Goal: Task Accomplishment & Management: Manage account settings

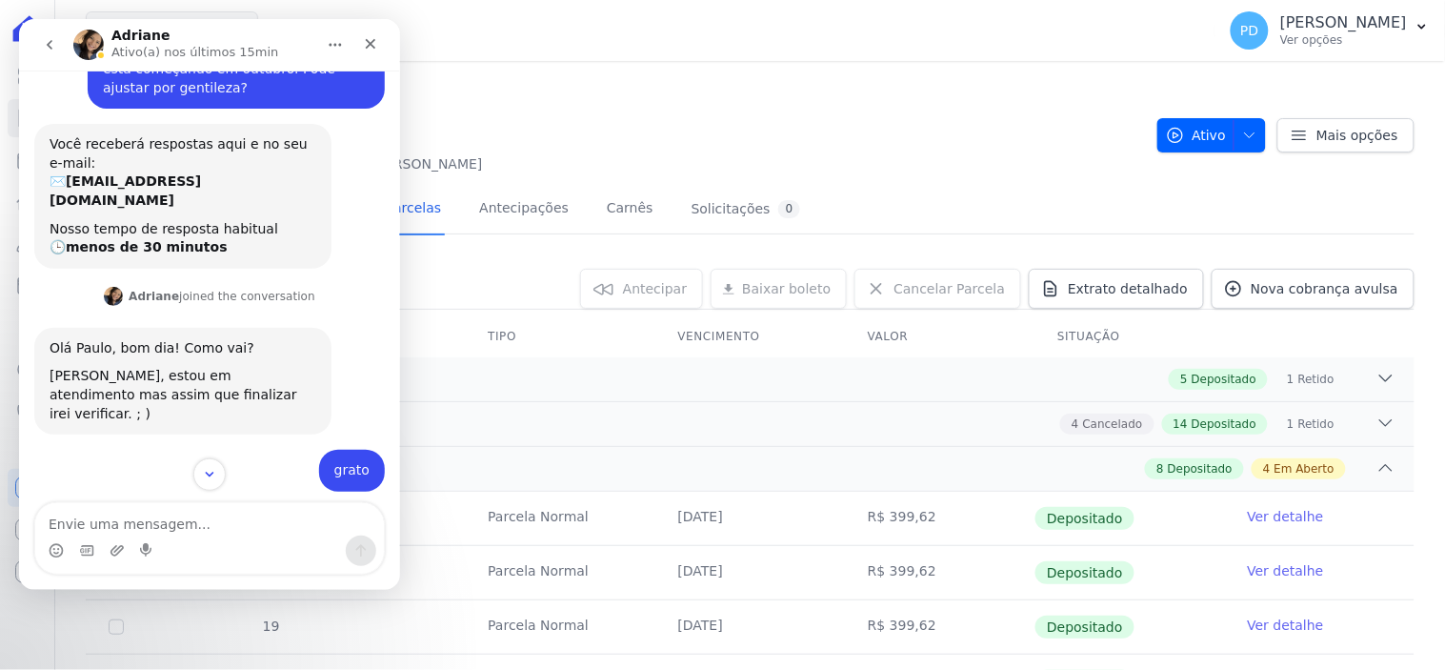
scroll to position [512, 0]
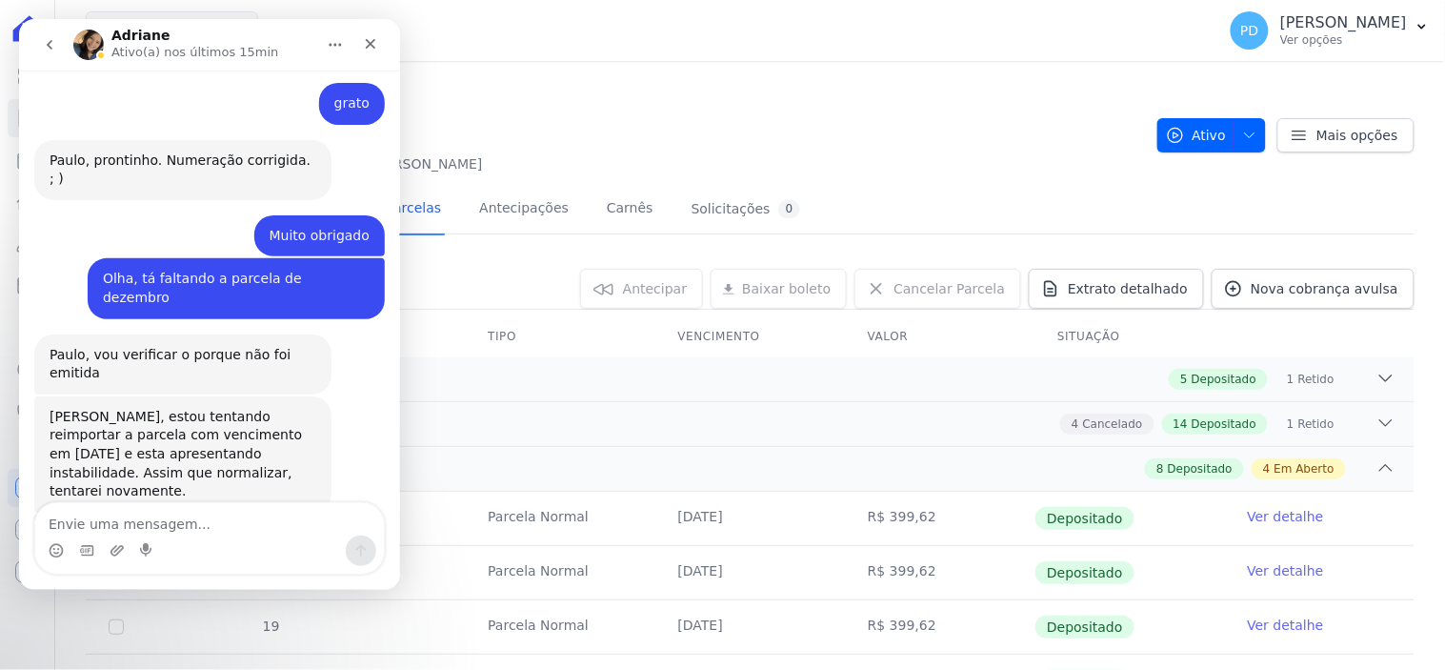
click at [234, 524] on textarea "Envie uma mensagem..." at bounding box center [208, 518] width 349 height 32
type textarea "obrigado"
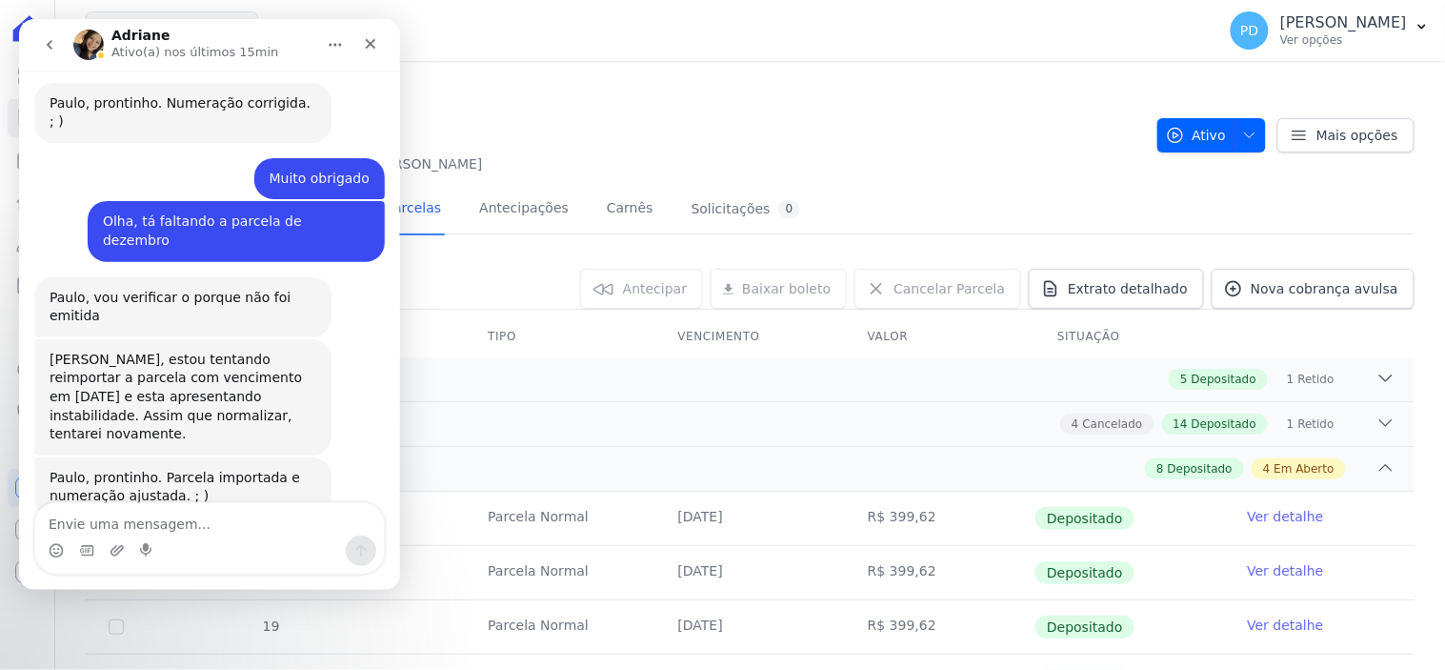
click at [914, 105] on h2 "A / 16" at bounding box center [614, 125] width 1056 height 43
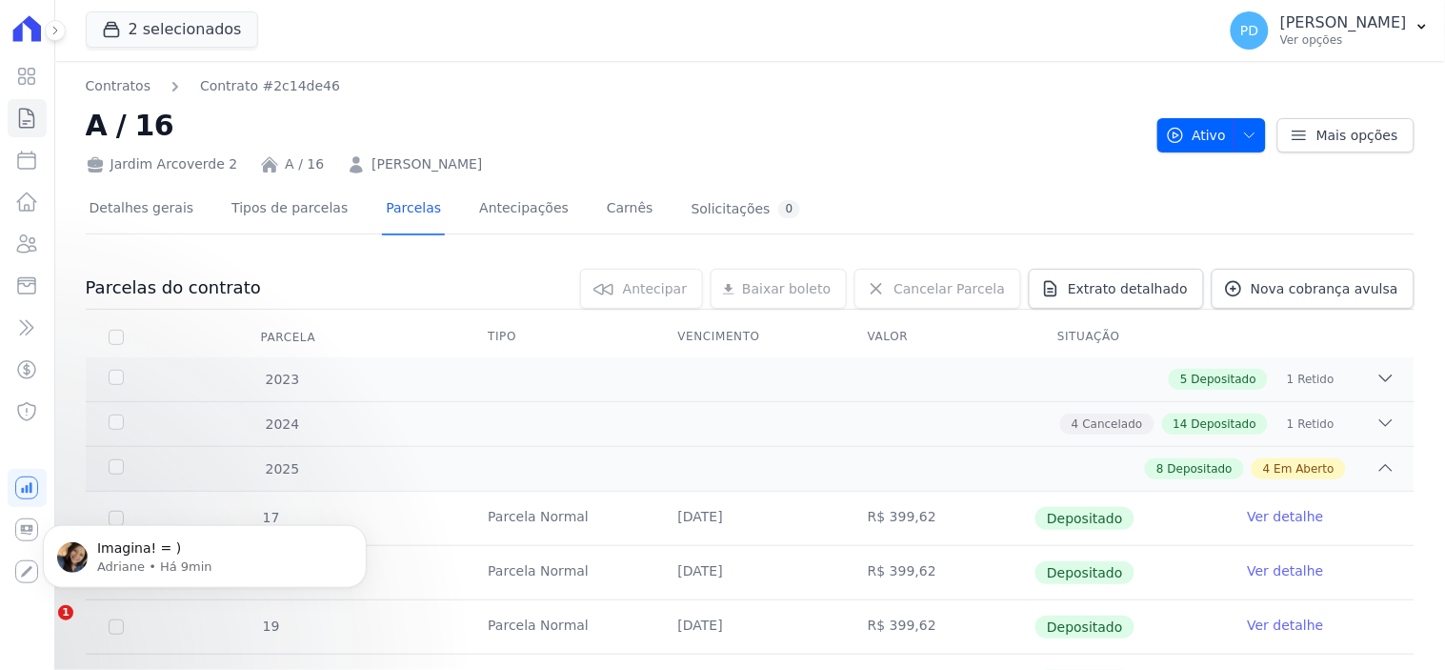
scroll to position [627, 0]
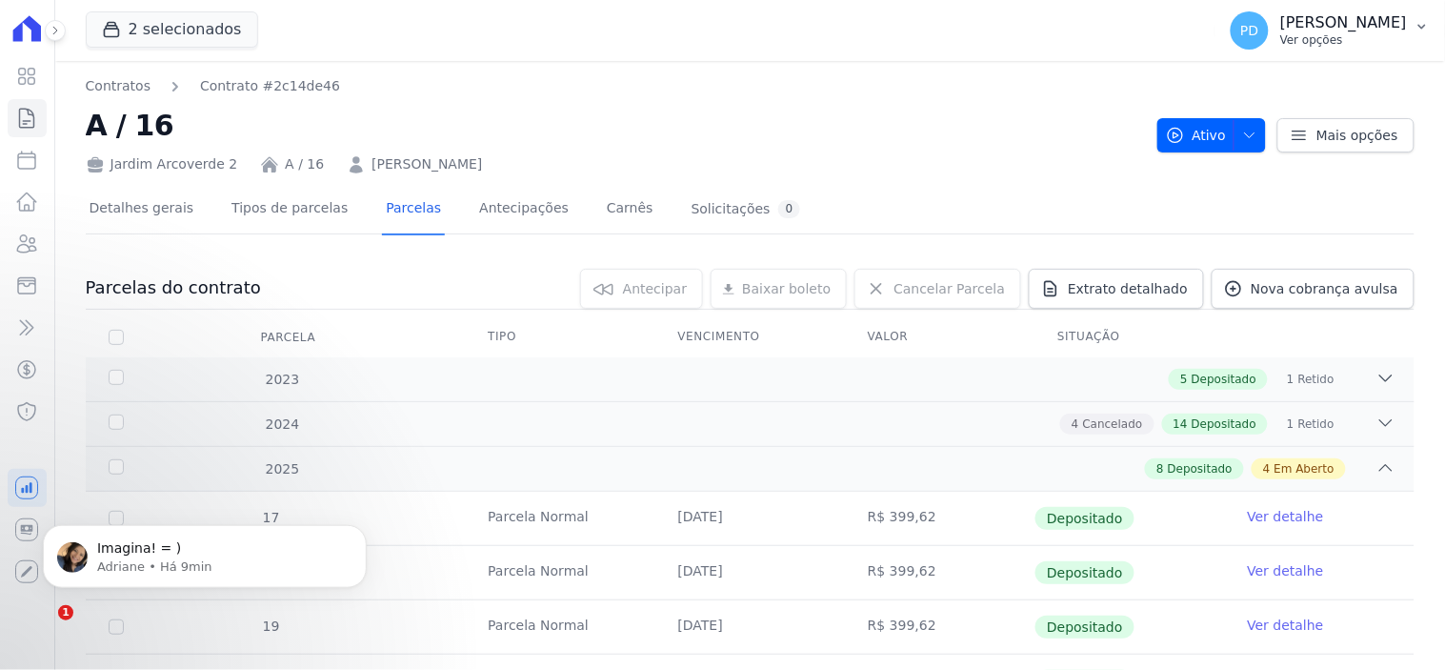
click at [1426, 25] on icon "button" at bounding box center [1421, 26] width 15 height 15
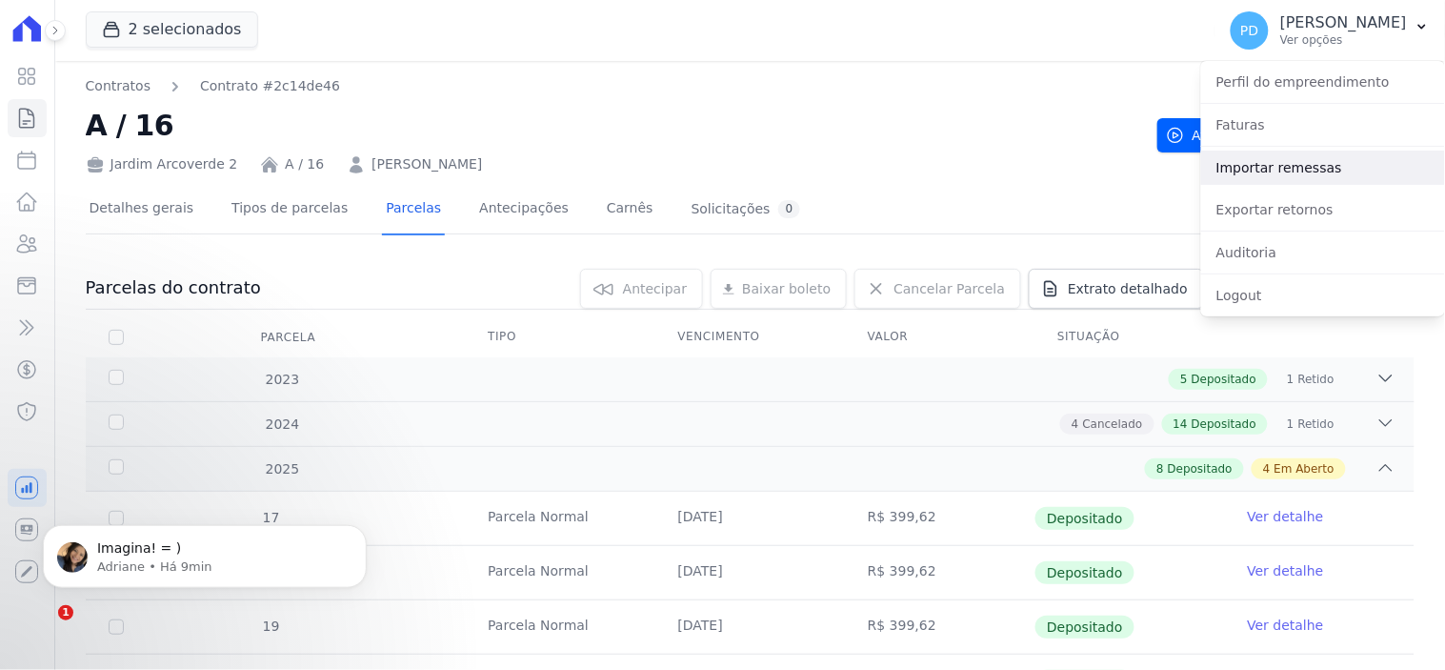
click at [1324, 172] on link "Importar remessas" at bounding box center [1323, 167] width 244 height 34
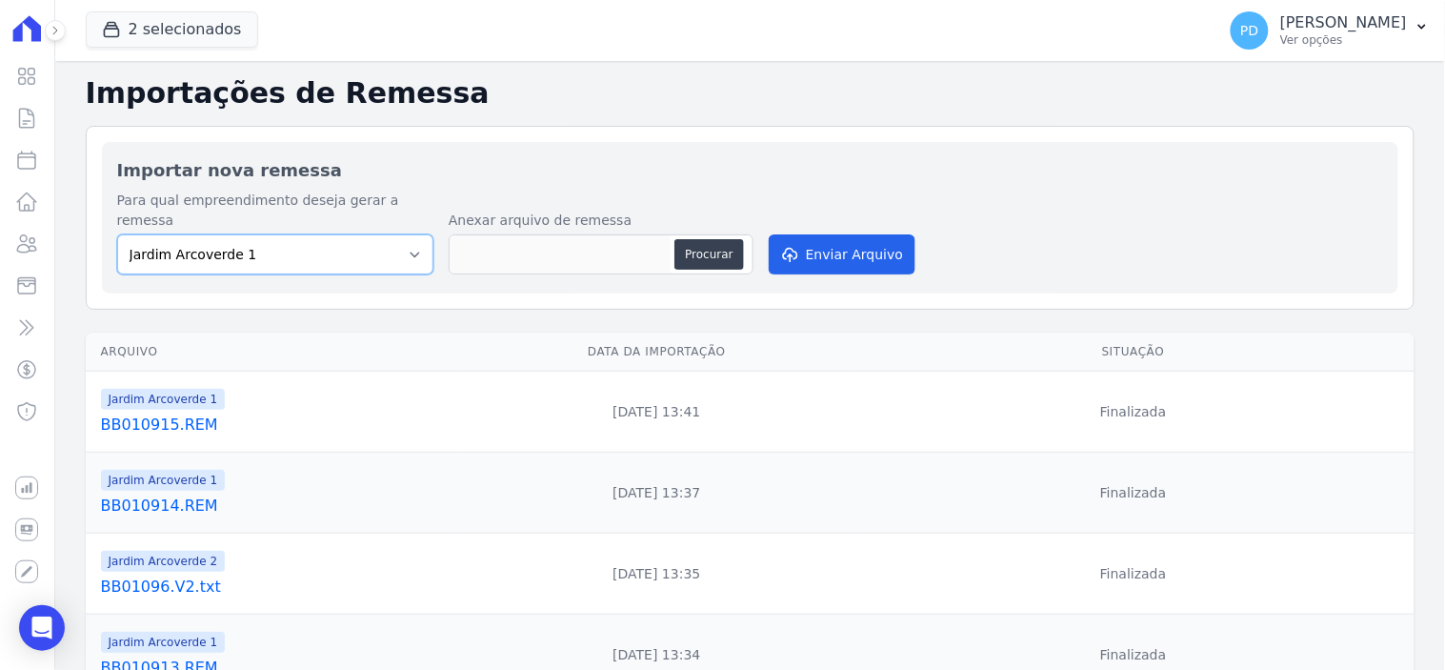
click at [410, 234] on select "Jardim Arcoverde 1 Jardim Arcoverde 2" at bounding box center [275, 254] width 316 height 40
click at [117, 234] on select "Jardim Arcoverde 1 Jardim Arcoverde 2" at bounding box center [275, 254] width 316 height 40
click at [710, 239] on button "Procurar" at bounding box center [708, 254] width 69 height 30
type input "BB010916.REM"
click at [861, 243] on button "Enviar Arquivo" at bounding box center [842, 254] width 147 height 40
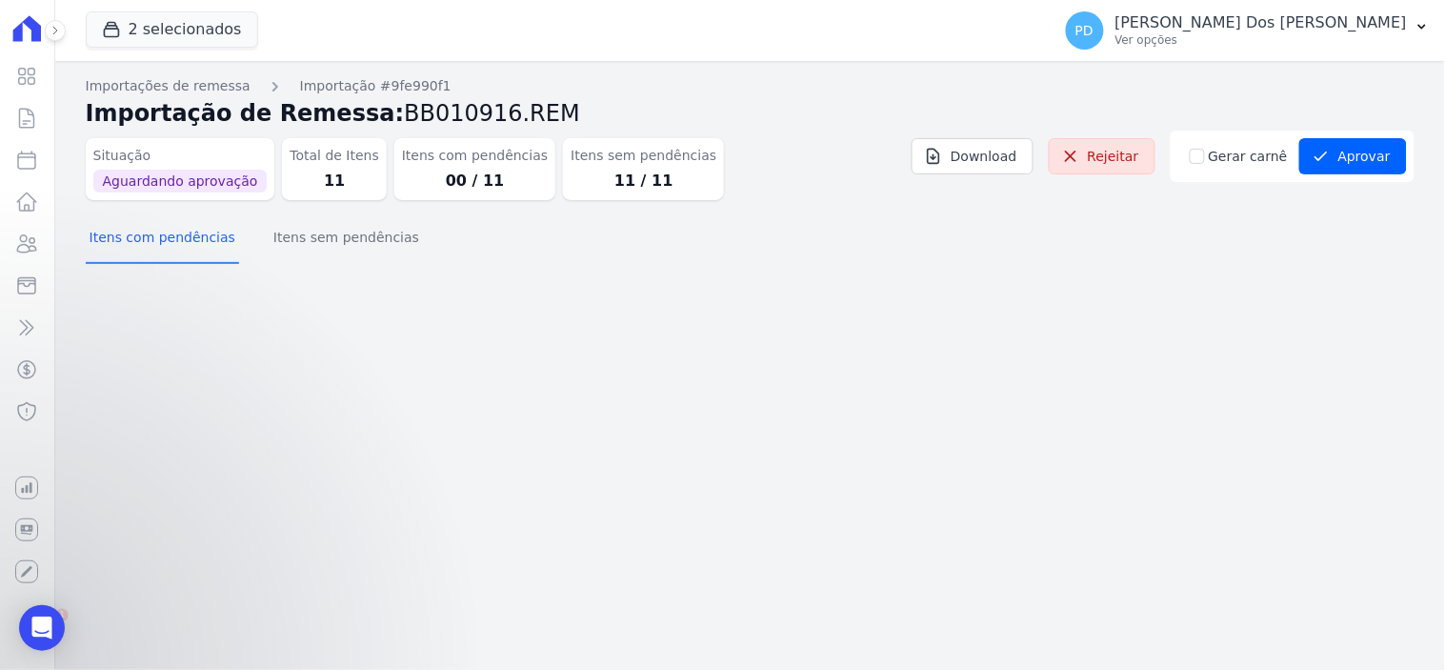
click at [246, 208] on div "Situação Aguardando aprovação Total de Itens 11 Itens com pendências 00 / 11 It…" at bounding box center [750, 172] width 1329 height 85
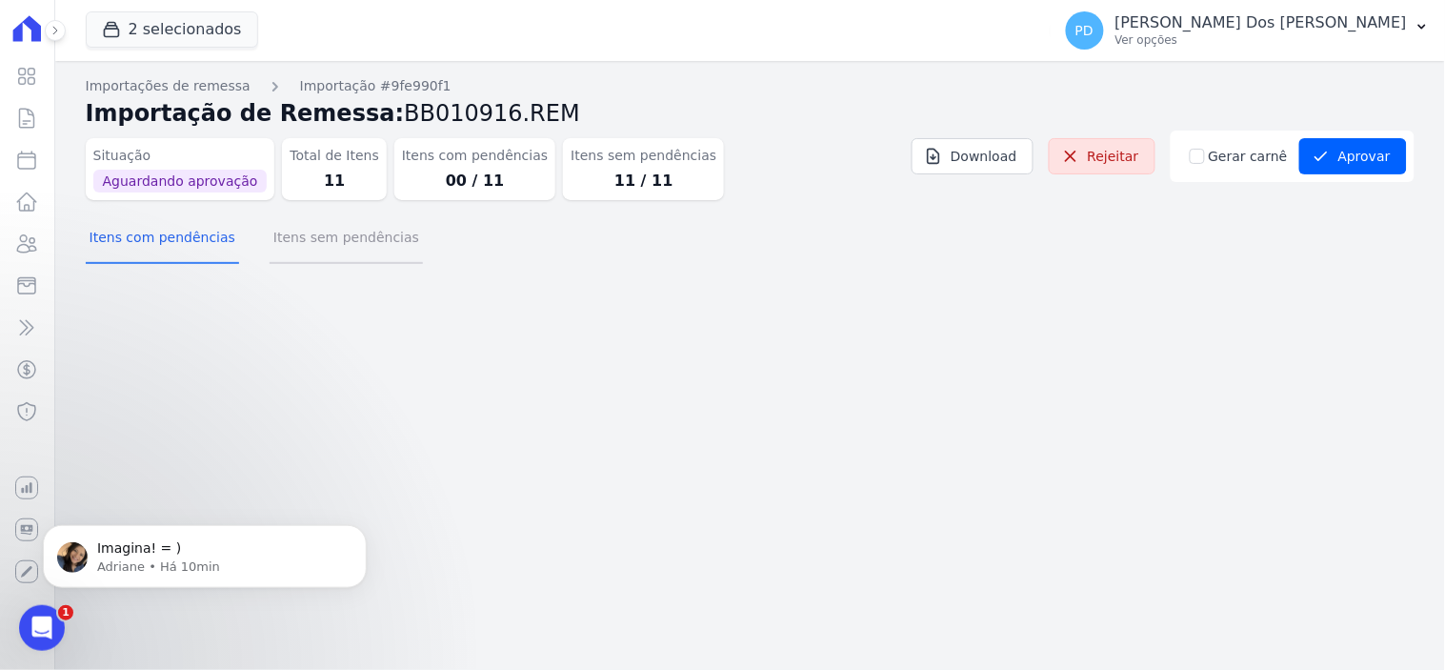
click at [273, 232] on button "Itens sem pendências" at bounding box center [346, 239] width 153 height 50
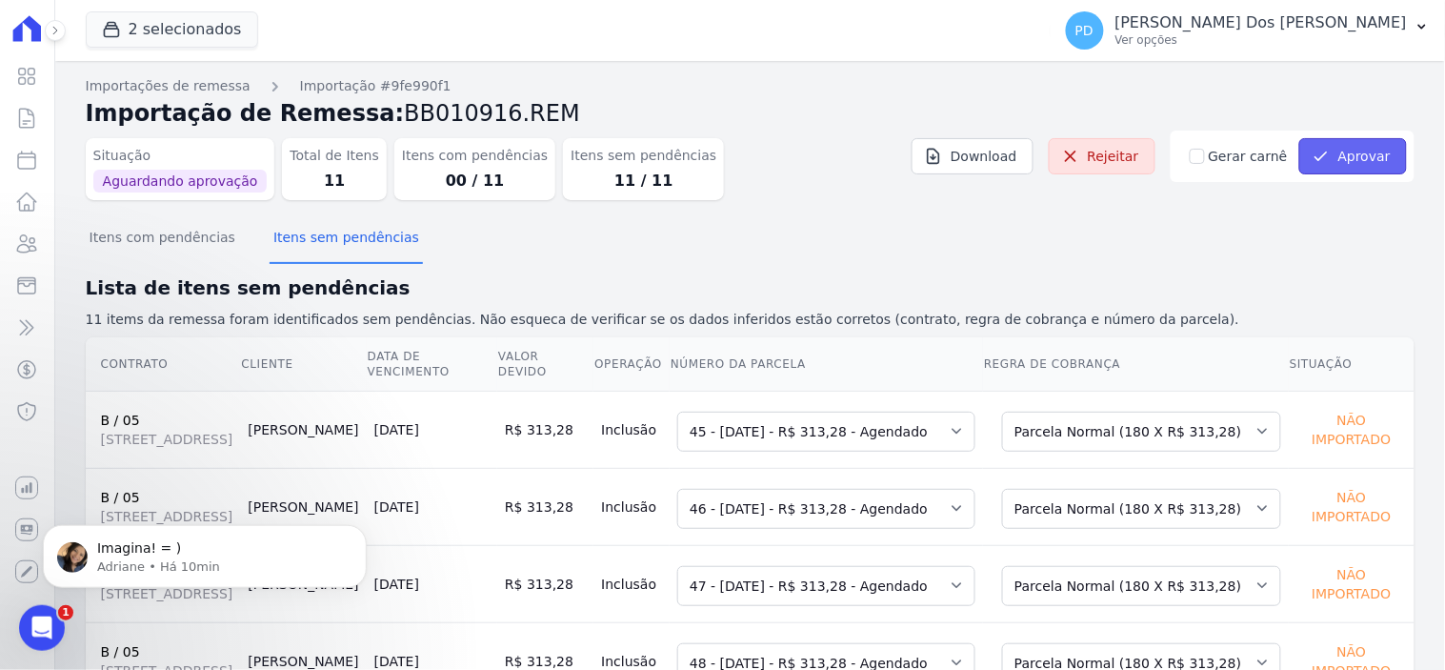
click at [1341, 158] on button "Aprovar" at bounding box center [1353, 156] width 108 height 36
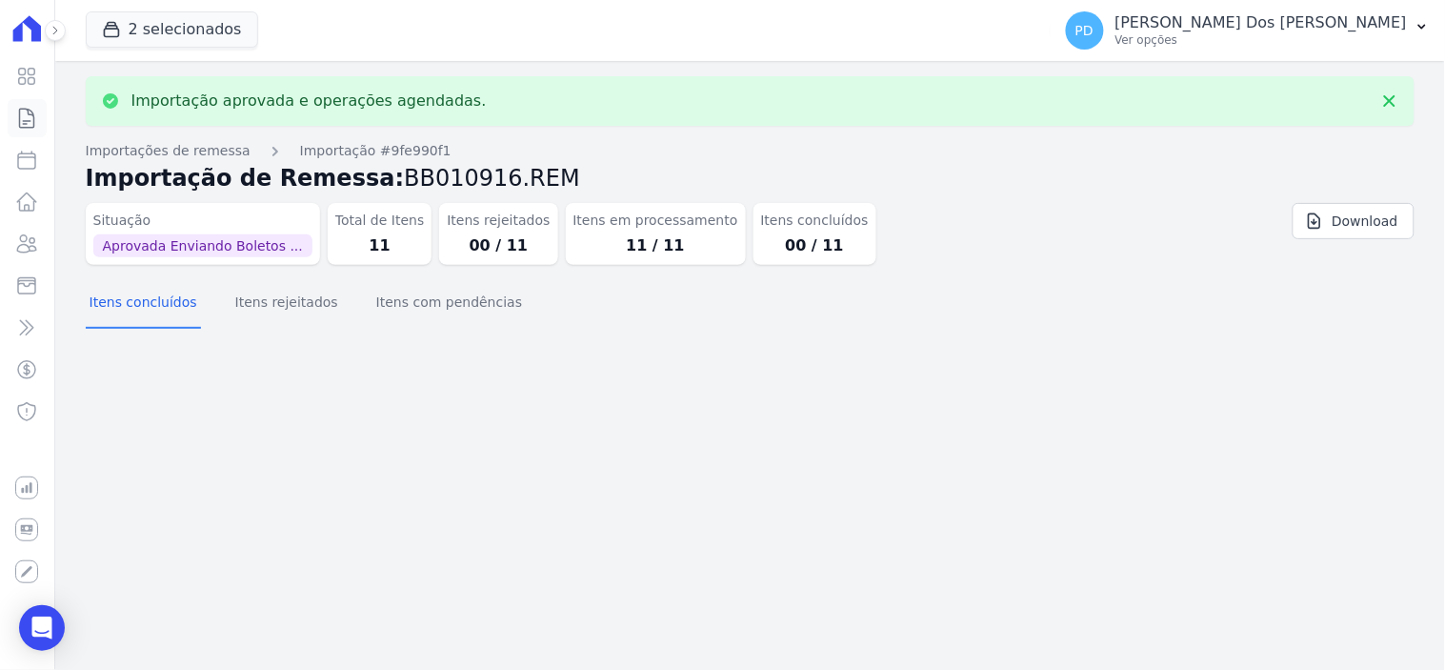
click at [26, 124] on icon at bounding box center [27, 118] width 14 height 19
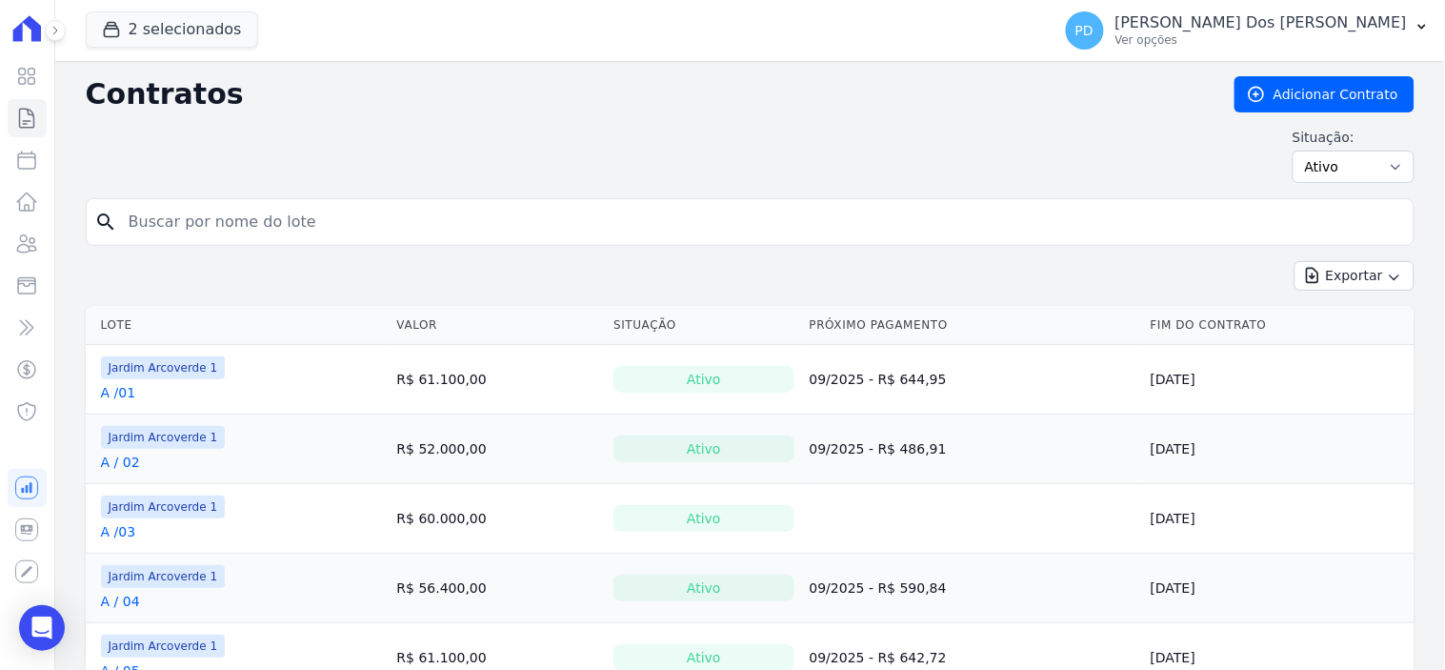
click at [182, 226] on input "search" at bounding box center [761, 222] width 1289 height 38
type input "b / 05"
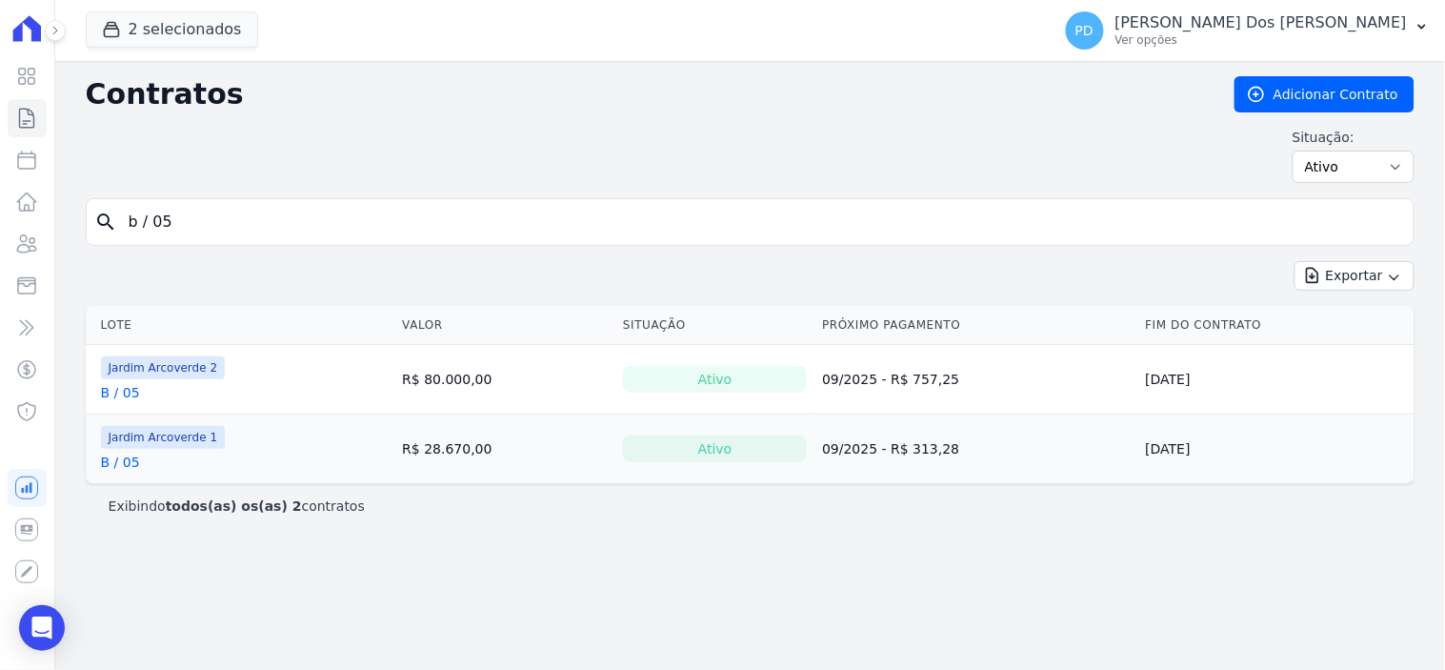
click at [129, 464] on link "B / 05" at bounding box center [120, 461] width 39 height 19
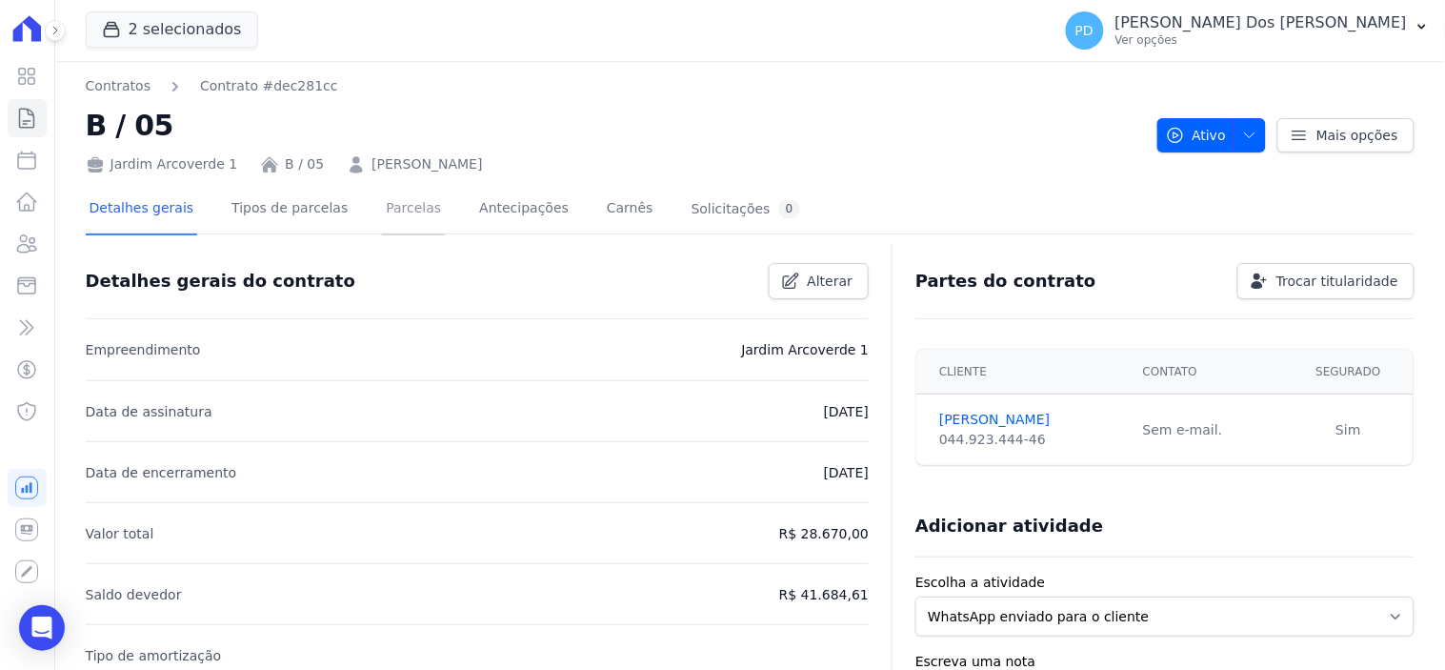
click at [389, 210] on link "Parcelas" at bounding box center [413, 210] width 63 height 50
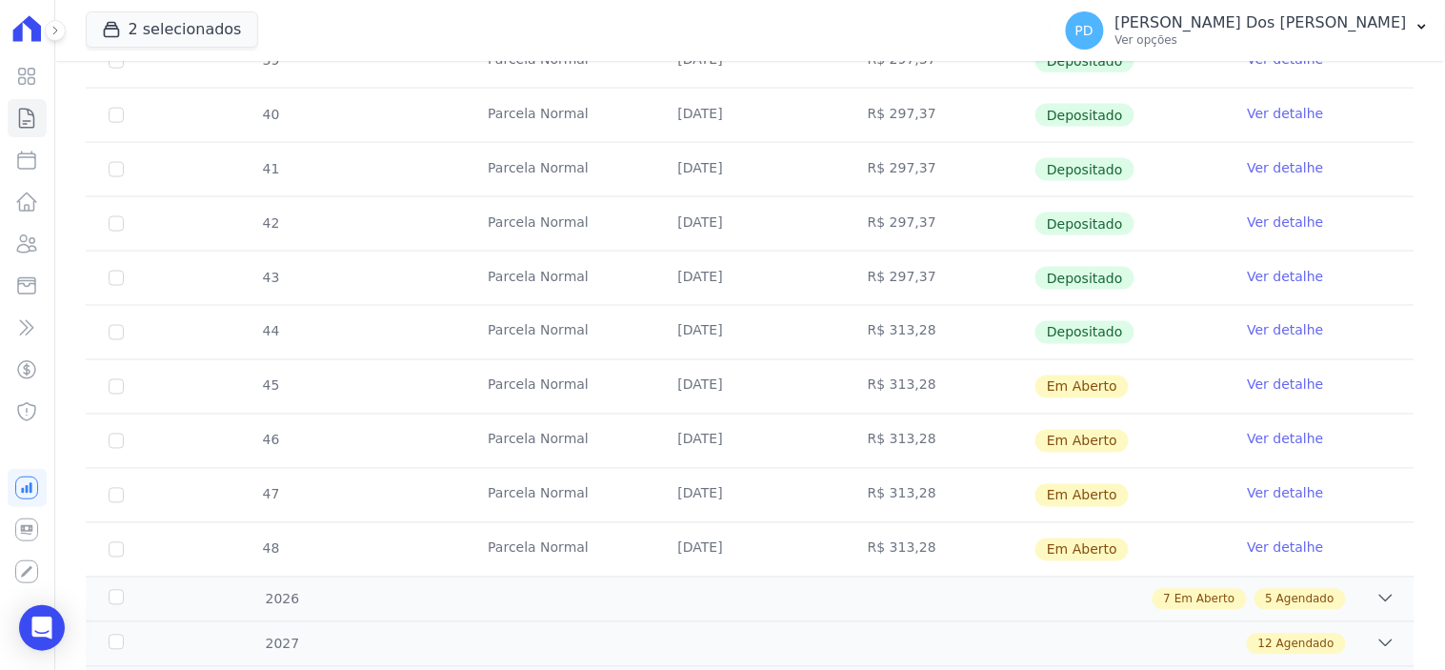
scroll to position [740, 0]
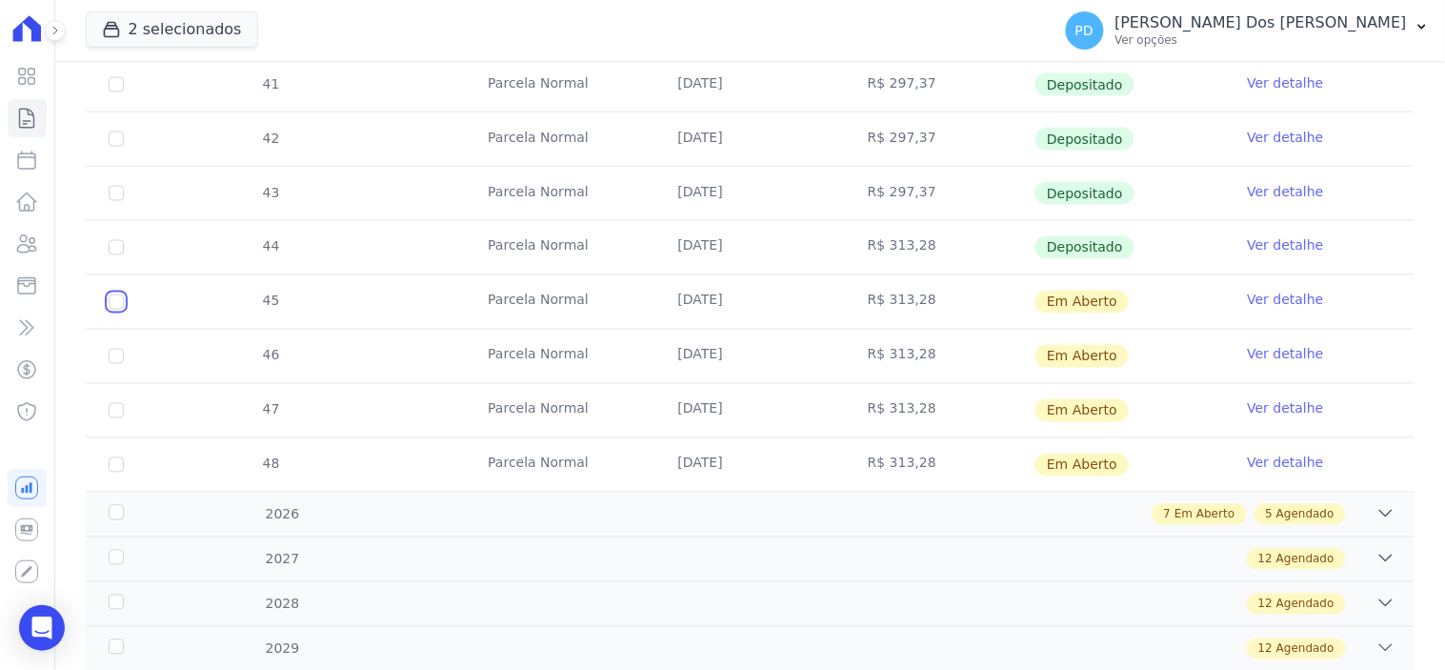
click at [118, 305] on input "checkbox" at bounding box center [116, 301] width 15 height 15
checkbox input "true"
click at [117, 346] on td "46" at bounding box center [116, 356] width 61 height 53
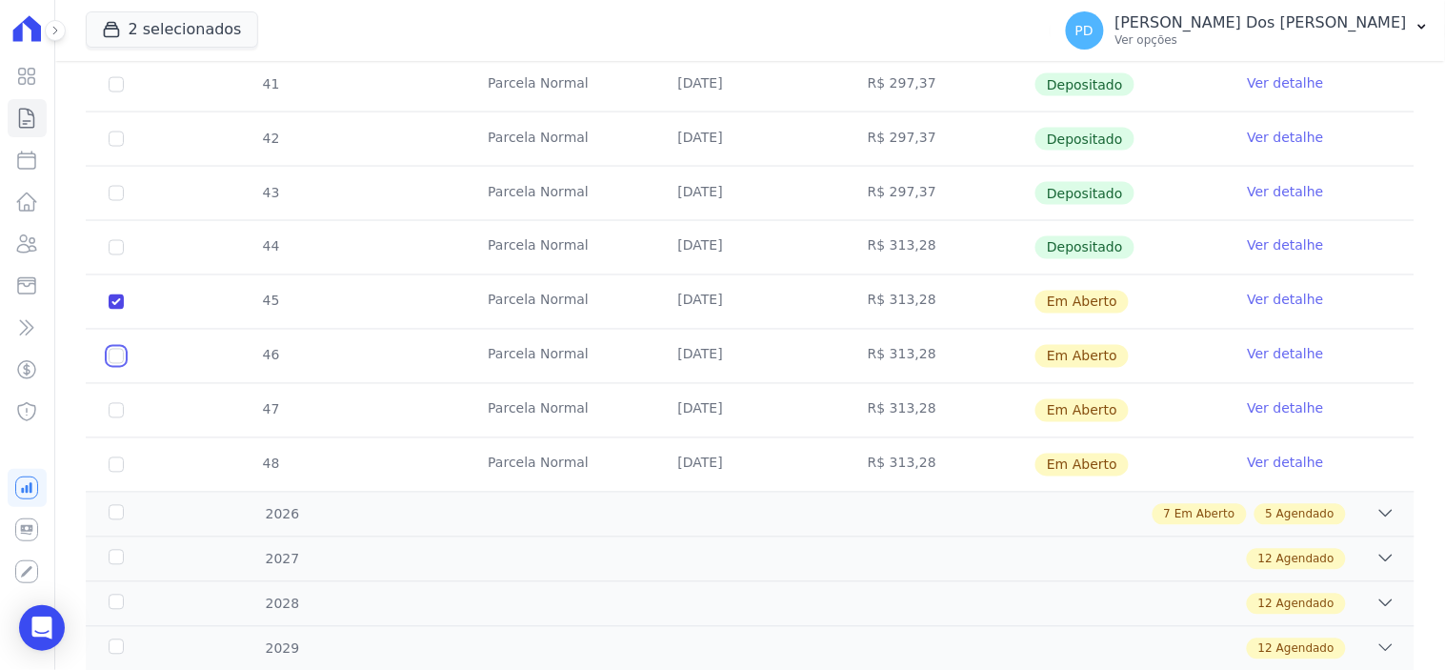
click at [114, 310] on input "checkbox" at bounding box center [116, 301] width 15 height 15
checkbox input "true"
click at [114, 310] on input "checkbox" at bounding box center [116, 301] width 15 height 15
checkbox input "true"
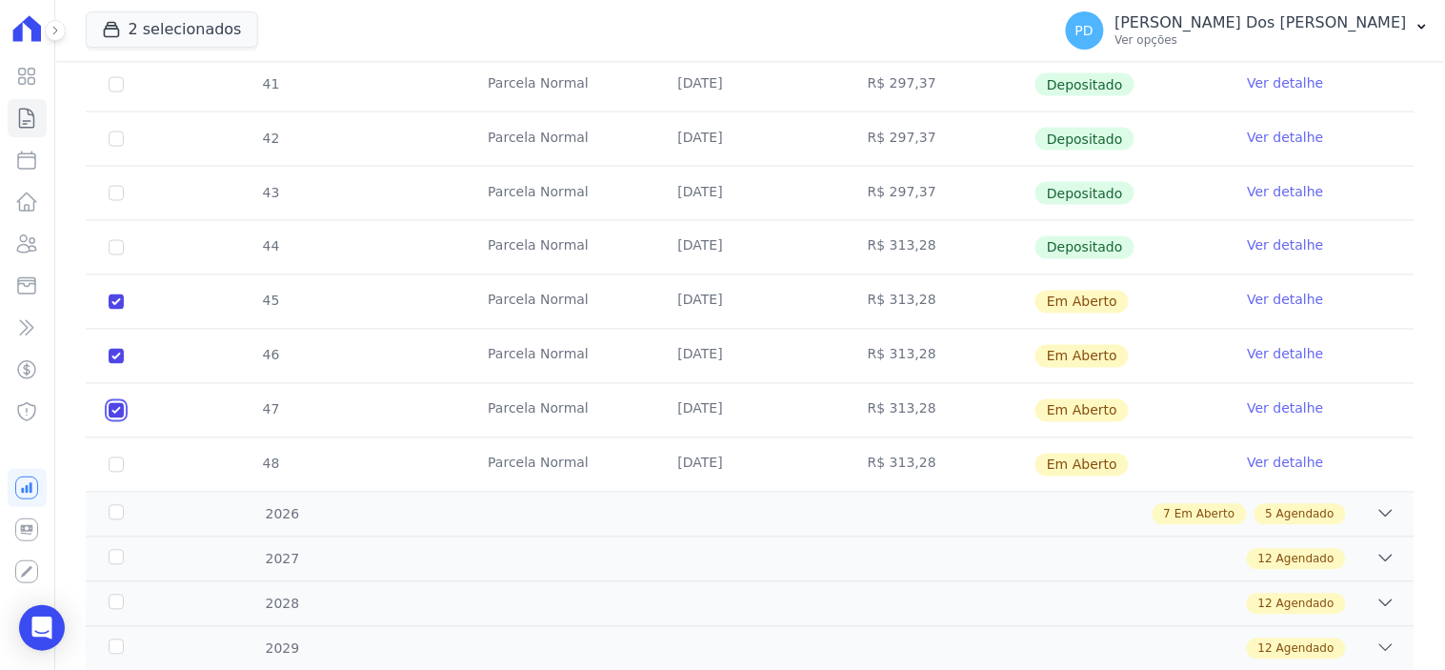
checkbox input "true"
click at [115, 310] on input "checkbox" at bounding box center [116, 301] width 15 height 15
checkbox input "true"
click at [112, 515] on div "2026" at bounding box center [164, 515] width 119 height 20
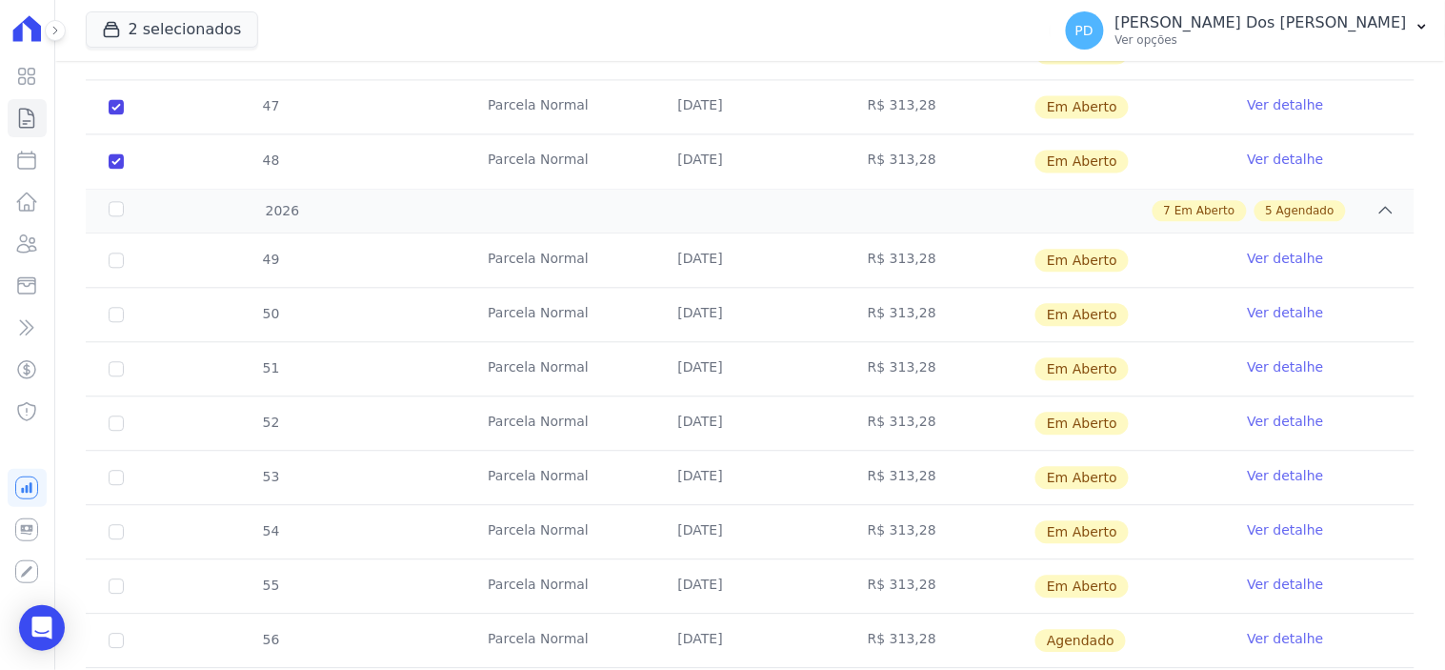
scroll to position [1058, 0]
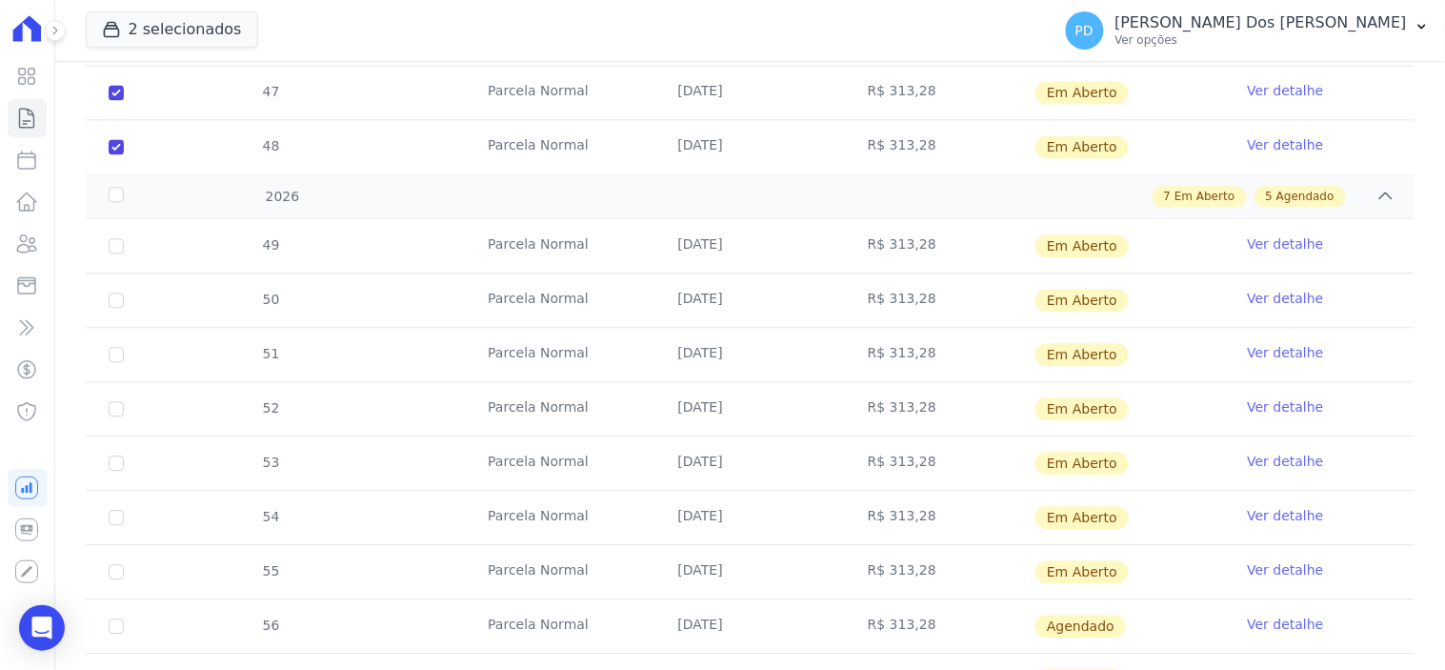
click at [112, 235] on td "49" at bounding box center [116, 245] width 61 height 53
click at [111, 241] on input "checkbox" at bounding box center [116, 245] width 15 height 15
checkbox input "true"
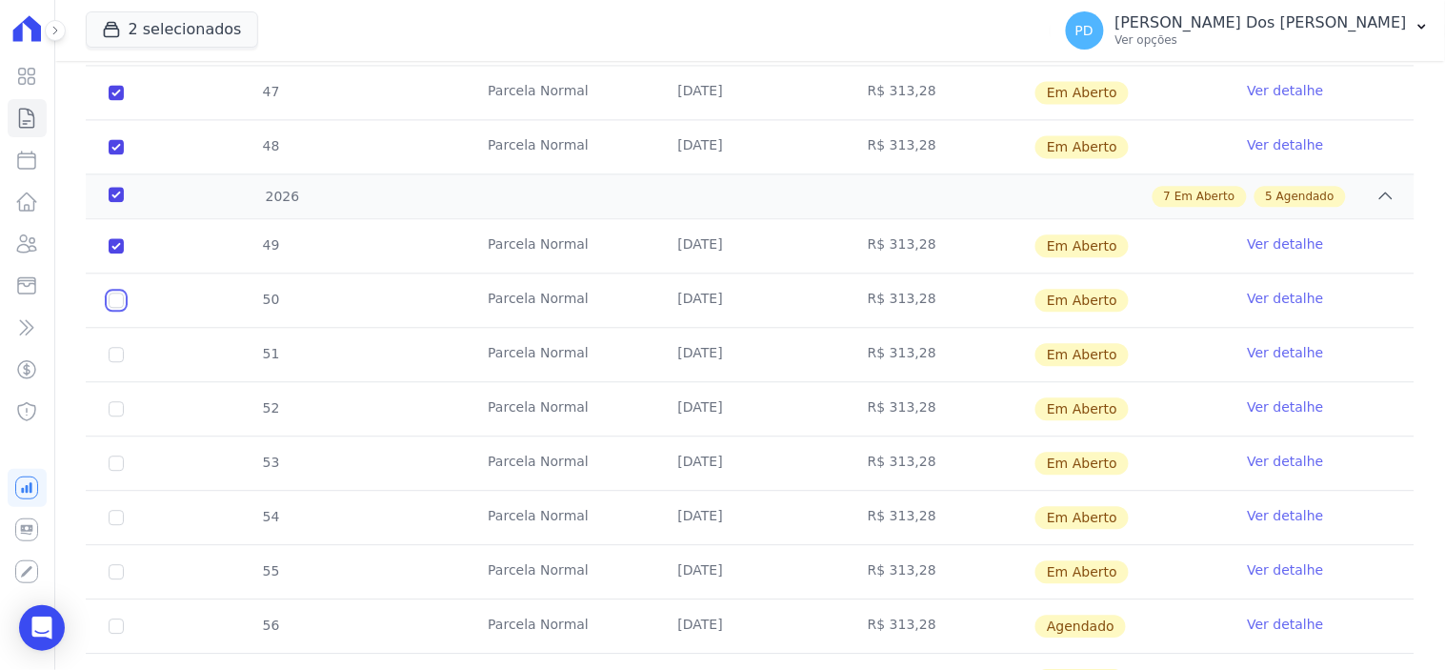
click at [114, 253] on input "checkbox" at bounding box center [116, 245] width 15 height 15
checkbox input "true"
click at [109, 253] on input "checkbox" at bounding box center [116, 245] width 15 height 15
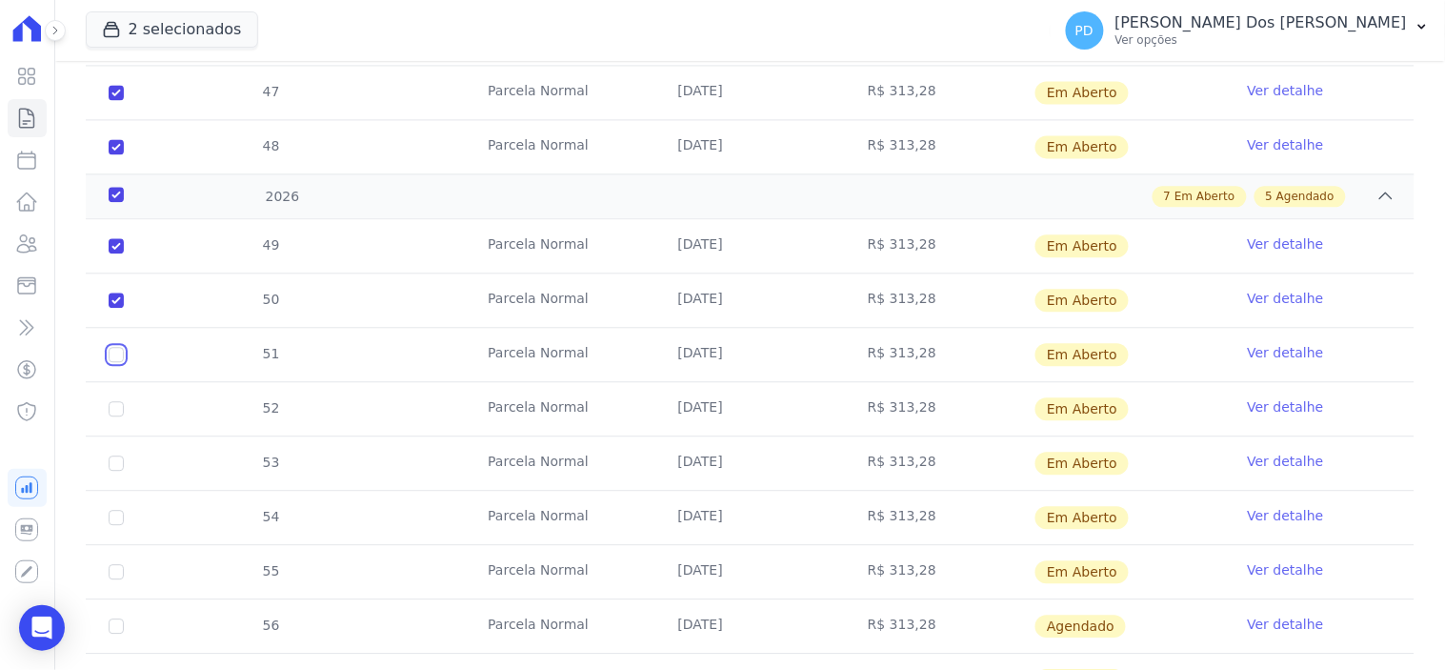
checkbox input "true"
click at [118, 253] on input "checkbox" at bounding box center [116, 245] width 15 height 15
checkbox input "true"
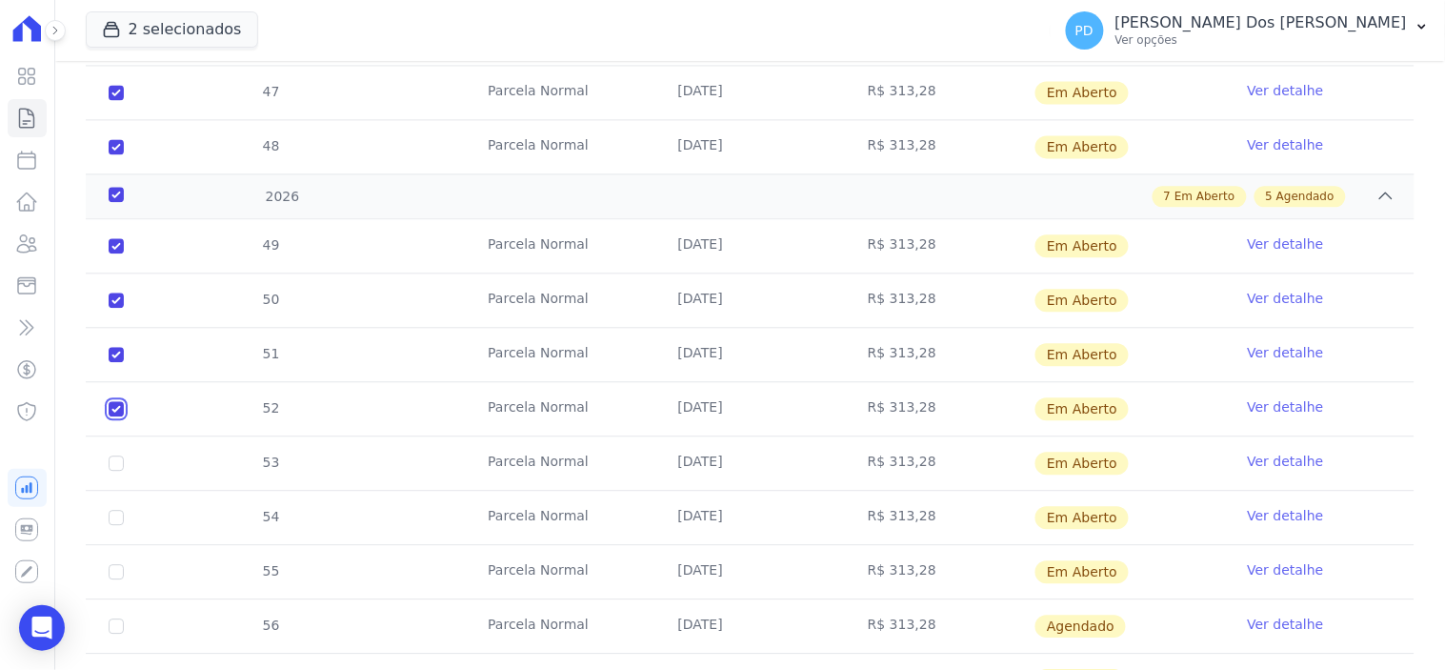
checkbox input "true"
click at [118, 253] on input "checkbox" at bounding box center [116, 245] width 15 height 15
checkbox input "true"
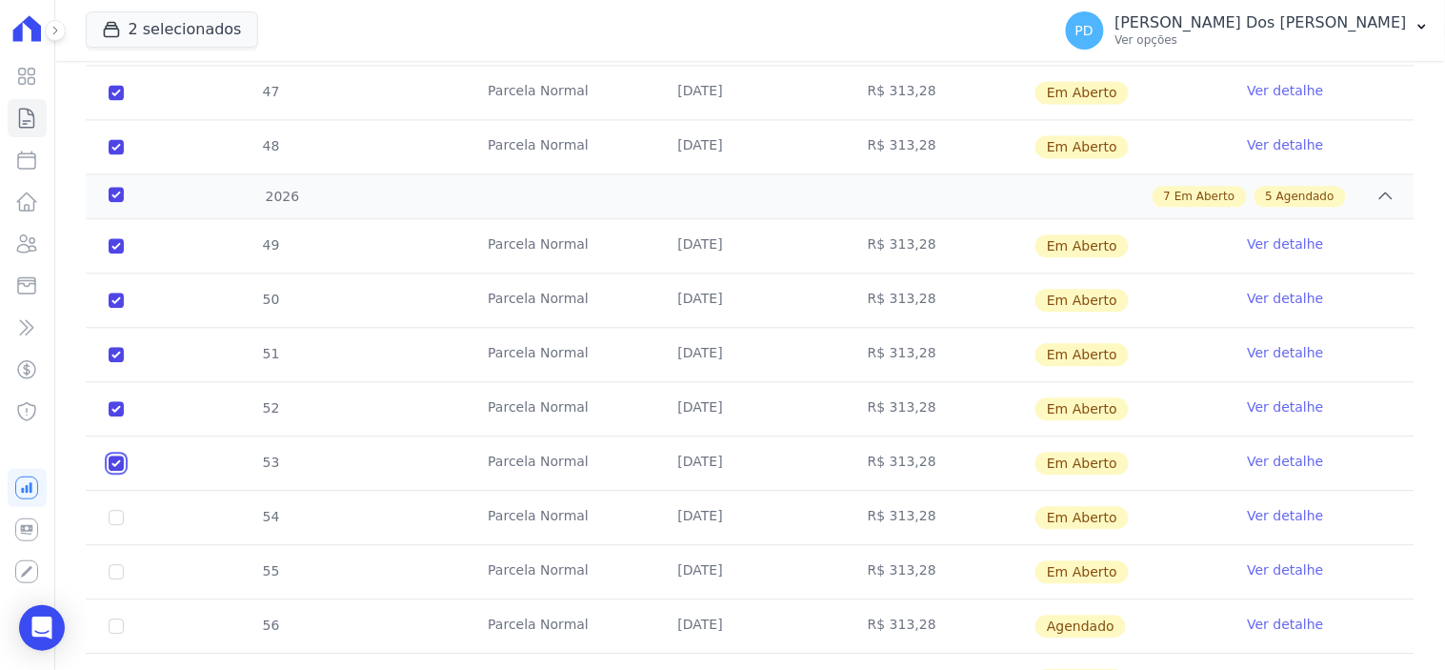
checkbox input "true"
click at [110, 253] on input "checkbox" at bounding box center [116, 245] width 15 height 15
checkbox input "true"
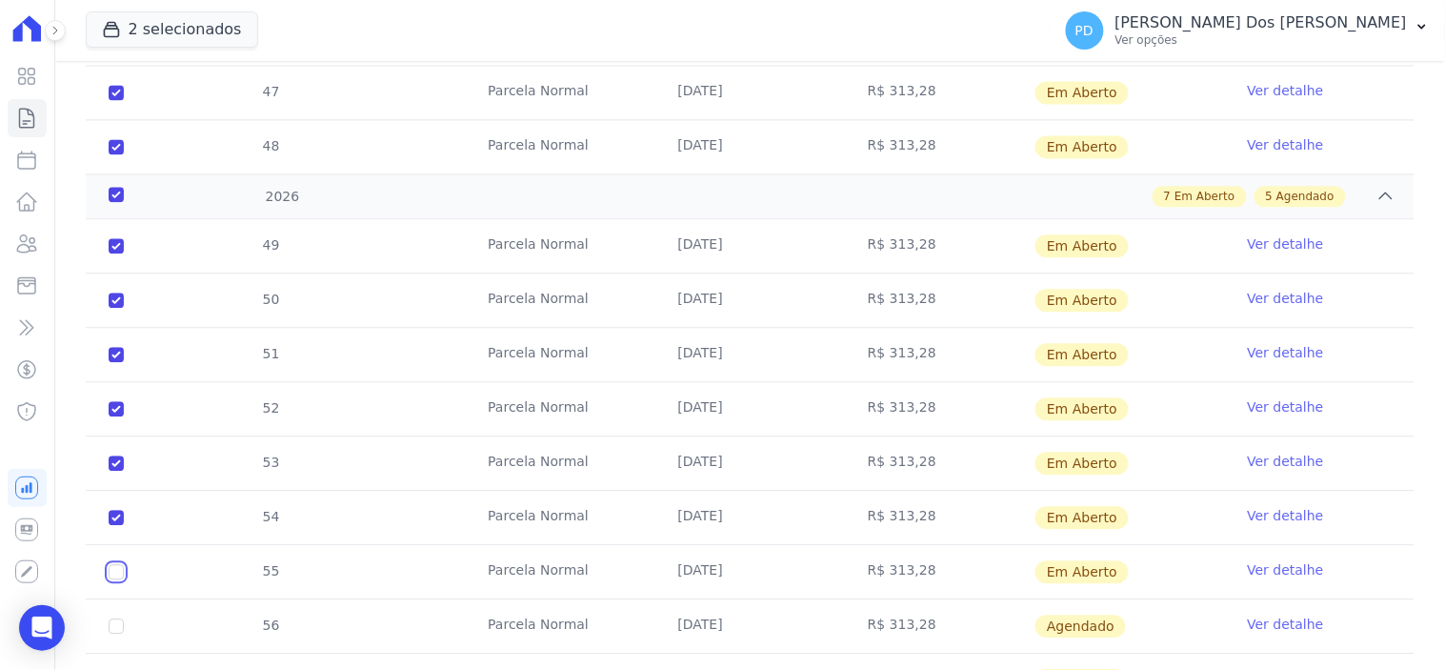
click at [118, 253] on input "checkbox" at bounding box center [116, 245] width 15 height 15
checkbox input "true"
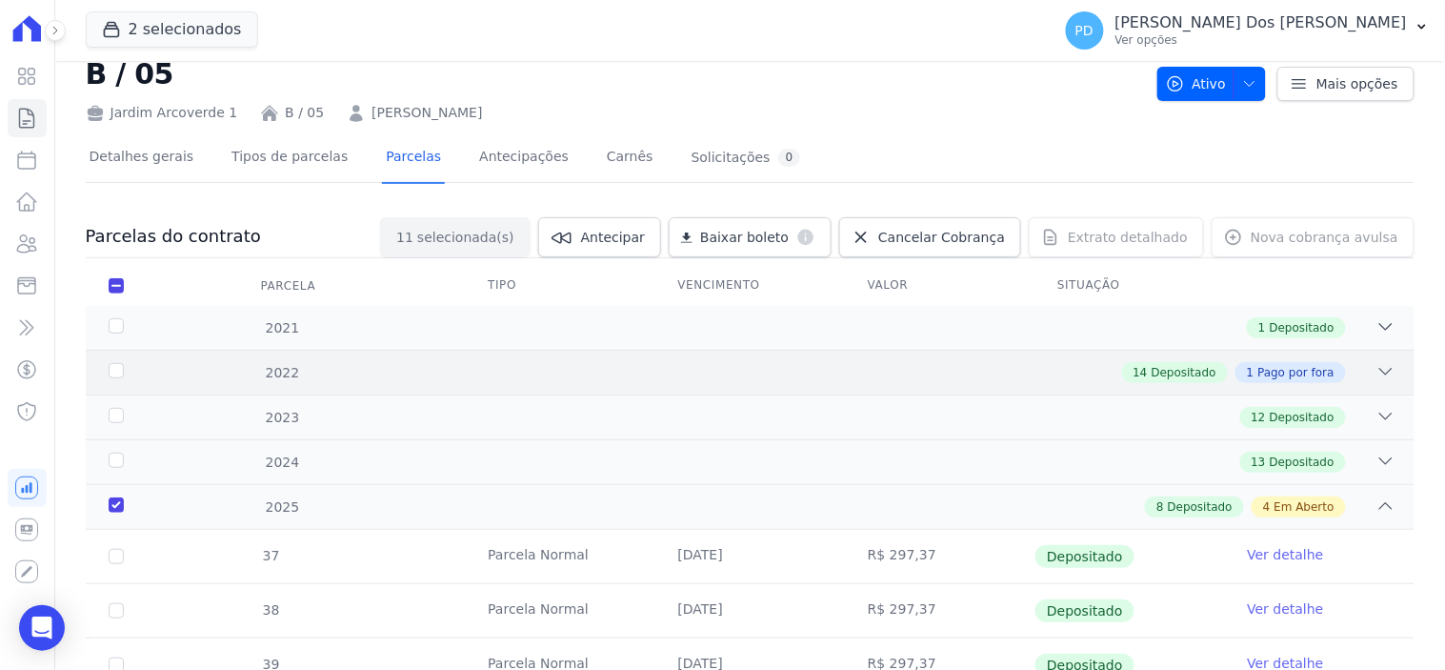
scroll to position [0, 0]
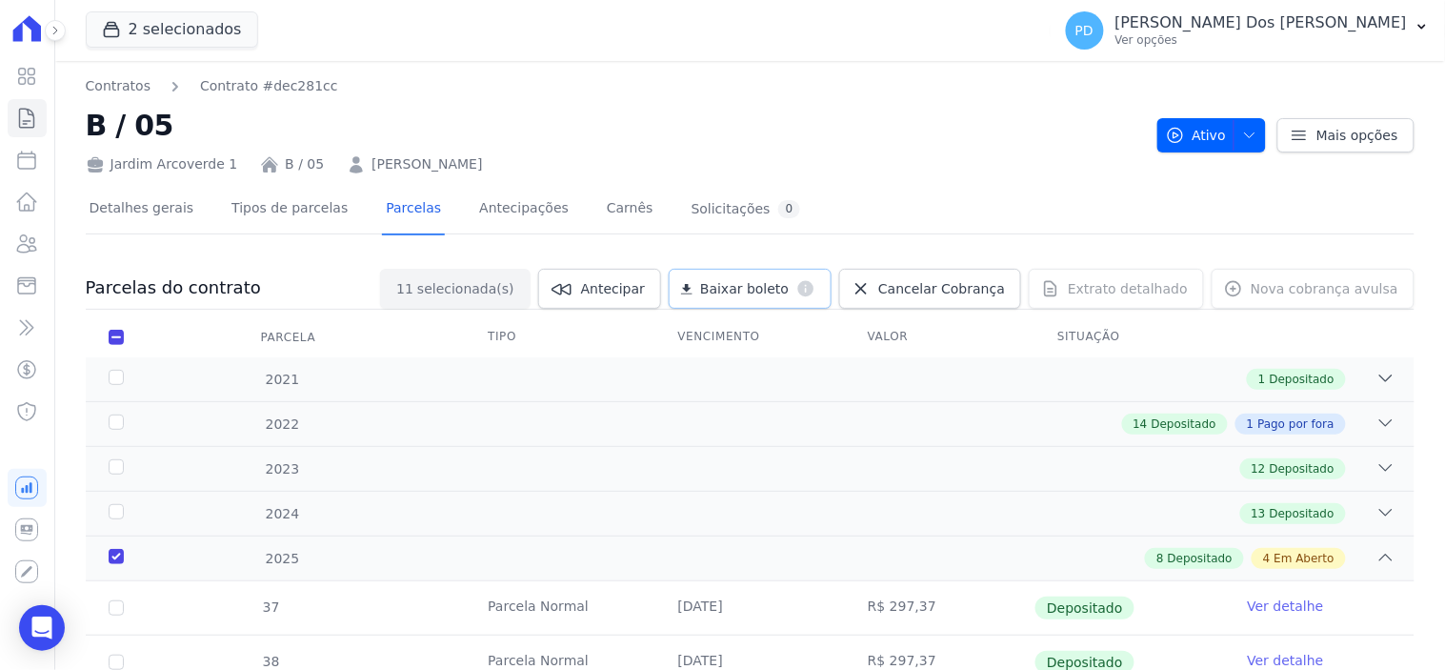
click at [760, 279] on span "Baixar boleto" at bounding box center [744, 288] width 89 height 19
click at [24, 118] on icon at bounding box center [26, 118] width 23 height 23
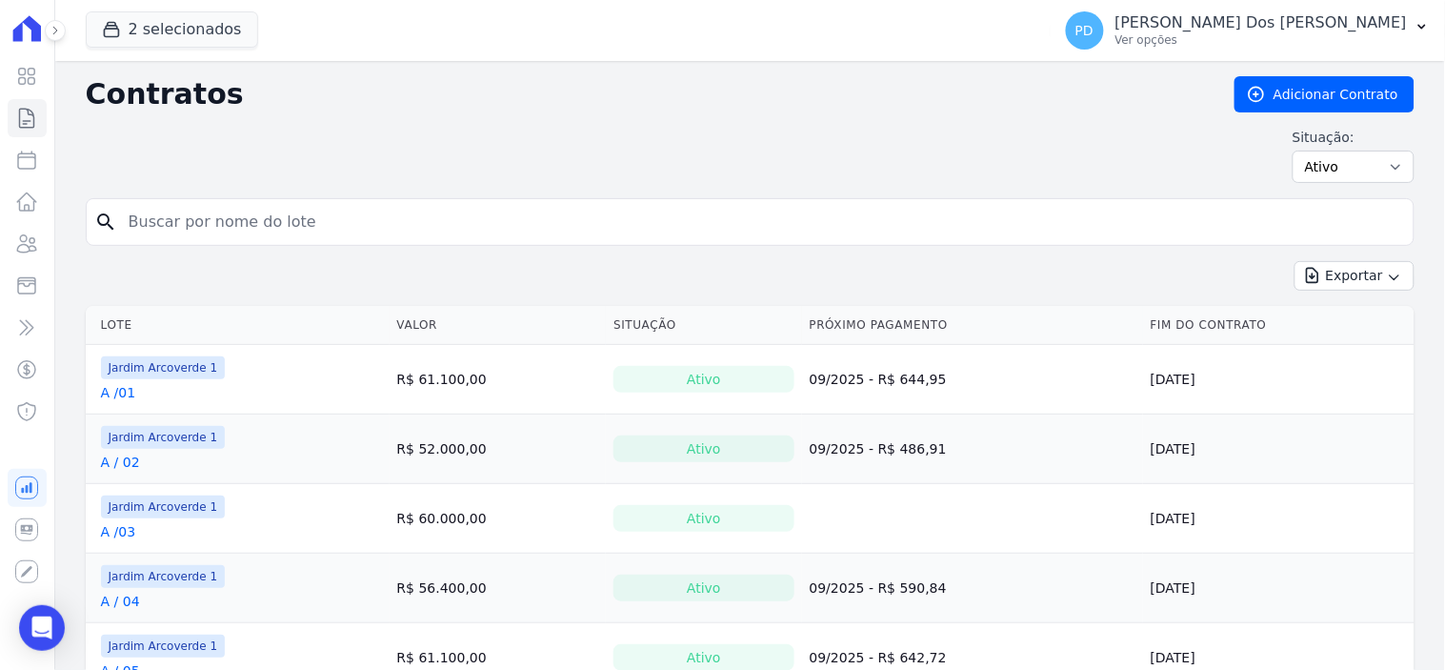
click at [233, 215] on input "search" at bounding box center [761, 222] width 1289 height 38
type input "B / 14"
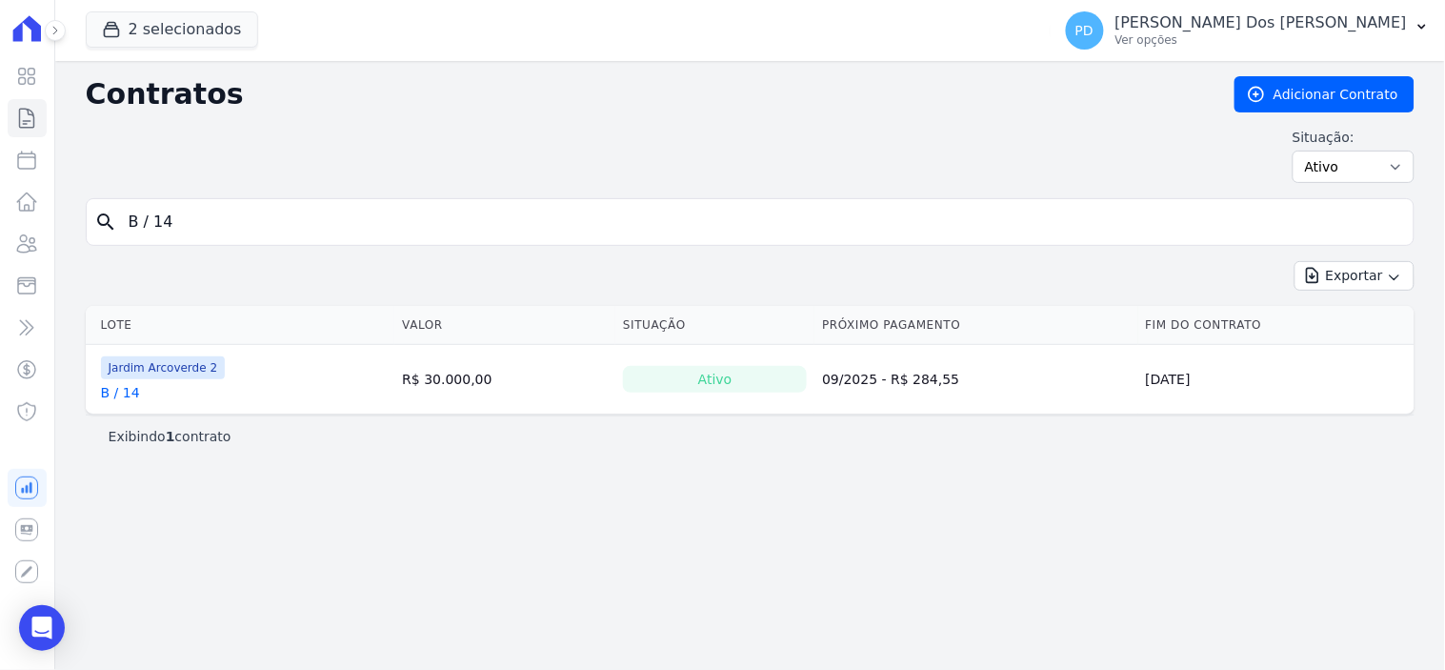
click at [112, 393] on link "B / 14" at bounding box center [120, 392] width 39 height 19
click at [150, 230] on input "B / 14" at bounding box center [761, 222] width 1289 height 38
type input "B /14"
click at [118, 394] on link "B /14" at bounding box center [118, 392] width 35 height 19
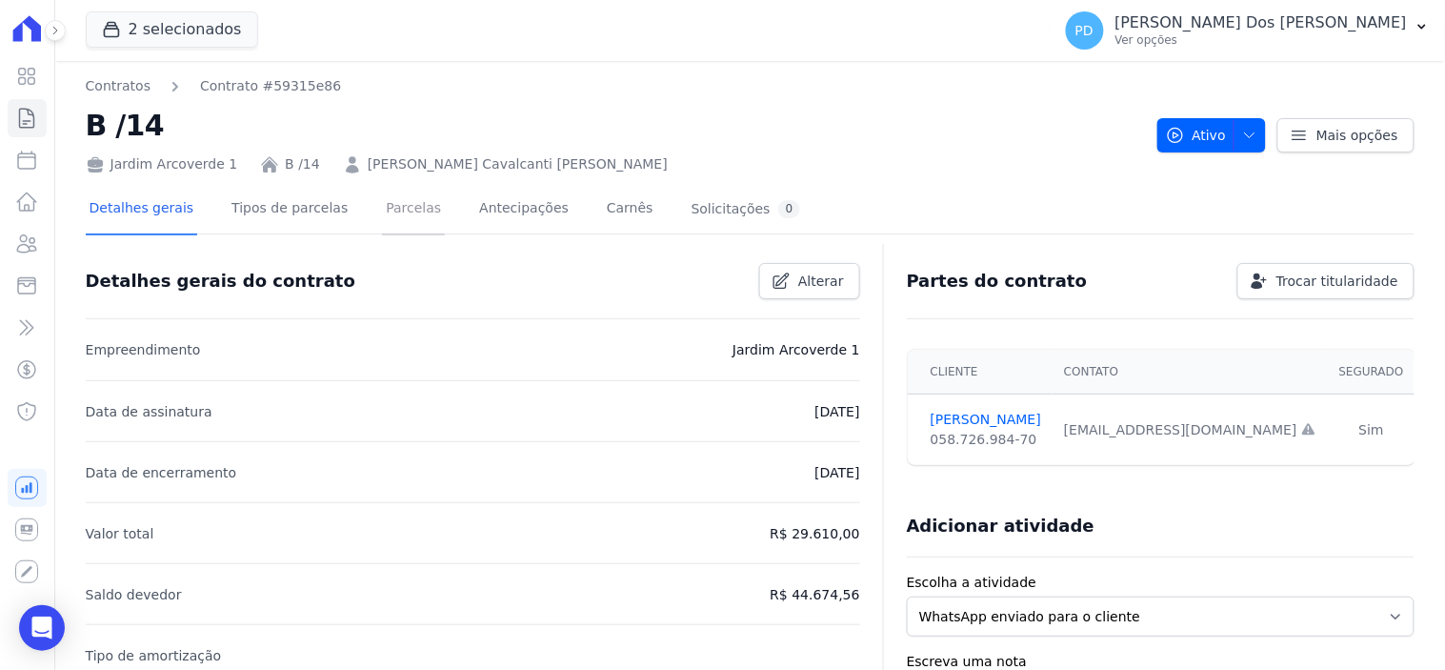
click at [394, 211] on link "Parcelas" at bounding box center [413, 210] width 63 height 50
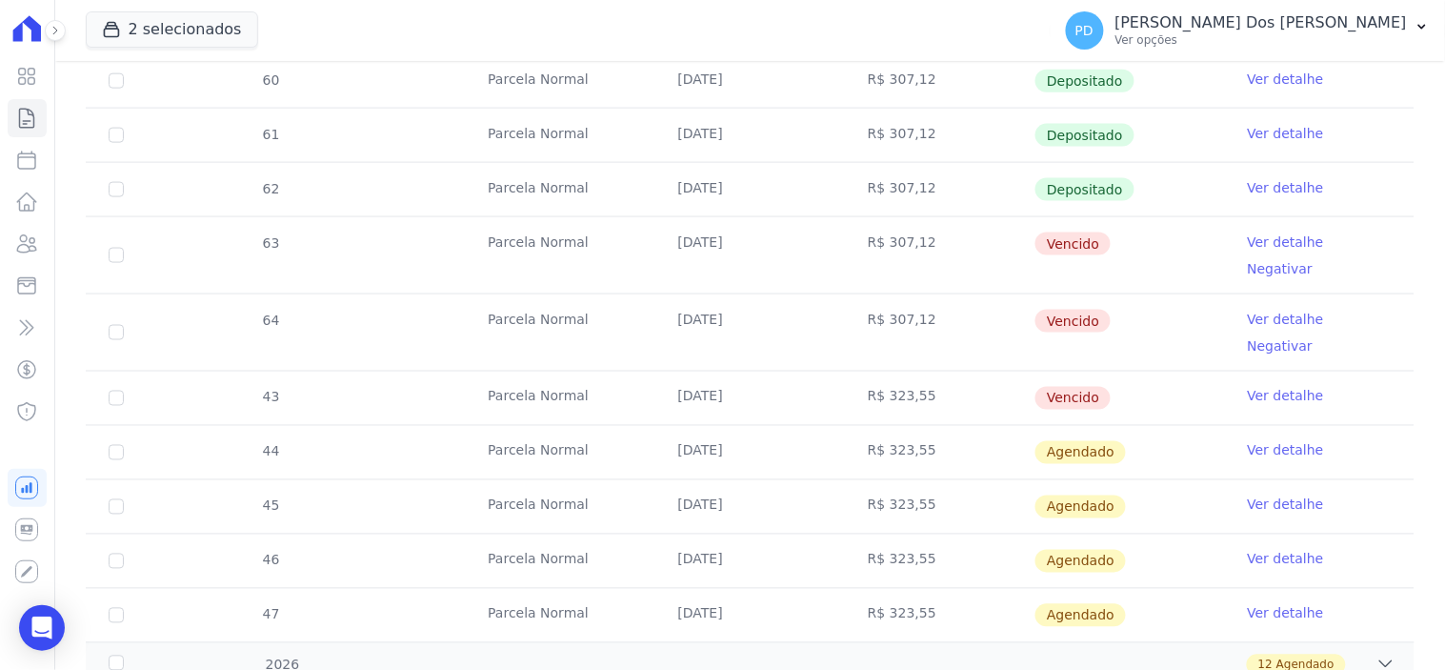
scroll to position [740, 0]
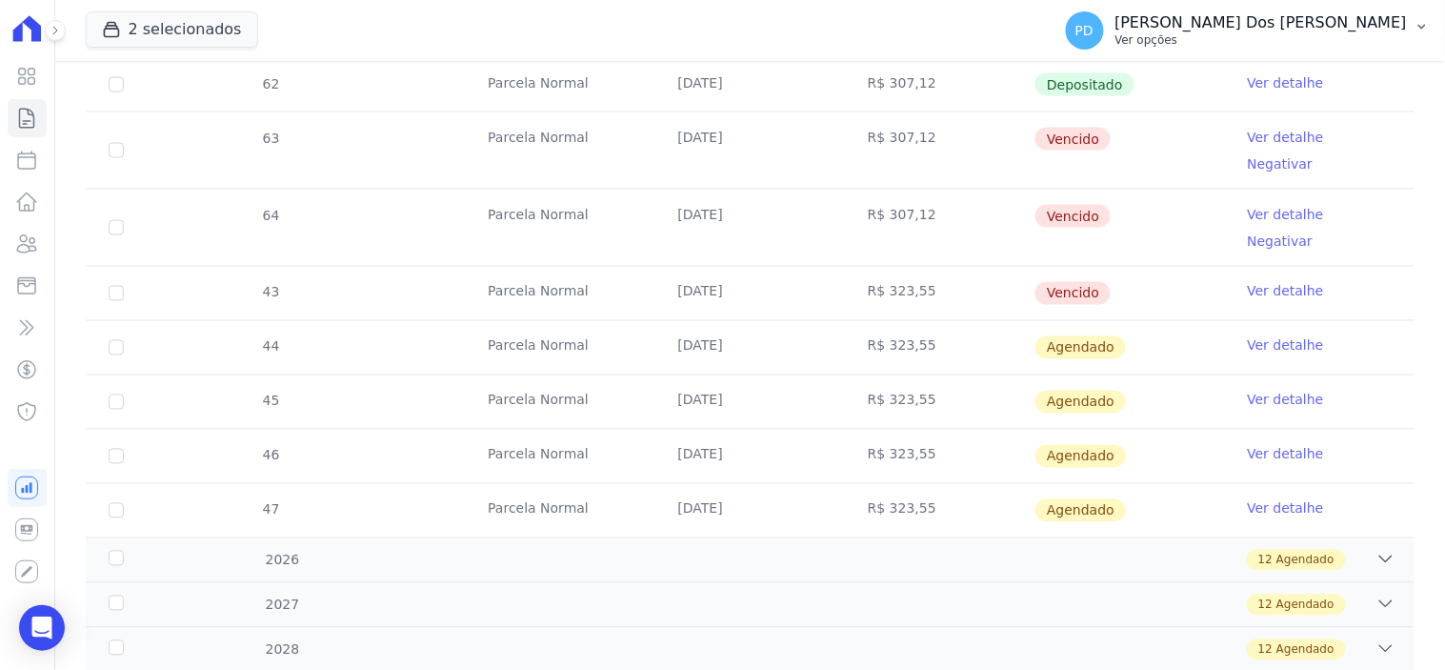
click at [1423, 29] on icon "button" at bounding box center [1422, 27] width 8 height 5
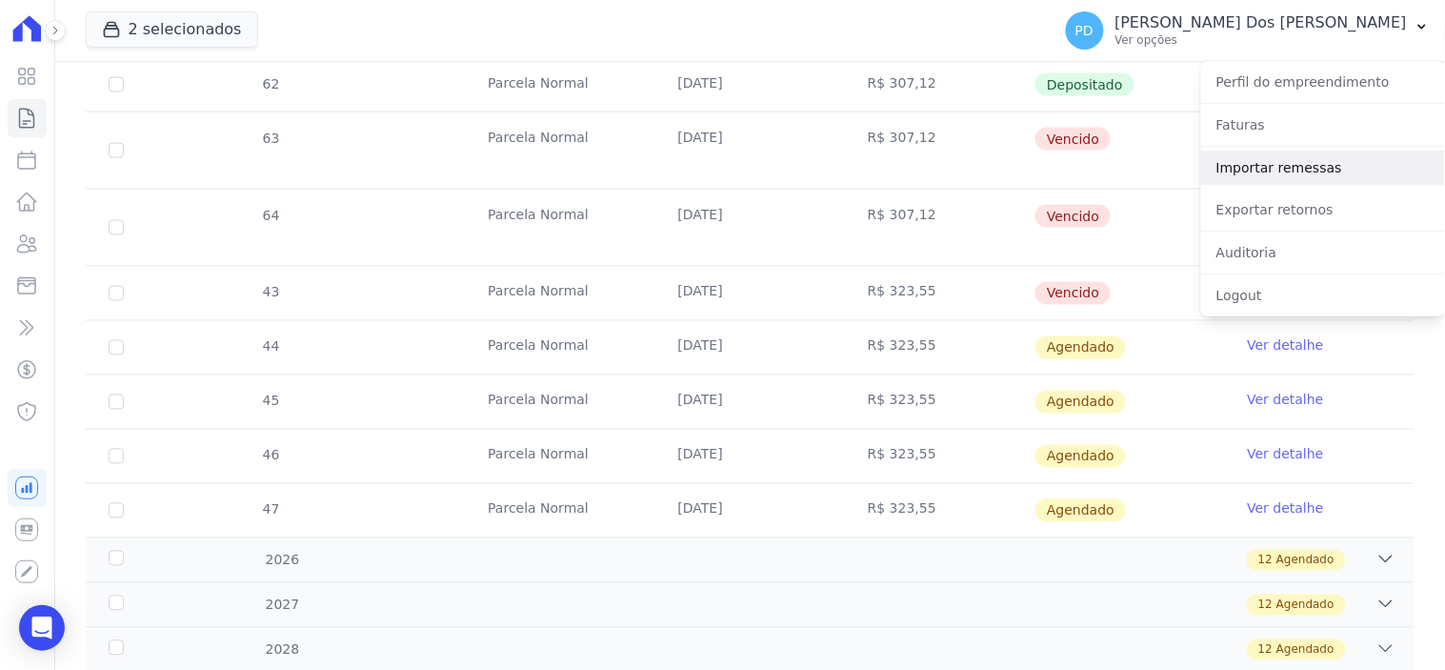
click at [1315, 175] on link "Importar remessas" at bounding box center [1323, 167] width 244 height 34
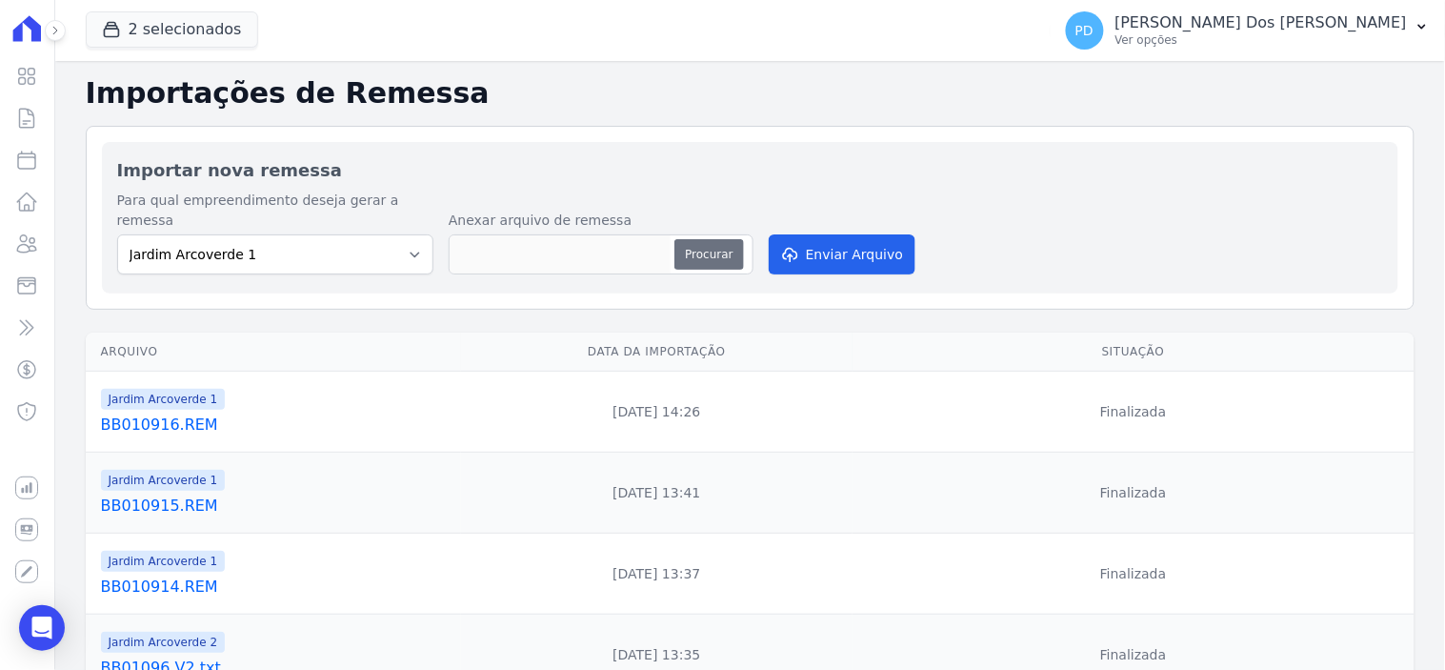
click at [692, 239] on button "Procurar" at bounding box center [708, 254] width 69 height 30
type input "BB010917.REM"
click at [858, 236] on button "Enviar Arquivo" at bounding box center [842, 254] width 147 height 40
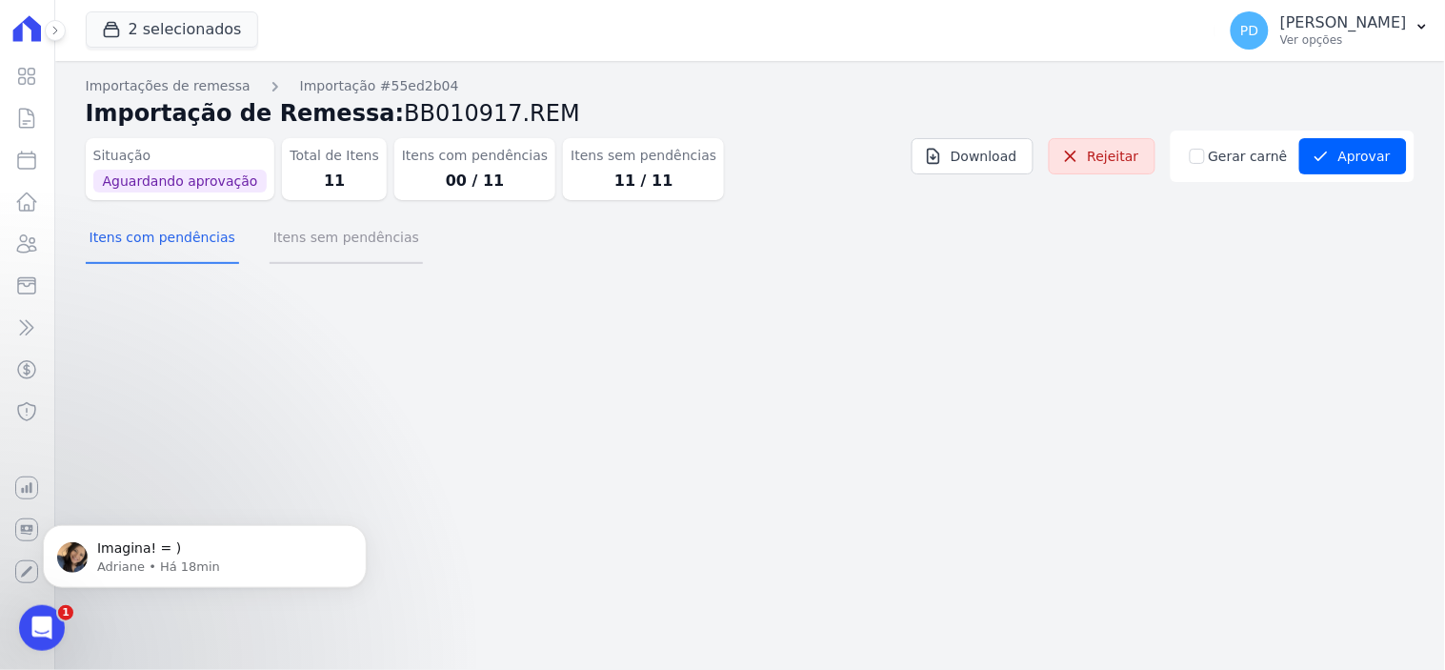
click at [331, 239] on button "Itens sem pendências" at bounding box center [346, 239] width 153 height 50
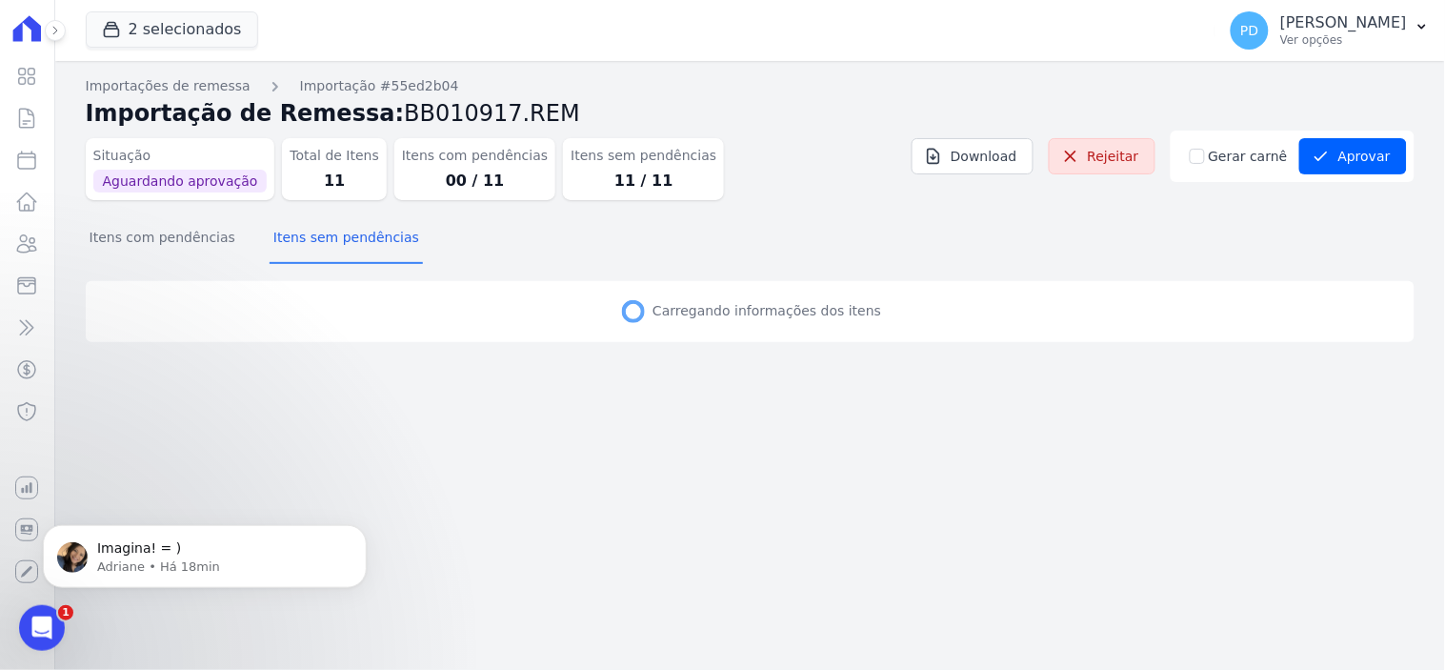
click at [744, 303] on p "Carregando informações dos itens" at bounding box center [765, 311] width 232 height 20
click at [50, 610] on div "Abertura do Messenger da Intercom" at bounding box center [39, 624] width 63 height 63
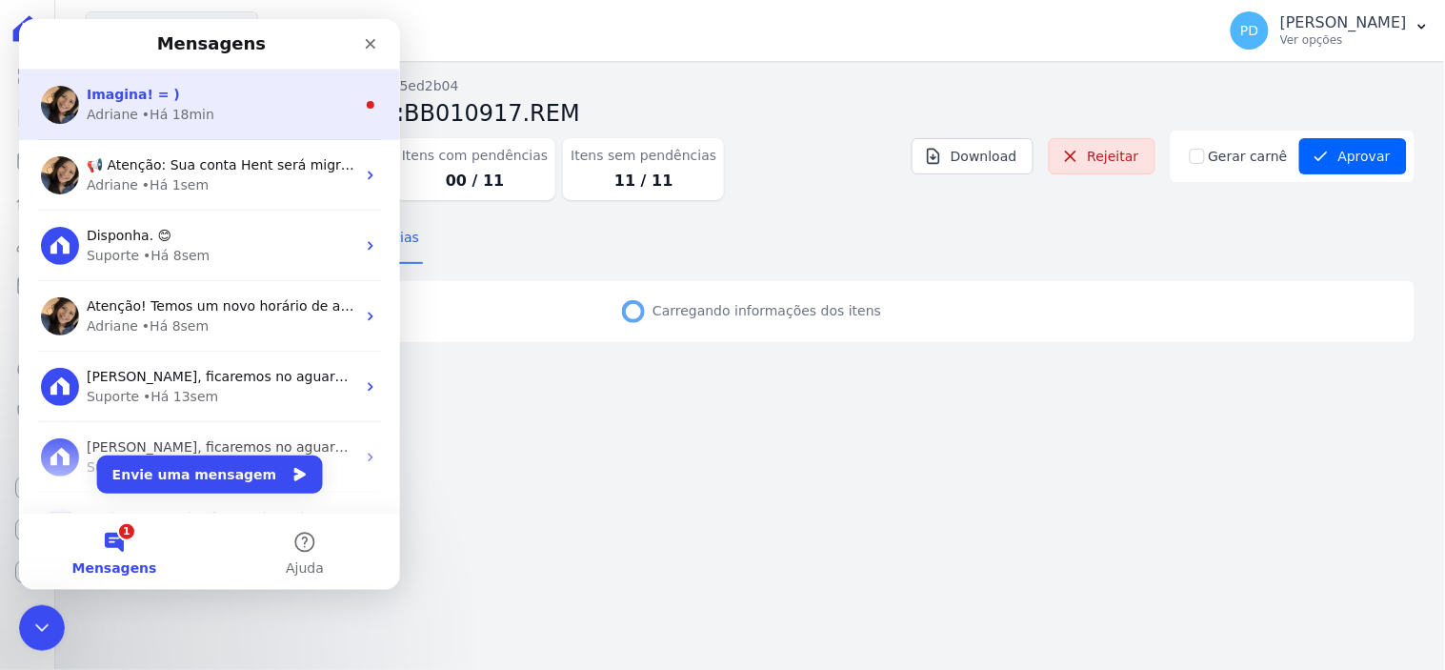
click at [181, 104] on div "• Há 18min" at bounding box center [177, 114] width 72 height 20
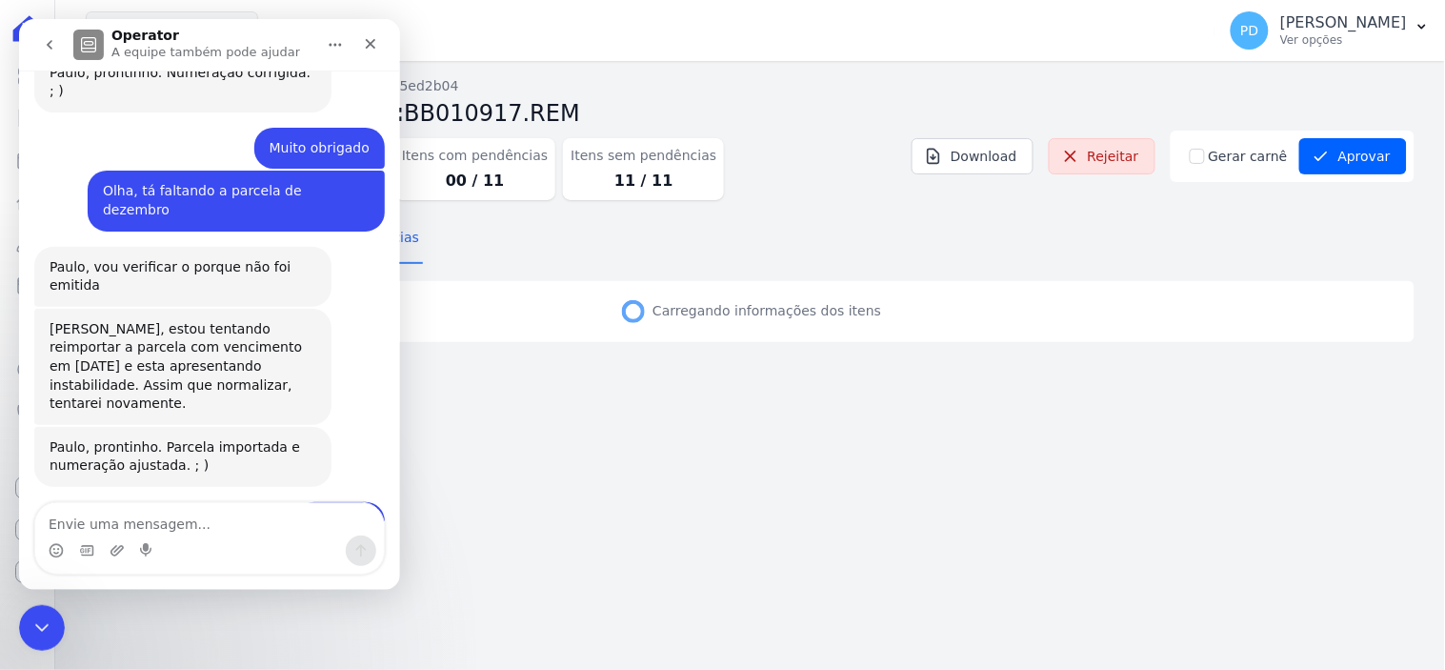
scroll to position [627, 0]
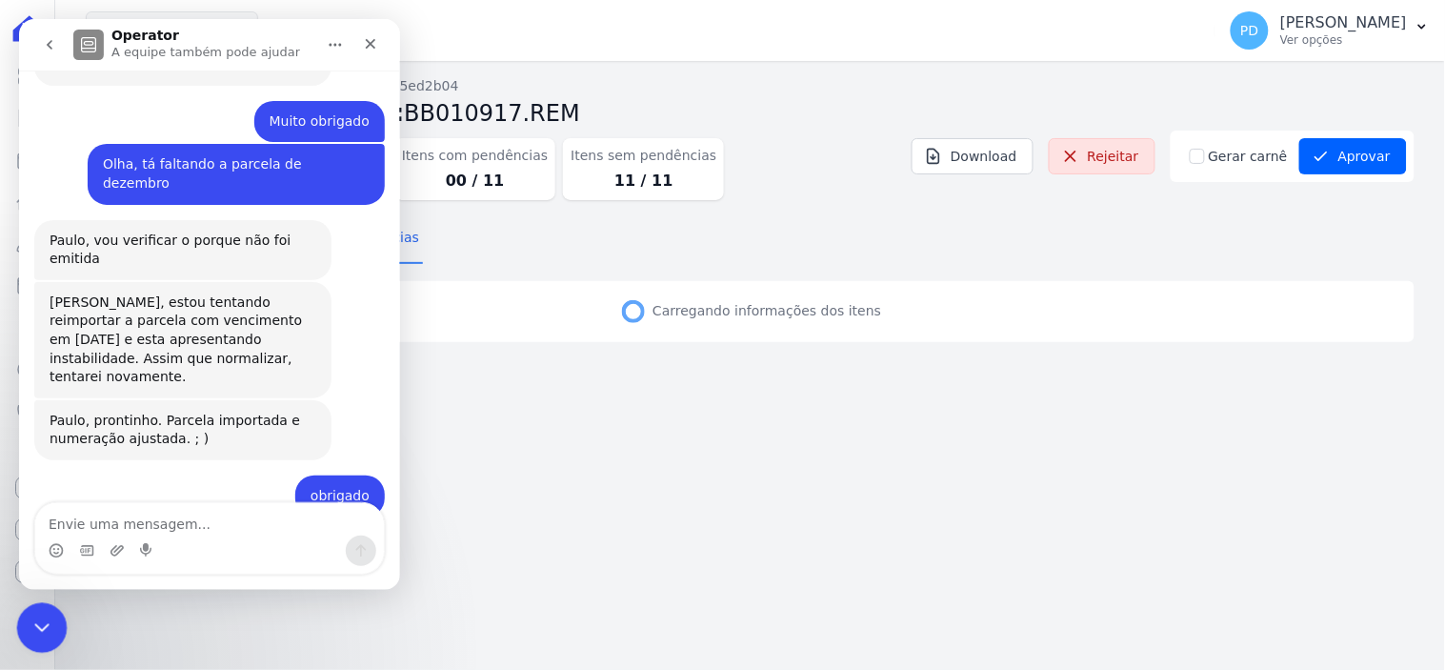
click at [34, 613] on icon "Encerramento do Messenger da Intercom" at bounding box center [39, 624] width 23 height 23
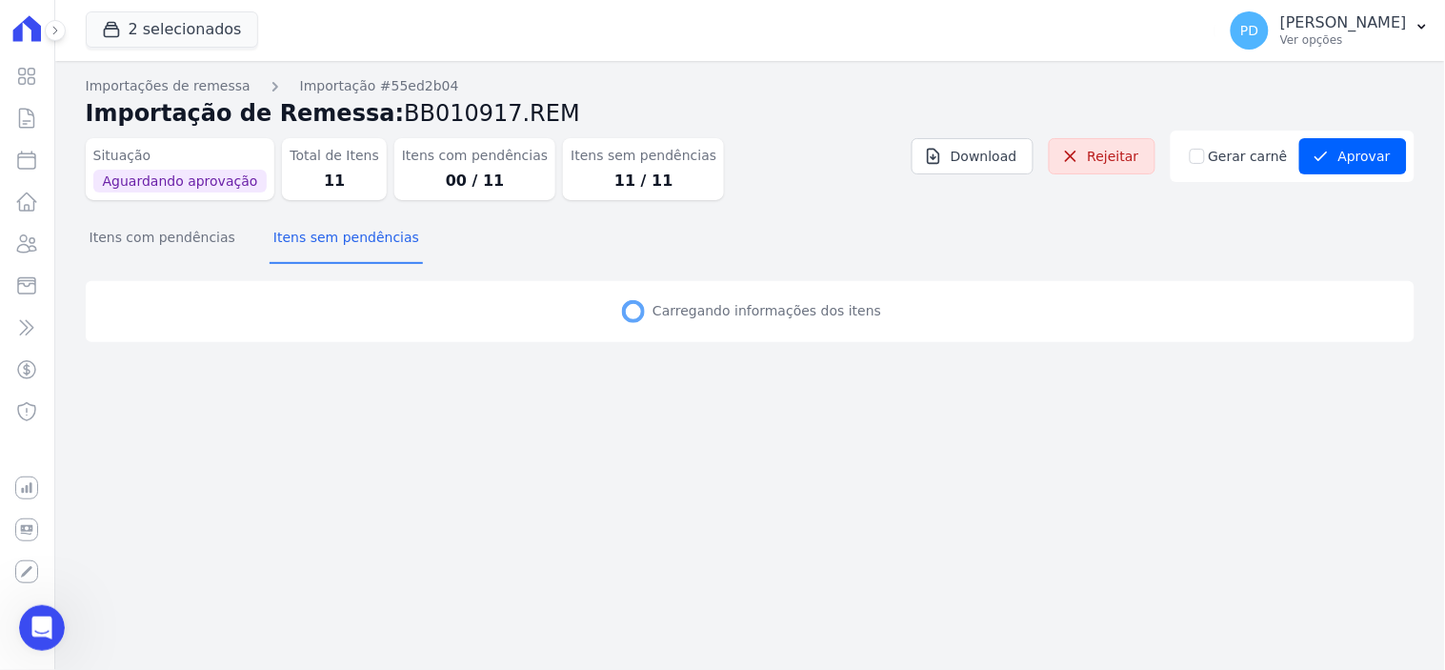
click at [643, 317] on circle at bounding box center [633, 311] width 19 height 19
click at [160, 230] on button "Itens com pendências" at bounding box center [162, 239] width 153 height 50
click at [328, 248] on button "Itens sem pendências" at bounding box center [346, 239] width 153 height 50
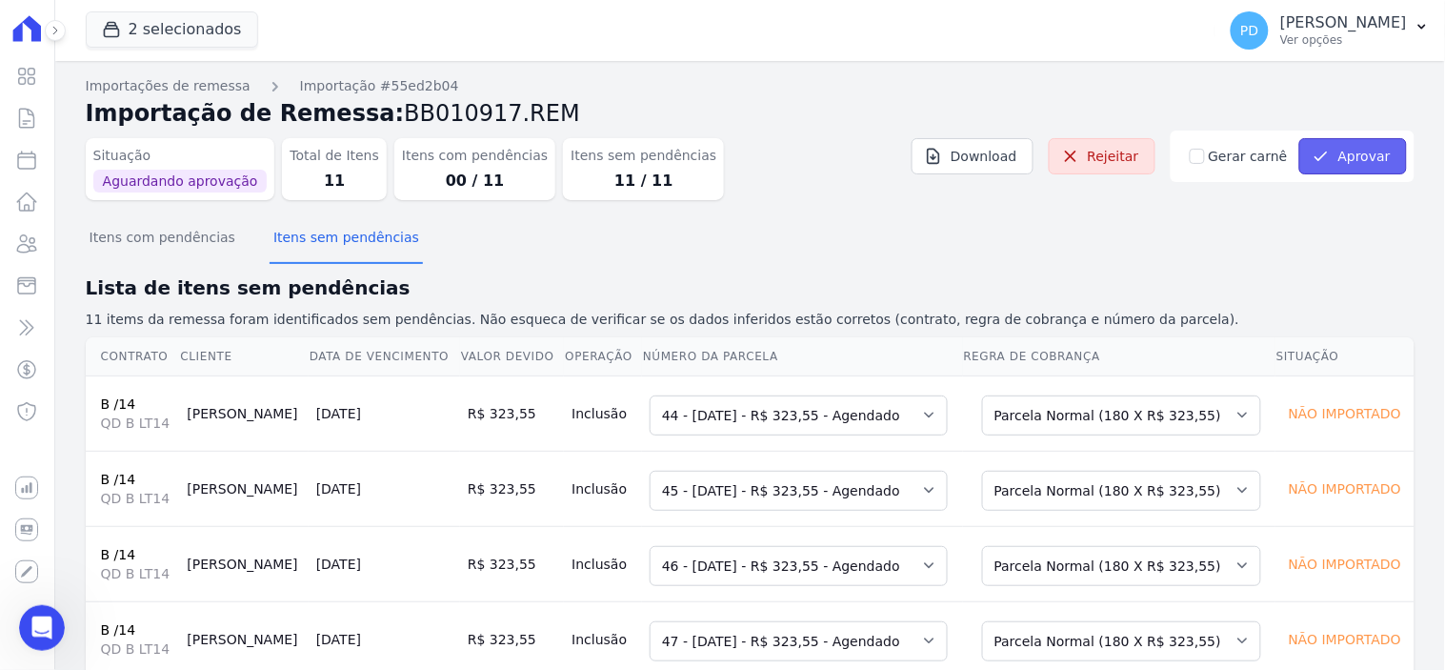
click at [1338, 155] on button "Aprovar" at bounding box center [1353, 156] width 108 height 36
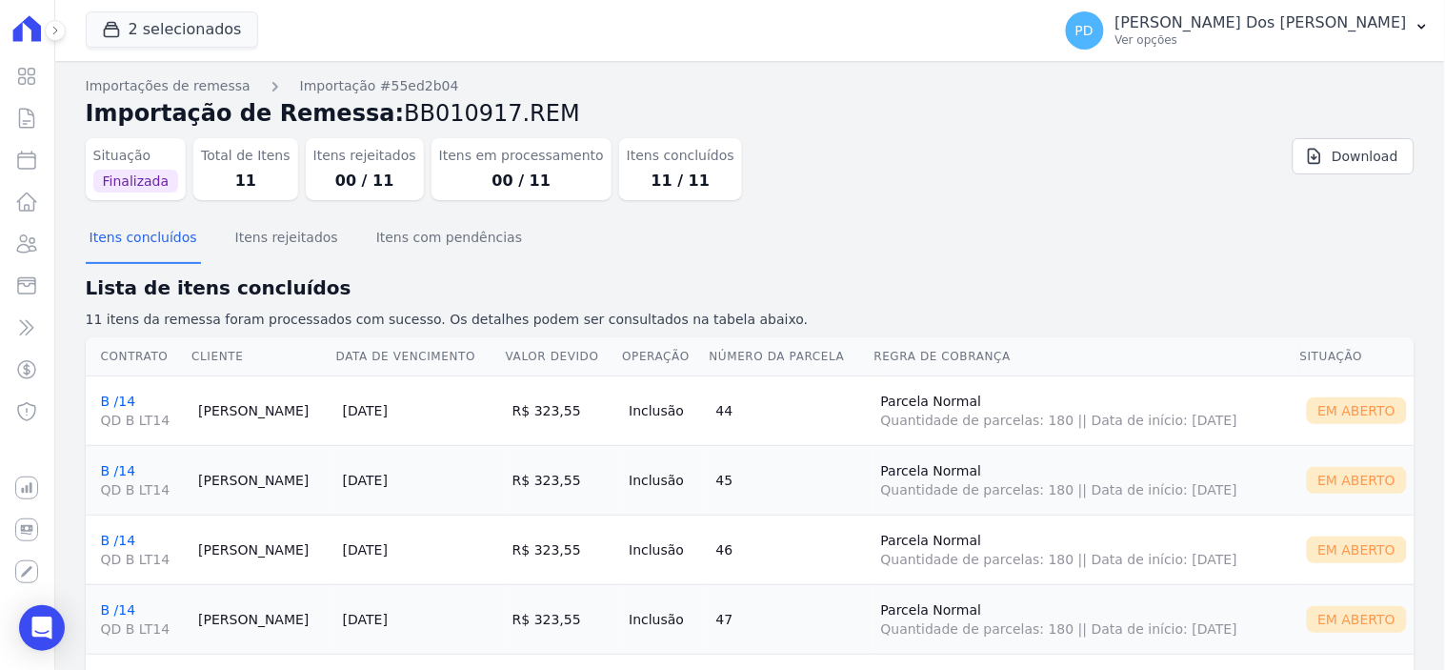
click at [162, 150] on div "Importações de remessa Importação #55ed2b04 Importação de Remessa: BB010917.REM…" at bounding box center [750, 624] width 1390 height 1126
click at [1349, 155] on link "Download" at bounding box center [1353, 156] width 122 height 36
click at [869, 162] on div "Situação Finalizada Total de Itens 11 Itens rejeitados 00 / 11 Itens em process…" at bounding box center [640, 165] width 1108 height 70
click at [17, 118] on icon at bounding box center [26, 118] width 23 height 23
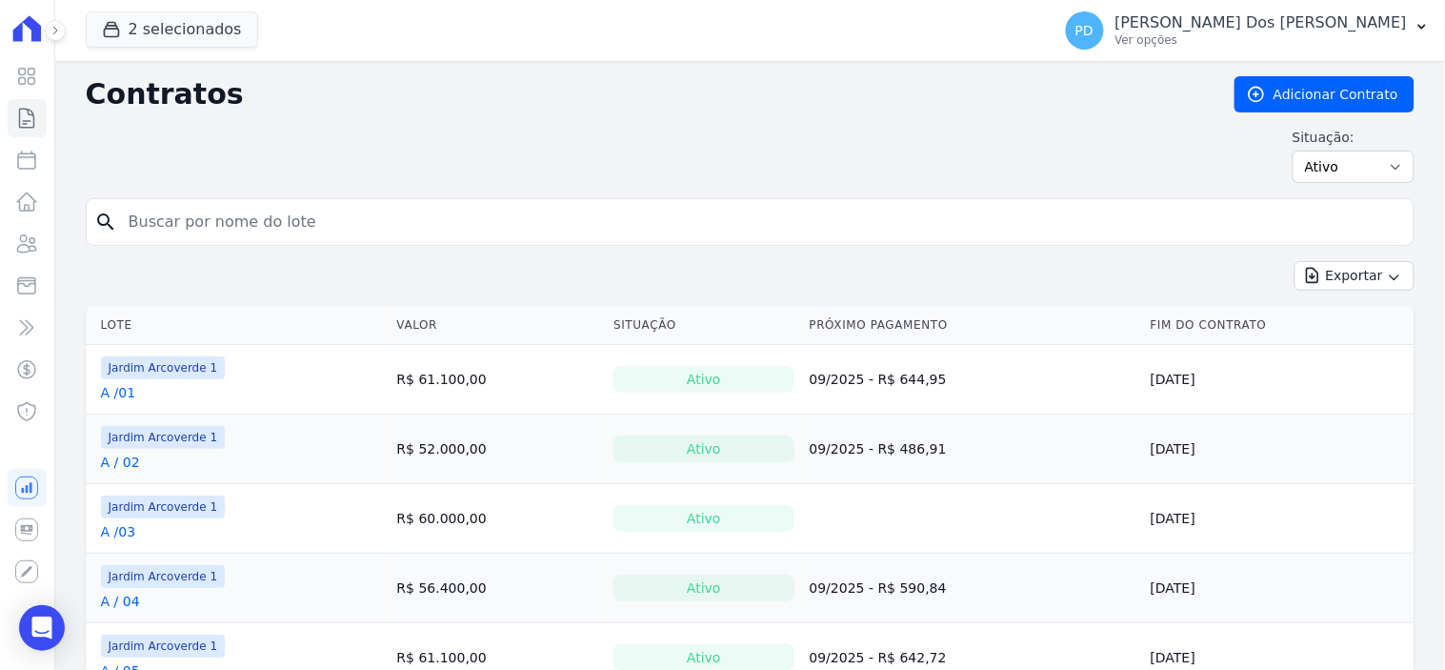
click at [259, 213] on input "search" at bounding box center [761, 222] width 1289 height 38
type input "b /14"
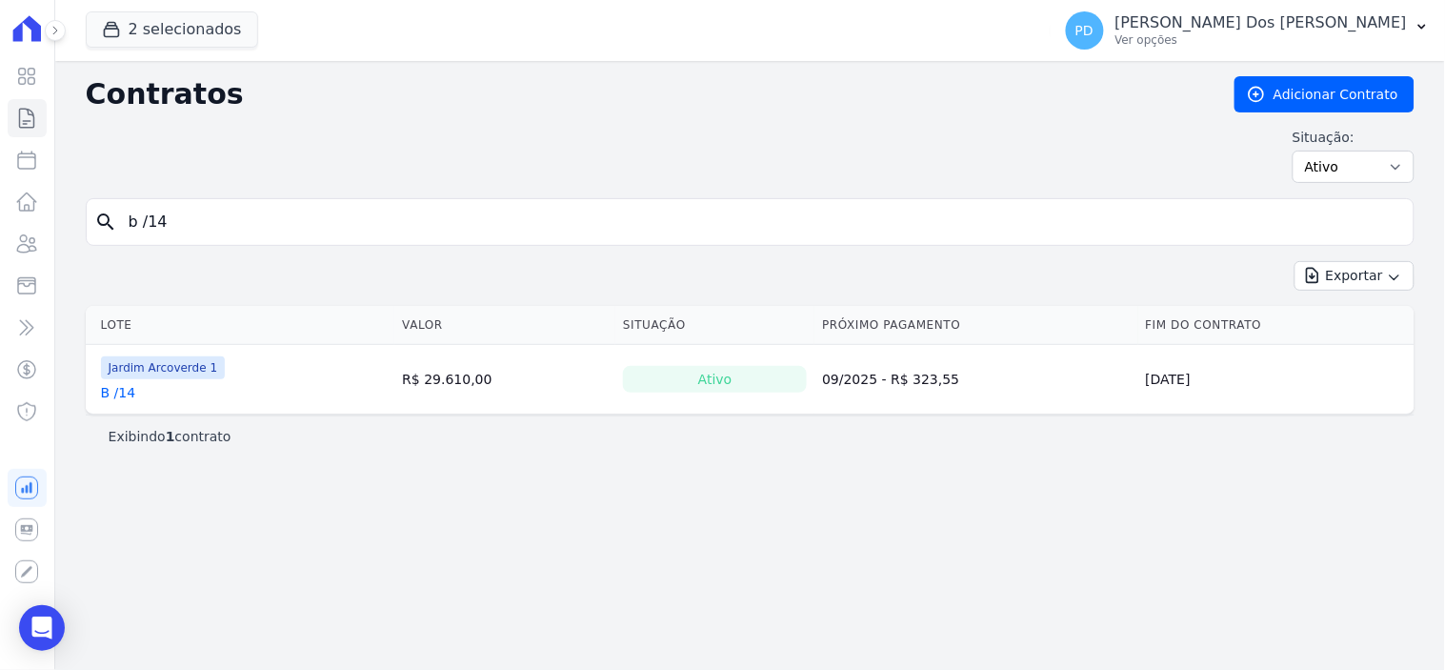
click at [120, 396] on link "B /14" at bounding box center [118, 392] width 35 height 19
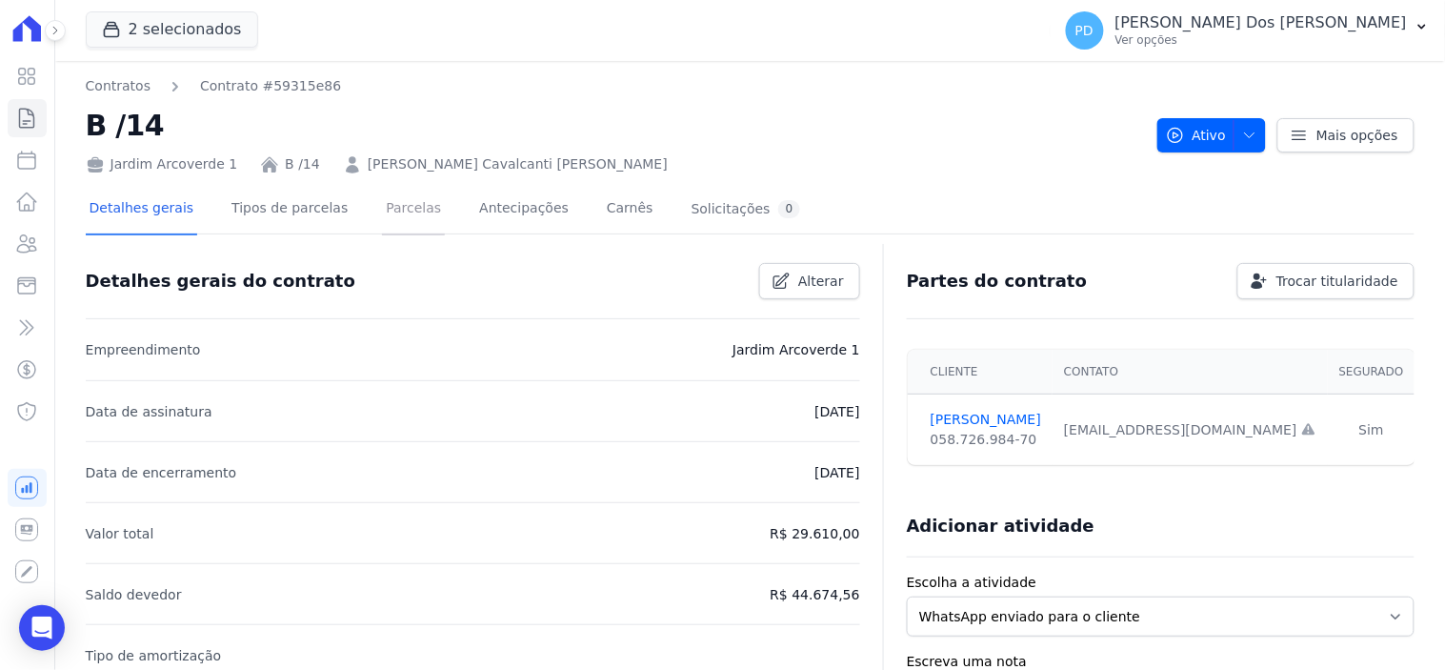
click at [384, 207] on link "Parcelas" at bounding box center [413, 210] width 63 height 50
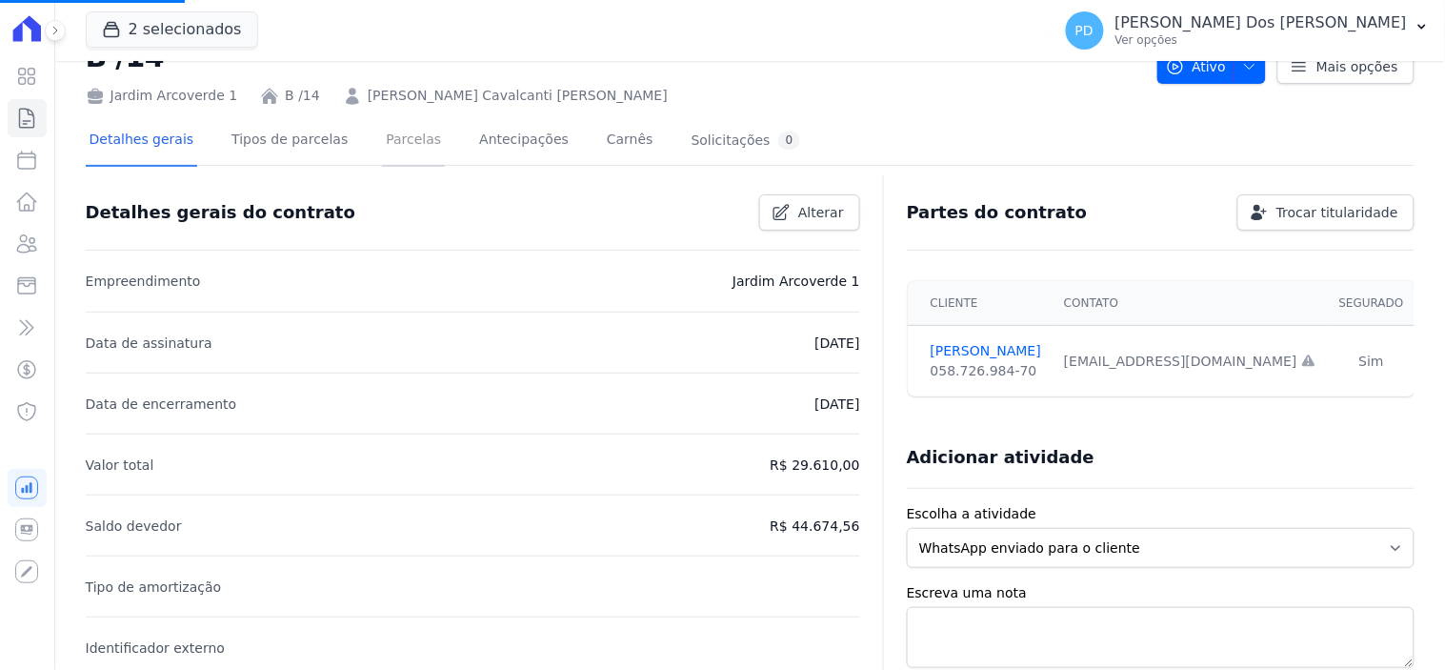
scroll to position [106, 0]
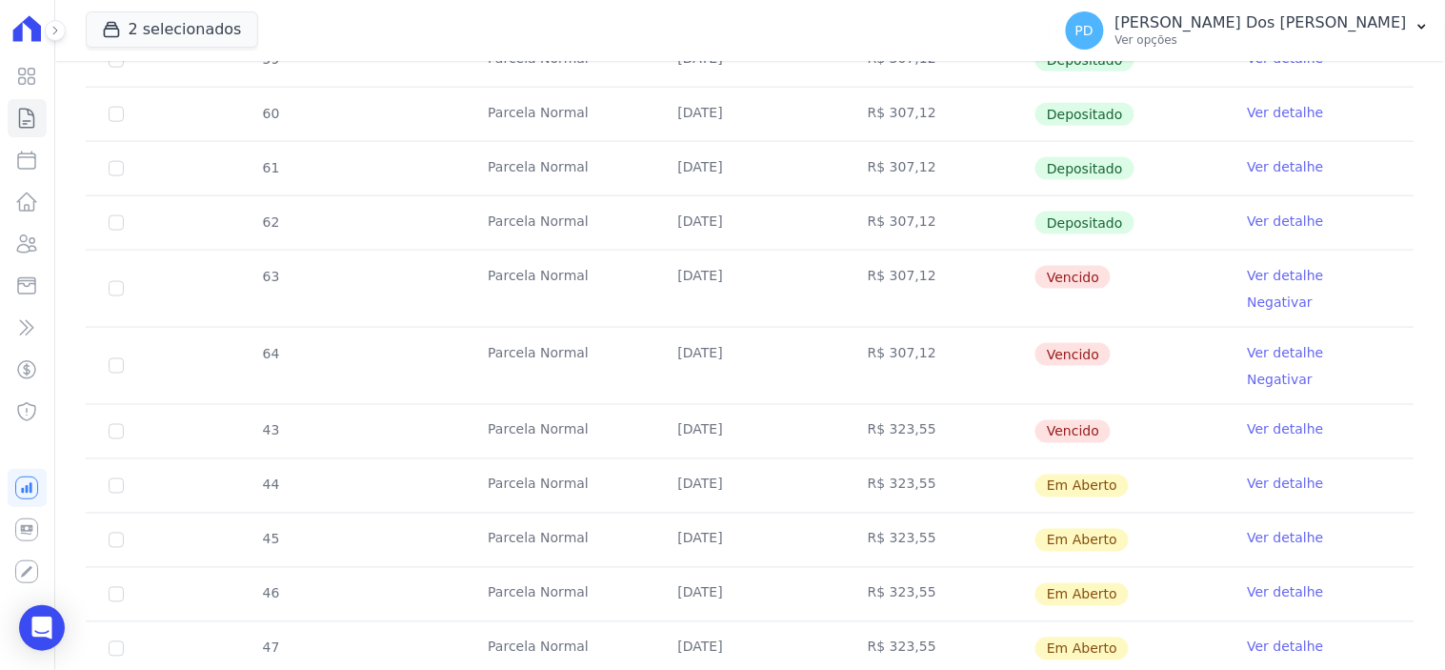
scroll to position [740, 0]
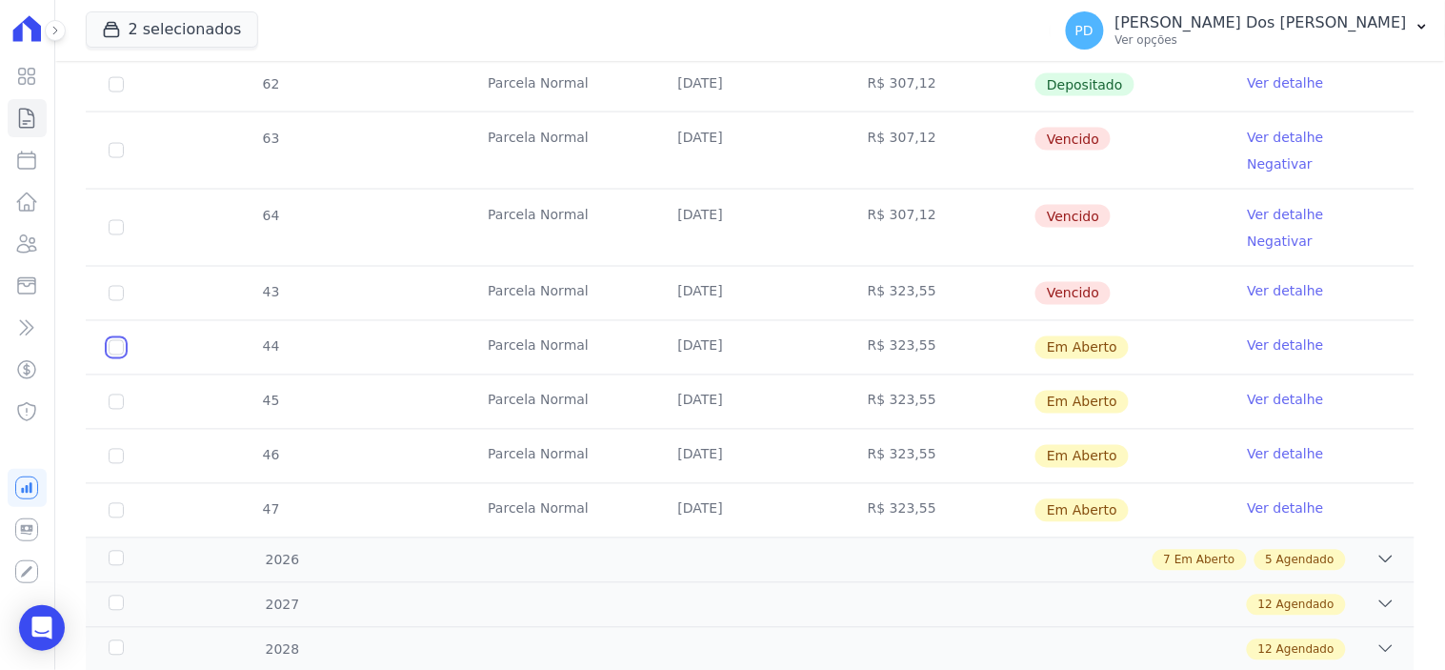
click at [114, 340] on input "checkbox" at bounding box center [116, 347] width 15 height 15
checkbox input "true"
click at [116, 354] on input "checkbox" at bounding box center [116, 347] width 15 height 15
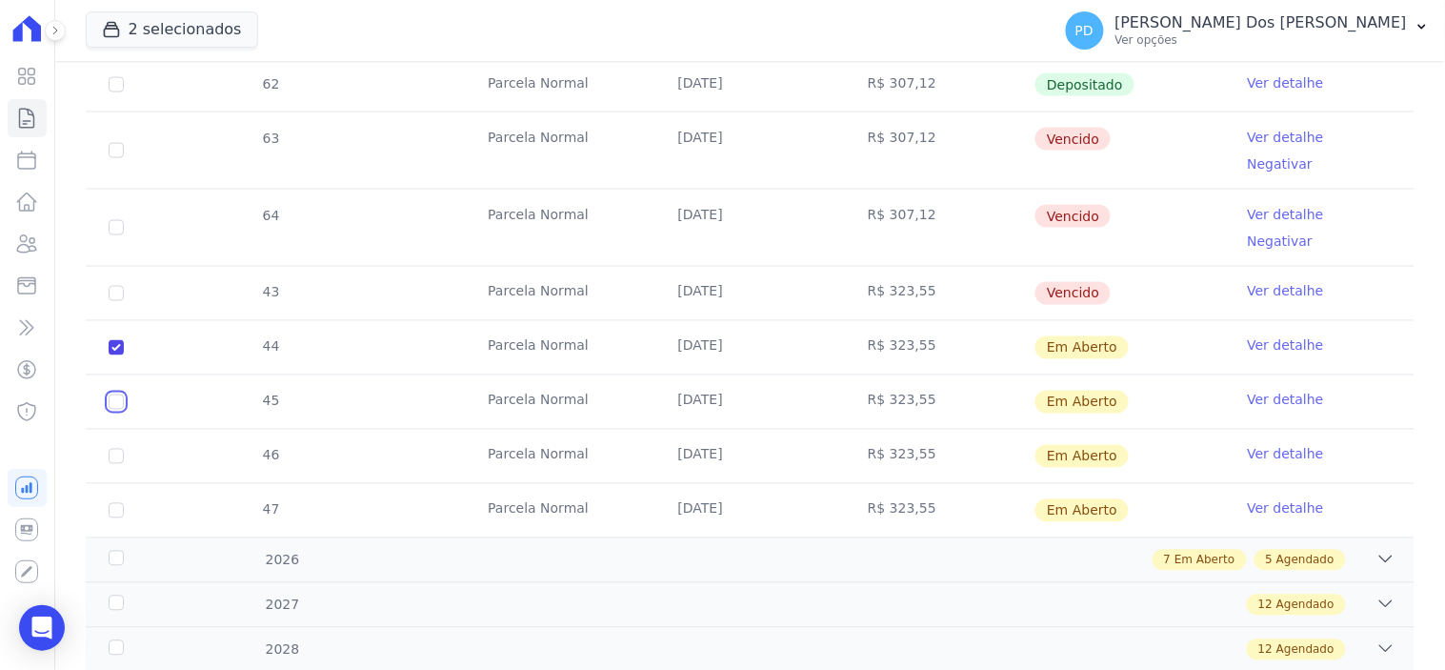
checkbox input "true"
click at [111, 355] on input "checkbox" at bounding box center [116, 347] width 15 height 15
checkbox input "true"
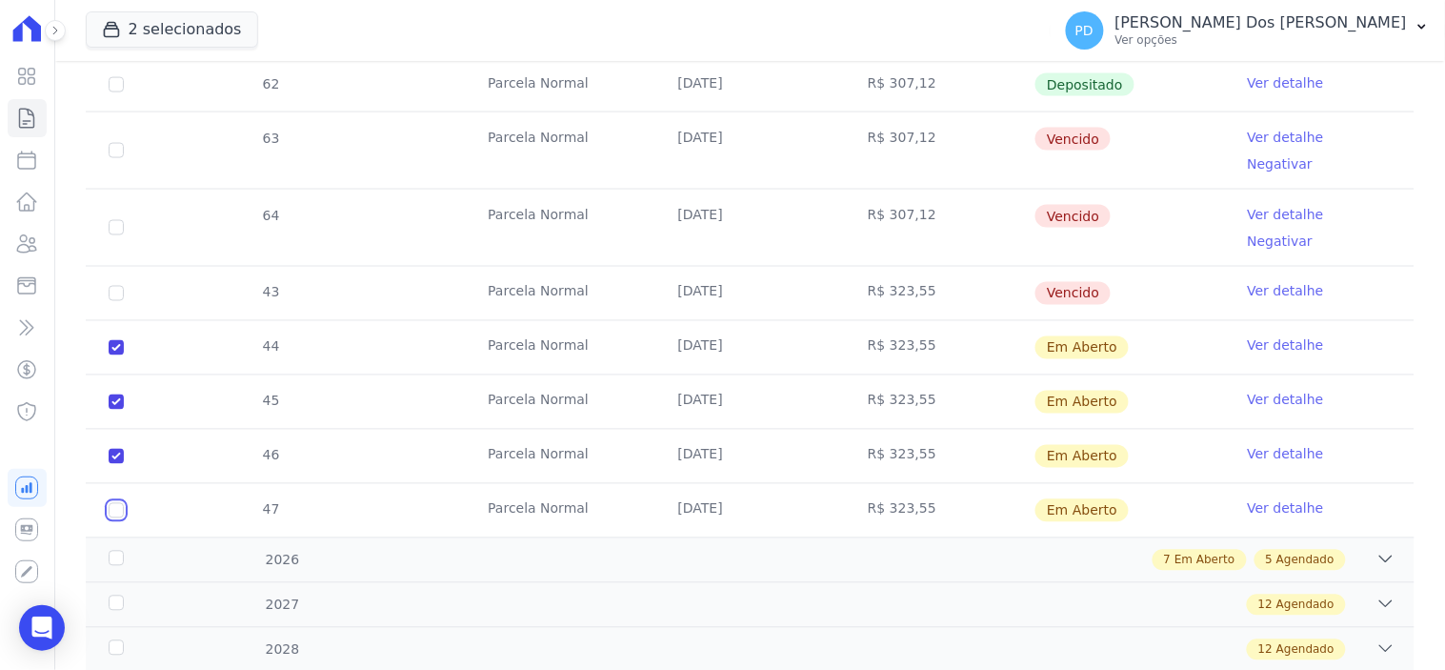
click at [118, 355] on input "checkbox" at bounding box center [116, 347] width 15 height 15
checkbox input "true"
click at [115, 550] on div "2026" at bounding box center [164, 560] width 119 height 20
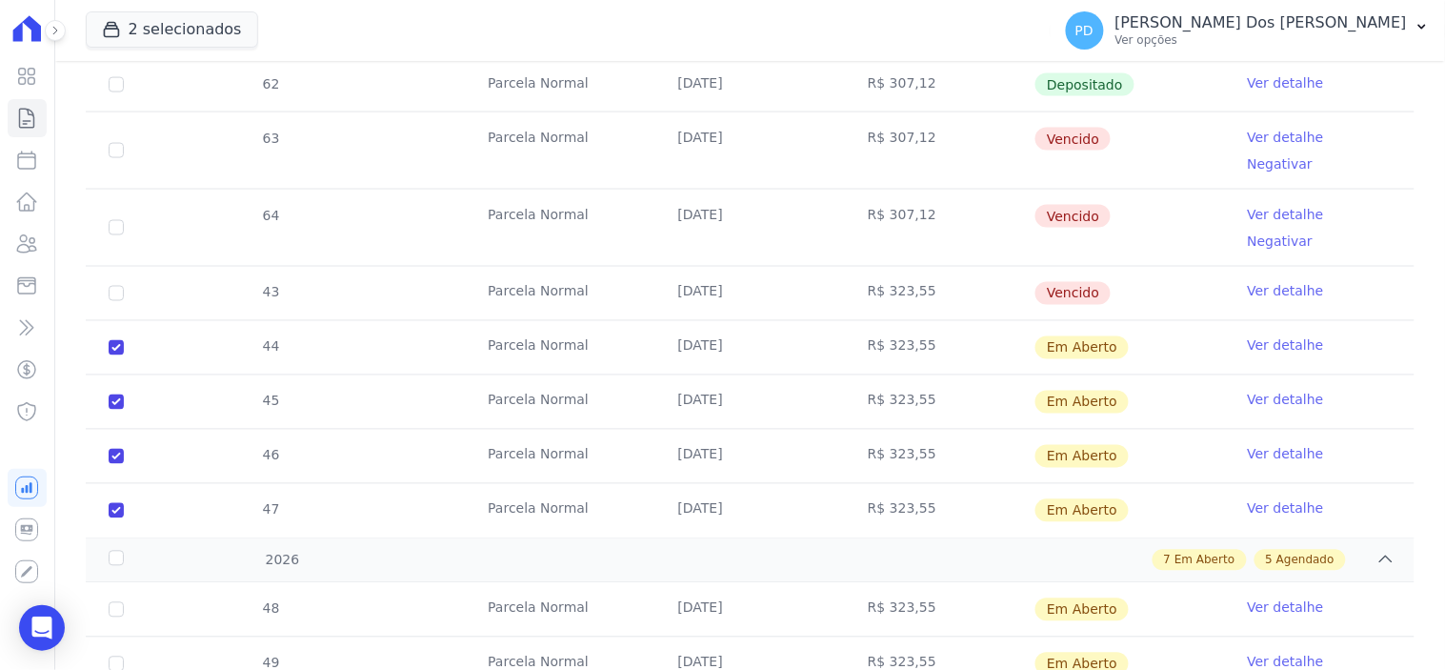
click at [115, 583] on td "48" at bounding box center [116, 609] width 61 height 53
click at [111, 602] on input "checkbox" at bounding box center [116, 609] width 15 height 15
checkbox input "true"
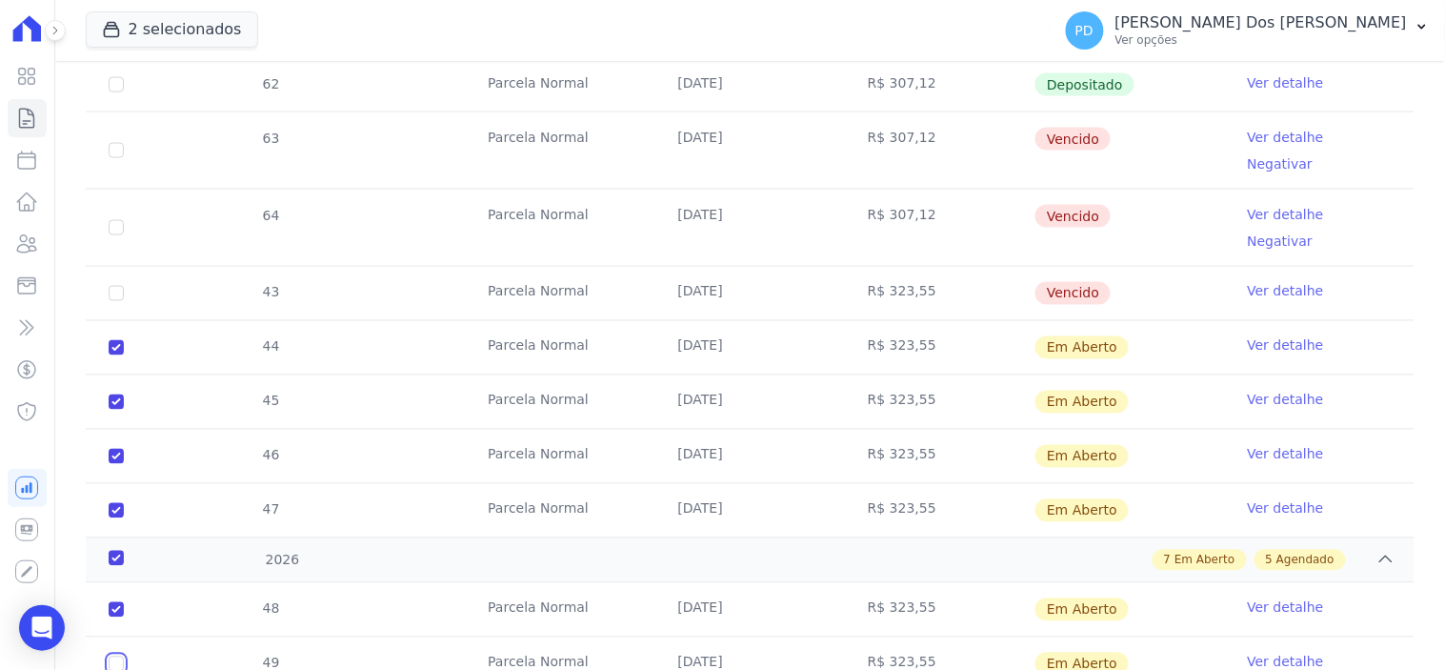
click at [112, 617] on input "checkbox" at bounding box center [116, 609] width 15 height 15
checkbox input "true"
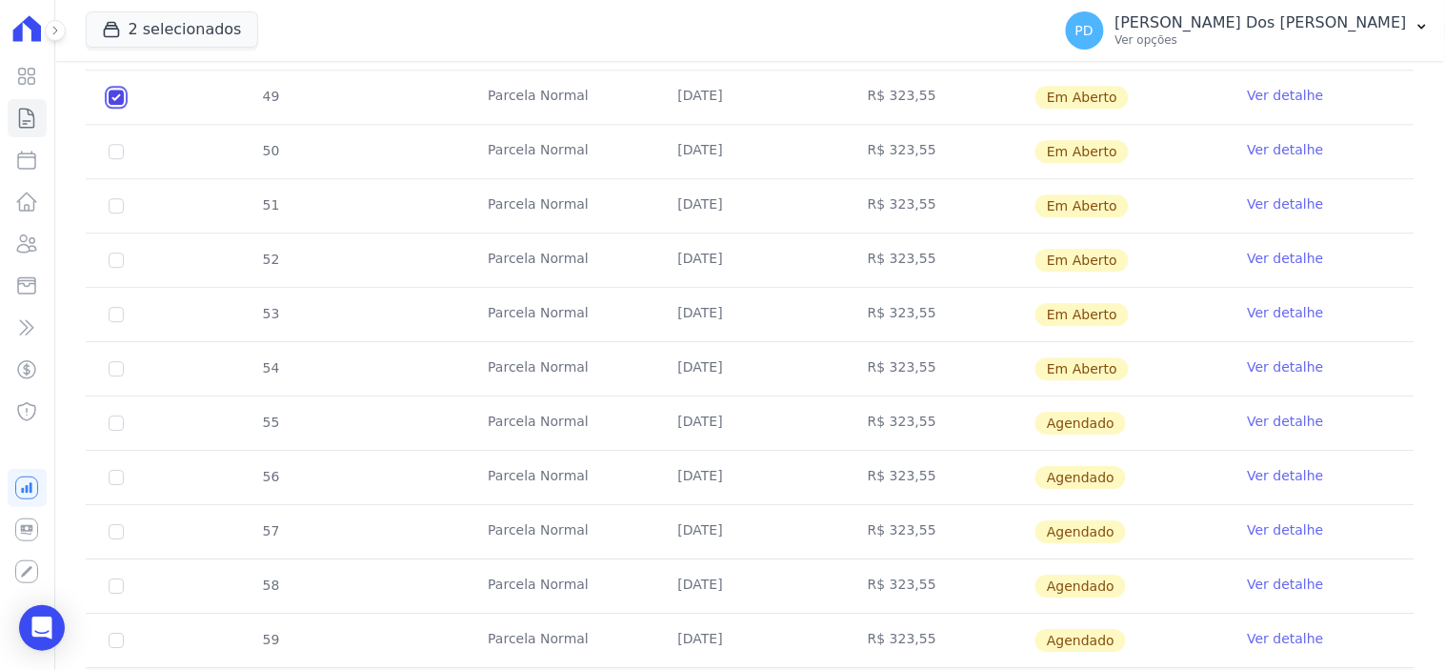
scroll to position [1270, 0]
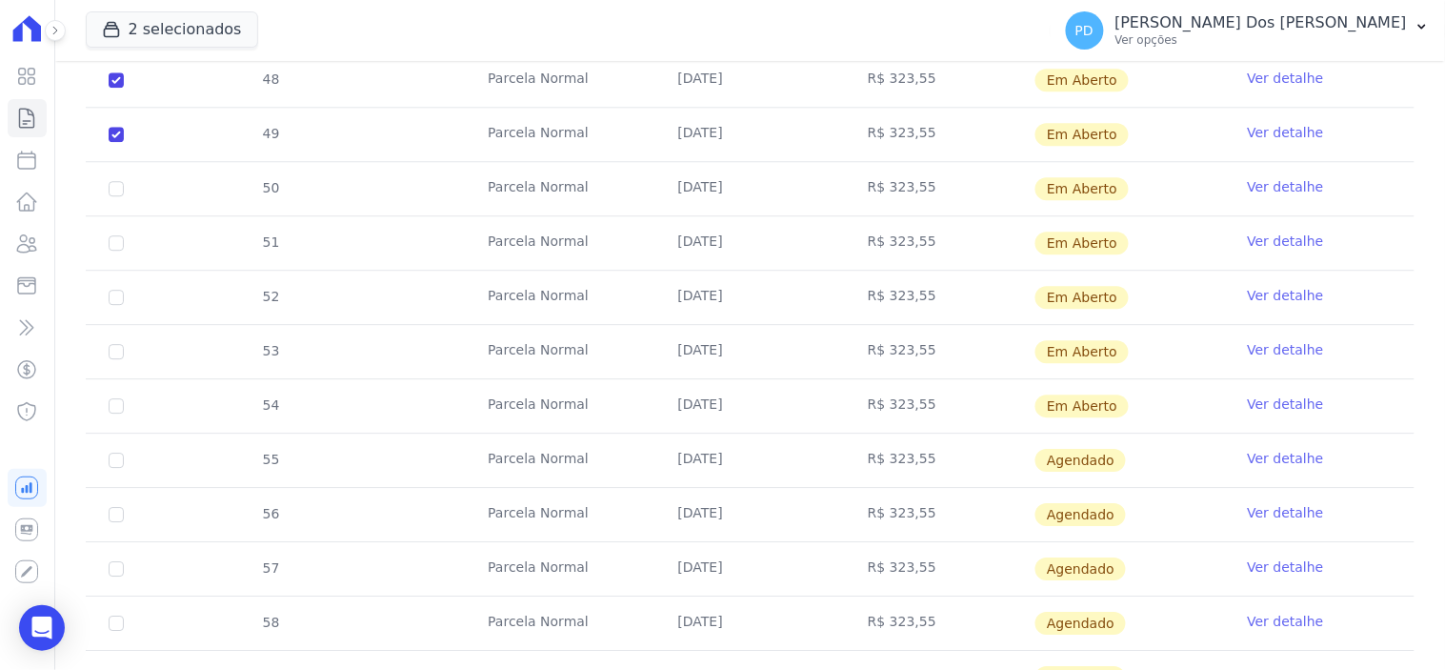
click at [115, 162] on td "50" at bounding box center [116, 188] width 61 height 53
click at [116, 88] on input "checkbox" at bounding box center [116, 79] width 15 height 15
checkbox input "true"
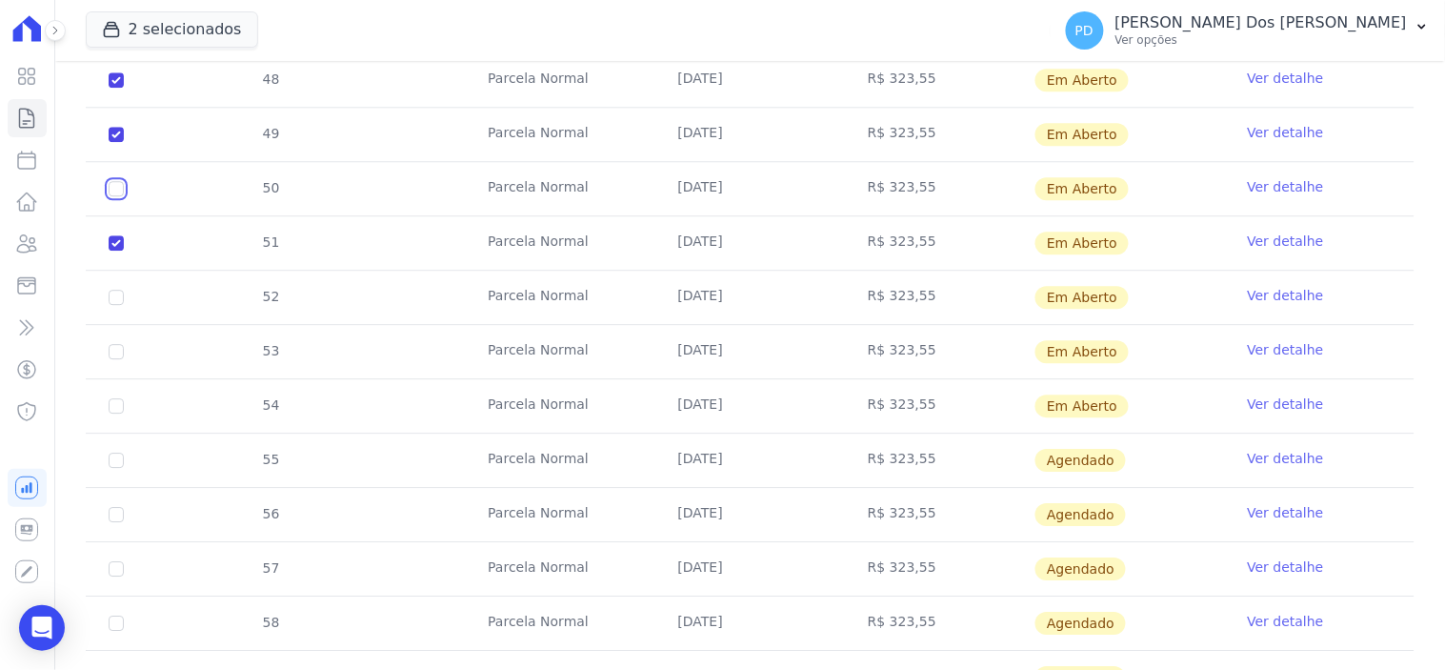
click at [112, 88] on input "checkbox" at bounding box center [116, 79] width 15 height 15
checkbox input "true"
click at [112, 88] on input "checkbox" at bounding box center [116, 79] width 15 height 15
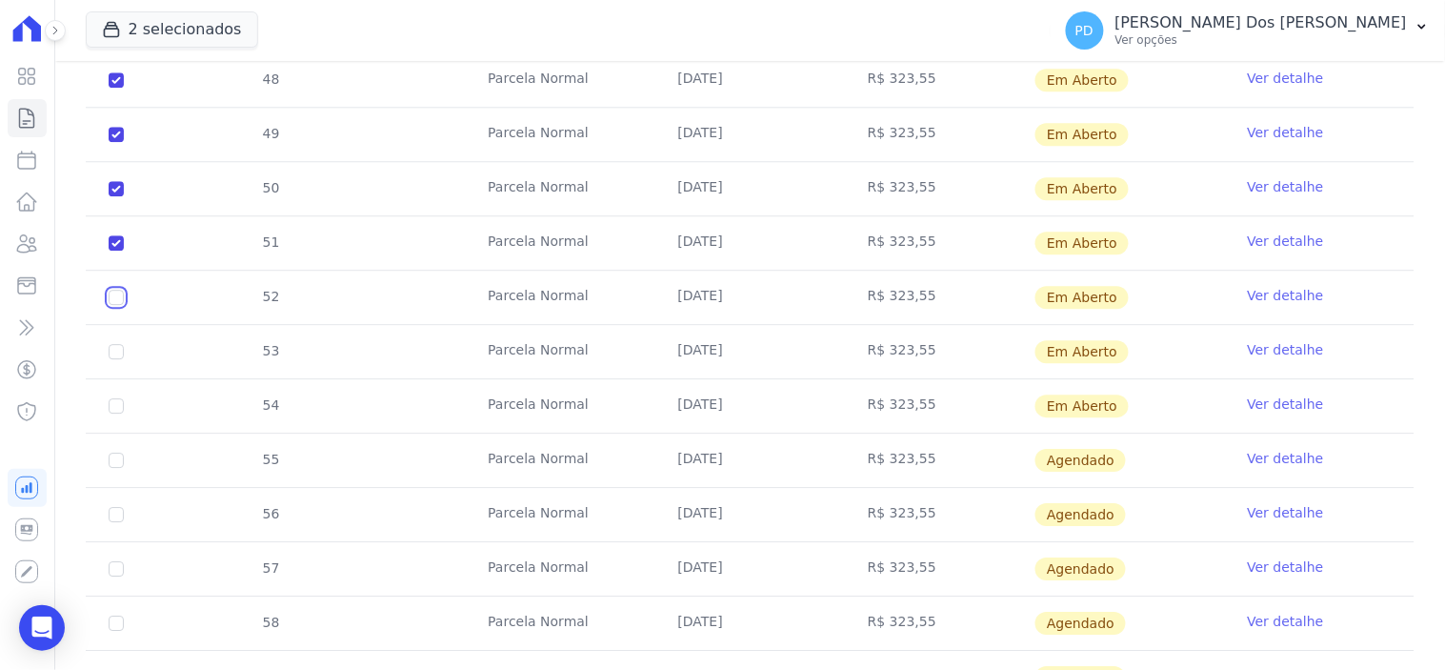
checkbox input "true"
click at [118, 88] on input "checkbox" at bounding box center [116, 79] width 15 height 15
checkbox input "true"
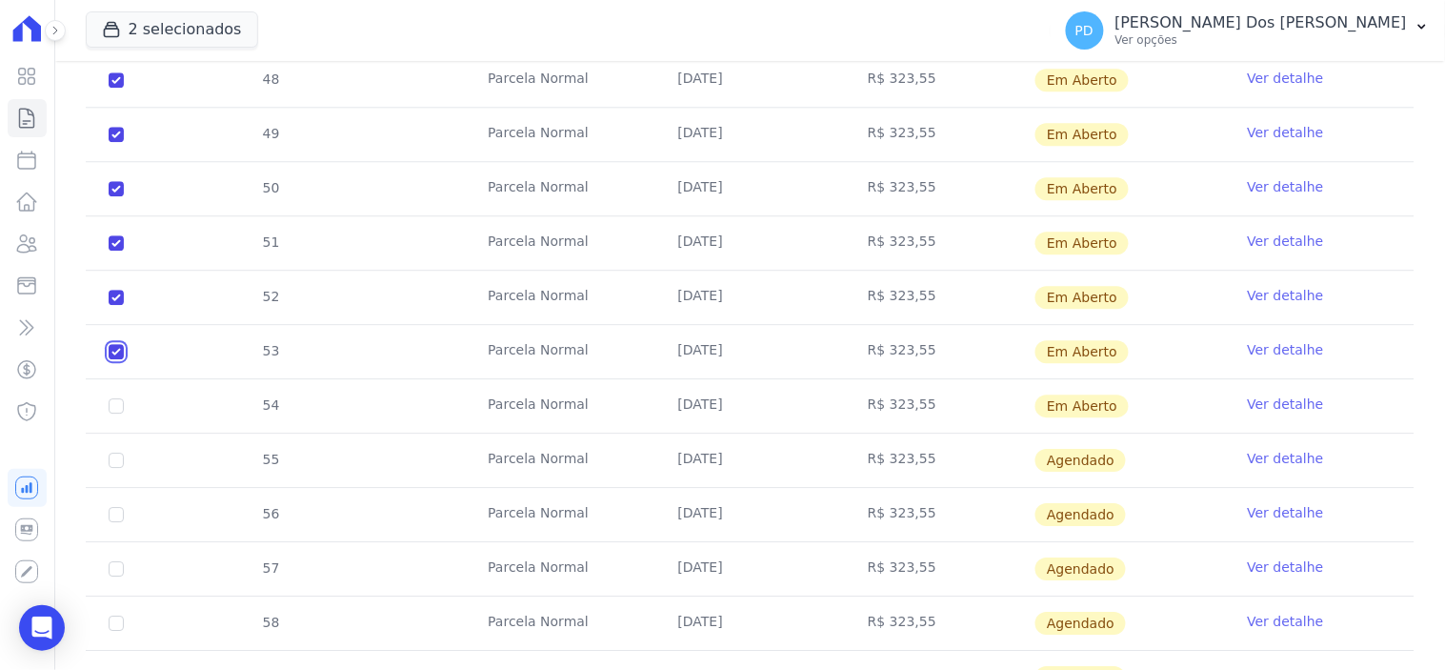
checkbox input "true"
click at [107, 379] on td "54" at bounding box center [116, 405] width 61 height 53
click at [115, 88] on input "checkbox" at bounding box center [116, 79] width 15 height 15
checkbox input "true"
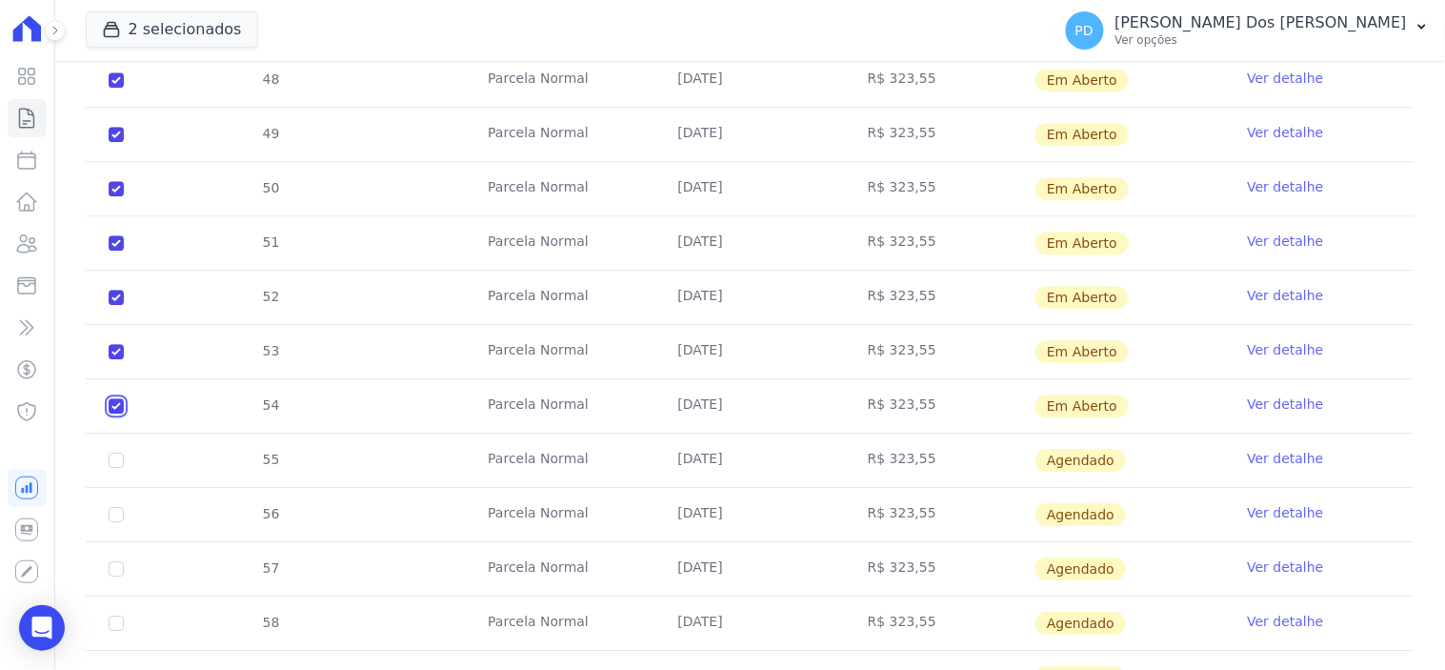
checkbox input "true"
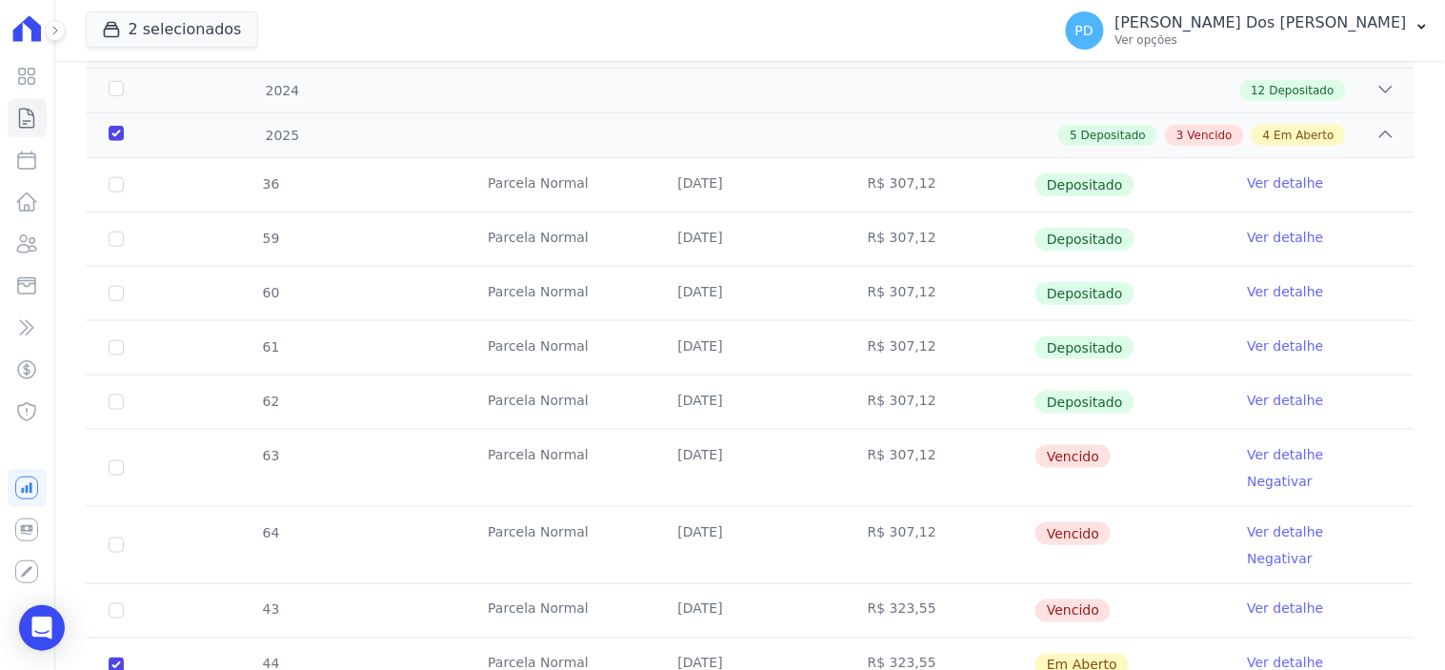
scroll to position [0, 0]
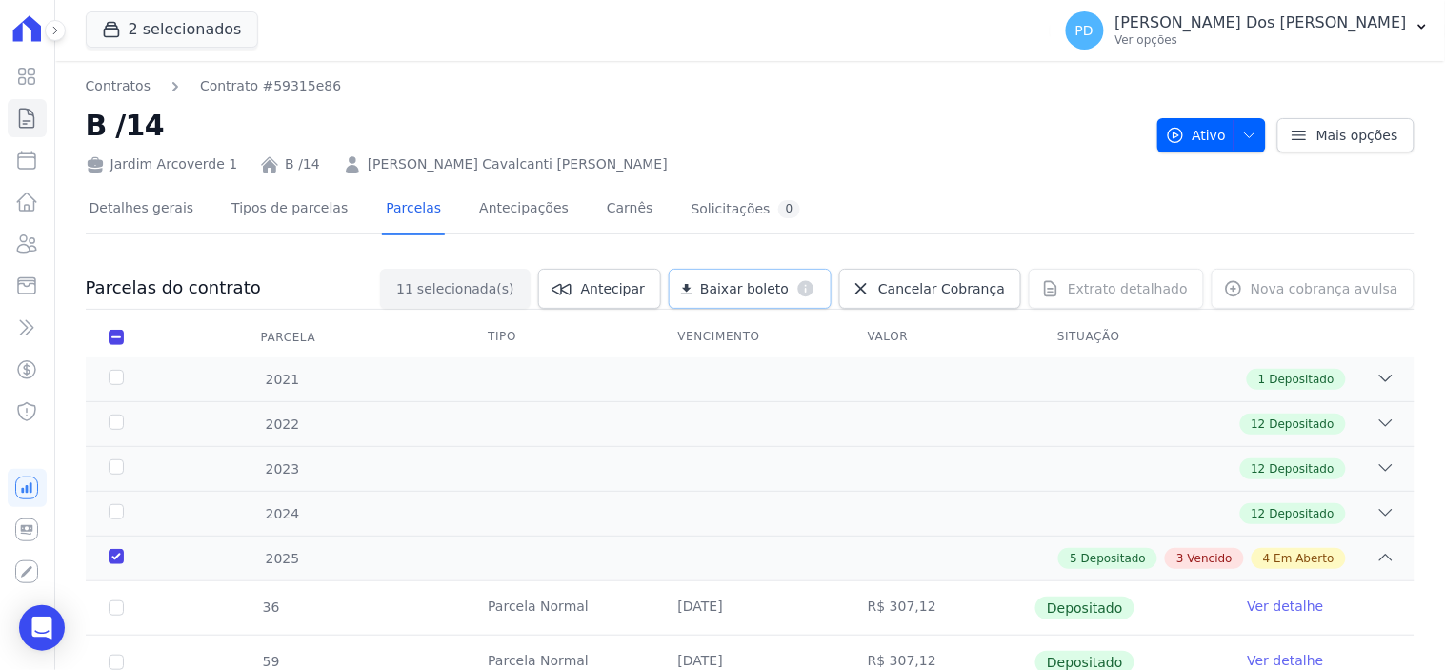
click at [773, 293] on span "Baixar boleto" at bounding box center [744, 288] width 89 height 19
click at [1423, 23] on icon "button" at bounding box center [1421, 26] width 15 height 15
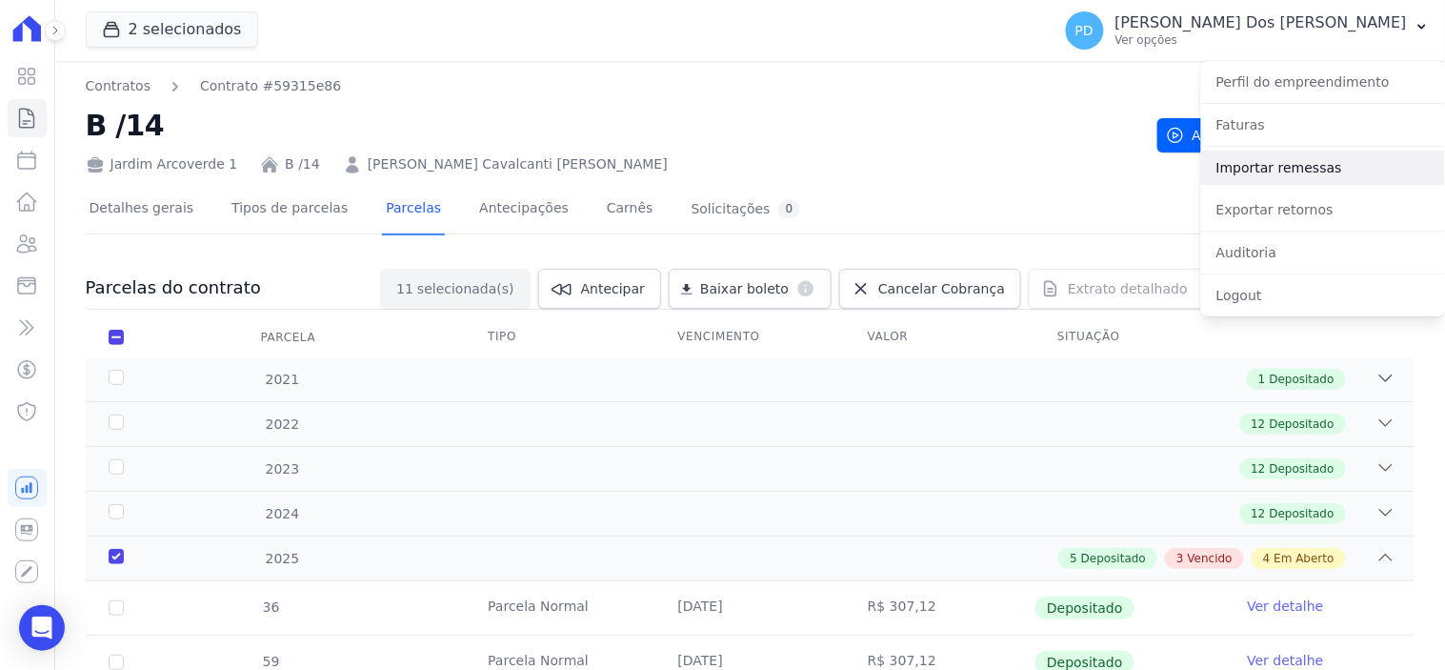
click at [1286, 171] on link "Importar remessas" at bounding box center [1323, 167] width 244 height 34
click at [1374, 166] on link "Importar remessas" at bounding box center [1323, 167] width 244 height 34
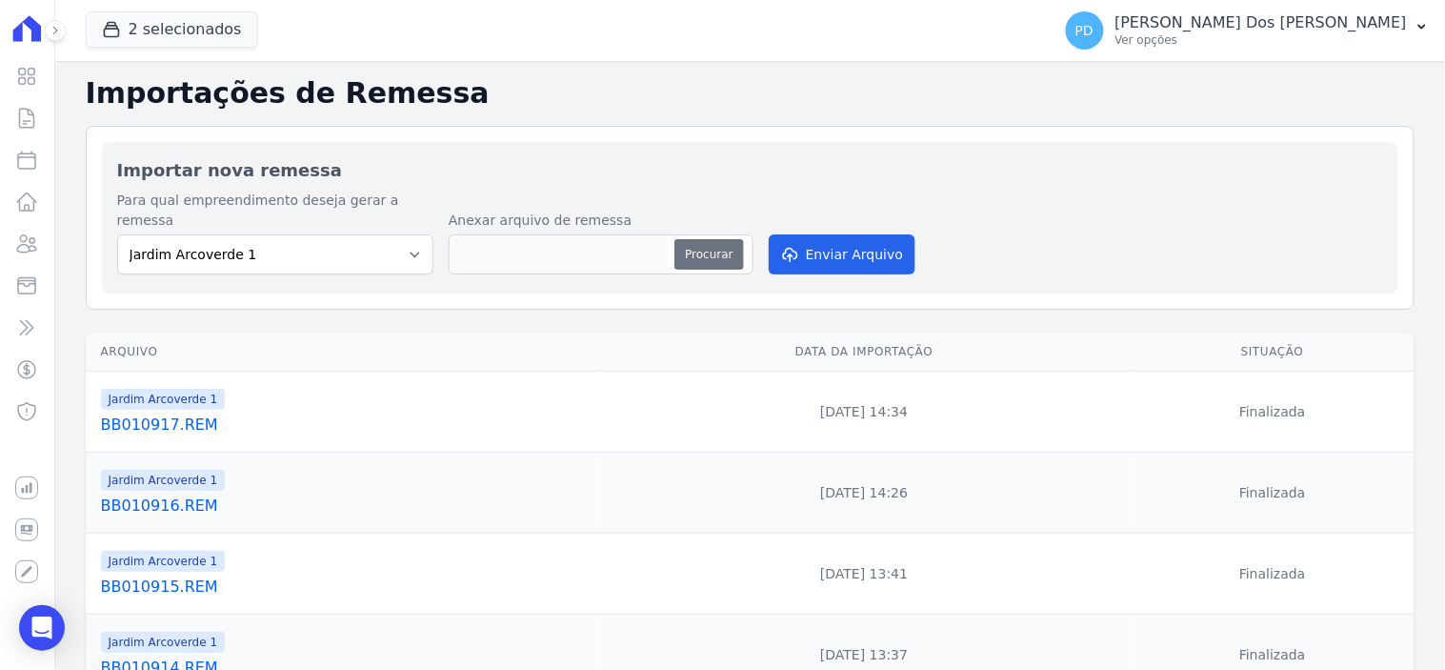
click at [701, 239] on button "Procurar" at bounding box center [708, 254] width 69 height 30
type input "BB010918.REM"
click at [824, 246] on button "Enviar Arquivo" at bounding box center [842, 254] width 147 height 40
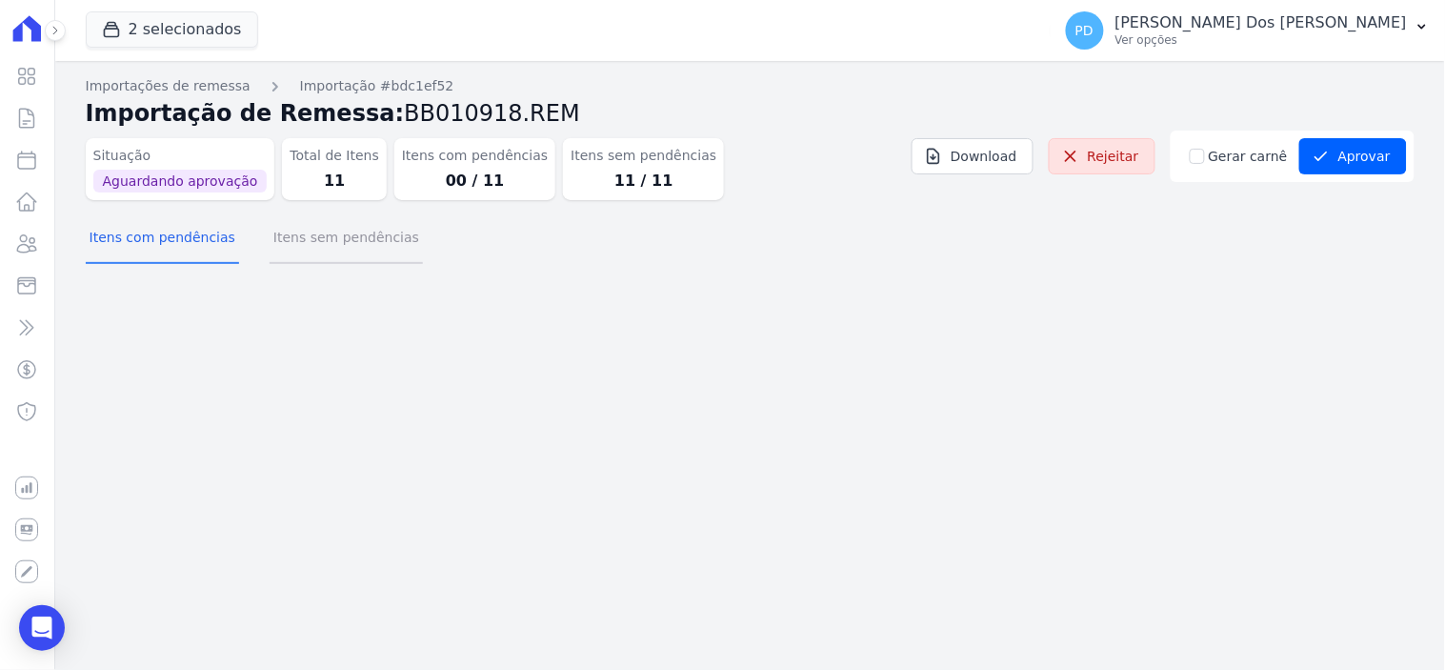
click at [354, 244] on button "Itens sem pendências" at bounding box center [346, 239] width 153 height 50
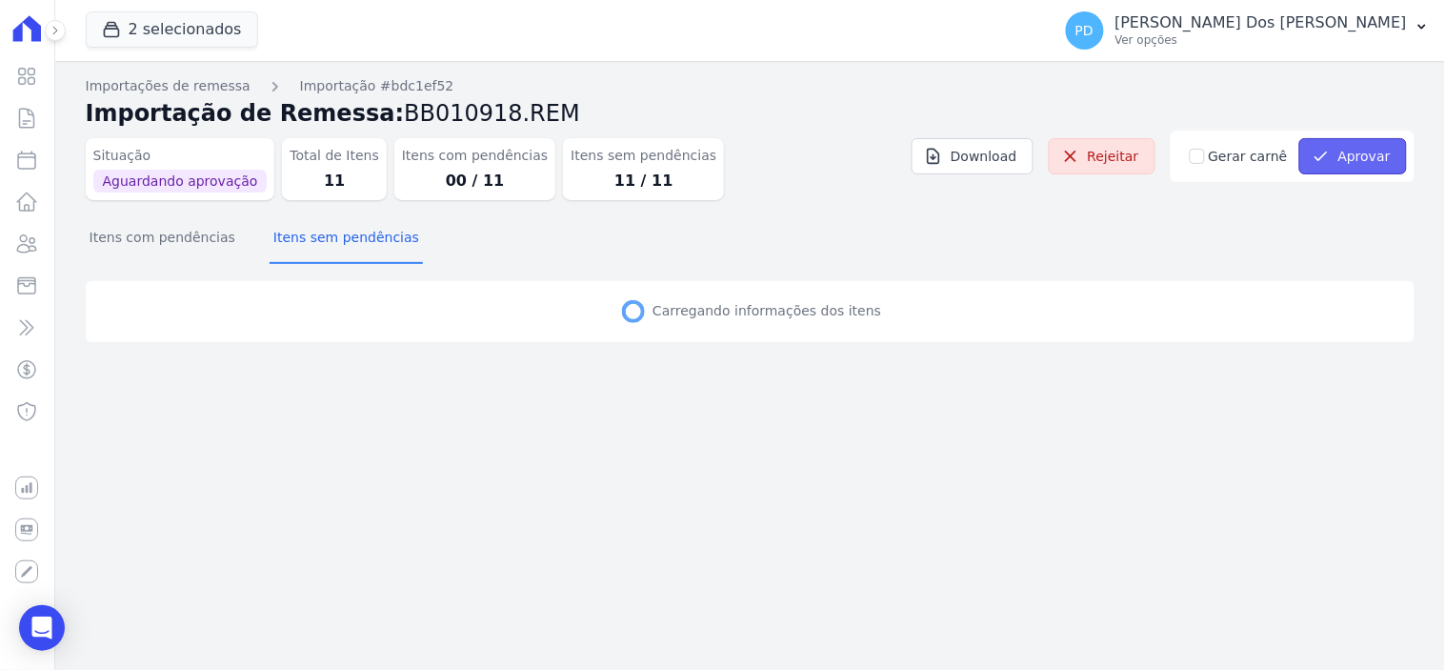
click at [1346, 149] on button "Aprovar" at bounding box center [1353, 156] width 108 height 36
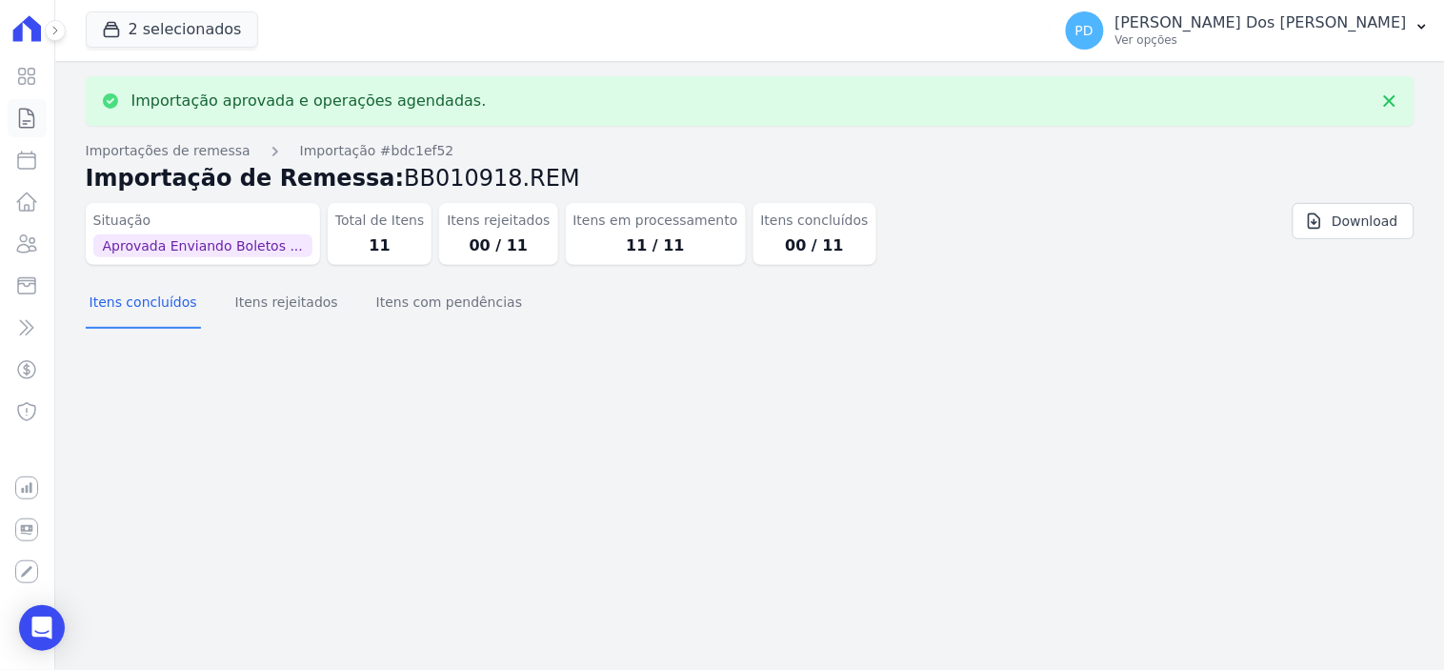
click at [30, 112] on icon at bounding box center [26, 118] width 23 height 23
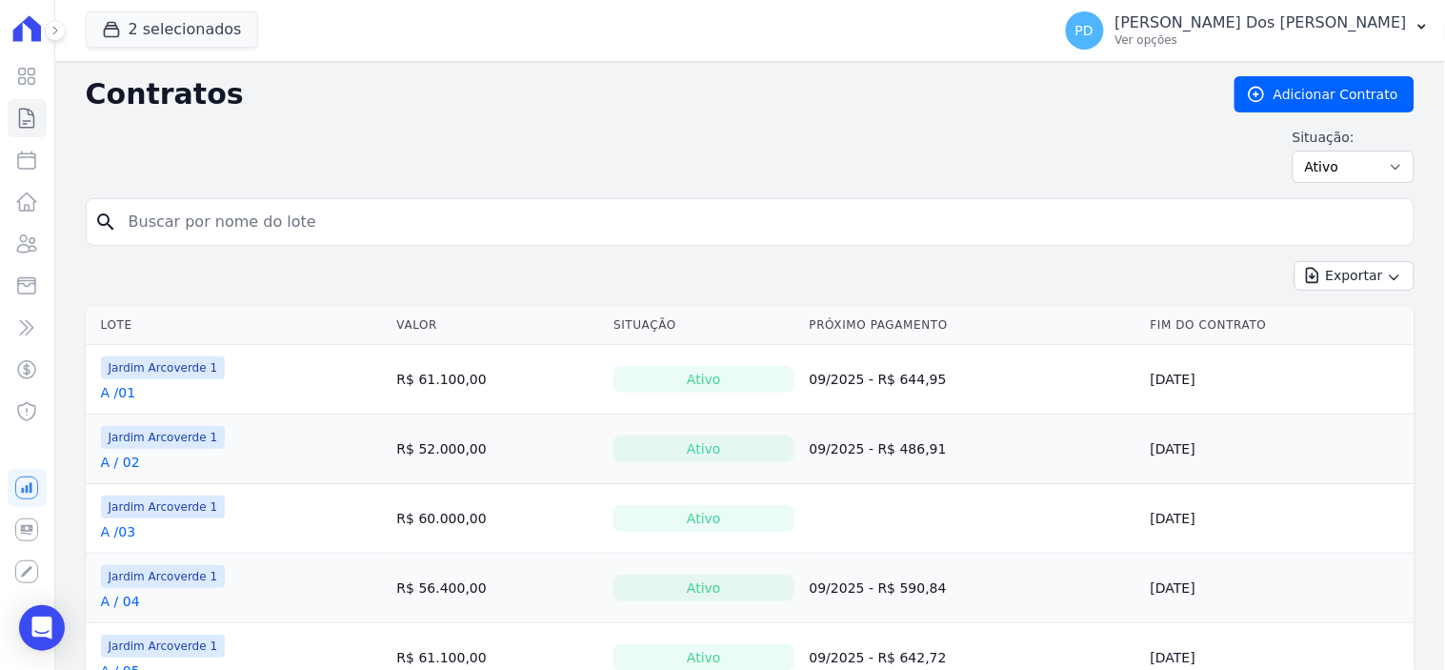
click at [255, 220] on input "search" at bounding box center [761, 222] width 1289 height 38
type input "e / 09"
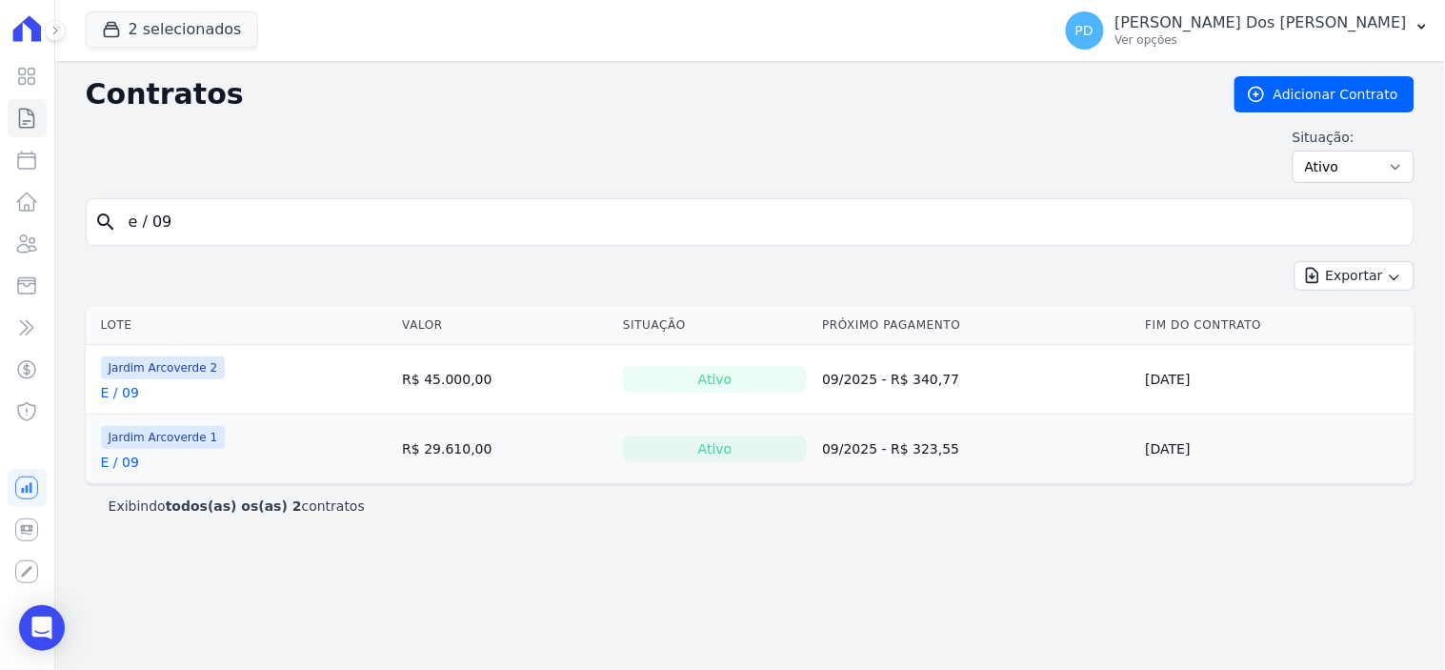
click at [124, 464] on link "E / 09" at bounding box center [120, 461] width 38 height 19
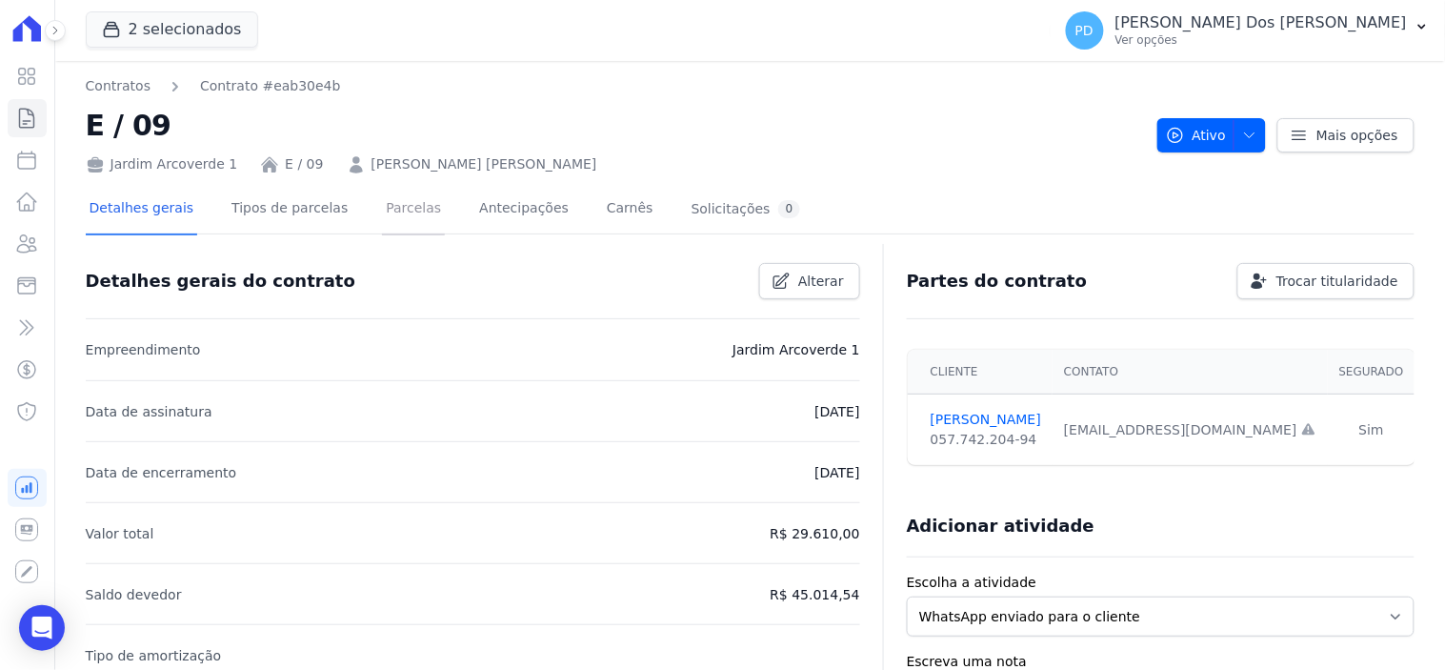
click at [389, 198] on link "Parcelas" at bounding box center [413, 210] width 63 height 50
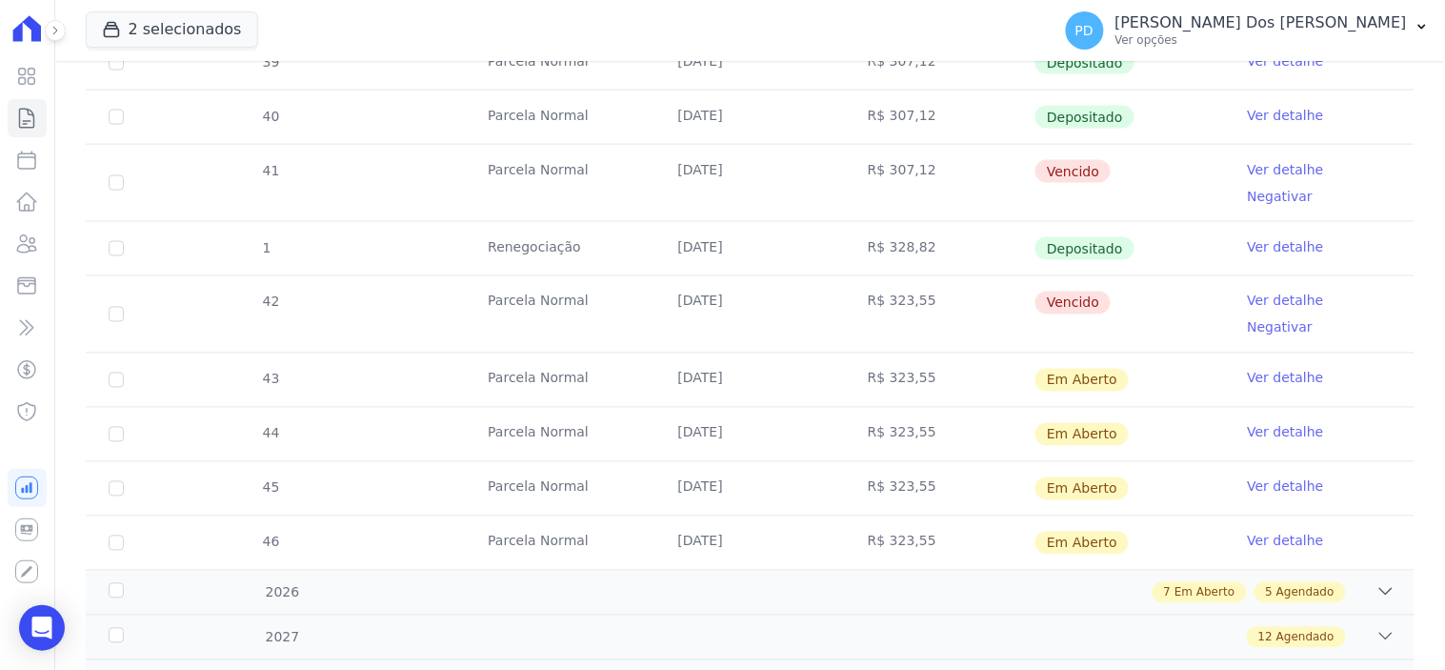
scroll to position [740, 0]
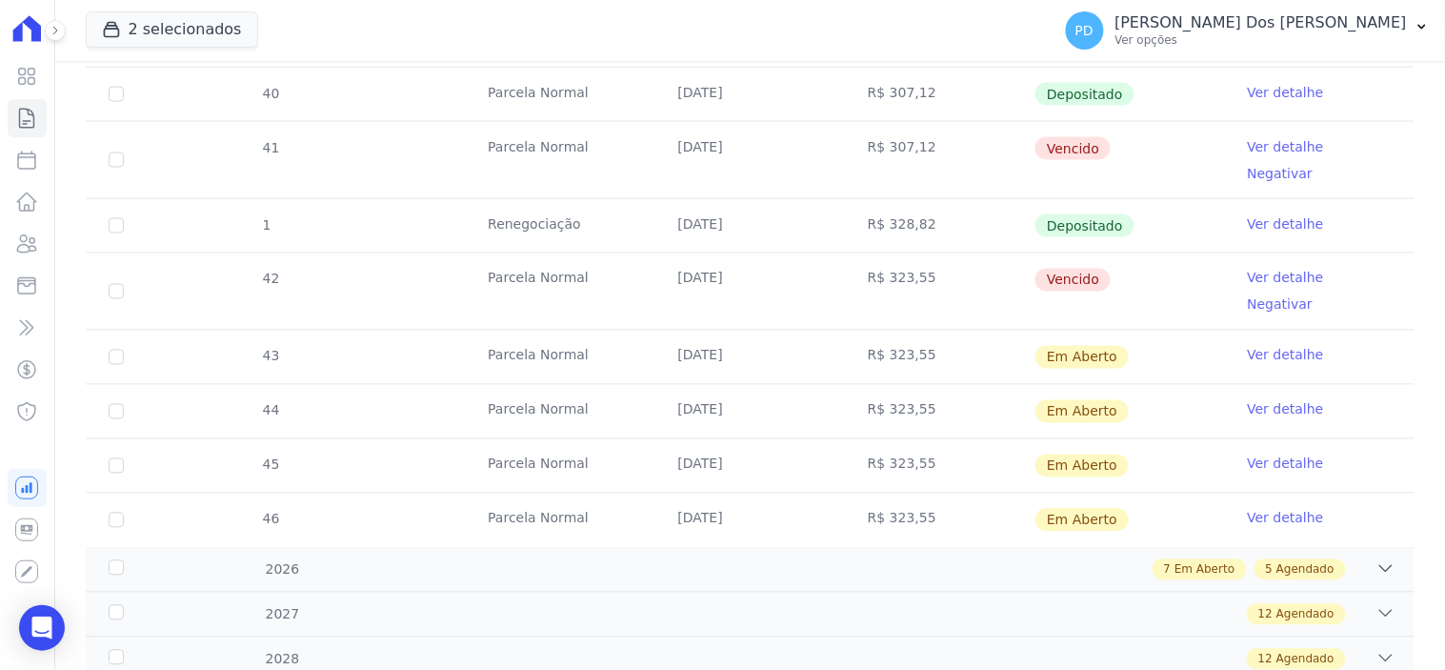
click at [106, 330] on td "43" at bounding box center [116, 356] width 61 height 53
click at [112, 350] on input "checkbox" at bounding box center [116, 357] width 15 height 15
checkbox input "true"
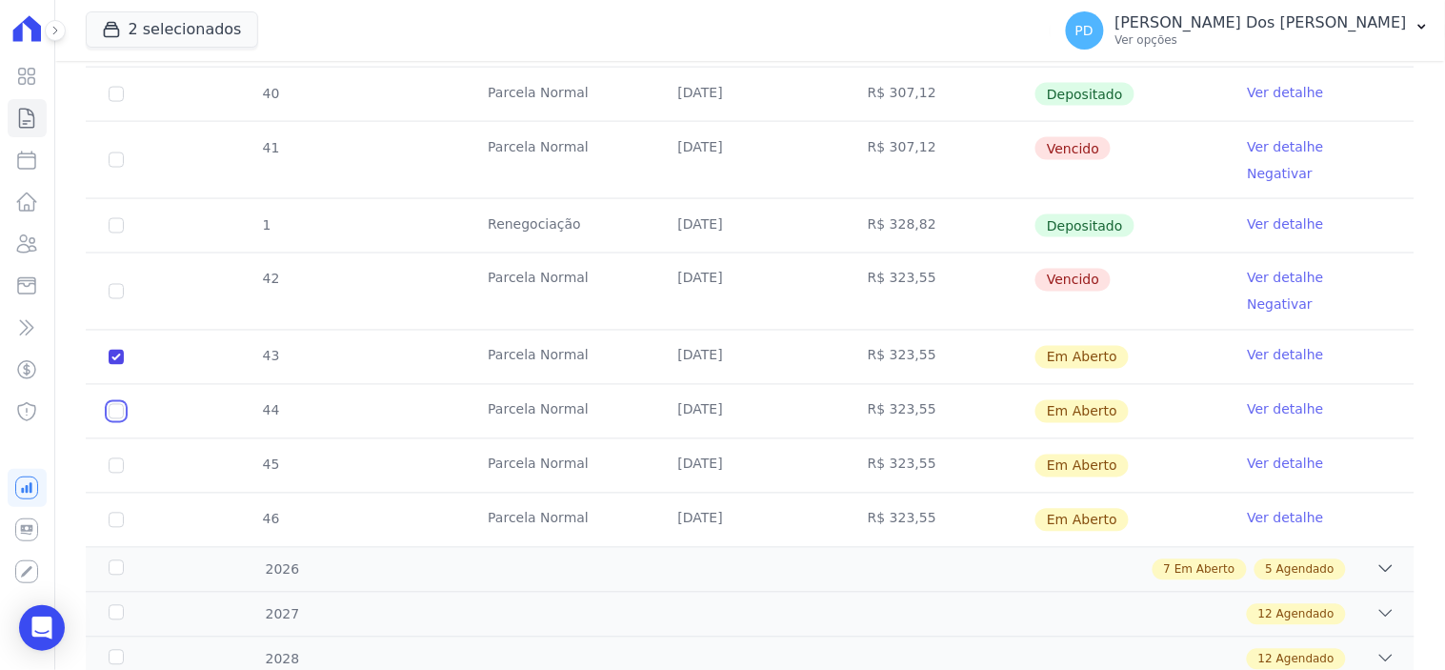
click at [110, 362] on input "checkbox" at bounding box center [116, 357] width 15 height 15
checkbox input "true"
click at [114, 365] on input "checkbox" at bounding box center [116, 357] width 15 height 15
checkbox input "true"
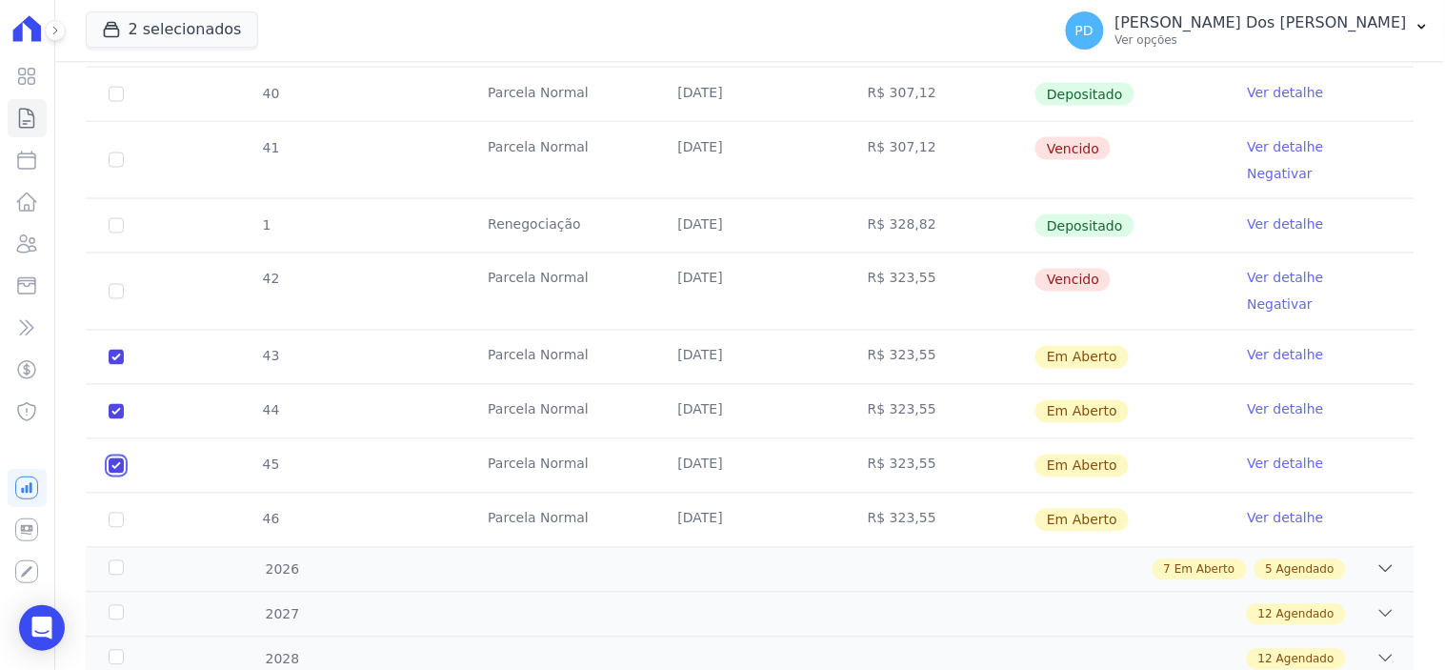
checkbox input "true"
click at [114, 365] on input "checkbox" at bounding box center [116, 357] width 15 height 15
checkbox input "true"
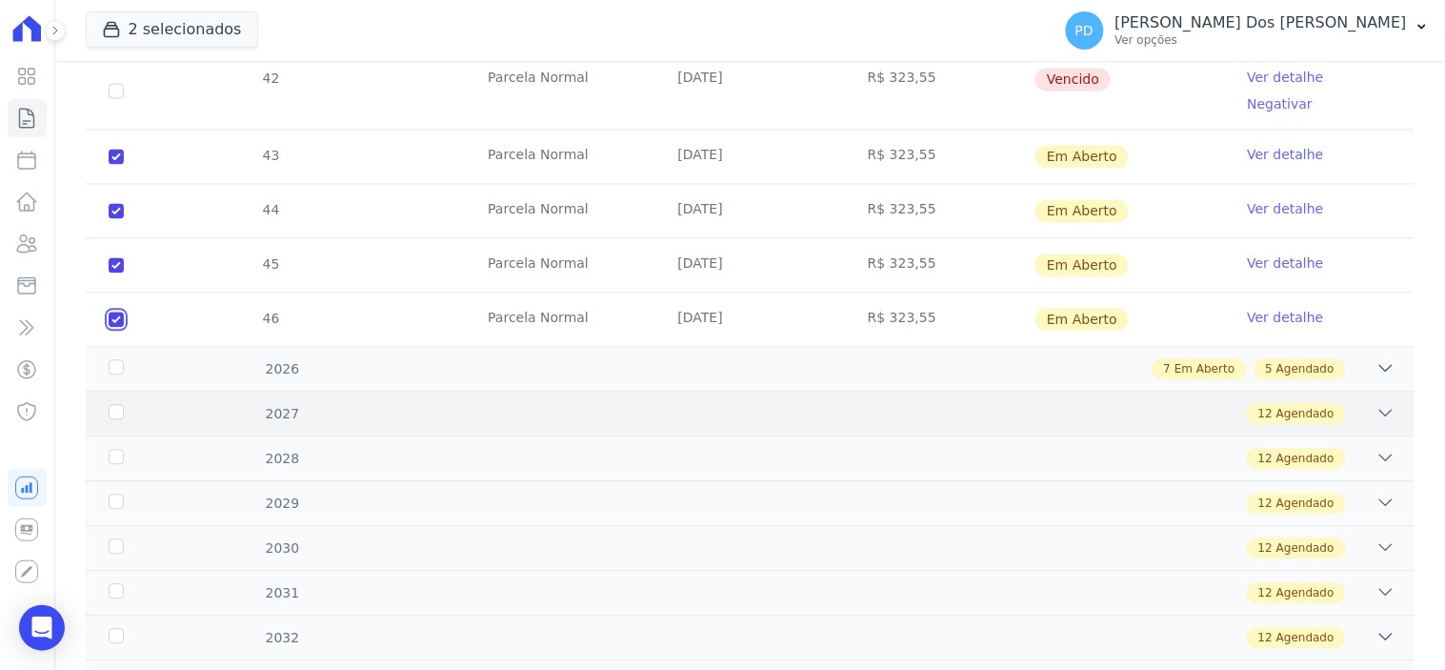
scroll to position [952, 0]
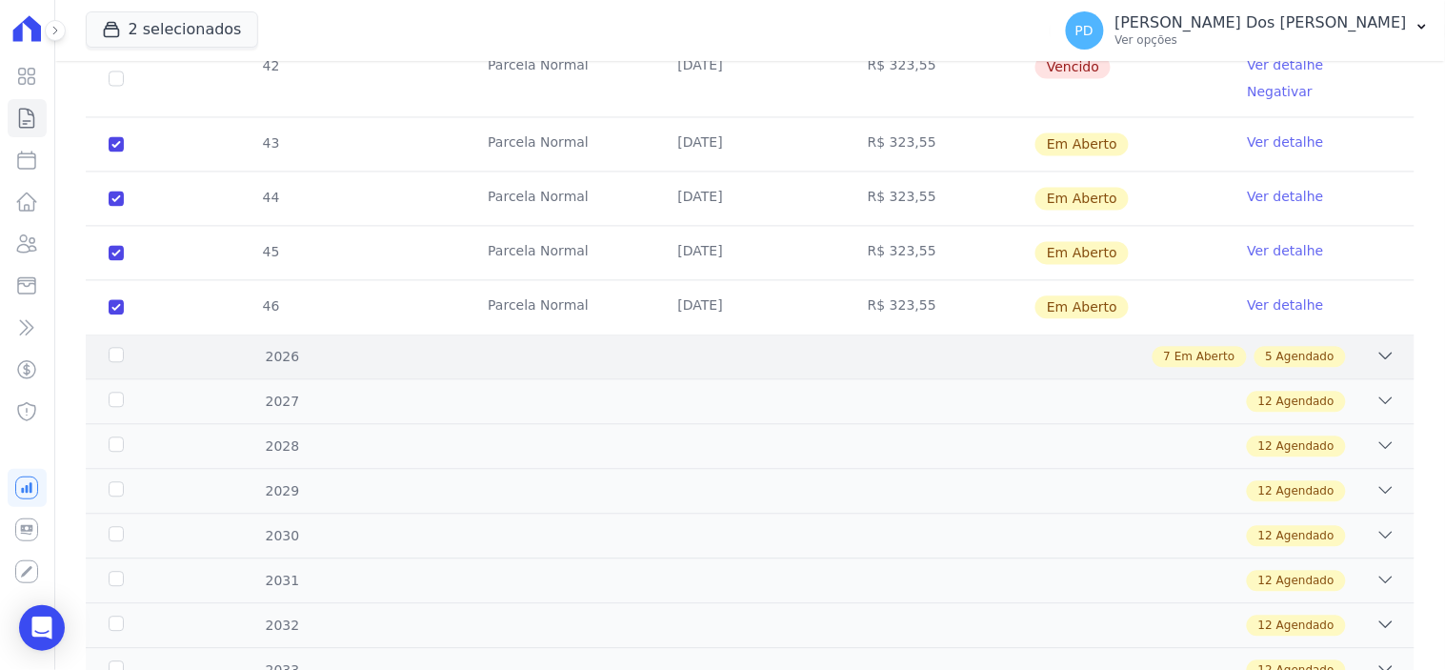
click at [119, 348] on div "2026" at bounding box center [164, 358] width 119 height 20
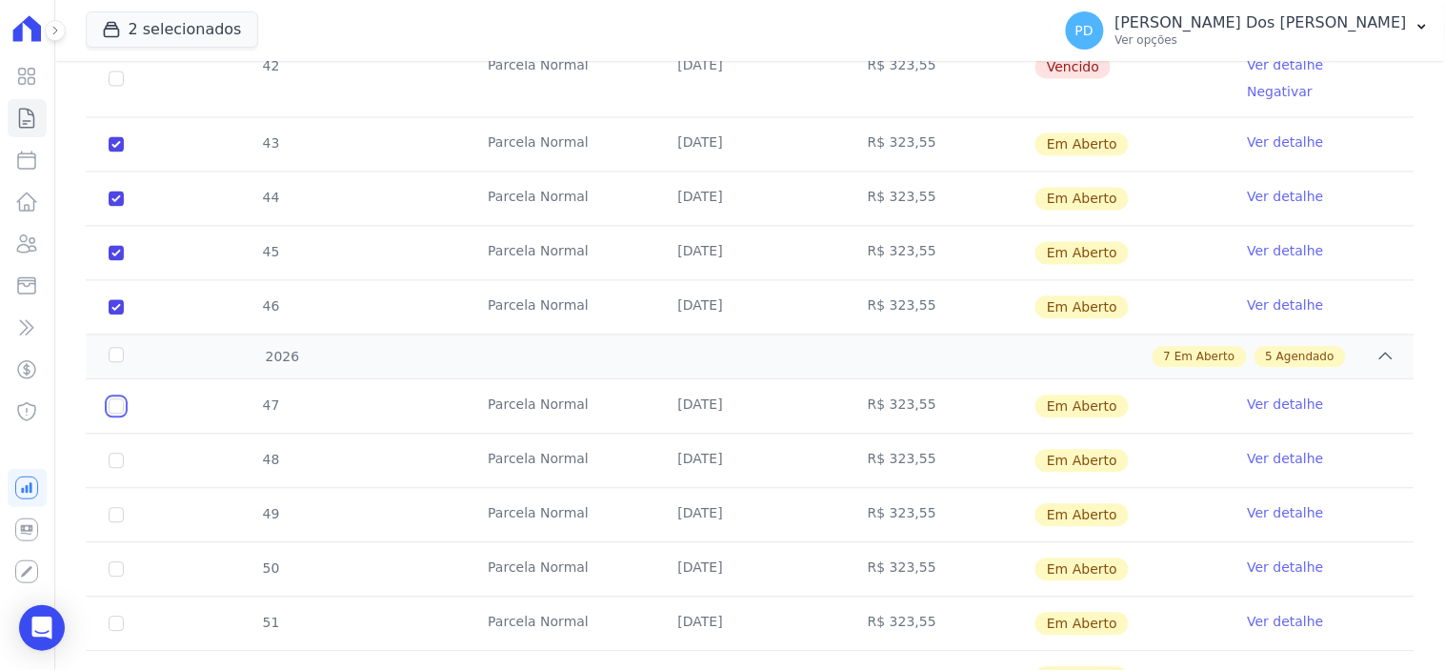
click at [111, 399] on input "checkbox" at bounding box center [116, 406] width 15 height 15
checkbox input "true"
click at [110, 413] on input "checkbox" at bounding box center [116, 406] width 15 height 15
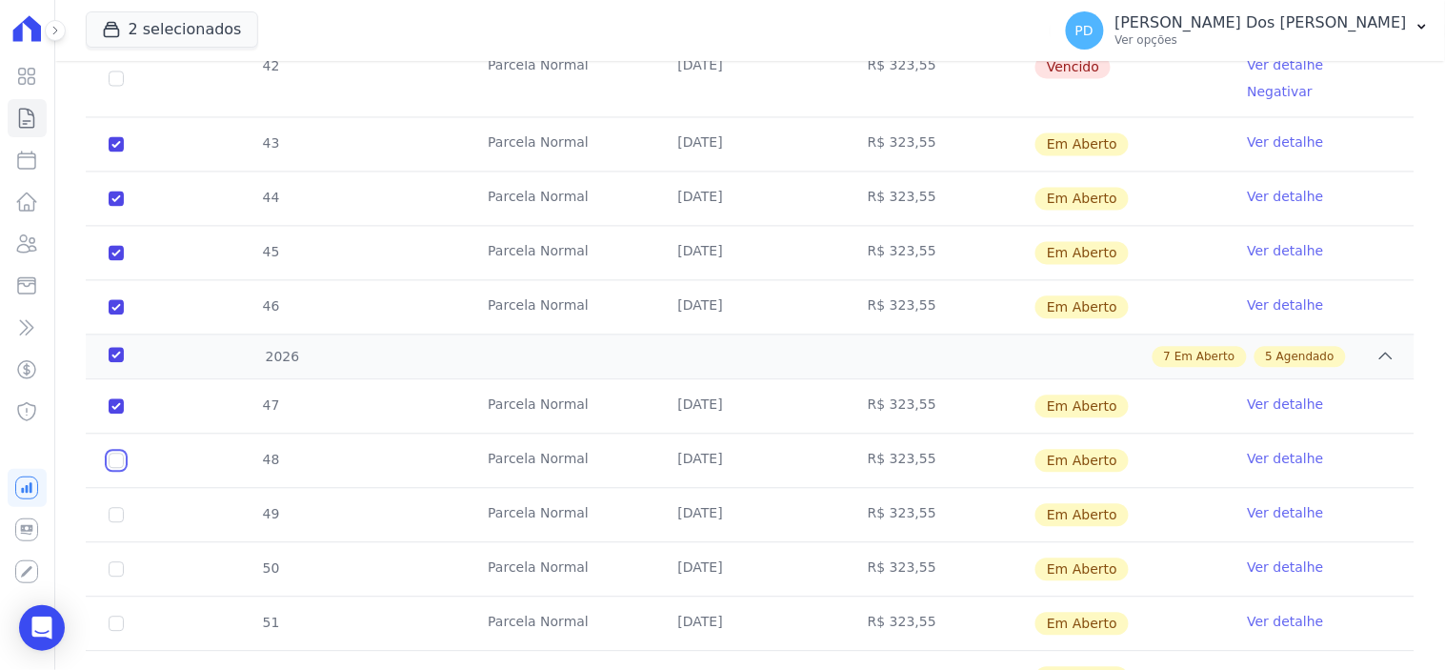
checkbox input "true"
click at [111, 414] on input "checkbox" at bounding box center [116, 406] width 15 height 15
checkbox input "true"
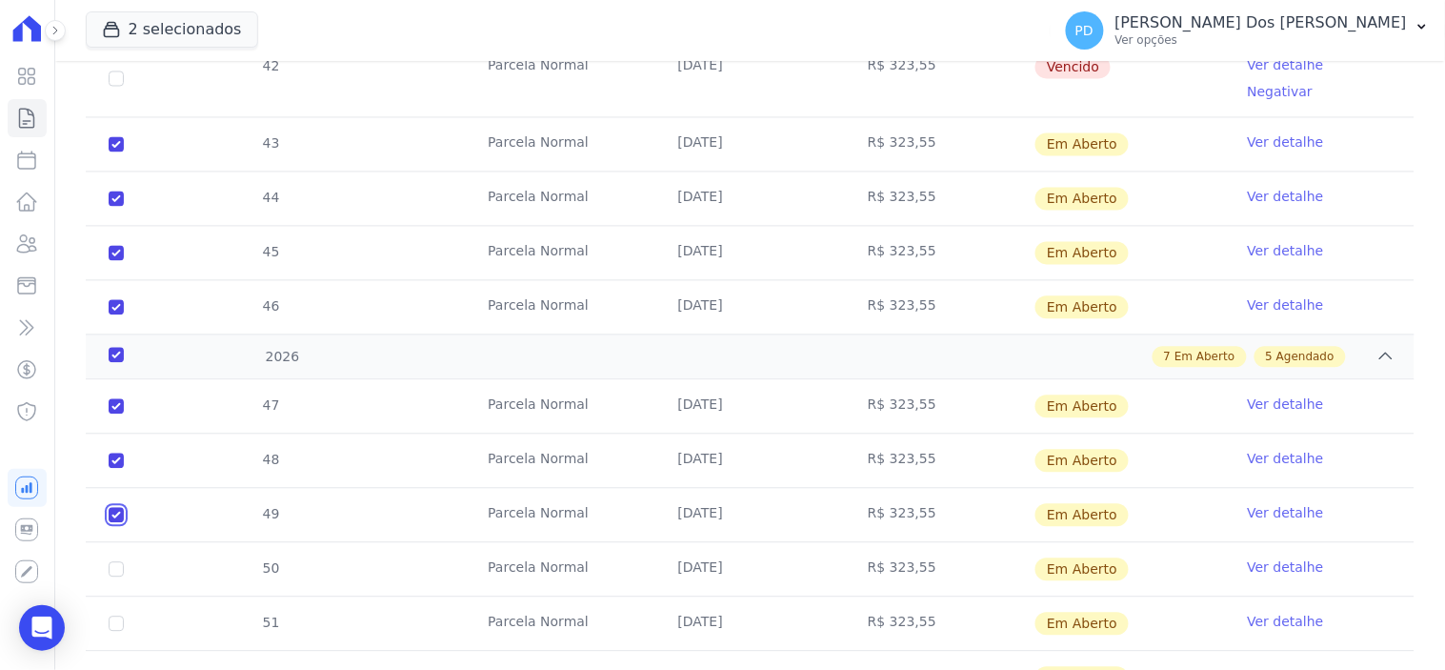
checkbox input "true"
click at [112, 543] on td "50" at bounding box center [116, 569] width 61 height 53
click at [111, 414] on input "checkbox" at bounding box center [116, 406] width 15 height 15
checkbox input "true"
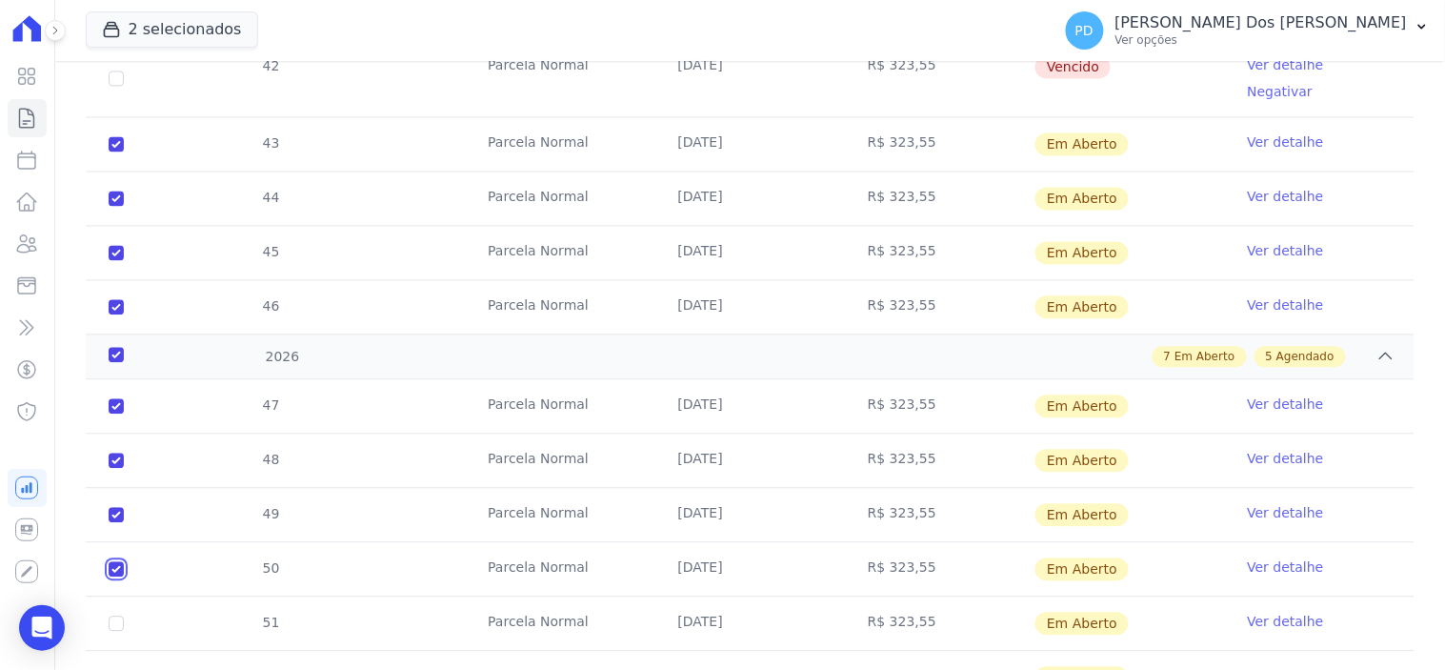
checkbox input "true"
click at [111, 414] on input "checkbox" at bounding box center [116, 406] width 15 height 15
checkbox input "true"
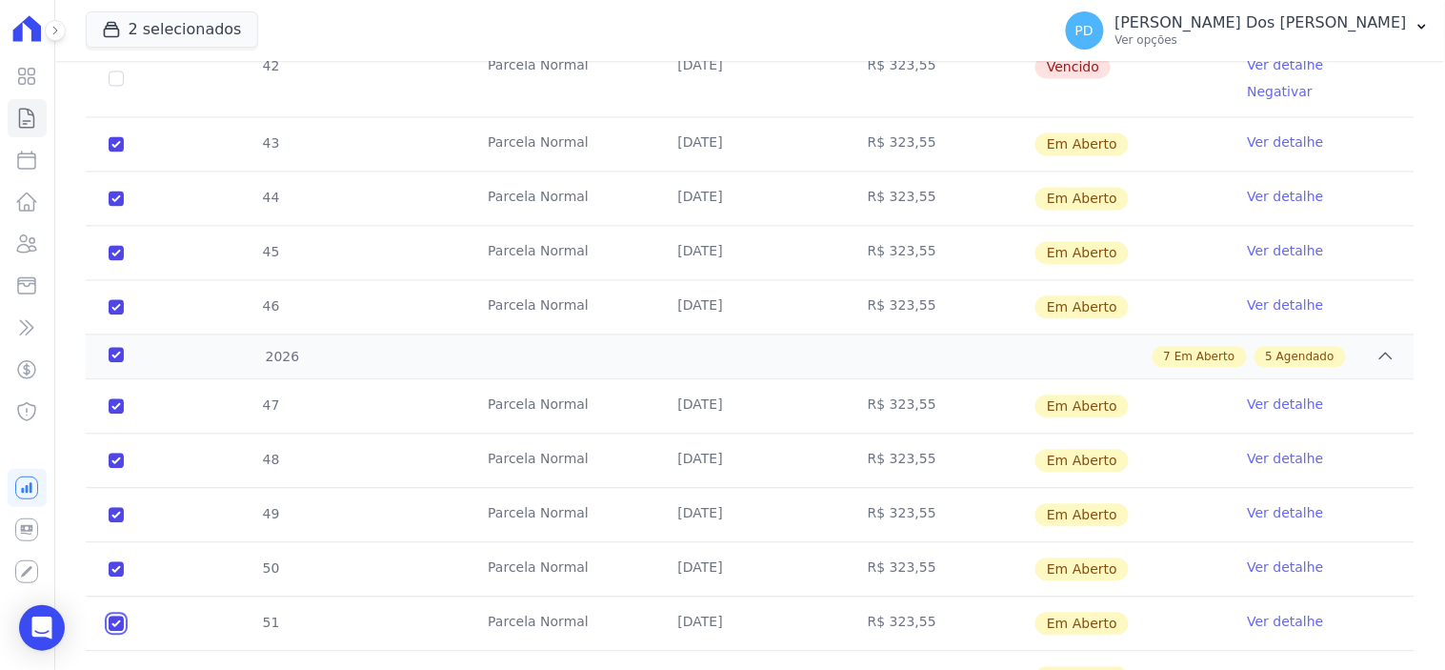
checkbox input "true"
click at [103, 651] on td "52" at bounding box center [116, 677] width 61 height 53
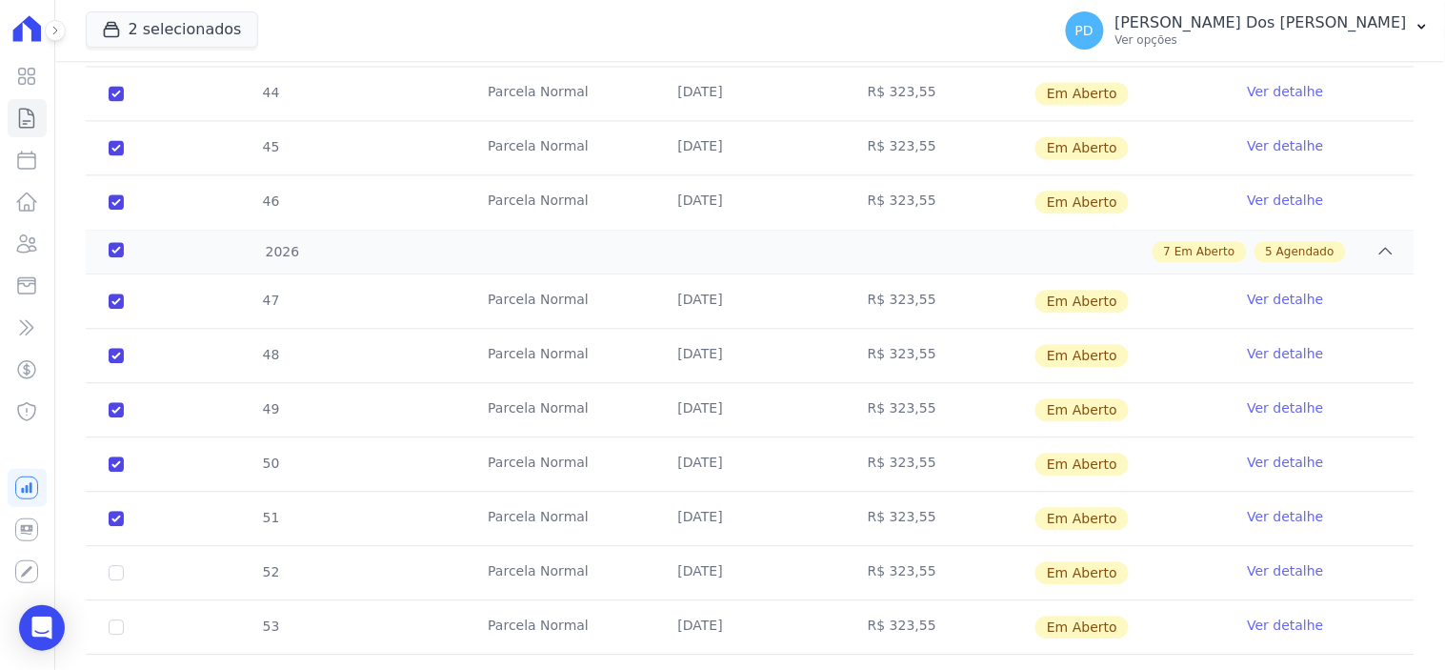
click at [102, 546] on td "52" at bounding box center [116, 572] width 61 height 53
click at [111, 309] on input "checkbox" at bounding box center [116, 300] width 15 height 15
checkbox input "true"
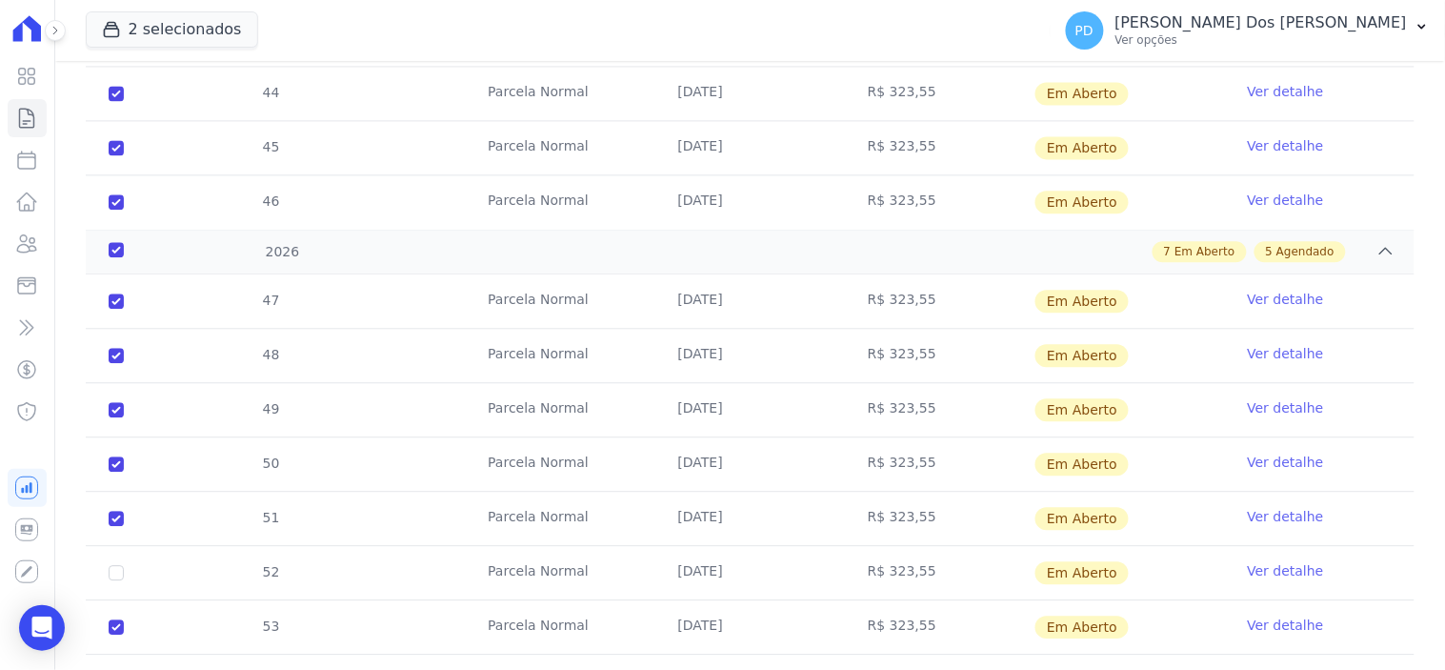
click at [114, 546] on td "52" at bounding box center [116, 572] width 61 height 53
click at [116, 309] on input "checkbox" at bounding box center [116, 300] width 15 height 15
checkbox input "true"
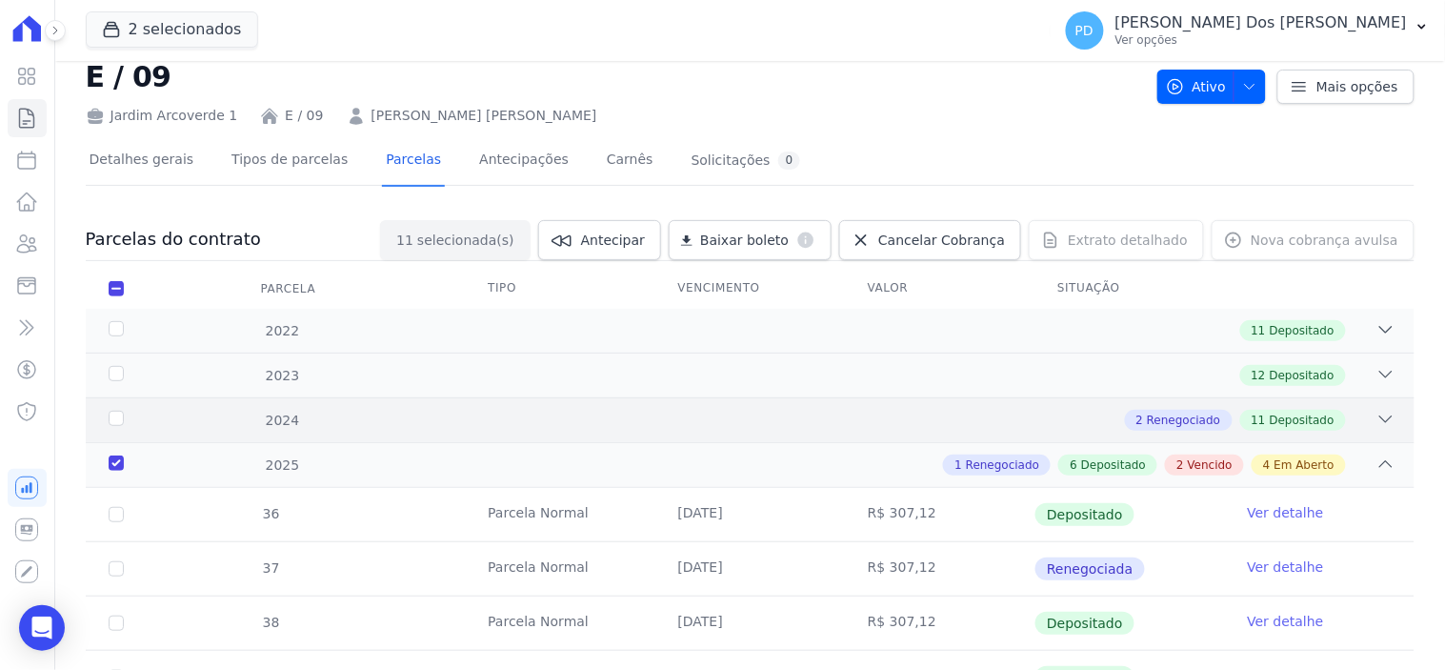
scroll to position [0, 0]
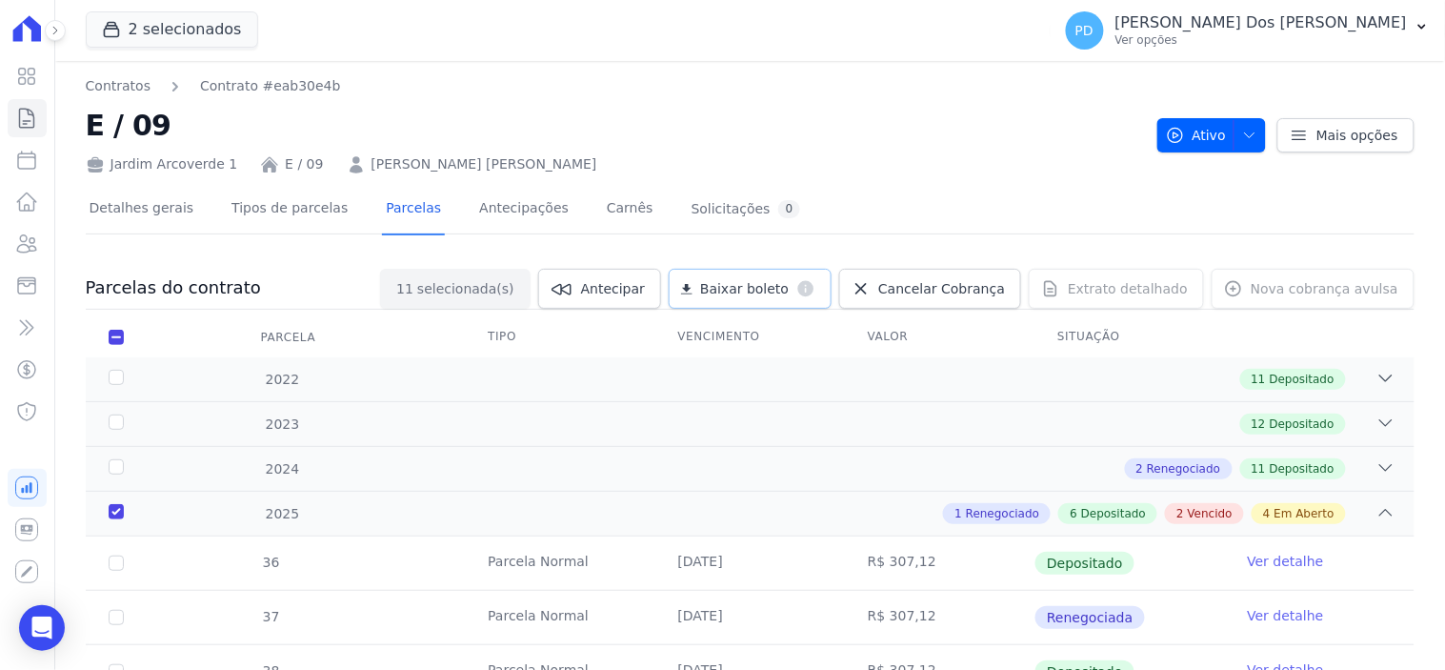
click at [789, 287] on span "Baixar boleto" at bounding box center [744, 288] width 89 height 19
click at [23, 116] on icon at bounding box center [26, 118] width 23 height 23
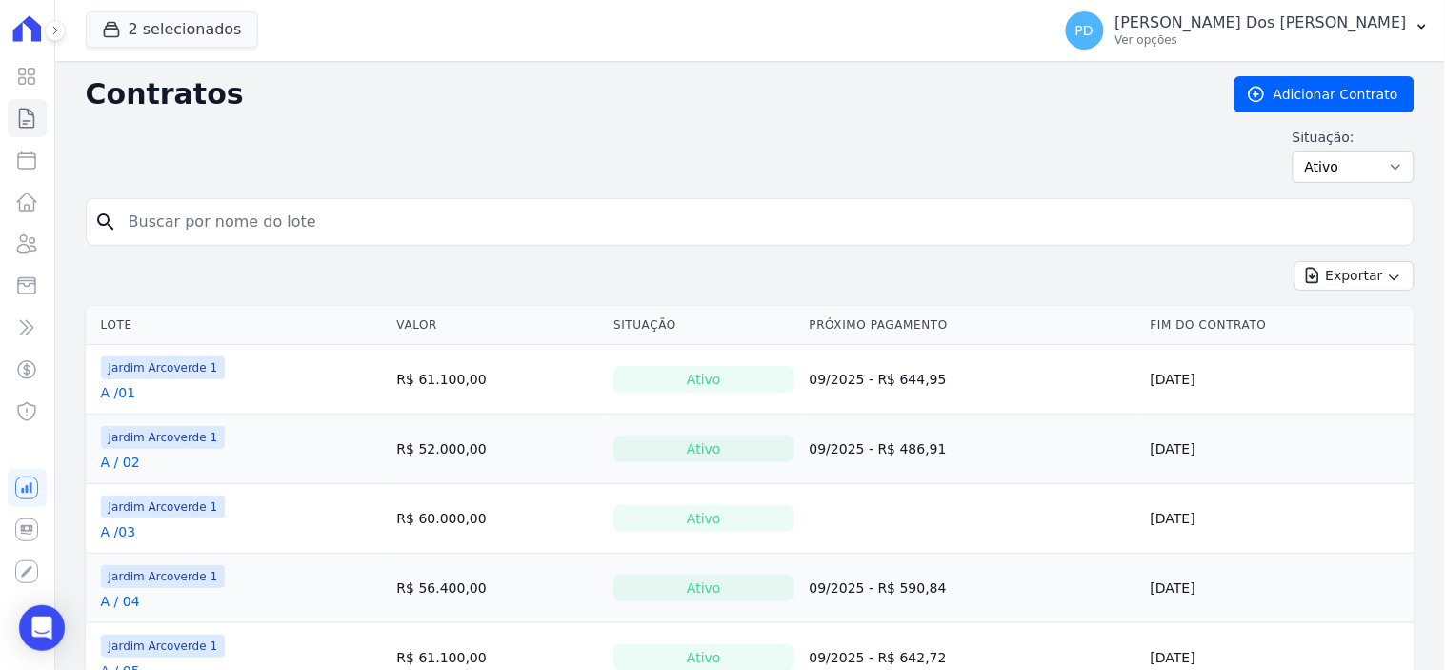
click at [232, 215] on input "search" at bounding box center [761, 222] width 1289 height 38
type input "g / 01"
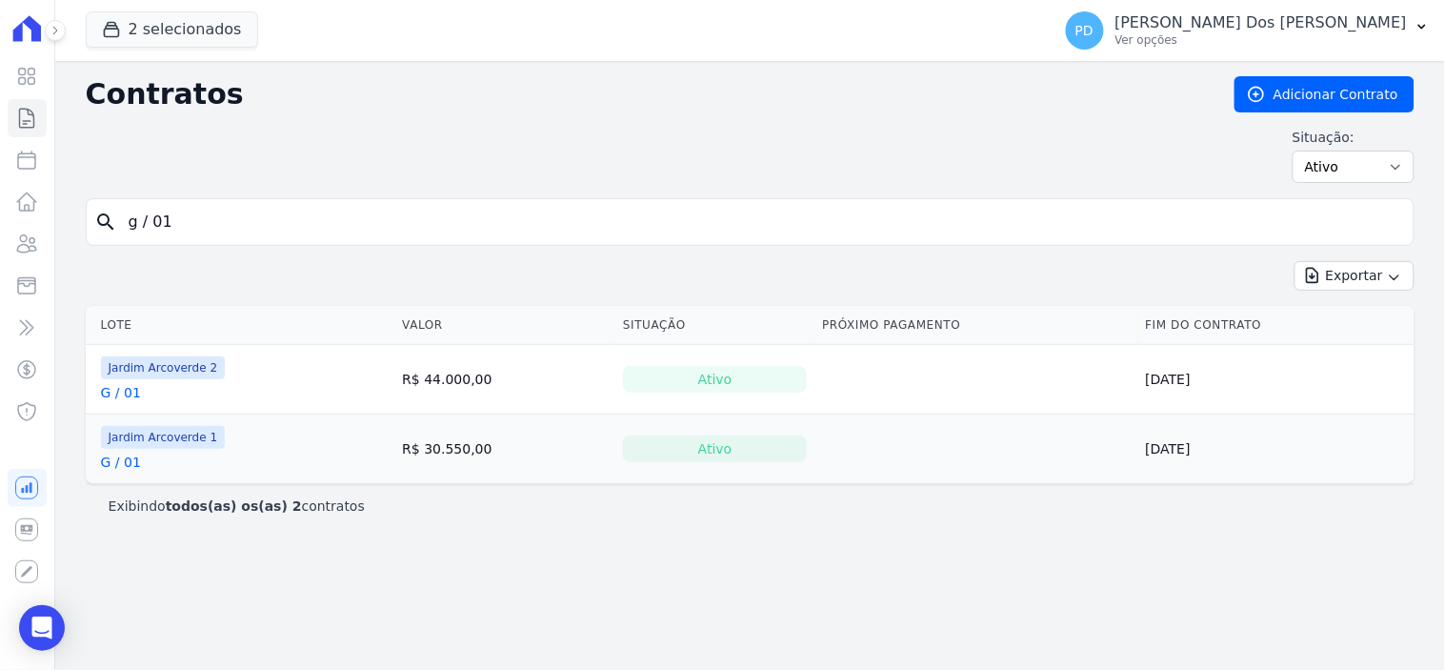
click at [130, 460] on link "G / 01" at bounding box center [121, 461] width 40 height 19
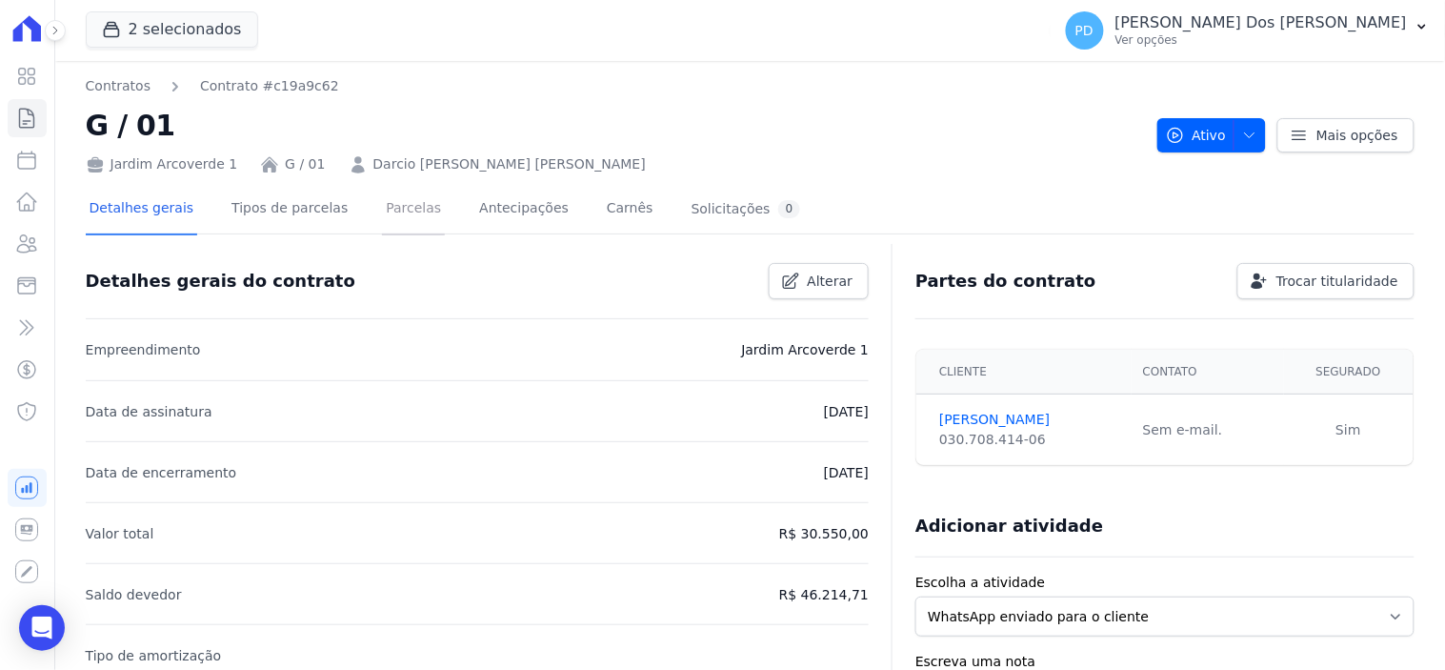
click at [405, 211] on link "Parcelas" at bounding box center [413, 210] width 63 height 50
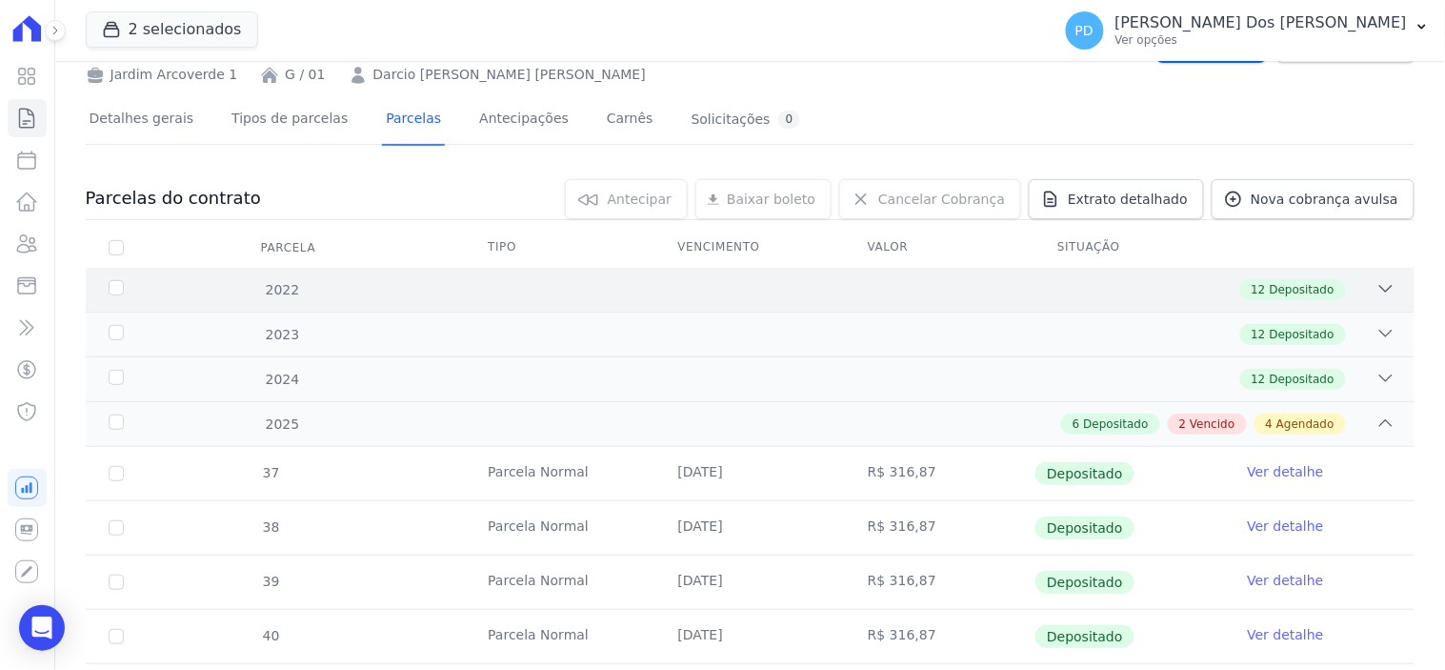
scroll to position [529, 0]
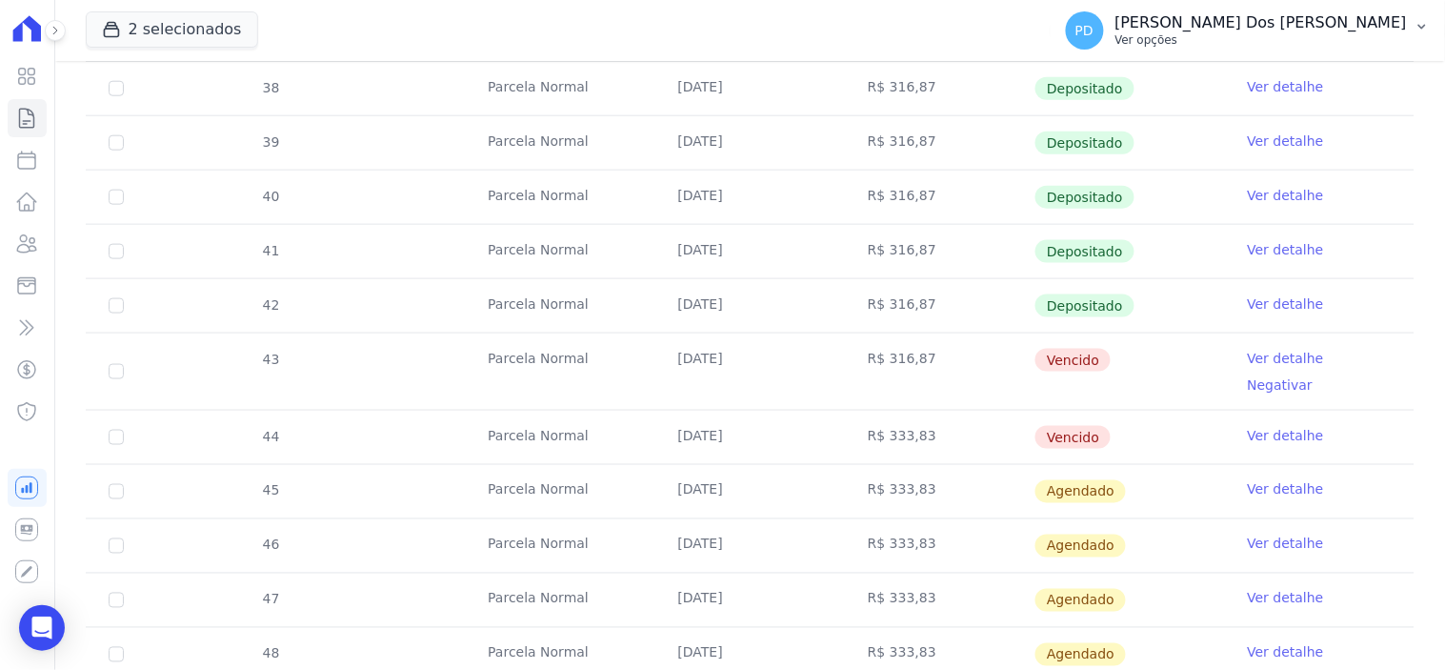
click at [1426, 20] on icon "button" at bounding box center [1421, 26] width 15 height 15
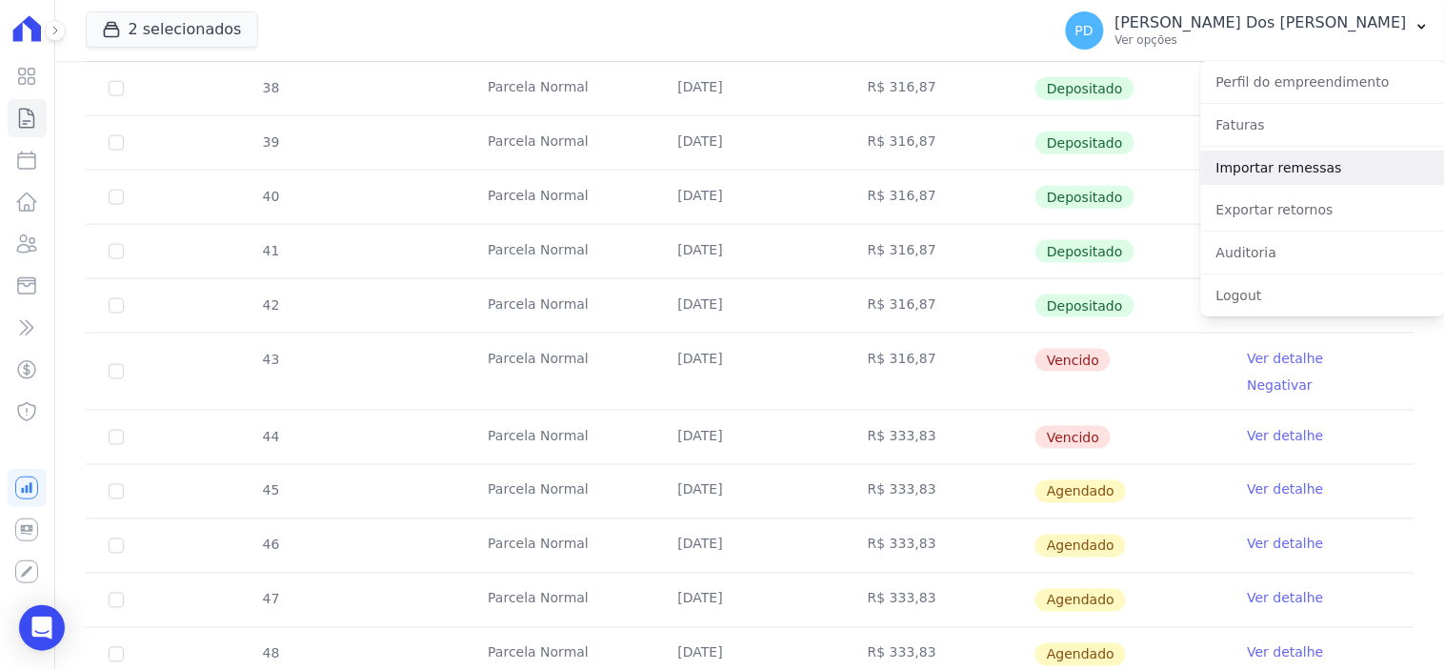
click at [1333, 171] on link "Importar remessas" at bounding box center [1323, 167] width 244 height 34
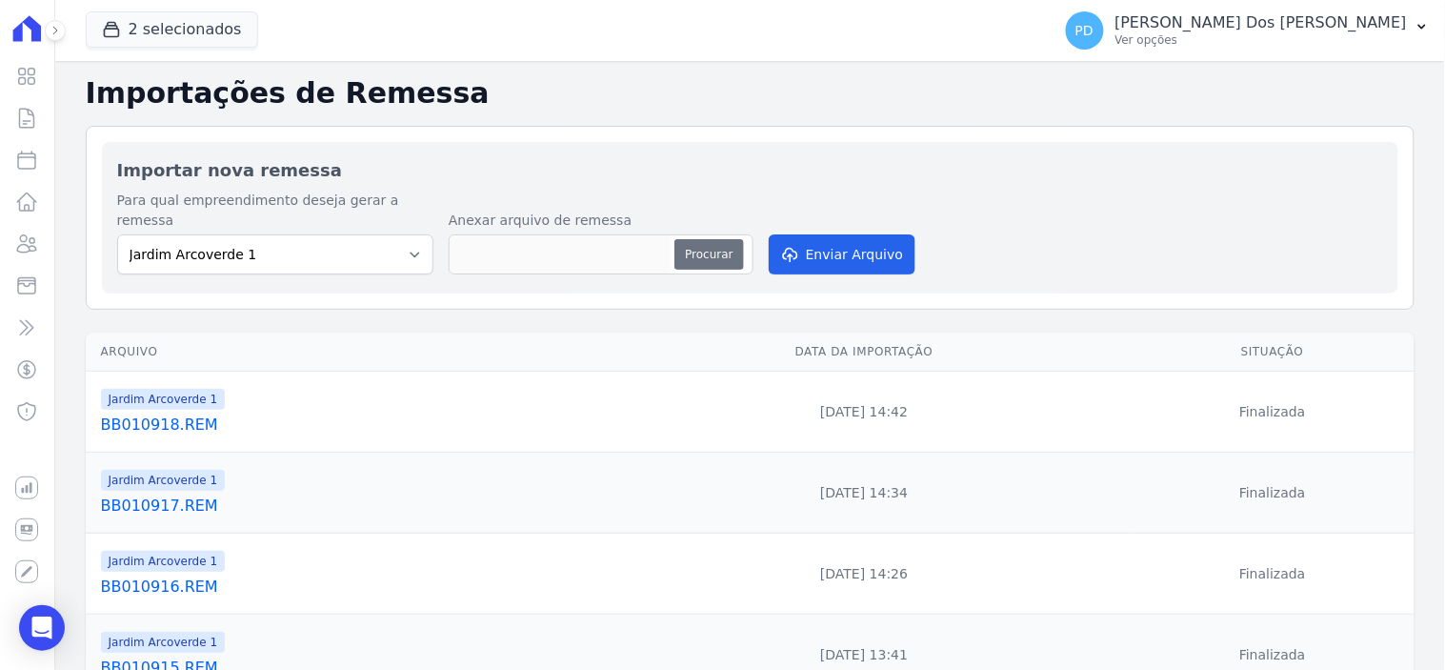
click at [716, 239] on button "Procurar" at bounding box center [708, 254] width 69 height 30
type input "BB010919.REM"
click at [829, 242] on button "Enviar Arquivo" at bounding box center [842, 254] width 147 height 40
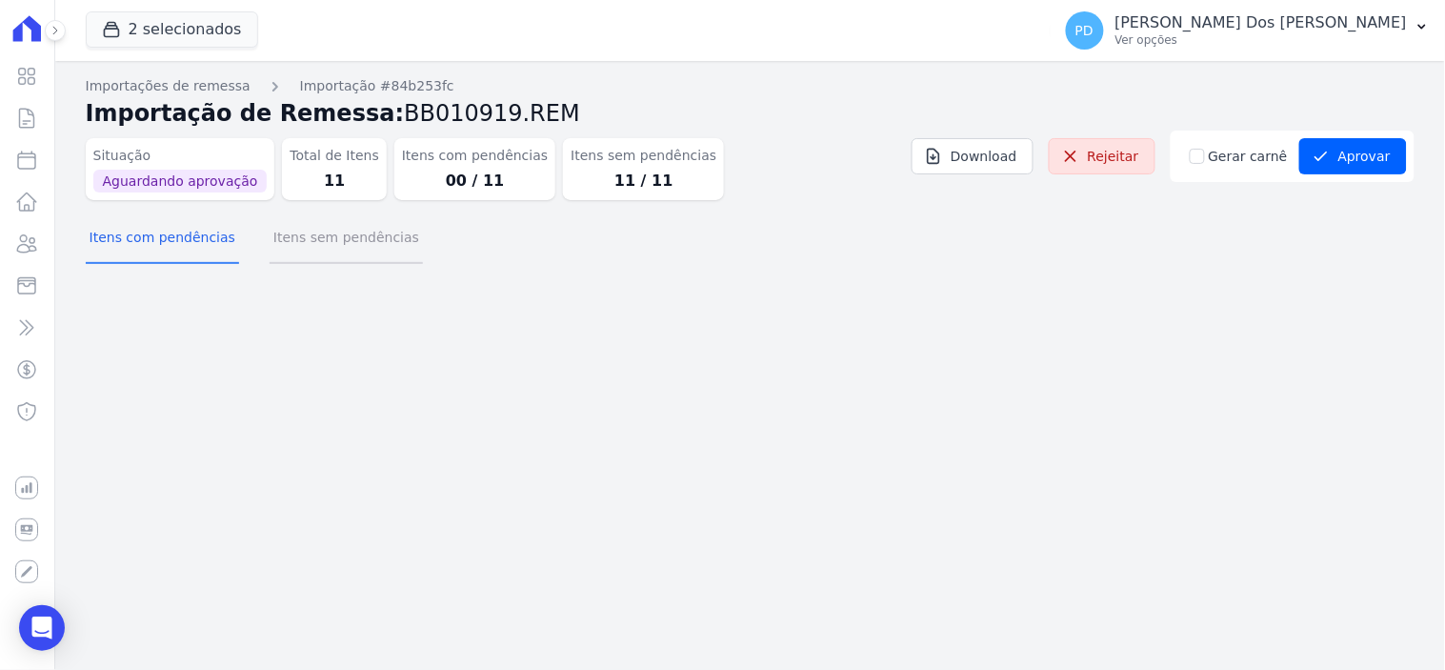
click at [343, 236] on button "Itens sem pendências" at bounding box center [346, 239] width 153 height 50
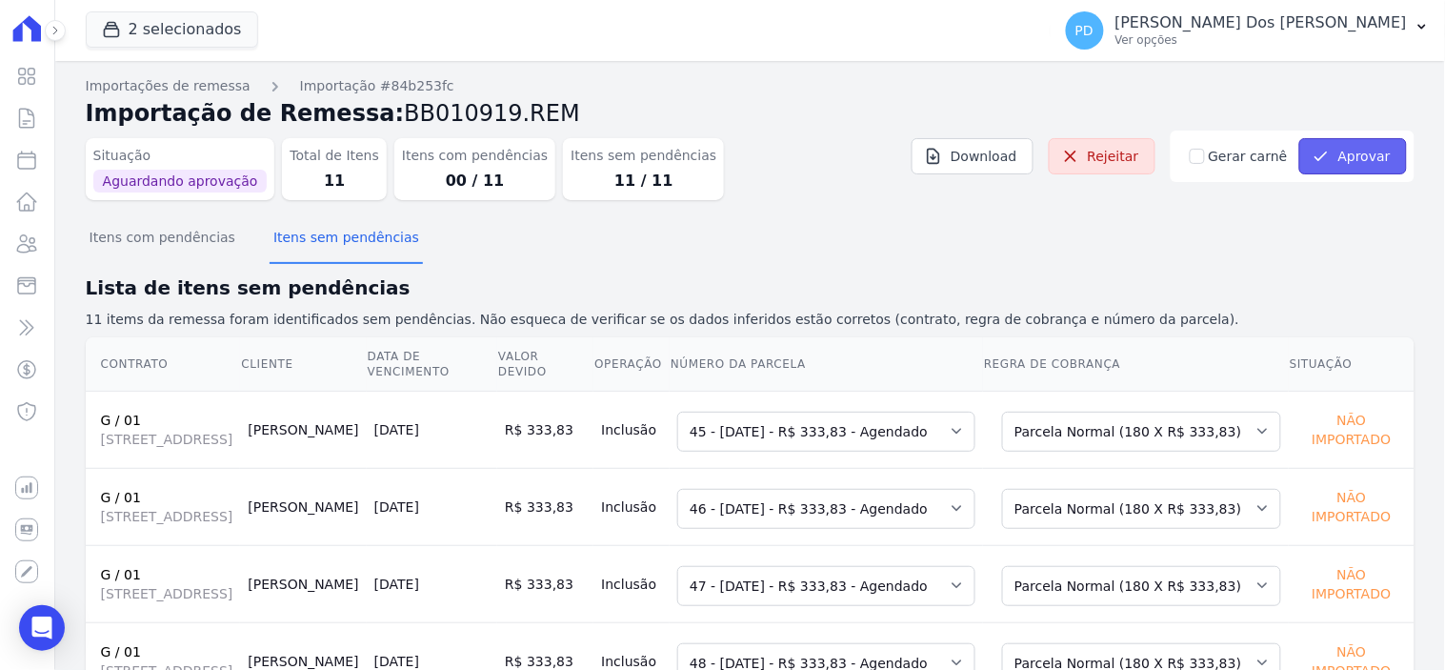
click at [1348, 157] on button "Aprovar" at bounding box center [1353, 156] width 108 height 36
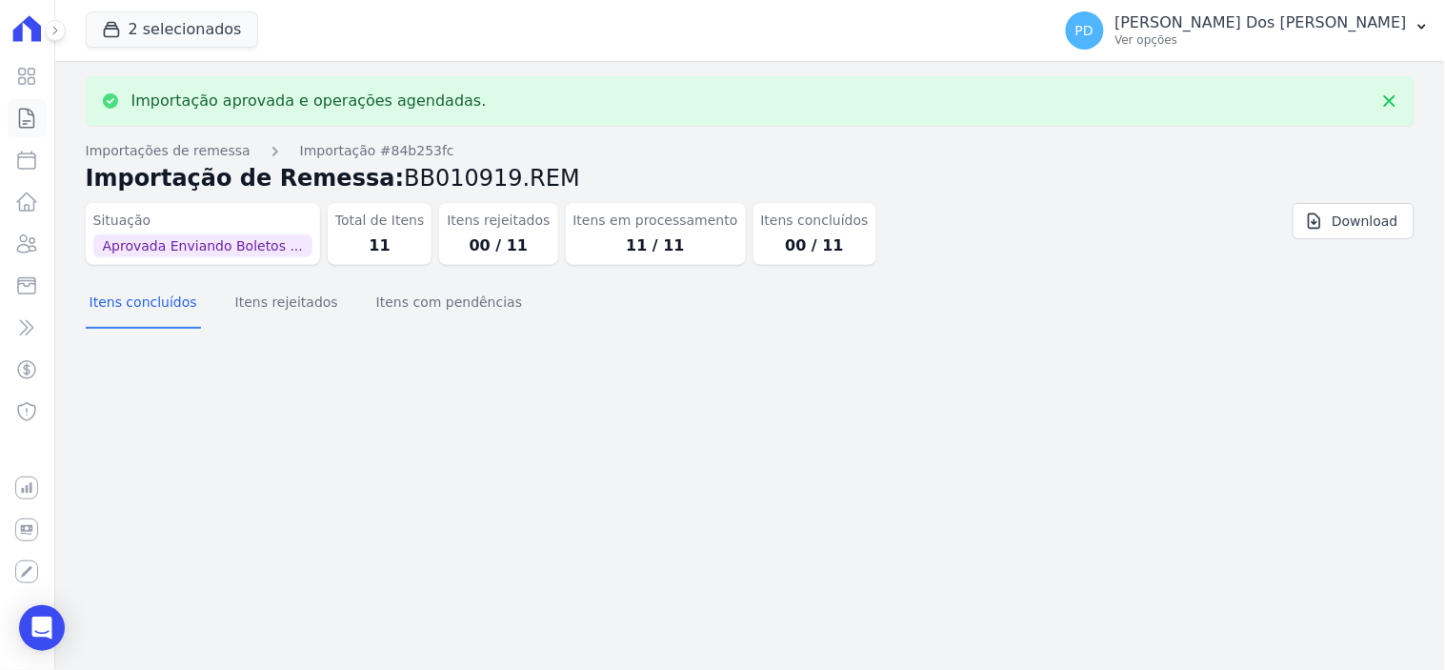
click at [30, 114] on icon at bounding box center [27, 118] width 14 height 19
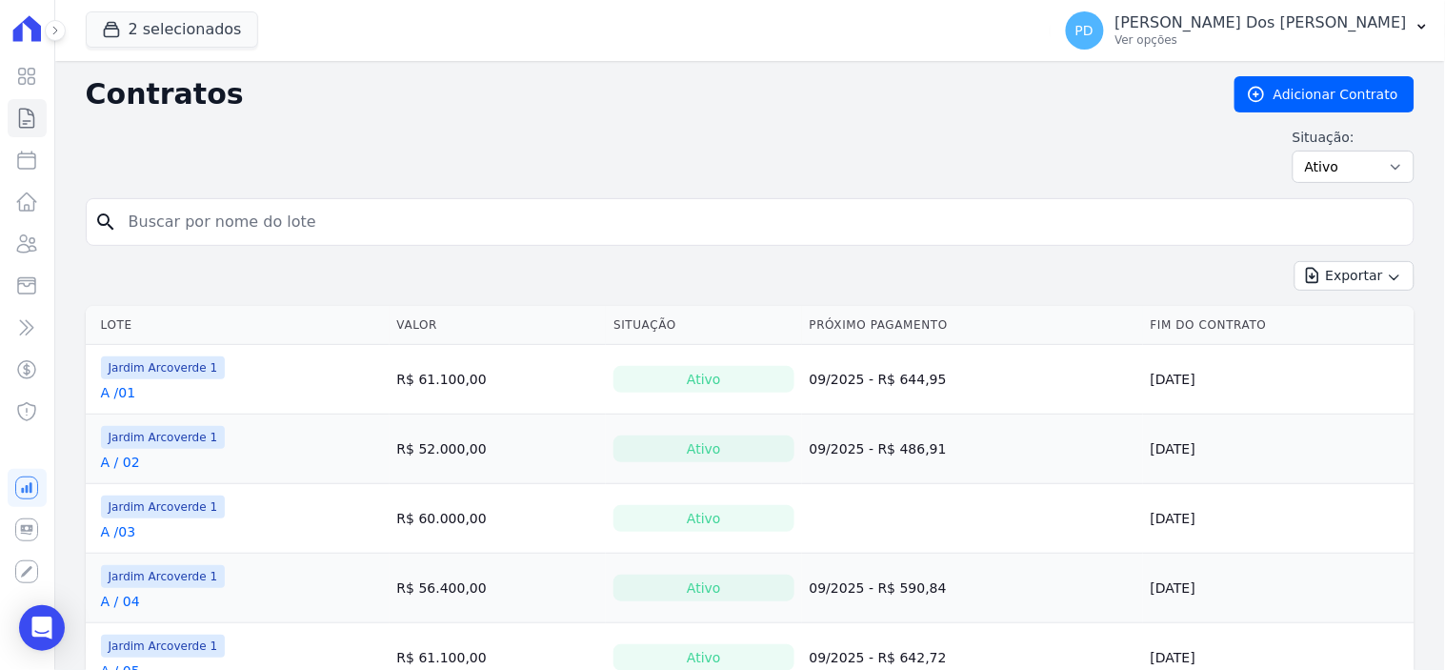
click at [297, 226] on input "search" at bounding box center [761, 222] width 1289 height 38
type input "g / 01"
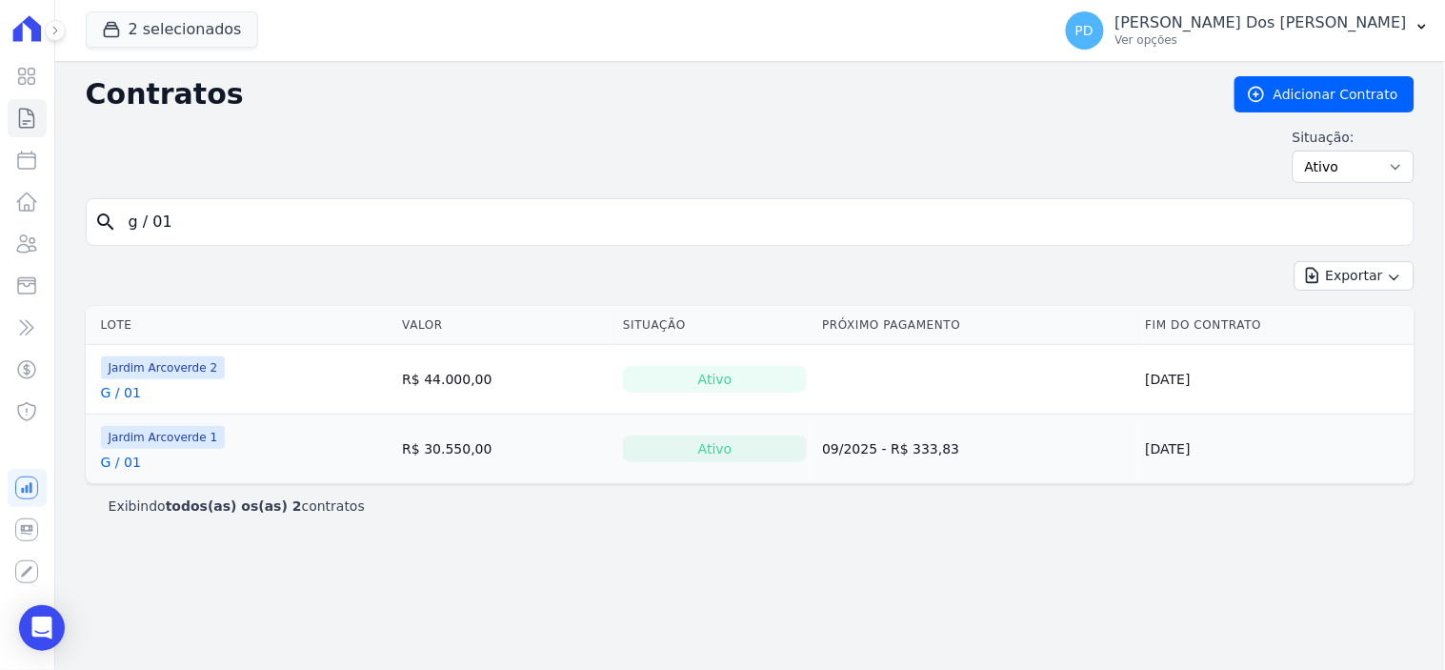
click at [124, 465] on link "G / 01" at bounding box center [121, 461] width 40 height 19
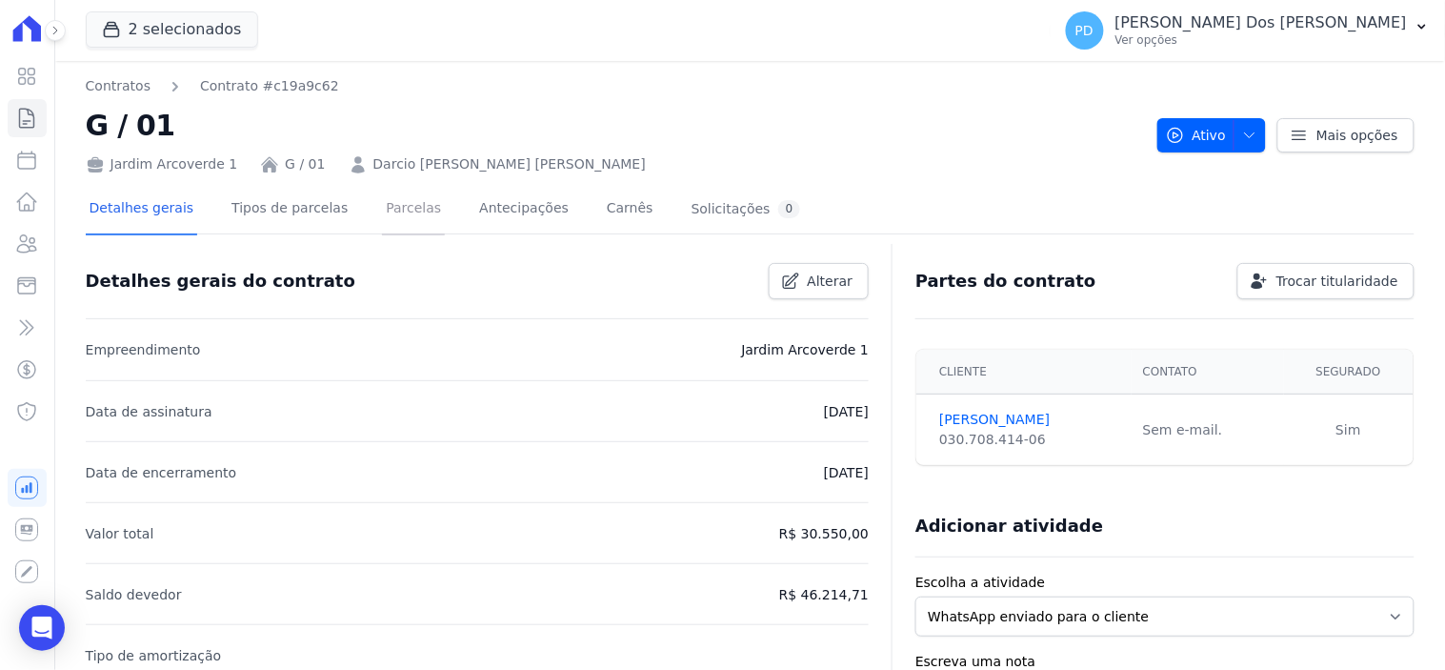
click at [396, 210] on link "Parcelas" at bounding box center [413, 210] width 63 height 50
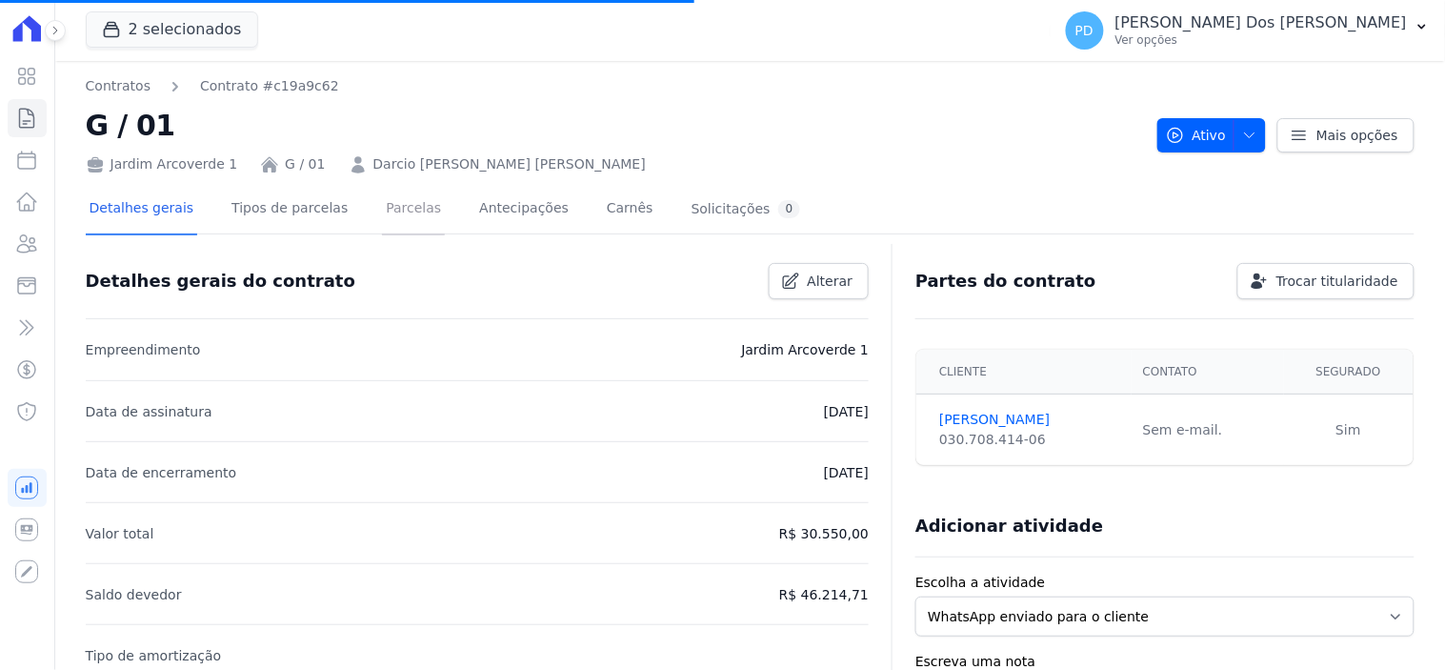
click at [386, 202] on link "Parcelas" at bounding box center [413, 210] width 63 height 50
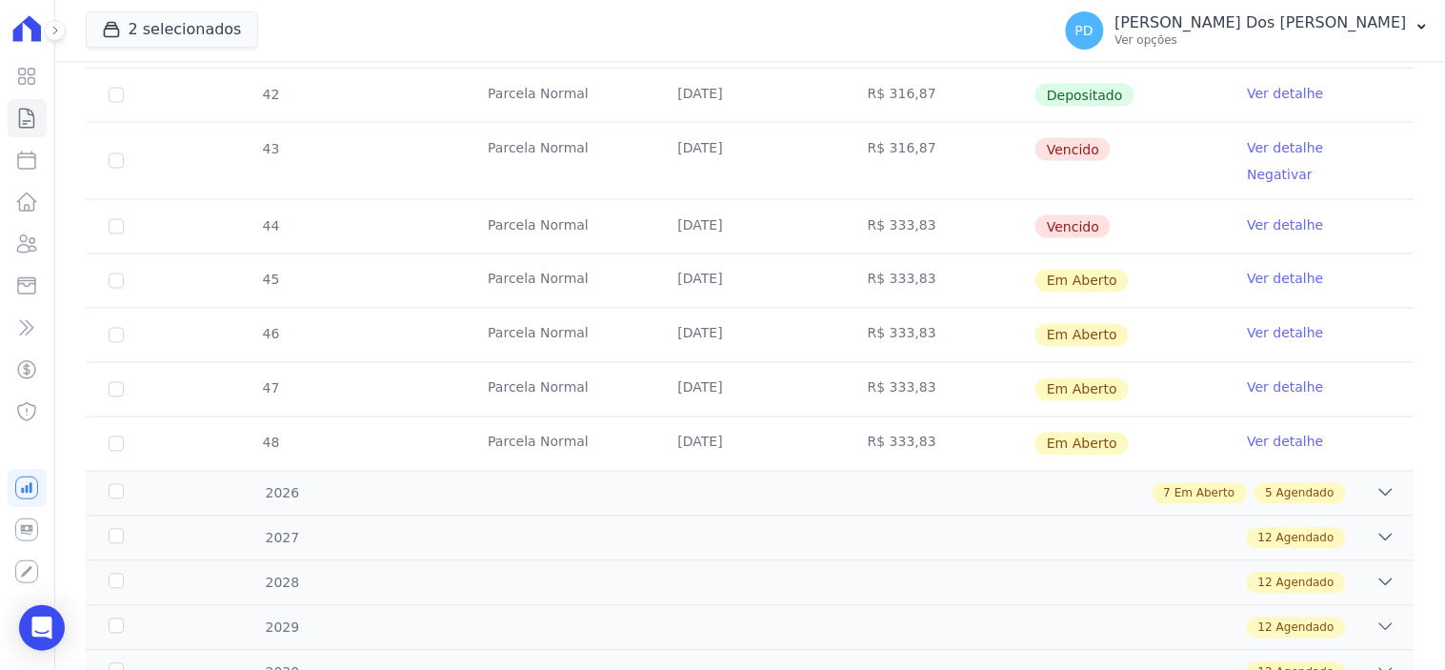
scroll to position [740, 0]
click at [117, 272] on input "checkbox" at bounding box center [116, 279] width 15 height 15
checkbox input "true"
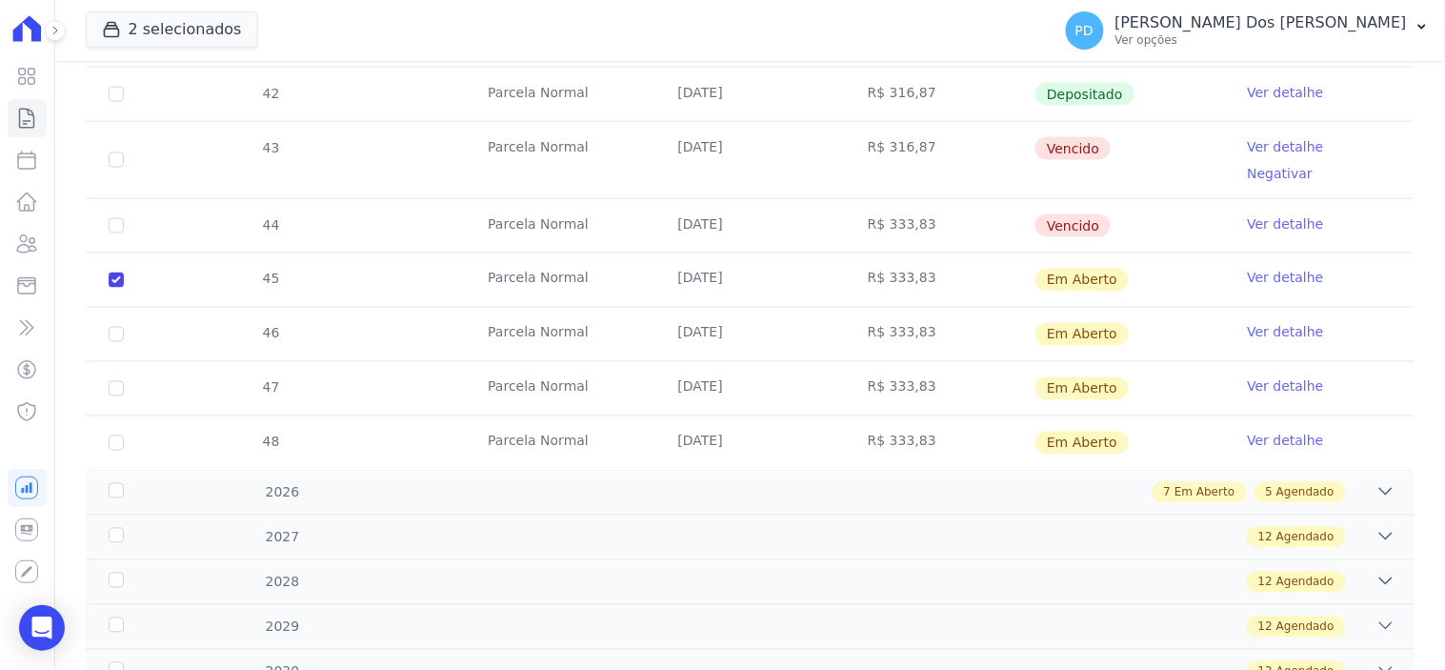
click at [110, 308] on td "46" at bounding box center [116, 334] width 61 height 53
click at [117, 288] on input "checkbox" at bounding box center [116, 279] width 15 height 15
checkbox input "true"
click at [117, 288] on input "checkbox" at bounding box center [116, 279] width 15 height 15
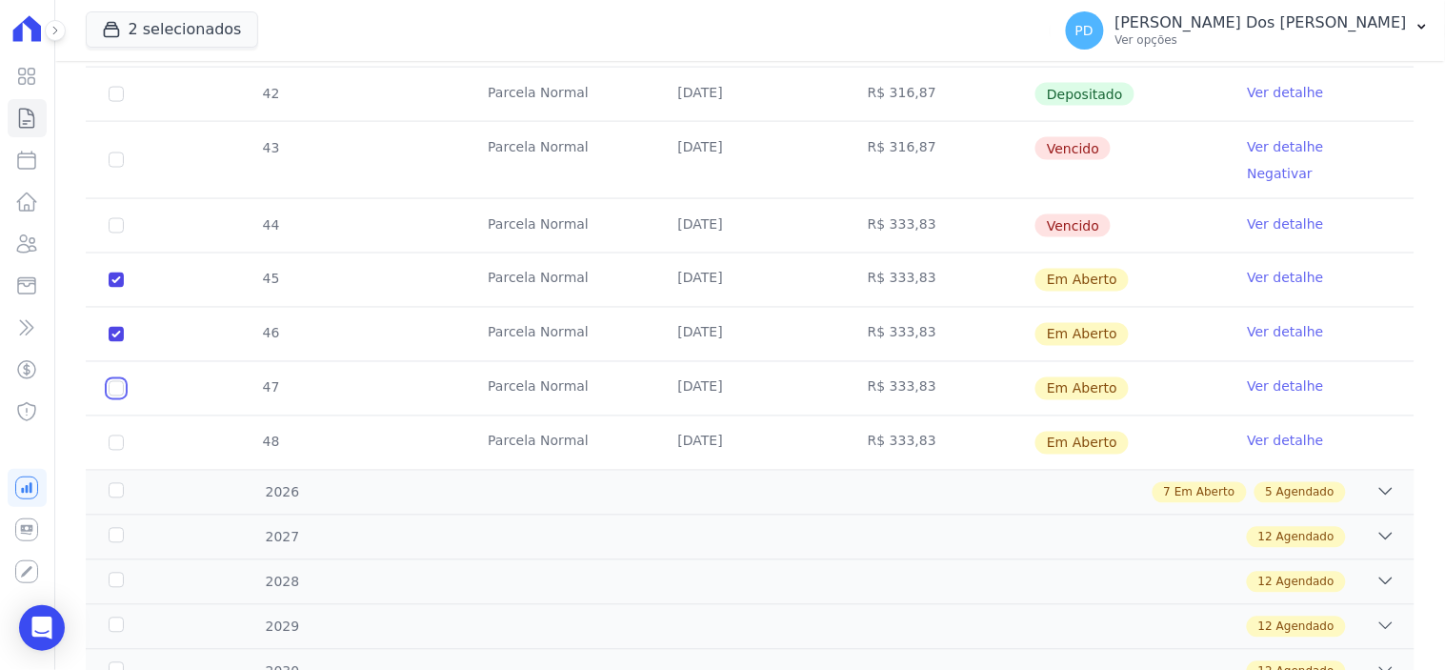
checkbox input "true"
click at [117, 288] on input "checkbox" at bounding box center [116, 279] width 15 height 15
checkbox input "true"
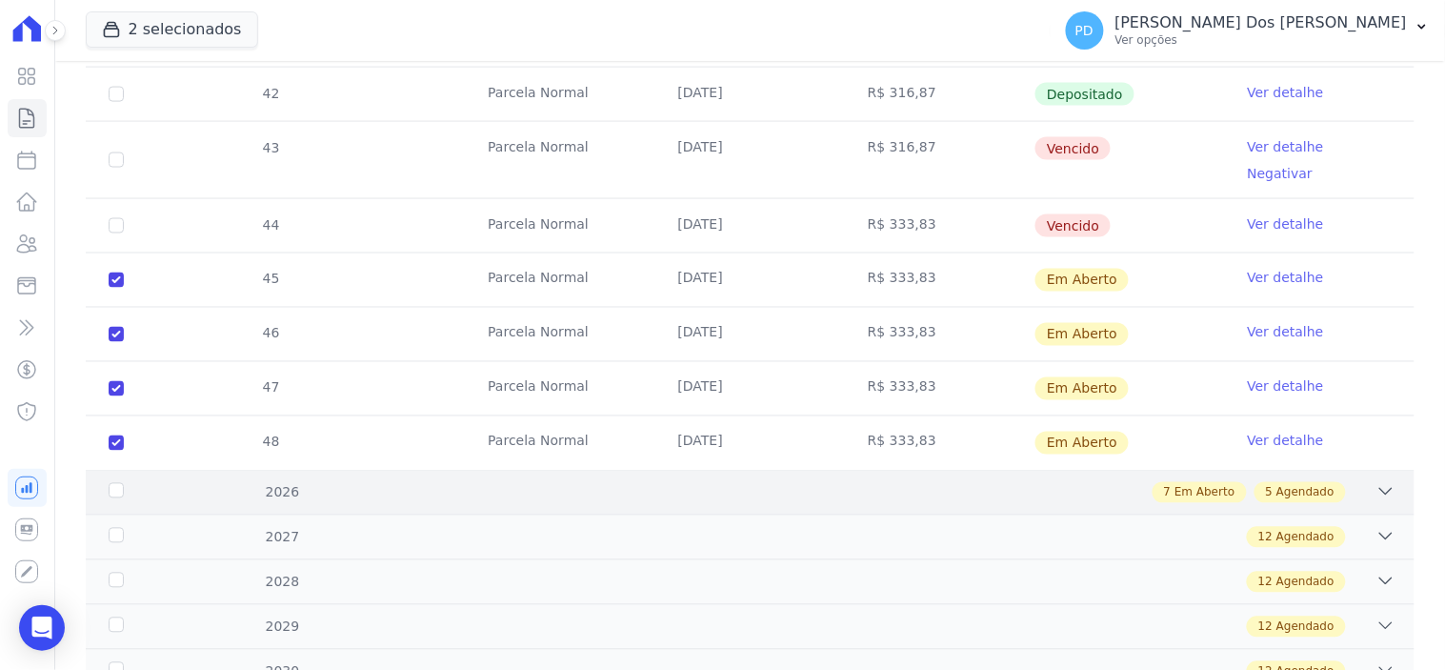
click at [110, 483] on div "2026" at bounding box center [164, 493] width 119 height 20
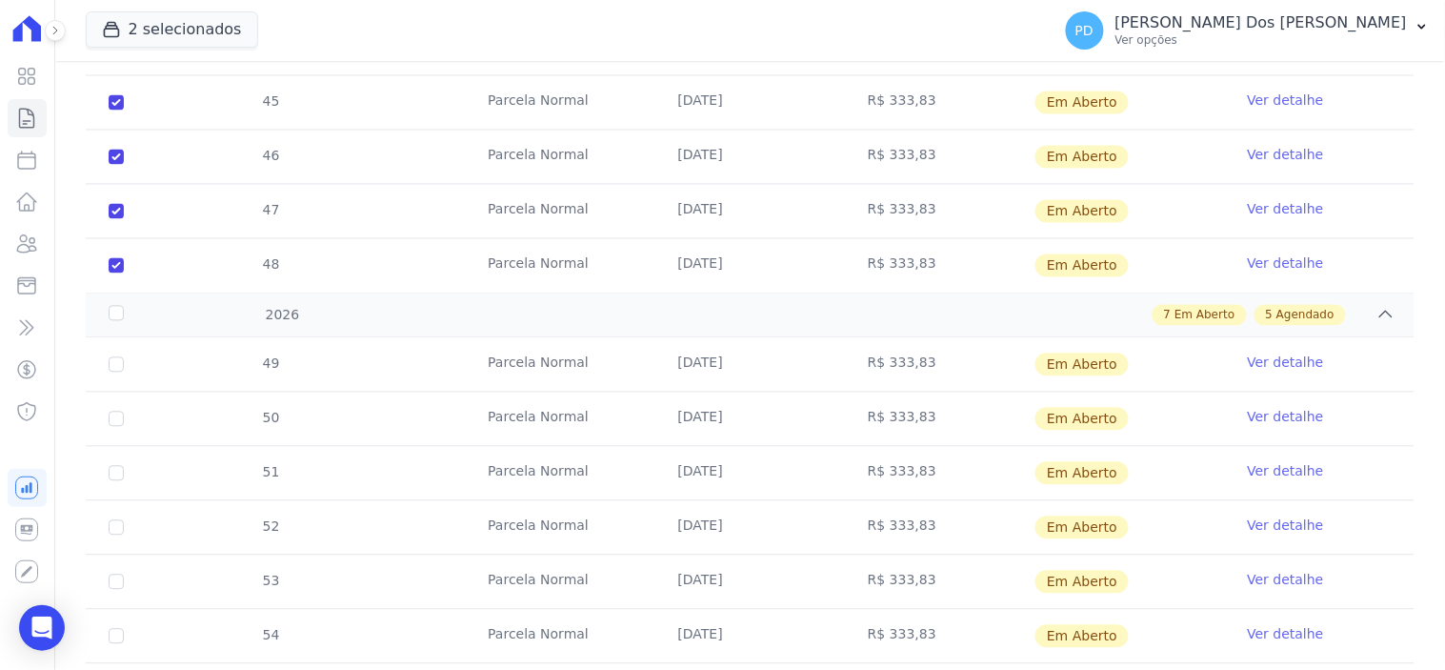
scroll to position [952, 0]
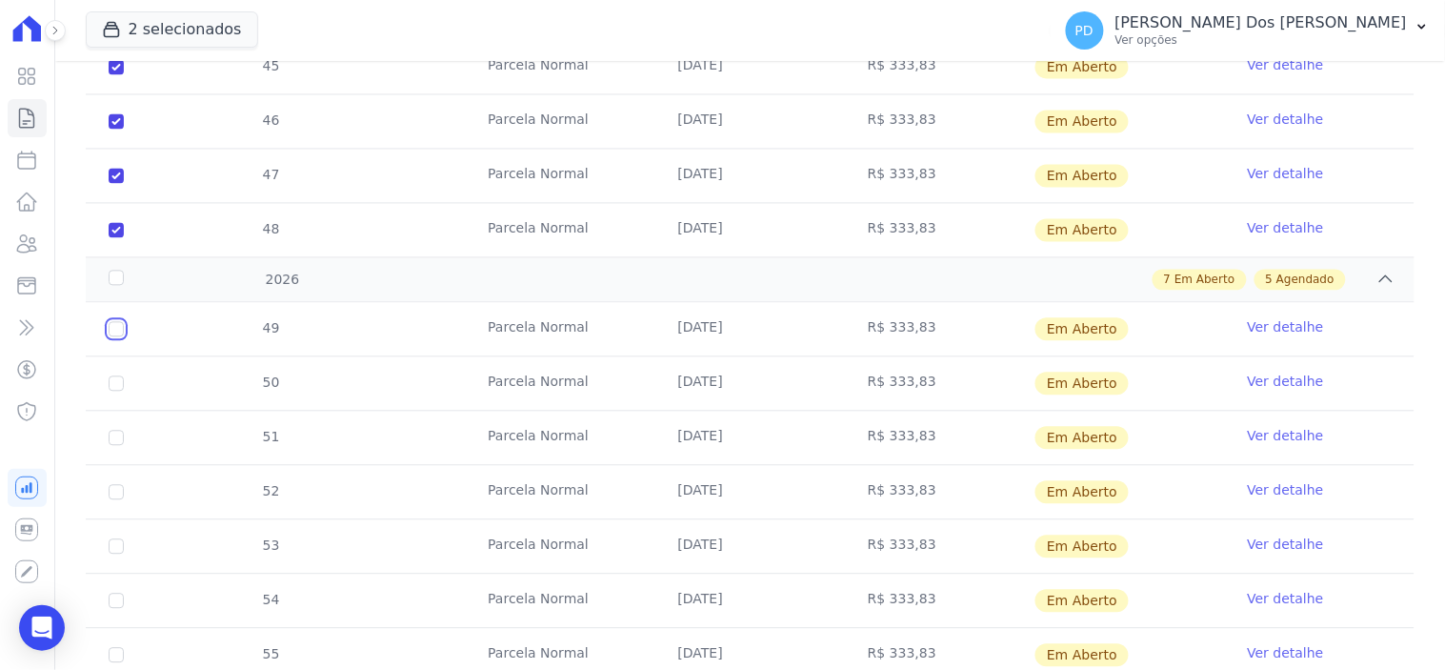
click at [116, 322] on input "checkbox" at bounding box center [116, 329] width 15 height 15
checkbox input "true"
click at [110, 337] on input "checkbox" at bounding box center [116, 329] width 15 height 15
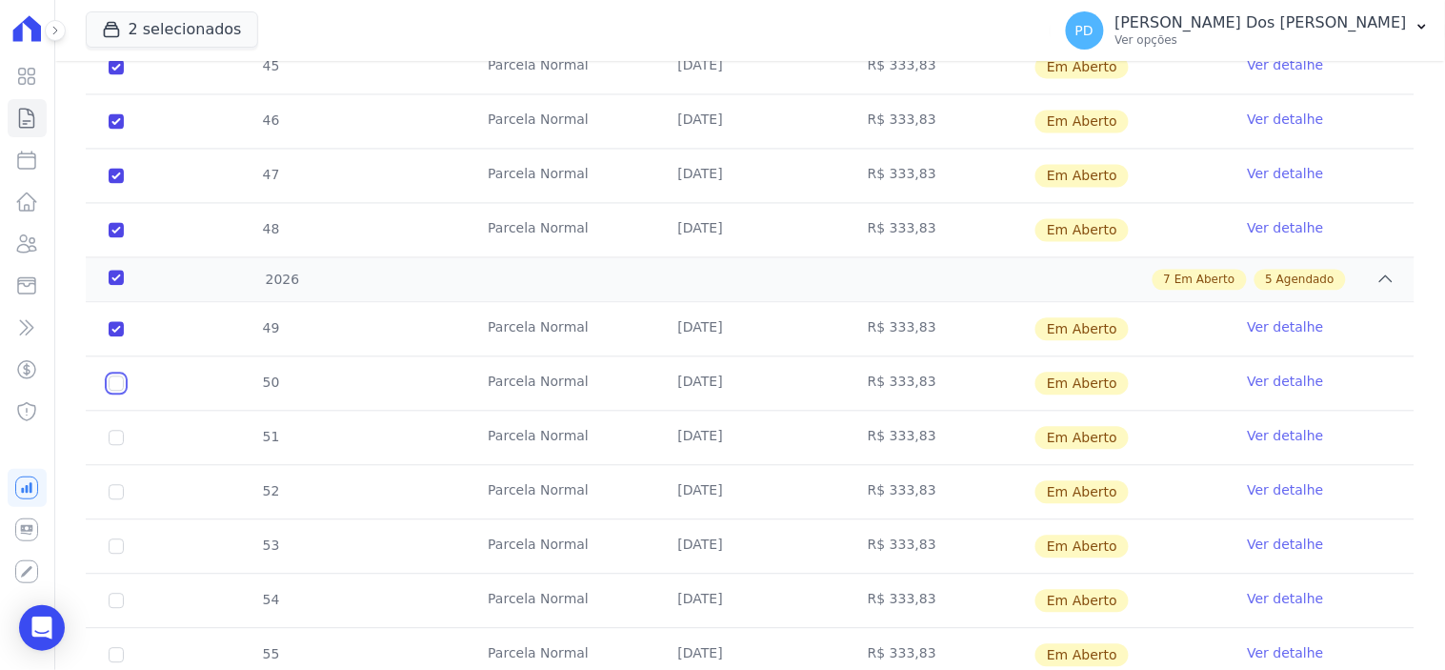
checkbox input "true"
click at [115, 337] on input "checkbox" at bounding box center [116, 329] width 15 height 15
checkbox input "true"
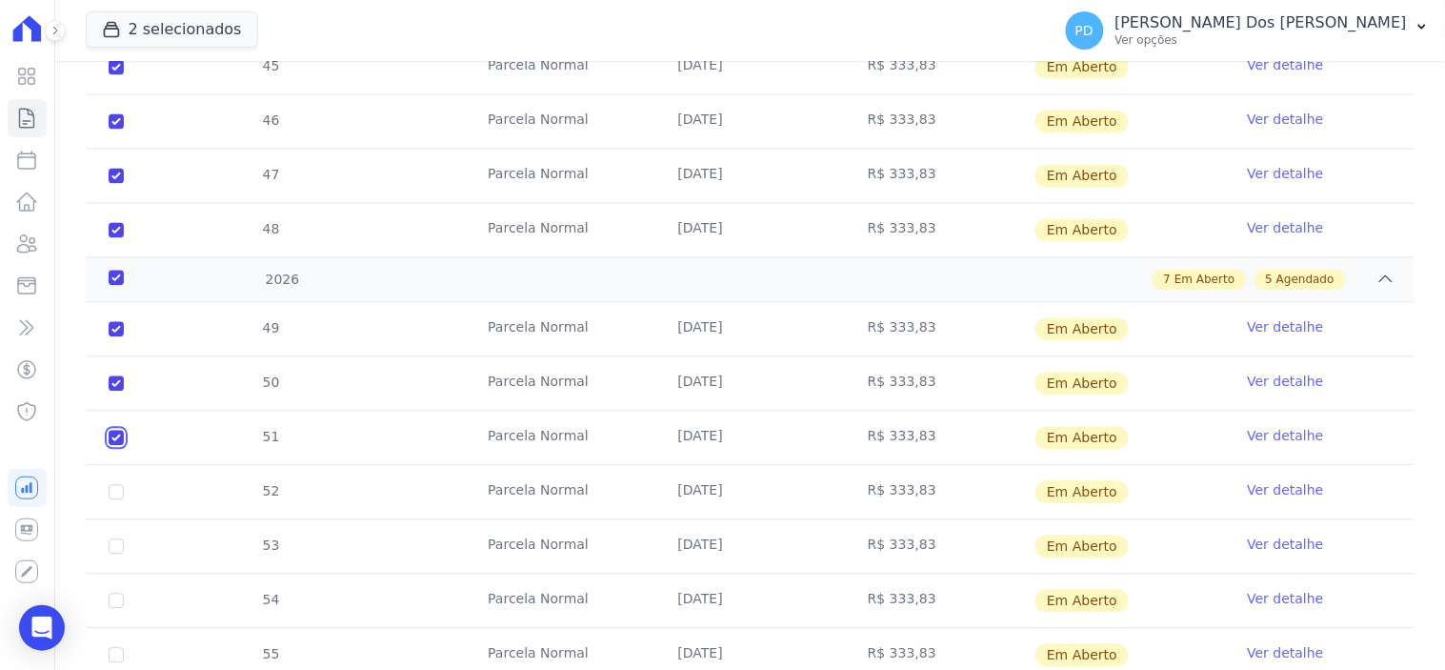
checkbox input "true"
click at [110, 337] on input "checkbox" at bounding box center [116, 329] width 15 height 15
checkbox input "true"
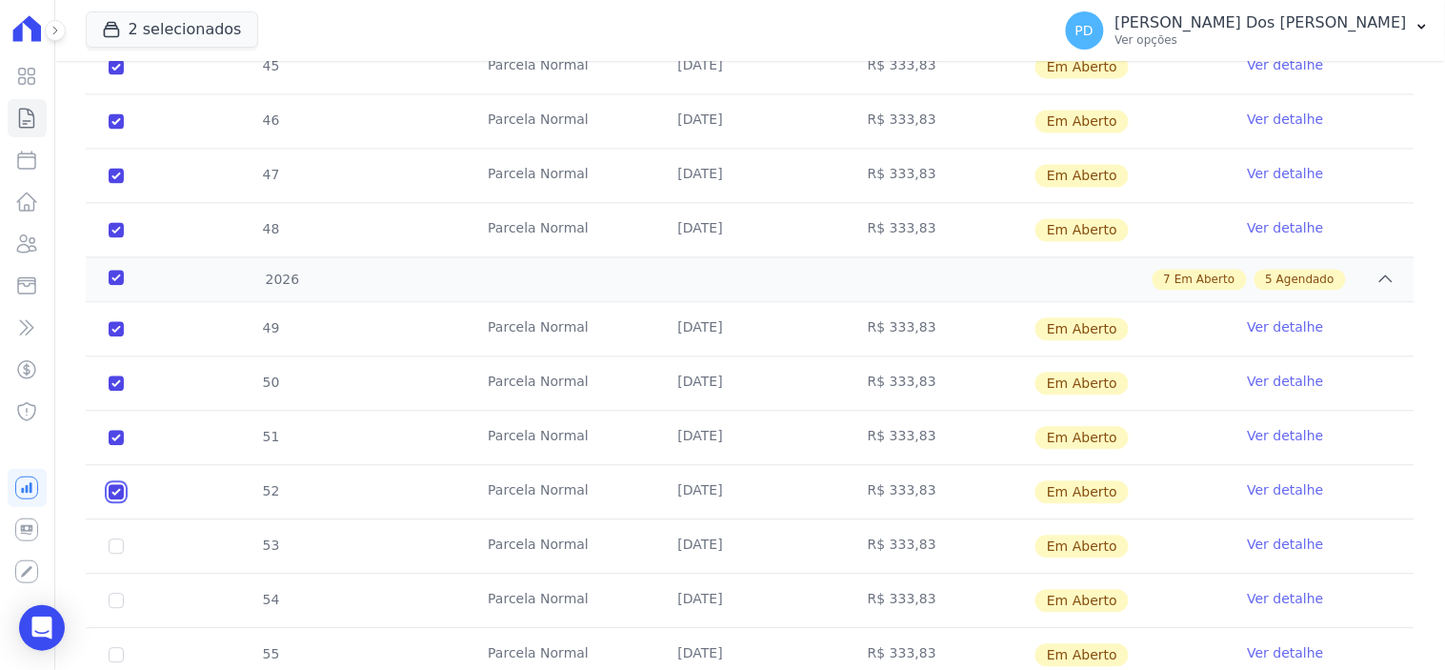
checkbox input "true"
click at [107, 526] on td "53" at bounding box center [116, 546] width 61 height 53
click at [122, 337] on input "checkbox" at bounding box center [116, 329] width 15 height 15
checkbox input "true"
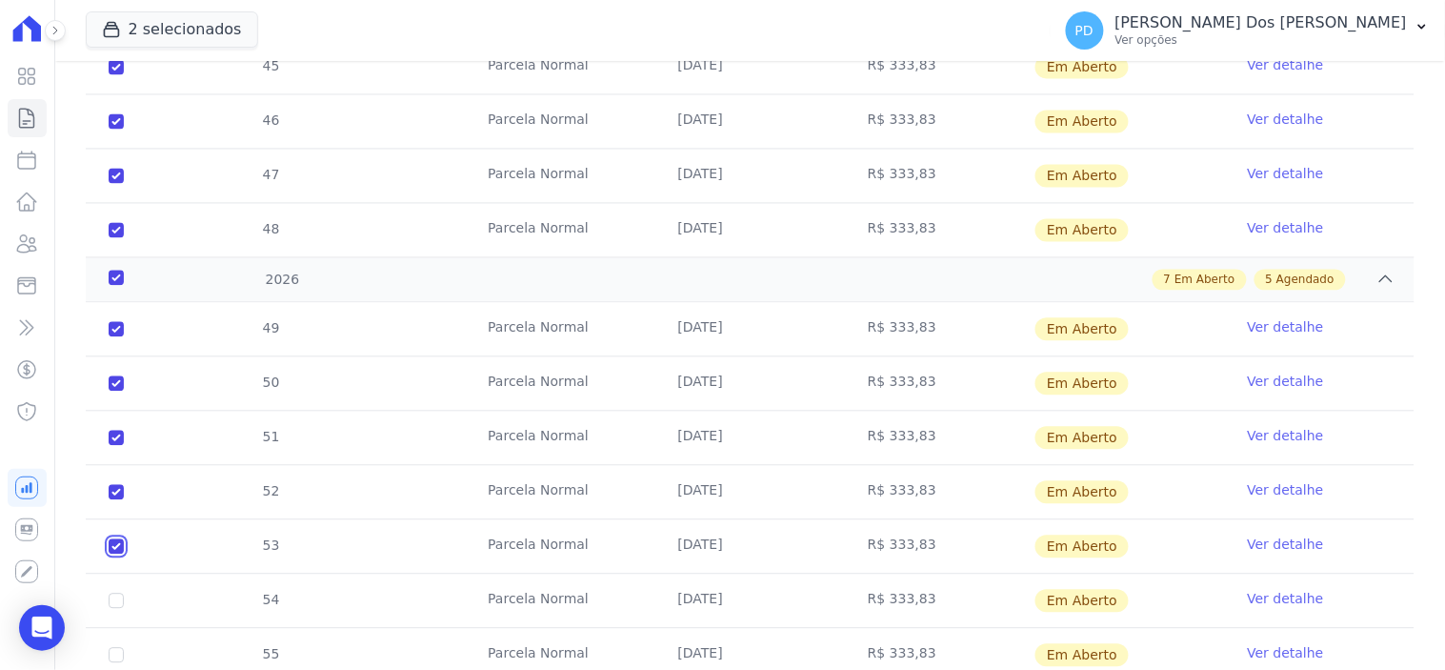
checkbox input "true"
click at [112, 337] on input "checkbox" at bounding box center [116, 329] width 15 height 15
checkbox input "true"
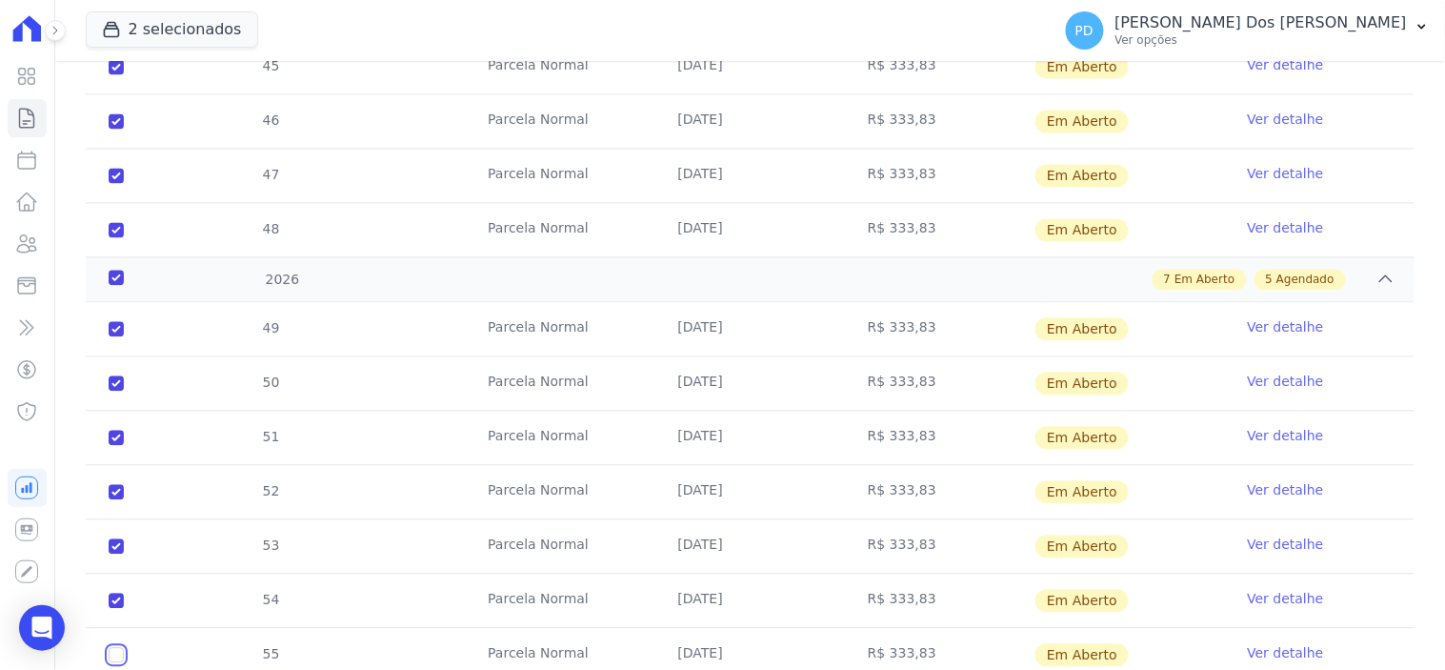
click at [110, 337] on input "checkbox" at bounding box center [116, 329] width 15 height 15
checkbox input "true"
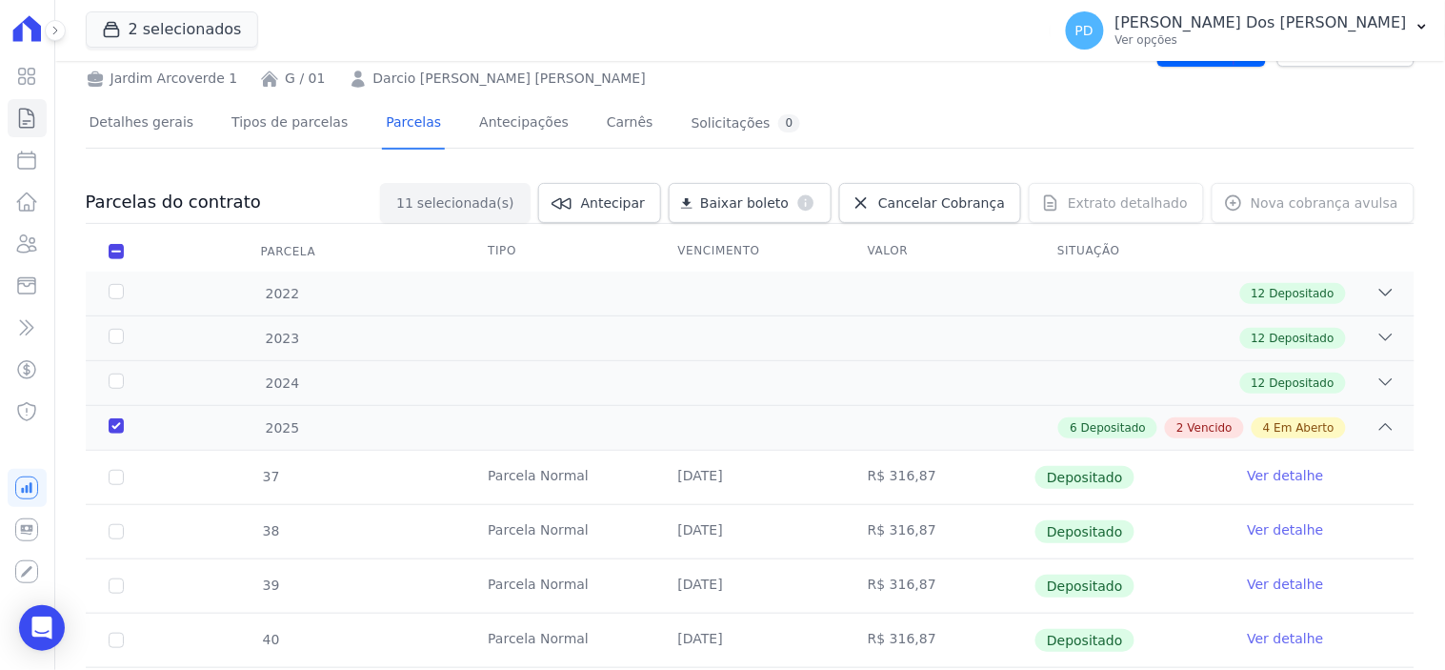
scroll to position [0, 0]
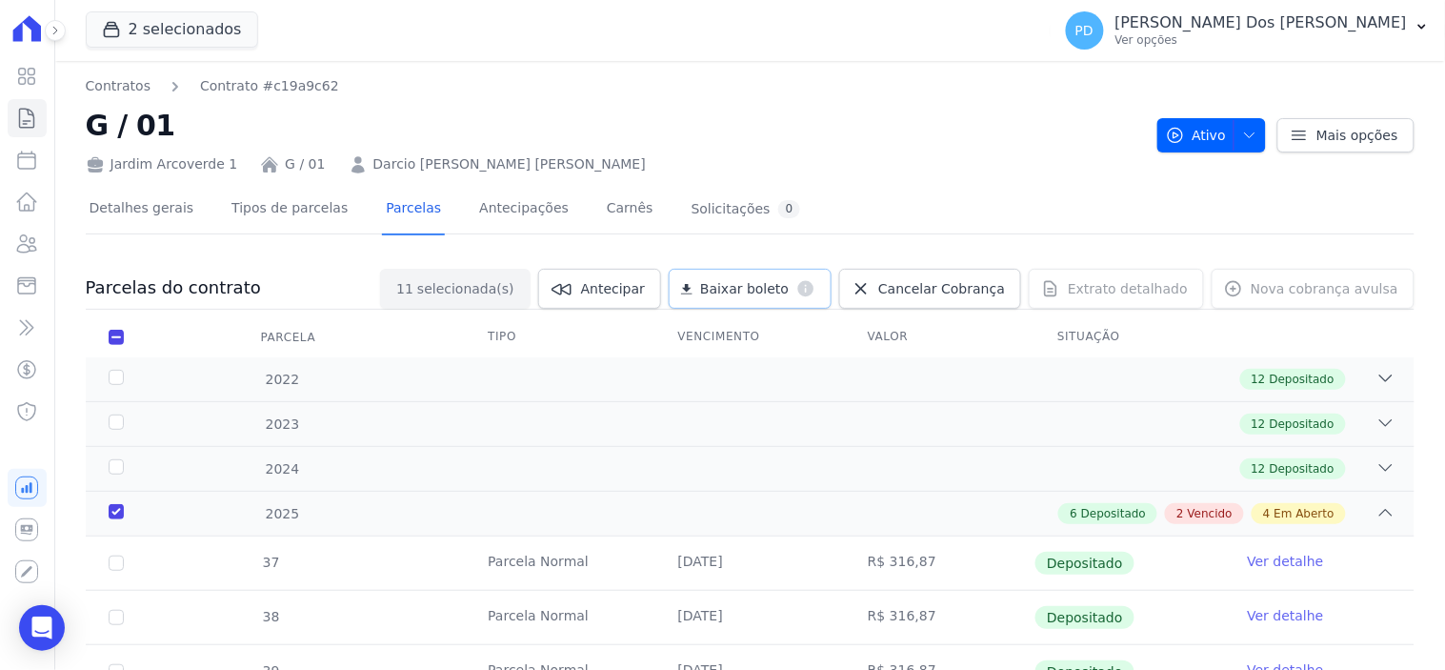
click at [789, 288] on span "Baixar boleto" at bounding box center [744, 288] width 89 height 19
click at [1416, 29] on icon "button" at bounding box center [1421, 26] width 15 height 15
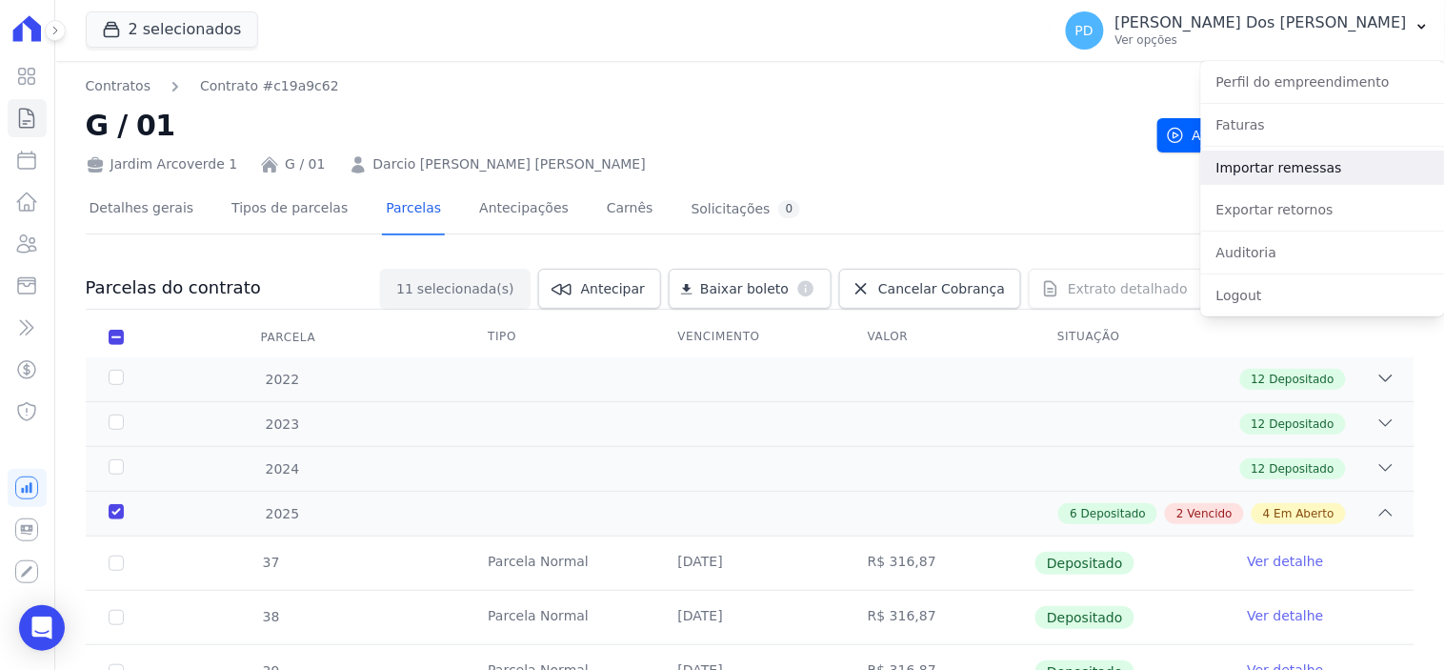
click at [1402, 168] on link "Importar remessas" at bounding box center [1323, 167] width 244 height 34
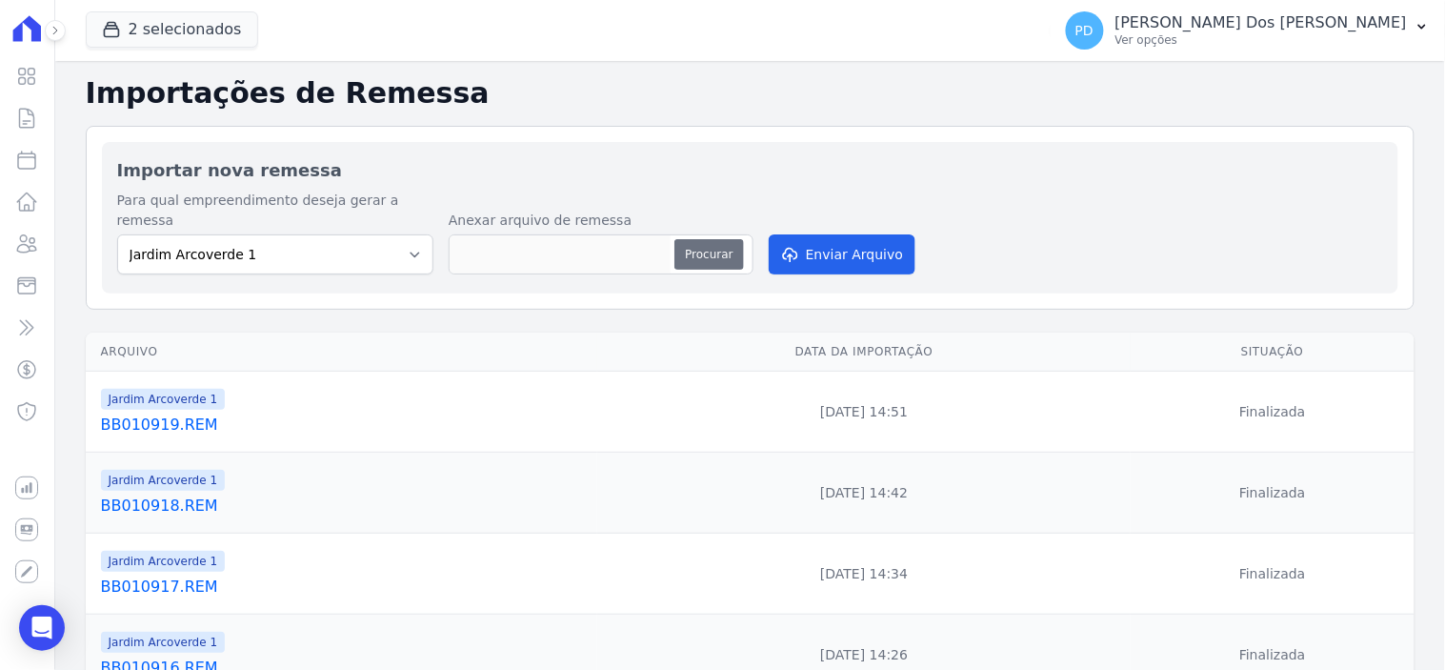
click at [716, 239] on button "Procurar" at bounding box center [708, 254] width 69 height 30
type input "BB010920.REM"
click at [823, 235] on button "Enviar Arquivo" at bounding box center [842, 254] width 147 height 40
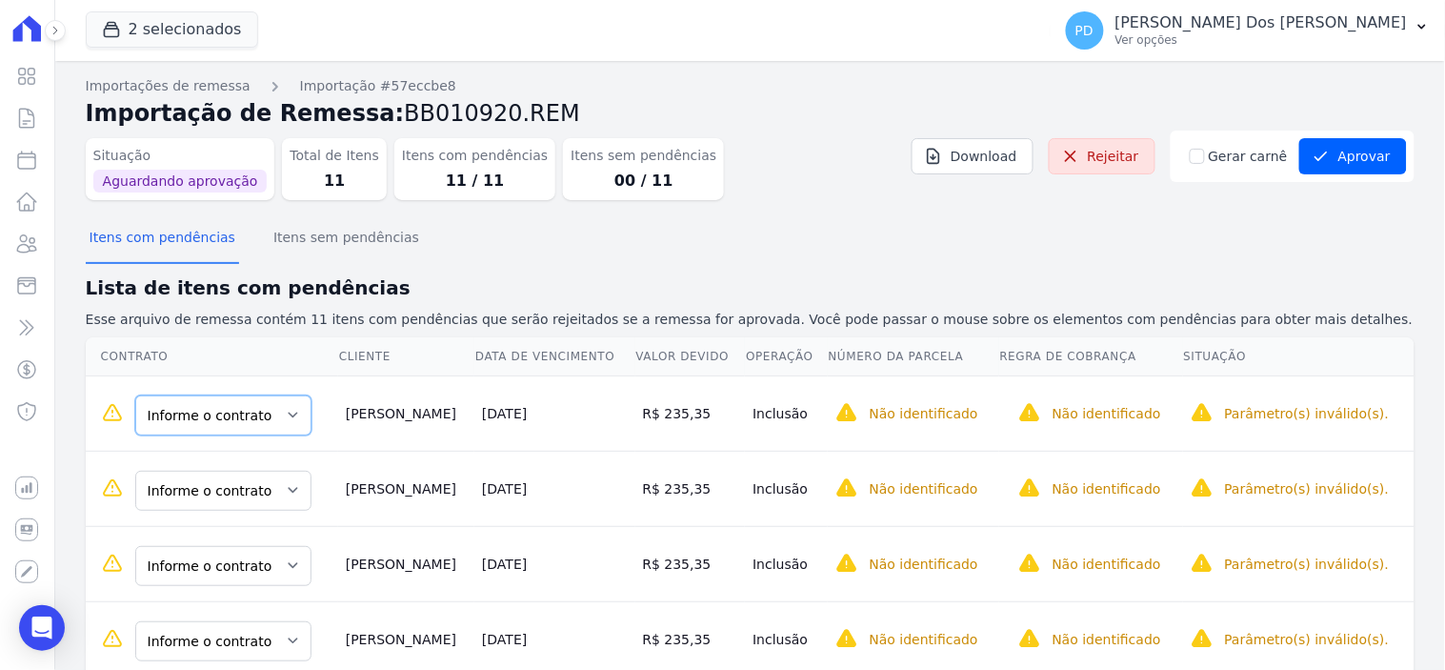
click at [235, 421] on select "Informe o contrato C /08 H / 29 G / 21" at bounding box center [223, 415] width 176 height 40
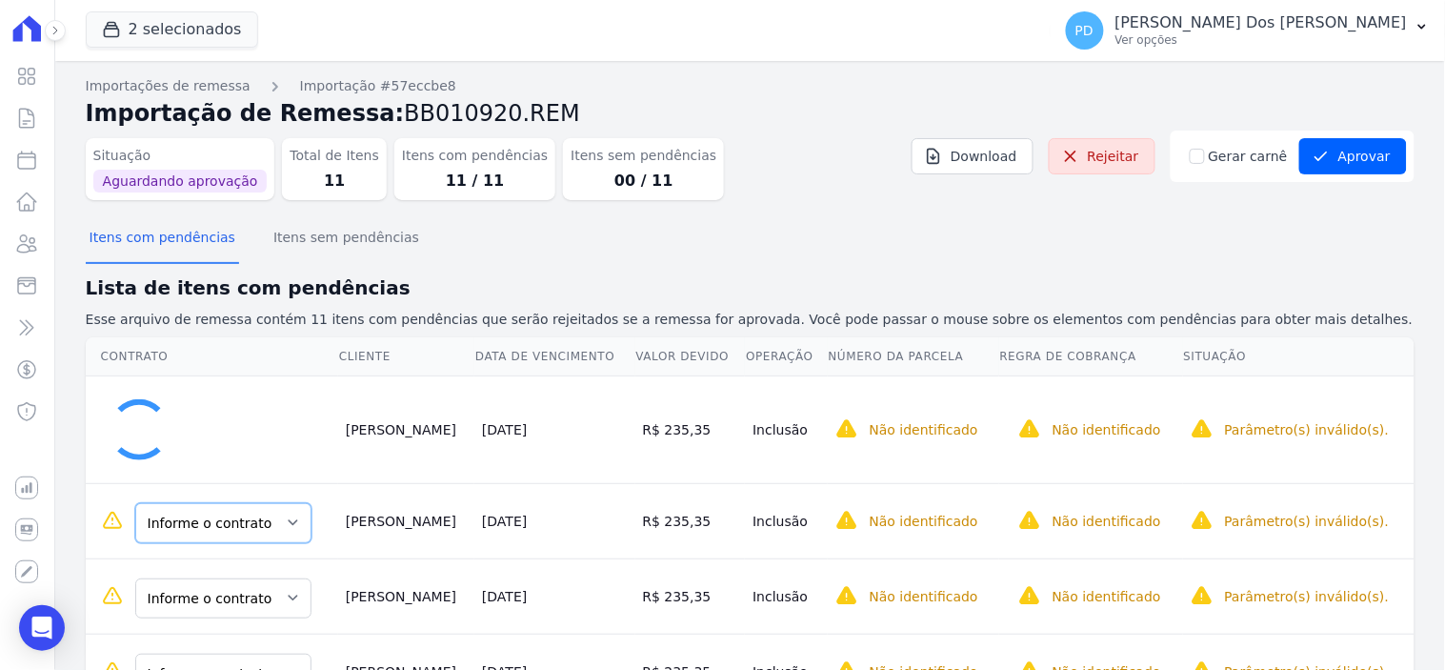
click at [219, 520] on select "Informe o contrato C /08 H / 29 G / 21" at bounding box center [223, 523] width 176 height 40
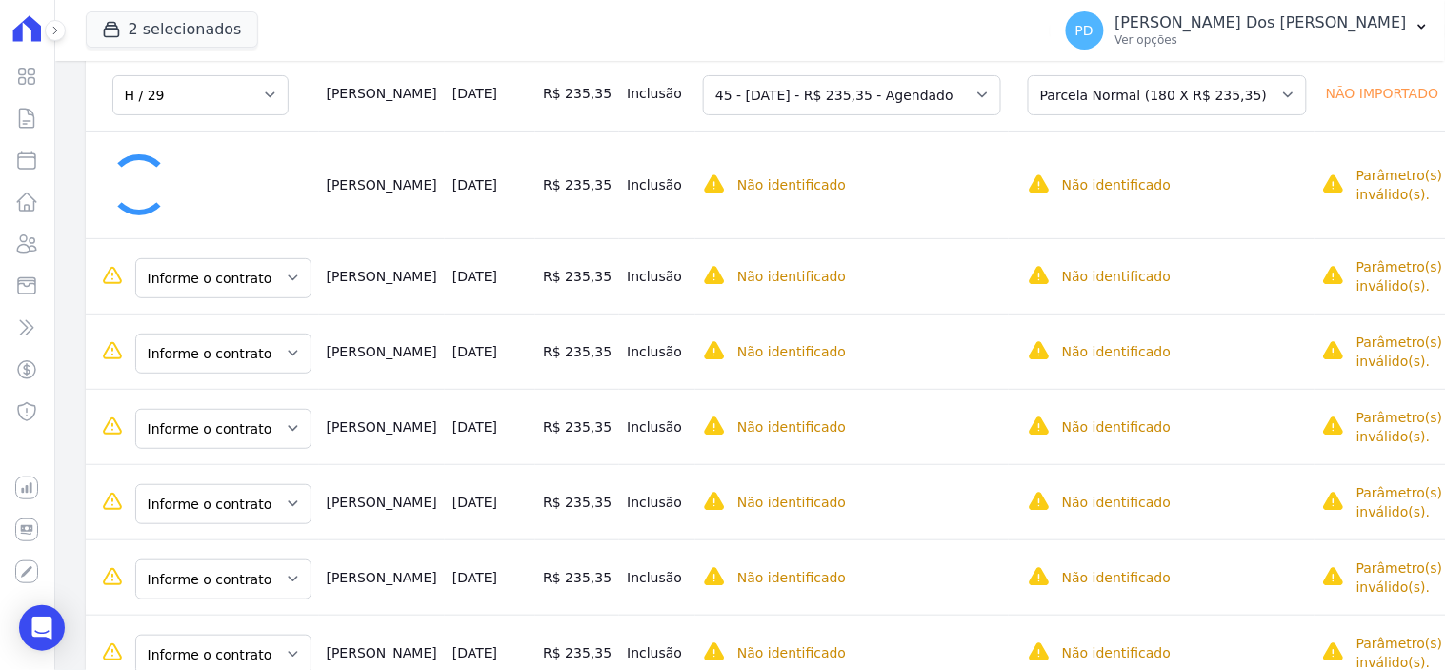
scroll to position [423, 0]
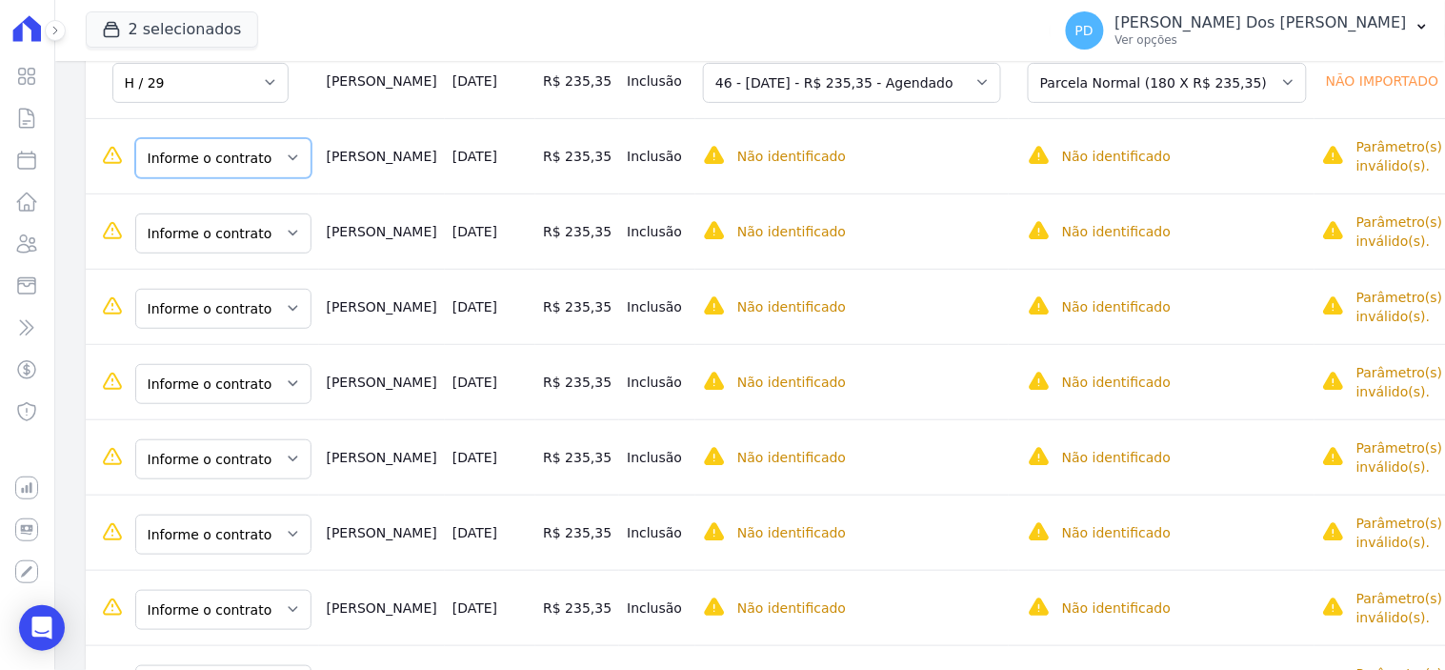
click at [258, 143] on select "Informe o contrato C /08 H / 29 G / 21" at bounding box center [223, 158] width 176 height 40
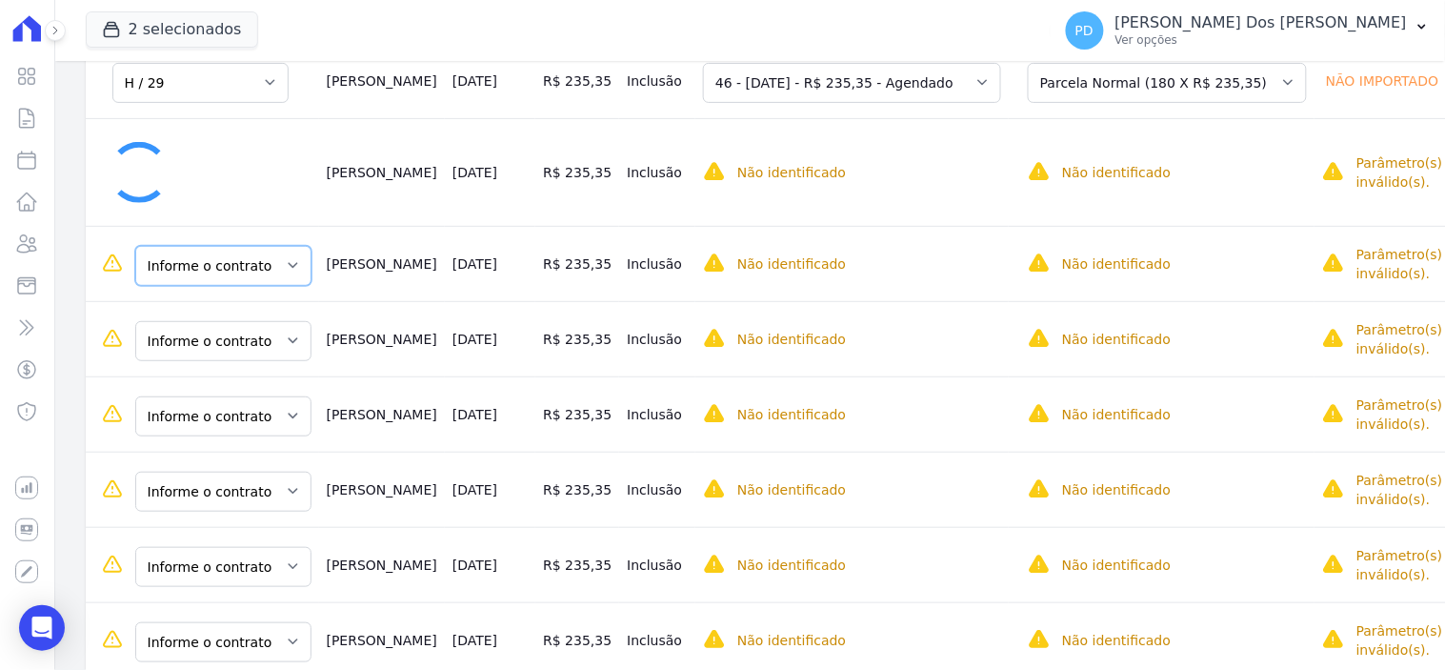
click at [233, 270] on select "Informe o contrato C /08 H / 29 G / 21" at bounding box center [223, 266] width 176 height 40
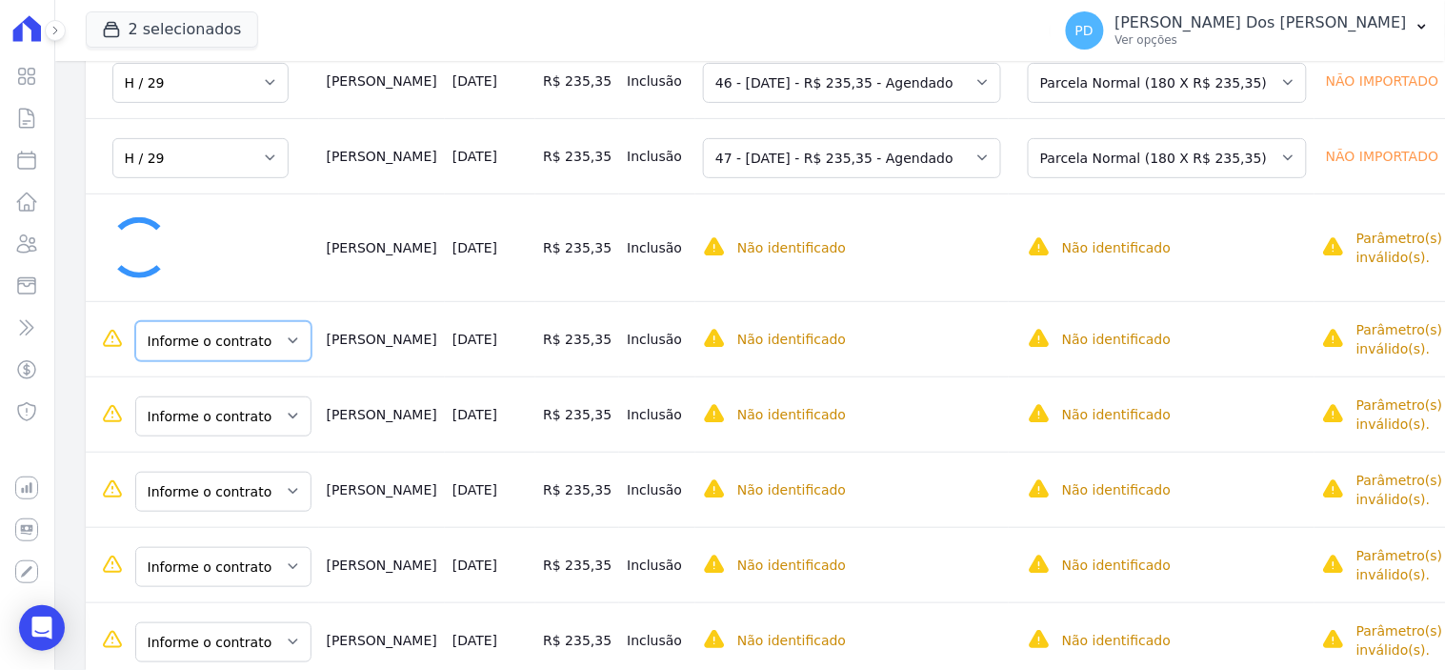
click at [235, 338] on select "Informe o contrato C /08 H / 29 G / 21" at bounding box center [223, 341] width 176 height 40
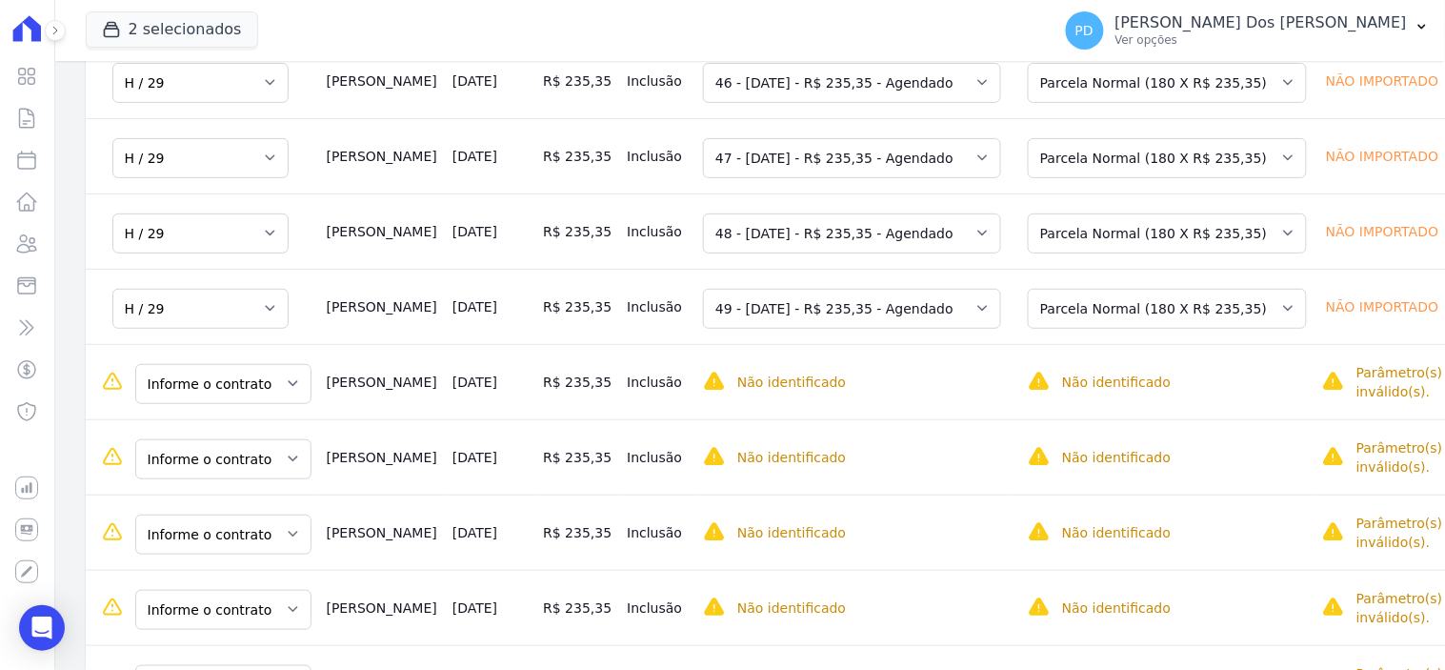
click at [211, 411] on td "Informe o contrato C /08 H / 29 G / 21" at bounding box center [202, 381] width 233 height 75
click at [223, 394] on select "Informe o contrato C /08 H / 29 G / 21" at bounding box center [223, 384] width 176 height 40
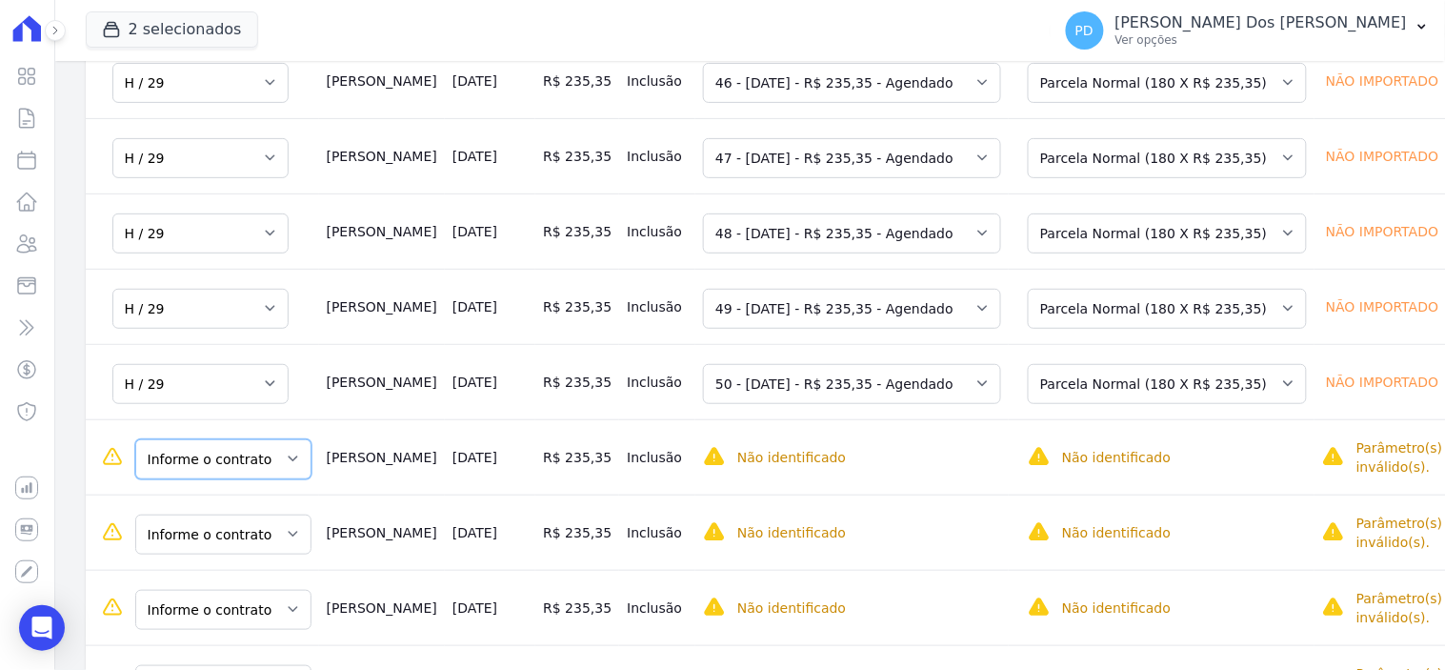
click at [231, 457] on select "Informe o contrato C /08 H / 29 G / 21" at bounding box center [223, 459] width 176 height 40
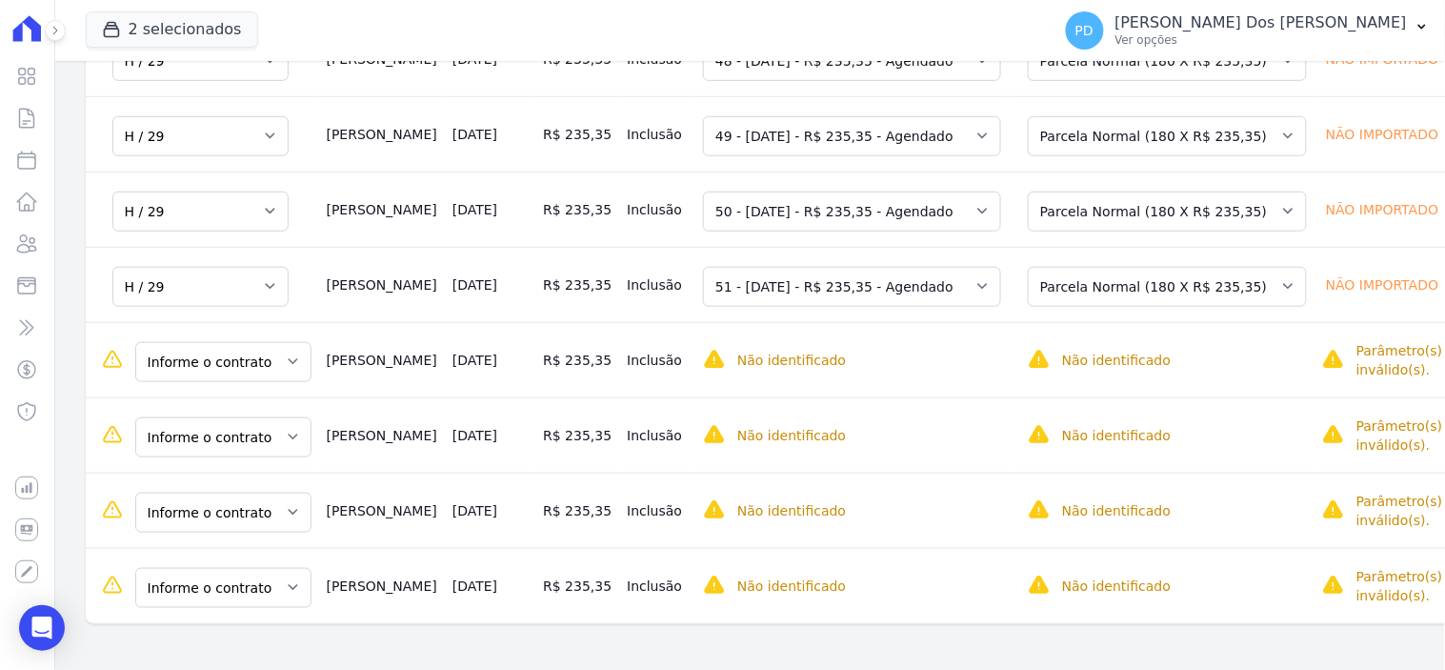
scroll to position [596, 0]
click at [213, 342] on select "Informe o contrato C /08 H / 29 G / 21" at bounding box center [223, 362] width 176 height 40
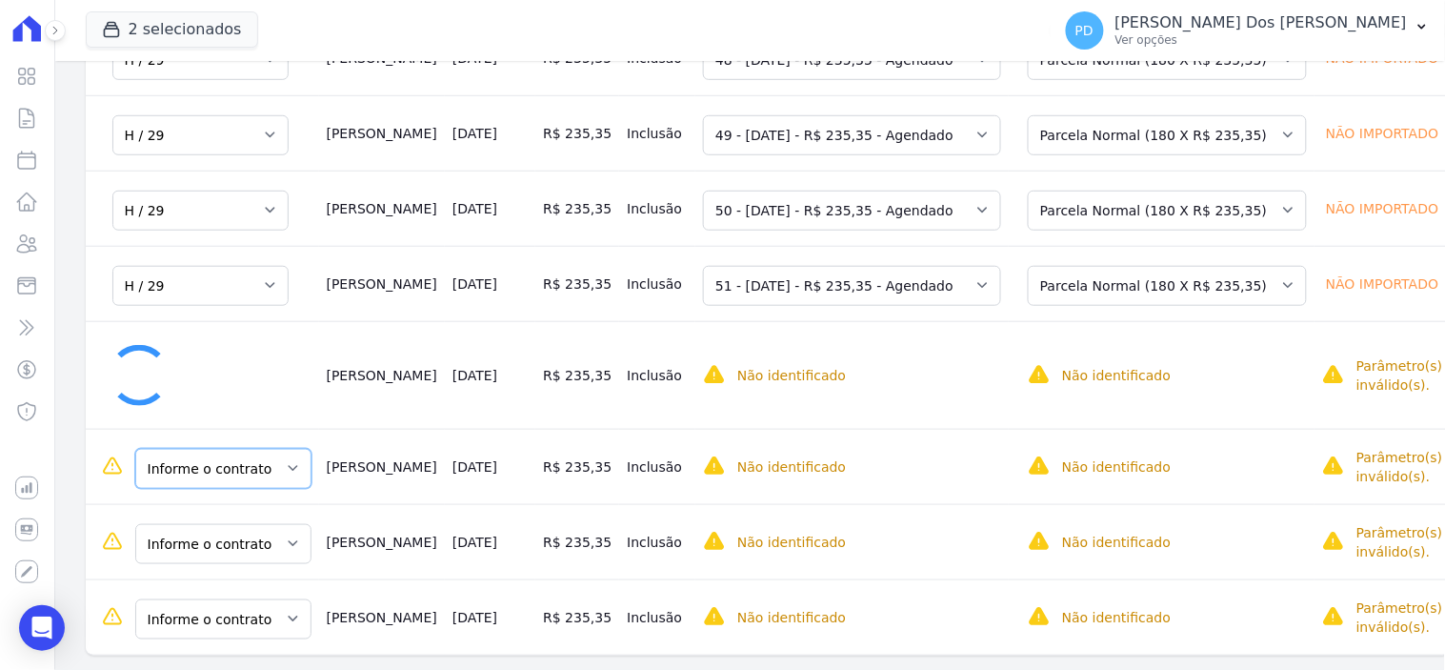
click at [221, 471] on select "Informe o contrato C /08 H / 29 G / 21" at bounding box center [223, 469] width 176 height 40
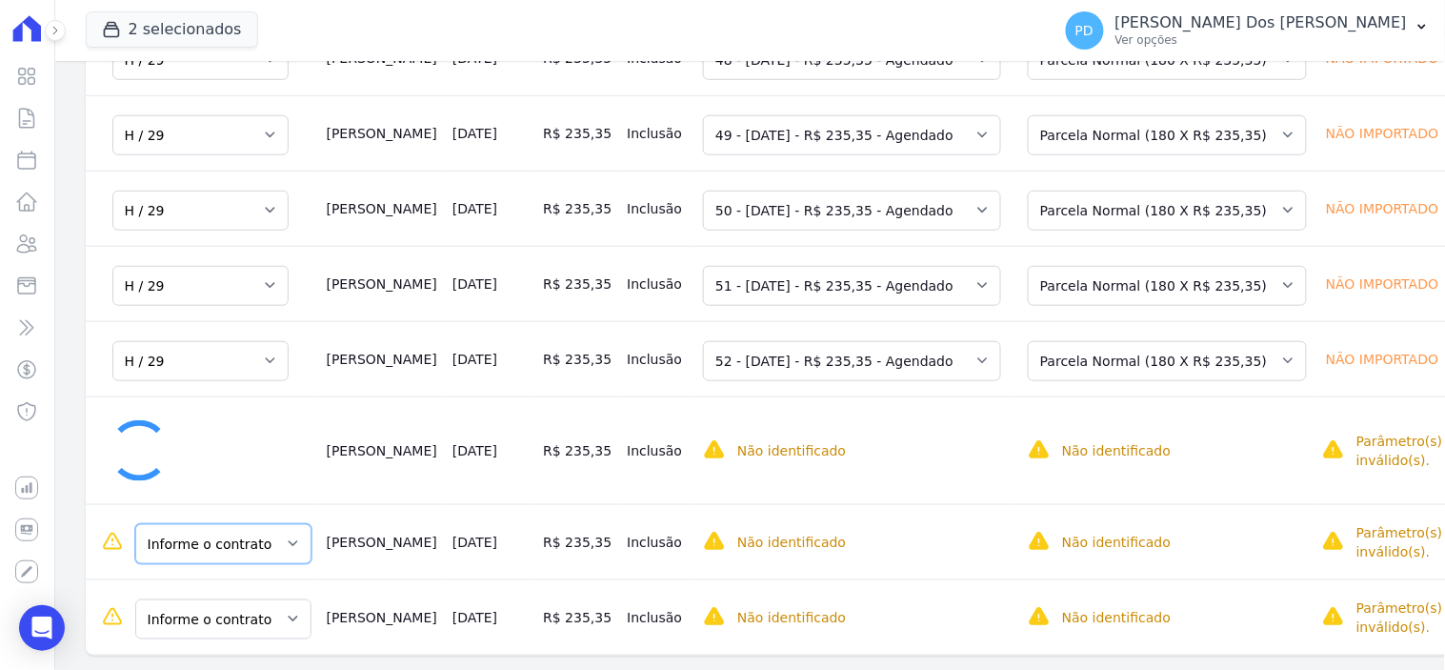
click at [214, 545] on select "Informe o contrato C /08 H / 29 G / 21" at bounding box center [223, 544] width 176 height 40
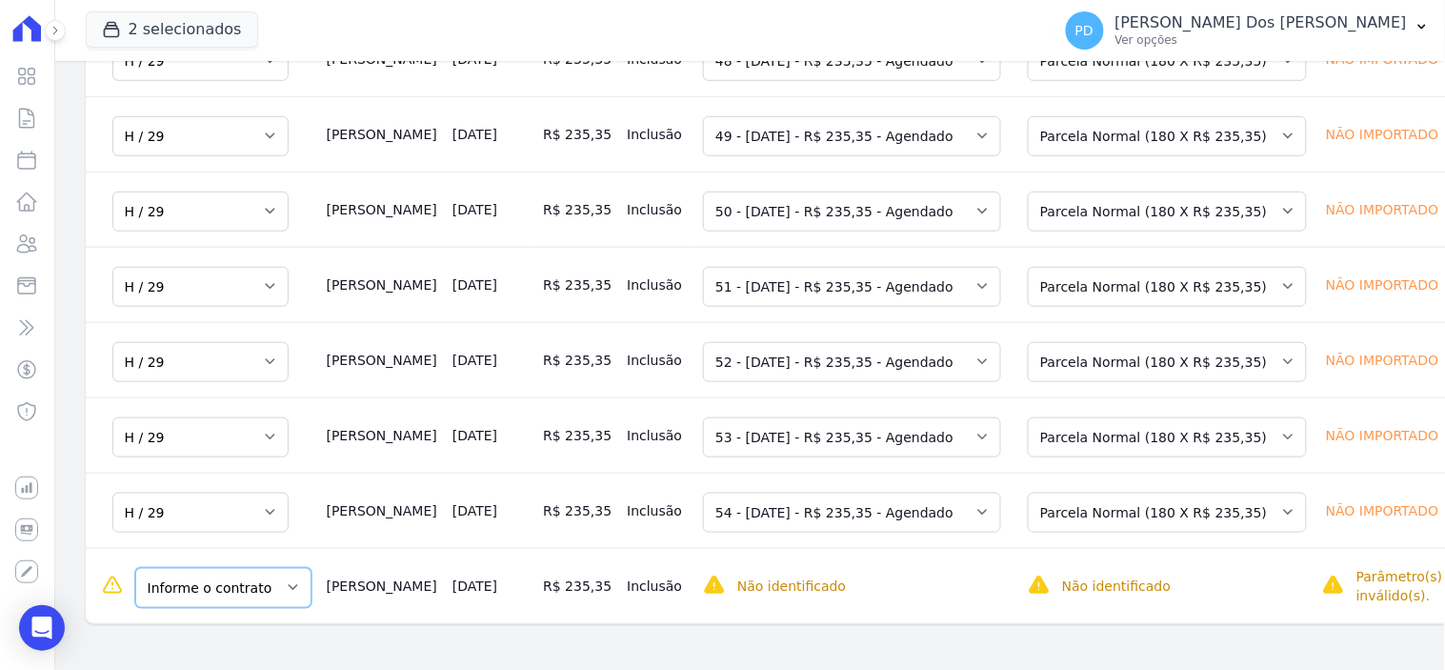
click at [241, 581] on select "Informe o contrato C /08 H / 29 G / 21" at bounding box center [223, 588] width 176 height 40
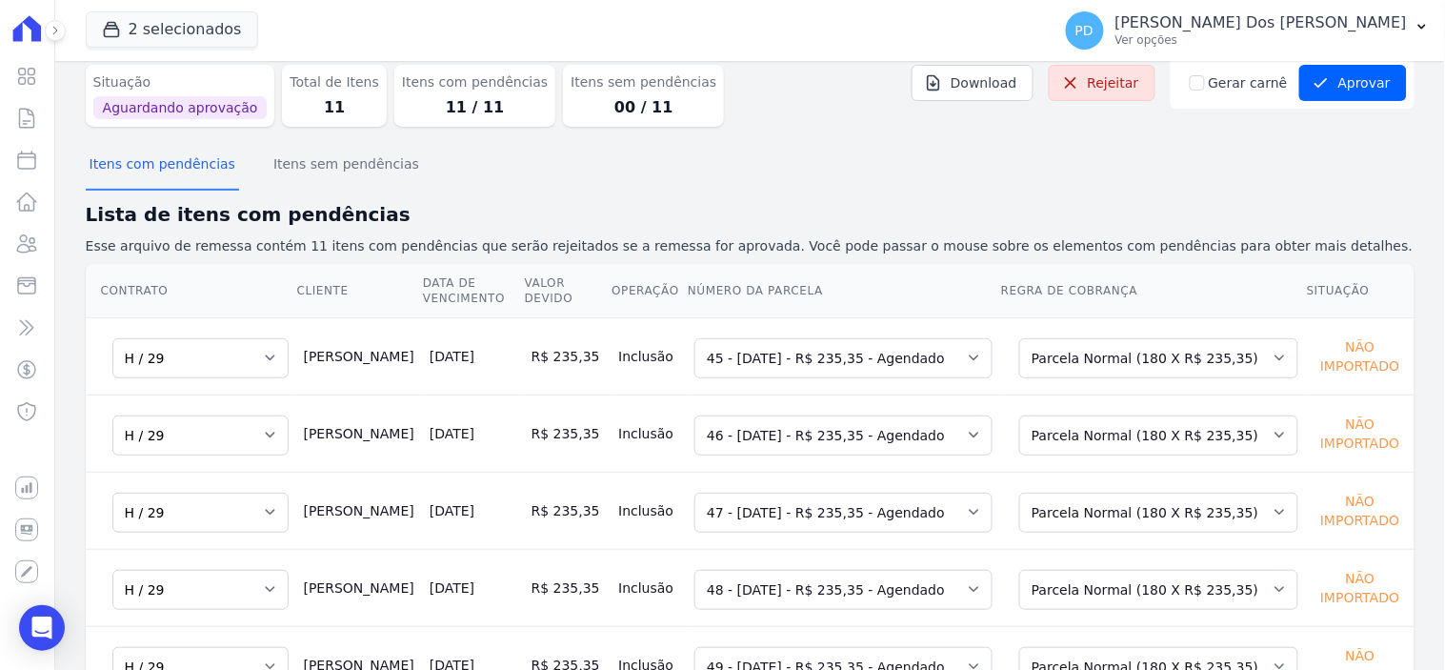
scroll to position [0, 0]
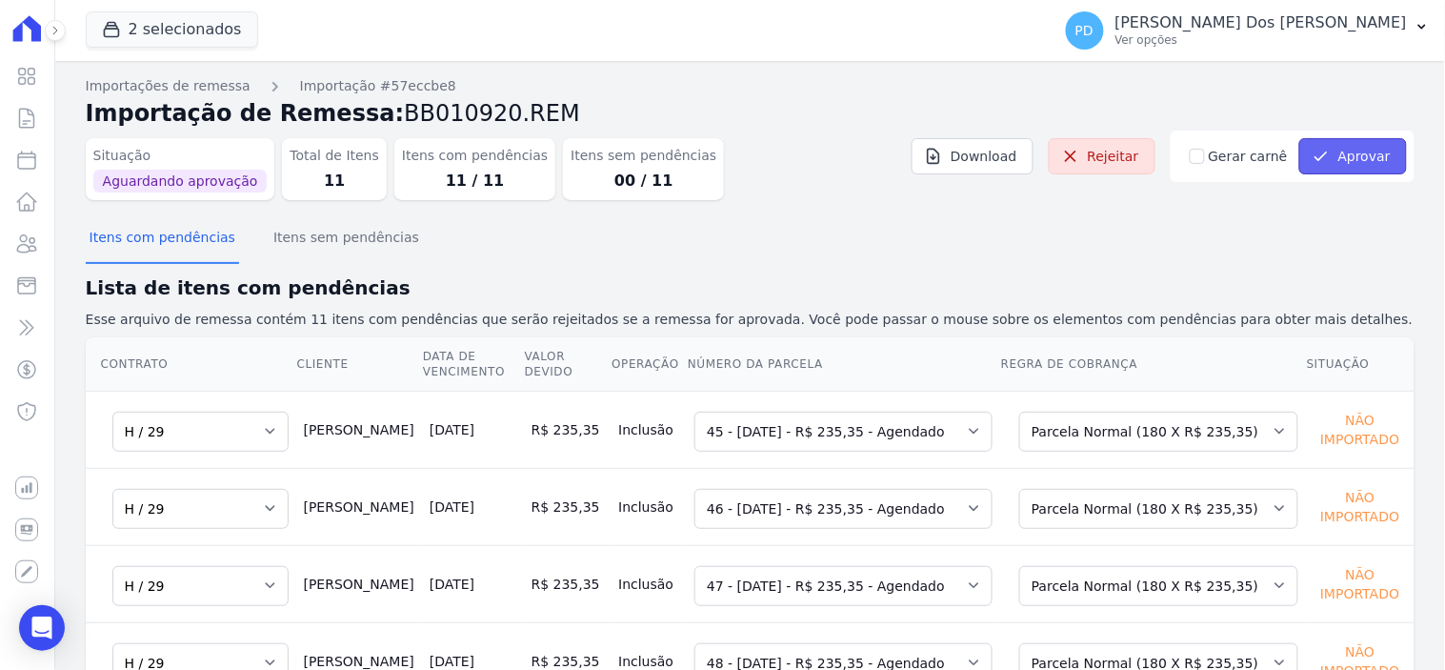
click at [1328, 163] on button "Aprovar" at bounding box center [1353, 156] width 108 height 36
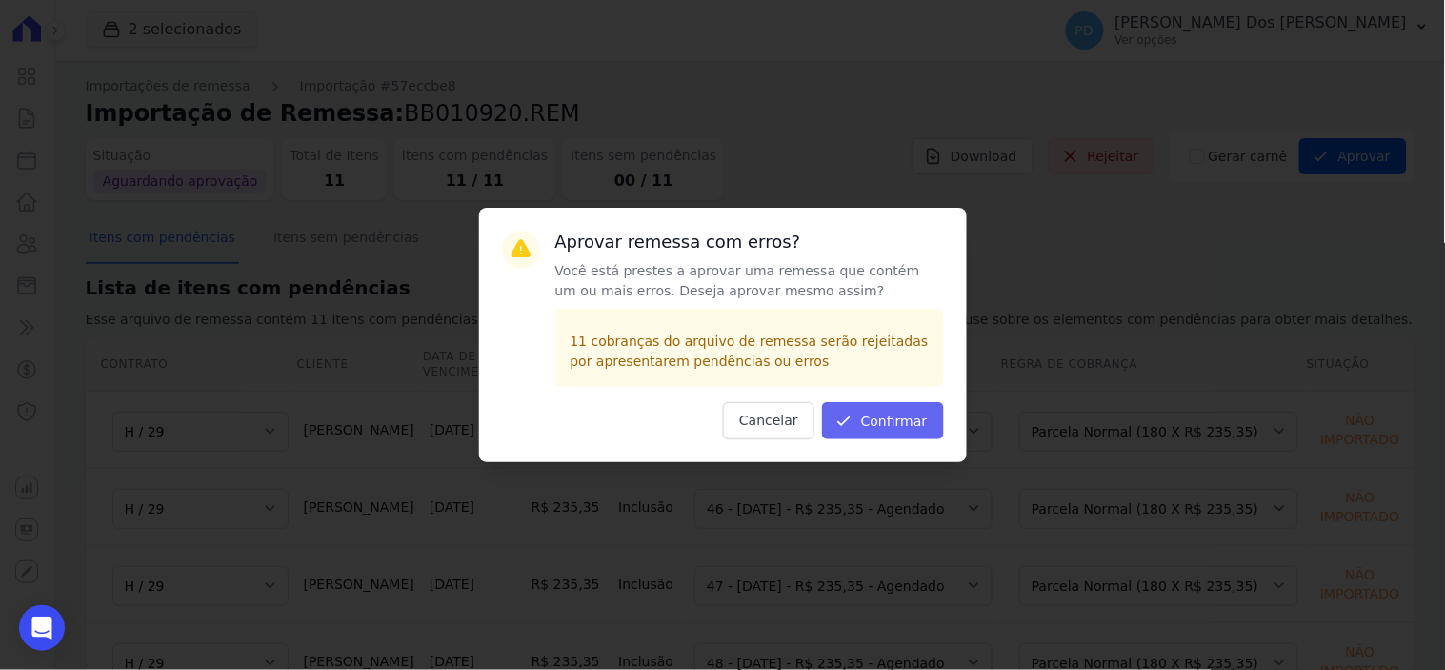
drag, startPoint x: 891, startPoint y: 398, endPoint x: 891, endPoint y: 412, distance: 14.3
click at [891, 412] on div "Aprovar remessa com erros? Você está prestes a aprovar uma remessa que contém u…" at bounding box center [723, 335] width 488 height 254
click at [891, 412] on button "Confirmar" at bounding box center [883, 420] width 122 height 37
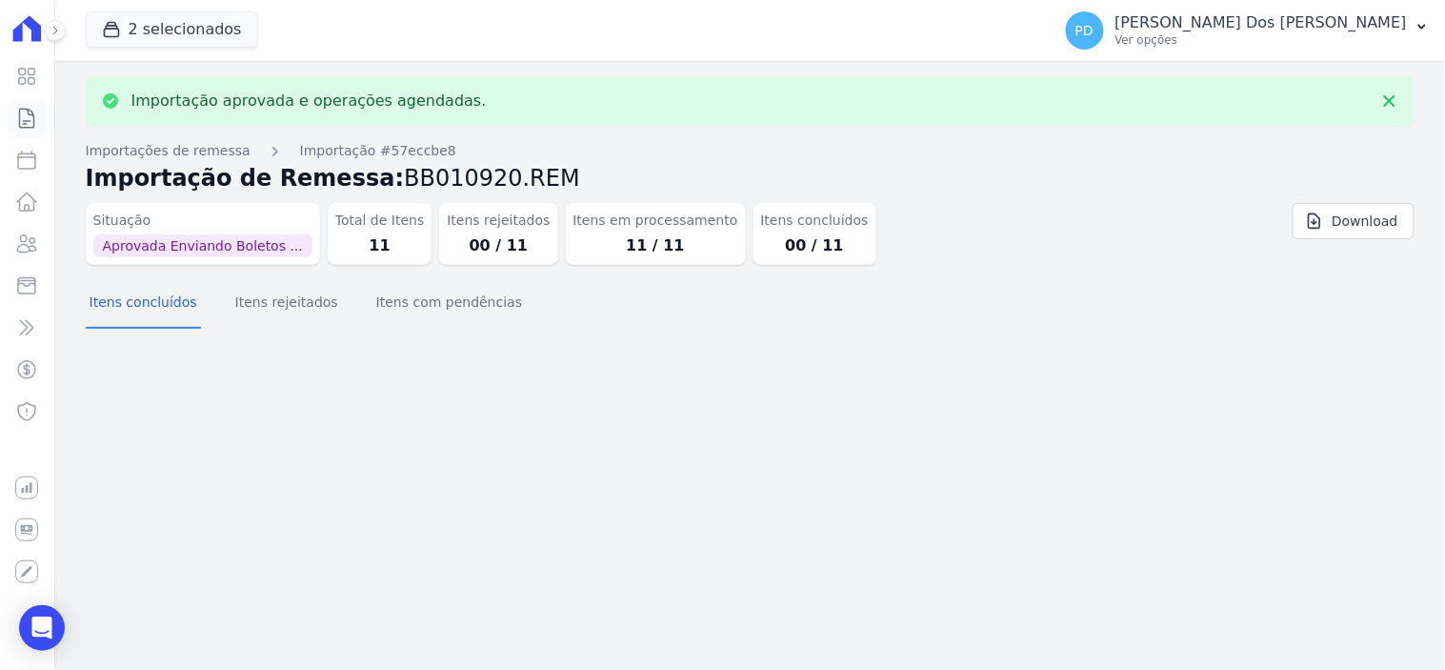
click at [15, 114] on icon at bounding box center [26, 118] width 23 height 23
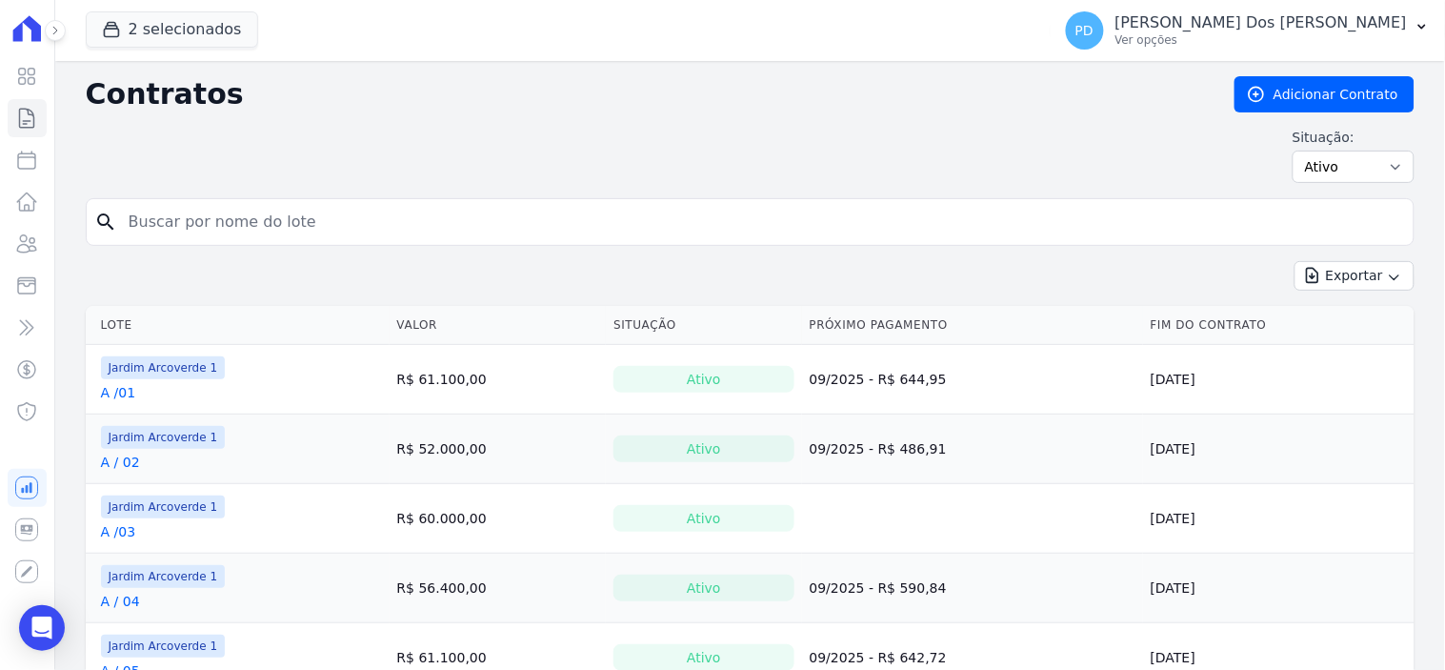
click at [394, 223] on input "search" at bounding box center [761, 222] width 1289 height 38
type input "h / 29"
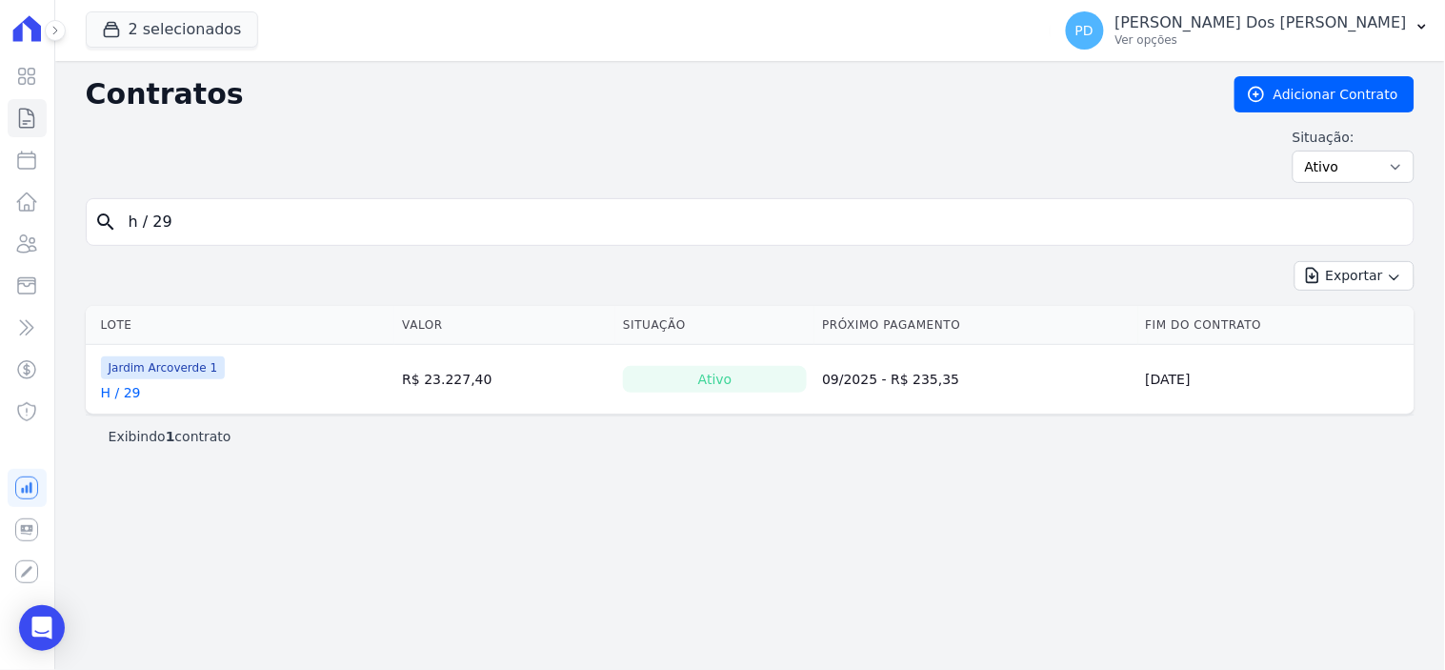
click at [117, 395] on link "H / 29" at bounding box center [121, 392] width 40 height 19
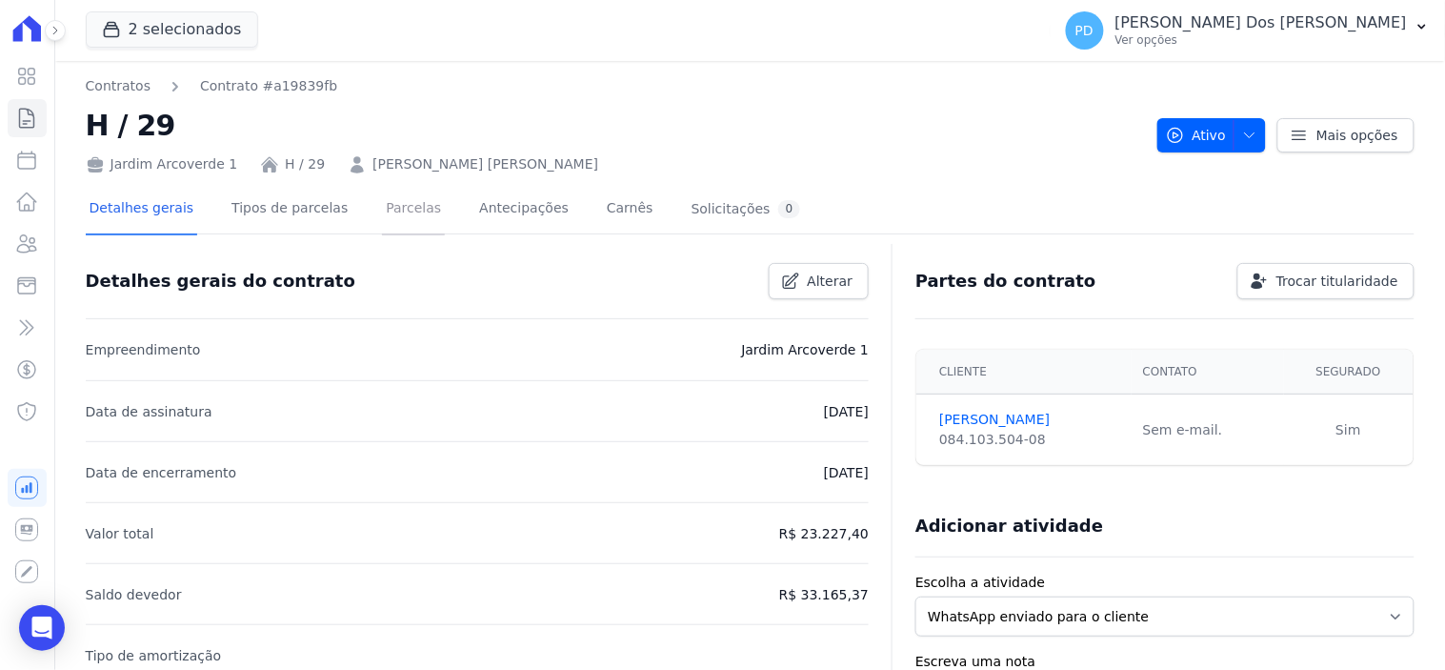
click at [390, 202] on link "Parcelas" at bounding box center [413, 210] width 63 height 50
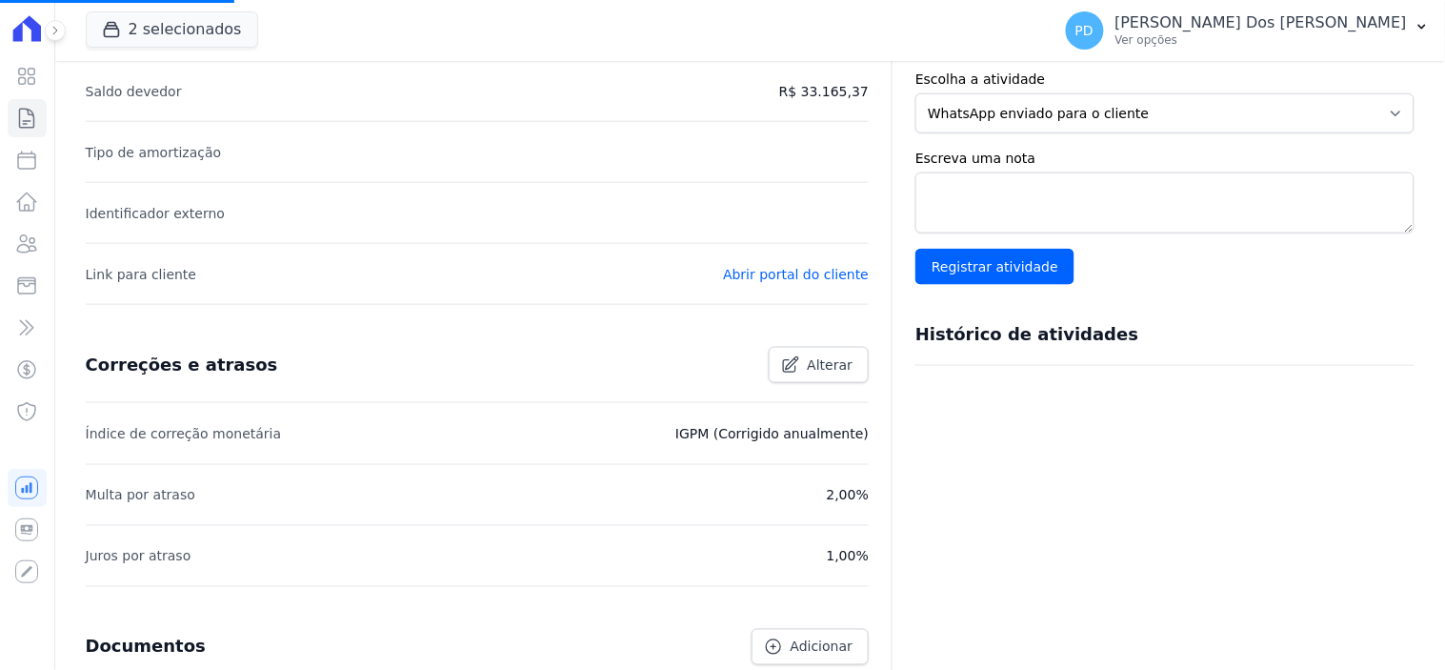
scroll to position [529, 0]
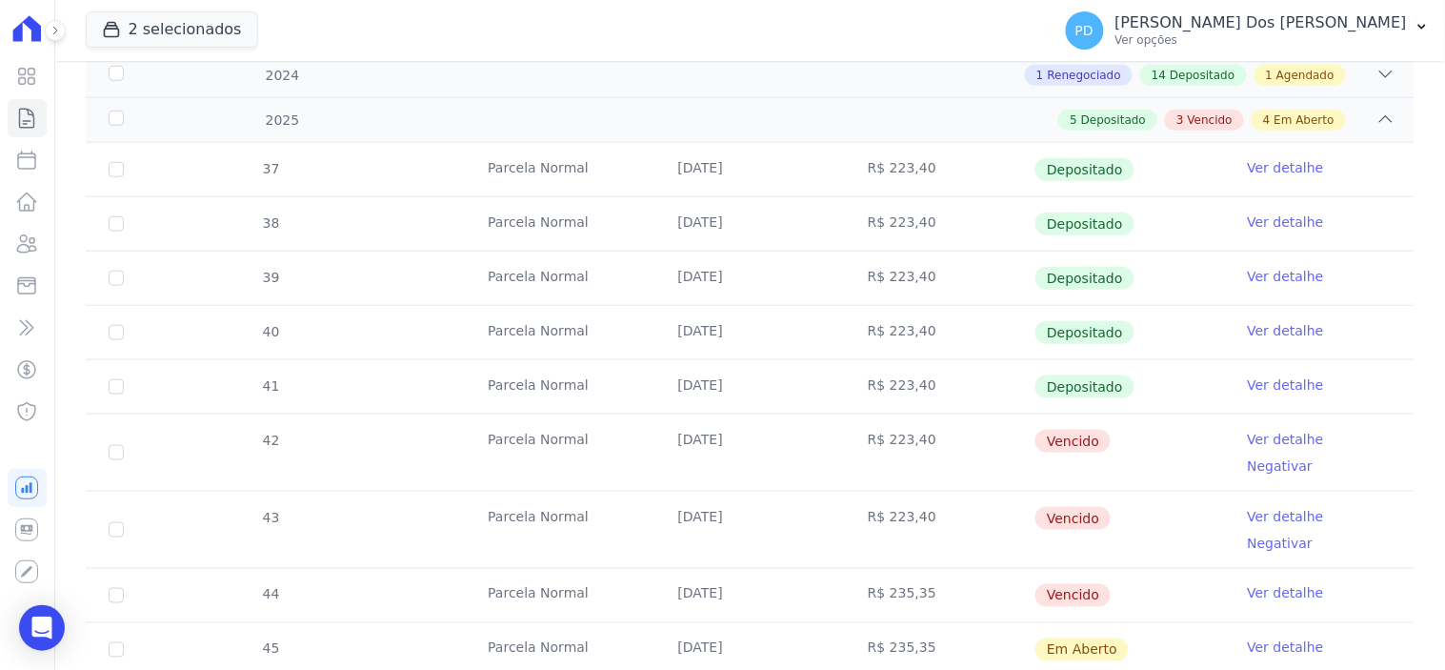
scroll to position [846, 0]
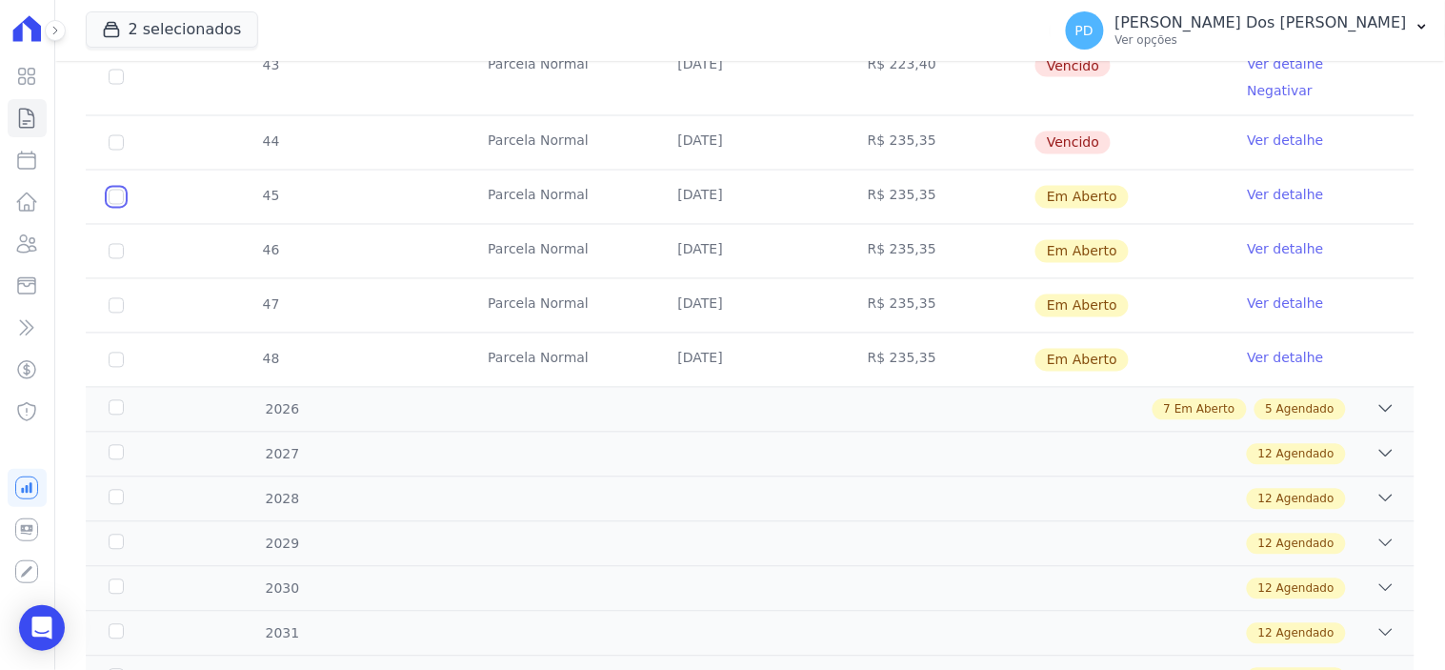
click at [119, 190] on input "checkbox" at bounding box center [116, 197] width 15 height 15
checkbox input "true"
click at [115, 205] on input "checkbox" at bounding box center [116, 197] width 15 height 15
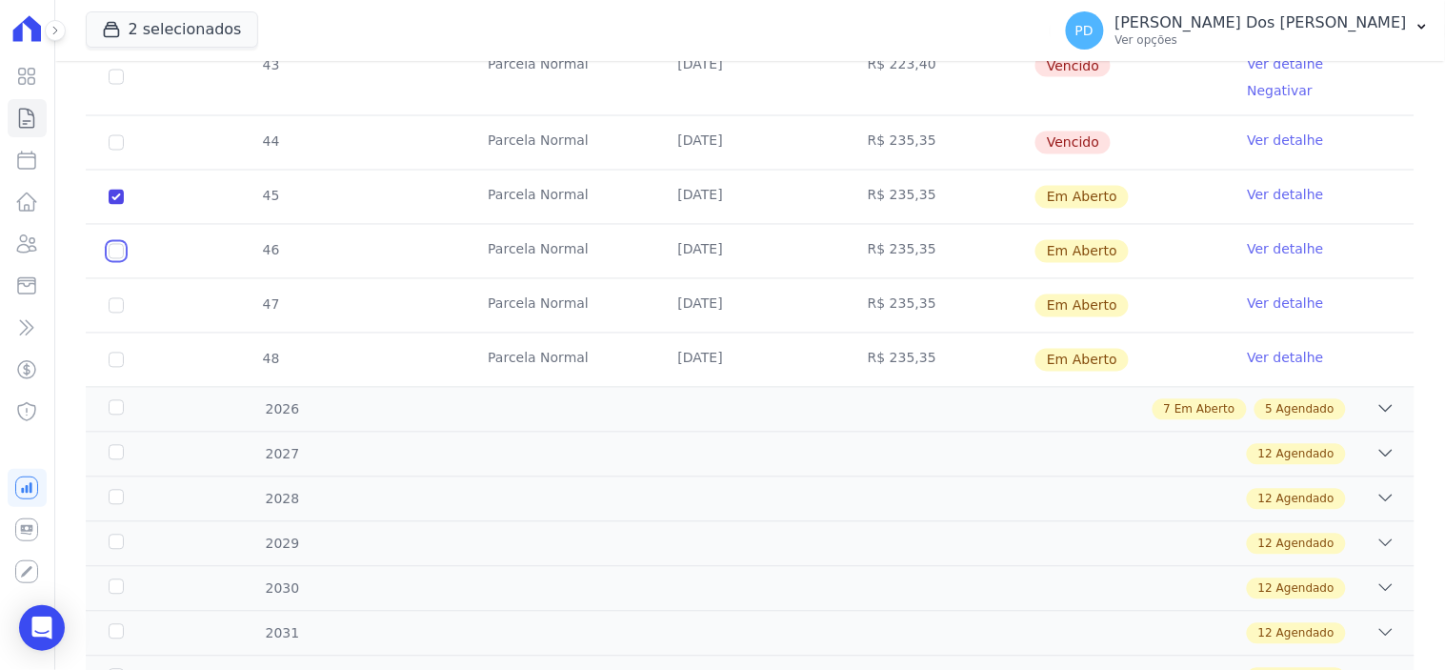
checkbox input "true"
click at [115, 205] on input "checkbox" at bounding box center [116, 197] width 15 height 15
checkbox input "true"
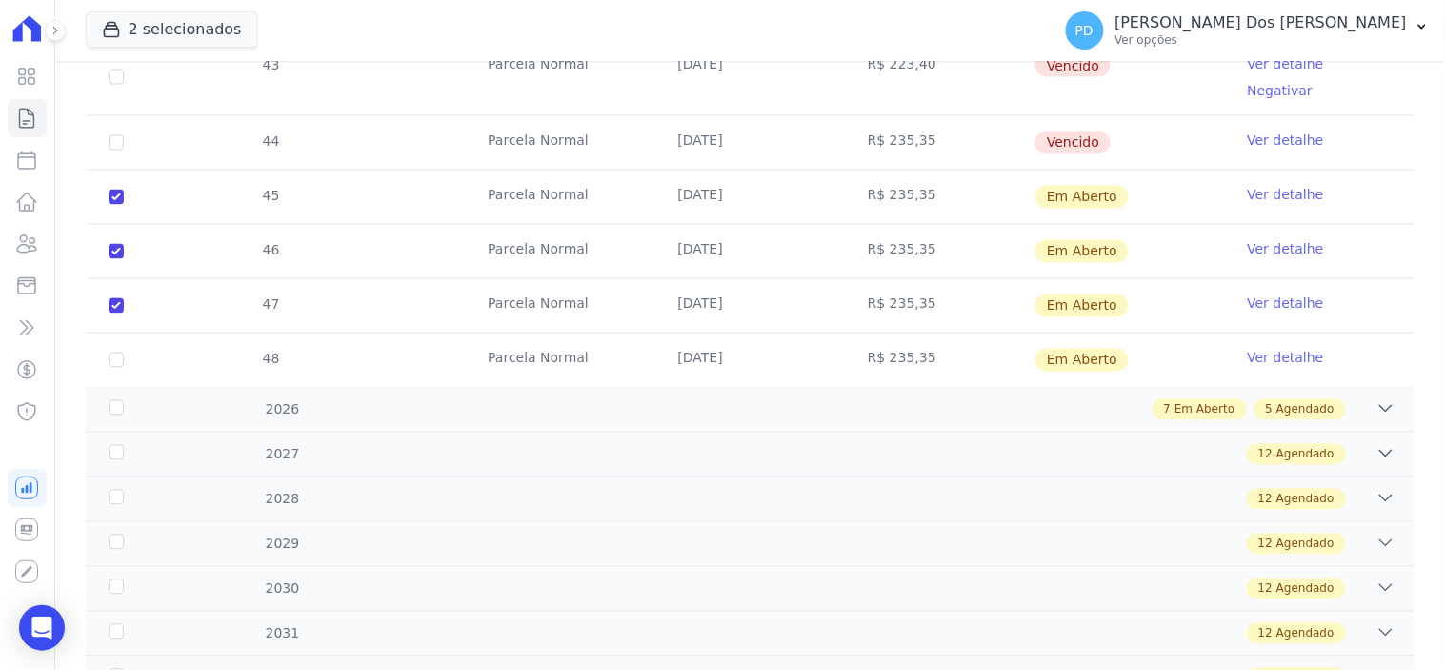
click at [114, 333] on td "48" at bounding box center [116, 359] width 61 height 53
click at [115, 205] on input "checkbox" at bounding box center [116, 197] width 15 height 15
checkbox input "true"
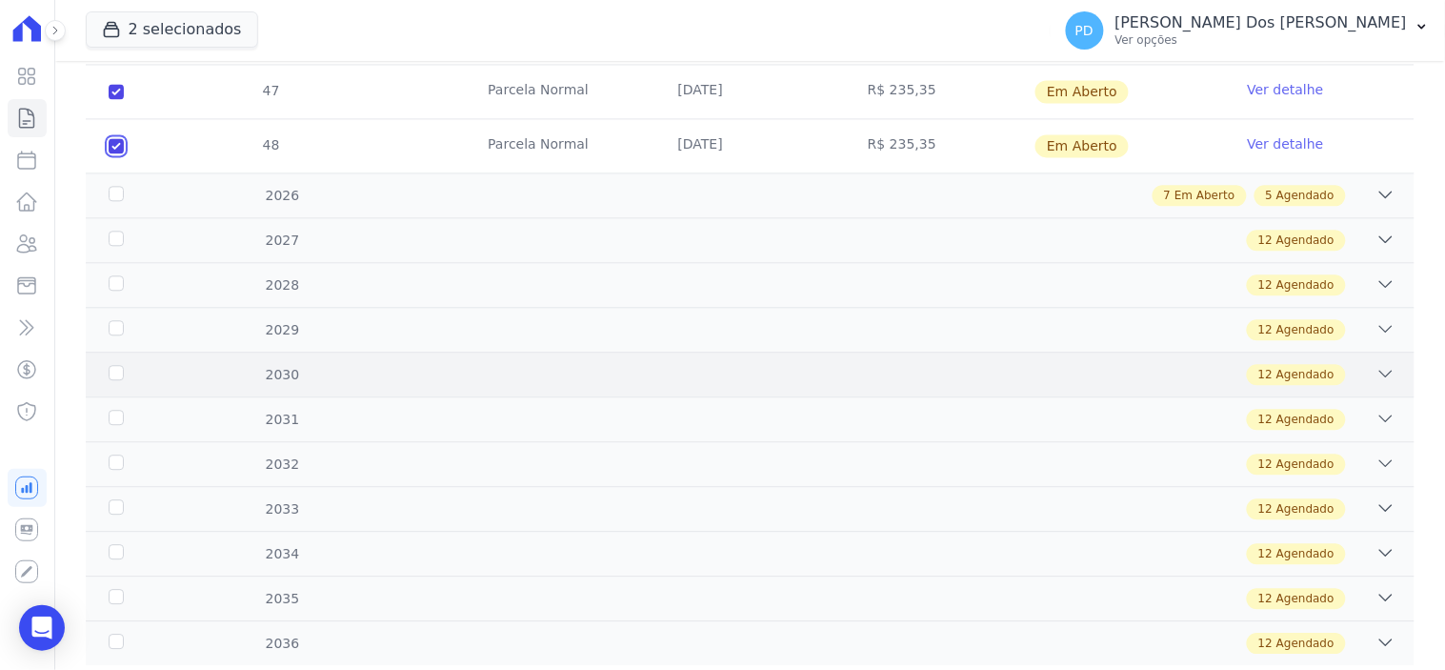
scroll to position [1068, 0]
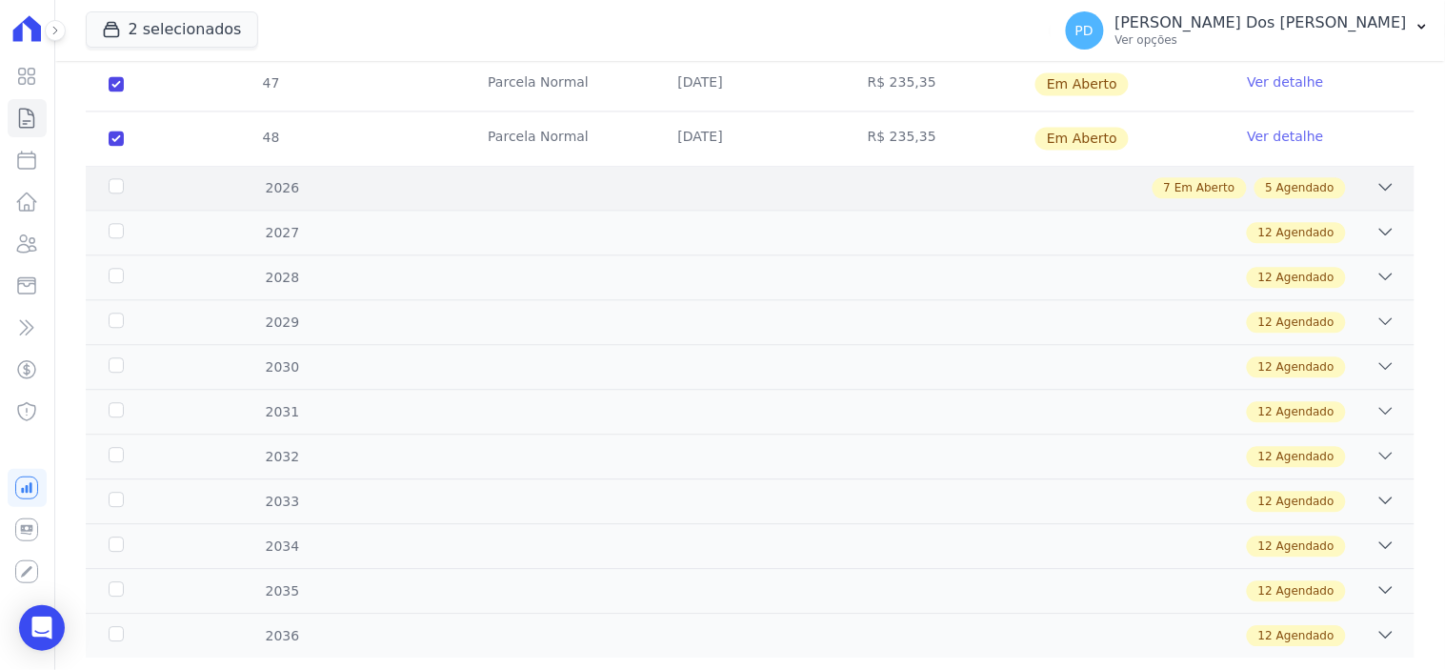
click at [114, 178] on div "2026" at bounding box center [164, 188] width 119 height 20
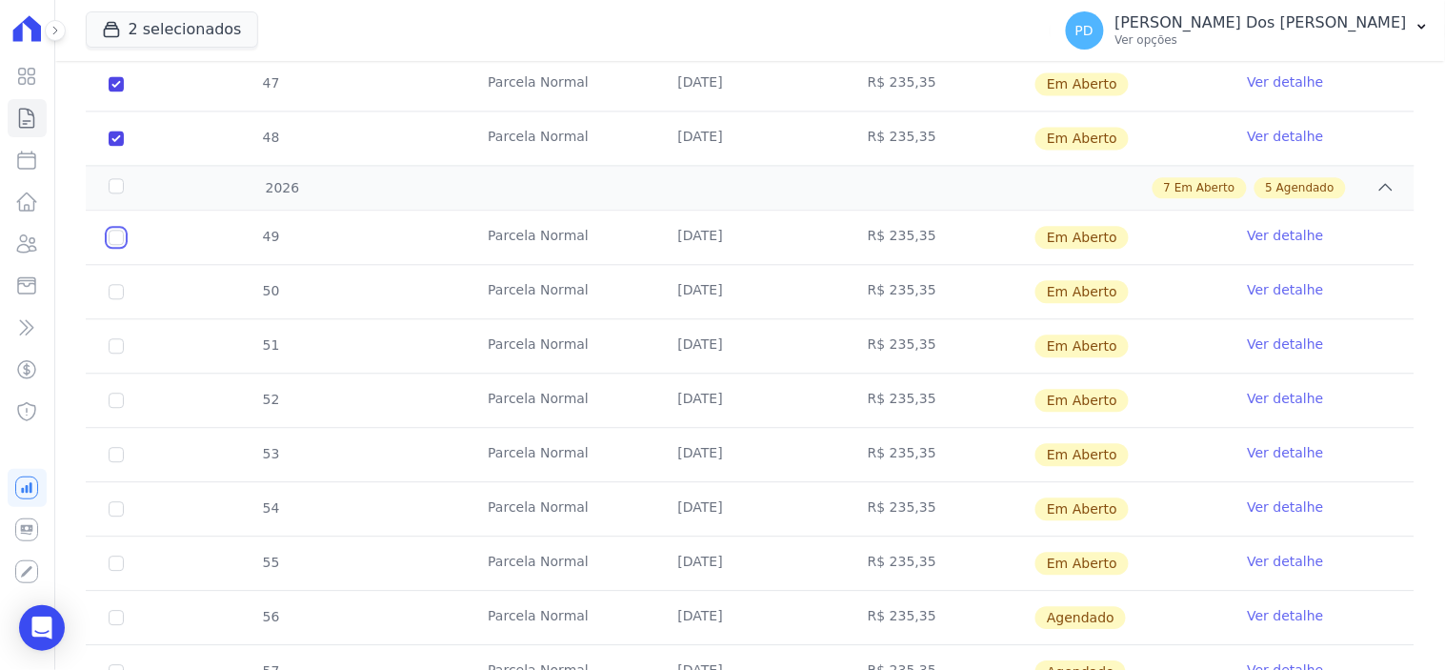
click at [118, 230] on input "checkbox" at bounding box center [116, 237] width 15 height 15
checkbox input "true"
click at [116, 245] on input "checkbox" at bounding box center [116, 237] width 15 height 15
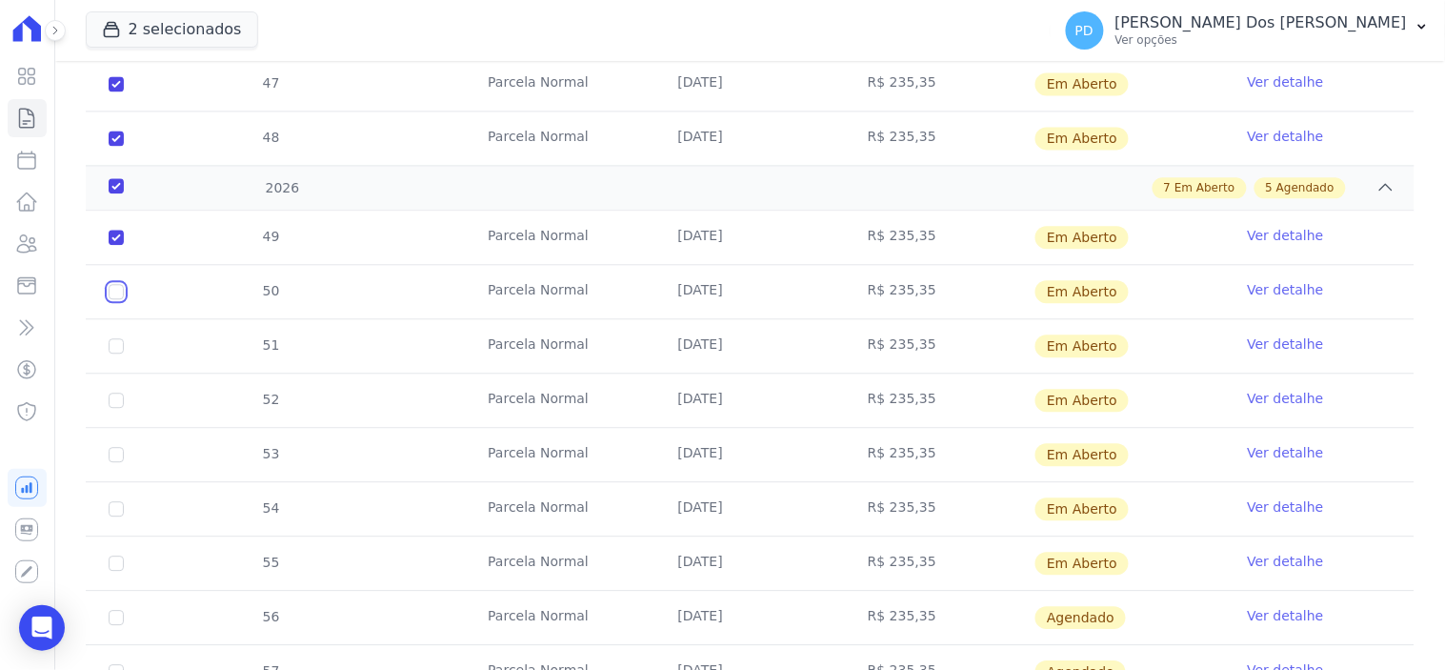
checkbox input "true"
click at [111, 245] on input "checkbox" at bounding box center [116, 237] width 15 height 15
checkbox input "true"
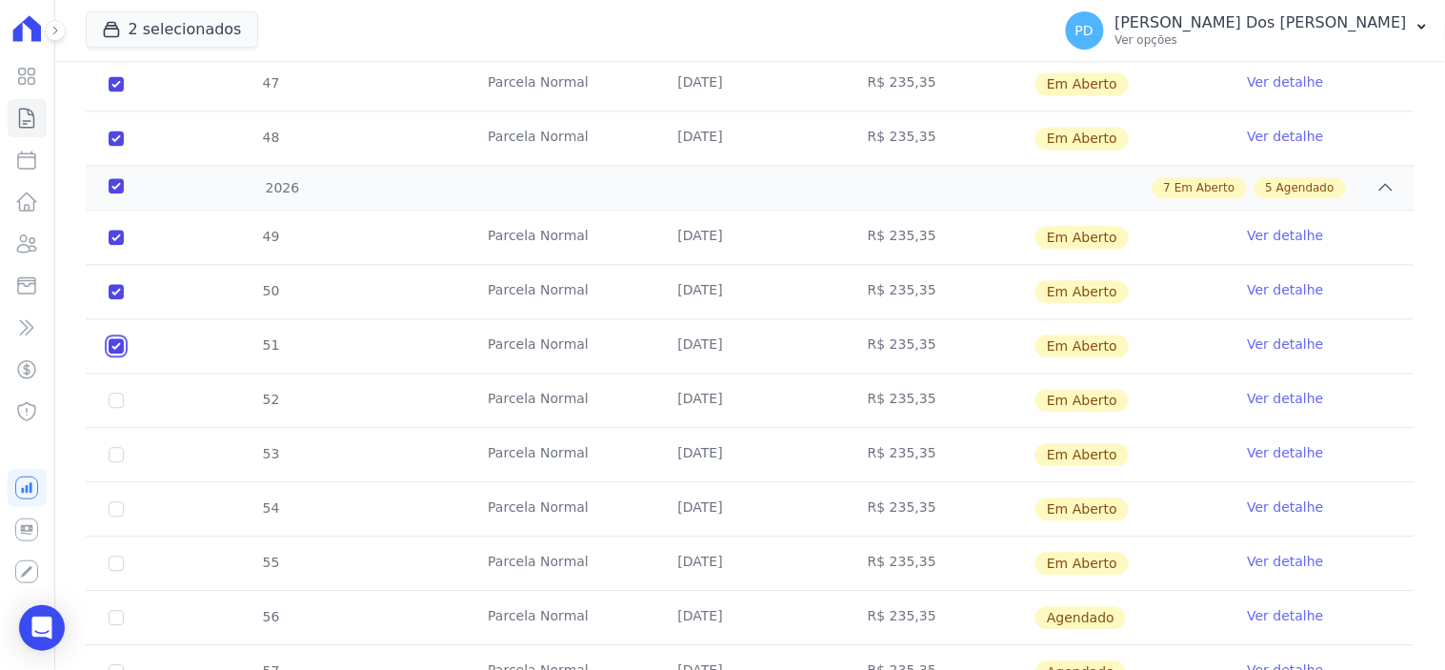
checkbox input "true"
click at [116, 245] on input "checkbox" at bounding box center [116, 237] width 15 height 15
checkbox input "true"
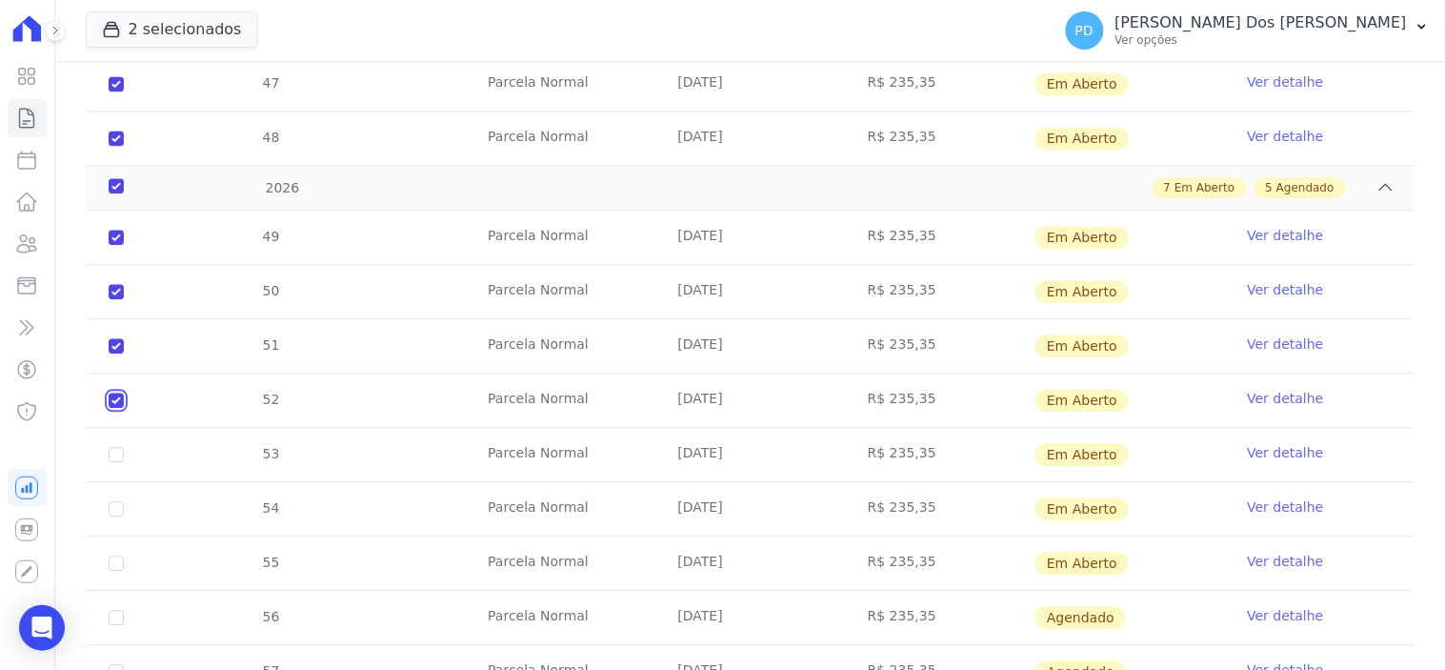
checkbox input "true"
click at [107, 428] on td "53" at bounding box center [116, 454] width 61 height 53
click at [125, 428] on td "53" at bounding box center [116, 454] width 61 height 53
click at [118, 245] on input "checkbox" at bounding box center [116, 237] width 15 height 15
checkbox input "true"
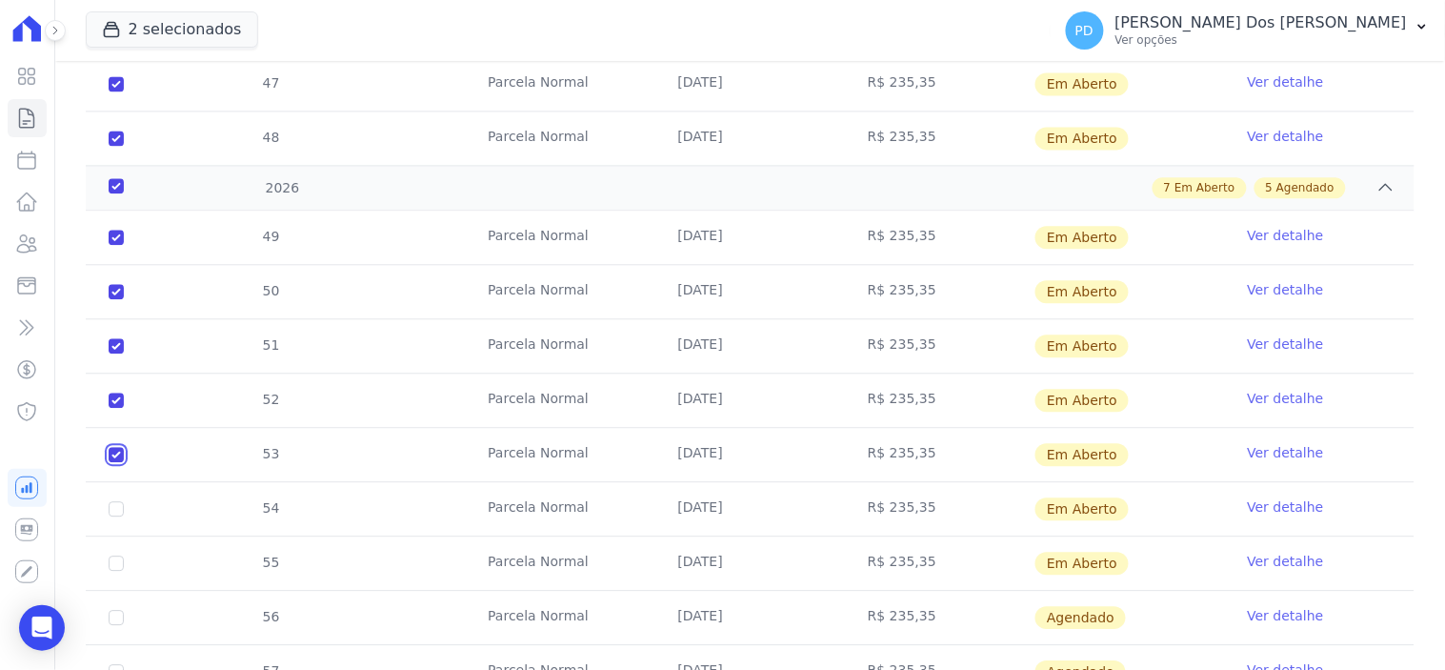
checkbox input "true"
click at [118, 245] on input "checkbox" at bounding box center [116, 237] width 15 height 15
checkbox input "true"
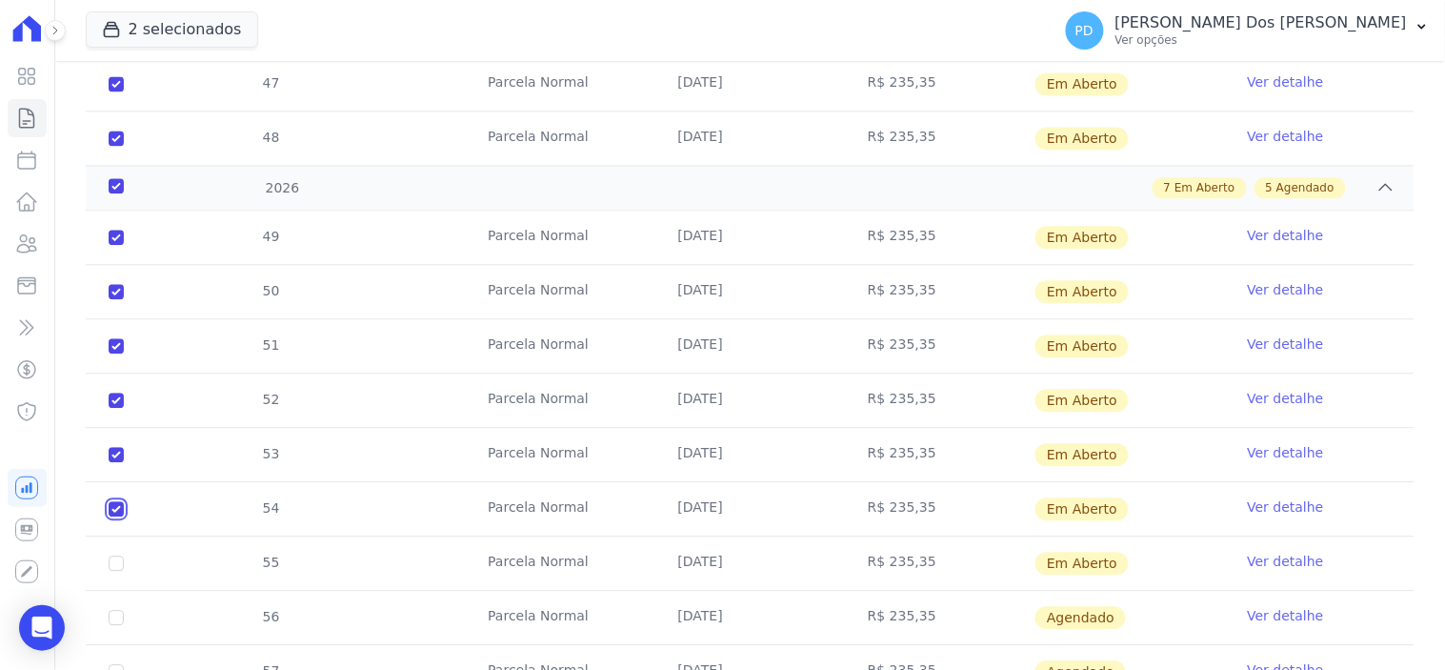
checkbox input "true"
click at [114, 245] on input "checkbox" at bounding box center [116, 237] width 15 height 15
checkbox input "true"
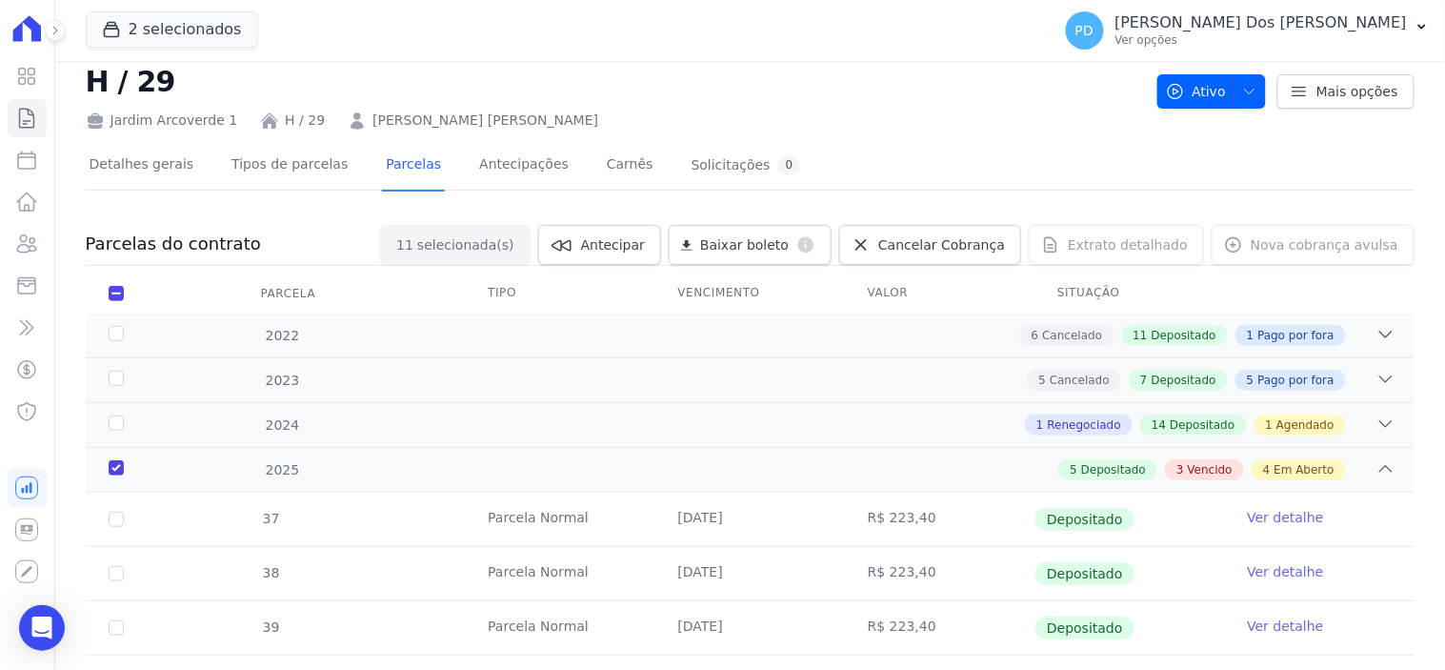
scroll to position [10, 0]
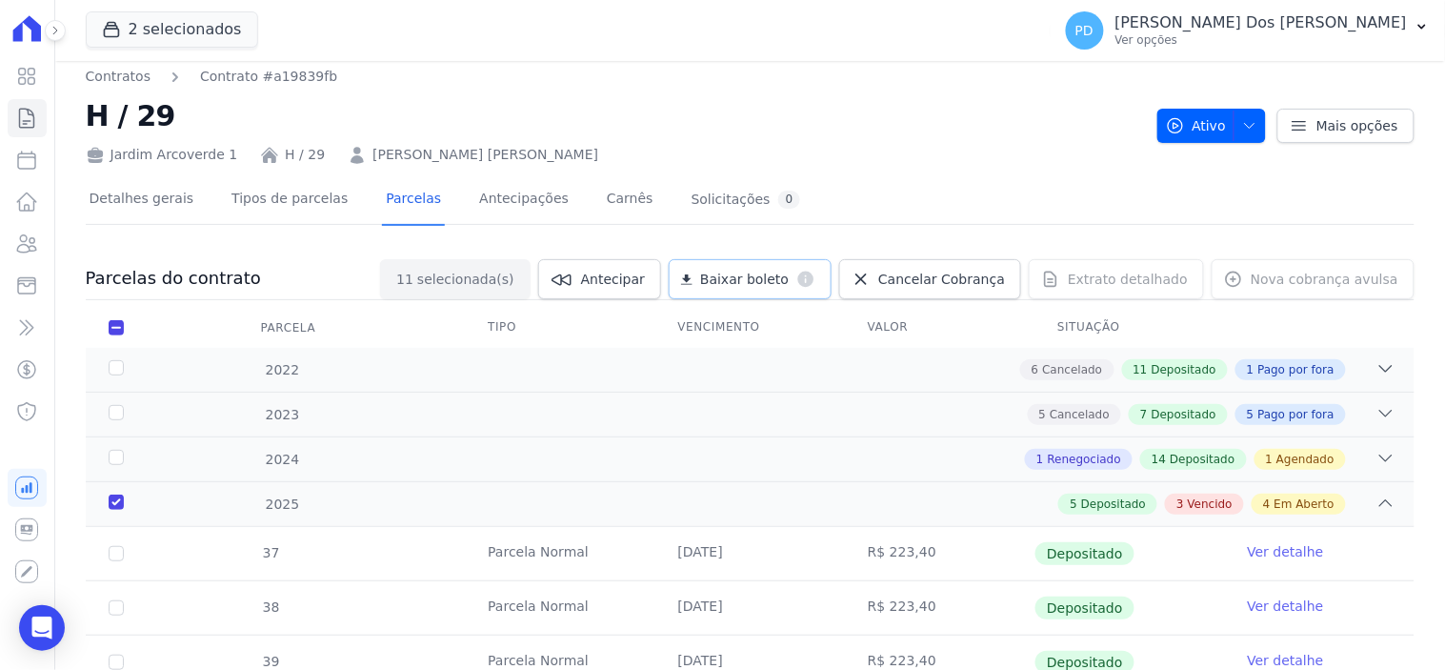
click at [781, 286] on span "Baixar boleto" at bounding box center [744, 279] width 89 height 19
click at [1423, 30] on icon "button" at bounding box center [1421, 26] width 15 height 15
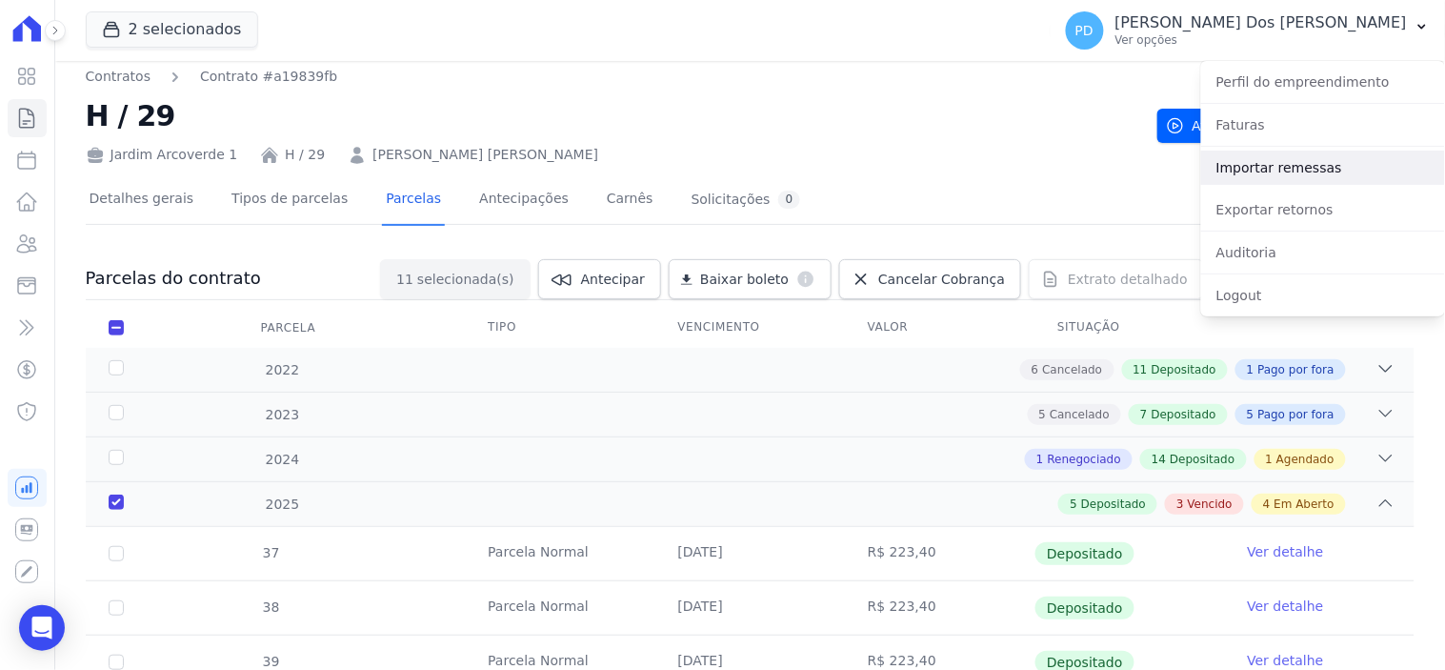
click at [1368, 168] on link "Importar remessas" at bounding box center [1323, 167] width 244 height 34
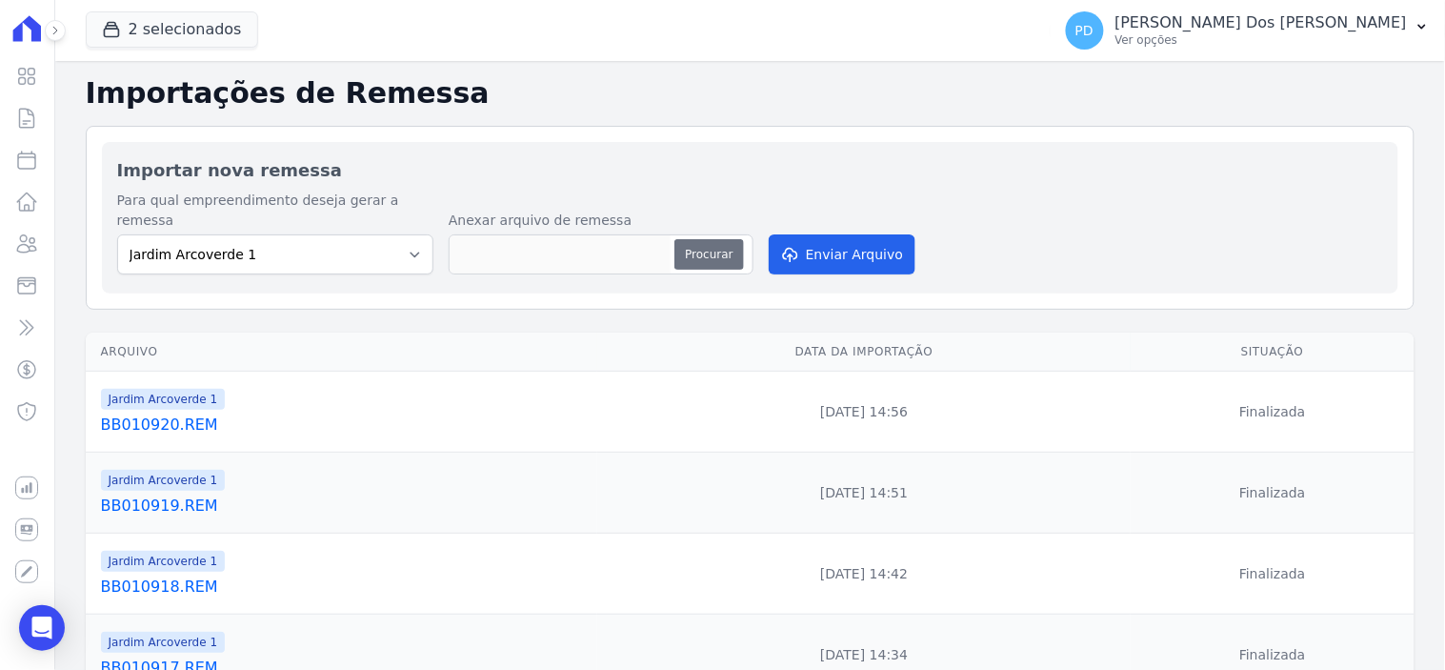
click at [700, 239] on button "Procurar" at bounding box center [708, 254] width 69 height 30
type input "BB010921.REM"
click at [842, 234] on button "Enviar Arquivo" at bounding box center [842, 254] width 147 height 40
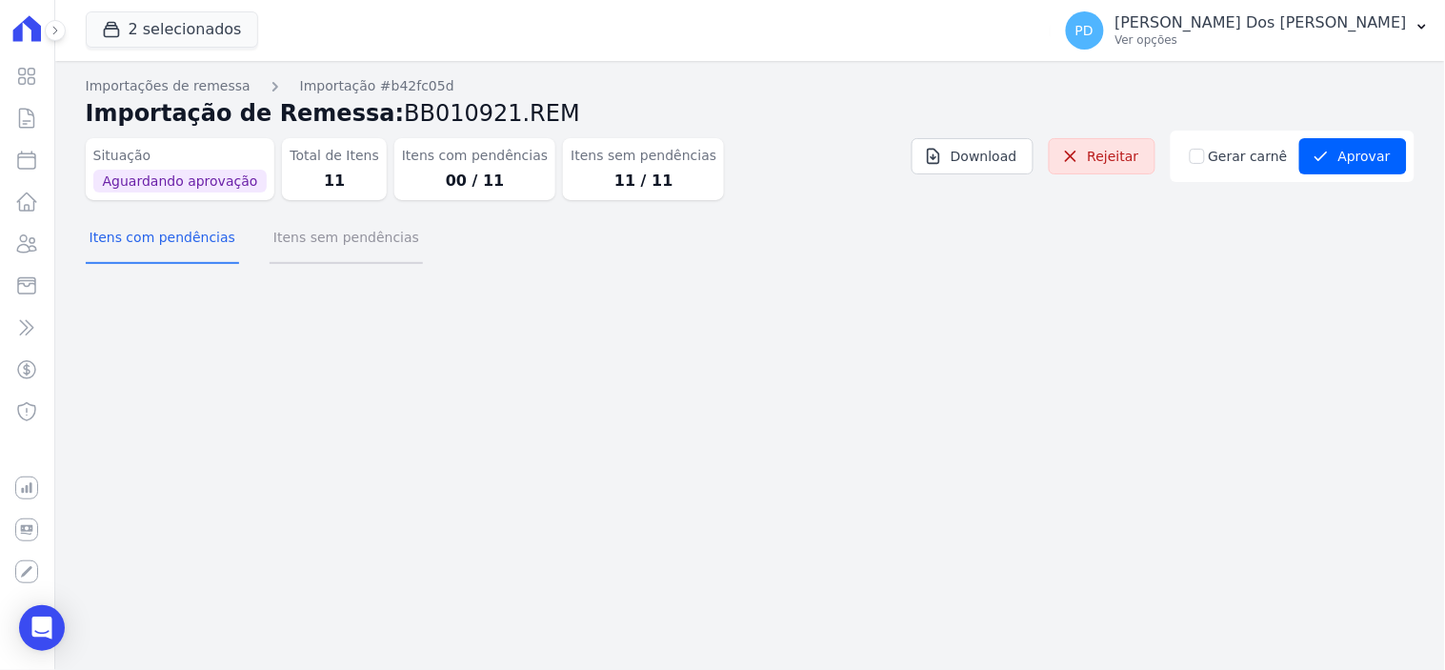
click at [339, 240] on button "Itens sem pendências" at bounding box center [346, 239] width 153 height 50
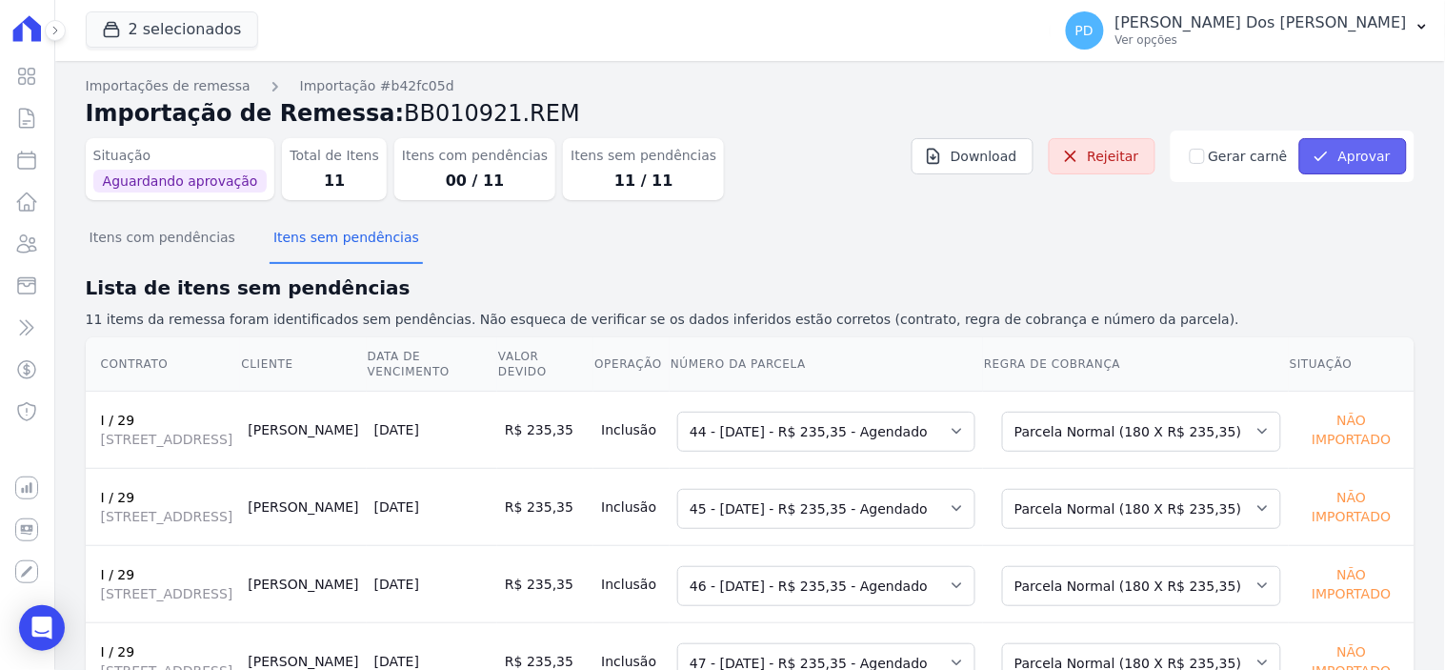
click at [1346, 149] on button "Aprovar" at bounding box center [1353, 156] width 108 height 36
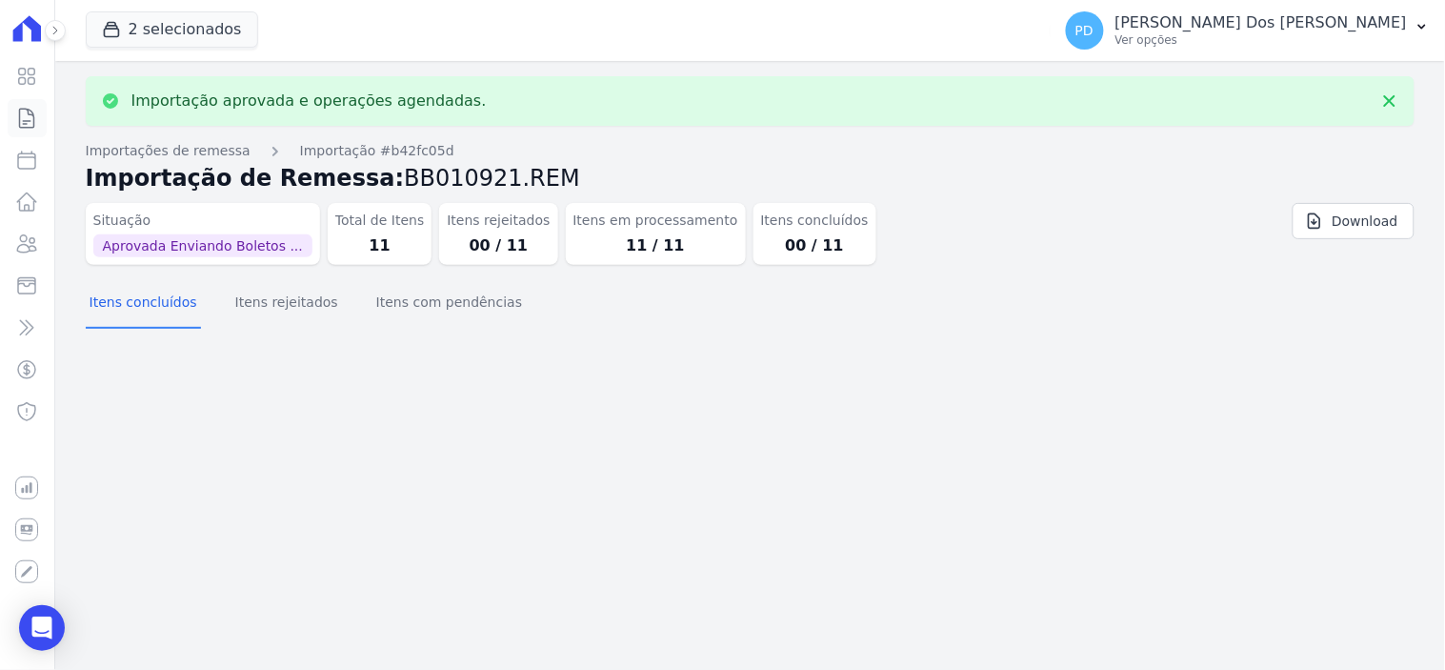
click at [22, 118] on icon at bounding box center [26, 118] width 23 height 23
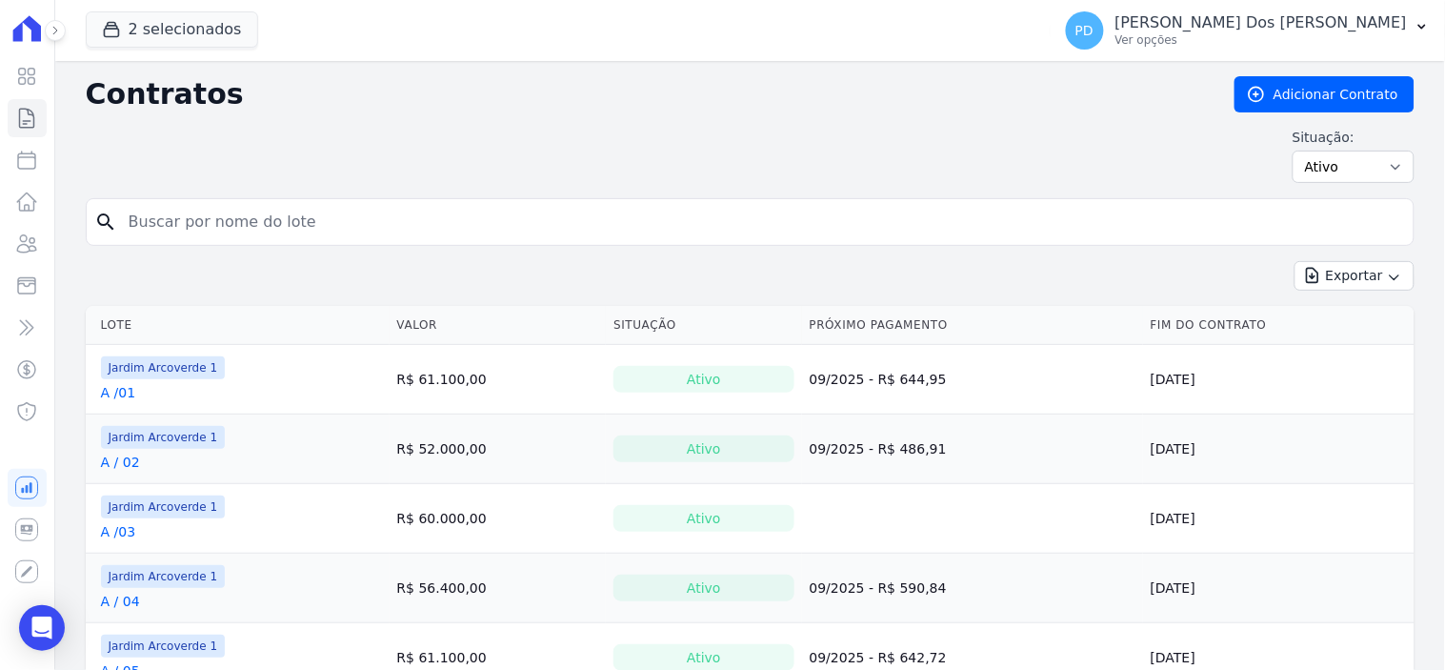
click at [577, 211] on input "search" at bounding box center [761, 222] width 1289 height 38
type input "i / 29"
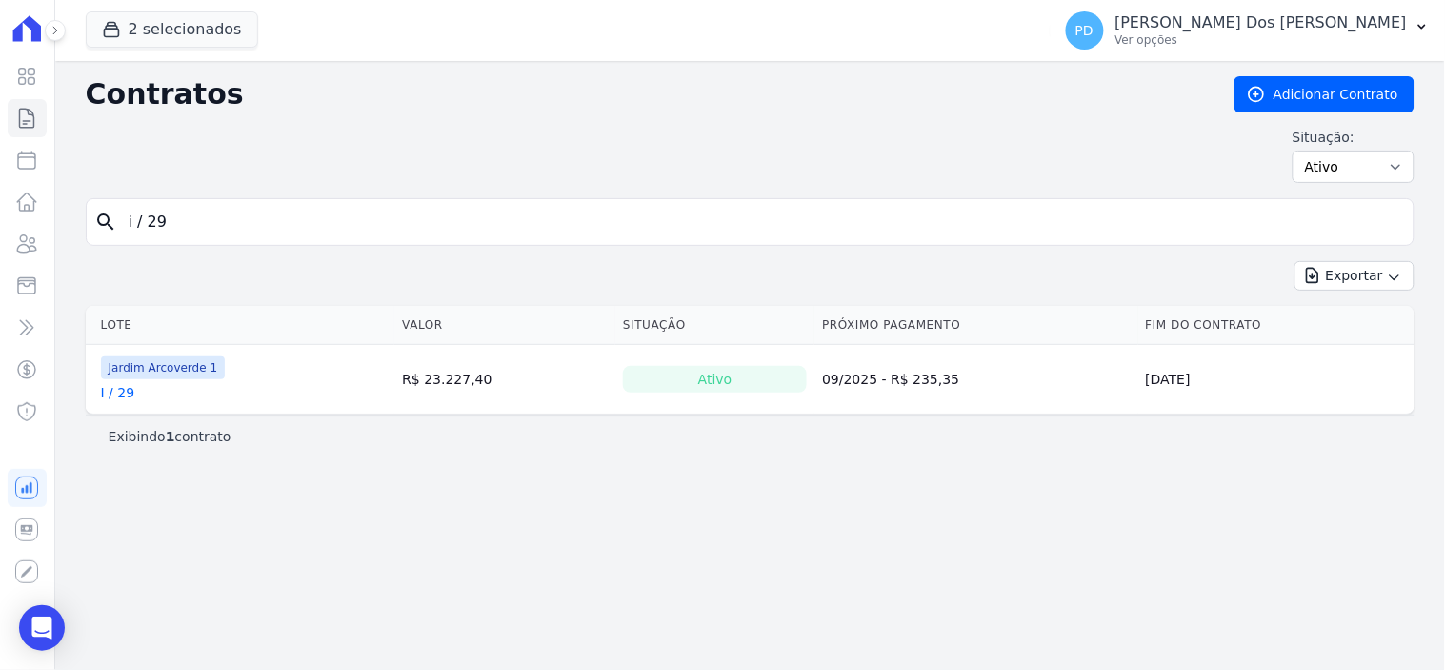
click at [127, 387] on link "I / 29" at bounding box center [118, 392] width 34 height 19
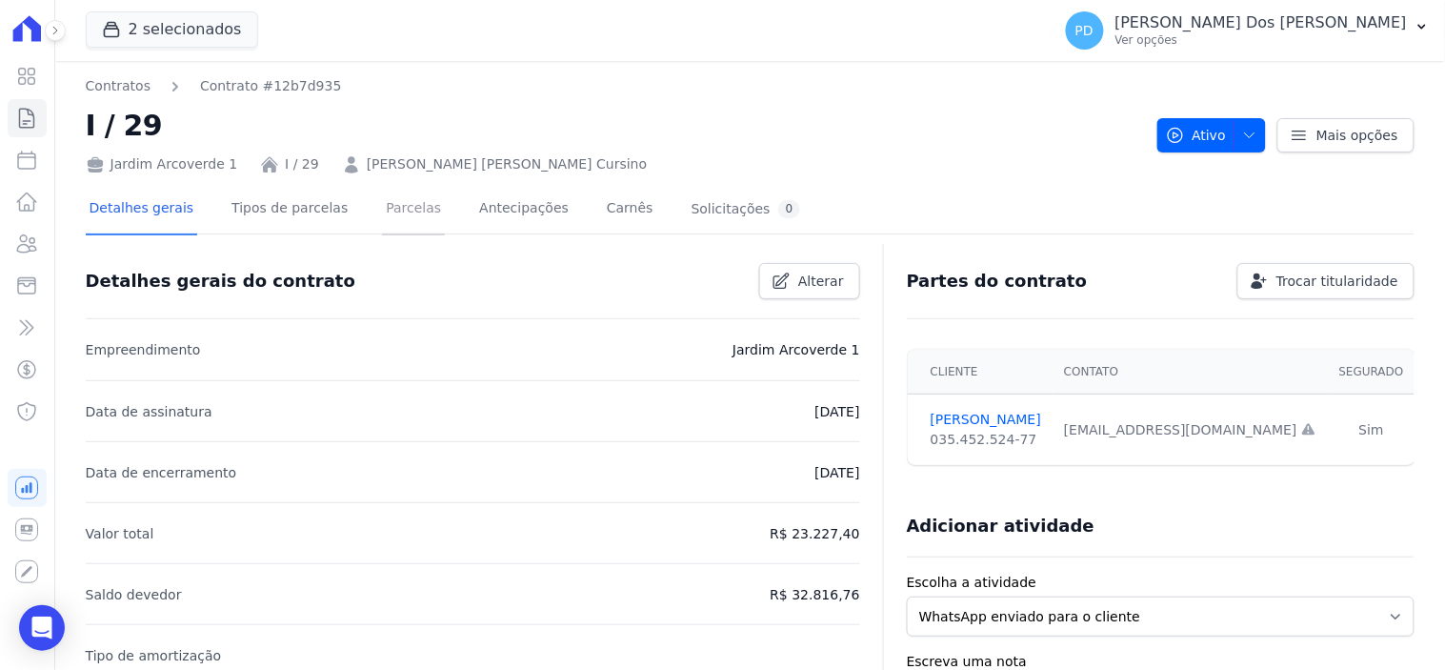
click at [383, 207] on link "Parcelas" at bounding box center [413, 210] width 63 height 50
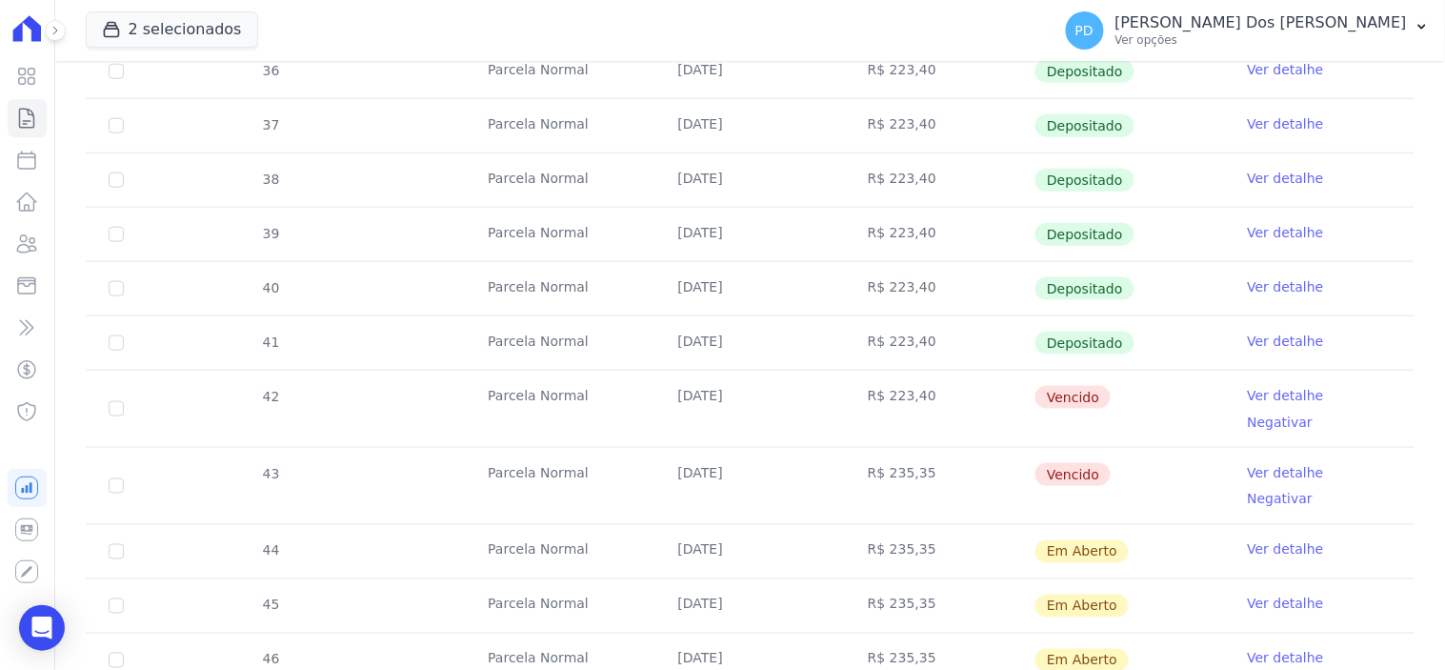
scroll to position [529, 0]
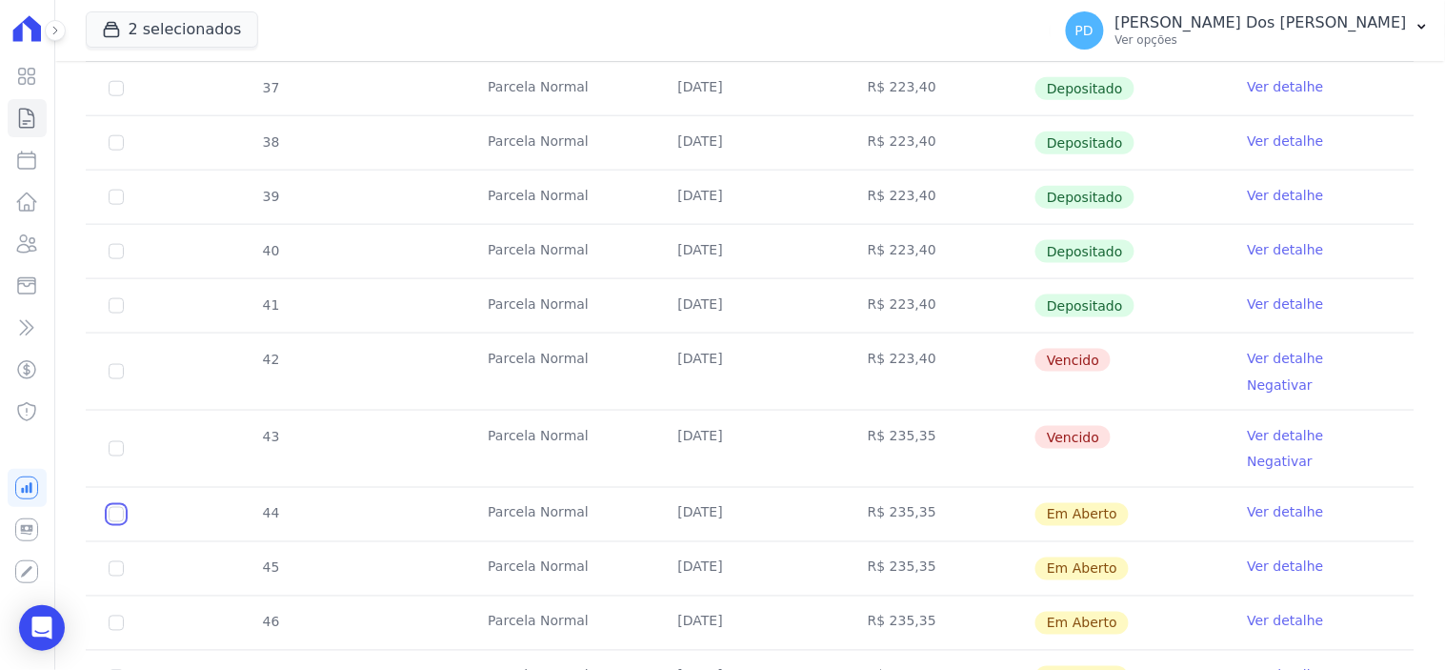
drag, startPoint x: 112, startPoint y: 471, endPoint x: 112, endPoint y: 507, distance: 35.2
click at [112, 507] on input "checkbox" at bounding box center [116, 514] width 15 height 15
checkbox input "true"
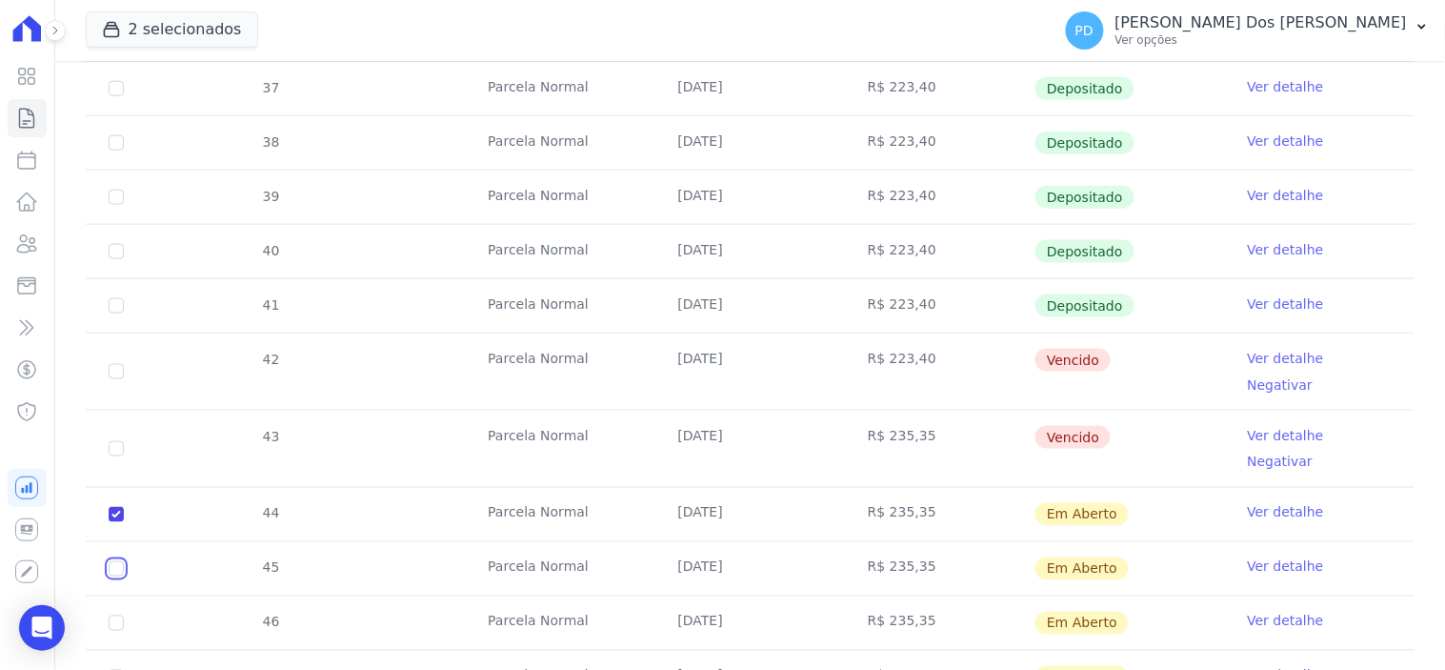
click at [112, 522] on input "checkbox" at bounding box center [116, 514] width 15 height 15
checkbox input "true"
click at [111, 522] on input "checkbox" at bounding box center [116, 514] width 15 height 15
checkbox input "true"
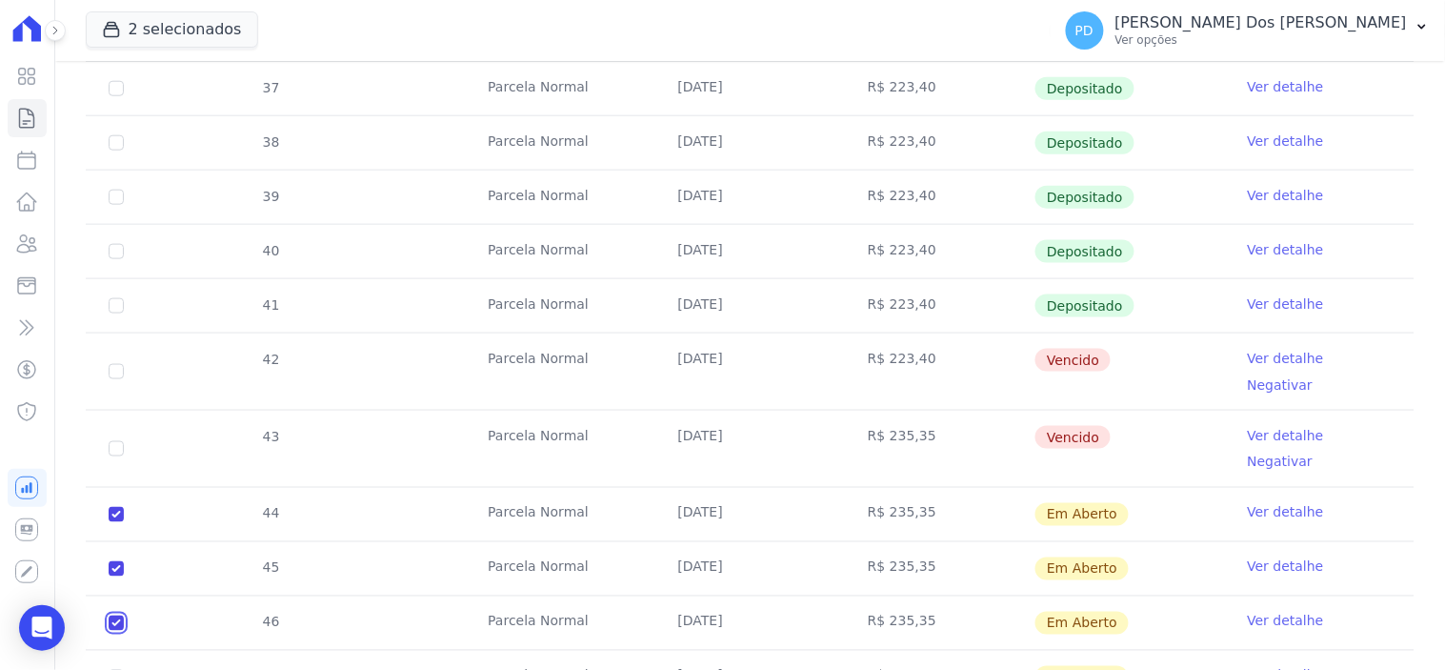
checkbox input "true"
click at [110, 522] on input "checkbox" at bounding box center [116, 514] width 15 height 15
checkbox input "true"
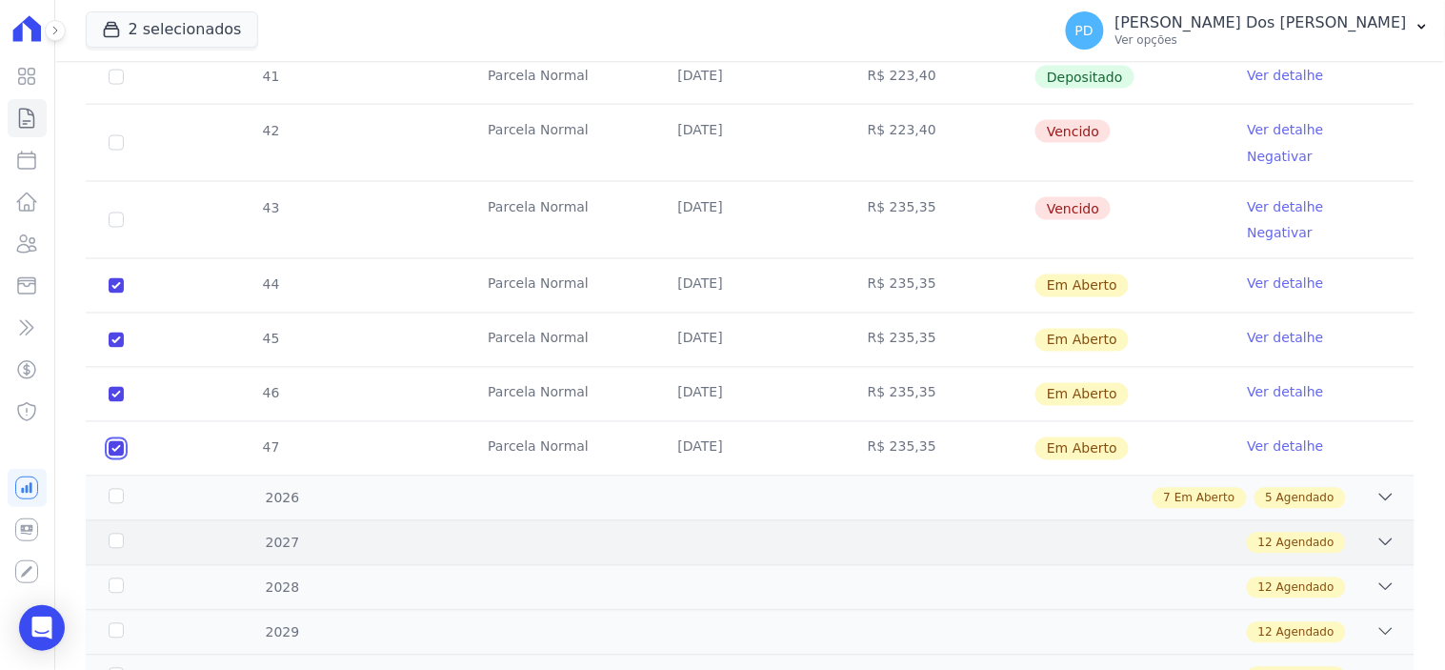
scroll to position [846, 0]
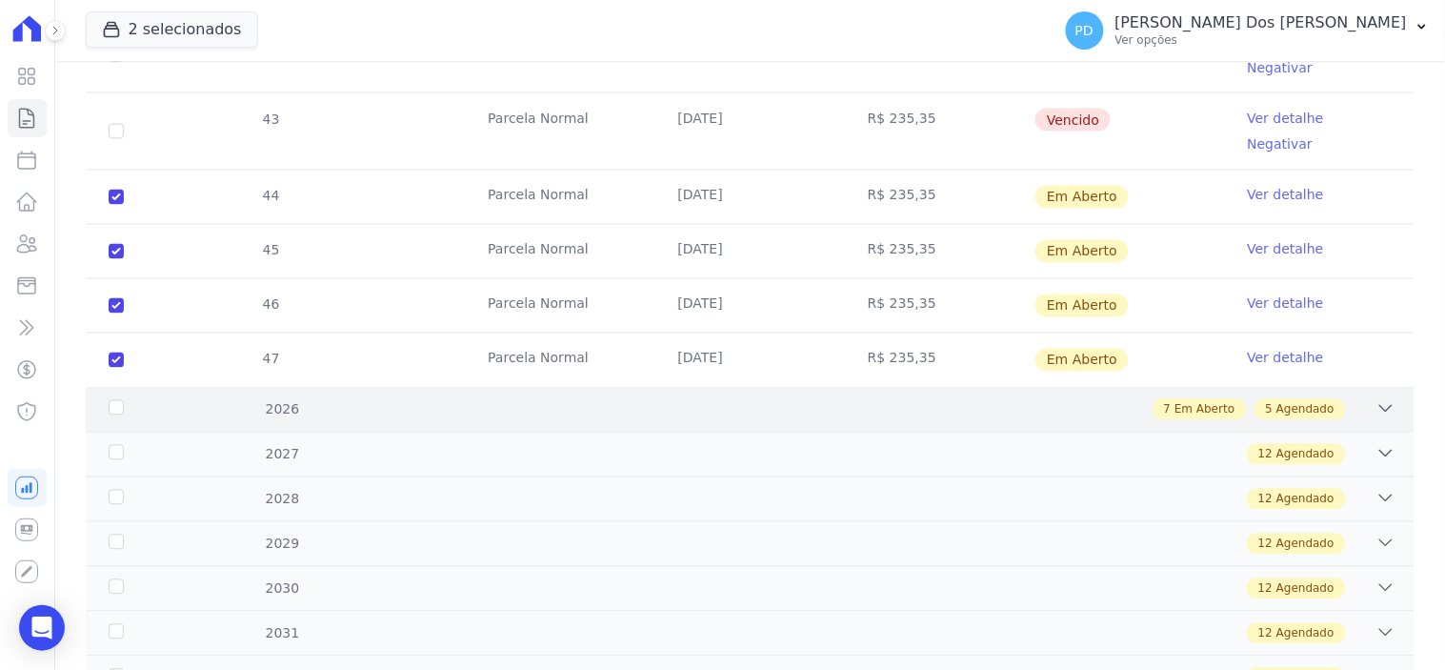
click at [114, 400] on div "2026" at bounding box center [164, 410] width 119 height 20
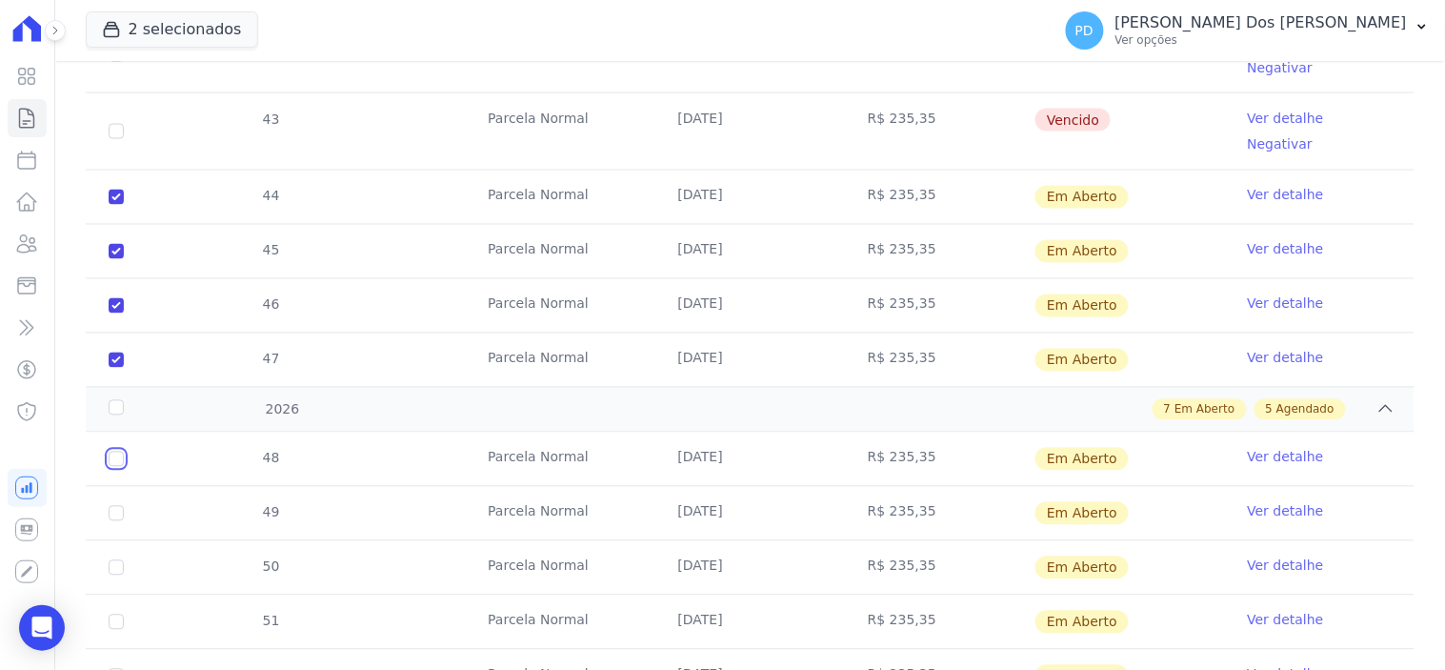
click at [116, 451] on input "checkbox" at bounding box center [116, 458] width 15 height 15
checkbox input "true"
click at [114, 467] on input "checkbox" at bounding box center [116, 458] width 15 height 15
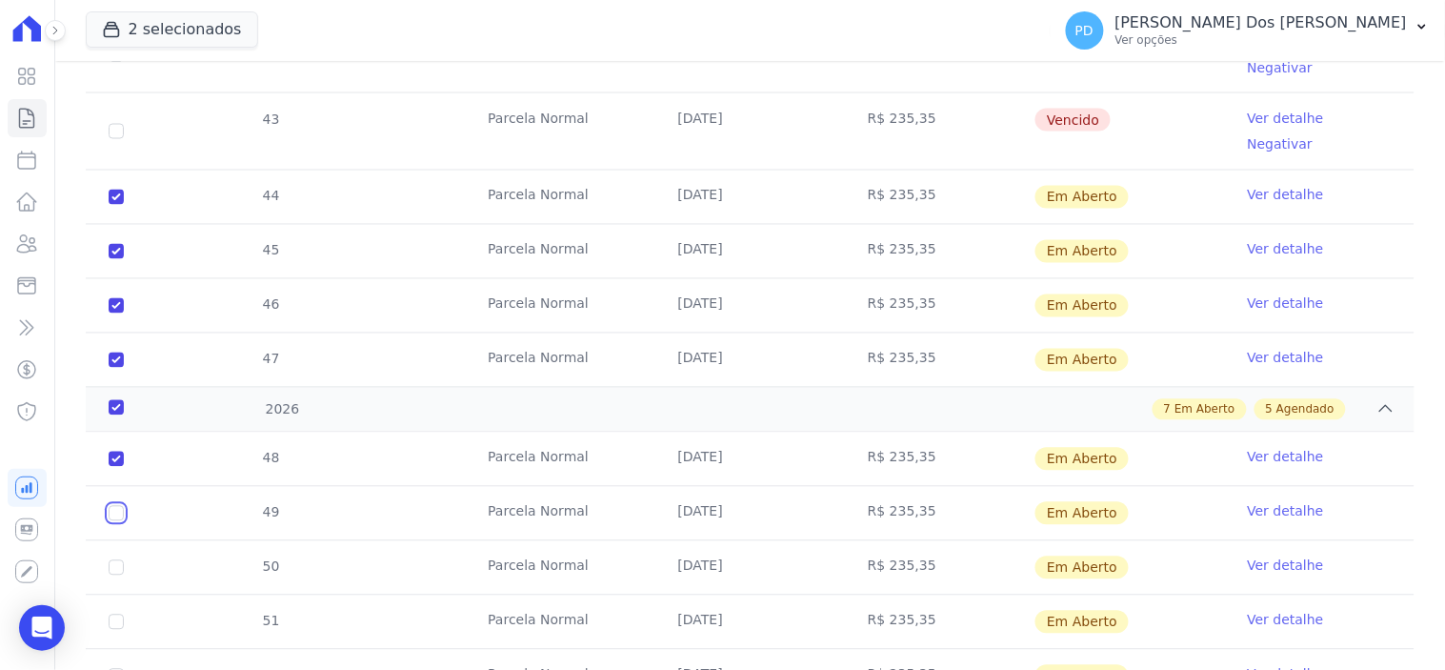
checkbox input "true"
click at [117, 541] on td "50" at bounding box center [116, 567] width 61 height 53
click at [110, 467] on input "checkbox" at bounding box center [116, 458] width 15 height 15
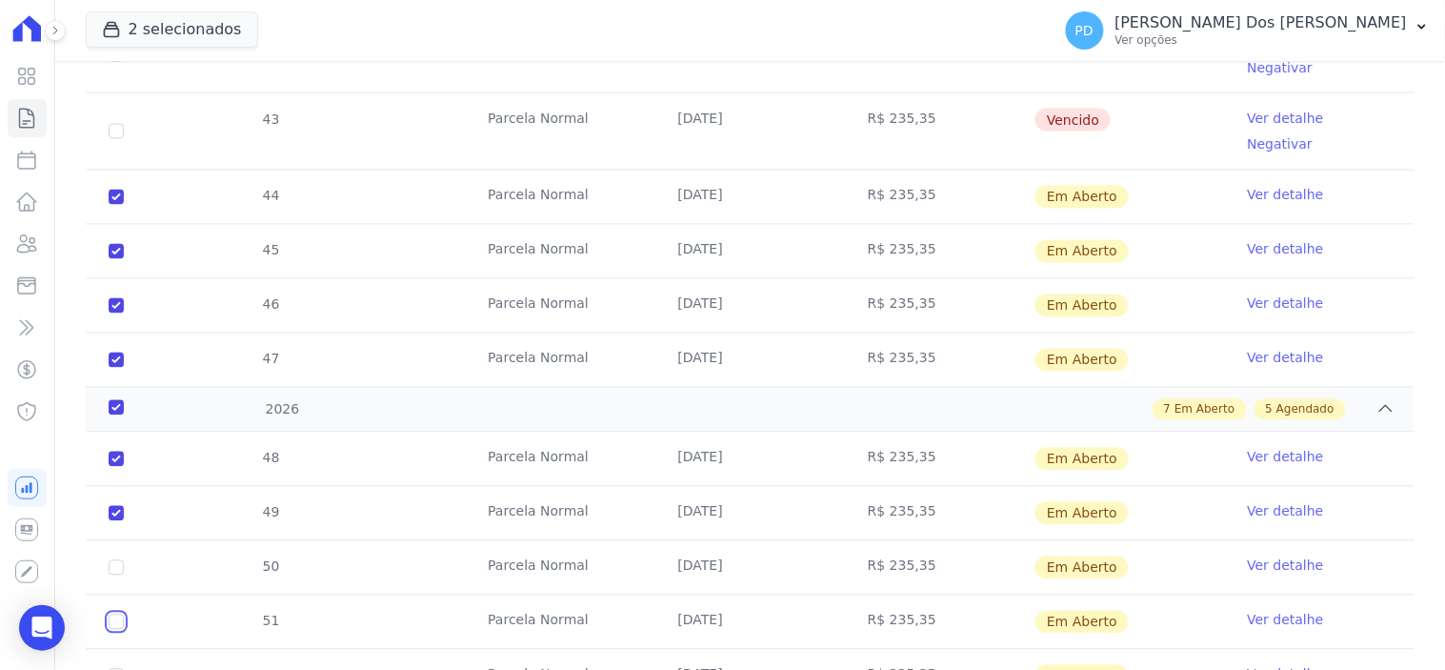
checkbox input "true"
click at [117, 467] on input "checkbox" at bounding box center [116, 458] width 15 height 15
checkbox input "true"
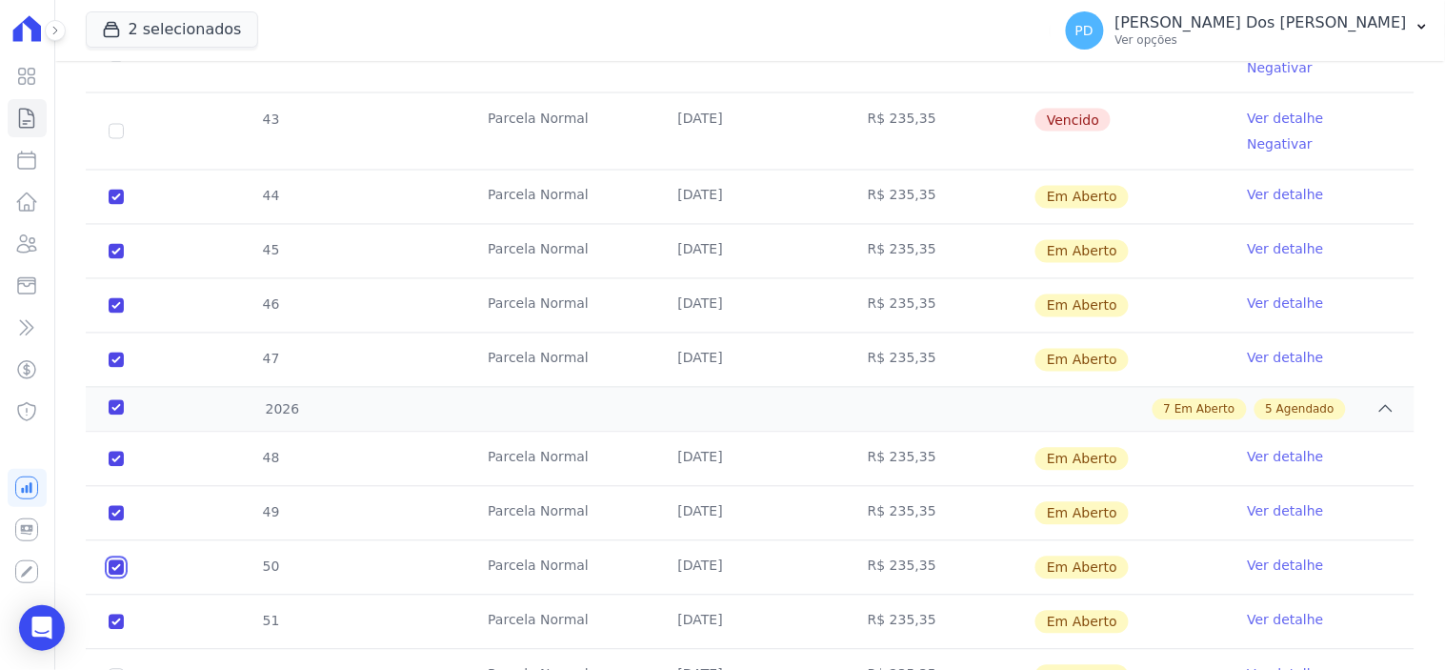
checkbox input "true"
click at [119, 467] on input "checkbox" at bounding box center [116, 458] width 15 height 15
checkbox input "true"
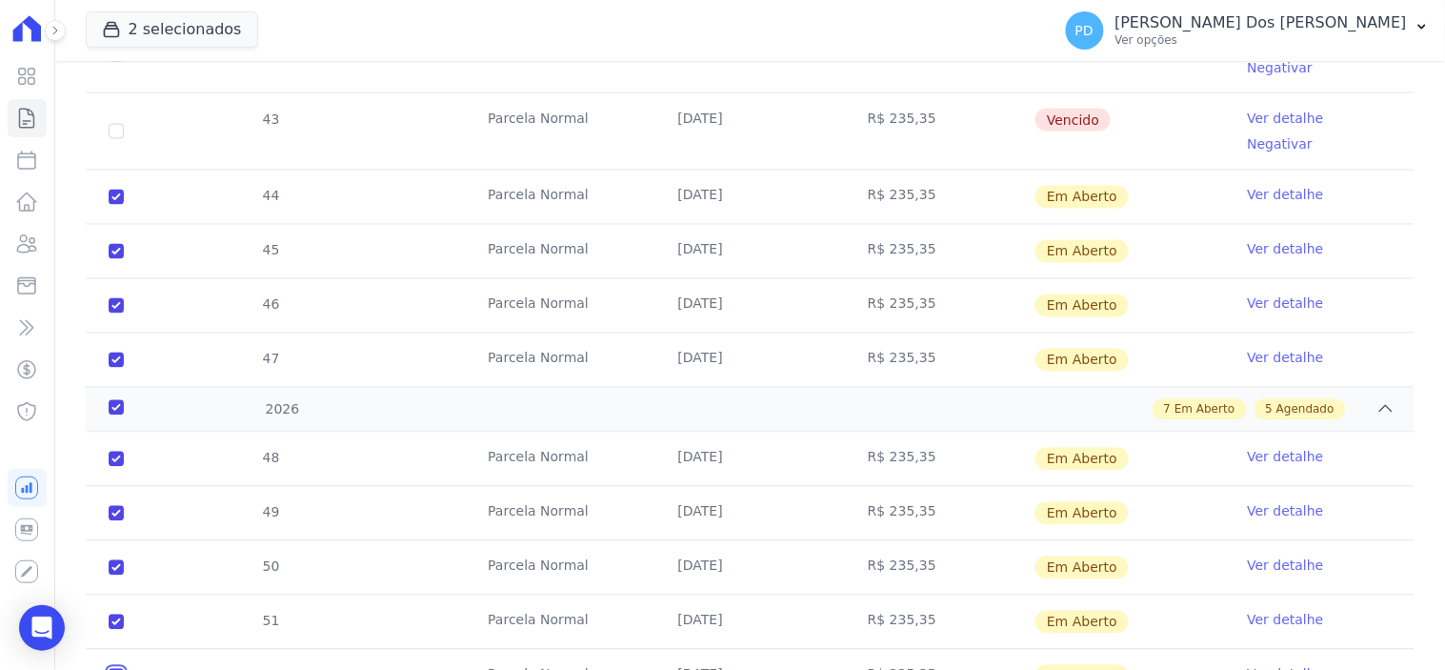
checkbox input "true"
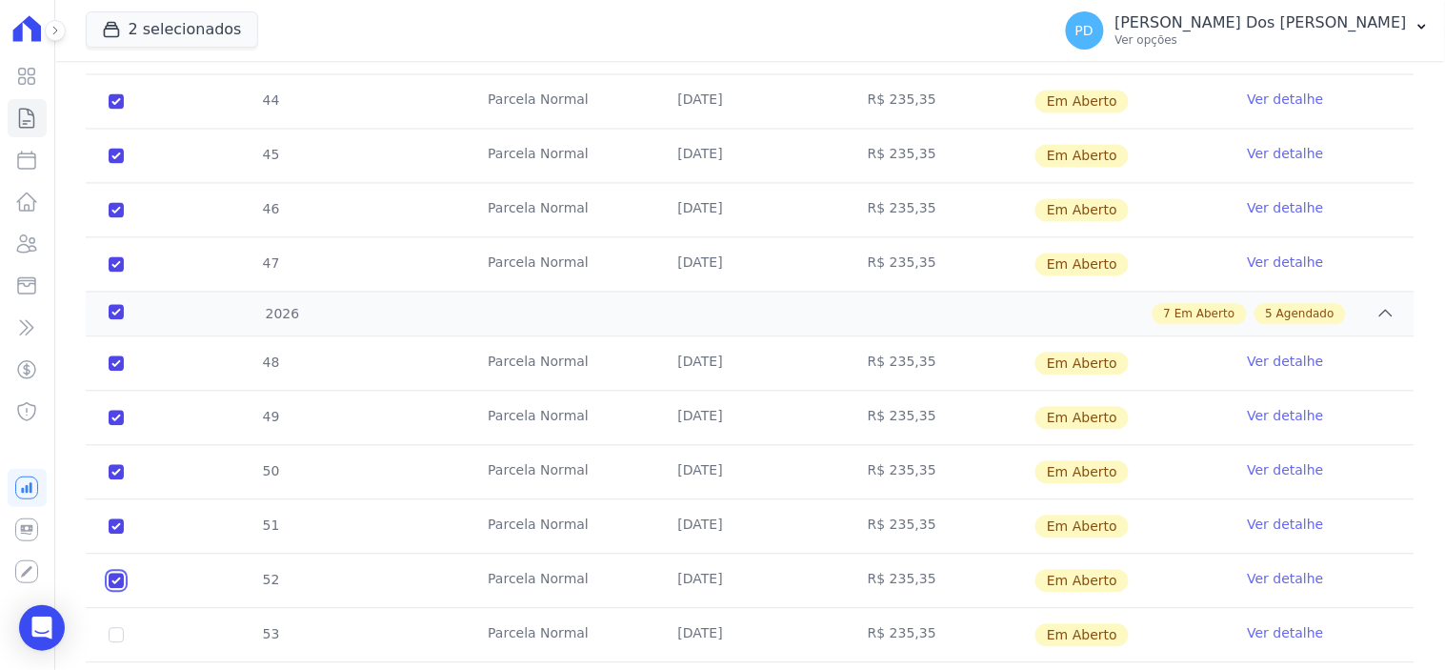
scroll to position [1058, 0]
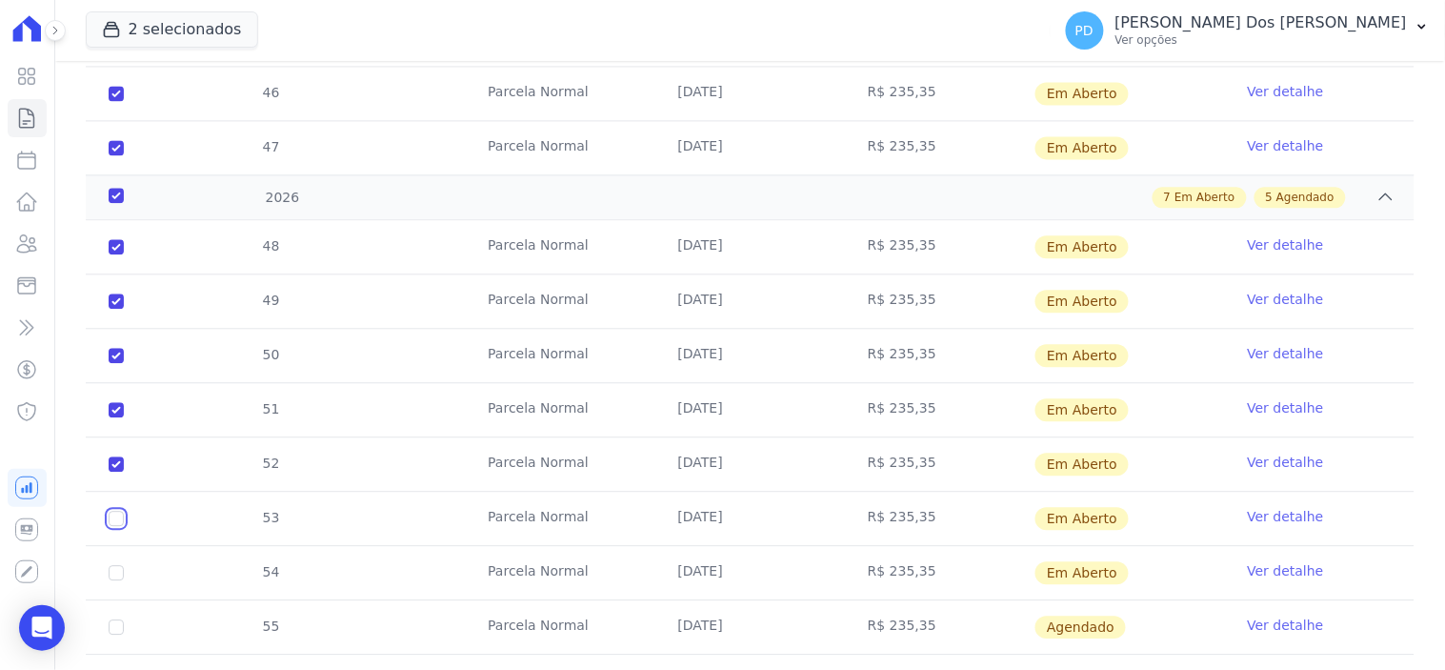
click at [115, 254] on input "checkbox" at bounding box center [116, 246] width 15 height 15
checkbox input "true"
click at [107, 546] on td "54" at bounding box center [116, 572] width 61 height 53
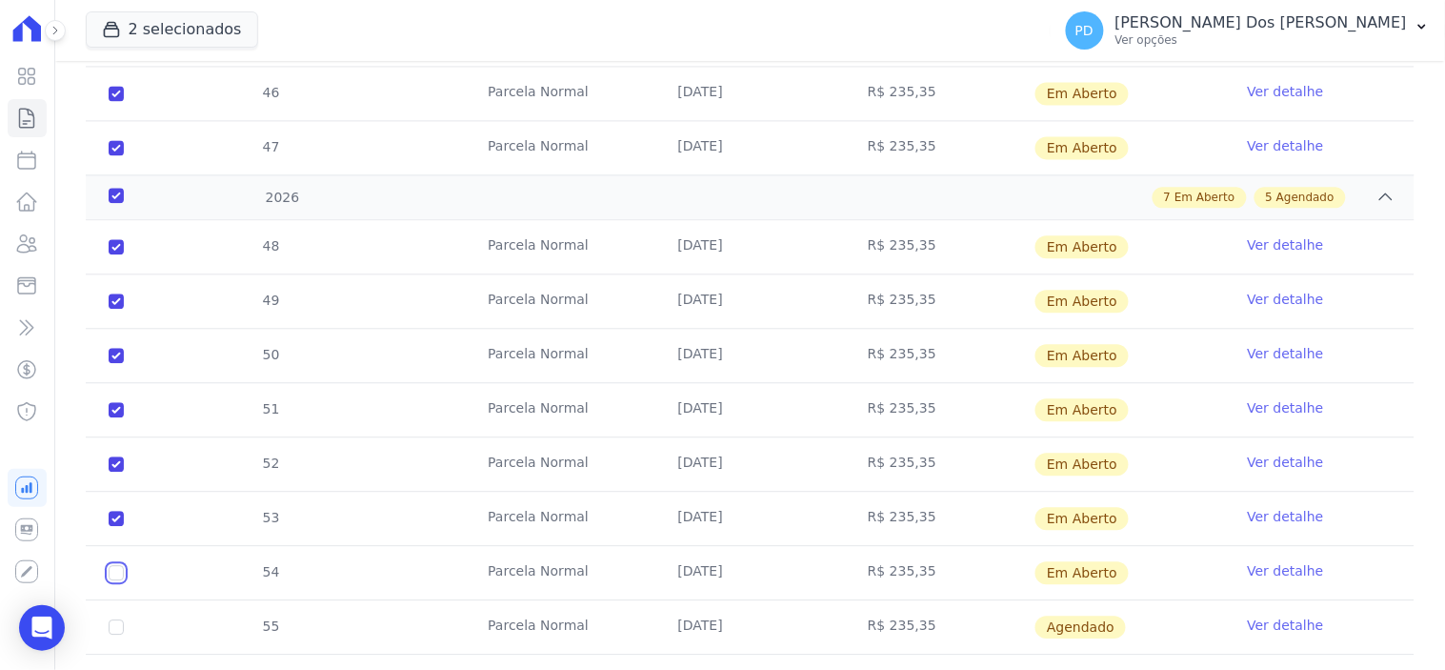
click at [116, 254] on input "checkbox" at bounding box center [116, 246] width 15 height 15
checkbox input "true"
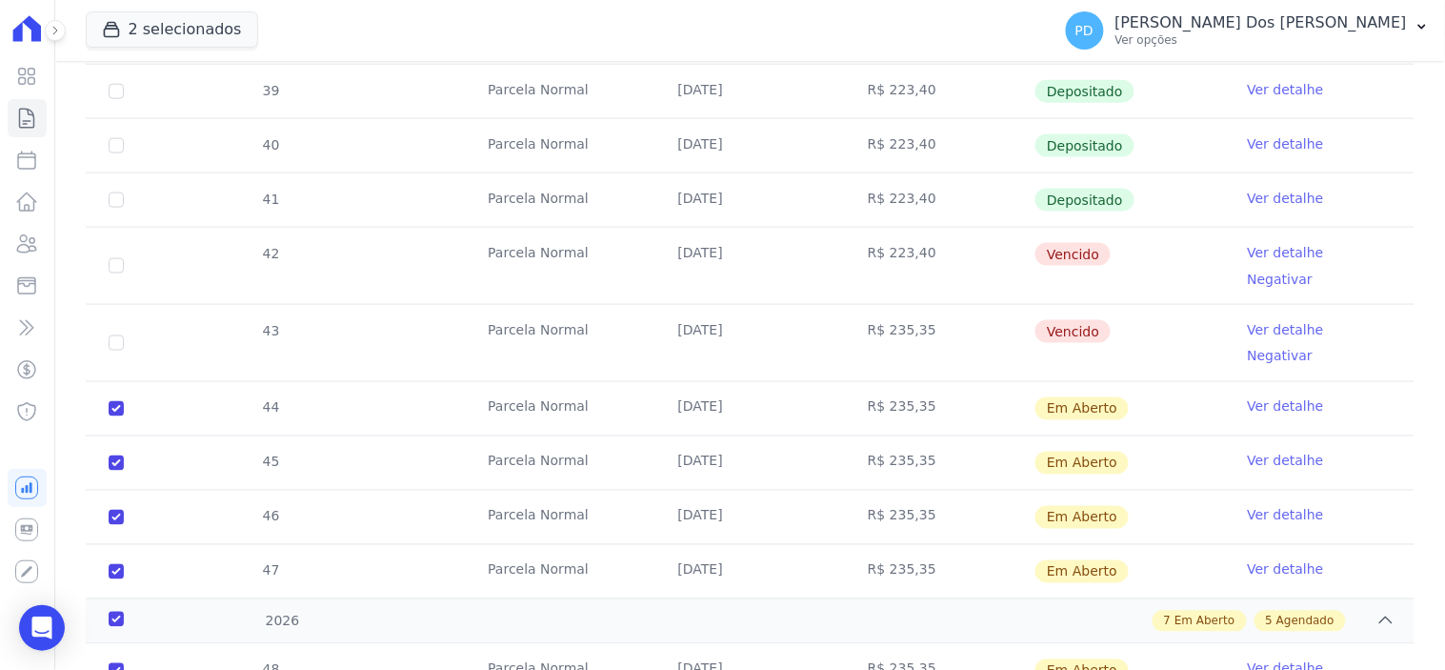
scroll to position [0, 0]
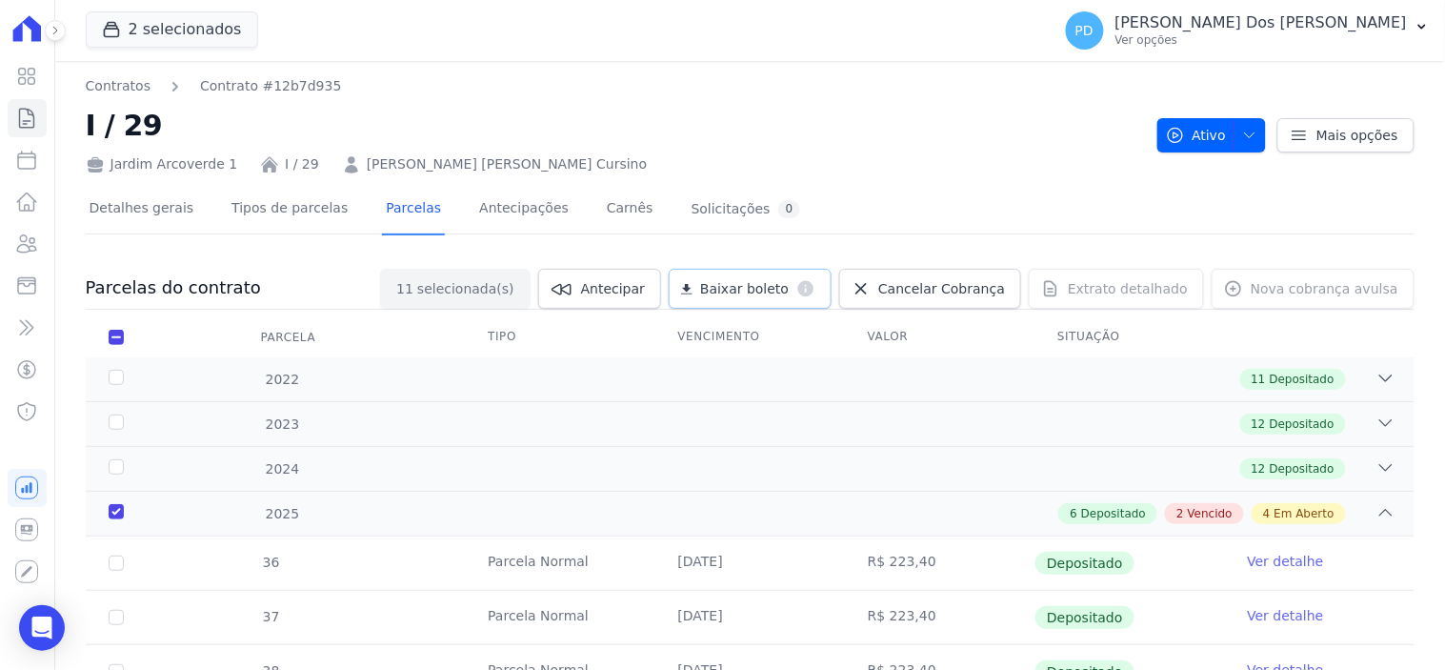
click at [786, 284] on span "Baixar boleto" at bounding box center [744, 288] width 89 height 19
click at [1426, 36] on button "PD [PERSON_NAME] Dos [PERSON_NAME] Ver opções" at bounding box center [1248, 30] width 394 height 53
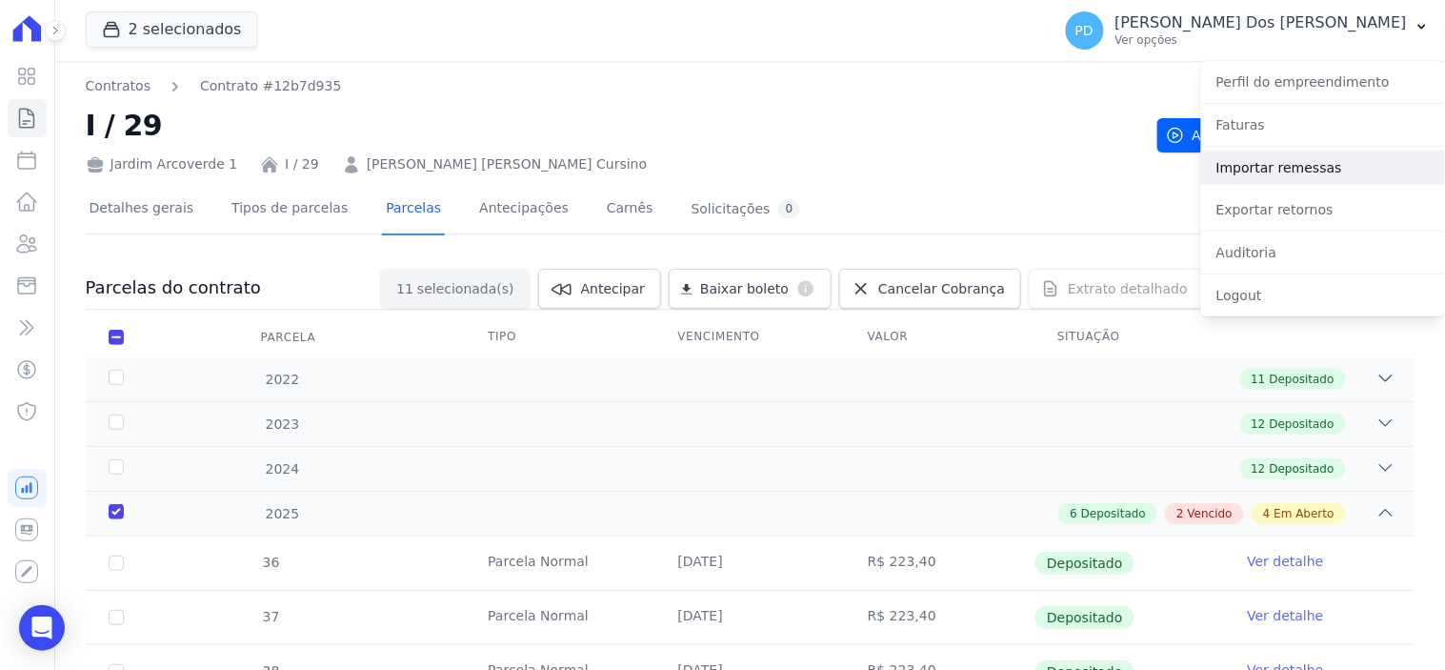
click at [1299, 176] on link "Importar remessas" at bounding box center [1323, 167] width 244 height 34
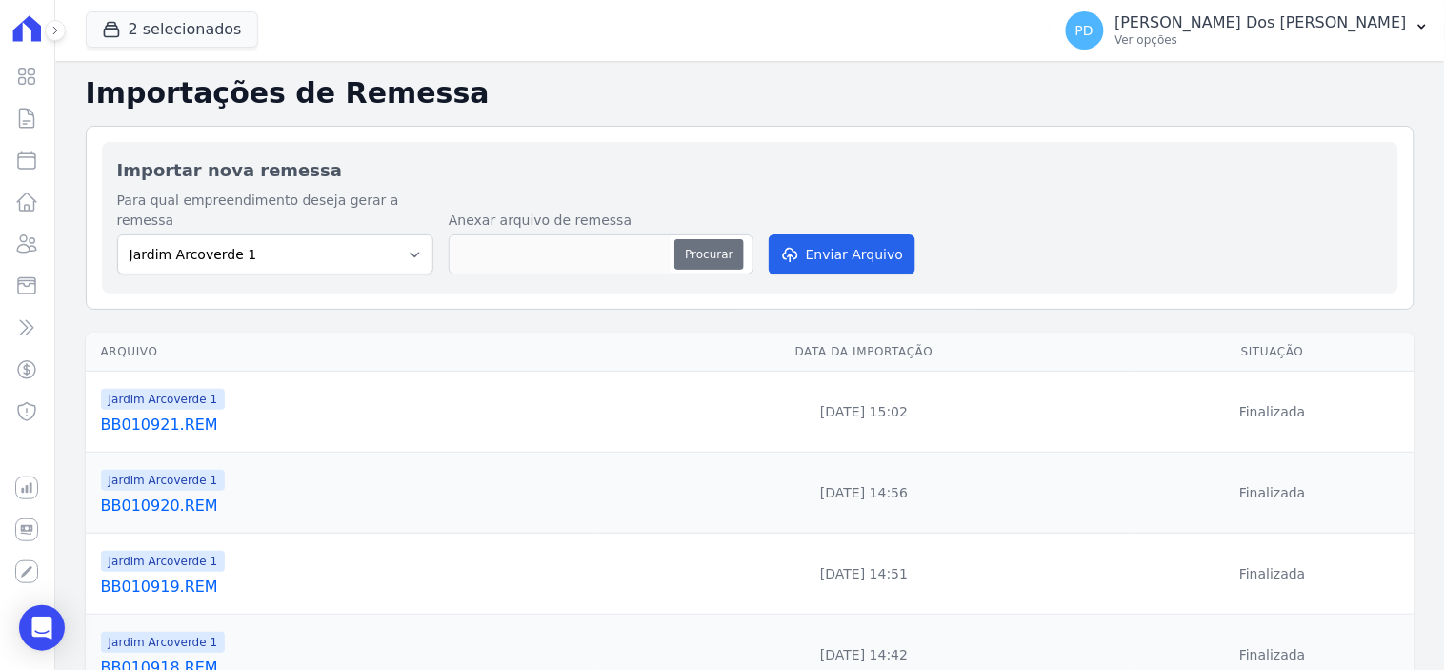
click at [703, 239] on button "Procurar" at bounding box center [708, 254] width 69 height 30
type input "BB010922.REM"
click at [883, 242] on button "Enviar Arquivo" at bounding box center [842, 254] width 147 height 40
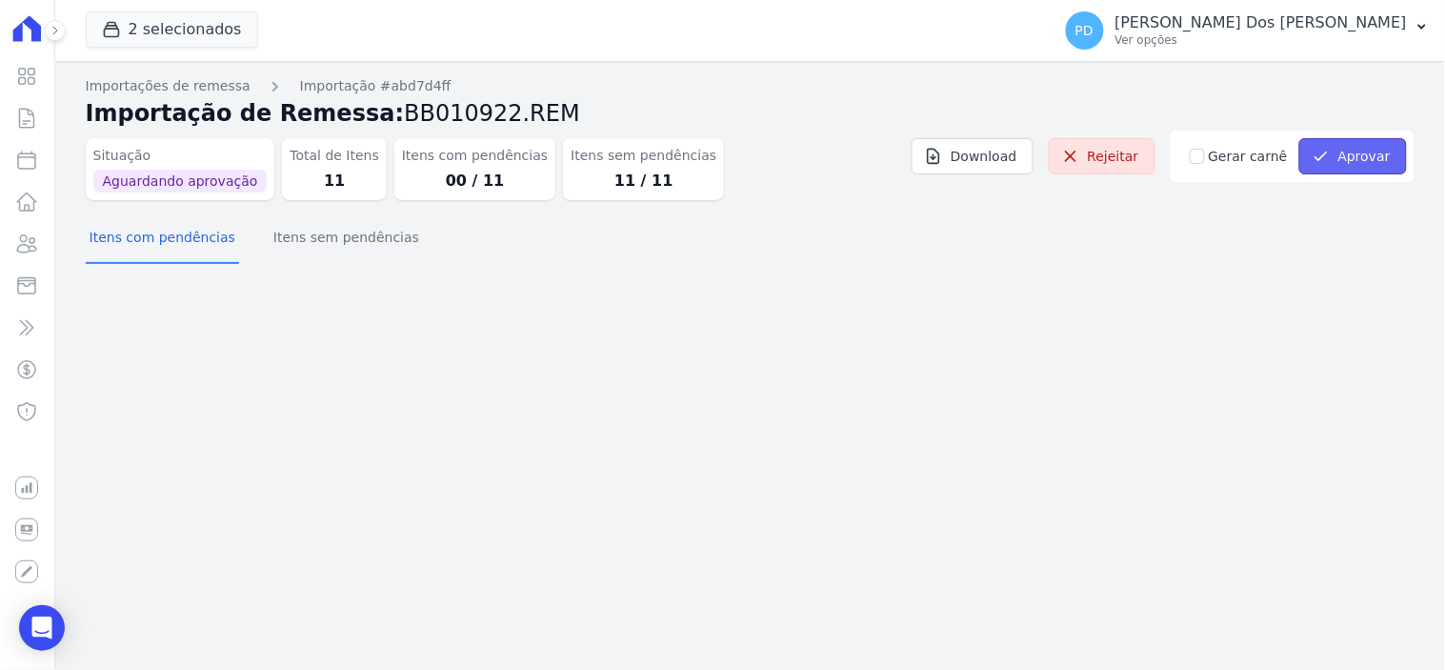
click at [1350, 166] on button "Aprovar" at bounding box center [1353, 156] width 108 height 36
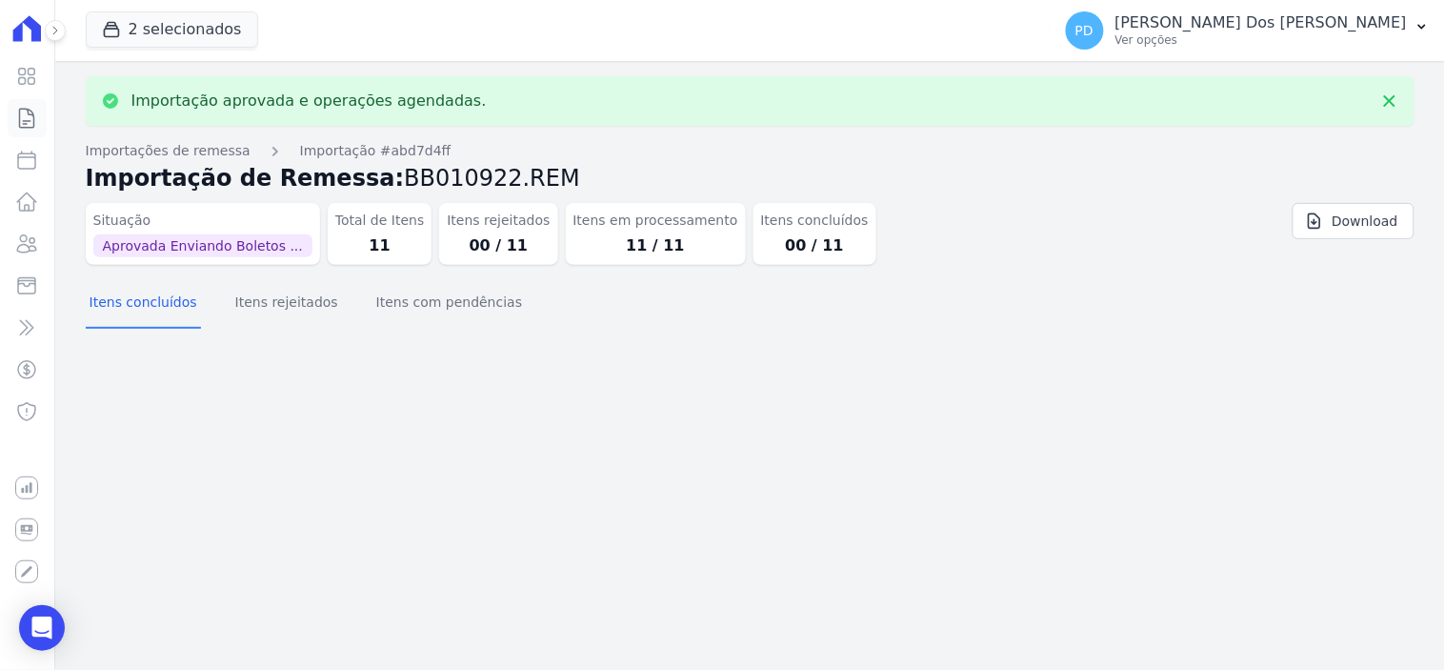
click at [32, 116] on icon at bounding box center [26, 118] width 23 height 23
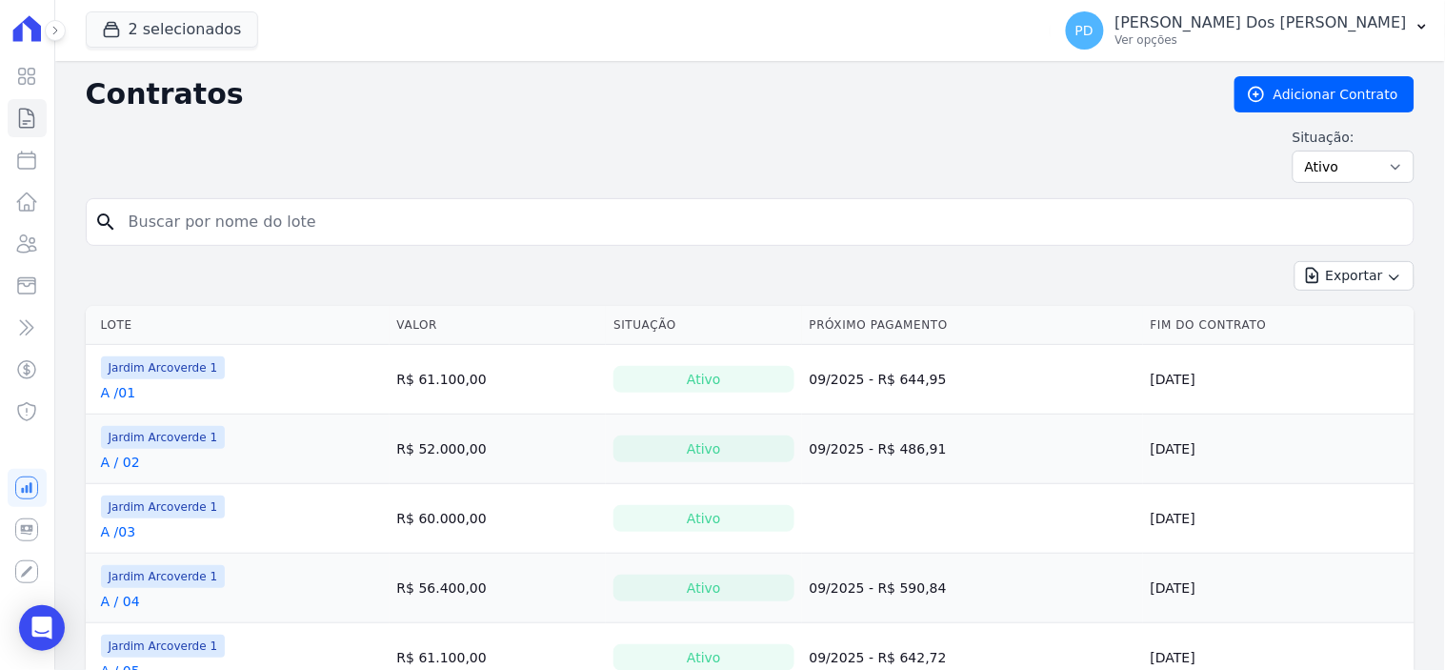
click at [283, 230] on input "search" at bounding box center [761, 222] width 1289 height 38
type input "i / 30"
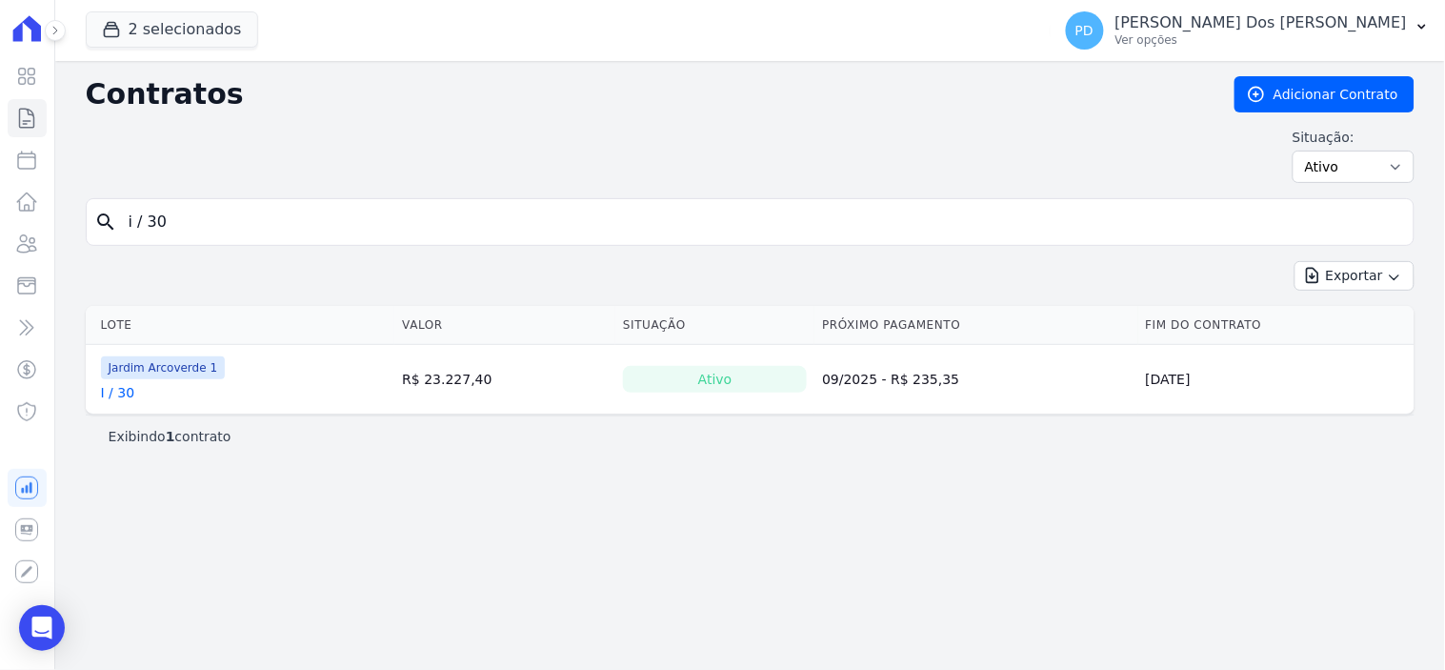
click at [130, 391] on link "I / 30" at bounding box center [118, 392] width 34 height 19
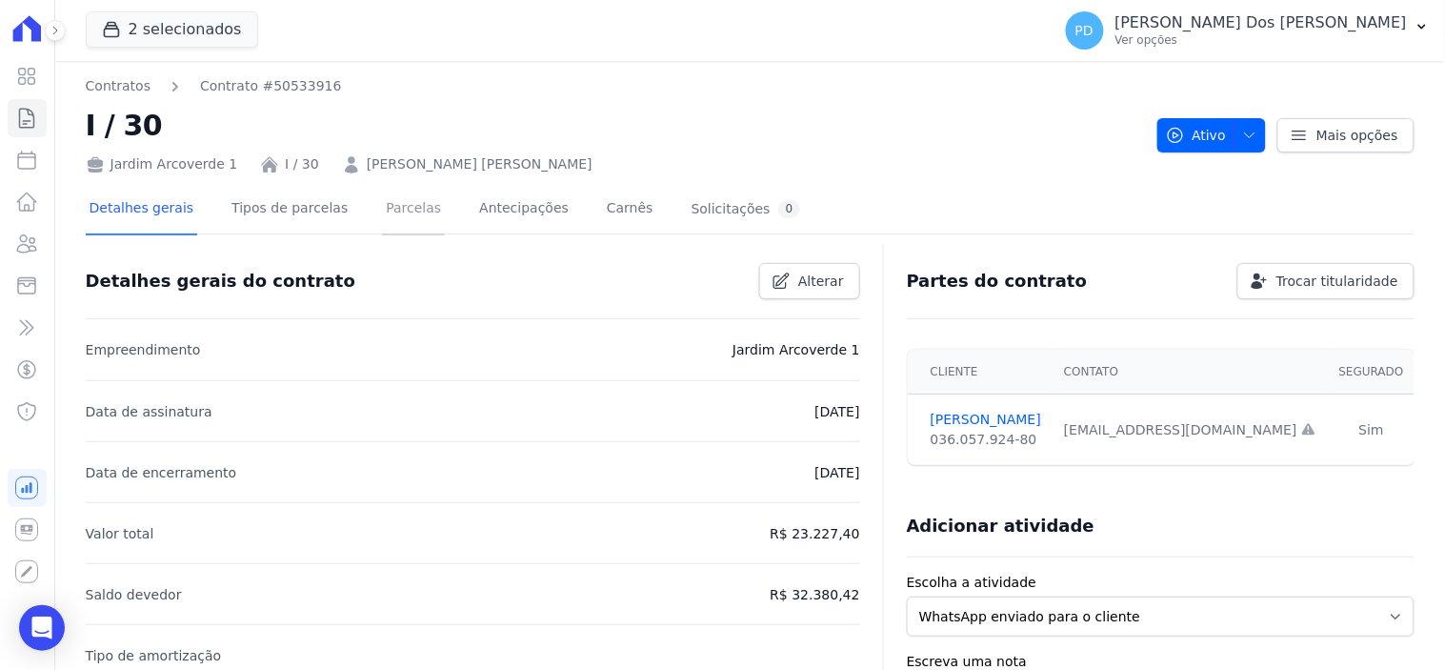
click at [382, 204] on link "Parcelas" at bounding box center [413, 210] width 63 height 50
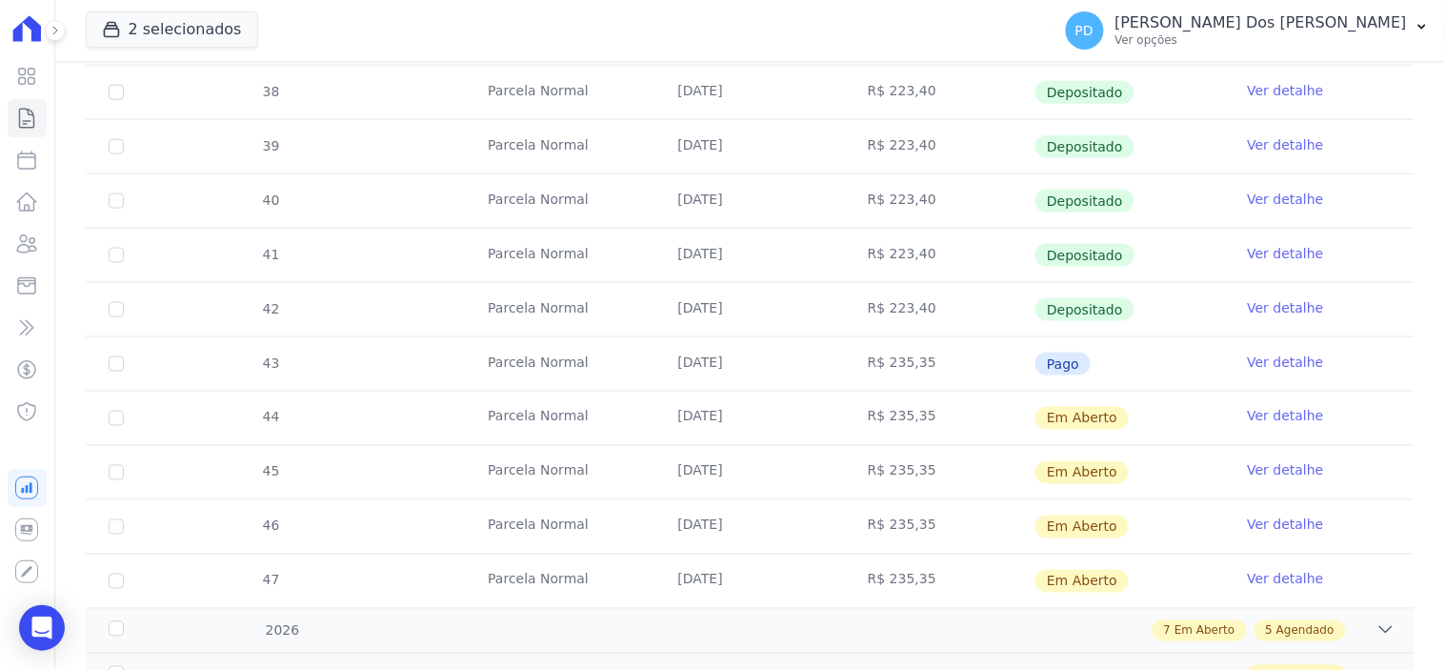
scroll to position [634, 0]
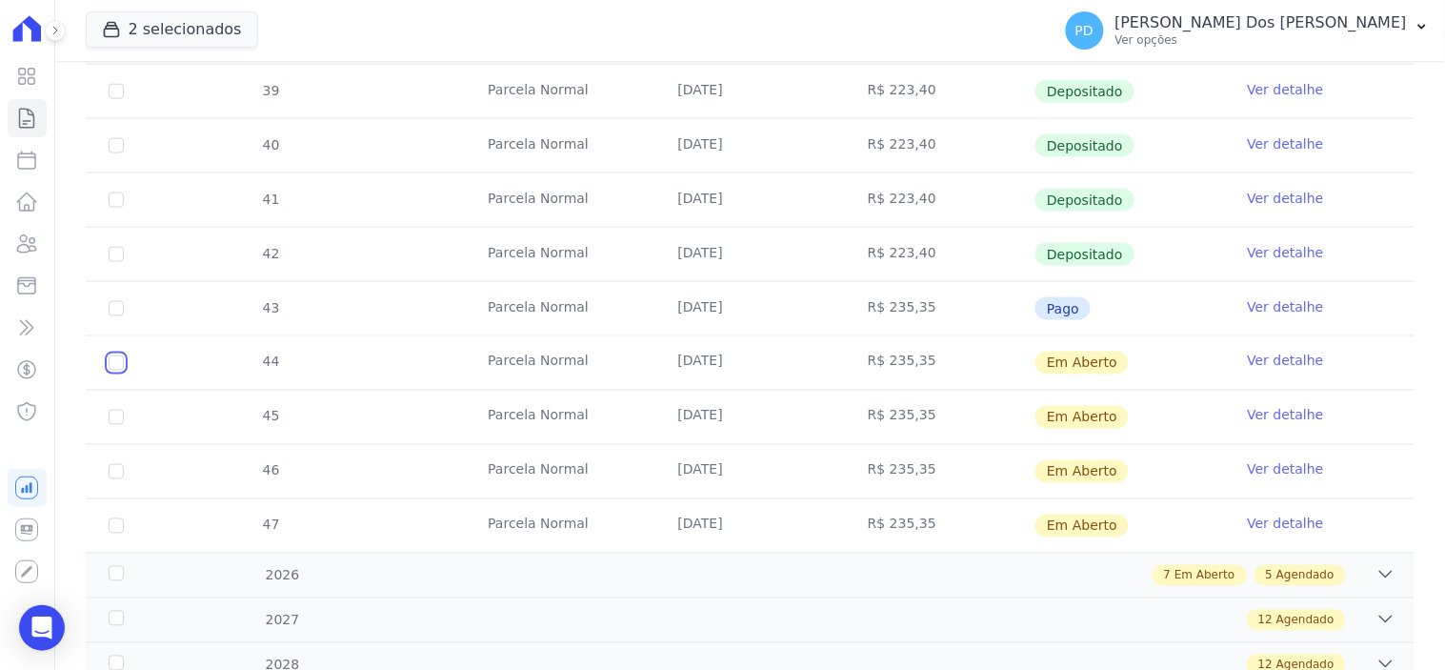
click at [115, 358] on input "checkbox" at bounding box center [116, 362] width 15 height 15
checkbox input "true"
click at [114, 370] on input "checkbox" at bounding box center [116, 362] width 15 height 15
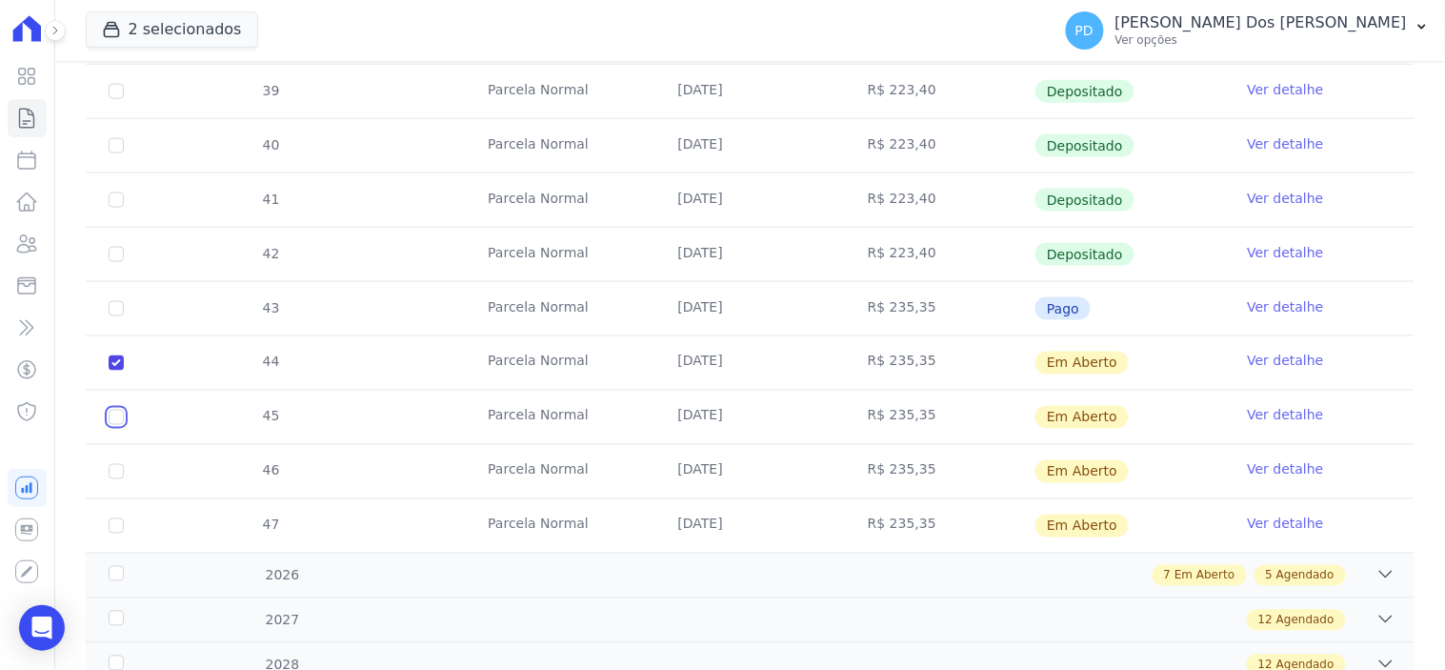
checkbox input "true"
click at [120, 370] on input "checkbox" at bounding box center [116, 362] width 15 height 15
checkbox input "true"
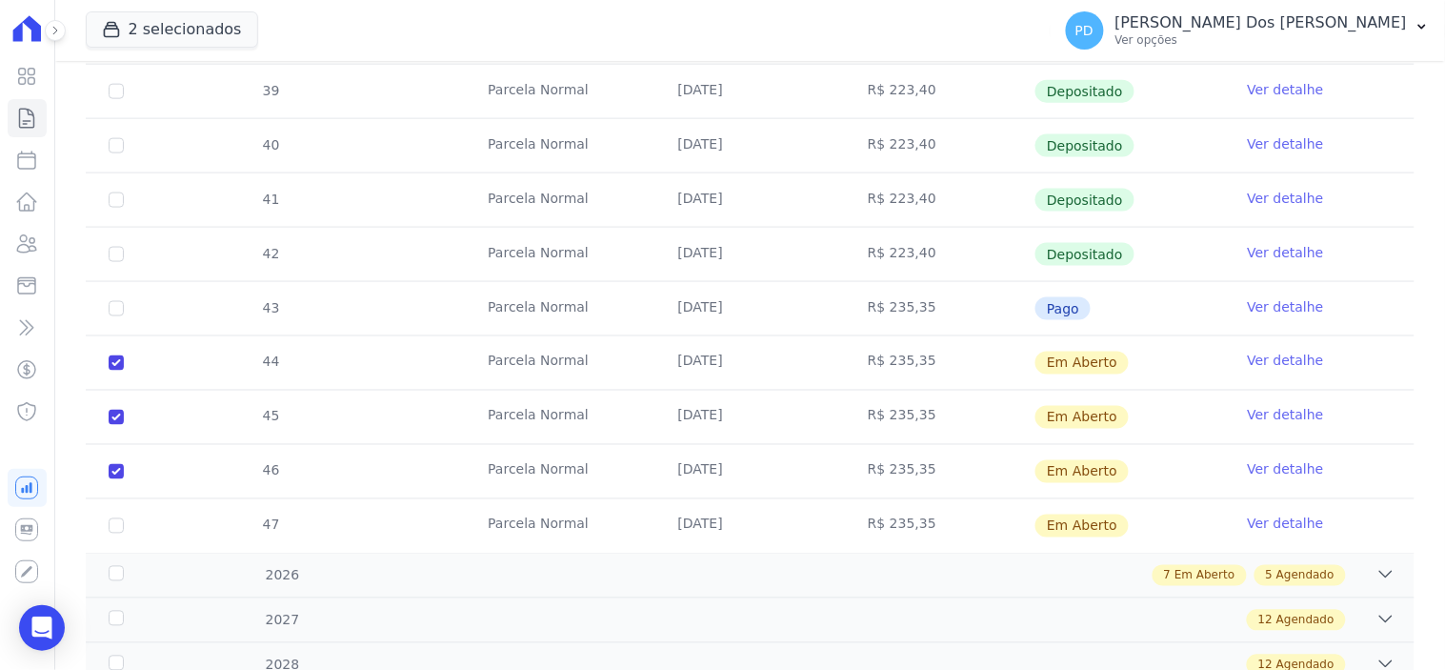
click at [115, 514] on td "47" at bounding box center [116, 525] width 61 height 53
click at [115, 370] on input "checkbox" at bounding box center [116, 362] width 15 height 15
checkbox input "true"
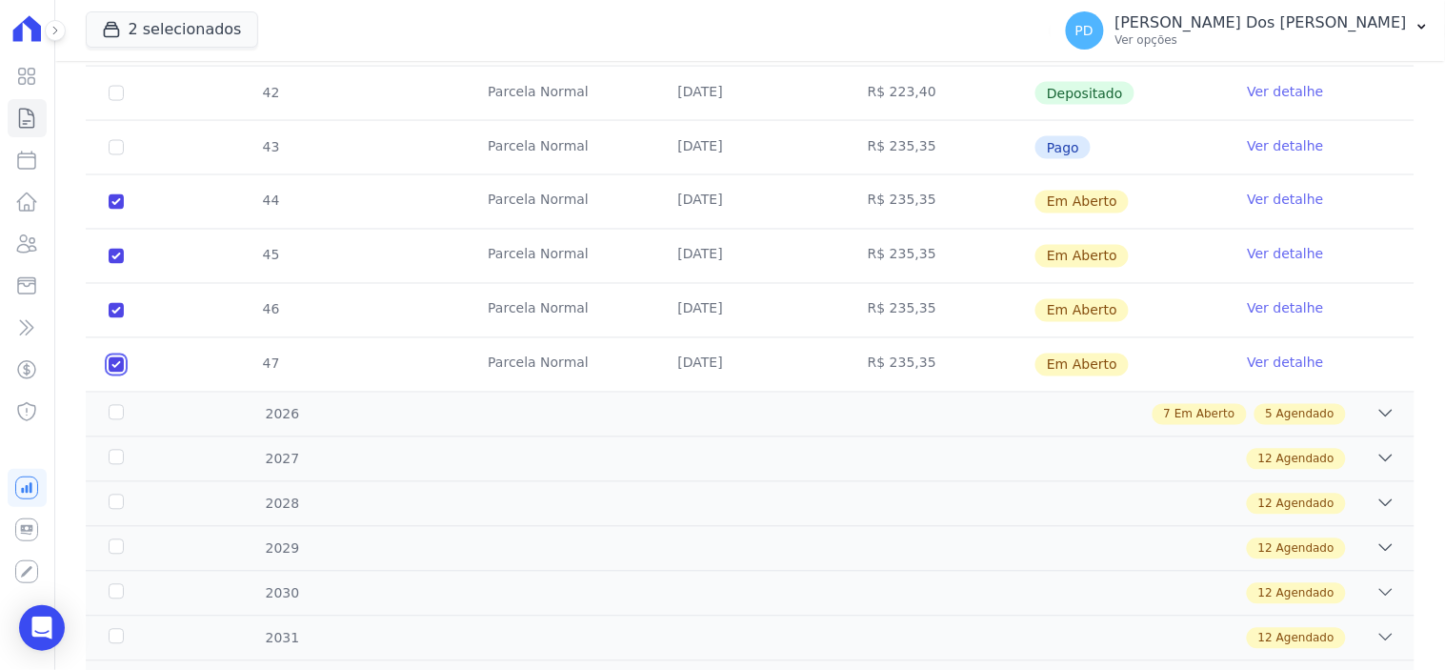
scroll to position [952, 0]
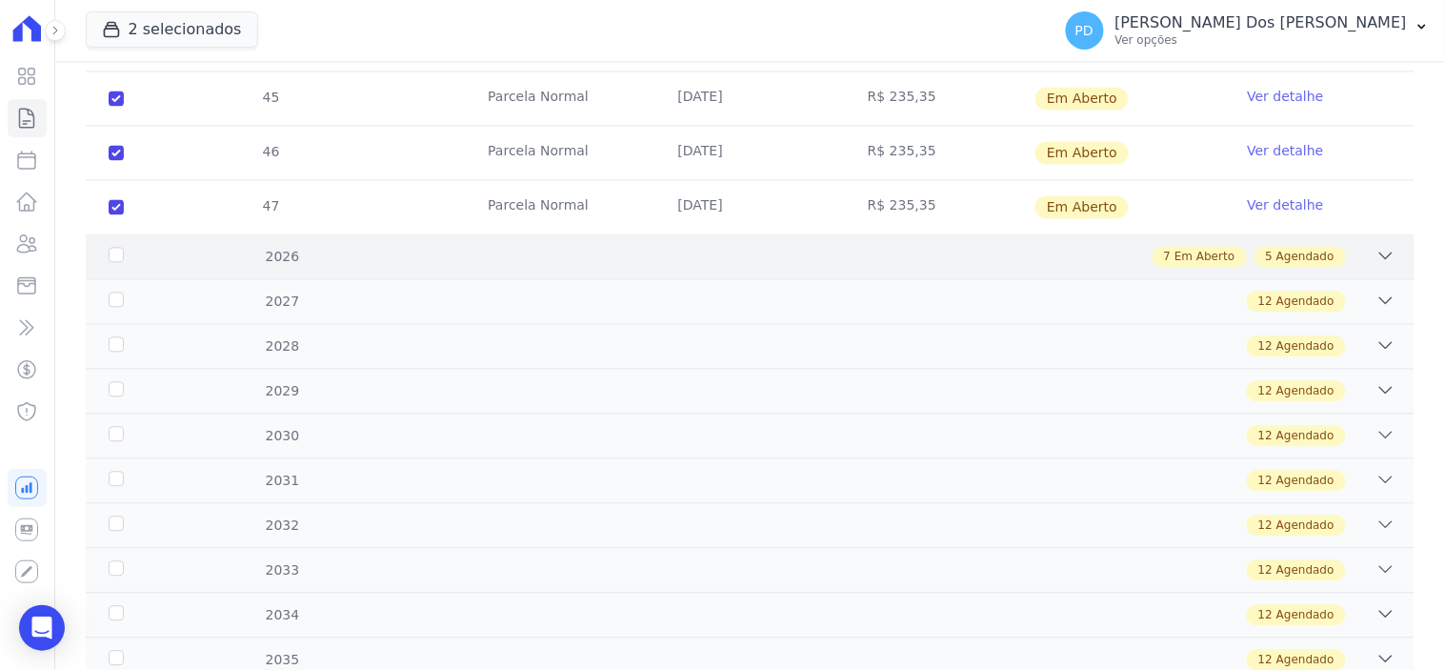
click at [109, 252] on div "2026" at bounding box center [164, 258] width 119 height 20
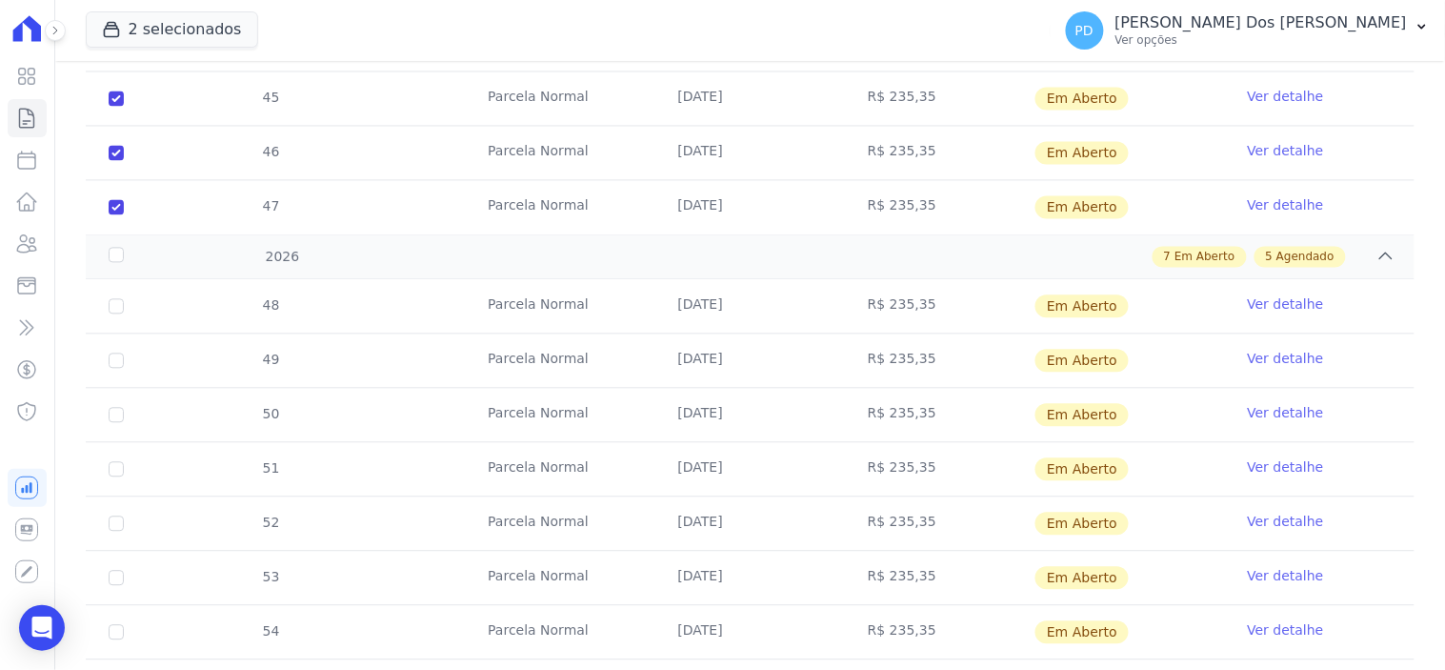
click at [110, 292] on td "48" at bounding box center [116, 306] width 61 height 53
click at [110, 315] on td "48" at bounding box center [116, 306] width 61 height 53
click at [112, 305] on input "checkbox" at bounding box center [116, 306] width 15 height 15
checkbox input "true"
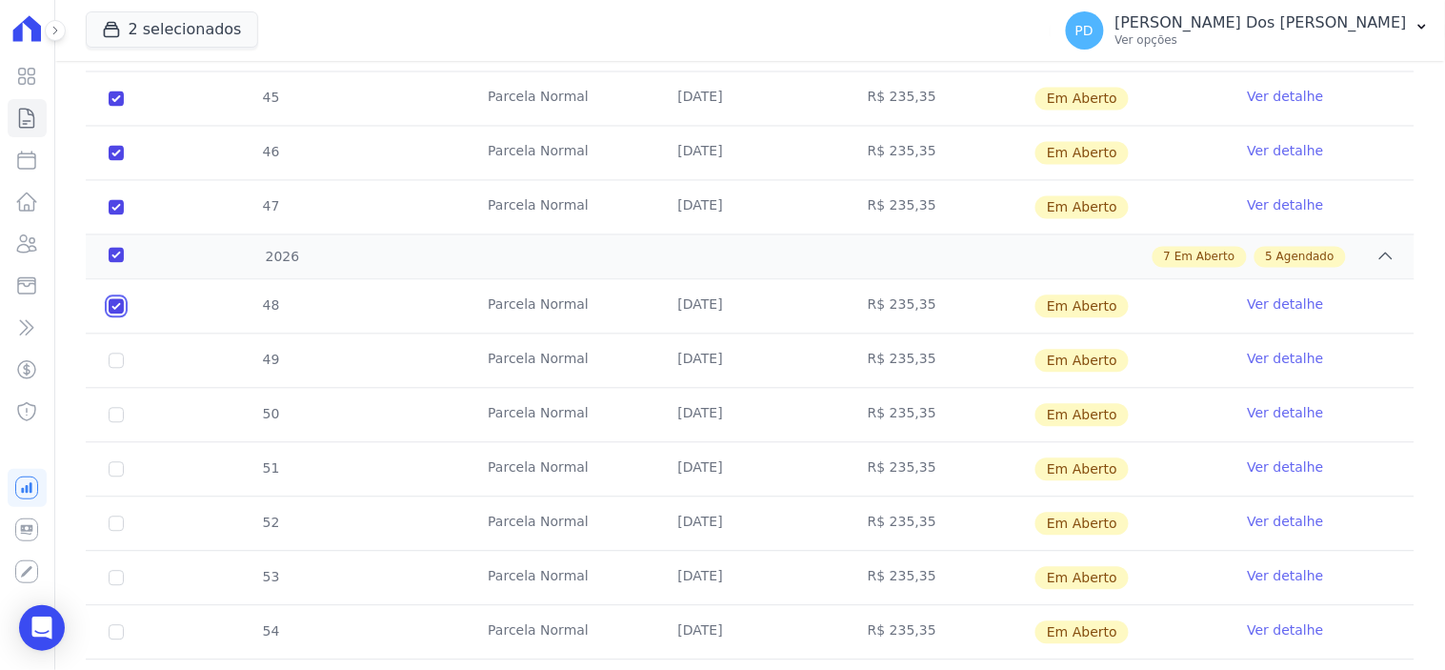
checkbox input "true"
click at [117, 314] on input "checkbox" at bounding box center [116, 306] width 15 height 15
checkbox input "true"
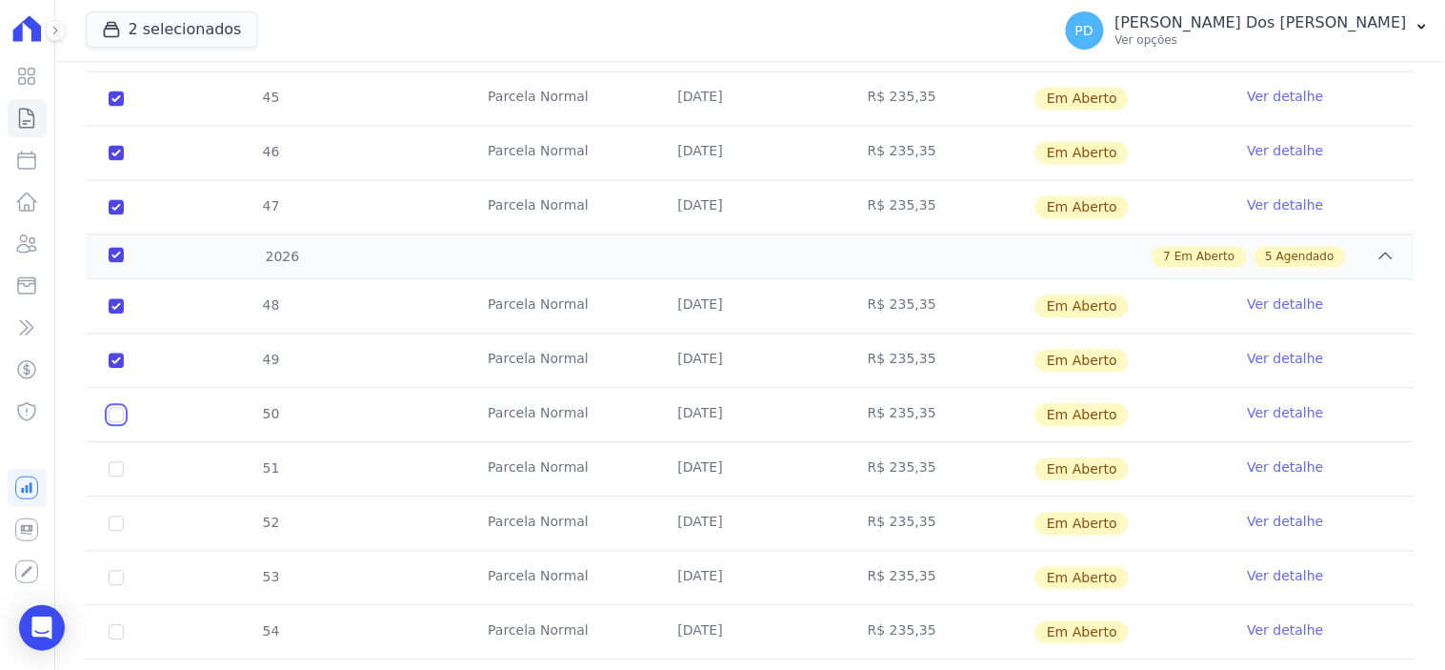
click at [117, 314] on input "checkbox" at bounding box center [116, 306] width 15 height 15
checkbox input "true"
click at [109, 314] on input "checkbox" at bounding box center [116, 306] width 15 height 15
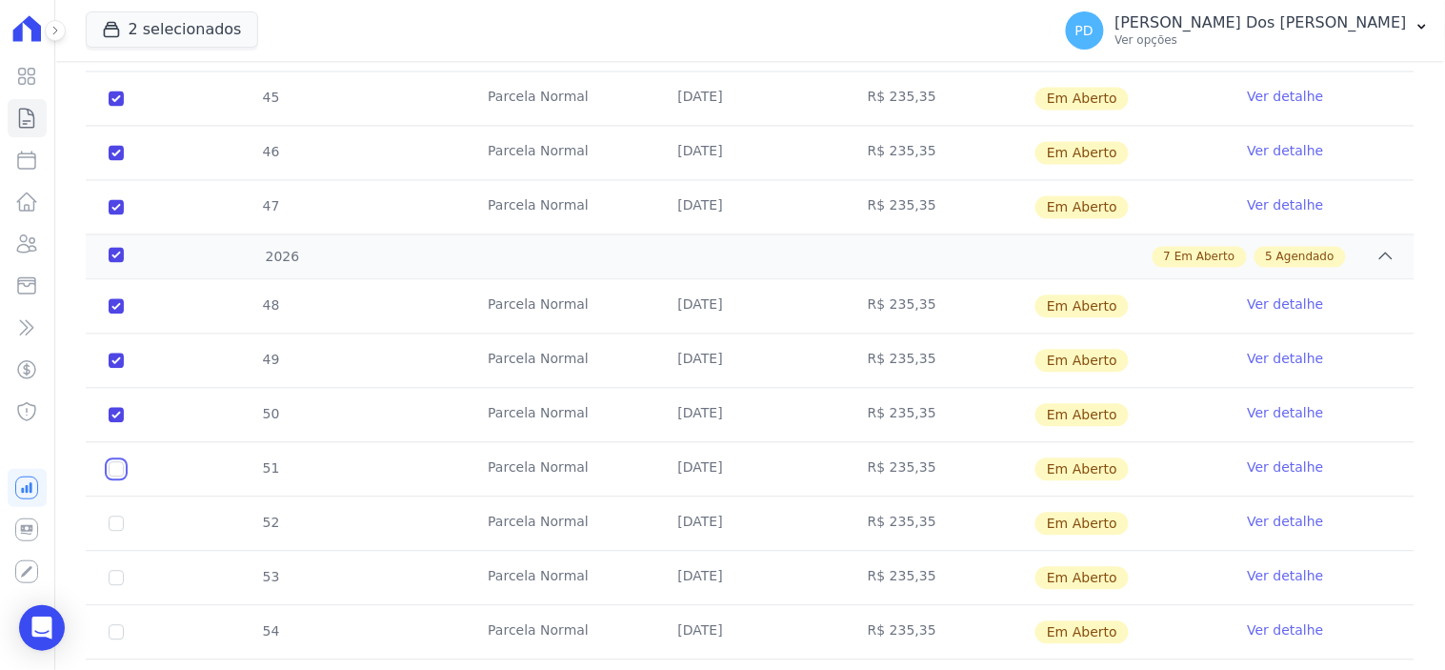
checkbox input "true"
click at [119, 314] on input "checkbox" at bounding box center [116, 306] width 15 height 15
checkbox input "true"
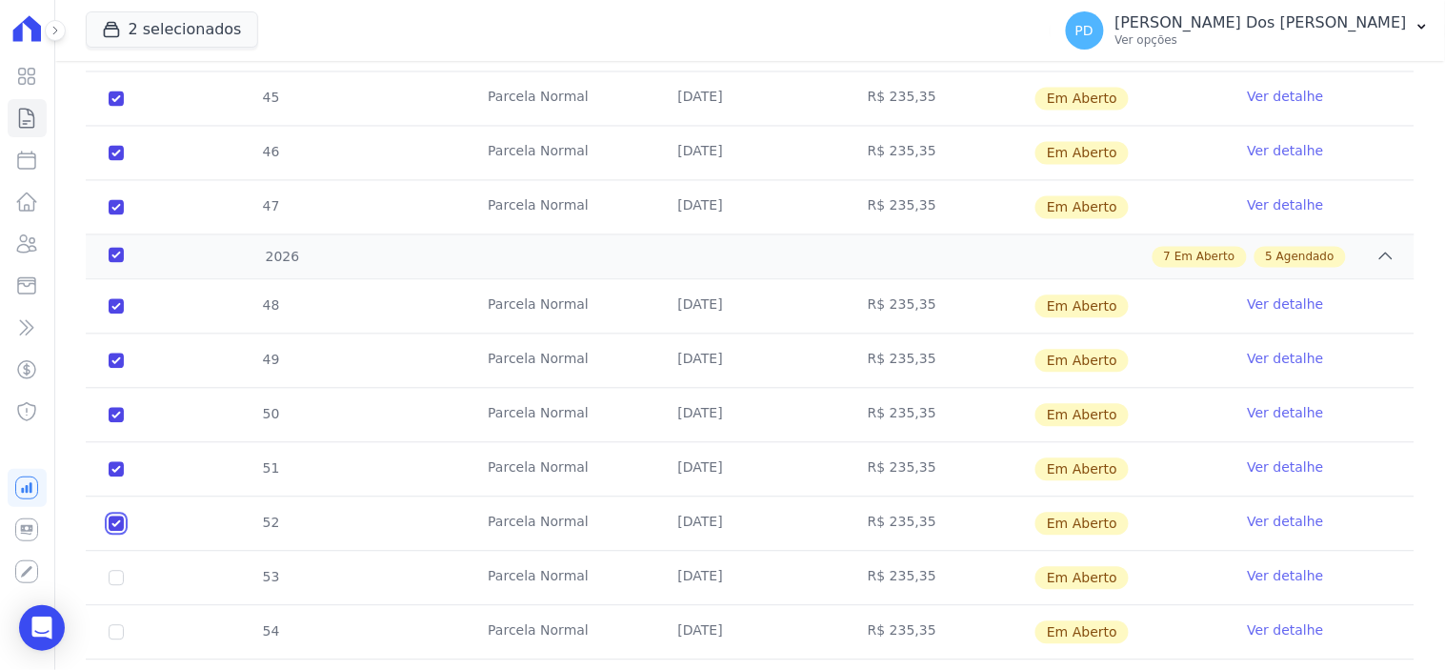
checkbox input "true"
click at [112, 314] on input "checkbox" at bounding box center [116, 306] width 15 height 15
checkbox input "true"
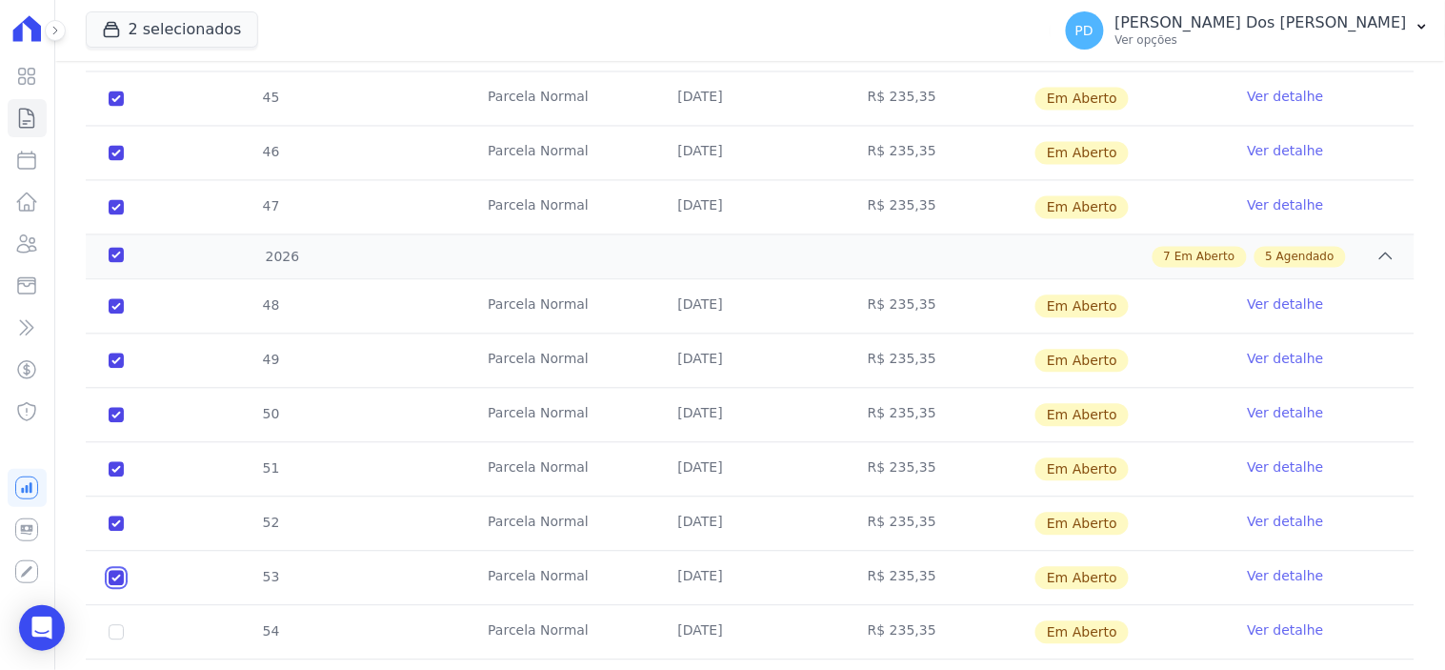
checkbox input "true"
click at [109, 314] on input "checkbox" at bounding box center [116, 306] width 15 height 15
checkbox input "true"
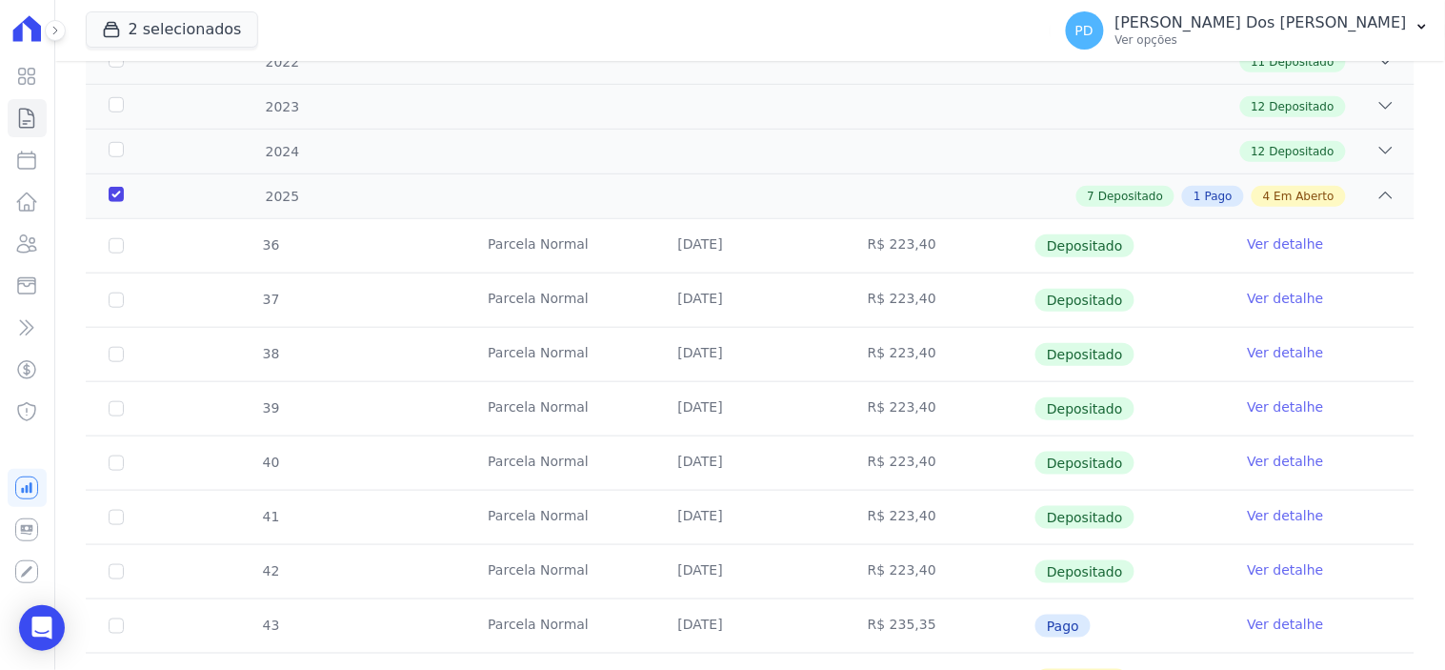
scroll to position [0, 0]
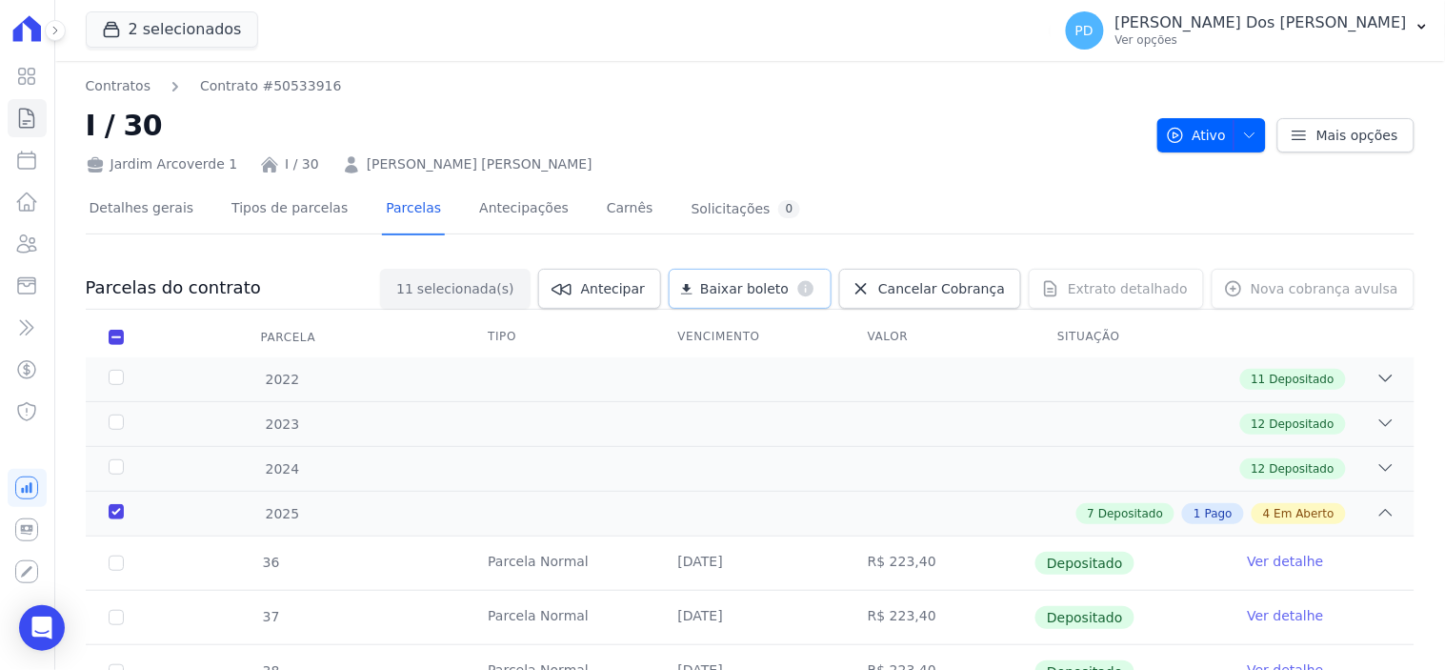
click at [770, 283] on span "Baixar boleto" at bounding box center [744, 288] width 89 height 19
click at [23, 124] on icon at bounding box center [27, 118] width 14 height 19
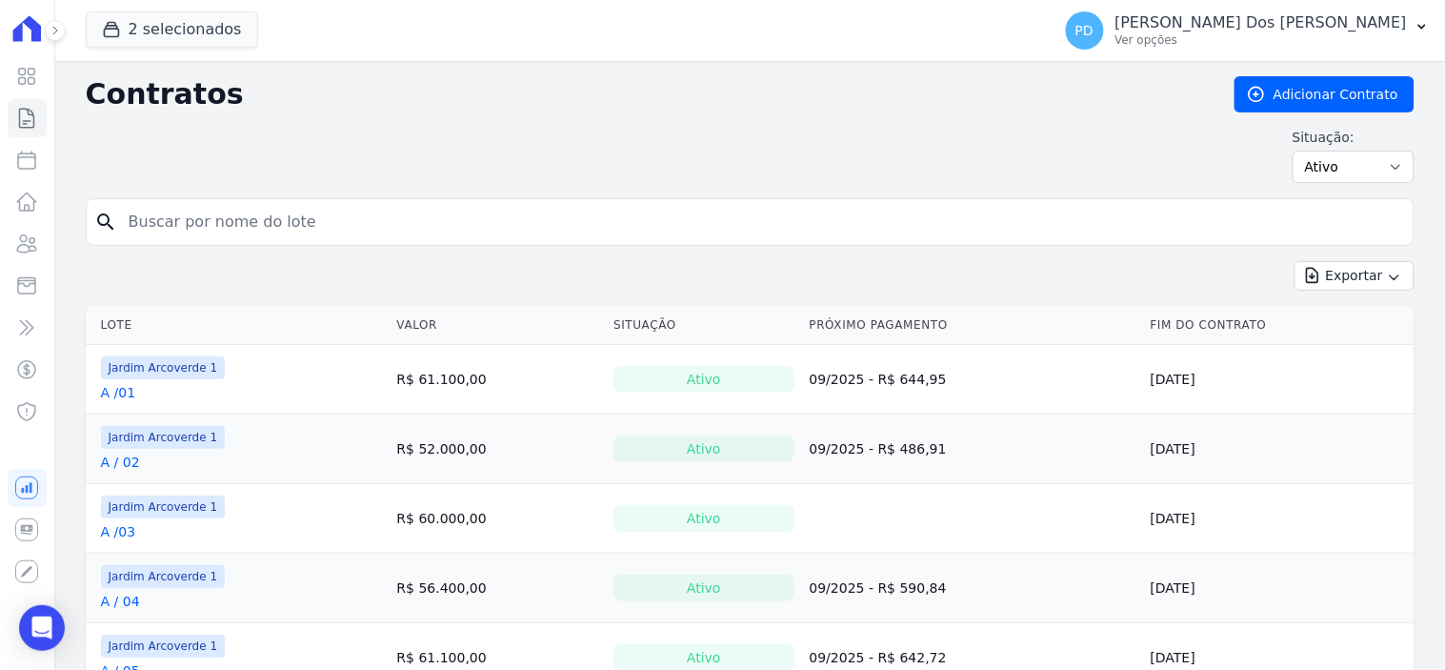
click at [298, 234] on input "search" at bounding box center [761, 222] width 1289 height 38
type input "j / 40"
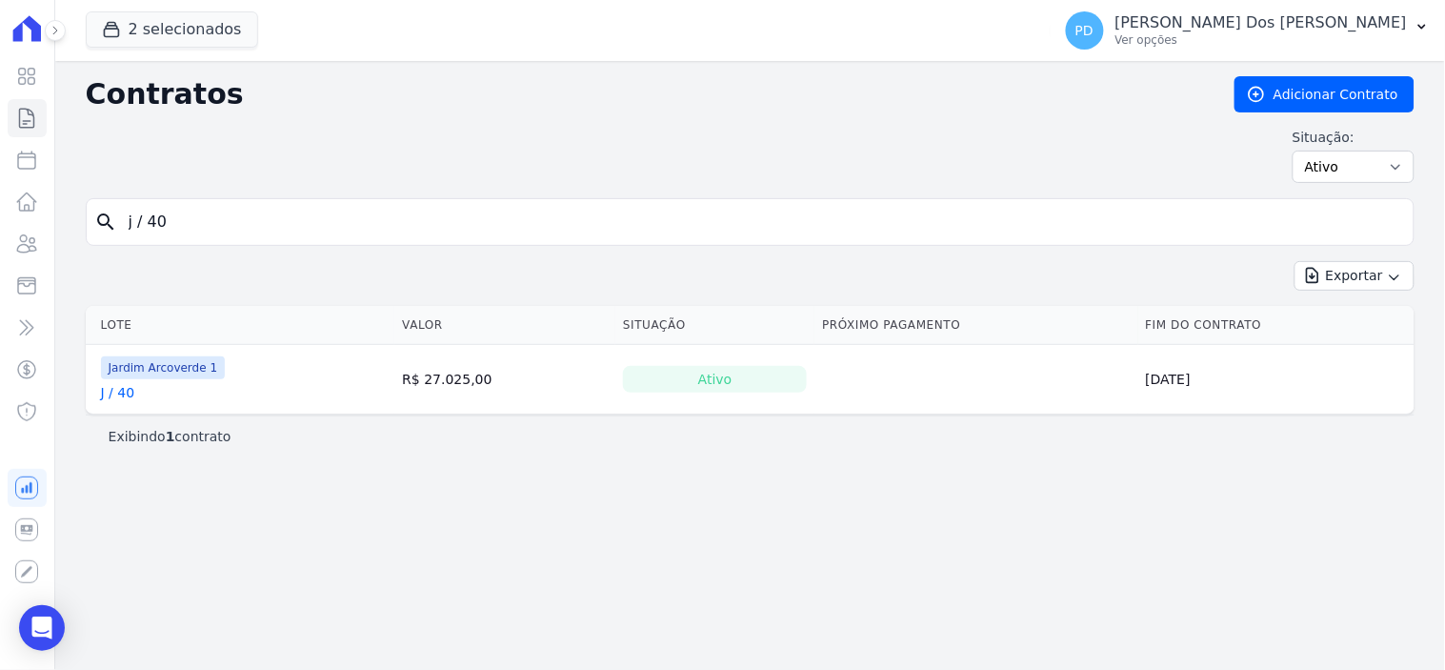
click at [128, 393] on link "J / 40" at bounding box center [118, 392] width 34 height 19
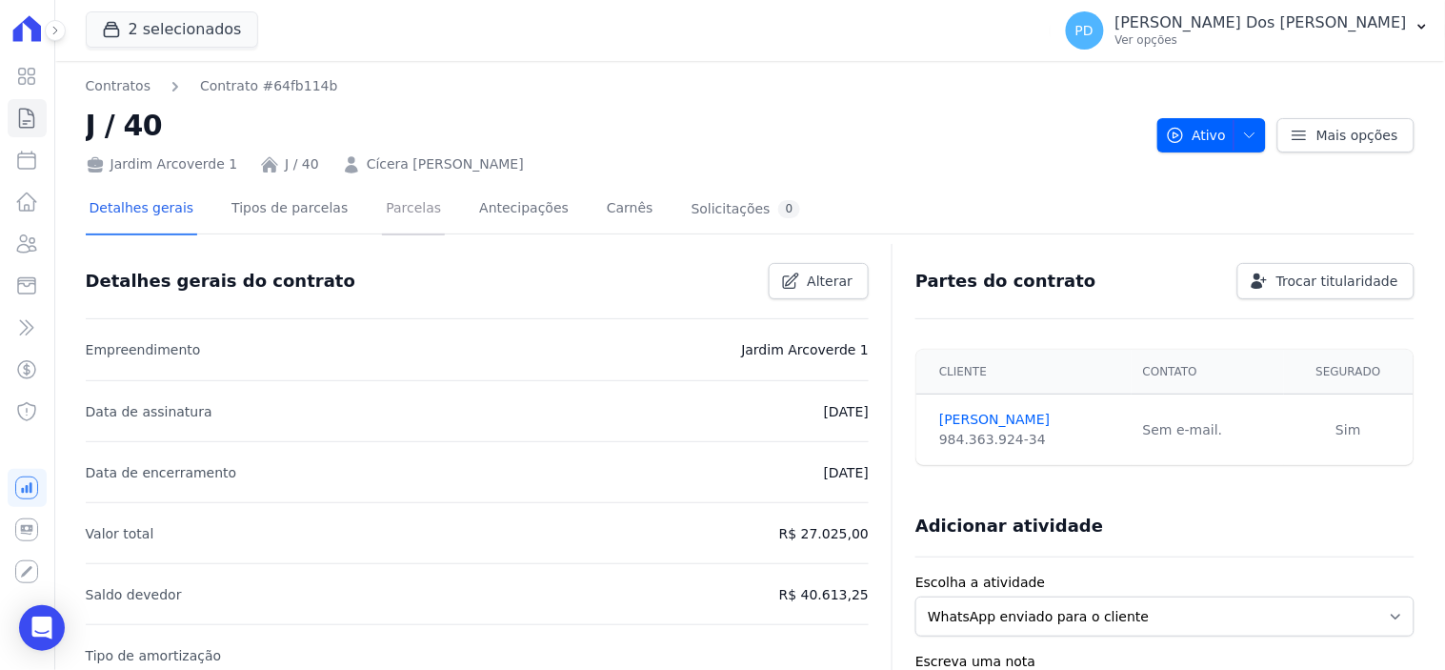
click at [382, 212] on link "Parcelas" at bounding box center [413, 210] width 63 height 50
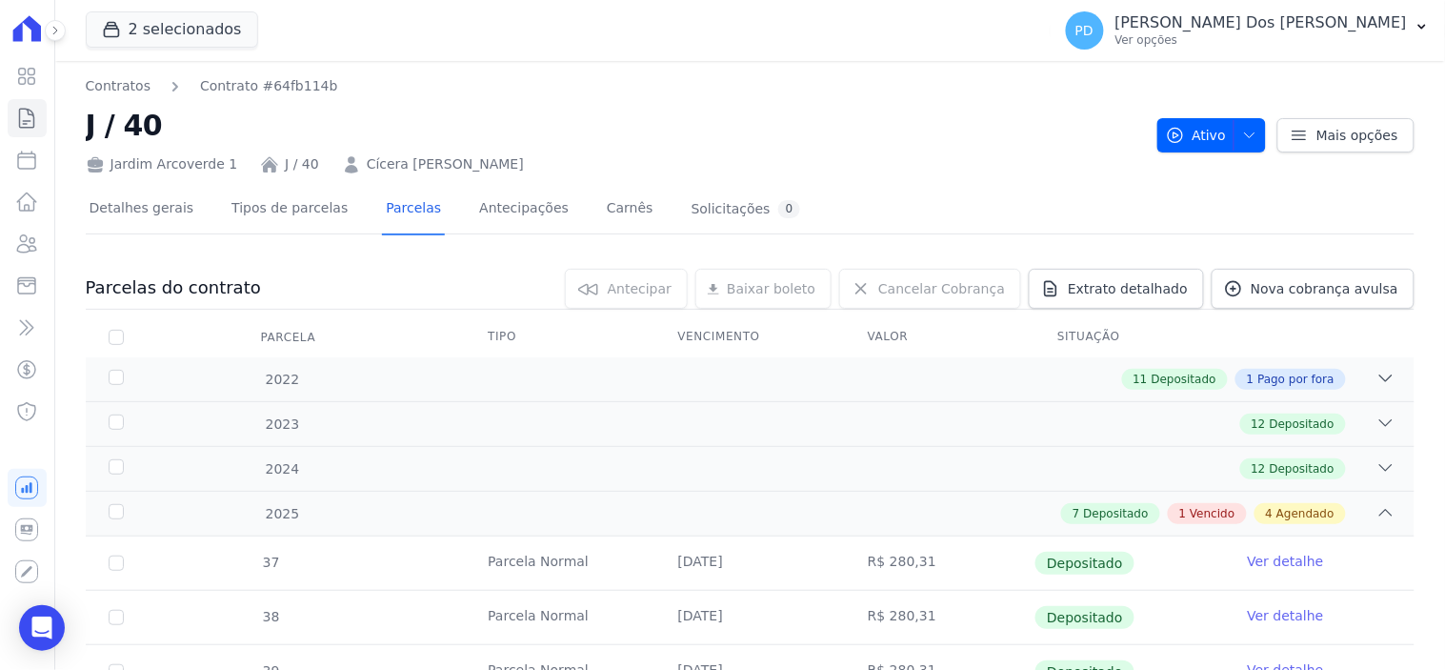
drag, startPoint x: 528, startPoint y: 160, endPoint x: 350, endPoint y: 167, distance: 178.2
click at [350, 167] on div "Jardim Arcoverde 1 J / 40 Cícera Adriana Alves da Silva" at bounding box center [614, 161] width 1056 height 28
copy link "Cícera Adriana Alves da Silva"
click at [1420, 23] on icon "button" at bounding box center [1421, 26] width 15 height 15
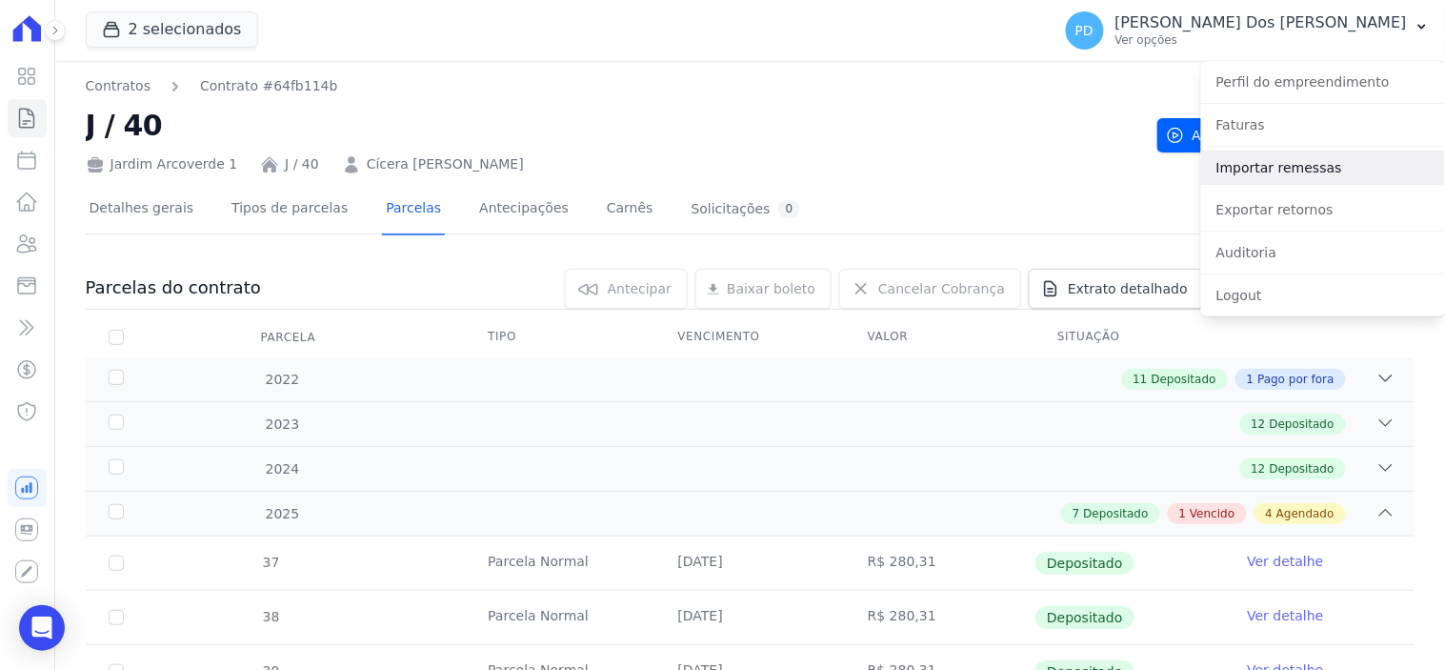
click at [1300, 178] on link "Importar remessas" at bounding box center [1323, 167] width 244 height 34
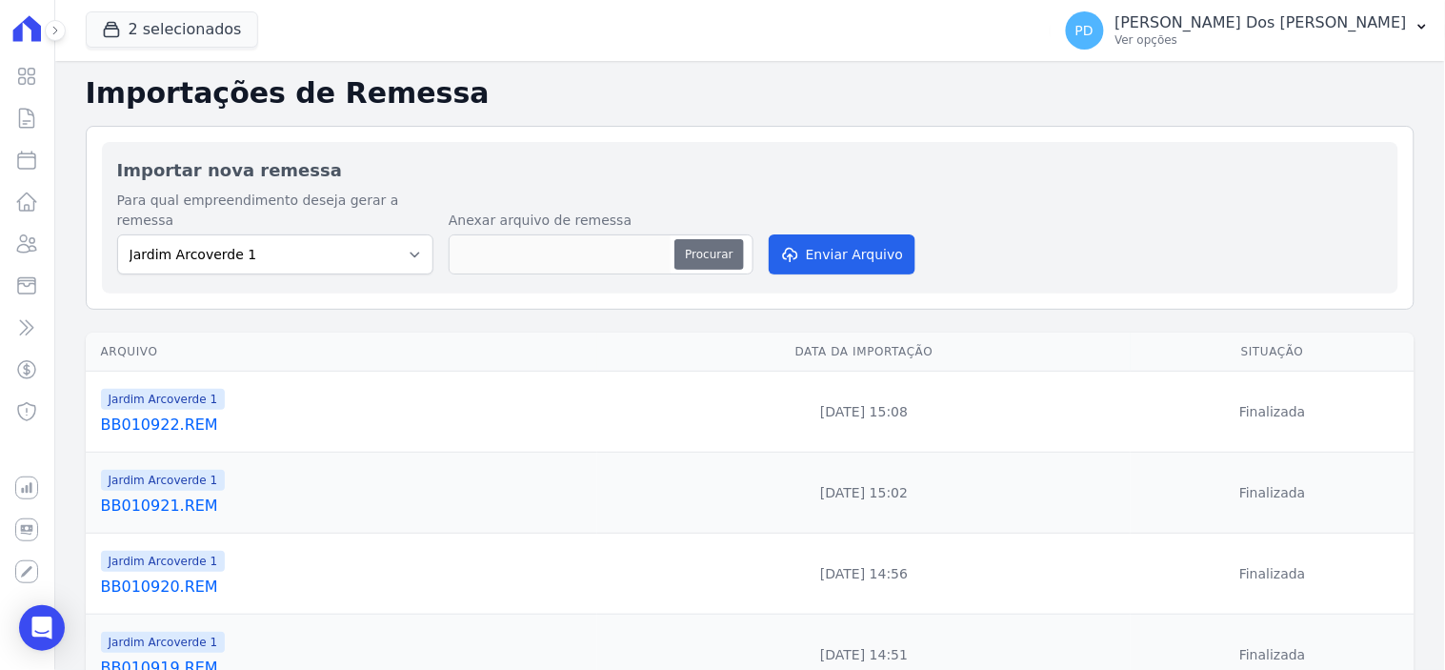
click at [699, 239] on button "Procurar" at bounding box center [708, 254] width 69 height 30
type input "BB010923.REM"
click at [868, 234] on button "Enviar Arquivo" at bounding box center [842, 254] width 147 height 40
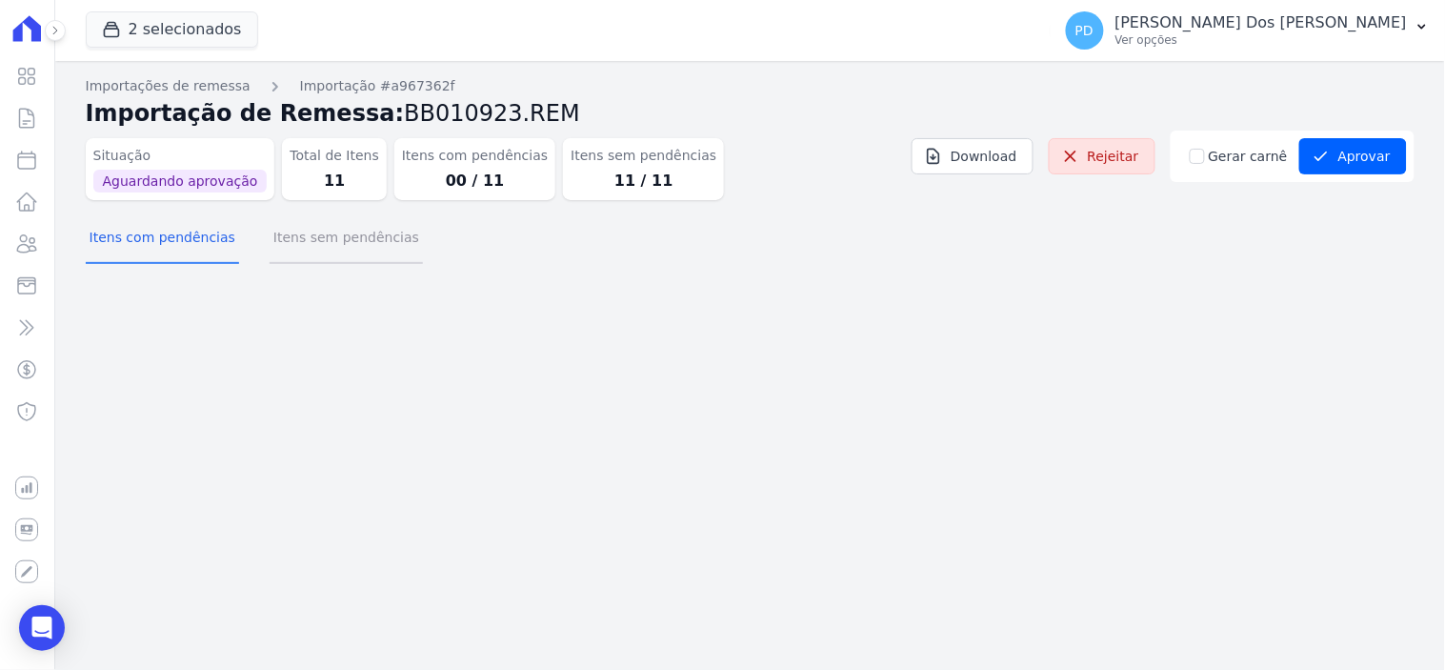
click at [350, 244] on button "Itens sem pendências" at bounding box center [346, 239] width 153 height 50
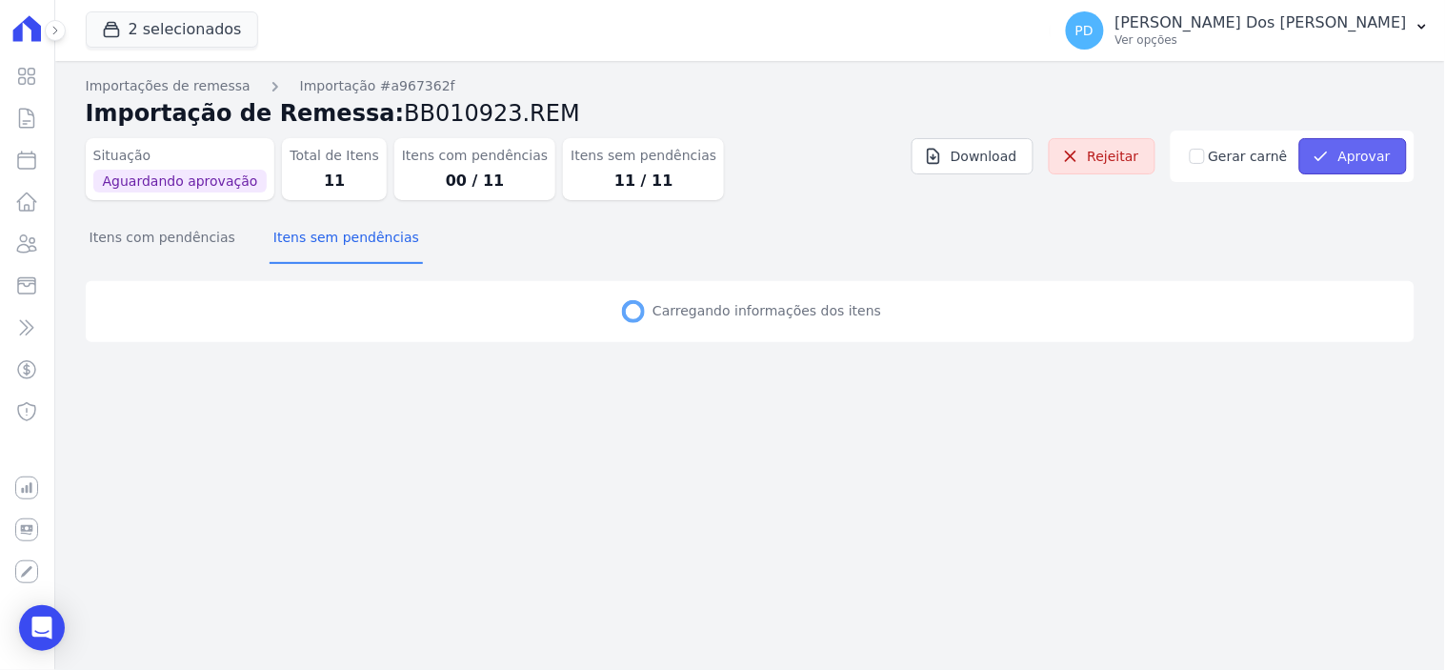
click at [1341, 150] on button "Aprovar" at bounding box center [1353, 156] width 108 height 36
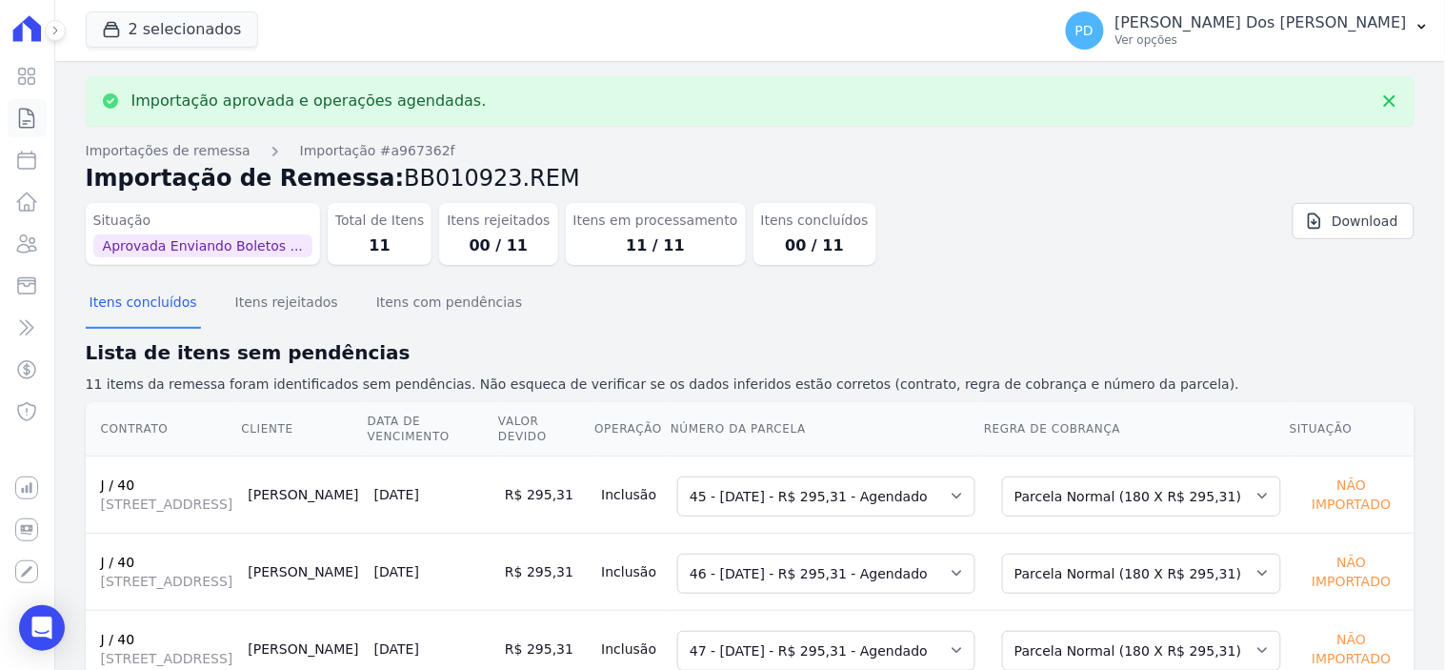
click at [26, 115] on icon at bounding box center [26, 118] width 23 height 23
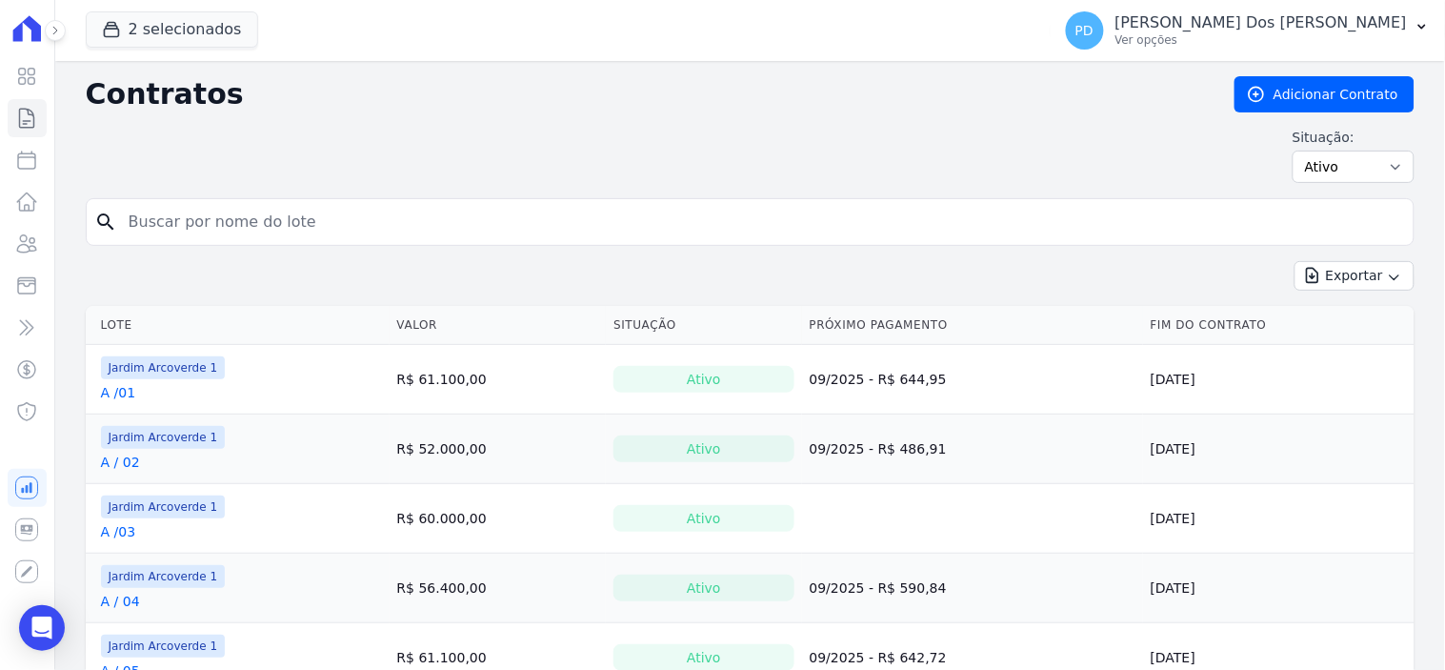
click at [277, 229] on input "search" at bounding box center [761, 222] width 1289 height 38
type input "j / 40"
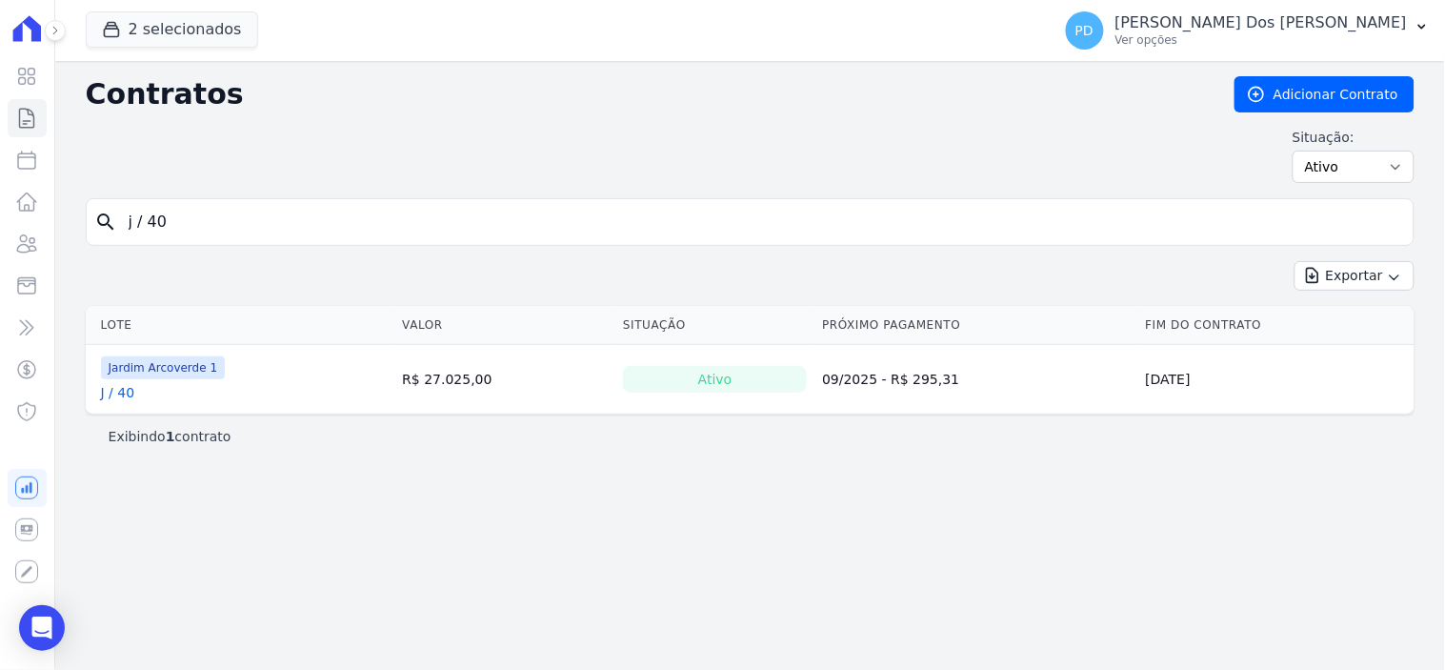
click at [129, 389] on link "J / 40" at bounding box center [118, 392] width 34 height 19
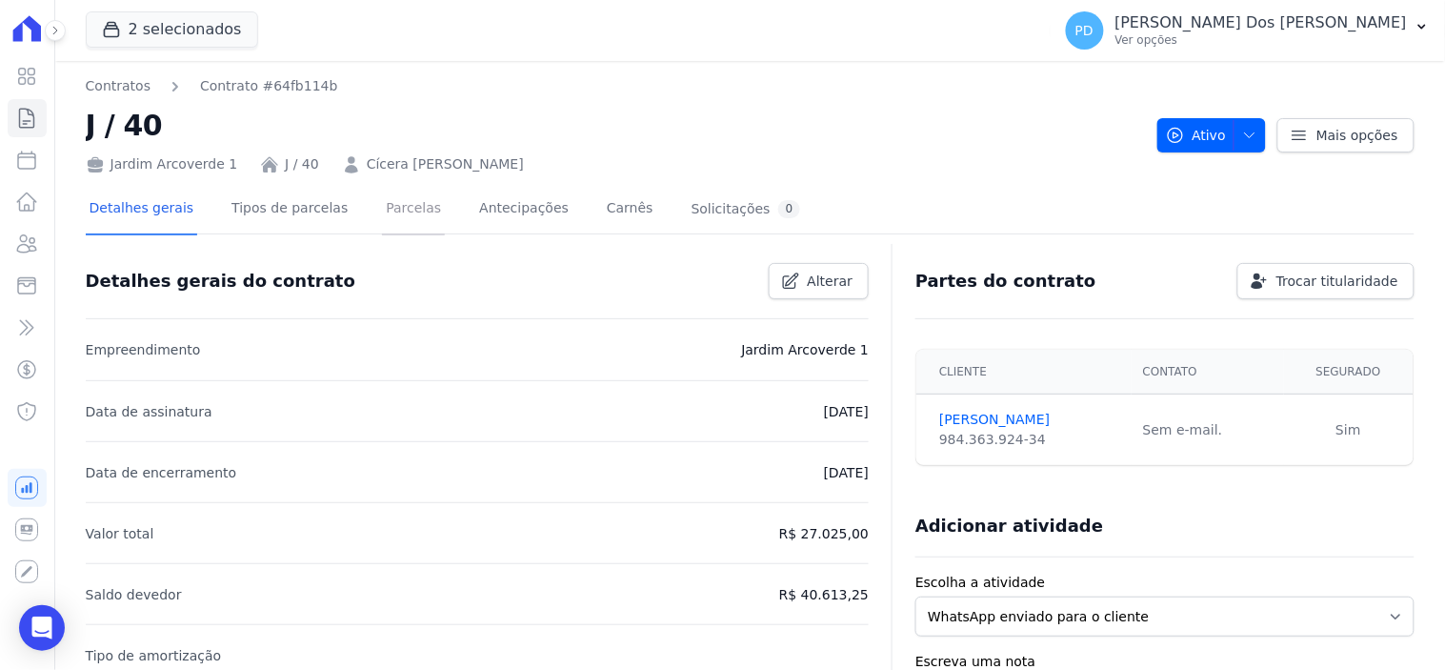
click at [388, 215] on link "Parcelas" at bounding box center [413, 210] width 63 height 50
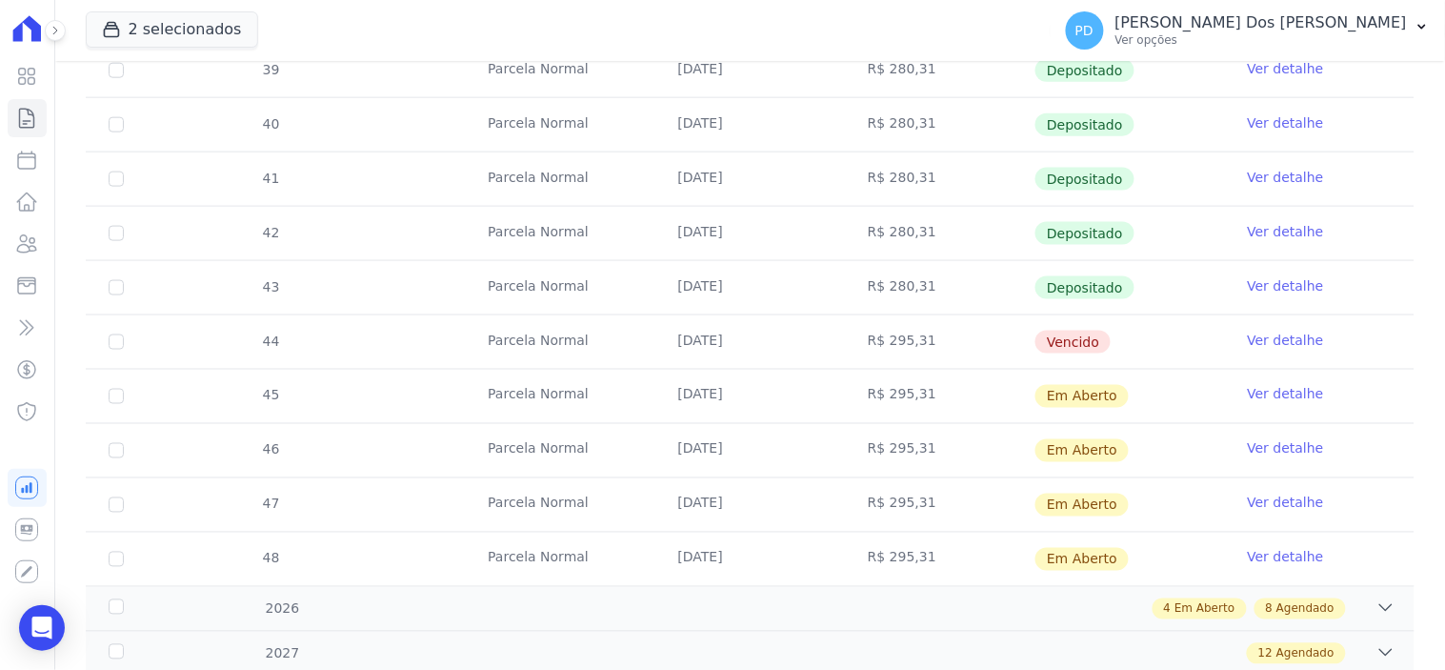
scroll to position [740, 0]
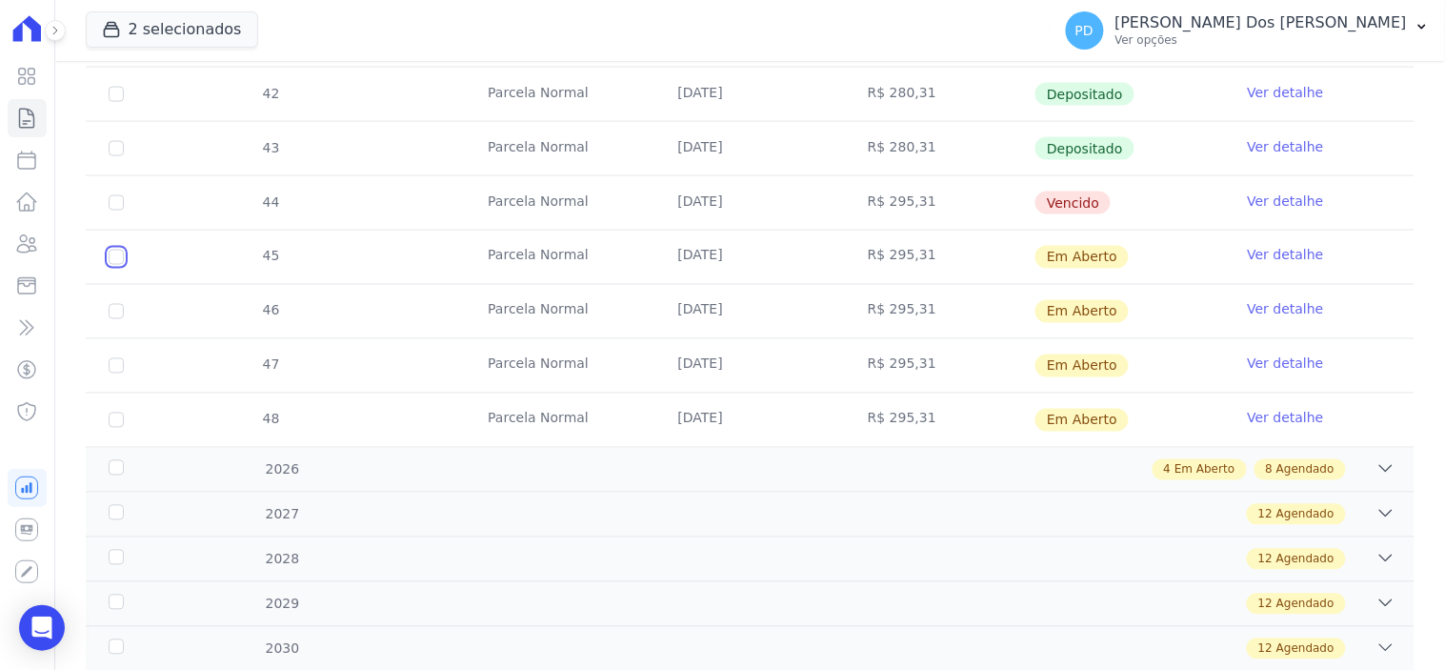
click at [118, 255] on input "checkbox" at bounding box center [116, 257] width 15 height 15
checkbox input "true"
click at [110, 265] on input "checkbox" at bounding box center [116, 257] width 15 height 15
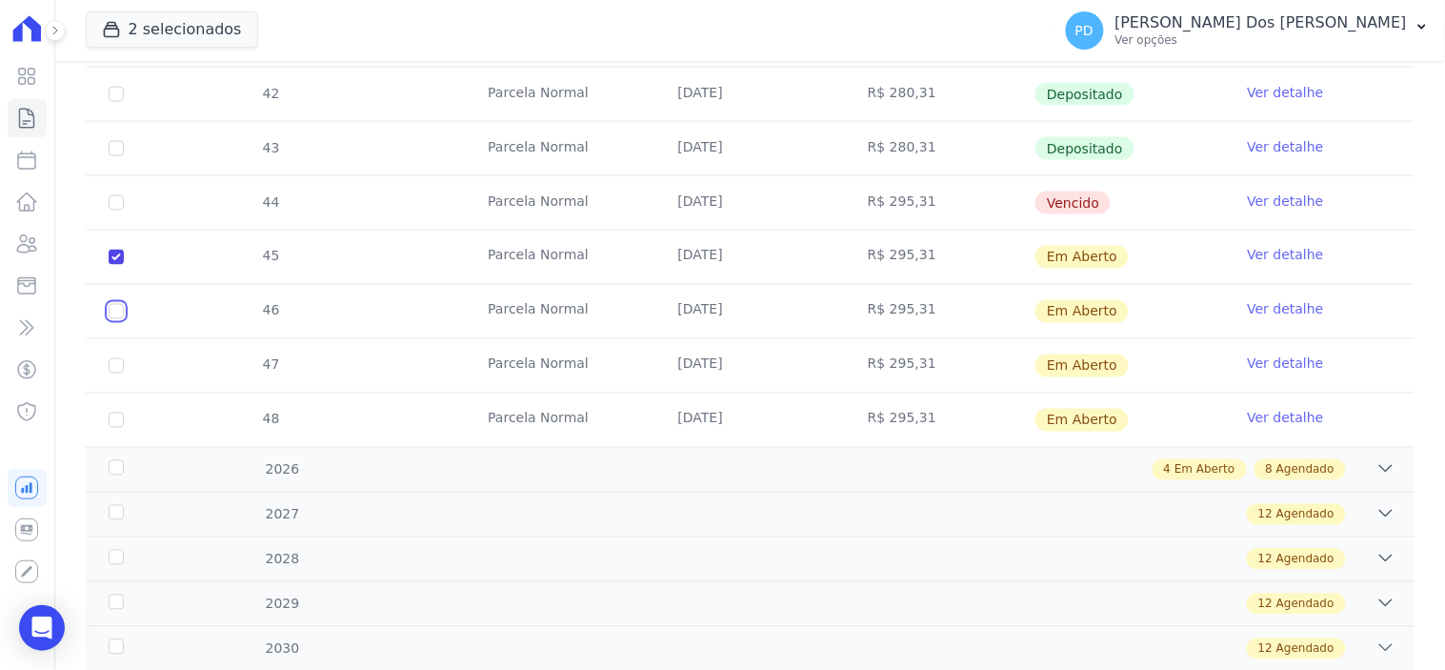
checkbox input "true"
click at [110, 265] on input "checkbox" at bounding box center [116, 257] width 15 height 15
checkbox input "true"
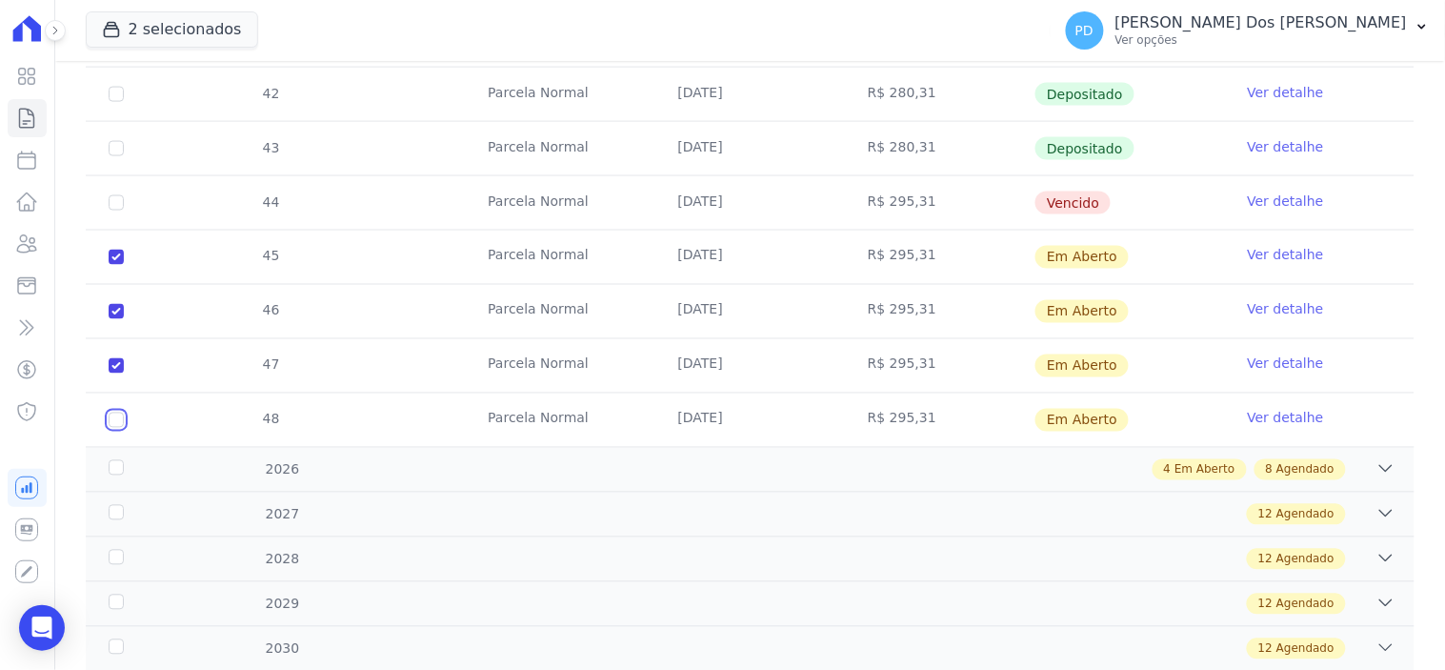
click at [112, 265] on input "checkbox" at bounding box center [116, 257] width 15 height 15
checkbox input "true"
click at [108, 467] on div "2026" at bounding box center [164, 470] width 119 height 20
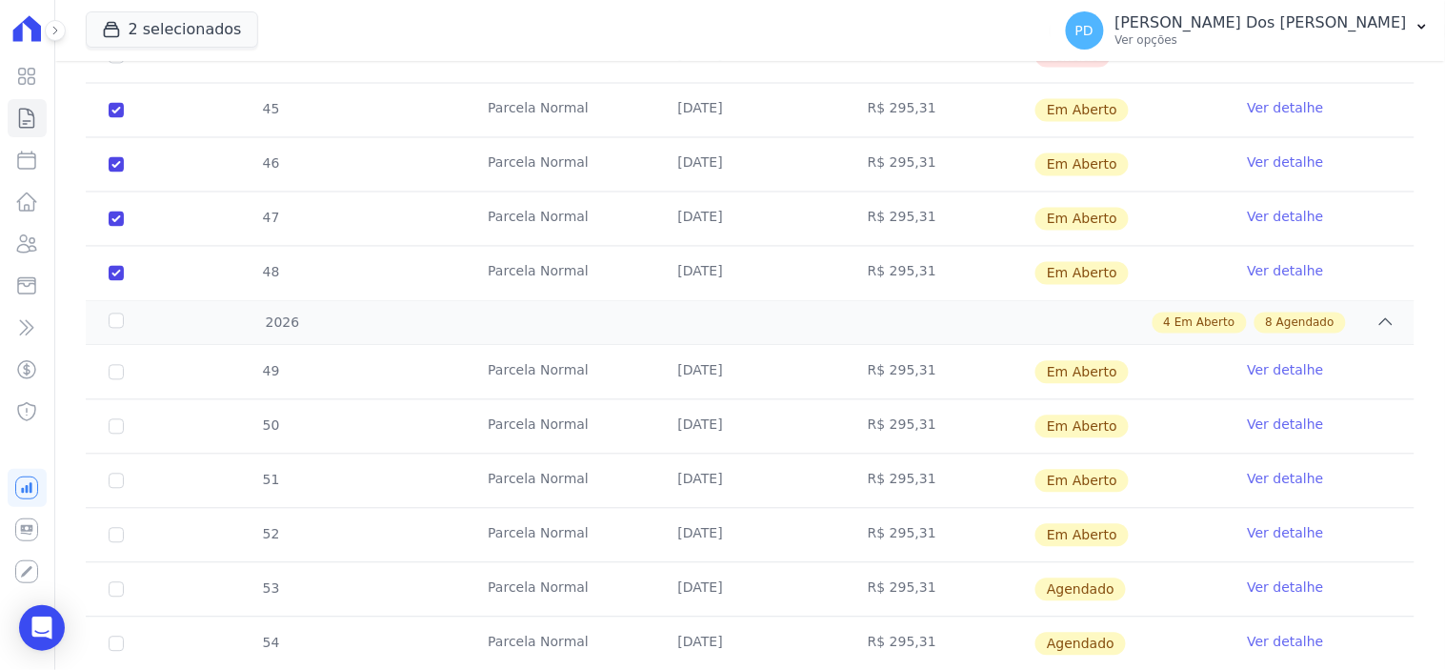
scroll to position [952, 0]
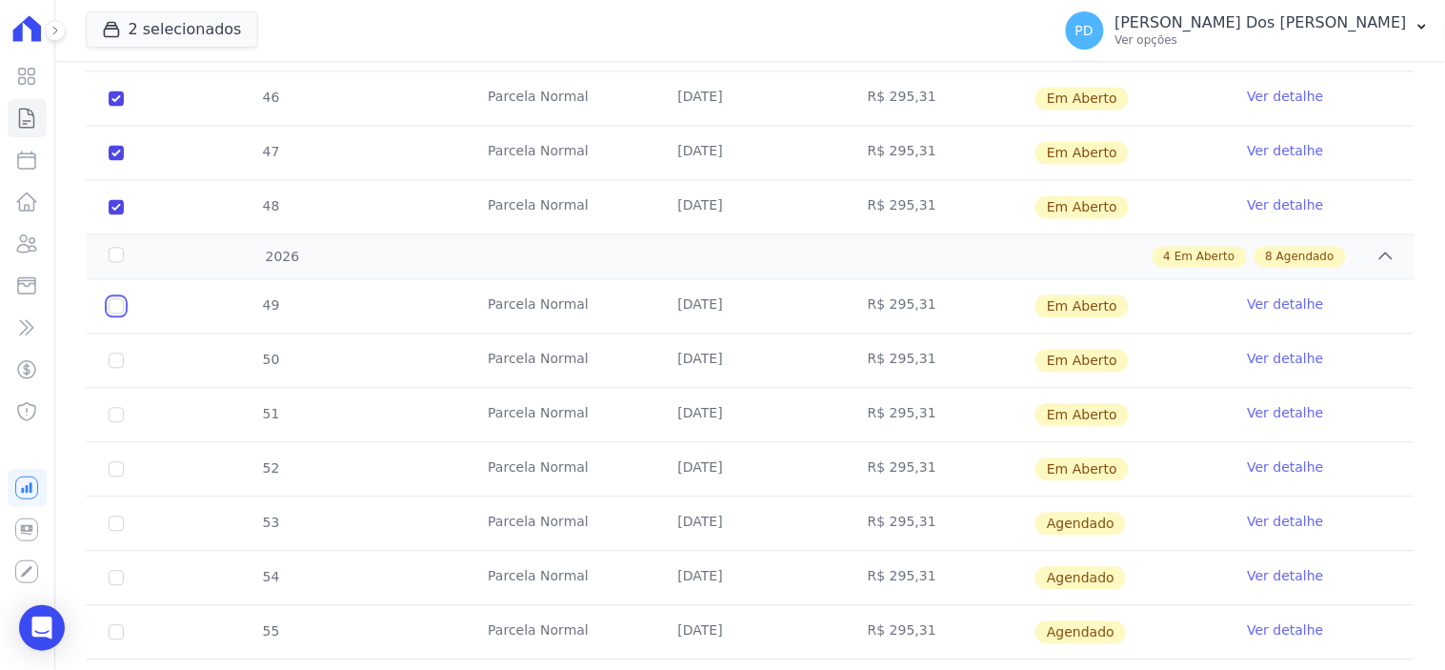
click at [118, 309] on input "checkbox" at bounding box center [116, 306] width 15 height 15
checkbox input "true"
click at [112, 314] on input "checkbox" at bounding box center [116, 306] width 15 height 15
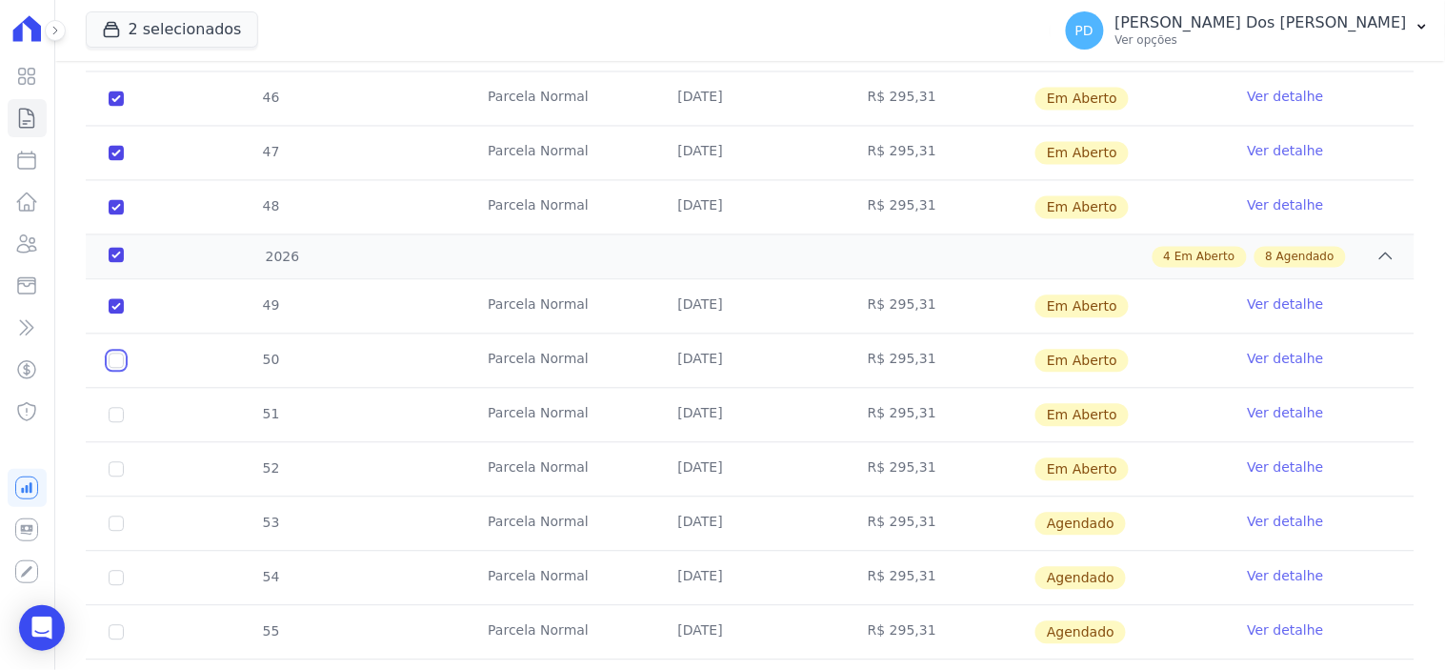
checkbox input "true"
click at [112, 314] on input "checkbox" at bounding box center [116, 306] width 15 height 15
checkbox input "true"
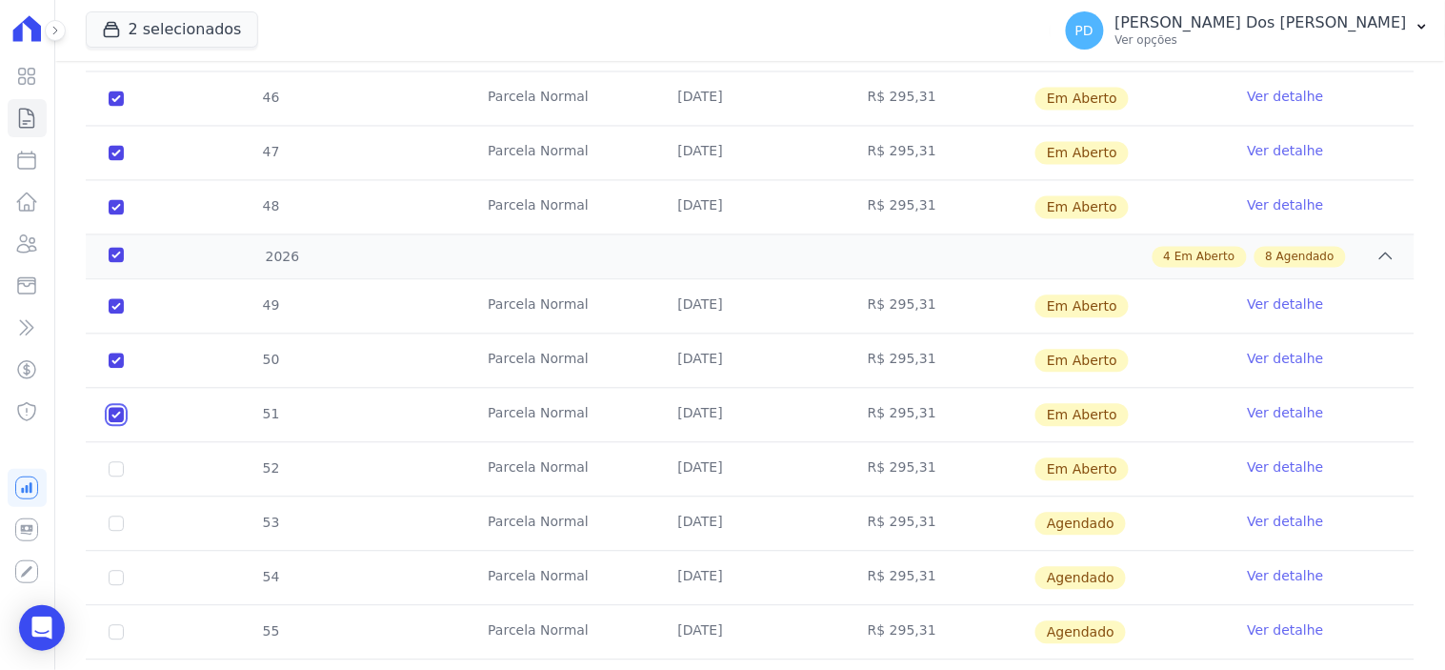
checkbox input "true"
click at [112, 314] on input "checkbox" at bounding box center [116, 306] width 15 height 15
checkbox input "true"
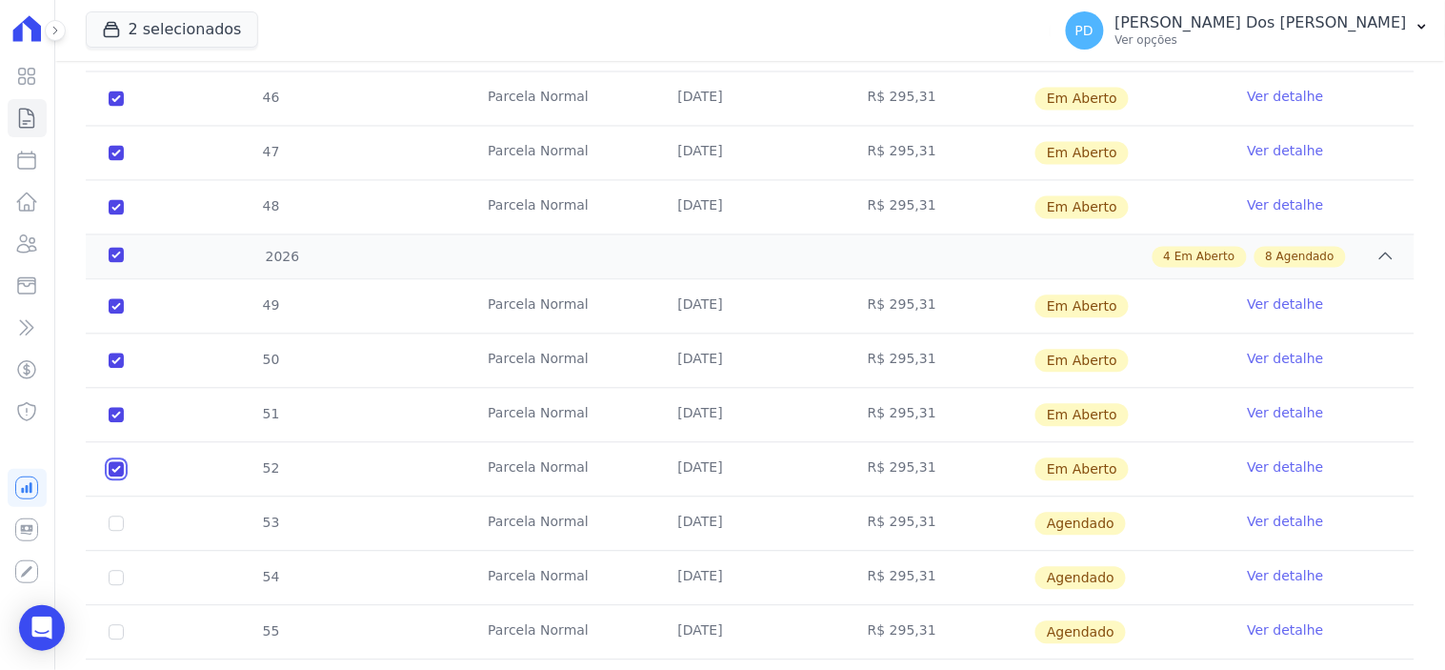
checkbox input "true"
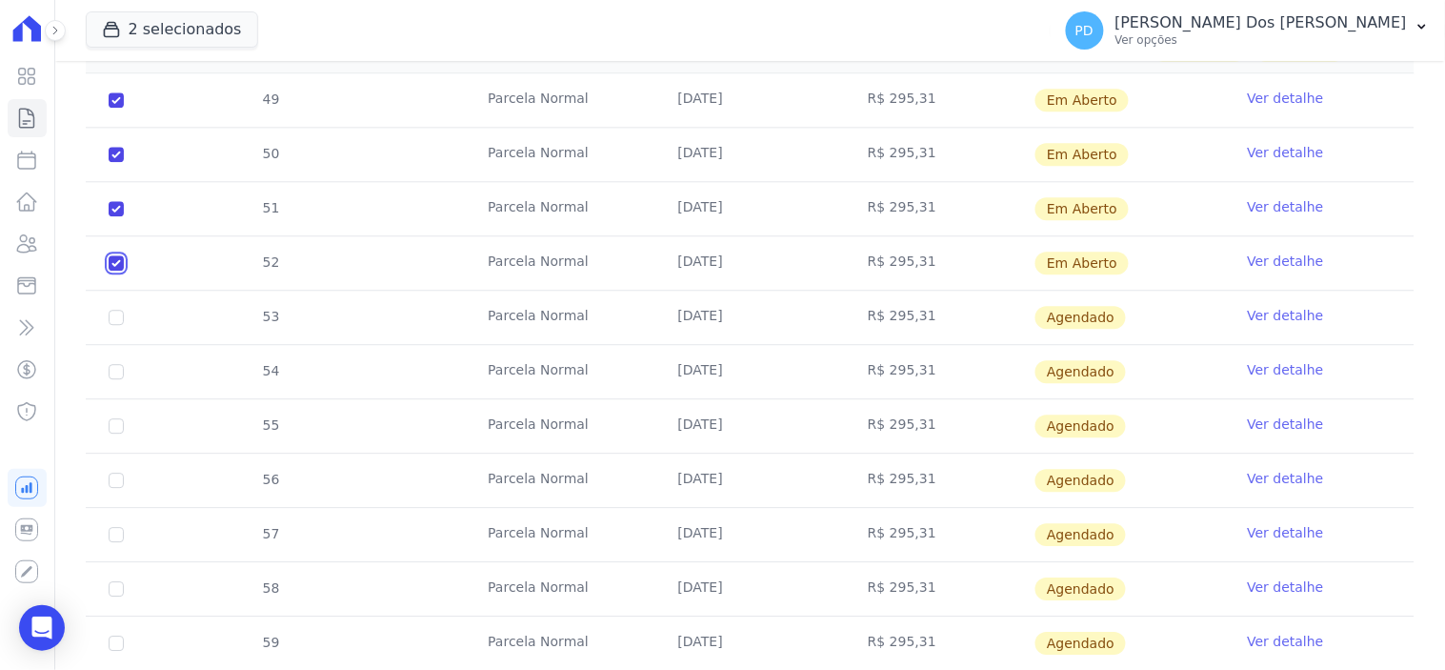
scroll to position [1164, 0]
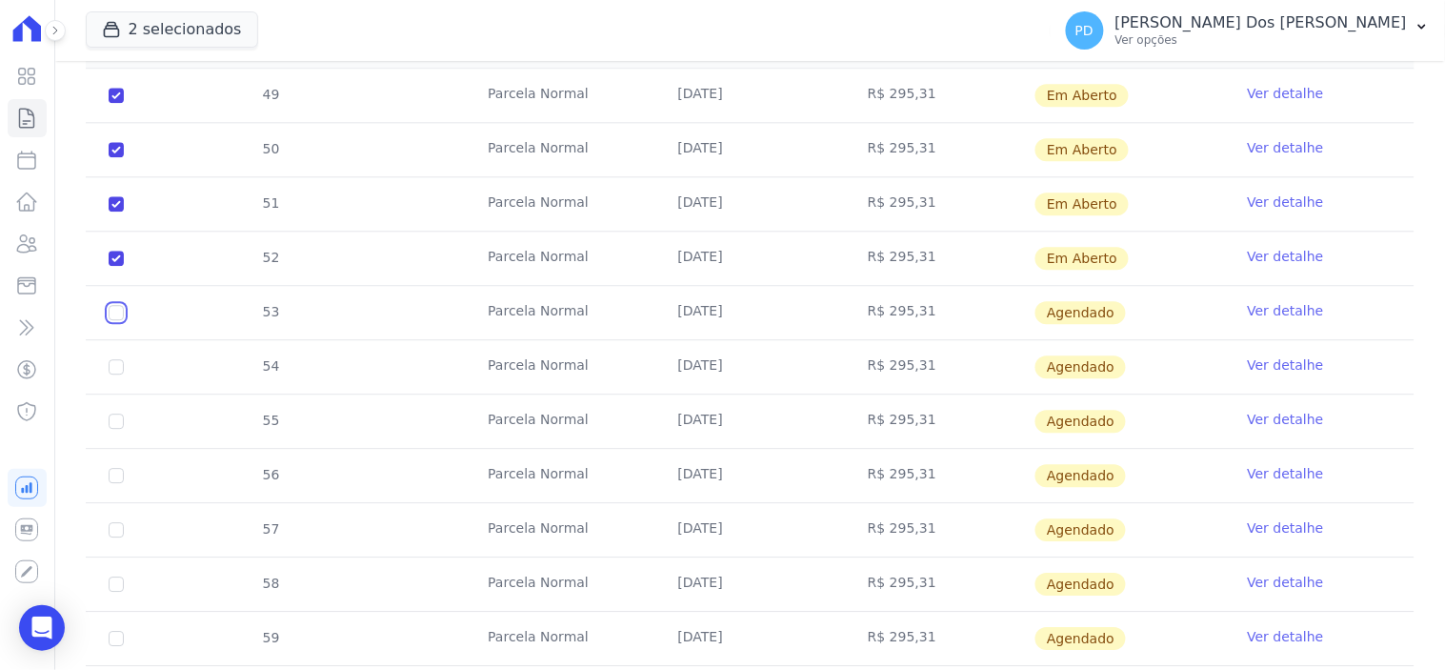
click at [118, 317] on input "checkbox" at bounding box center [116, 312] width 15 height 15
checkbox input "true"
click at [119, 320] on input "checkbox" at bounding box center [116, 312] width 15 height 15
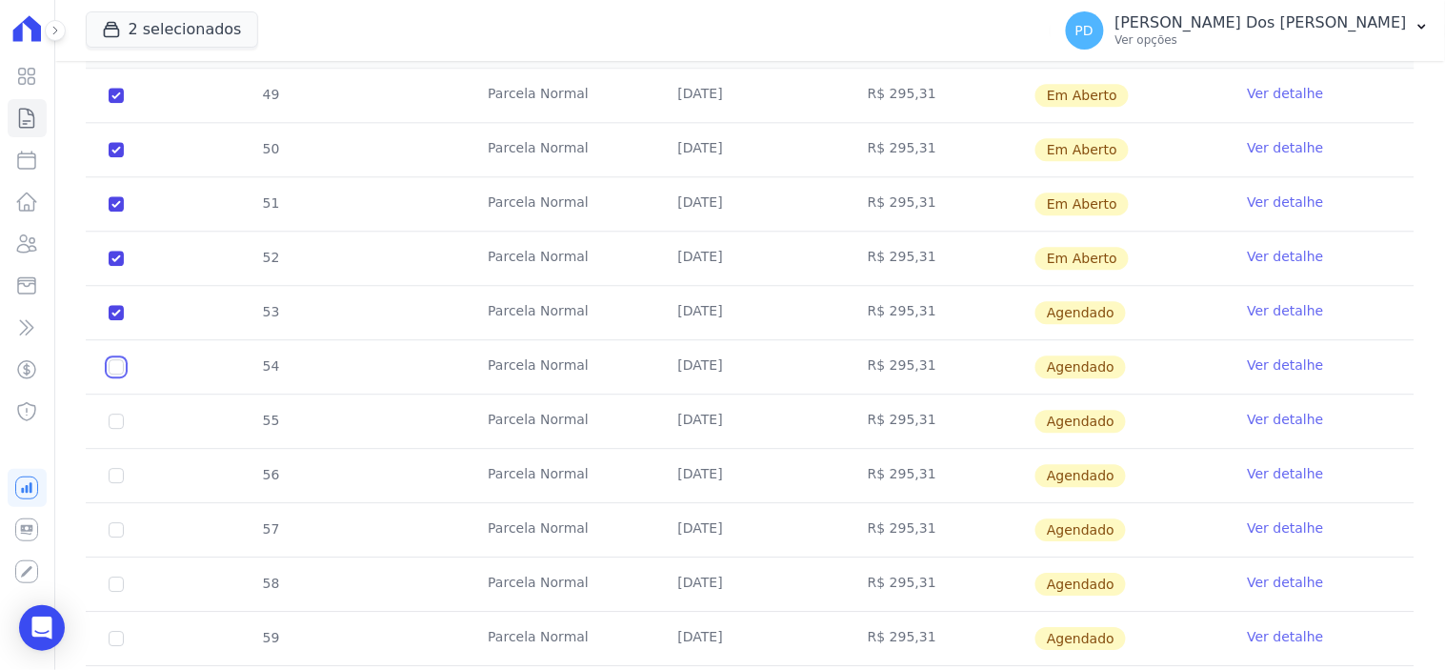
checkbox input "true"
click at [112, 320] on input "checkbox" at bounding box center [116, 312] width 15 height 15
checkbox input "true"
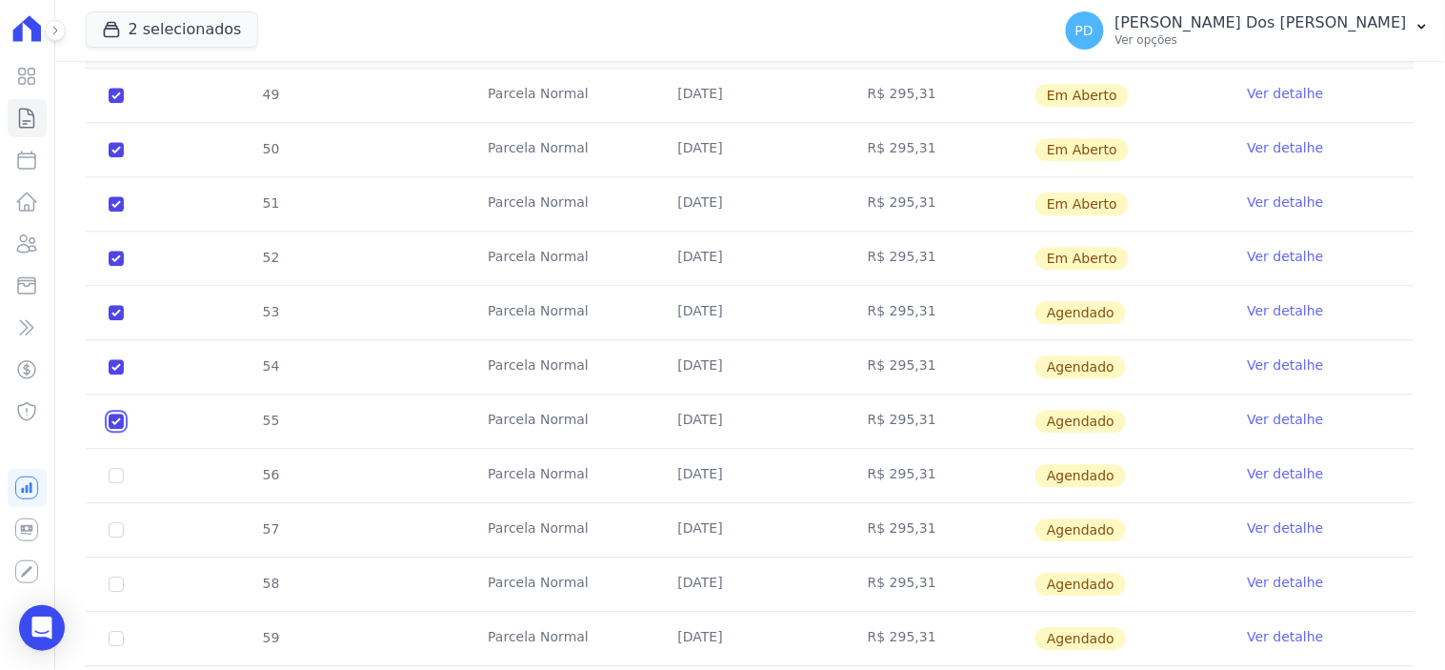
checkbox input "true"
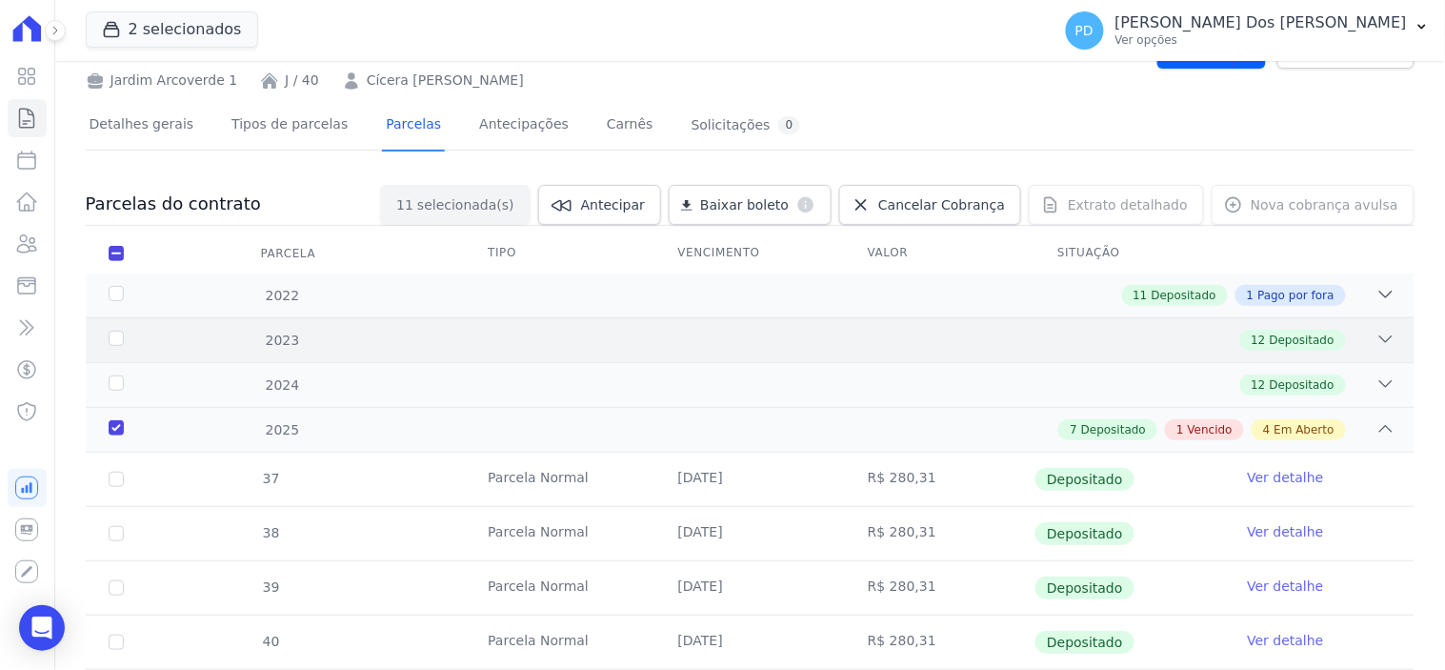
scroll to position [0, 0]
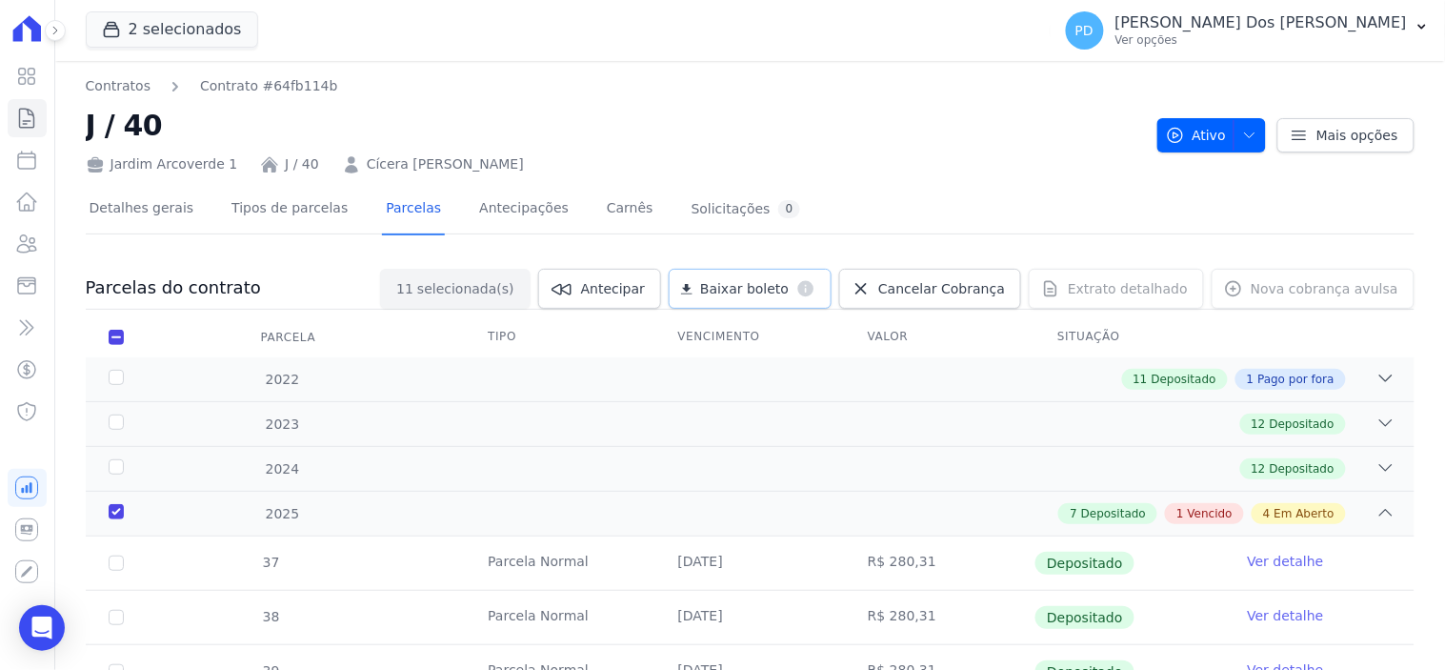
click at [775, 280] on span "Baixar boleto" at bounding box center [744, 288] width 89 height 19
click at [1429, 27] on icon "button" at bounding box center [1421, 26] width 15 height 15
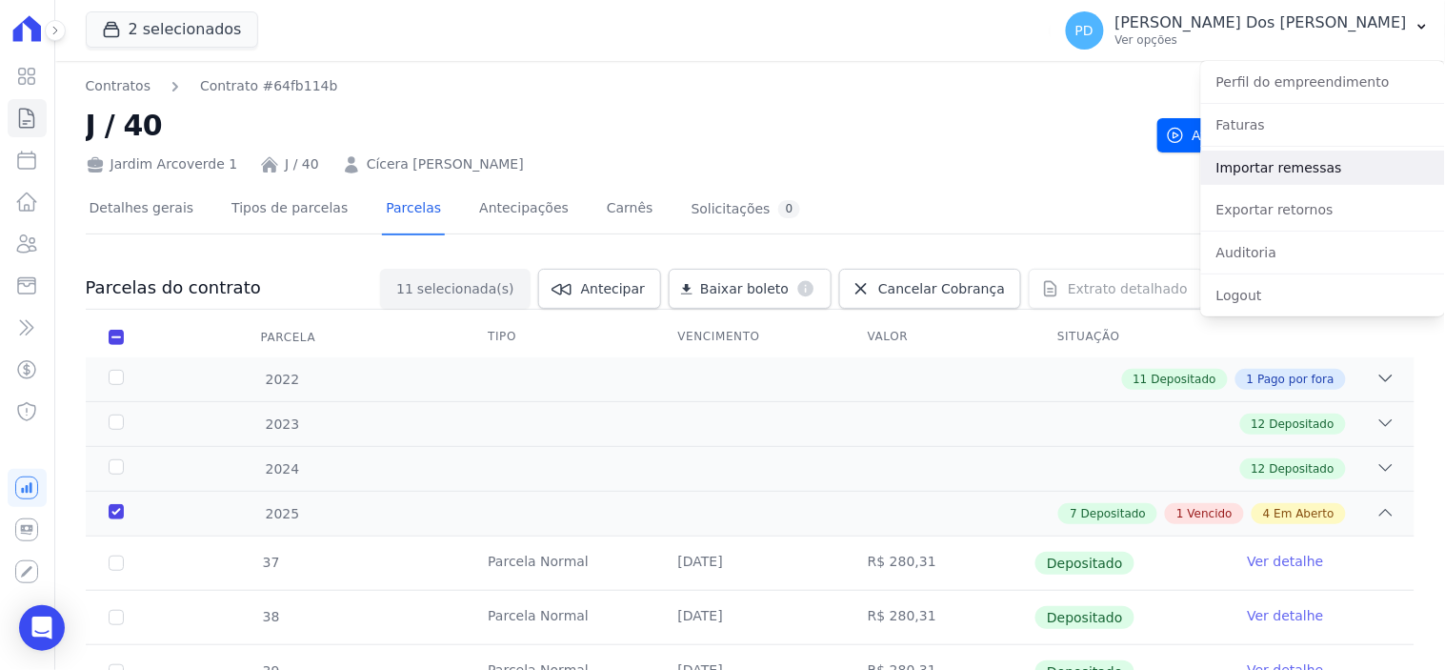
click at [1305, 167] on link "Importar remessas" at bounding box center [1323, 167] width 244 height 34
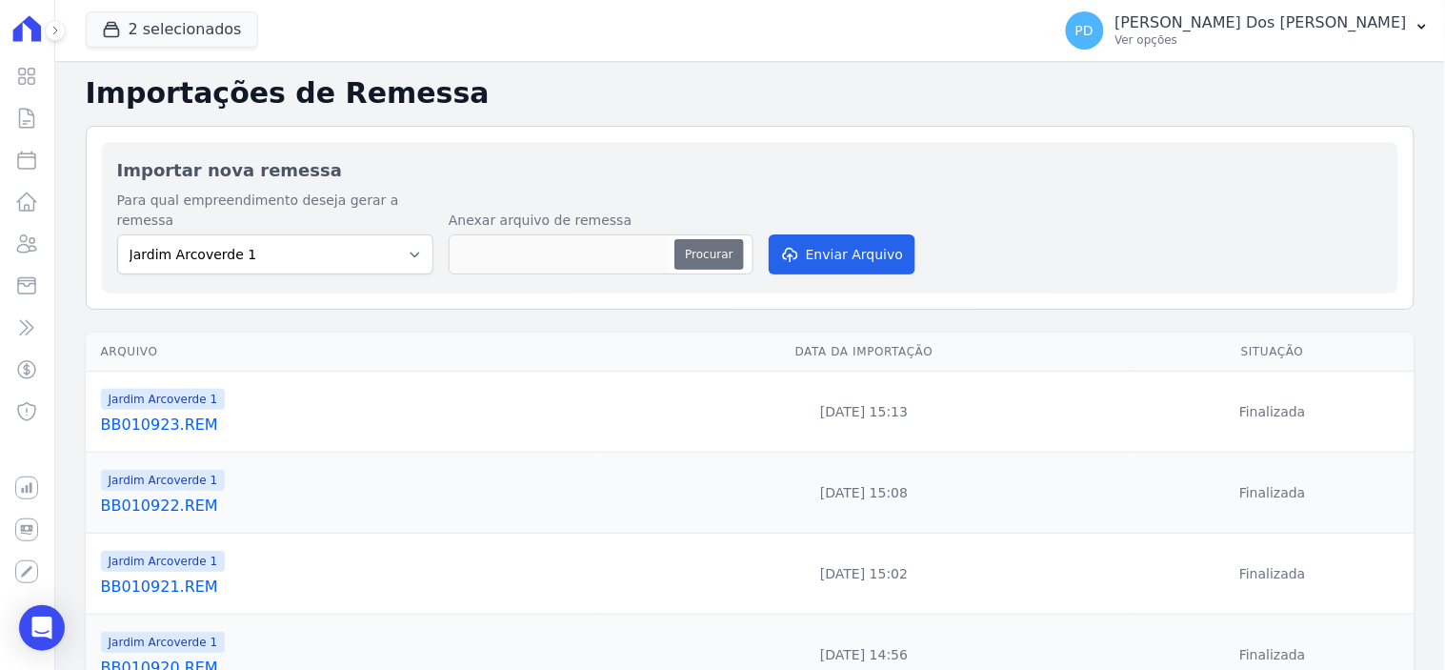
click at [728, 239] on button "Procurar" at bounding box center [708, 254] width 69 height 30
type input "BB010924.REM"
click at [873, 234] on button "Enviar Arquivo" at bounding box center [842, 254] width 147 height 40
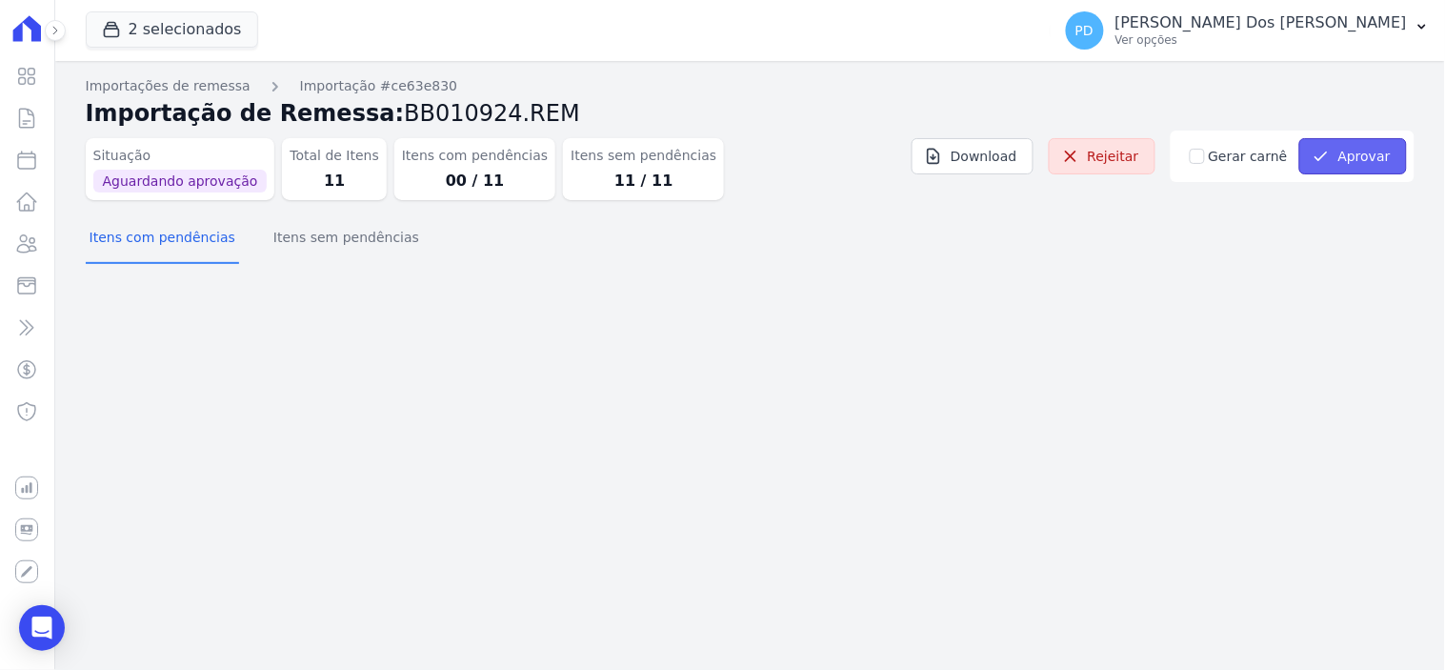
click at [1379, 152] on button "Aprovar" at bounding box center [1353, 156] width 108 height 36
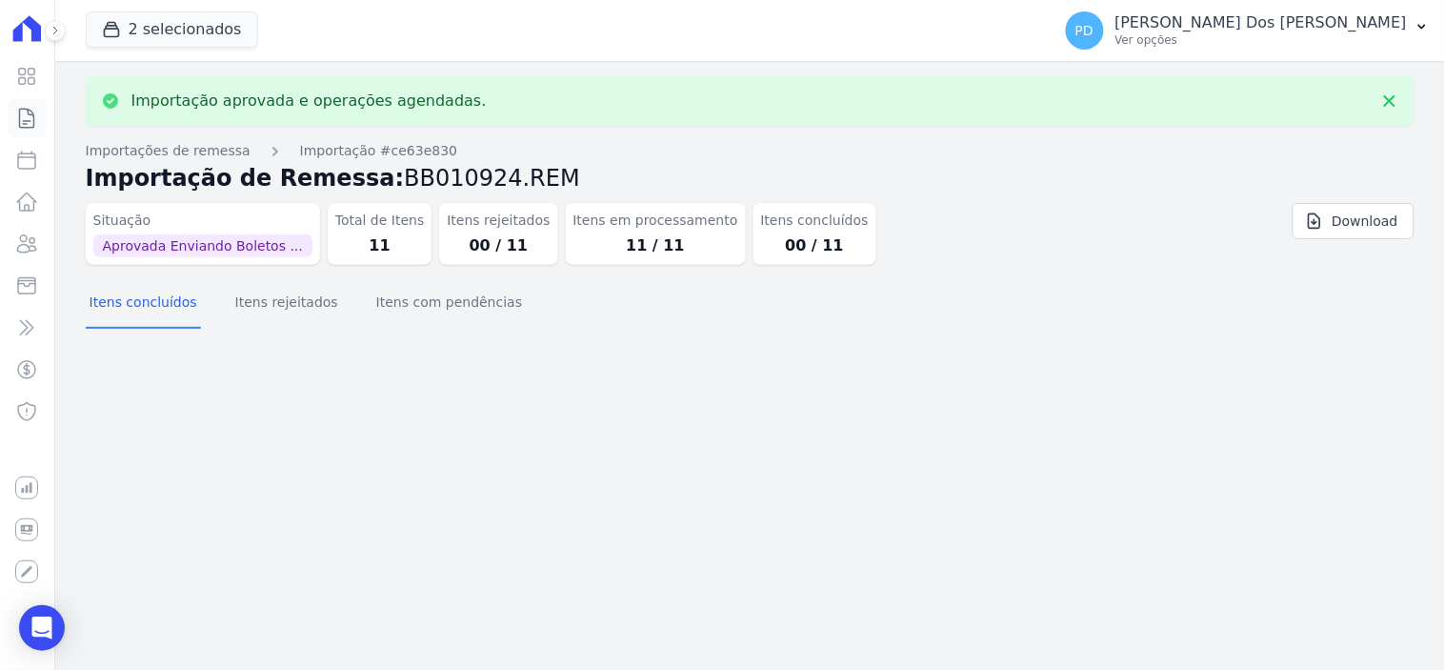
click at [20, 110] on icon at bounding box center [27, 118] width 14 height 19
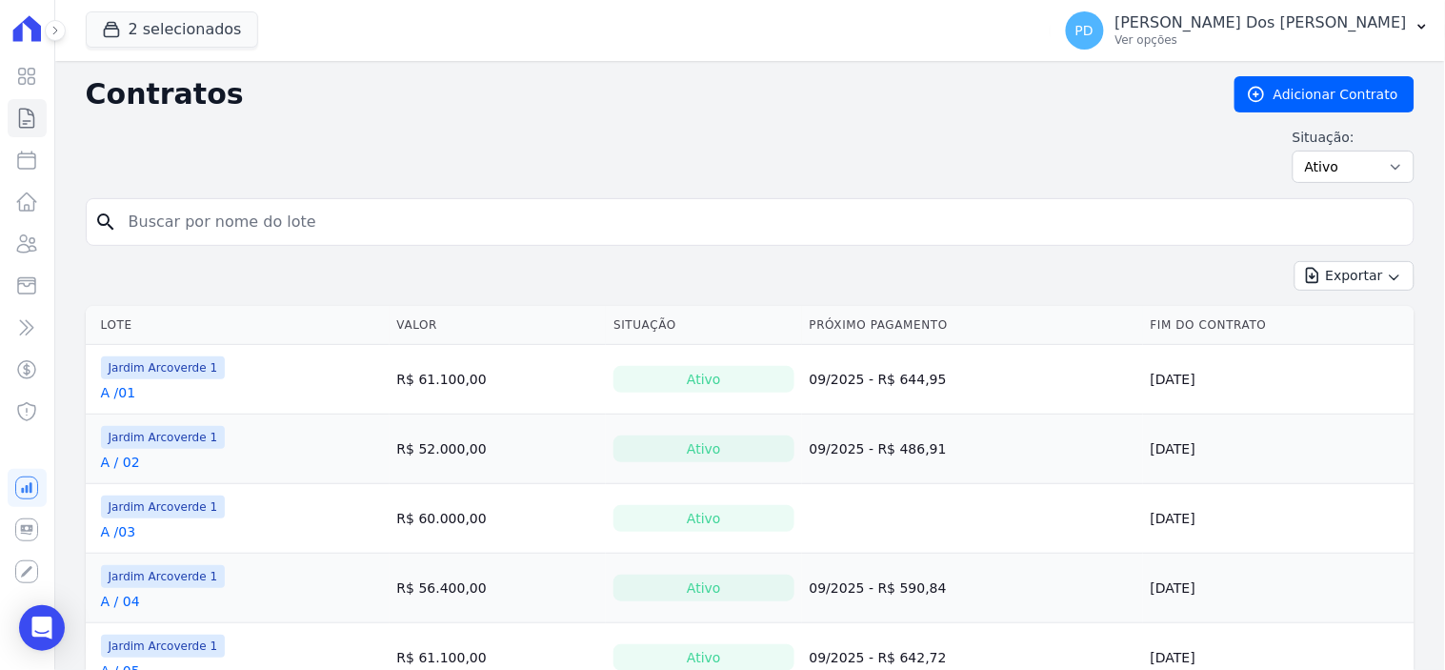
click at [501, 207] on input "search" at bounding box center [761, 222] width 1289 height 38
type input "k / 05"
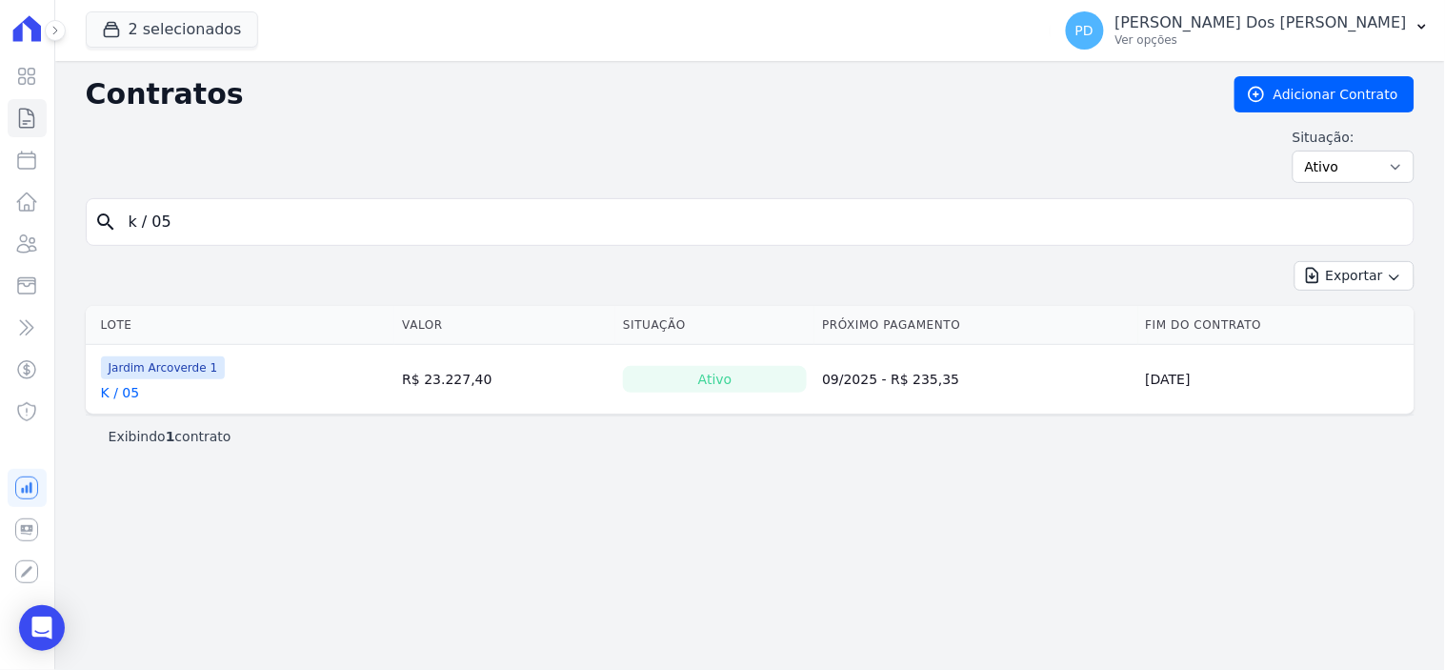
click at [126, 394] on link "K / 05" at bounding box center [120, 392] width 39 height 19
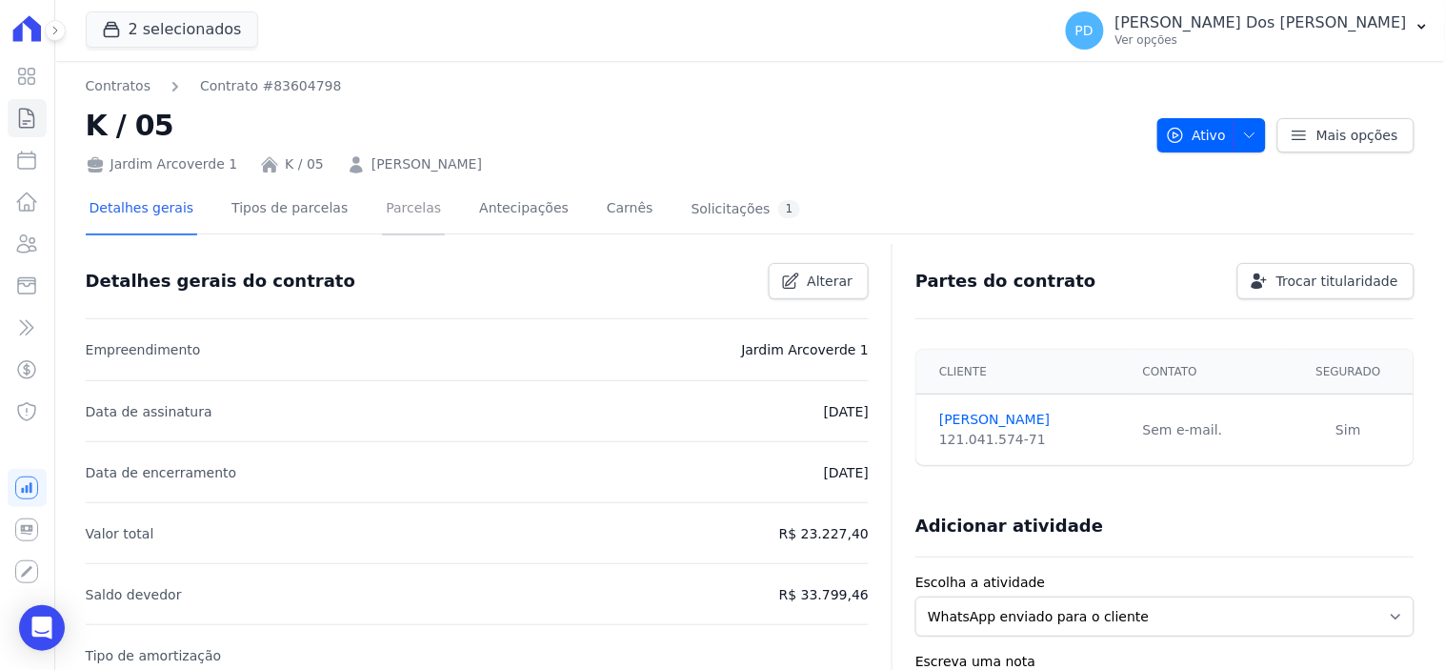
click at [394, 207] on link "Parcelas" at bounding box center [413, 210] width 63 height 50
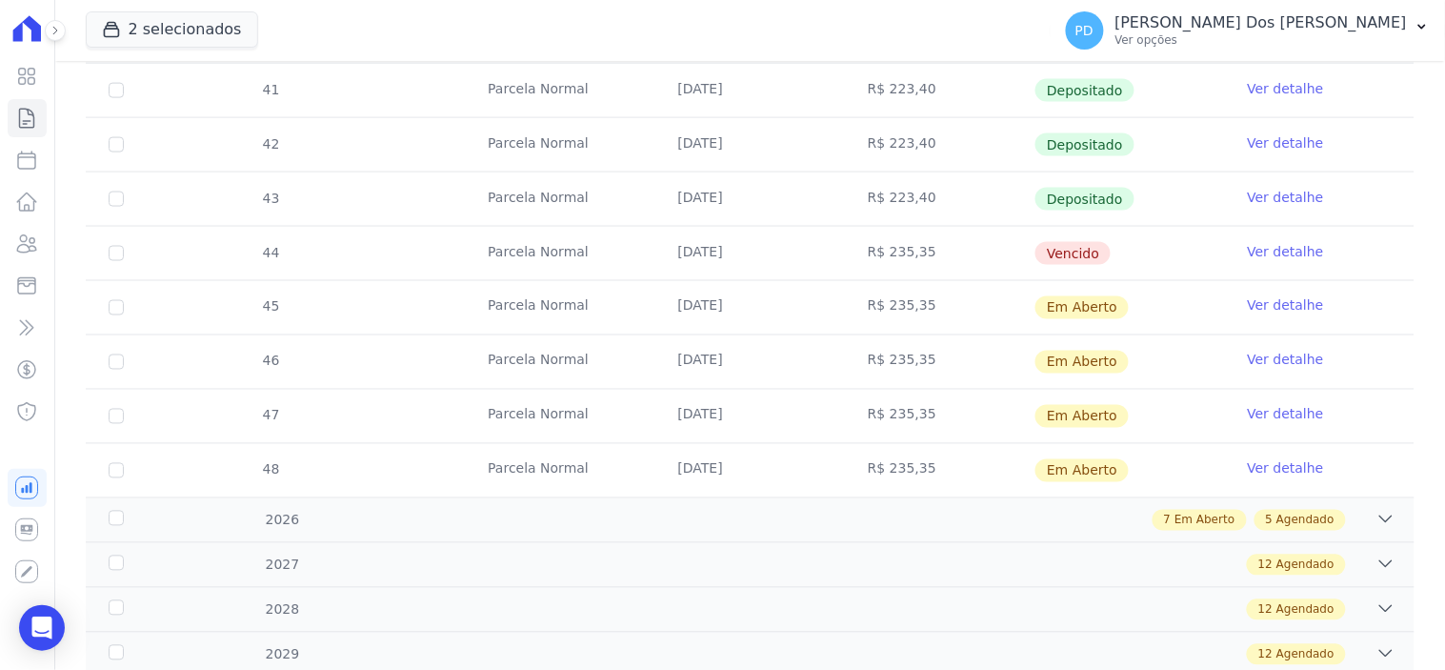
scroll to position [740, 0]
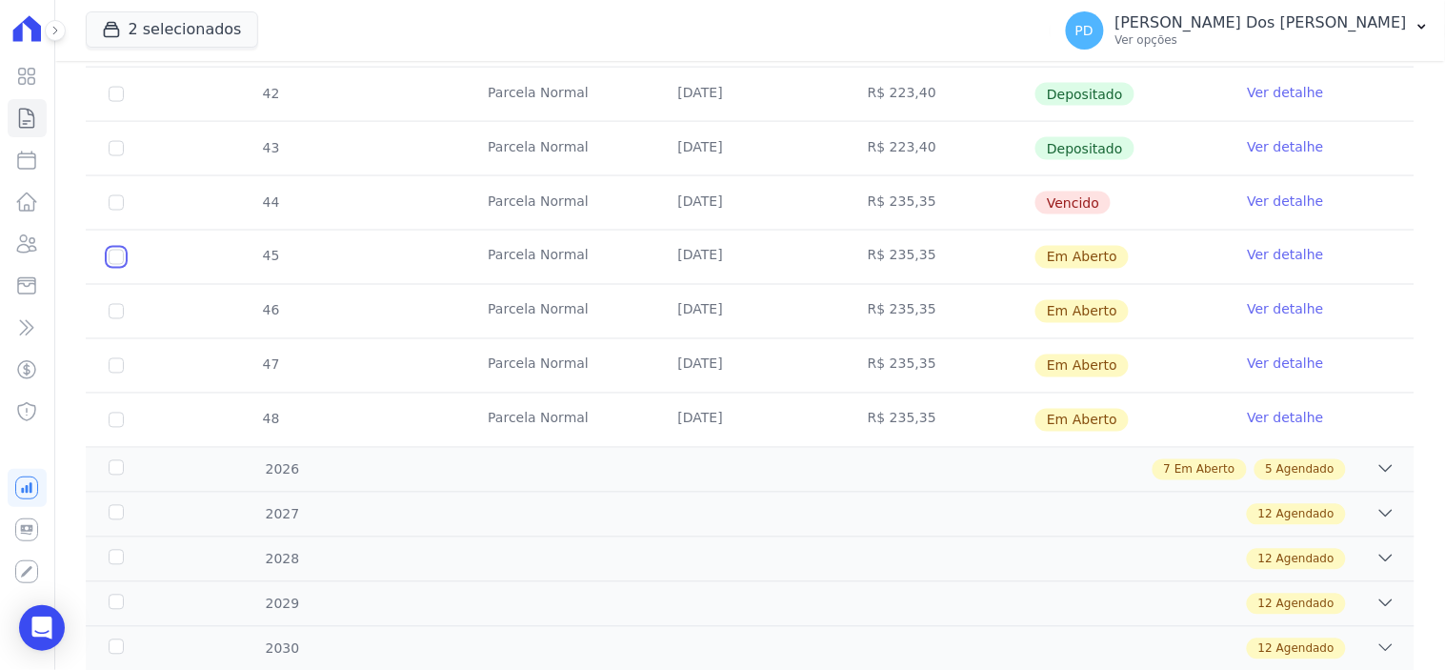
click at [111, 263] on input "checkbox" at bounding box center [116, 257] width 15 height 15
checkbox input "true"
click at [115, 265] on input "checkbox" at bounding box center [116, 257] width 15 height 15
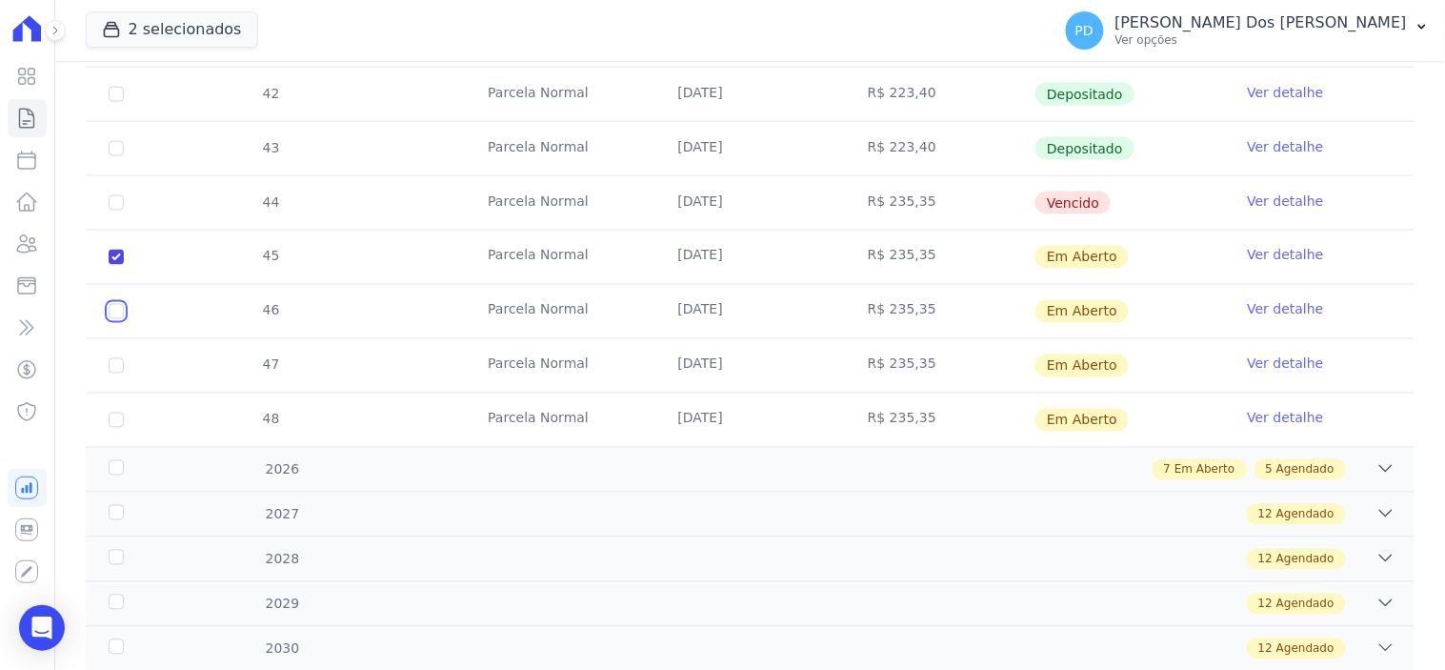
checkbox input "true"
click at [110, 265] on input "checkbox" at bounding box center [116, 257] width 15 height 15
checkbox input "true"
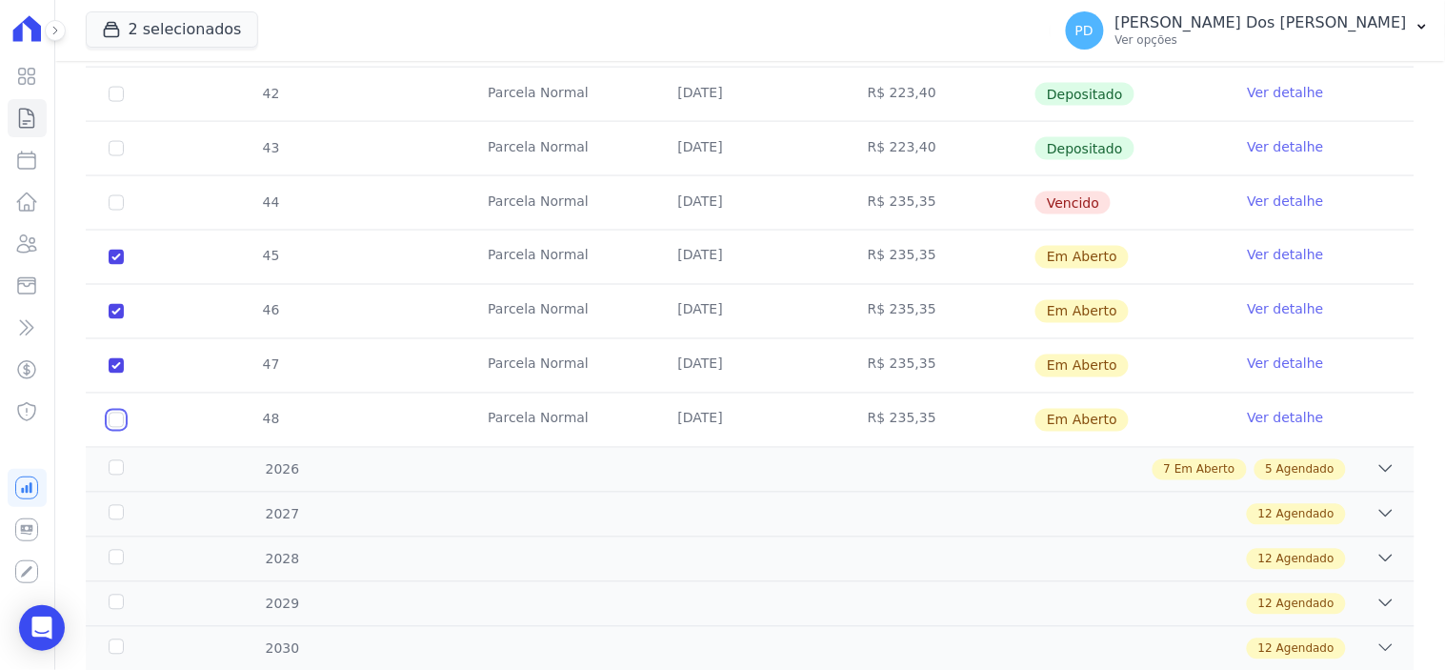
click at [114, 265] on input "checkbox" at bounding box center [116, 257] width 15 height 15
checkbox input "true"
click at [120, 464] on div "2026" at bounding box center [164, 470] width 119 height 20
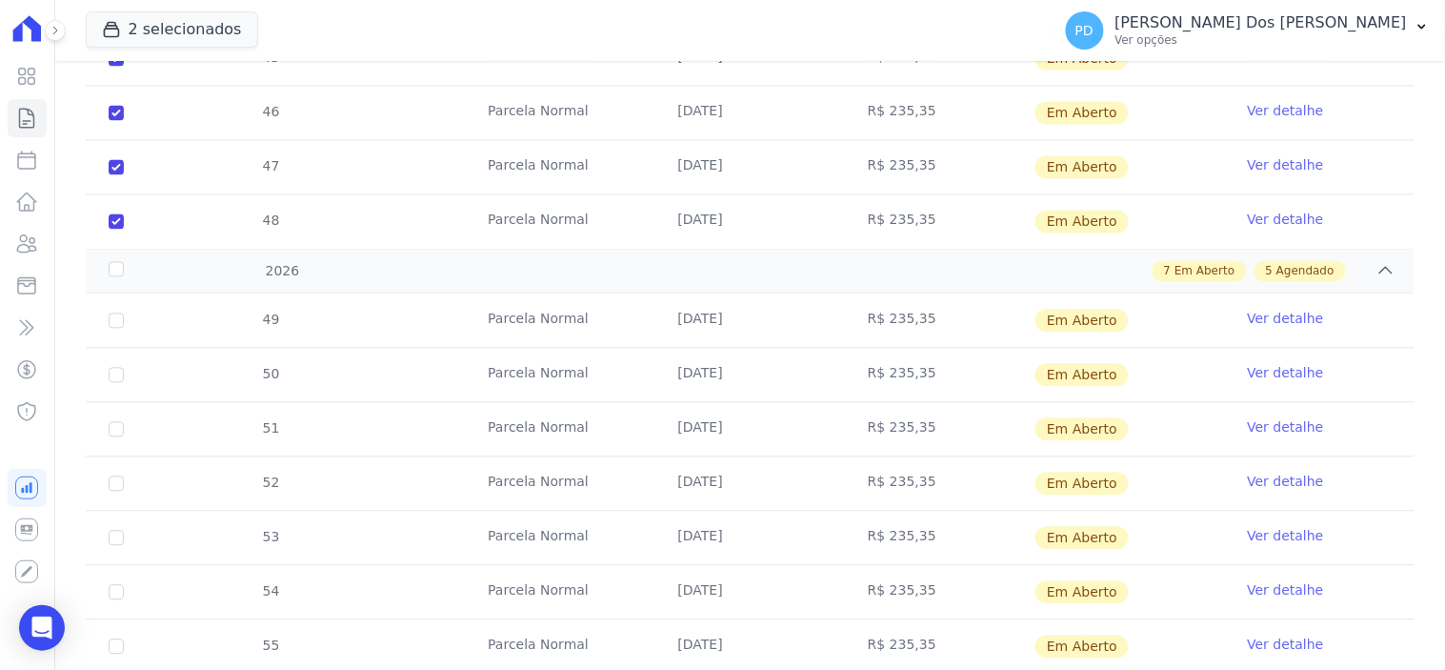
scroll to position [952, 0]
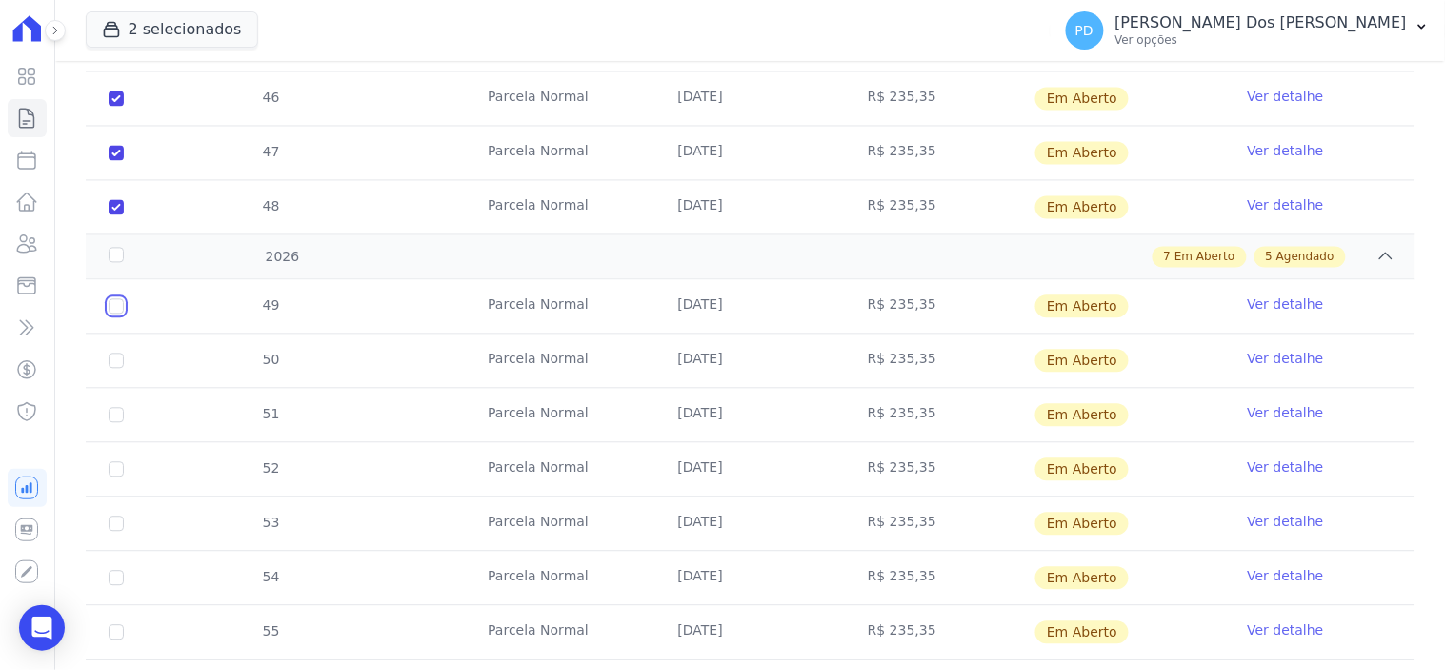
click at [114, 310] on input "checkbox" at bounding box center [116, 306] width 15 height 15
checkbox input "true"
click at [117, 314] on input "checkbox" at bounding box center [116, 306] width 15 height 15
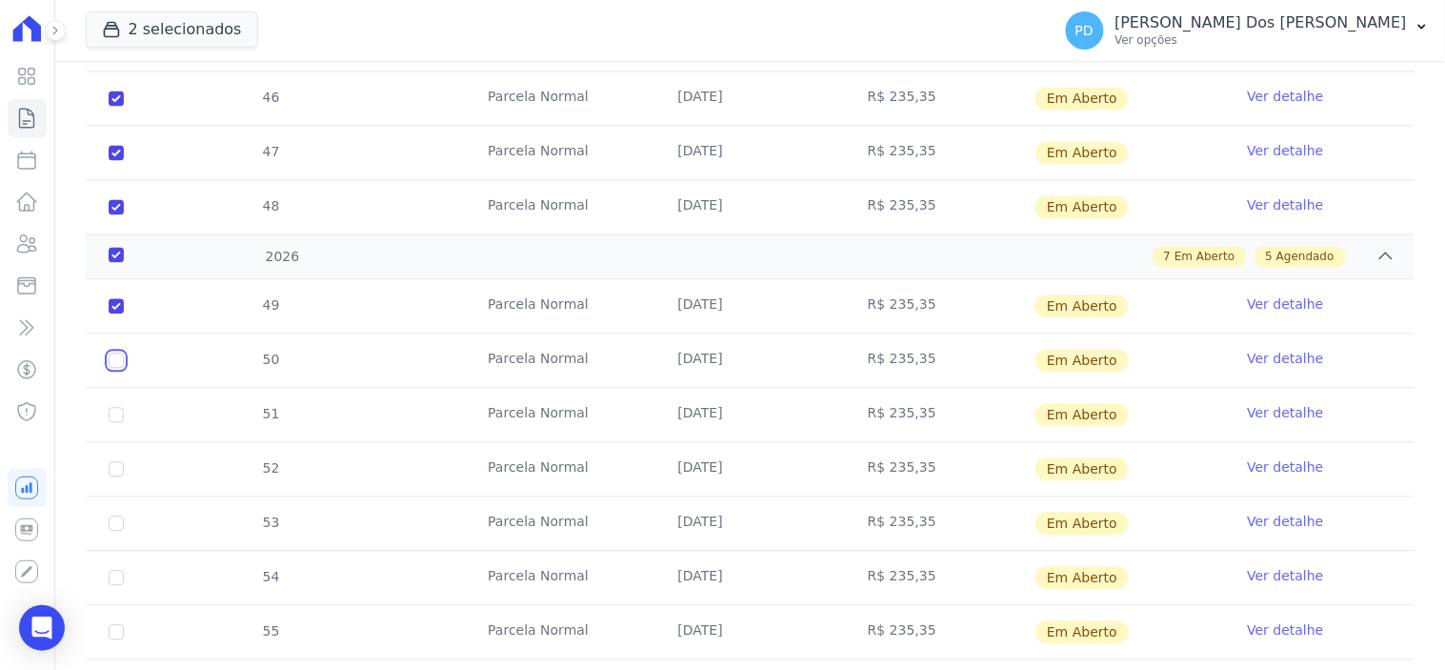
checkbox input "true"
click at [111, 314] on input "checkbox" at bounding box center [116, 306] width 15 height 15
checkbox input "true"
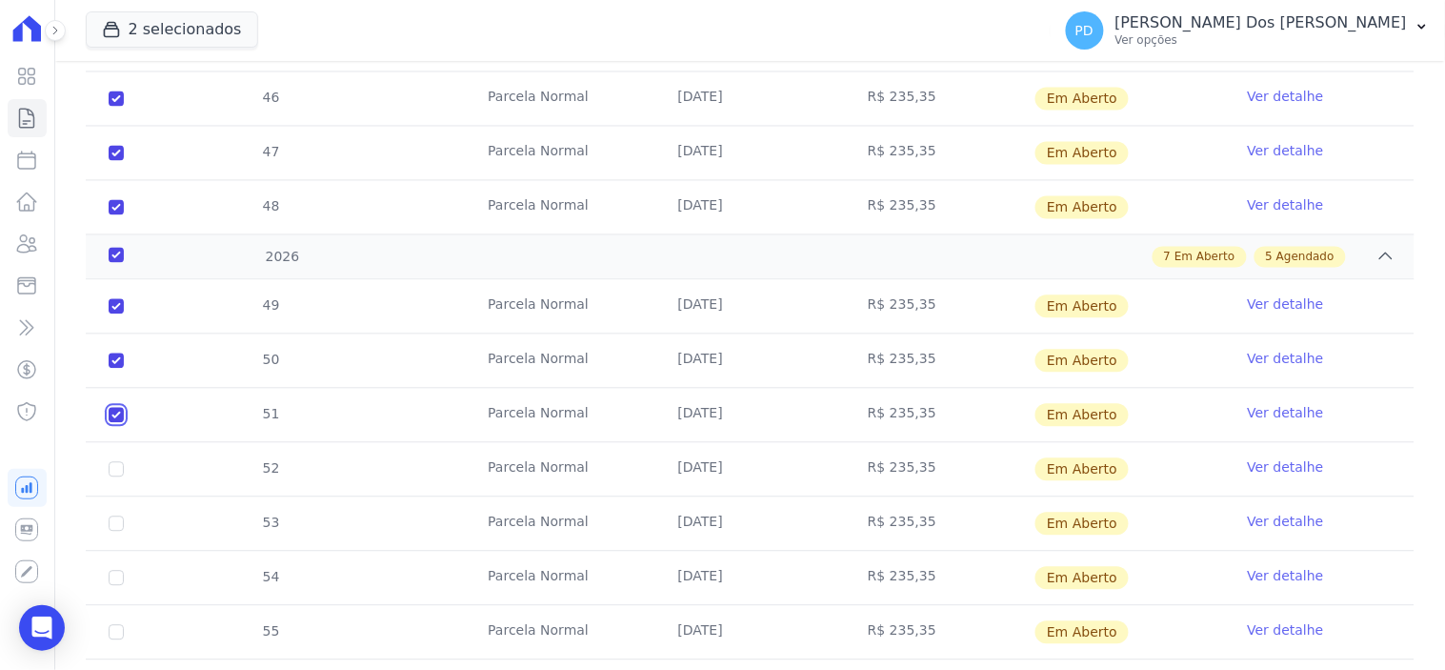
checkbox input "true"
click at [116, 314] on input "checkbox" at bounding box center [116, 306] width 15 height 15
checkbox input "true"
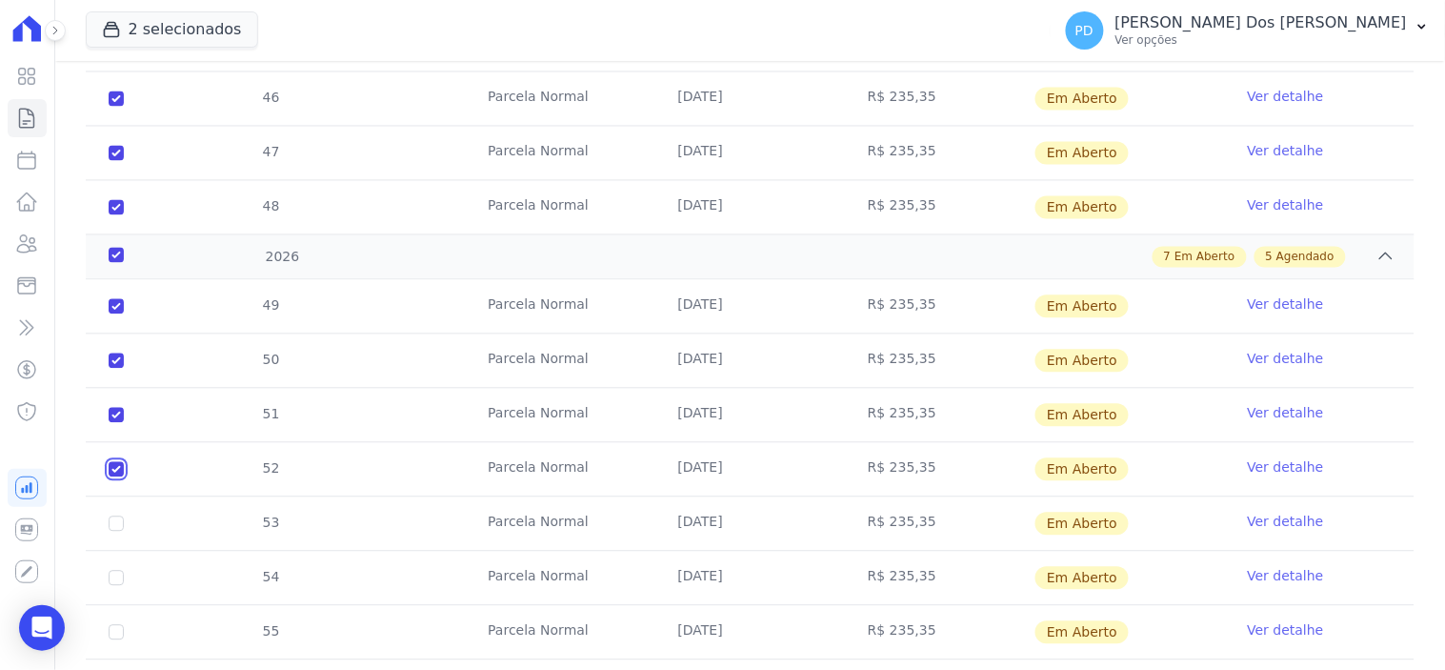
checkbox input "true"
click at [111, 314] on input "checkbox" at bounding box center [116, 306] width 15 height 15
checkbox input "true"
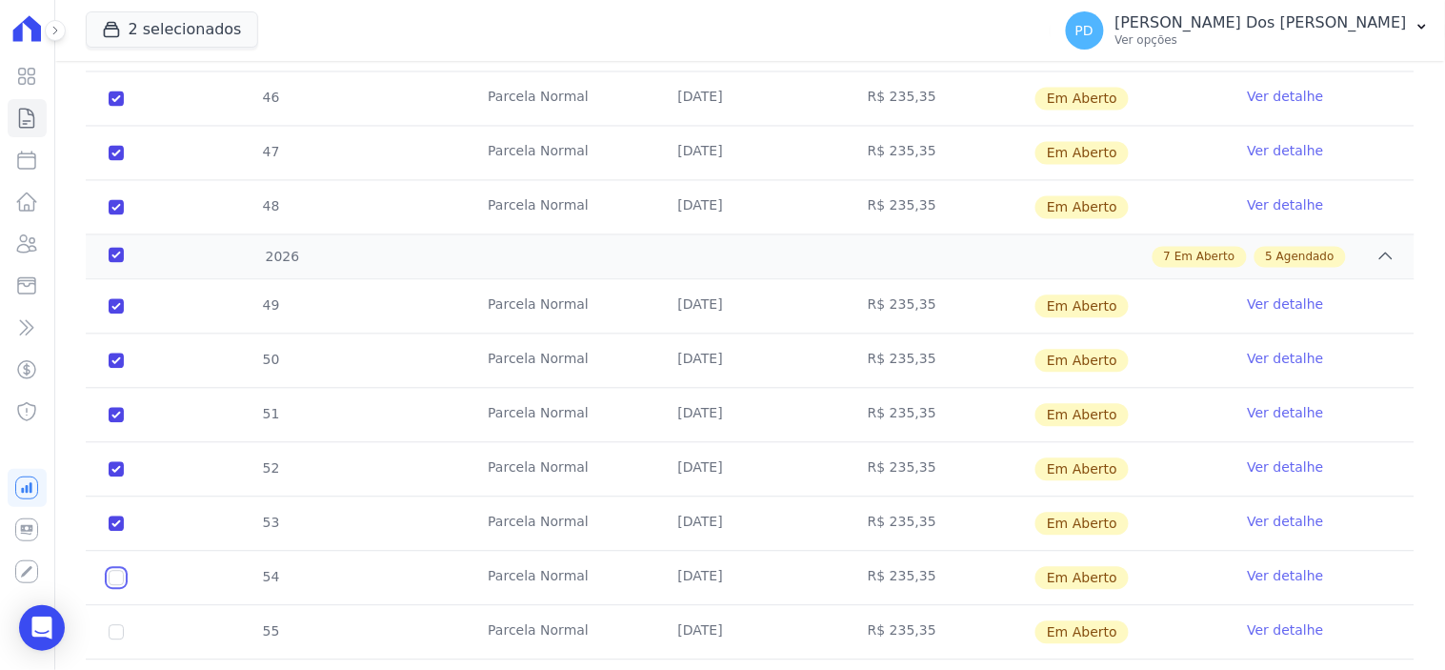
click at [109, 314] on input "checkbox" at bounding box center [116, 306] width 15 height 15
checkbox input "true"
click at [114, 314] on input "checkbox" at bounding box center [116, 306] width 15 height 15
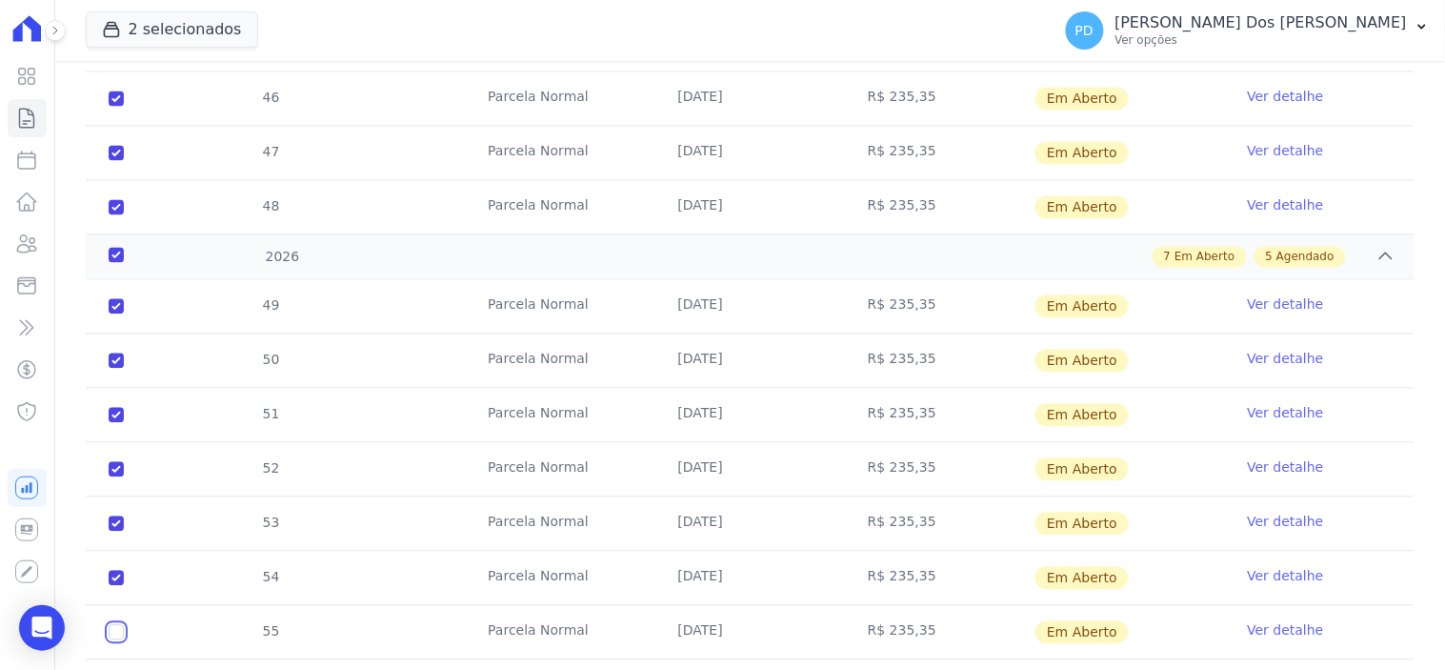
checkbox input "true"
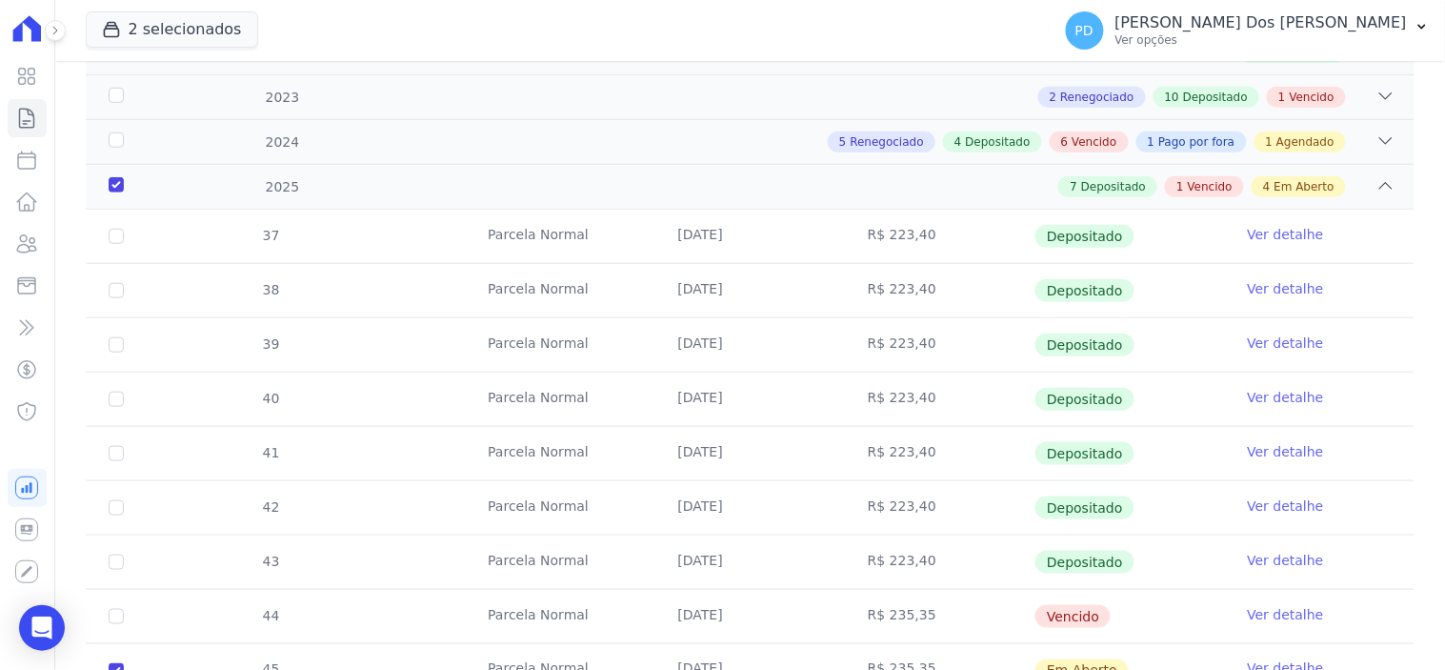
scroll to position [0, 0]
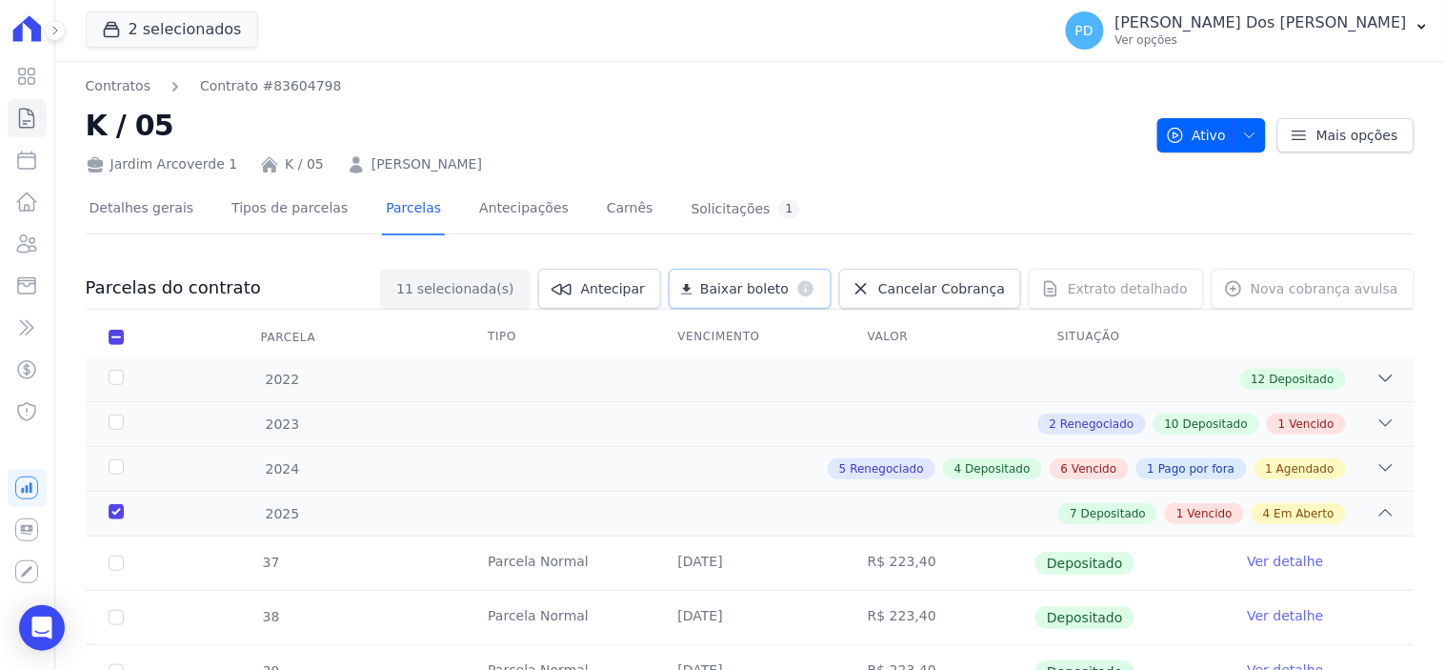
click at [754, 277] on link "Baixar boleto default" at bounding box center [750, 289] width 163 height 40
click at [30, 119] on icon at bounding box center [26, 118] width 23 height 23
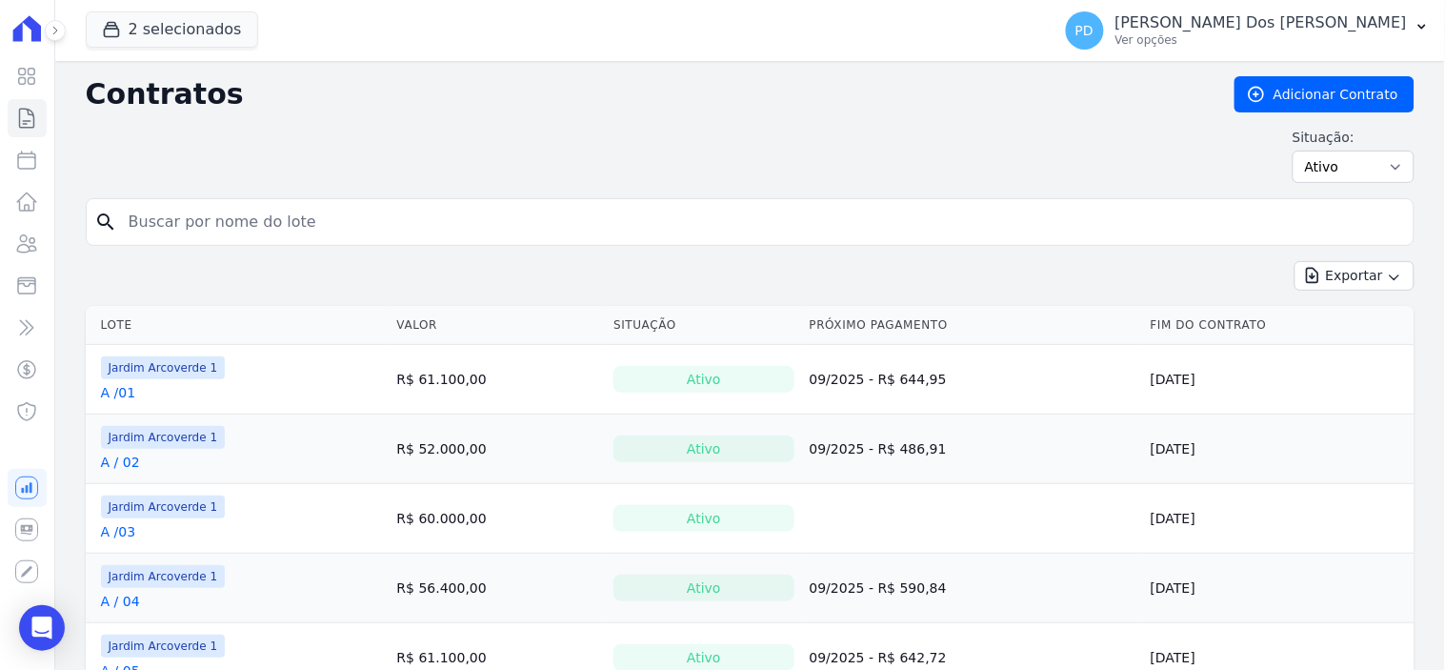
click at [491, 205] on input "search" at bounding box center [761, 222] width 1289 height 38
type input "k / 06"
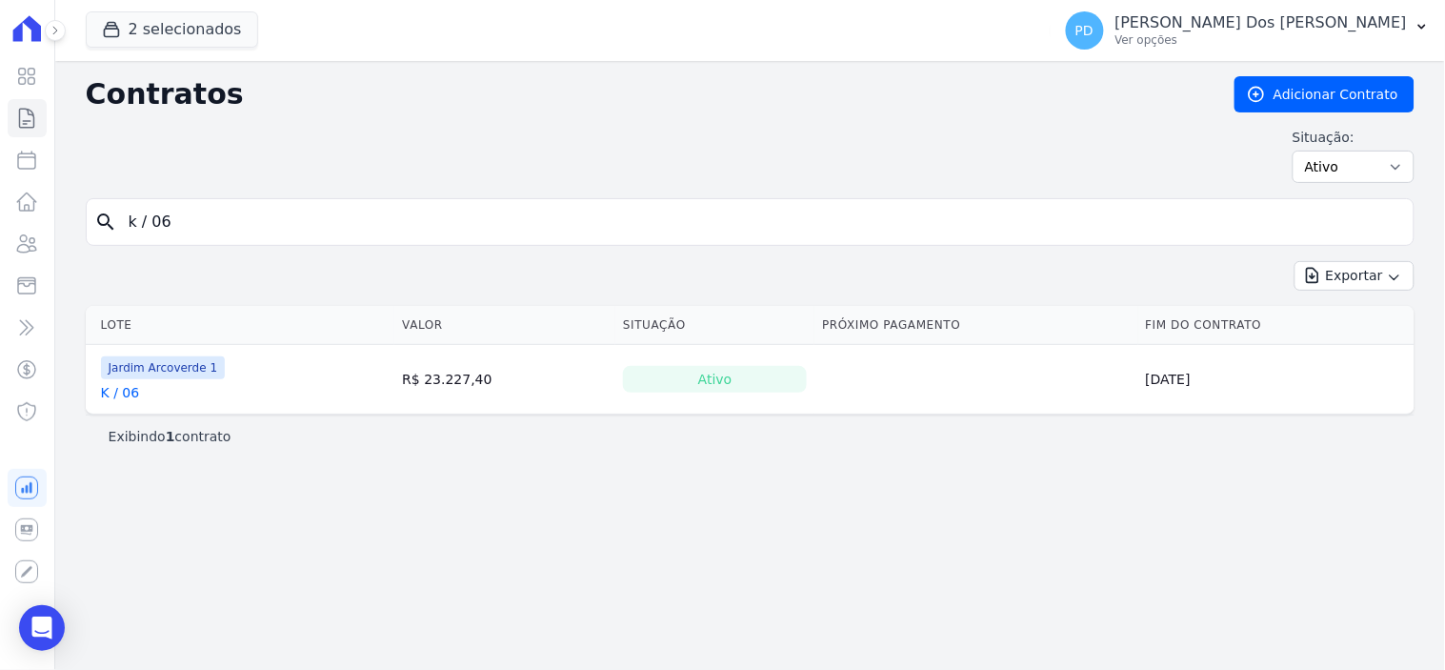
click at [128, 391] on link "K / 06" at bounding box center [120, 392] width 39 height 19
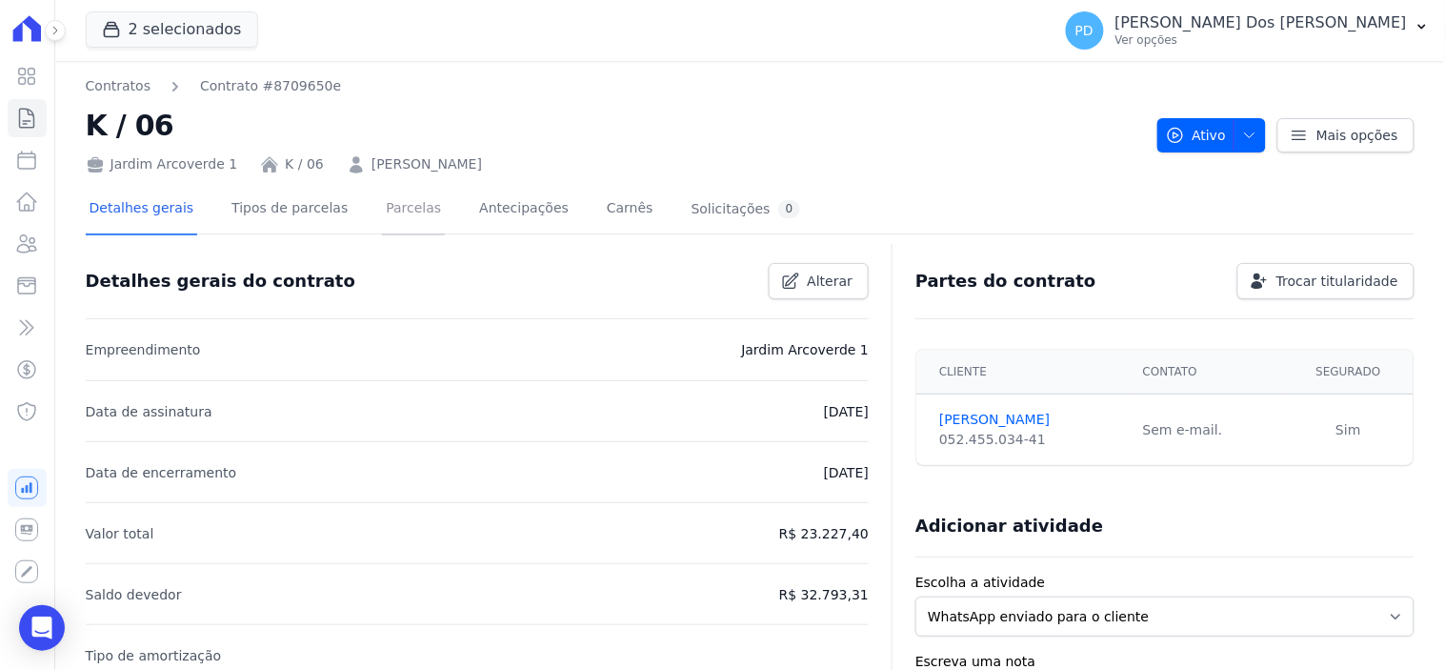
click at [382, 210] on link "Parcelas" at bounding box center [413, 210] width 63 height 50
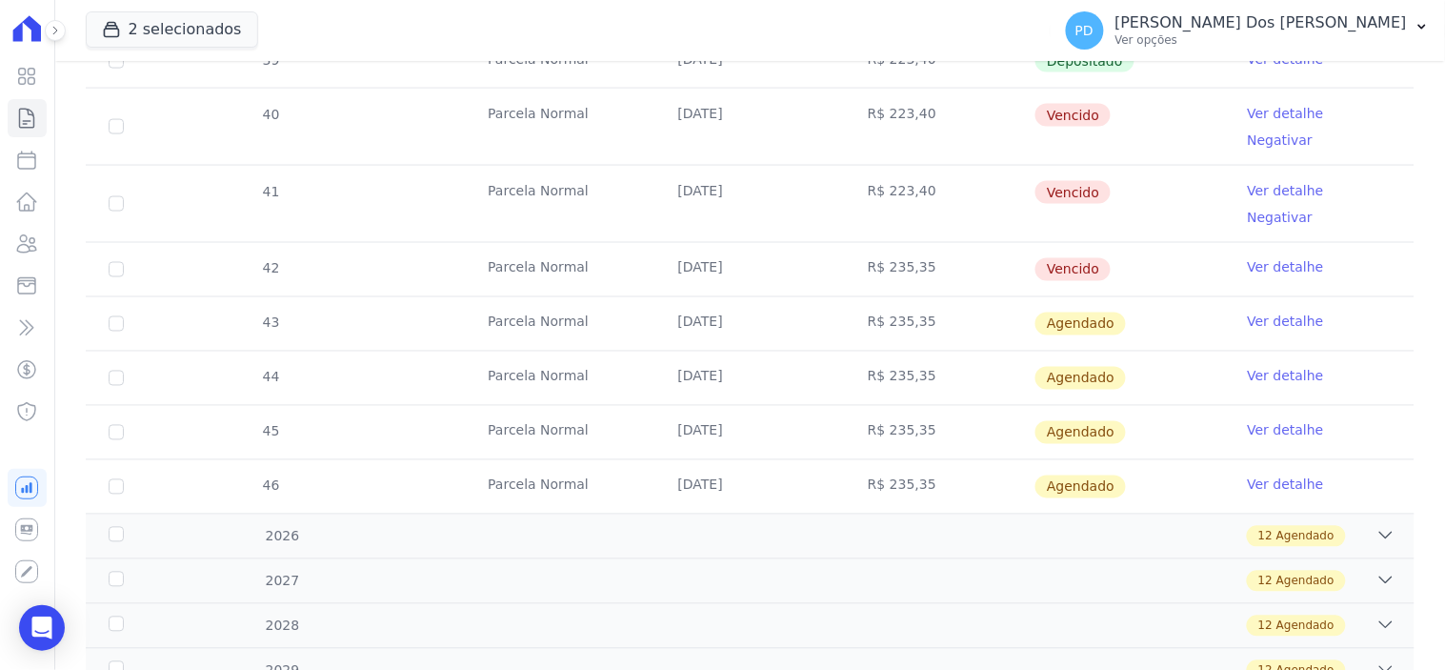
scroll to position [634, 0]
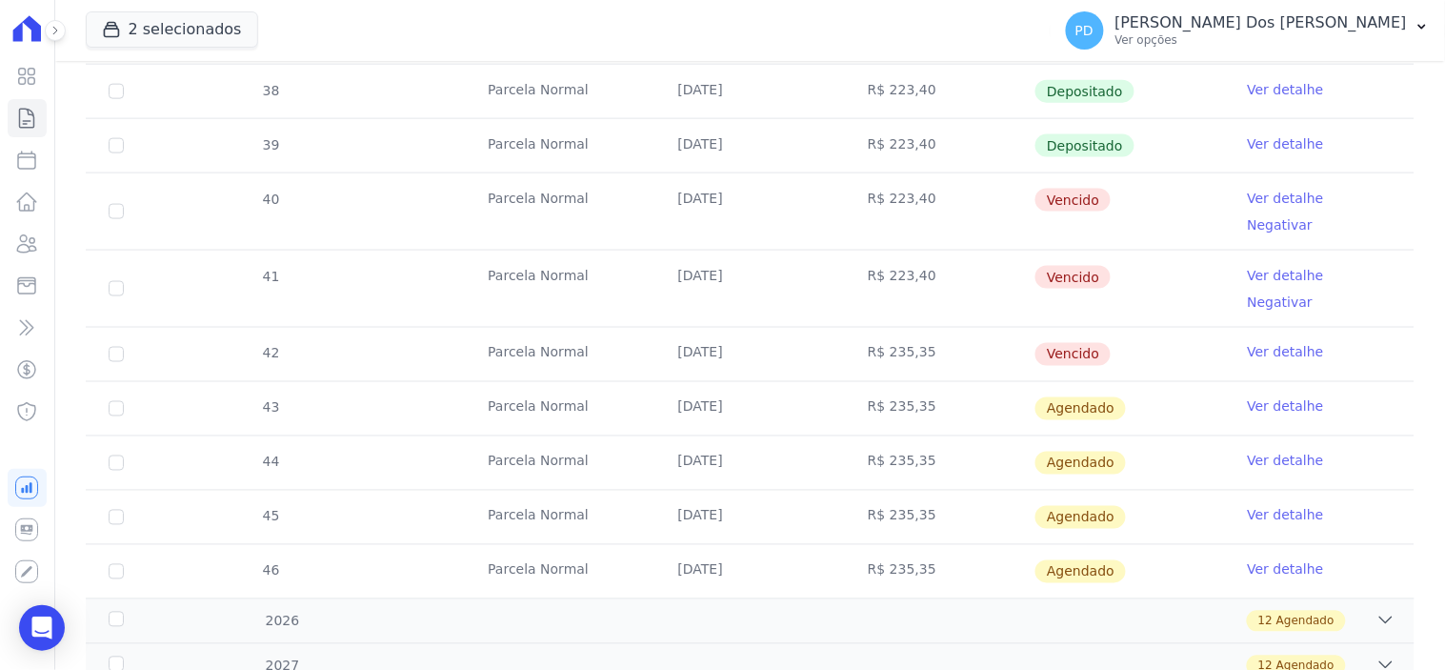
click at [1248, 143] on link "Ver detalhe" at bounding box center [1286, 143] width 76 height 19
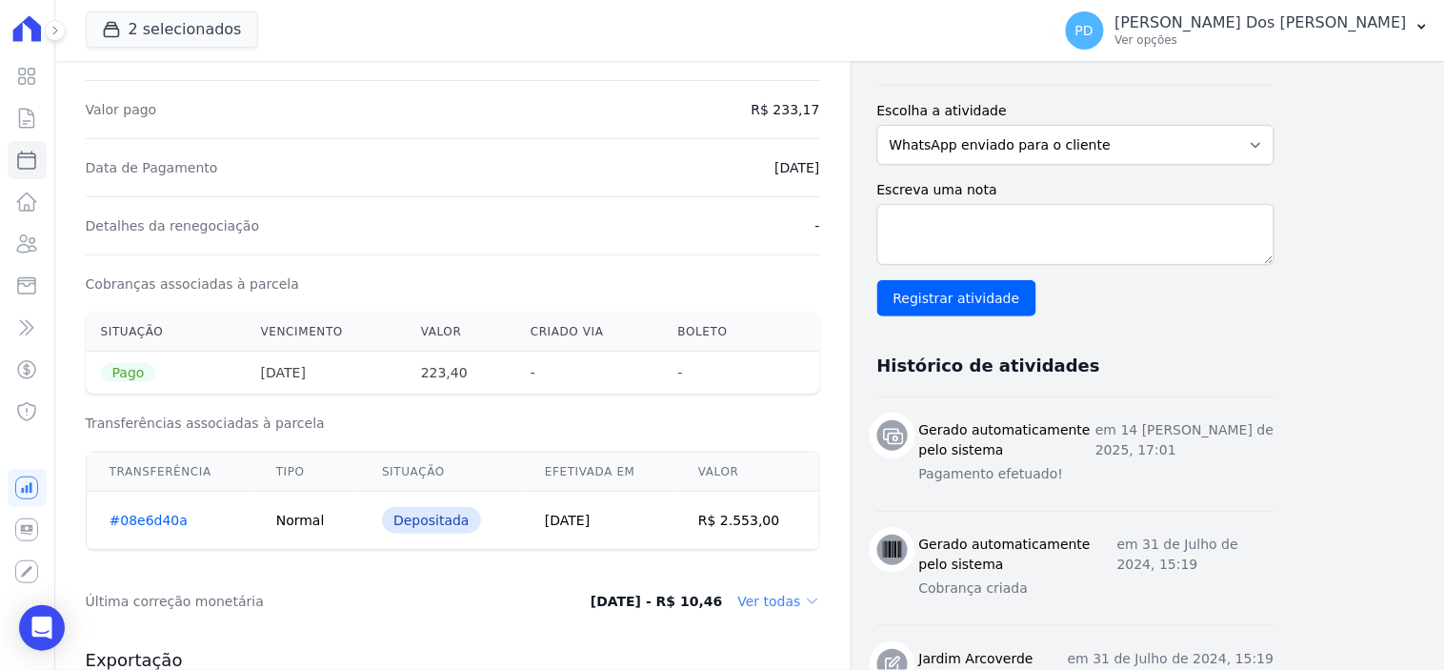
scroll to position [649, 0]
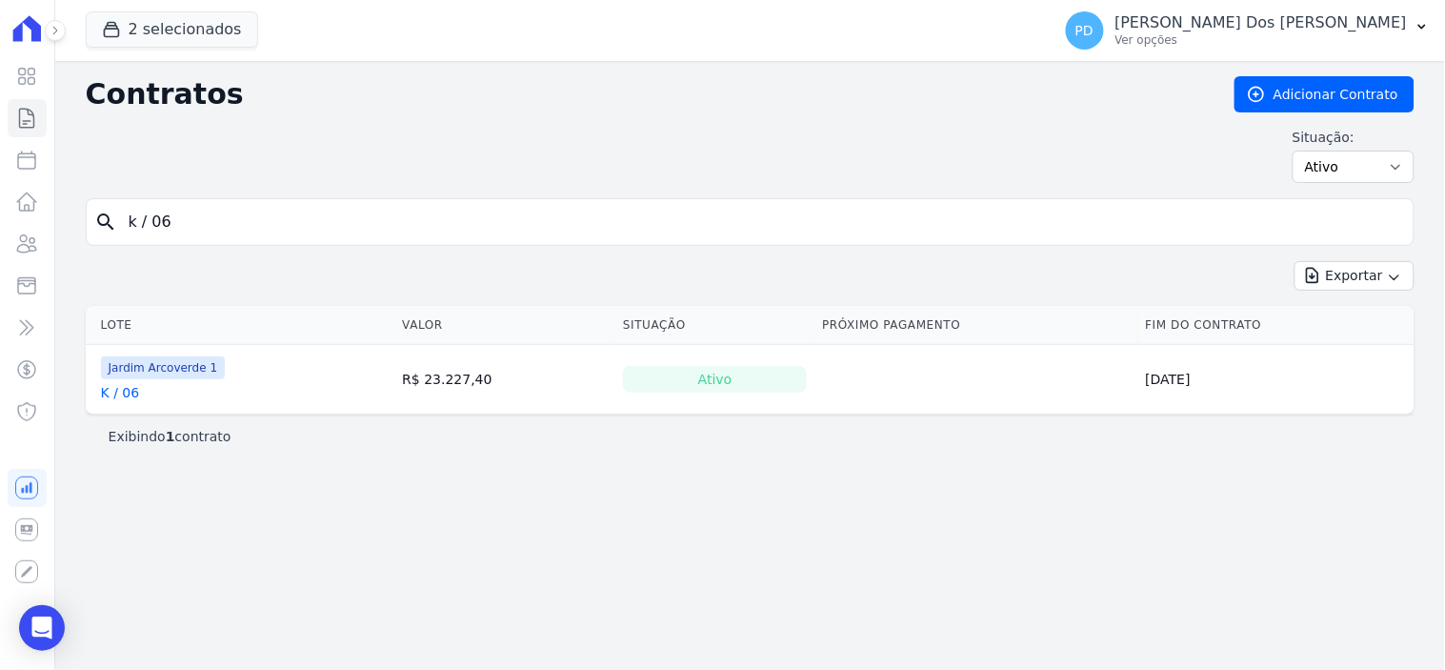
click at [184, 234] on input "k / 06" at bounding box center [761, 222] width 1289 height 38
type input "k / 07"
click at [111, 388] on link "K / 07" at bounding box center [120, 392] width 39 height 19
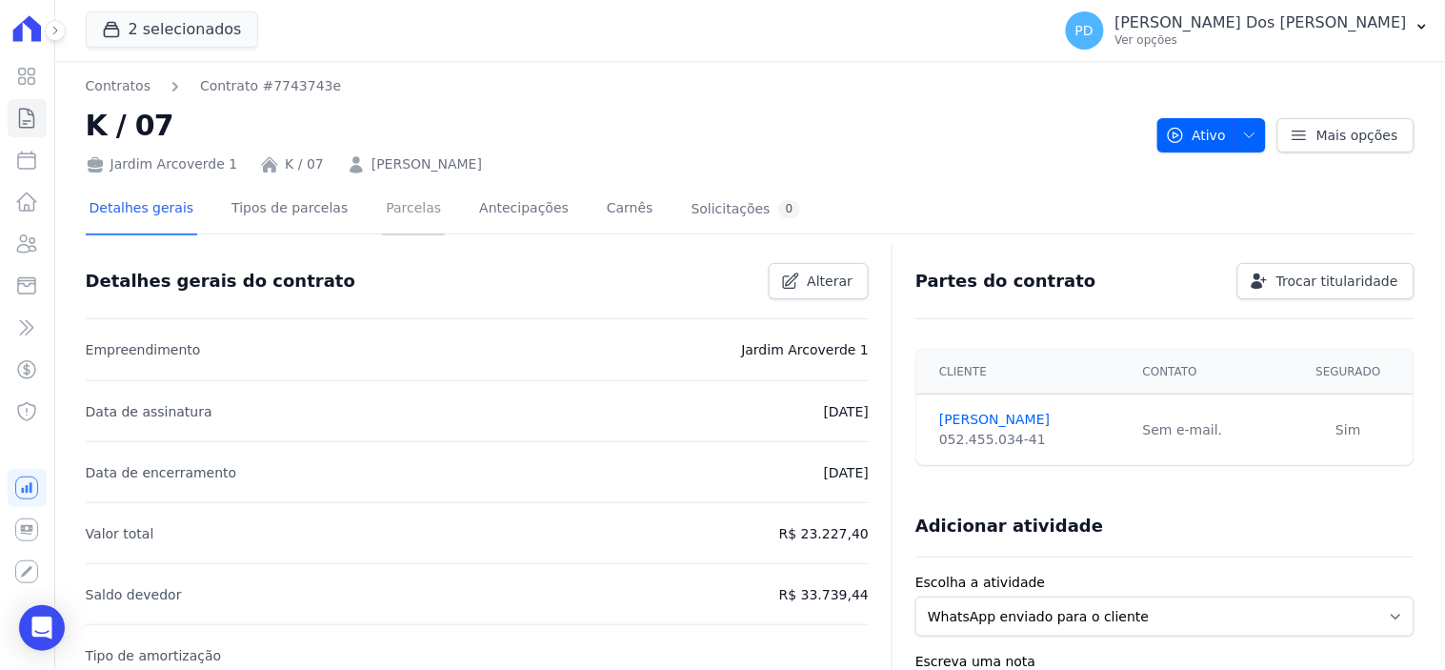
click at [392, 213] on link "Parcelas" at bounding box center [413, 210] width 63 height 50
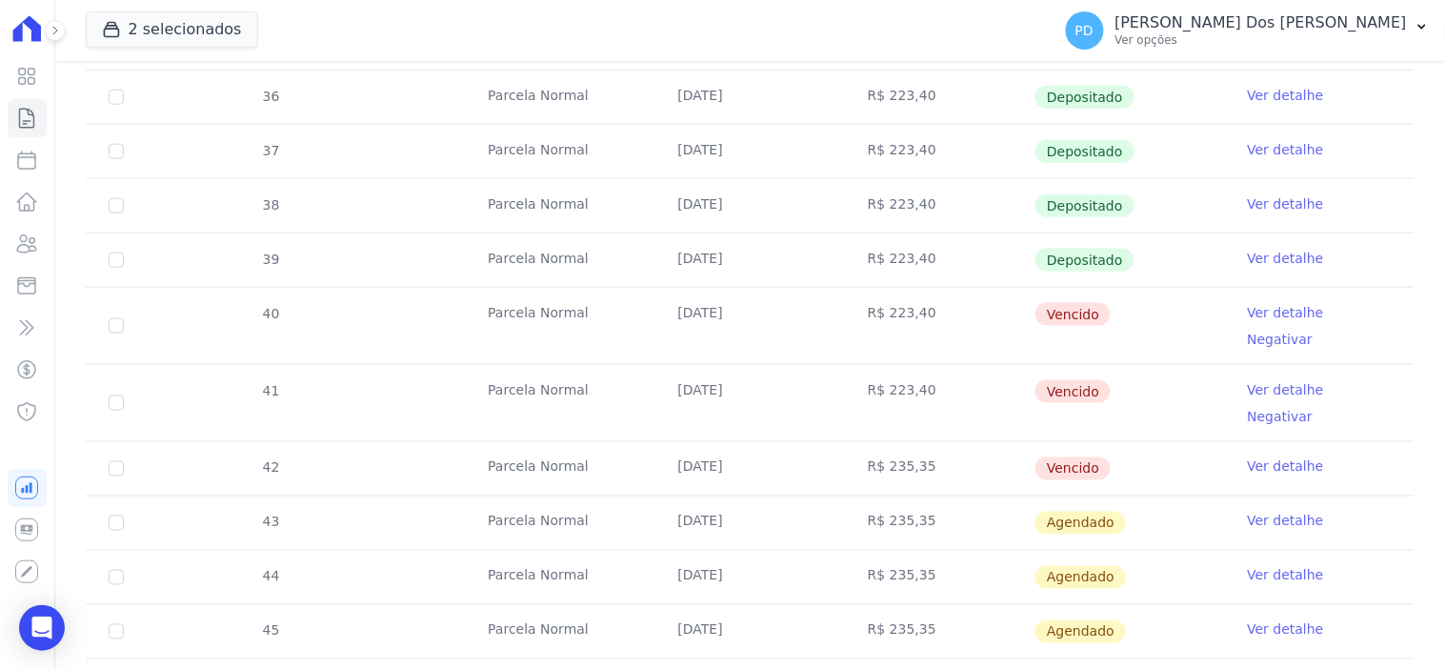
scroll to position [529, 0]
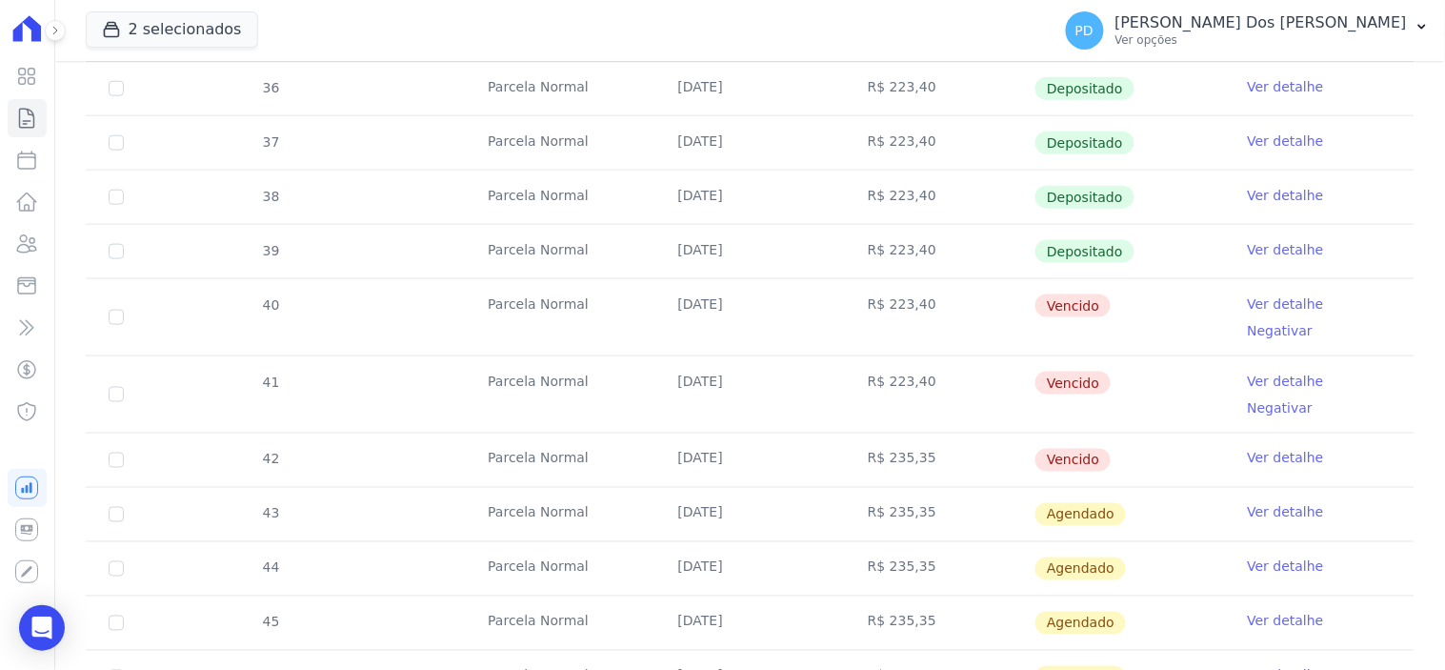
click at [1259, 250] on link "Ver detalhe" at bounding box center [1286, 249] width 76 height 19
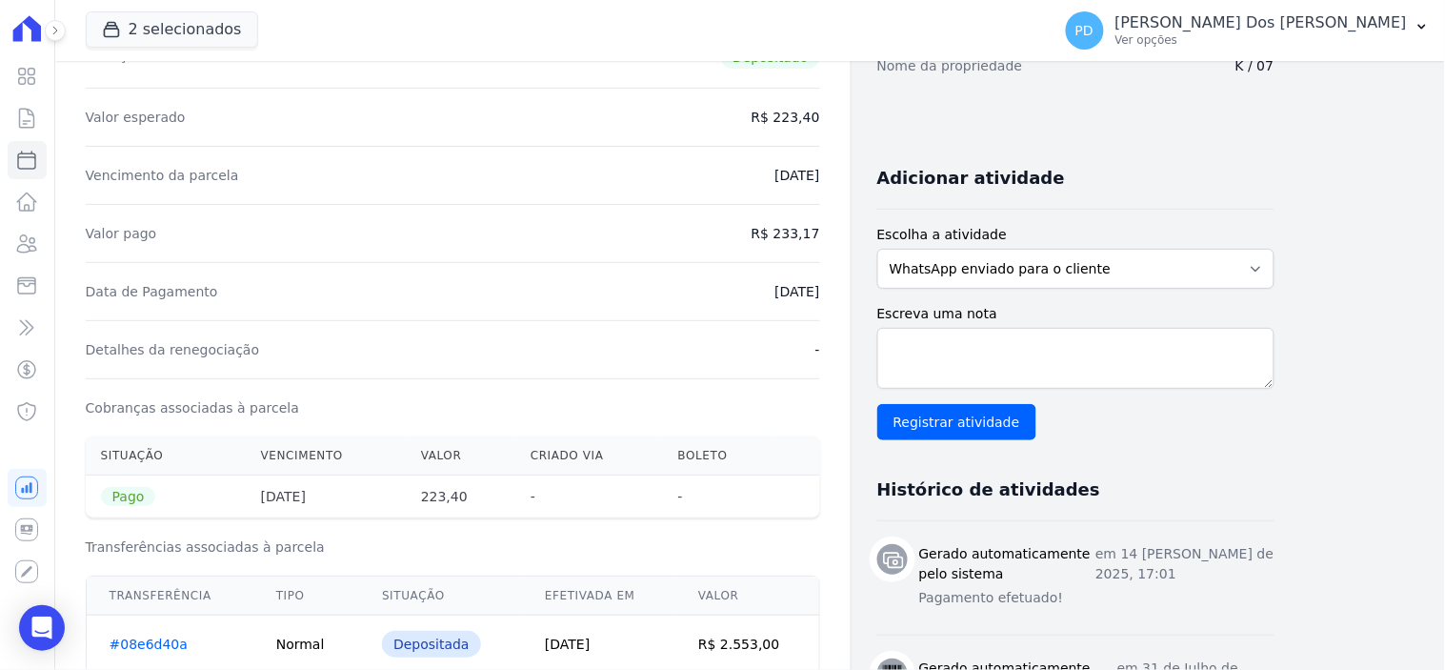
scroll to position [423, 0]
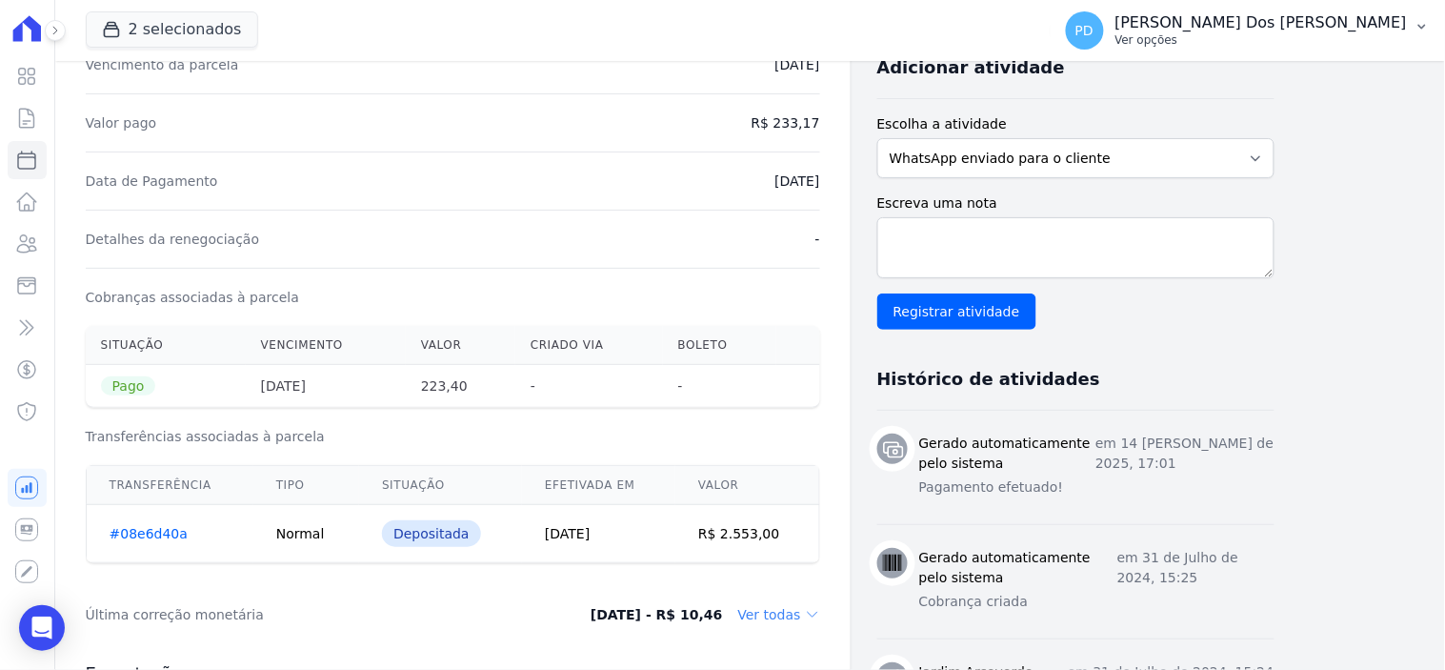
click at [1425, 27] on icon "button" at bounding box center [1421, 26] width 15 height 15
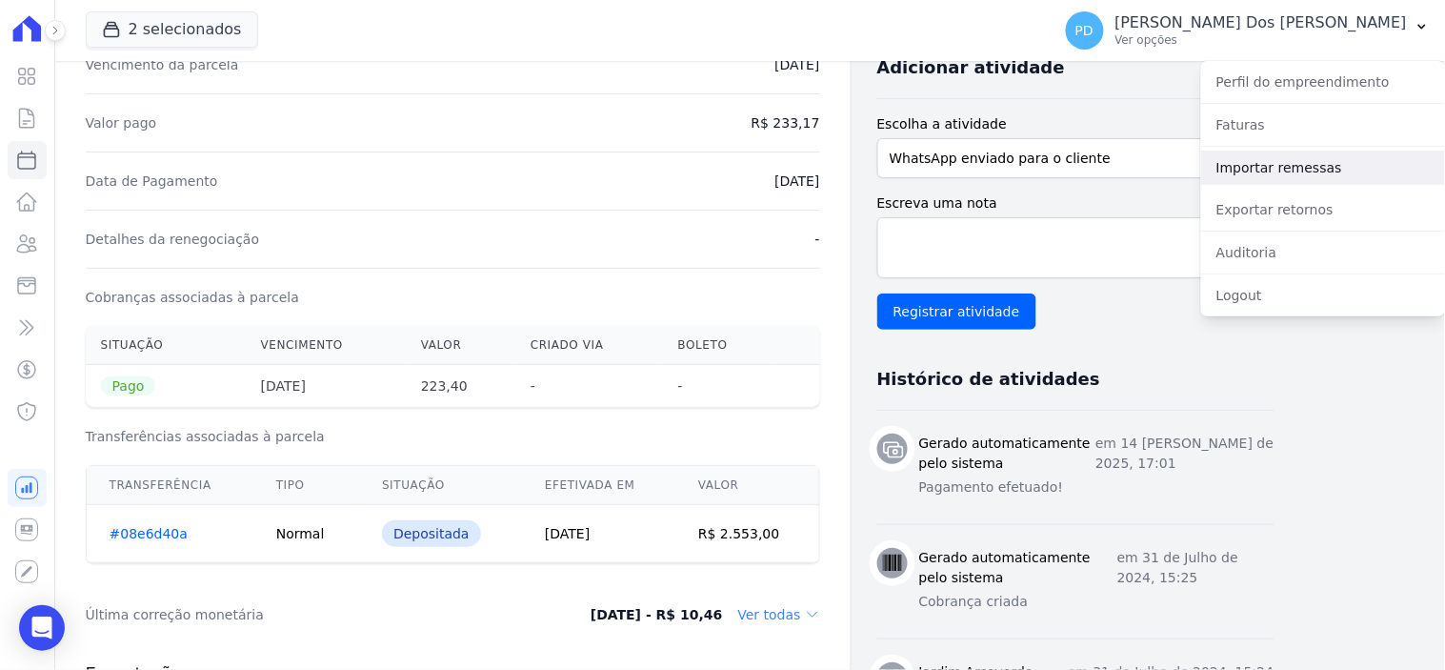
click at [1307, 167] on link "Importar remessas" at bounding box center [1323, 167] width 244 height 34
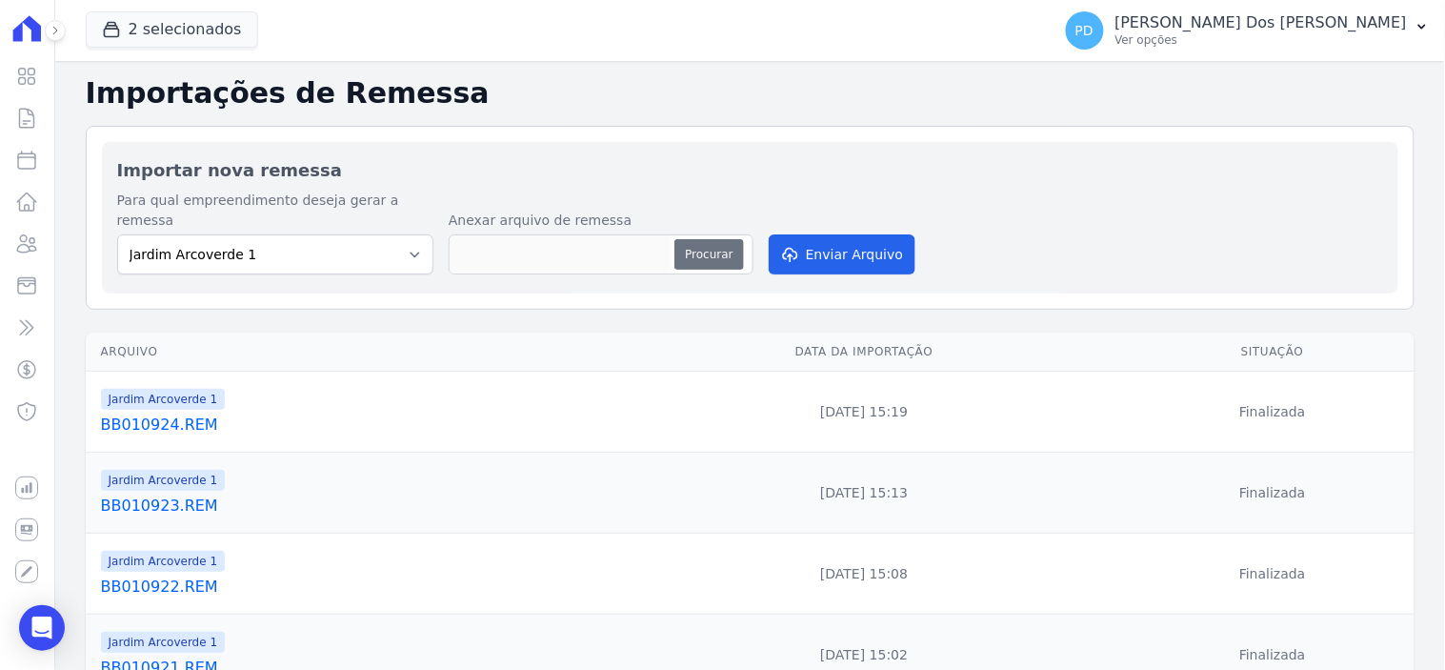
click at [711, 241] on button "Procurar" at bounding box center [708, 254] width 69 height 30
click at [693, 239] on button "Procurar" at bounding box center [708, 254] width 69 height 30
click at [734, 239] on button "Procurar" at bounding box center [708, 254] width 69 height 30
type input "BB010925.REM"
click at [849, 234] on button "Enviar Arquivo" at bounding box center [842, 254] width 147 height 40
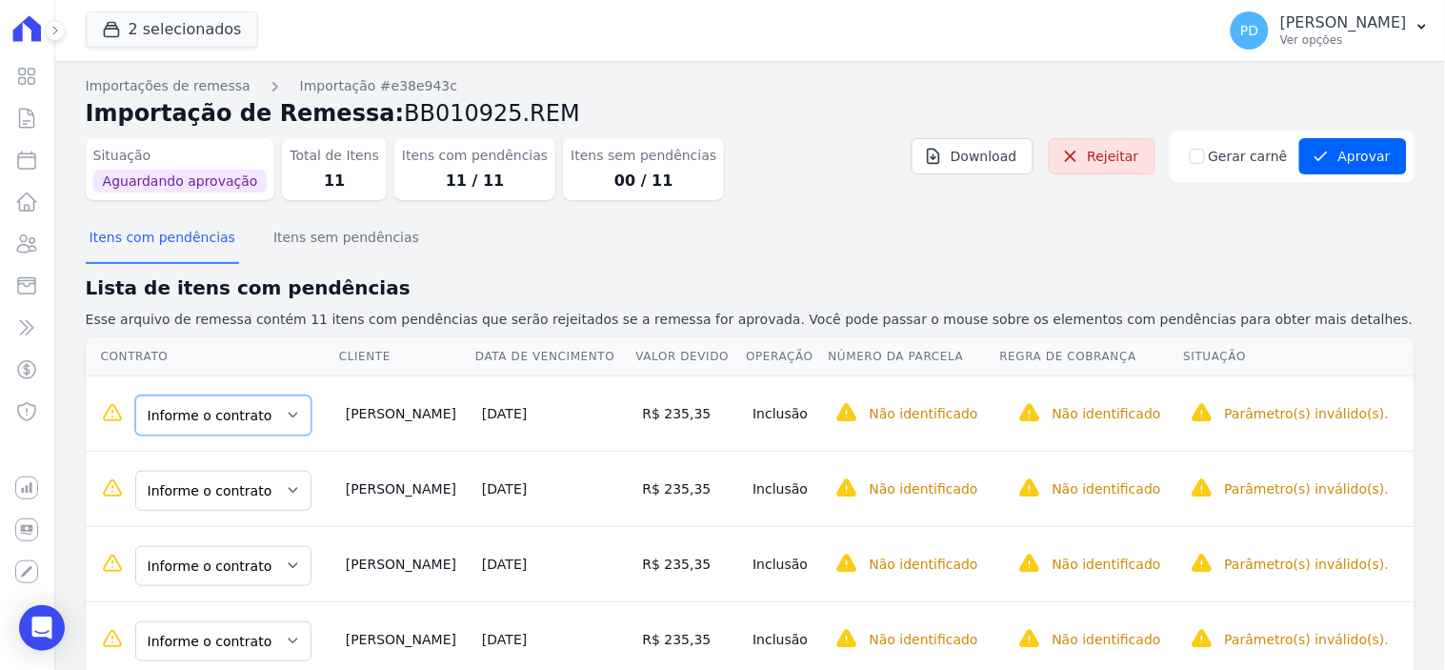
click at [268, 415] on select "Informe o contrato K / 07 K / 08 K / 06" at bounding box center [223, 415] width 176 height 40
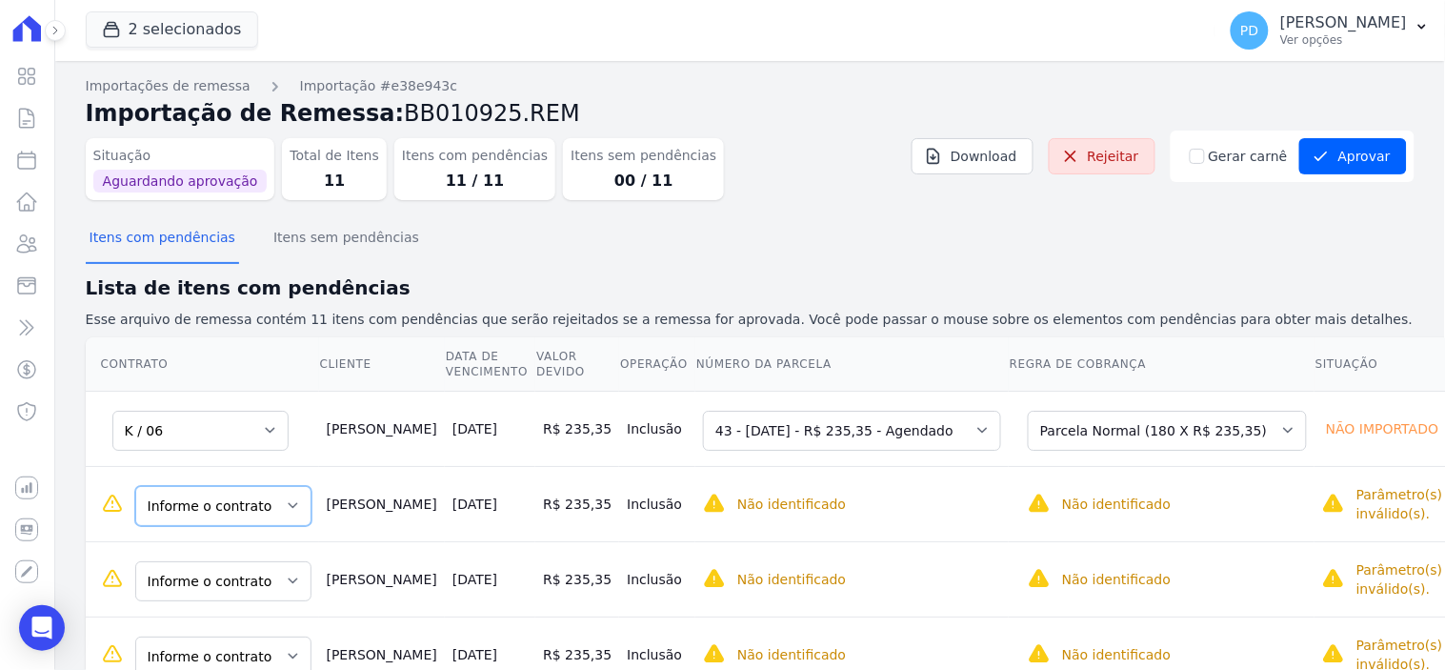
click at [238, 499] on select "Informe o contrato K / 07 K / 08 K / 06" at bounding box center [223, 506] width 176 height 40
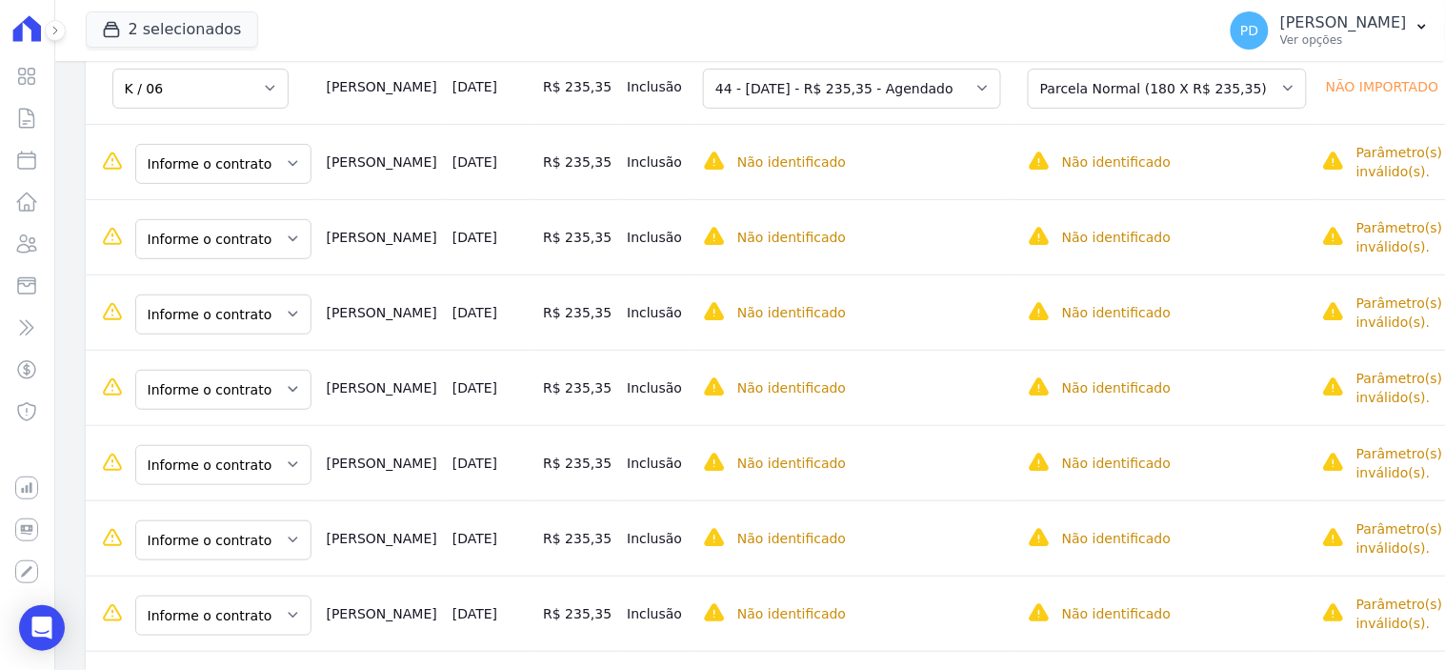
scroll to position [423, 0]
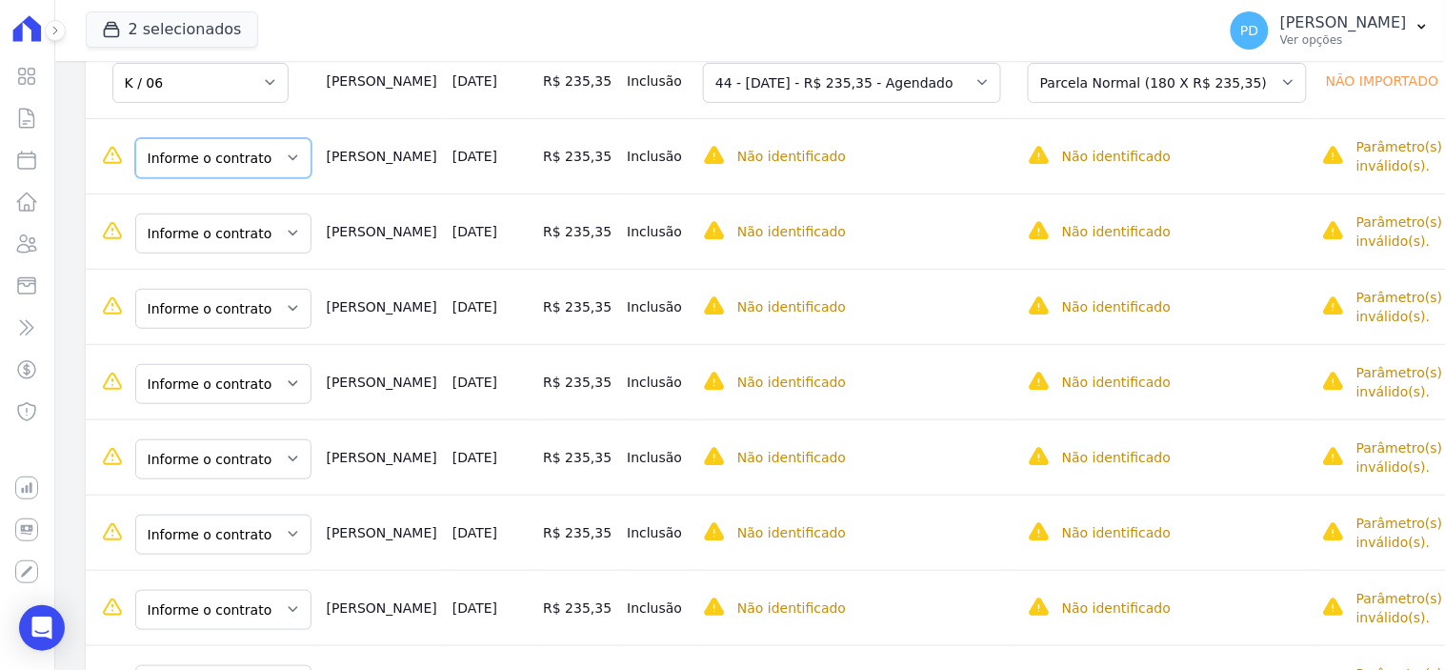
click at [212, 156] on select "Informe o contrato K / 07 K / 08 K / 06" at bounding box center [223, 158] width 176 height 40
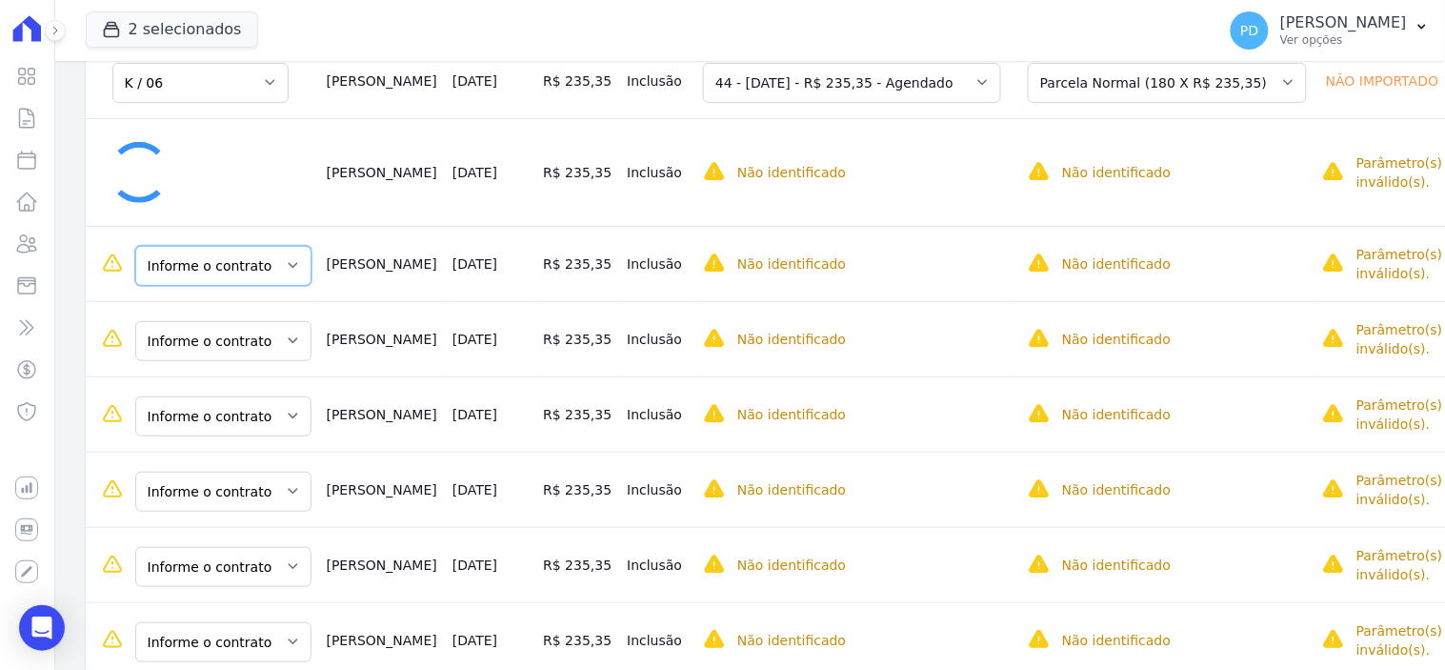
click at [230, 270] on select "Informe o contrato K / 07 K / 08 K / 06" at bounding box center [223, 266] width 176 height 40
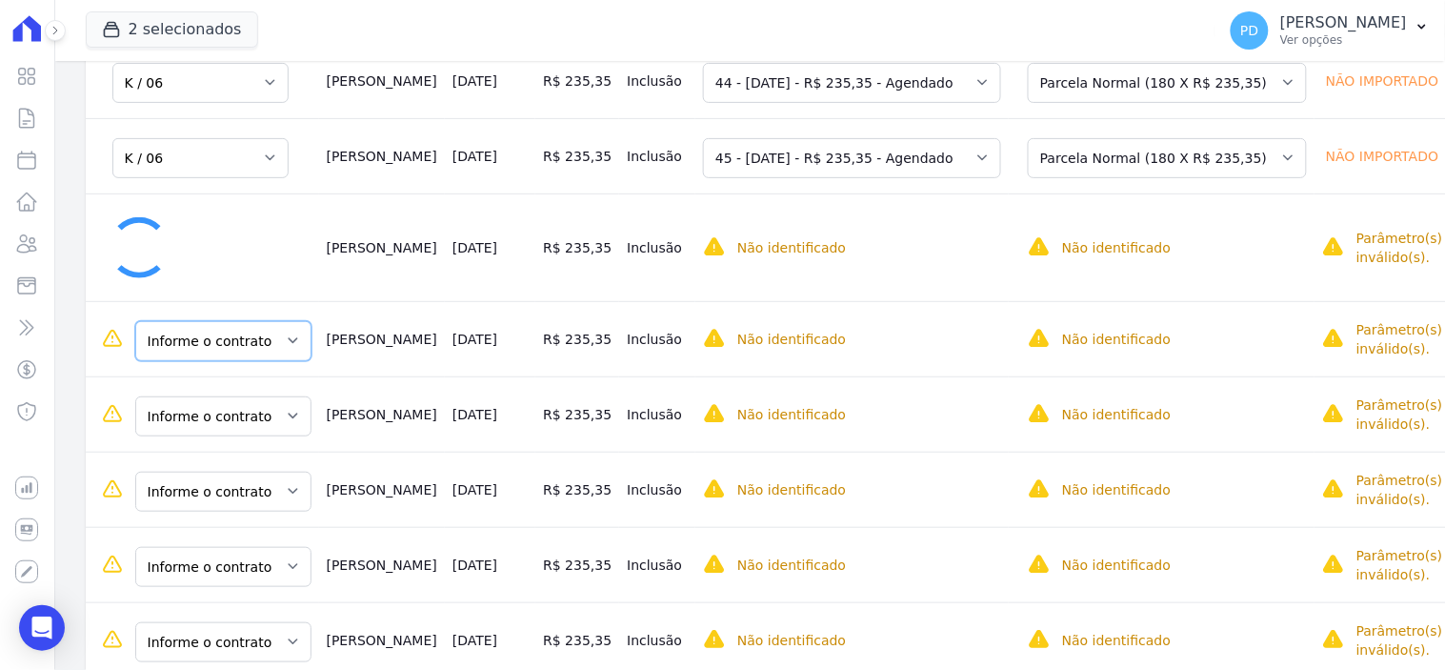
click at [224, 344] on select "Informe o contrato K / 07 K / 08 K / 06" at bounding box center [223, 341] width 176 height 40
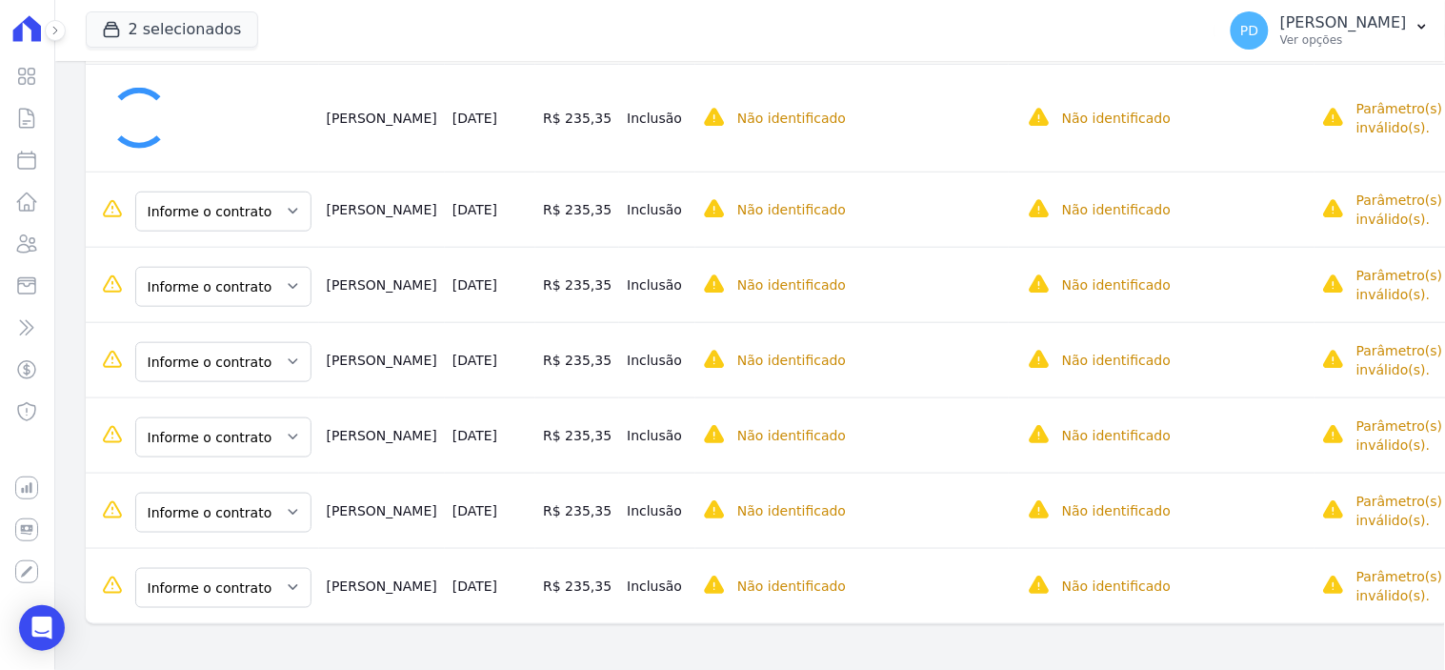
scroll to position [596, 0]
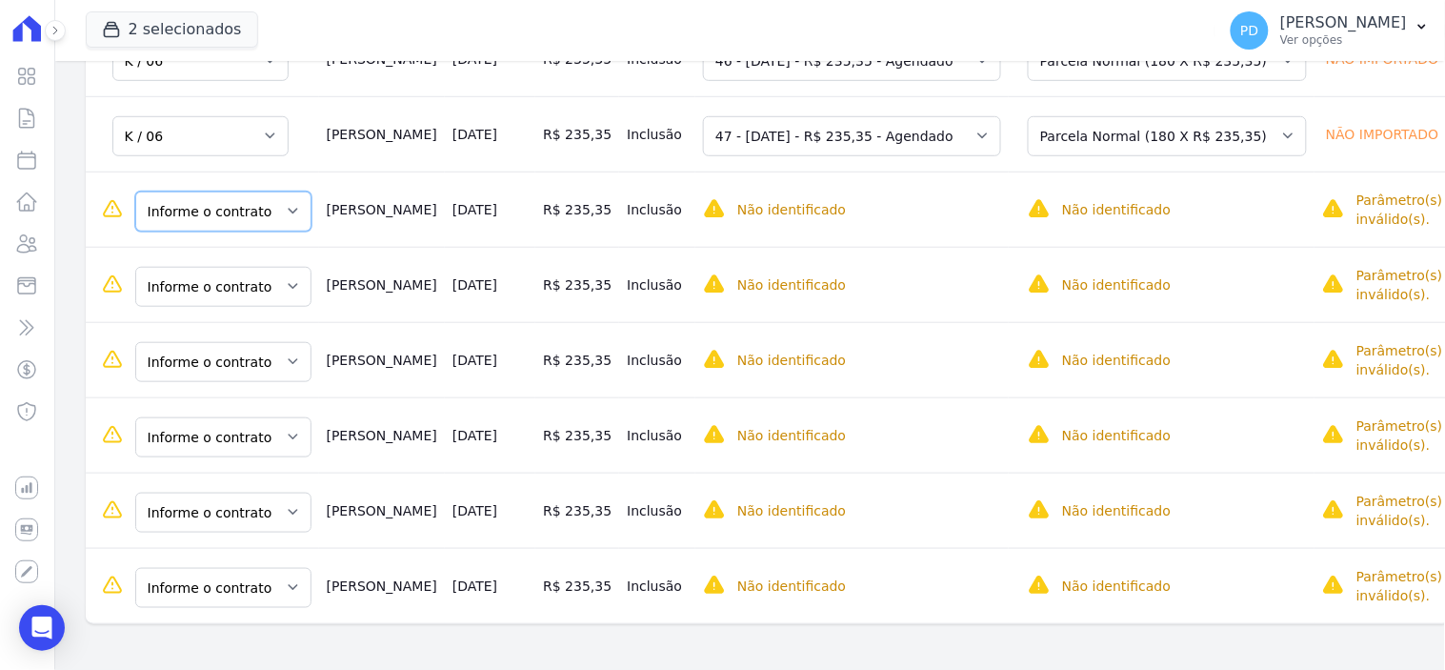
click at [234, 208] on select "Informe o contrato K / 07 K / 08 K / 06" at bounding box center [223, 211] width 176 height 40
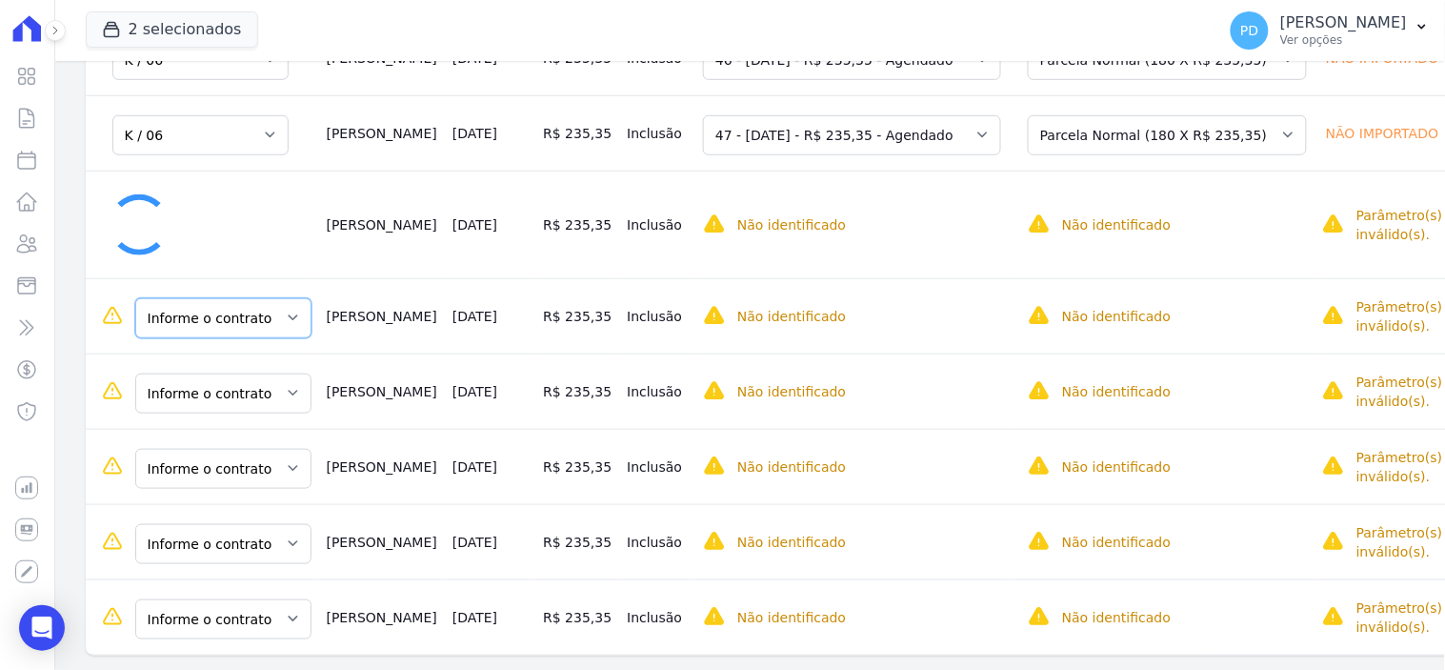
click at [229, 311] on select "Informe o contrato K / 07 K / 08 K / 06" at bounding box center [223, 318] width 176 height 40
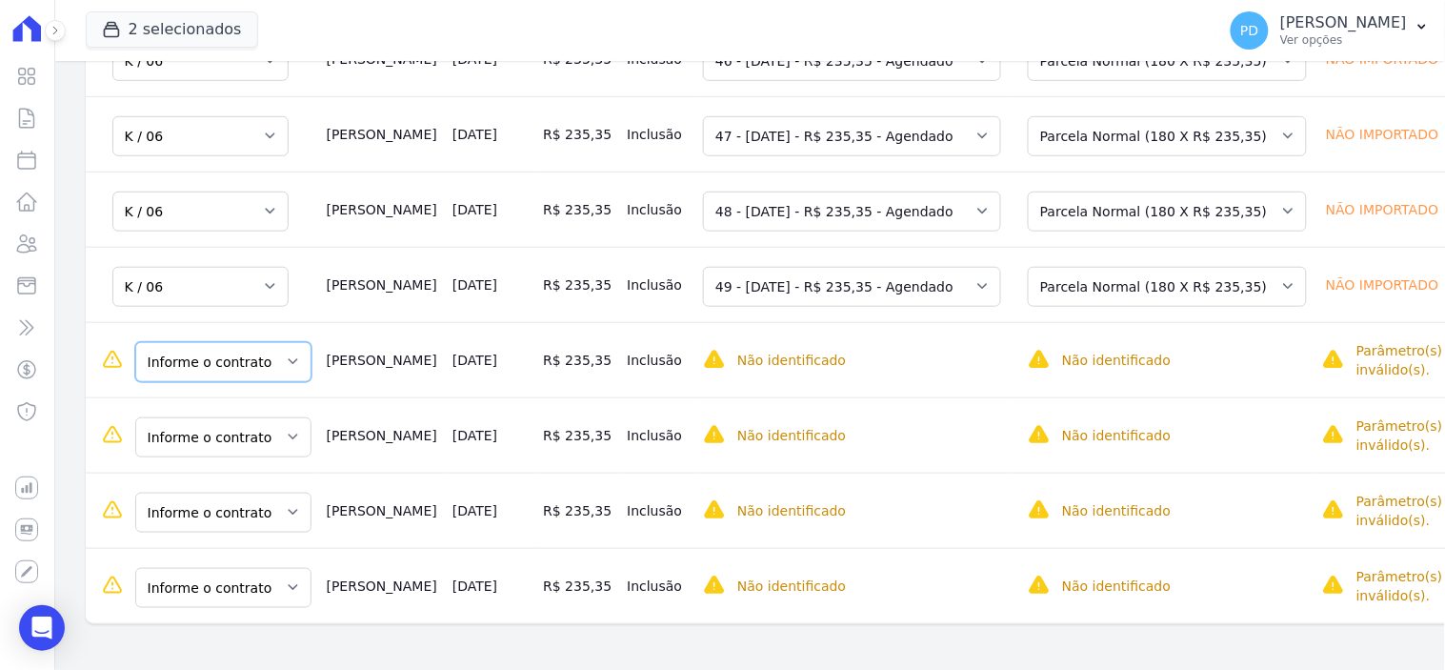
click at [213, 406] on tbody "Informe o contrato K / 07 K / 08 K / 06 Danielle Pereira 30/09/2025 R$ 235,35 I…" at bounding box center [768, 209] width 1365 height 828
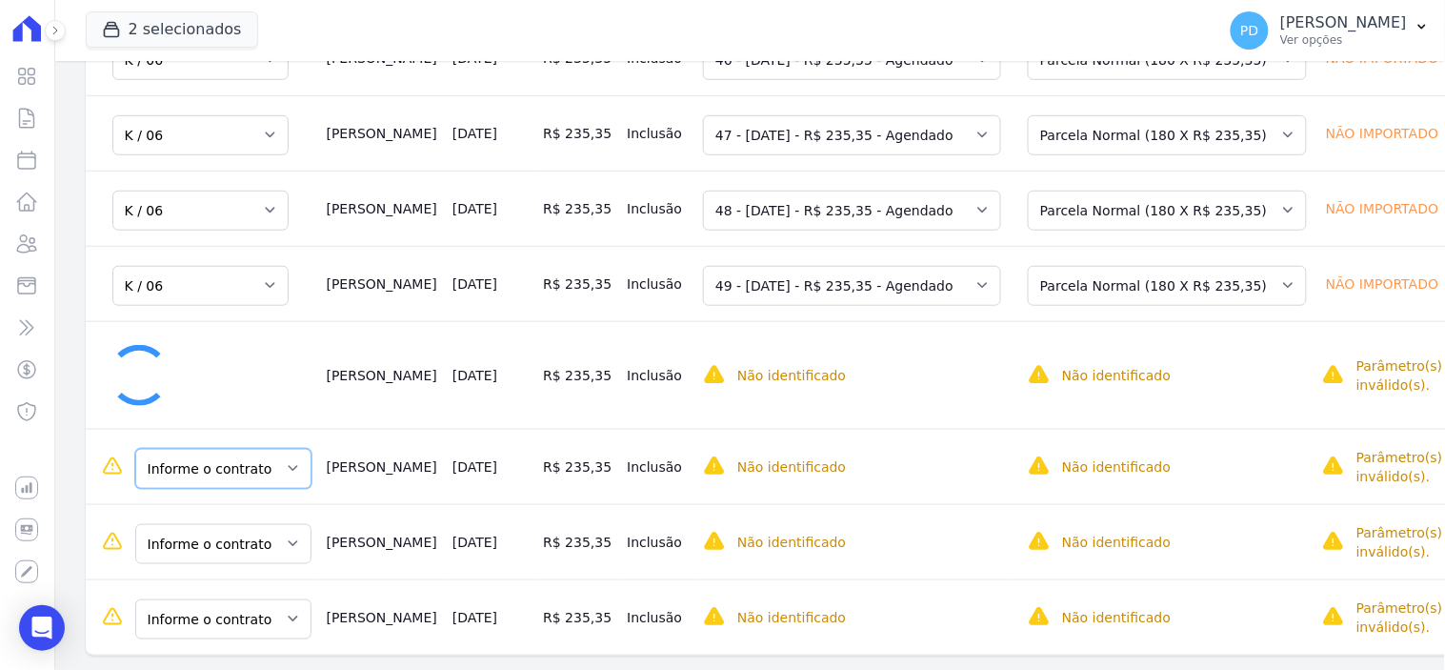
click at [208, 467] on select "Informe o contrato K / 07 K / 08 K / 06" at bounding box center [223, 469] width 176 height 40
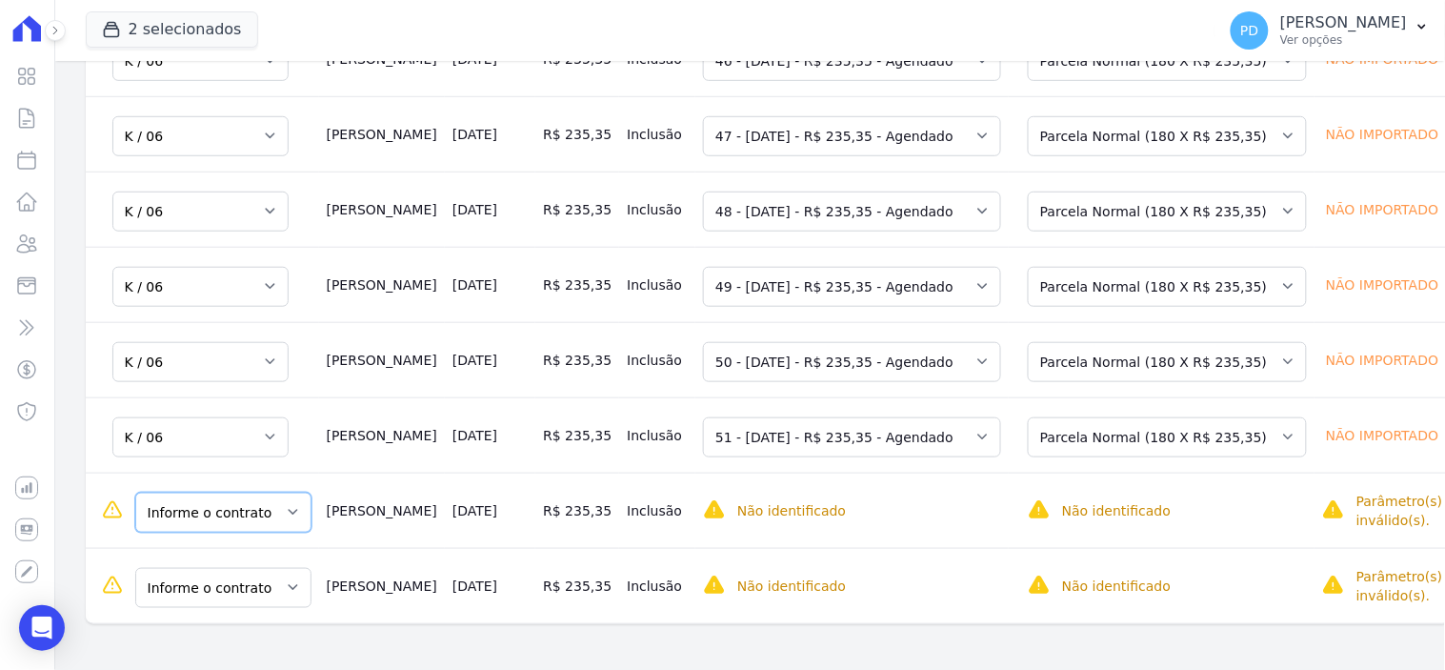
click at [205, 524] on select "Informe o contrato K / 07 K / 08 K / 06" at bounding box center [223, 512] width 176 height 40
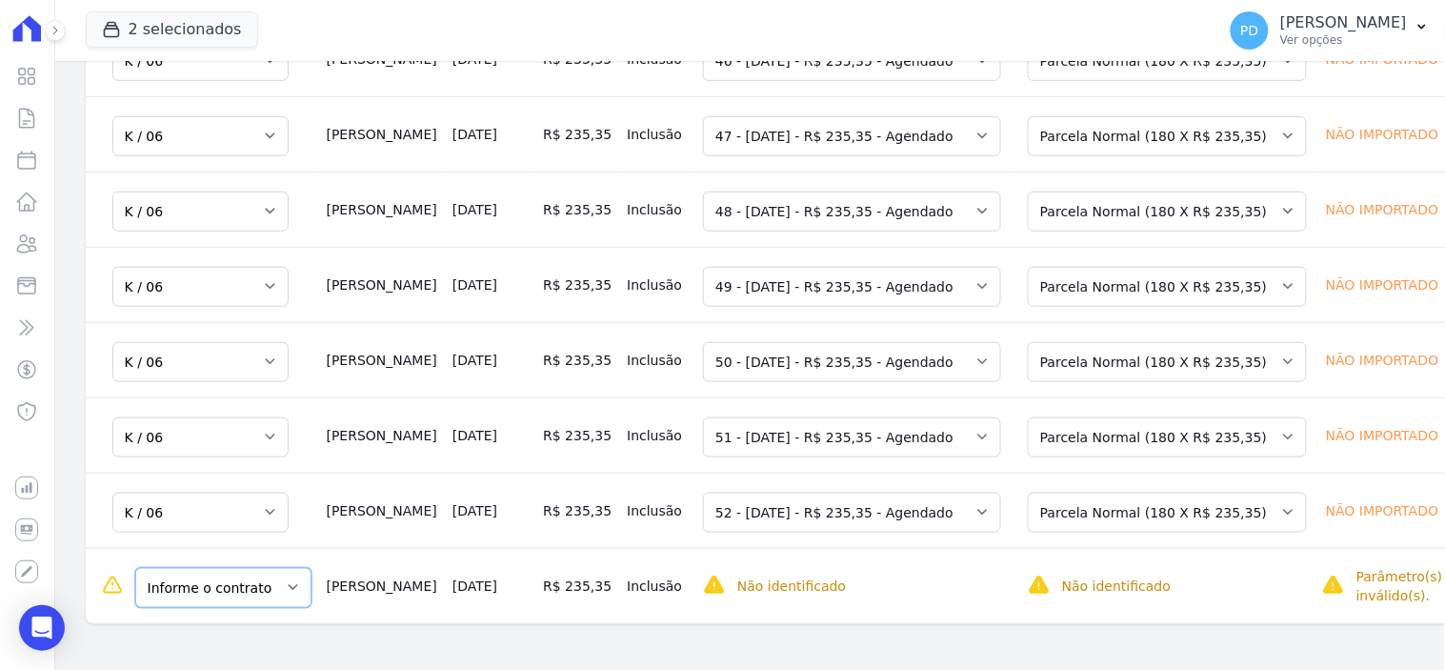
click at [233, 596] on select "Informe o contrato K / 07 K / 08 K / 06" at bounding box center [223, 588] width 176 height 40
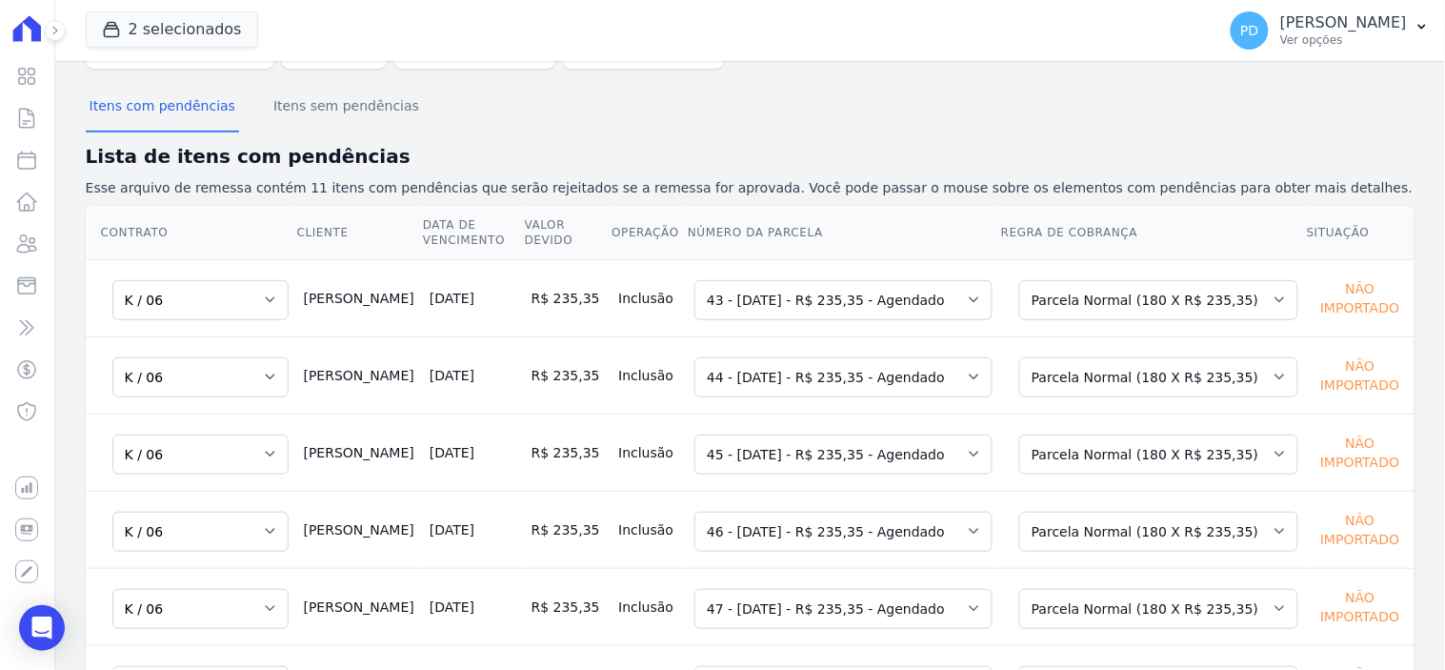
scroll to position [0, 0]
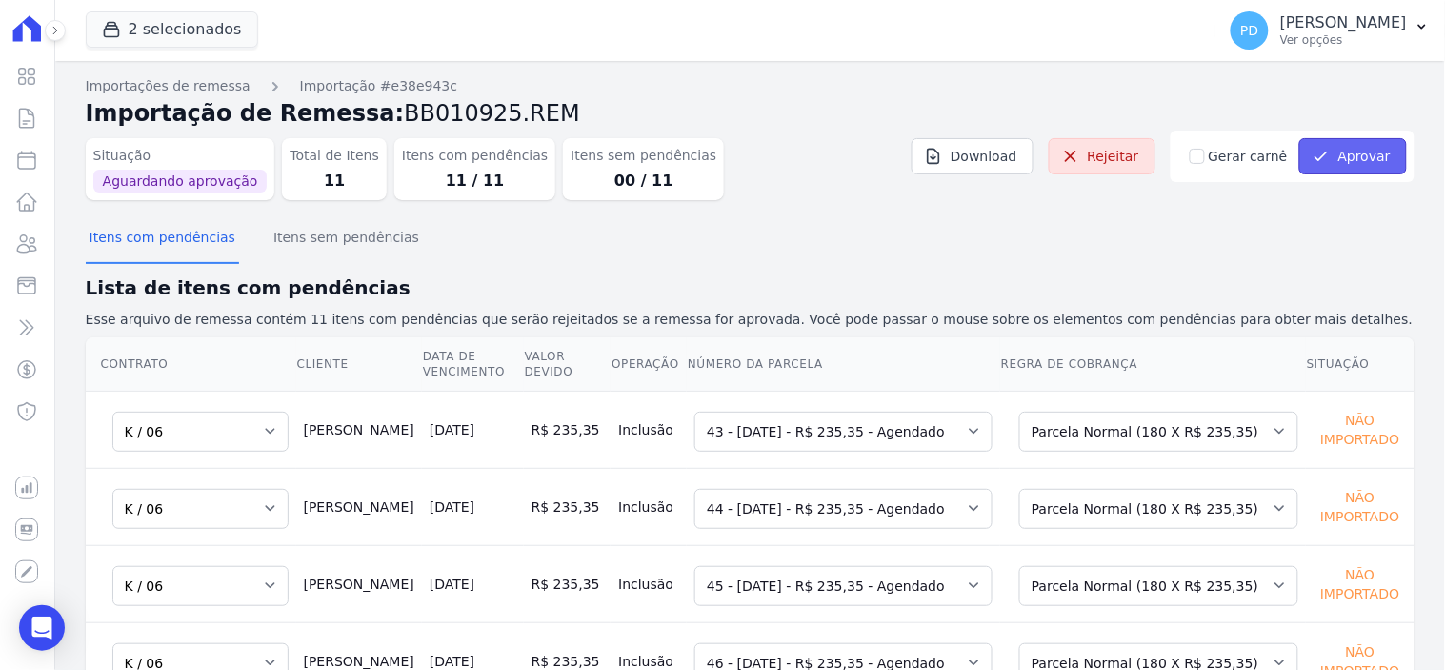
click at [1330, 150] on button "Aprovar" at bounding box center [1353, 156] width 108 height 36
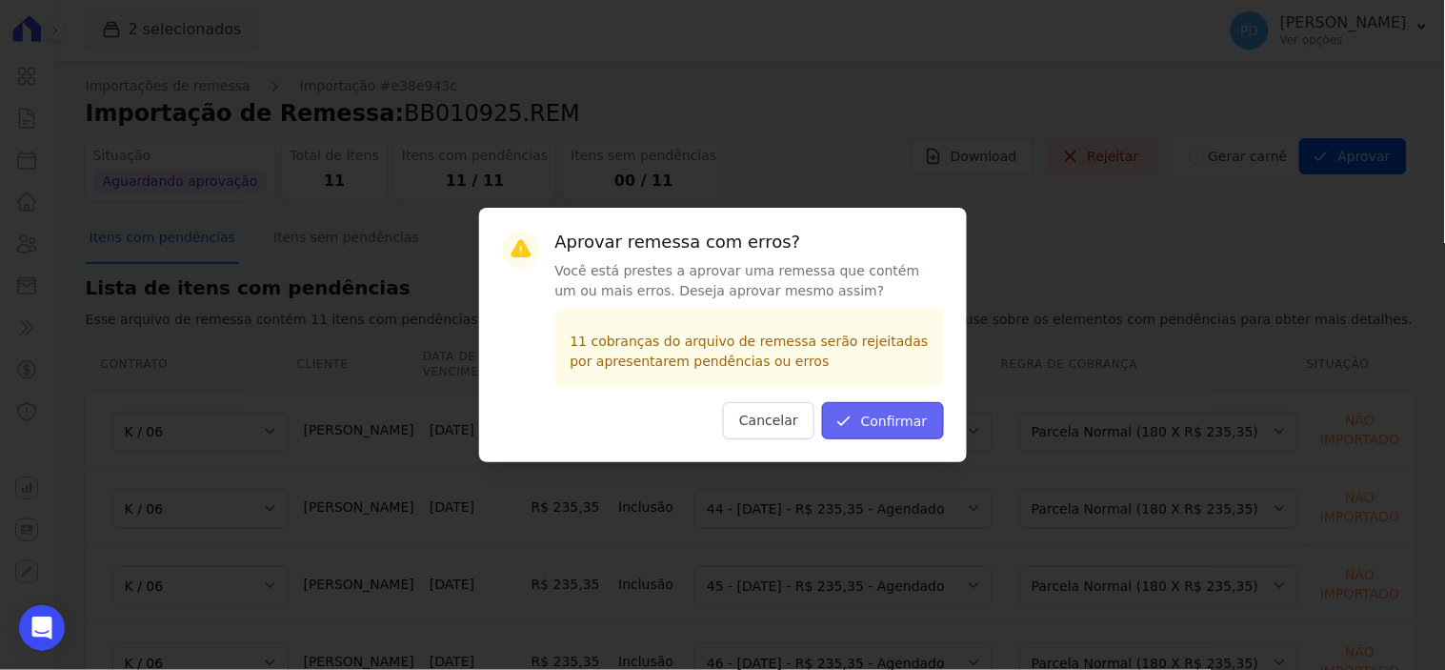
click at [895, 410] on button "Confirmar" at bounding box center [883, 420] width 122 height 37
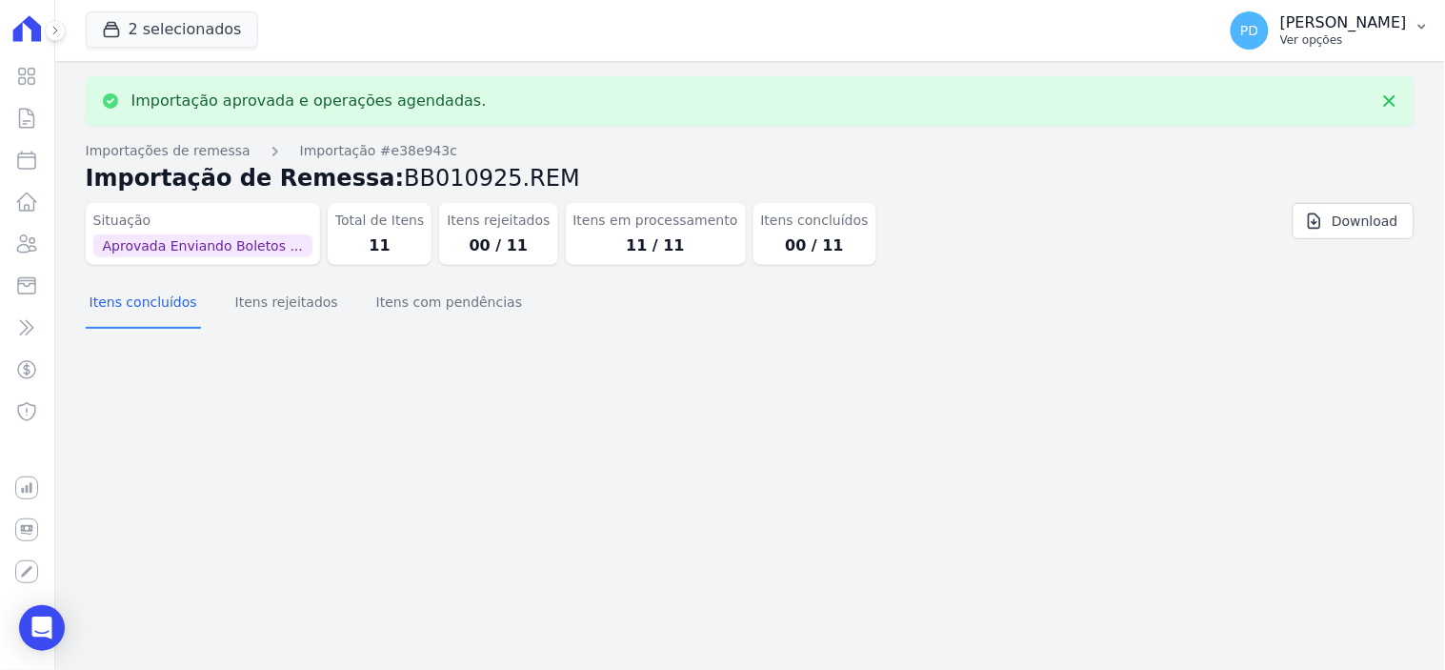
click at [1427, 30] on icon "button" at bounding box center [1421, 26] width 15 height 15
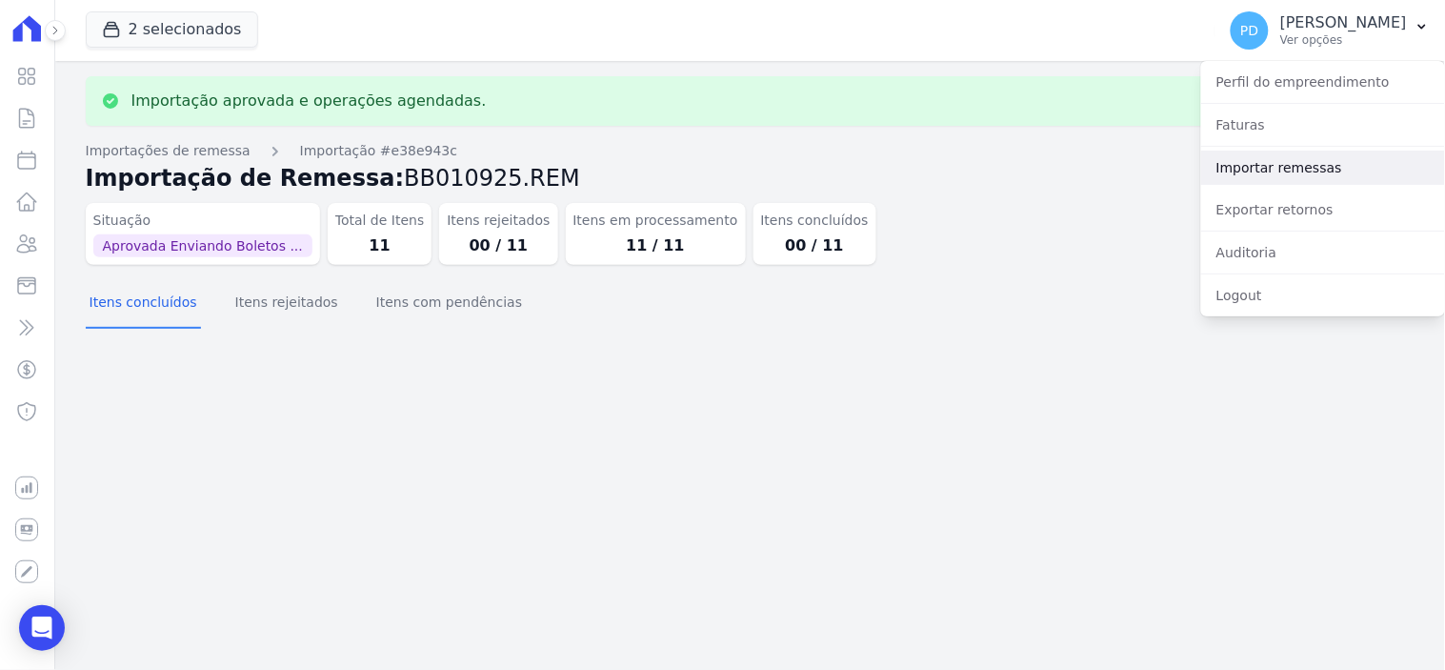
click at [1296, 164] on link "Importar remessas" at bounding box center [1323, 167] width 244 height 34
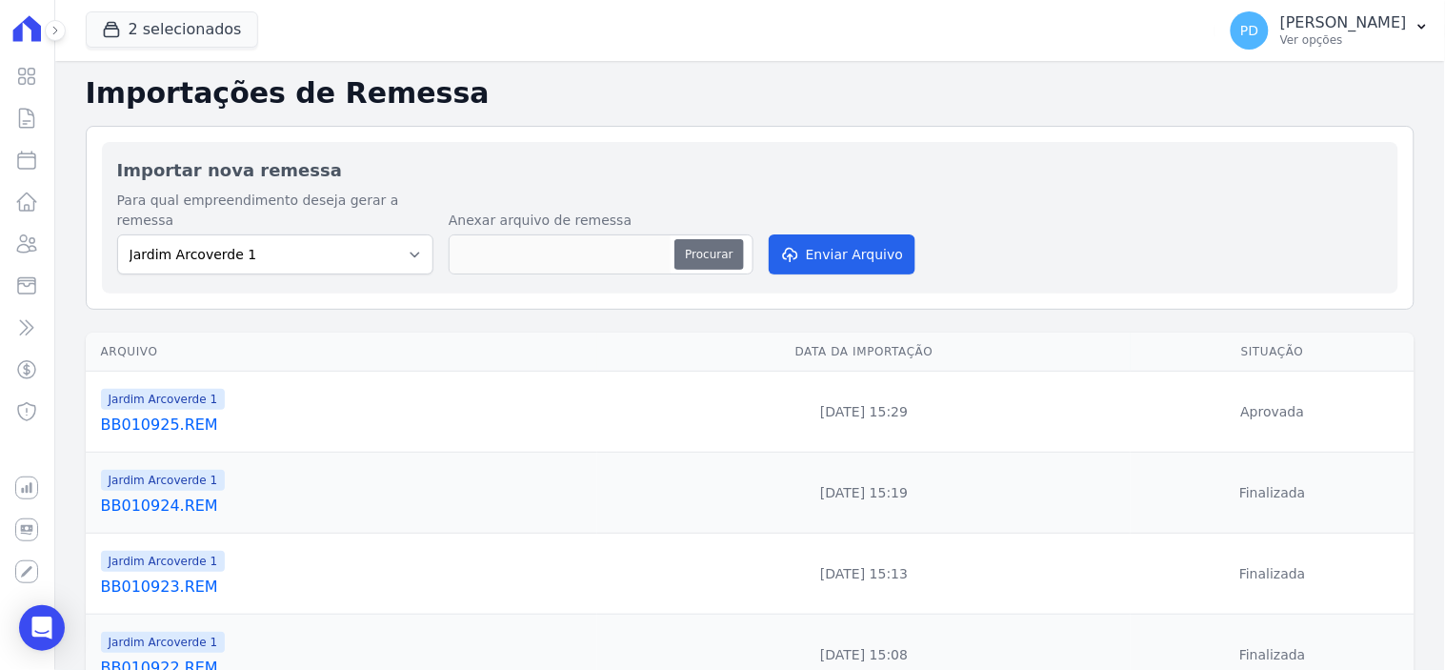
click at [719, 239] on button "Procurar" at bounding box center [708, 254] width 69 height 30
type input "BB010926.REM"
click at [800, 243] on button "Enviar Arquivo" at bounding box center [842, 254] width 147 height 40
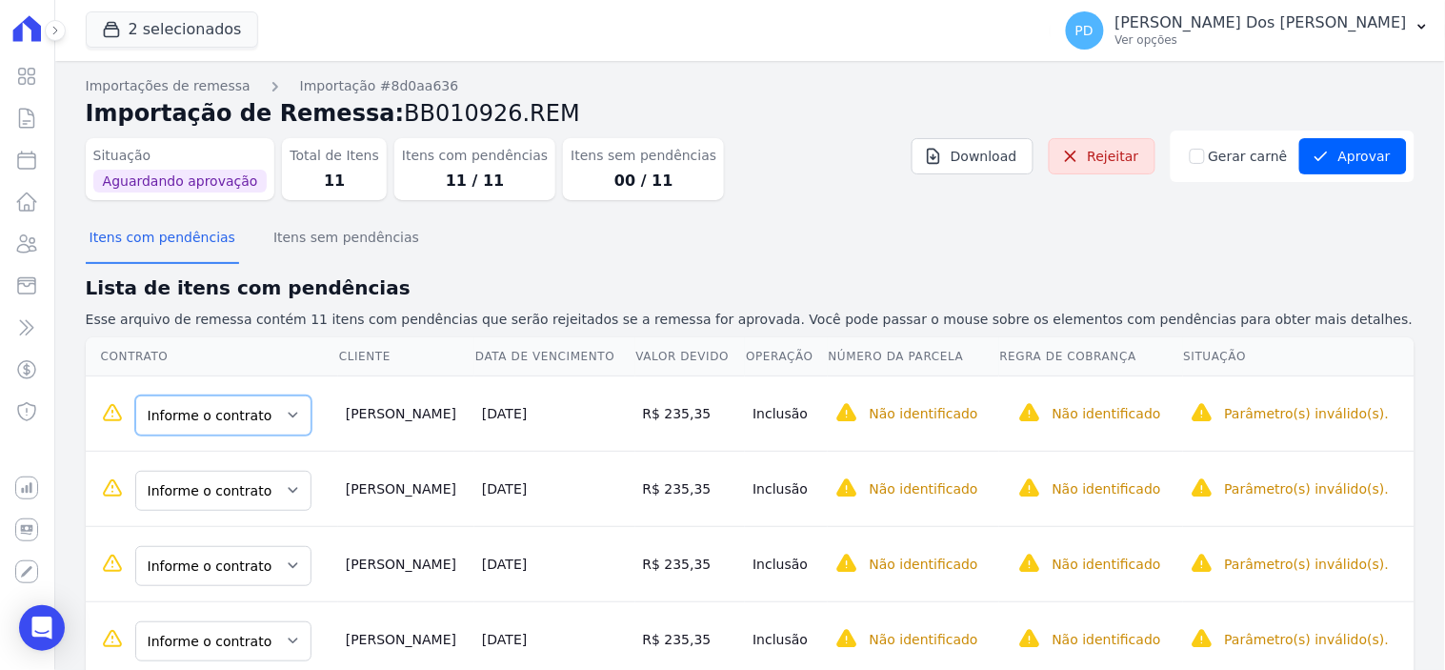
click at [182, 421] on select "Informe o contrato K / 07 K / 08 K / 06" at bounding box center [223, 415] width 176 height 40
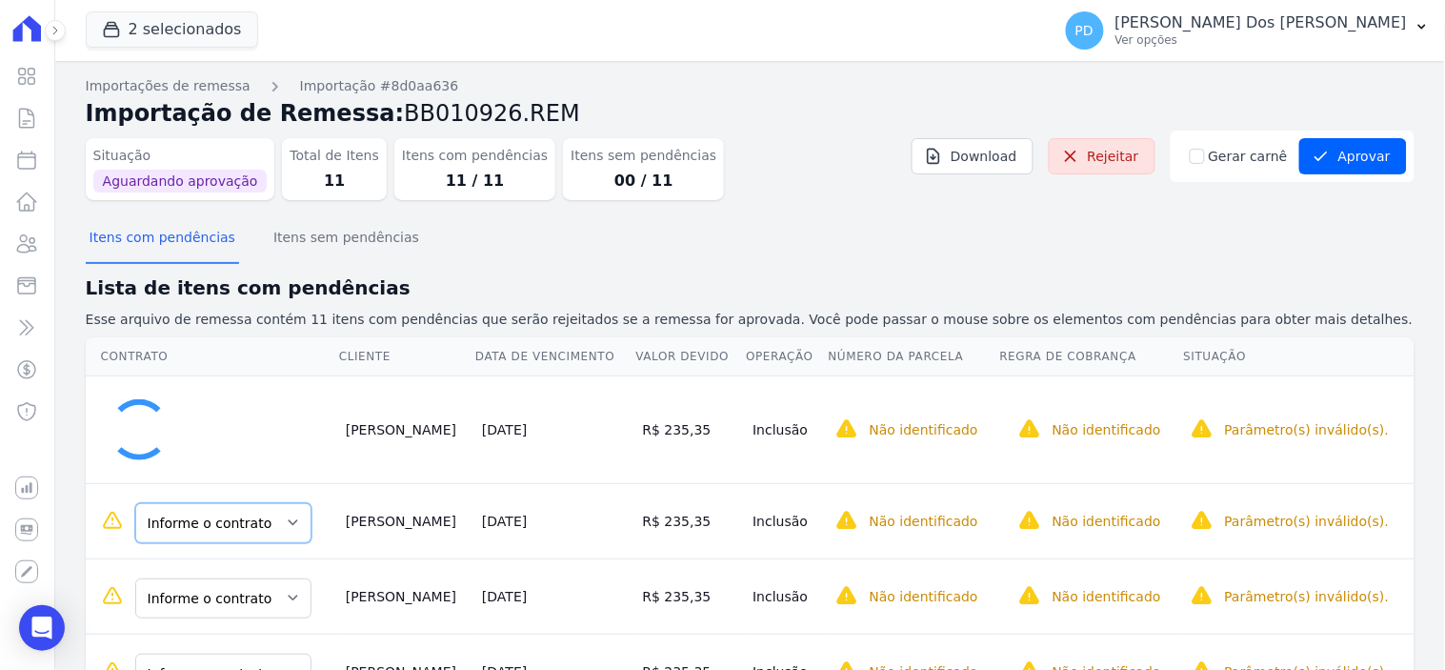
click at [206, 519] on select "Informe o contrato K / 07 K / 08 K / 06" at bounding box center [223, 523] width 176 height 40
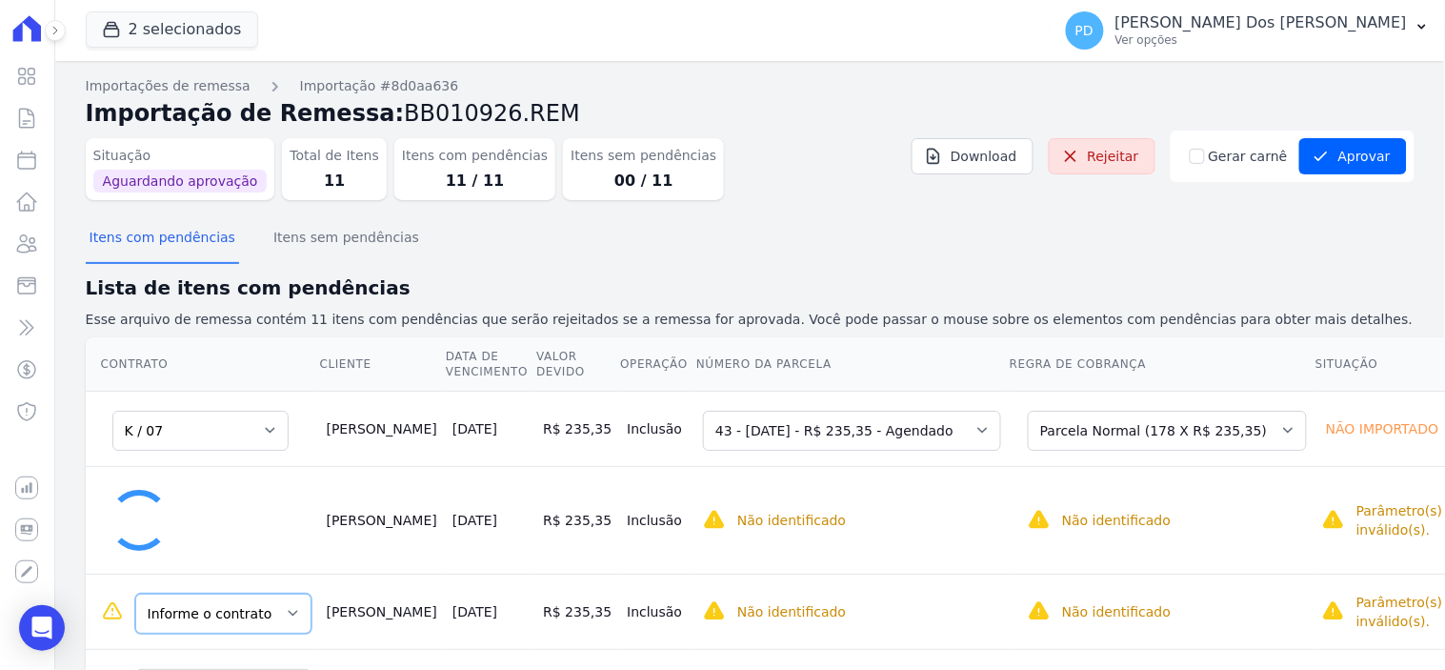
click at [234, 608] on td "Informe o contrato K / 07 K / 08 K / 06" at bounding box center [202, 610] width 233 height 75
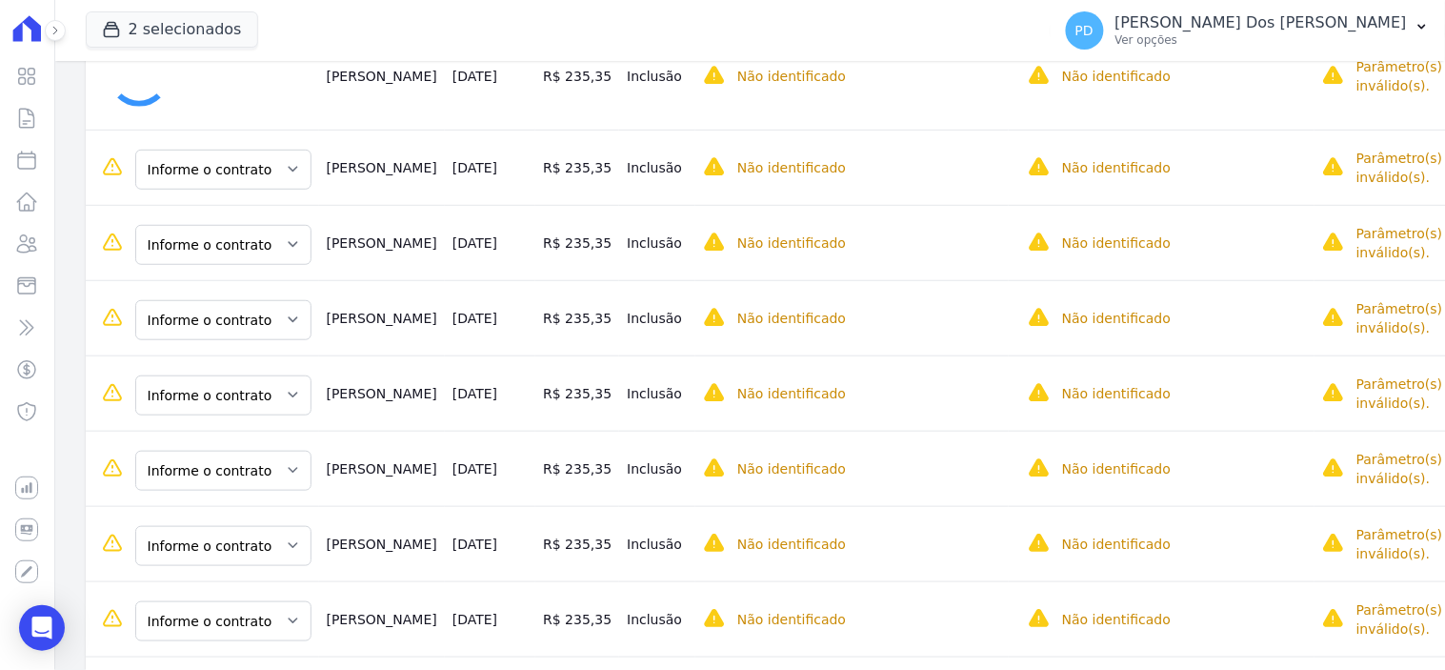
scroll to position [529, 0]
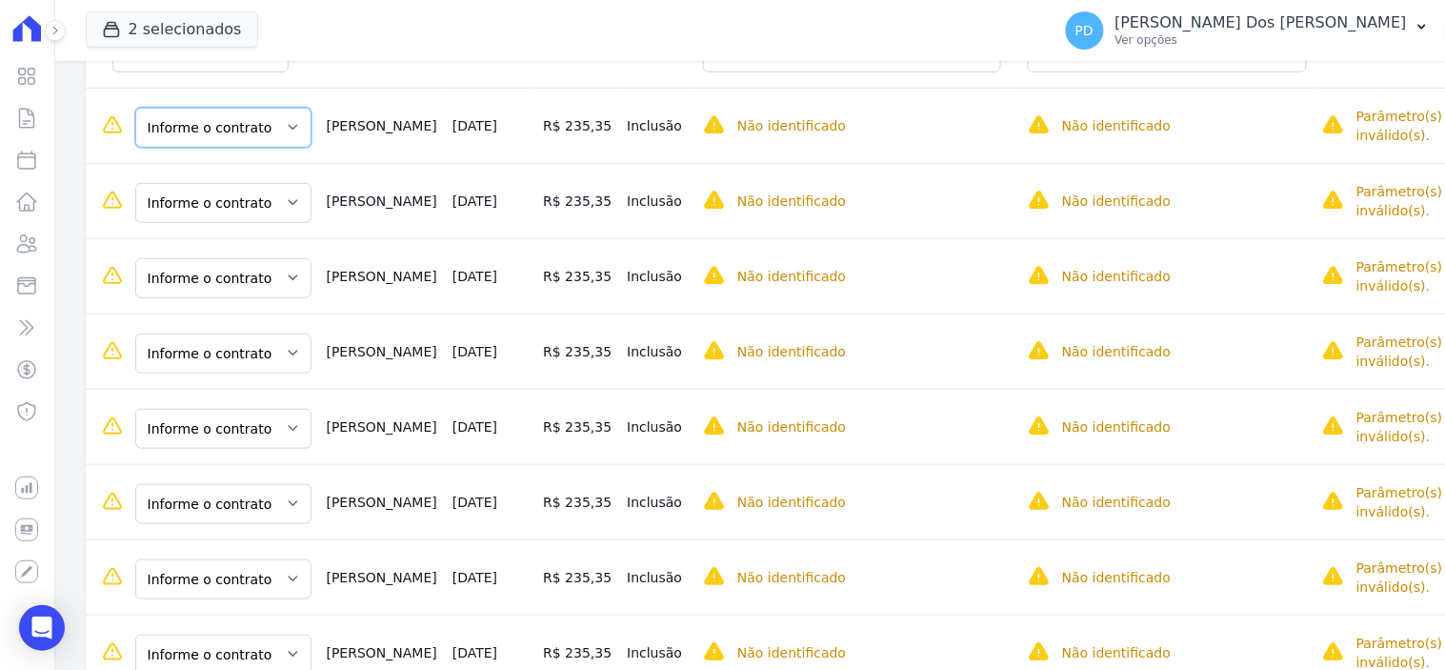
click at [254, 119] on select "Informe o contrato K / 07 K / 08 K / 06" at bounding box center [223, 128] width 176 height 40
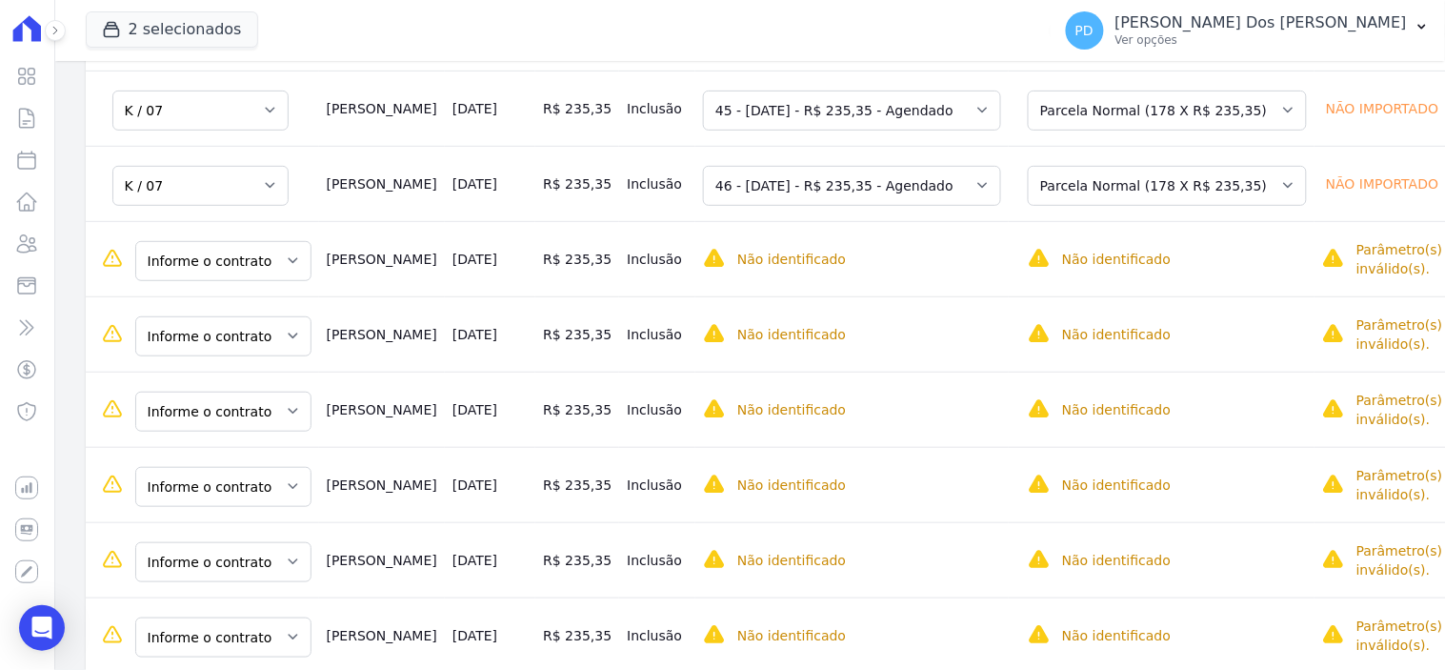
scroll to position [596, 0]
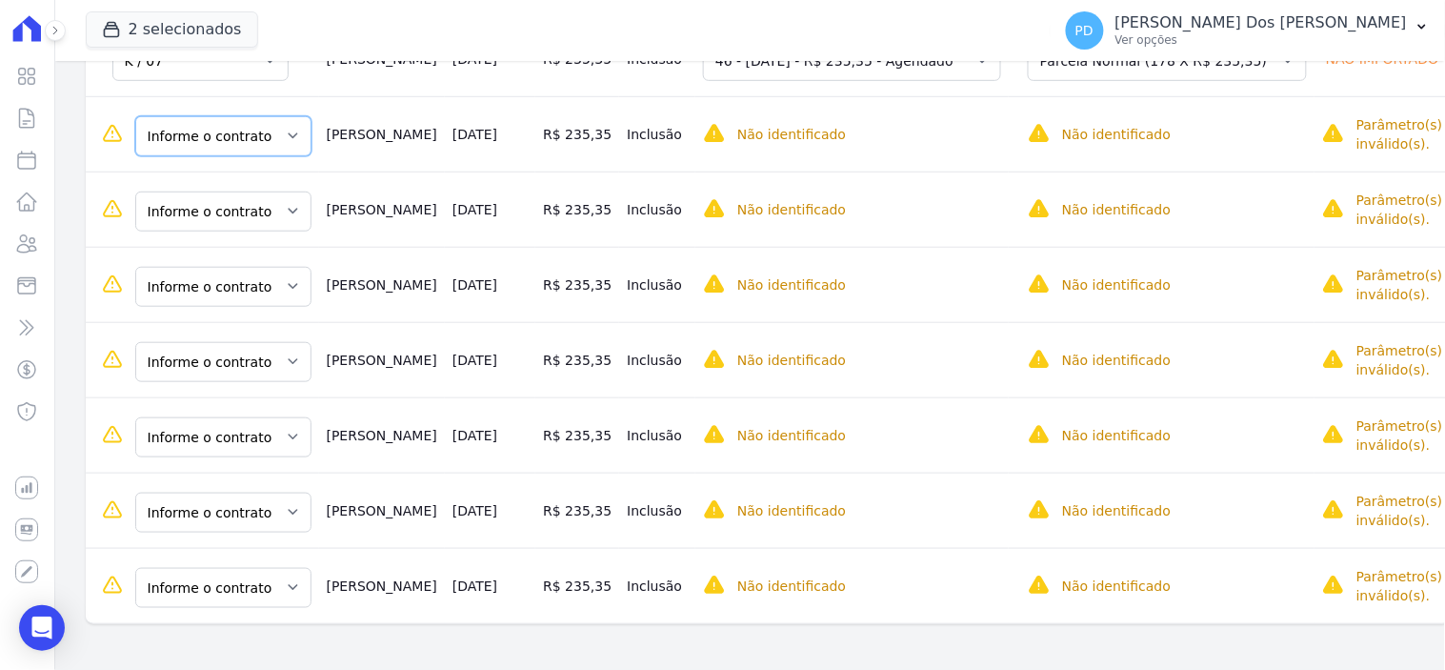
click at [257, 135] on select "Informe o contrato K / 07 K / 08 K / 06" at bounding box center [223, 136] width 176 height 40
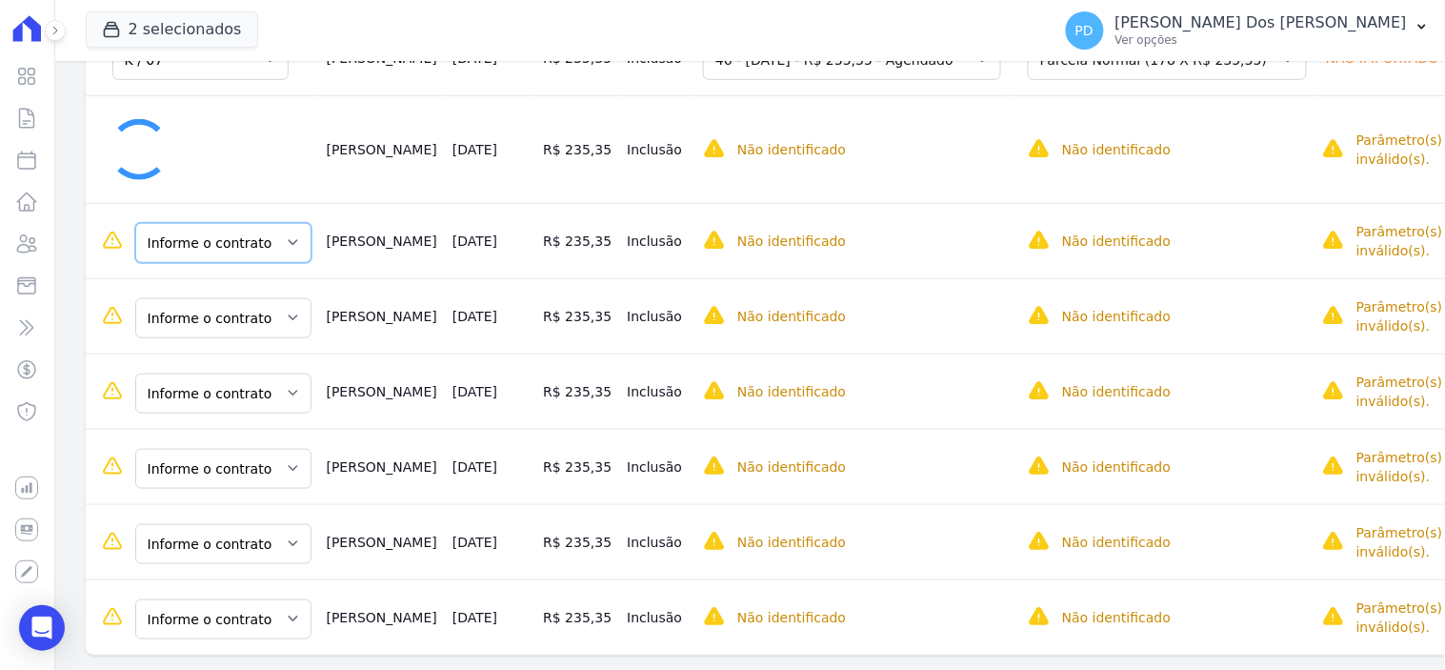
click at [245, 241] on td "Informe o contrato K / 07 K / 08 K / 06" at bounding box center [202, 240] width 233 height 75
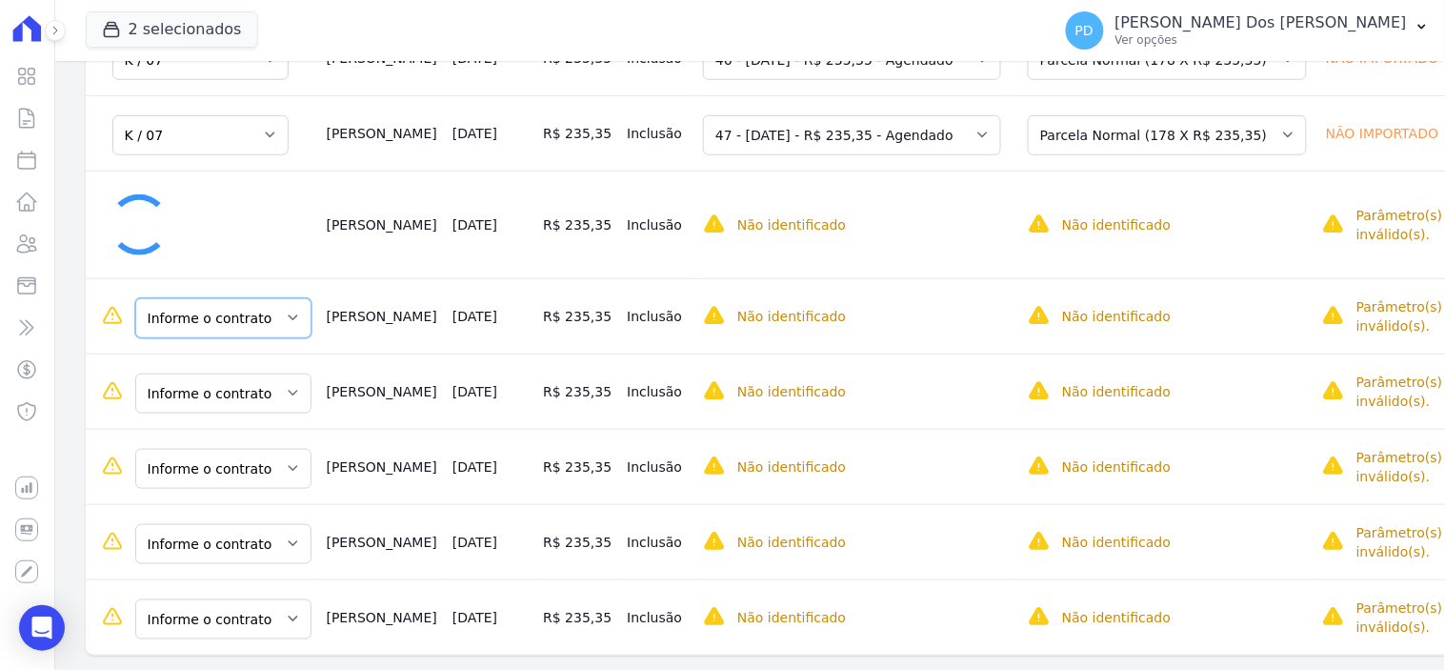
click at [261, 314] on select "Informe o contrato K / 07 K / 08 K / 06" at bounding box center [223, 318] width 176 height 40
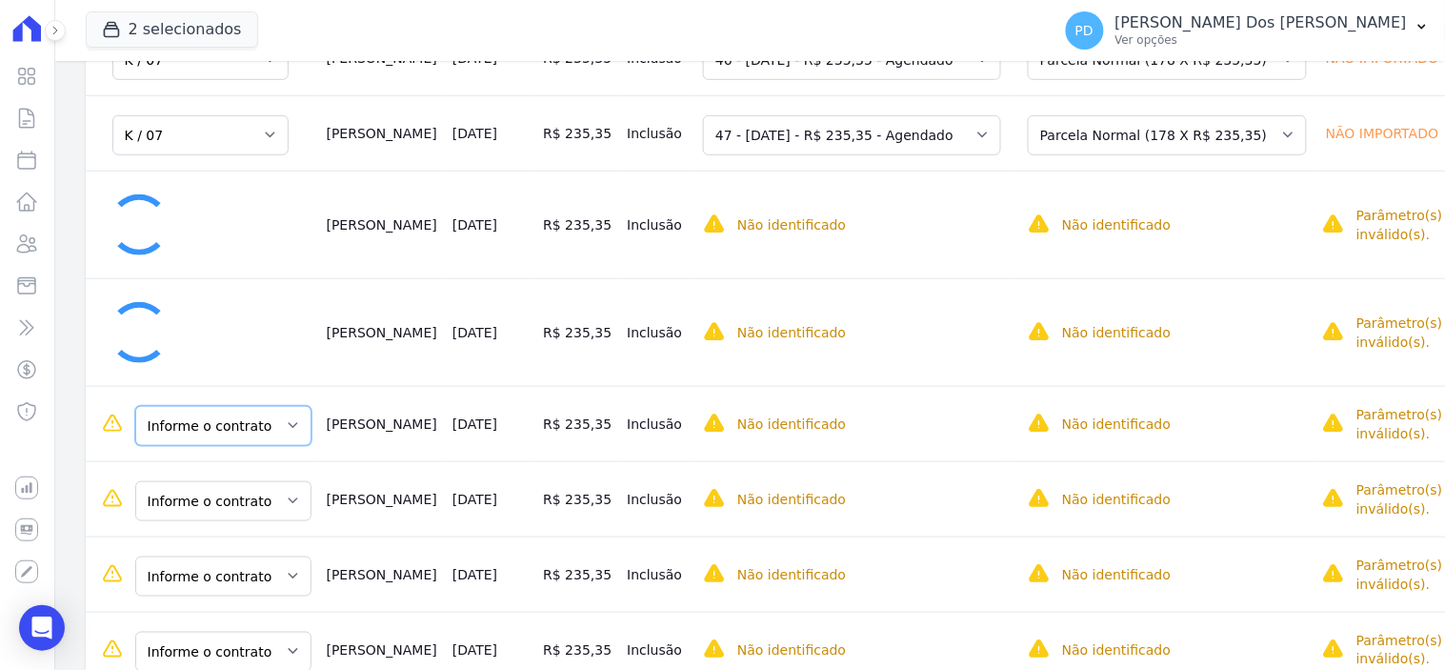
click at [245, 425] on select "Informe o contrato K / 07 K / 08 K / 06" at bounding box center [223, 426] width 176 height 40
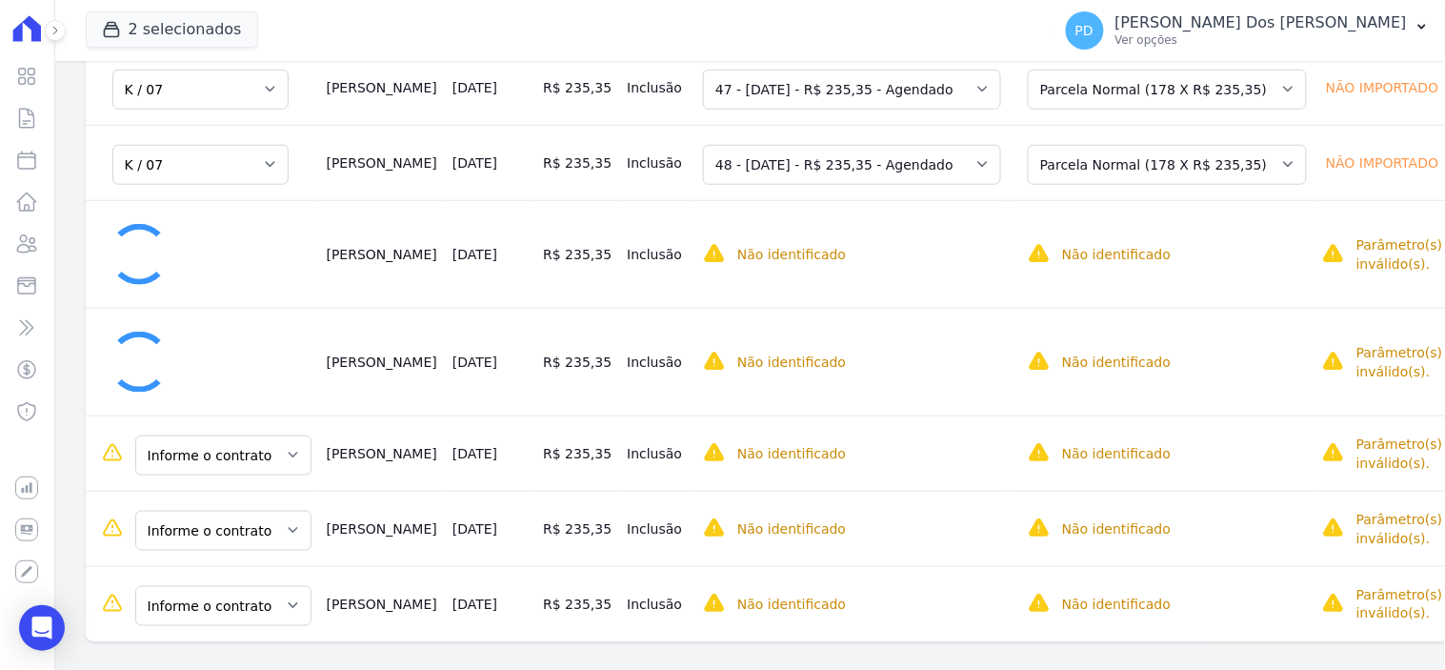
scroll to position [661, 0]
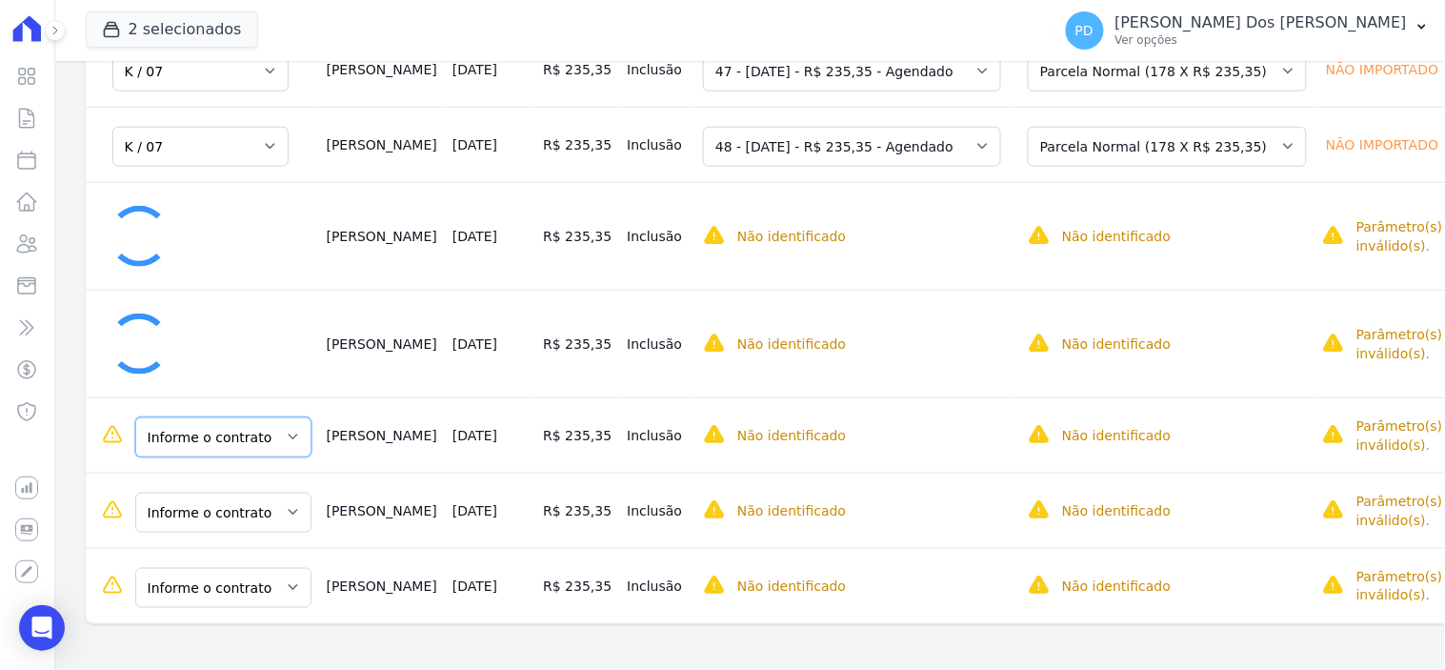
click at [192, 427] on select "Informe o contrato K / 07 K / 08 K / 06" at bounding box center [223, 437] width 176 height 40
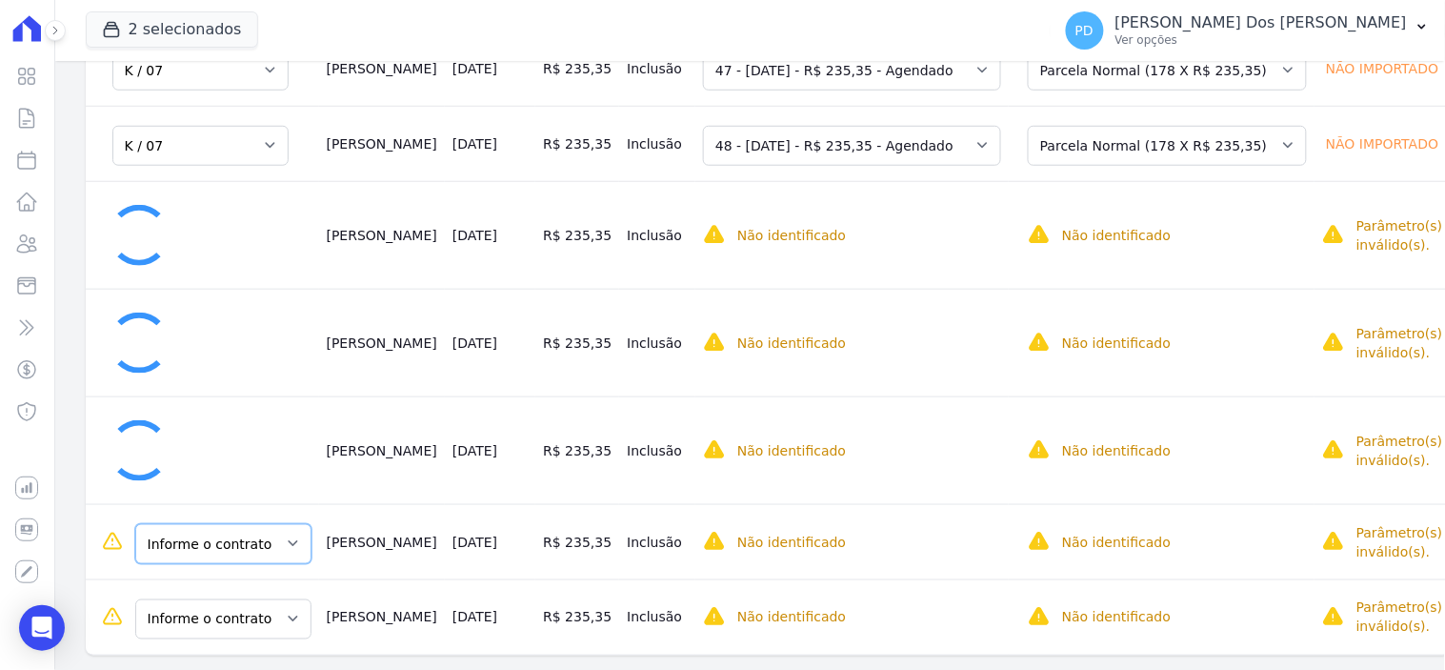
click at [260, 544] on select "Informe o contrato K / 07 K / 08 K / 06" at bounding box center [223, 544] width 176 height 40
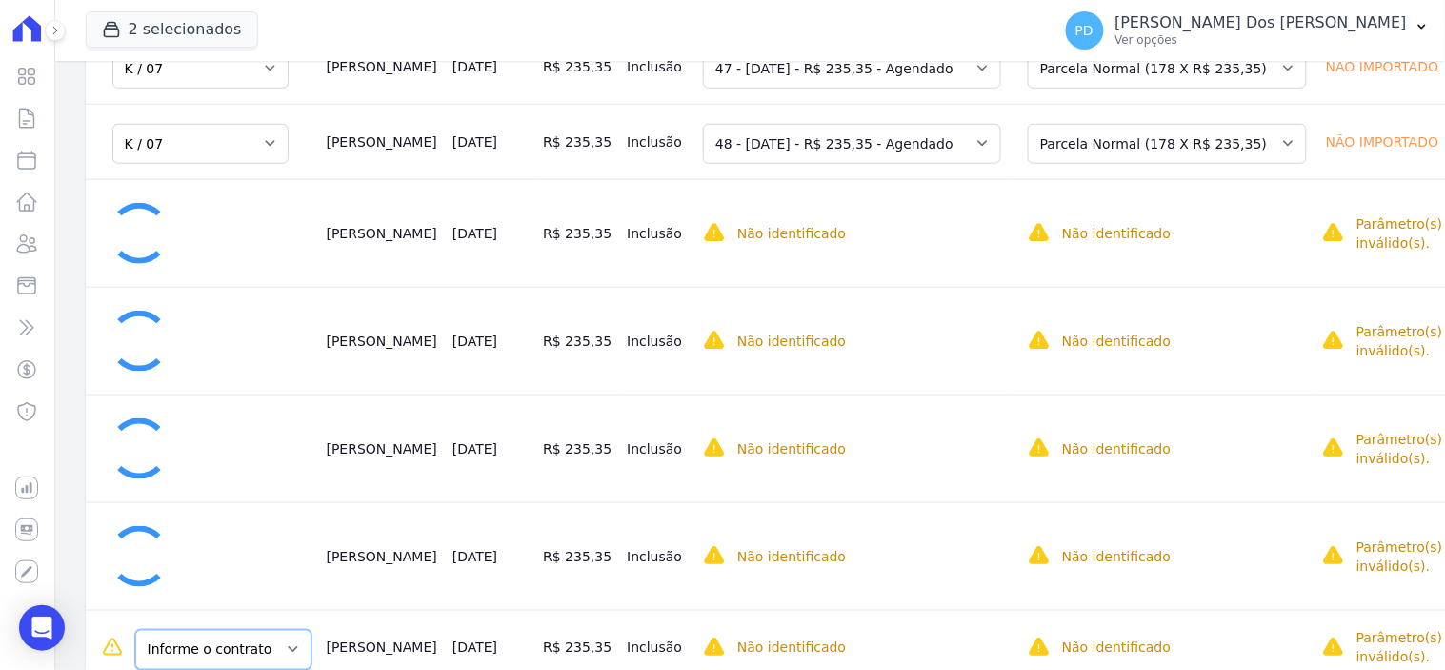
click at [254, 650] on select "Informe o contrato K / 07 K / 08 K / 06" at bounding box center [223, 650] width 176 height 40
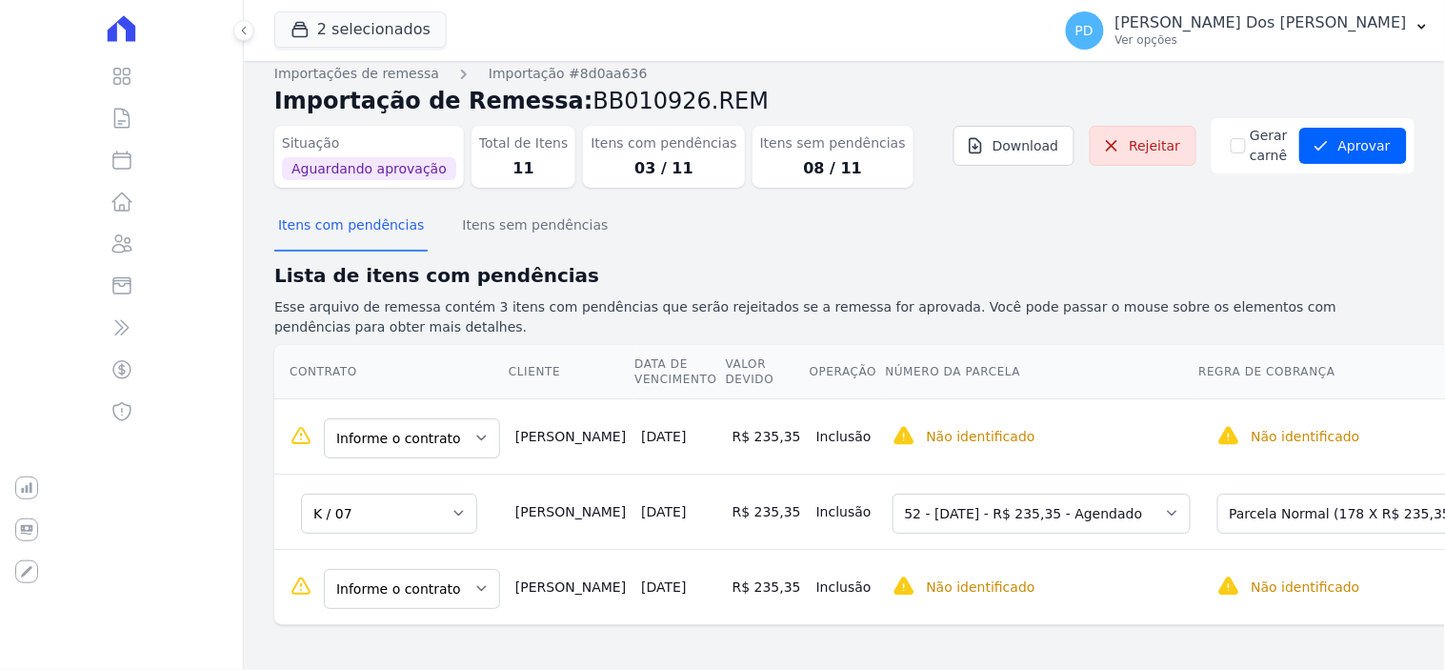
scroll to position [41, 0]
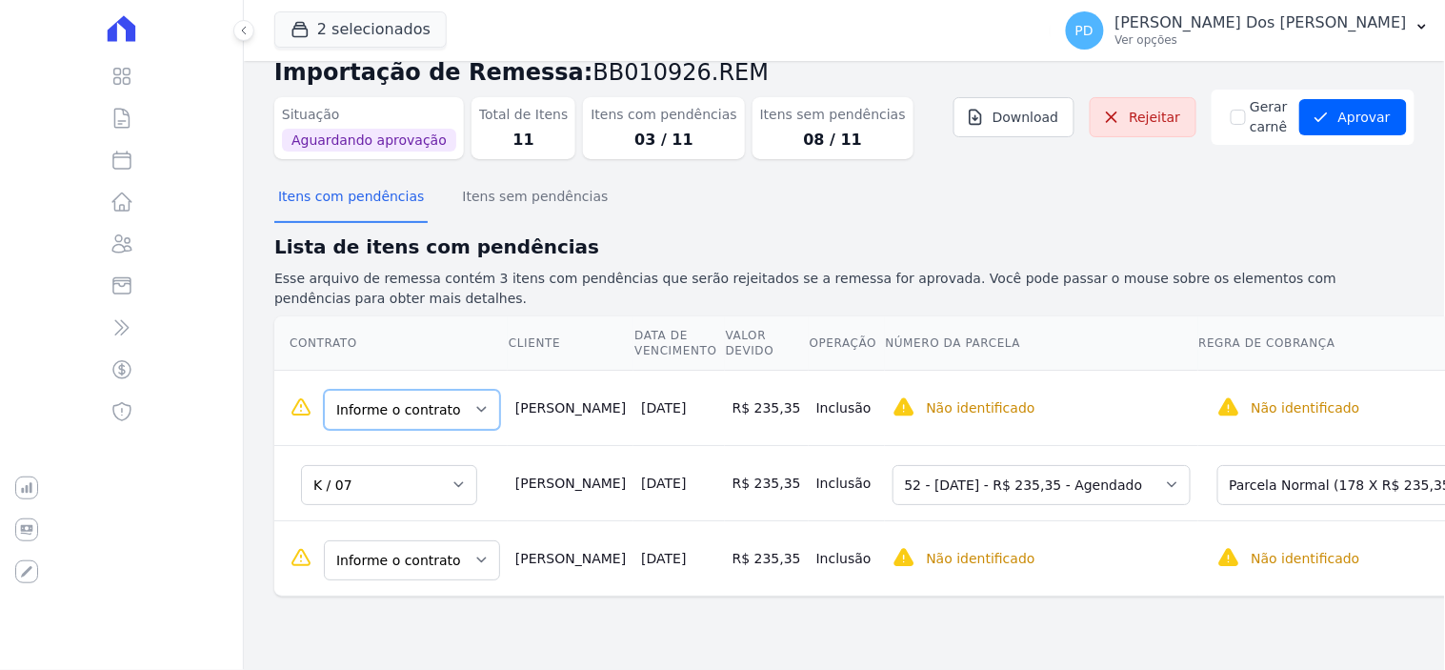
click at [444, 391] on select "Informe o contrato K / 07 K / 08 K / 06" at bounding box center [412, 410] width 176 height 40
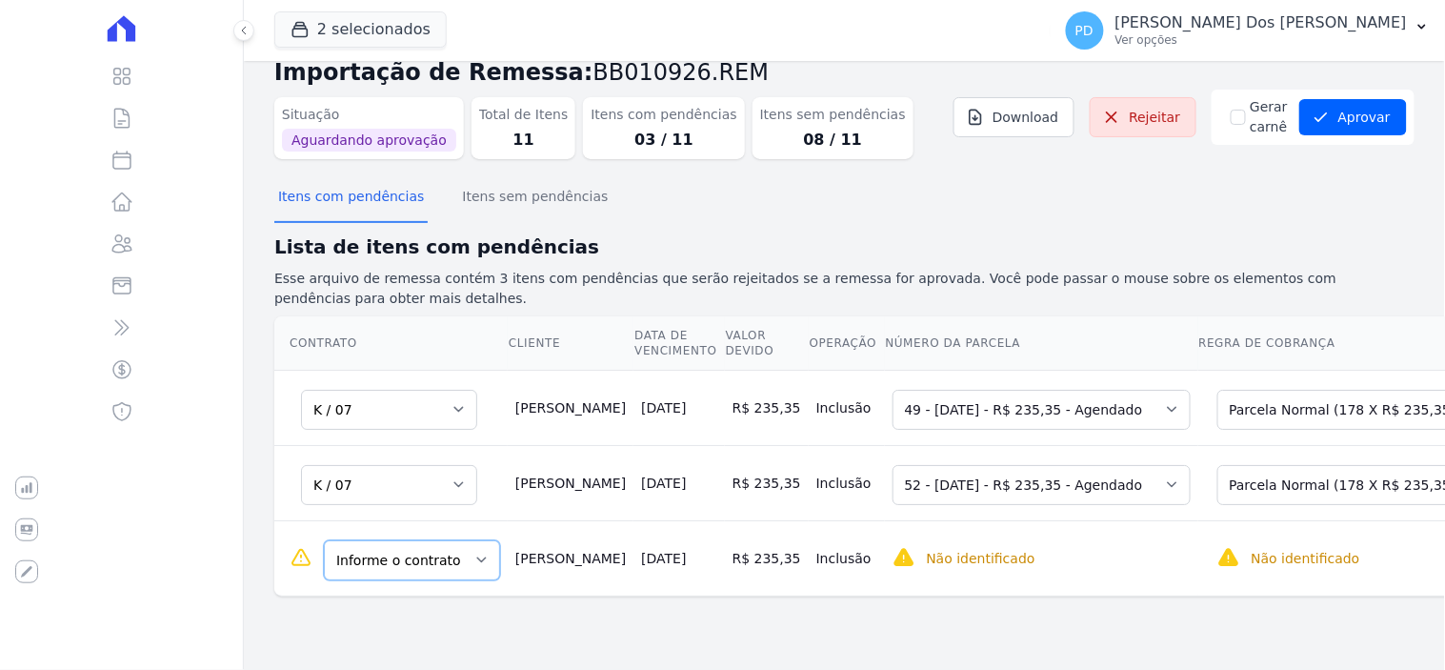
click at [471, 568] on select "Informe o contrato K / 07 K / 08 K / 06" at bounding box center [412, 560] width 176 height 40
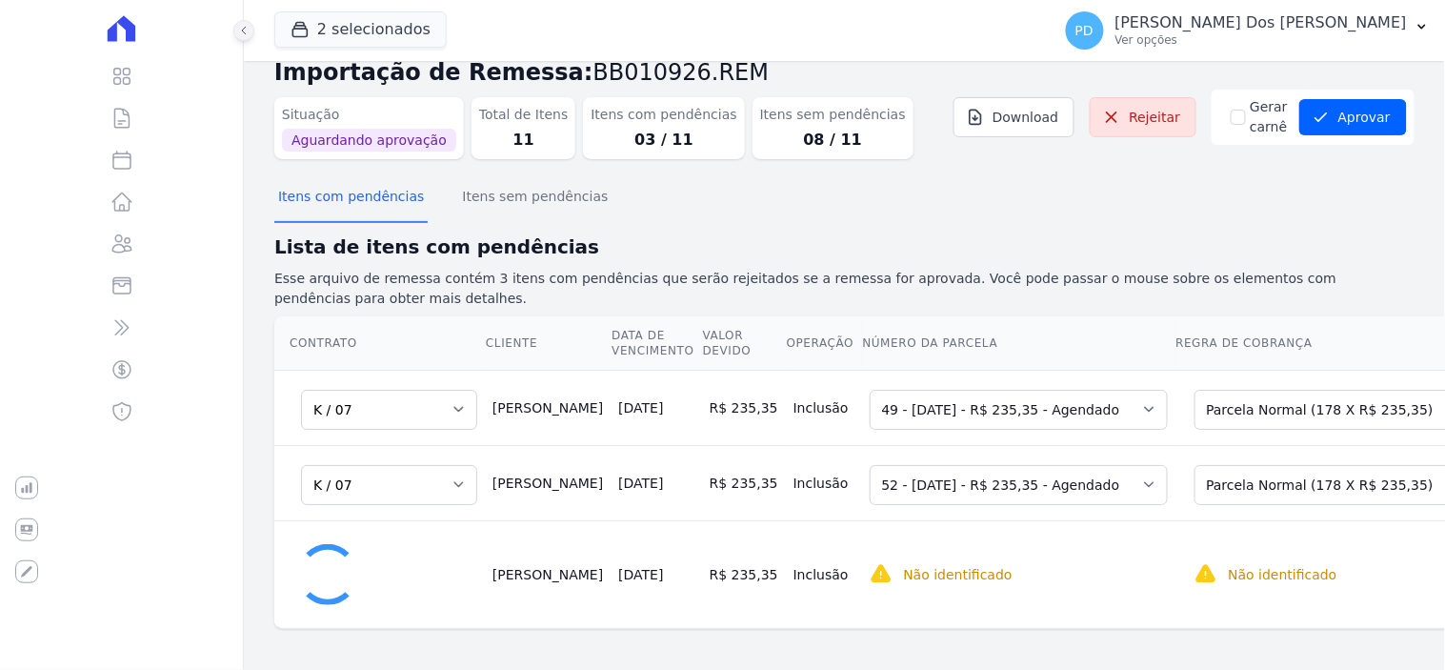
scroll to position [33, 0]
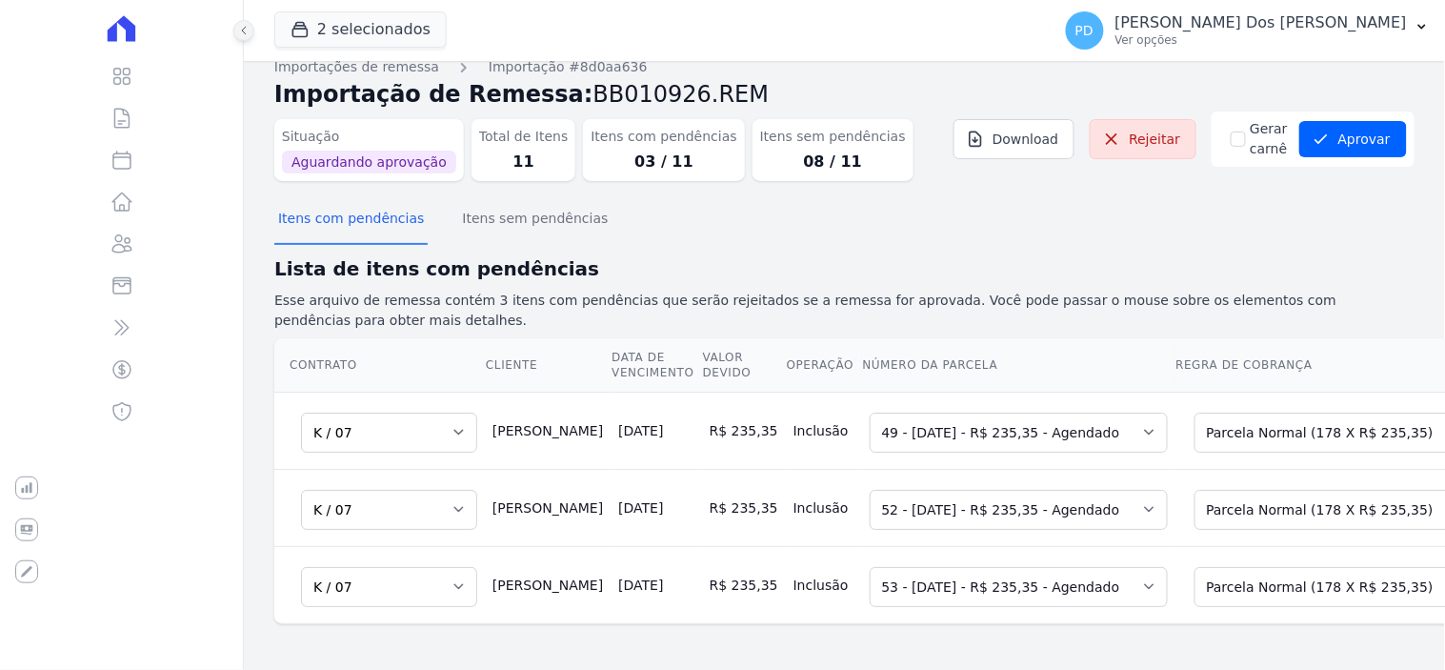
click at [245, 27] on icon at bounding box center [243, 30] width 11 height 11
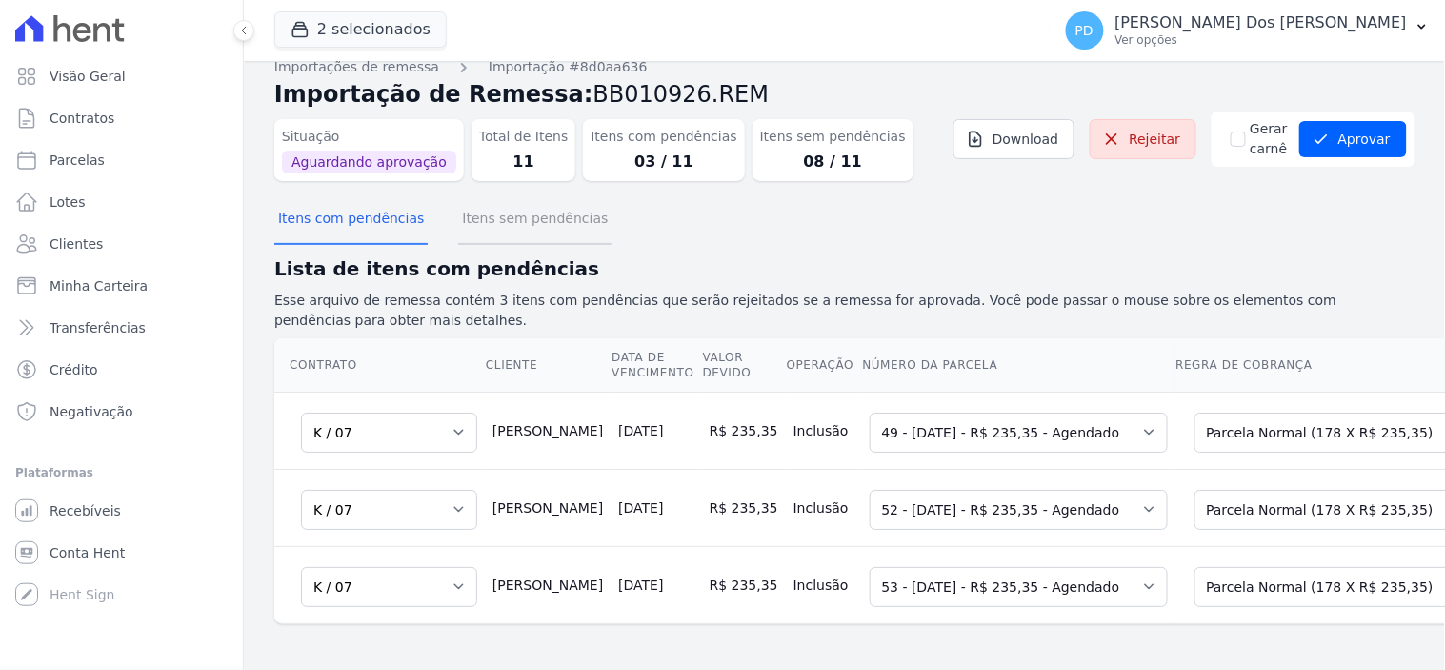
click at [556, 197] on button "Itens sem pendências" at bounding box center [534, 220] width 153 height 50
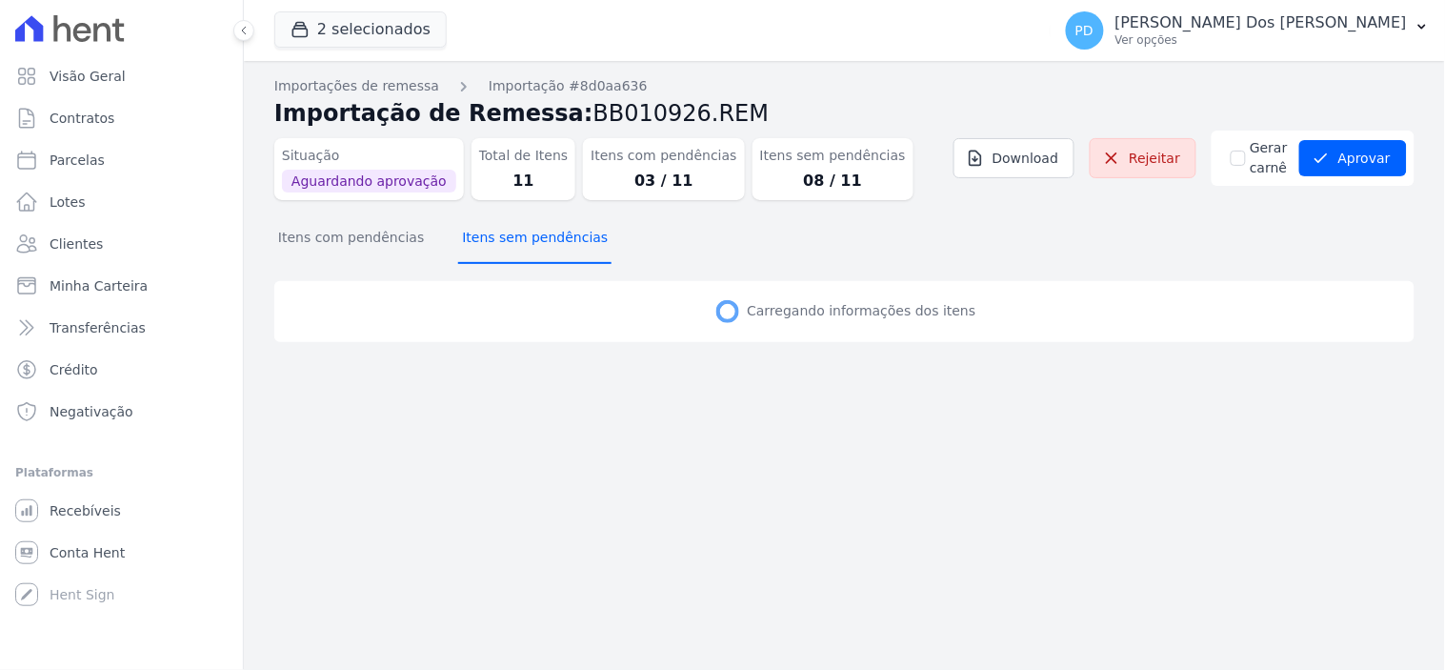
scroll to position [0, 0]
click at [369, 239] on button "Itens com pendências" at bounding box center [350, 239] width 153 height 50
click at [369, 241] on button "Itens com pendências" at bounding box center [350, 239] width 153 height 50
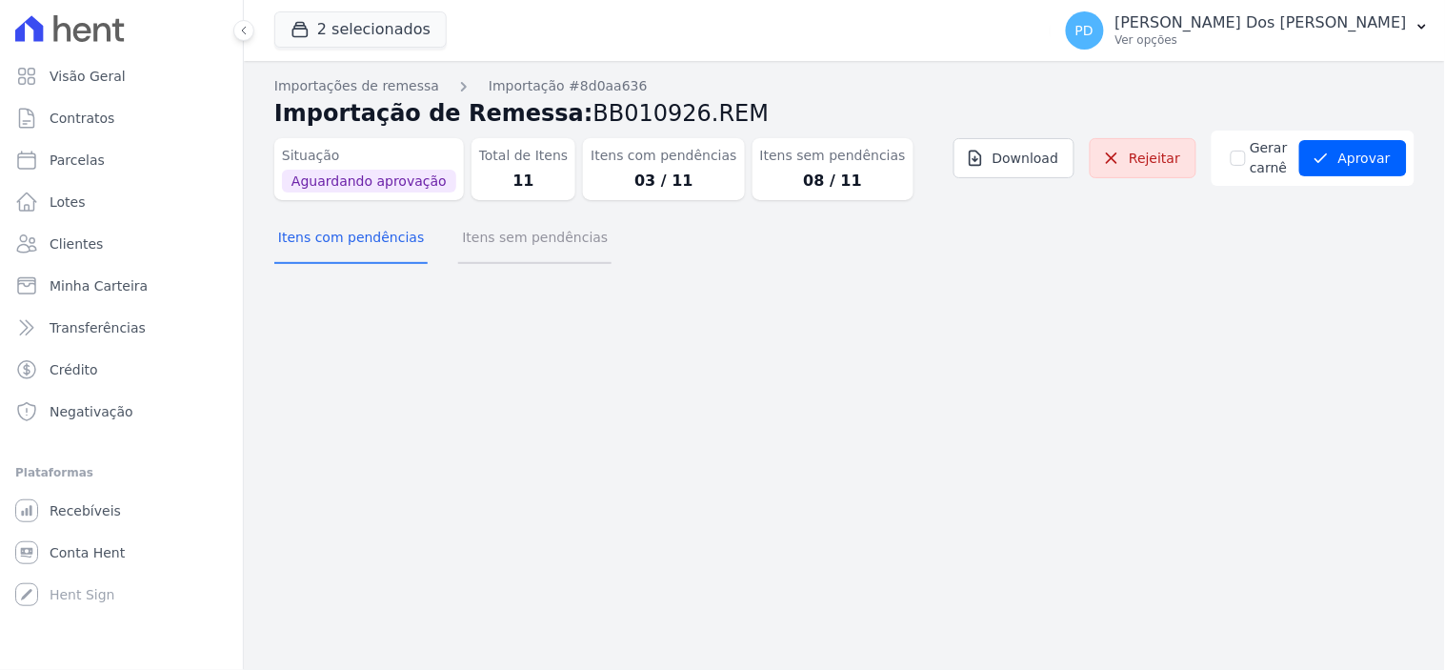
click at [486, 238] on button "Itens sem pendências" at bounding box center [534, 239] width 153 height 50
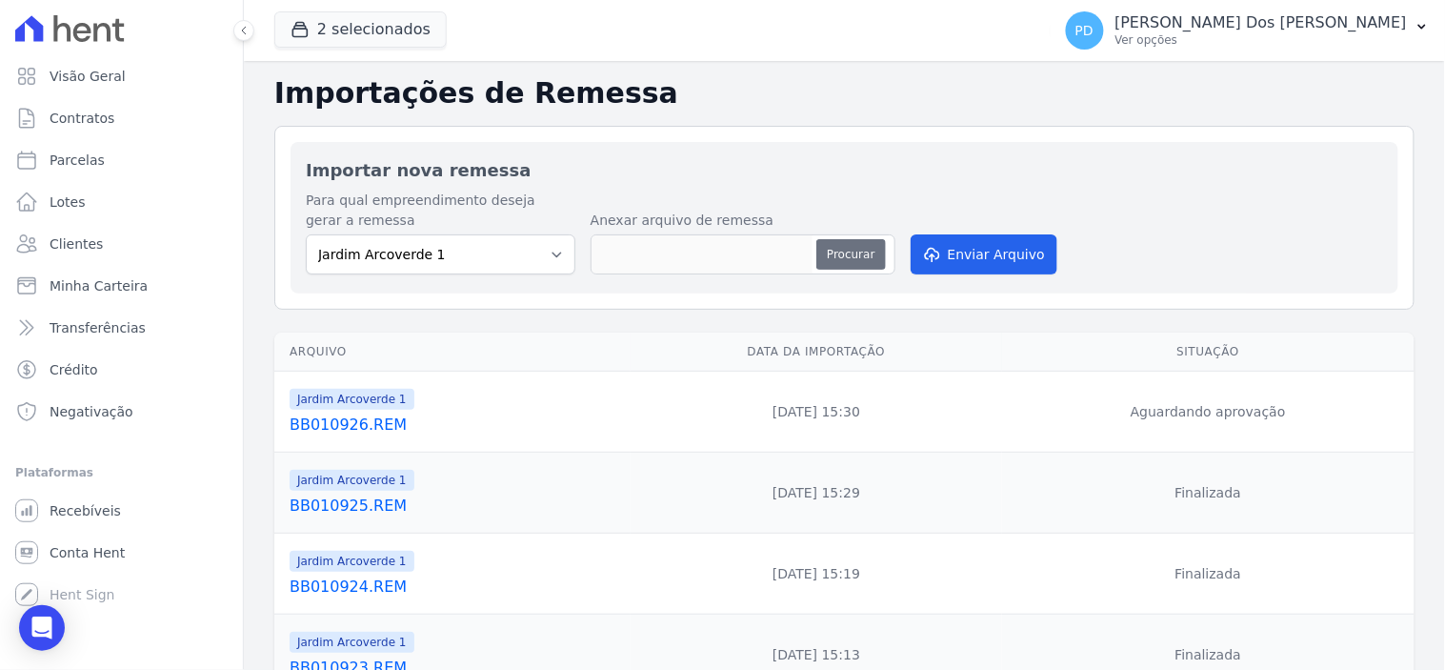
click at [861, 248] on button "Procurar" at bounding box center [850, 254] width 69 height 30
type input "BB010926.REM"
click at [1012, 260] on button "Enviar Arquivo" at bounding box center [984, 254] width 147 height 40
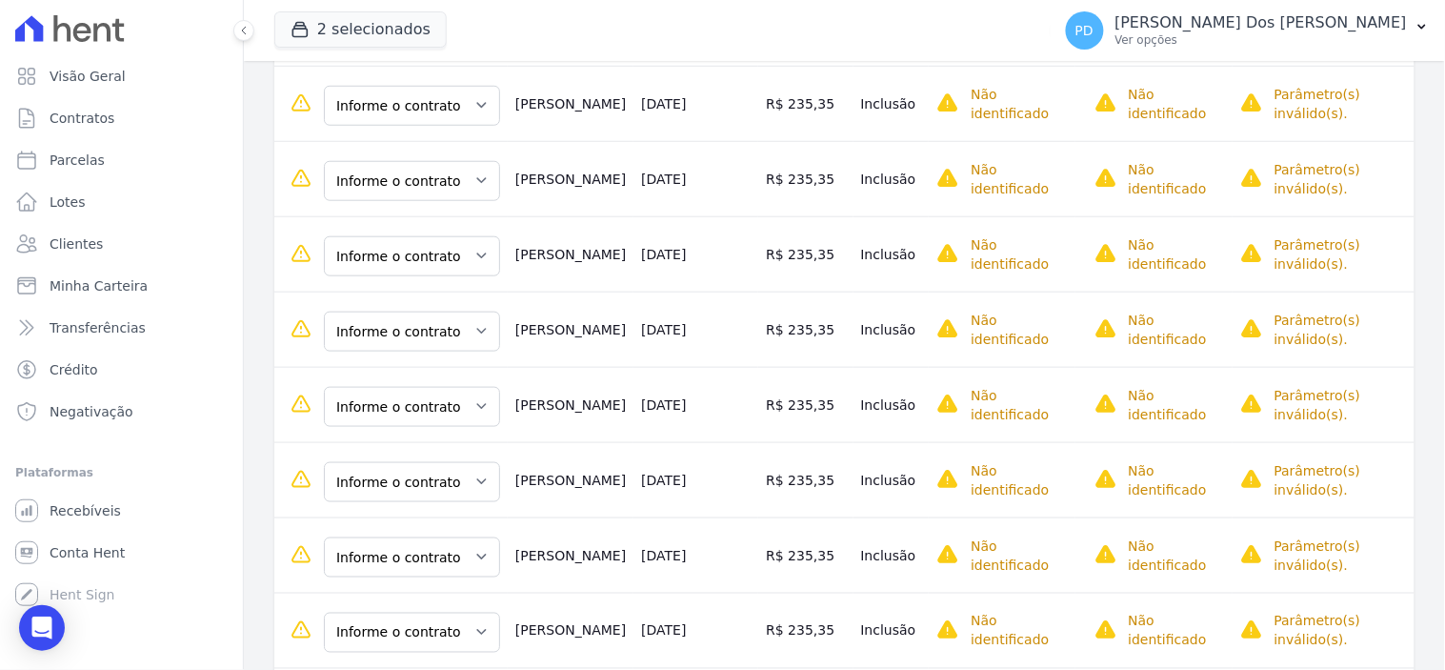
scroll to position [423, 0]
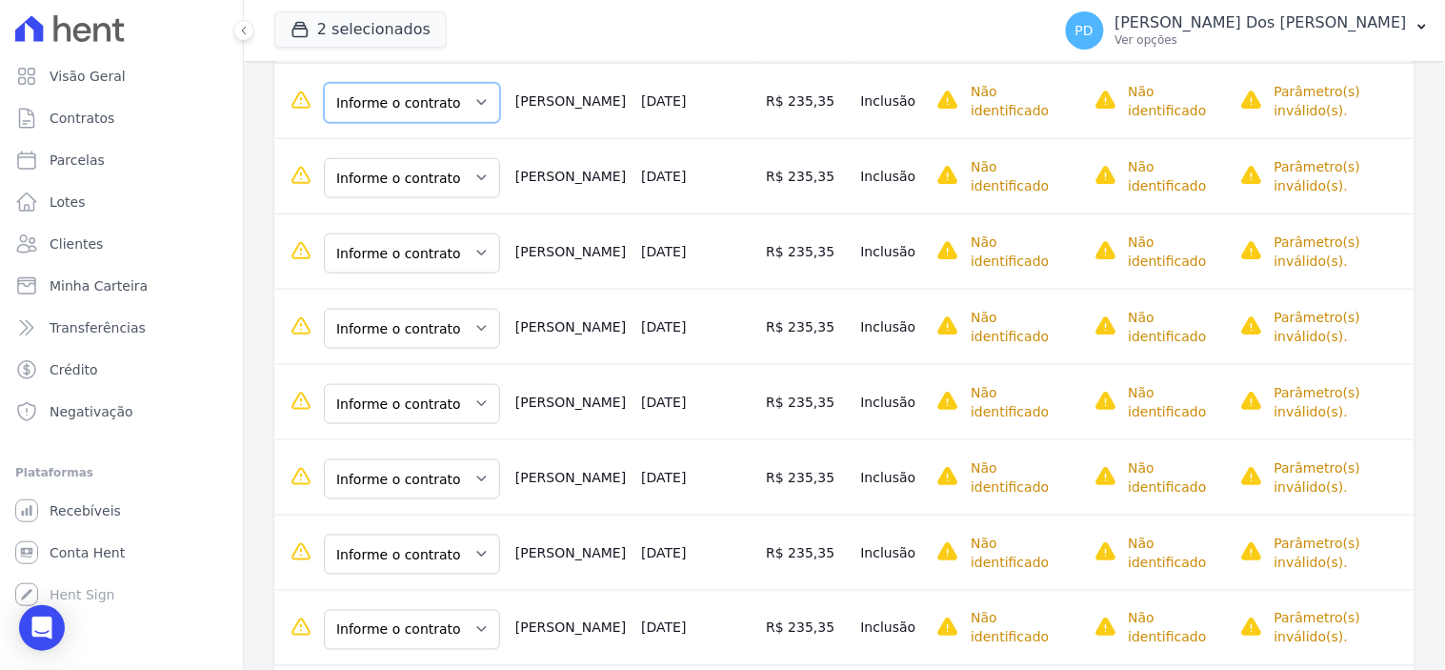
click at [450, 108] on select "Informe o contrato K / 07 K / 08 K / 06" at bounding box center [412, 103] width 176 height 40
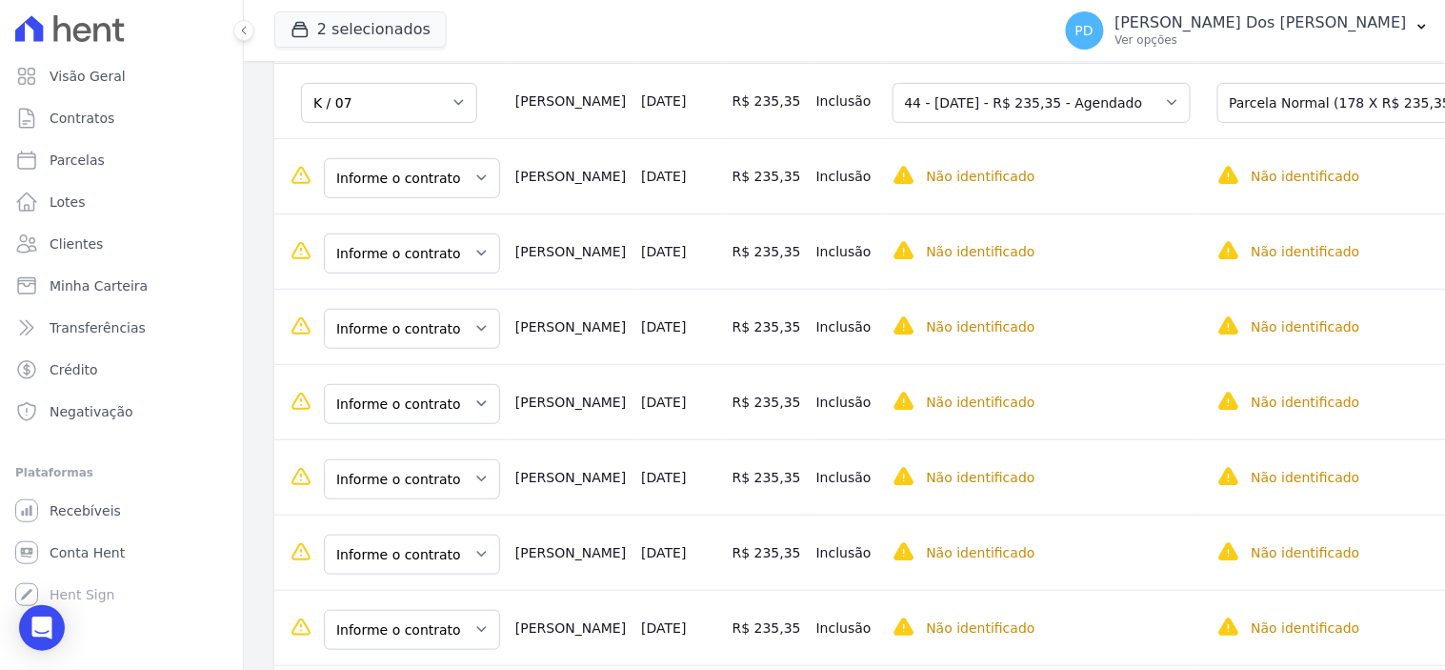
click at [400, 211] on td "Informe o contrato K / 07 K / 08 K / 06" at bounding box center [390, 175] width 233 height 75
click at [408, 181] on select "Informe o contrato K / 07 K / 08 K / 06" at bounding box center [412, 178] width 176 height 40
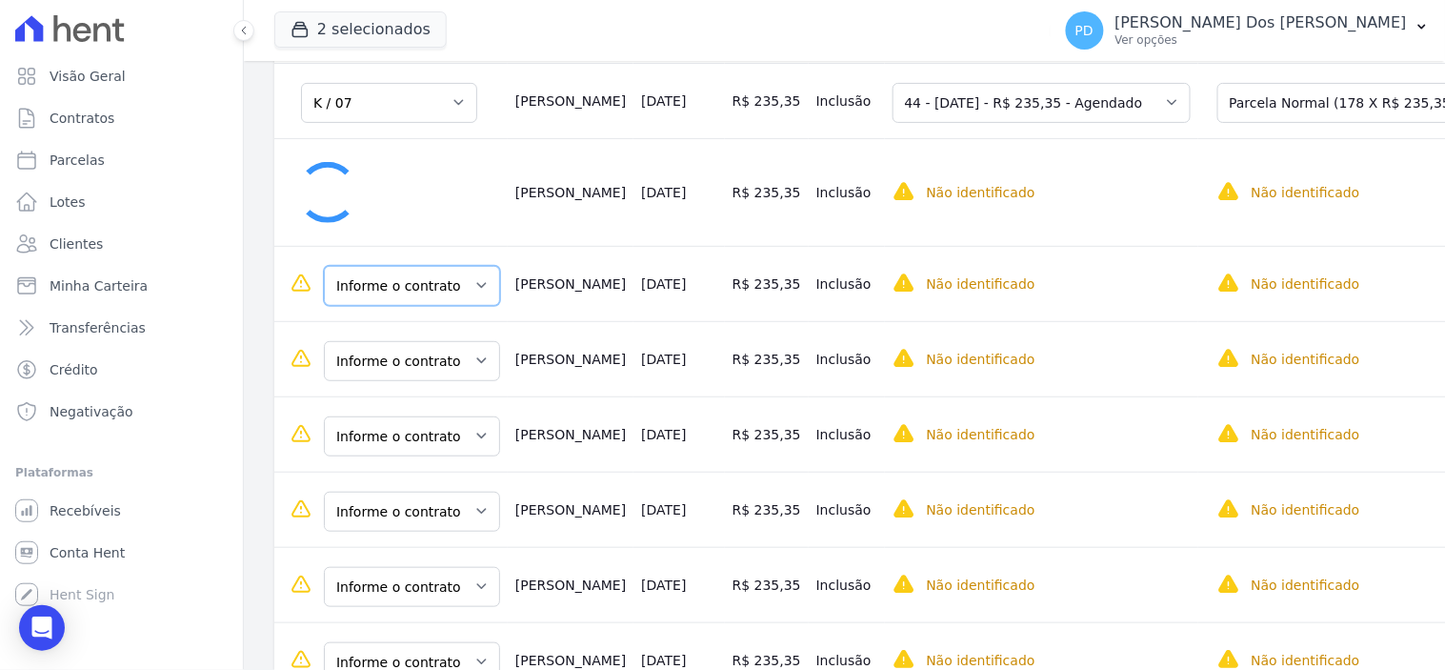
click at [406, 277] on select "Informe o contrato K / 07 K / 08 K / 06" at bounding box center [412, 286] width 176 height 40
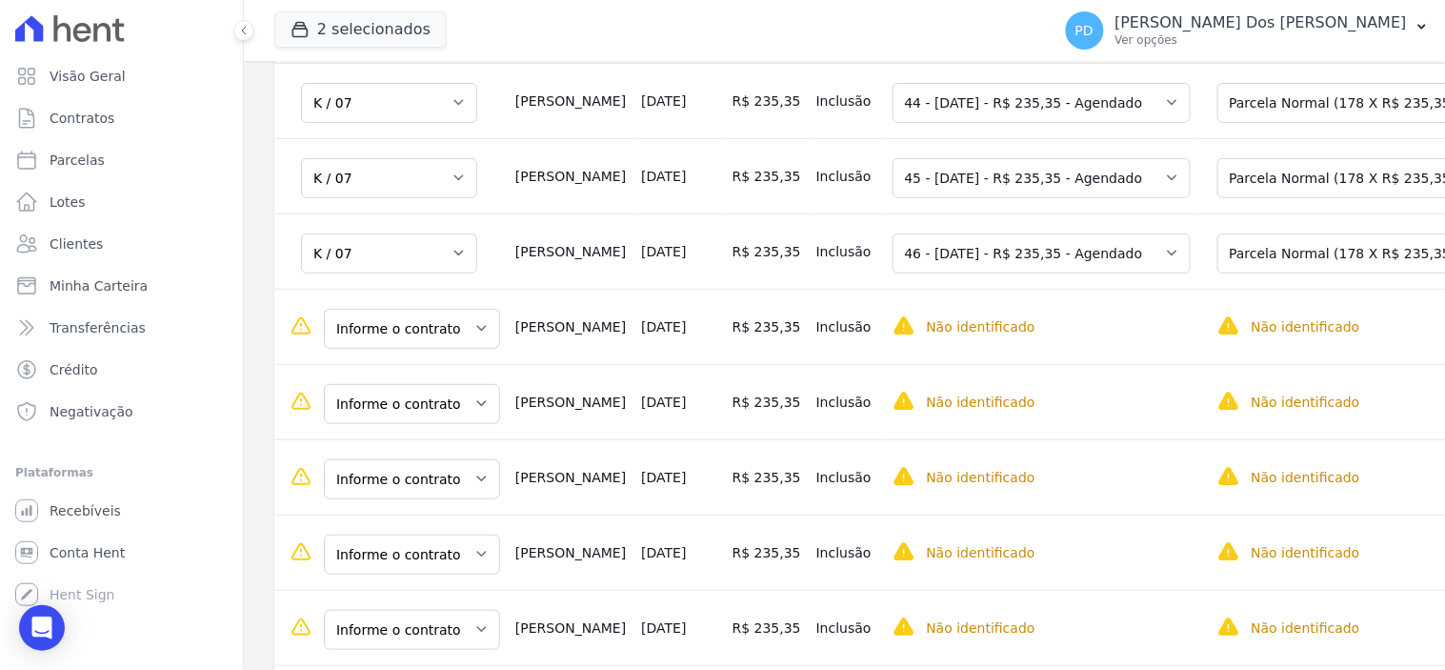
click at [411, 359] on td "Informe o contrato K / 07 K / 08 K / 06" at bounding box center [390, 326] width 233 height 75
click at [424, 329] on select "Informe o contrato K / 07 K / 08 K / 06" at bounding box center [412, 329] width 176 height 40
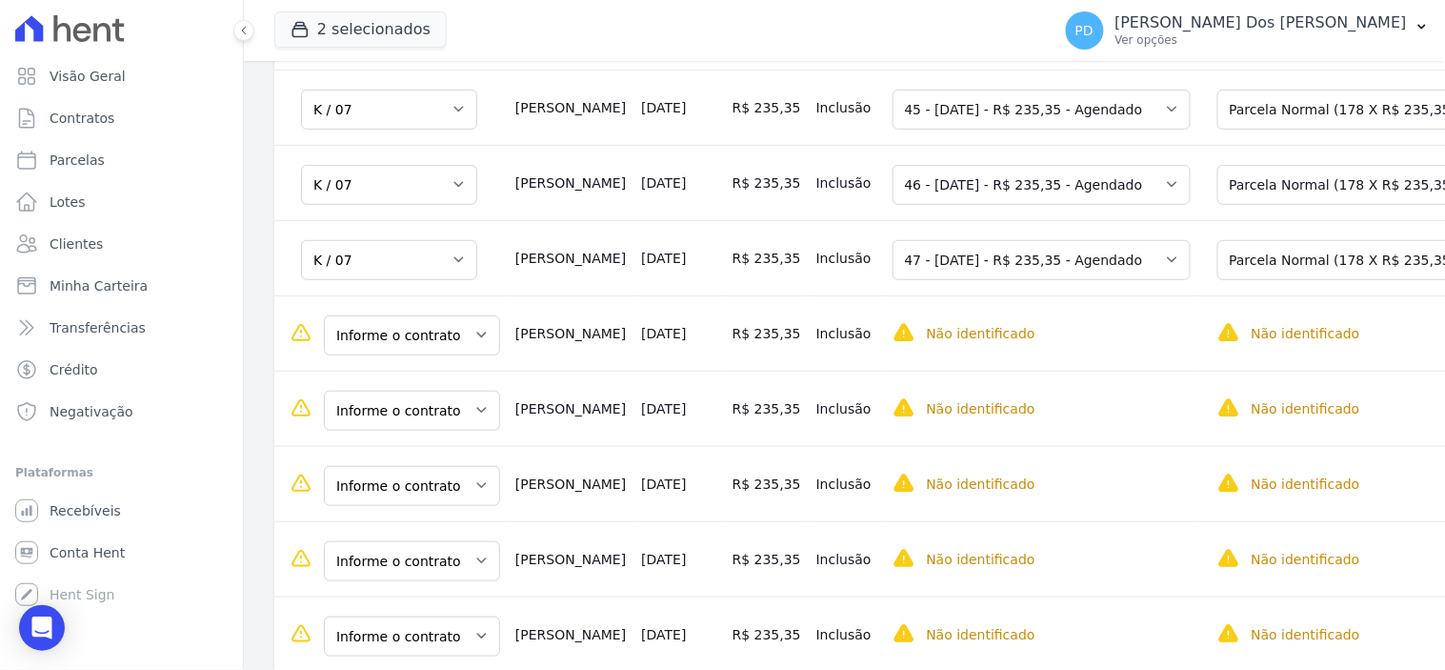
scroll to position [529, 0]
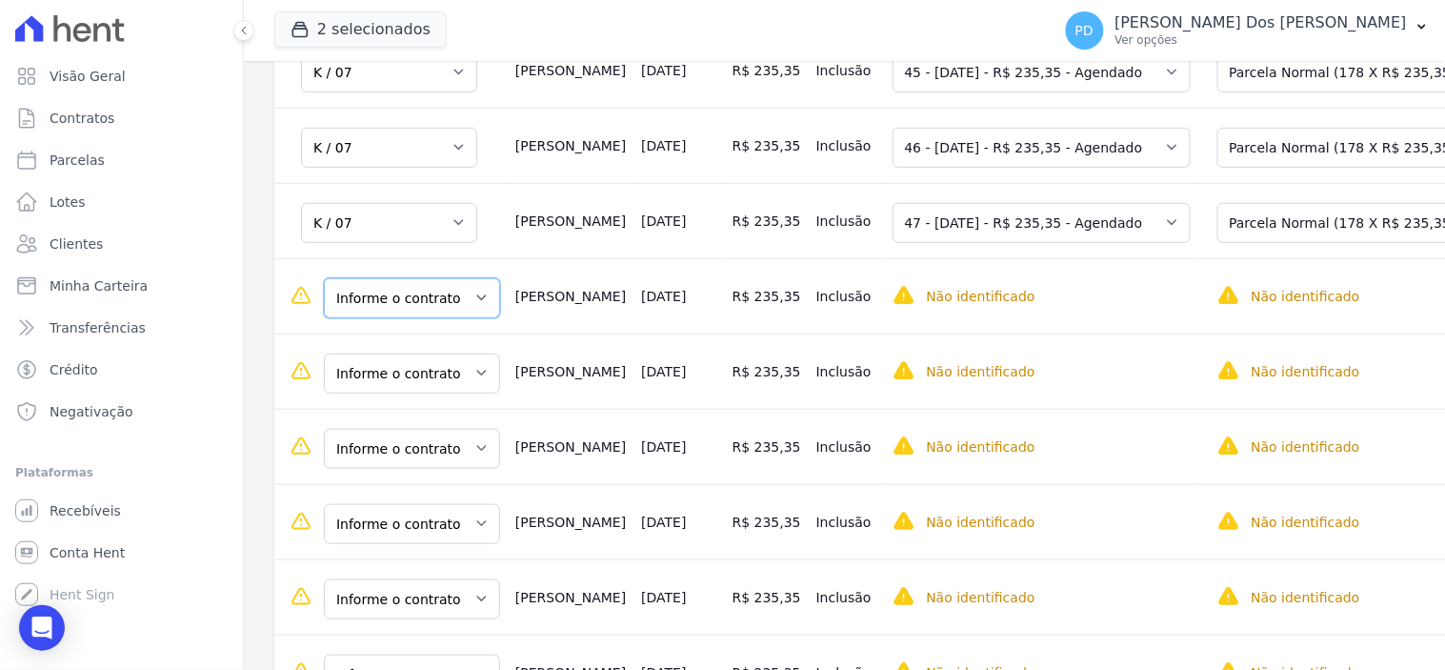
click at [453, 302] on select "Informe o contrato K / 07 K / 08 K / 06" at bounding box center [412, 298] width 176 height 40
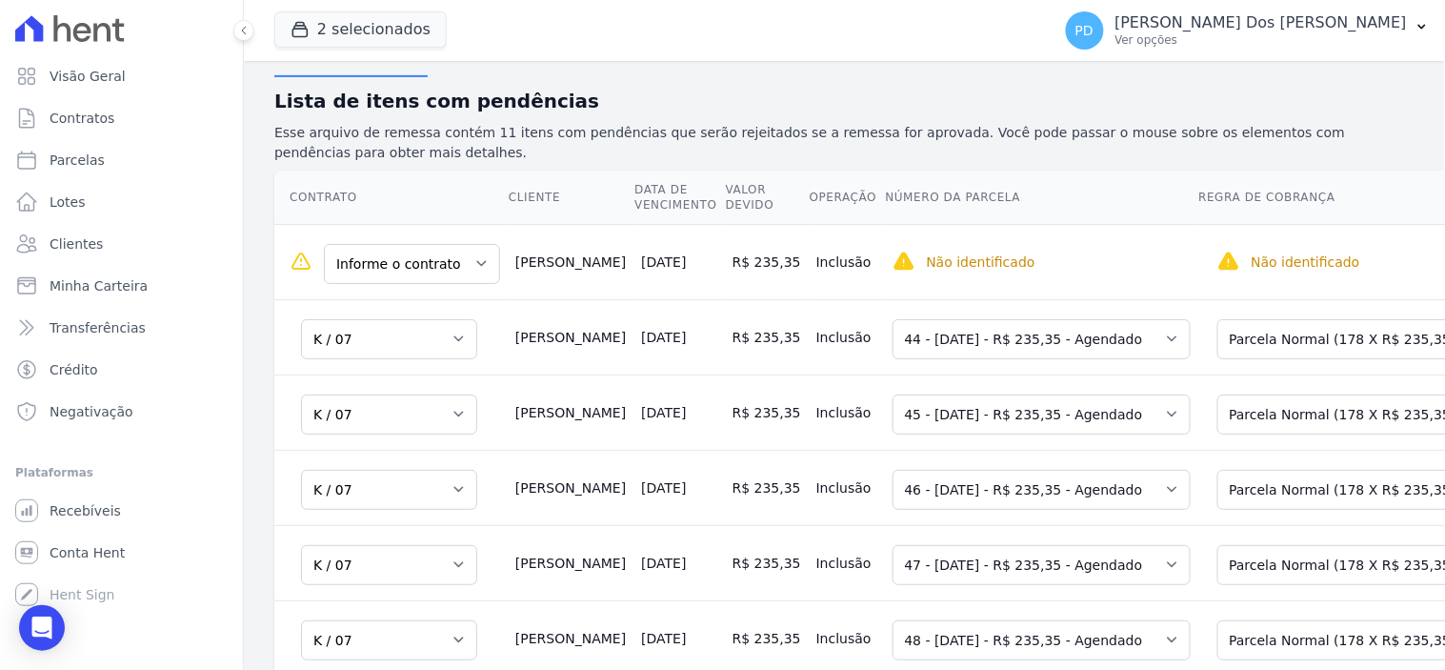
scroll to position [106, 0]
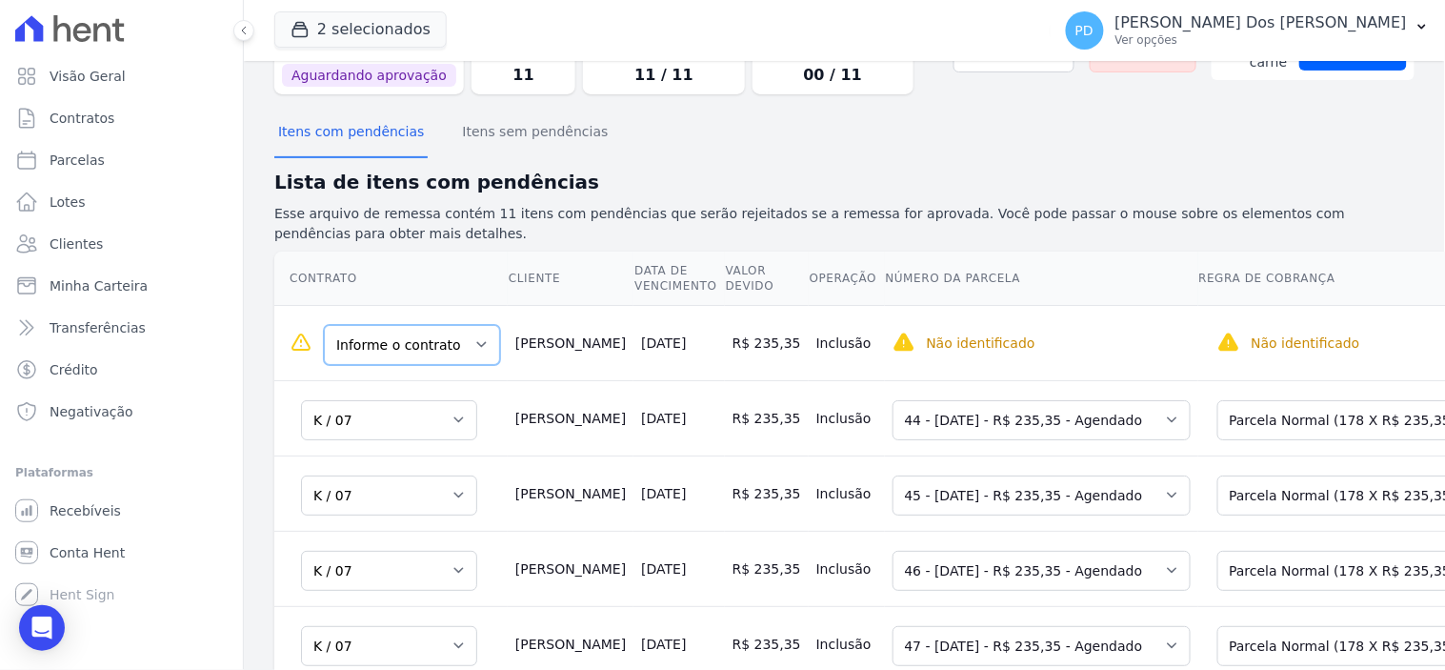
click at [449, 347] on select "Informe o contrato K / 07 K / 08 K / 06" at bounding box center [412, 345] width 176 height 40
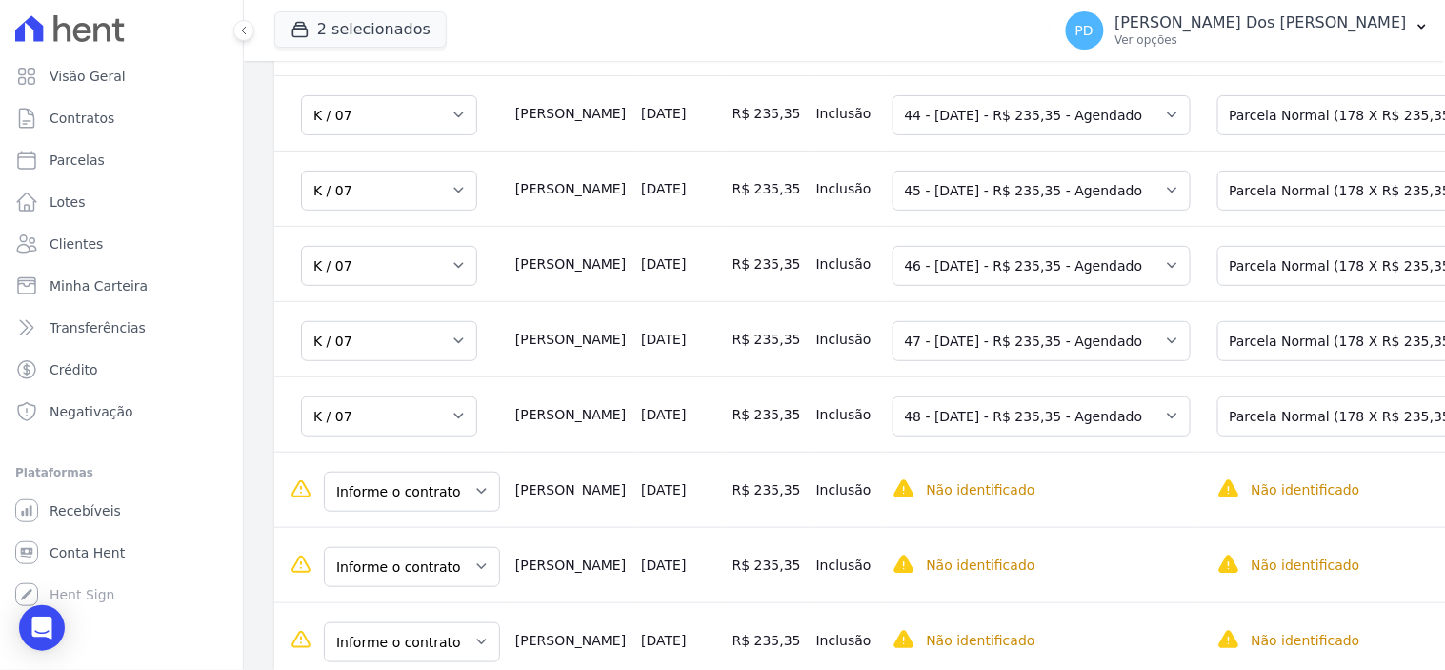
scroll to position [529, 0]
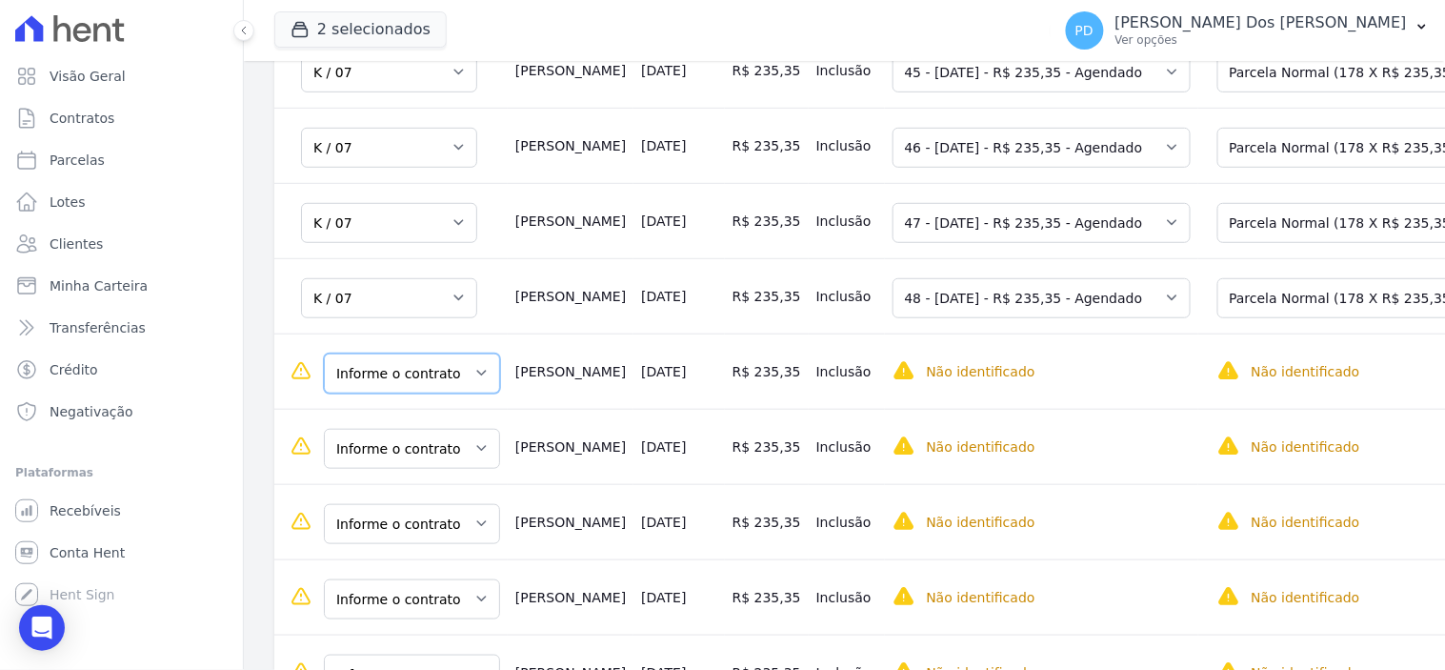
click at [423, 386] on select "Informe o contrato K / 07 K / 08 K / 06" at bounding box center [412, 373] width 176 height 40
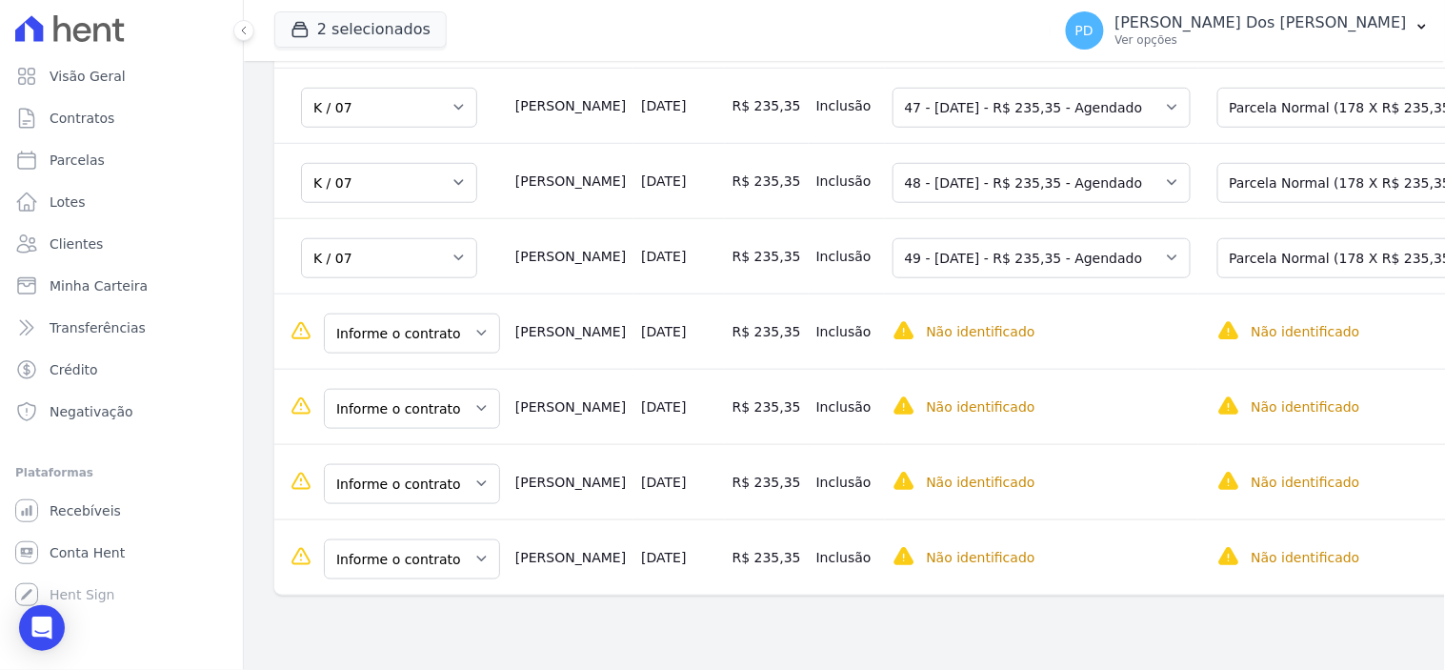
scroll to position [654, 0]
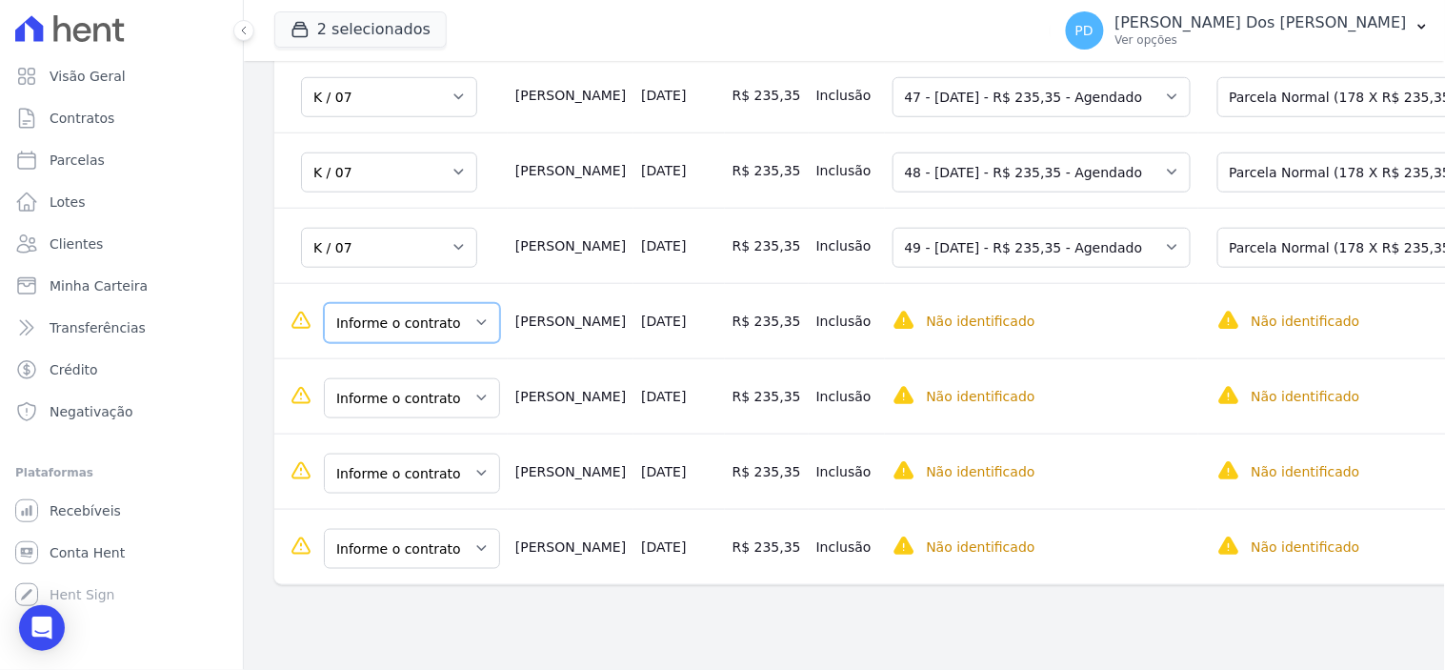
click at [433, 338] on select "Informe o contrato K / 07 K / 08 K / 06" at bounding box center [412, 323] width 176 height 40
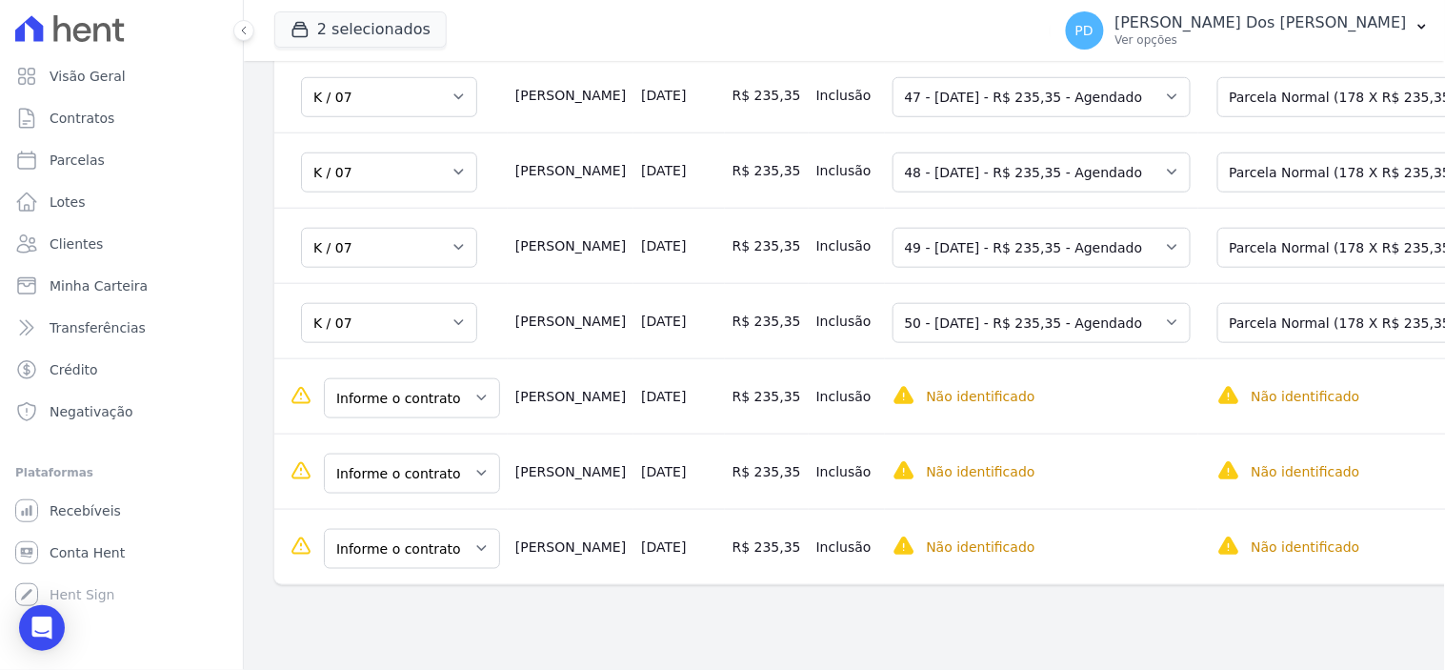
scroll to position [657, 0]
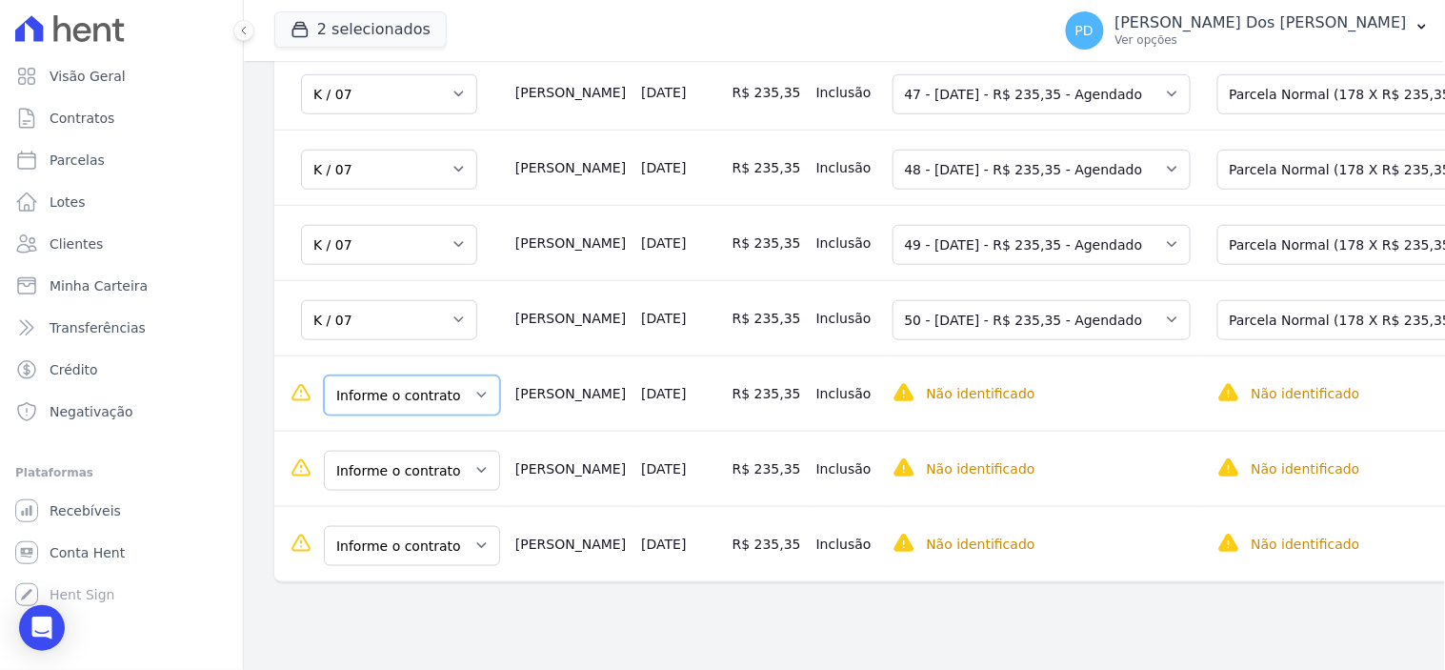
click at [408, 415] on select "Informe o contrato K / 07 K / 08 K / 06" at bounding box center [412, 395] width 176 height 40
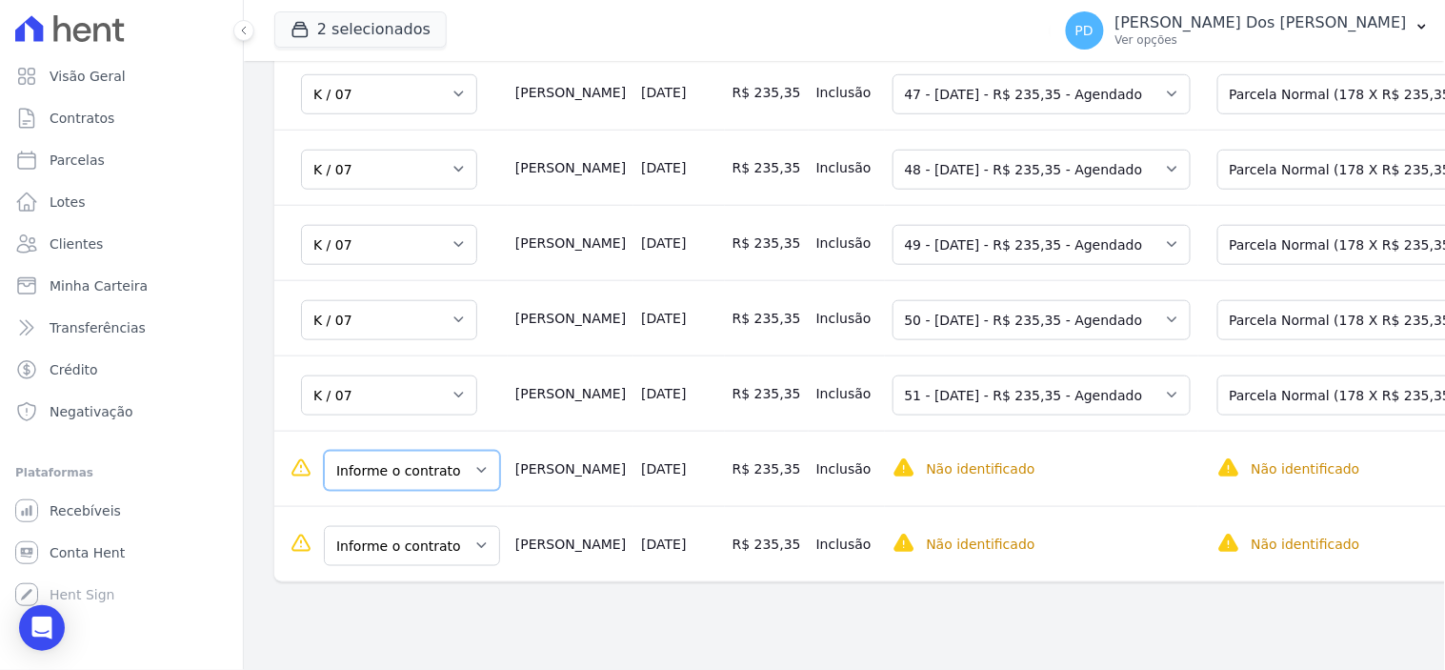
click at [366, 489] on select "Informe o contrato K / 07 K / 08 K / 06" at bounding box center [412, 470] width 176 height 40
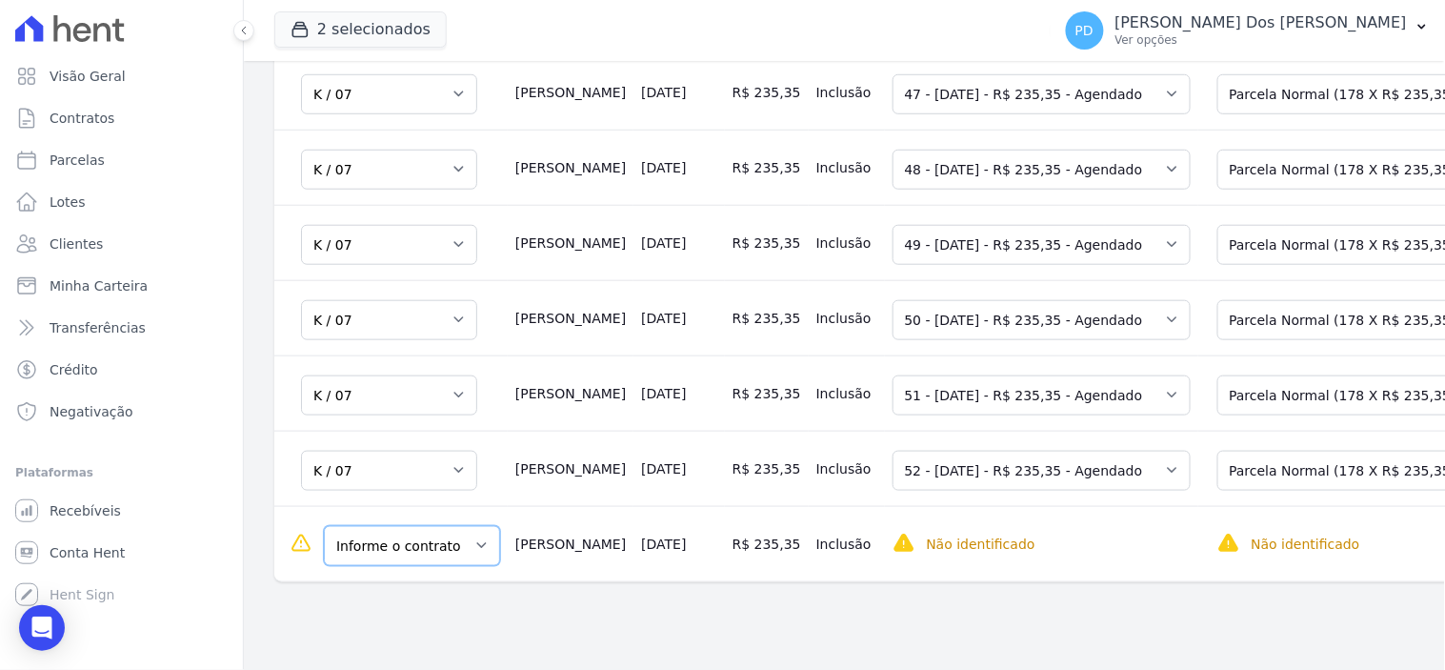
click at [391, 563] on select "Informe o contrato K / 07 K / 08 K / 06" at bounding box center [412, 546] width 176 height 40
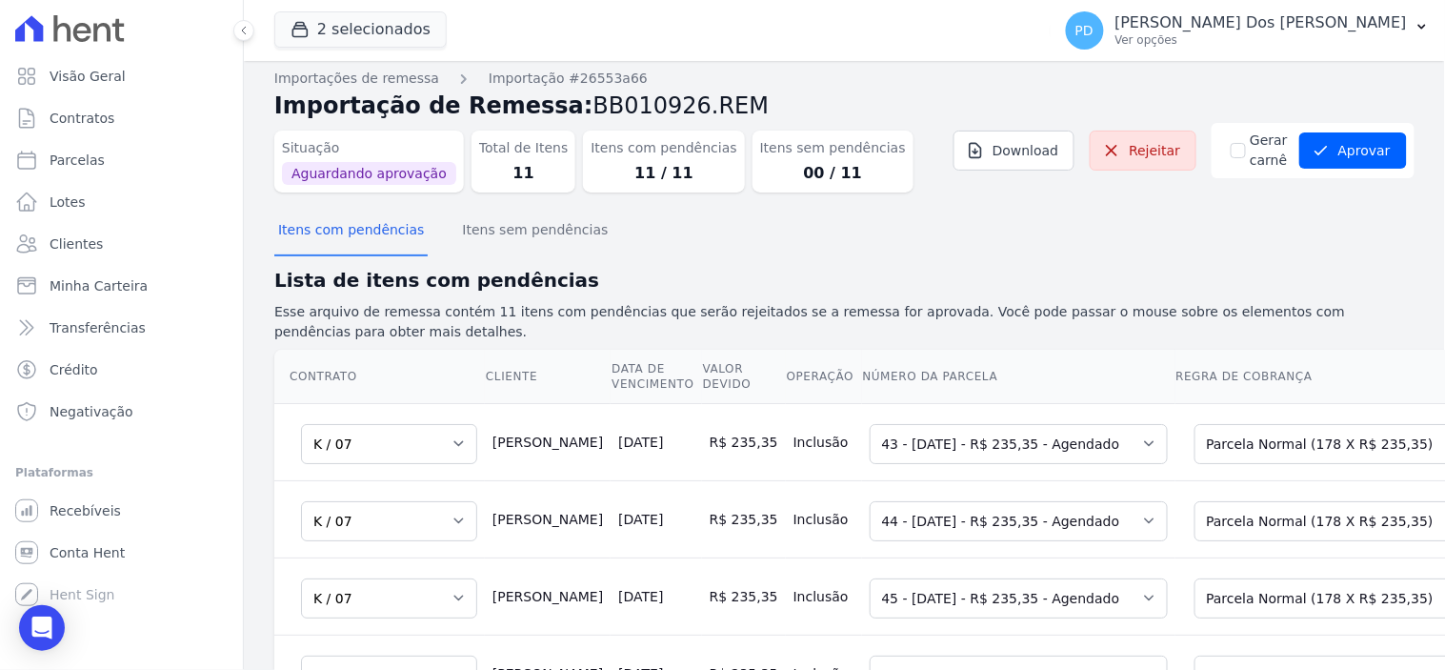
scroll to position [0, 0]
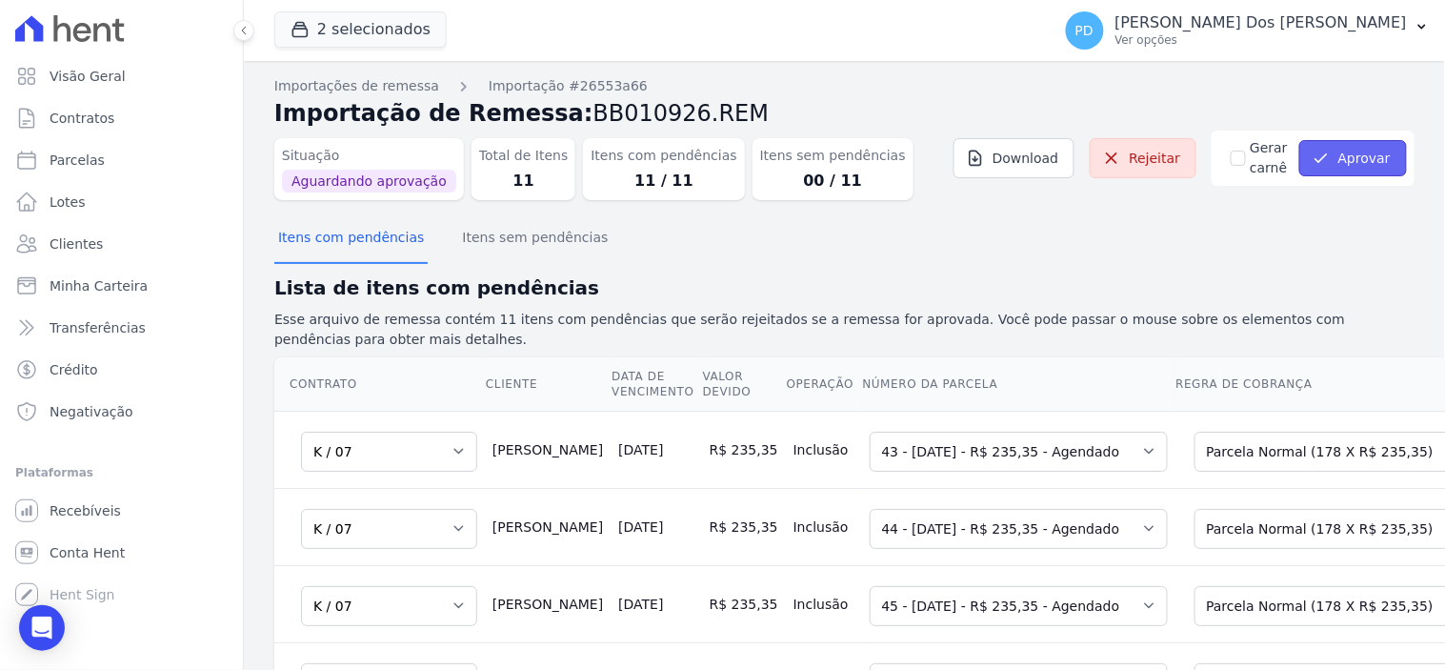
click at [1349, 157] on button "Aprovar" at bounding box center [1353, 158] width 108 height 36
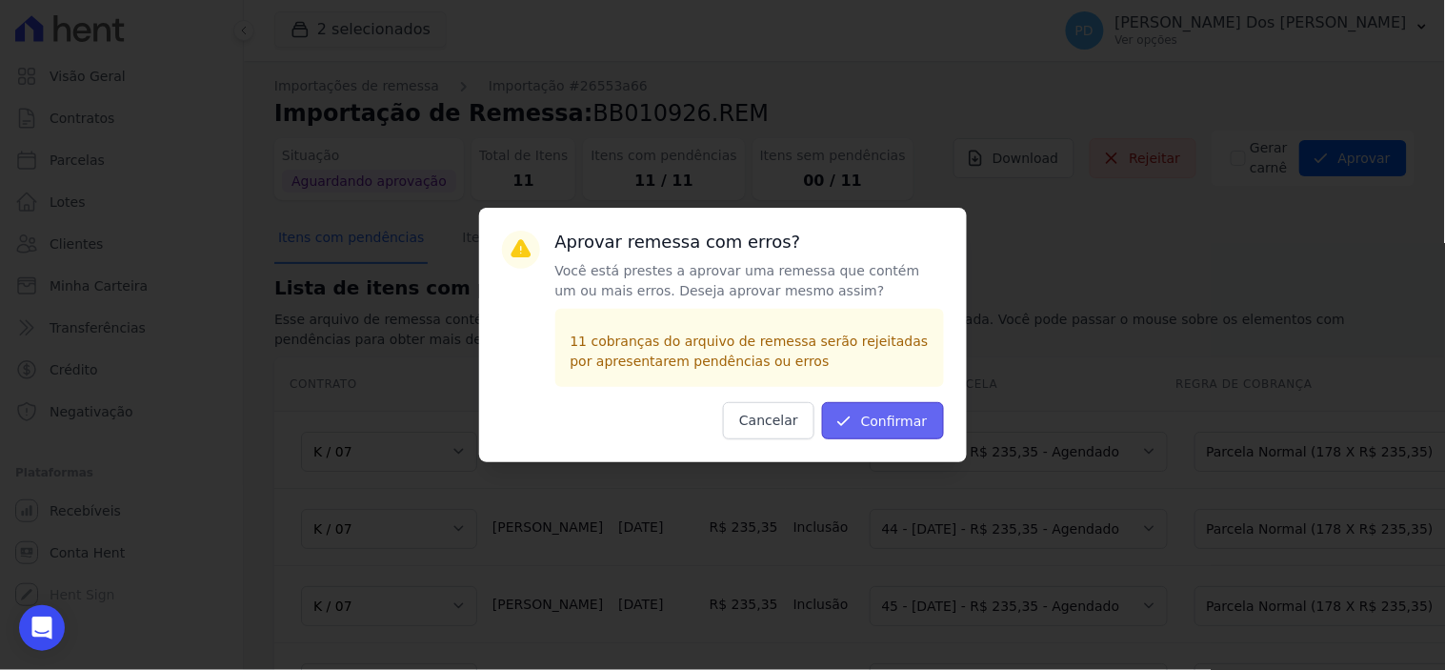
click at [888, 426] on button "Confirmar" at bounding box center [883, 420] width 122 height 37
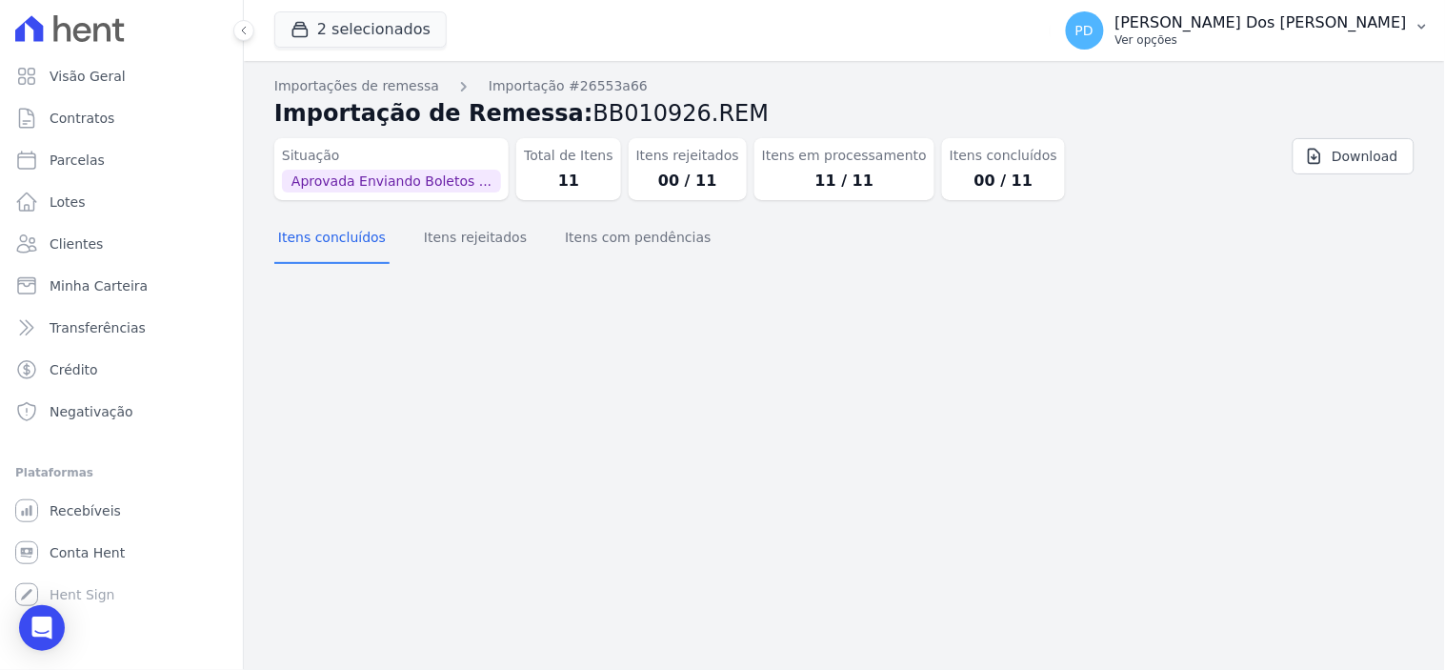
click at [1422, 30] on icon "button" at bounding box center [1421, 26] width 15 height 15
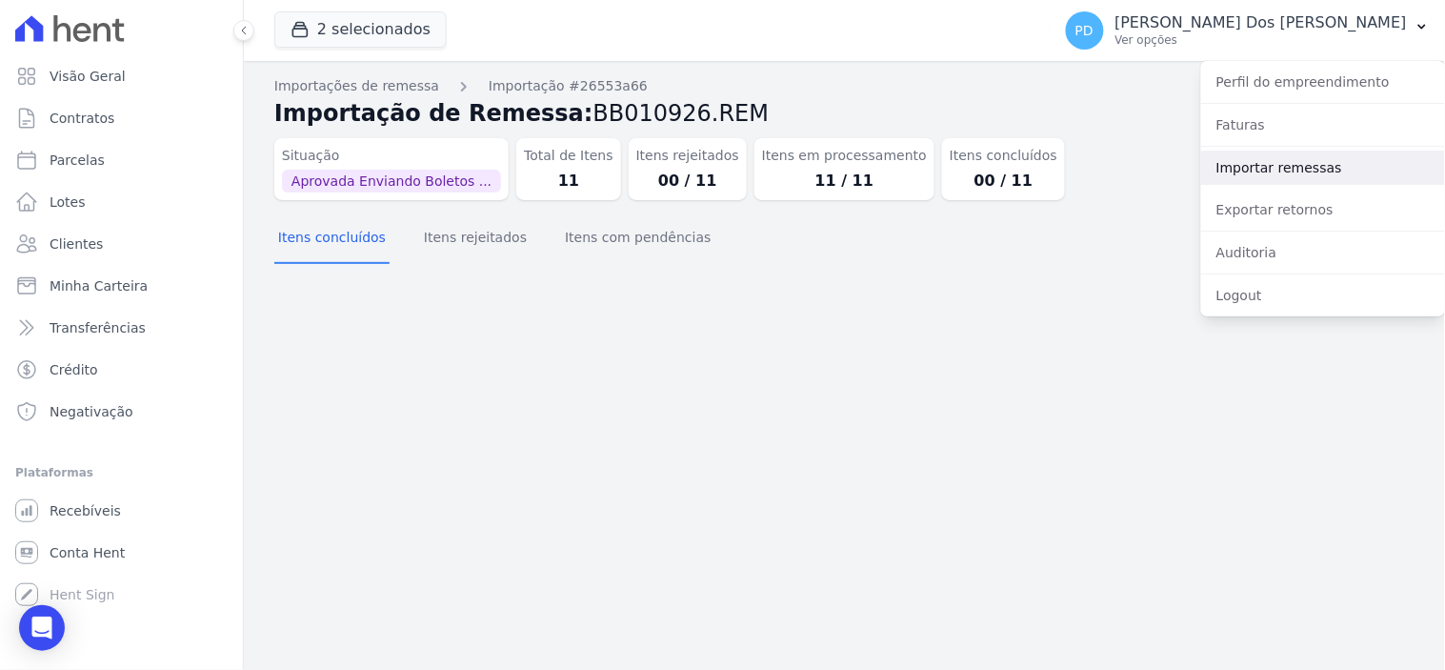
click at [1288, 173] on link "Importar remessas" at bounding box center [1323, 167] width 244 height 34
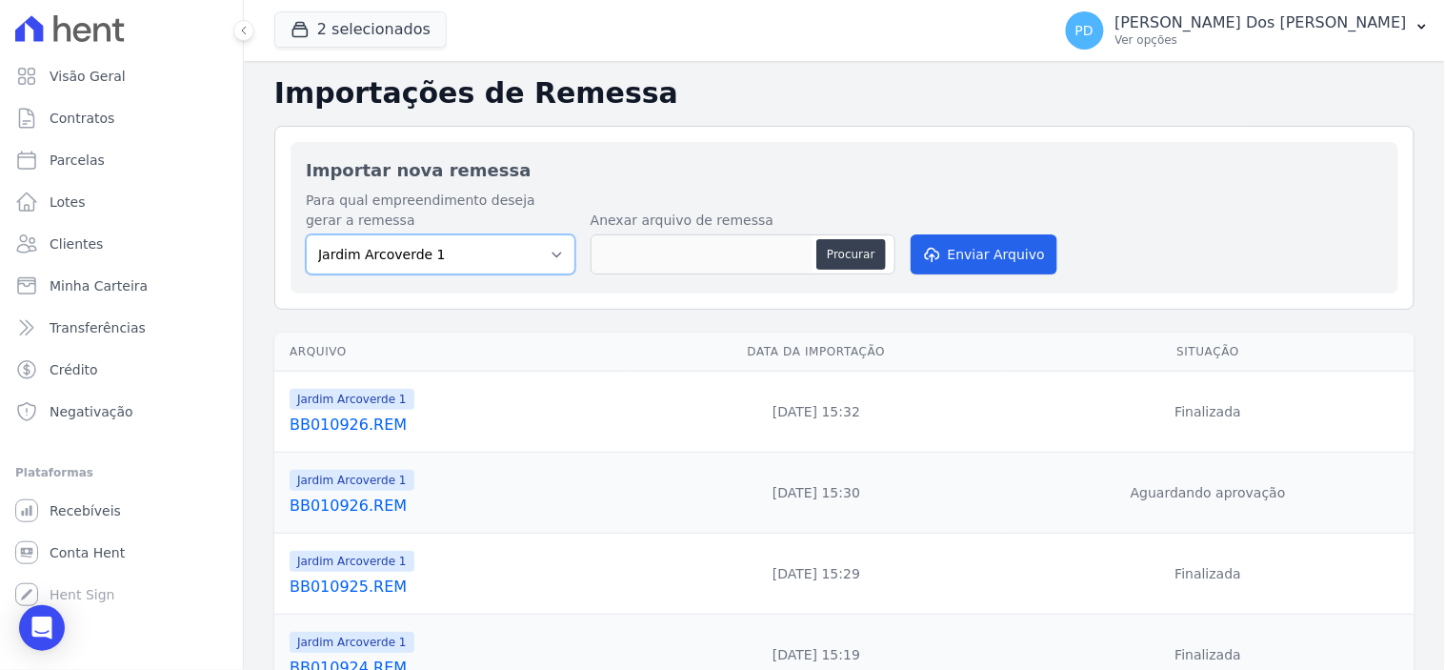
click at [550, 234] on select "Jardim Arcoverde 1 Jardim Arcoverde 2" at bounding box center [441, 254] width 270 height 40
click at [832, 262] on button "Procurar" at bounding box center [850, 254] width 69 height 30
type input "BB010927.REM"
click at [948, 250] on button "Enviar Arquivo" at bounding box center [984, 254] width 147 height 40
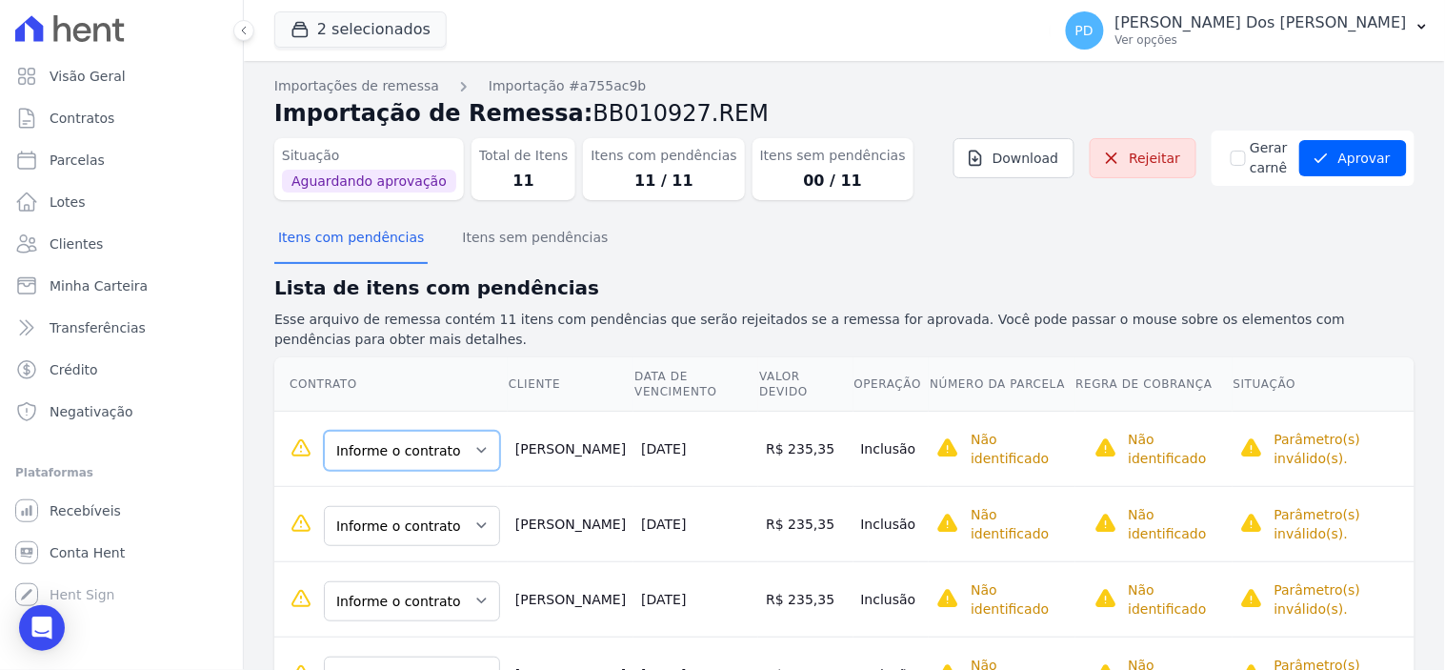
click at [424, 450] on select "Informe o contrato K / 07 K / 08 K / 06" at bounding box center [412, 450] width 176 height 40
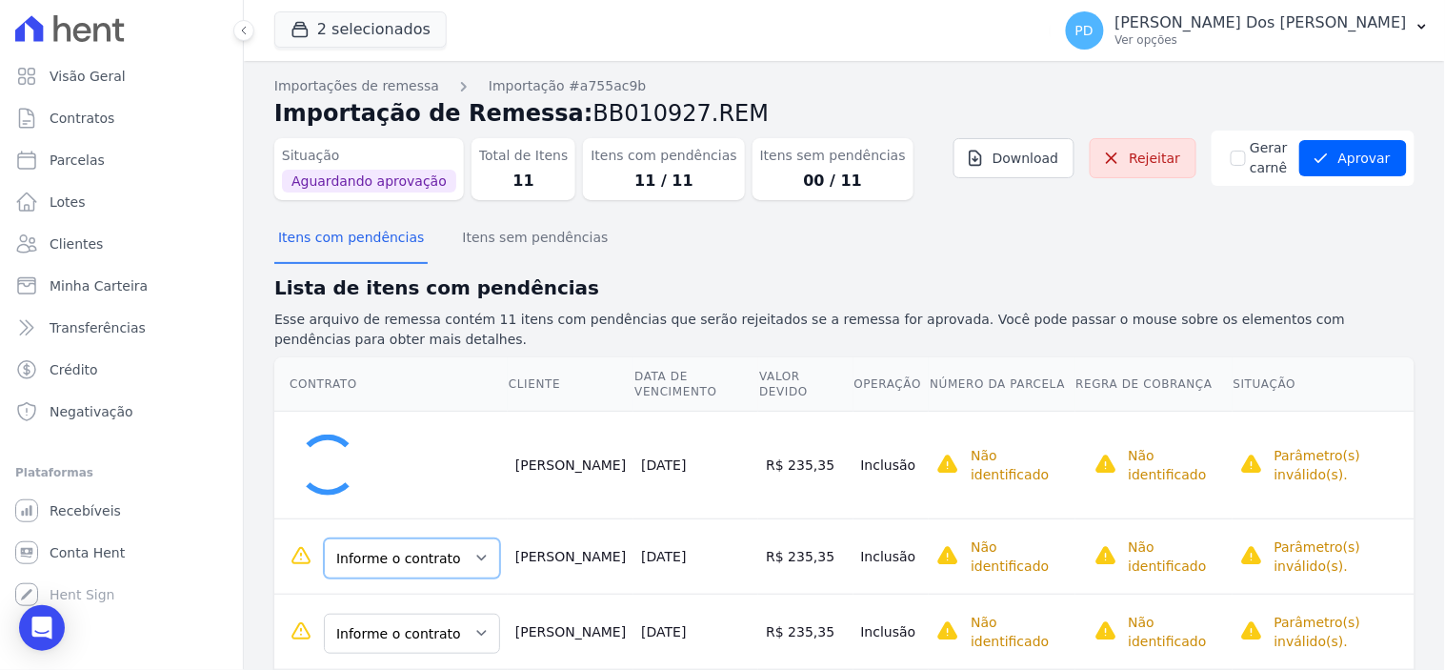
click at [410, 553] on select "Informe o contrato K / 07 K / 08 K / 06" at bounding box center [412, 558] width 176 height 40
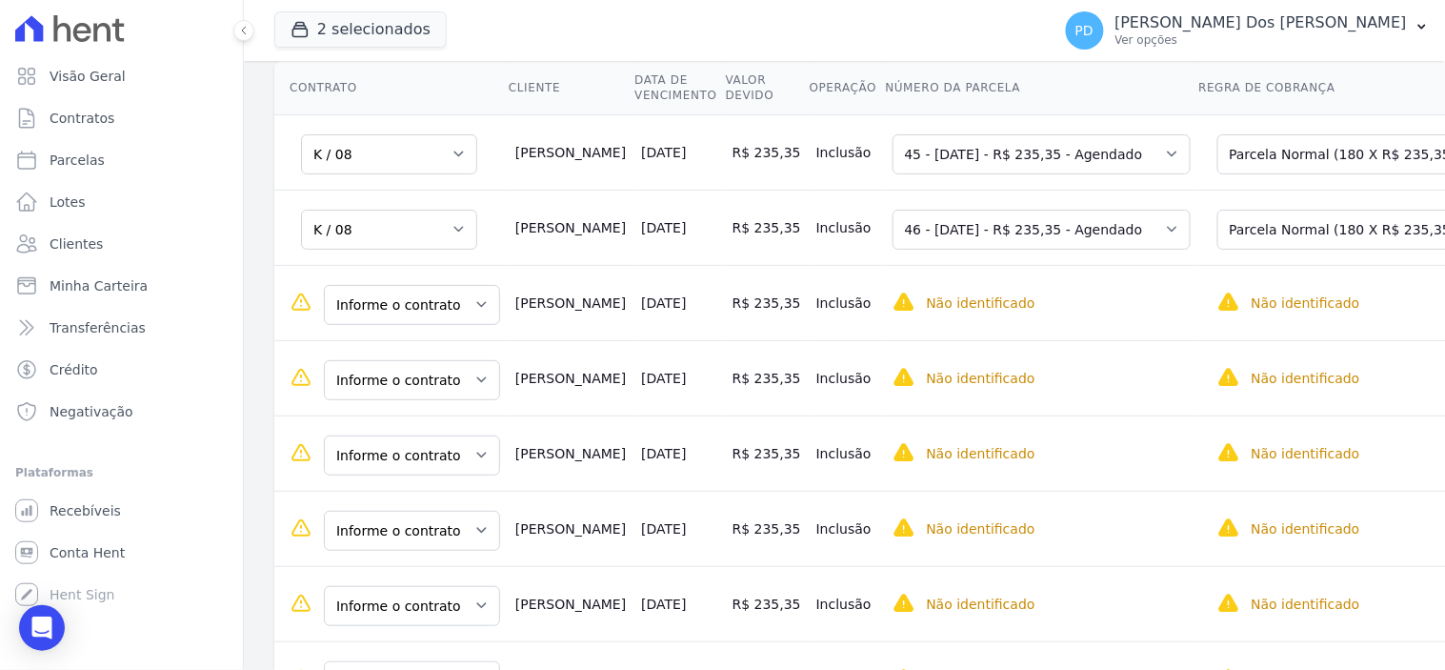
scroll to position [317, 0]
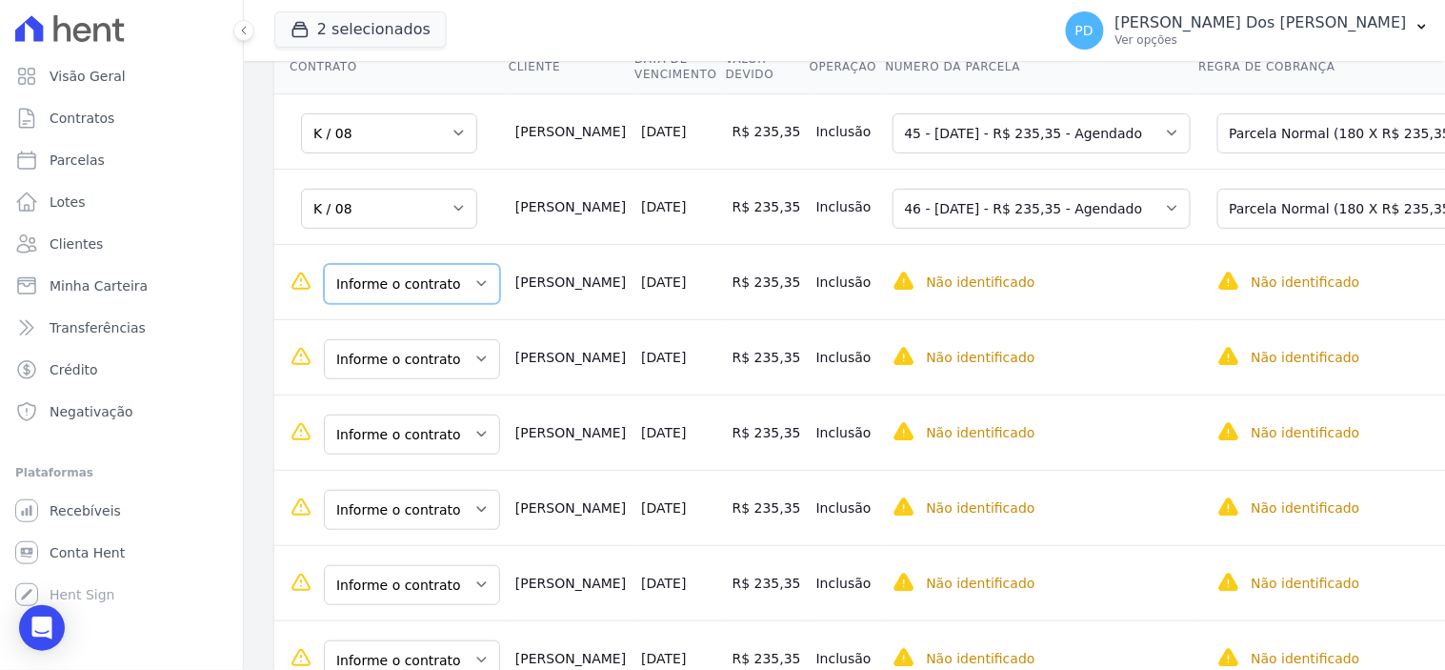
click at [453, 295] on select "Informe o contrato K / 07 K / 08 K / 06" at bounding box center [412, 284] width 176 height 40
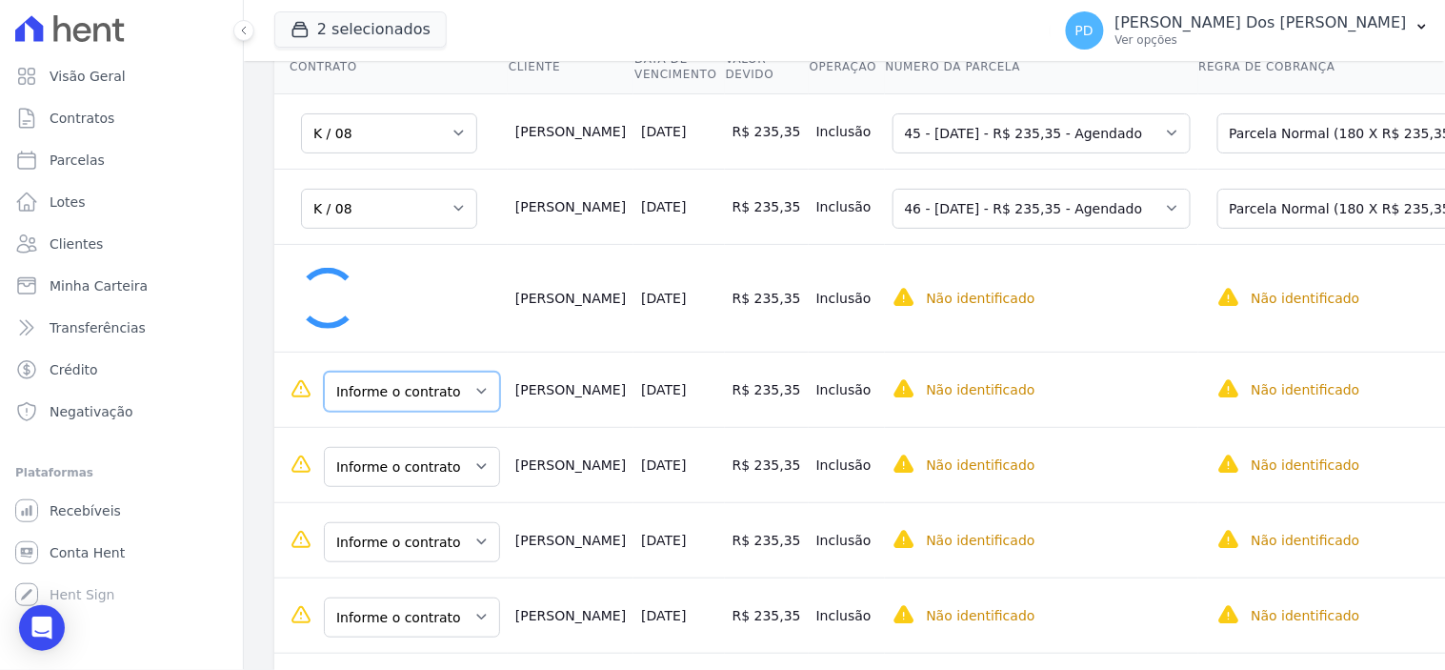
click at [434, 381] on select "Informe o contrato K / 07 K / 08 K / 06" at bounding box center [412, 391] width 176 height 40
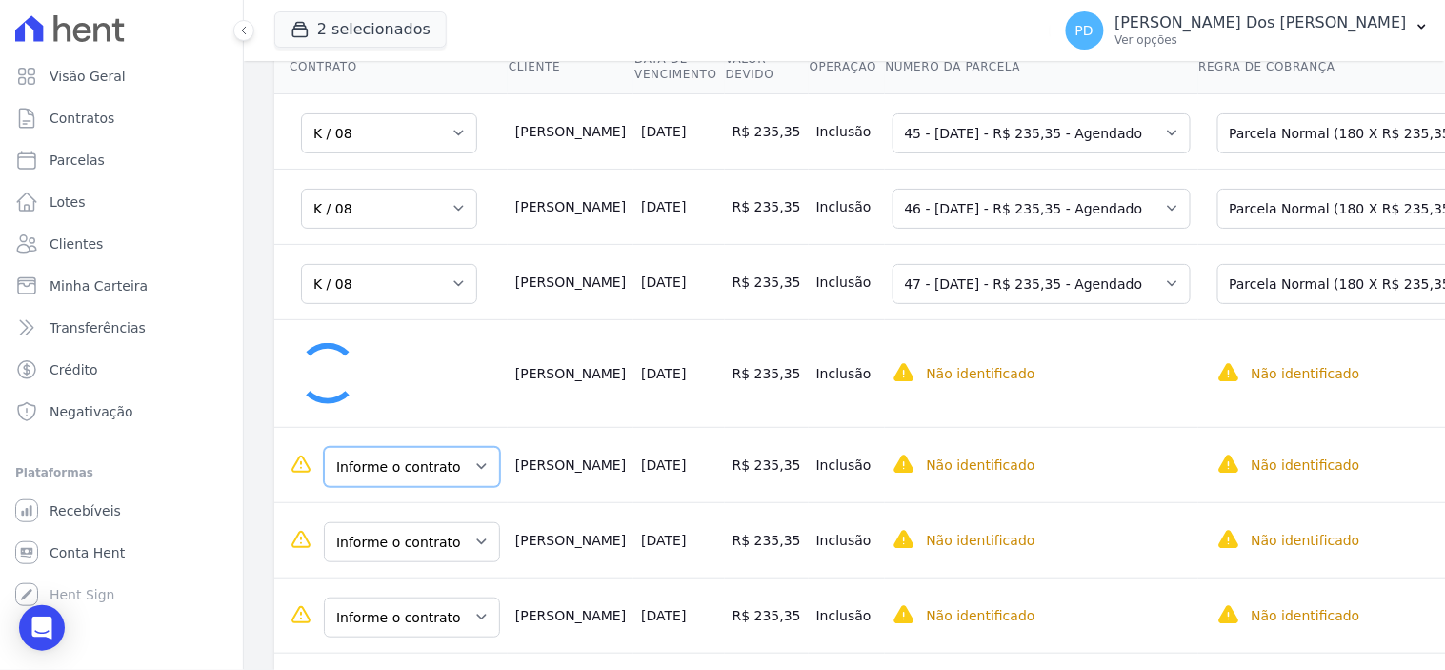
click at [413, 471] on select "Informe o contrato K / 07 K / 08 K / 06" at bounding box center [412, 467] width 176 height 40
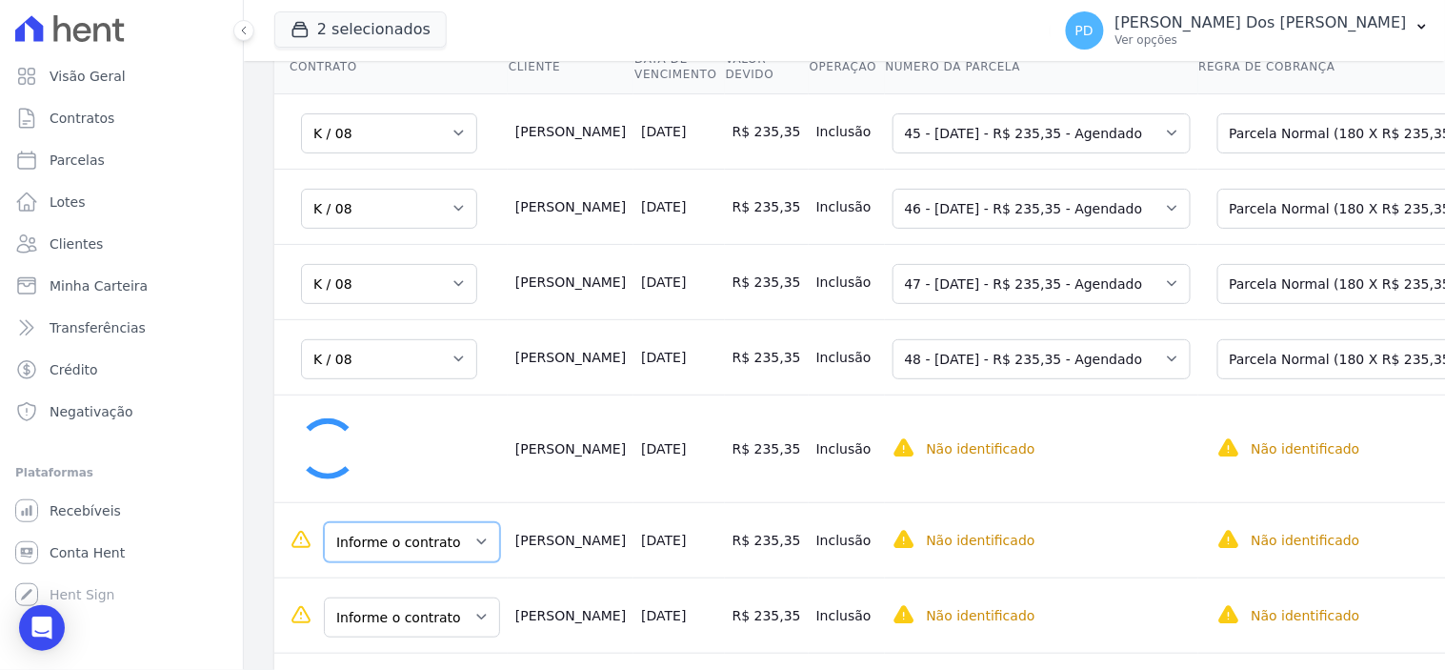
click at [414, 550] on select "Informe o contrato K / 07 K / 08 K / 06" at bounding box center [412, 542] width 176 height 40
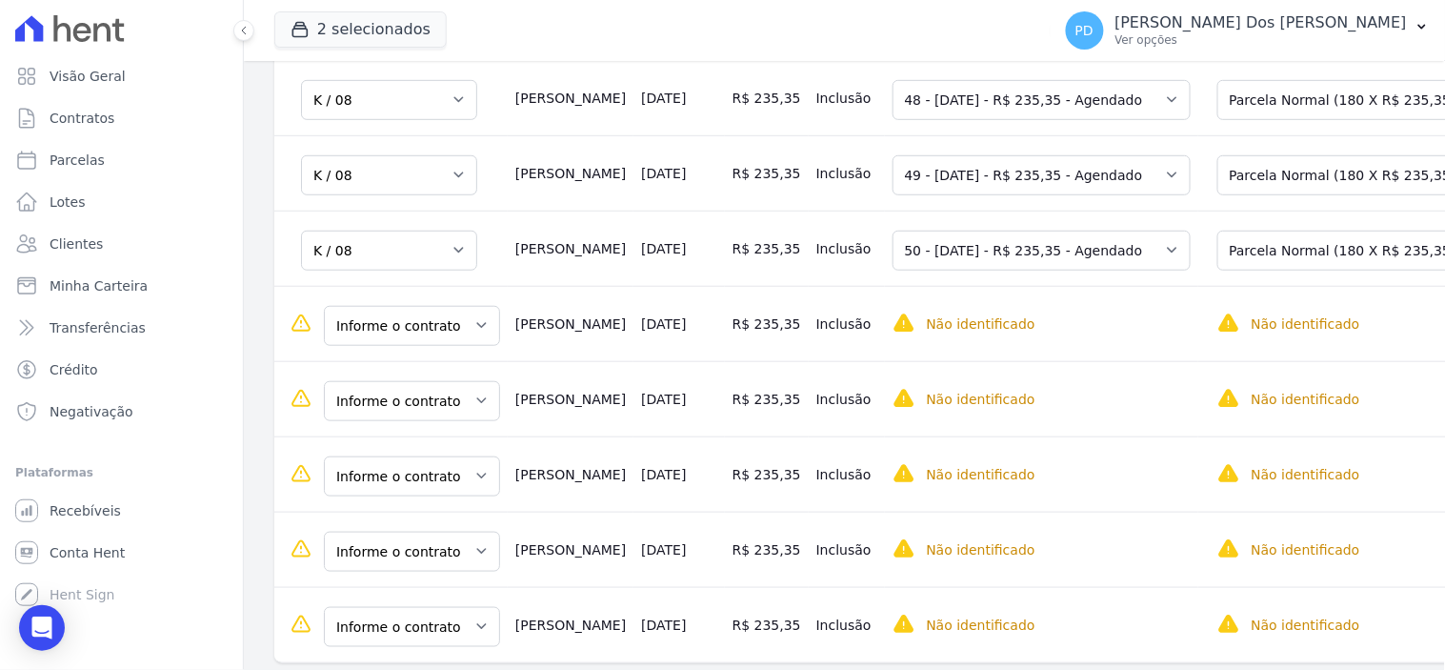
scroll to position [634, 0]
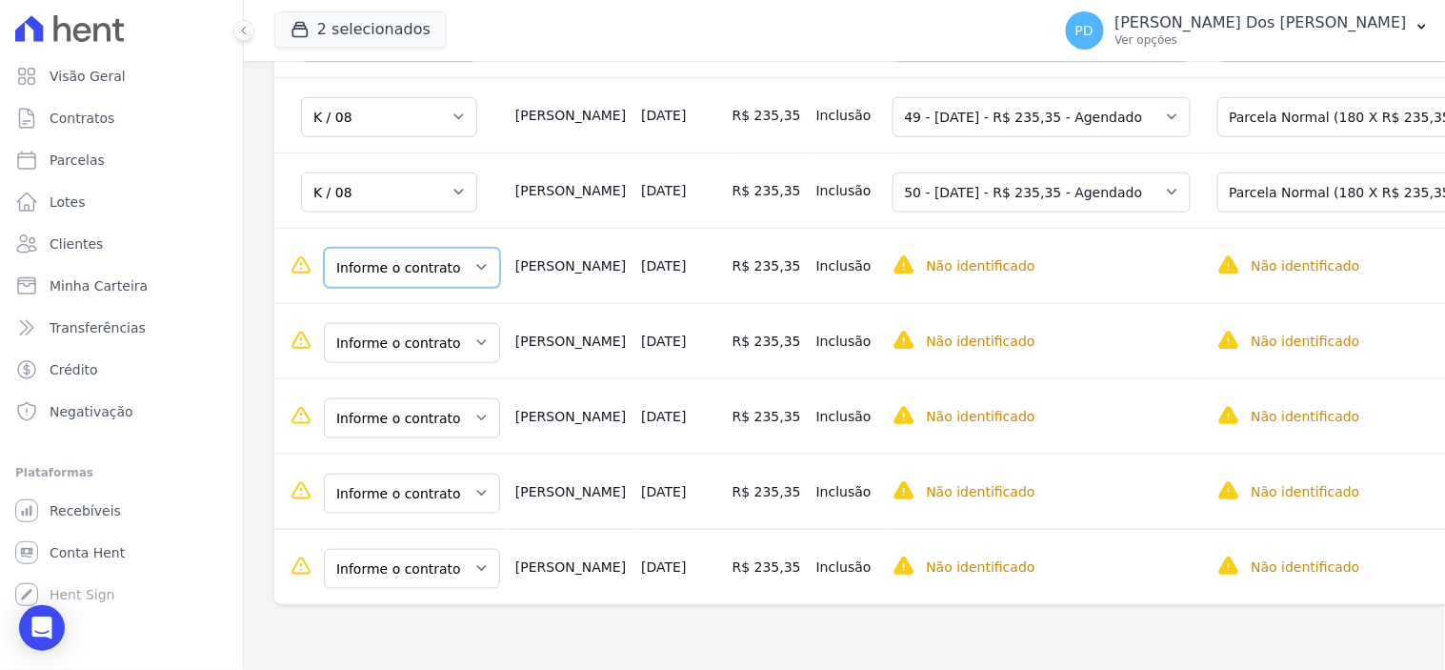
click at [400, 263] on select "Informe o contrato K / 07 K / 08 K / 06" at bounding box center [412, 268] width 176 height 40
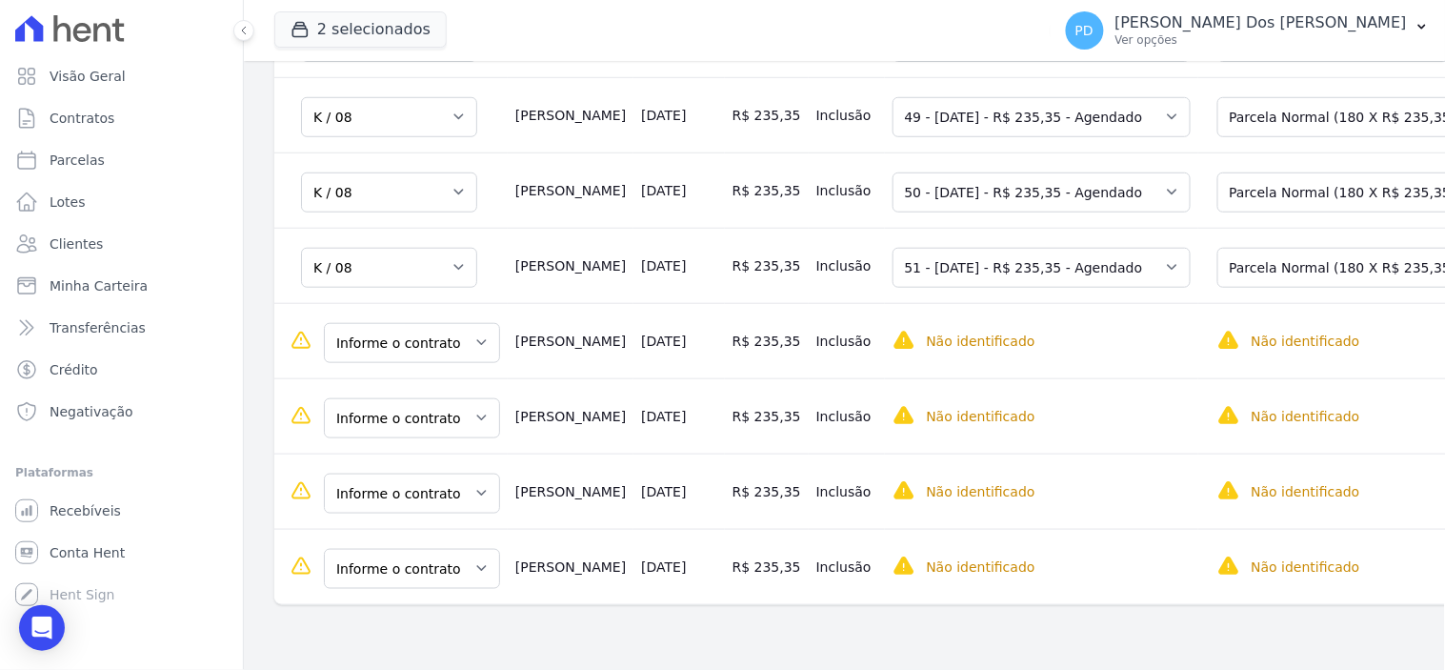
click at [408, 378] on td "Informe o contrato K / 07 K / 08 K / 06" at bounding box center [390, 340] width 233 height 75
click at [408, 350] on select "Informe o contrato K / 07 K / 08 K / 06" at bounding box center [412, 343] width 176 height 40
click at [365, 427] on select "Informe o contrato K / 07 K / 08 K / 06" at bounding box center [412, 418] width 176 height 40
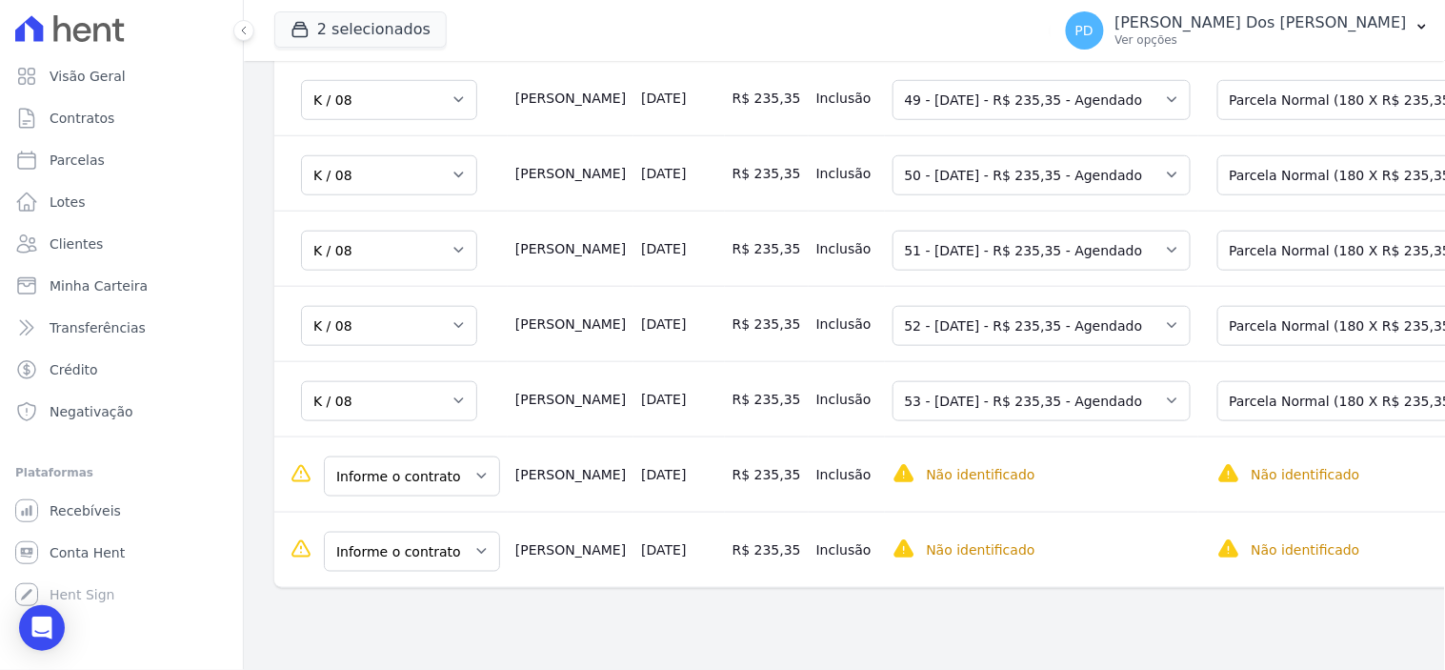
scroll to position [658, 0]
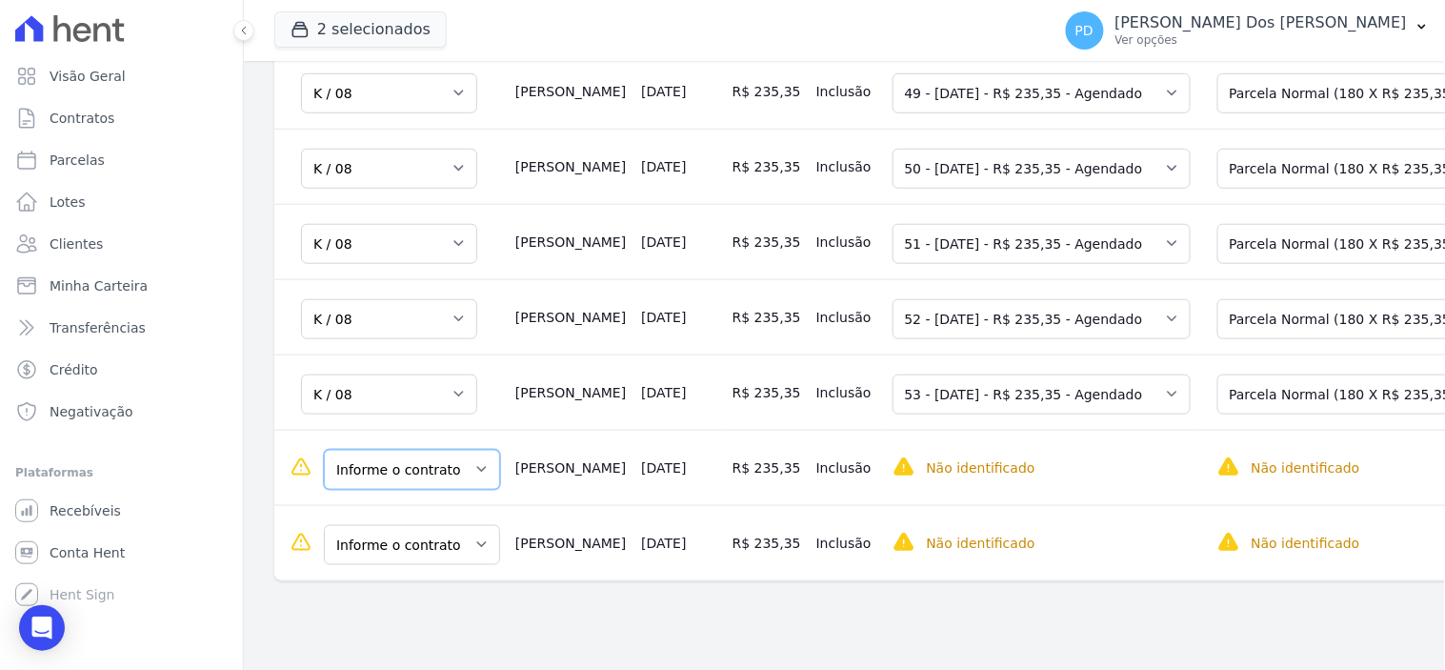
click at [337, 479] on select "Informe o contrato K / 07 K / 08 K / 06" at bounding box center [412, 470] width 176 height 40
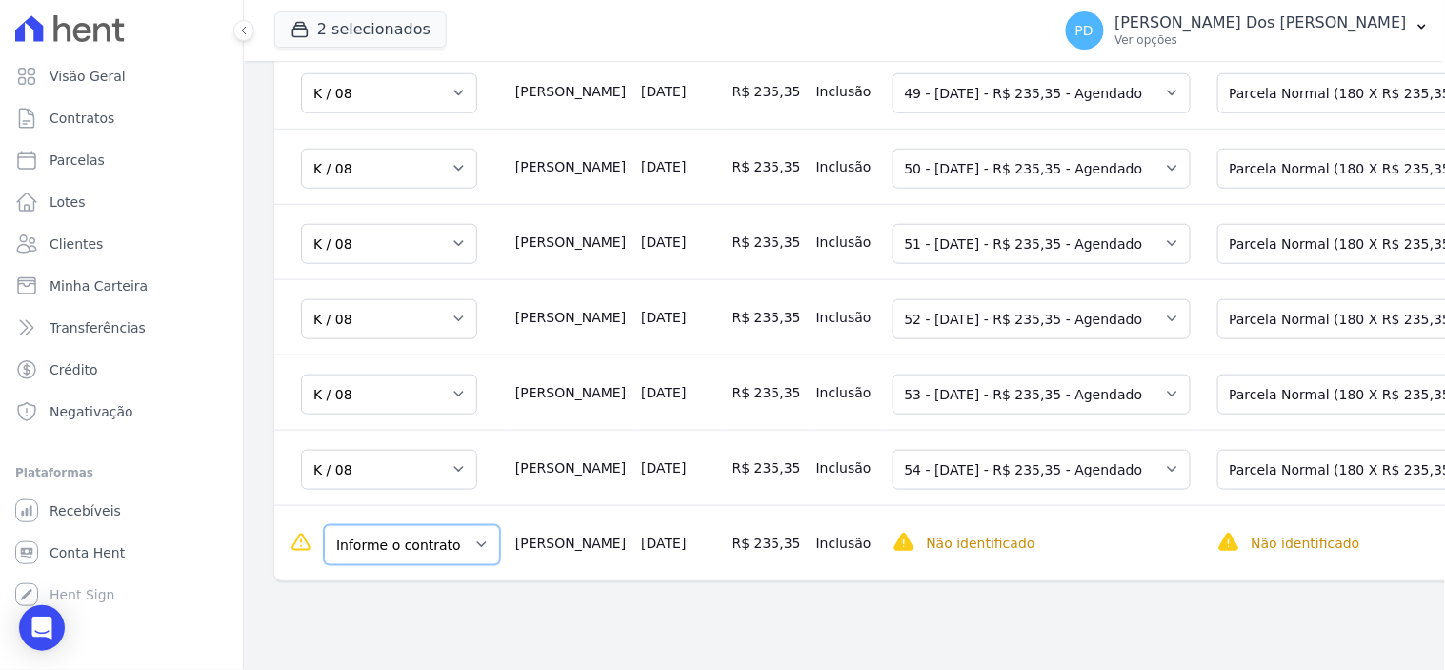
click at [449, 555] on select "Informe o contrato K / 07 K / 08 K / 06" at bounding box center [412, 545] width 176 height 40
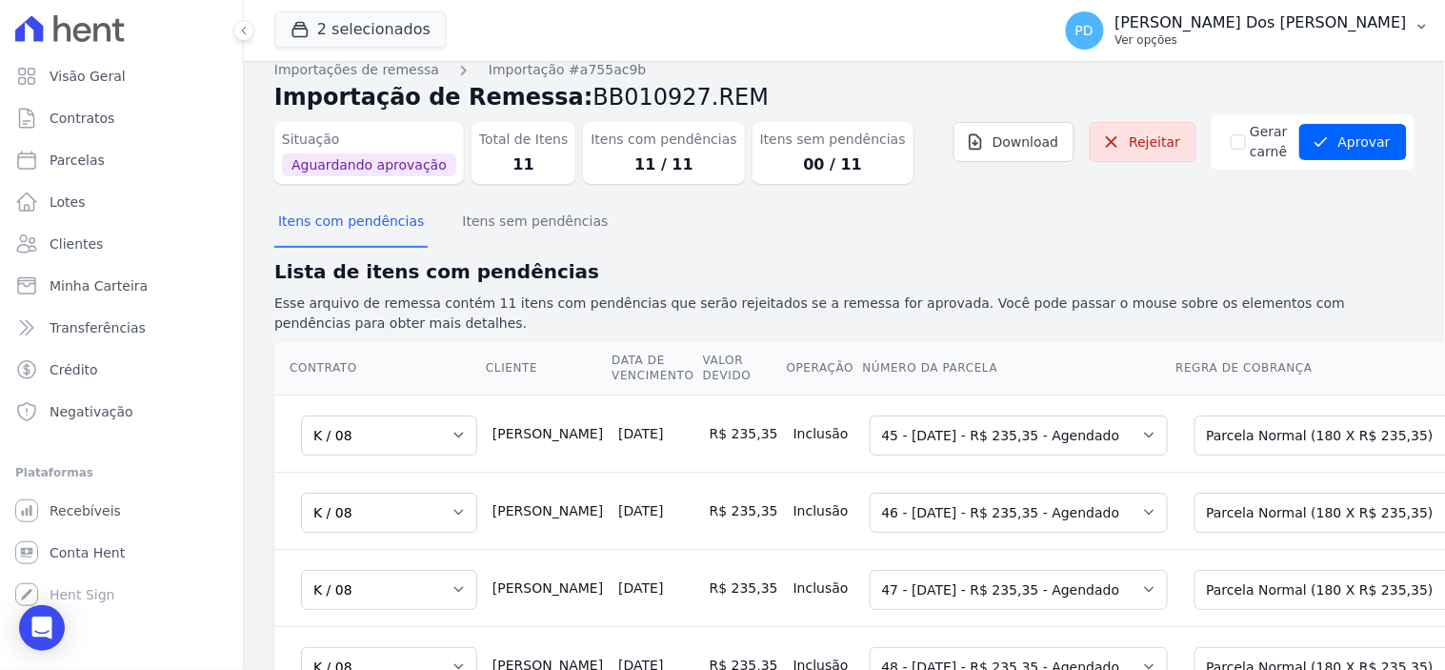
scroll to position [0, 0]
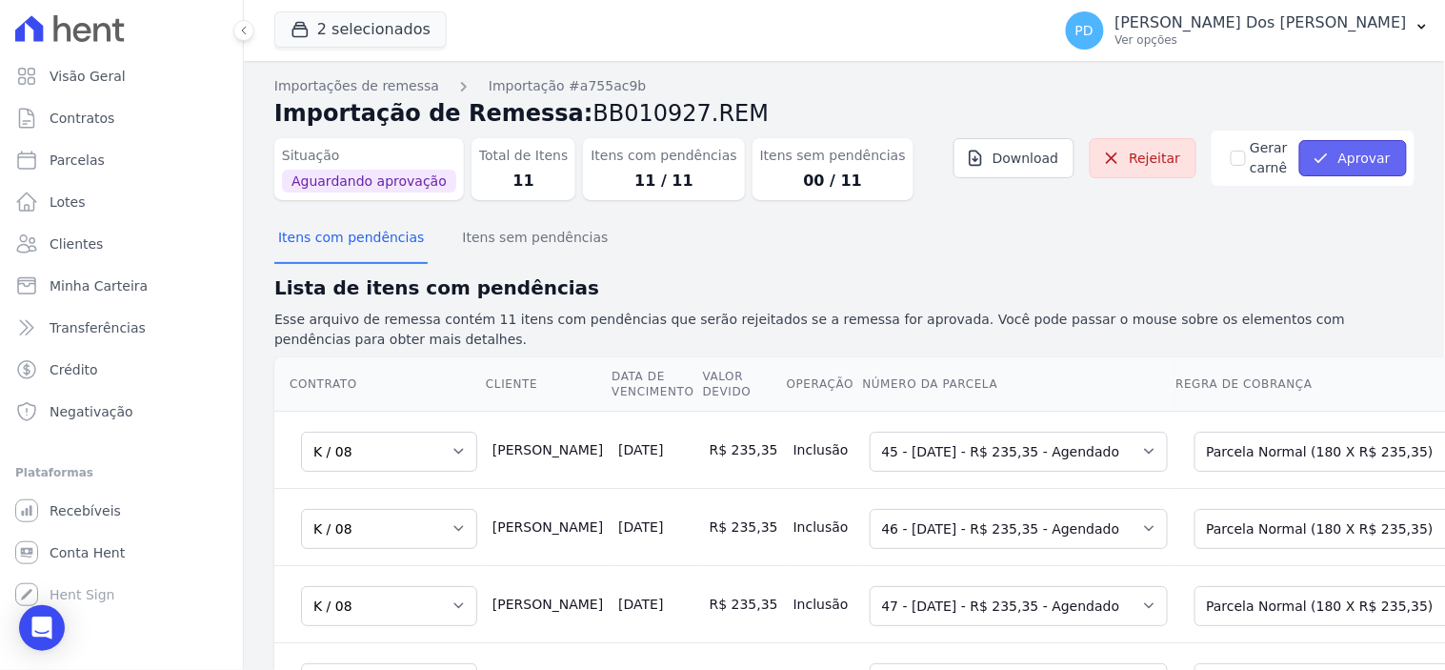
click at [1321, 163] on button "Aprovar" at bounding box center [1353, 158] width 108 height 36
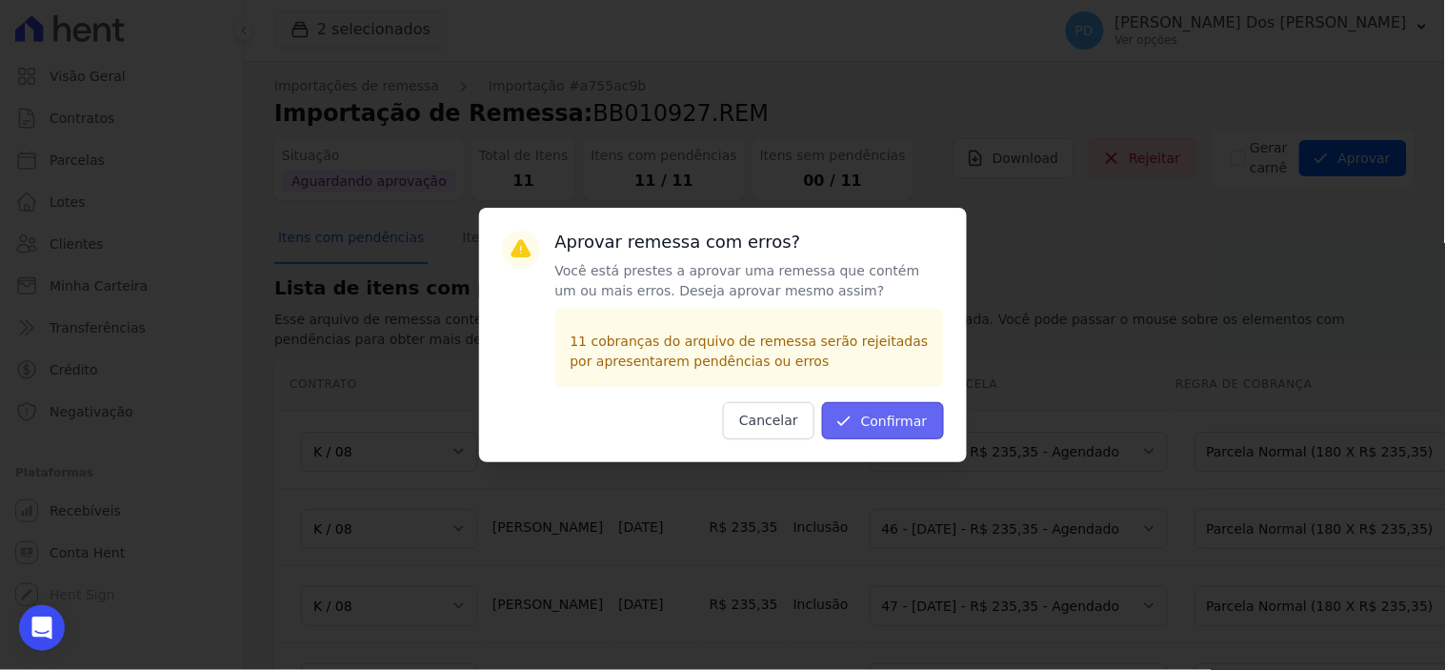
click at [907, 422] on button "Confirmar" at bounding box center [883, 420] width 122 height 37
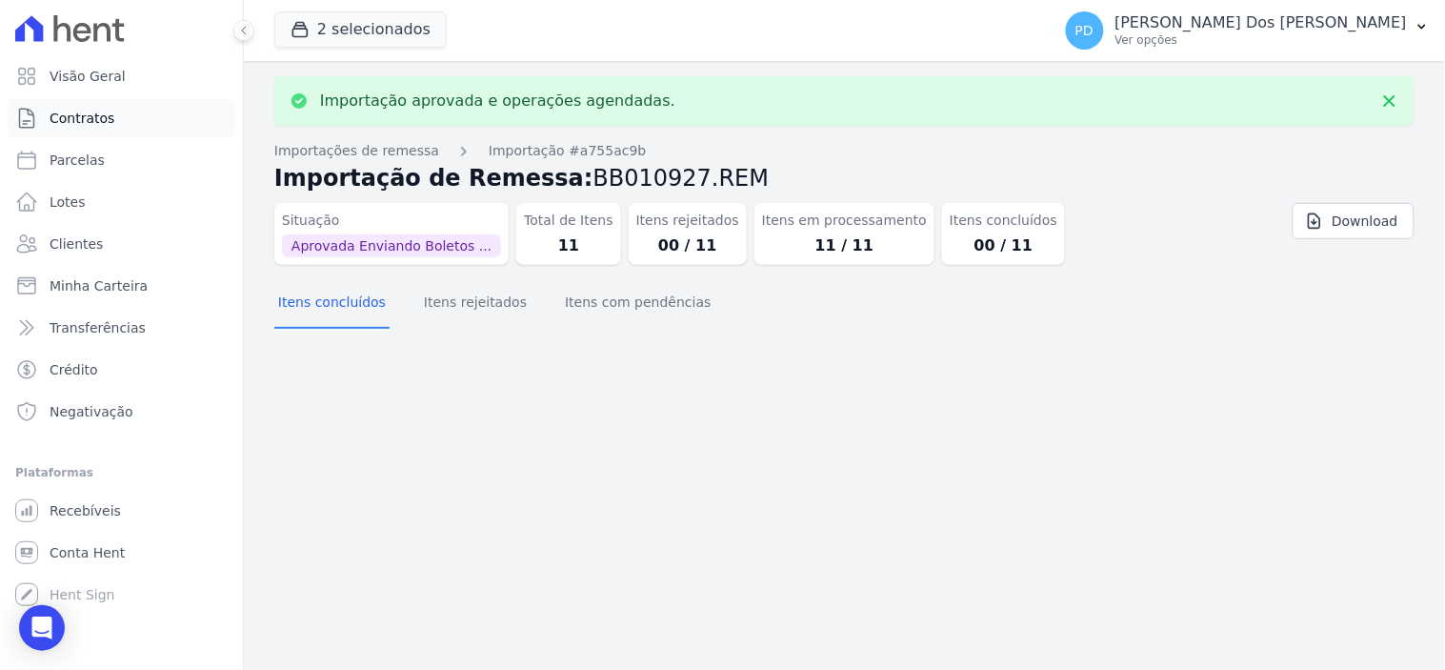
click at [95, 115] on span "Contratos" at bounding box center [82, 118] width 65 height 19
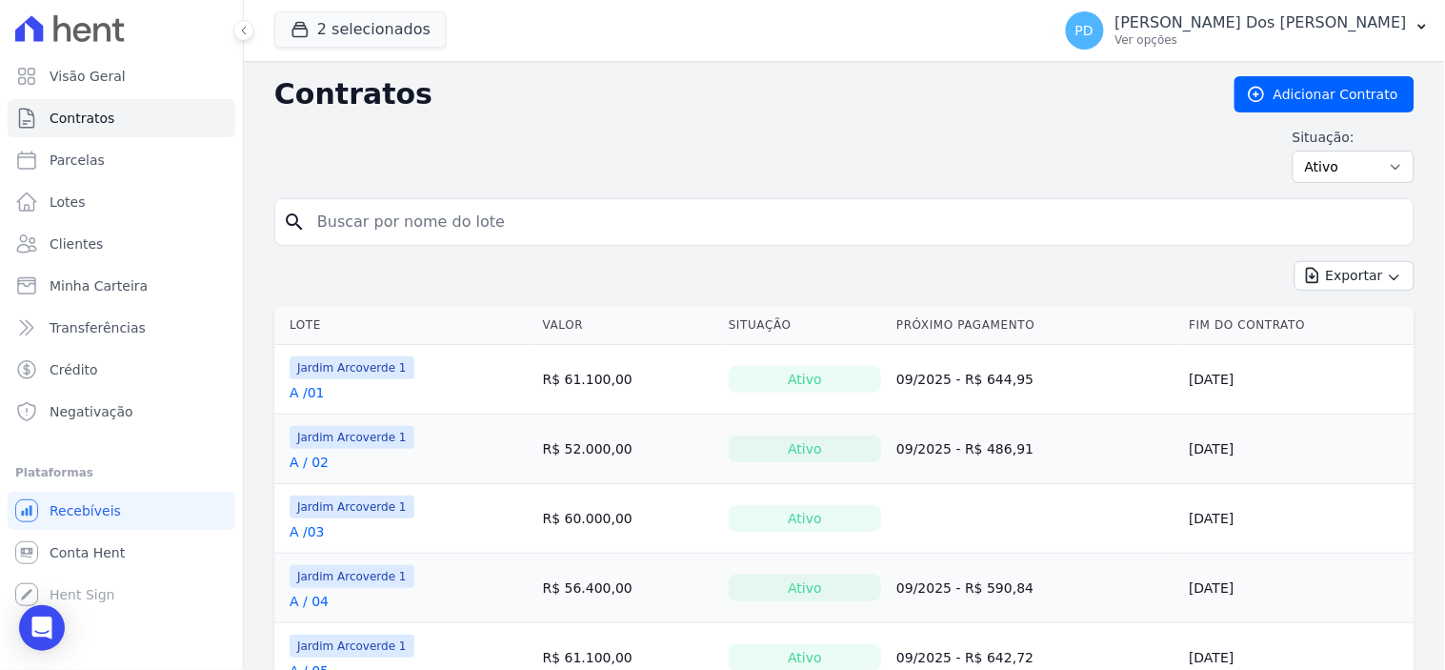
click at [419, 230] on input "search" at bounding box center [856, 222] width 1100 height 38
type input "k / 06"
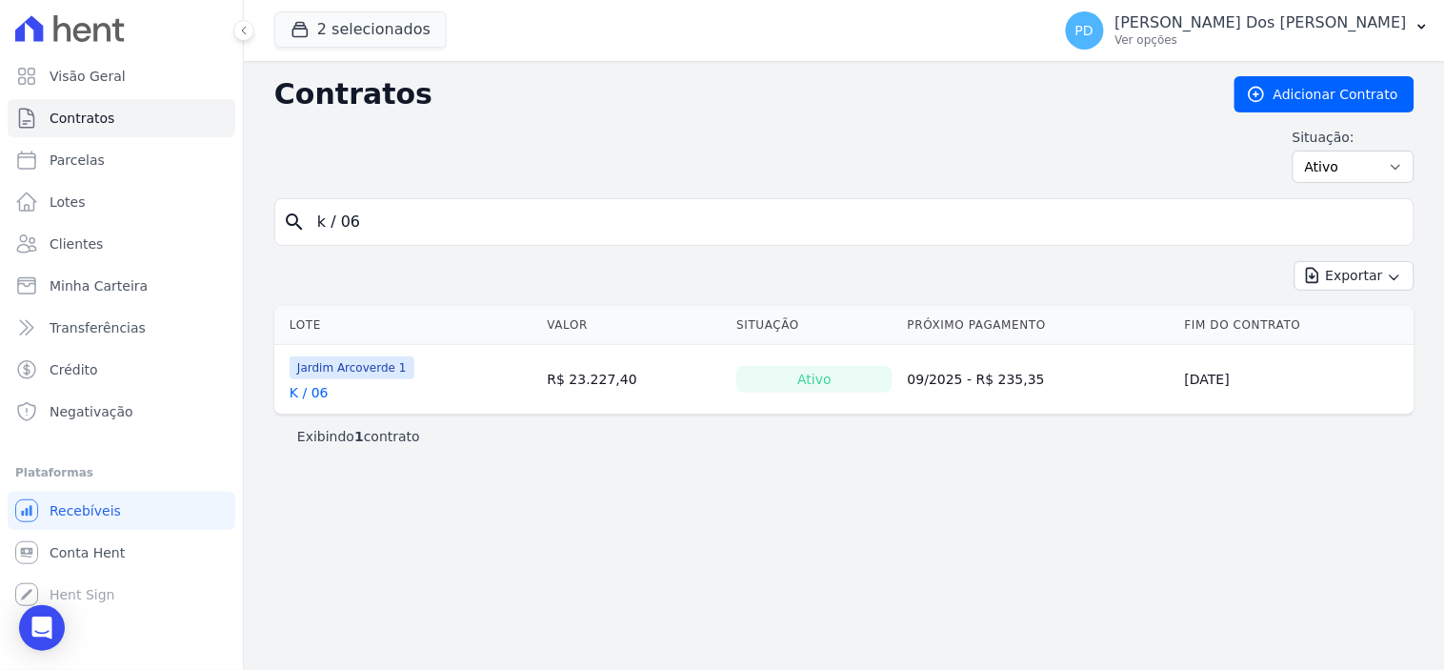
click at [315, 389] on link "K / 06" at bounding box center [309, 392] width 39 height 19
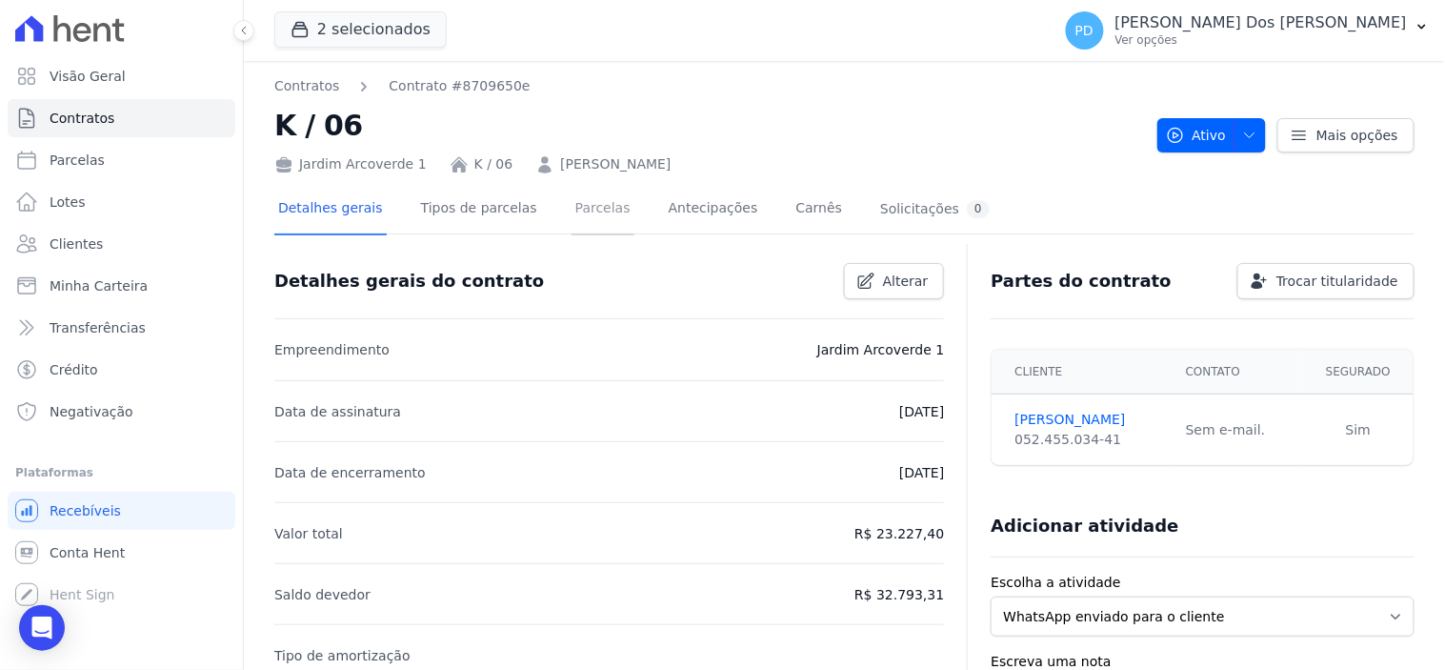
click at [586, 208] on link "Parcelas" at bounding box center [602, 210] width 63 height 50
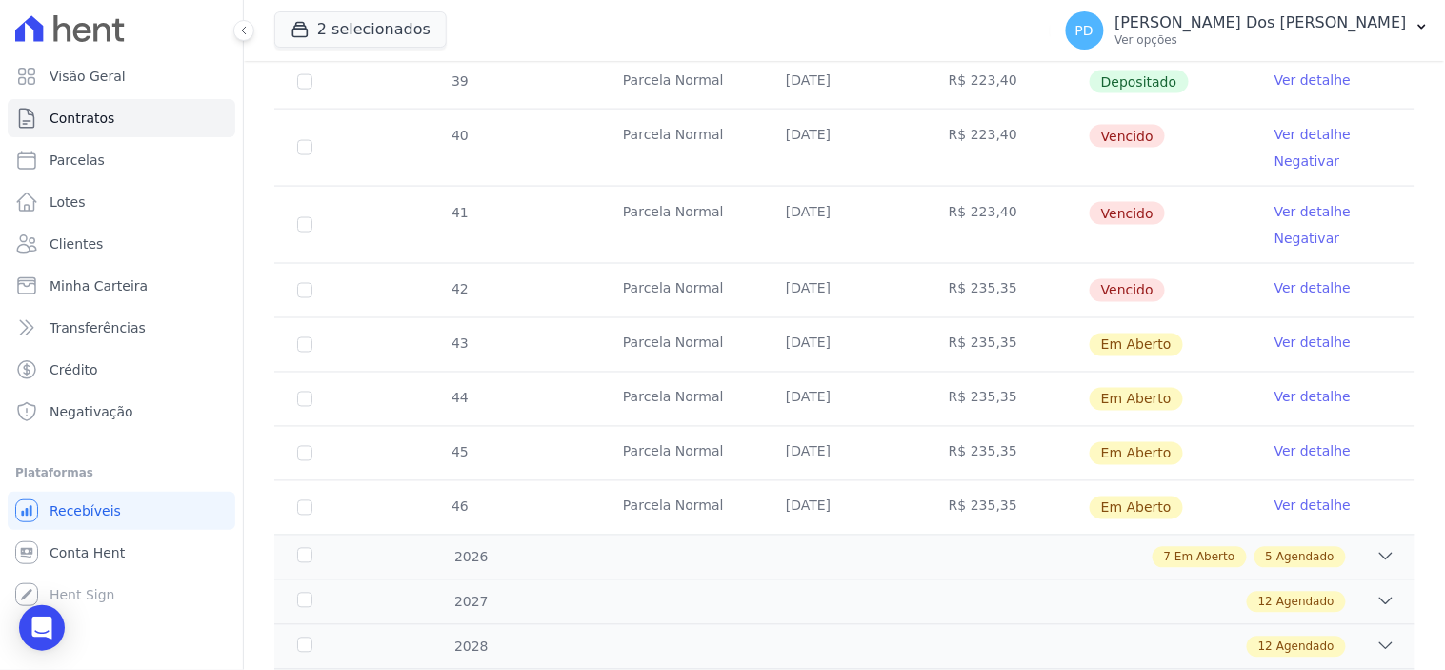
scroll to position [740, 0]
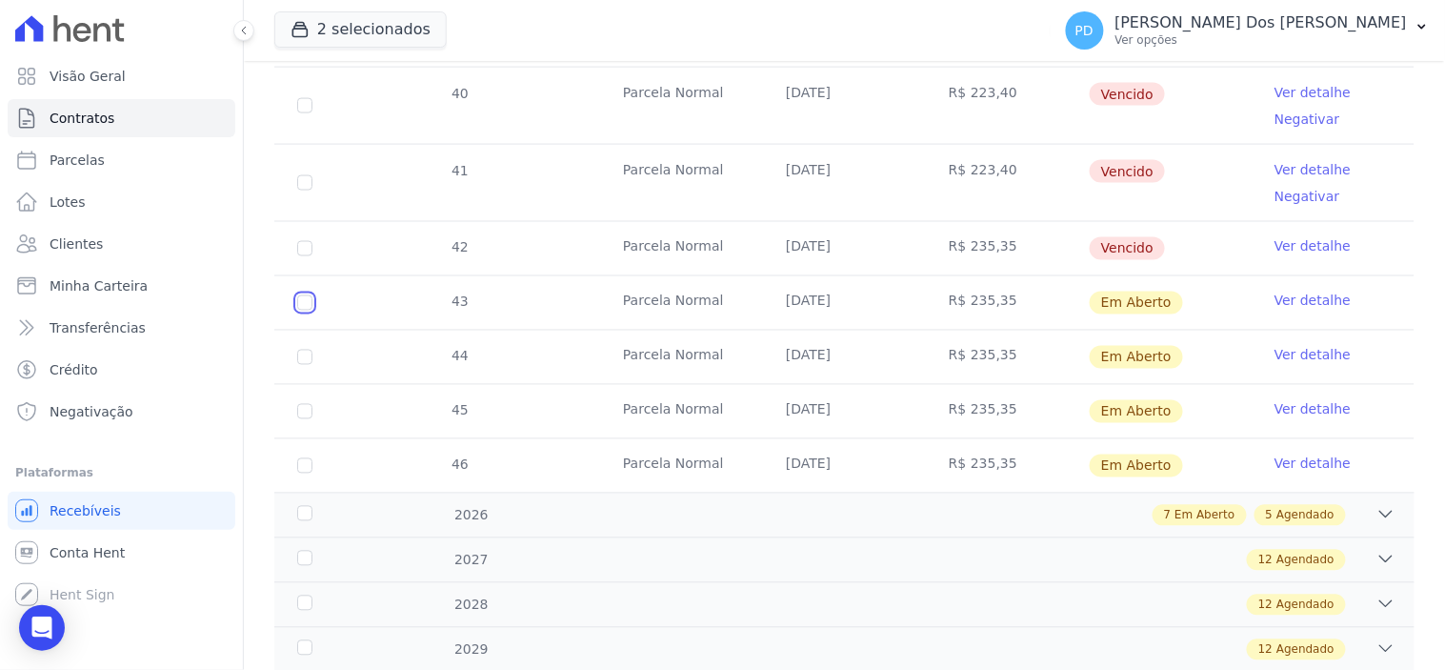
click at [302, 302] on input "checkbox" at bounding box center [304, 302] width 15 height 15
checkbox input "true"
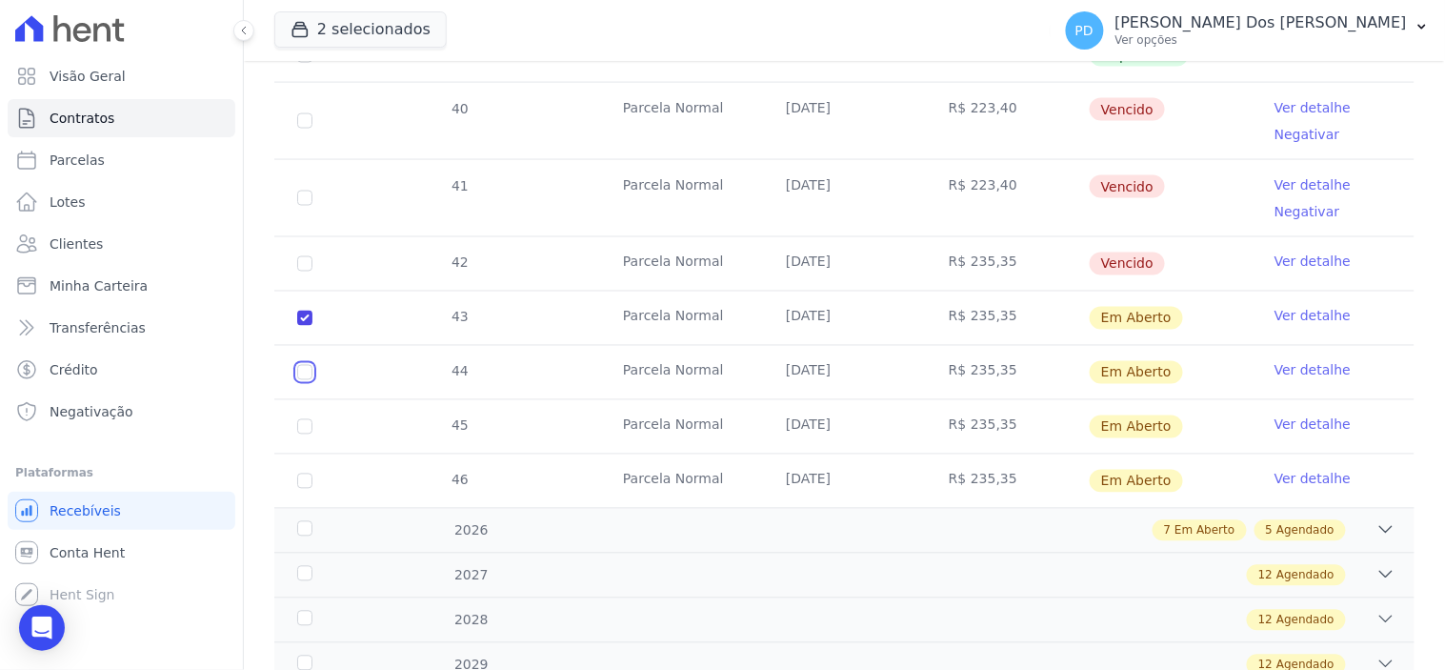
click at [301, 326] on input "checkbox" at bounding box center [304, 317] width 15 height 15
checkbox input "true"
click at [302, 326] on input "checkbox" at bounding box center [304, 317] width 15 height 15
checkbox input "true"
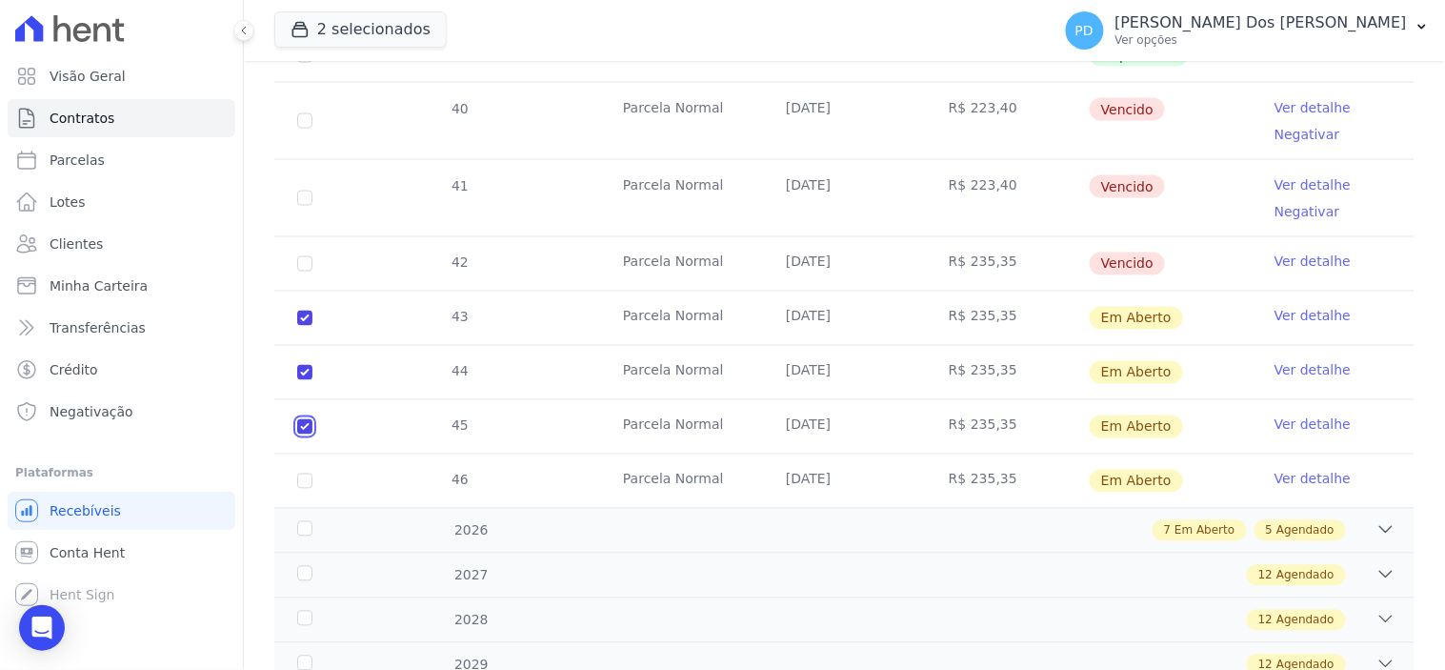
checkbox input "true"
click at [309, 326] on input "checkbox" at bounding box center [304, 317] width 15 height 15
checkbox input "true"
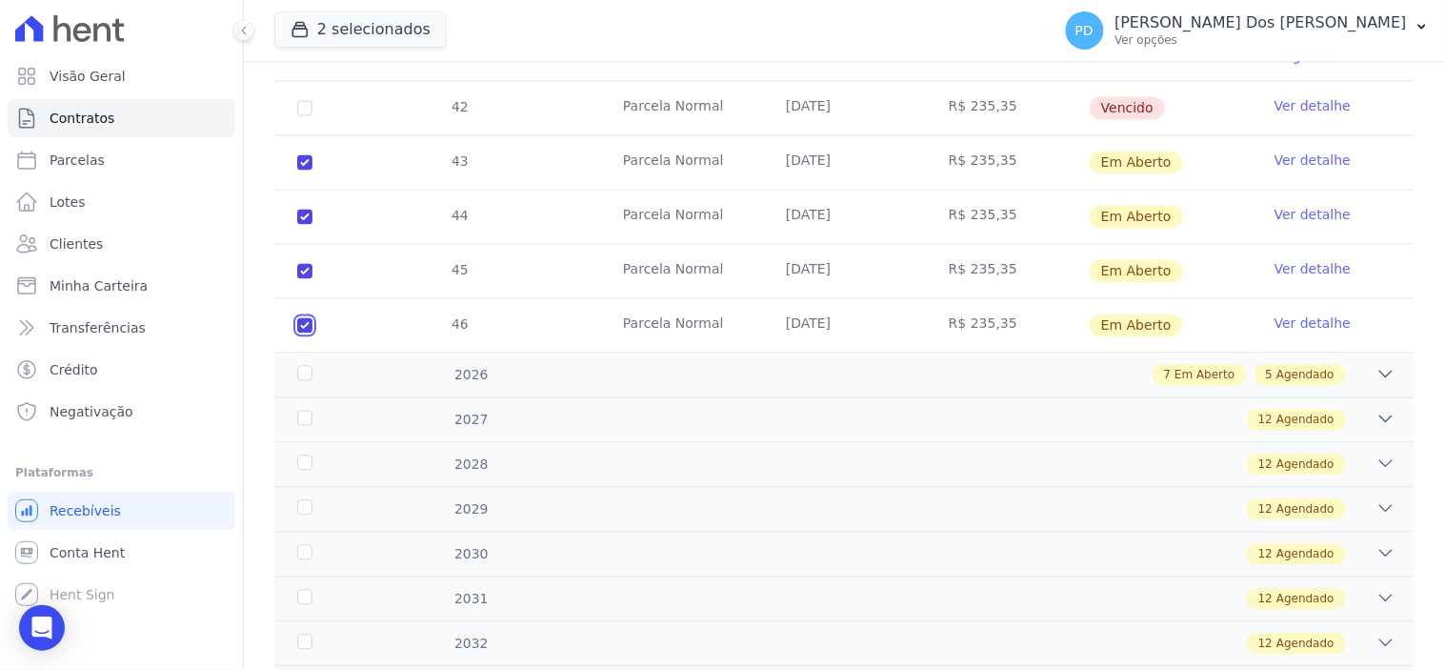
scroll to position [952, 0]
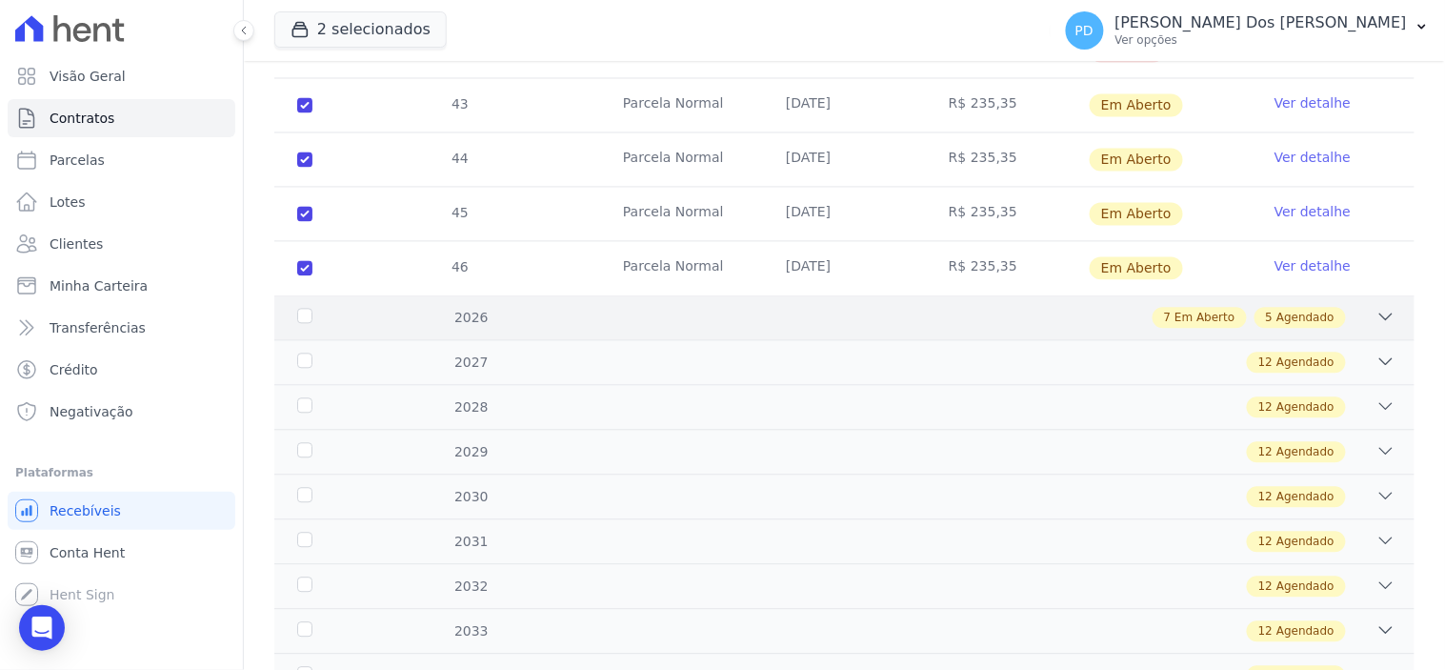
click at [310, 309] on div "2026" at bounding box center [343, 319] width 100 height 20
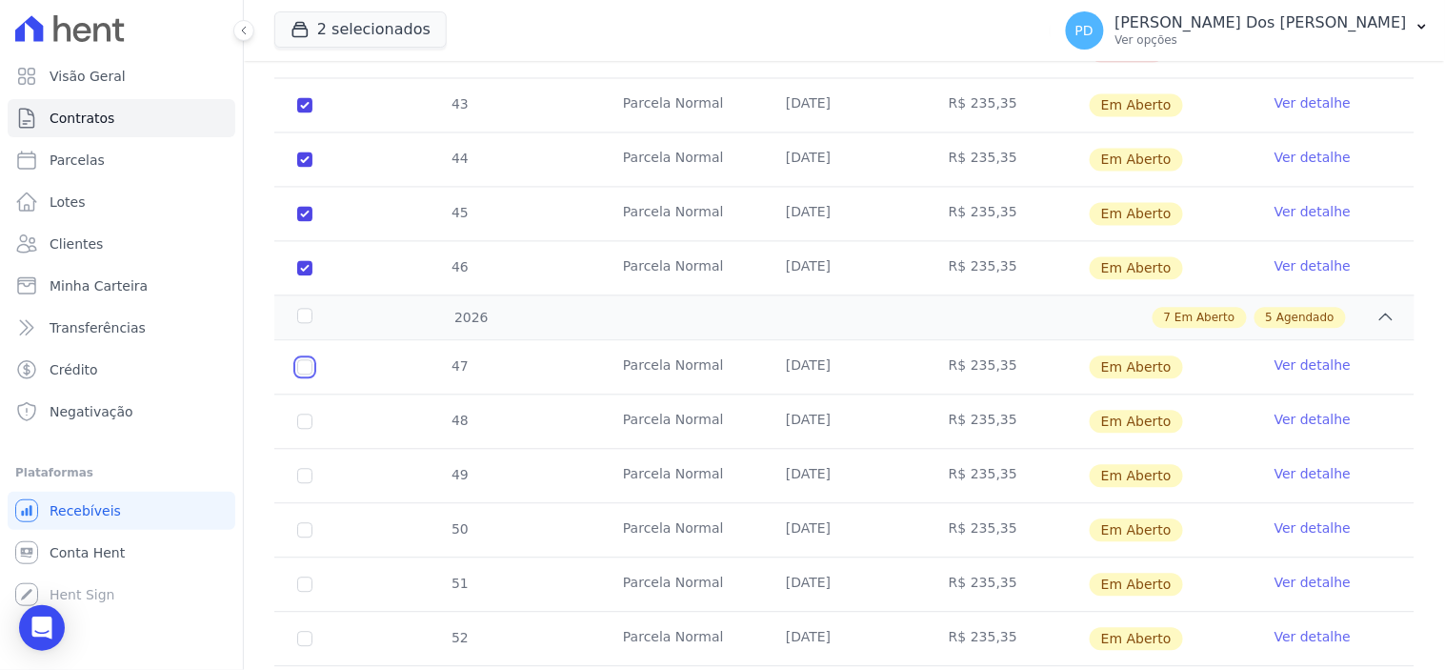
click at [297, 360] on input "checkbox" at bounding box center [304, 367] width 15 height 15
checkbox input "true"
click at [307, 375] on input "checkbox" at bounding box center [304, 367] width 15 height 15
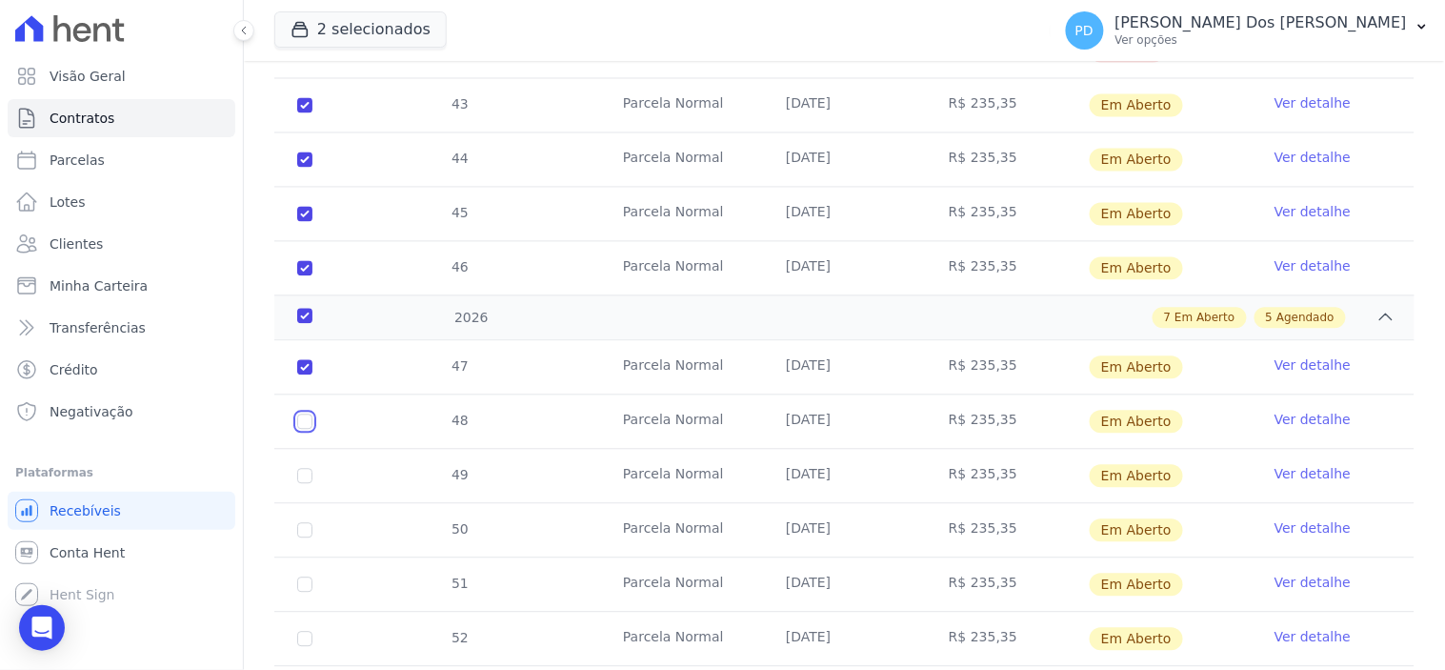
checkbox input "true"
click at [303, 375] on input "checkbox" at bounding box center [304, 367] width 15 height 15
checkbox input "true"
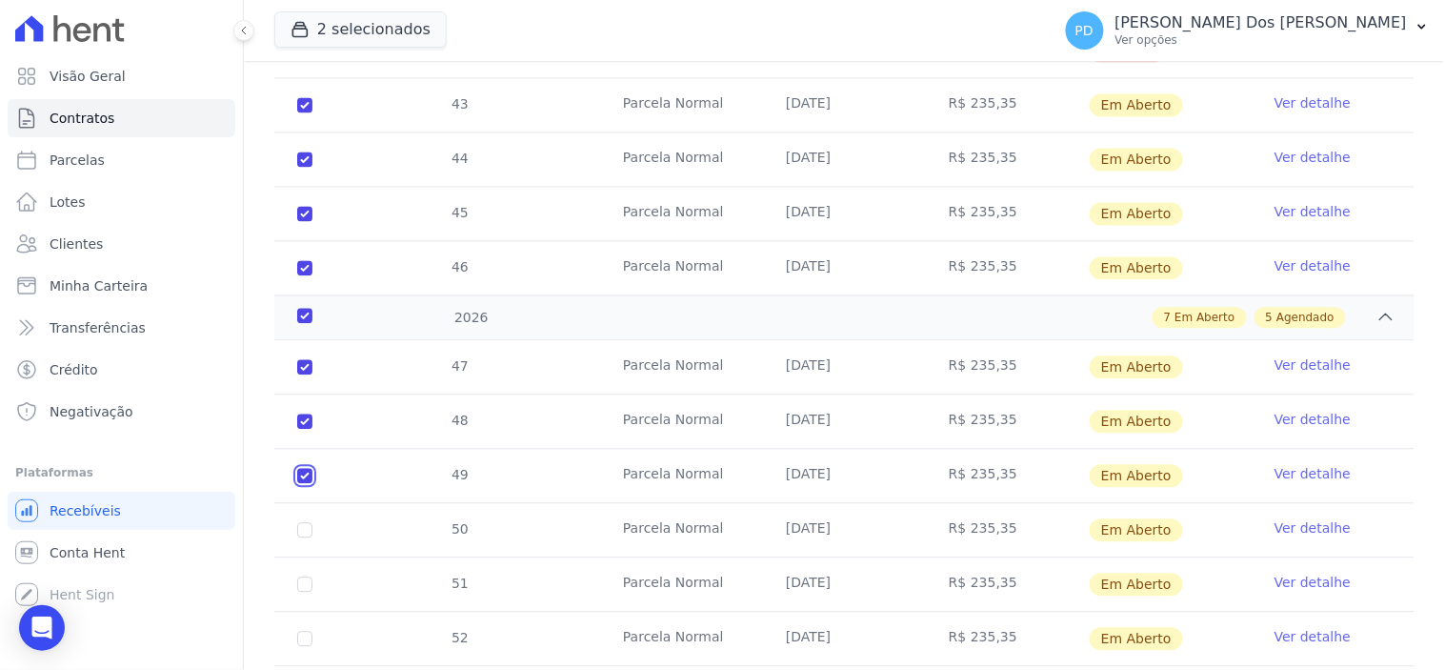
checkbox input "true"
click at [298, 375] on input "checkbox" at bounding box center [304, 367] width 15 height 15
checkbox input "true"
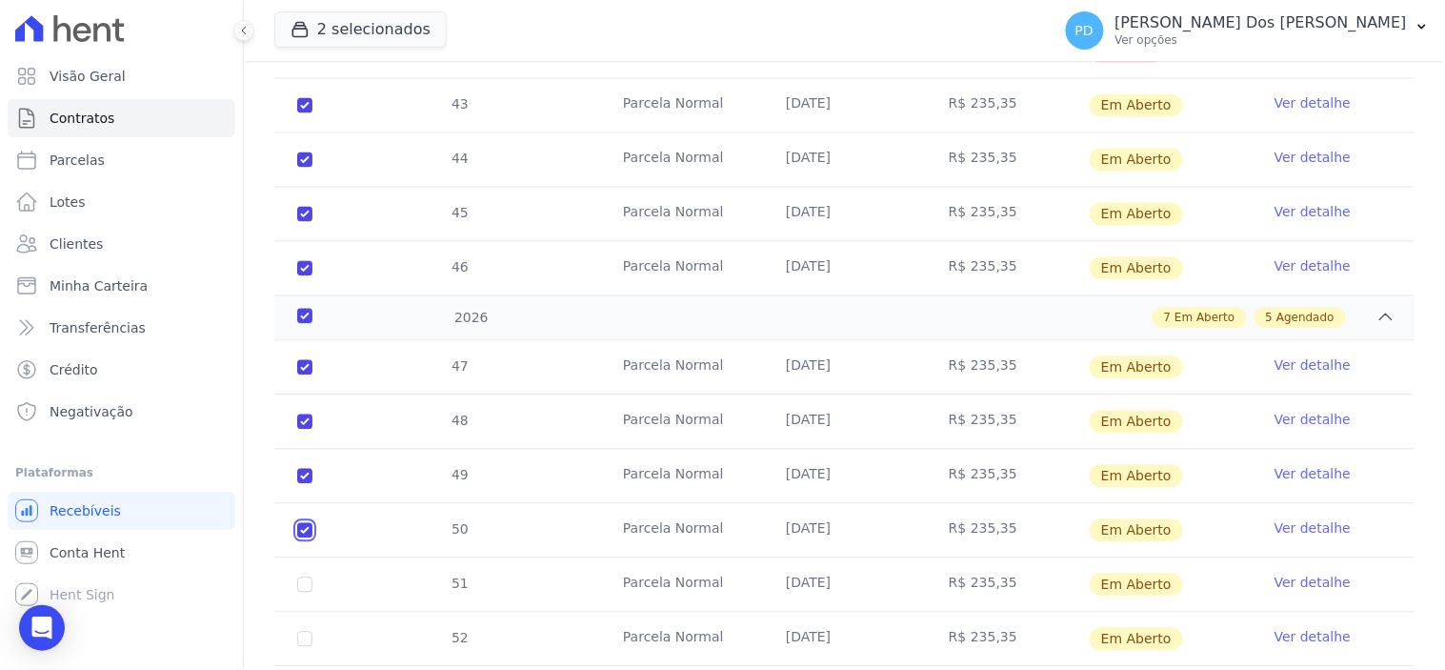
checkbox input "true"
click at [303, 375] on input "checkbox" at bounding box center [304, 367] width 15 height 15
checkbox input "true"
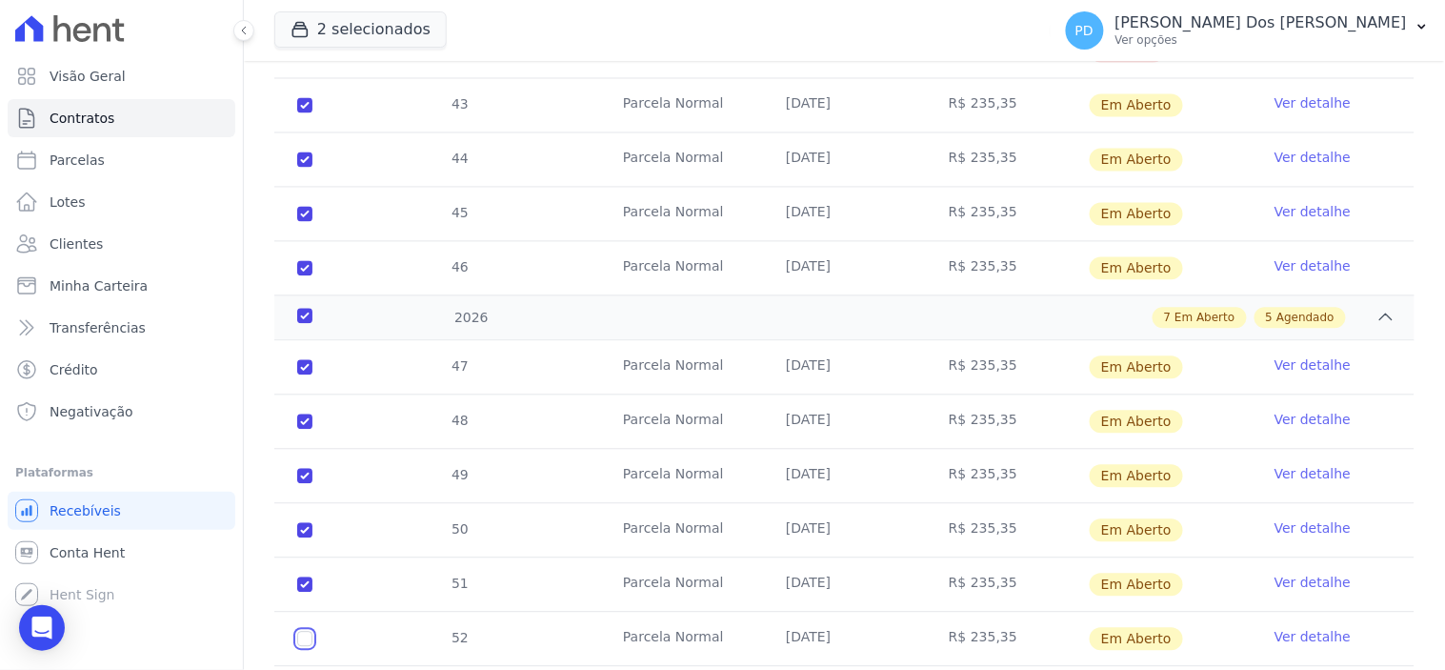
click at [297, 375] on input "checkbox" at bounding box center [304, 367] width 15 height 15
checkbox input "true"
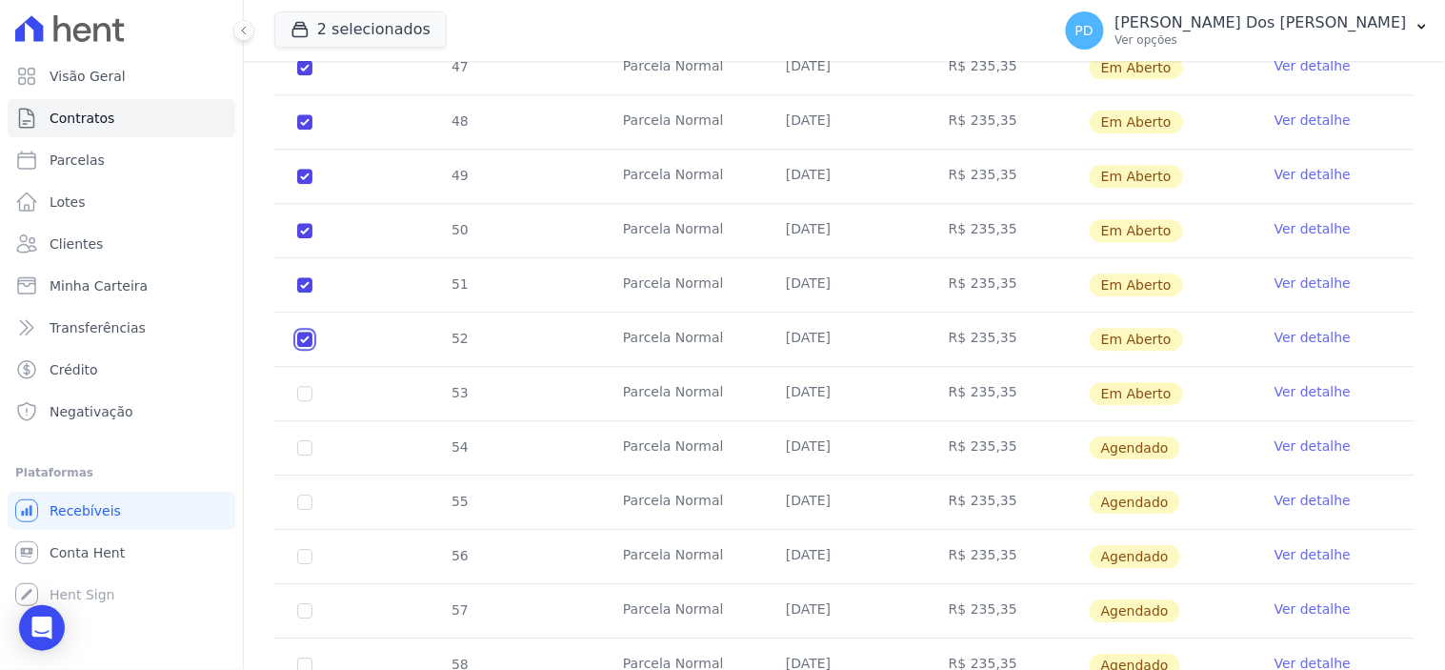
scroll to position [1270, 0]
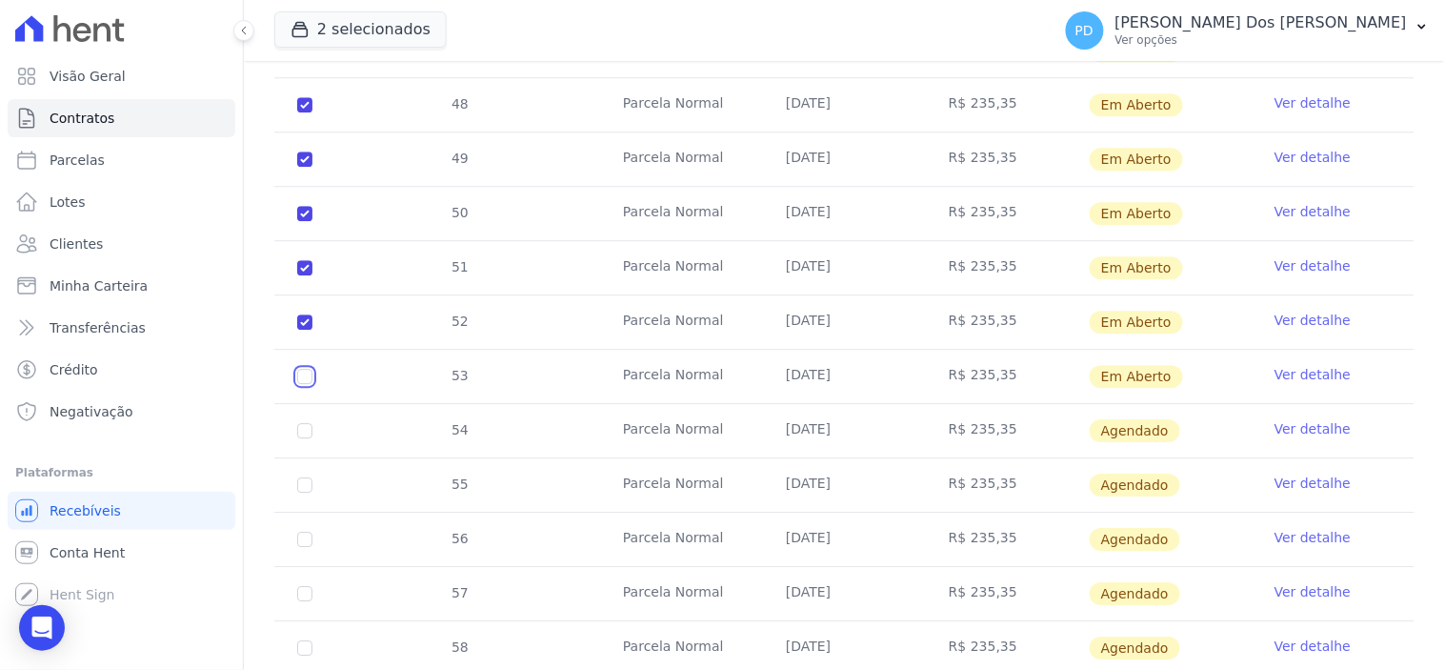
click at [308, 58] on input "checkbox" at bounding box center [304, 50] width 15 height 15
checkbox input "true"
click at [305, 423] on input "checkbox" at bounding box center [304, 430] width 15 height 15
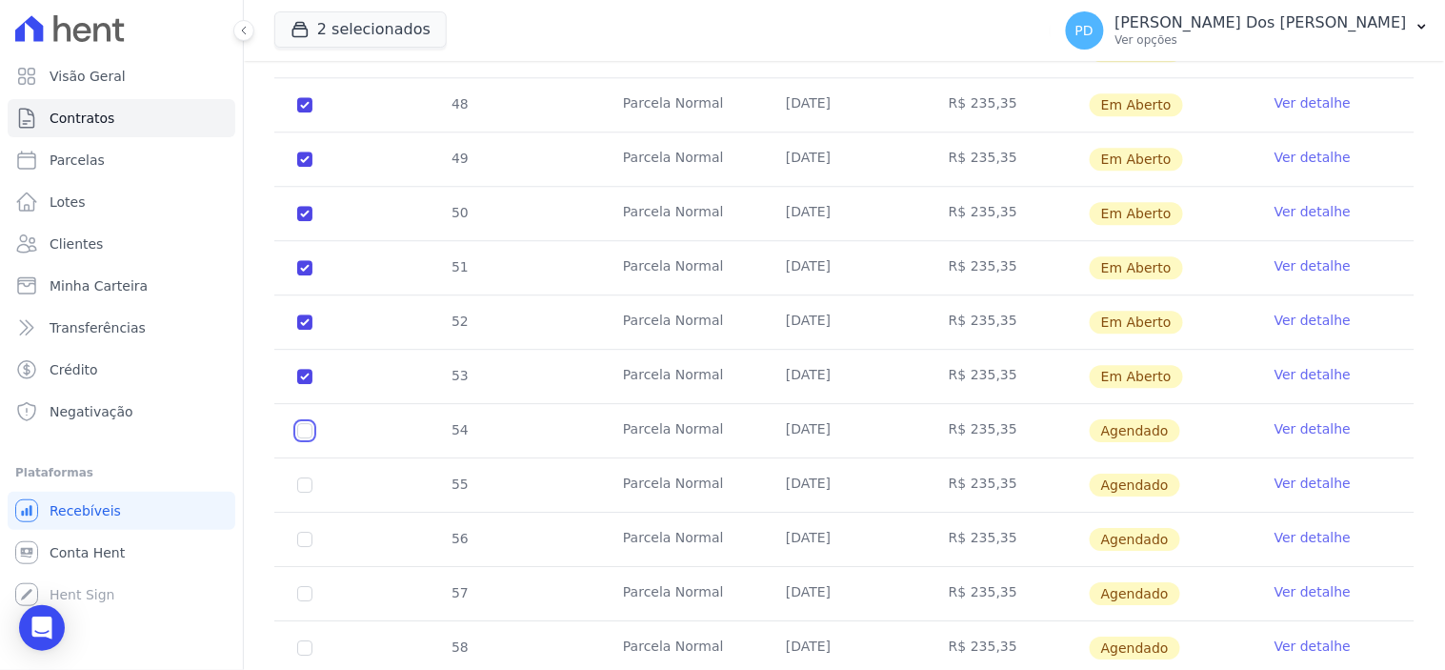
checkbox input "true"
click at [311, 423] on input "checkbox" at bounding box center [304, 430] width 15 height 15
checkbox input "false"
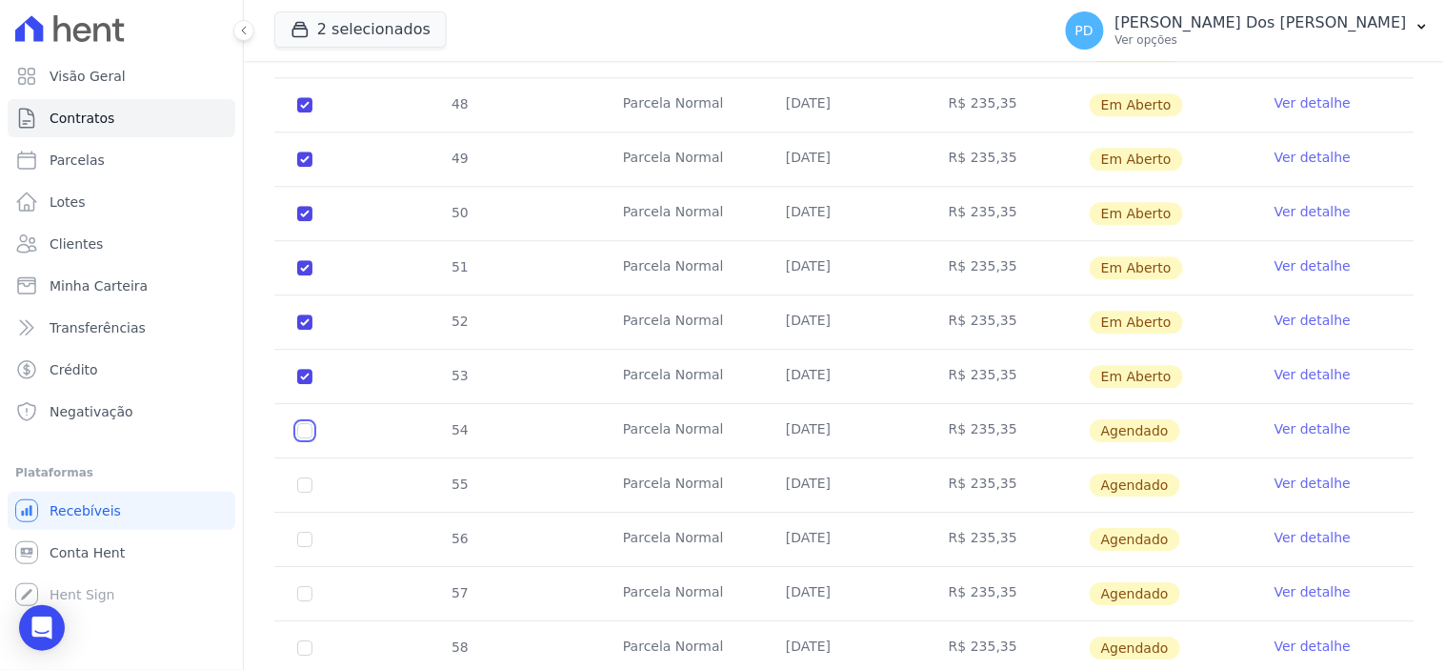
checkbox input "true"
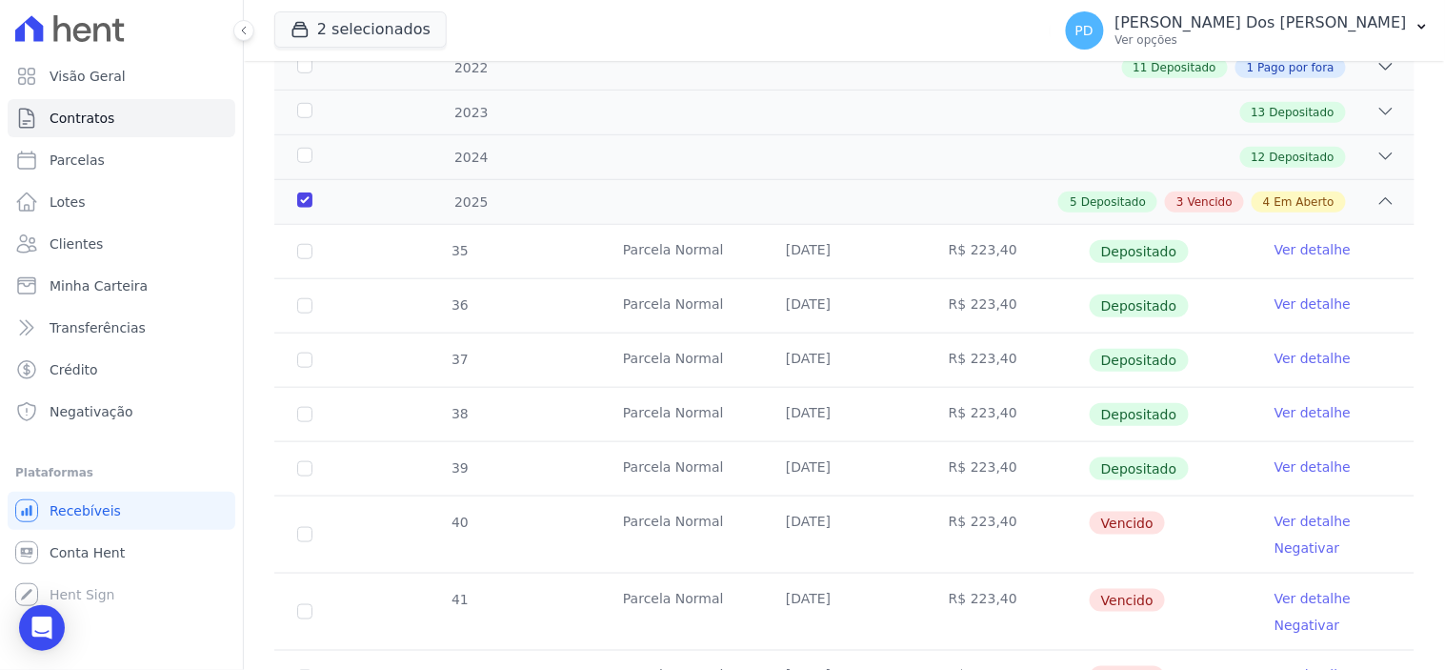
scroll to position [106, 0]
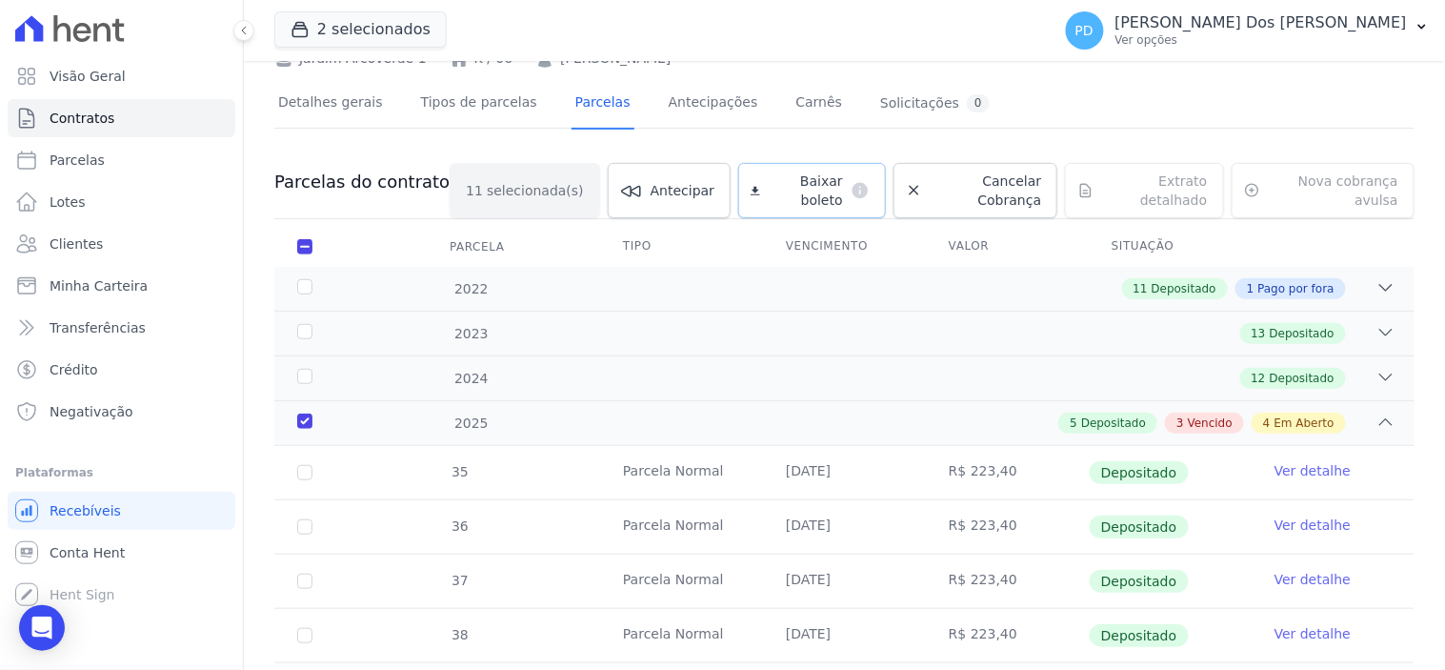
click at [768, 174] on span "Baixar boleto" at bounding box center [805, 190] width 75 height 38
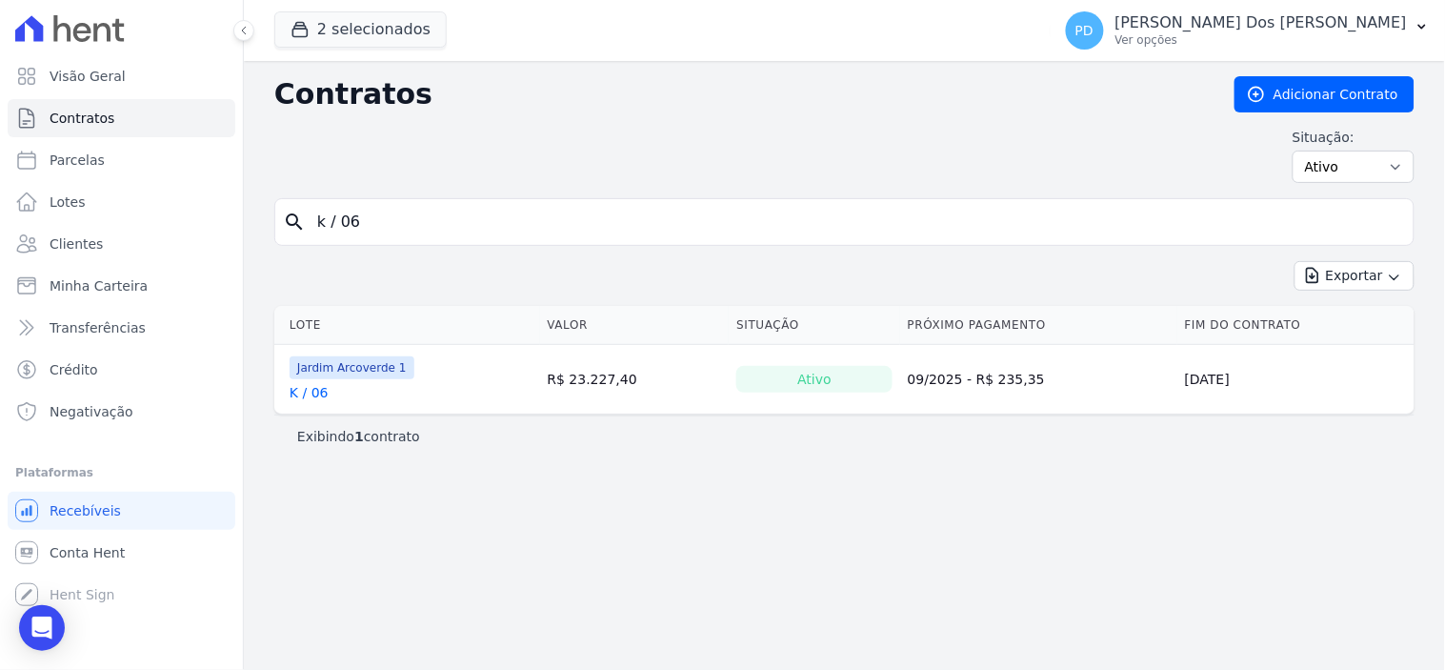
click at [395, 229] on input "k / 06" at bounding box center [856, 222] width 1100 height 38
type input "k / 07"
click at [307, 398] on link "K / 07" at bounding box center [309, 392] width 39 height 19
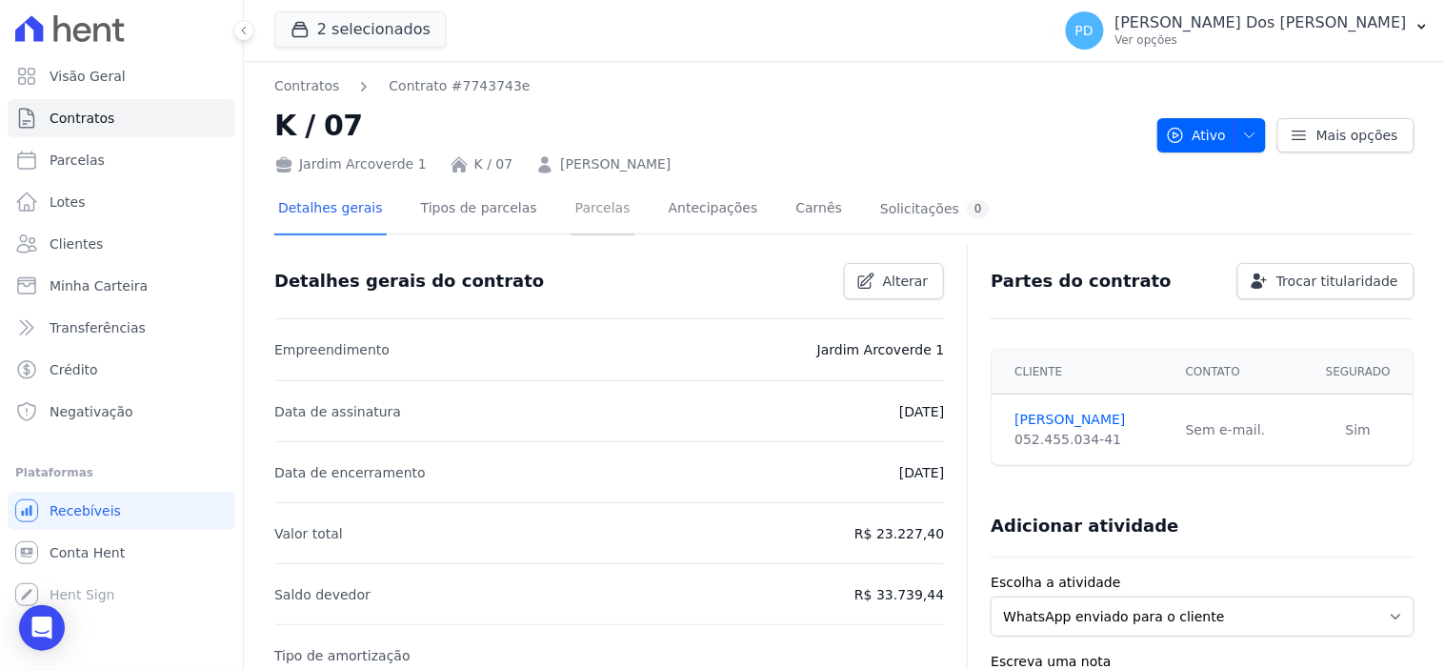
click at [571, 205] on link "Parcelas" at bounding box center [602, 210] width 63 height 50
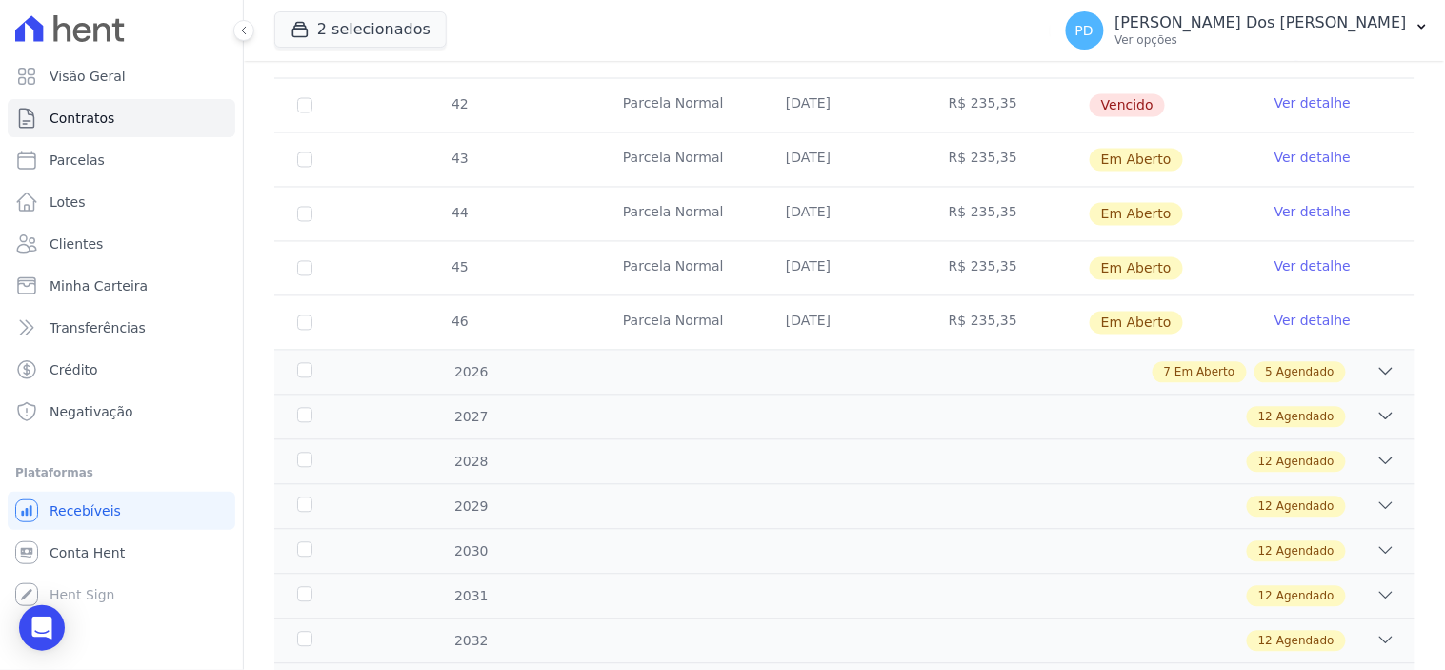
scroll to position [846, 0]
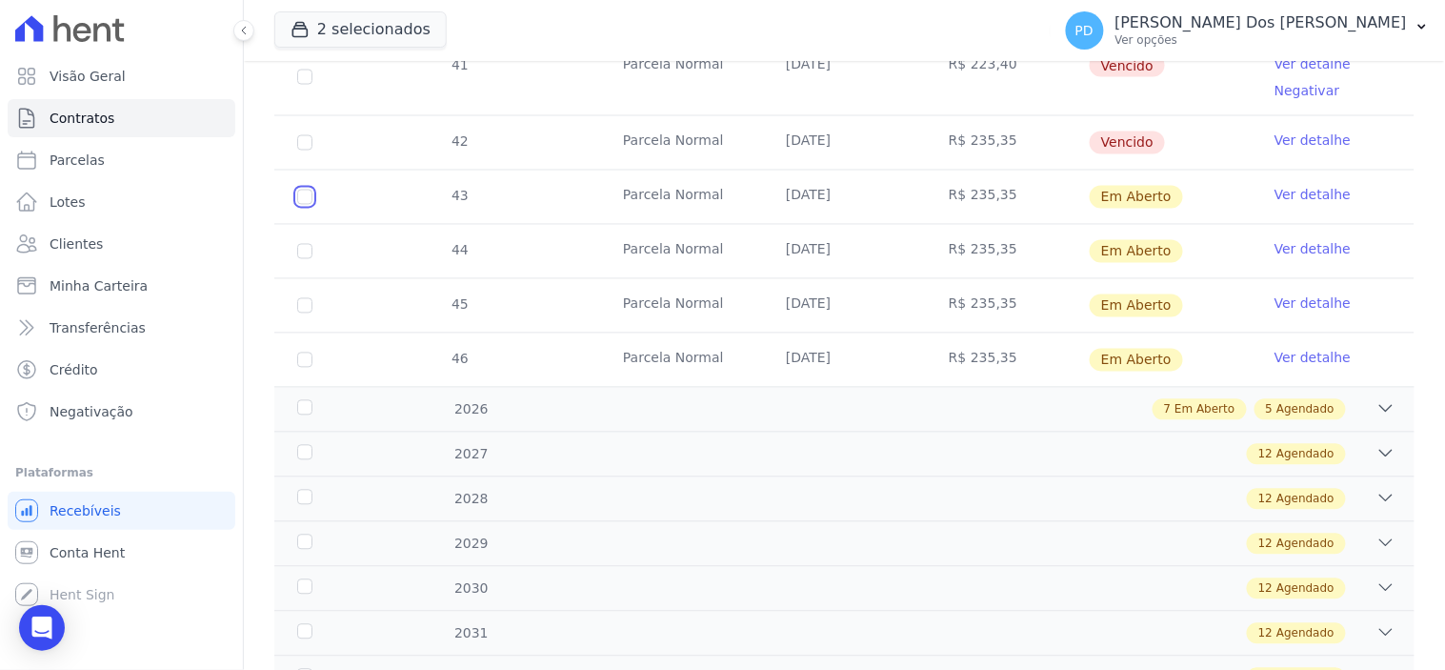
click at [303, 191] on input "checkbox" at bounding box center [304, 197] width 15 height 15
checkbox input "true"
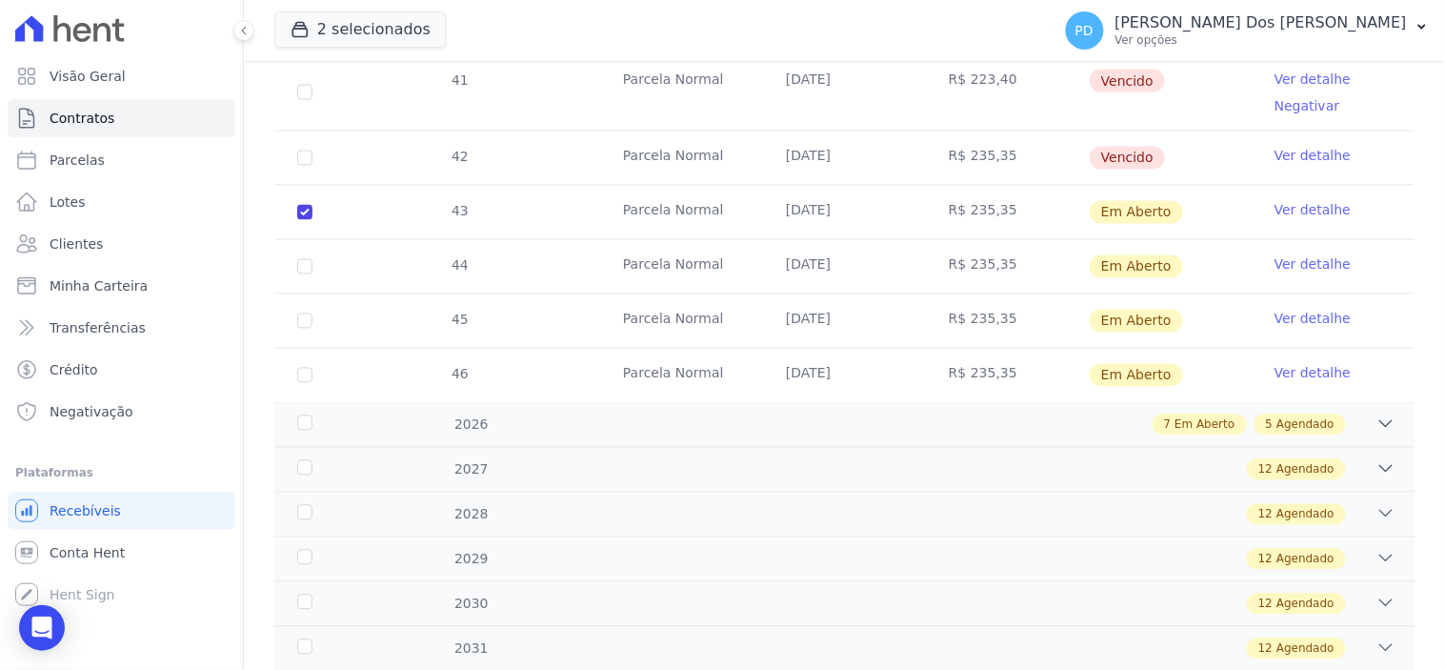
drag, startPoint x: 311, startPoint y: 244, endPoint x: 306, endPoint y: 255, distance: 12.8
click at [309, 244] on td "44" at bounding box center [304, 266] width 61 height 53
click at [309, 240] on td "44" at bounding box center [304, 266] width 61 height 53
click at [309, 220] on input "checkbox" at bounding box center [304, 212] width 15 height 15
checkbox input "true"
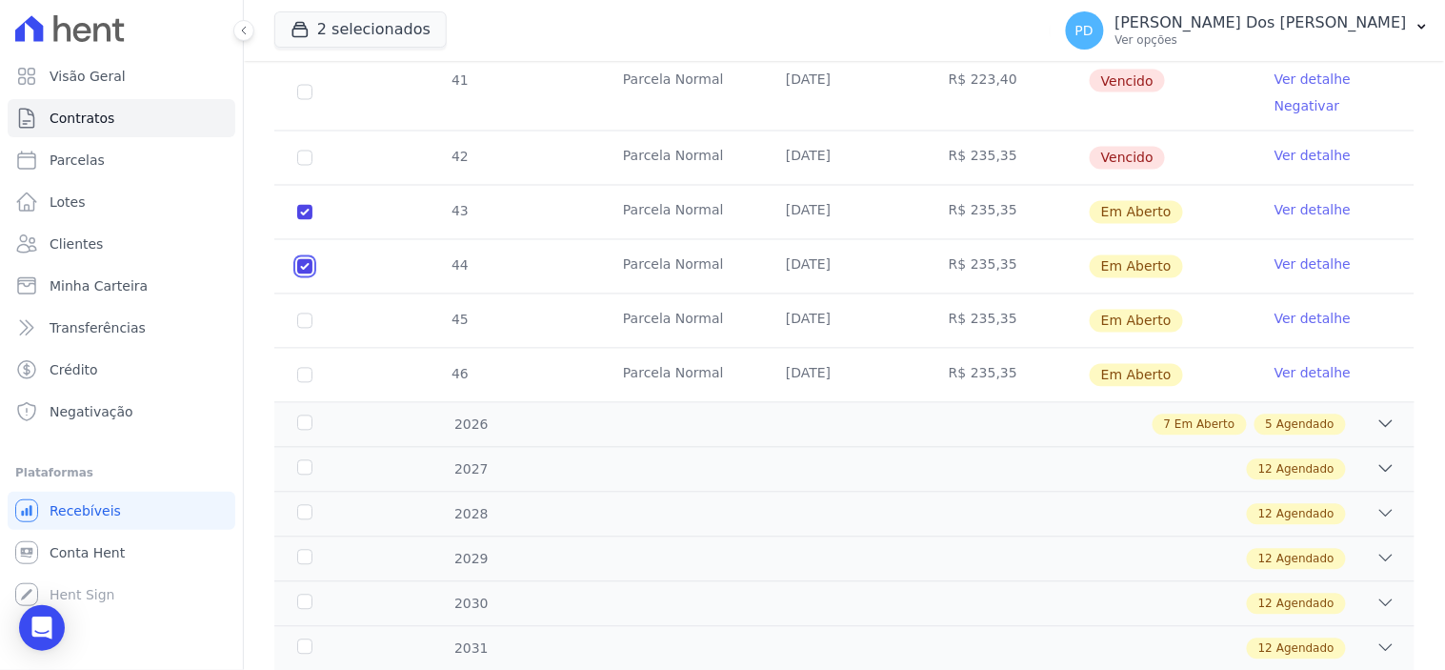
checkbox input "true"
click at [306, 220] on input "checkbox" at bounding box center [304, 212] width 15 height 15
checkbox input "true"
click at [293, 354] on td "46" at bounding box center [304, 375] width 61 height 53
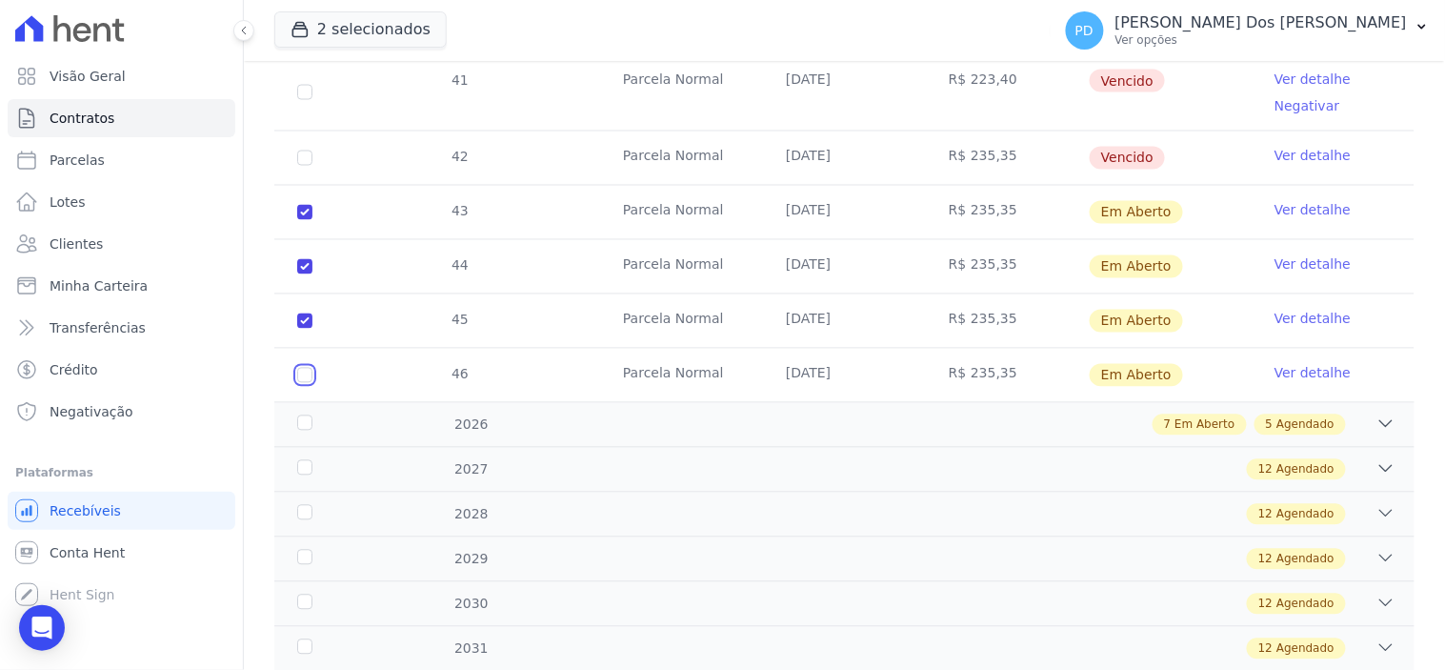
click at [307, 220] on input "checkbox" at bounding box center [304, 212] width 15 height 15
checkbox input "true"
click at [307, 415] on div "2026" at bounding box center [343, 425] width 100 height 20
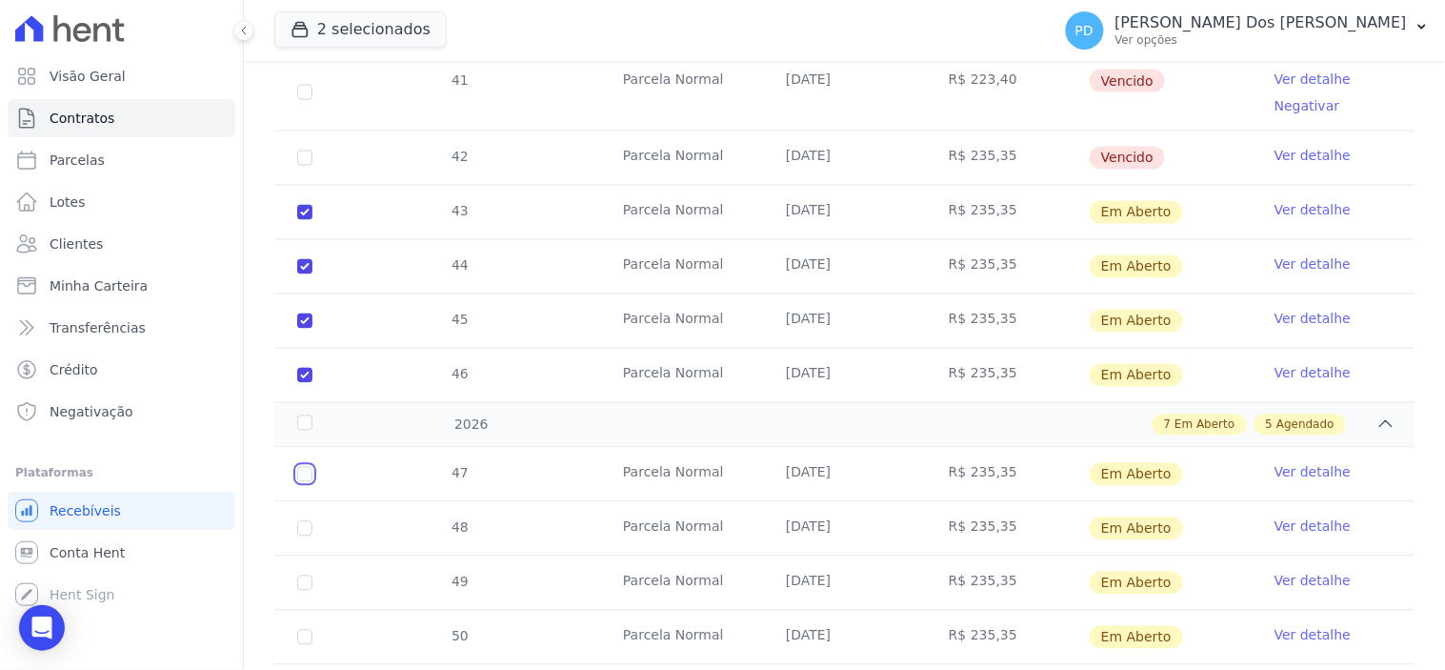
click at [299, 467] on input "checkbox" at bounding box center [304, 474] width 15 height 15
checkbox input "true"
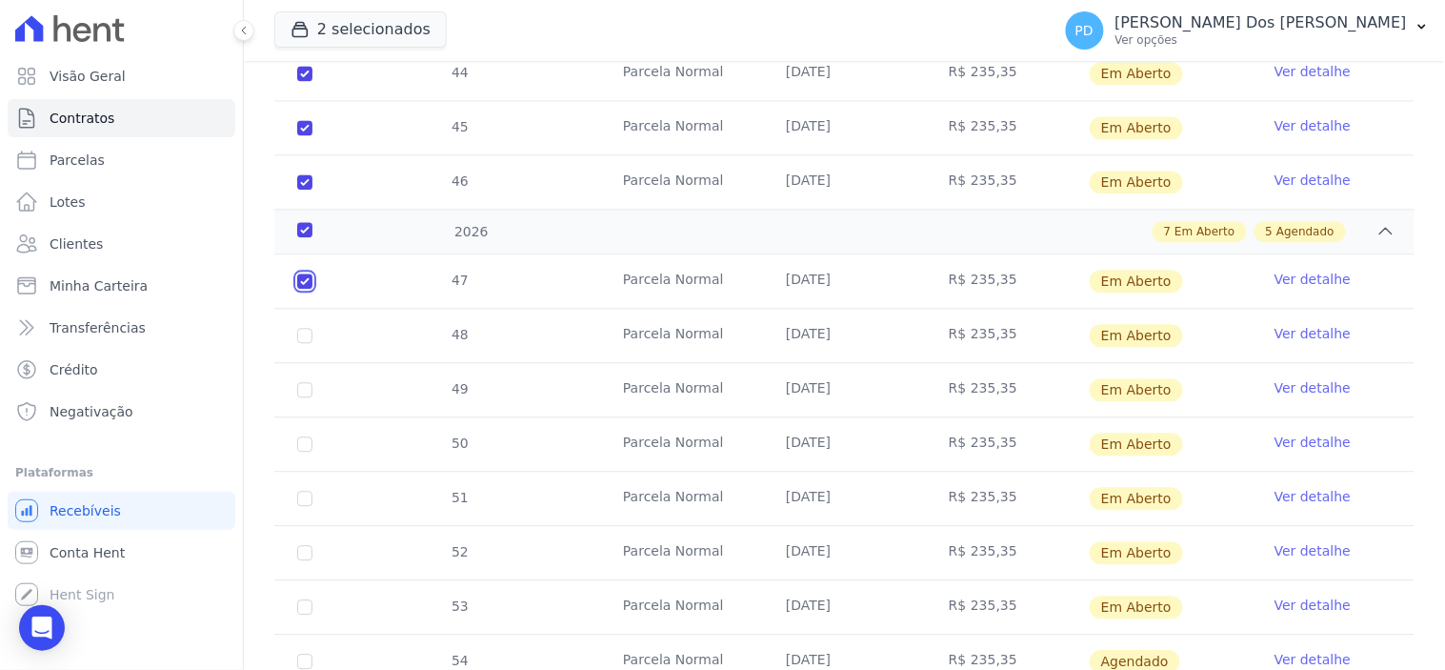
scroll to position [1058, 0]
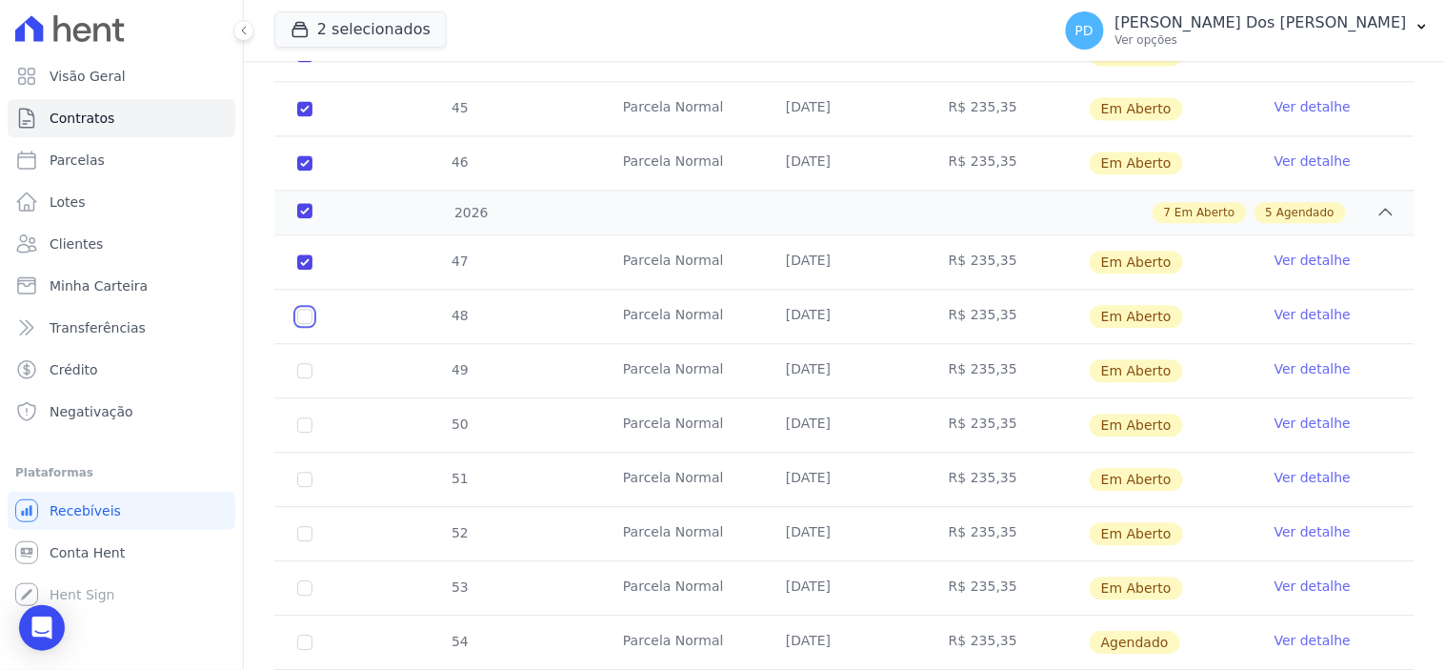
click at [302, 270] on input "checkbox" at bounding box center [304, 261] width 15 height 15
checkbox input "true"
click at [302, 270] on input "checkbox" at bounding box center [304, 261] width 15 height 15
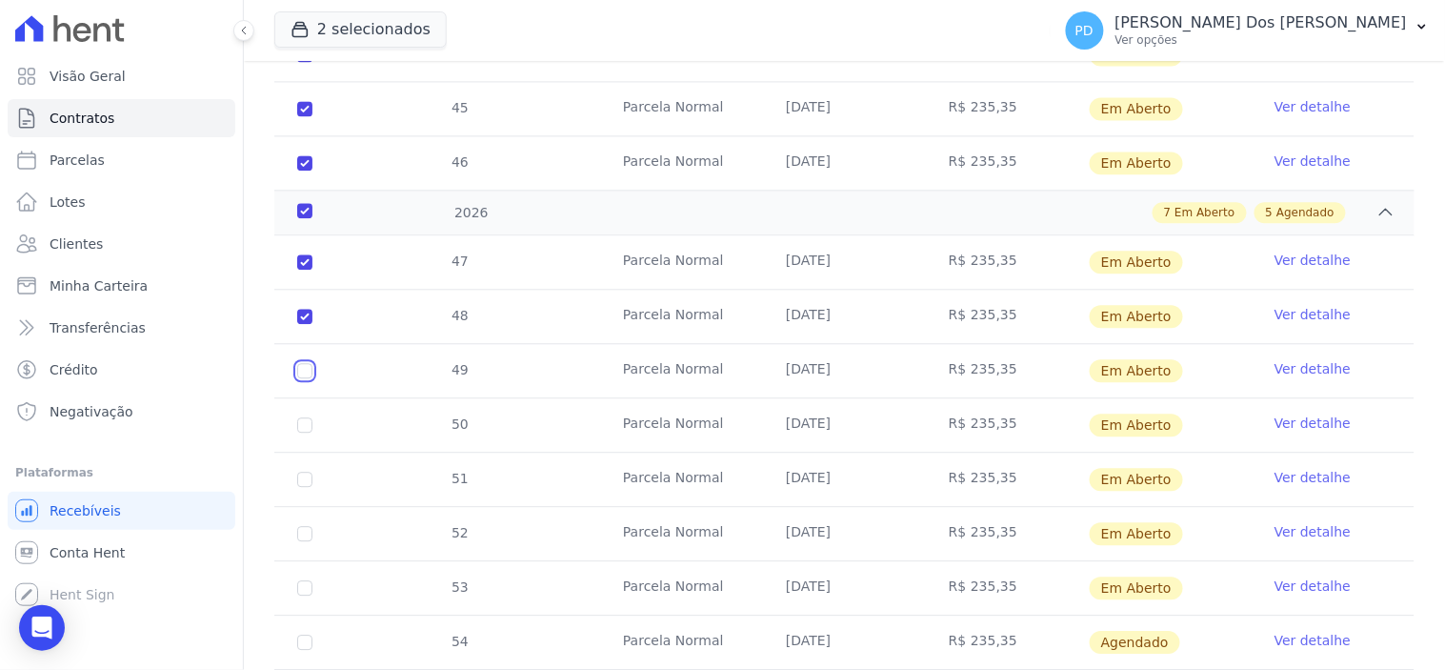
checkbox input "true"
click at [307, 270] on input "checkbox" at bounding box center [304, 261] width 15 height 15
checkbox input "true"
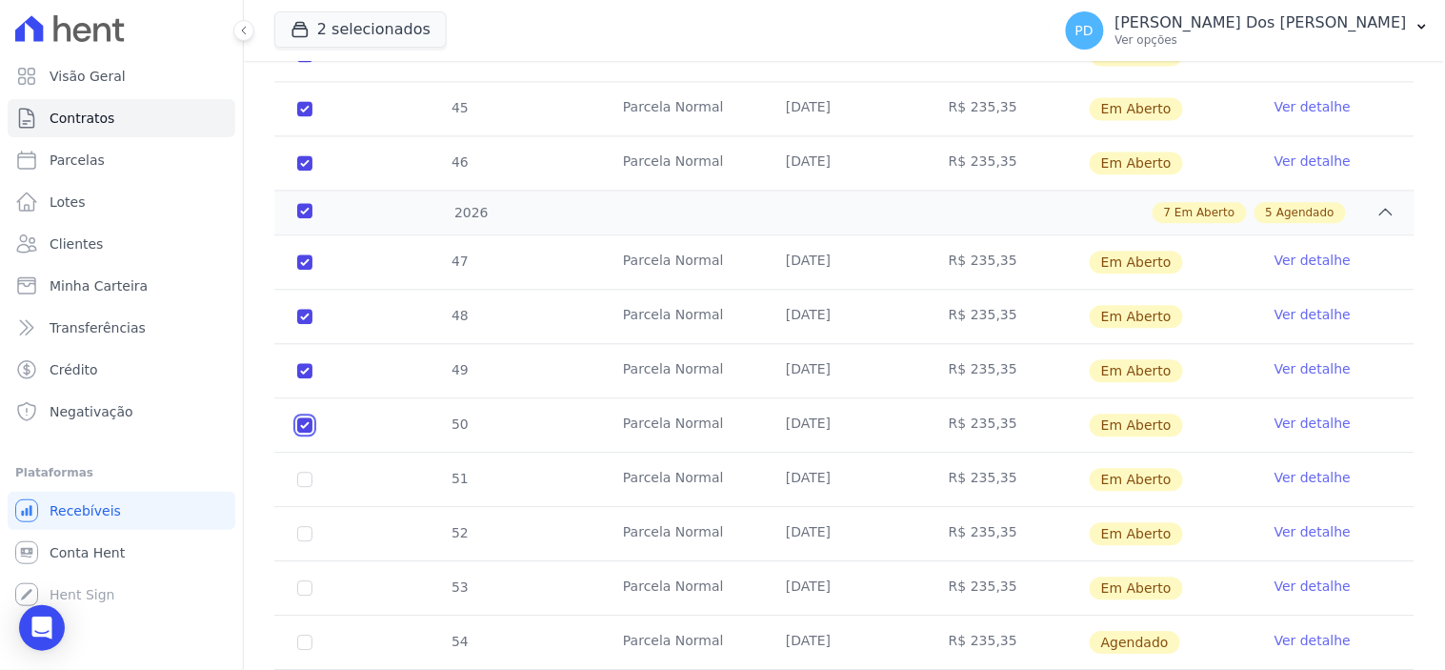
checkbox input "true"
click at [301, 270] on input "checkbox" at bounding box center [304, 261] width 15 height 15
checkbox input "true"
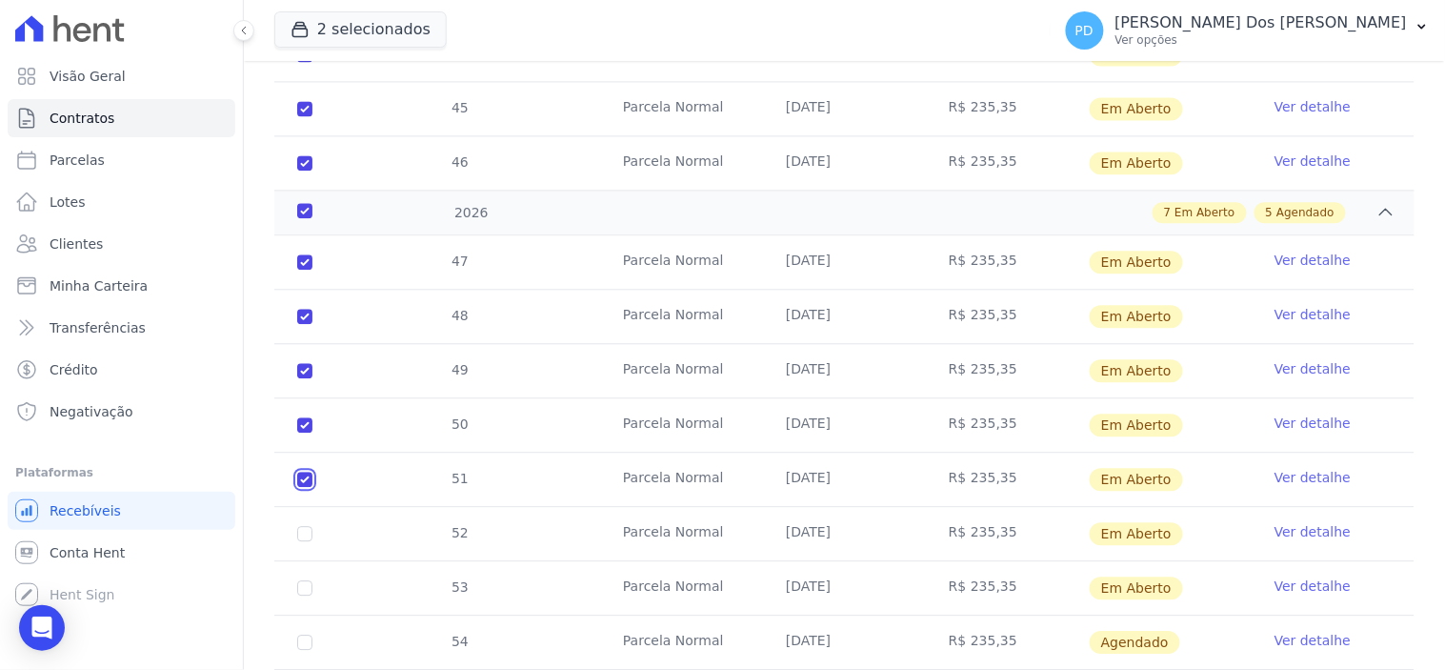
checkbox input "true"
click at [302, 270] on input "checkbox" at bounding box center [304, 261] width 15 height 15
checkbox input "true"
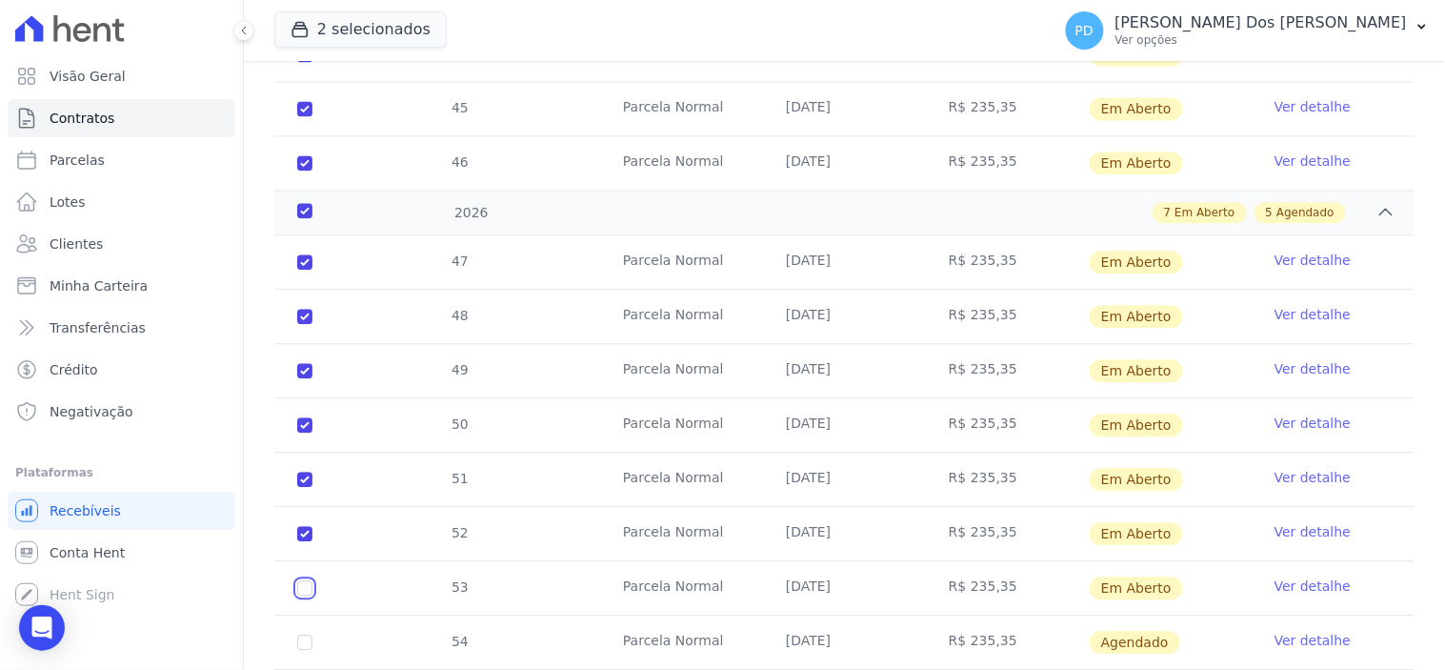
click at [301, 270] on input "checkbox" at bounding box center [304, 261] width 15 height 15
checkbox input "true"
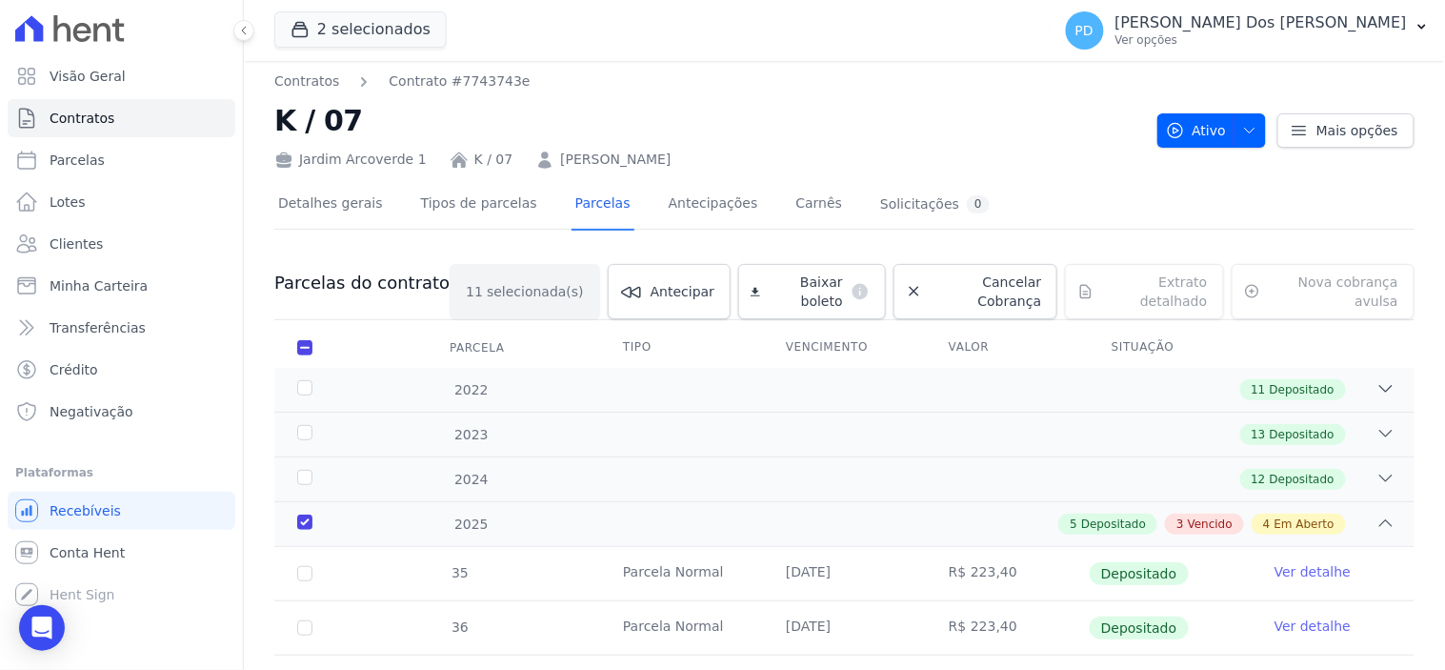
scroll to position [0, 0]
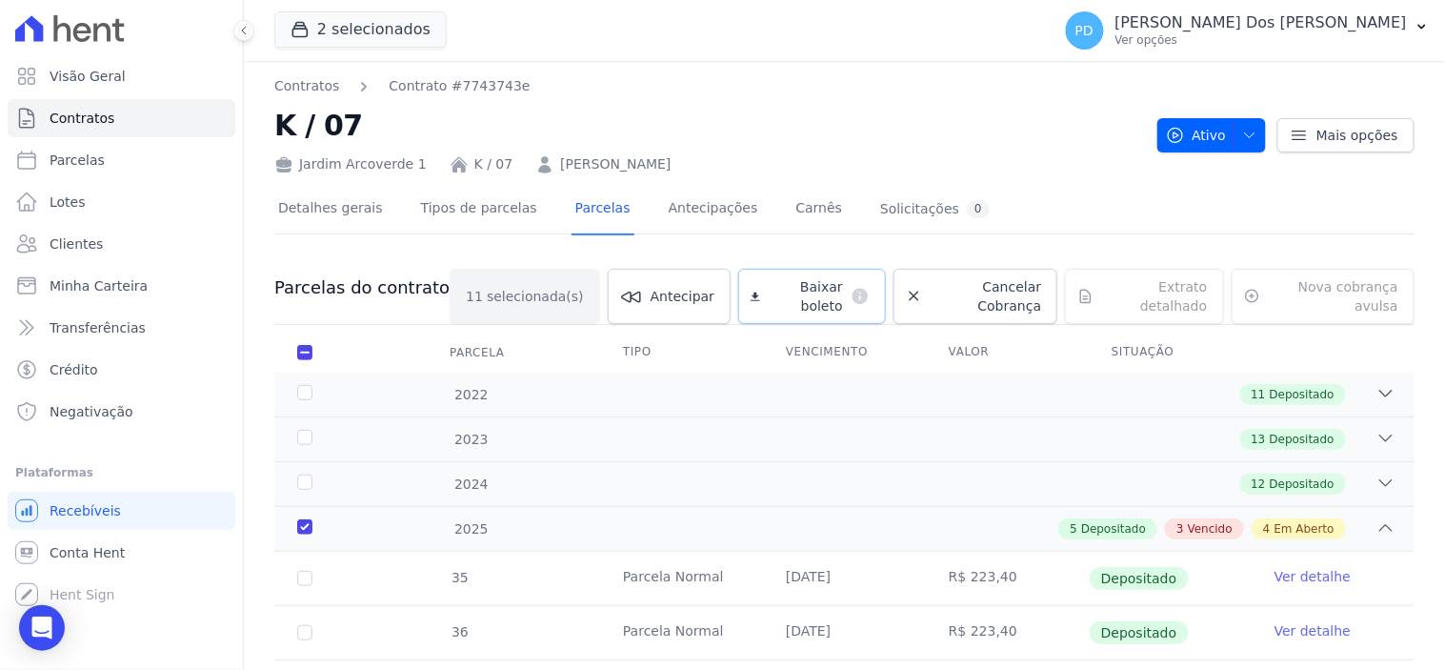
click at [768, 281] on span "Baixar boleto" at bounding box center [805, 296] width 75 height 38
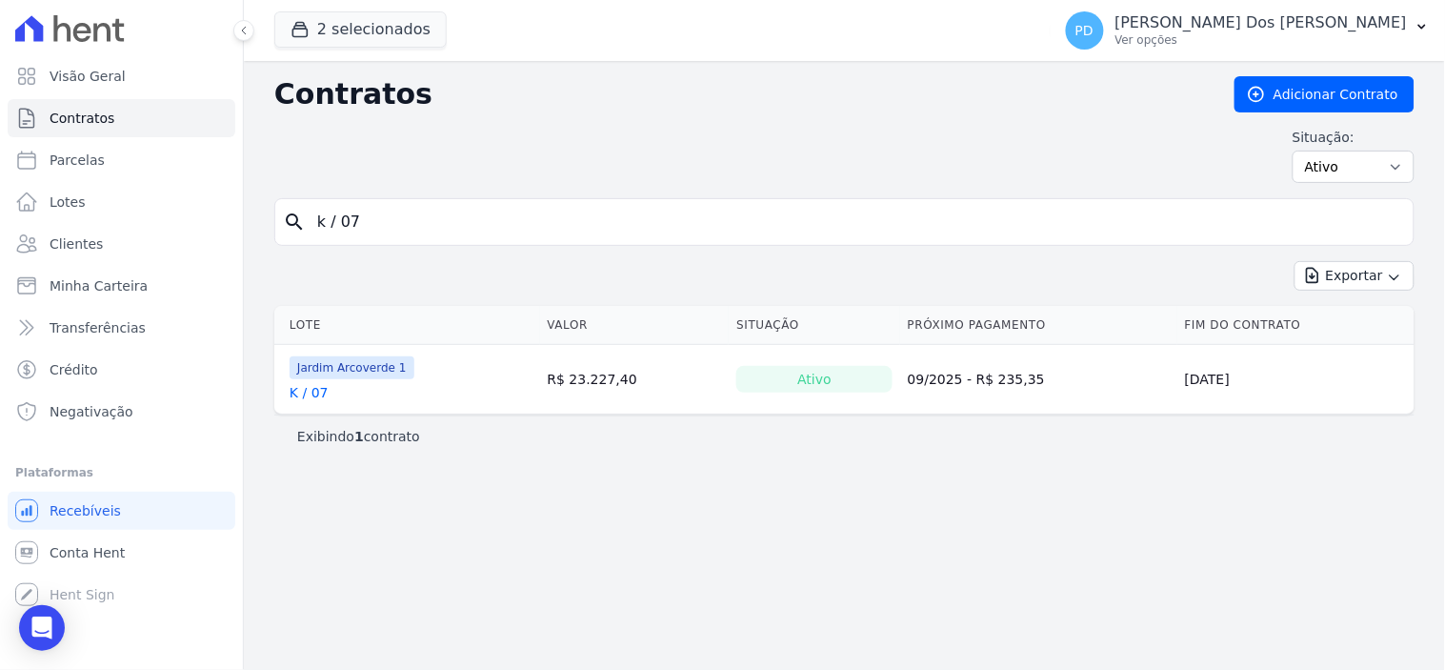
click at [389, 214] on input "k / 07" at bounding box center [856, 222] width 1100 height 38
type input "k / 08"
click at [307, 389] on link "K / 08" at bounding box center [309, 392] width 39 height 19
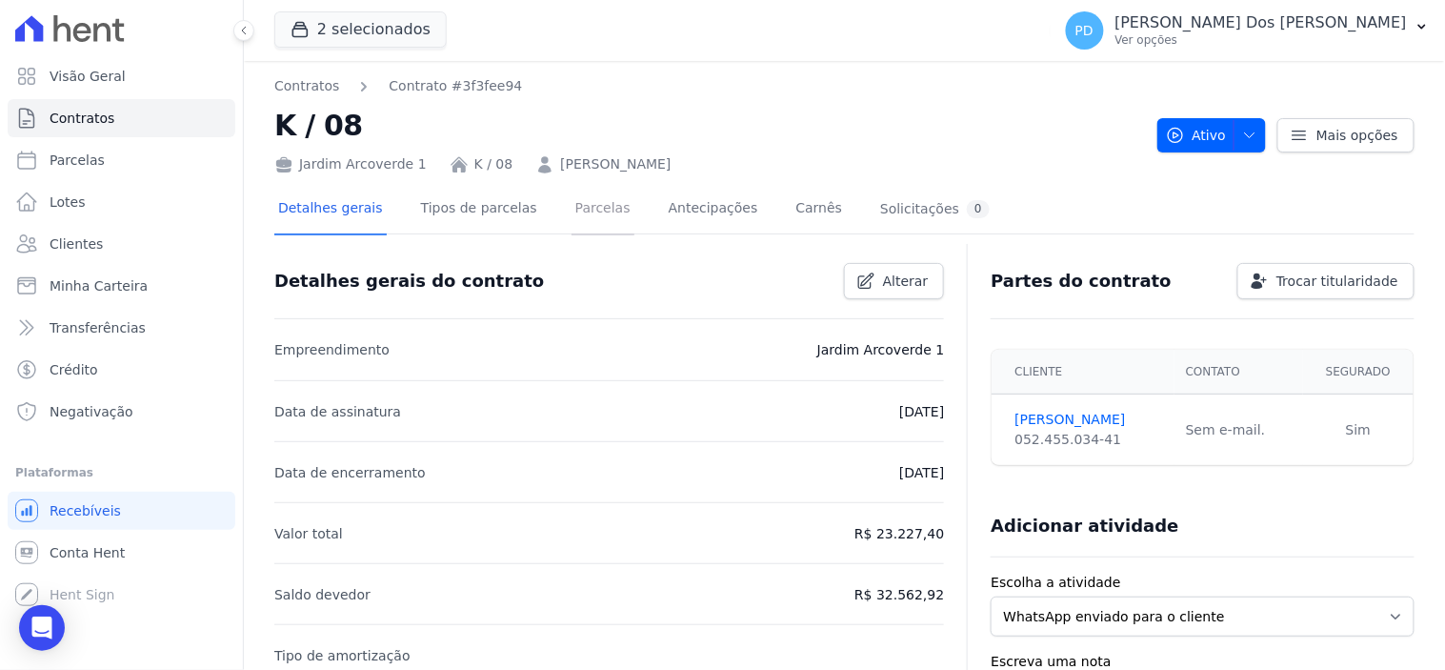
click at [573, 208] on link "Parcelas" at bounding box center [602, 210] width 63 height 50
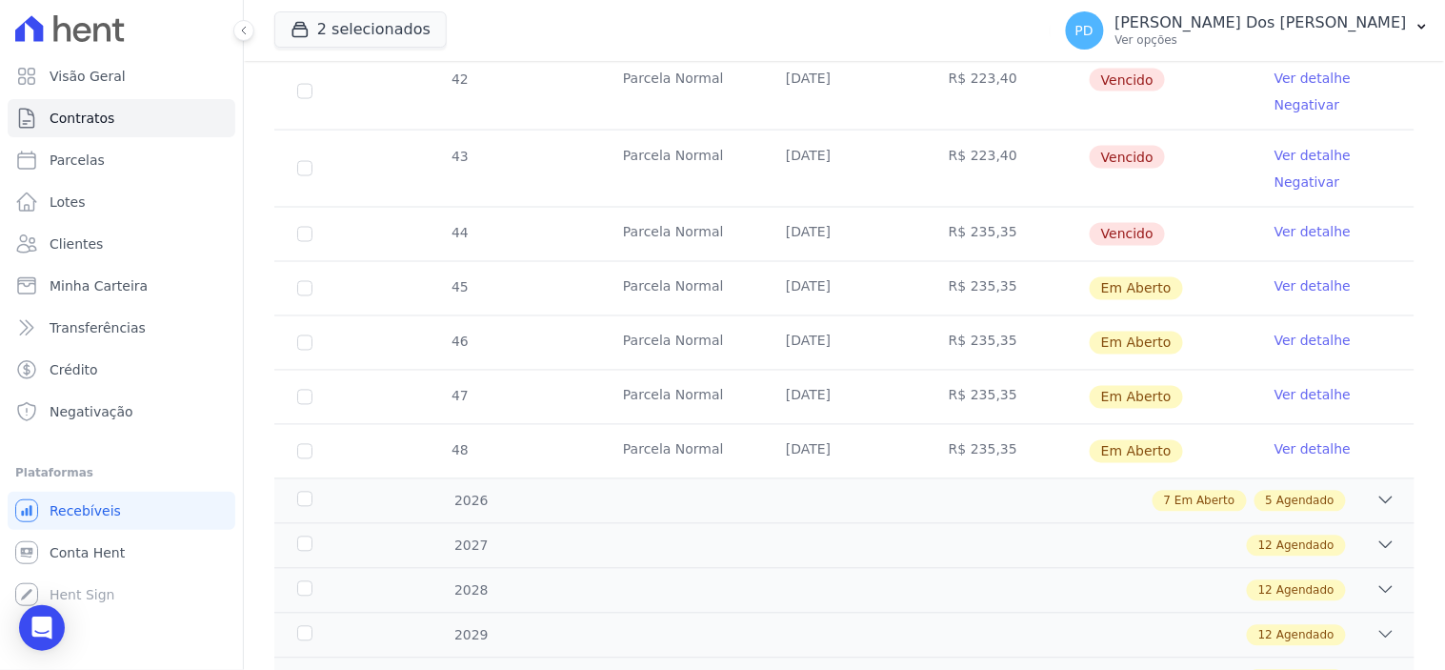
scroll to position [846, 0]
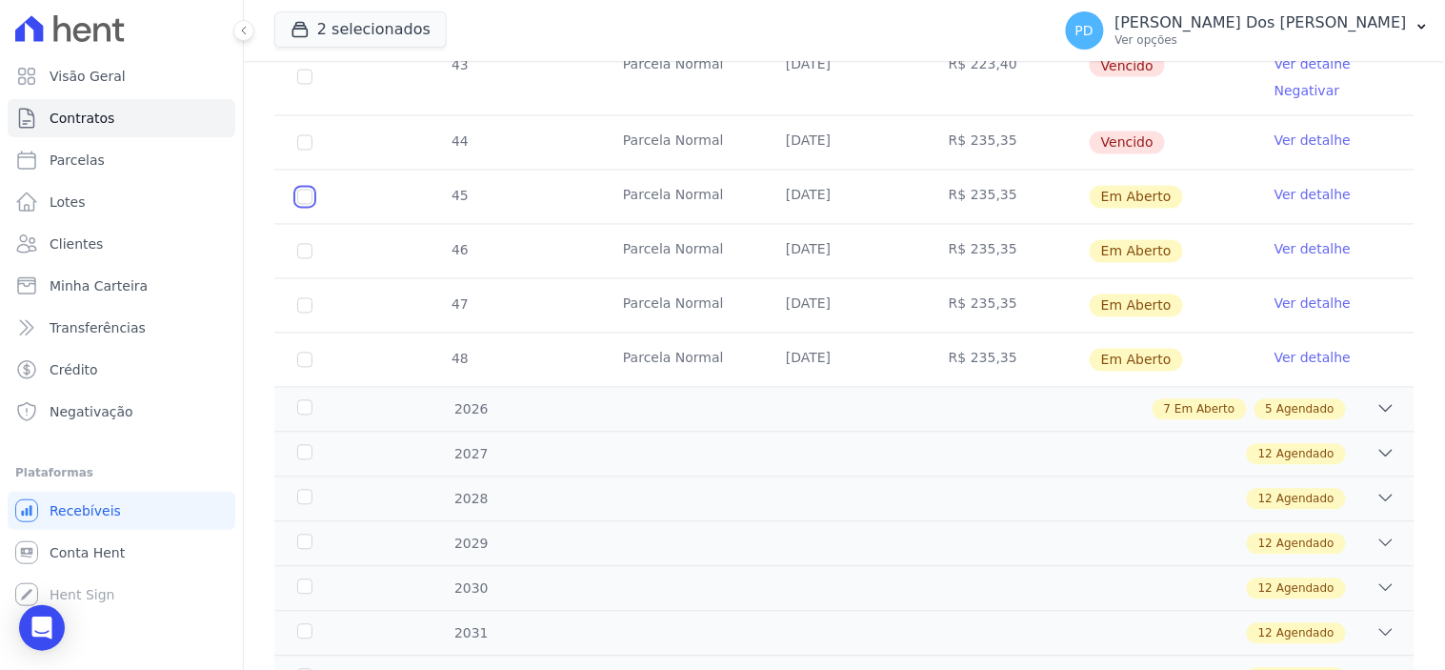
click at [307, 195] on input "checkbox" at bounding box center [304, 197] width 15 height 15
checkbox input "true"
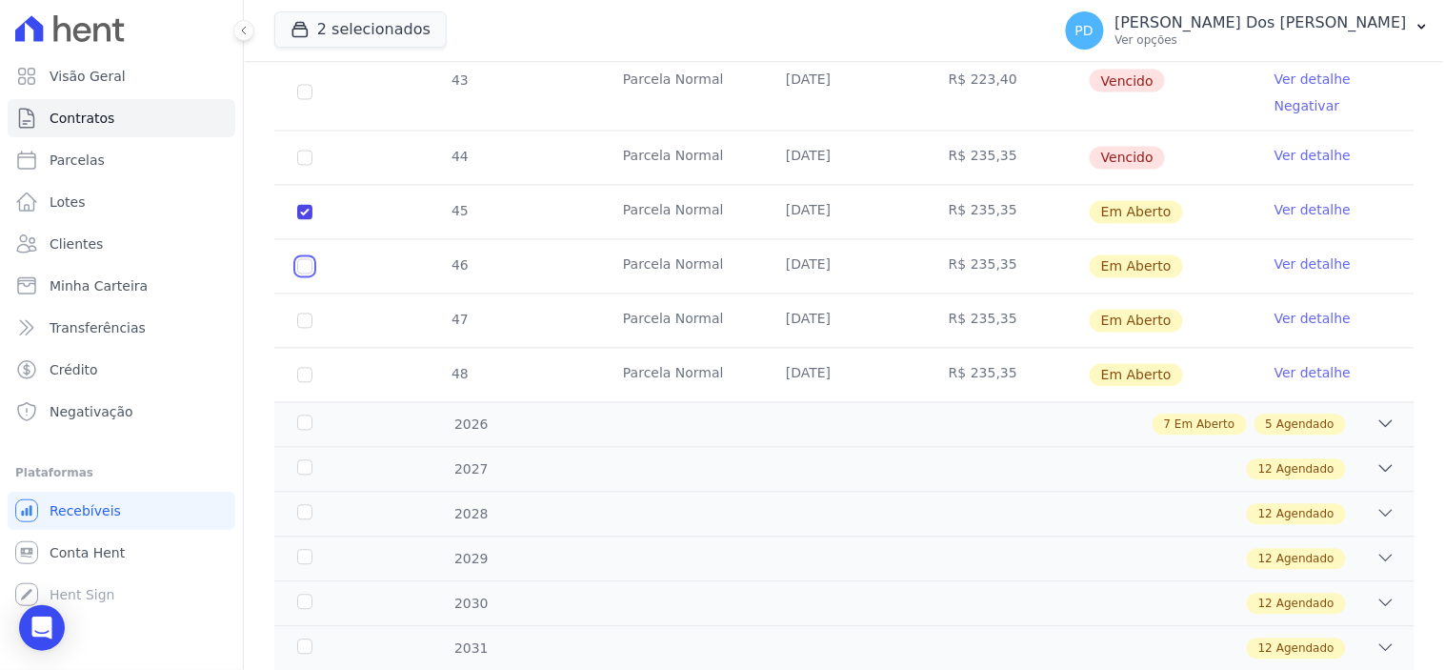
click at [303, 220] on input "checkbox" at bounding box center [304, 212] width 15 height 15
checkbox input "true"
click at [298, 220] on input "checkbox" at bounding box center [304, 212] width 15 height 15
checkbox input "true"
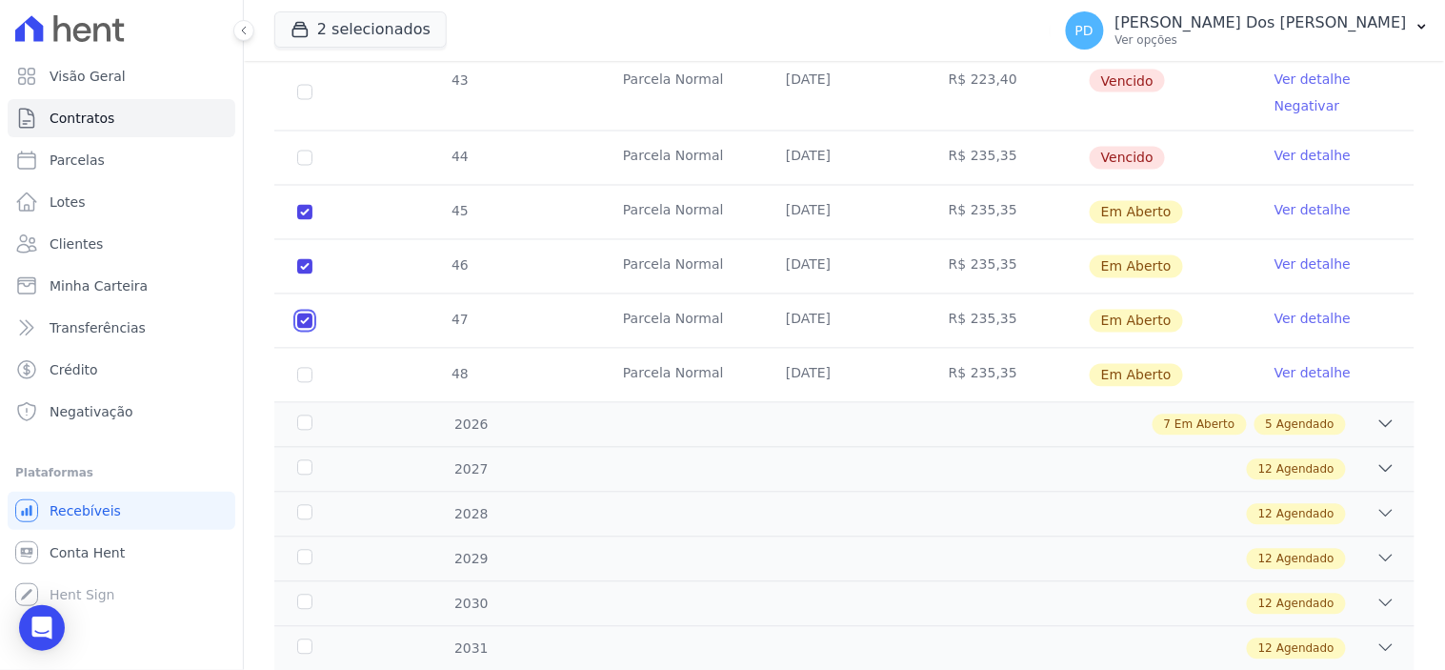
checkbox input "true"
click at [305, 220] on input "checkbox" at bounding box center [304, 212] width 15 height 15
checkbox input "true"
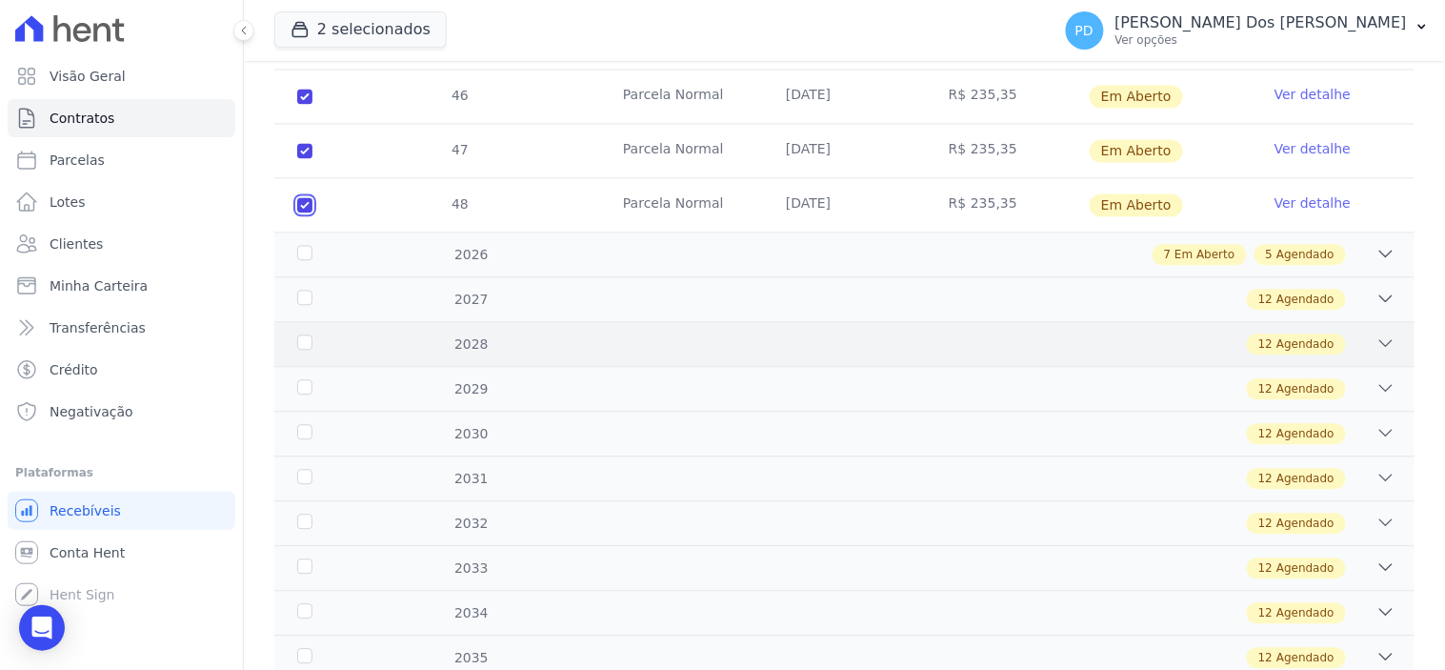
scroll to position [1058, 0]
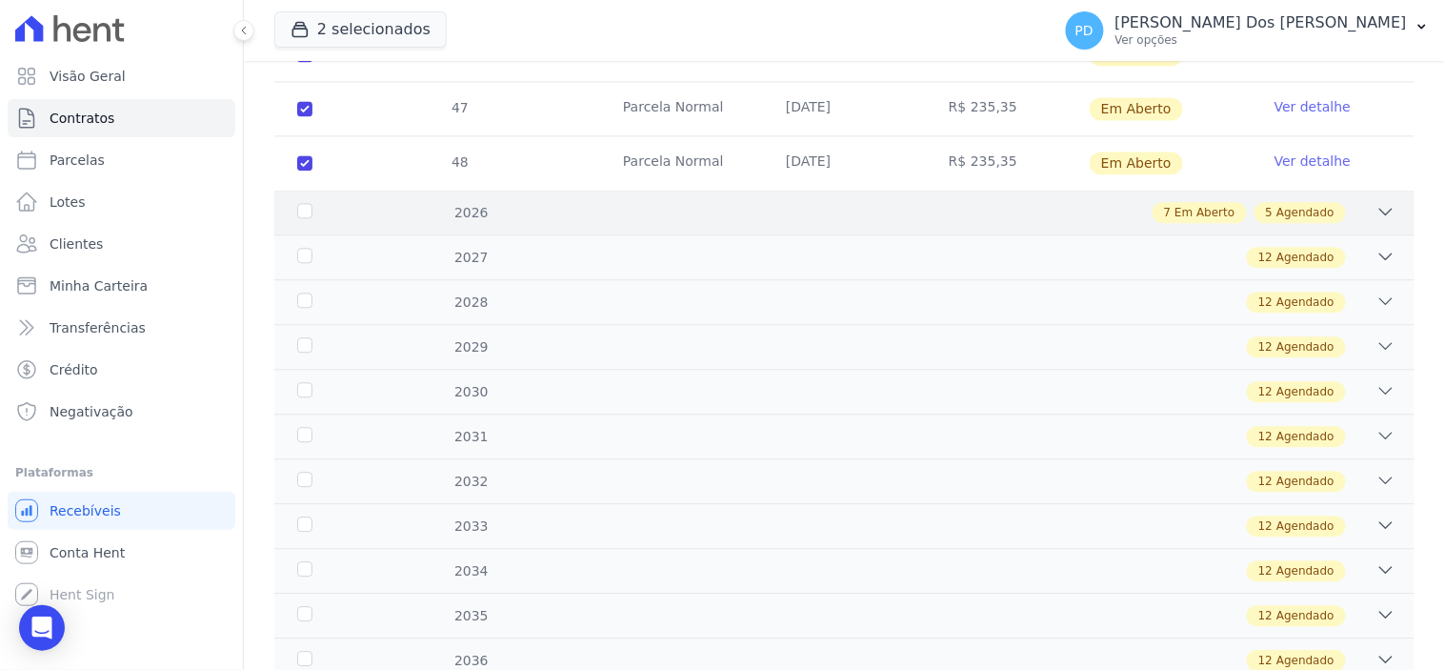
click at [303, 203] on div "2026" at bounding box center [343, 213] width 100 height 20
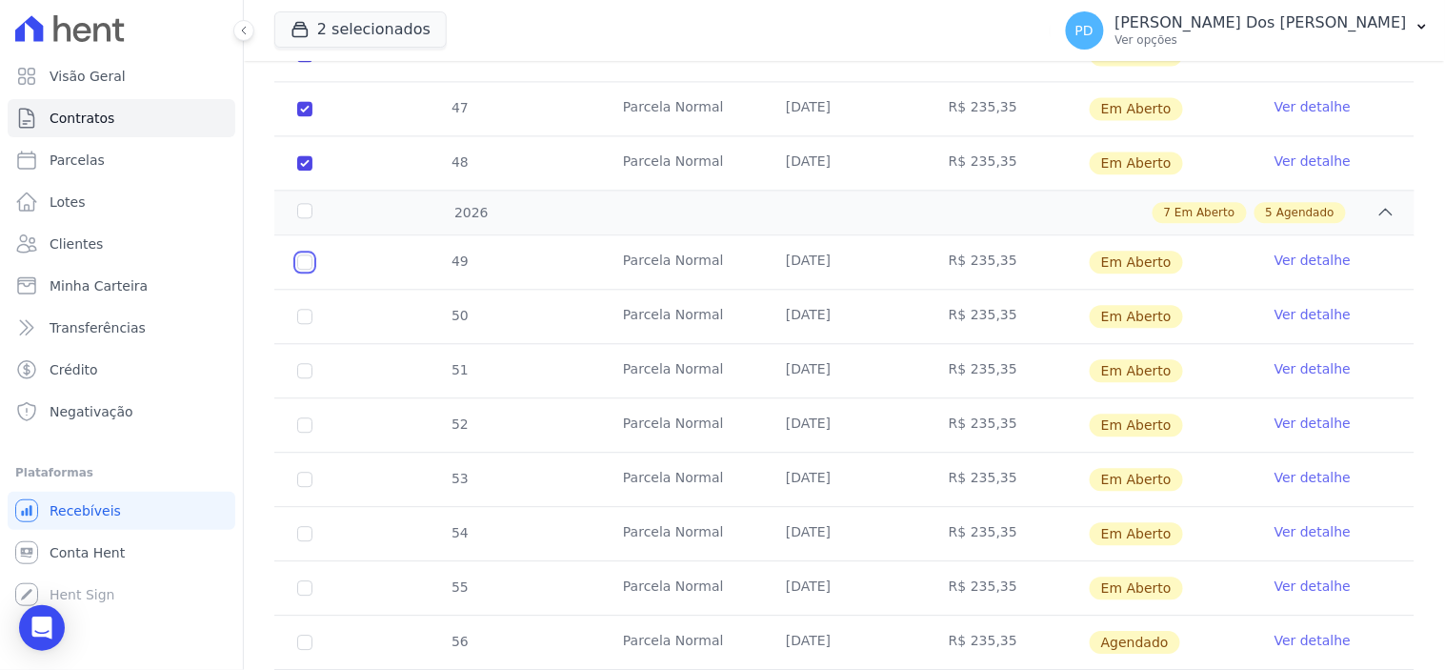
click at [300, 254] on input "checkbox" at bounding box center [304, 261] width 15 height 15
checkbox input "true"
click at [300, 270] on input "checkbox" at bounding box center [304, 261] width 15 height 15
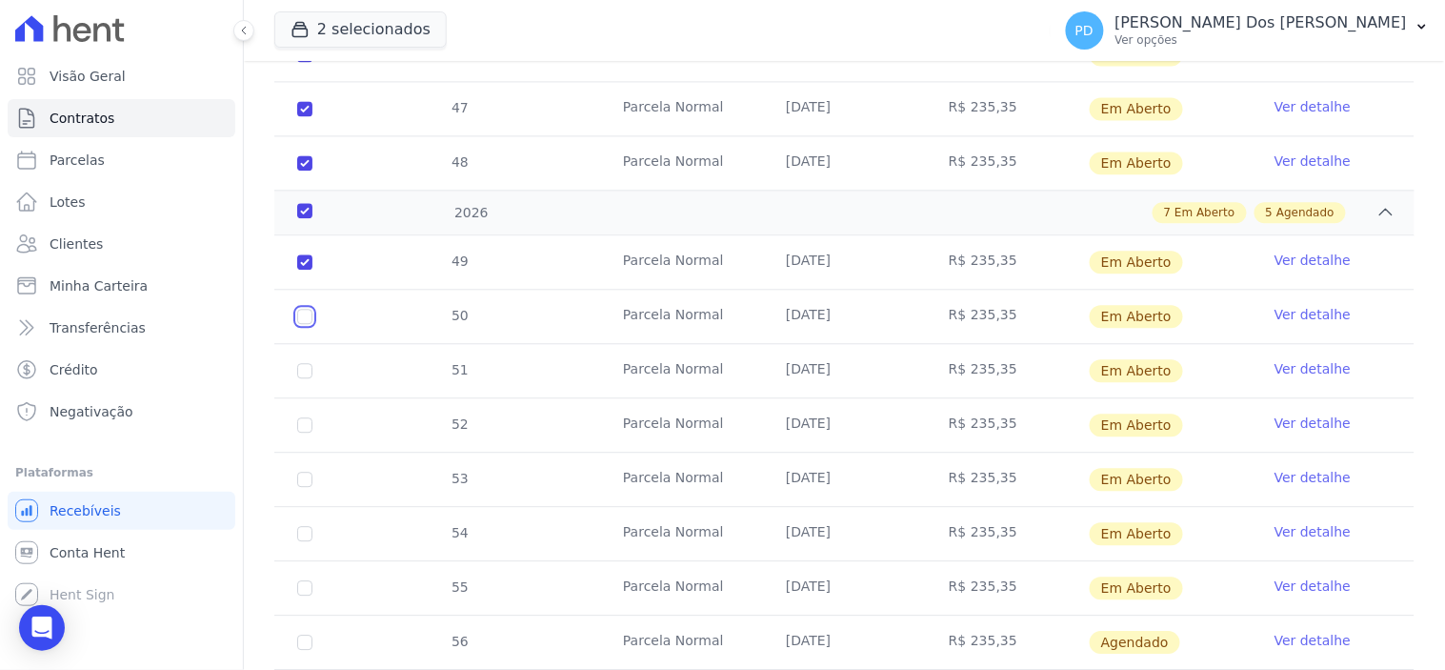
checkbox input "true"
click at [303, 270] on input "checkbox" at bounding box center [304, 261] width 15 height 15
checkbox input "true"
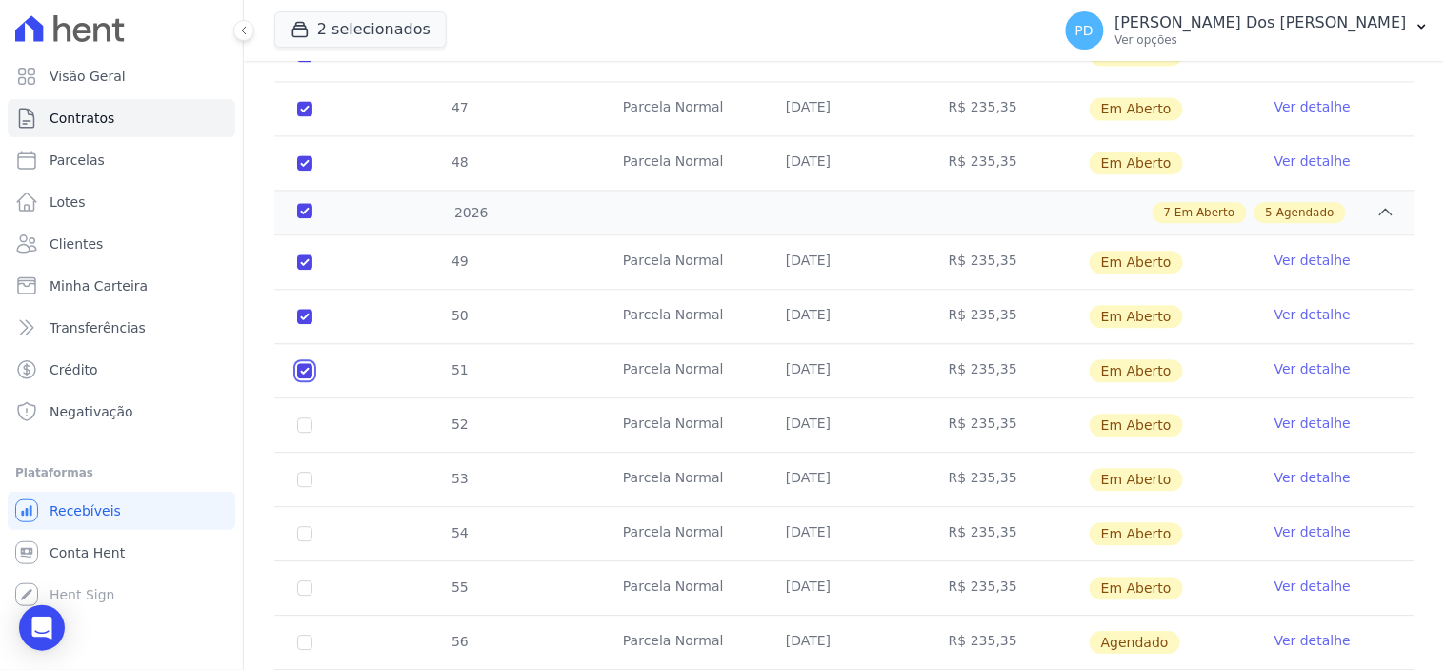
checkbox input "true"
click at [299, 270] on input "checkbox" at bounding box center [304, 261] width 15 height 15
checkbox input "true"
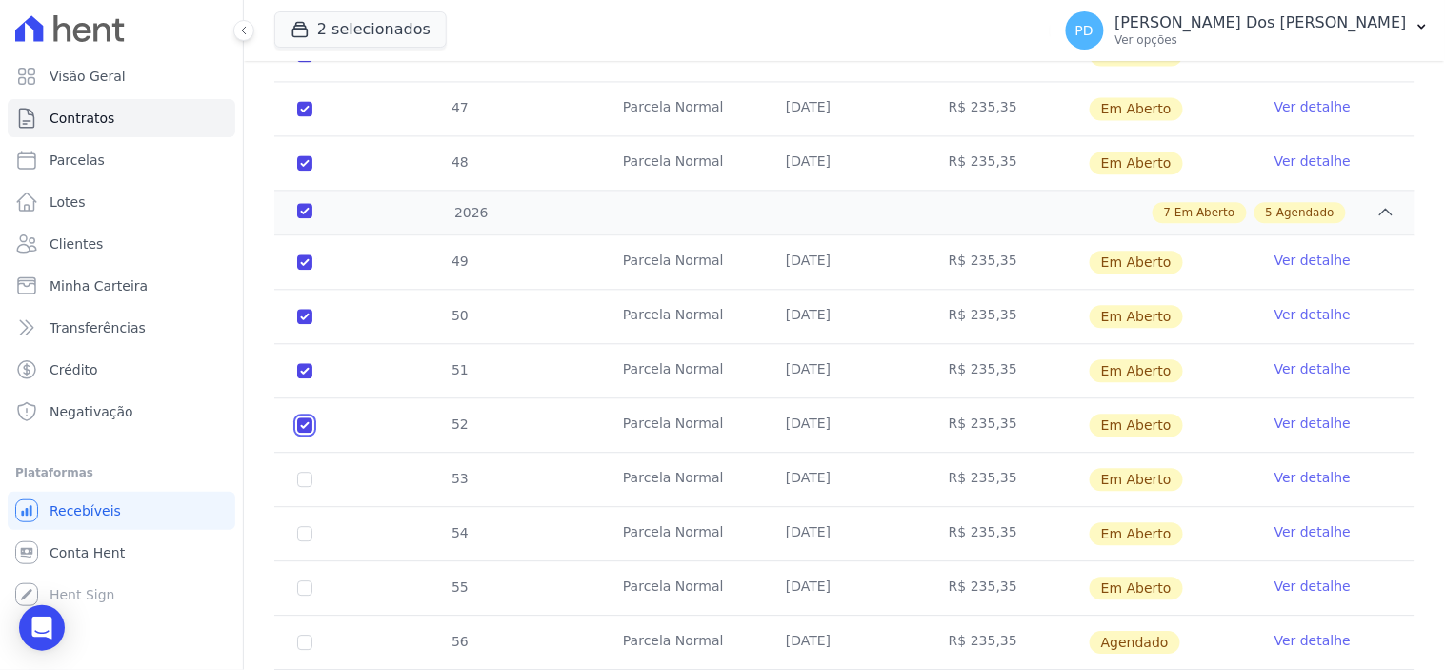
checkbox input "true"
click at [299, 270] on input "checkbox" at bounding box center [304, 261] width 15 height 15
checkbox input "true"
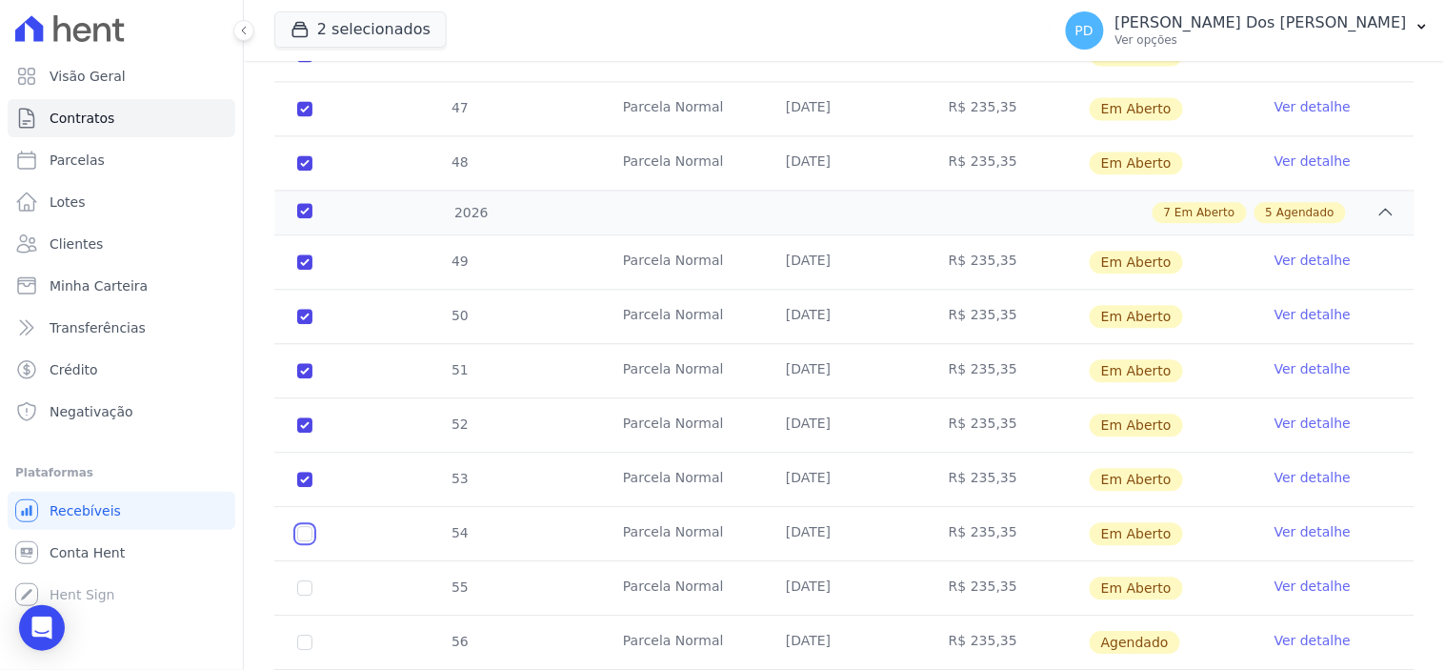
click at [297, 270] on input "checkbox" at bounding box center [304, 261] width 15 height 15
checkbox input "true"
click at [298, 270] on input "checkbox" at bounding box center [304, 261] width 15 height 15
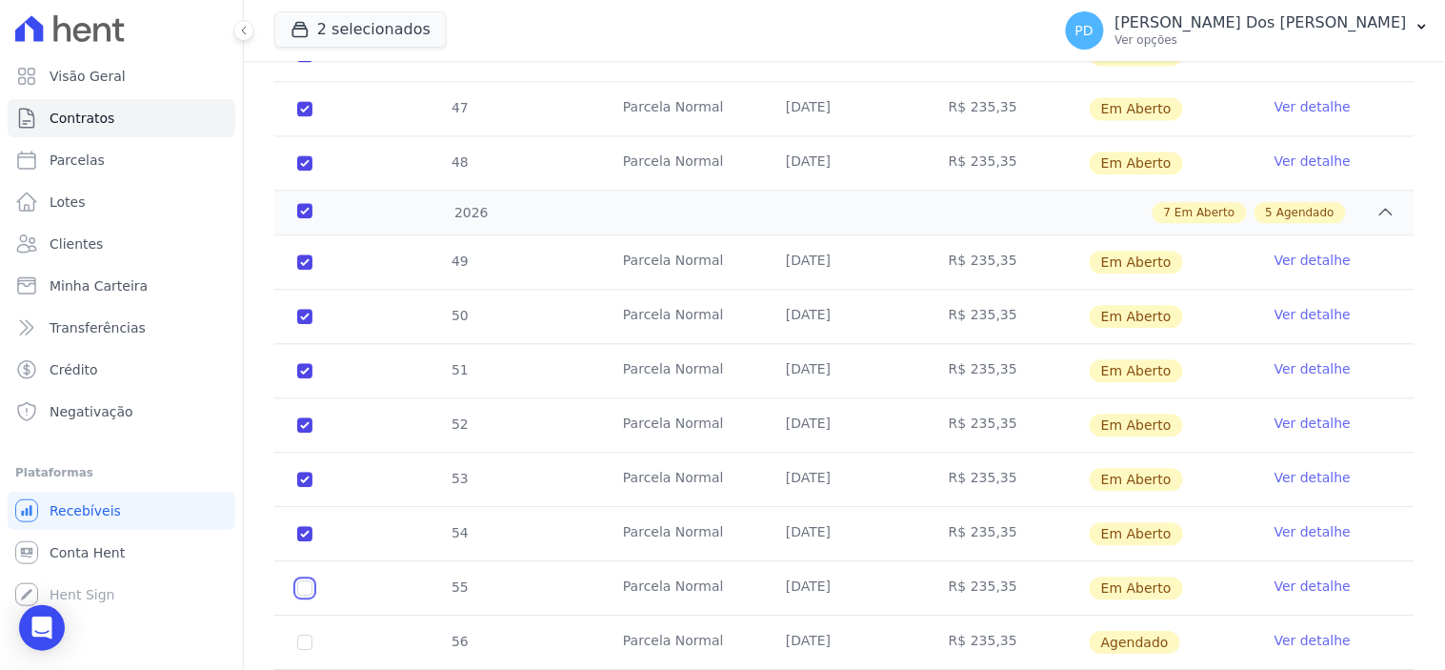
checkbox input "true"
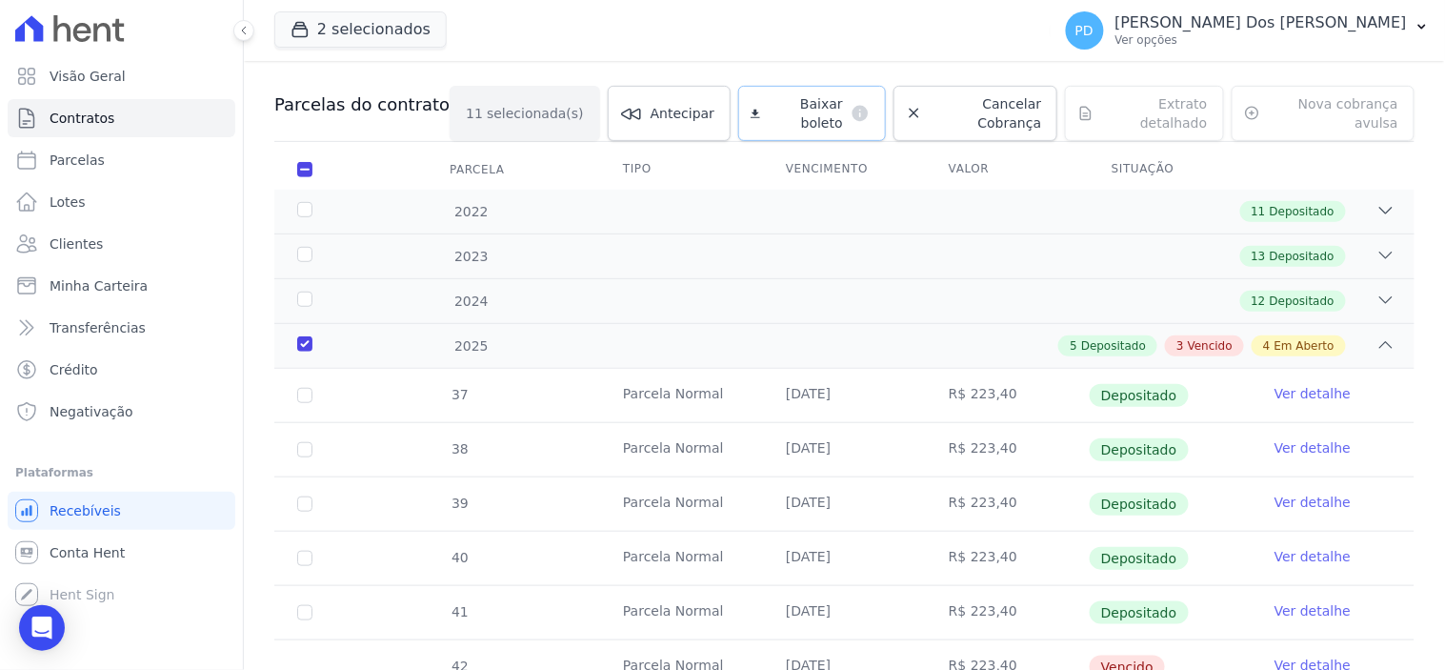
scroll to position [0, 0]
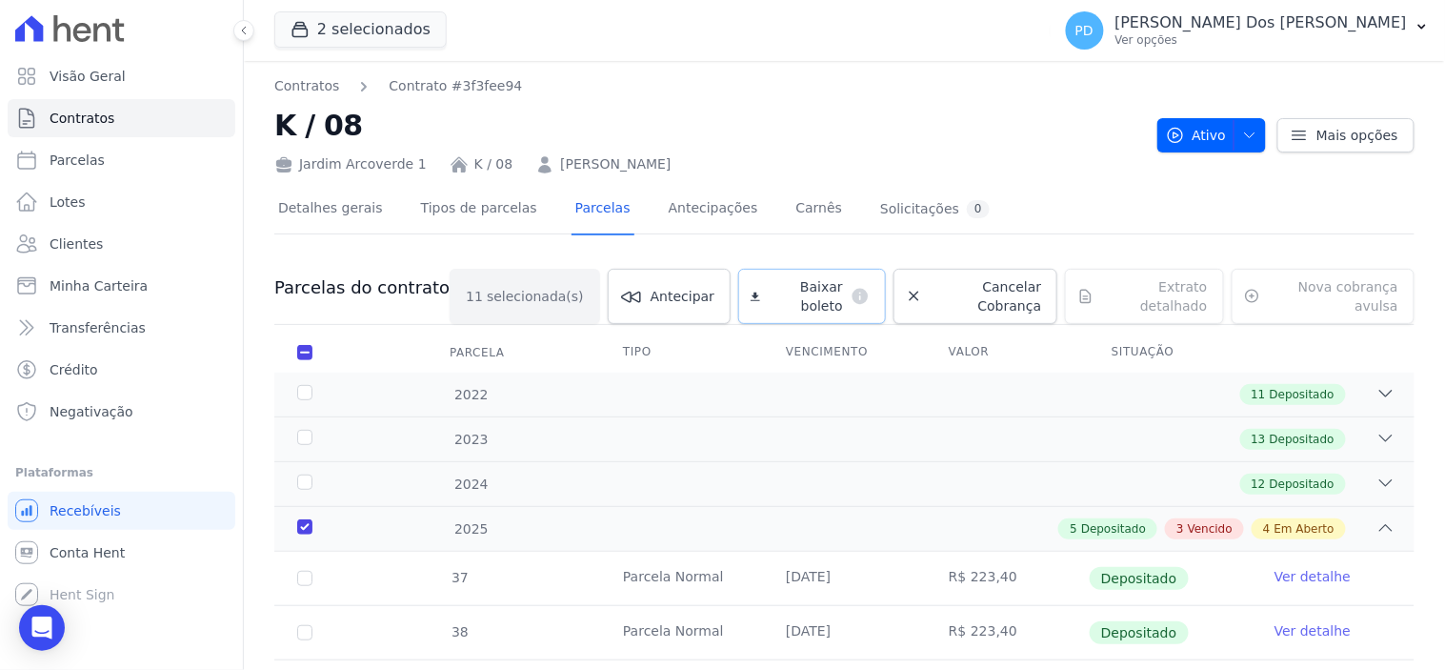
click at [768, 290] on span "Baixar boleto" at bounding box center [805, 296] width 75 height 38
click at [1425, 33] on icon "button" at bounding box center [1421, 26] width 15 height 15
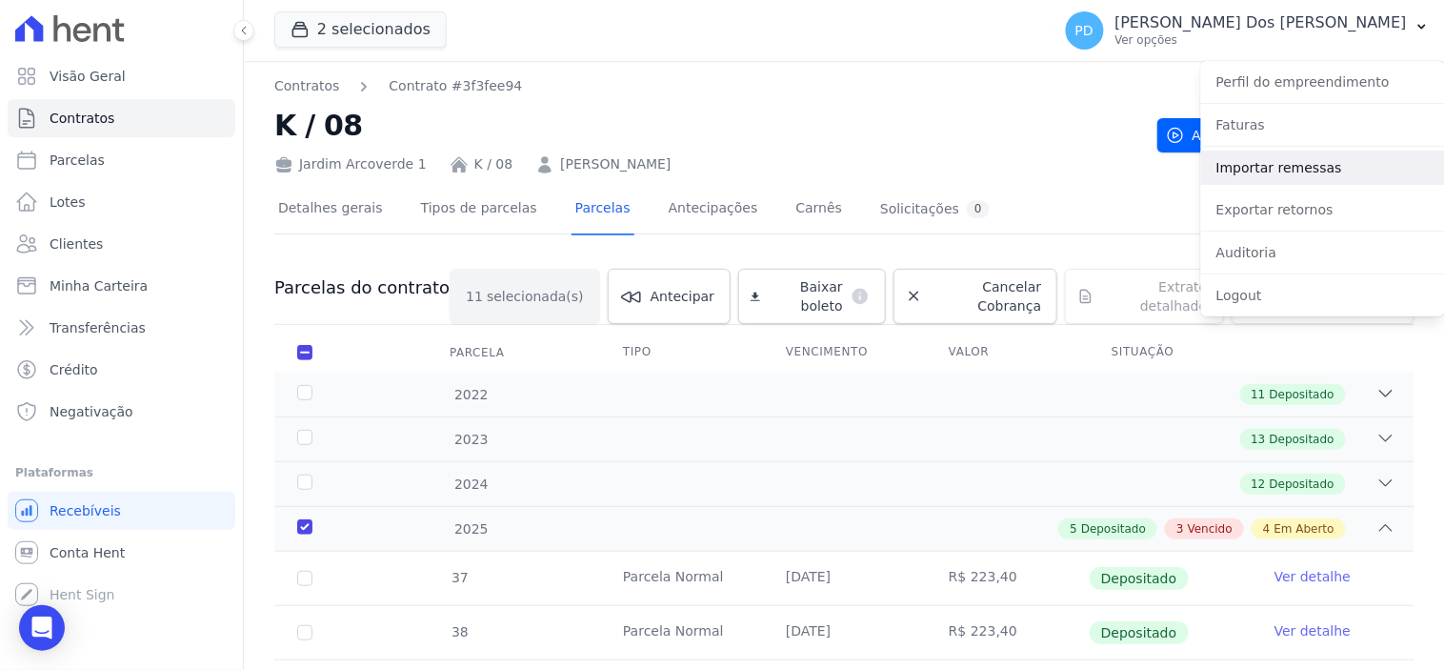
click at [1309, 169] on link "Importar remessas" at bounding box center [1323, 167] width 244 height 34
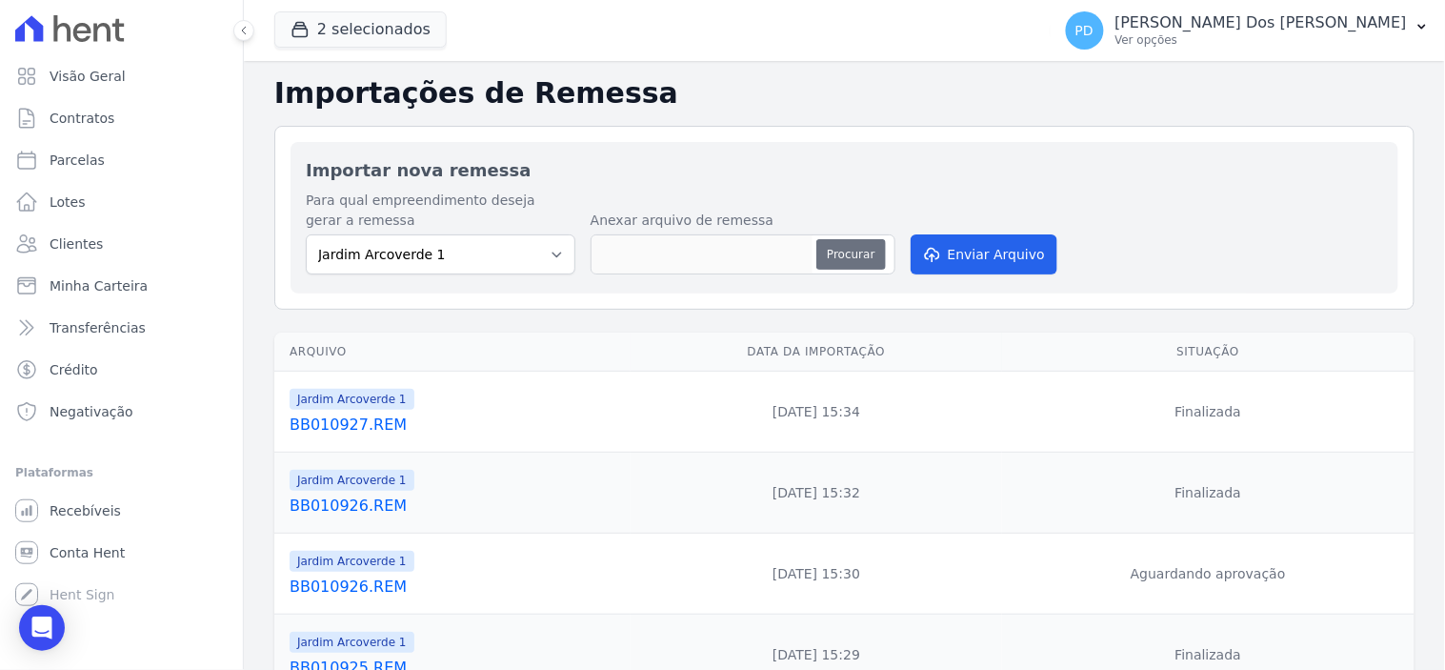
click at [832, 244] on button "Procurar" at bounding box center [850, 254] width 69 height 30
type input "BB010928.REM"
click at [984, 246] on button "Enviar Arquivo" at bounding box center [984, 254] width 147 height 40
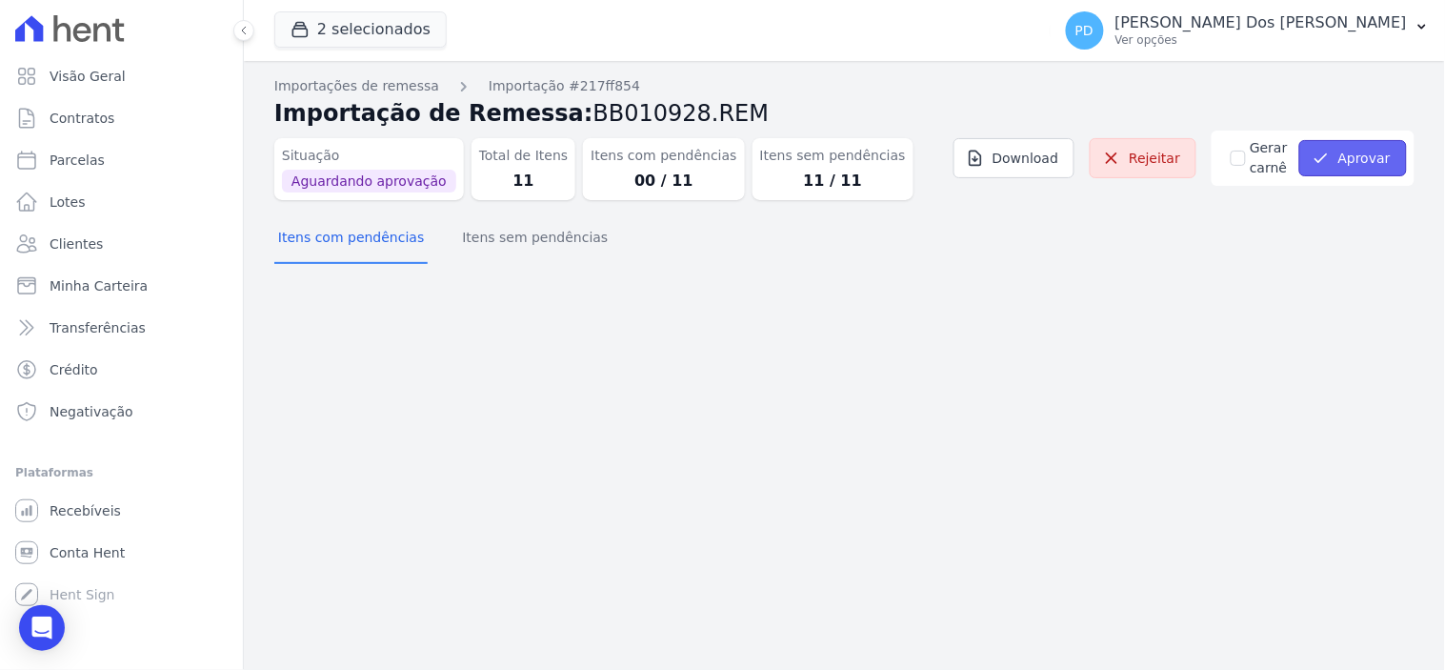
click at [1360, 143] on button "Aprovar" at bounding box center [1353, 158] width 108 height 36
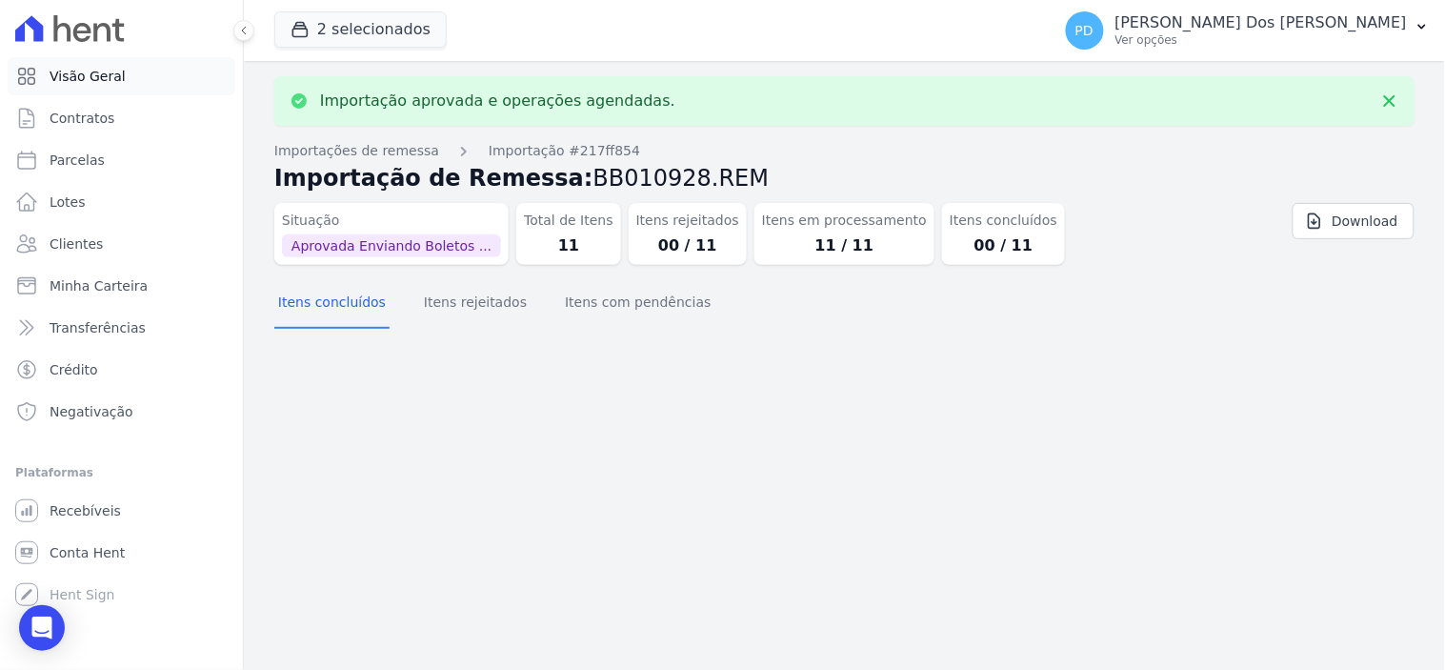
click at [107, 76] on span "Visão Geral" at bounding box center [88, 76] width 76 height 19
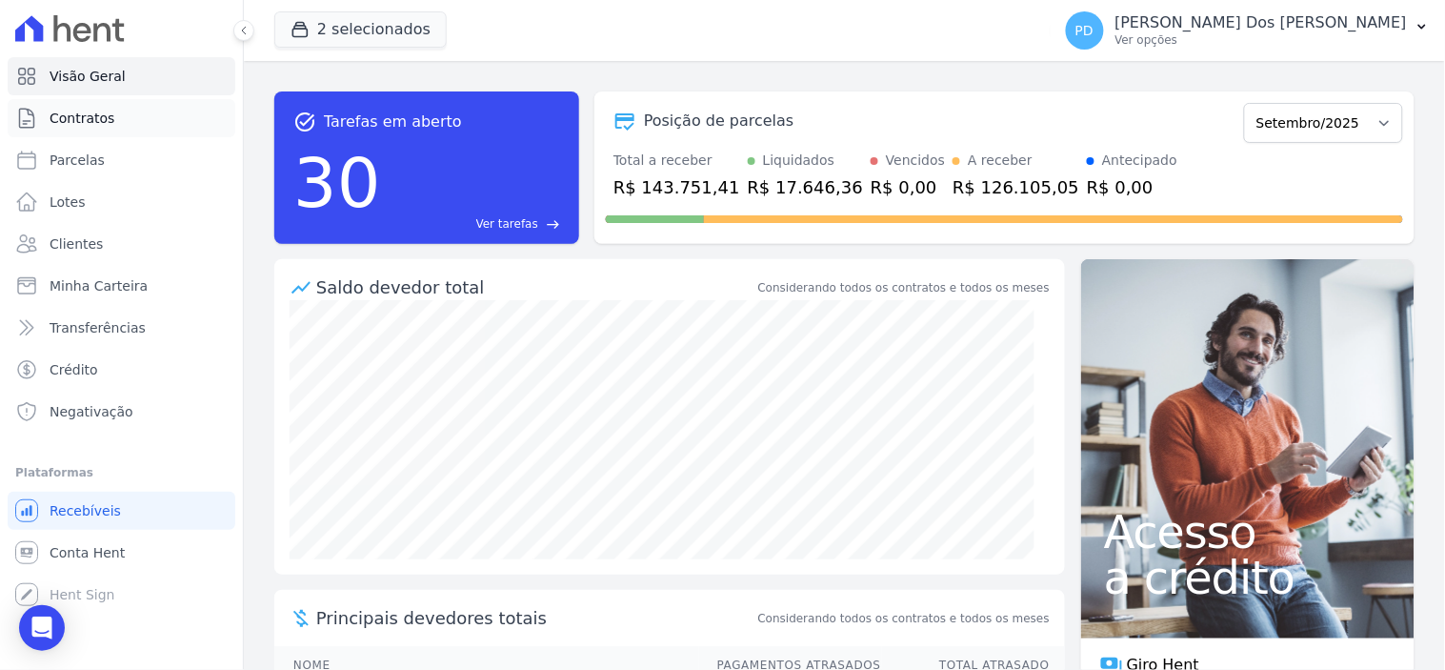
click at [67, 118] on span "Contratos" at bounding box center [82, 118] width 65 height 19
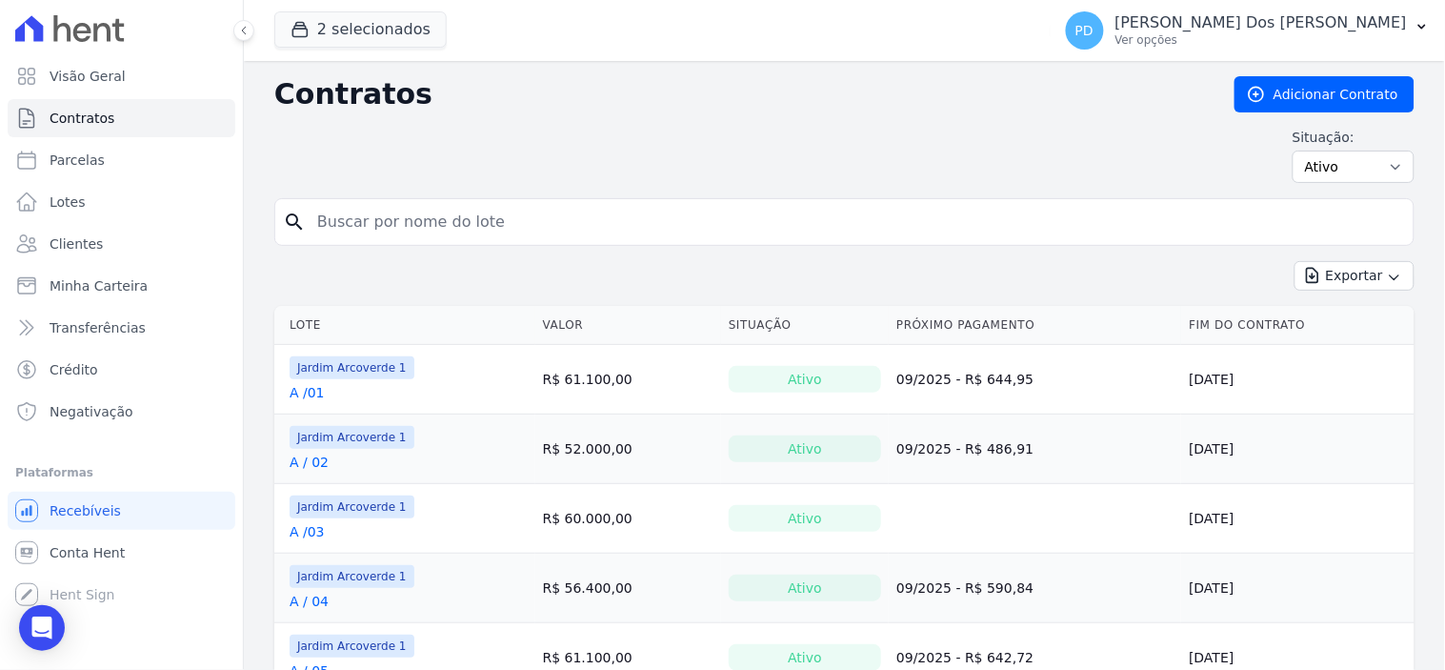
click at [363, 211] on input "search" at bounding box center [856, 222] width 1100 height 38
type input "k / 18"
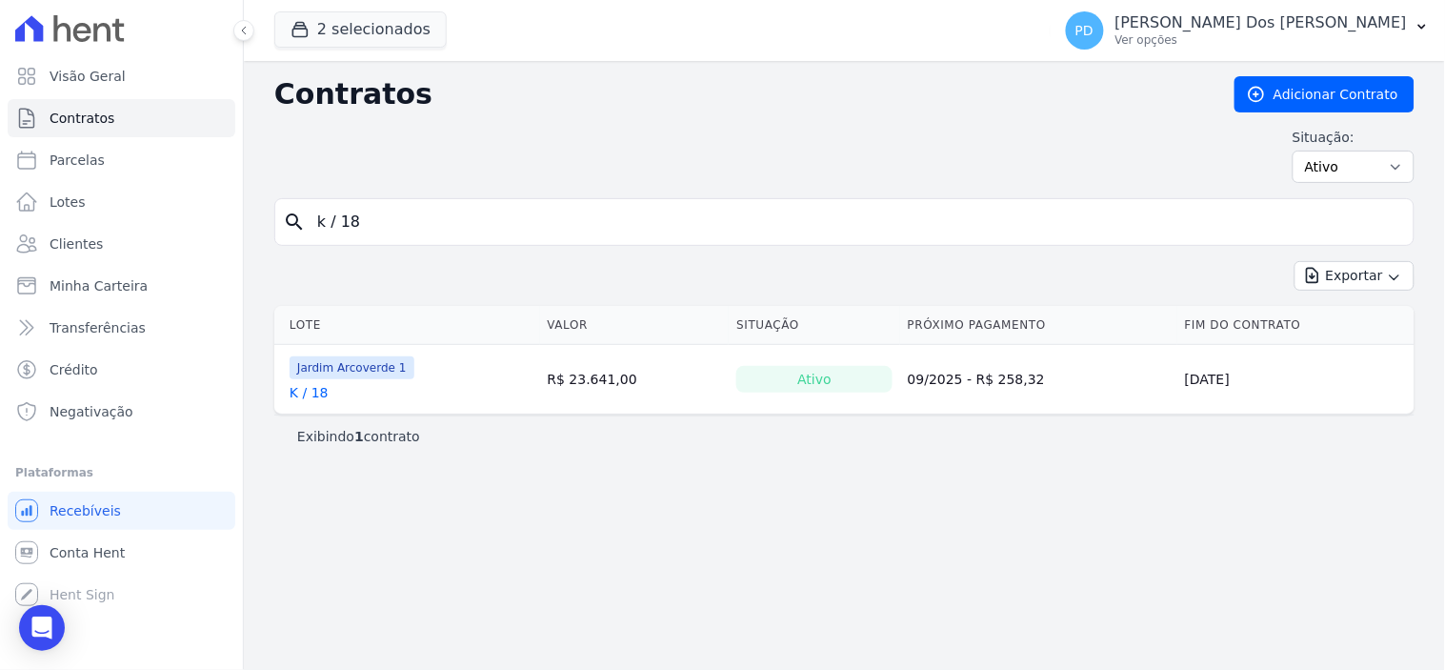
click at [311, 389] on link "K / 18" at bounding box center [309, 392] width 39 height 19
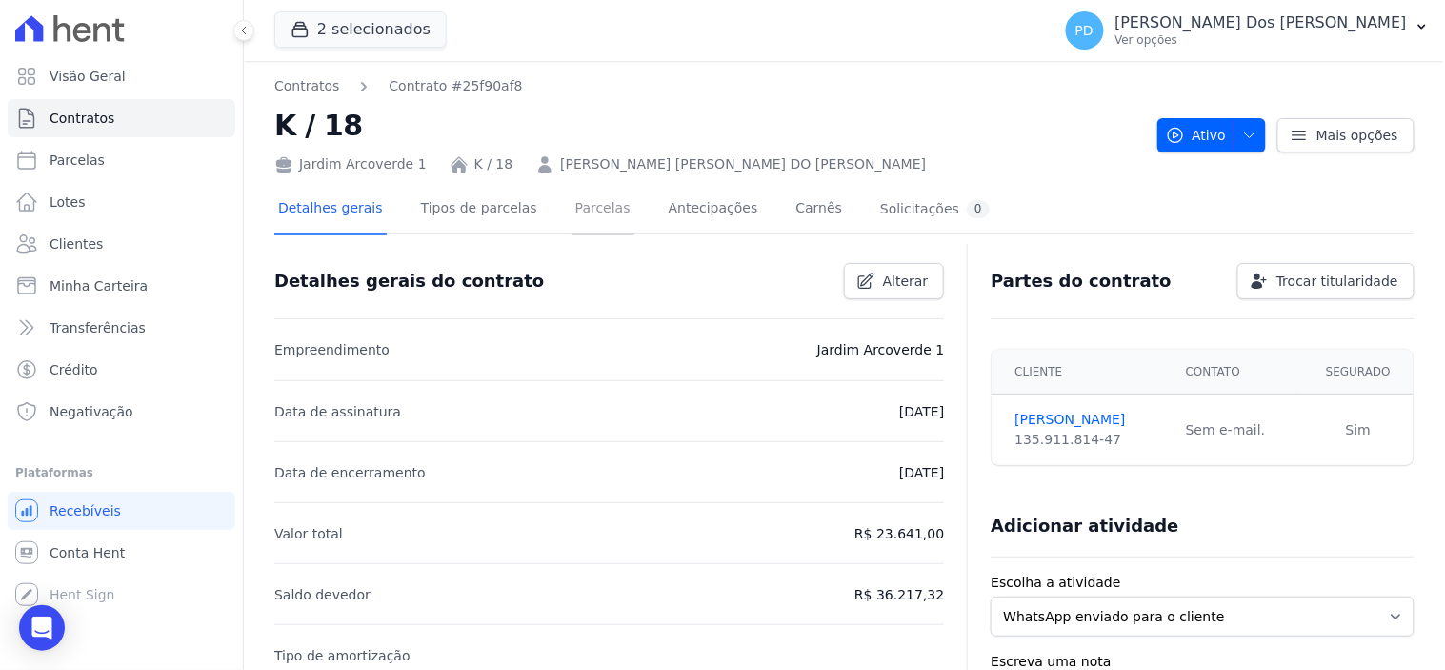
click at [577, 206] on link "Parcelas" at bounding box center [602, 210] width 63 height 50
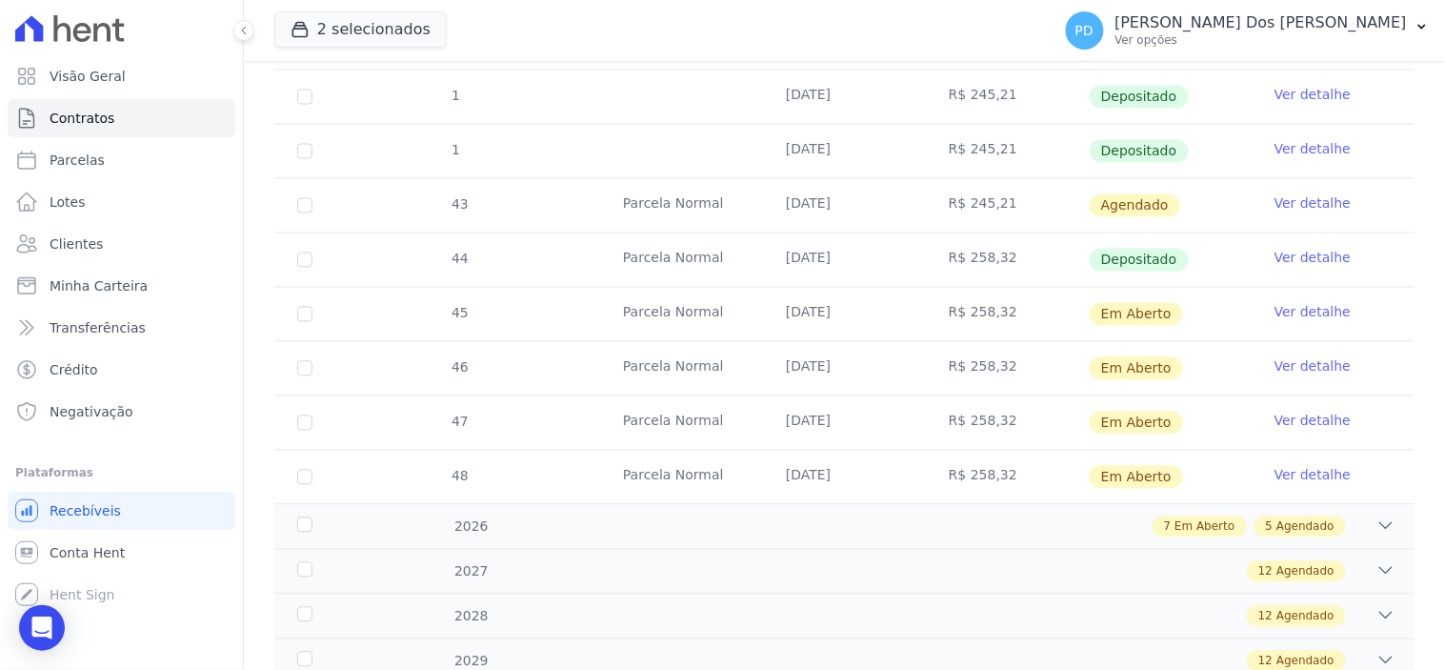
scroll to position [952, 0]
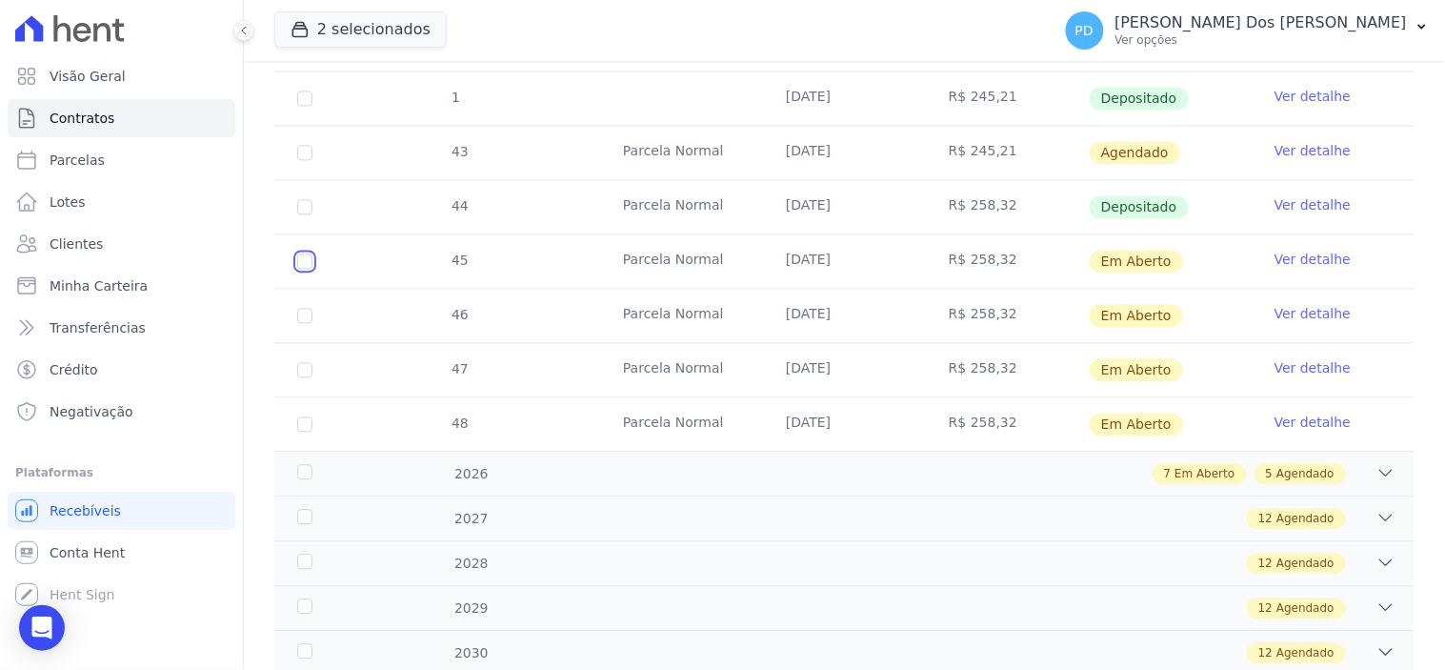
click at [306, 258] on input "checkbox" at bounding box center [304, 261] width 15 height 15
checkbox input "true"
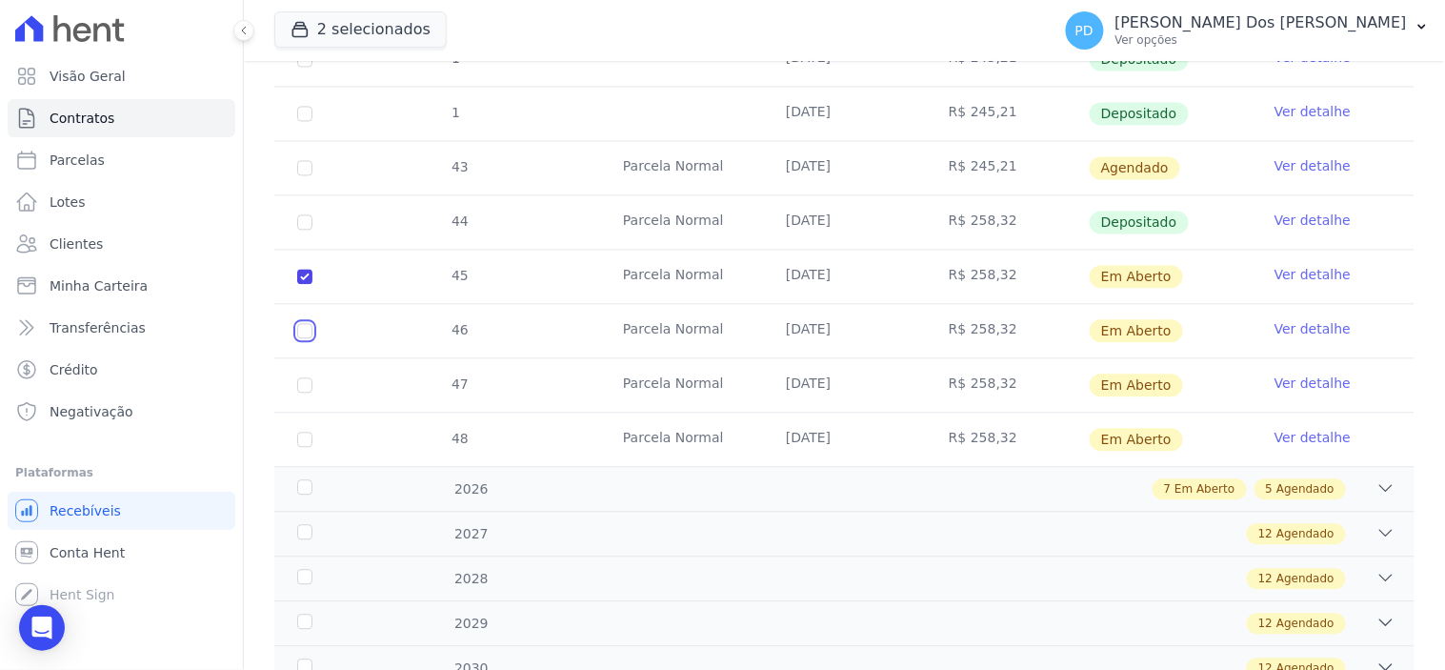
click at [302, 285] on input "checkbox" at bounding box center [304, 277] width 15 height 15
checkbox input "true"
click at [307, 285] on input "checkbox" at bounding box center [304, 277] width 15 height 15
checkbox input "true"
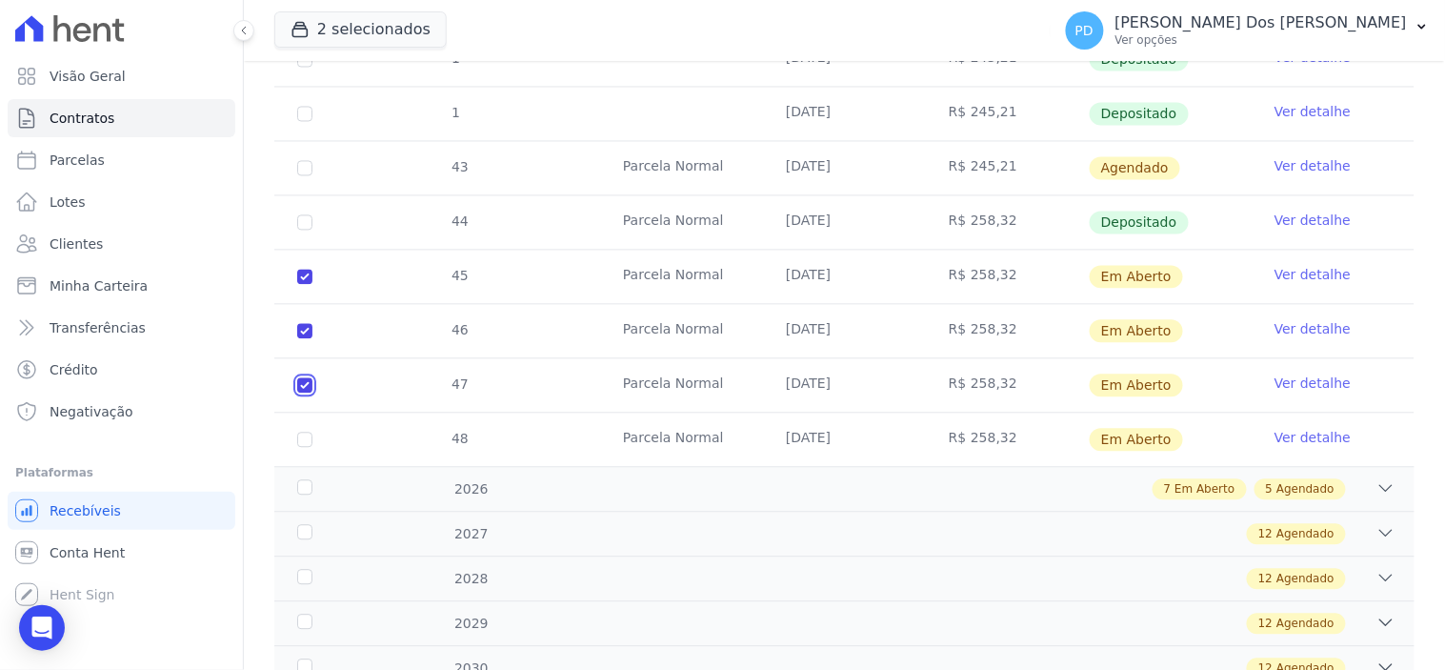
checkbox input "true"
click at [297, 285] on input "checkbox" at bounding box center [304, 277] width 15 height 15
checkbox input "true"
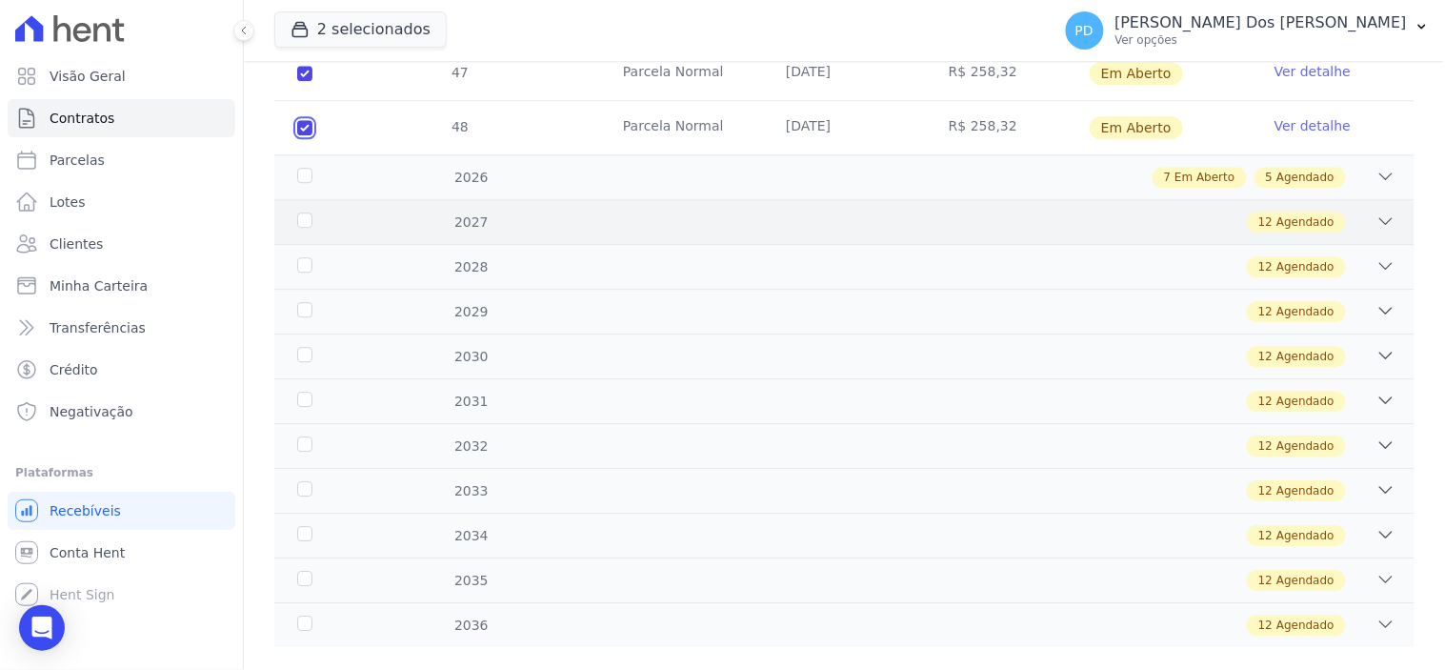
scroll to position [1270, 0]
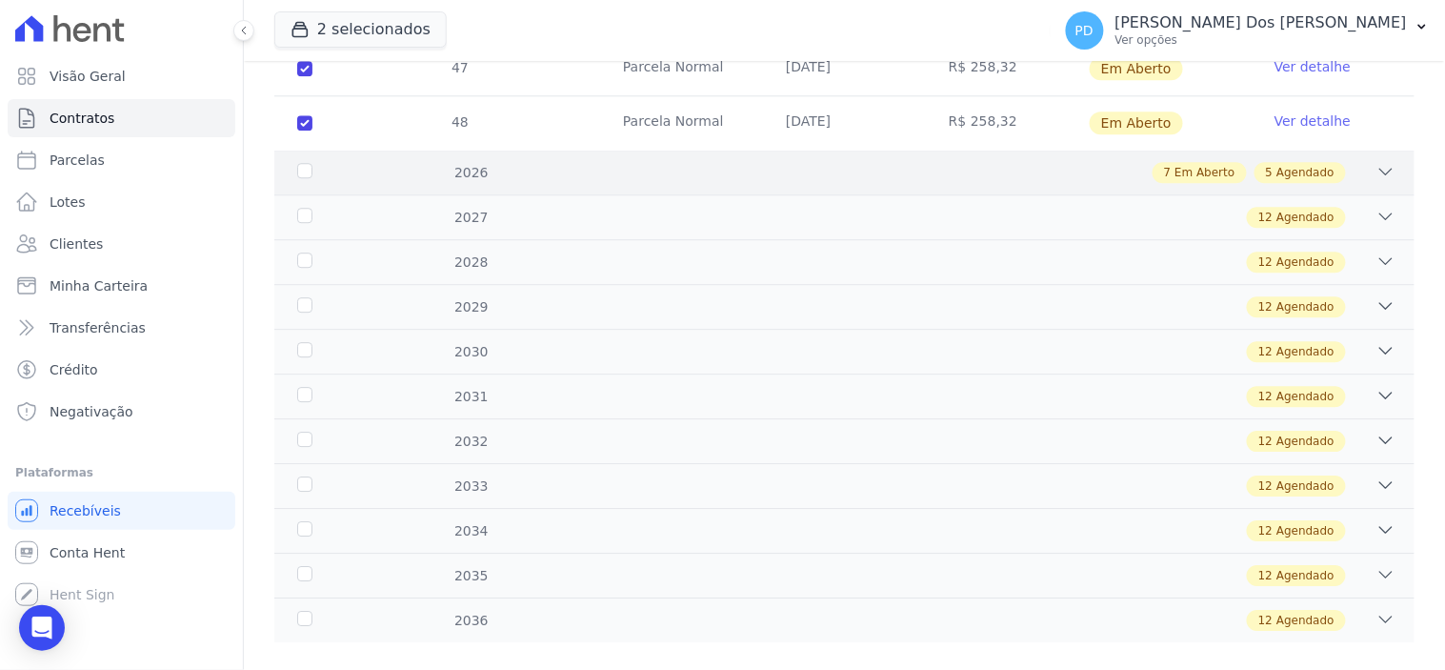
click at [301, 163] on div "2026" at bounding box center [343, 173] width 100 height 20
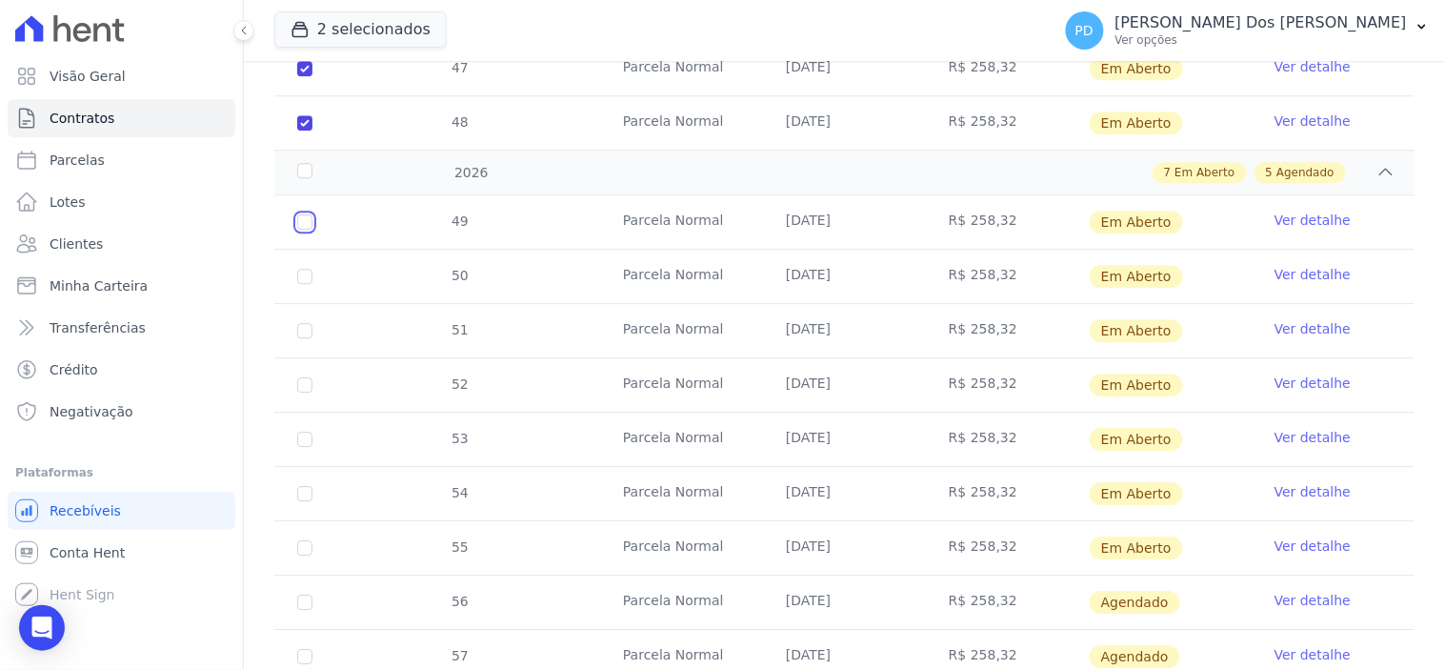
click at [302, 214] on input "checkbox" at bounding box center [304, 221] width 15 height 15
checkbox input "true"
click at [299, 230] on input "checkbox" at bounding box center [304, 221] width 15 height 15
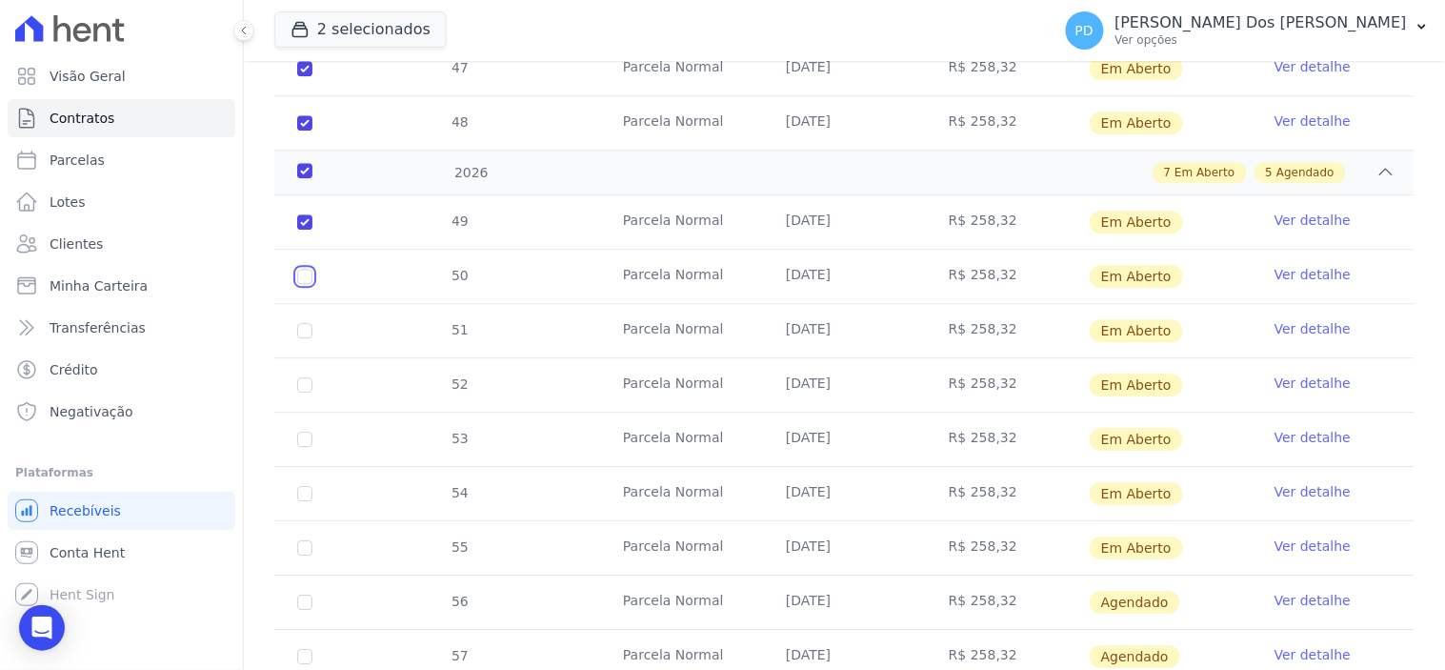
checkbox input "true"
click at [301, 230] on input "checkbox" at bounding box center [304, 221] width 15 height 15
checkbox input "true"
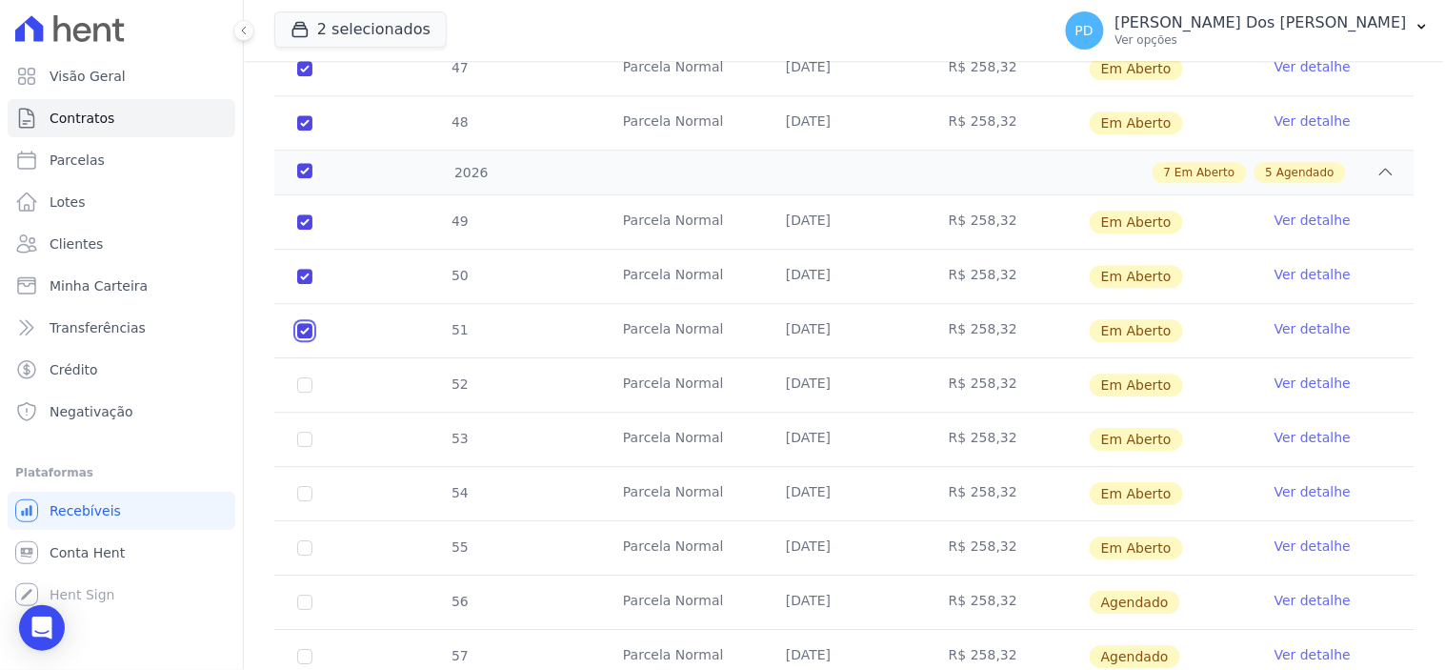
checkbox input "true"
click at [302, 230] on input "checkbox" at bounding box center [304, 221] width 15 height 15
checkbox input "true"
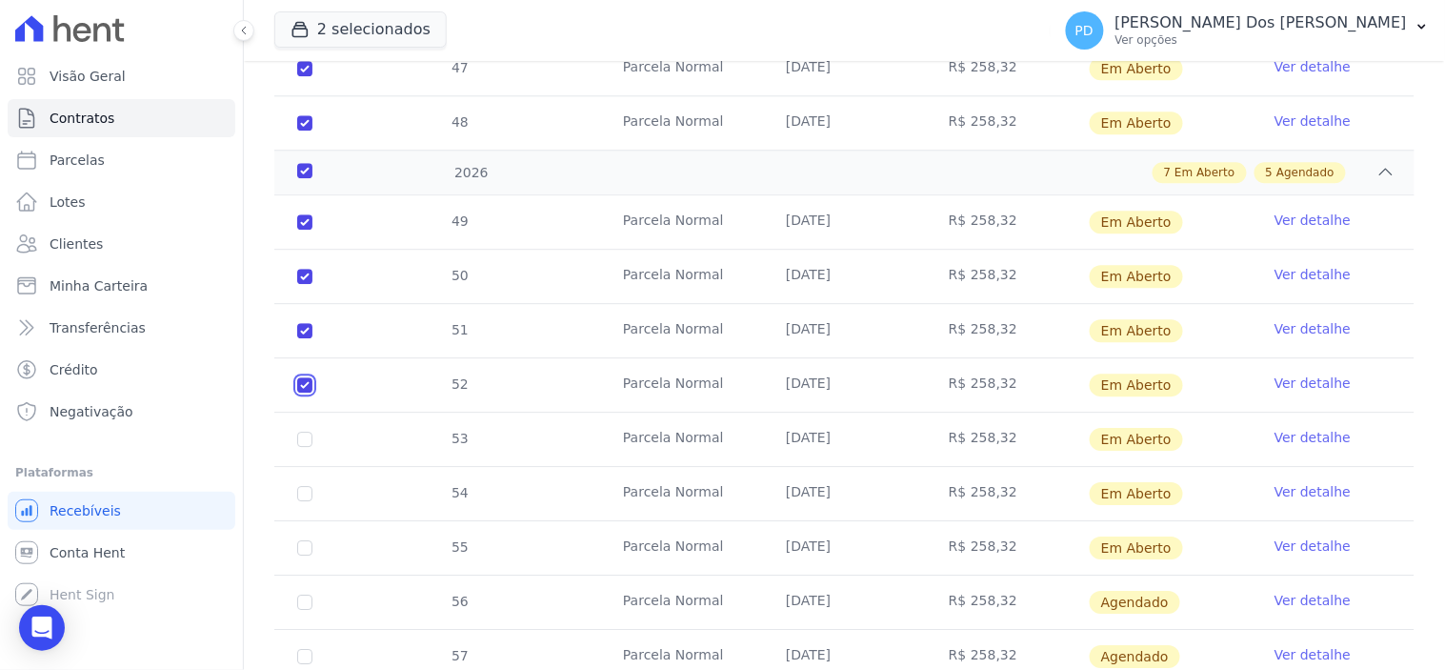
checkbox input "true"
click at [302, 230] on input "checkbox" at bounding box center [304, 221] width 15 height 15
checkbox input "true"
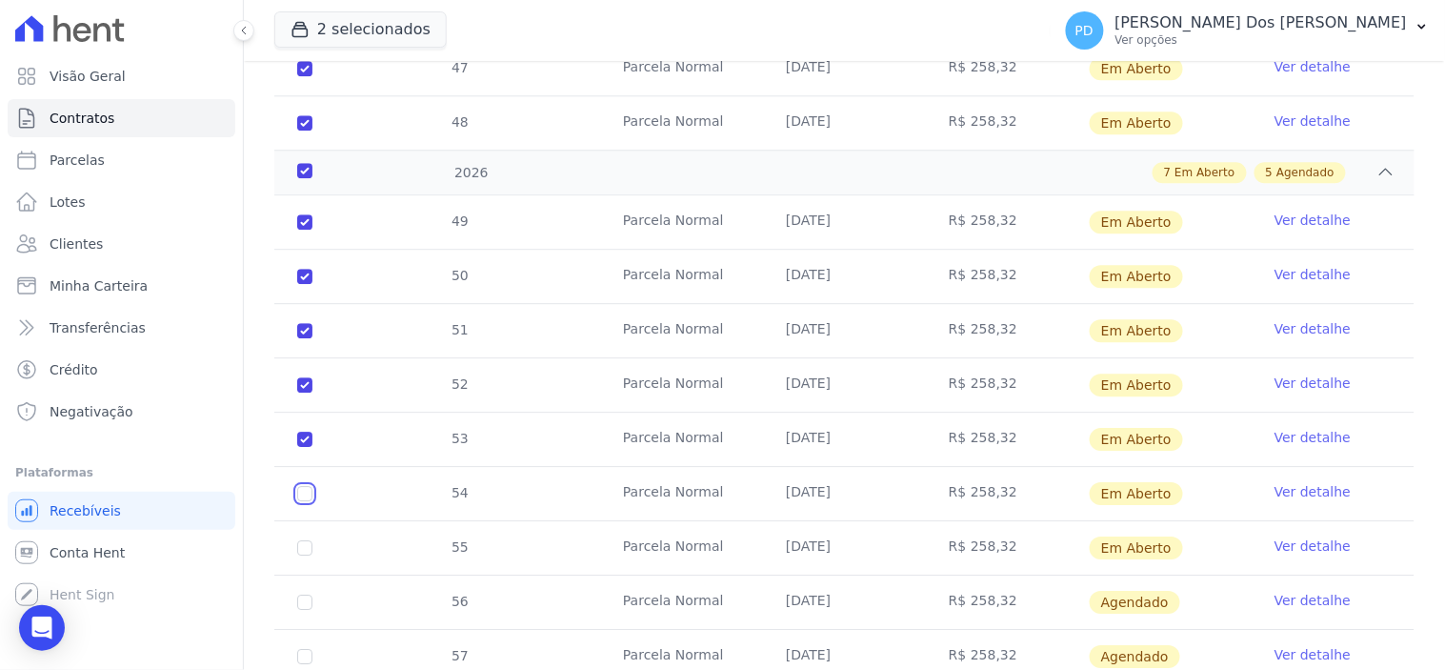
click at [305, 230] on input "checkbox" at bounding box center [304, 221] width 15 height 15
checkbox input "true"
click at [305, 230] on input "checkbox" at bounding box center [304, 221] width 15 height 15
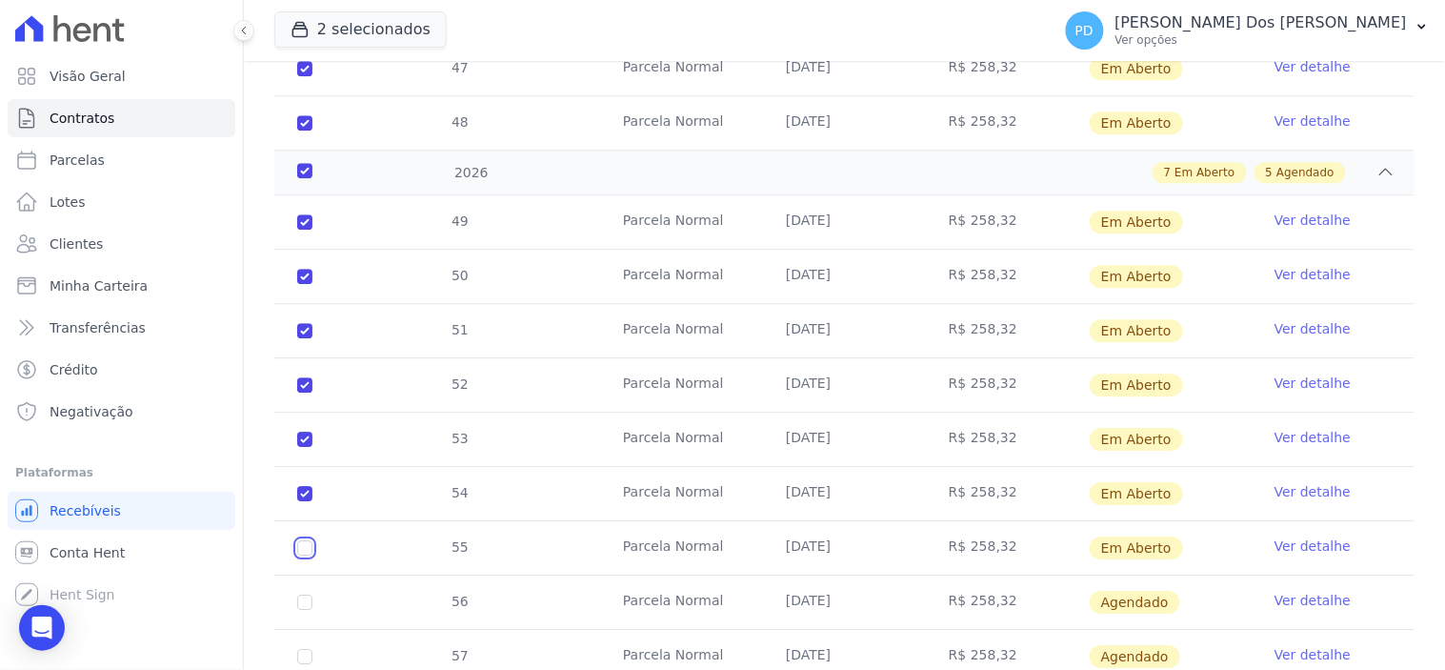
checkbox input "true"
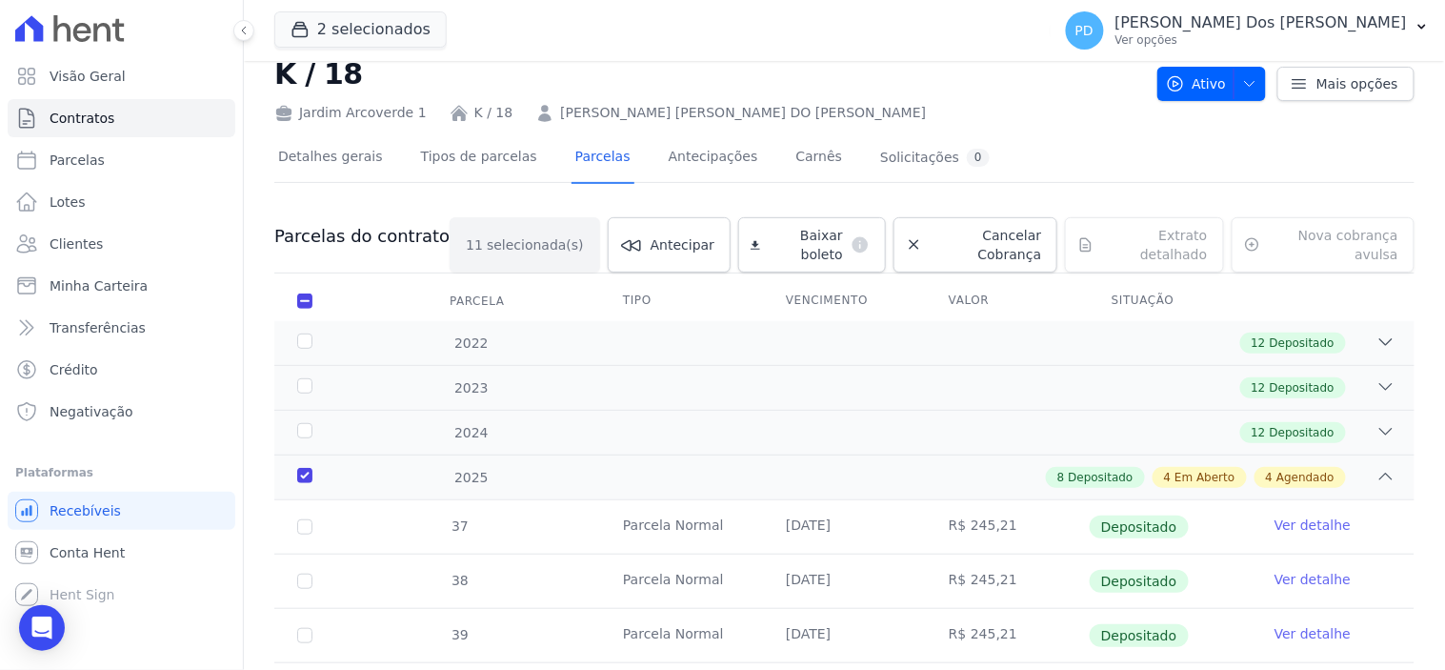
scroll to position [0, 0]
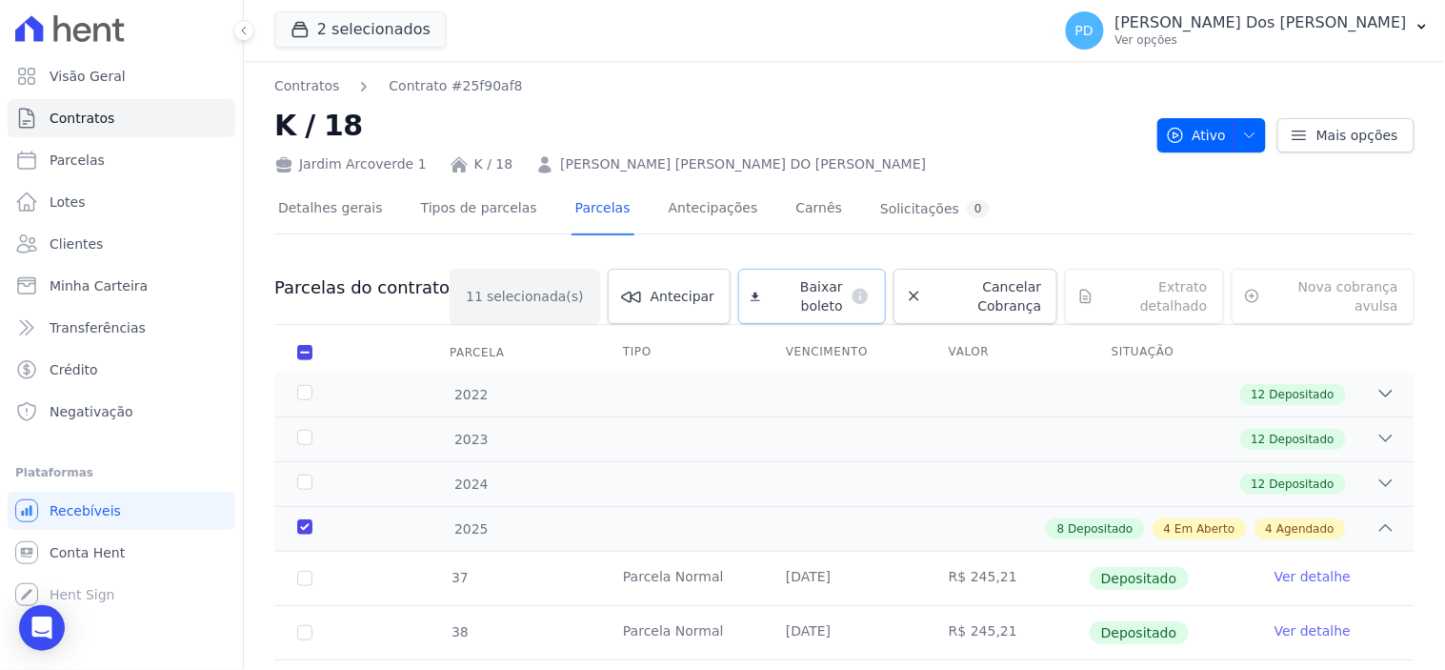
click at [785, 281] on span "Baixar boleto" at bounding box center [805, 296] width 75 height 38
click at [1423, 24] on icon "button" at bounding box center [1421, 26] width 15 height 15
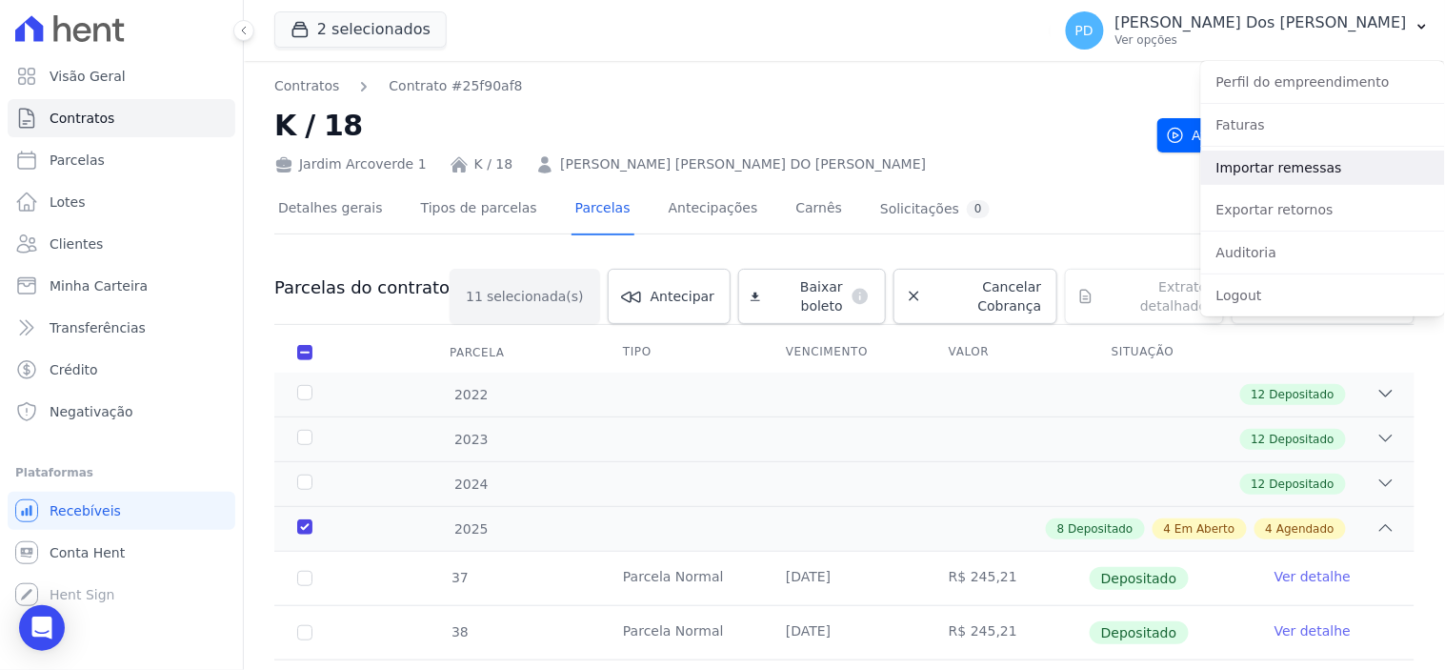
click at [1372, 166] on link "Importar remessas" at bounding box center [1323, 167] width 244 height 34
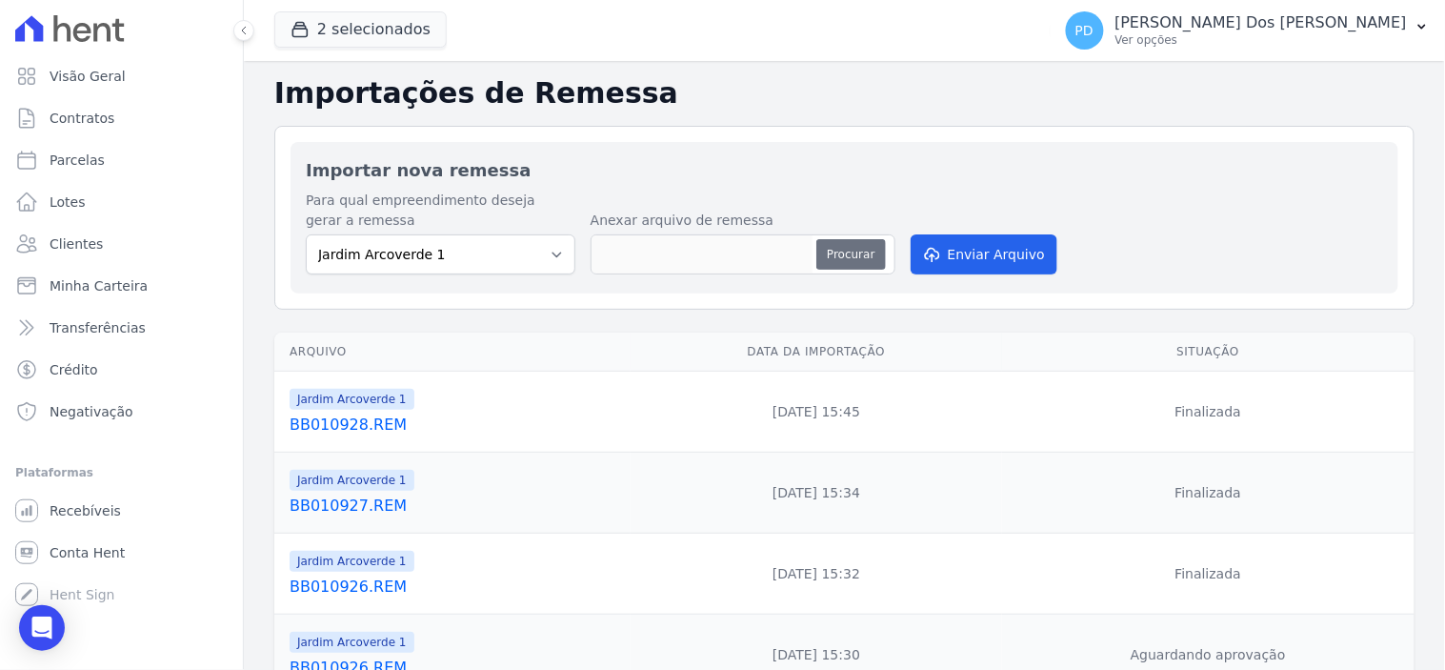
click at [864, 258] on button "Procurar" at bounding box center [850, 254] width 69 height 30
type input "BB010929.REM"
click at [966, 254] on button "Enviar Arquivo" at bounding box center [984, 254] width 147 height 40
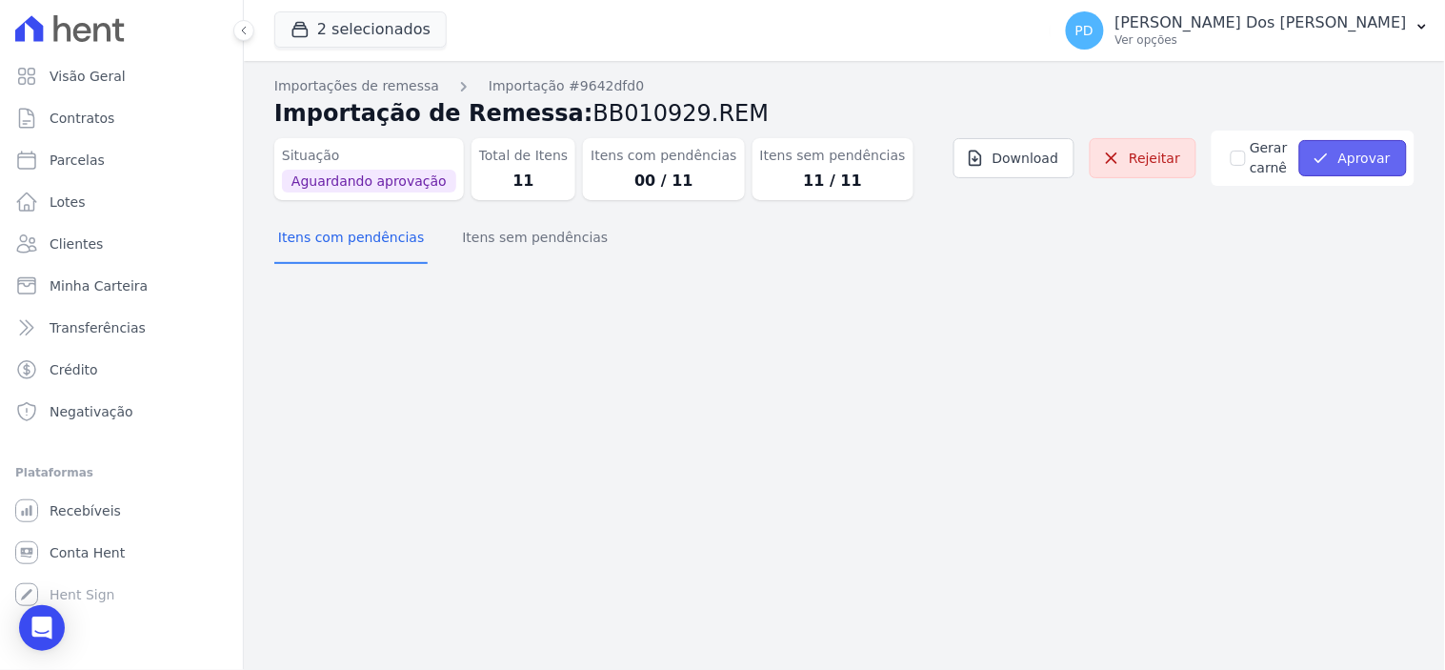
click at [1338, 156] on button "Aprovar" at bounding box center [1353, 158] width 108 height 36
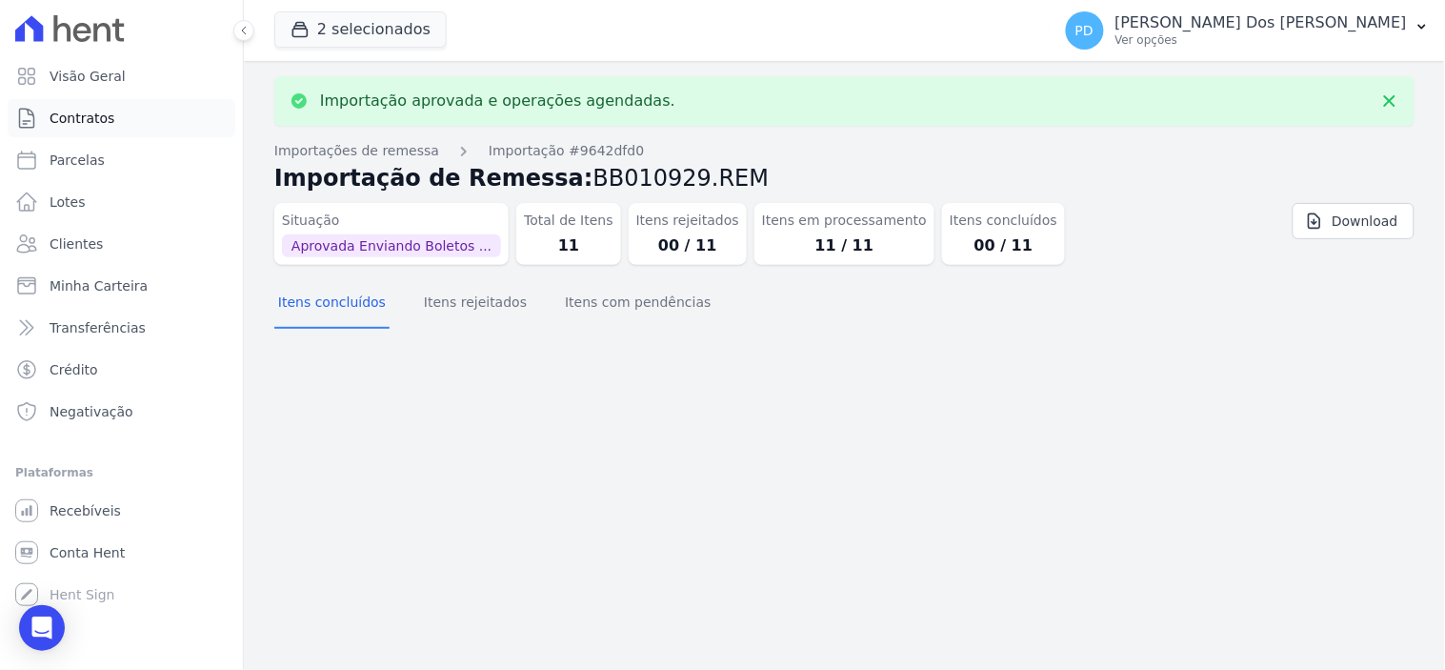
click at [67, 118] on span "Contratos" at bounding box center [82, 118] width 65 height 19
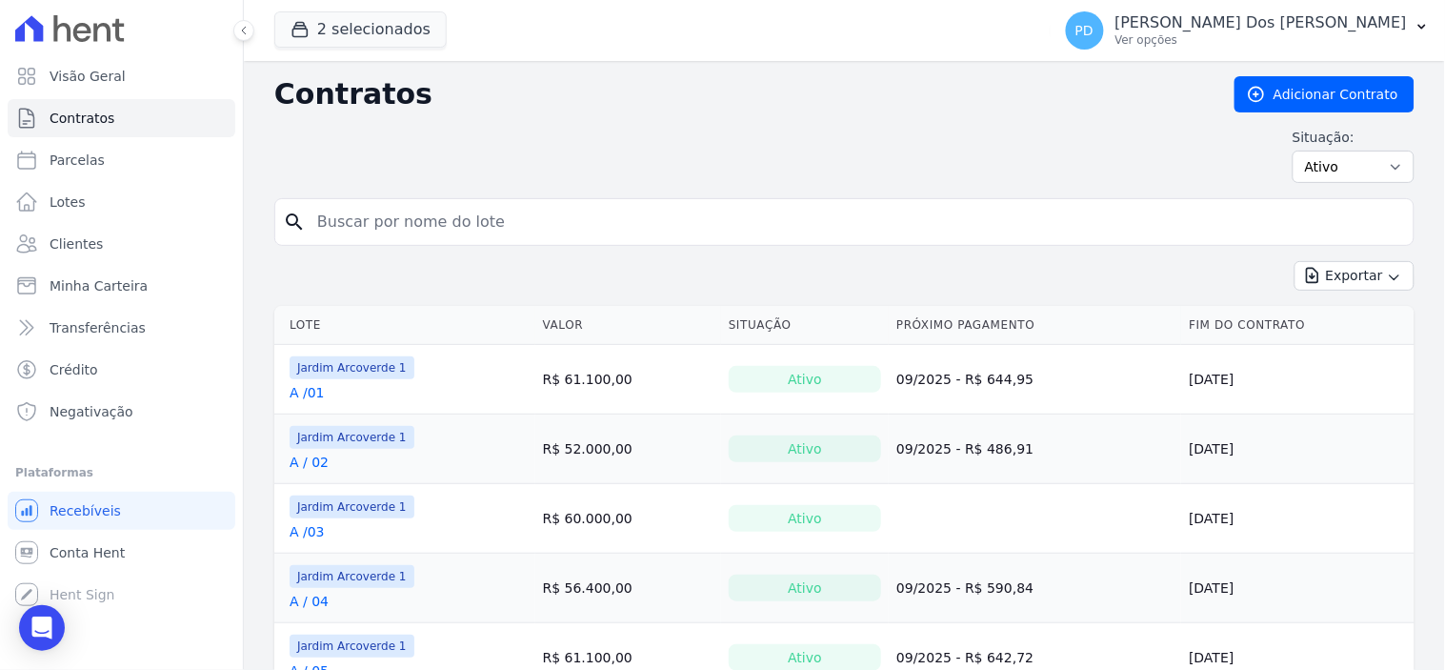
click at [384, 210] on input "search" at bounding box center [856, 222] width 1100 height 38
type input "c / 25"
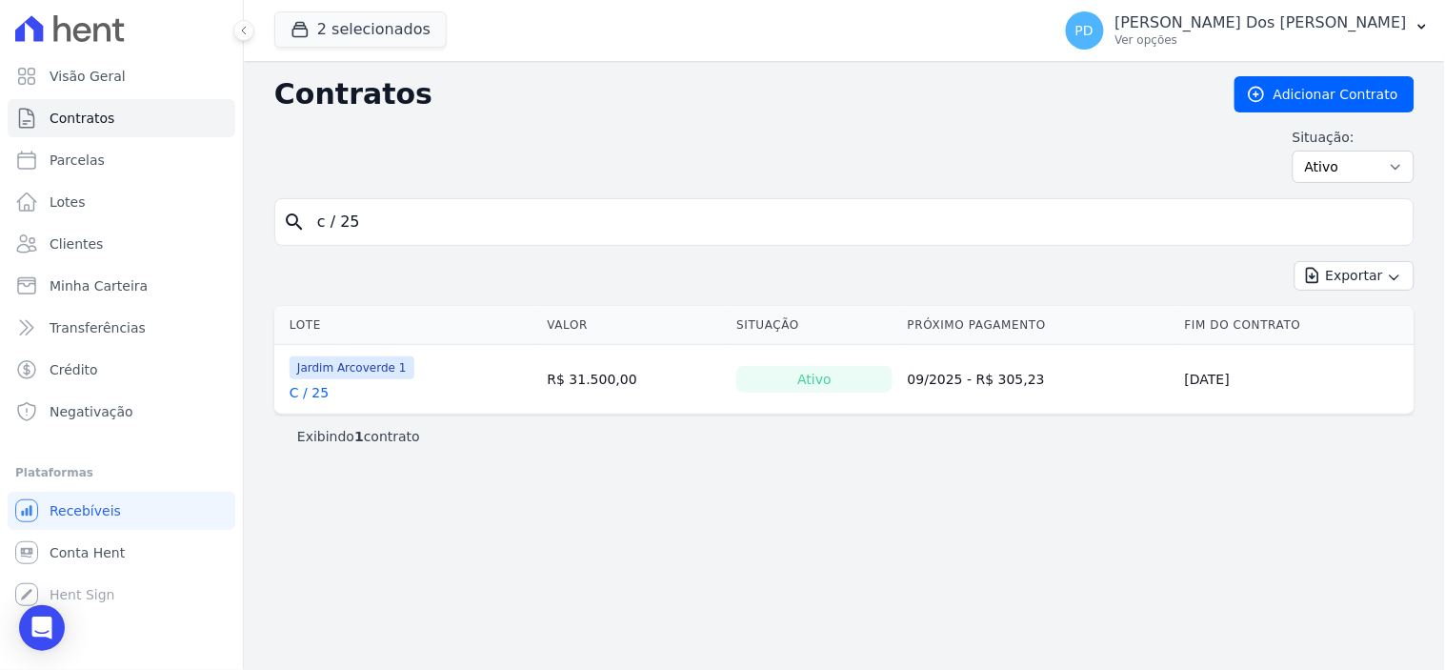
click at [321, 394] on link "C / 25" at bounding box center [309, 392] width 39 height 19
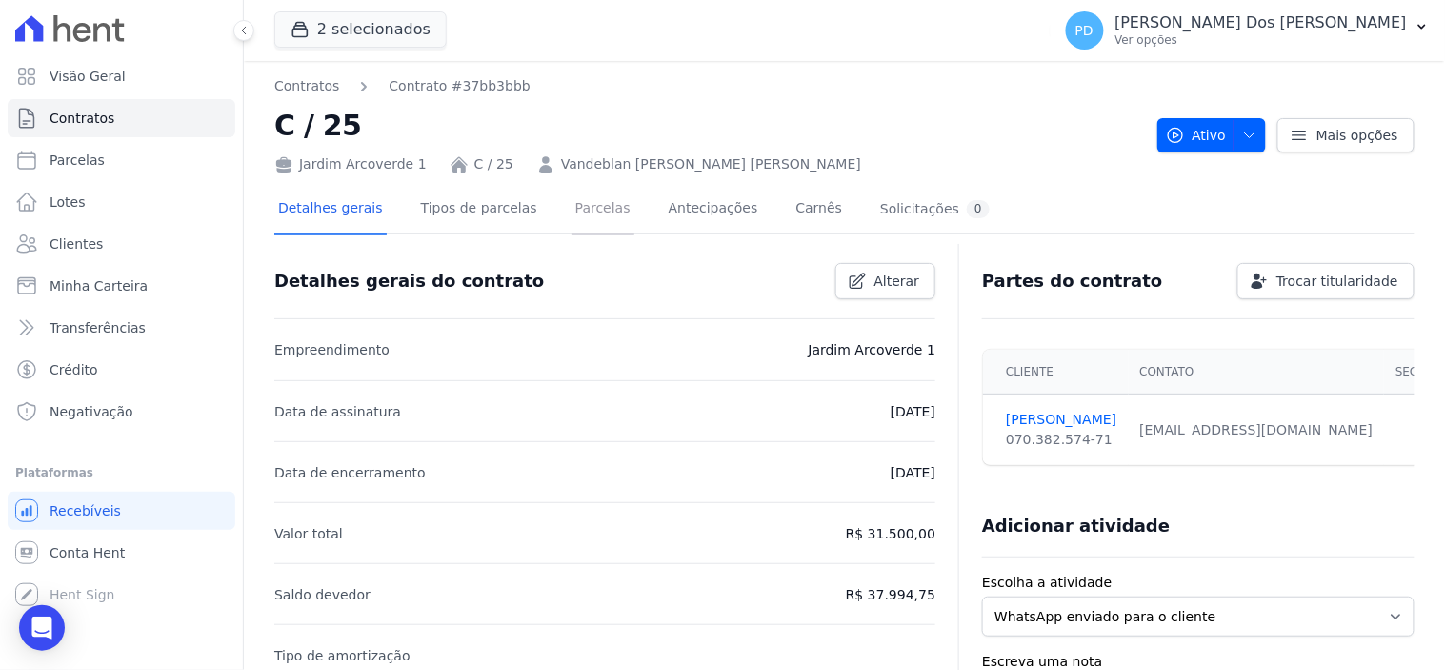
click at [581, 213] on link "Parcelas" at bounding box center [602, 210] width 63 height 50
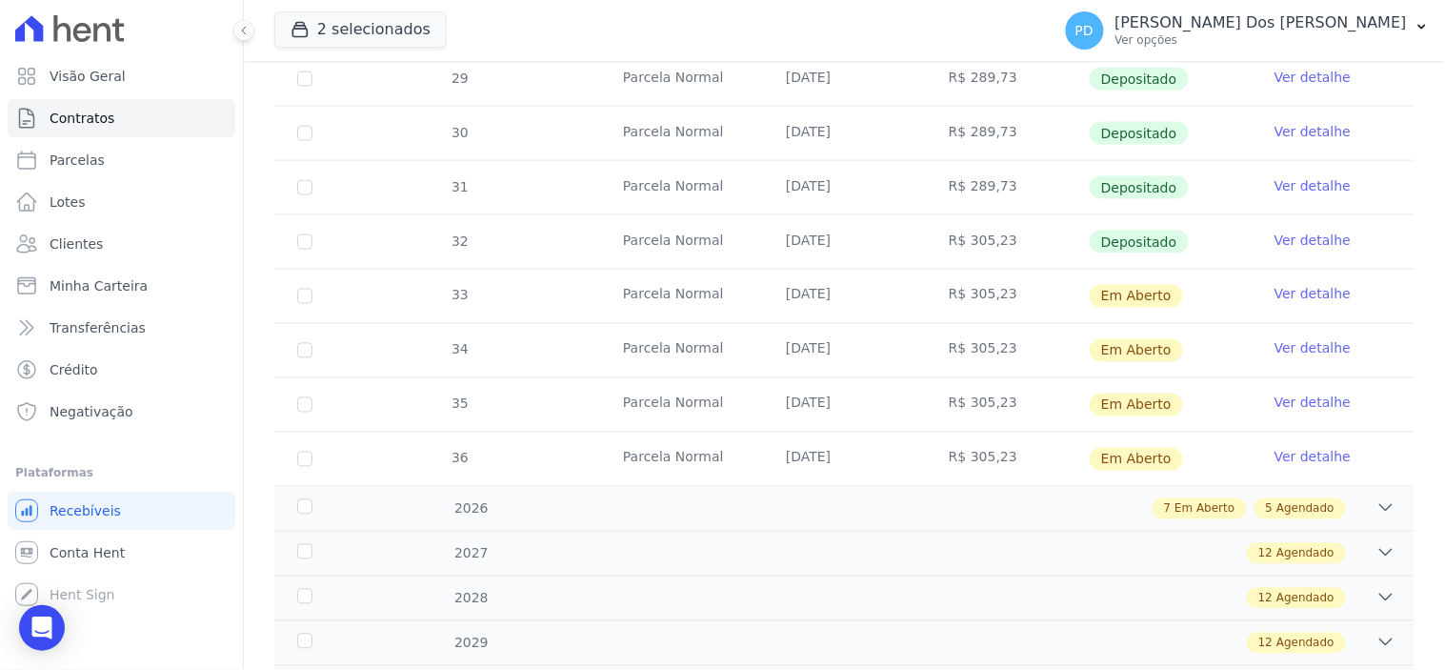
scroll to position [740, 0]
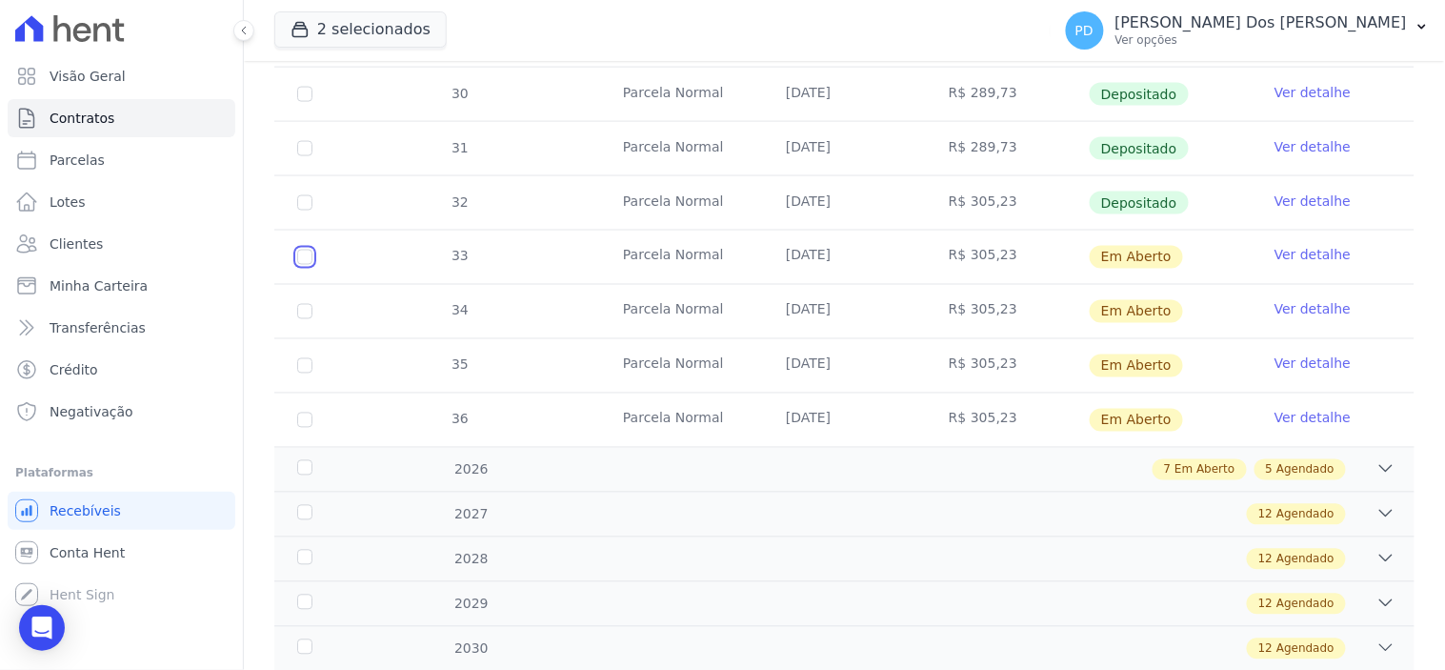
click at [297, 251] on input "checkbox" at bounding box center [304, 257] width 15 height 15
checkbox input "true"
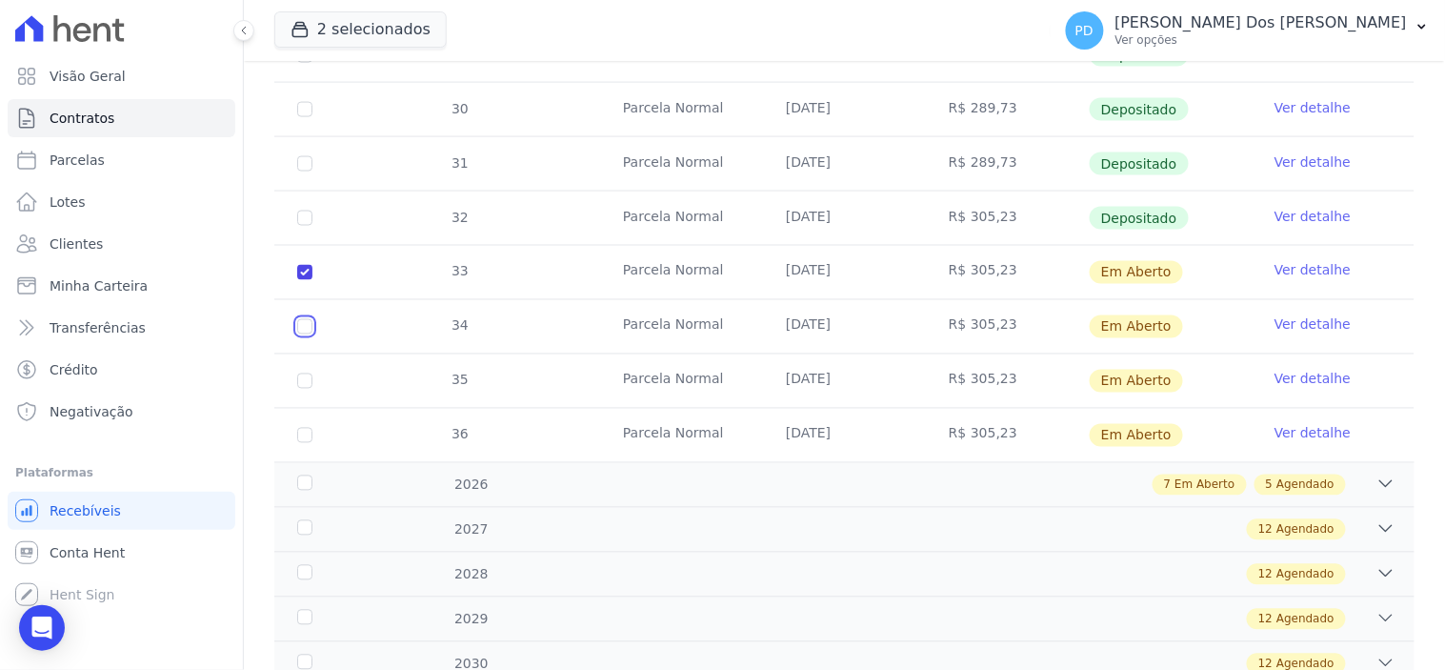
click at [301, 280] on input "checkbox" at bounding box center [304, 272] width 15 height 15
checkbox input "true"
click at [305, 280] on input "checkbox" at bounding box center [304, 272] width 15 height 15
checkbox input "true"
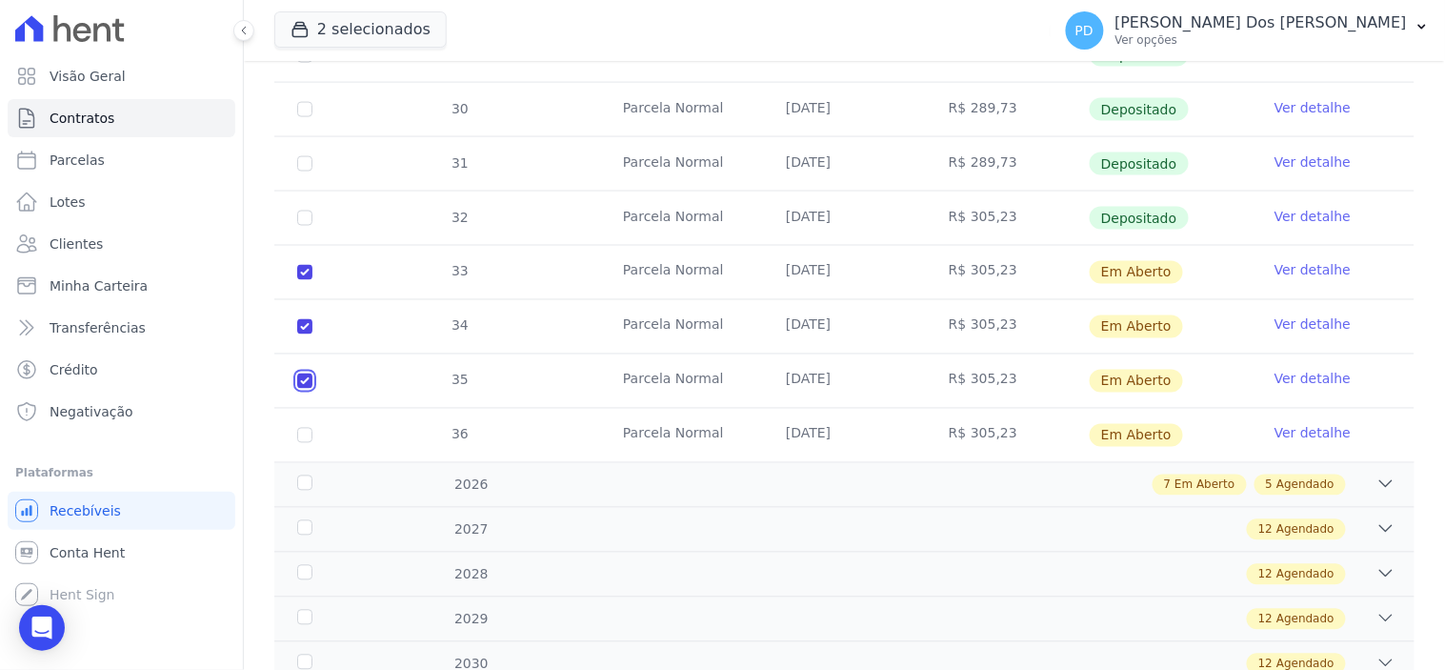
checkbox input "true"
click at [307, 280] on input "checkbox" at bounding box center [304, 272] width 15 height 15
checkbox input "true"
click at [301, 475] on div "2026" at bounding box center [343, 485] width 100 height 20
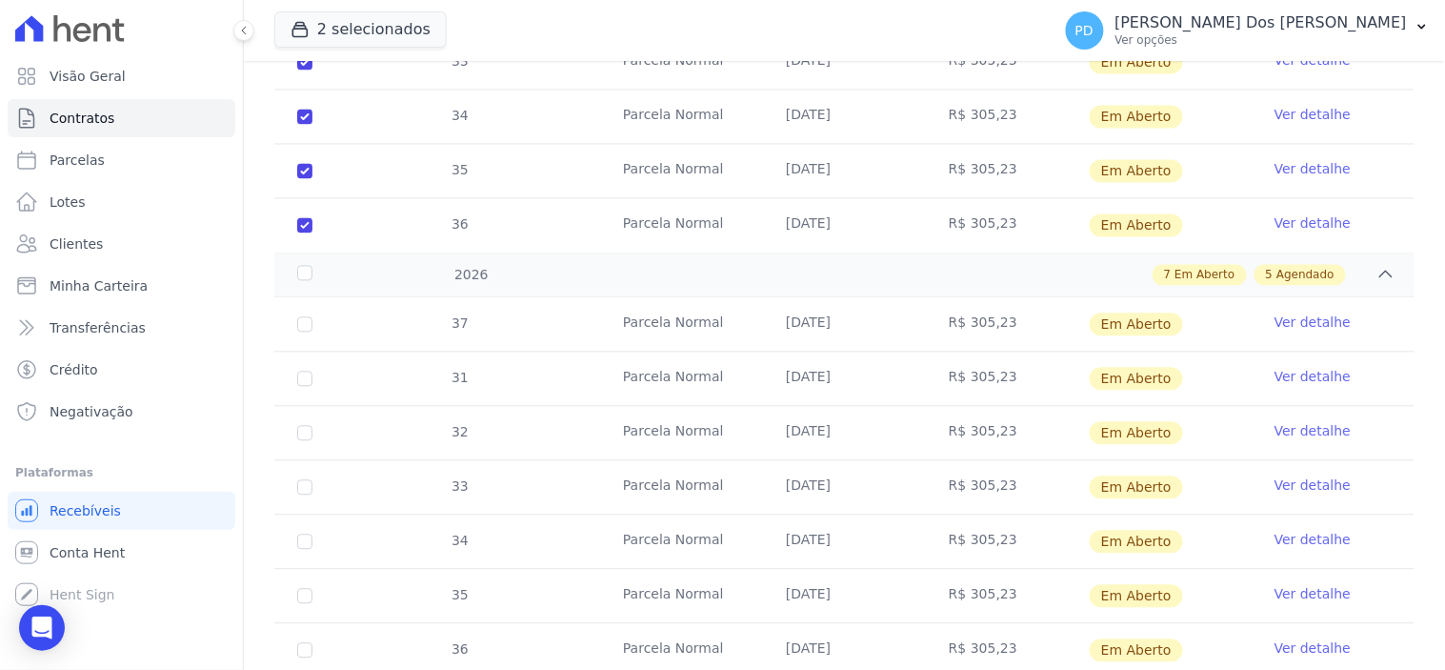
scroll to position [952, 0]
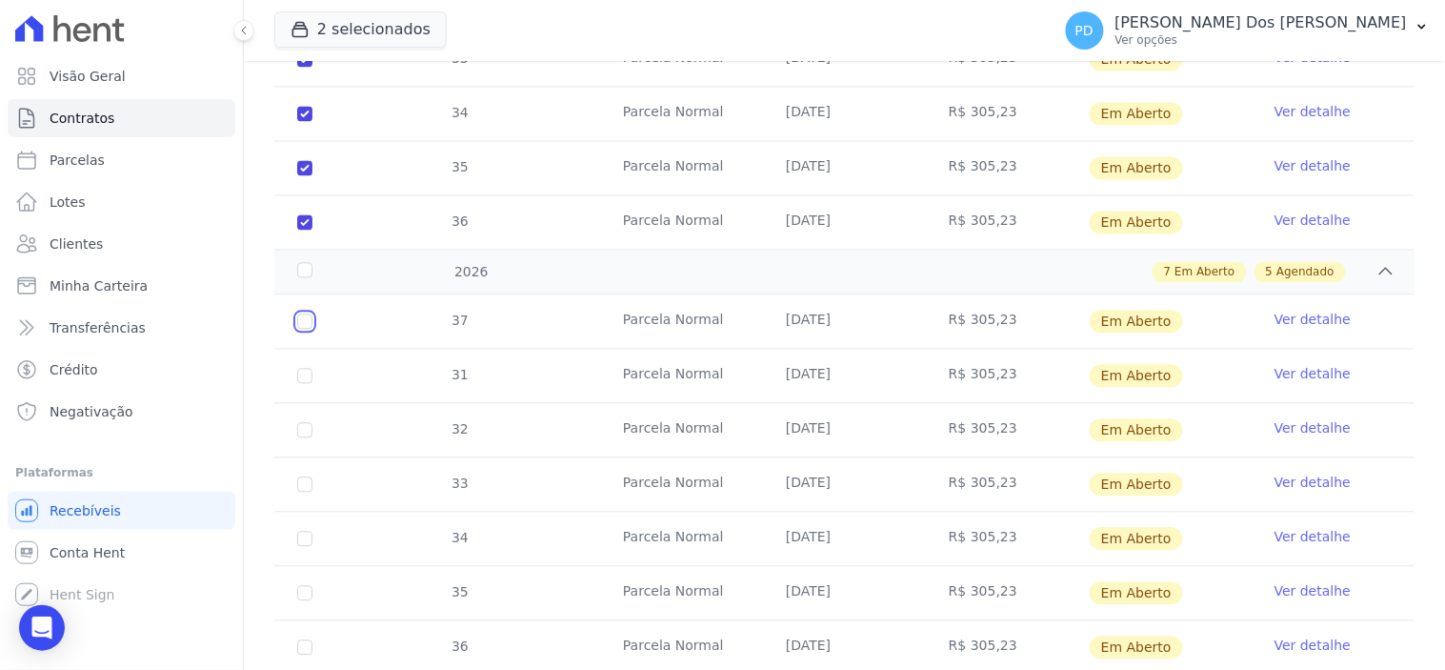
click at [310, 314] on input "checkbox" at bounding box center [304, 321] width 15 height 15
checkbox input "true"
click at [303, 379] on td "31" at bounding box center [304, 376] width 61 height 53
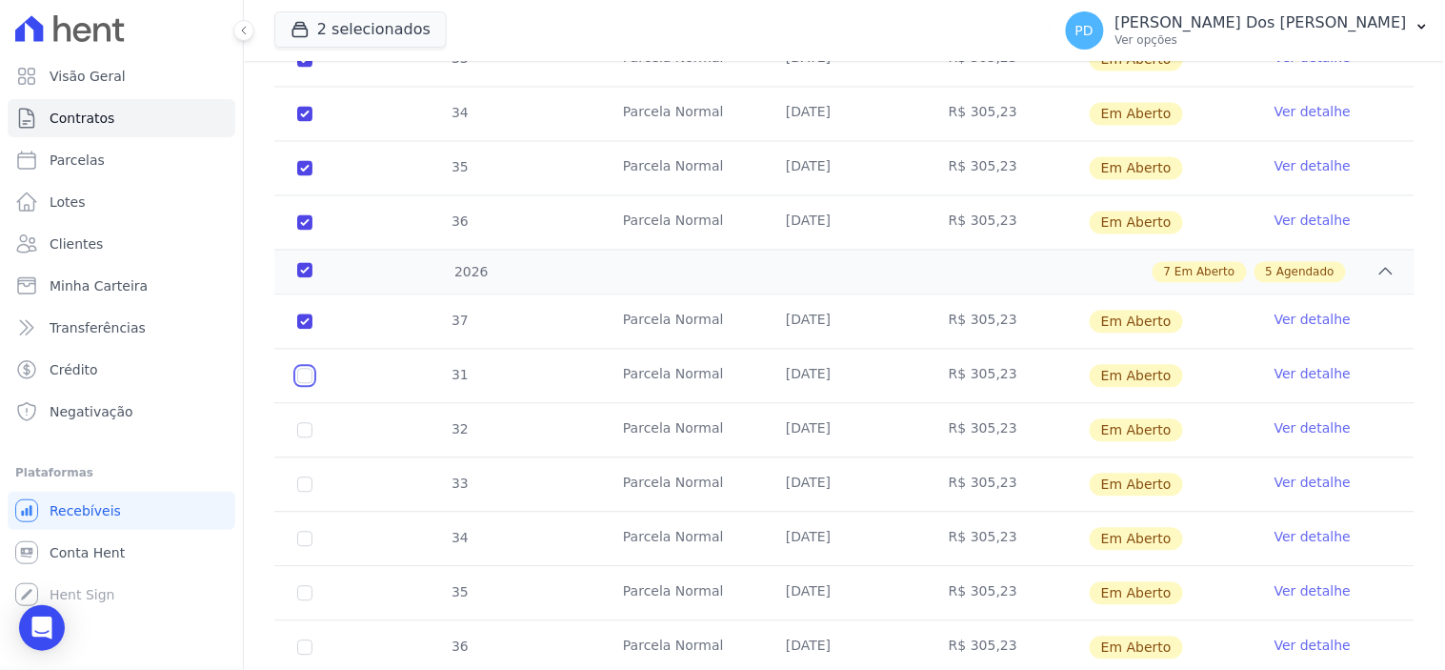
click at [305, 330] on input "checkbox" at bounding box center [304, 321] width 15 height 15
checkbox input "true"
click at [302, 330] on input "checkbox" at bounding box center [304, 321] width 15 height 15
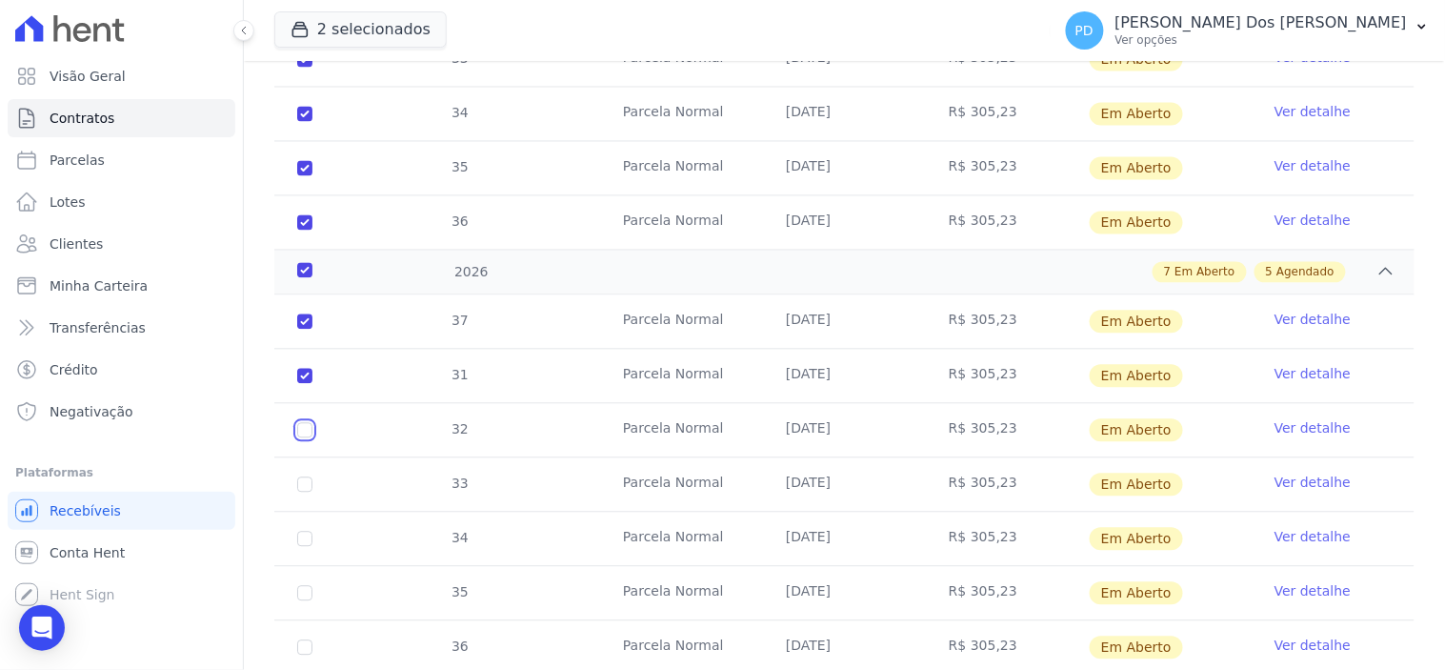
checkbox input "true"
click at [301, 330] on input "checkbox" at bounding box center [304, 321] width 15 height 15
checkbox input "true"
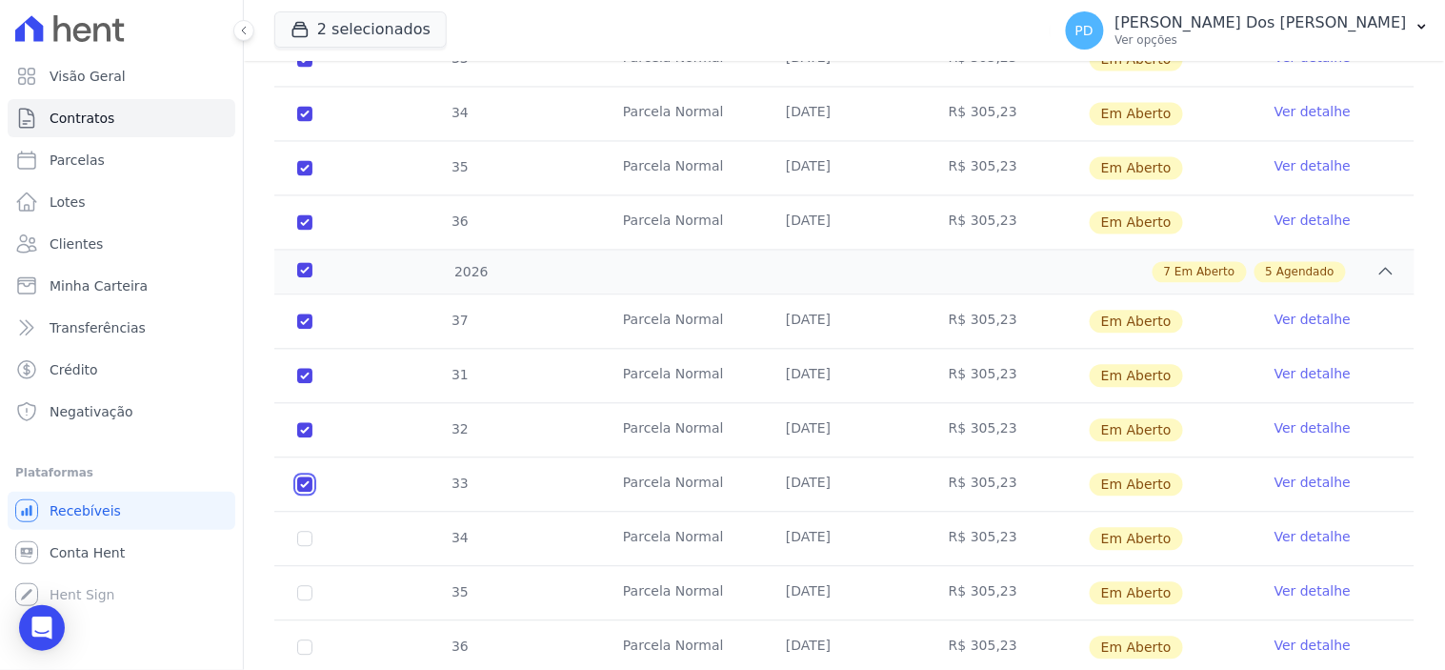
checkbox input "true"
click at [298, 330] on input "checkbox" at bounding box center [304, 321] width 15 height 15
checkbox input "true"
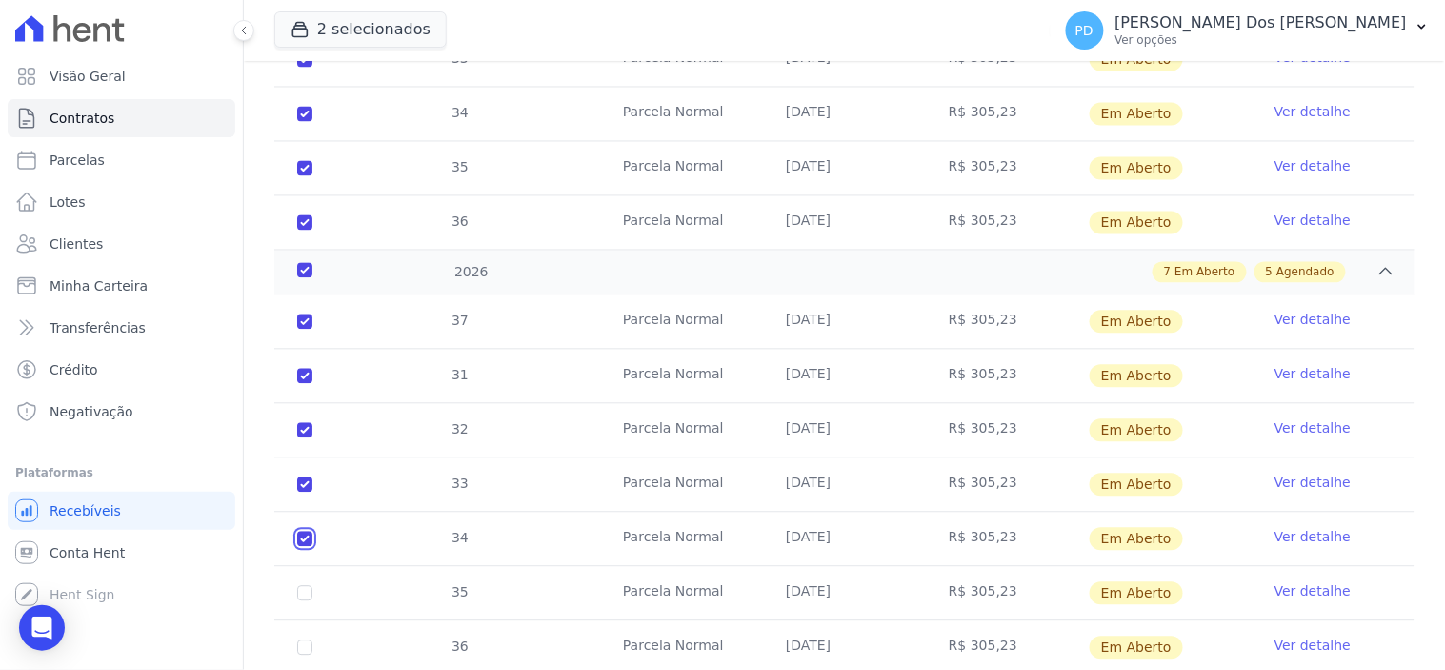
checkbox input "true"
click at [298, 330] on input "checkbox" at bounding box center [304, 321] width 15 height 15
checkbox input "true"
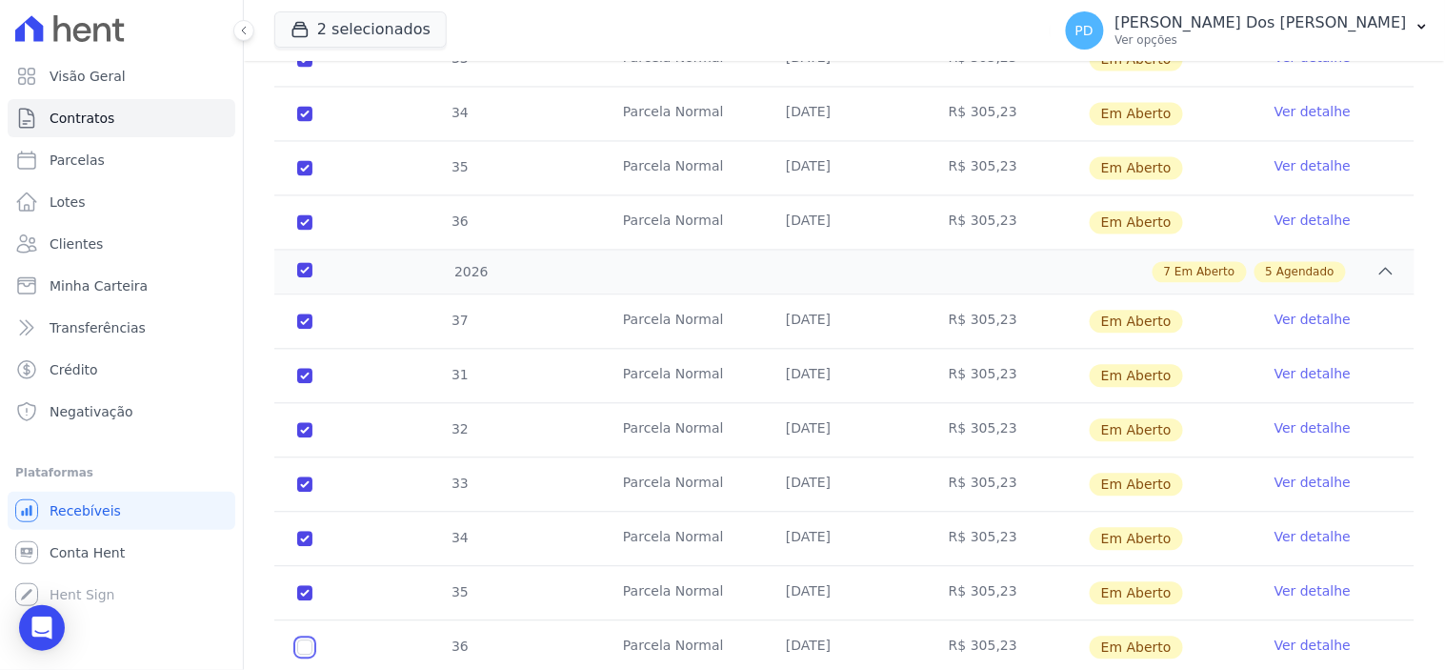
click at [301, 330] on input "checkbox" at bounding box center [304, 321] width 15 height 15
checkbox input "true"
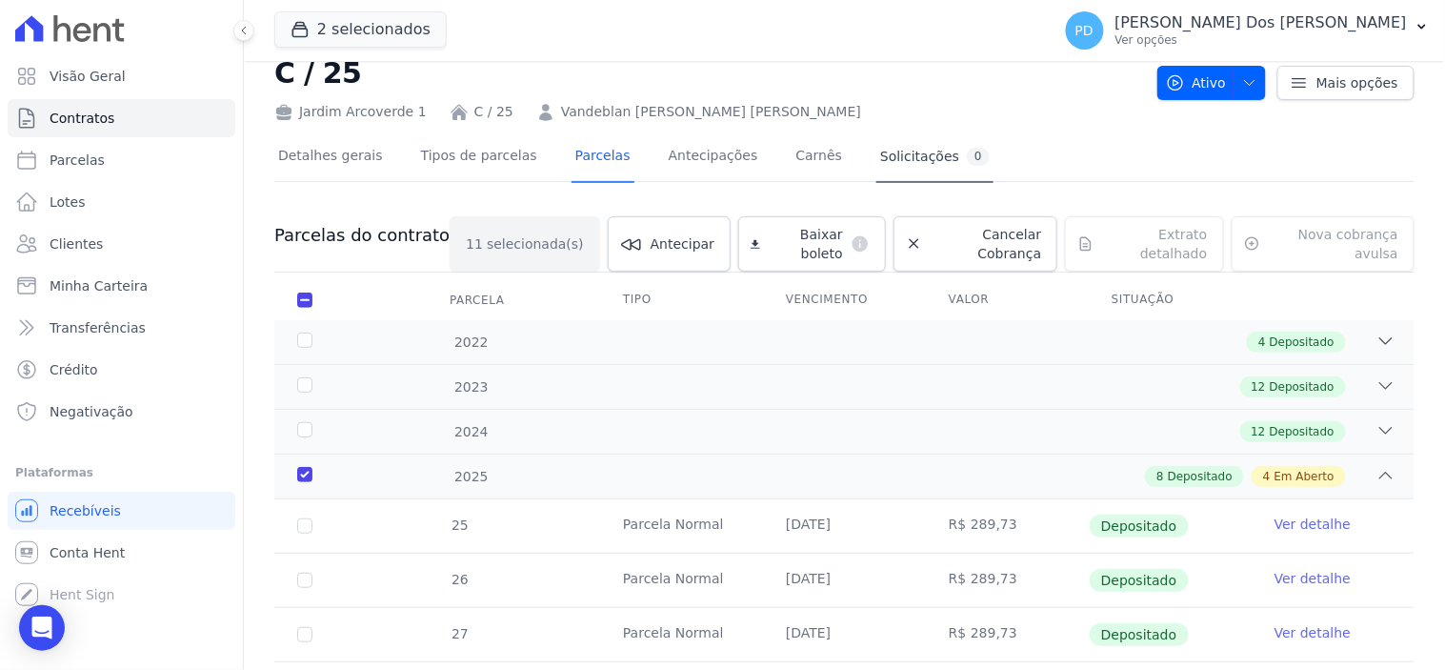
scroll to position [0, 0]
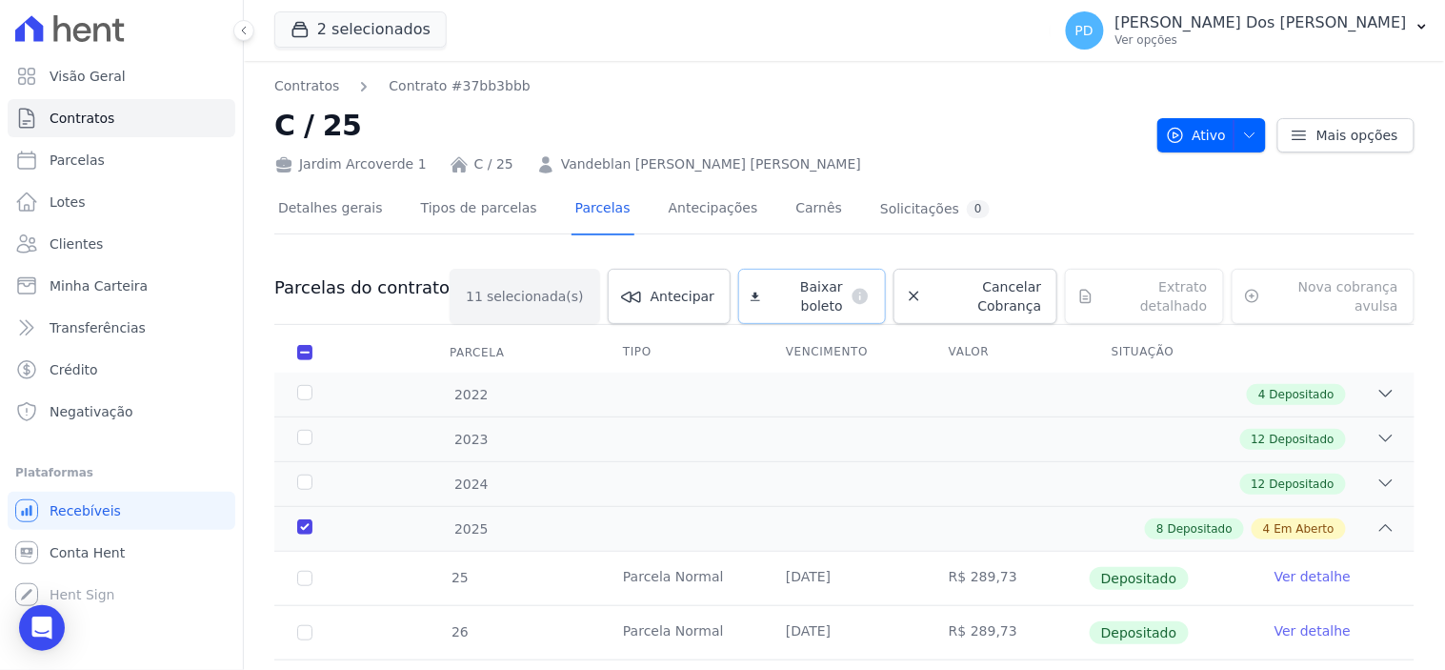
click at [769, 289] on span "Baixar boleto" at bounding box center [805, 296] width 75 height 38
click at [1422, 31] on icon "button" at bounding box center [1421, 26] width 15 height 15
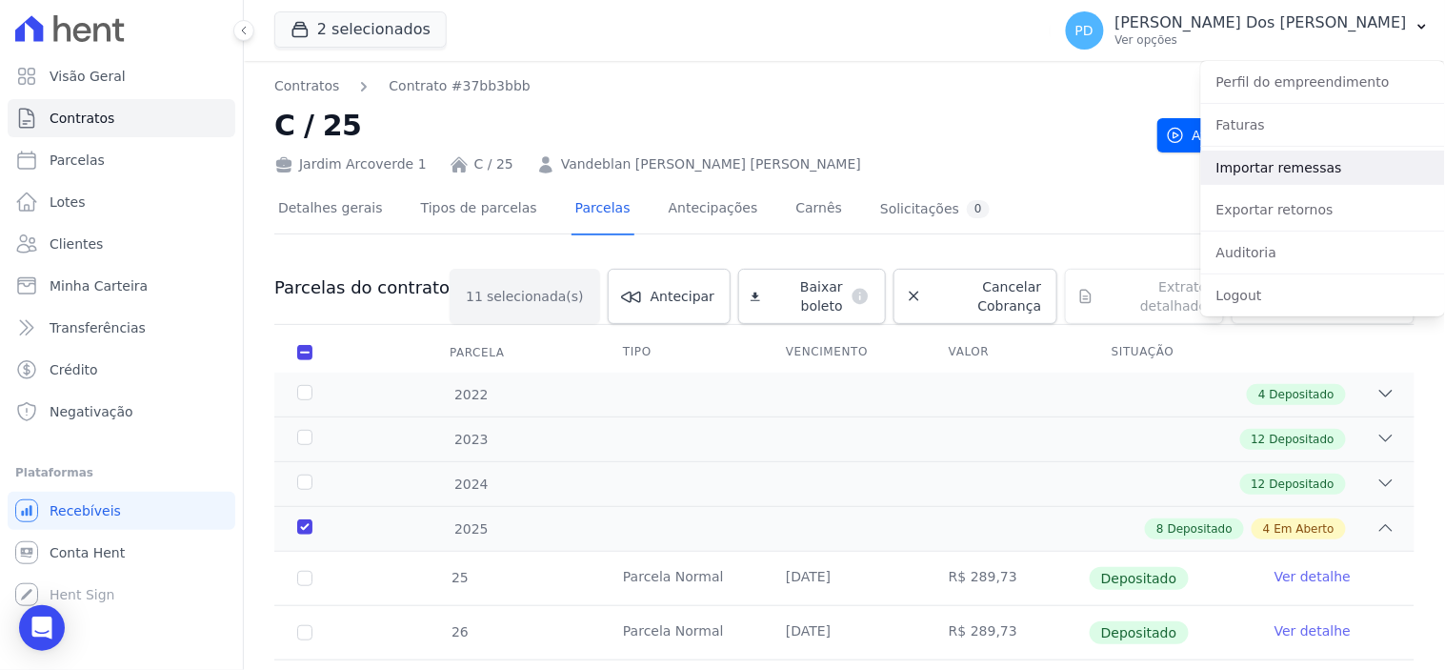
click at [1287, 163] on link "Importar remessas" at bounding box center [1323, 167] width 244 height 34
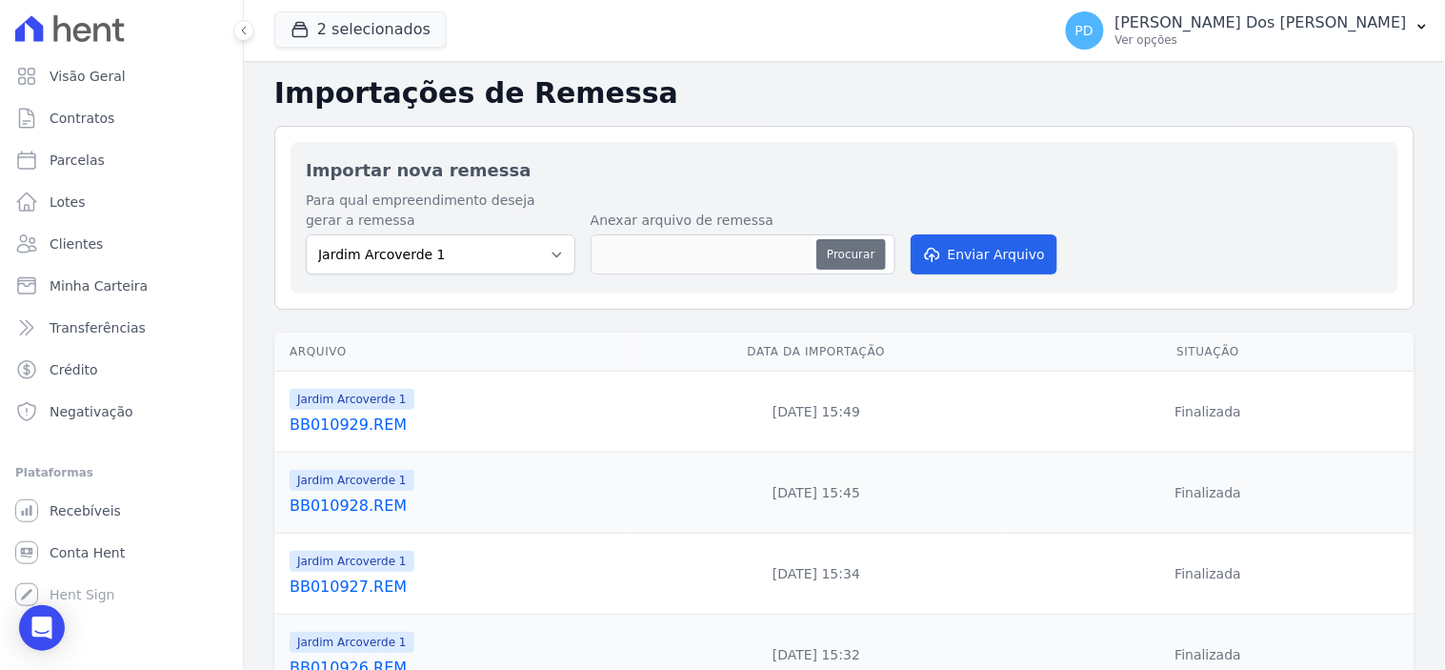
click at [867, 251] on button "Procurar" at bounding box center [850, 254] width 69 height 30
type input "BB010930.REM"
drag, startPoint x: 947, startPoint y: 253, endPoint x: 950, endPoint y: 240, distance: 13.6
click at [947, 252] on button "Enviar Arquivo" at bounding box center [984, 254] width 147 height 40
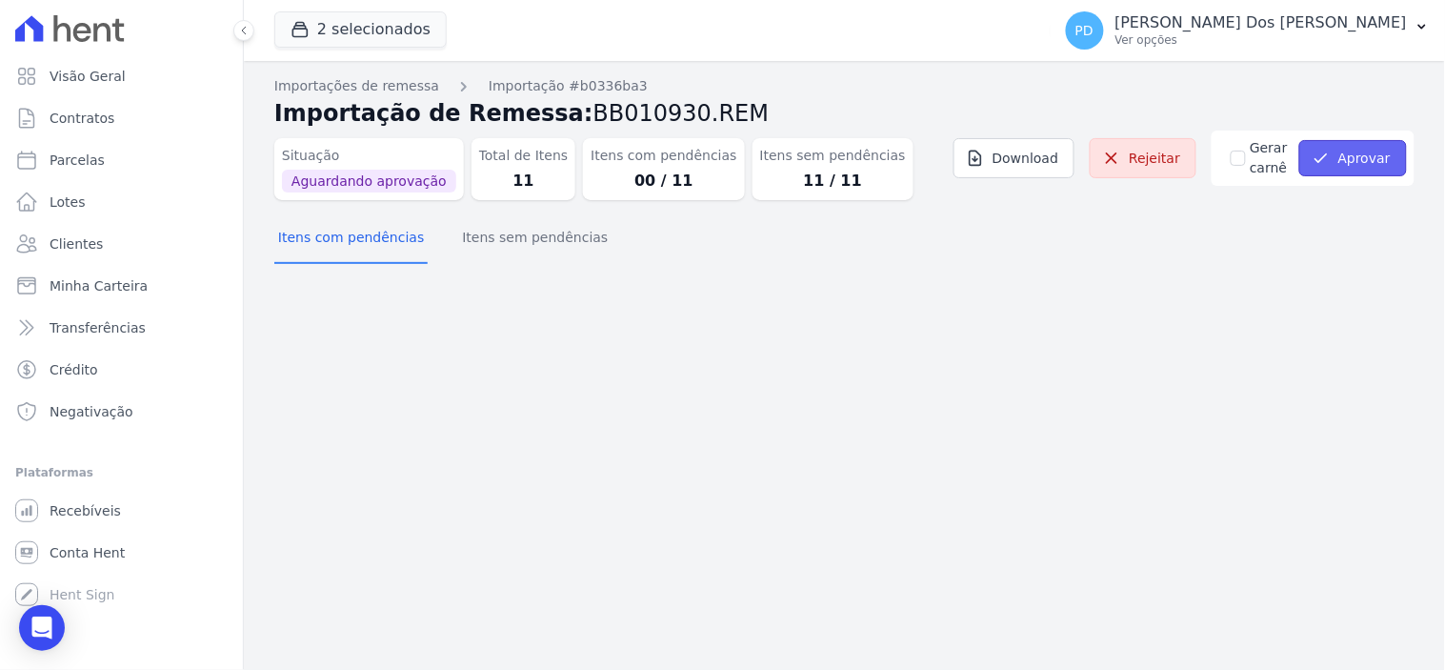
click at [1358, 148] on button "Aprovar" at bounding box center [1353, 158] width 108 height 36
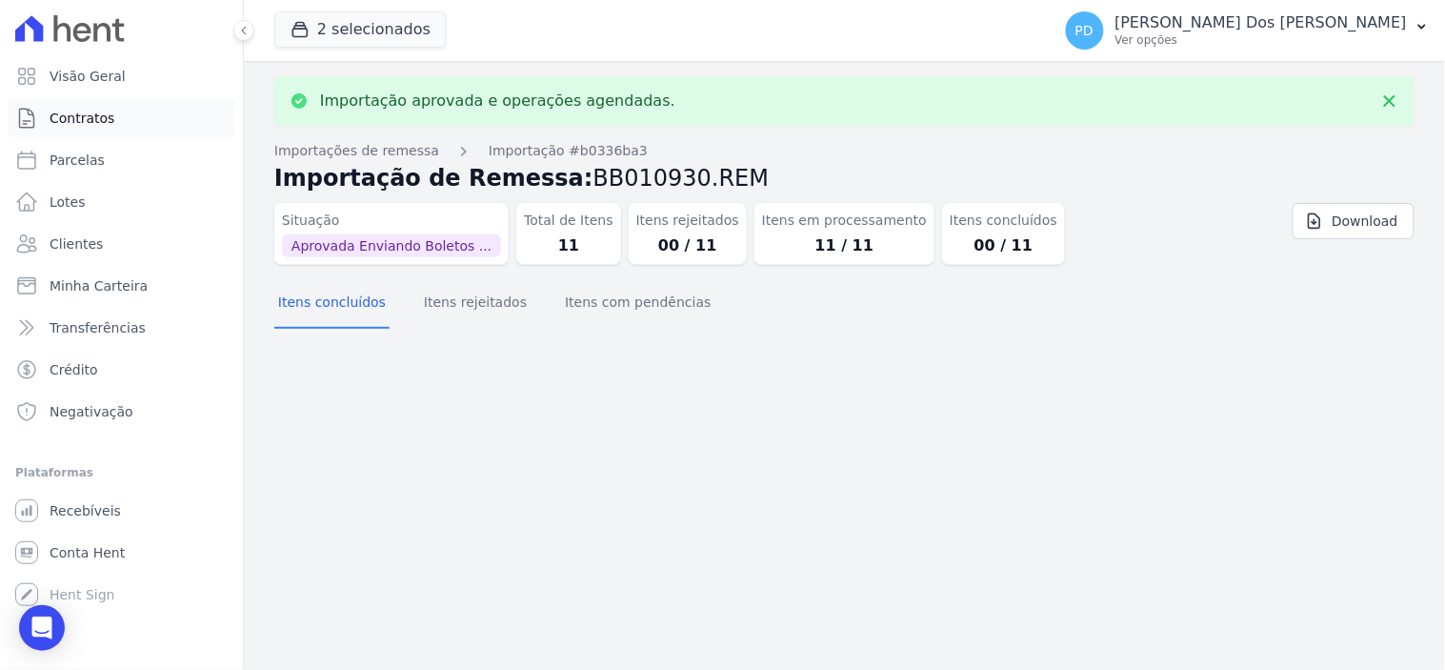
click at [86, 115] on span "Contratos" at bounding box center [82, 118] width 65 height 19
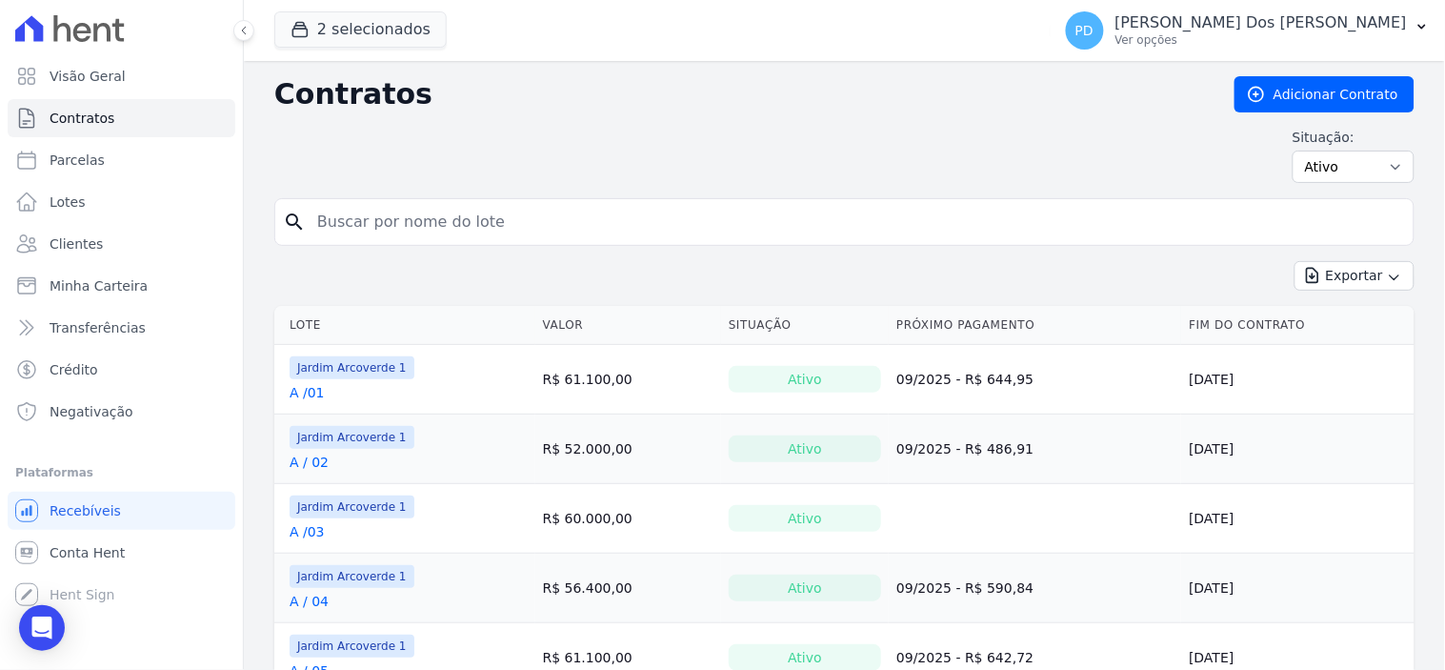
click at [462, 222] on input "search" at bounding box center [856, 222] width 1100 height 38
type input "i / 27"
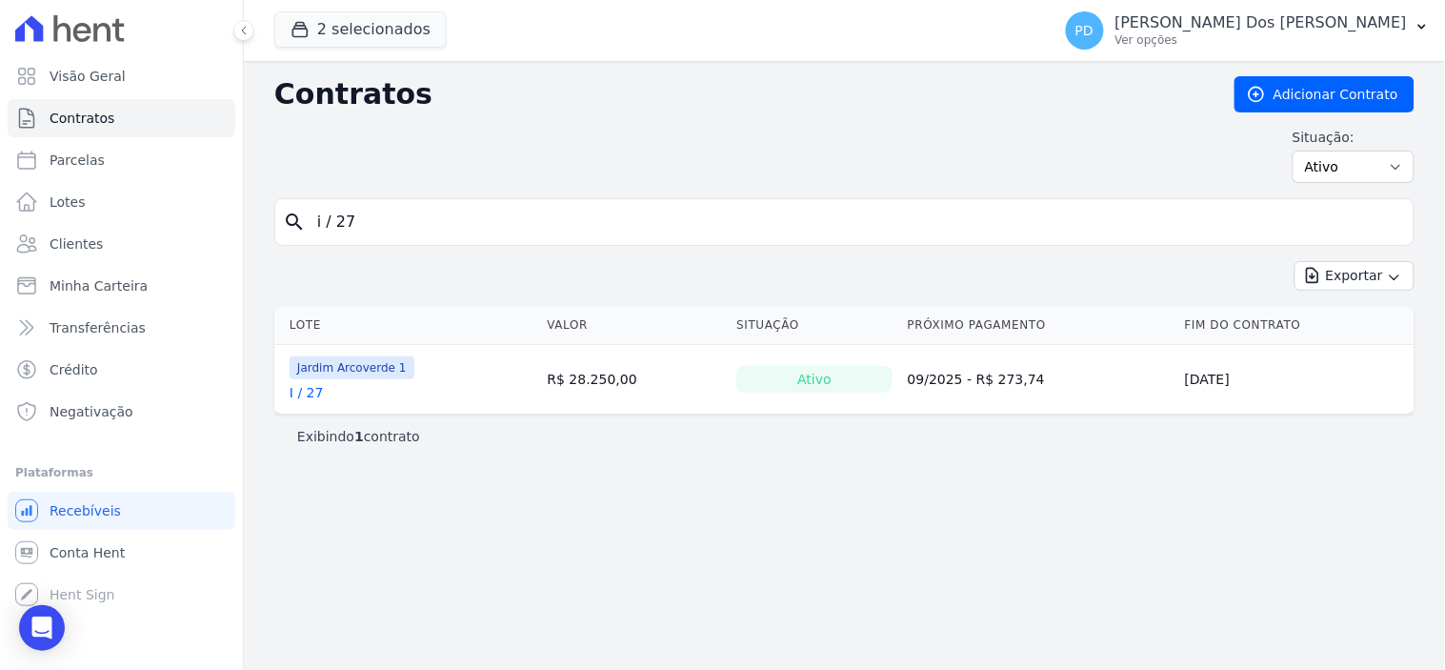
click at [311, 390] on link "I / 27" at bounding box center [307, 392] width 34 height 19
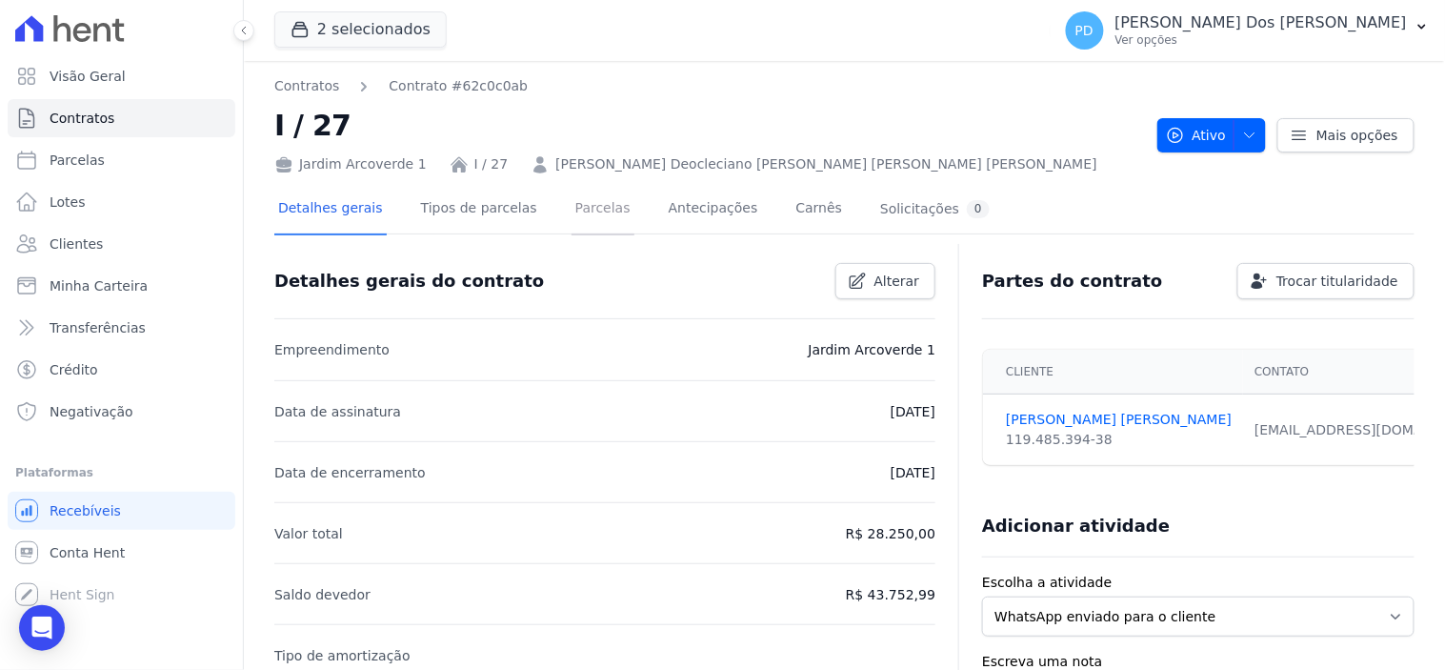
click at [571, 210] on link "Parcelas" at bounding box center [602, 210] width 63 height 50
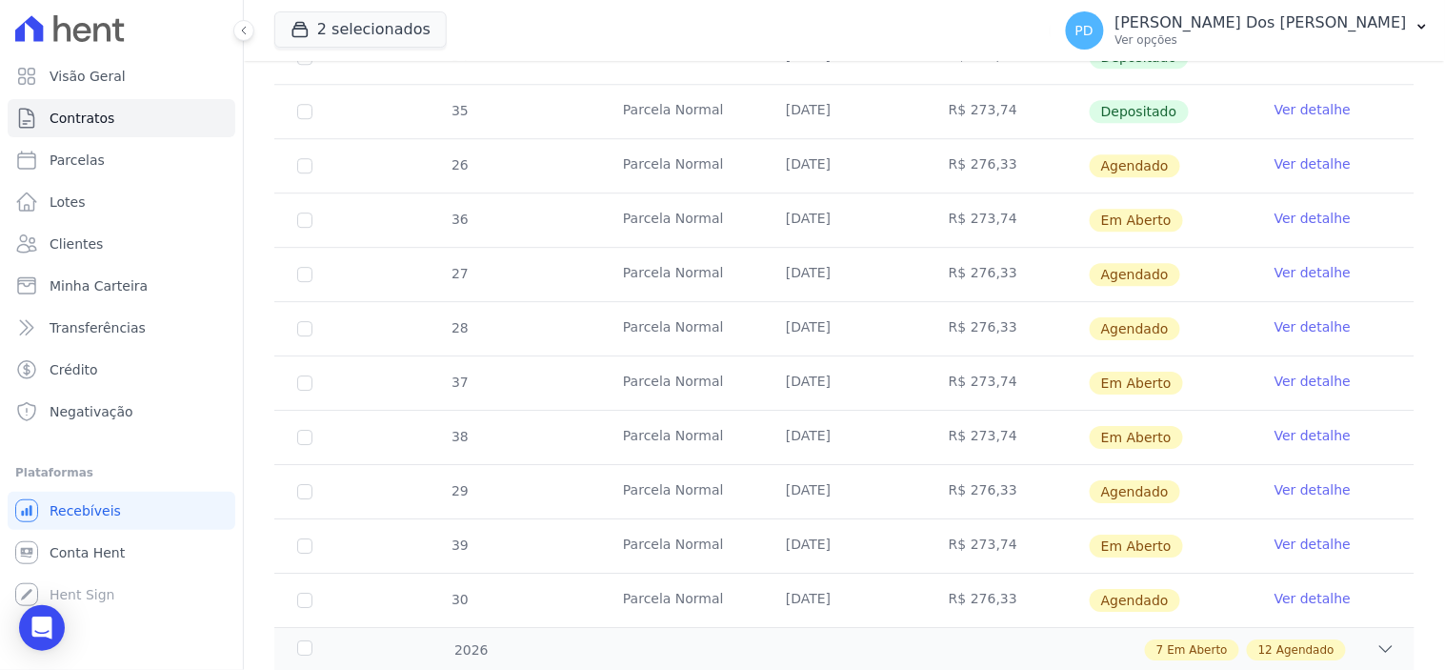
scroll to position [1375, 0]
click at [301, 215] on input "checkbox" at bounding box center [304, 218] width 15 height 15
checkbox input "true"
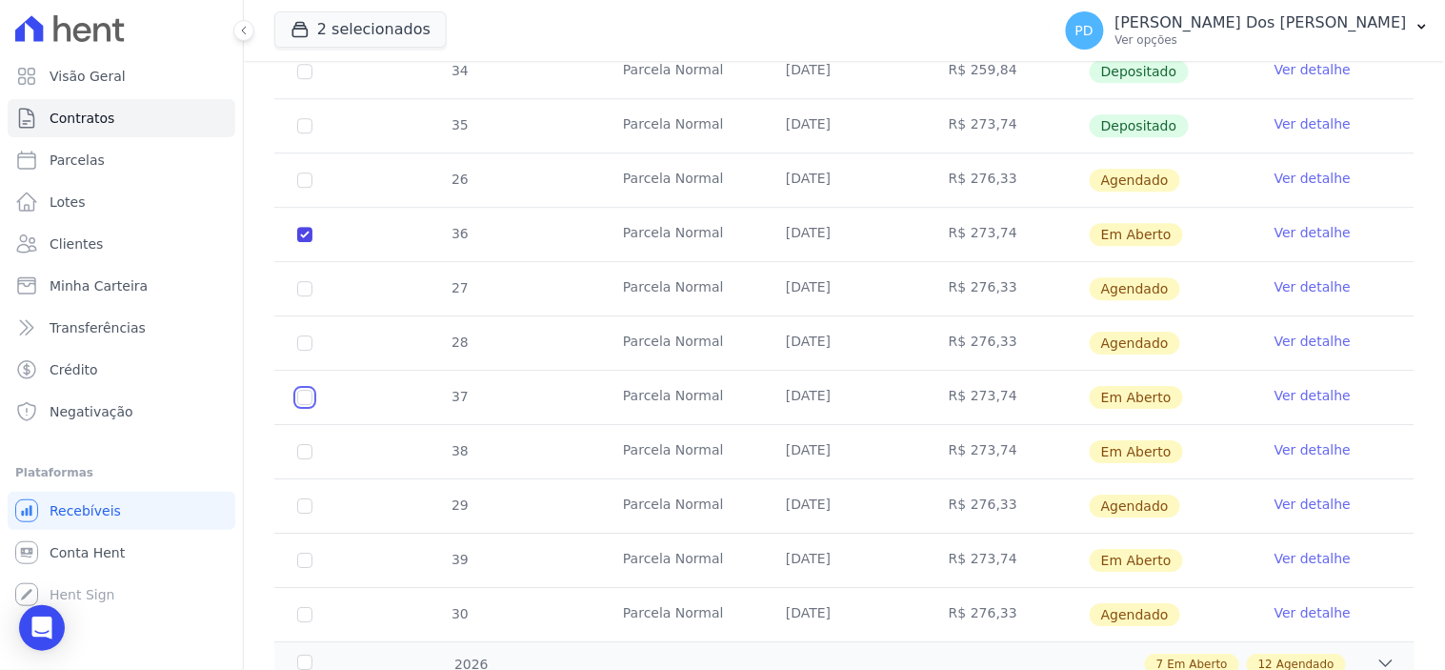
click at [299, 242] on input "checkbox" at bounding box center [304, 234] width 15 height 15
checkbox input "true"
click at [299, 242] on input "checkbox" at bounding box center [304, 234] width 15 height 15
checkbox input "true"
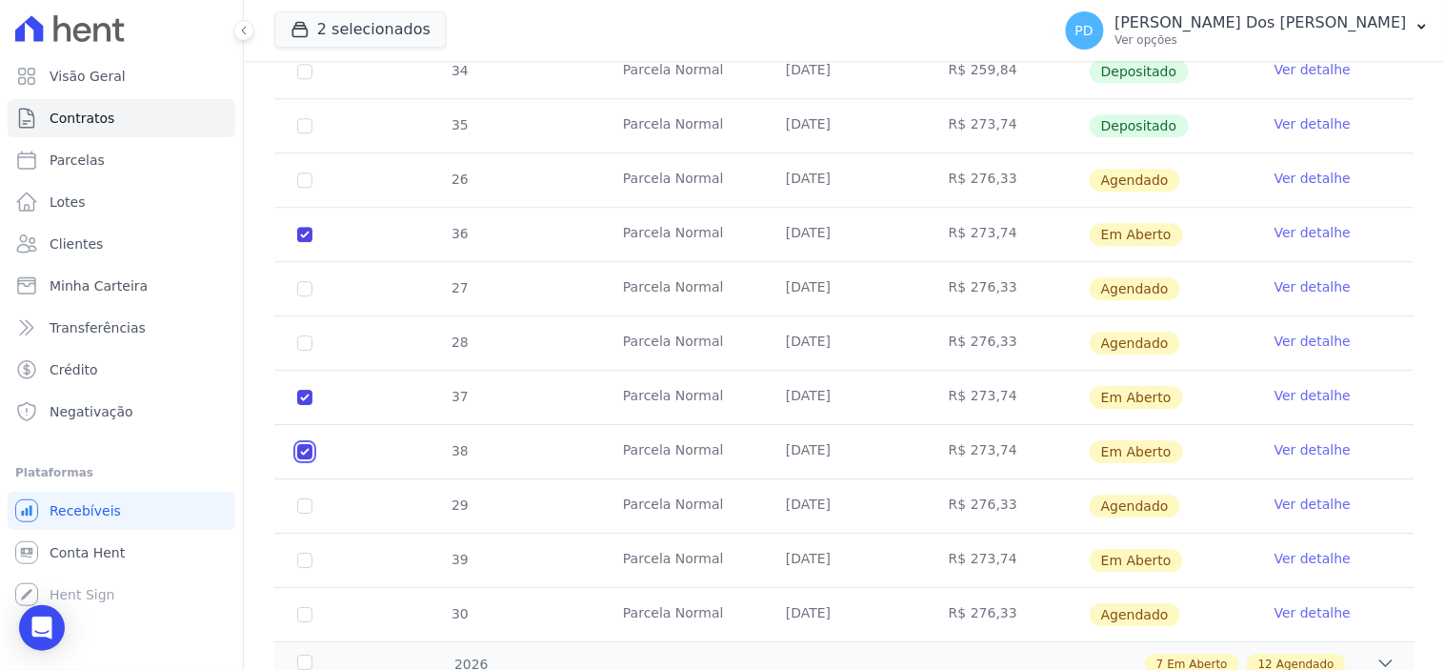
checkbox input "true"
click at [307, 242] on input "checkbox" at bounding box center [304, 234] width 15 height 15
checkbox input "true"
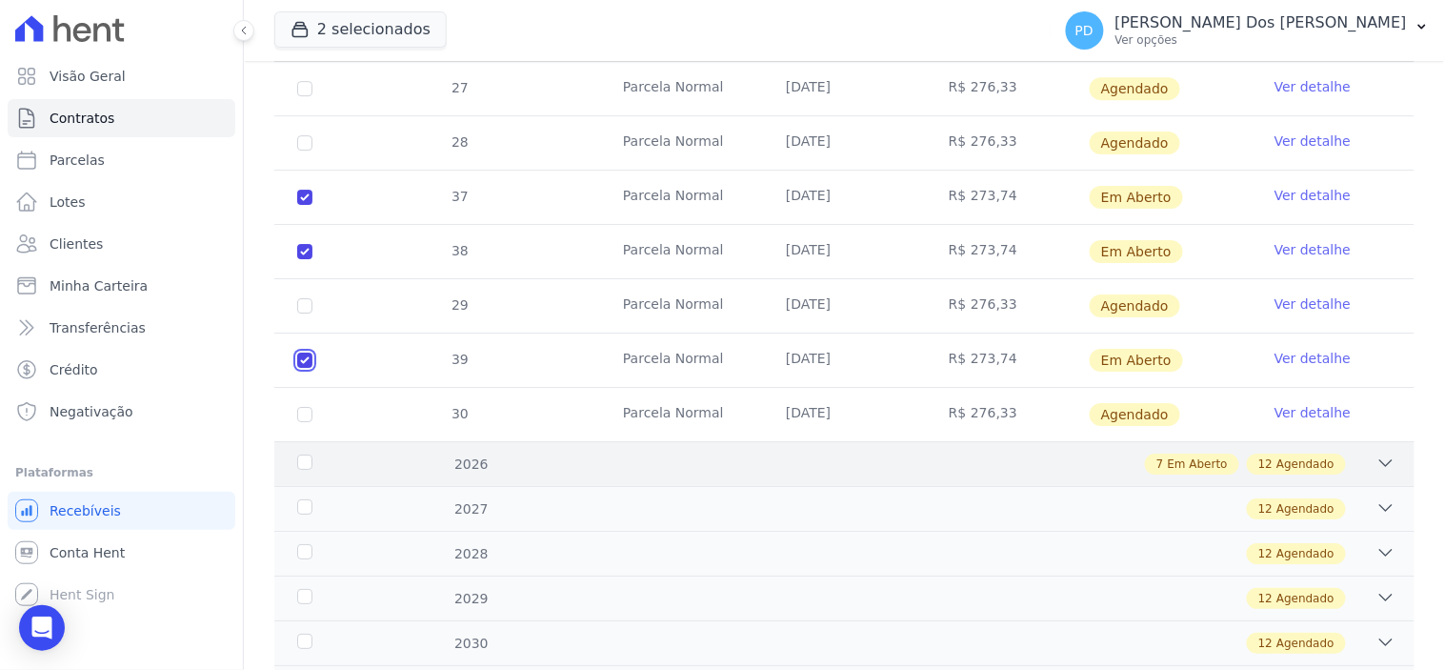
scroll to position [1587, 0]
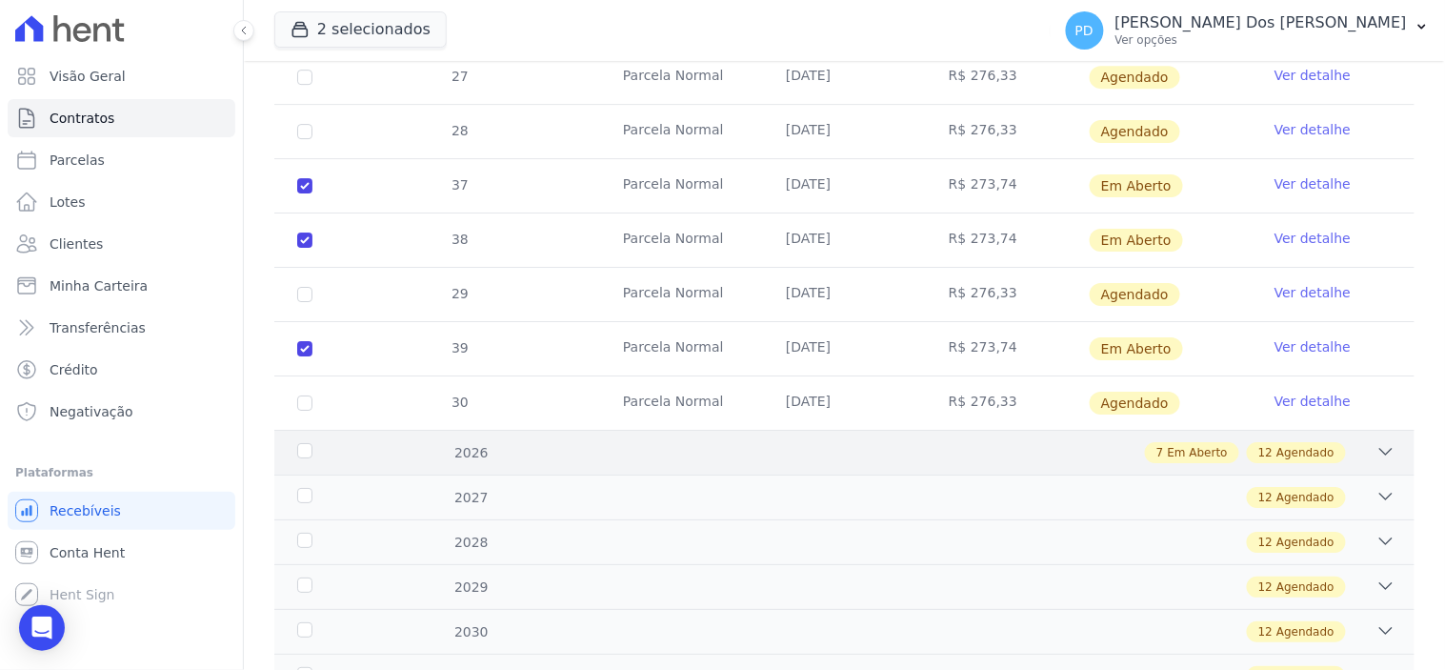
click at [308, 443] on div "2026" at bounding box center [343, 453] width 100 height 20
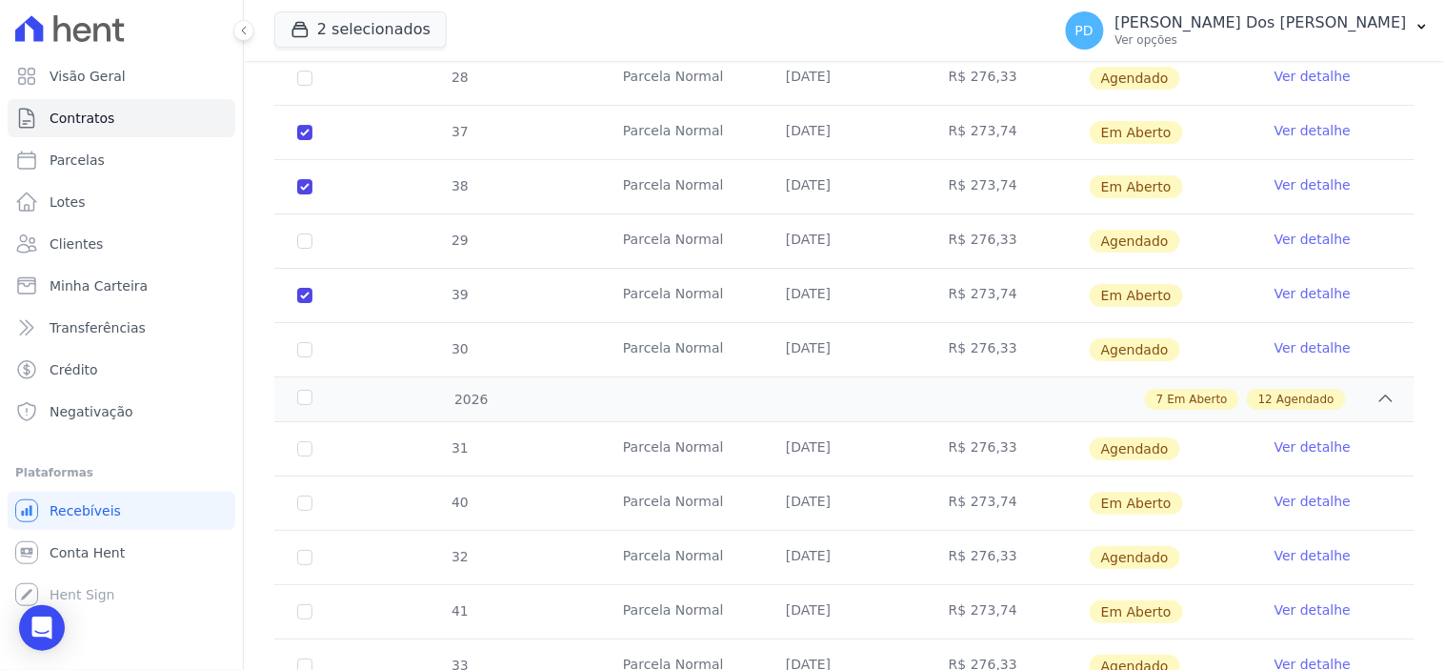
scroll to position [1692, 0]
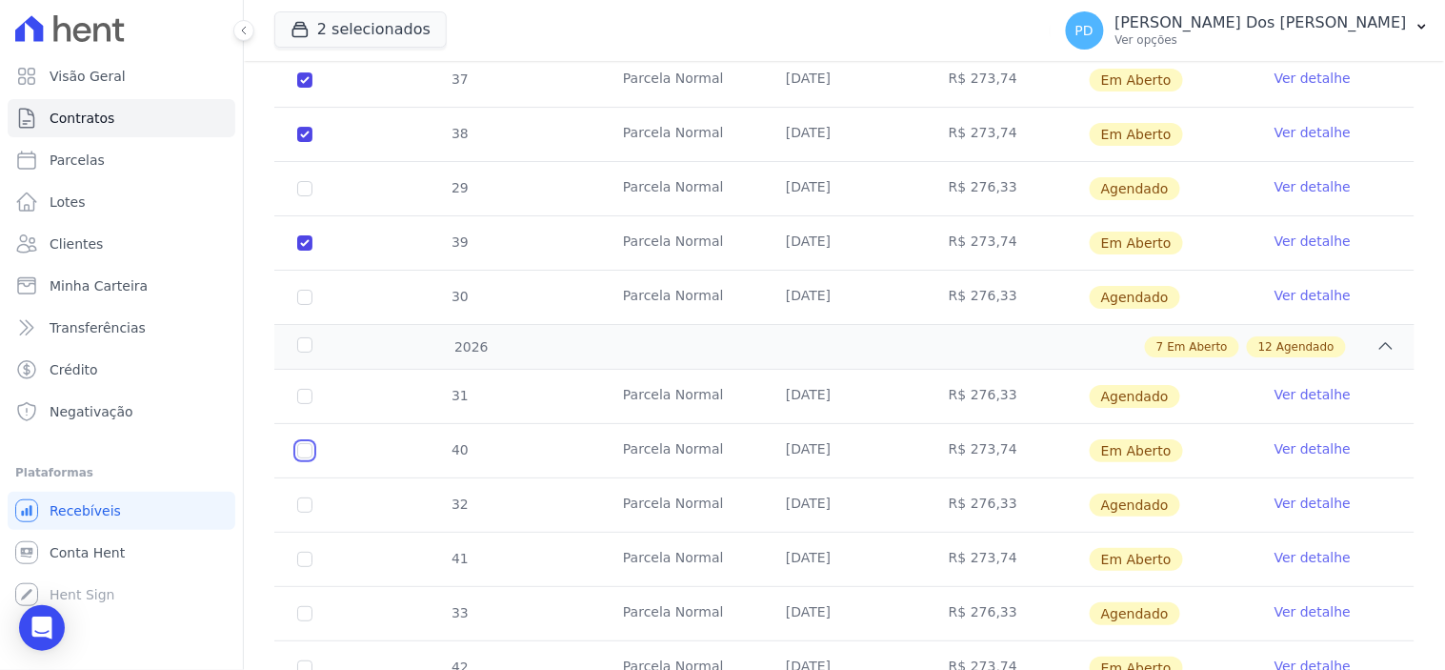
click at [307, 443] on input "checkbox" at bounding box center [304, 450] width 15 height 15
checkbox input "true"
click at [301, 458] on input "checkbox" at bounding box center [304, 450] width 15 height 15
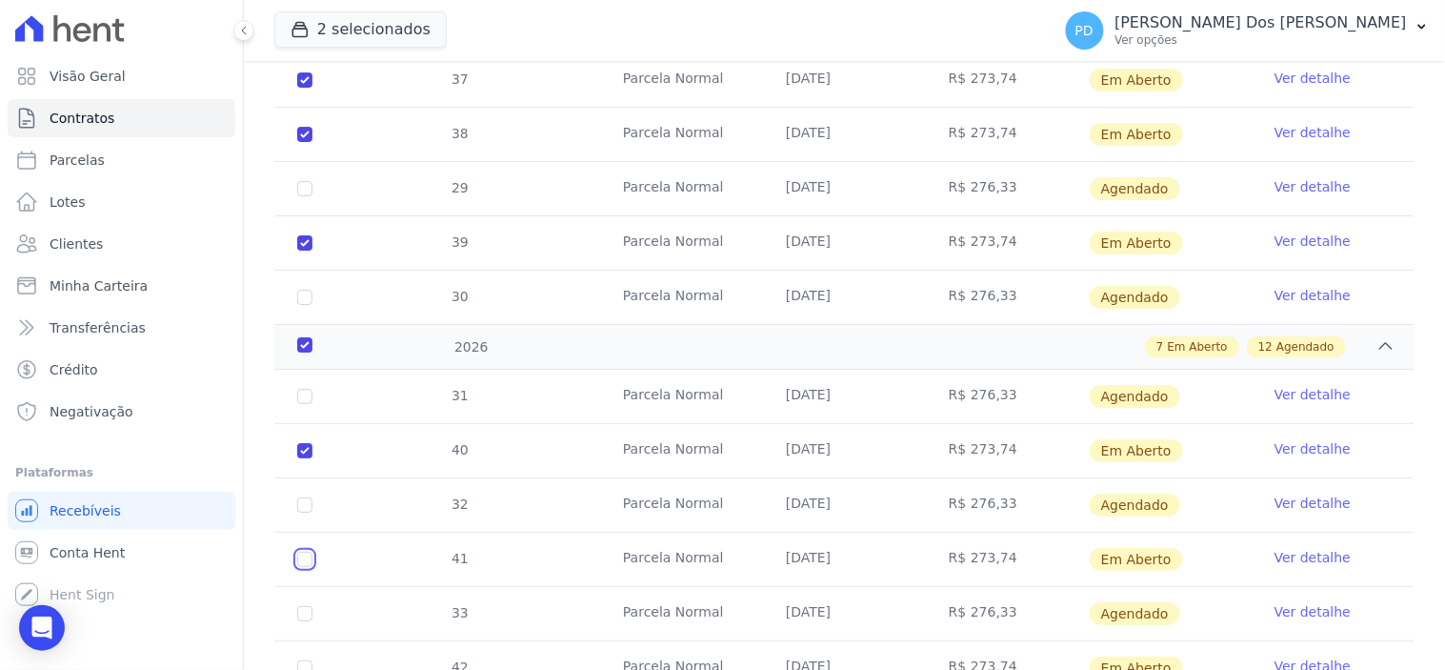
checkbox input "true"
click at [306, 458] on input "checkbox" at bounding box center [304, 450] width 15 height 15
checkbox input "true"
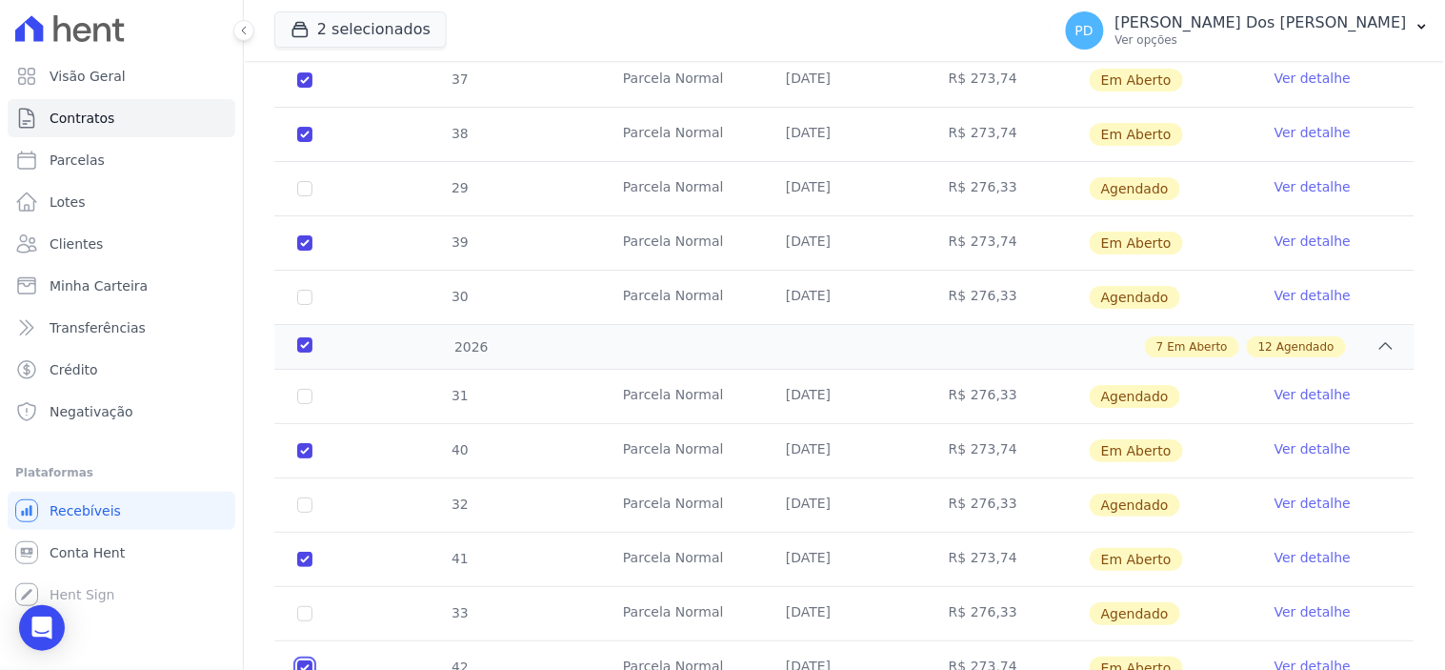
checkbox input "true"
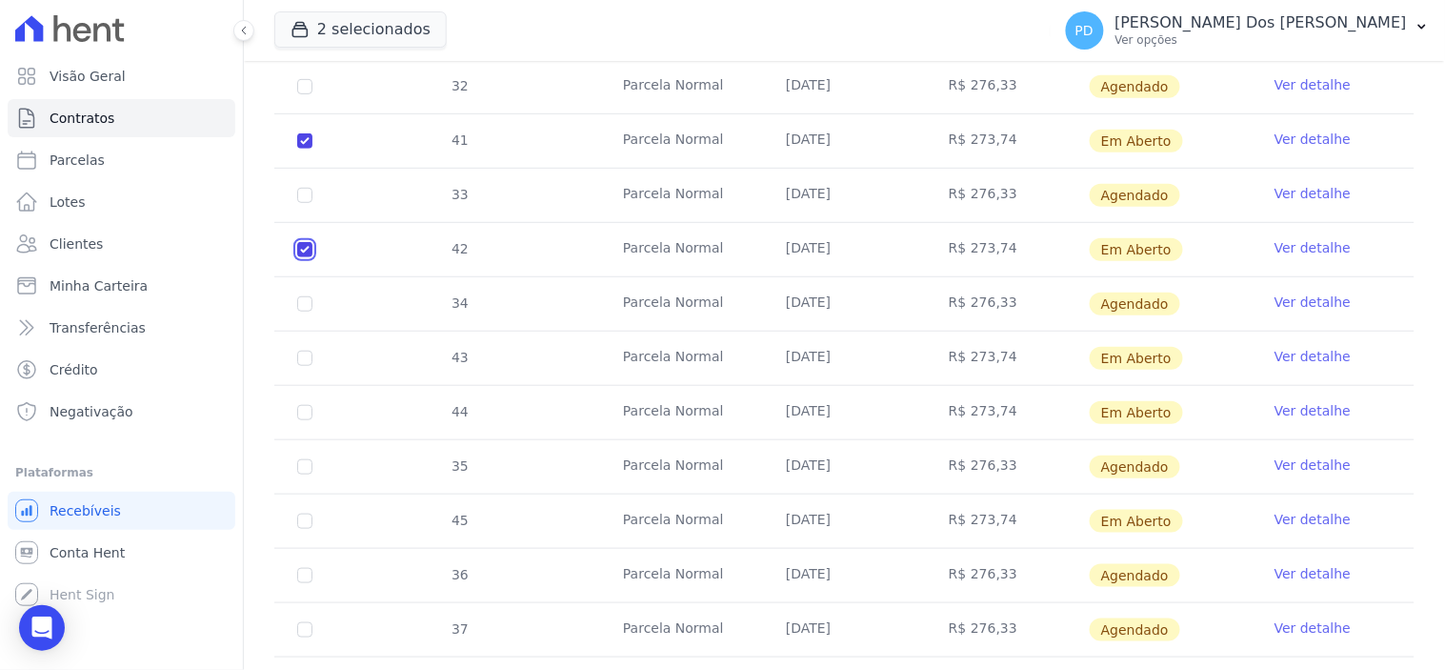
scroll to position [2116, 0]
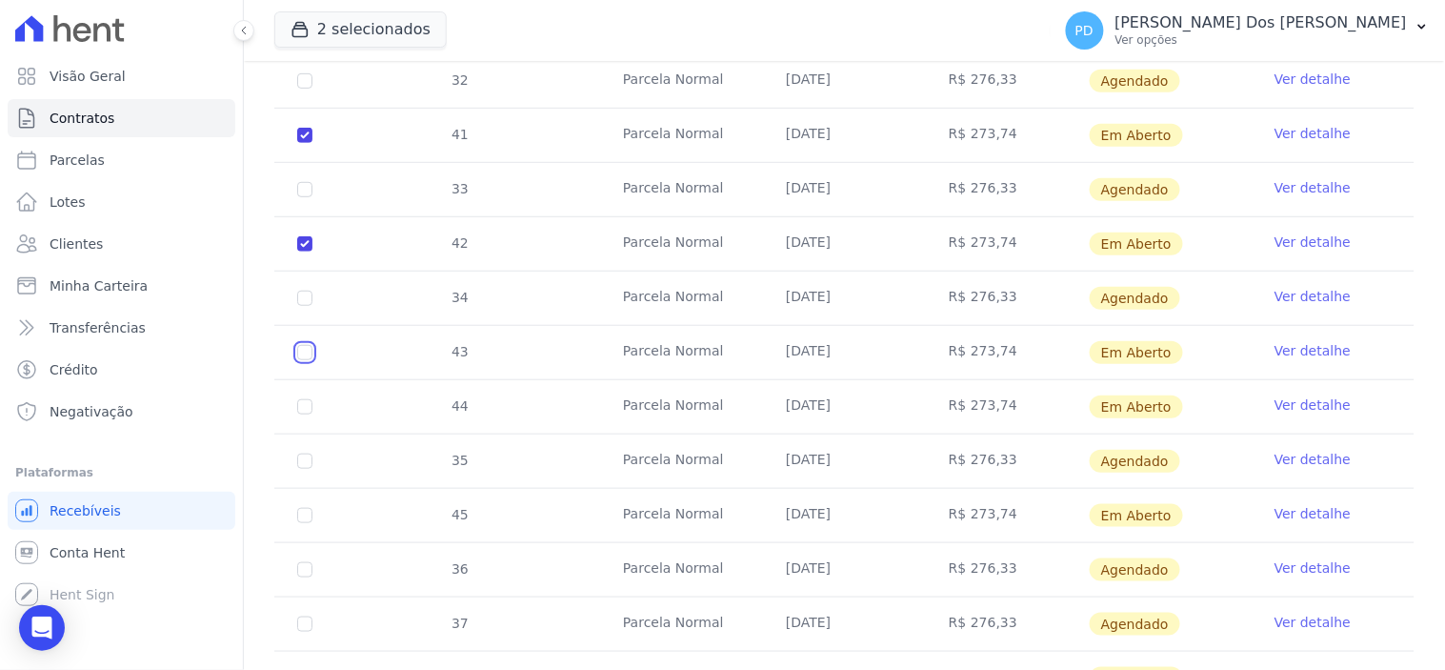
click at [309, 34] on input "checkbox" at bounding box center [304, 26] width 15 height 15
checkbox input "true"
click at [301, 34] on input "checkbox" at bounding box center [304, 26] width 15 height 15
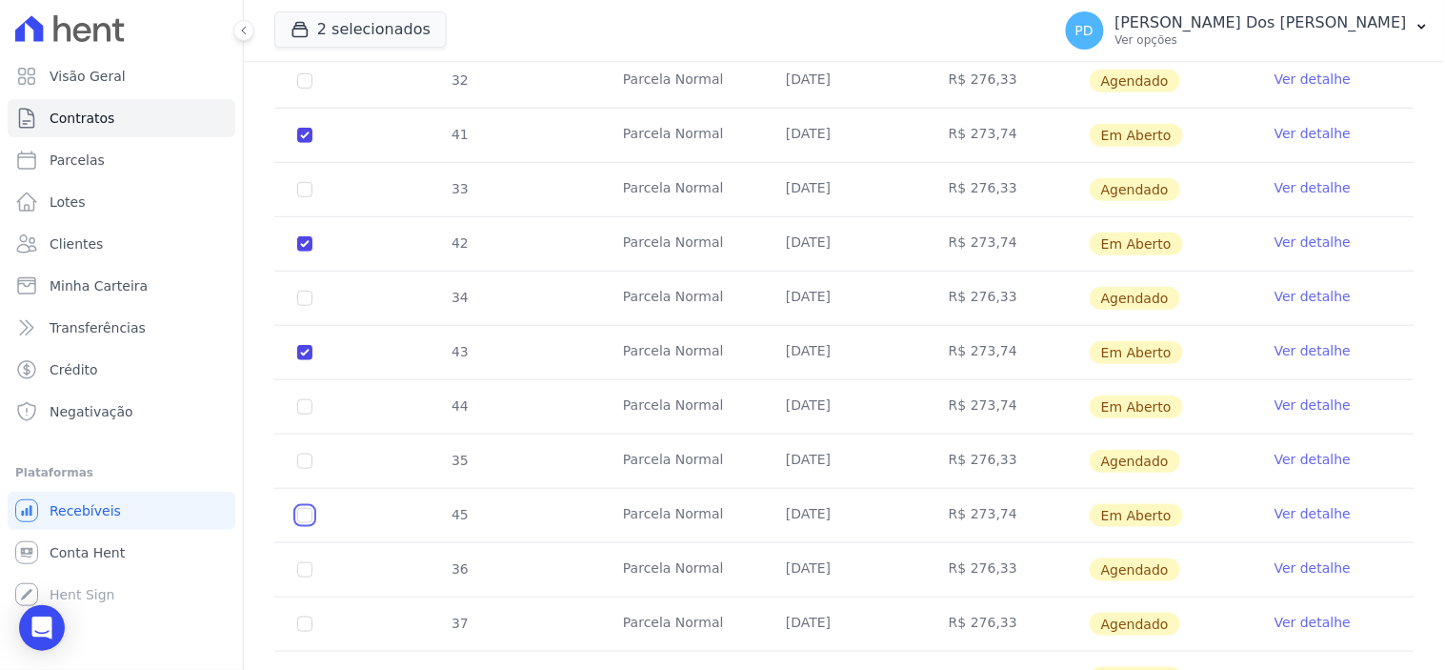
checkbox input "true"
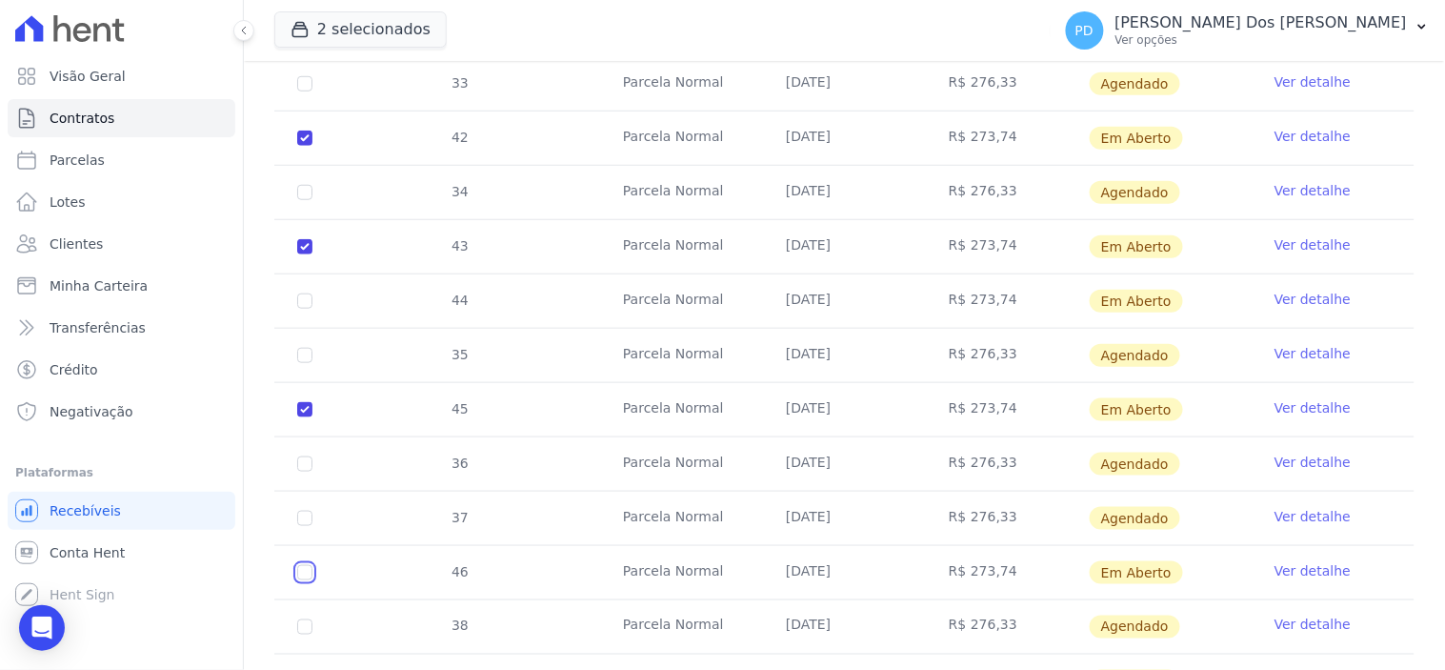
checkbox input "true"
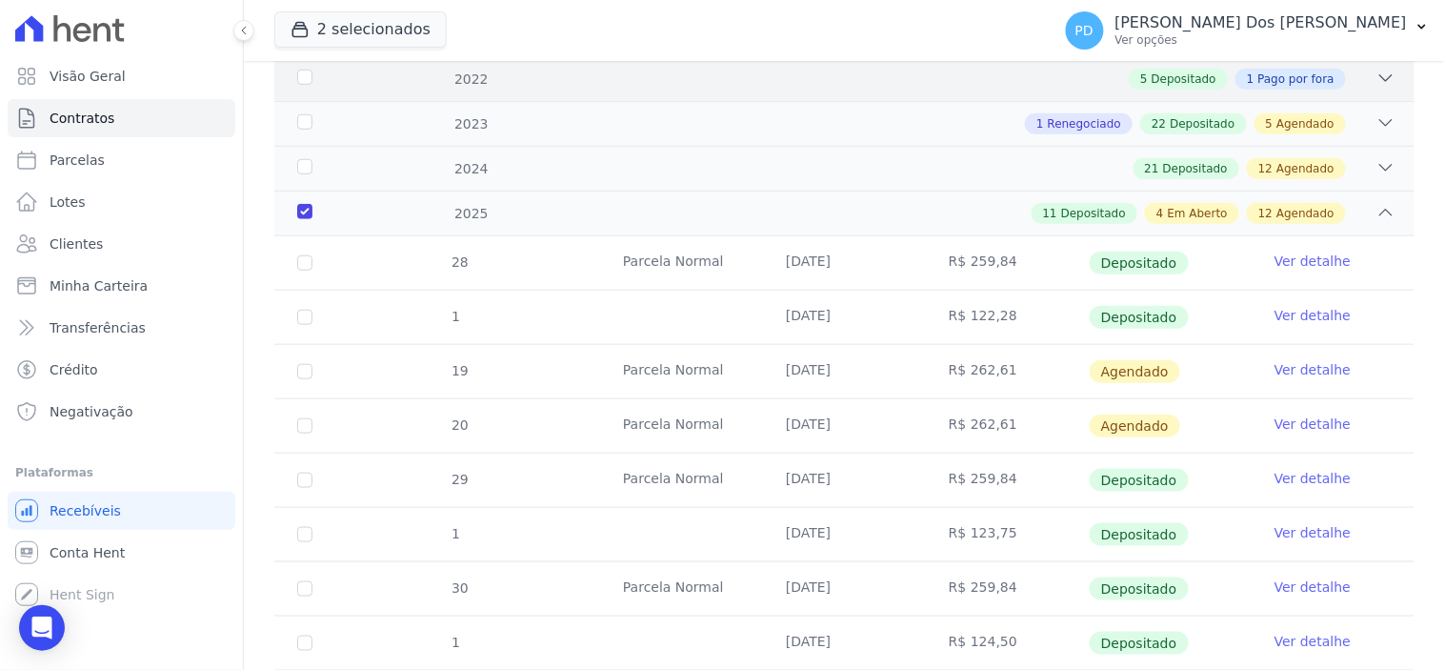
scroll to position [0, 0]
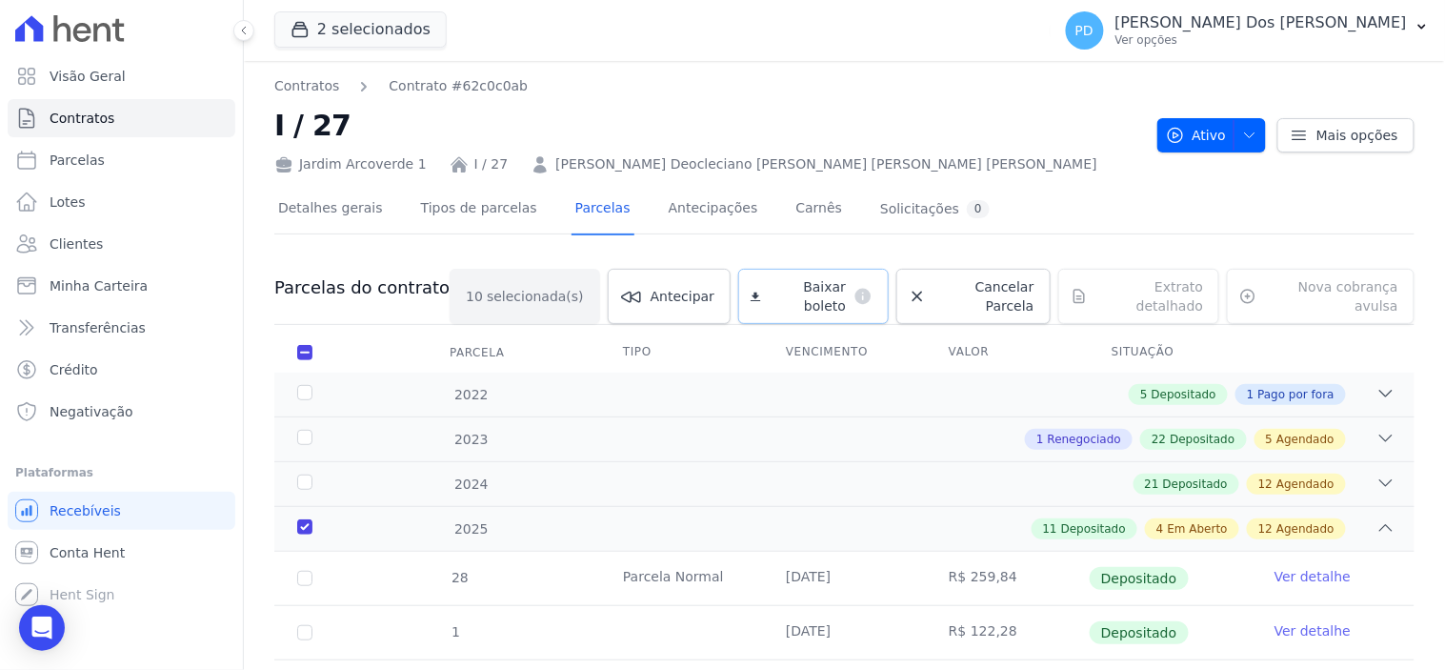
click at [787, 284] on span "Baixar boleto" at bounding box center [808, 296] width 78 height 38
click at [1420, 30] on icon "button" at bounding box center [1421, 26] width 15 height 15
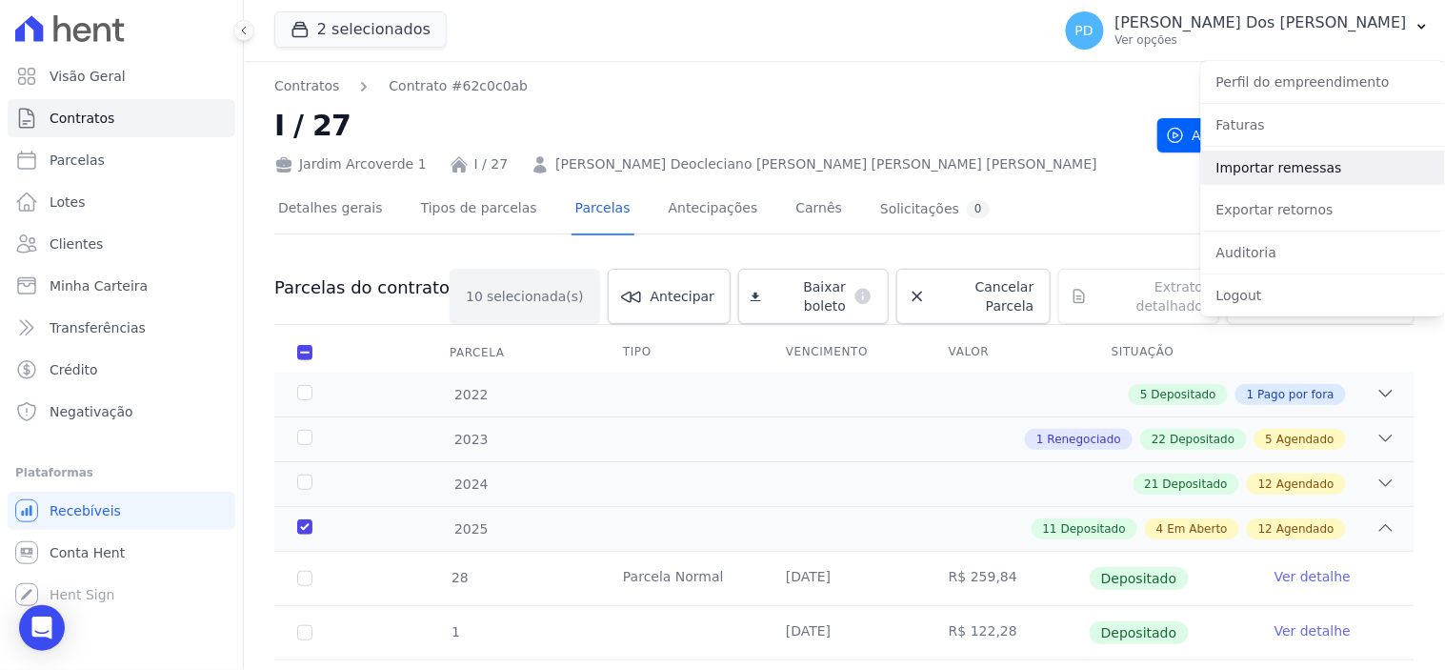
click at [1364, 173] on link "Importar remessas" at bounding box center [1323, 167] width 244 height 34
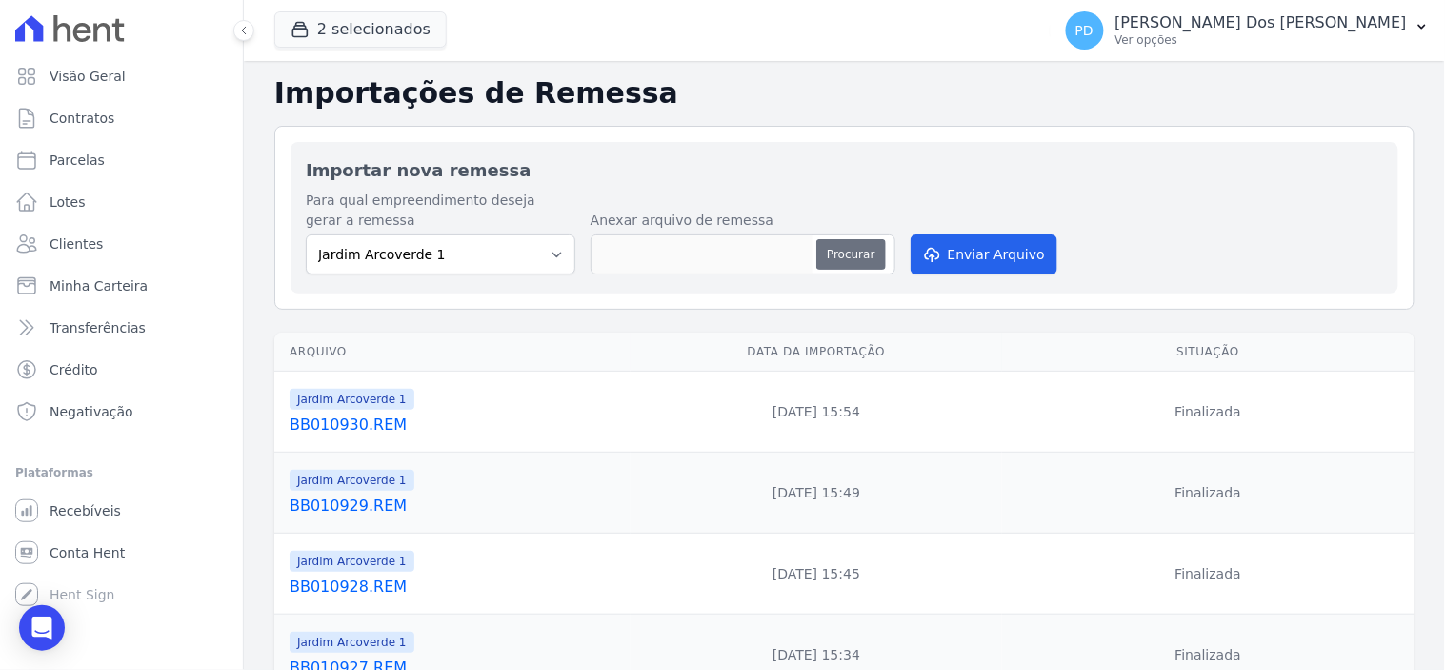
click at [853, 262] on button "Procurar" at bounding box center [850, 254] width 69 height 30
type input "BB010931.REM"
click at [954, 257] on button "Enviar Arquivo" at bounding box center [984, 254] width 147 height 40
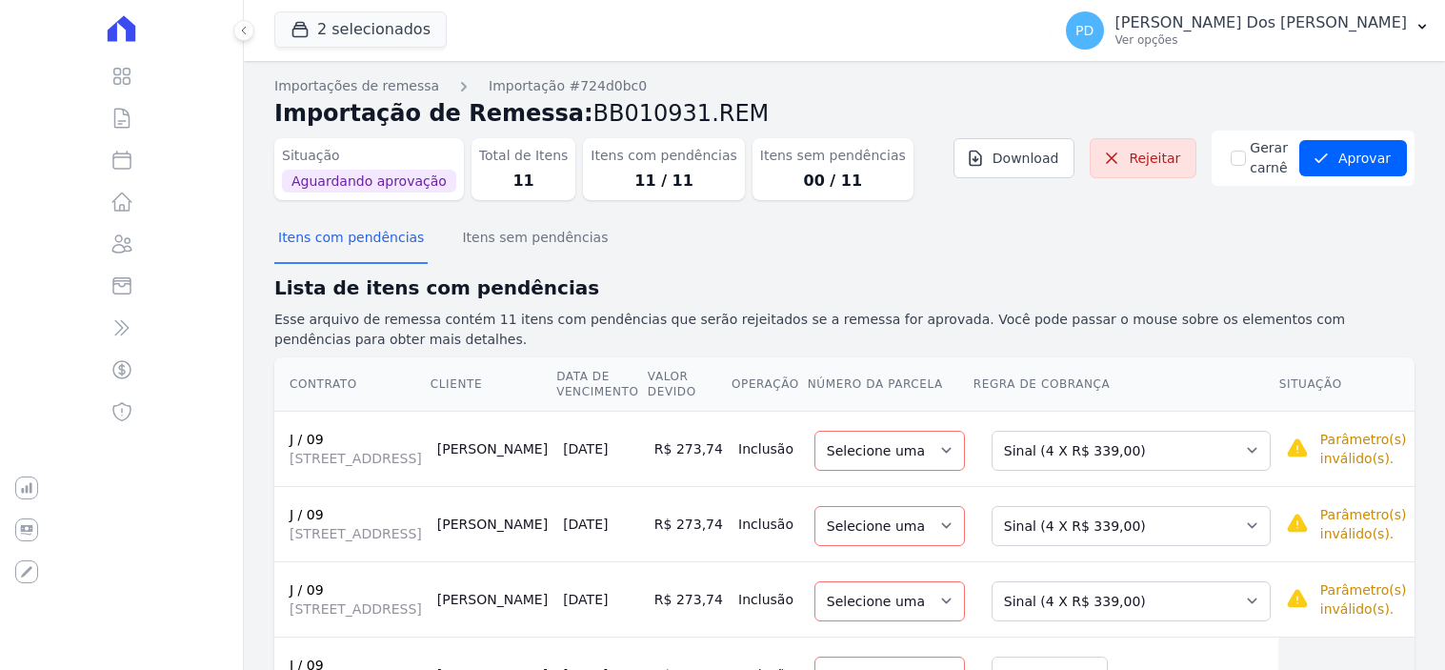
select select
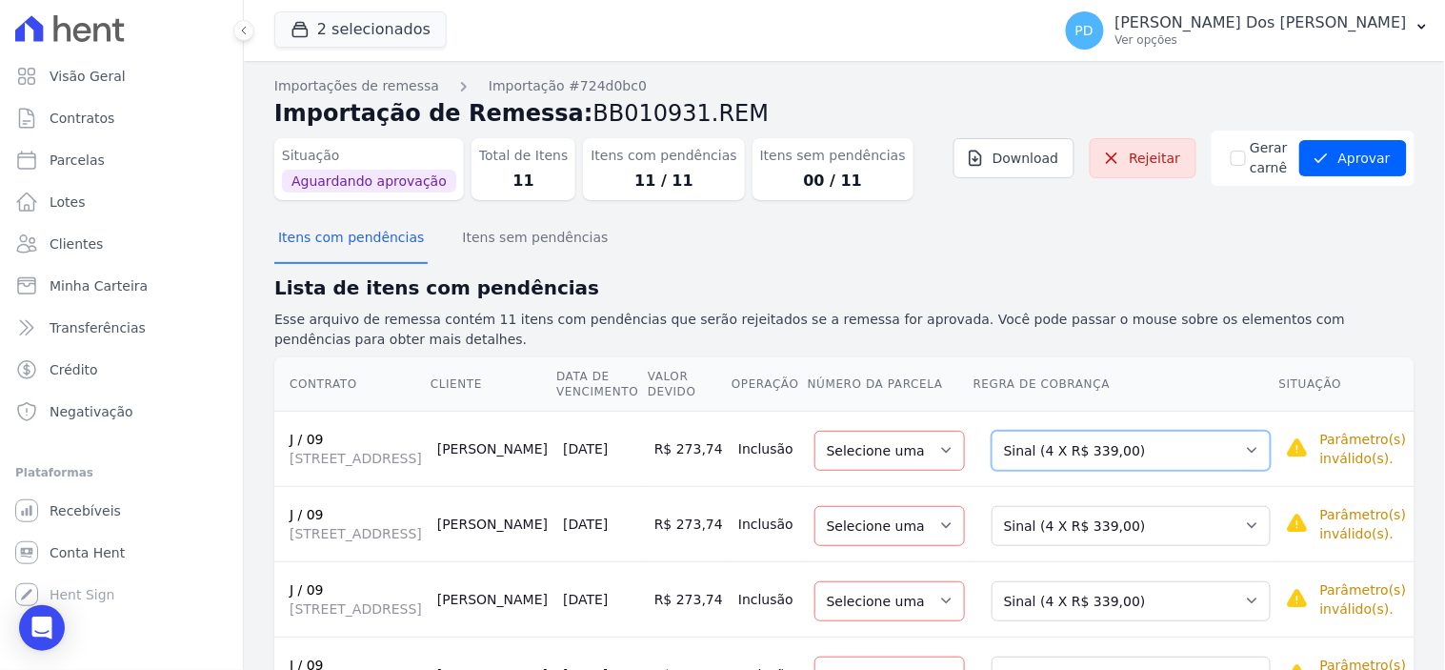
click at [1119, 445] on select "Selecione uma Nova Parcela Avulsa Parcela Avulsa Existente Sinal (4 X R$ 339,00…" at bounding box center [1130, 450] width 279 height 40
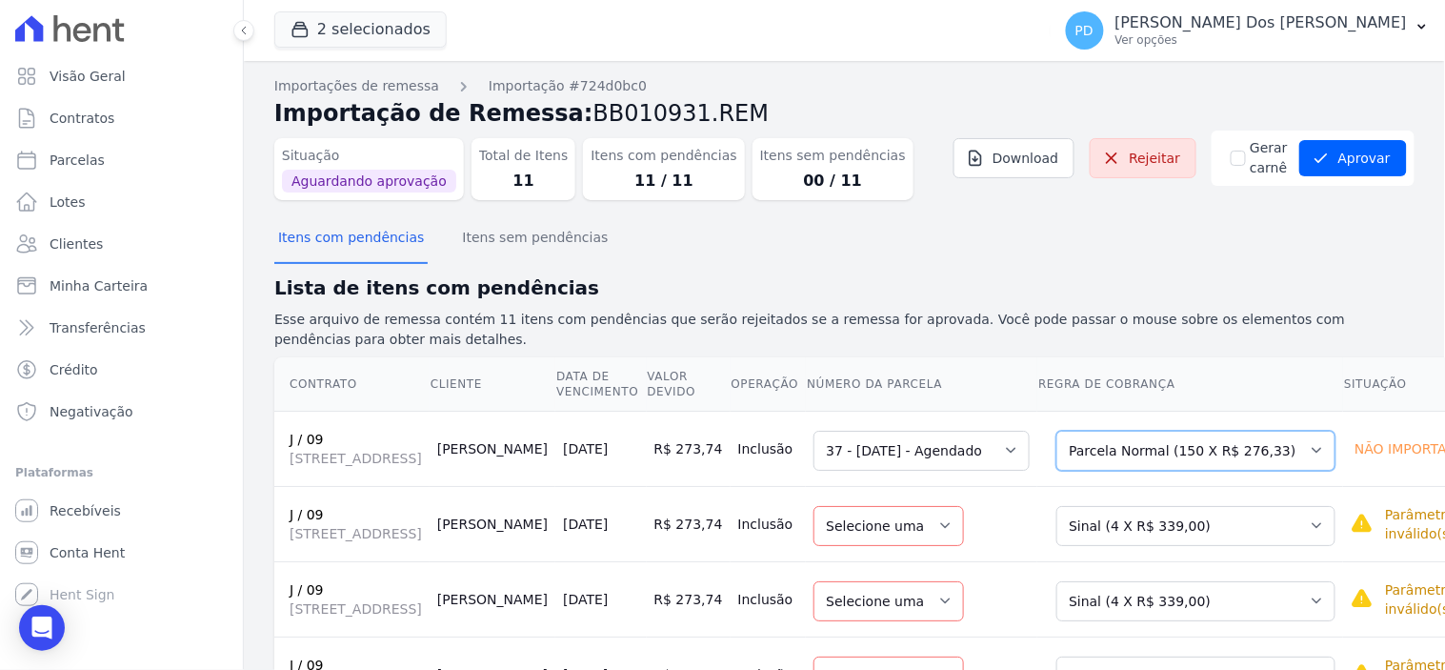
click at [1231, 467] on select "Selecione uma Nova Parcela Avulsa Parcela Avulsa Existente Sinal (4 X R$ 339,00…" at bounding box center [1195, 450] width 279 height 40
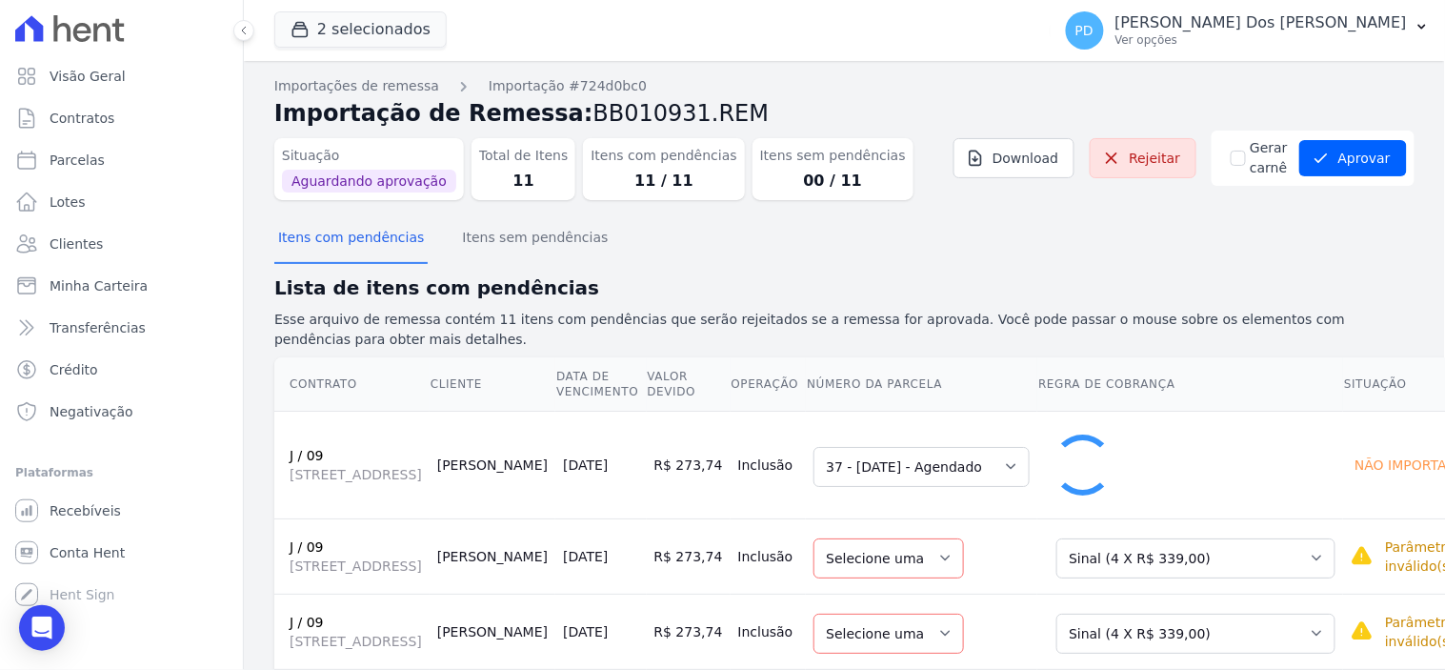
select select "33"
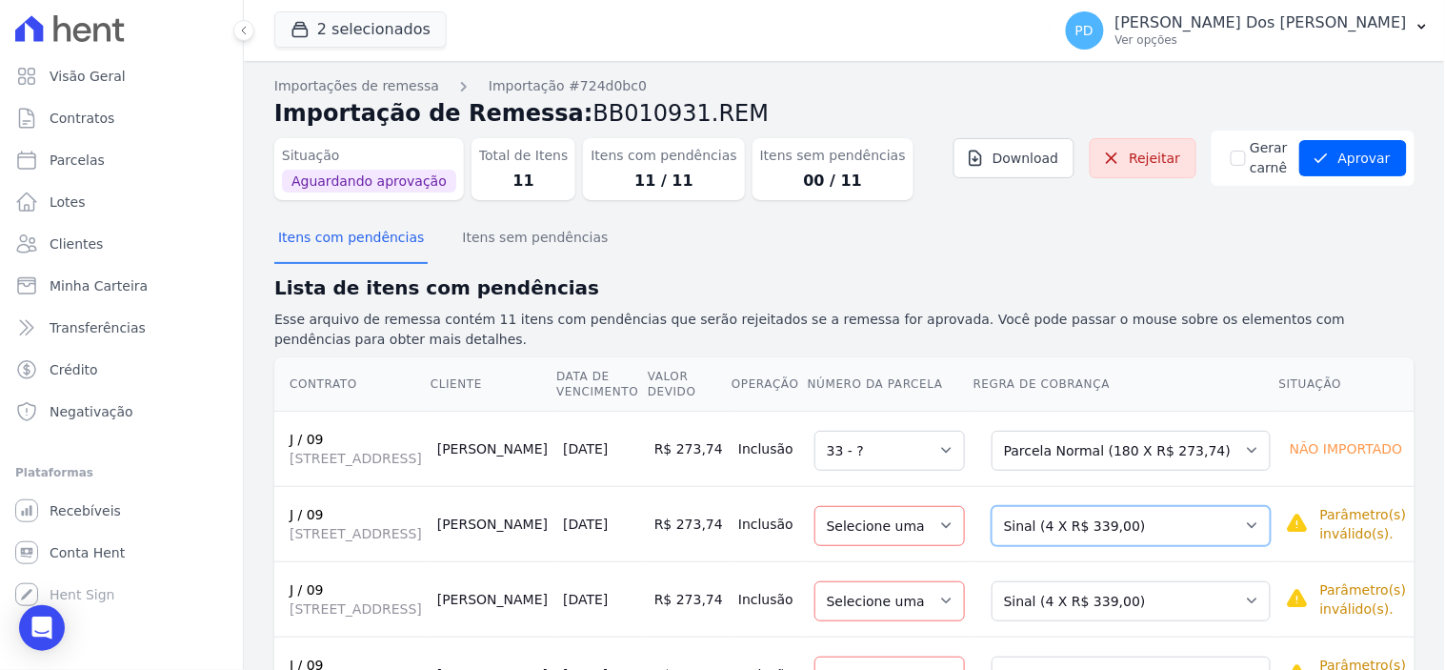
click at [1215, 546] on select "Selecione uma Nova Parcela Avulsa Parcela Avulsa Existente Sinal (4 X R$ 339,00…" at bounding box center [1130, 526] width 279 height 40
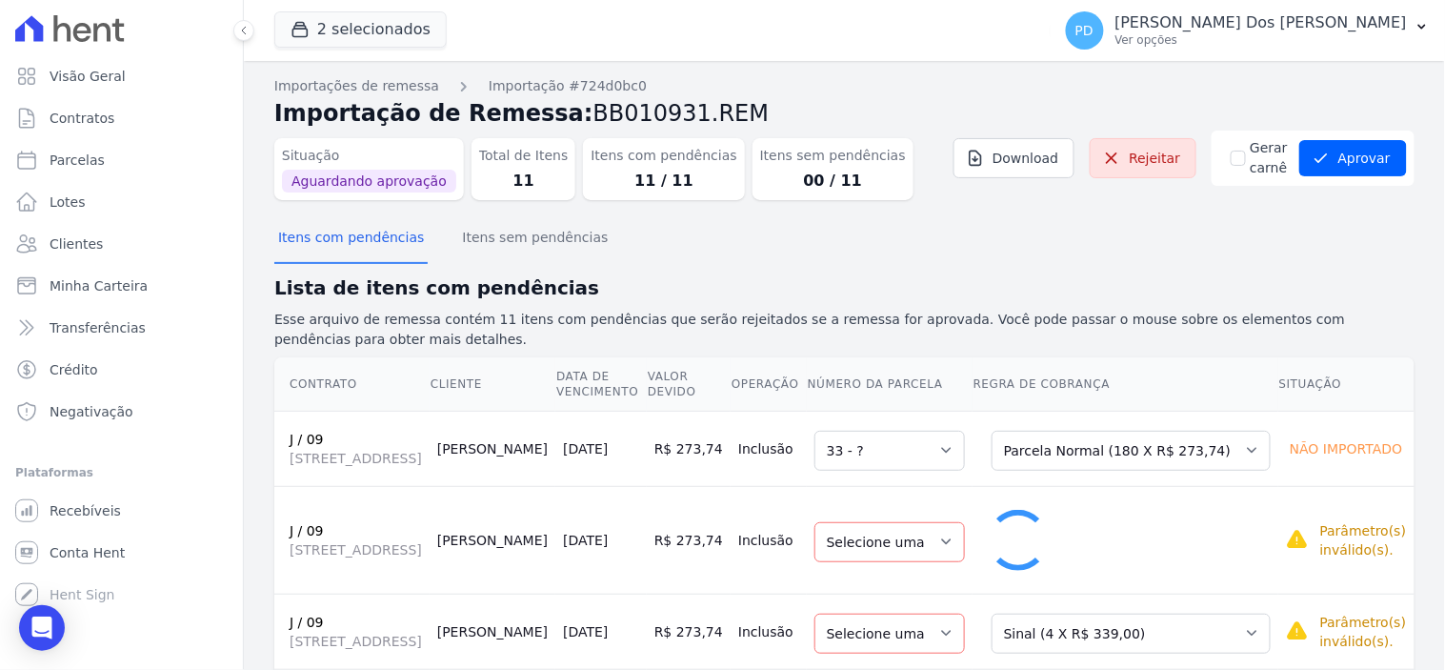
select select "34"
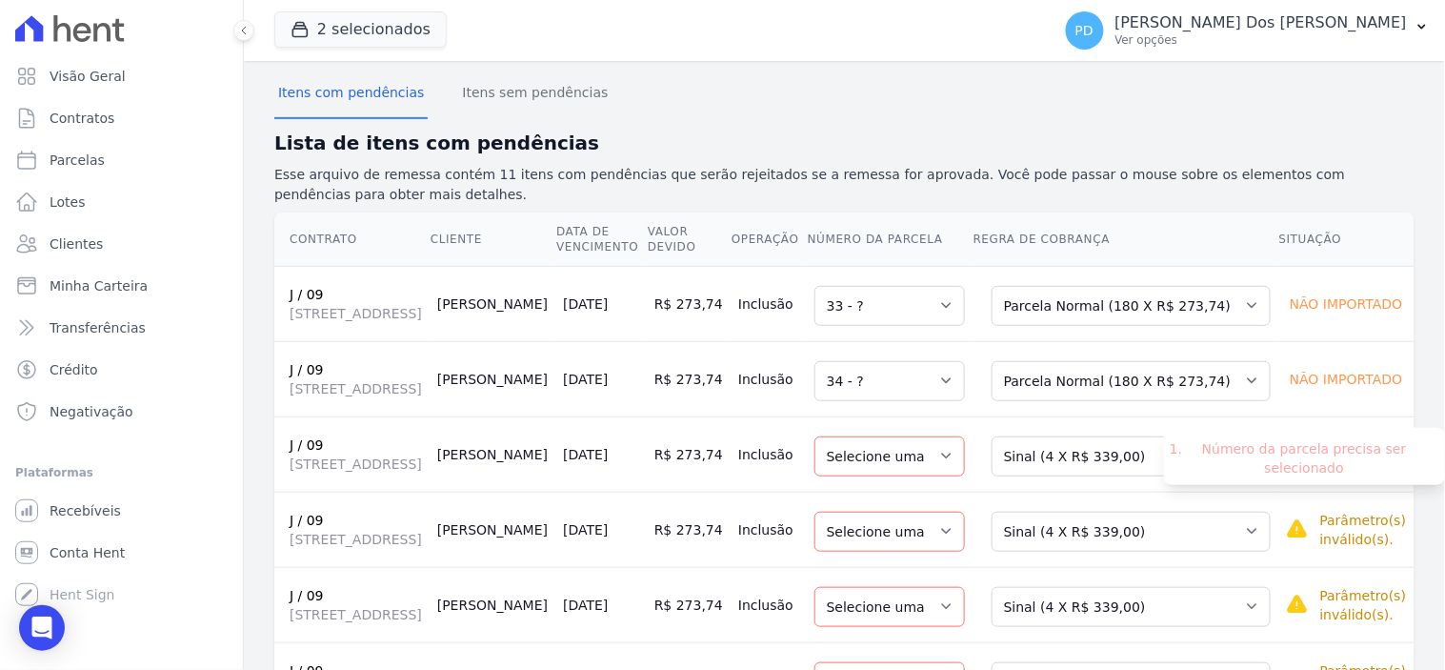
scroll to position [423, 0]
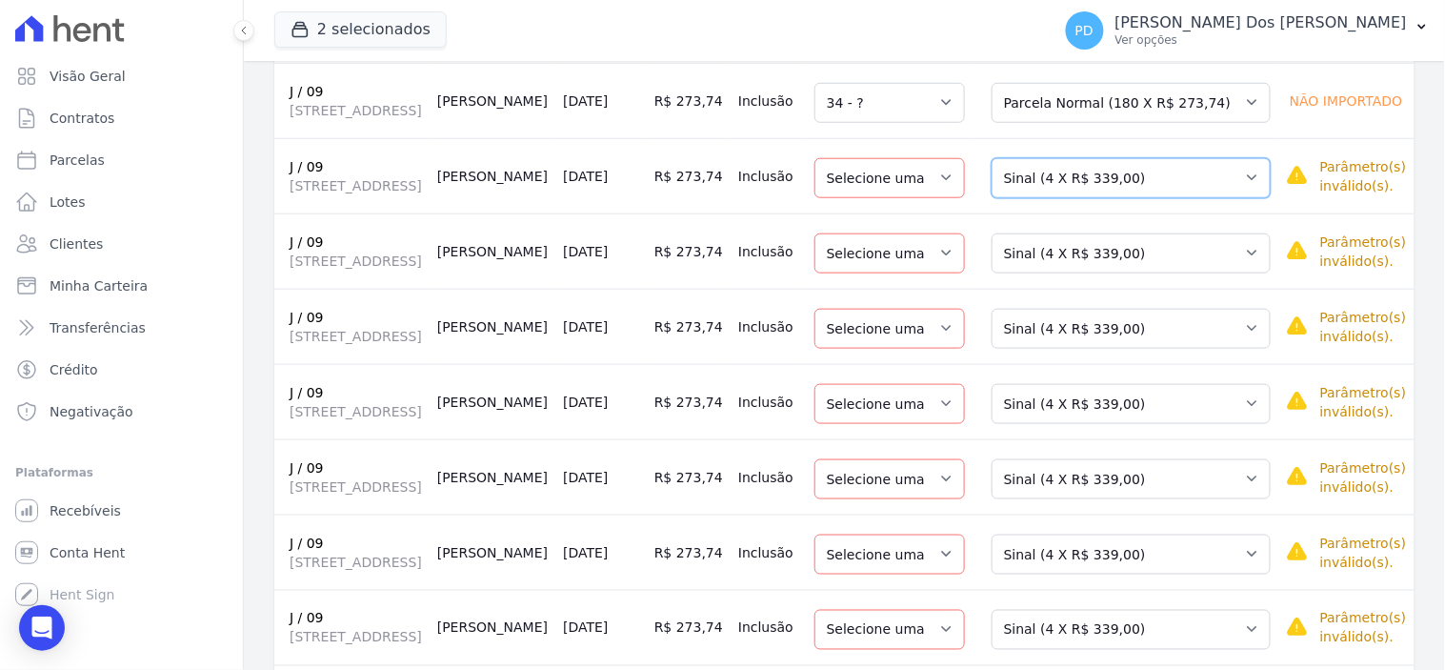
click at [1215, 198] on select "Selecione uma Nova Parcela Avulsa Parcela Avulsa Existente Sinal (4 X R$ 339,00…" at bounding box center [1130, 178] width 279 height 40
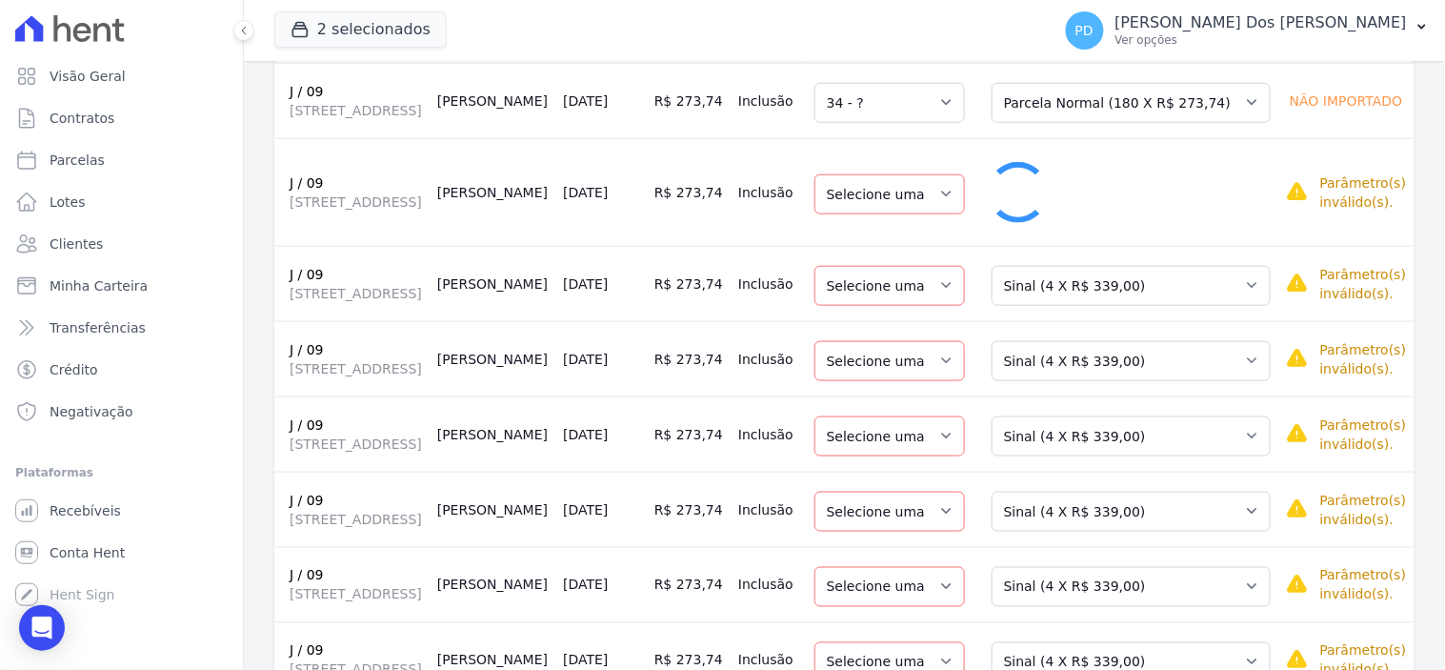
select select "35"
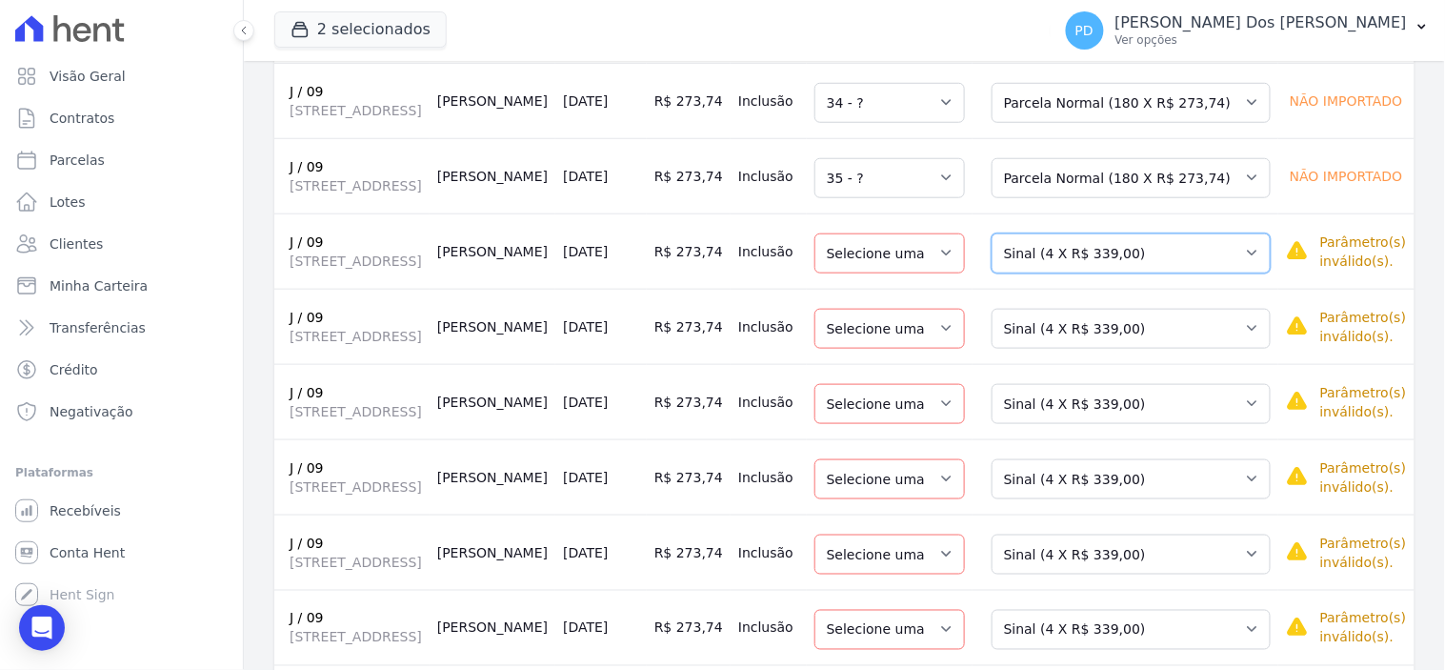
click at [1213, 273] on select "Selecione uma Nova Parcela Avulsa Parcela Avulsa Existente Sinal (4 X R$ 339,00…" at bounding box center [1130, 253] width 279 height 40
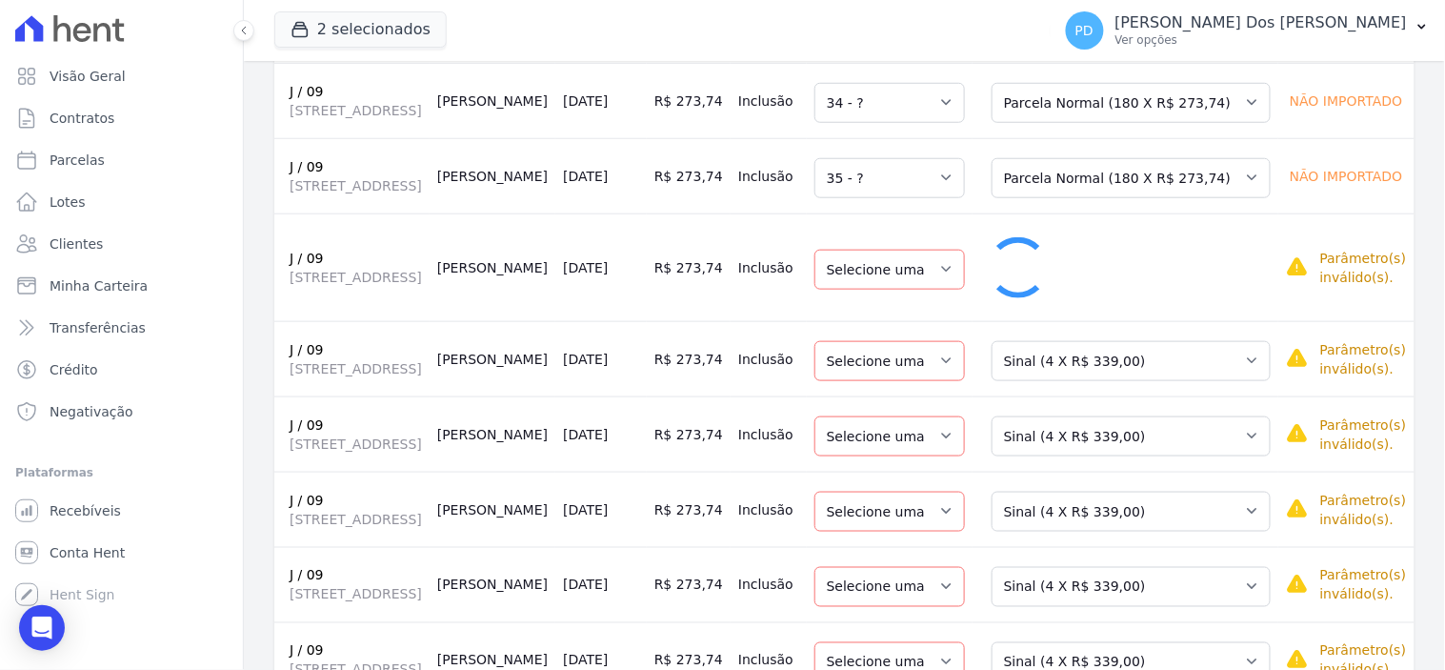
select select "36"
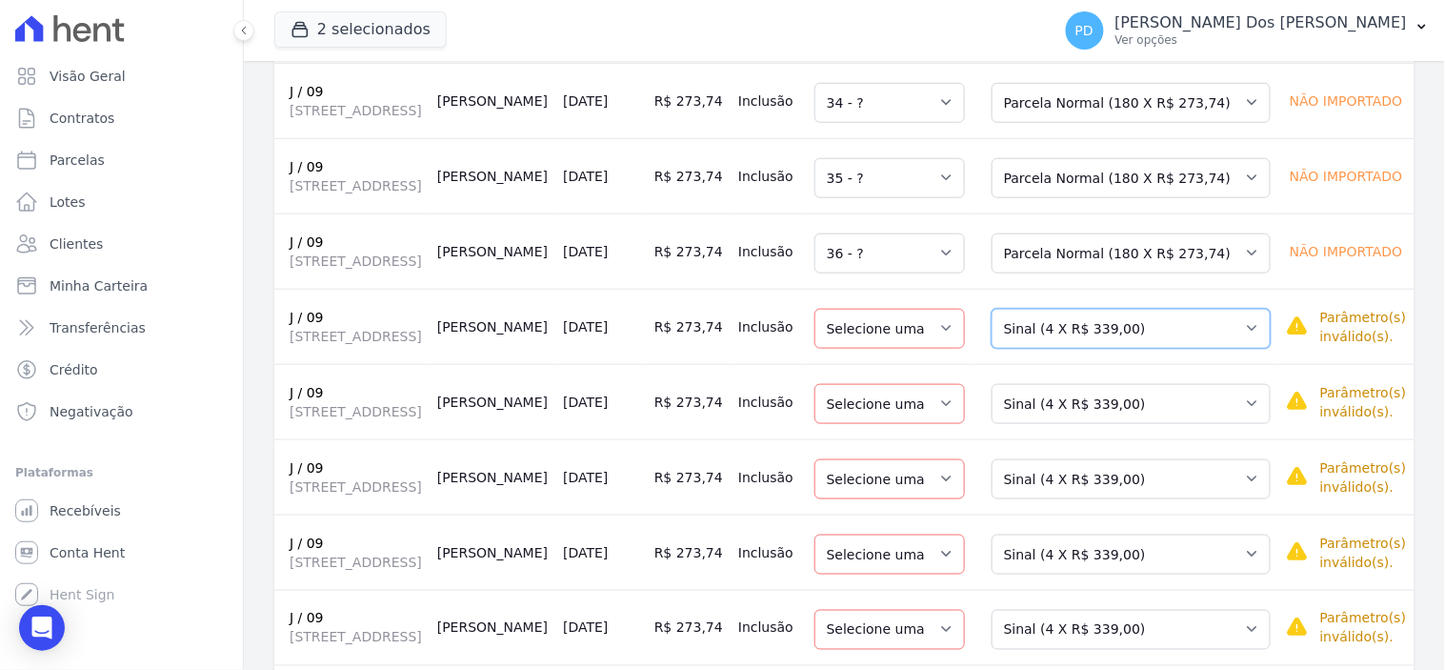
click at [1191, 349] on select "Selecione uma Nova Parcela Avulsa Parcela Avulsa Existente Sinal (4 X R$ 339,00…" at bounding box center [1130, 329] width 279 height 40
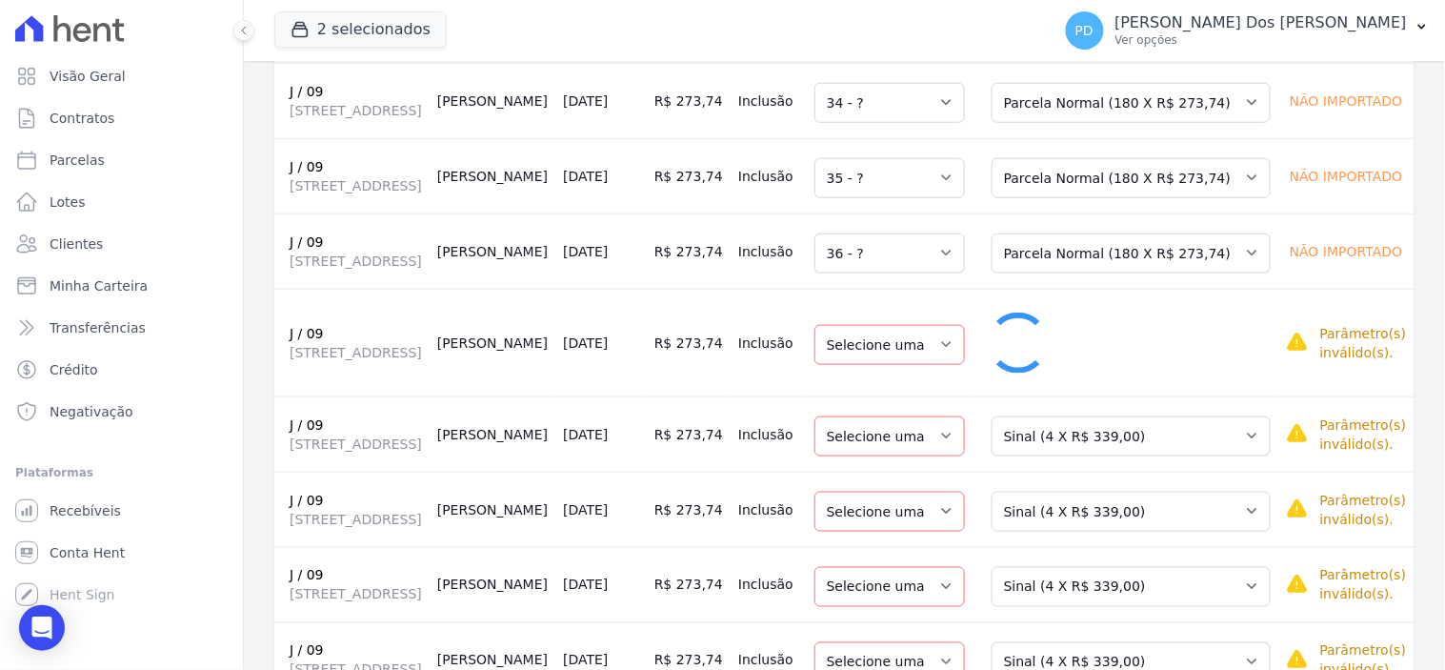
select select "37"
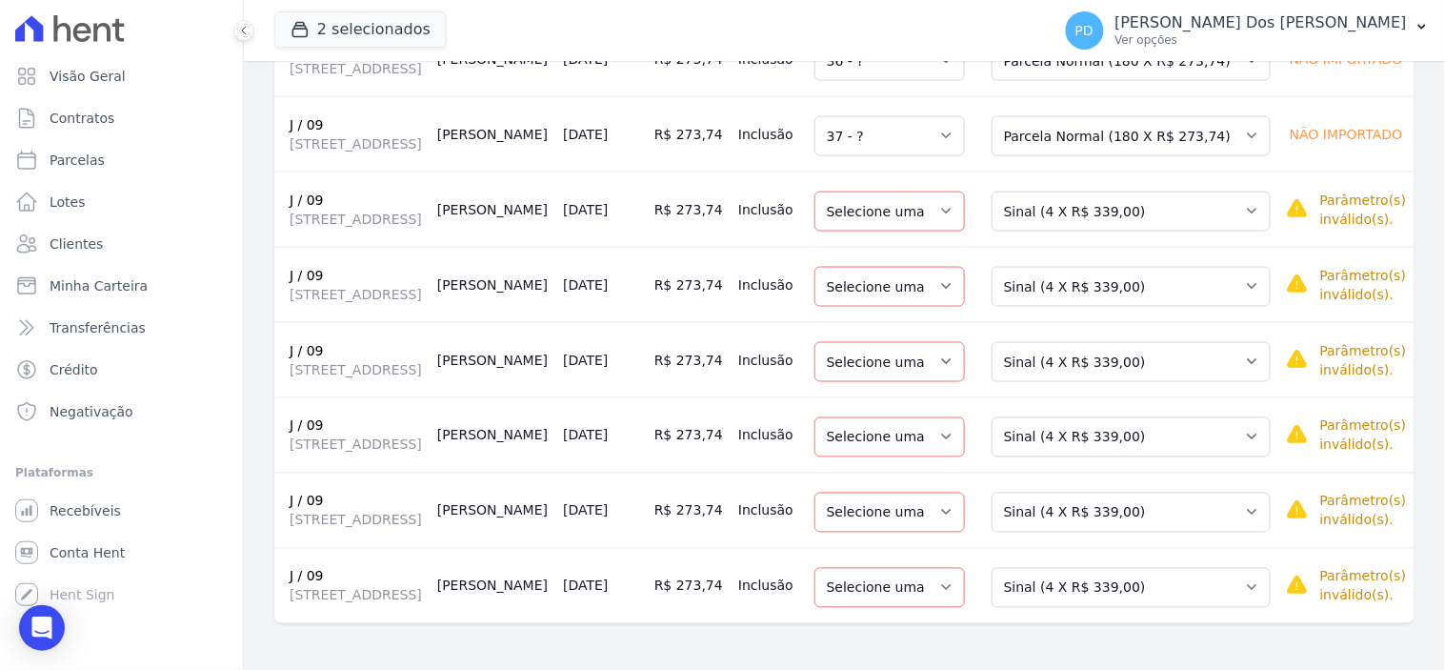
scroll to position [740, 0]
click at [1213, 191] on select "Selecione uma Nova Parcela Avulsa Parcela Avulsa Existente Sinal (4 X R$ 339,00…" at bounding box center [1130, 211] width 279 height 40
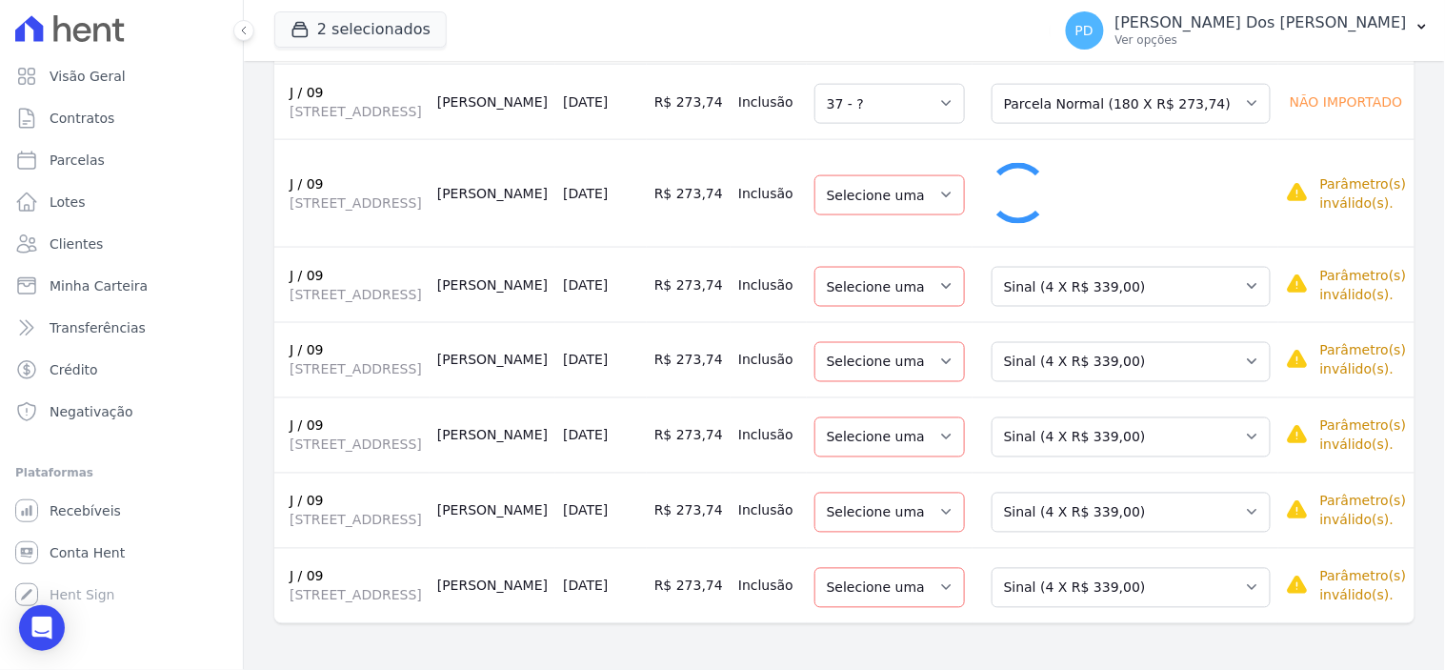
select select "38"
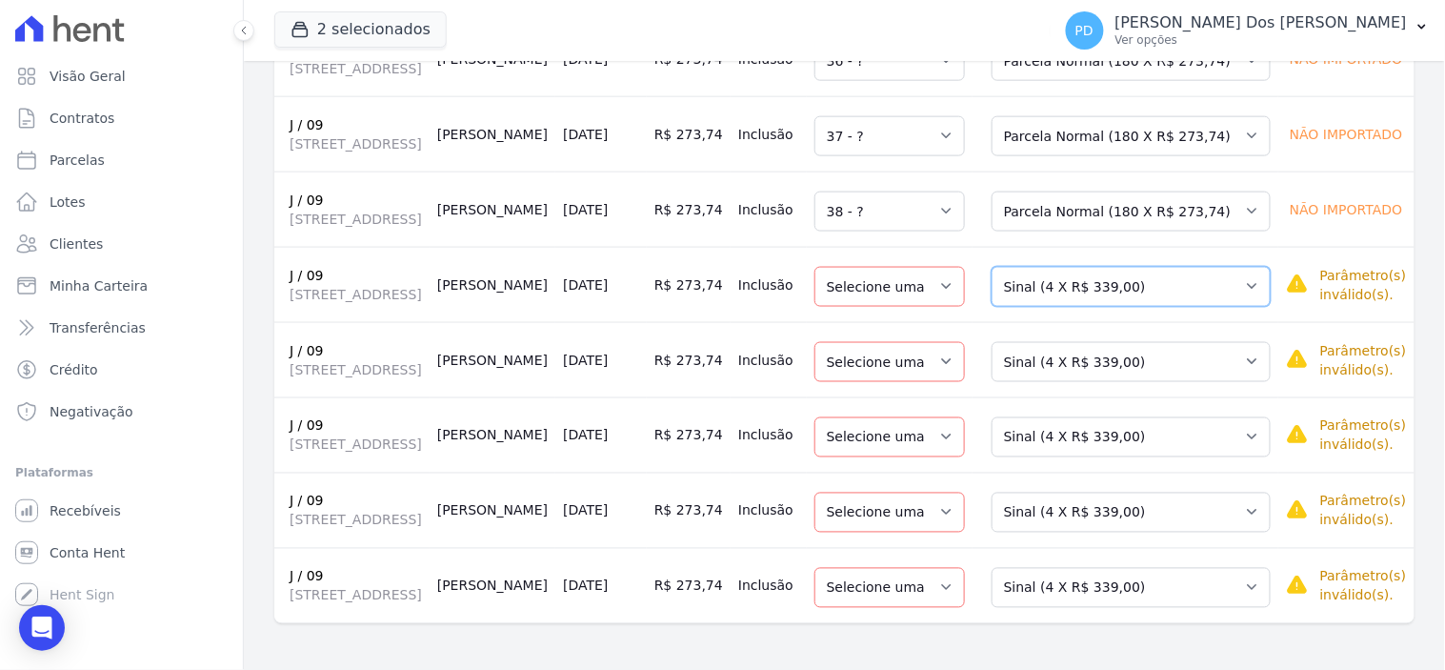
click at [1197, 267] on select "Selecione uma Nova Parcela Avulsa Parcela Avulsa Existente Sinal (4 X R$ 339,00…" at bounding box center [1130, 287] width 279 height 40
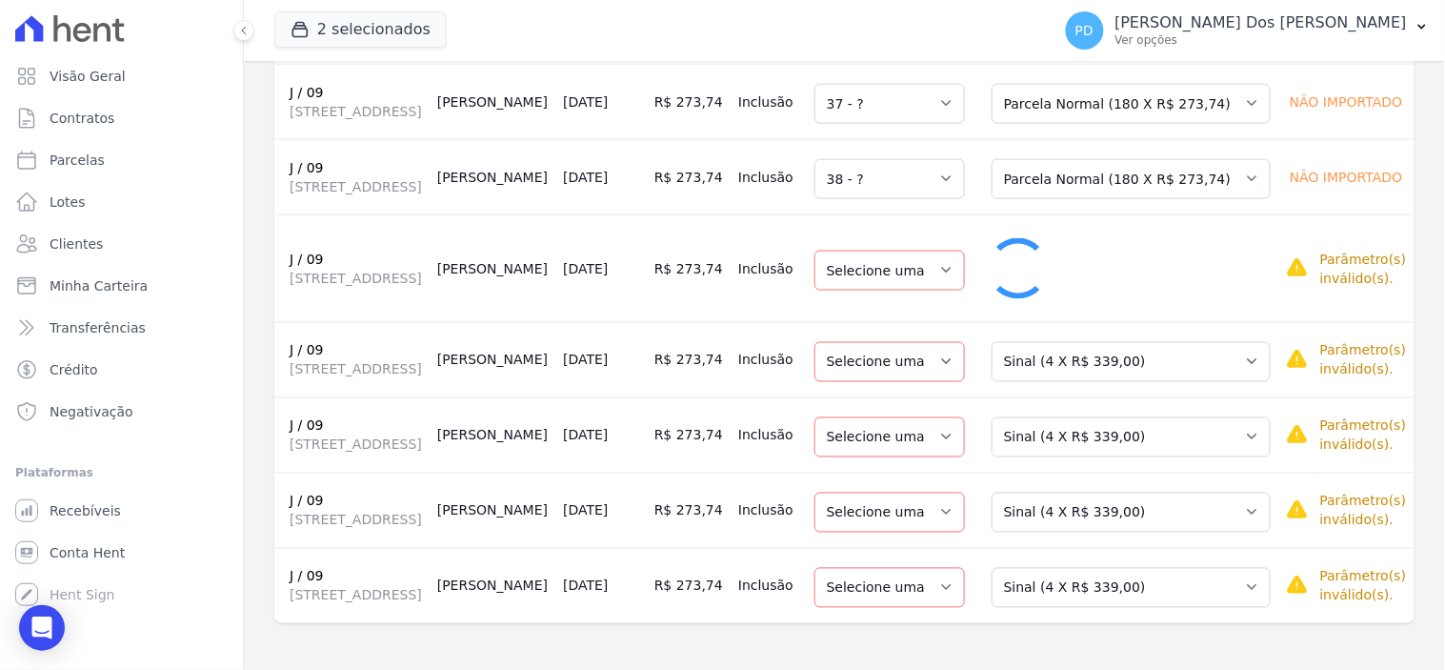
select select "39"
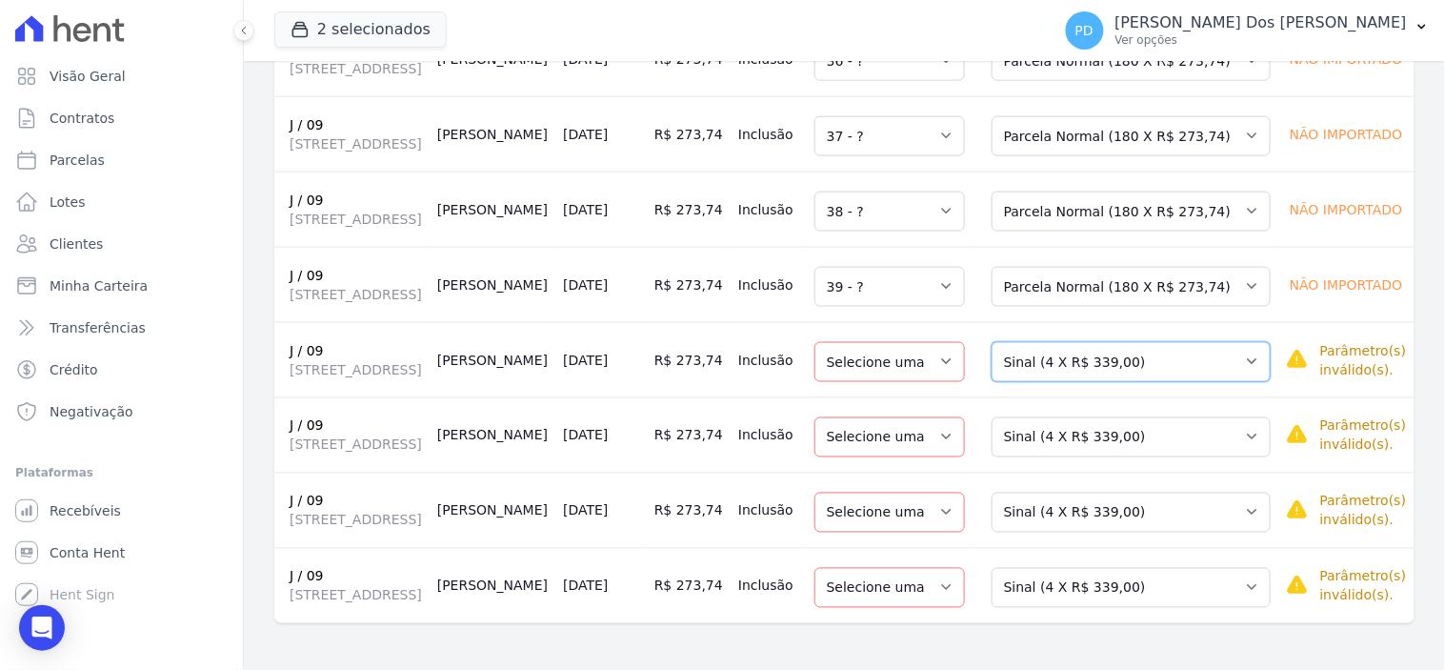
click at [1193, 342] on select "Selecione uma Nova Parcela Avulsa Parcela Avulsa Existente Sinal (4 X R$ 339,00…" at bounding box center [1130, 362] width 279 height 40
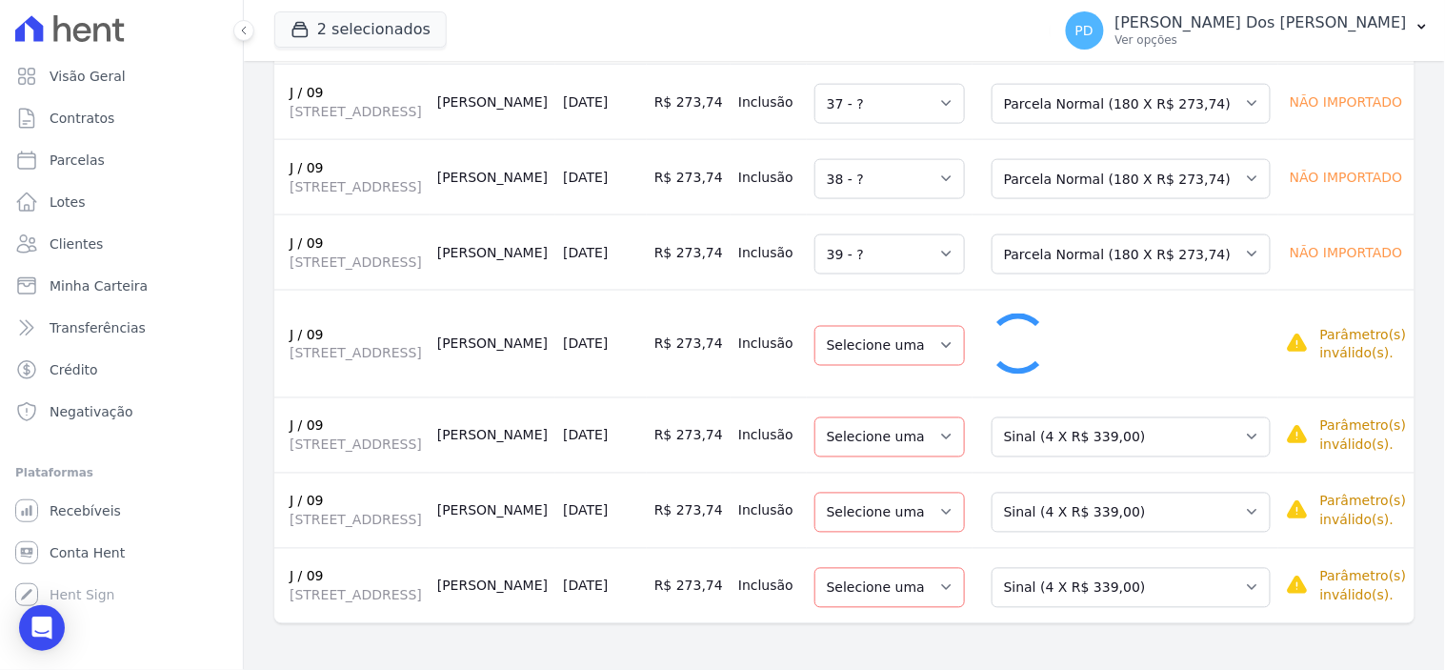
select select "40"
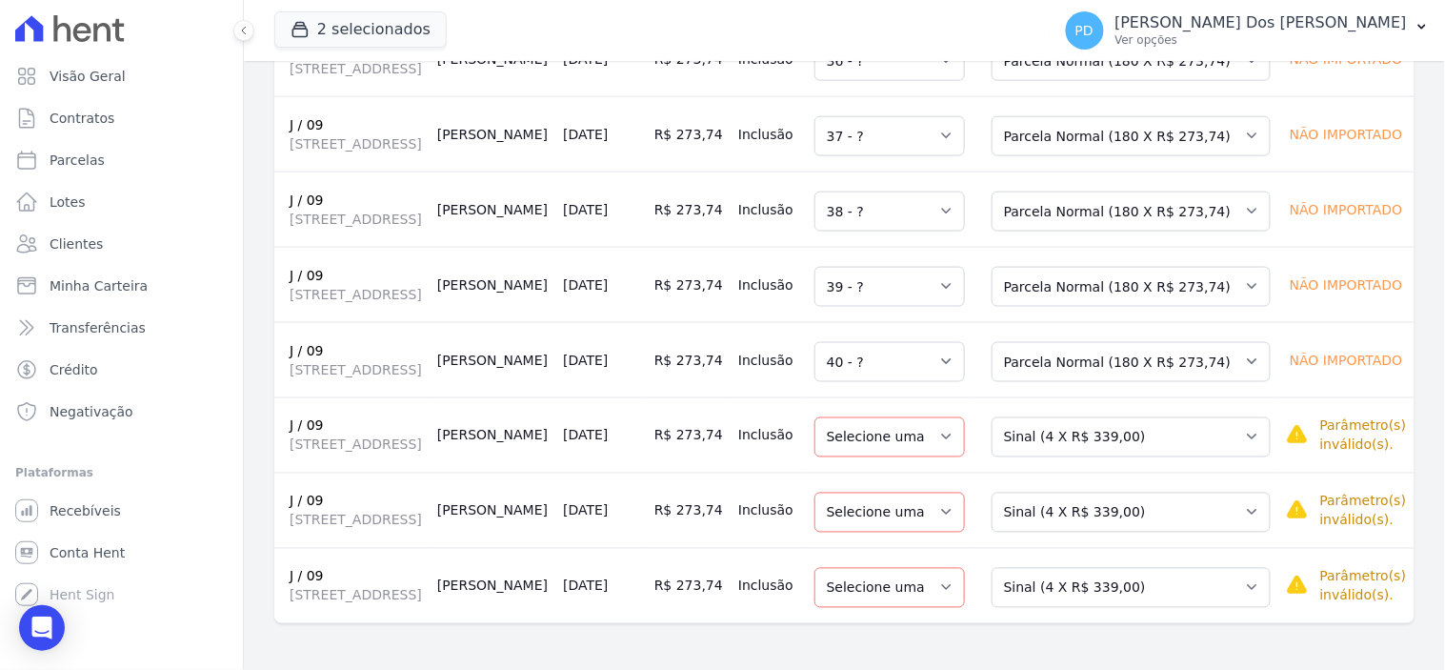
scroll to position [760, 0]
click at [1163, 417] on select "Selecione uma Nova Parcela Avulsa Parcela Avulsa Existente Sinal (4 X R$ 339,00…" at bounding box center [1130, 437] width 279 height 40
click at [1191, 413] on div "Selecione uma Nova Parcela Avulsa Parcela Avulsa Existente Sinal (4 X R$ 339,00…" at bounding box center [1130, 435] width 279 height 44
click at [1191, 417] on select "Selecione uma Nova Parcela Avulsa Parcela Avulsa Existente Sinal (4 X R$ 339,00…" at bounding box center [1130, 437] width 279 height 40
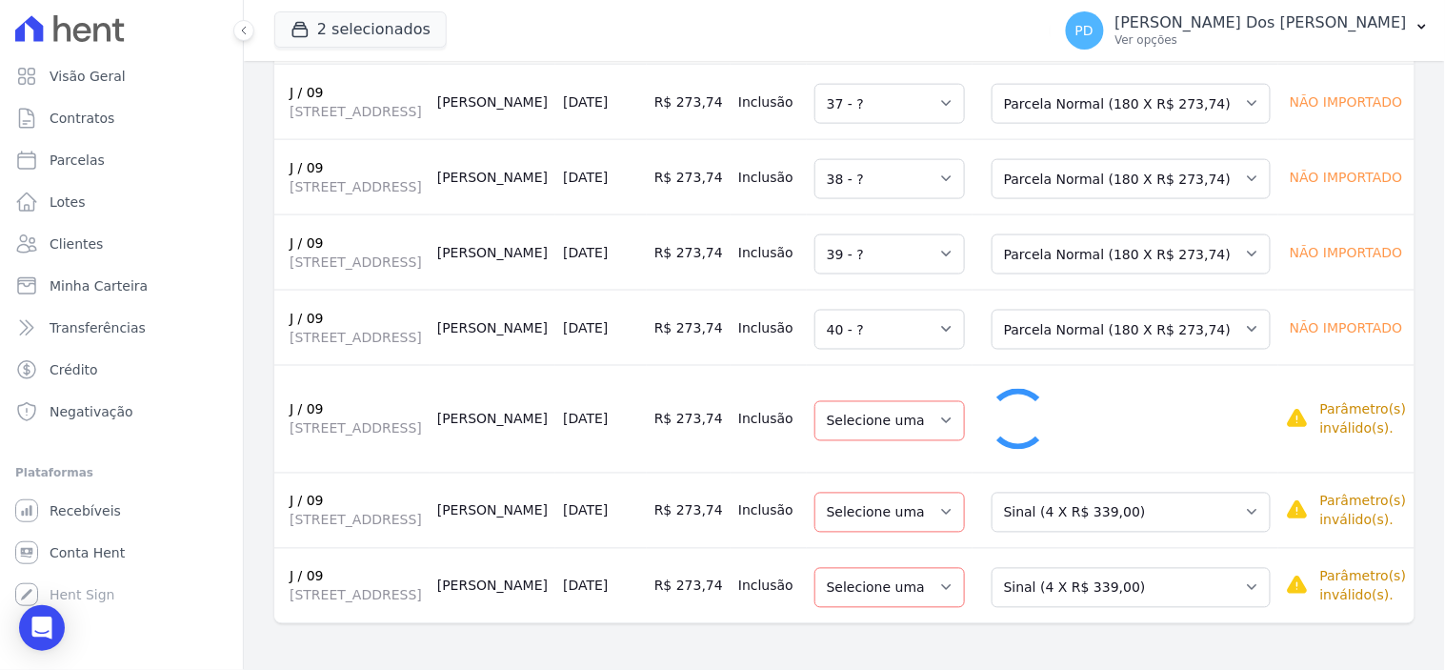
select select "41"
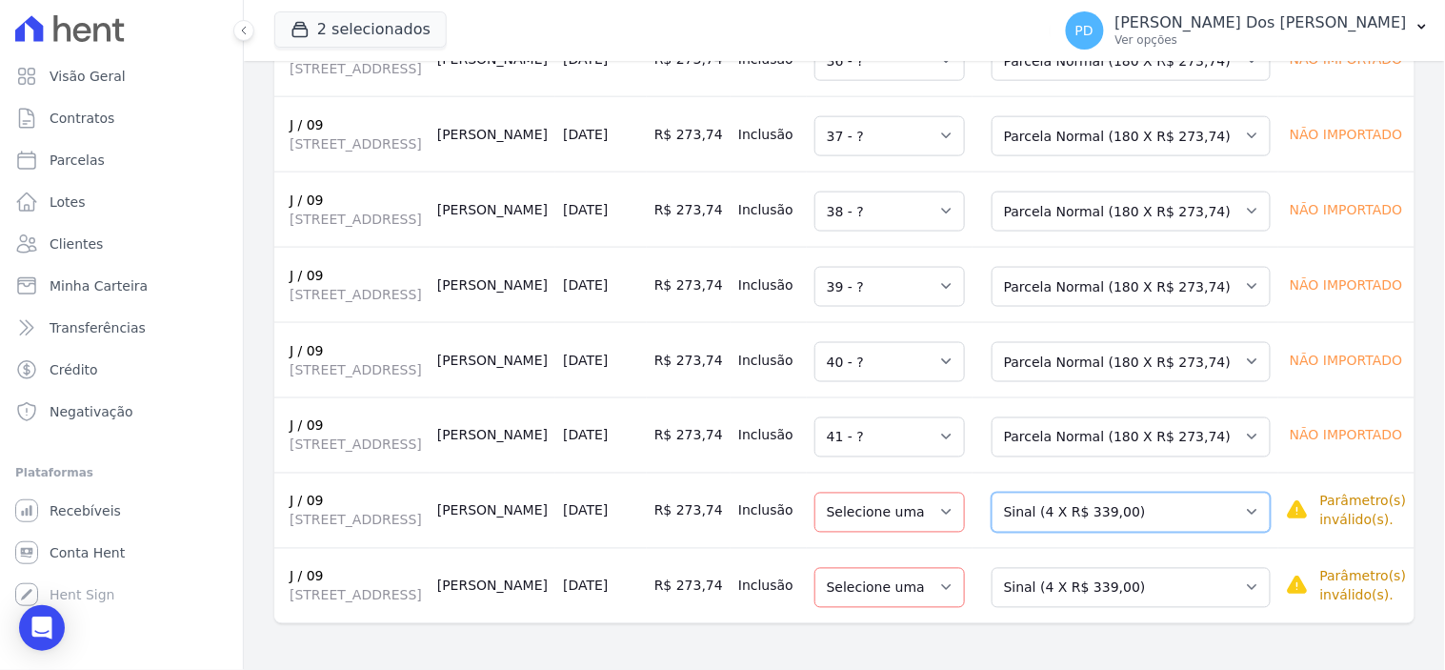
click at [1191, 502] on select "Selecione uma Nova Parcela Avulsa Parcela Avulsa Existente Sinal (4 X R$ 339,00…" at bounding box center [1130, 512] width 279 height 40
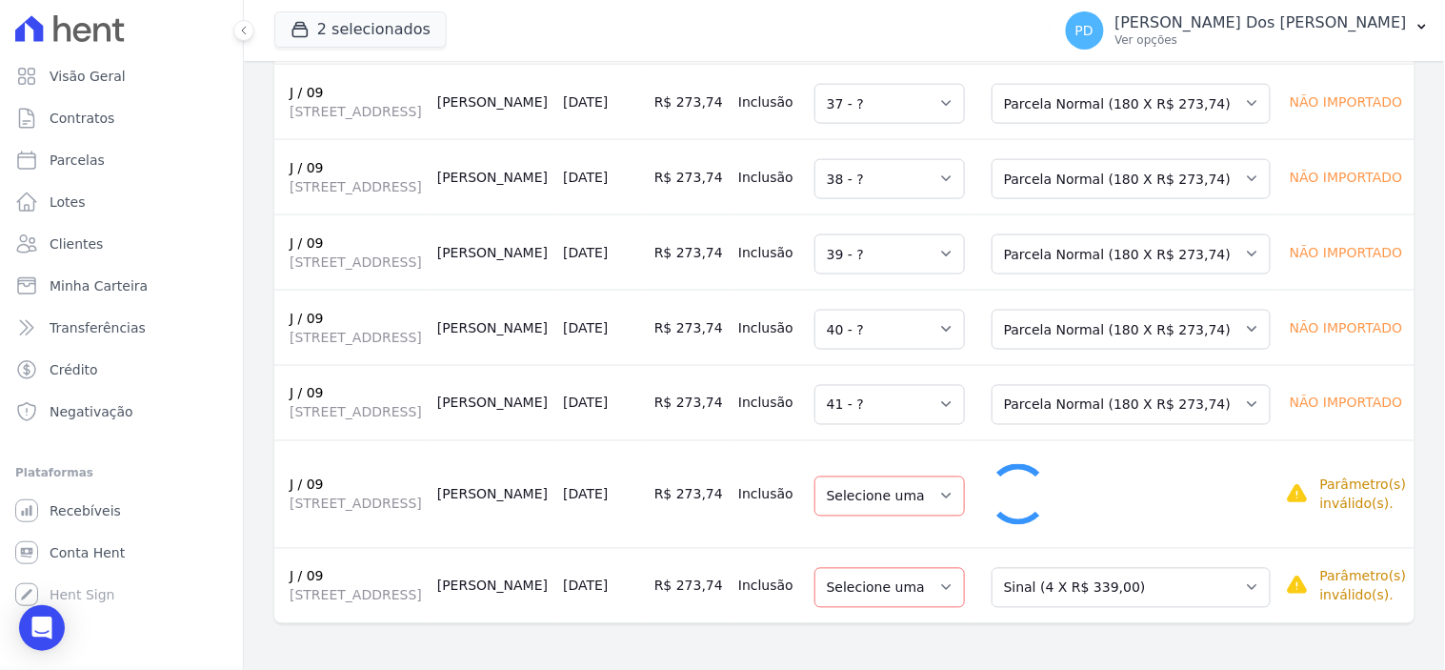
select select "42"
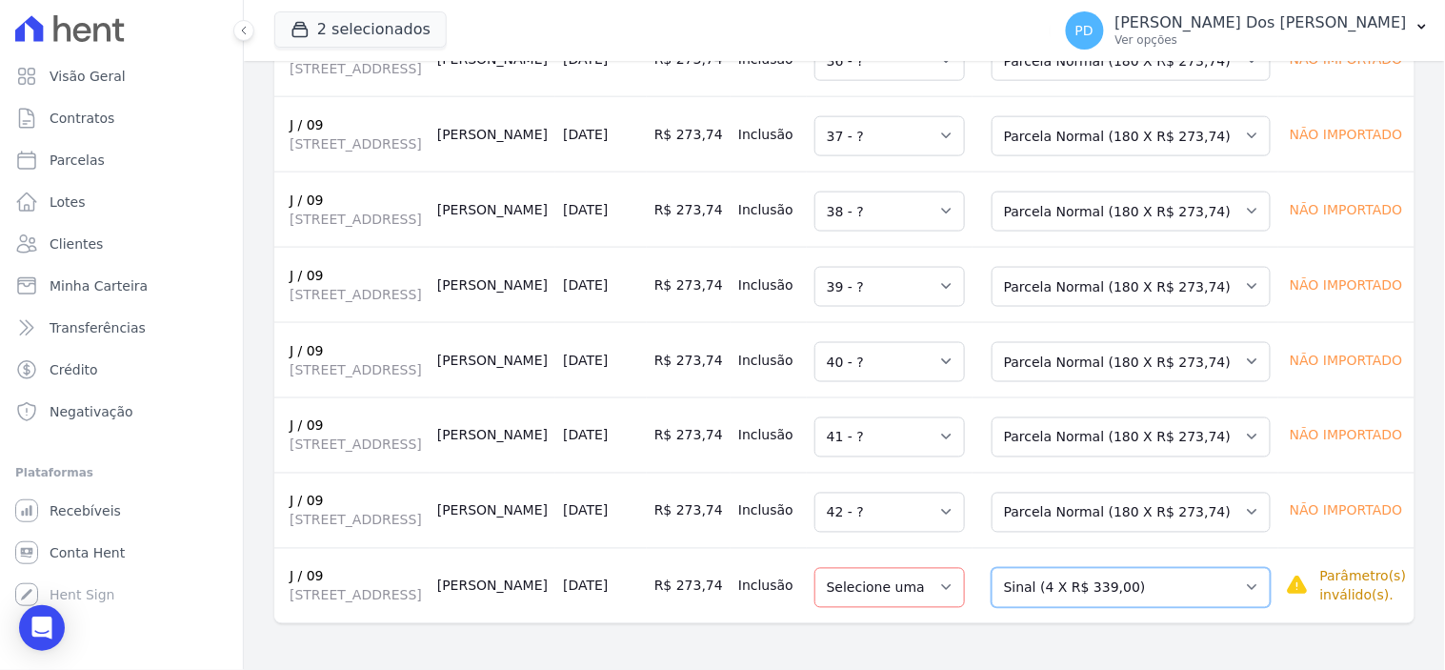
click at [1182, 574] on select "Selecione uma Nova Parcela Avulsa Parcela Avulsa Existente Sinal (4 X R$ 339,00…" at bounding box center [1130, 588] width 279 height 40
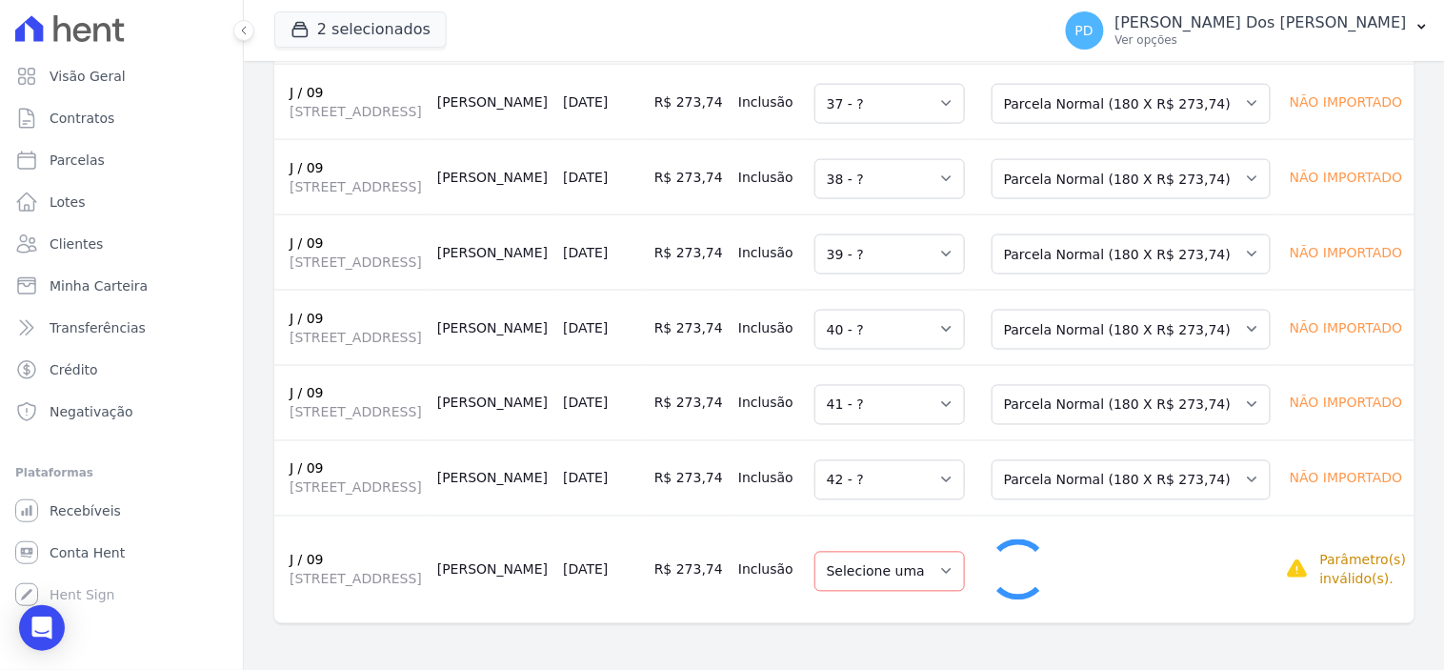
select select "43"
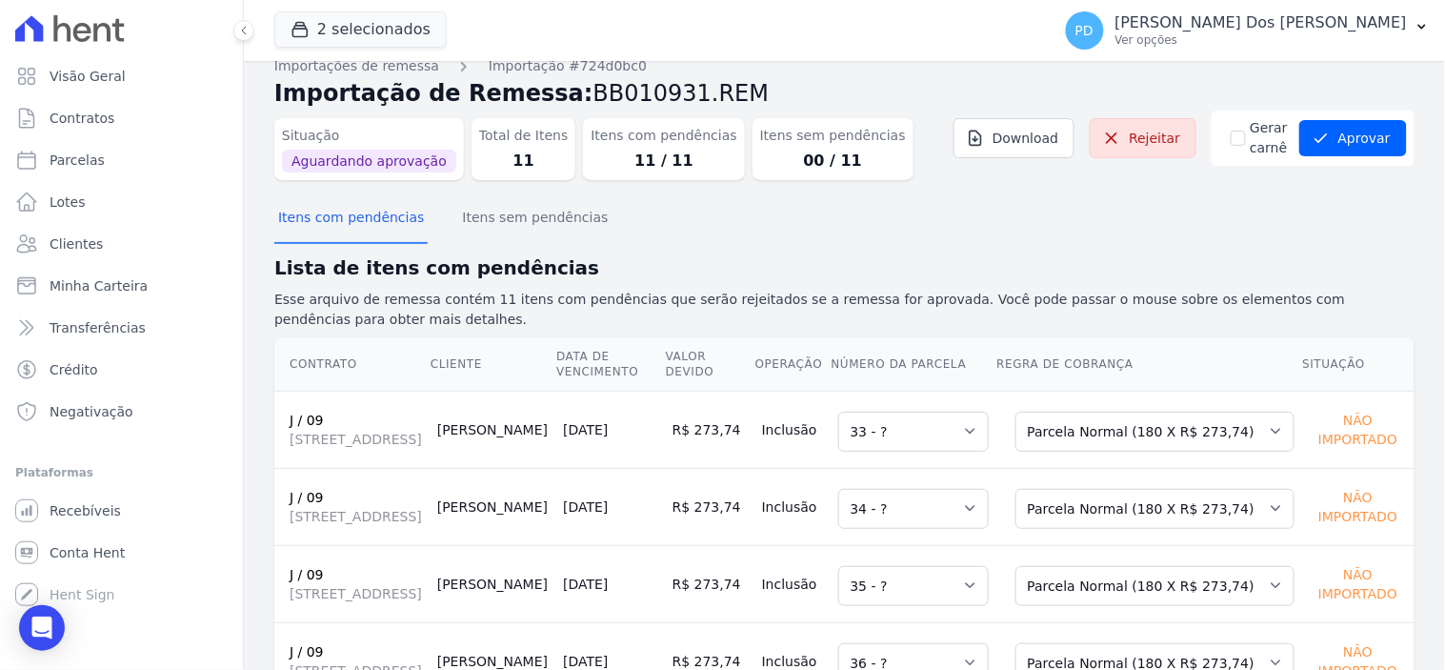
scroll to position [0, 0]
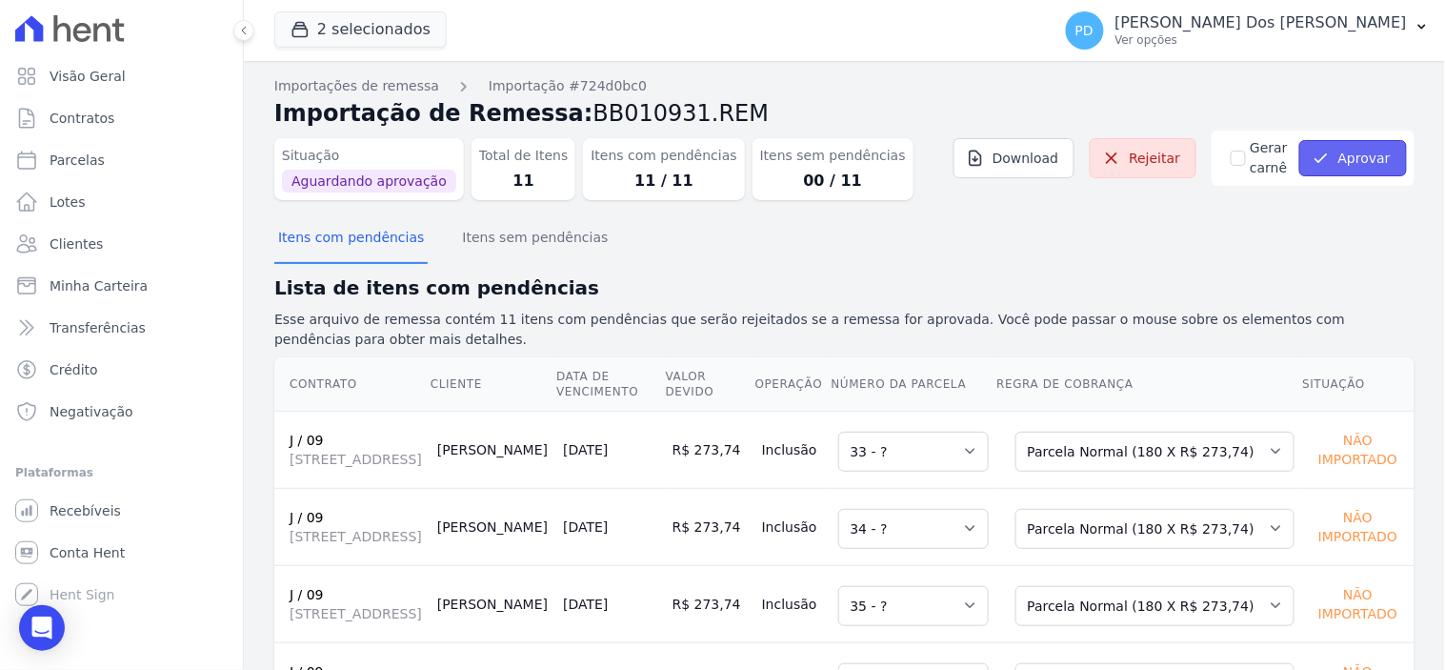
click at [1334, 154] on button "Aprovar" at bounding box center [1353, 158] width 108 height 36
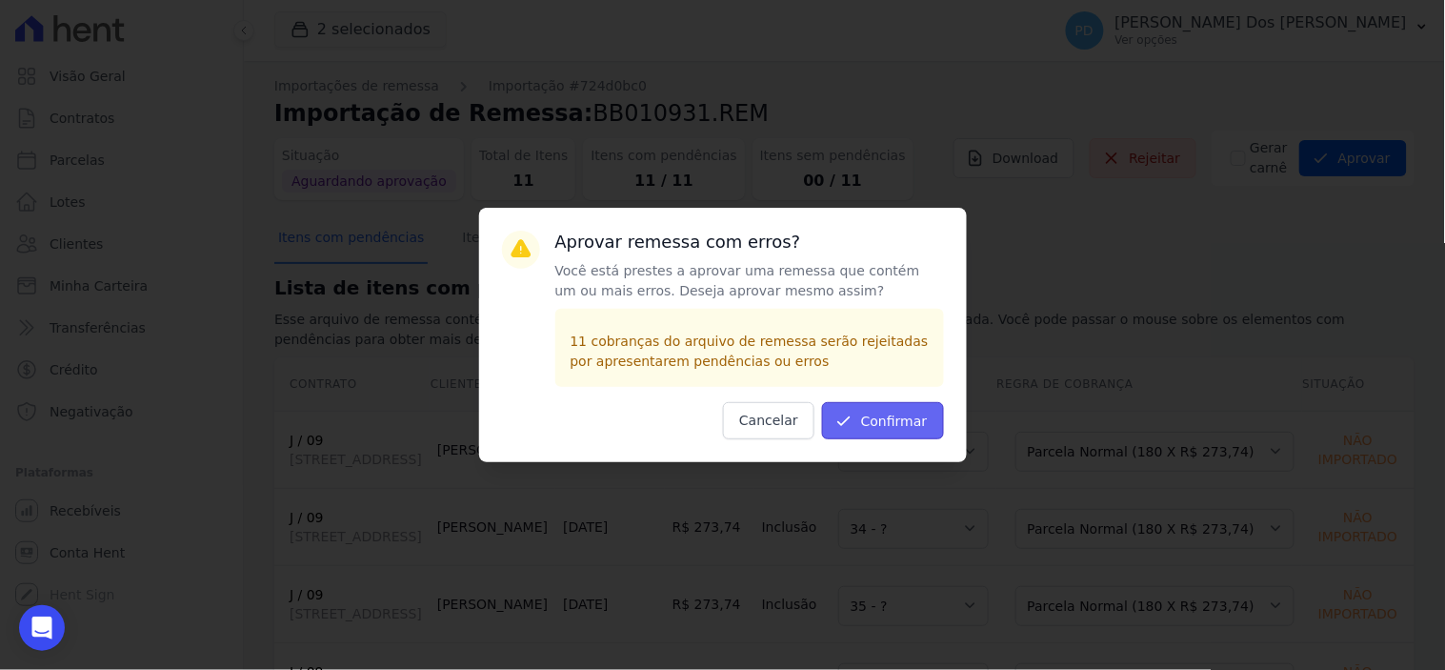
click at [853, 419] on icon "submit" at bounding box center [843, 420] width 19 height 19
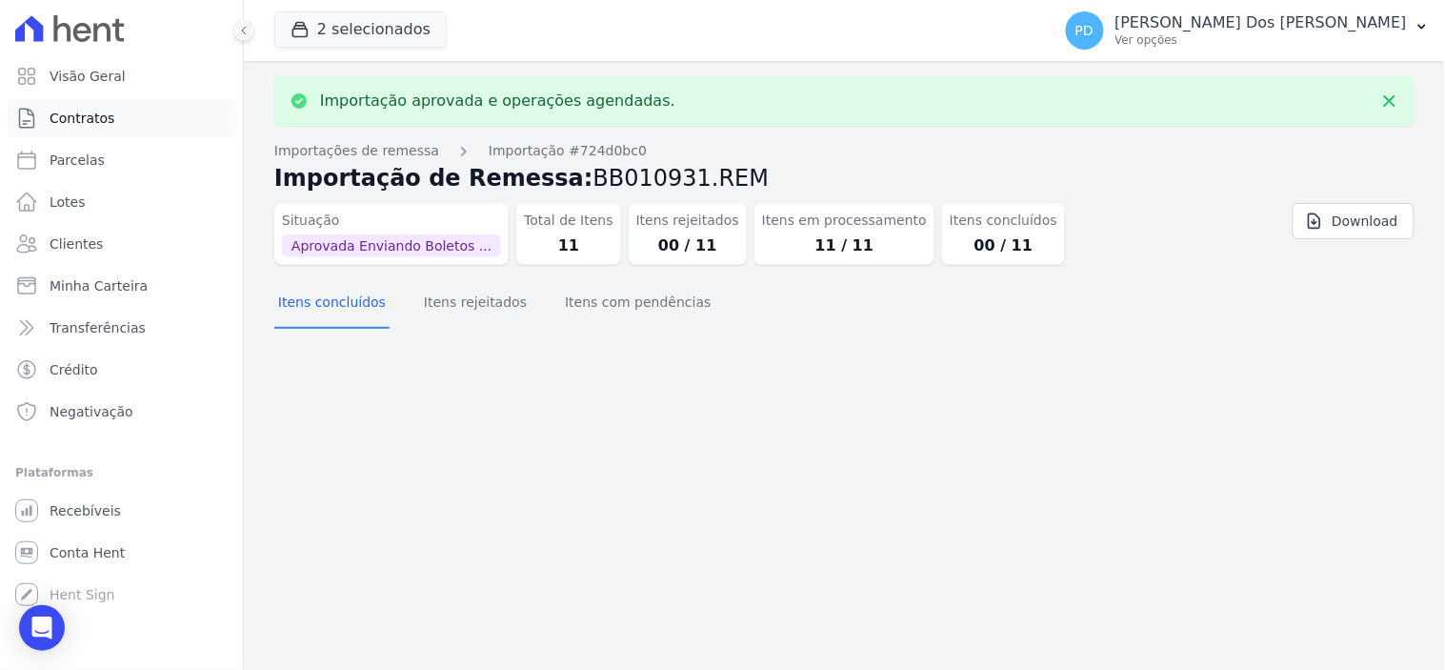
click at [119, 115] on link "Contratos" at bounding box center [122, 118] width 228 height 38
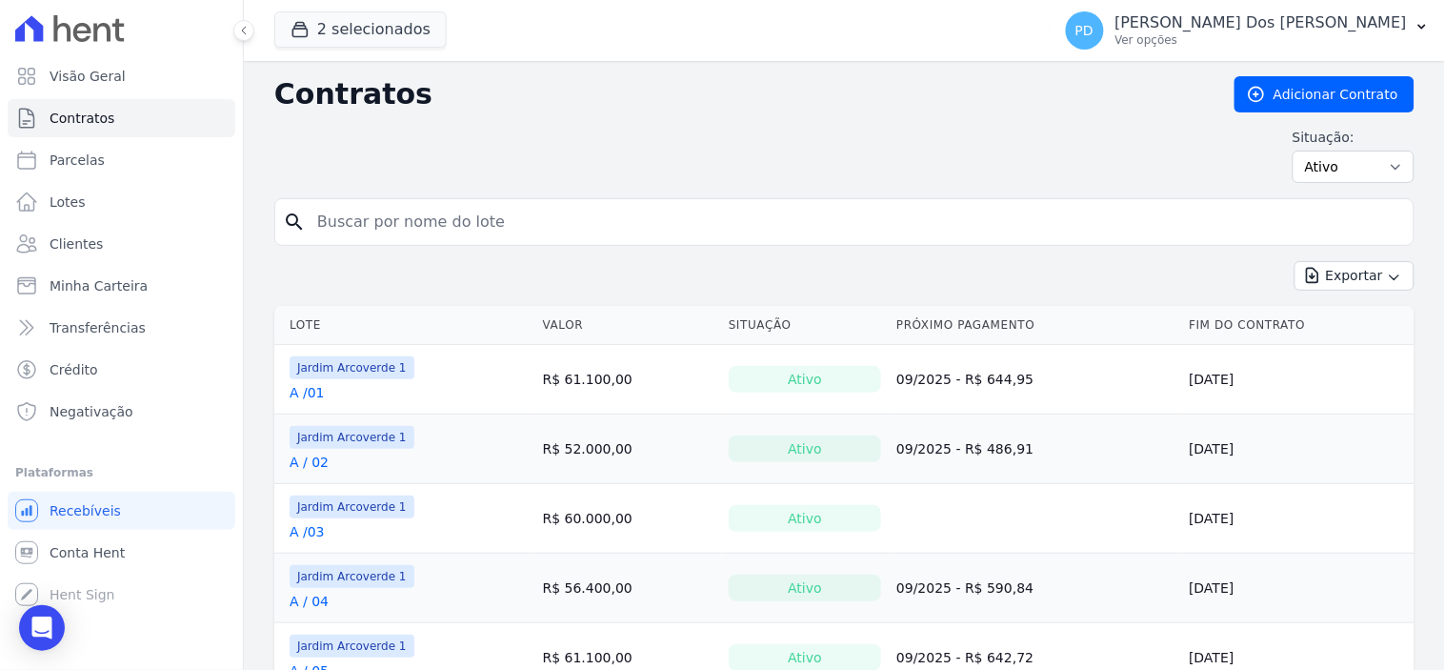
click at [567, 213] on input "search" at bounding box center [856, 222] width 1100 height 38
type input "j / 09"
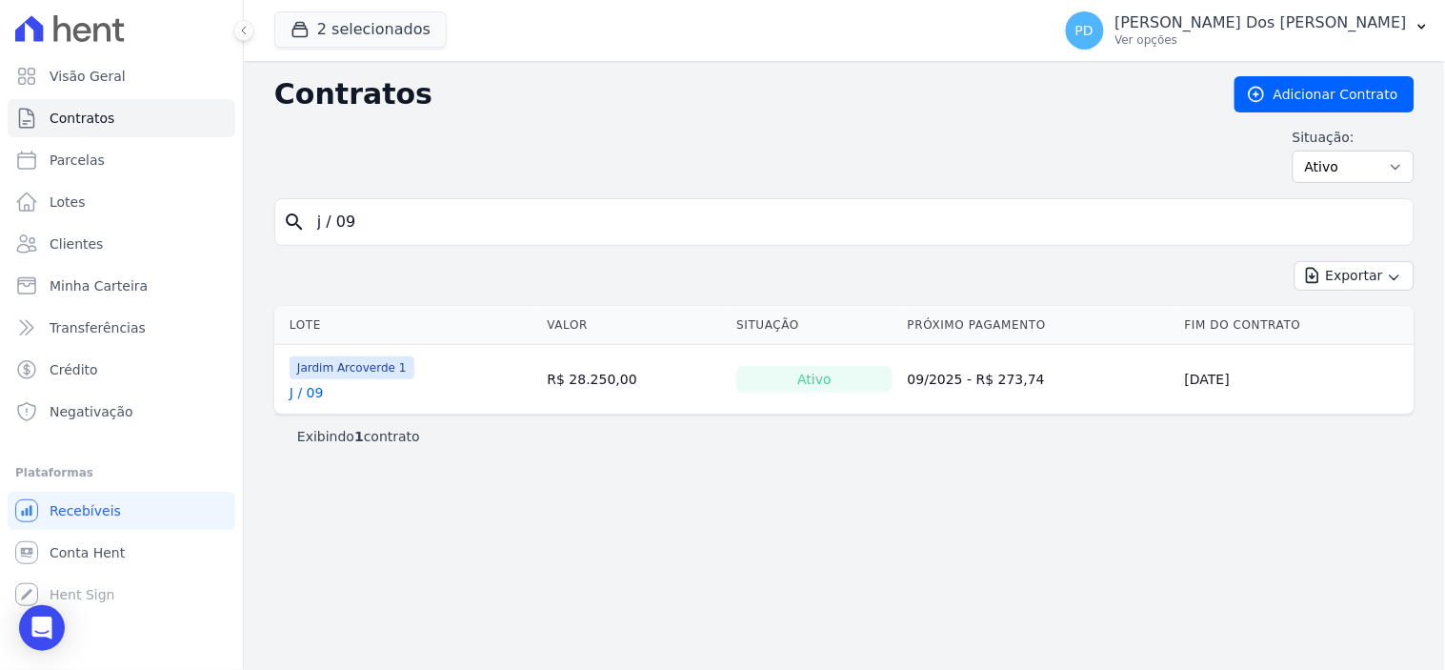
click at [316, 396] on link "J / 09" at bounding box center [307, 392] width 34 height 19
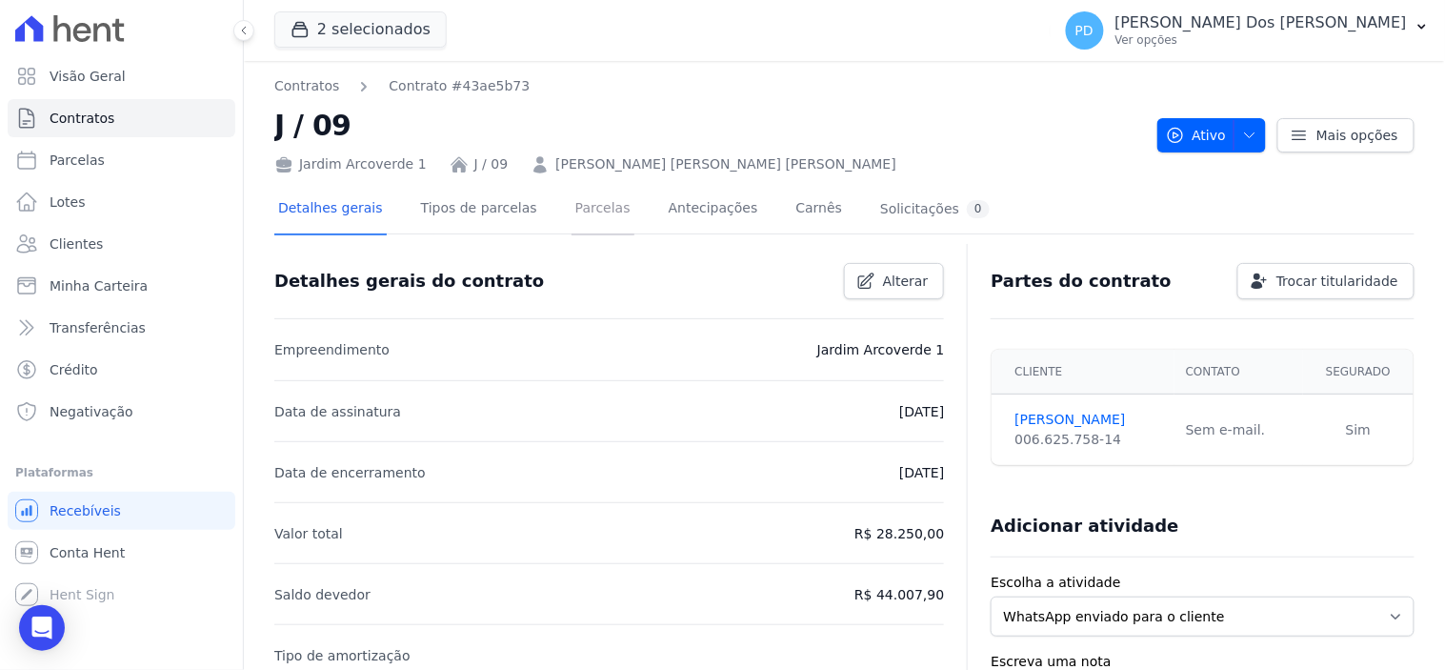
click at [579, 212] on link "Parcelas" at bounding box center [602, 210] width 63 height 50
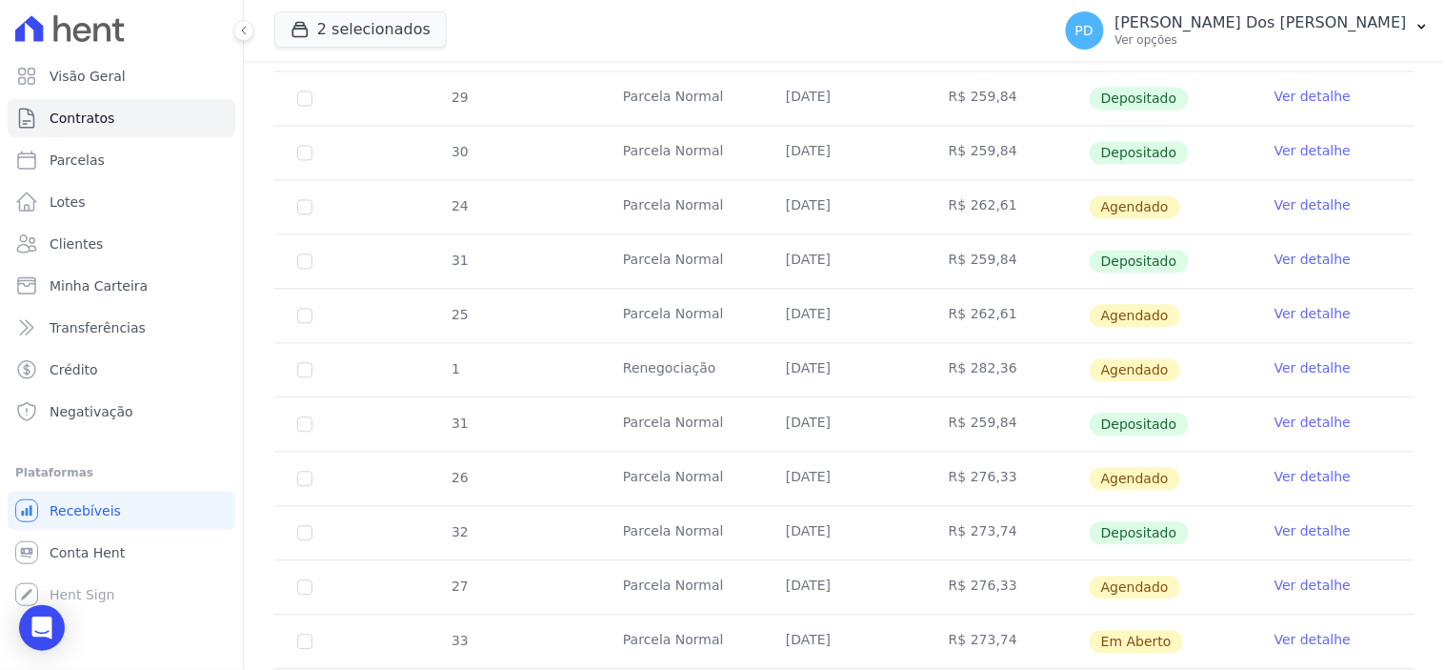
scroll to position [1375, 0]
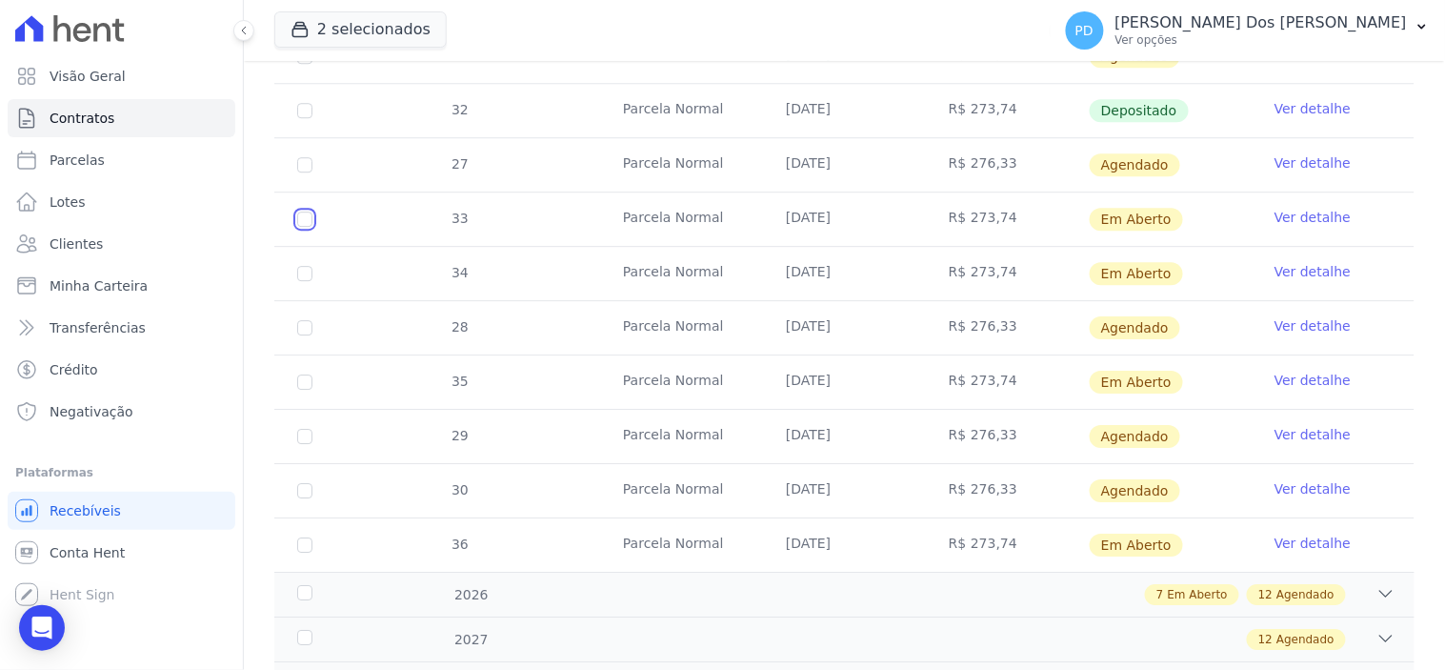
click at [307, 219] on input "checkbox" at bounding box center [304, 218] width 15 height 15
checkbox input "true"
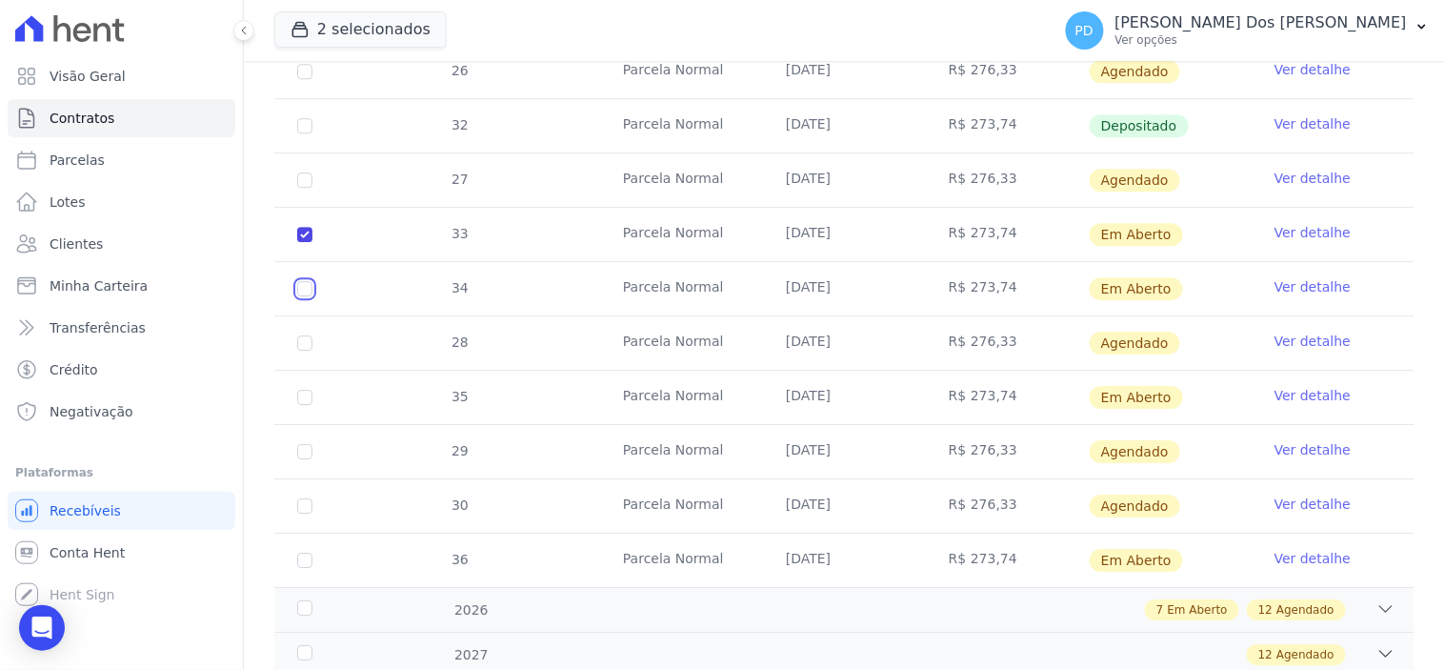
click at [302, 242] on input "checkbox" at bounding box center [304, 234] width 15 height 15
checkbox input "true"
click at [303, 242] on input "checkbox" at bounding box center [304, 234] width 15 height 15
checkbox input "true"
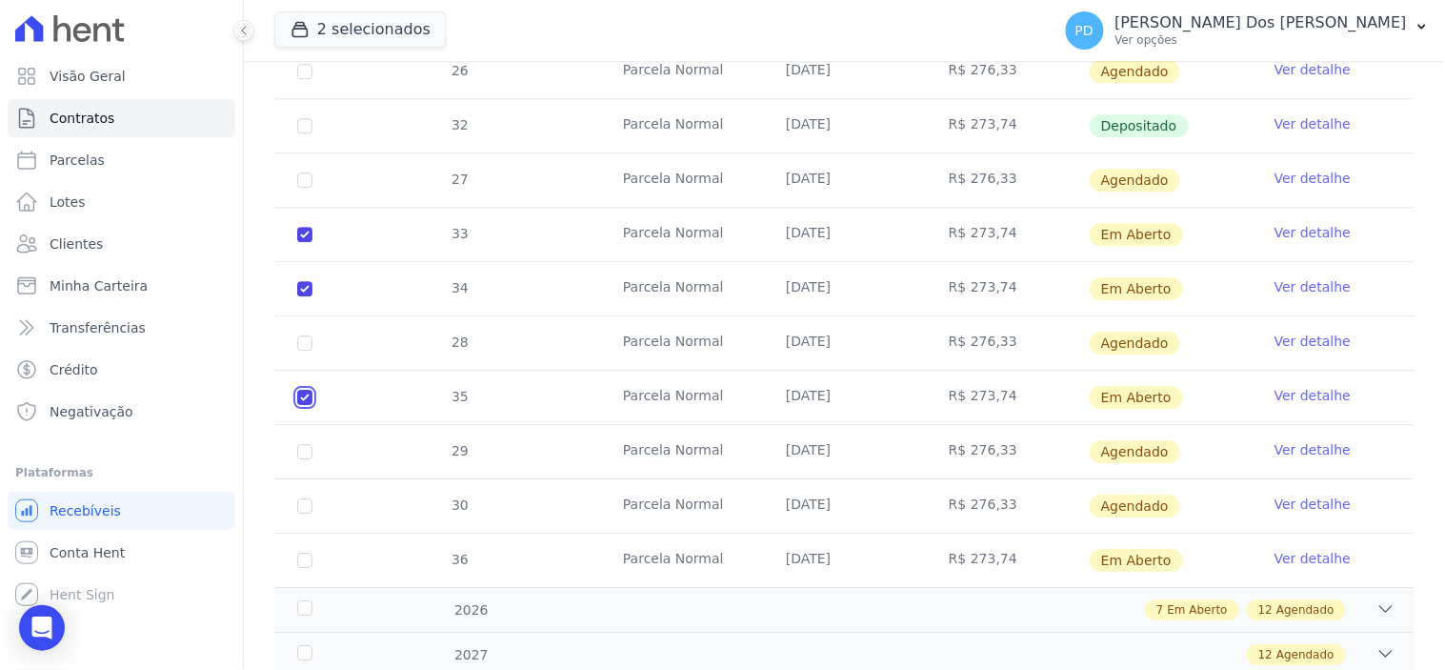
checkbox input "true"
click at [299, 242] on input "checkbox" at bounding box center [304, 234] width 15 height 15
checkbox input "true"
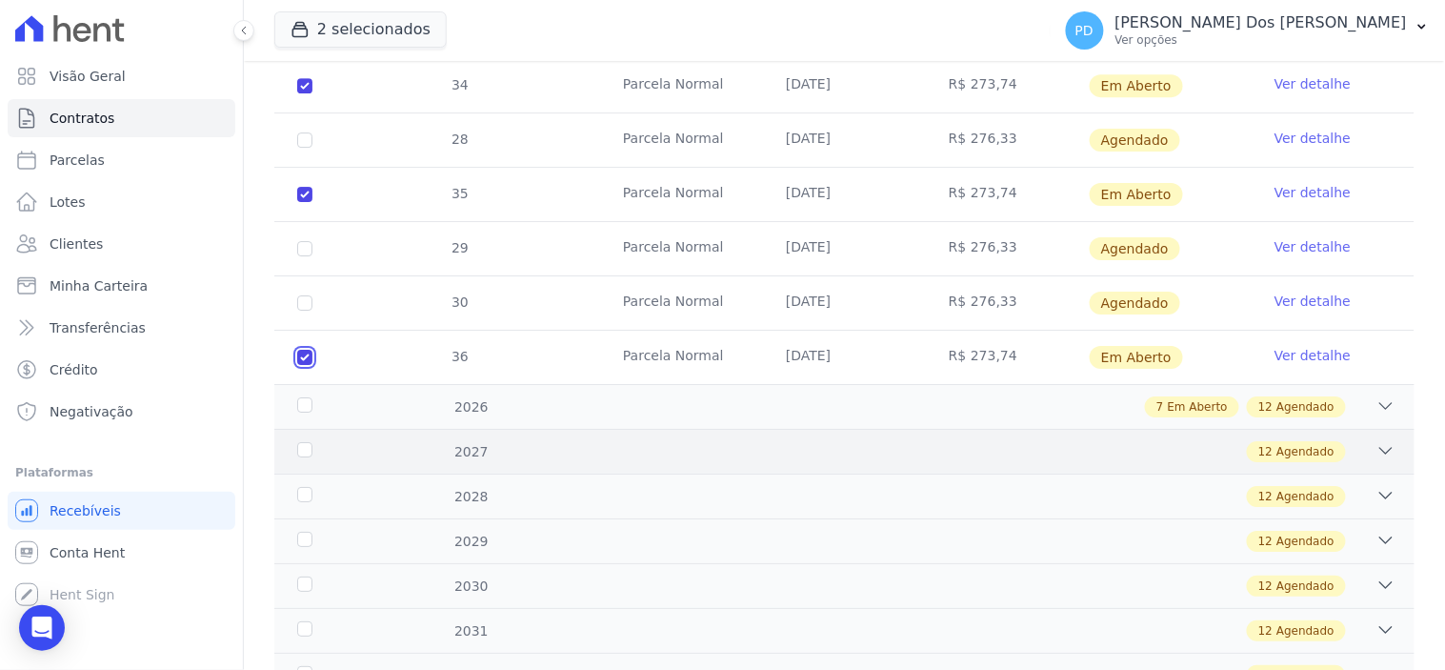
scroll to position [1587, 0]
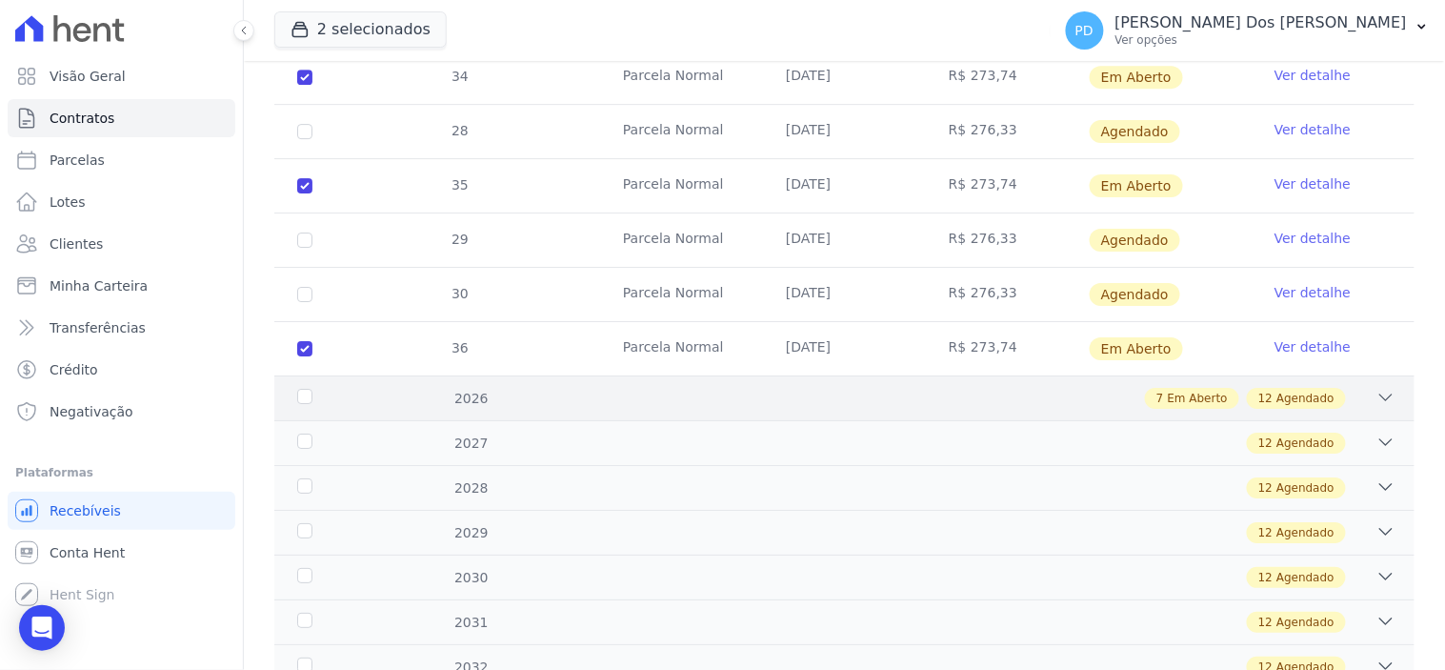
click at [297, 389] on div "2026" at bounding box center [343, 399] width 100 height 20
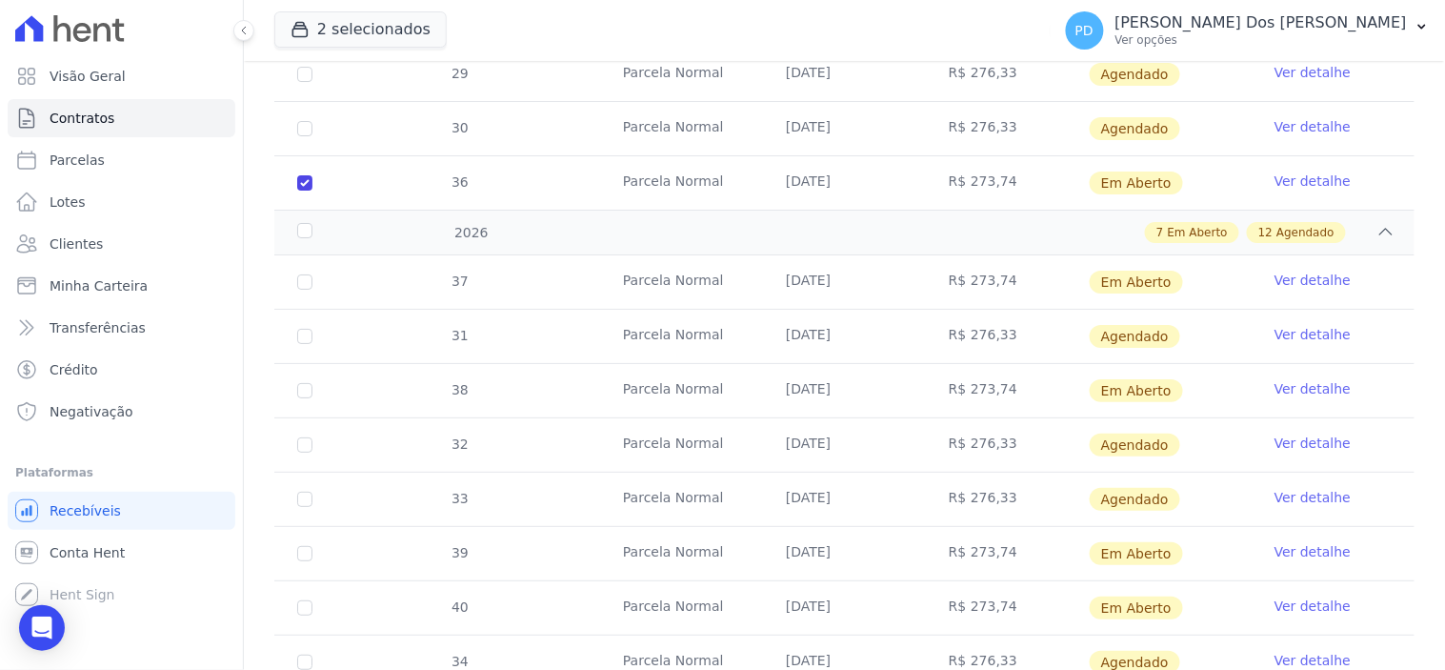
scroll to position [1798, 0]
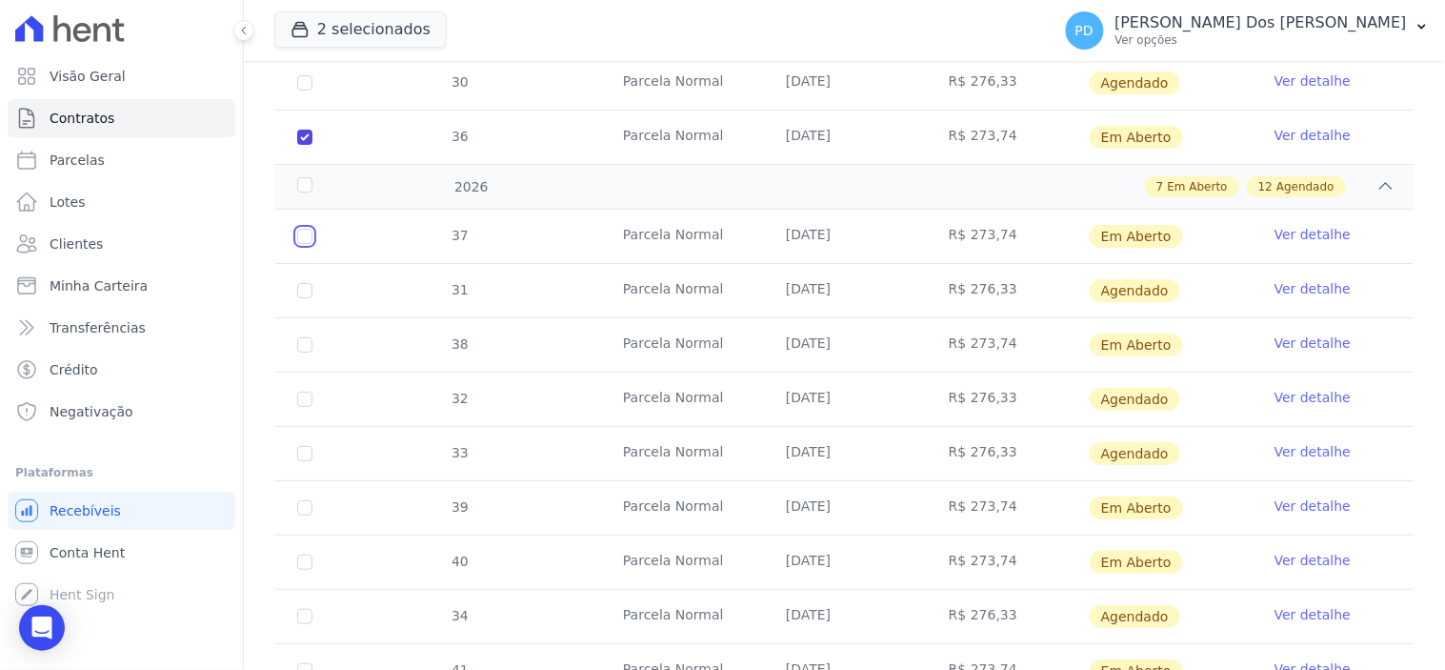
click at [308, 229] on input "checkbox" at bounding box center [304, 236] width 15 height 15
checkbox input "true"
click at [301, 244] on input "checkbox" at bounding box center [304, 236] width 15 height 15
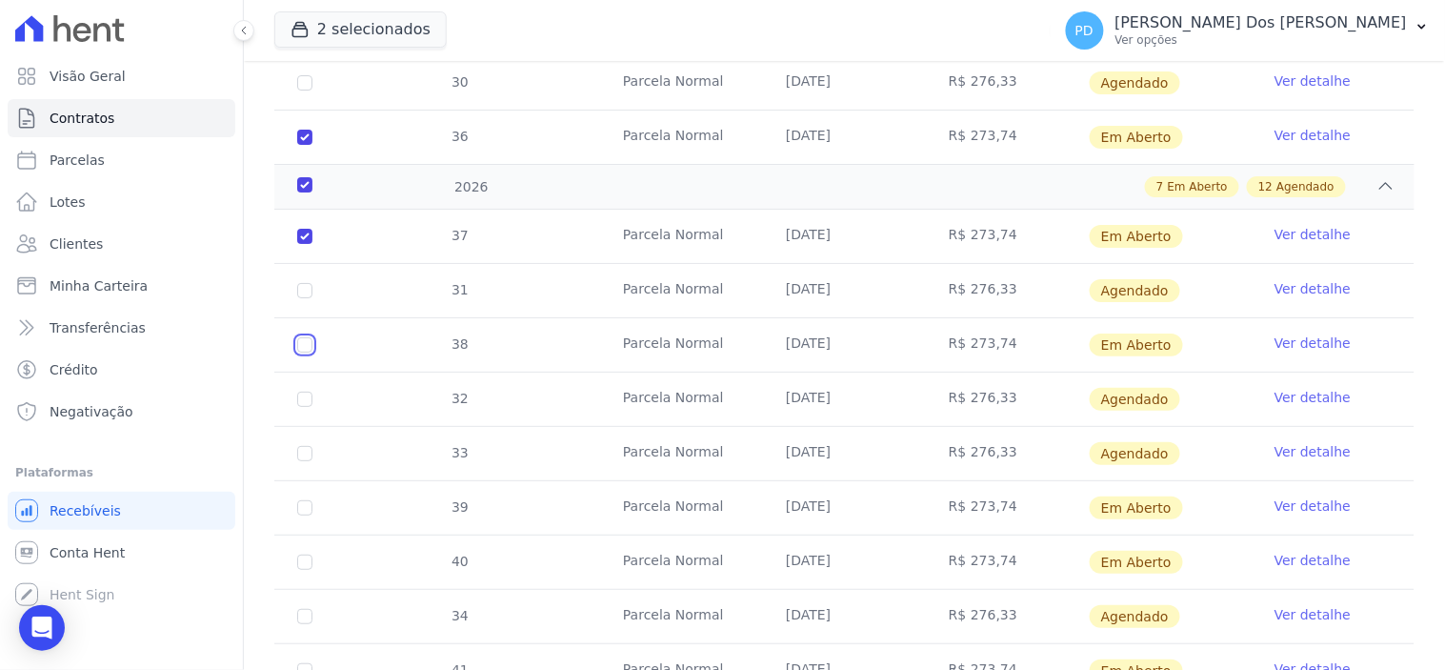
checkbox input "true"
click at [299, 244] on input "checkbox" at bounding box center [304, 236] width 15 height 15
checkbox input "true"
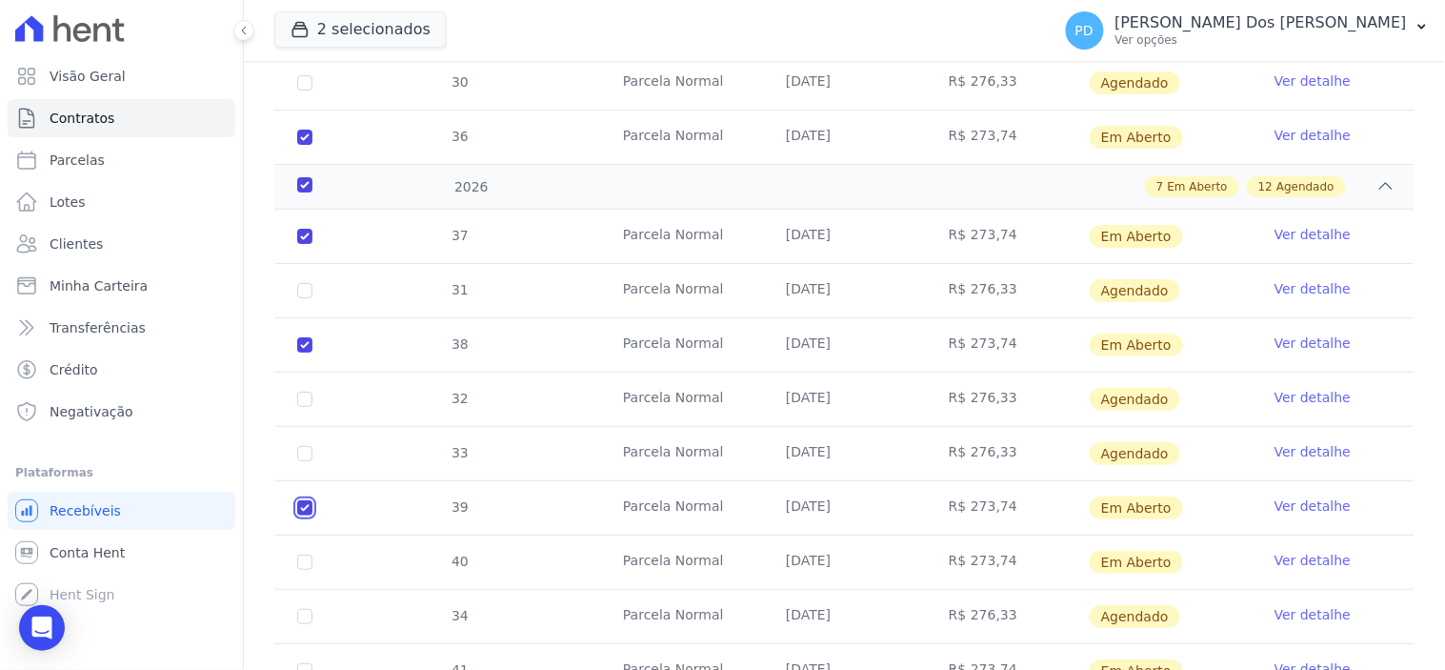
checkbox input "true"
click at [302, 244] on input "checkbox" at bounding box center [304, 236] width 15 height 15
checkbox input "true"
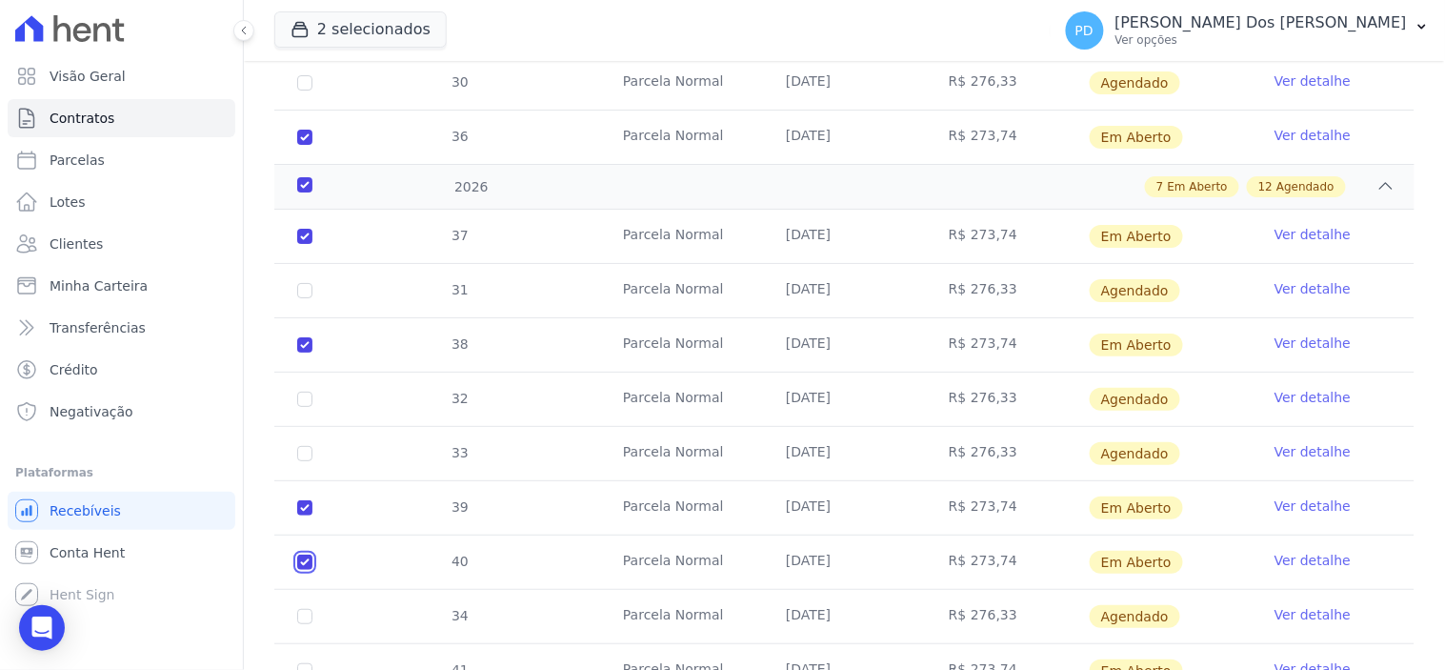
checkbox input "true"
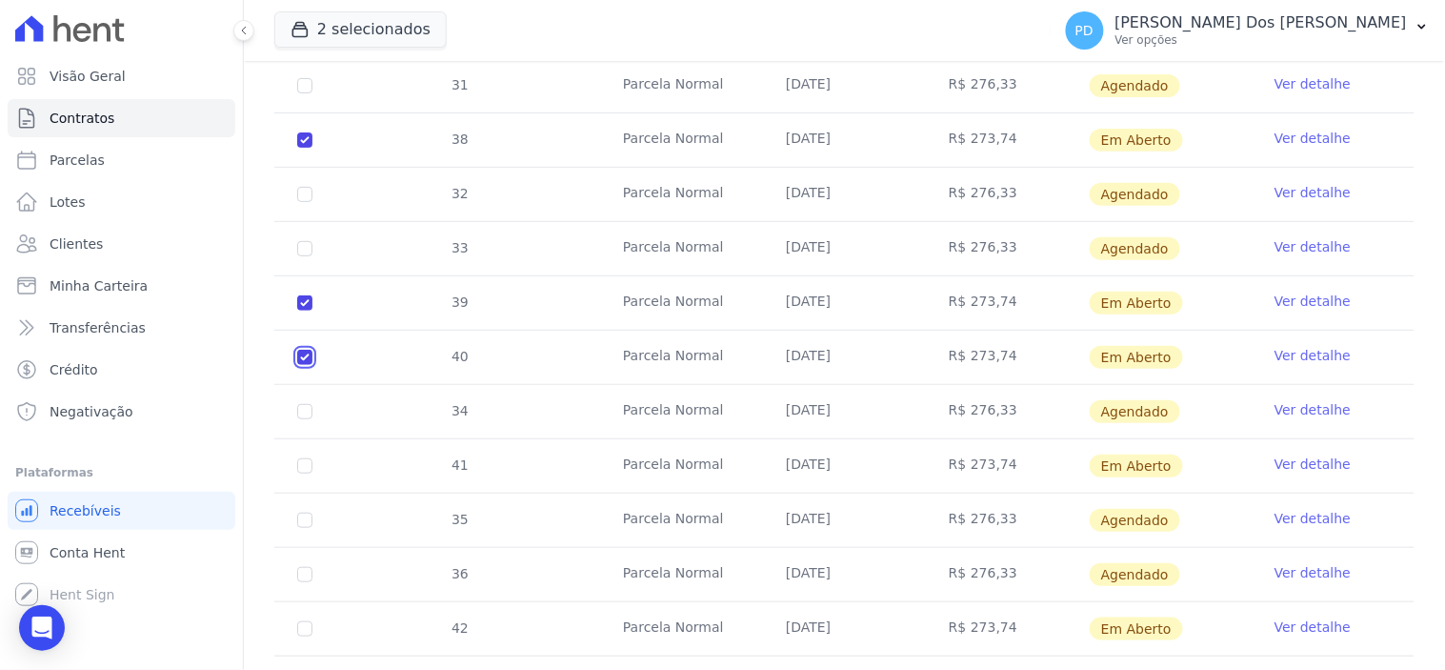
scroll to position [2011, 0]
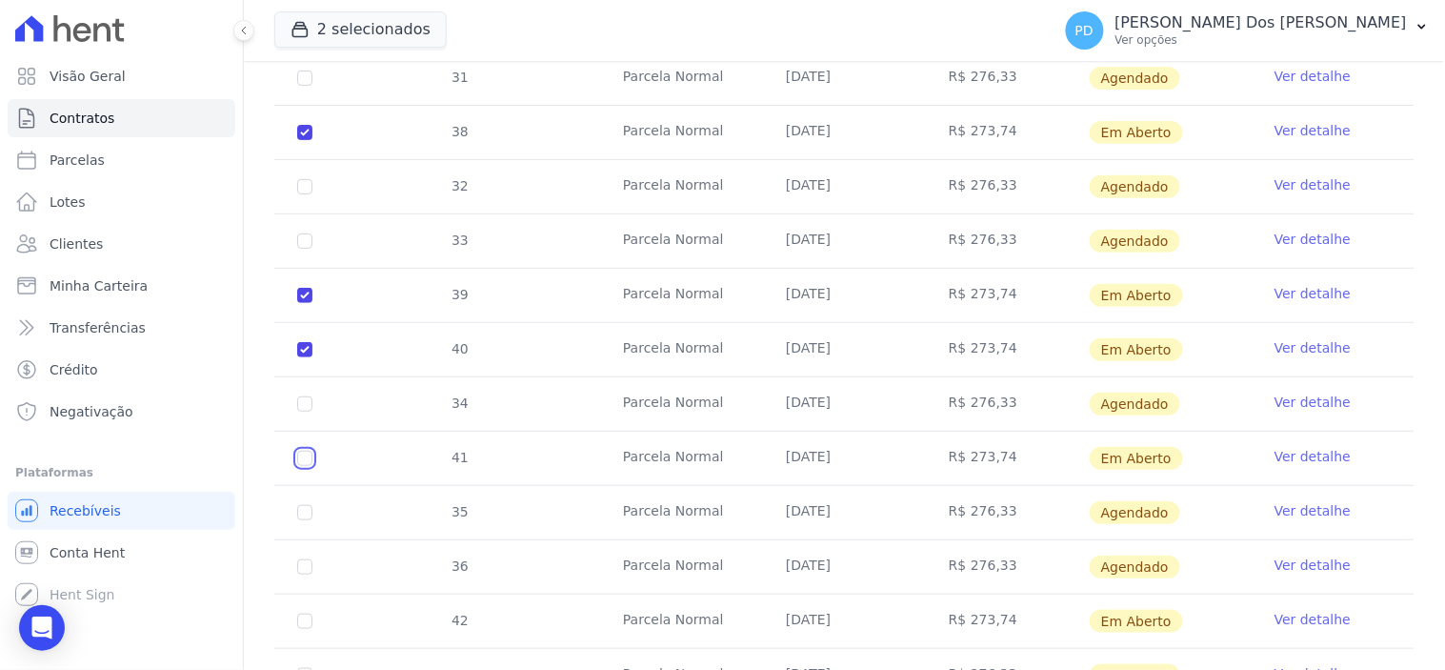
click at [303, 31] on input "checkbox" at bounding box center [304, 23] width 15 height 15
checkbox input "true"
click at [301, 31] on input "checkbox" at bounding box center [304, 23] width 15 height 15
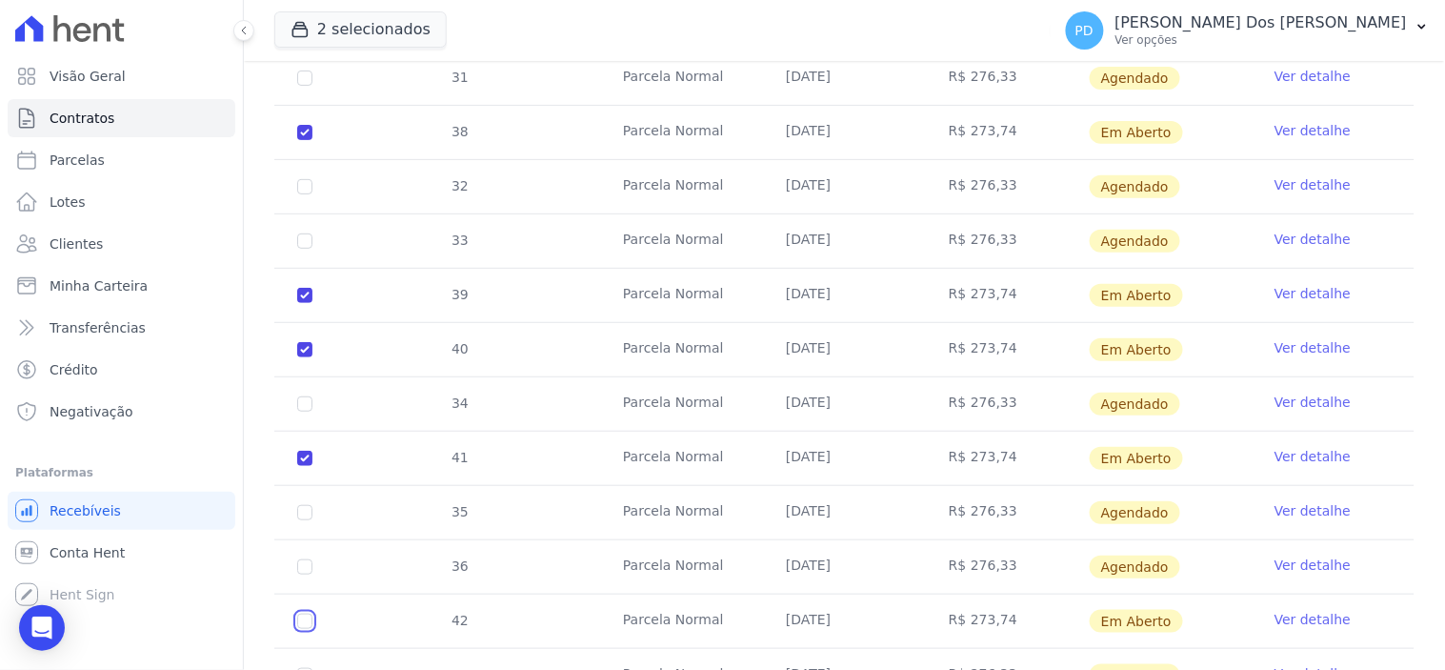
checkbox input "true"
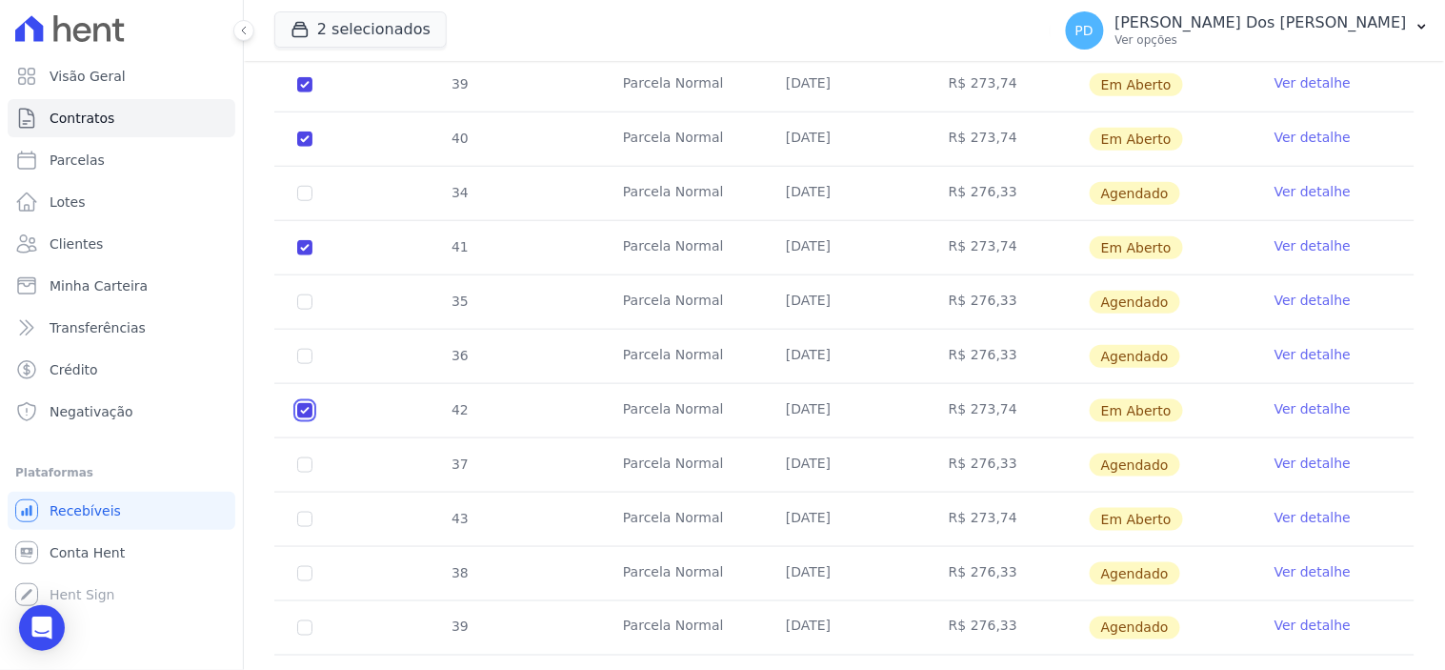
scroll to position [2222, 0]
checkbox input "true"
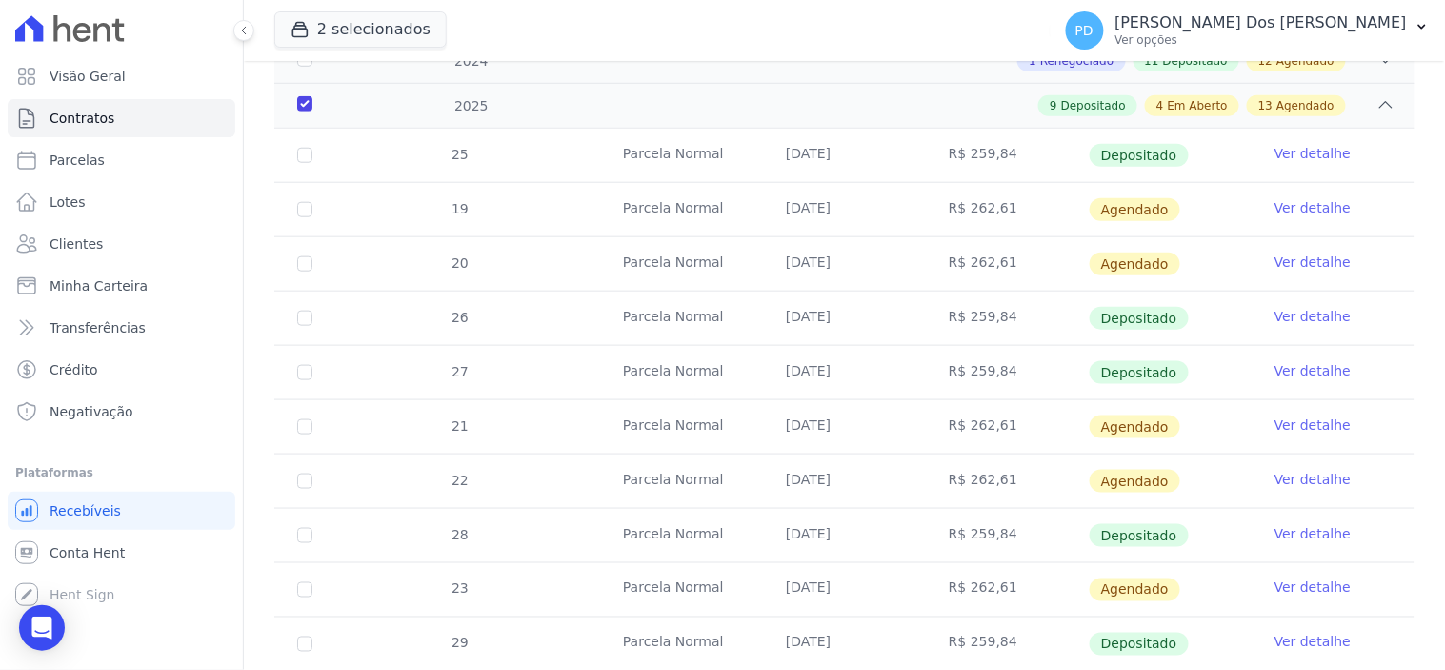
scroll to position [0, 0]
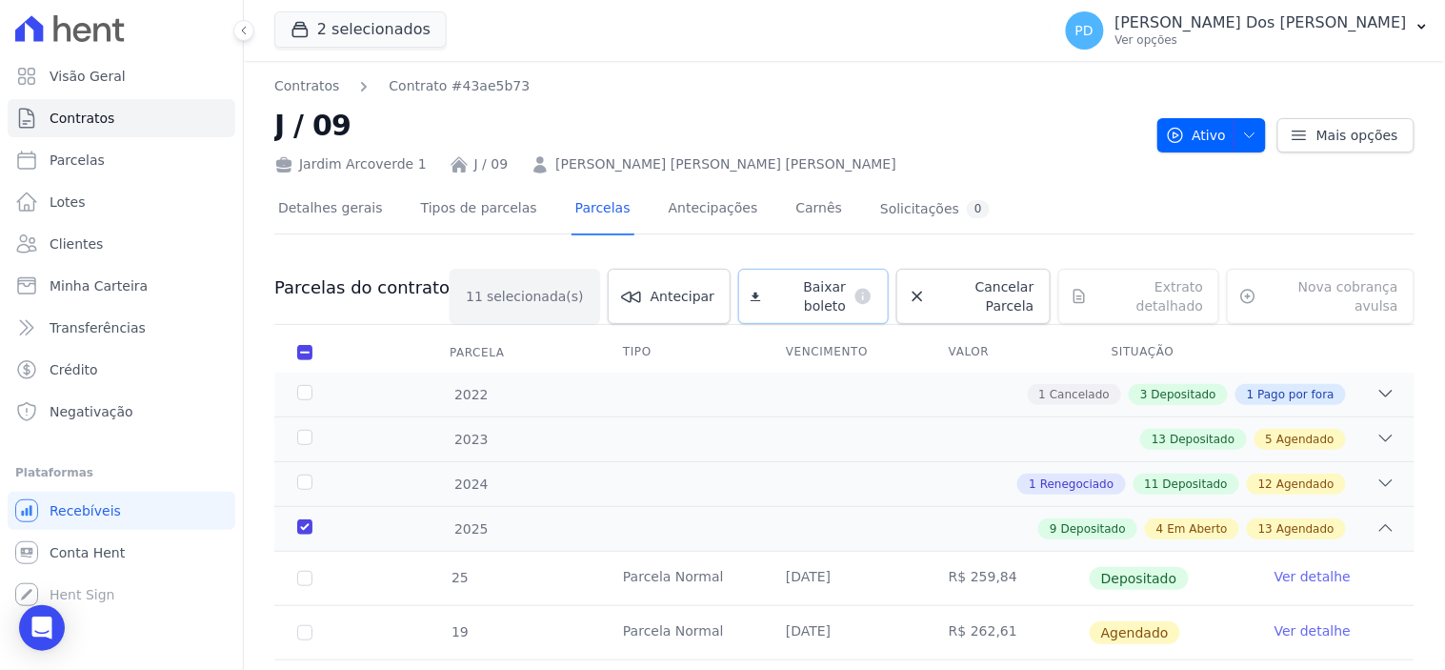
click at [796, 280] on span "Baixar boleto" at bounding box center [808, 296] width 78 height 38
click at [1424, 33] on icon "button" at bounding box center [1421, 26] width 15 height 15
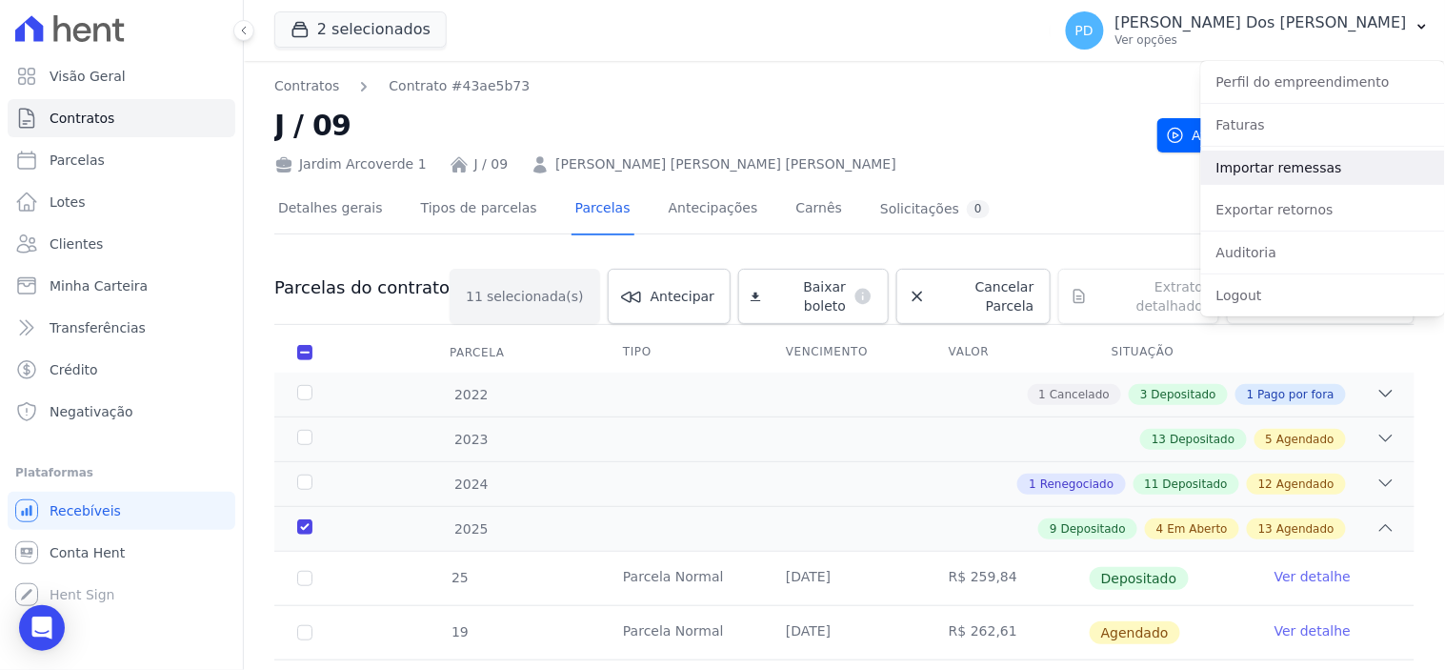
click at [1350, 156] on link "Importar remessas" at bounding box center [1323, 167] width 244 height 34
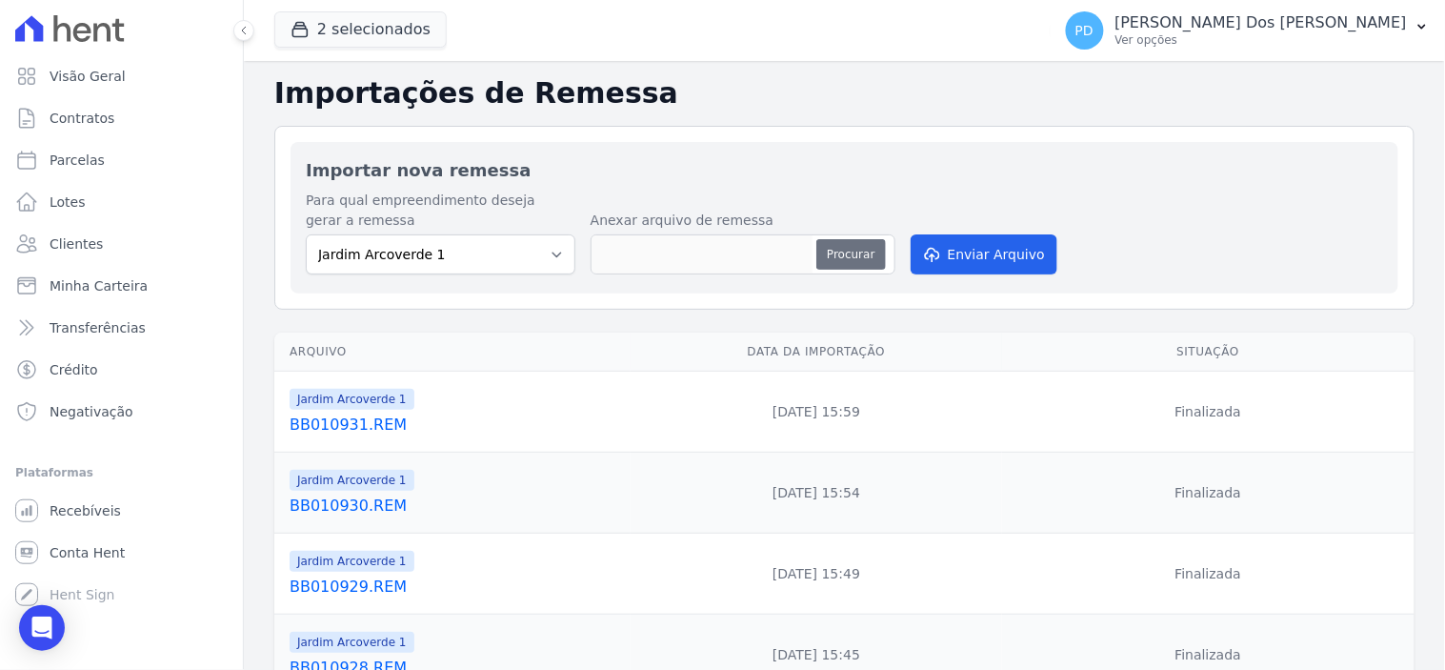
click at [833, 253] on button "Procurar" at bounding box center [850, 254] width 69 height 30
type input "BB010932.REM"
click at [977, 255] on button "Enviar Arquivo" at bounding box center [984, 254] width 147 height 40
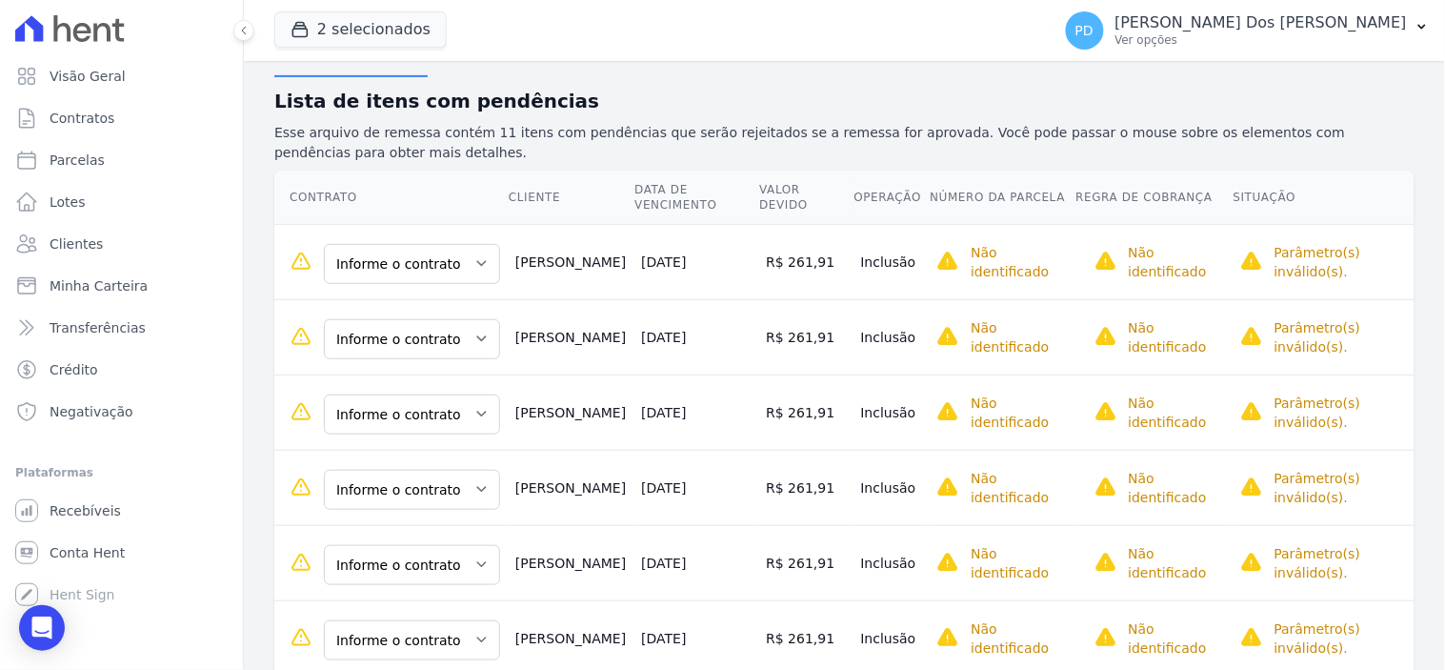
scroll to position [211, 0]
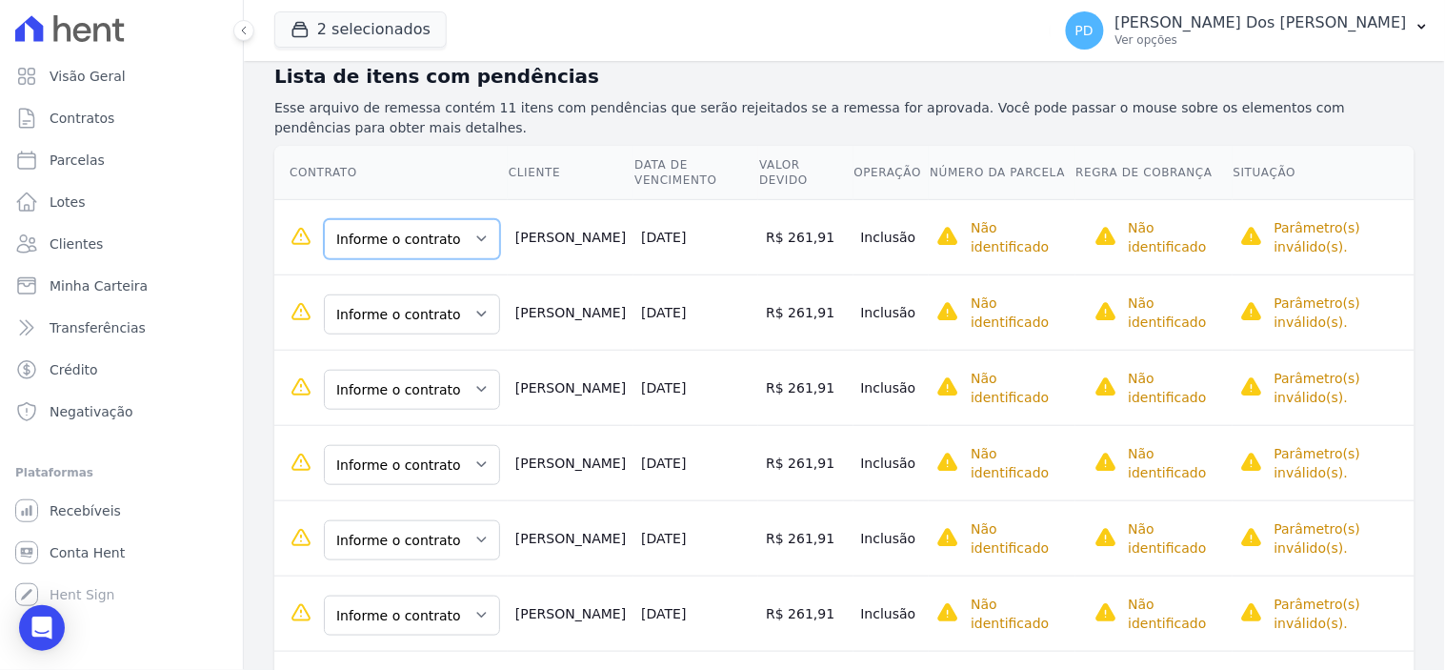
click at [478, 233] on select "Informe o contrato J / 10 J / 10" at bounding box center [412, 239] width 176 height 40
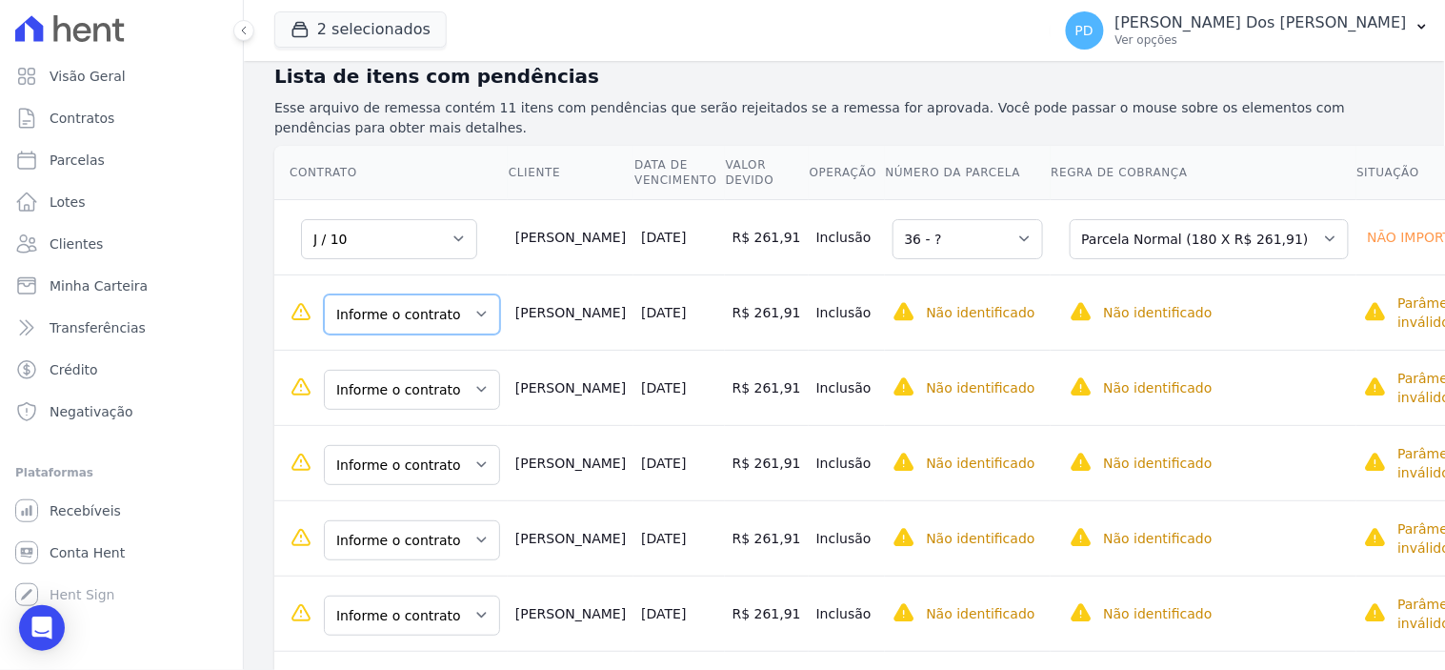
click at [438, 321] on select "Informe o contrato J / 10 J / 10" at bounding box center [412, 314] width 176 height 40
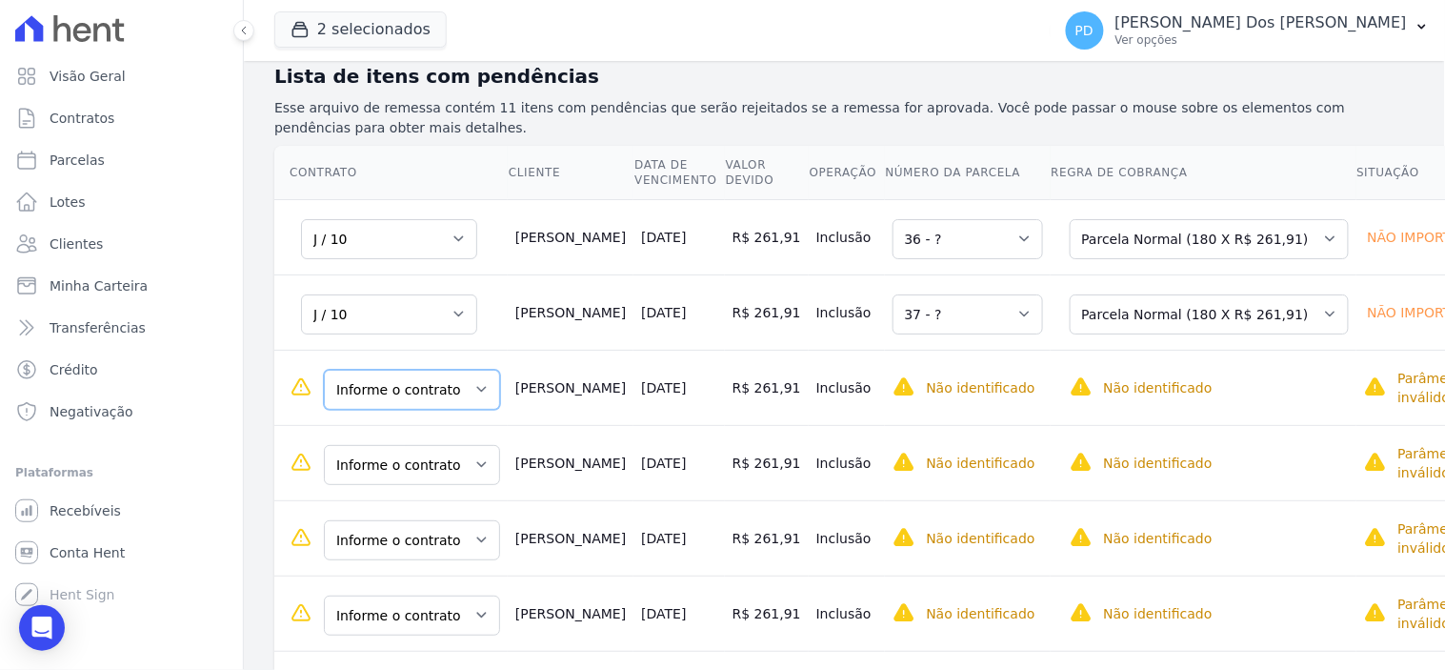
click at [417, 394] on select "Informe o contrato J / 10 J / 10" at bounding box center [412, 390] width 176 height 40
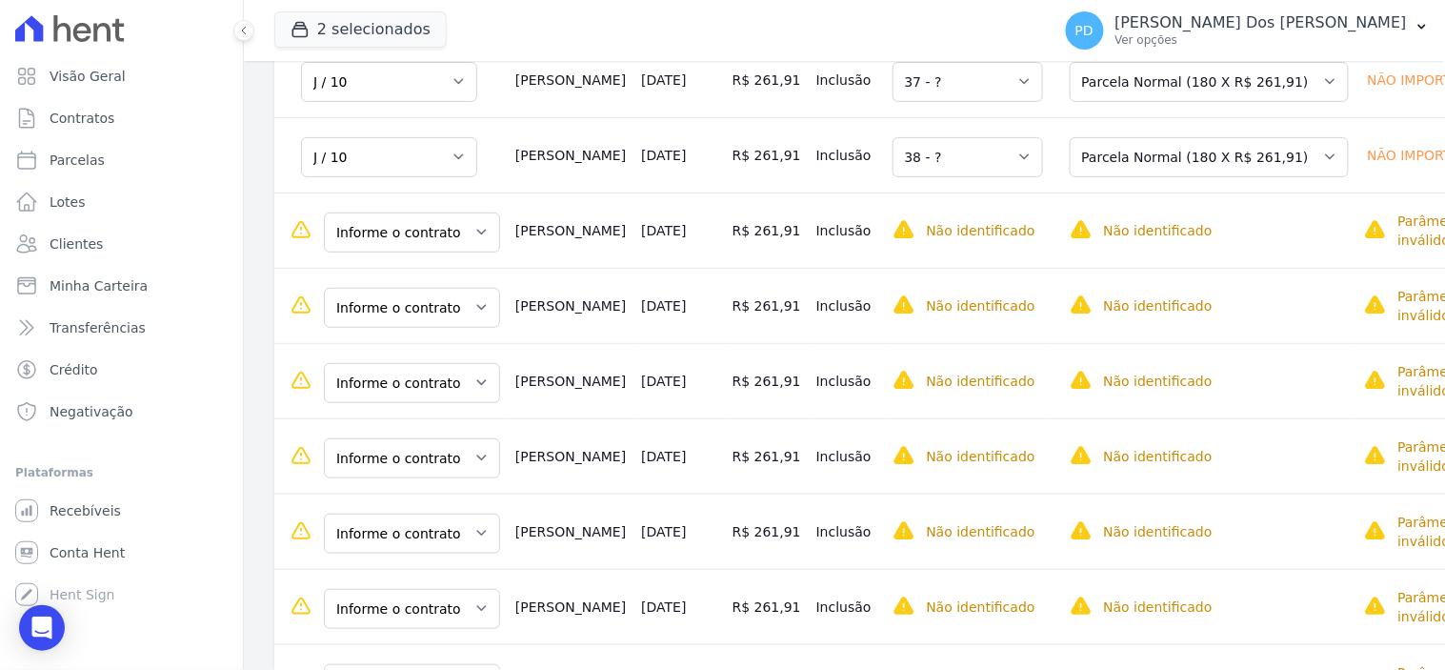
scroll to position [529, 0]
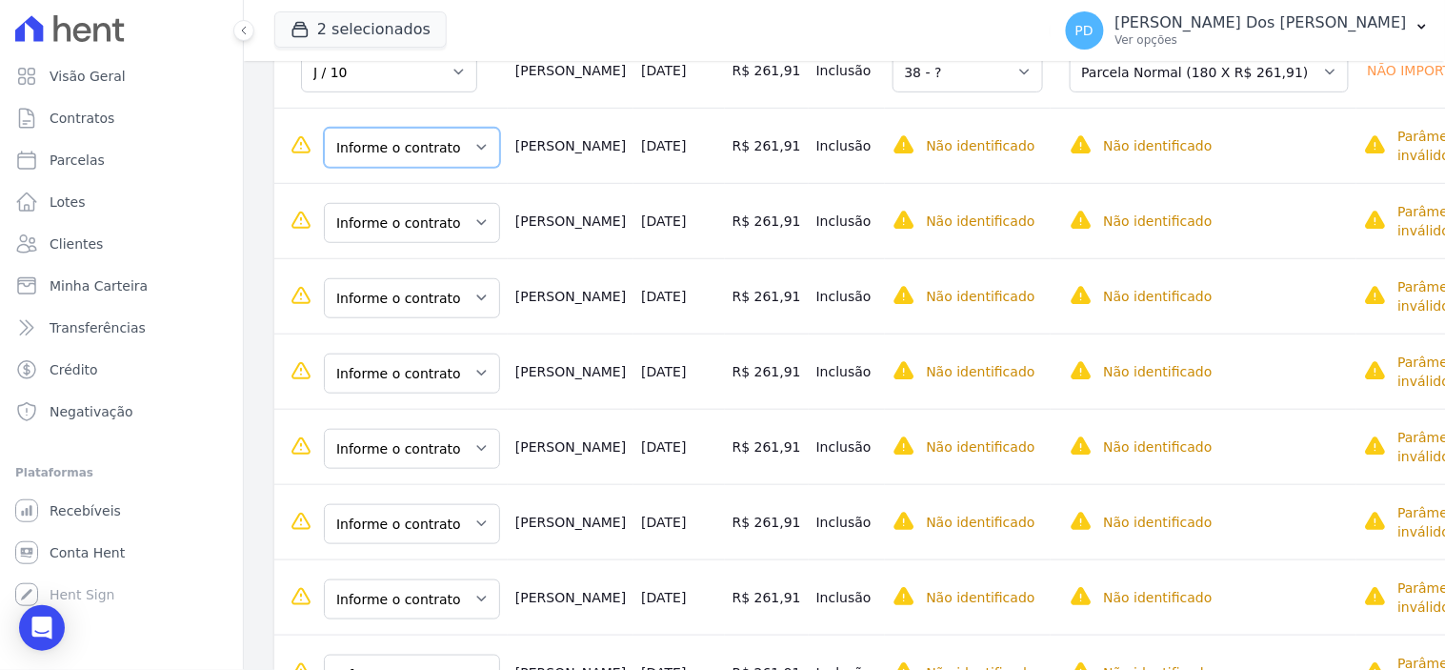
click at [450, 150] on select "Informe o contrato J / 10 J / 10" at bounding box center [412, 148] width 176 height 40
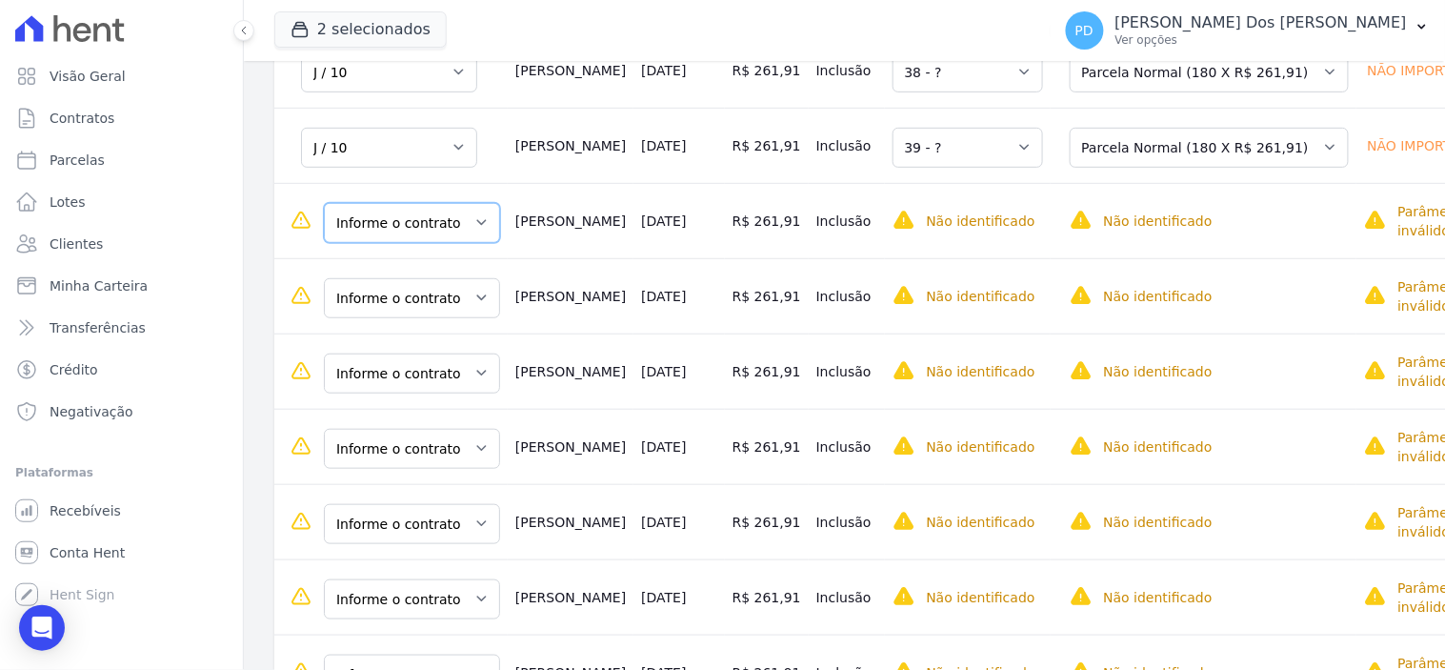
click at [421, 225] on select "Informe o contrato J / 10 J / 10" at bounding box center [412, 223] width 176 height 40
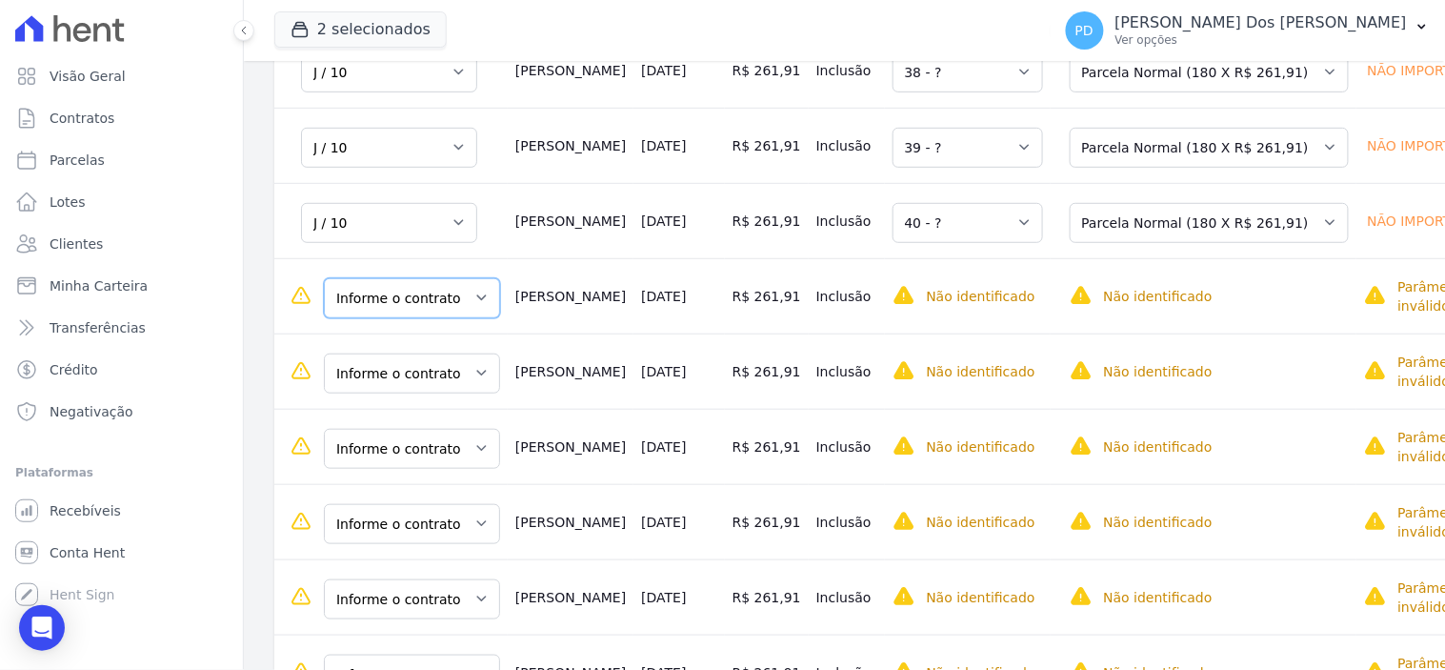
click at [416, 296] on select "Informe o contrato J / 10 J / 10" at bounding box center [412, 298] width 176 height 40
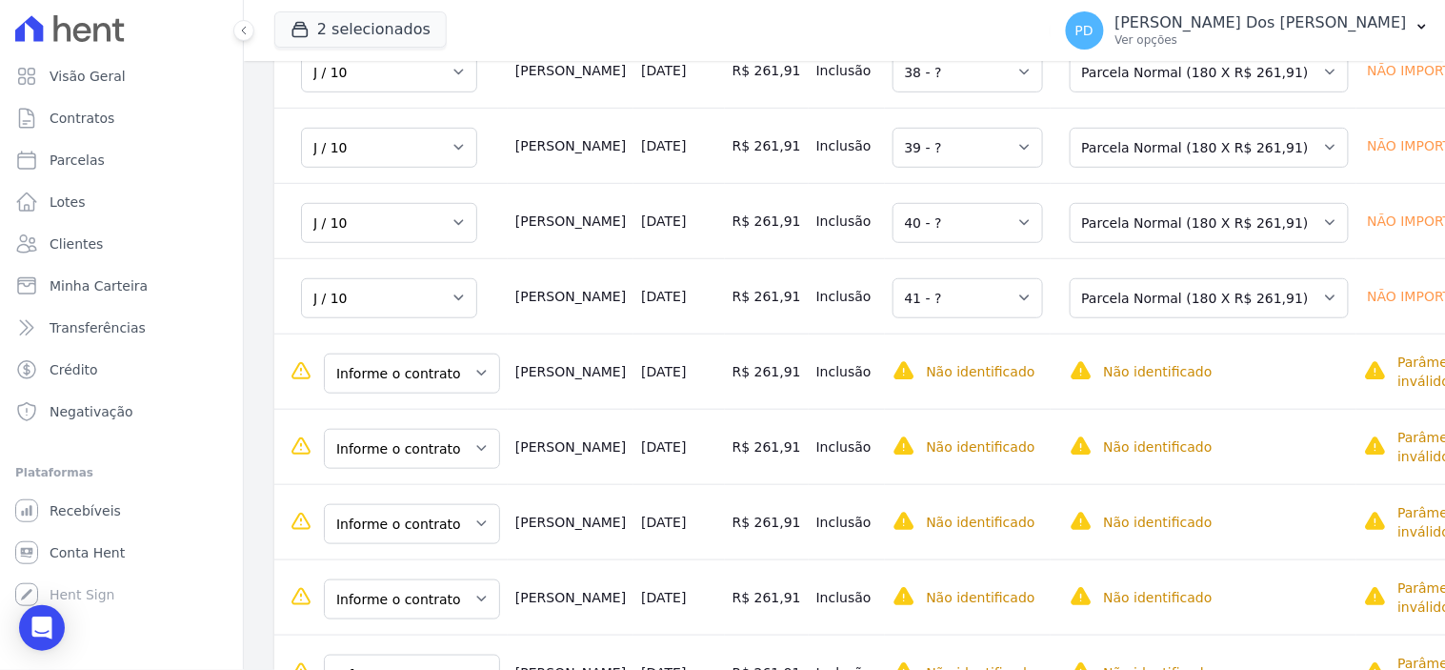
click at [401, 404] on td "Informe o contrato J / 10 J / 10" at bounding box center [390, 370] width 233 height 75
drag, startPoint x: 407, startPoint y: 371, endPoint x: 407, endPoint y: 388, distance: 16.2
click at [407, 371] on select "Informe o contrato J / 10 J / 10" at bounding box center [412, 373] width 176 height 40
click at [392, 486] on td "Informe o contrato J / 10 J / 10" at bounding box center [390, 521] width 233 height 75
click at [406, 449] on select "Informe o contrato J / 10 J / 10" at bounding box center [412, 449] width 176 height 40
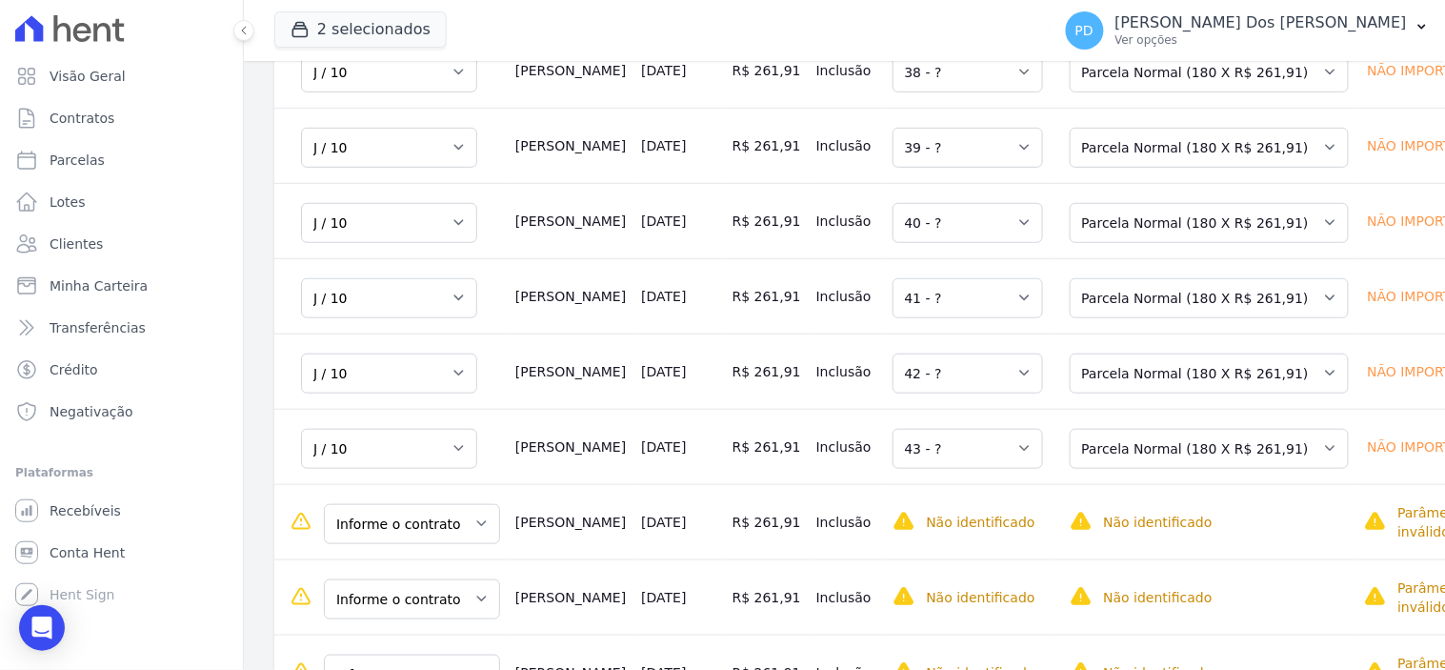
scroll to position [616, 0]
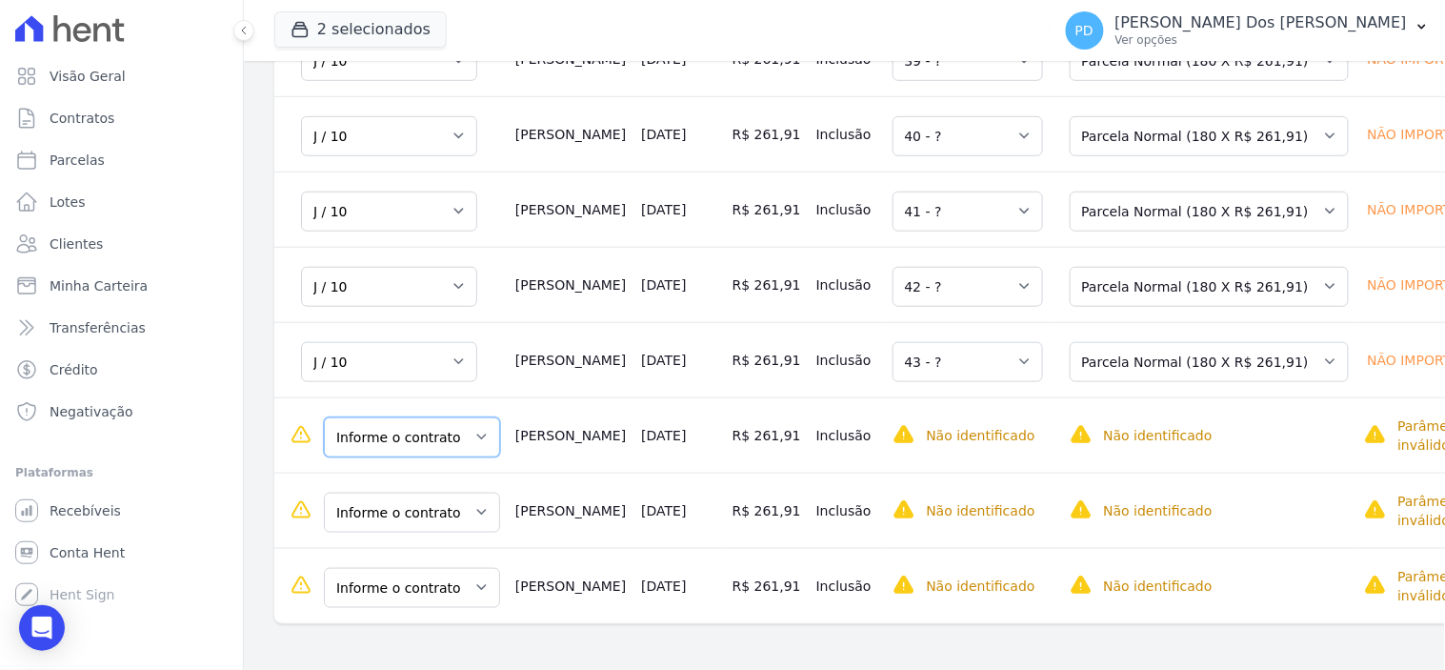
click at [415, 455] on select "Informe o contrato J / 10 J / 10" at bounding box center [412, 437] width 176 height 40
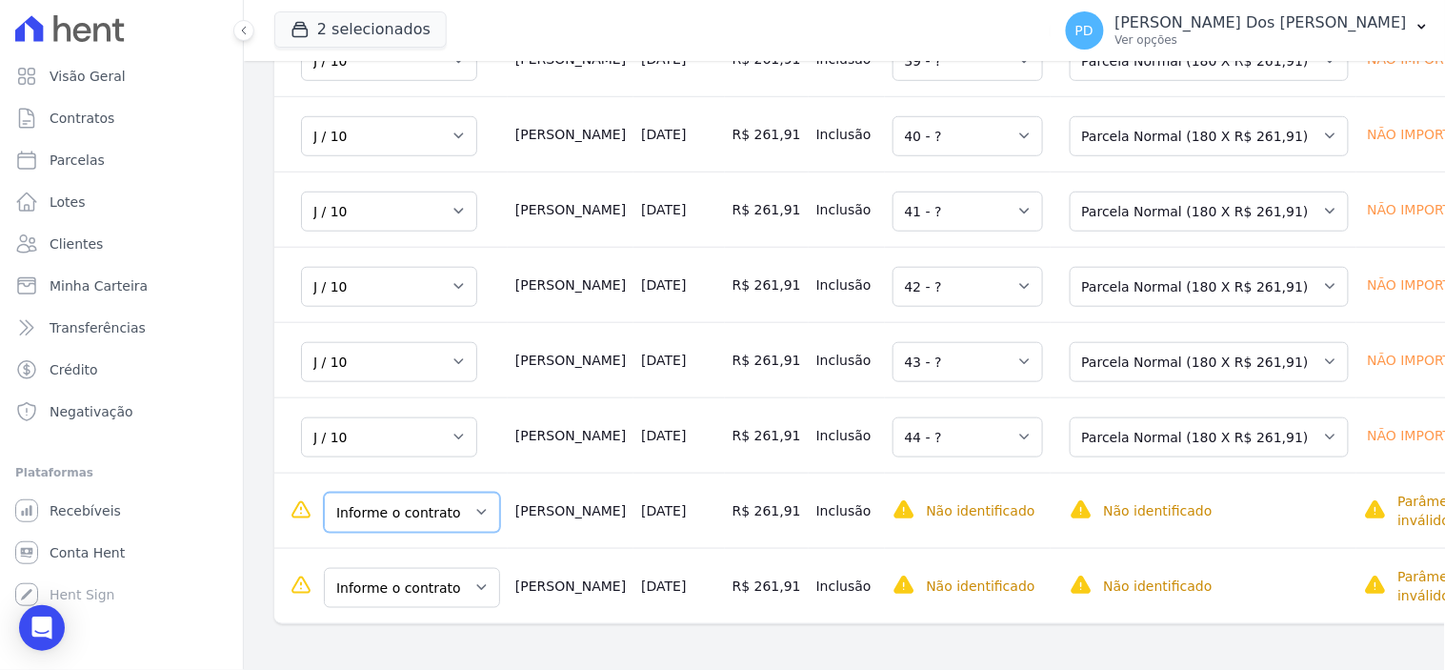
click at [416, 525] on select "Informe o contrato J / 10 J / 10" at bounding box center [412, 512] width 176 height 40
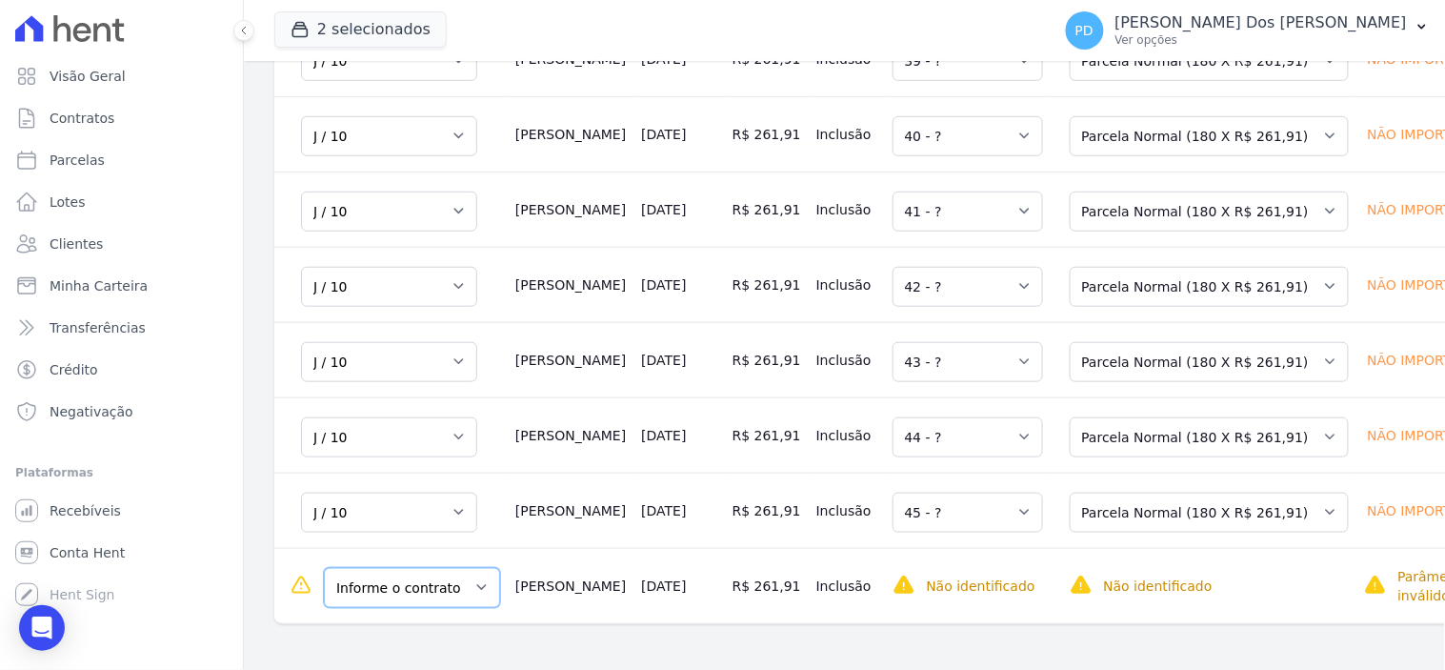
click at [405, 600] on select "Informe o contrato J / 10 J / 10" at bounding box center [412, 588] width 176 height 40
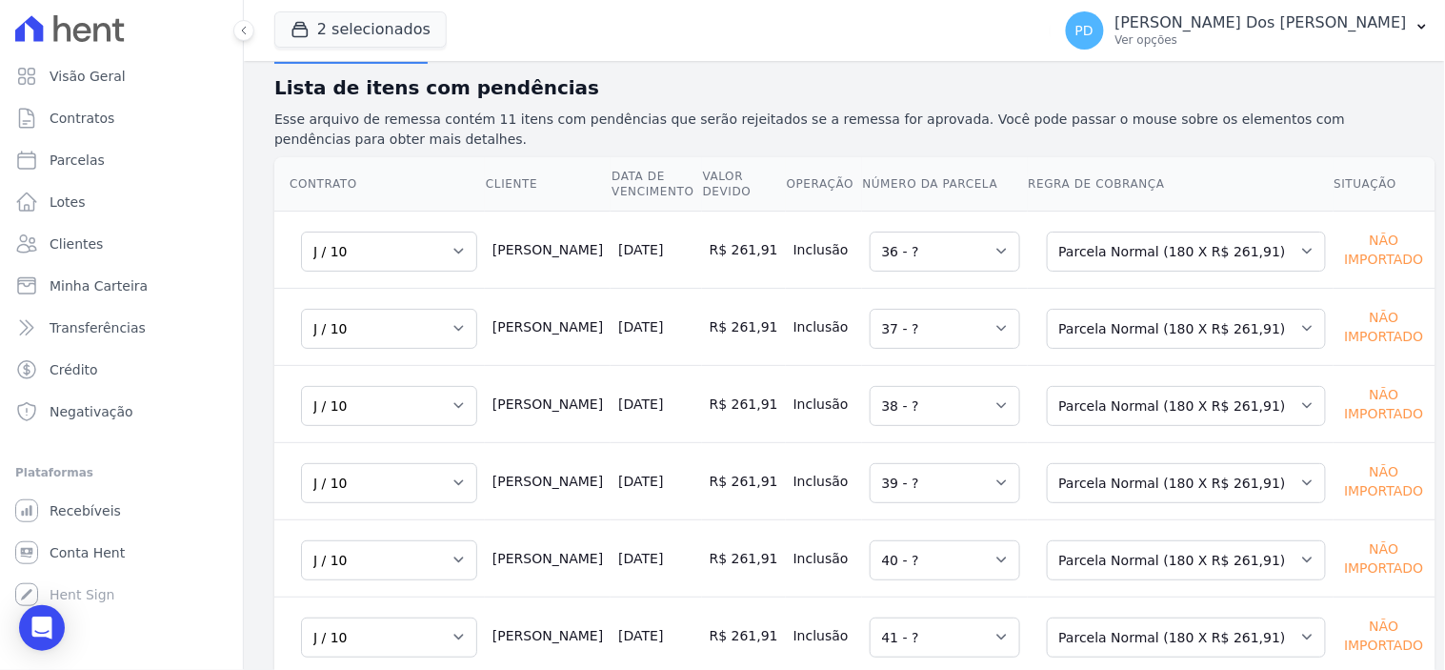
scroll to position [0, 0]
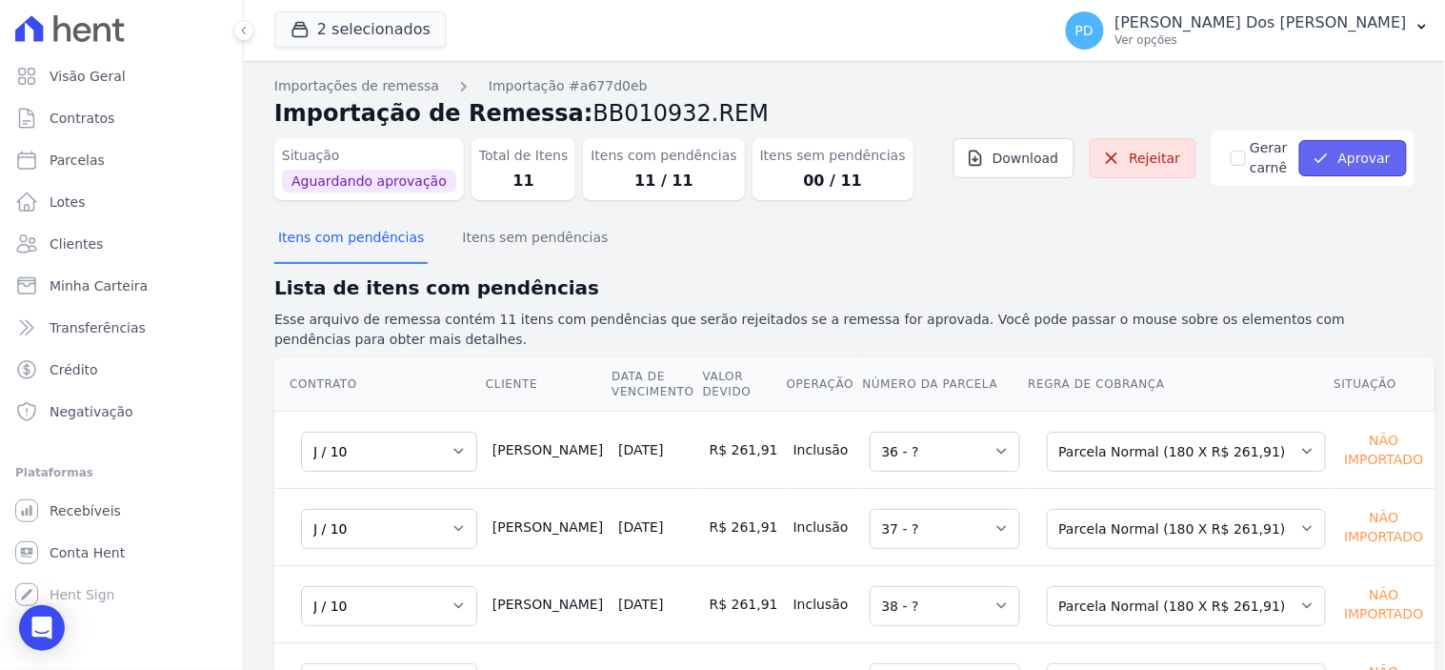
click at [1340, 154] on button "Aprovar" at bounding box center [1353, 158] width 108 height 36
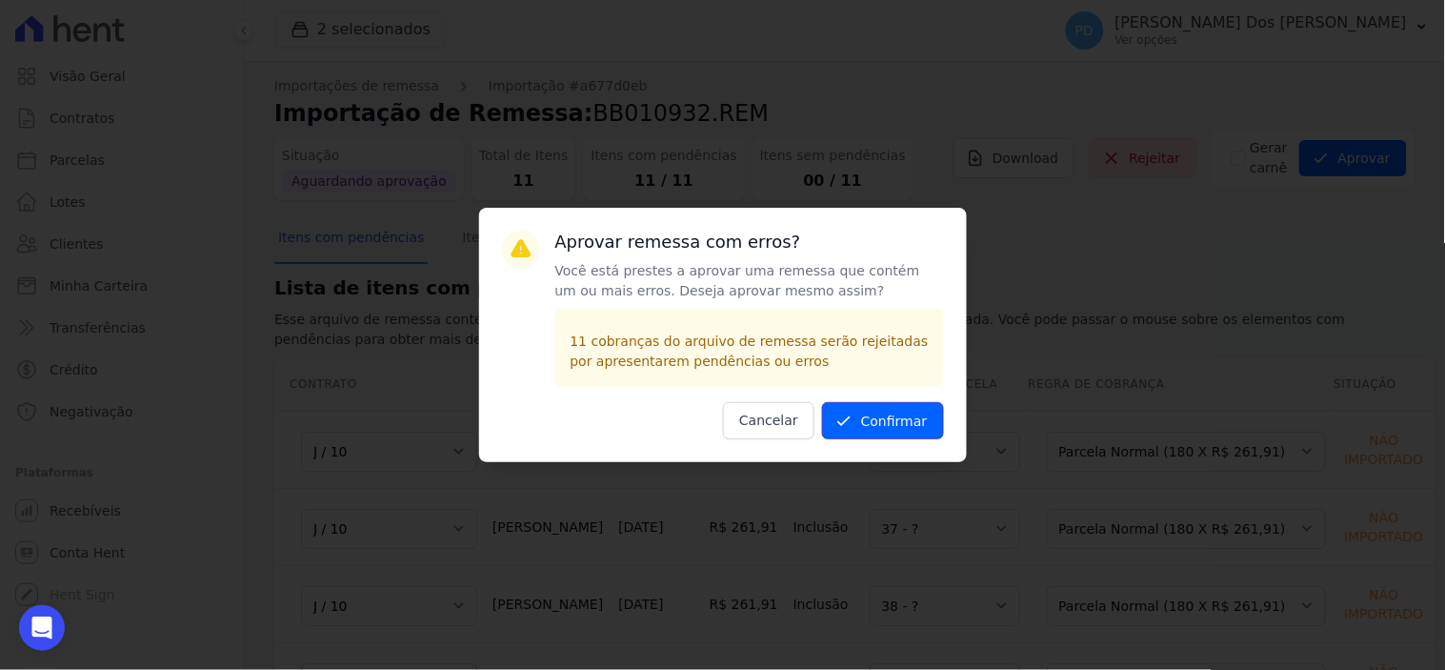
click at [892, 411] on button "Confirmar" at bounding box center [883, 420] width 122 height 37
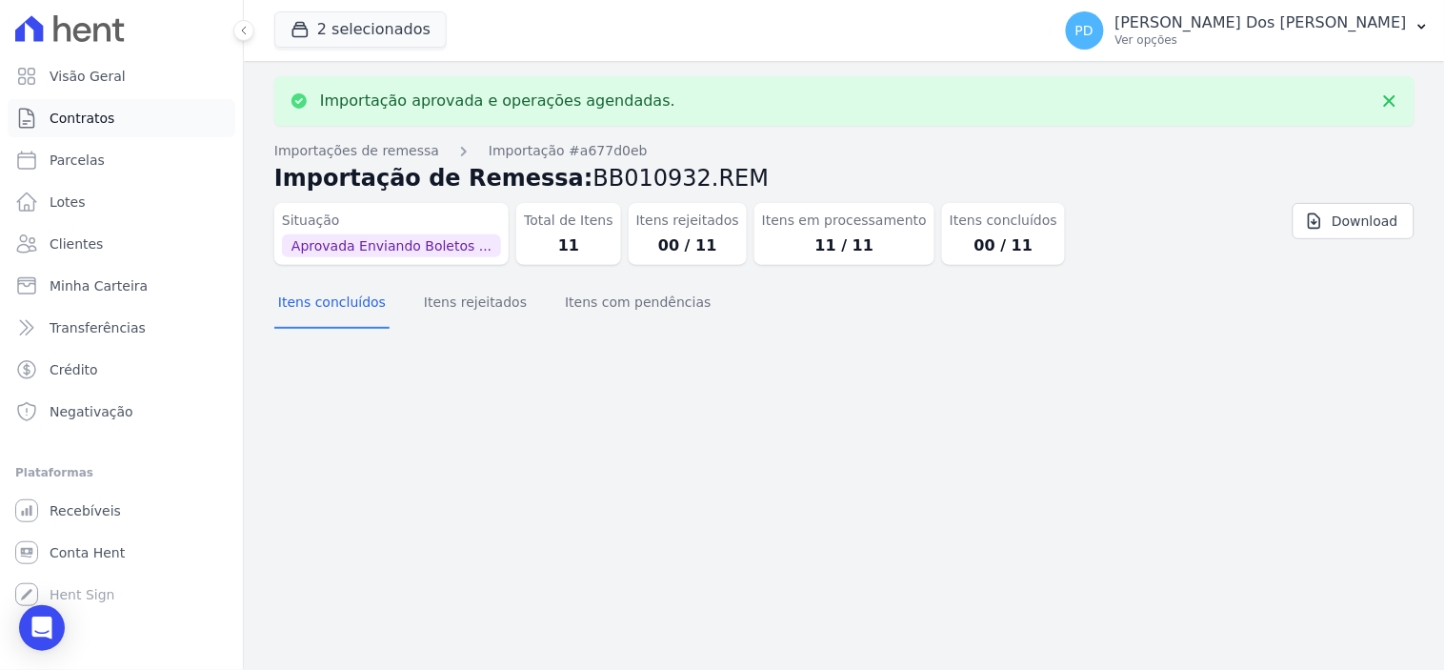
click at [95, 115] on span "Contratos" at bounding box center [82, 118] width 65 height 19
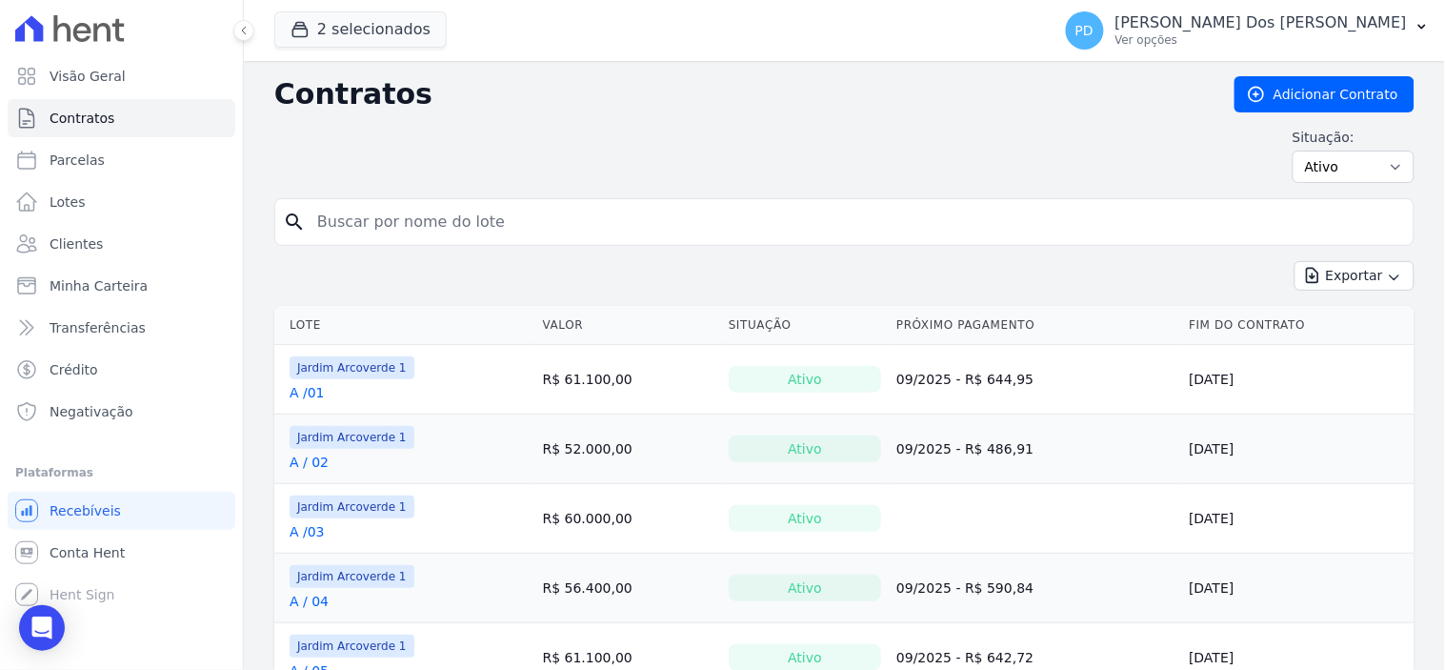
click at [348, 226] on input "search" at bounding box center [856, 222] width 1100 height 38
type input "j / 10"
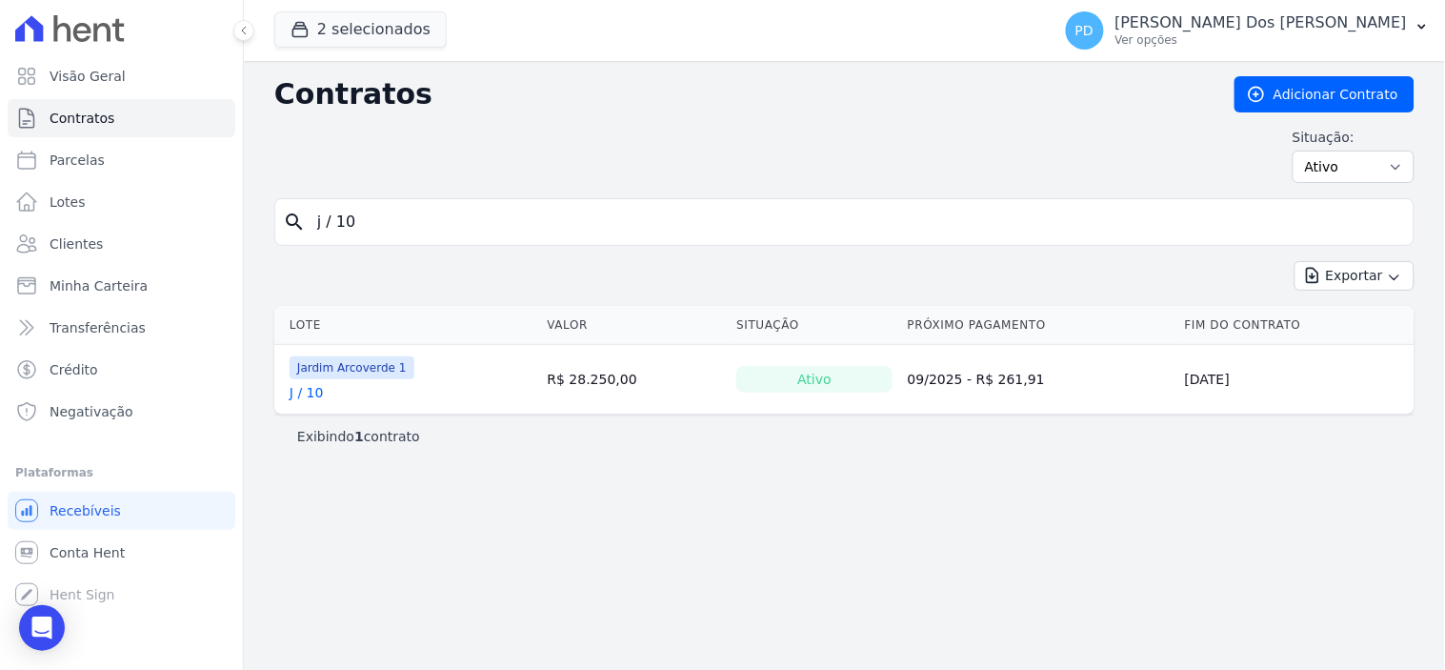
click at [317, 394] on link "J / 10" at bounding box center [307, 392] width 34 height 19
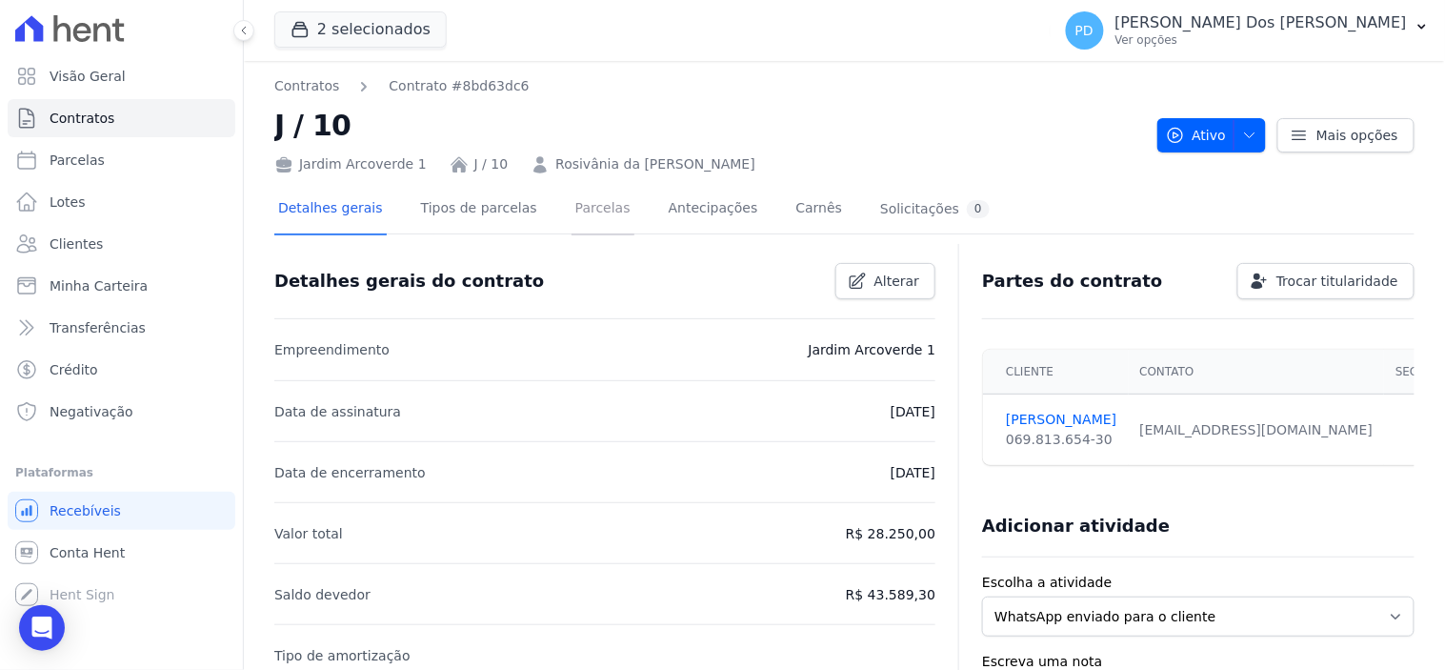
click at [573, 204] on link "Parcelas" at bounding box center [602, 210] width 63 height 50
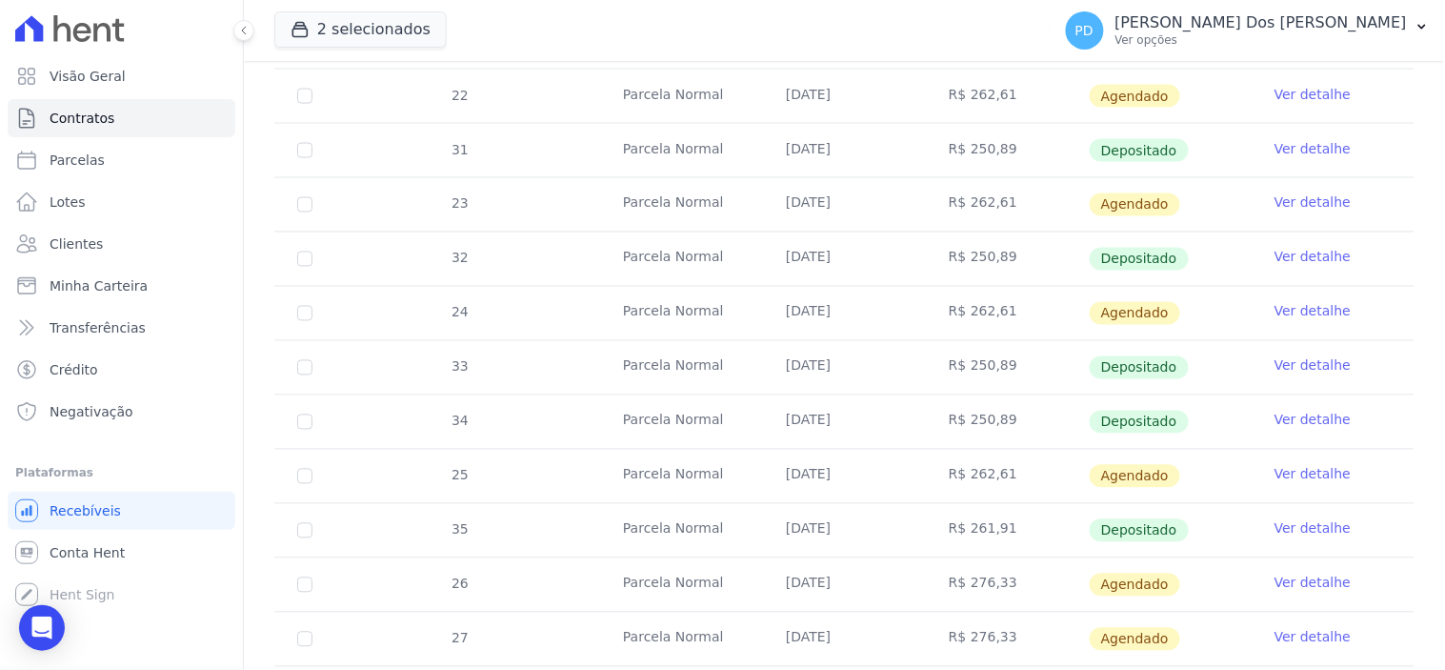
scroll to position [1270, 0]
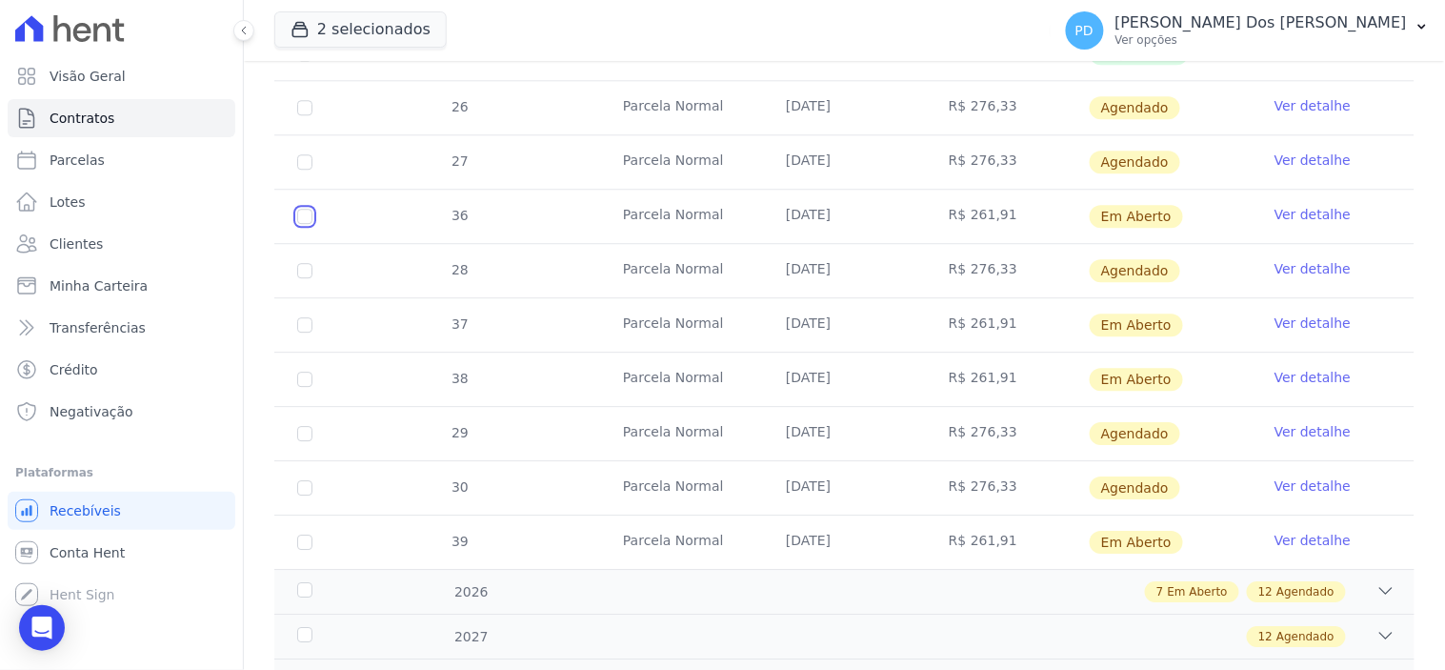
click at [298, 210] on input "checkbox" at bounding box center [304, 216] width 15 height 15
checkbox input "true"
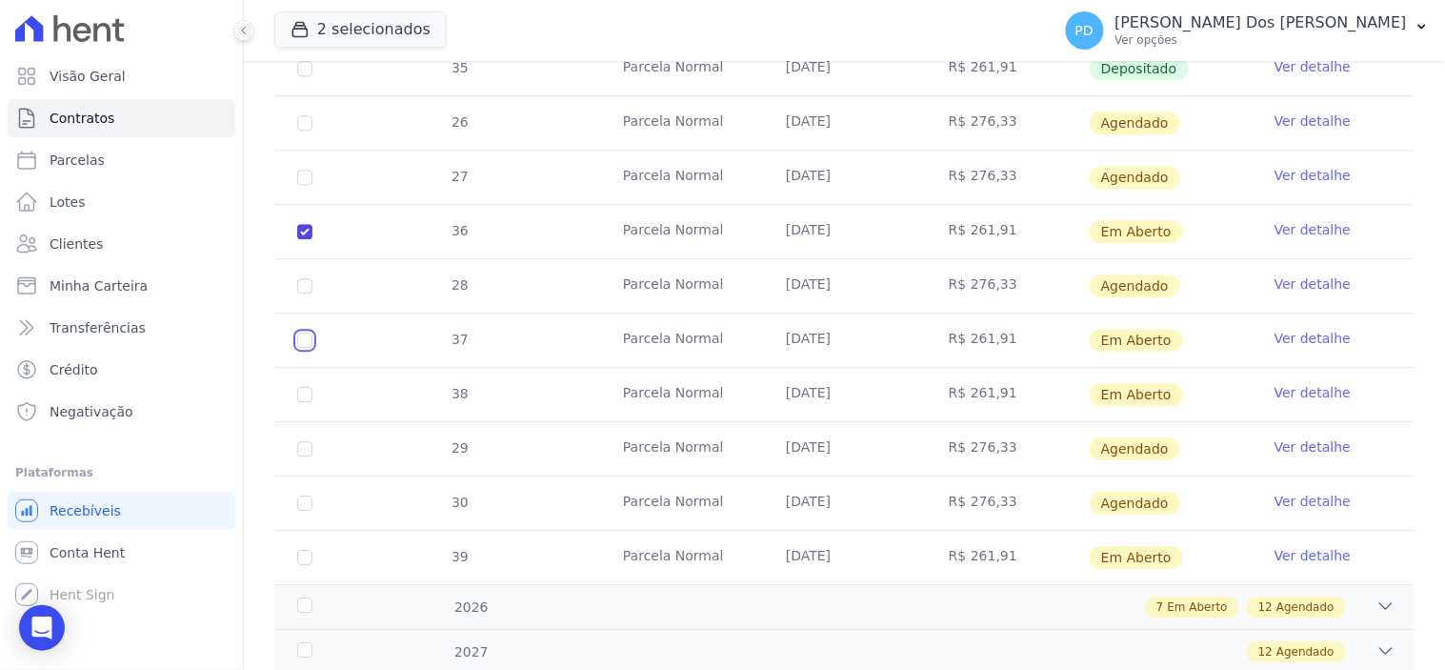
click at [298, 239] on input "checkbox" at bounding box center [304, 231] width 15 height 15
checkbox input "true"
click at [299, 239] on input "checkbox" at bounding box center [304, 231] width 15 height 15
checkbox input "true"
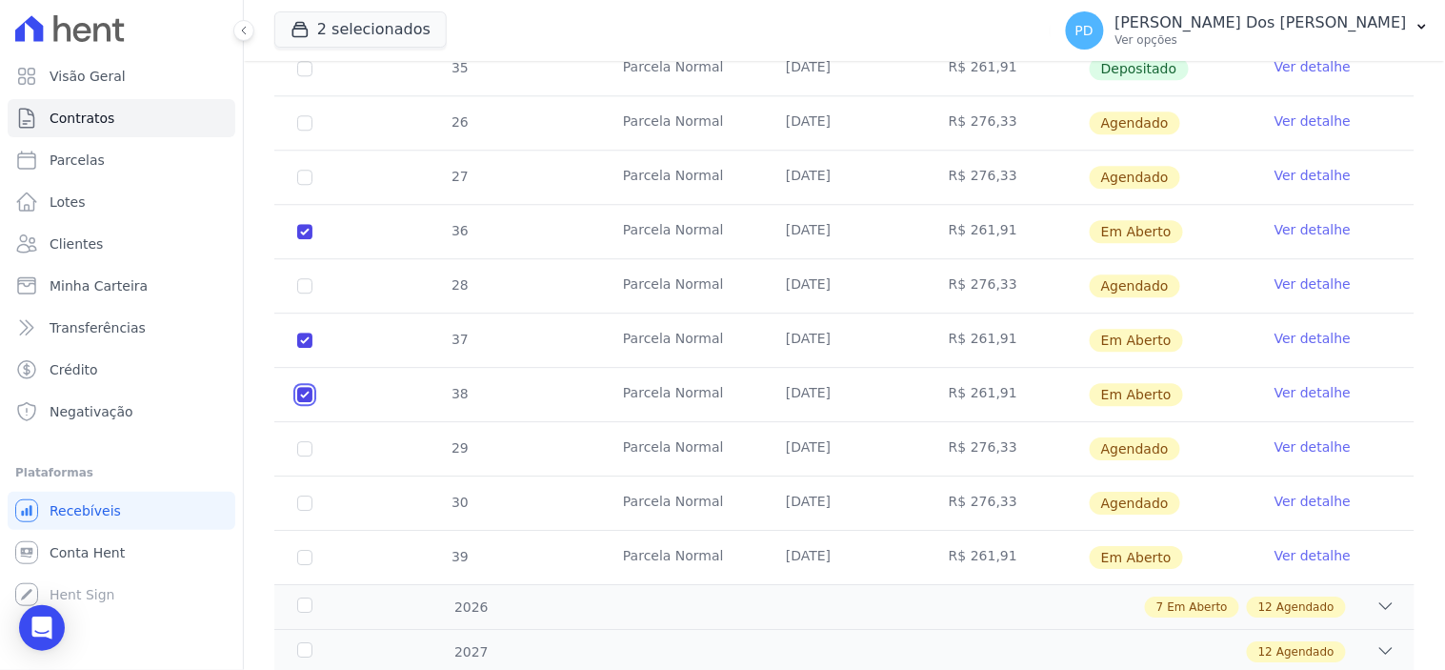
checkbox input "true"
click at [300, 239] on input "checkbox" at bounding box center [304, 231] width 15 height 15
checkbox input "true"
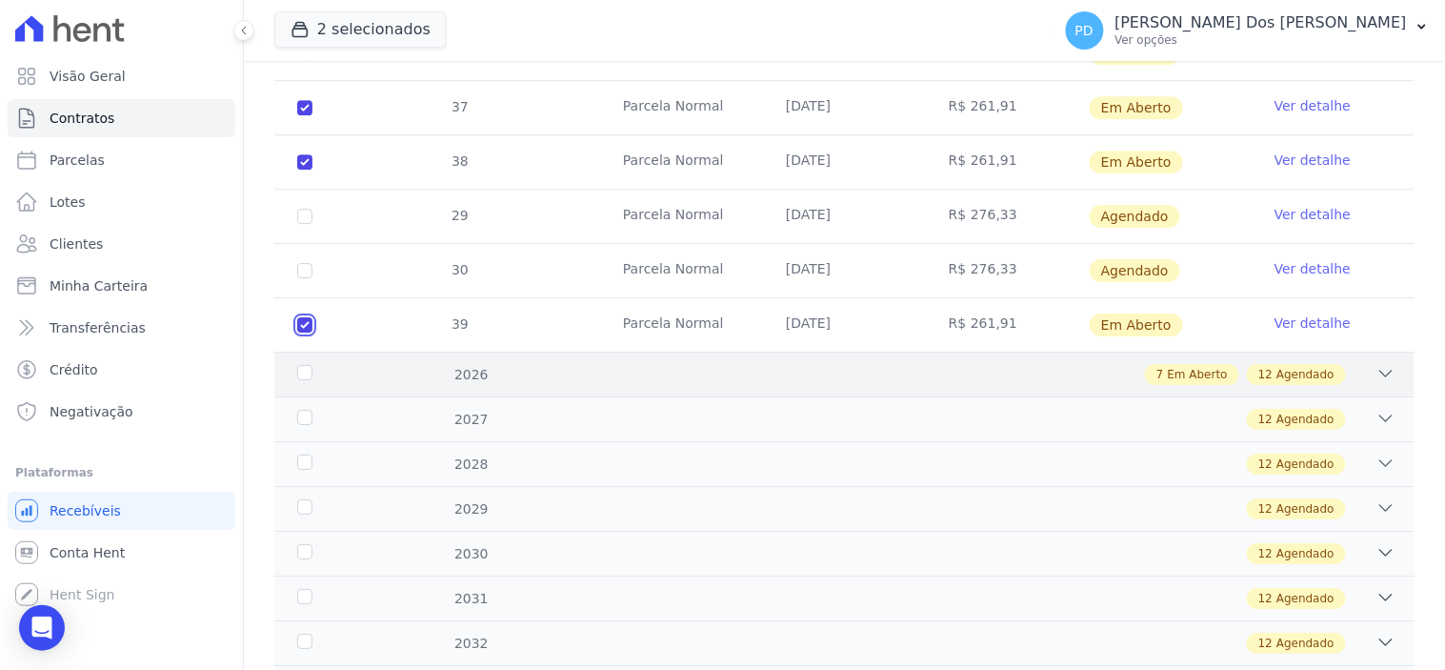
scroll to position [1587, 0]
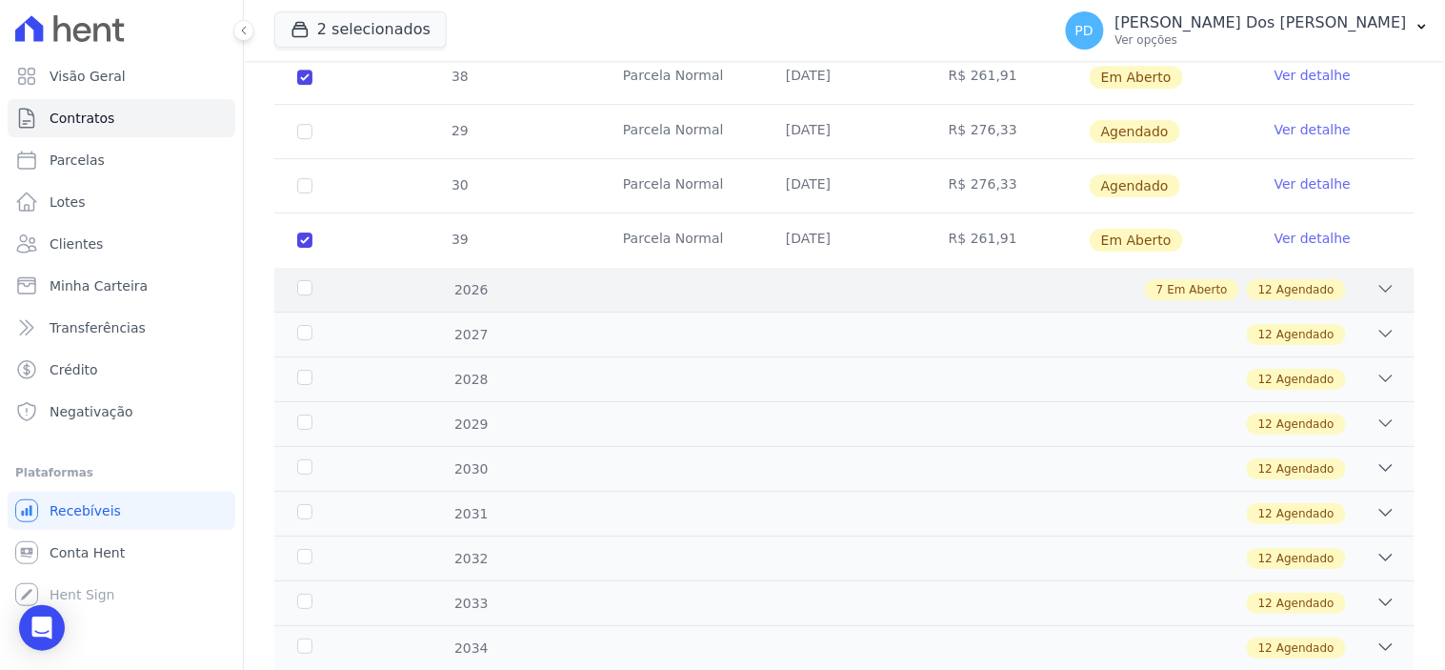
click at [305, 281] on div "2026" at bounding box center [343, 290] width 100 height 20
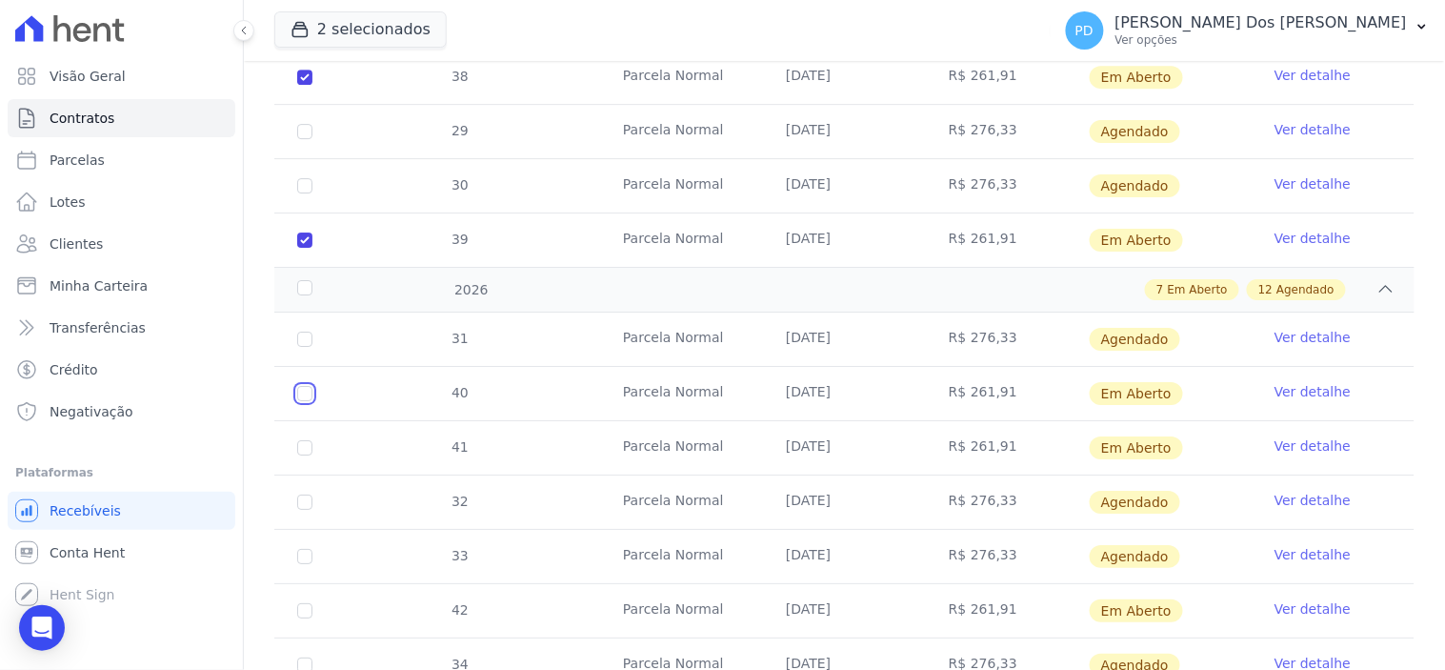
click at [302, 386] on input "checkbox" at bounding box center [304, 393] width 15 height 15
checkbox input "true"
click at [305, 401] on input "checkbox" at bounding box center [304, 393] width 15 height 15
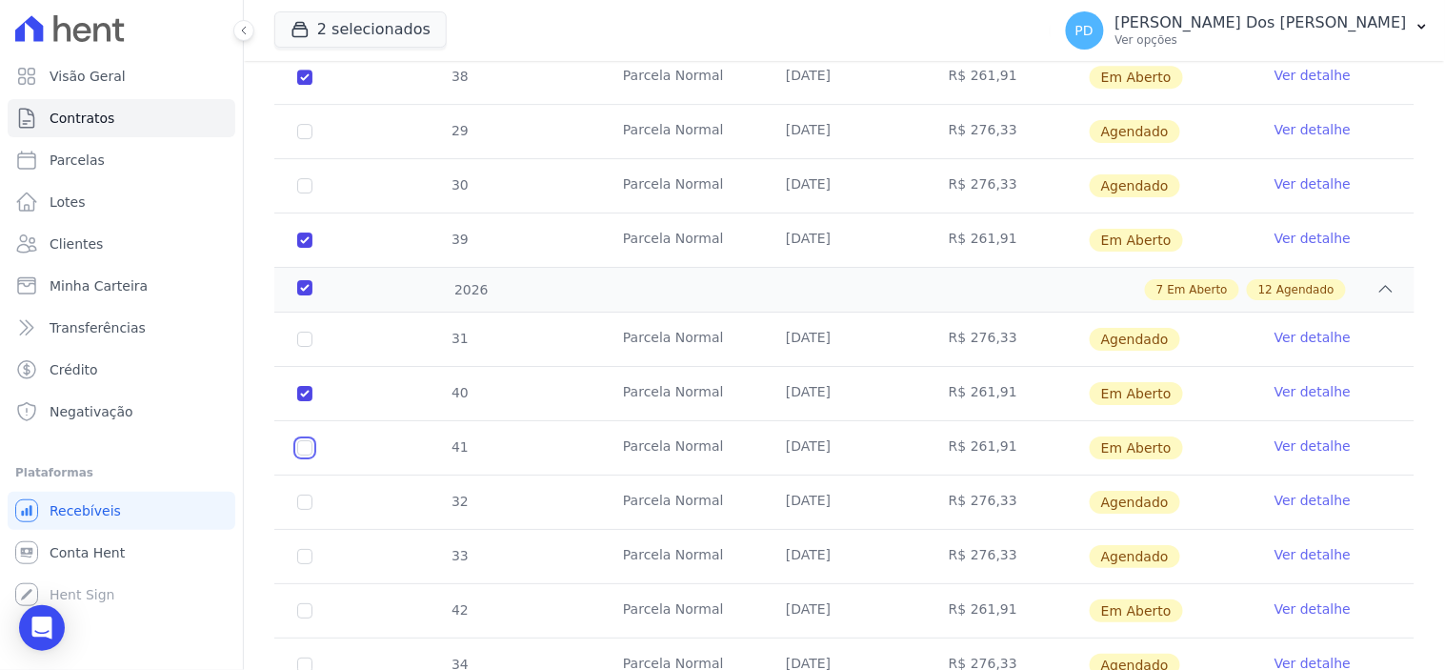
checkbox input "true"
click at [302, 401] on input "checkbox" at bounding box center [304, 393] width 15 height 15
checkbox input "true"
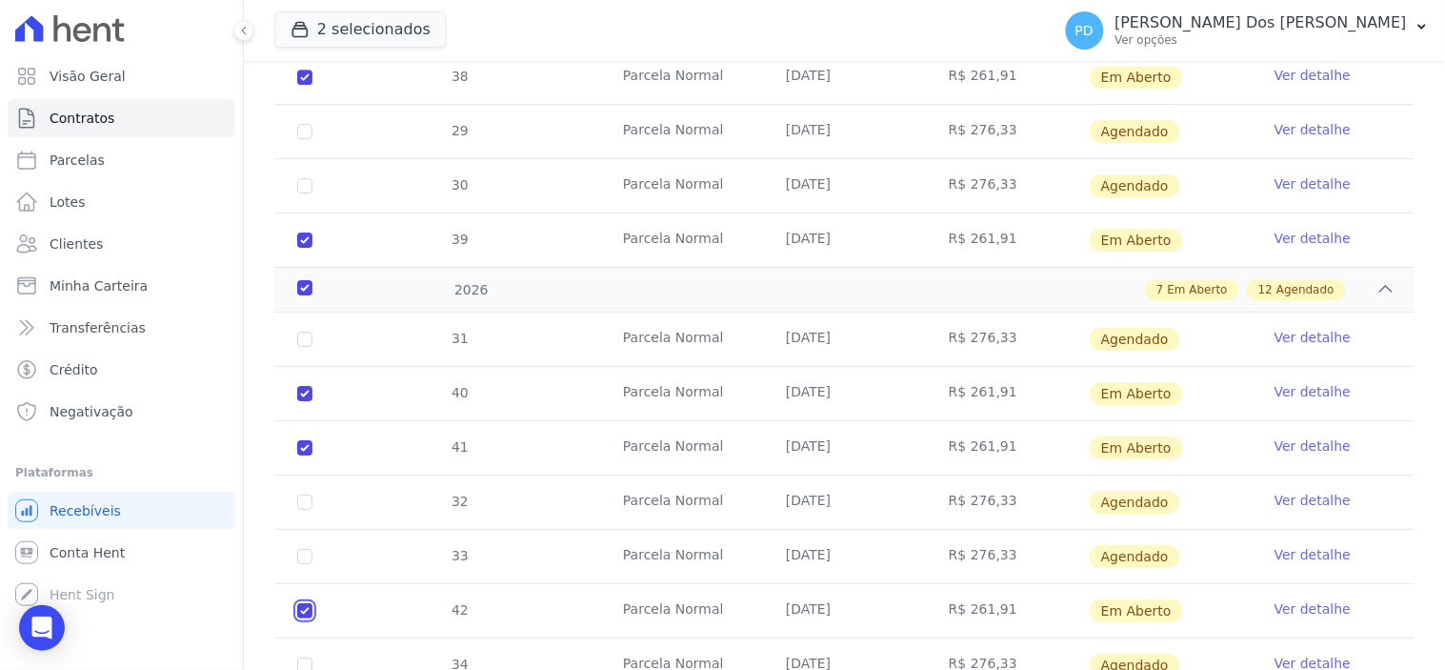
checkbox input "true"
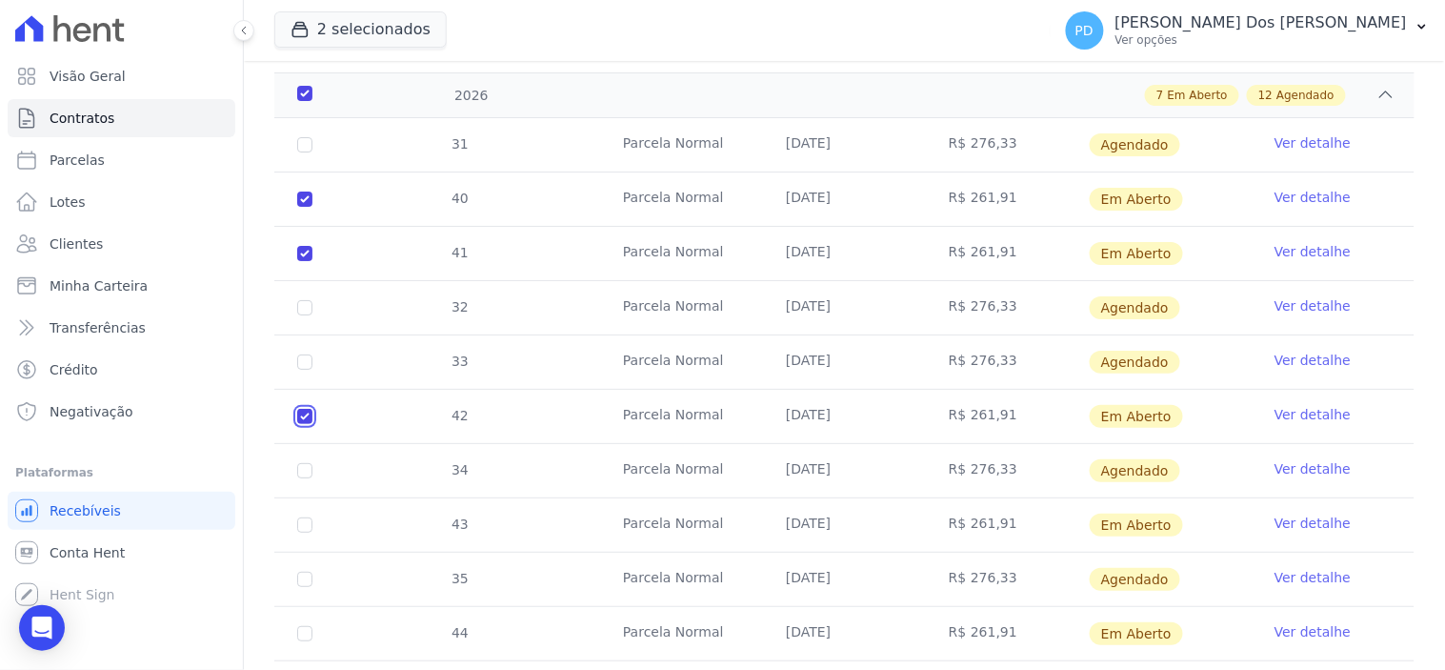
scroll to position [1798, 0]
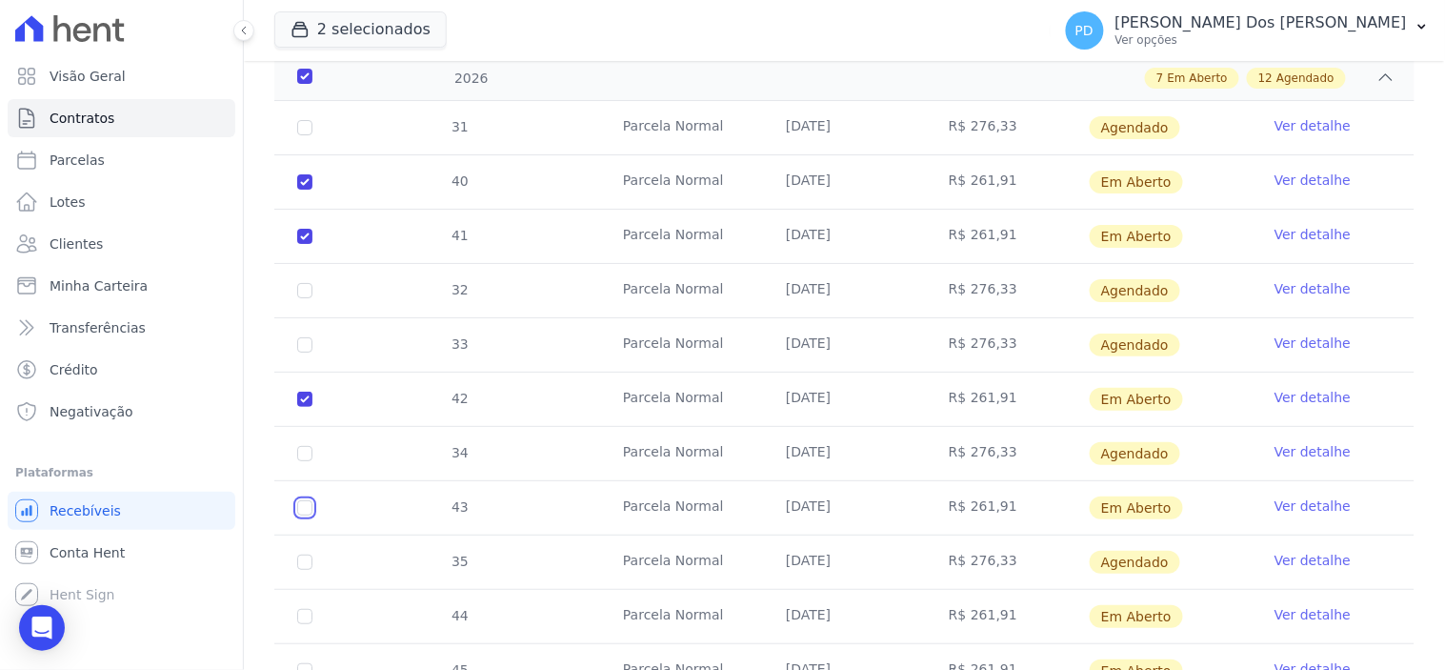
click at [298, 190] on input "checkbox" at bounding box center [304, 181] width 15 height 15
checkbox input "true"
click at [310, 190] on input "checkbox" at bounding box center [304, 181] width 15 height 15
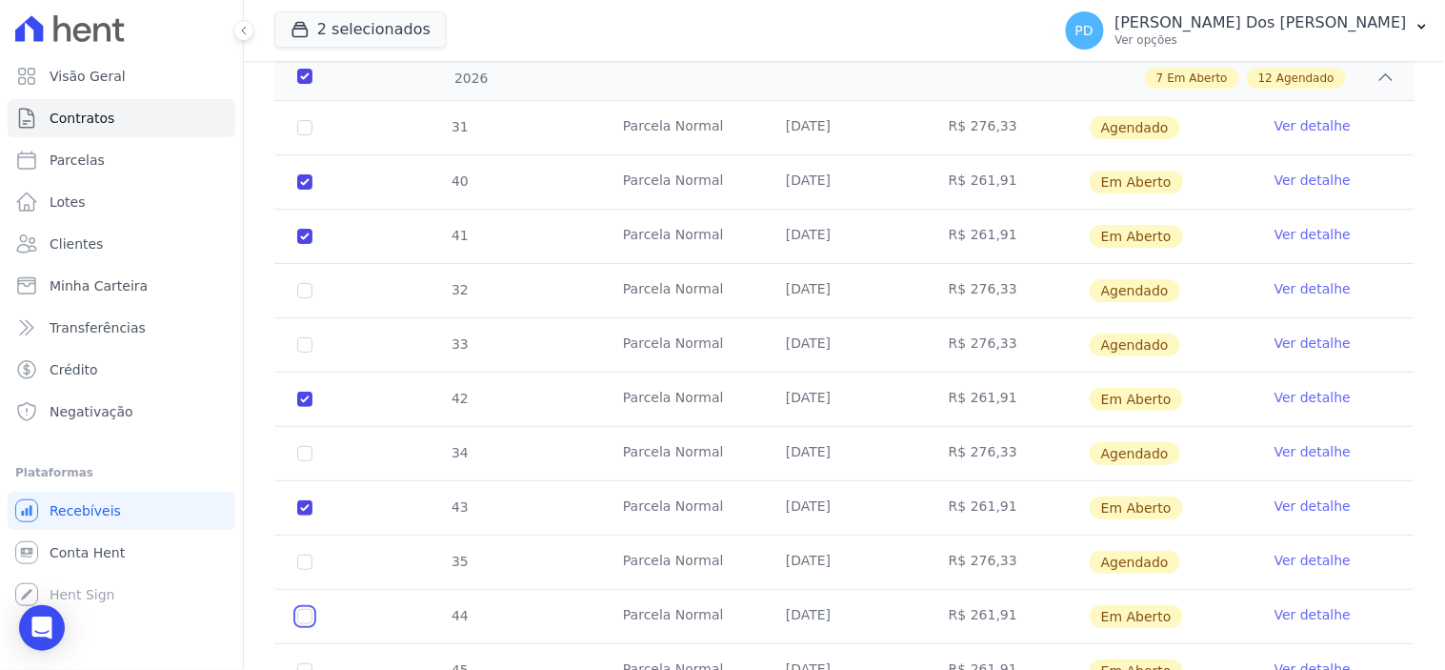
checkbox input "true"
click at [301, 190] on input "checkbox" at bounding box center [304, 181] width 15 height 15
checkbox input "true"
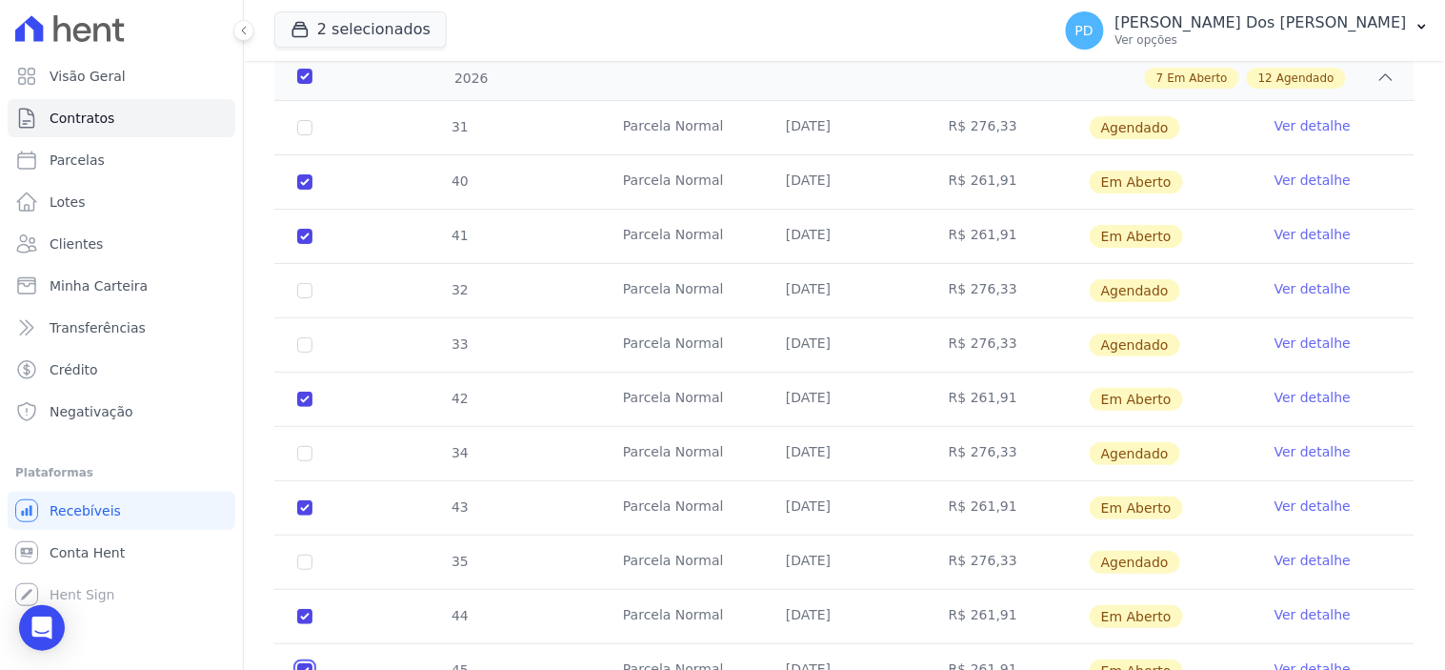
checkbox input "true"
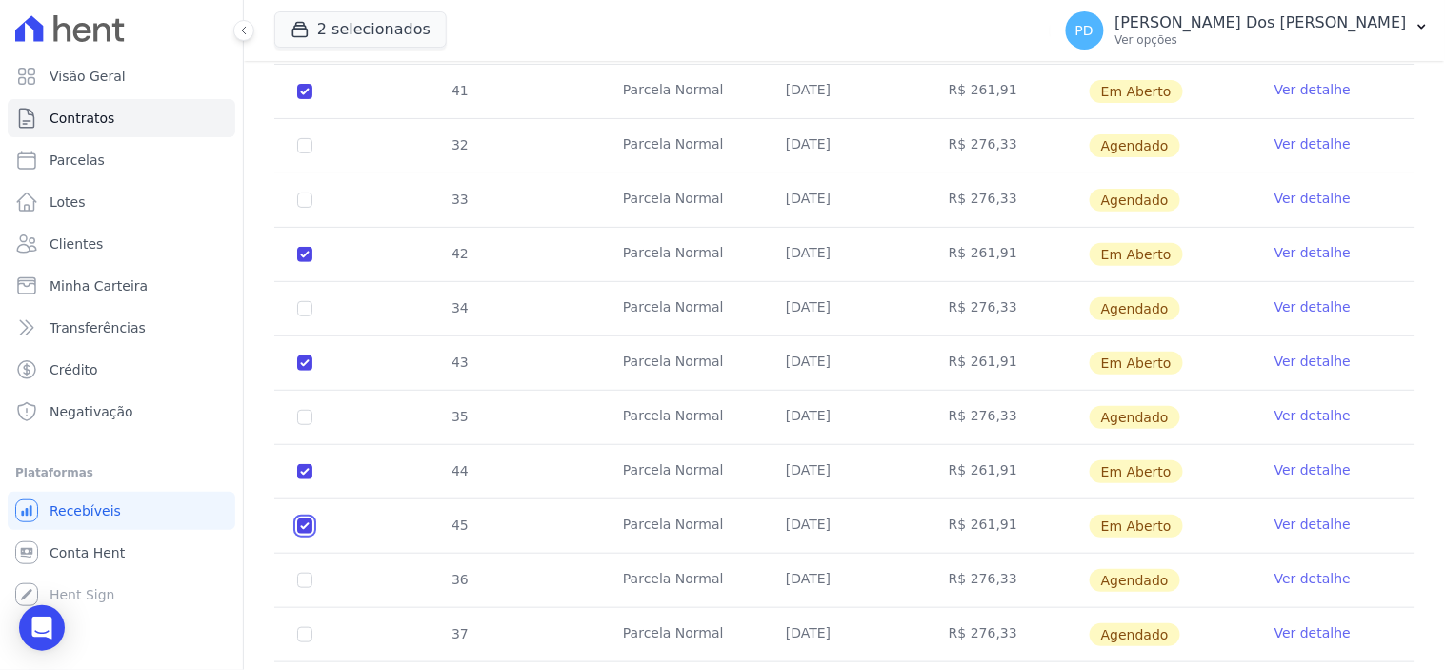
scroll to position [2116, 0]
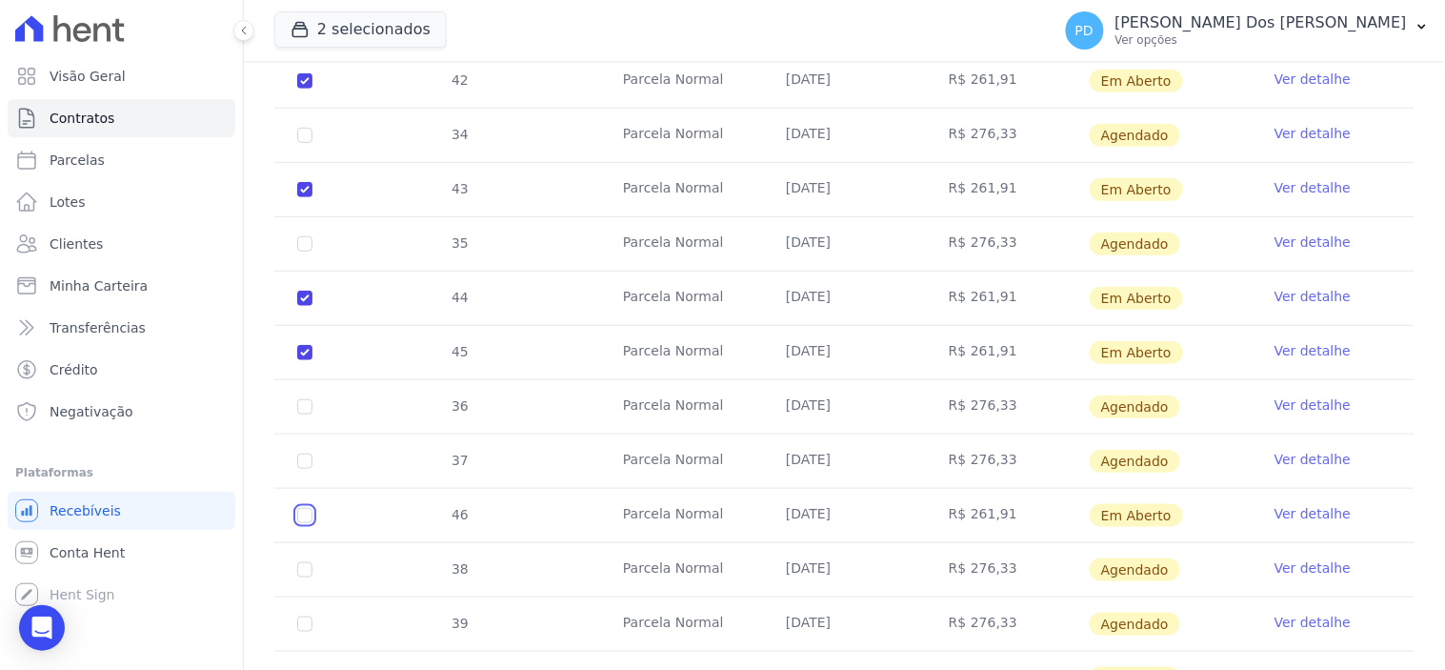
checkbox input "true"
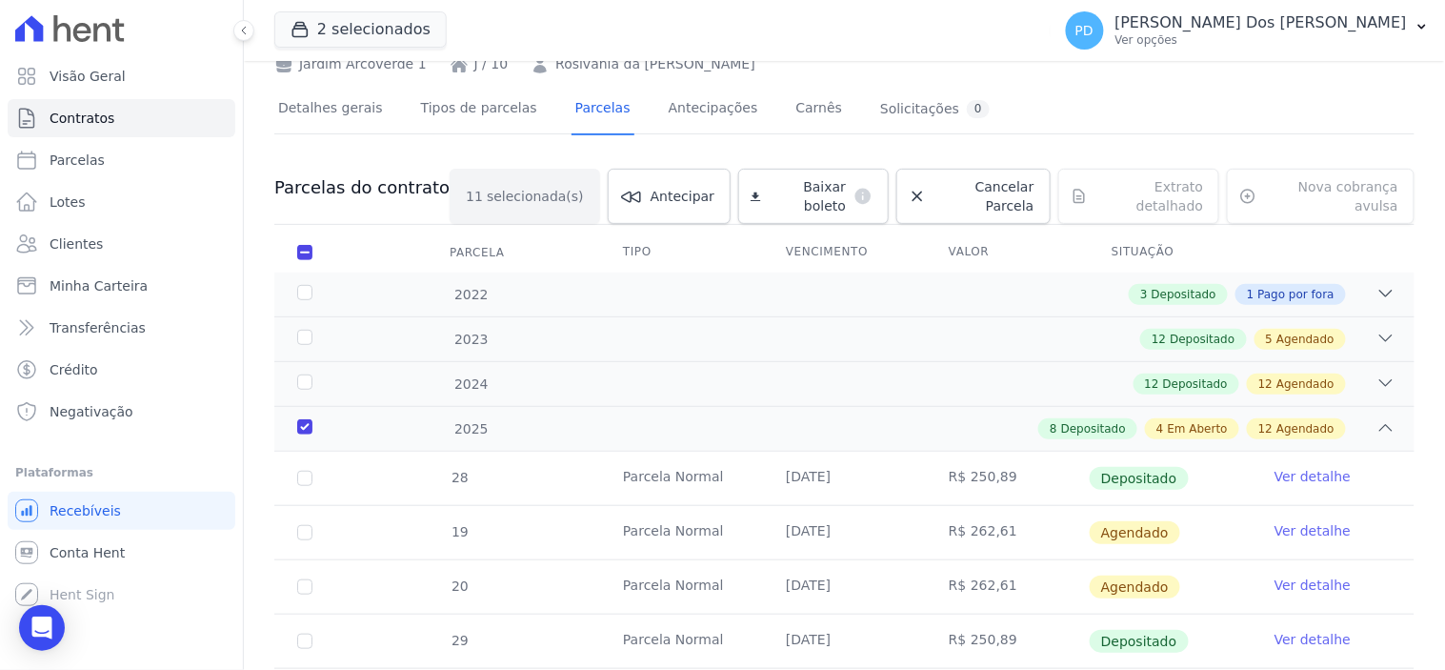
scroll to position [0, 0]
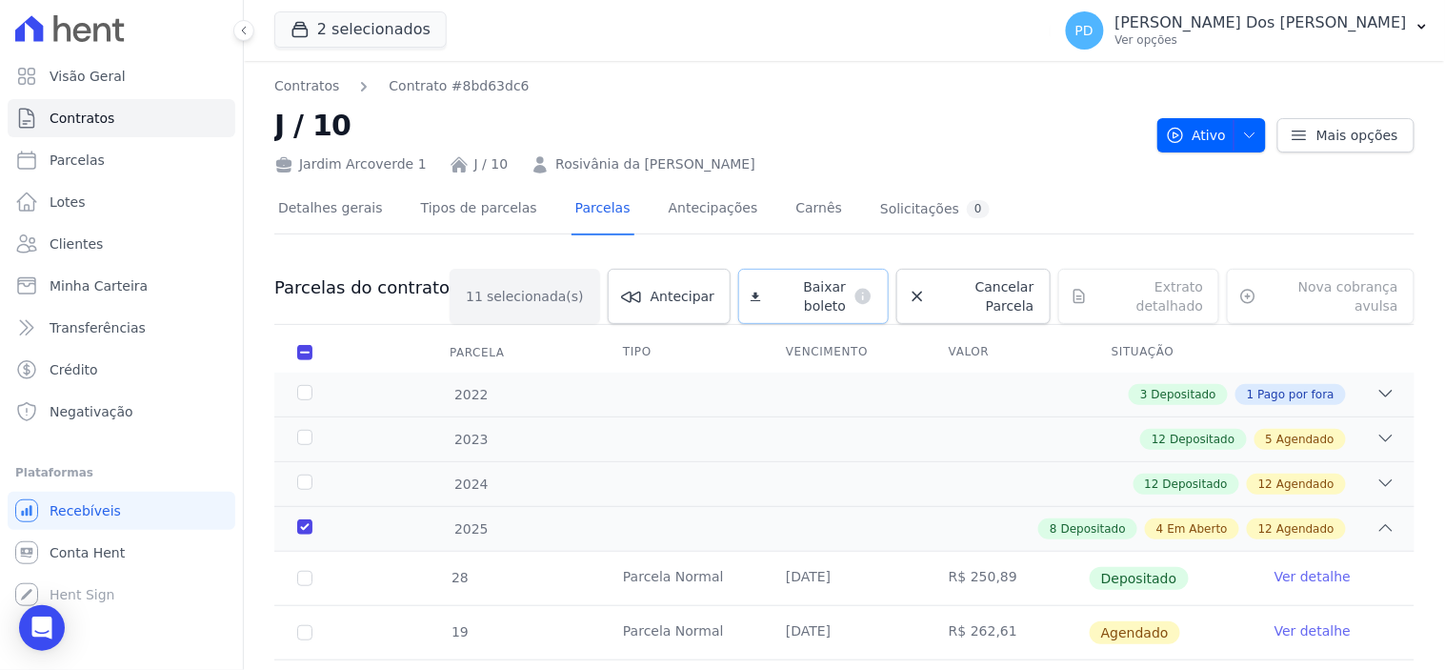
click at [769, 282] on span "Baixar boleto" at bounding box center [808, 296] width 78 height 38
click at [1427, 26] on icon "button" at bounding box center [1421, 26] width 15 height 15
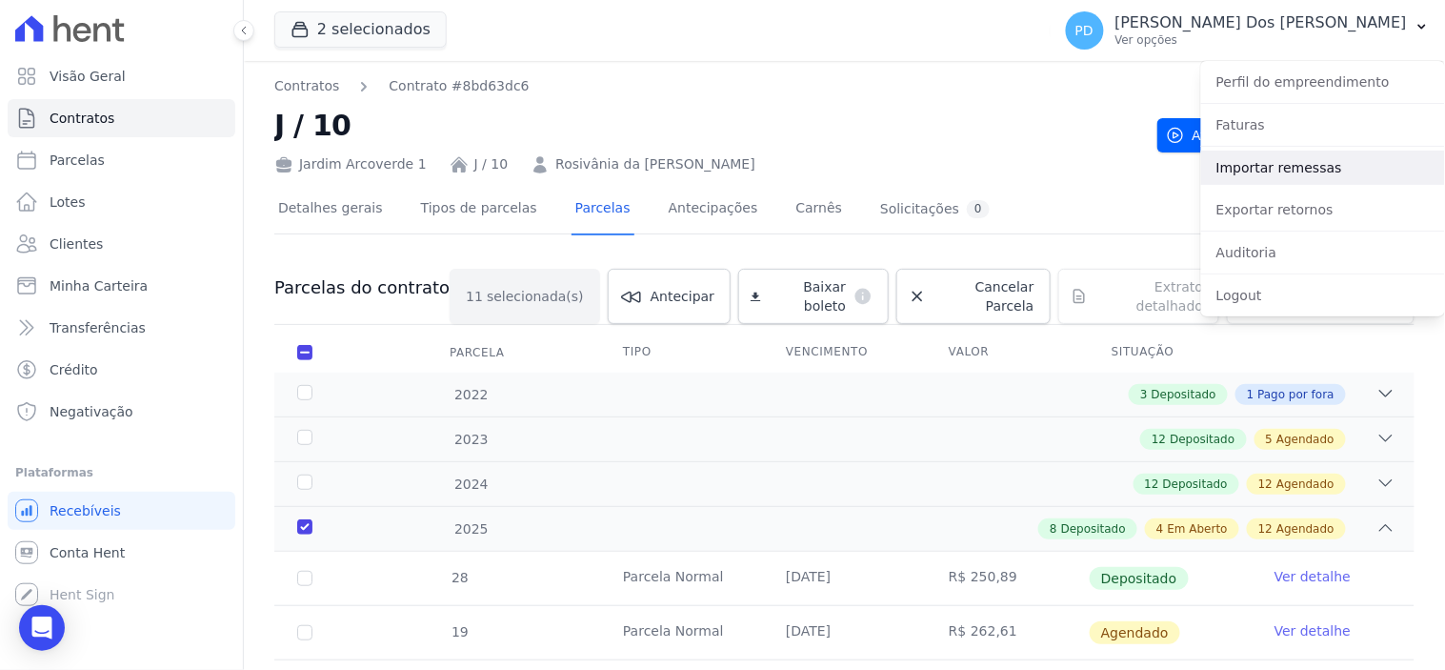
click at [1337, 172] on link "Importar remessas" at bounding box center [1323, 167] width 244 height 34
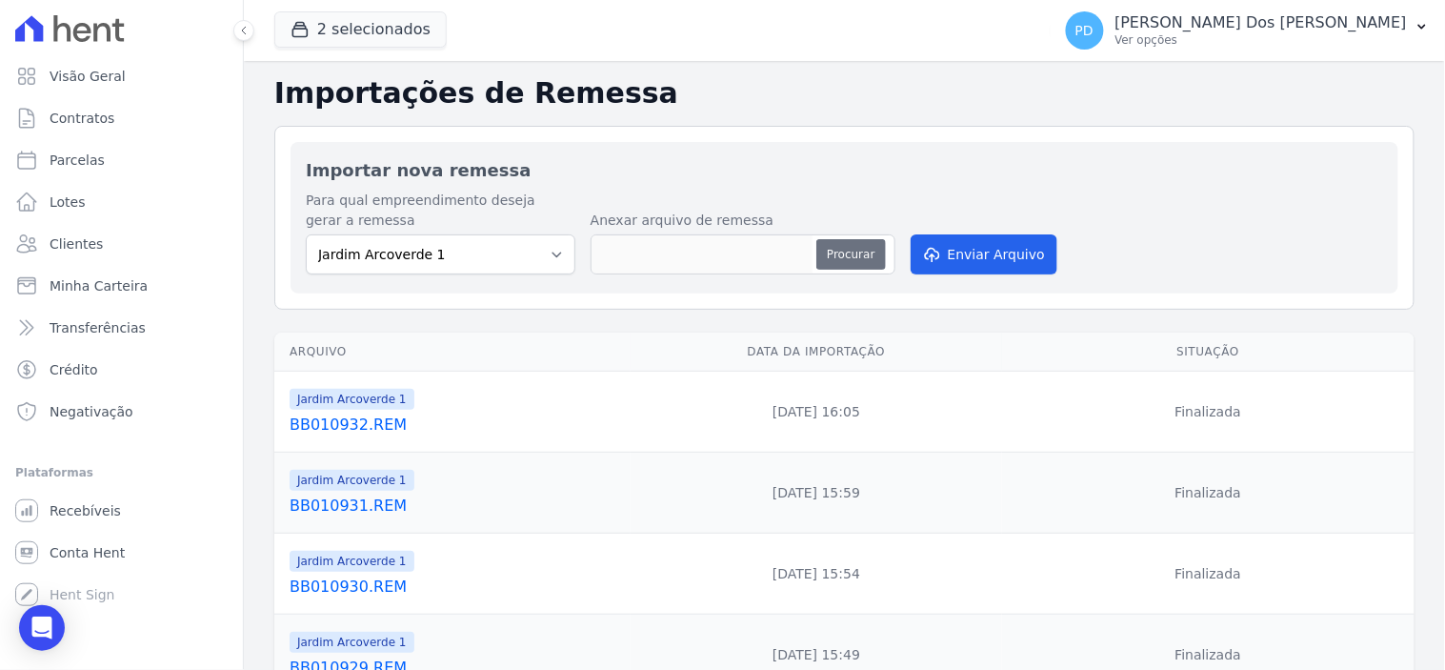
click at [861, 252] on button "Procurar" at bounding box center [850, 254] width 69 height 30
type input "BB010933.REM"
click at [996, 254] on button "Enviar Arquivo" at bounding box center [984, 254] width 147 height 40
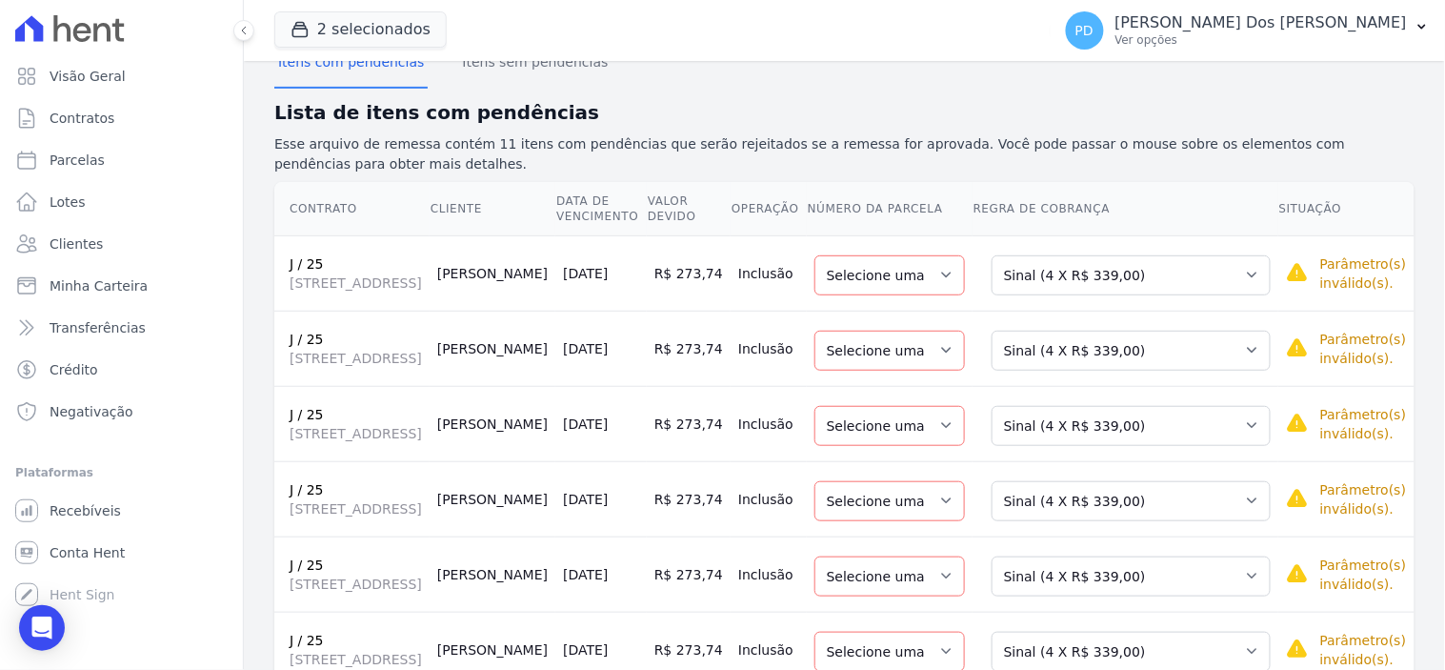
scroll to position [211, 0]
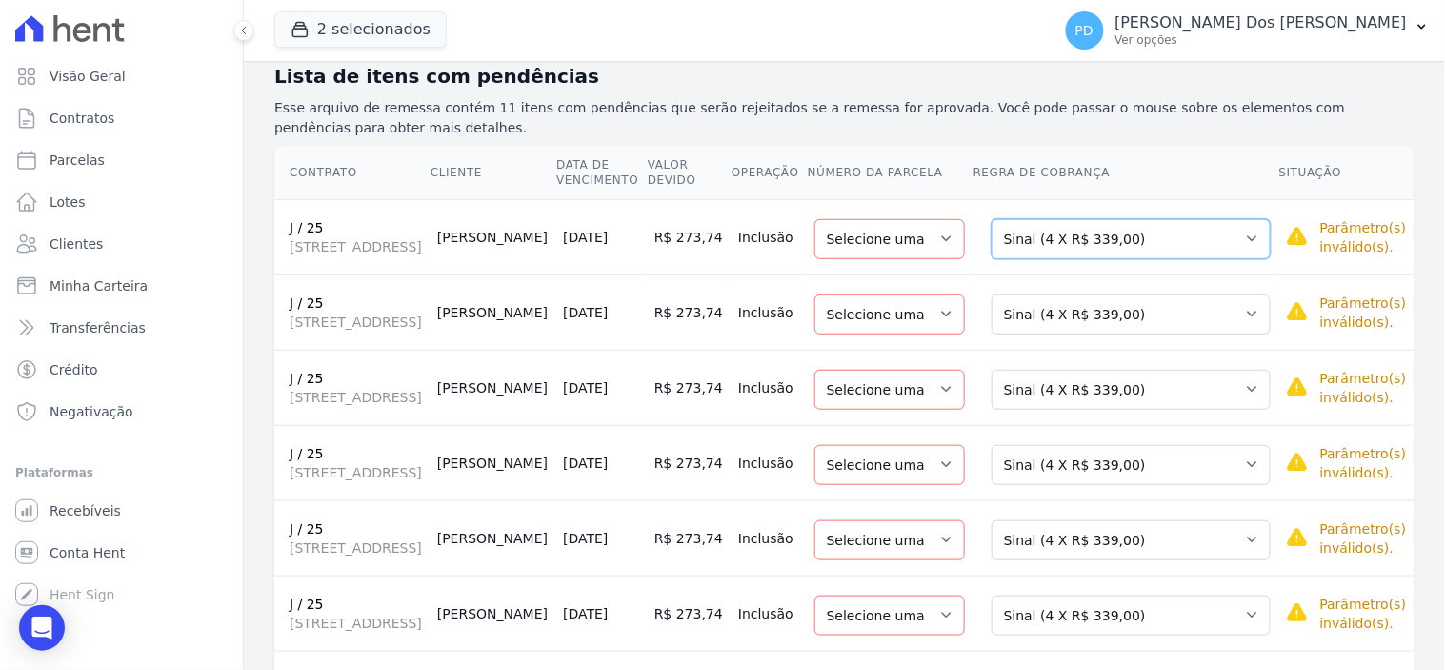
click at [1054, 235] on select "Selecione uma Nova Parcela Avulsa Parcela Avulsa Existente Sinal (4 X R$ 339,00…" at bounding box center [1130, 239] width 279 height 40
click at [1136, 250] on select "Selecione uma Nova Parcela Avulsa Parcela Avulsa Existente Sinal (4 X R$ 339,00…" at bounding box center [1130, 239] width 279 height 40
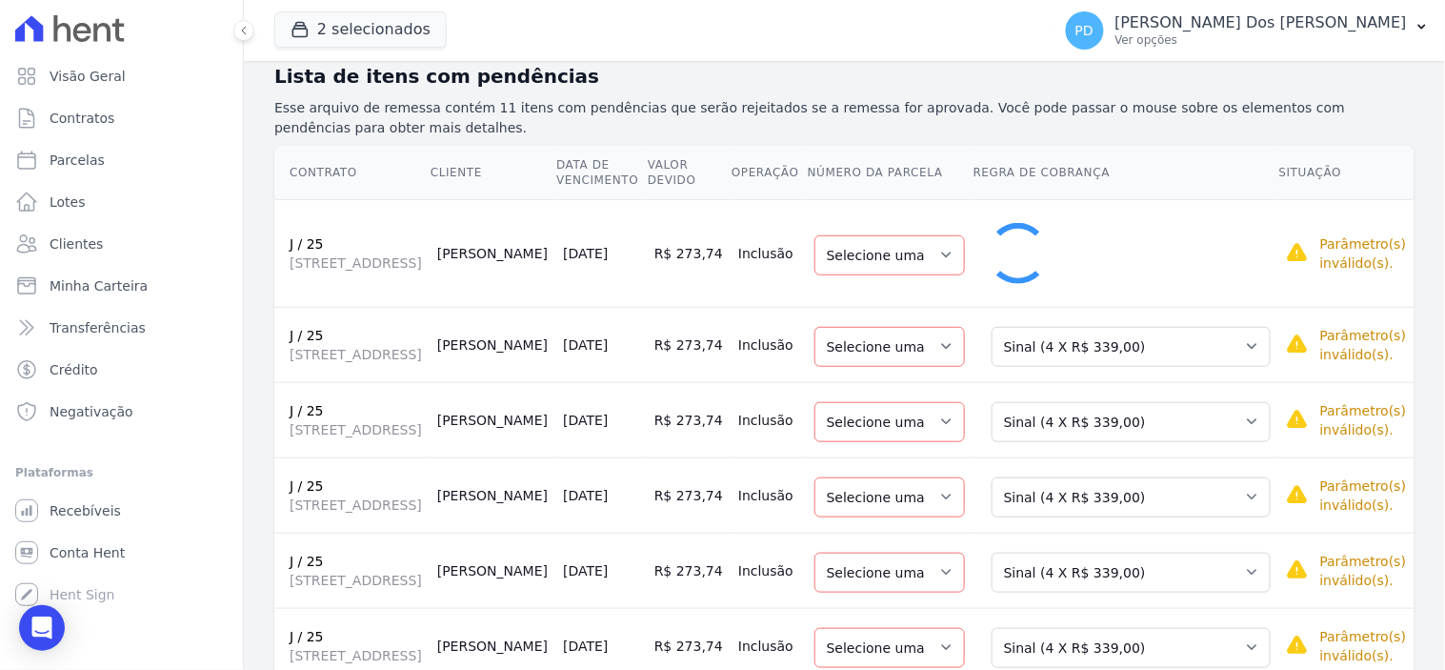
select select "33"
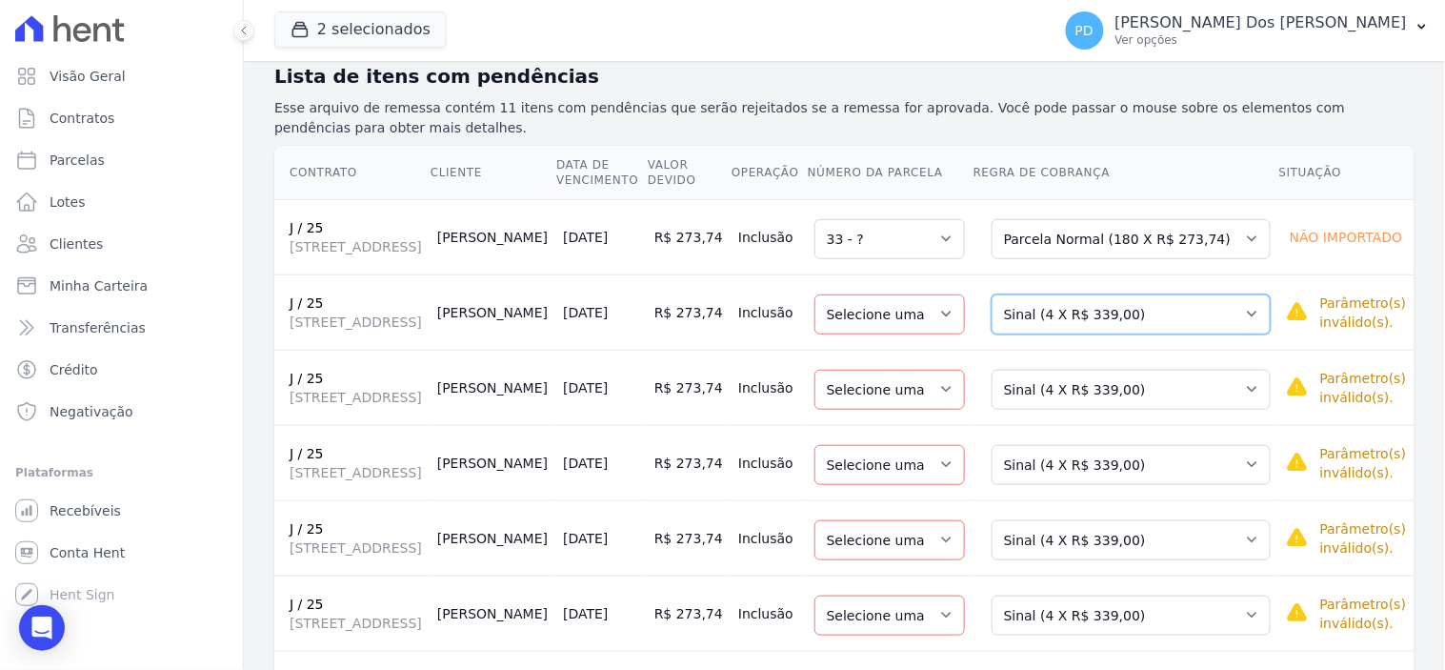
click at [1159, 320] on select "Selecione uma Nova Parcela Avulsa Parcela Avulsa Existente Sinal (4 X R$ 339,00…" at bounding box center [1130, 314] width 279 height 40
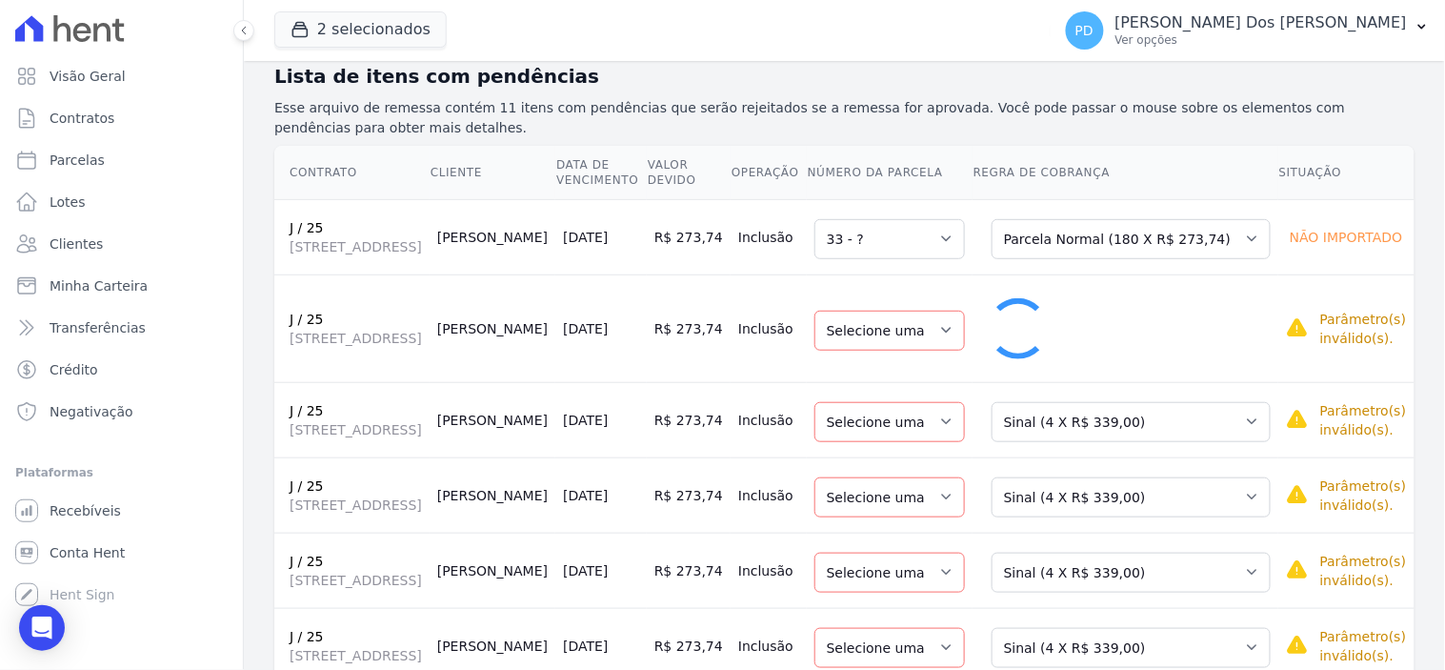
select select "34"
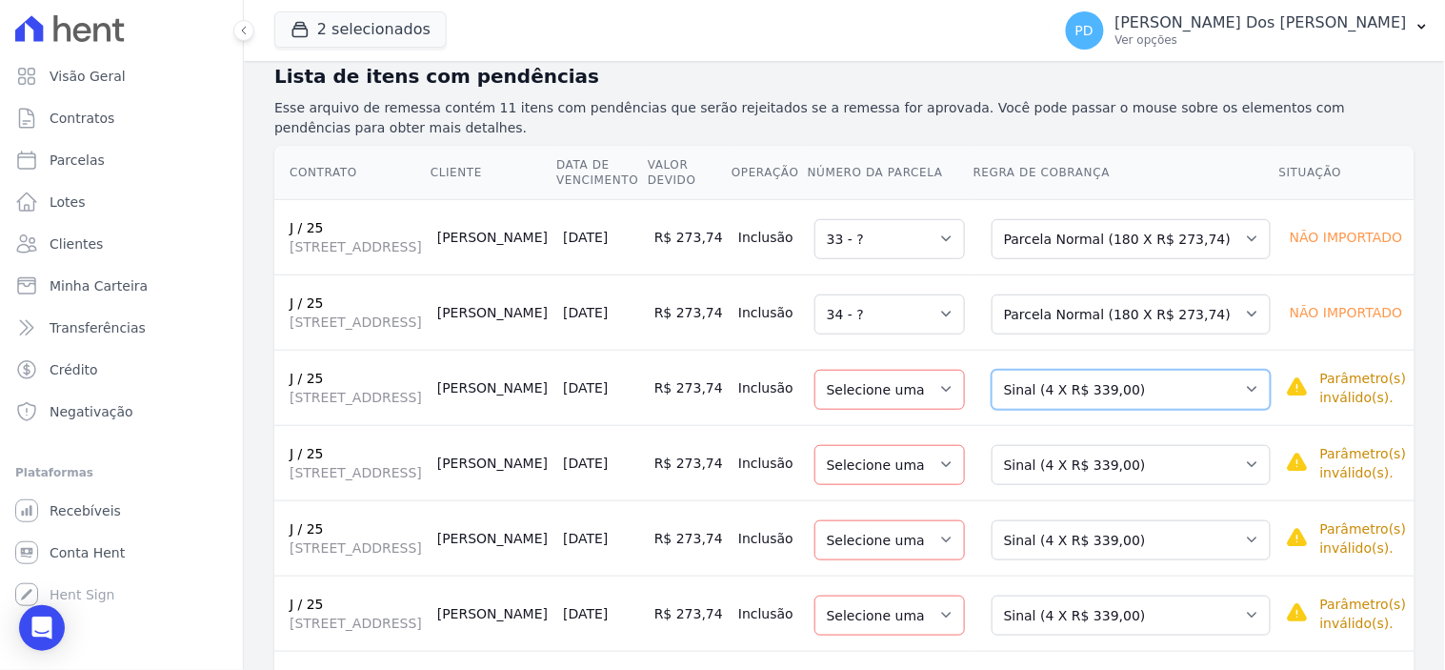
click at [1112, 410] on select "Selecione uma Nova Parcela Avulsa Parcela Avulsa Existente Sinal (4 X R$ 339,00…" at bounding box center [1130, 390] width 279 height 40
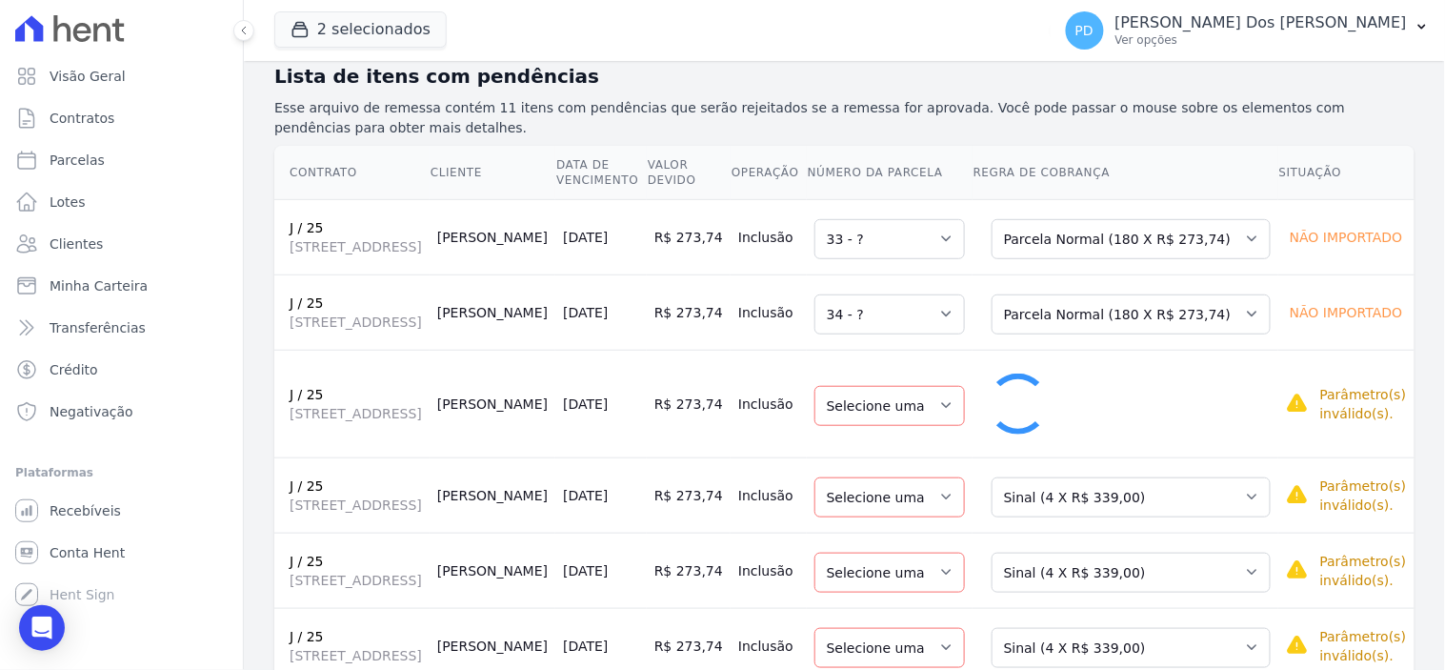
select select "35"
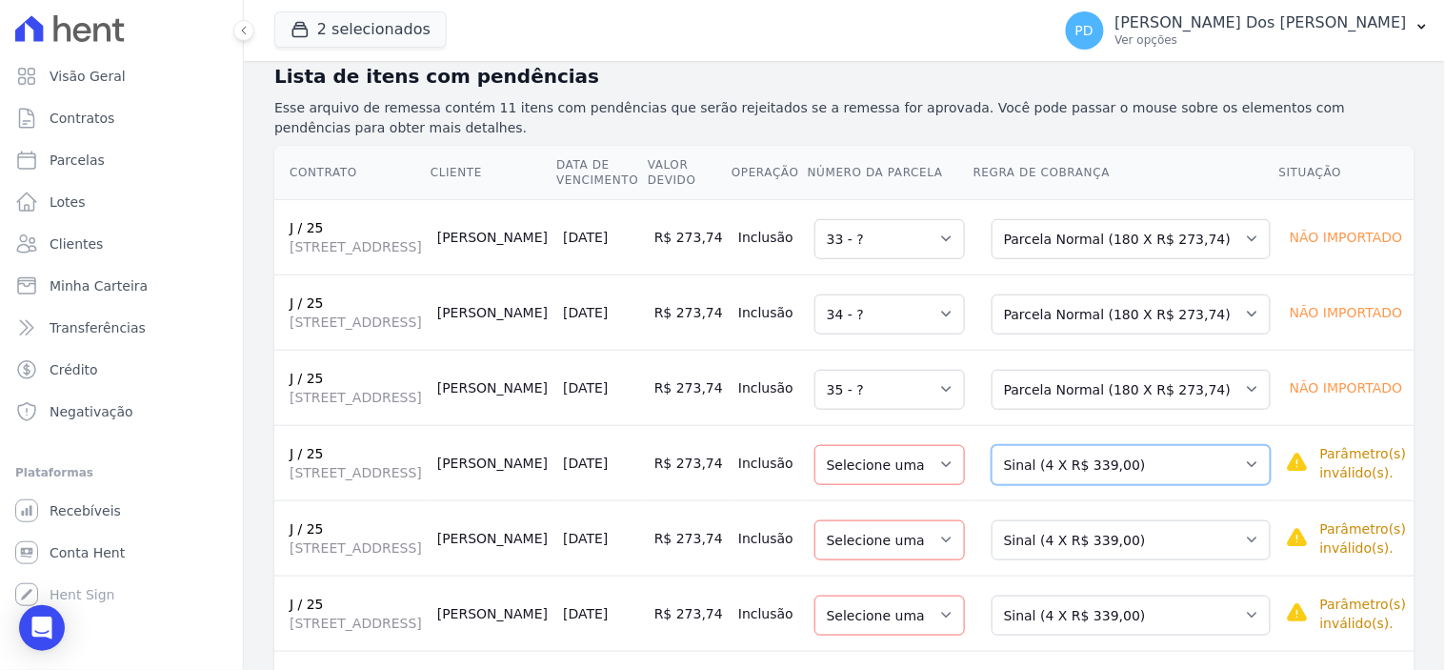
click at [1090, 485] on select "Selecione uma Nova Parcela Avulsa Parcela Avulsa Existente Sinal (4 X R$ 339,00…" at bounding box center [1130, 465] width 279 height 40
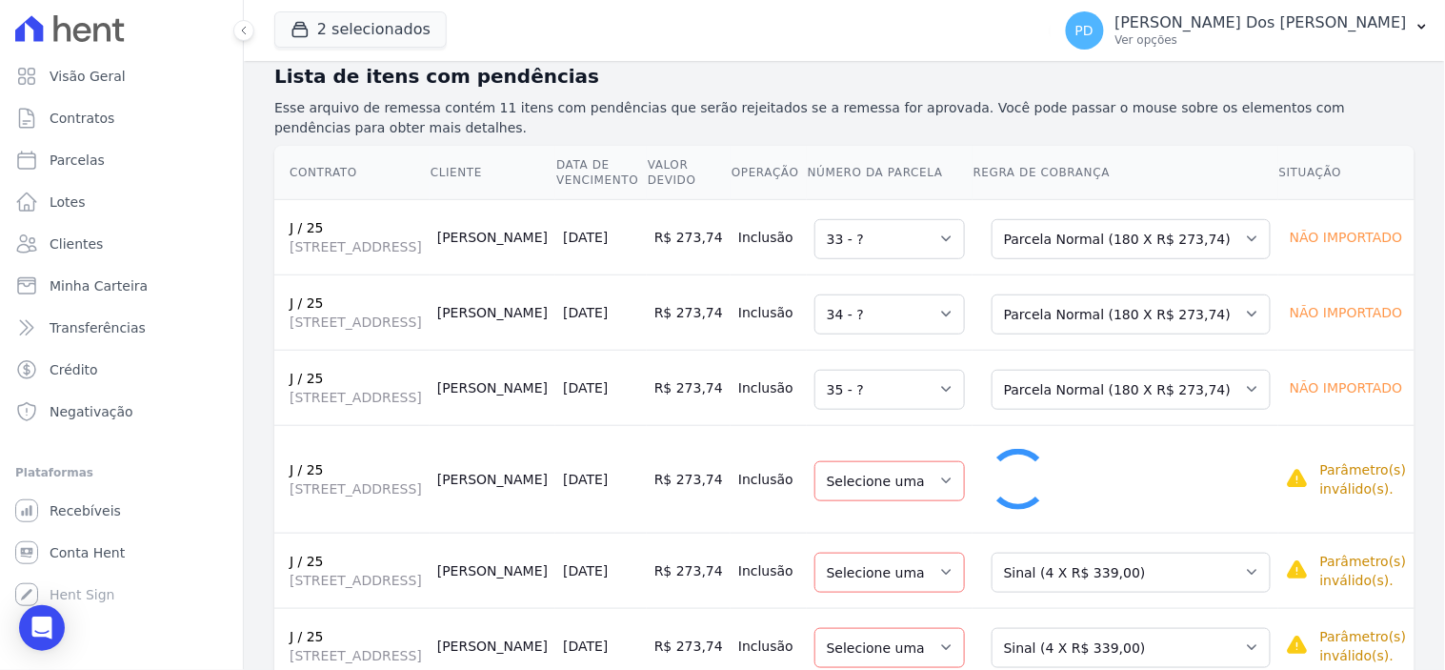
select select "36"
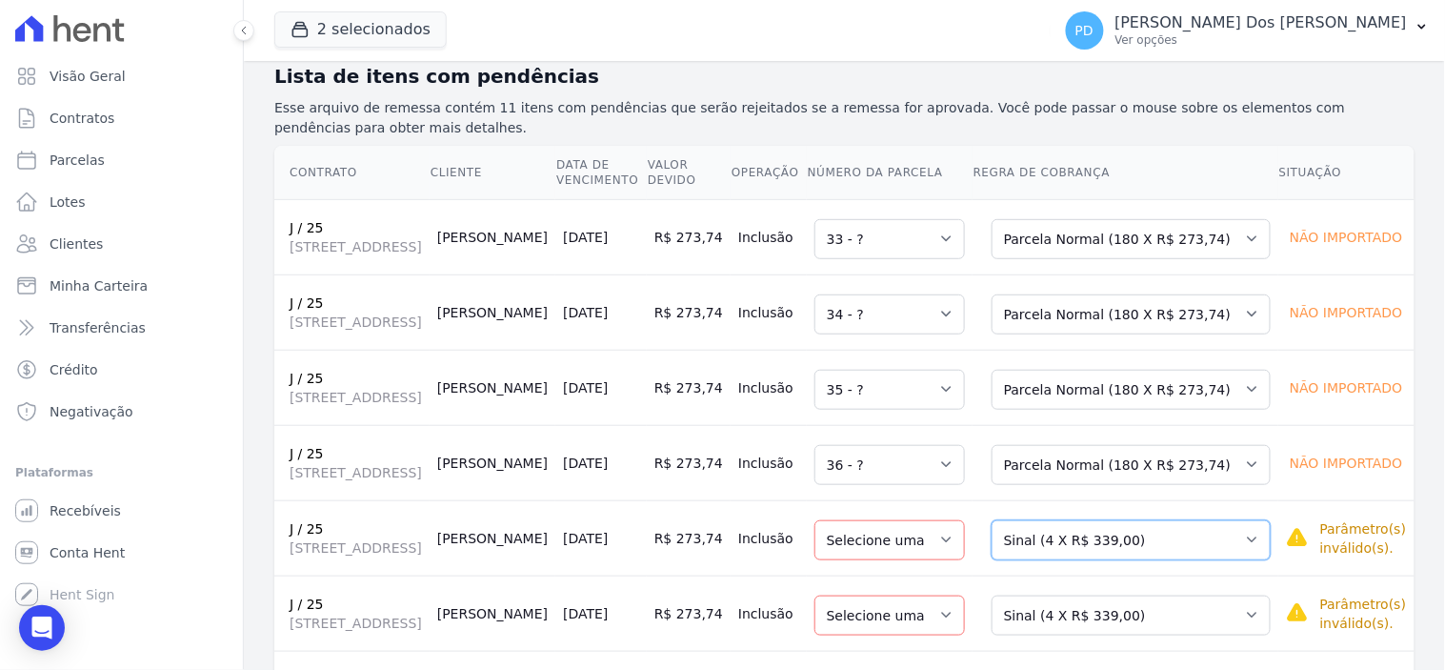
click at [1108, 560] on select "Selecione uma Nova Parcela Avulsa Parcela Avulsa Existente Sinal (4 X R$ 339,00…" at bounding box center [1130, 540] width 279 height 40
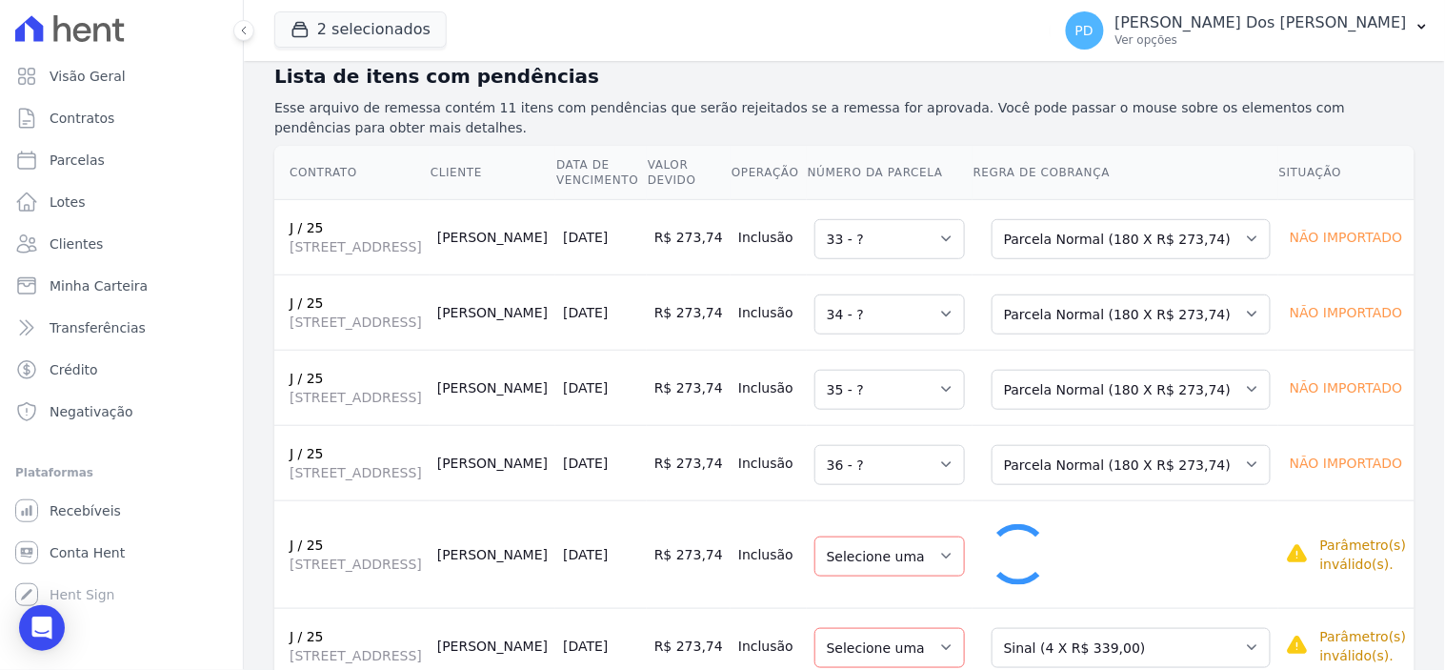
select select "37"
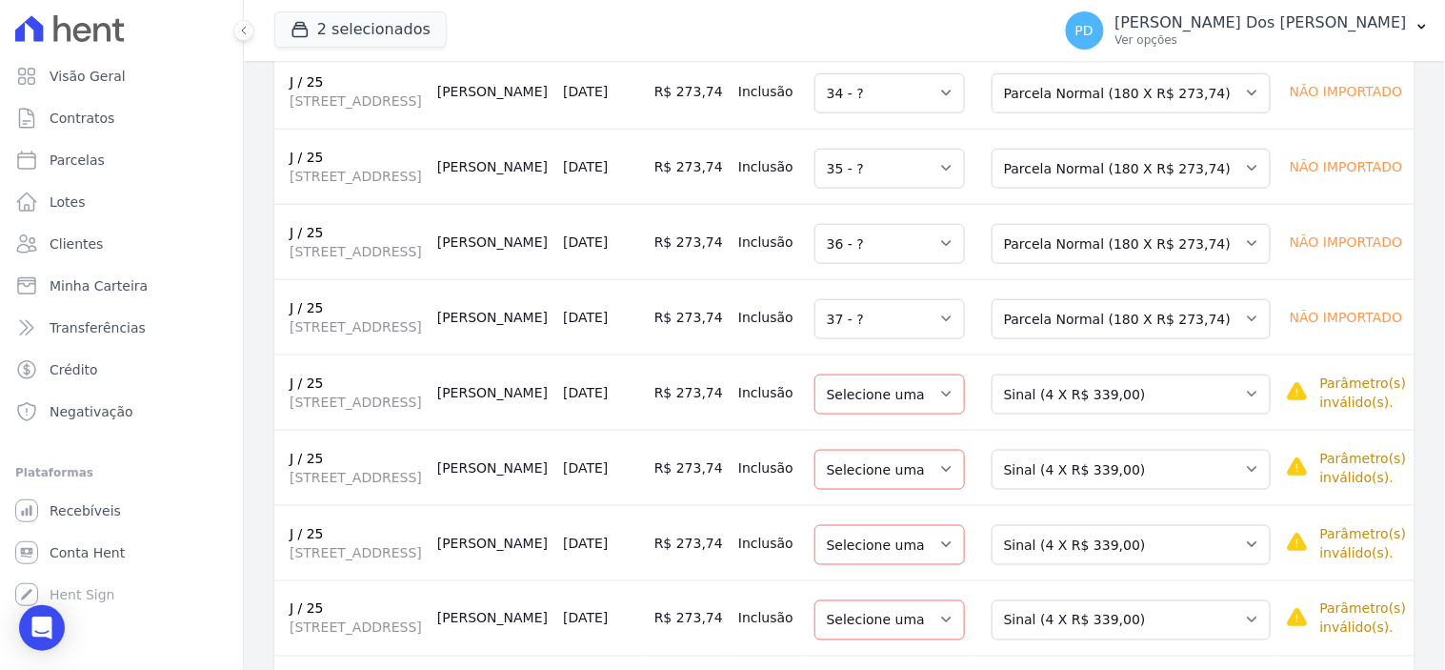
scroll to position [529, 0]
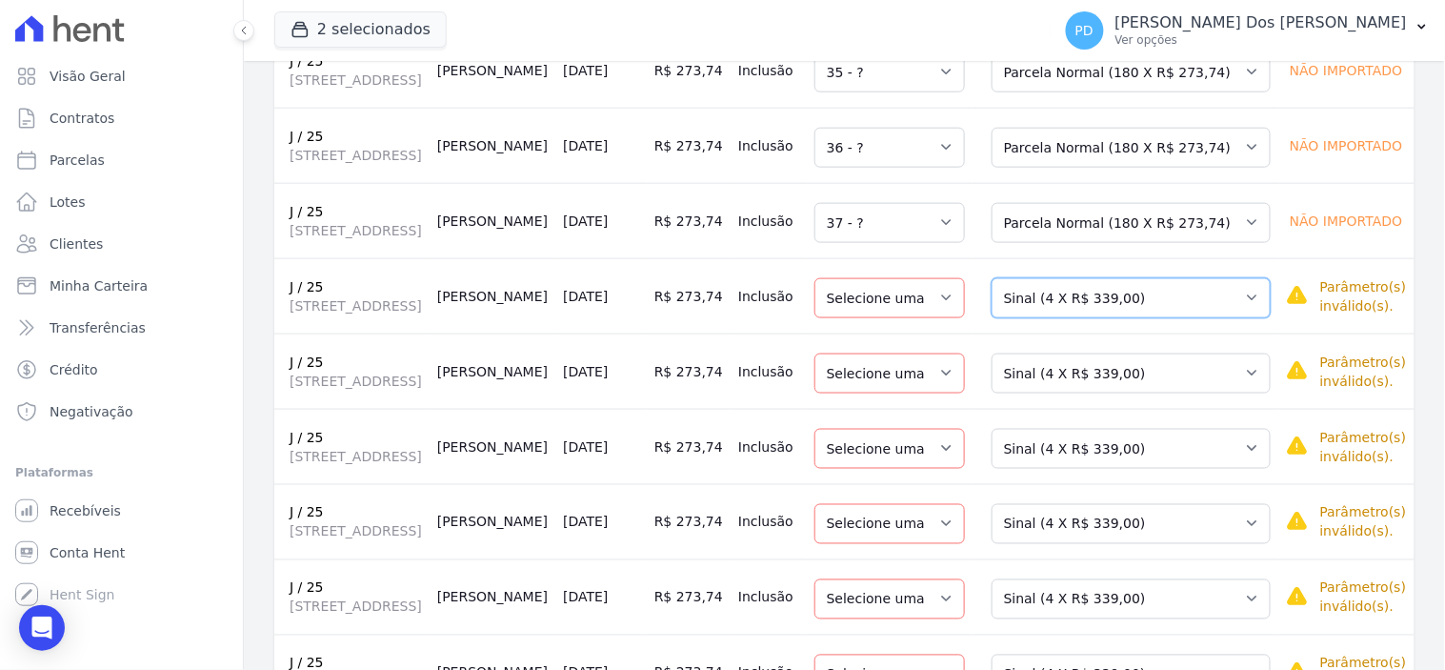
click at [1147, 318] on select "Selecione uma Nova Parcela Avulsa Parcela Avulsa Existente Sinal (4 X R$ 339,00…" at bounding box center [1130, 298] width 279 height 40
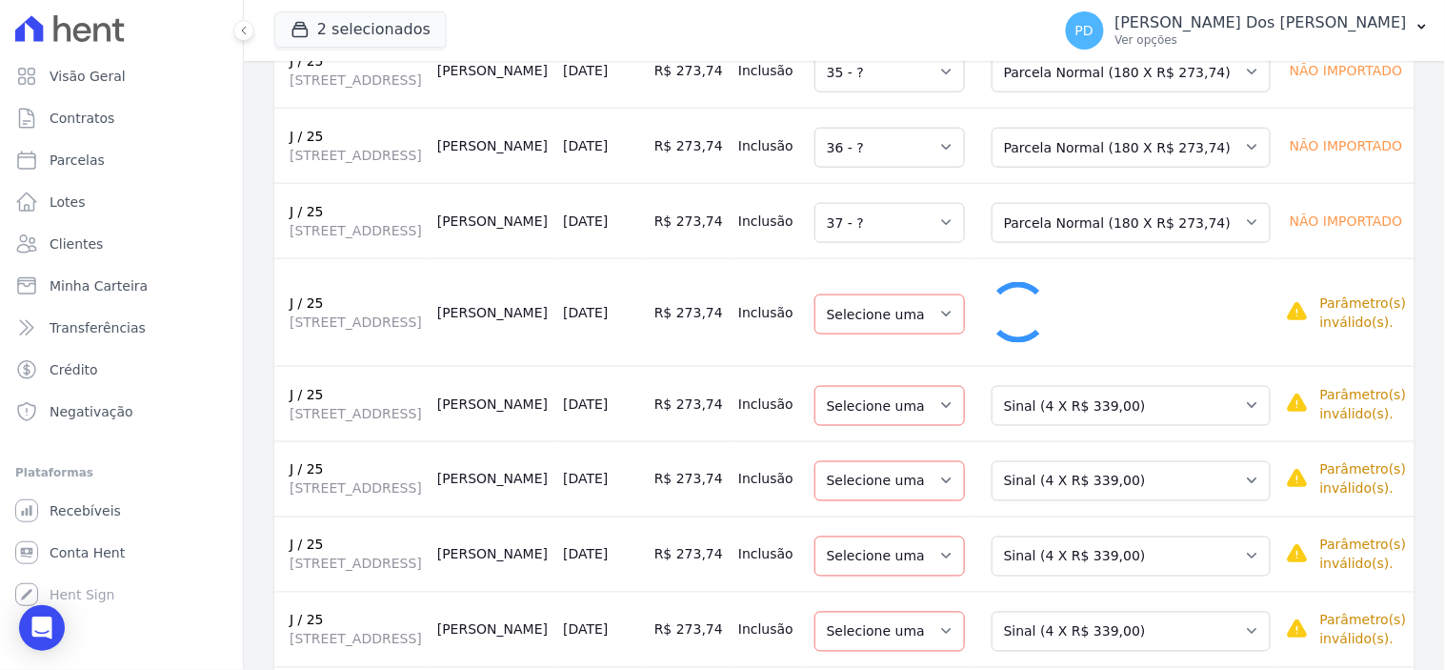
select select "38"
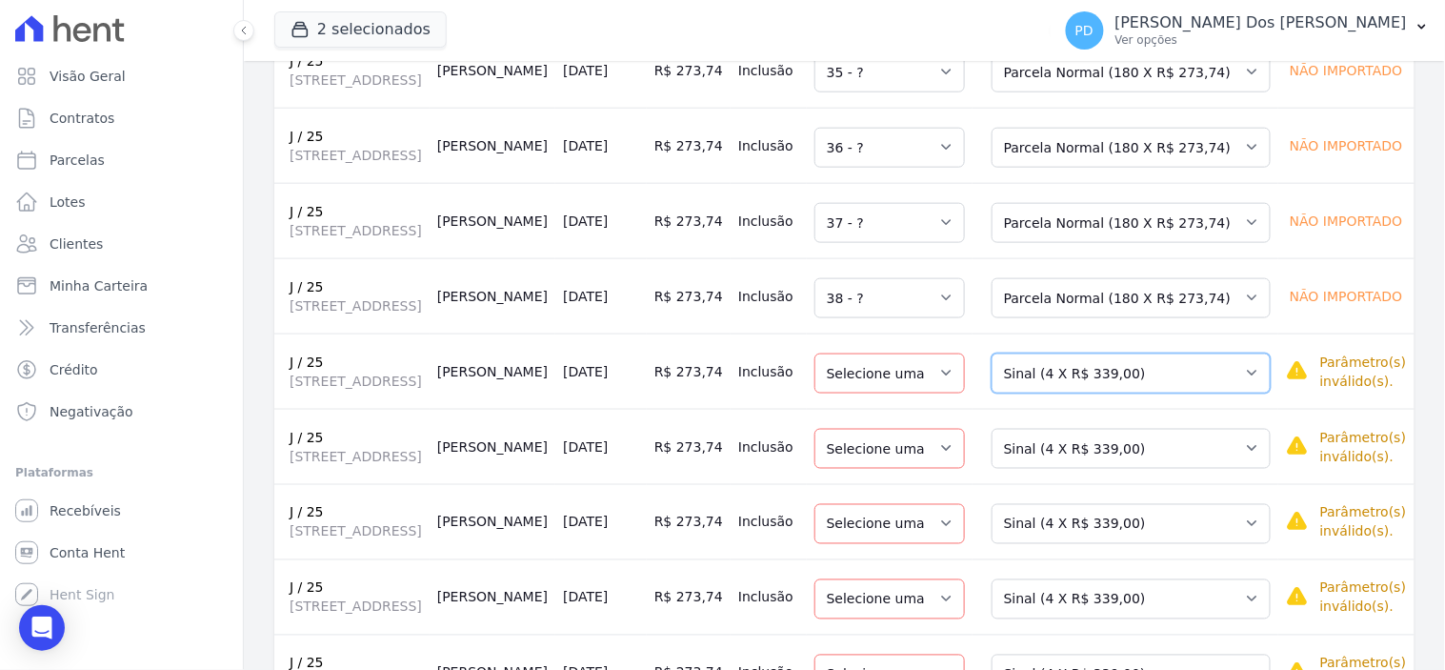
click at [1125, 393] on select "Selecione uma Nova Parcela Avulsa Parcela Avulsa Existente Sinal (4 X R$ 339,00…" at bounding box center [1130, 373] width 279 height 40
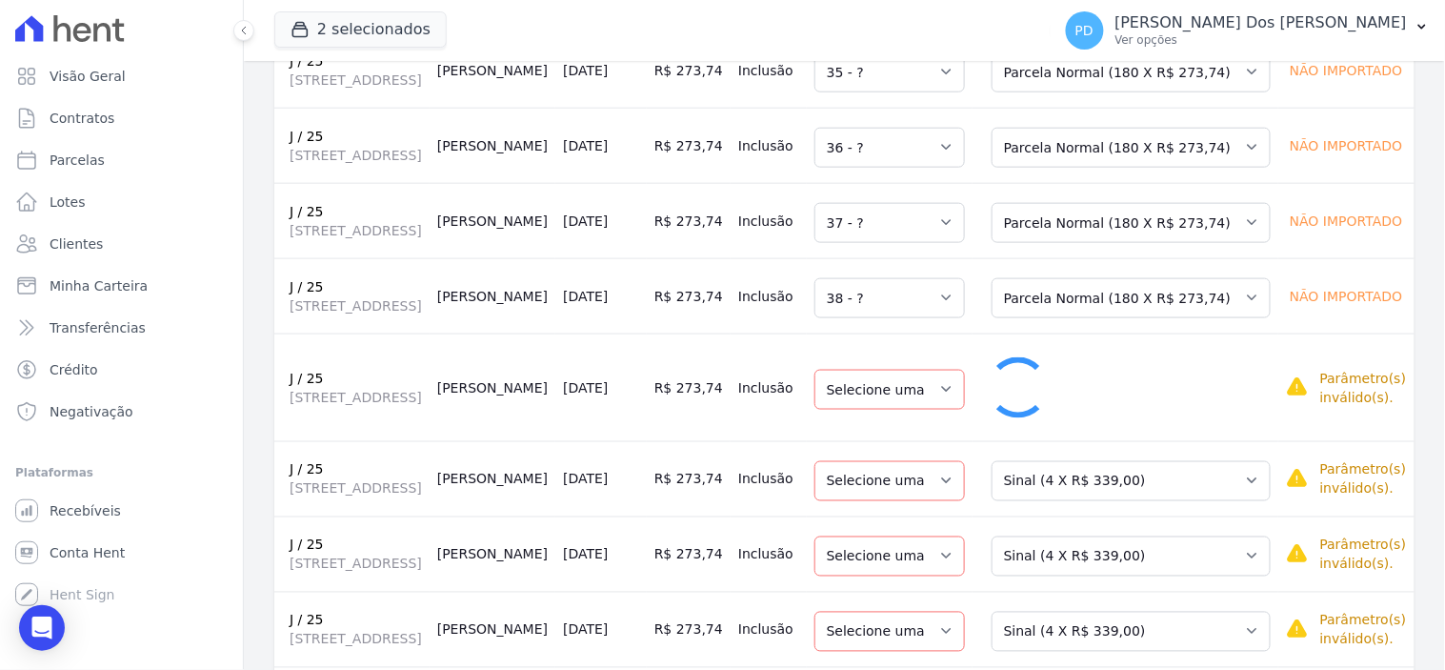
select select "39"
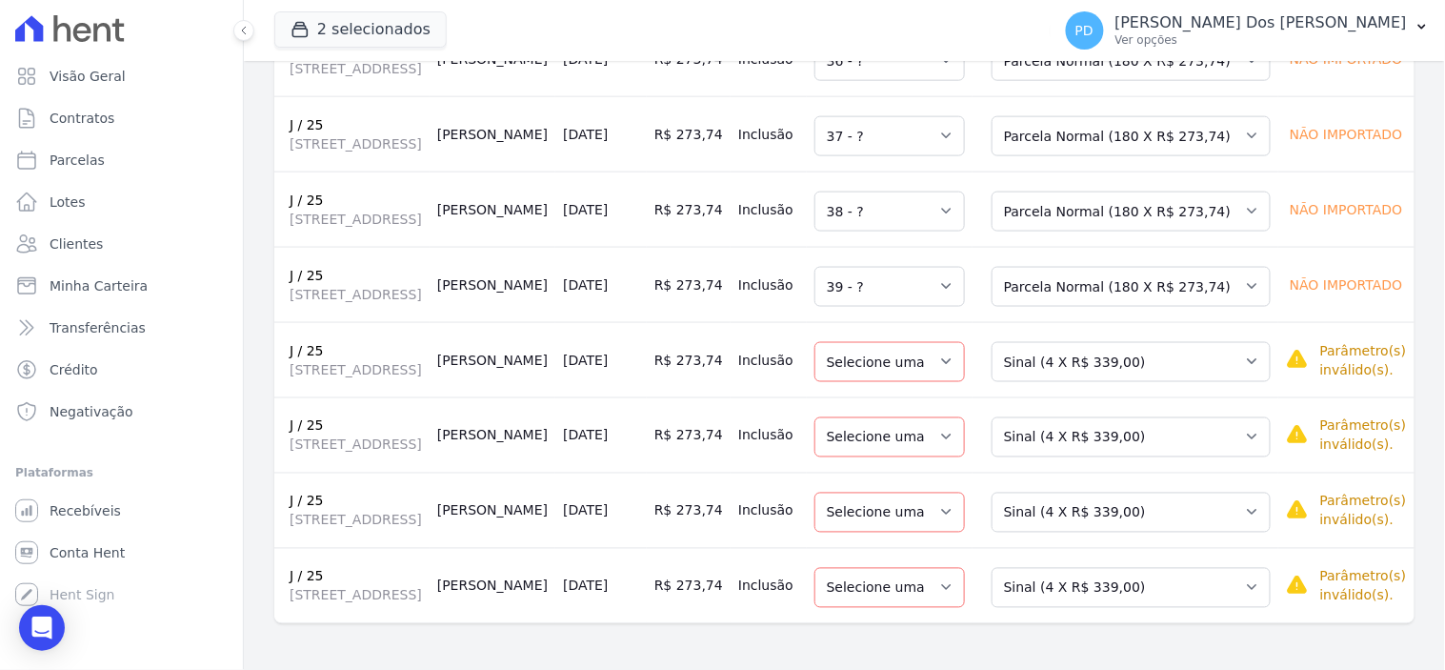
scroll to position [760, 0]
click at [1097, 342] on select "Selecione uma Nova Parcela Avulsa Parcela Avulsa Existente Sinal (4 X R$ 339,00…" at bounding box center [1130, 362] width 279 height 40
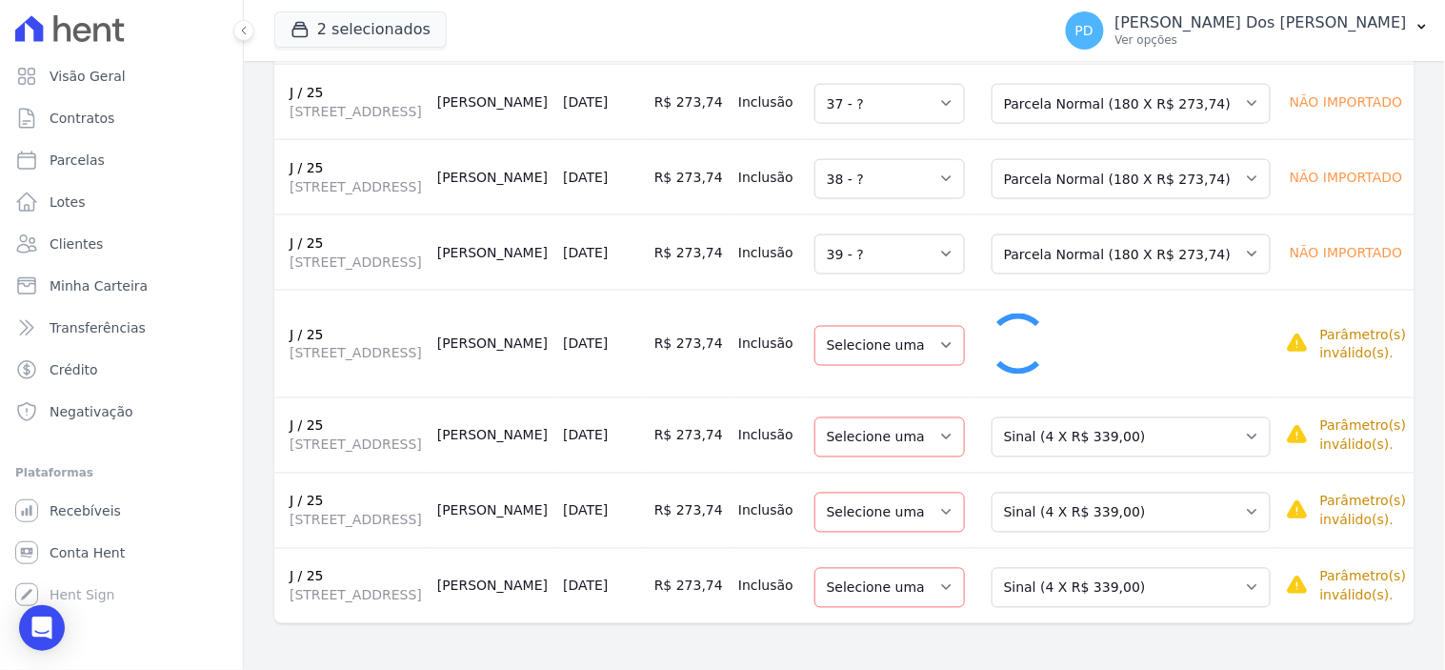
select select "40"
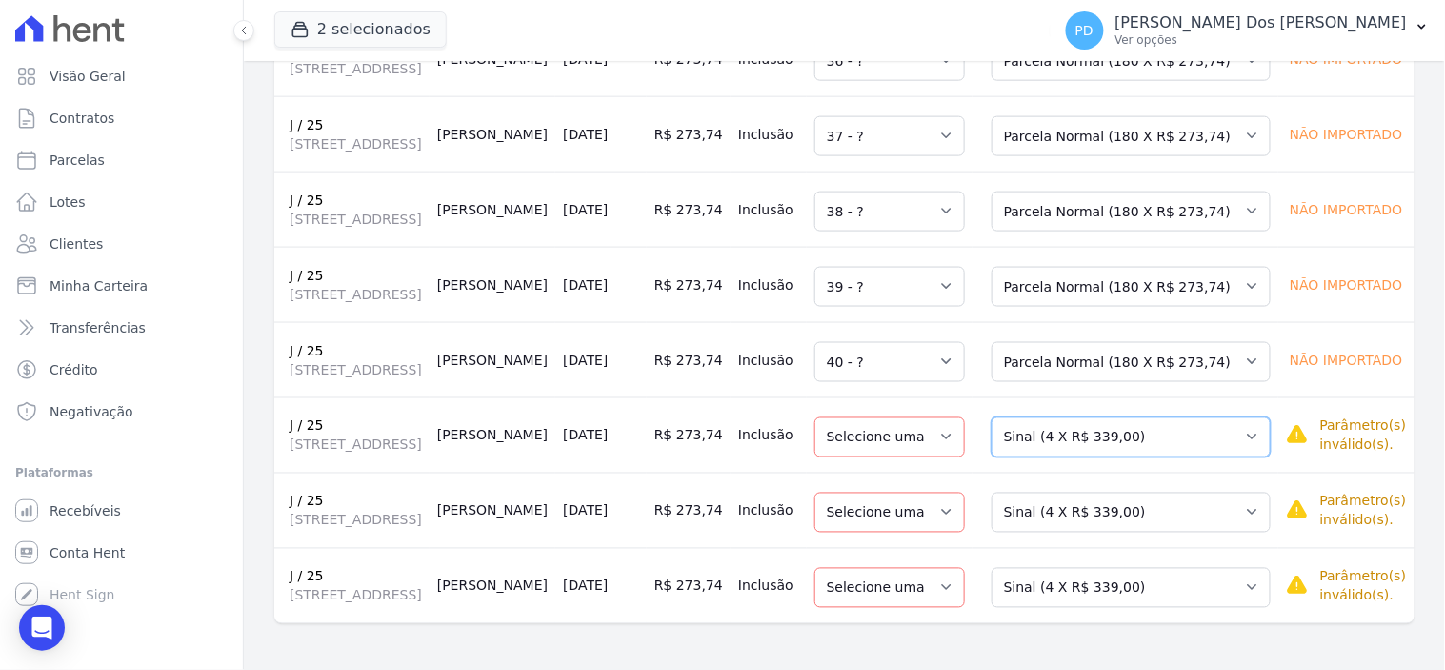
click at [1096, 417] on select "Selecione uma Nova Parcela Avulsa Parcela Avulsa Existente Sinal (4 X R$ 339,00…" at bounding box center [1130, 437] width 279 height 40
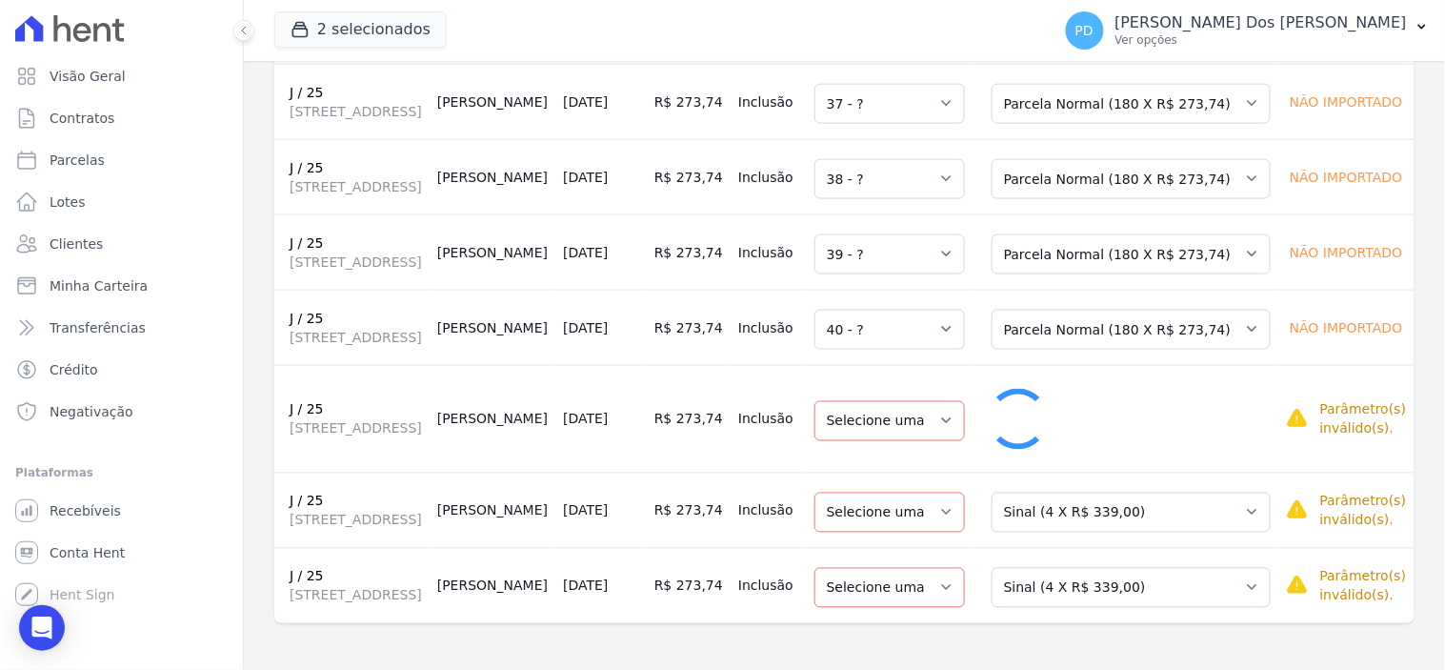
select select "41"
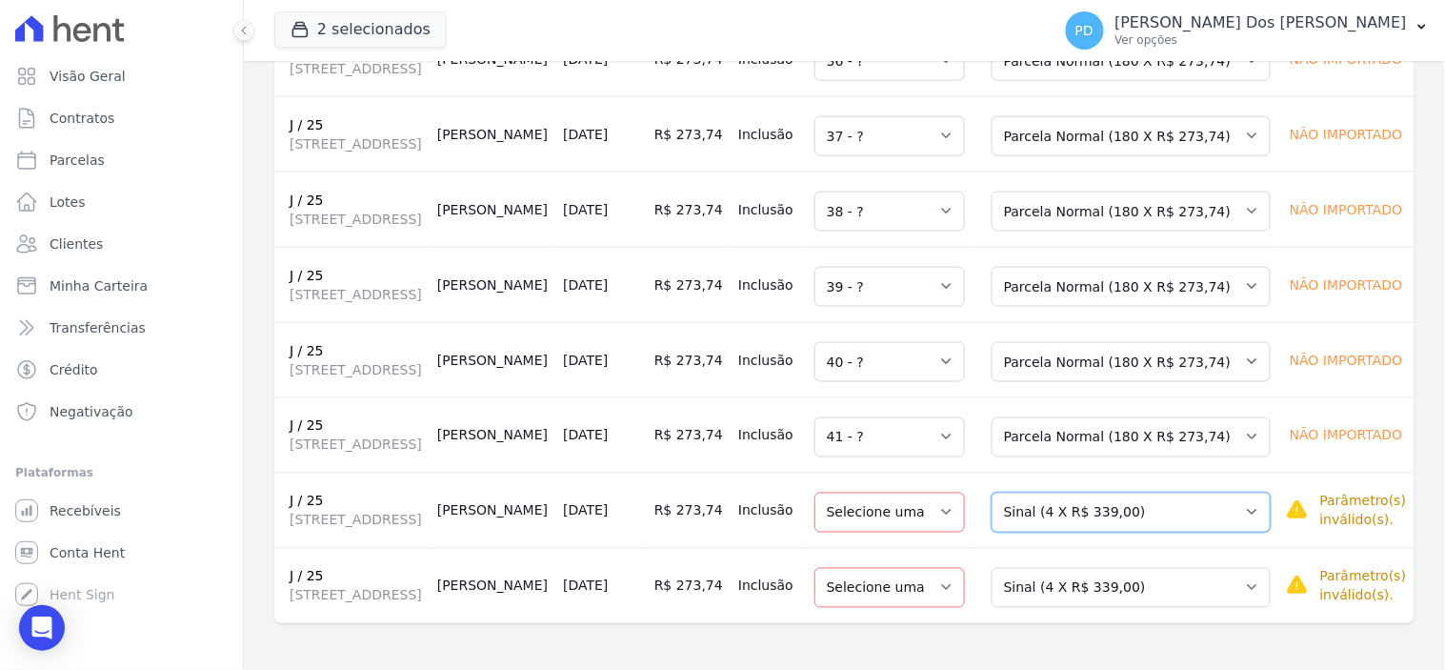
click at [1092, 507] on select "Selecione uma Nova Parcela Avulsa Parcela Avulsa Existente Sinal (4 X R$ 339,00…" at bounding box center [1130, 512] width 279 height 40
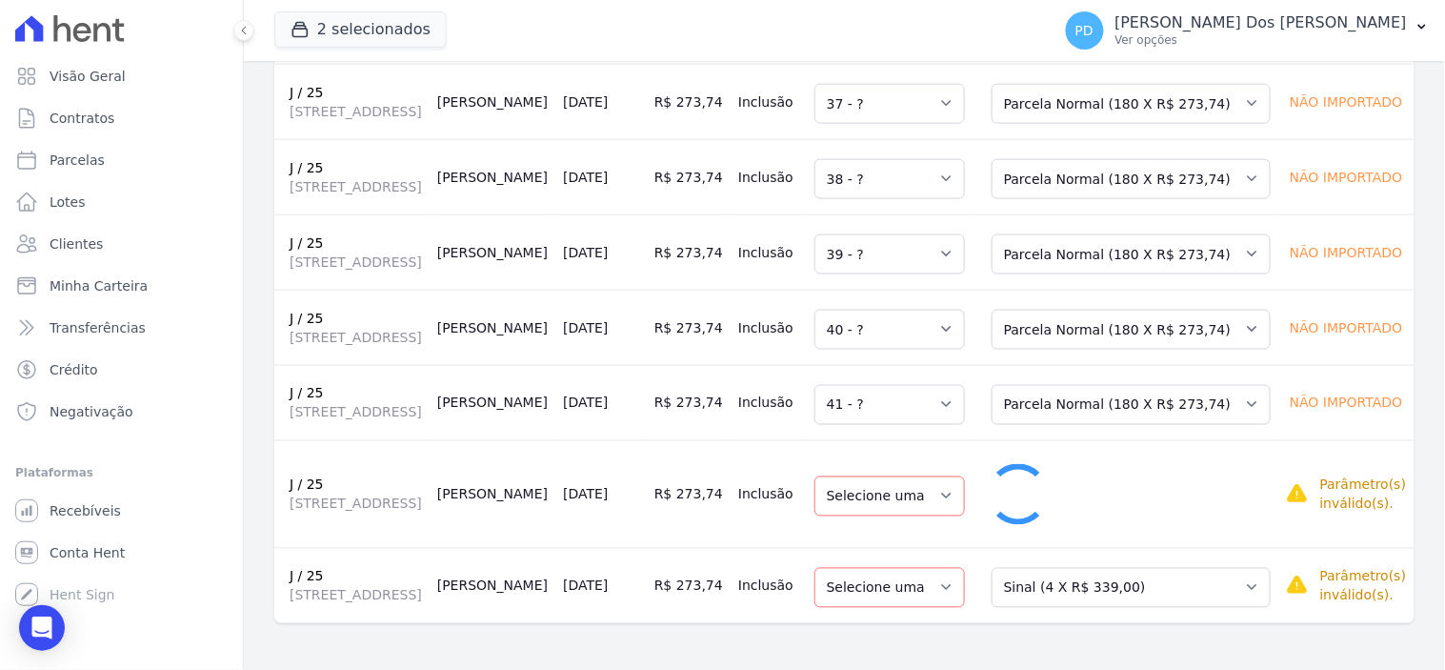
select select "42"
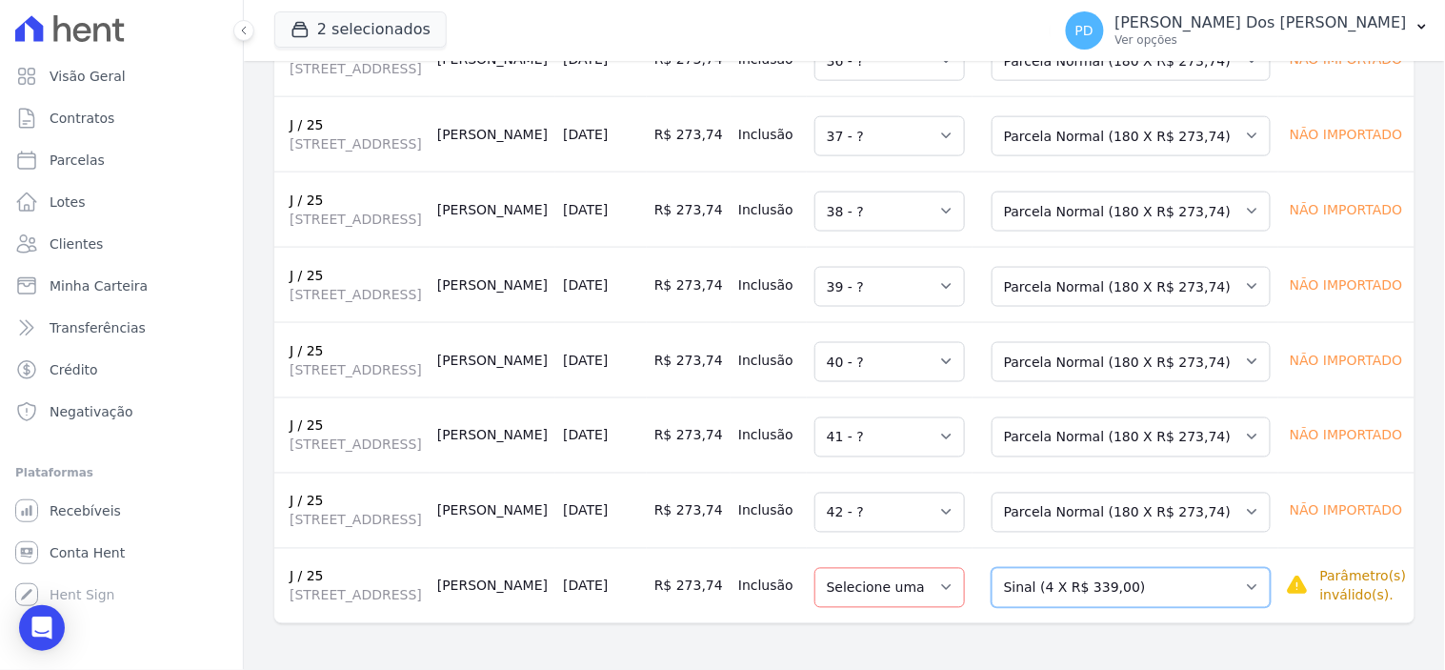
click at [1096, 581] on select "Selecione uma Nova Parcela Avulsa Parcela Avulsa Existente Sinal (4 X R$ 339,00…" at bounding box center [1130, 588] width 279 height 40
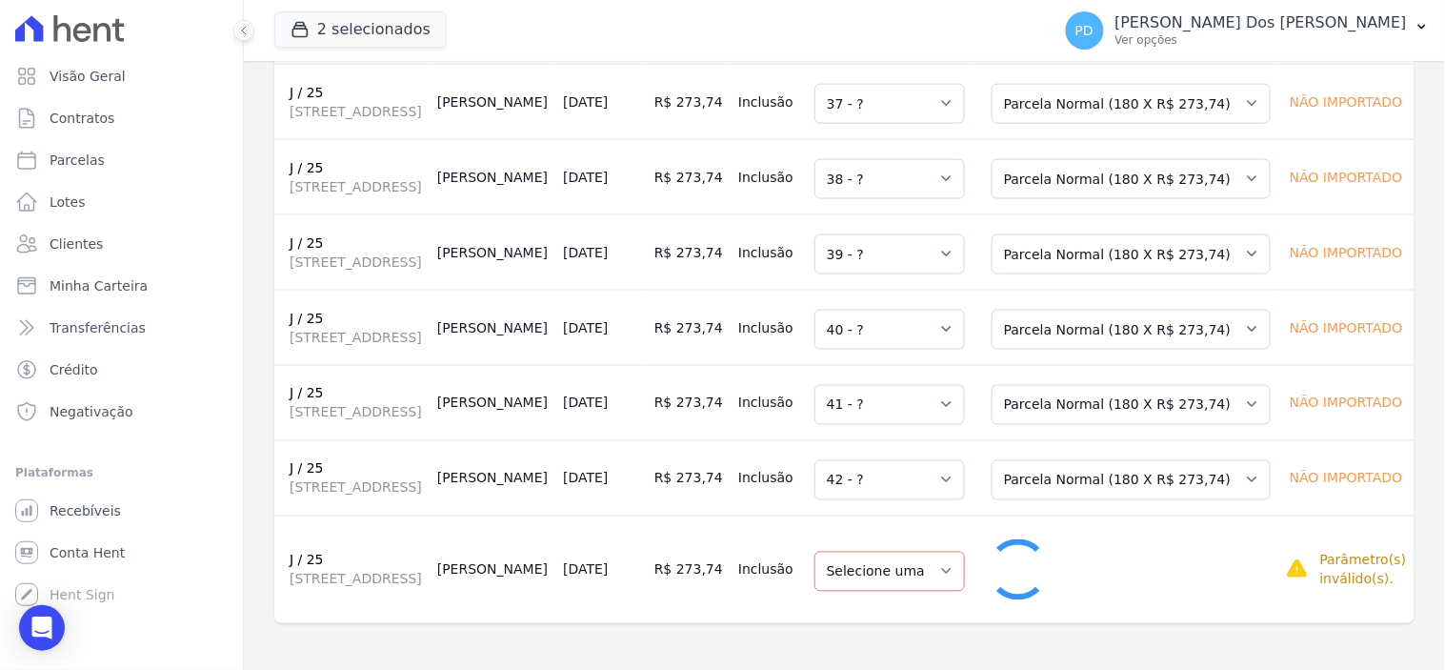
select select "43"
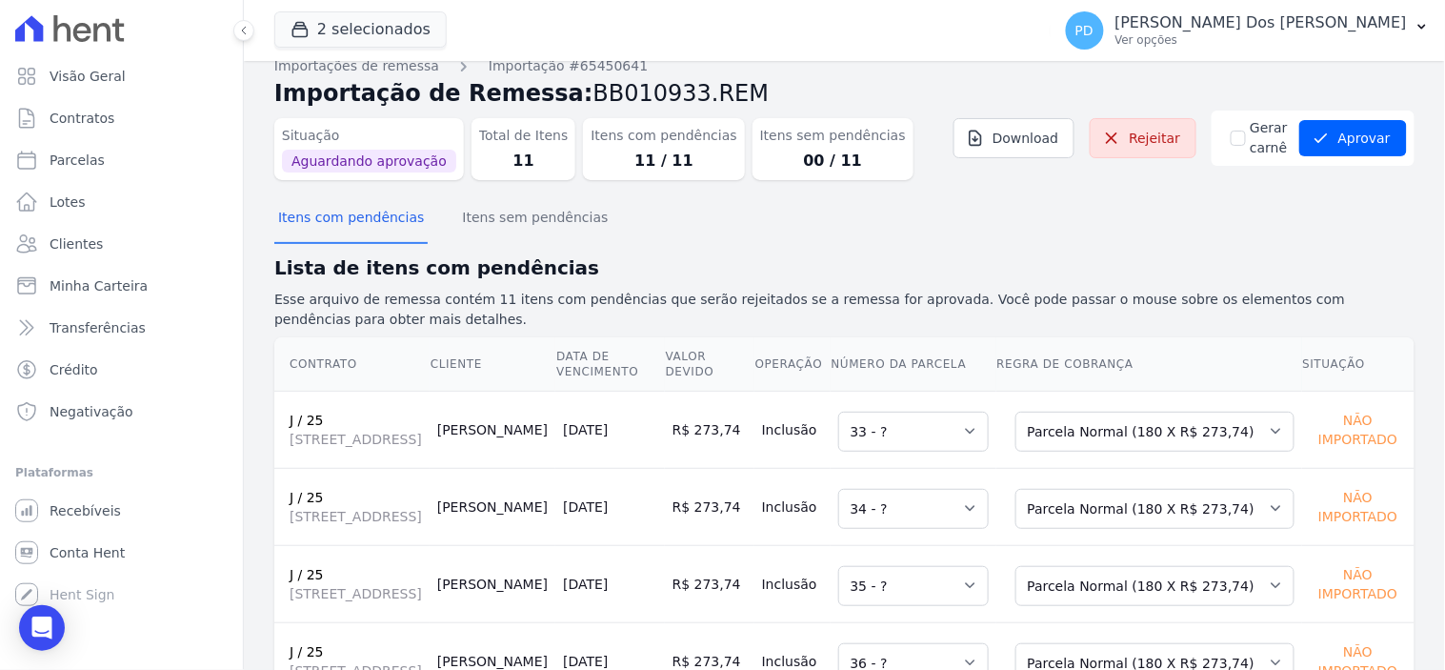
scroll to position [0, 0]
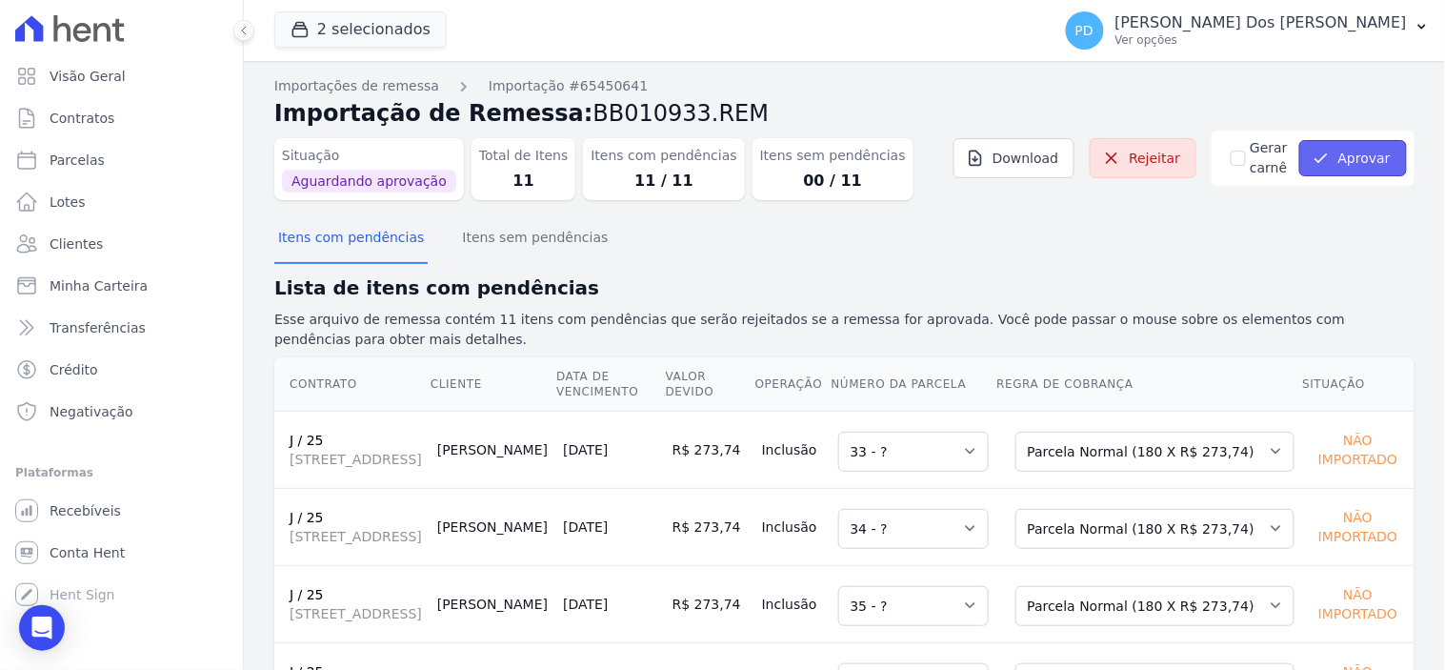
click at [1333, 152] on button "Aprovar" at bounding box center [1353, 158] width 108 height 36
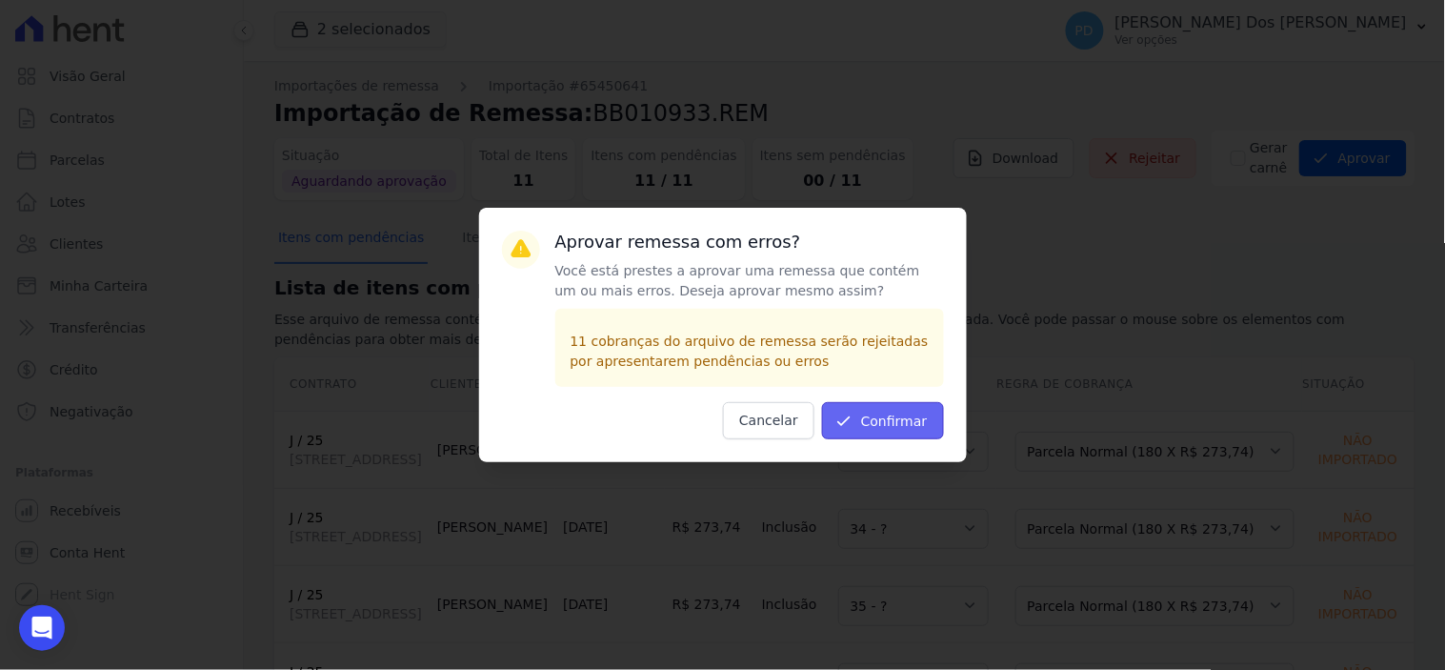
click at [880, 414] on button "Confirmar" at bounding box center [883, 420] width 122 height 37
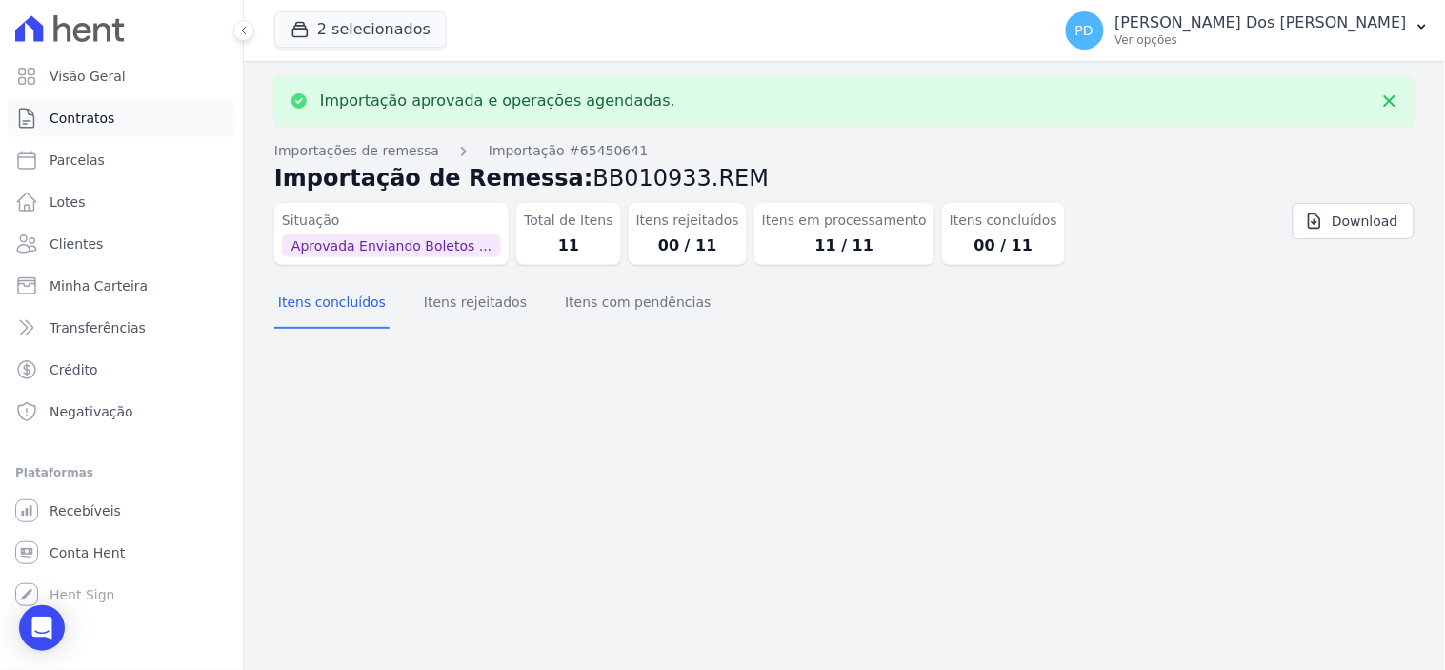
click at [97, 115] on span "Contratos" at bounding box center [82, 118] width 65 height 19
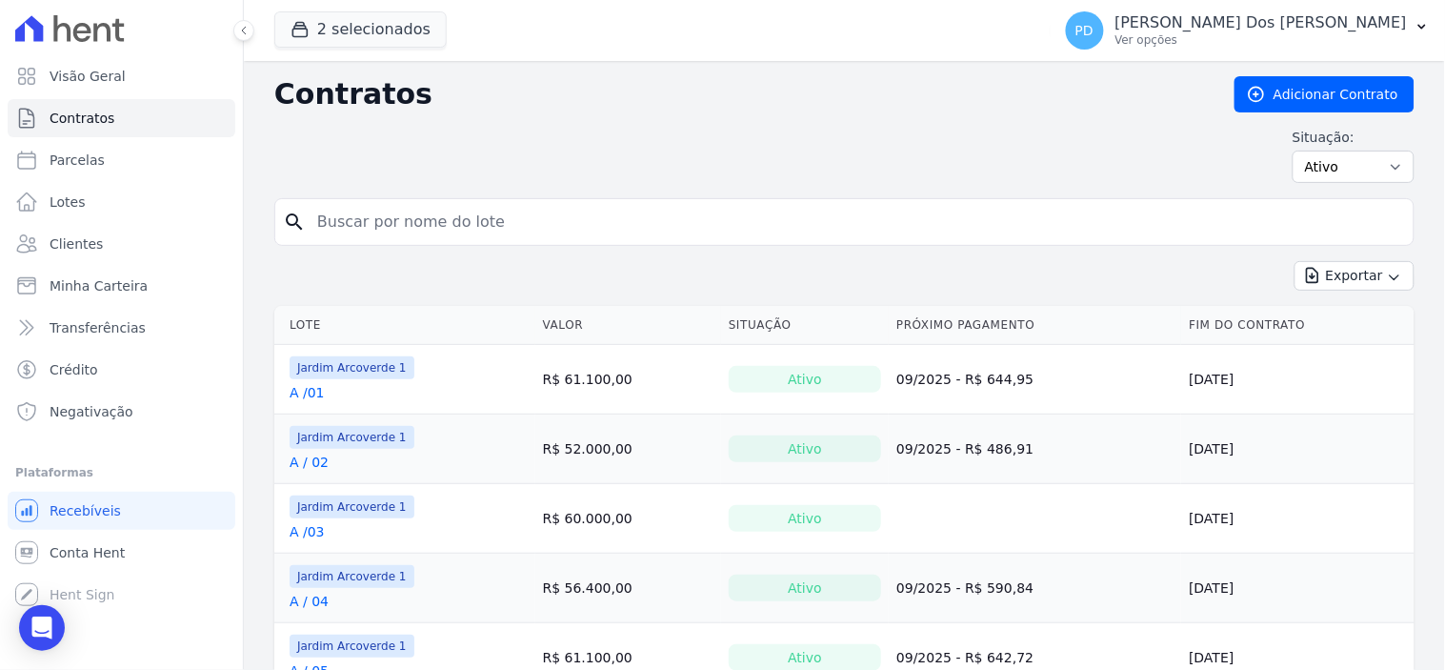
drag, startPoint x: 397, startPoint y: 227, endPoint x: 410, endPoint y: 213, distance: 18.9
click at [398, 229] on input "search" at bounding box center [856, 222] width 1100 height 38
type input "j / 25"
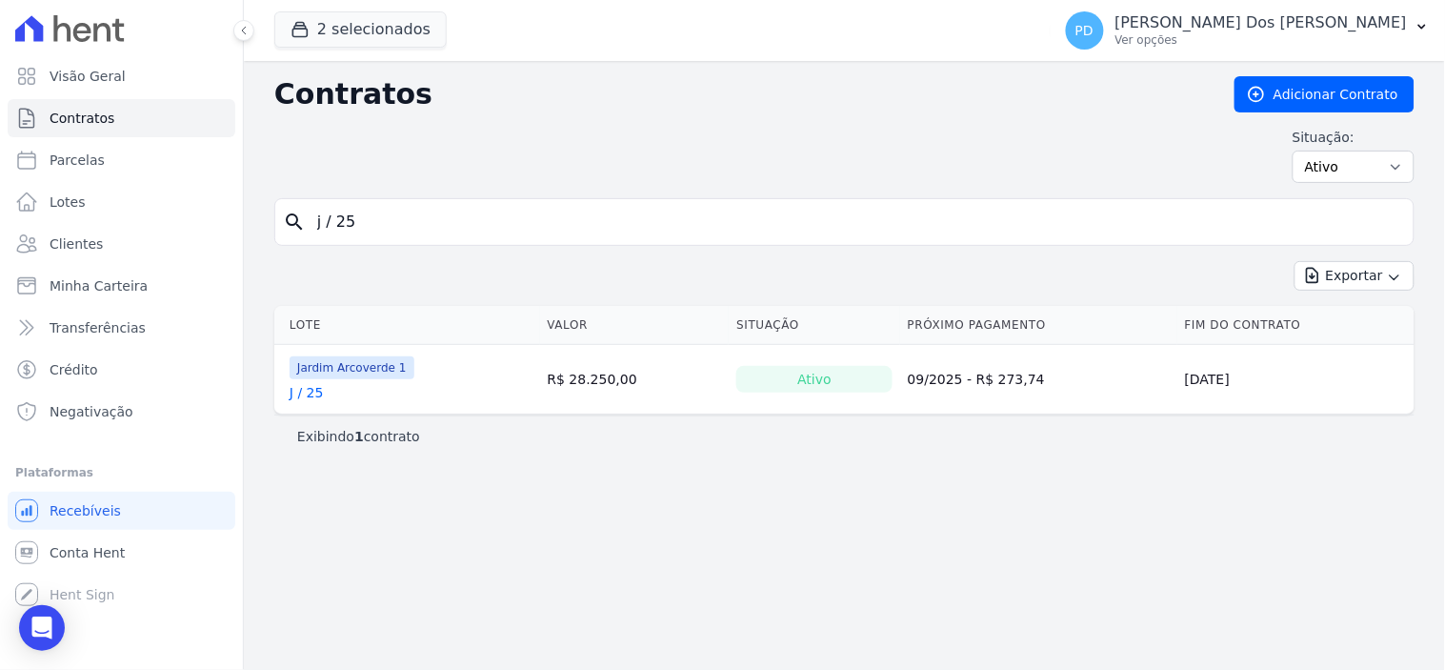
click at [324, 396] on div "J / 25" at bounding box center [352, 392] width 125 height 19
click at [318, 394] on link "J / 25" at bounding box center [307, 392] width 34 height 19
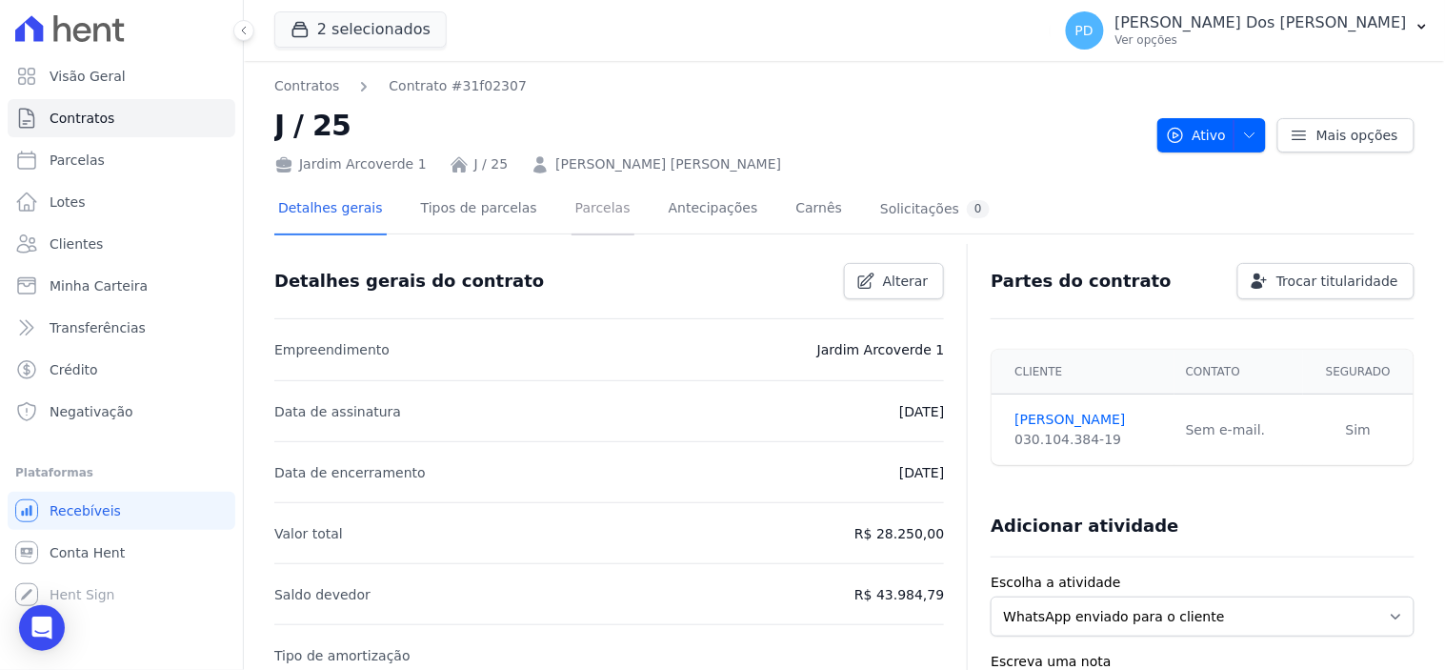
click at [579, 201] on link "Parcelas" at bounding box center [602, 210] width 63 height 50
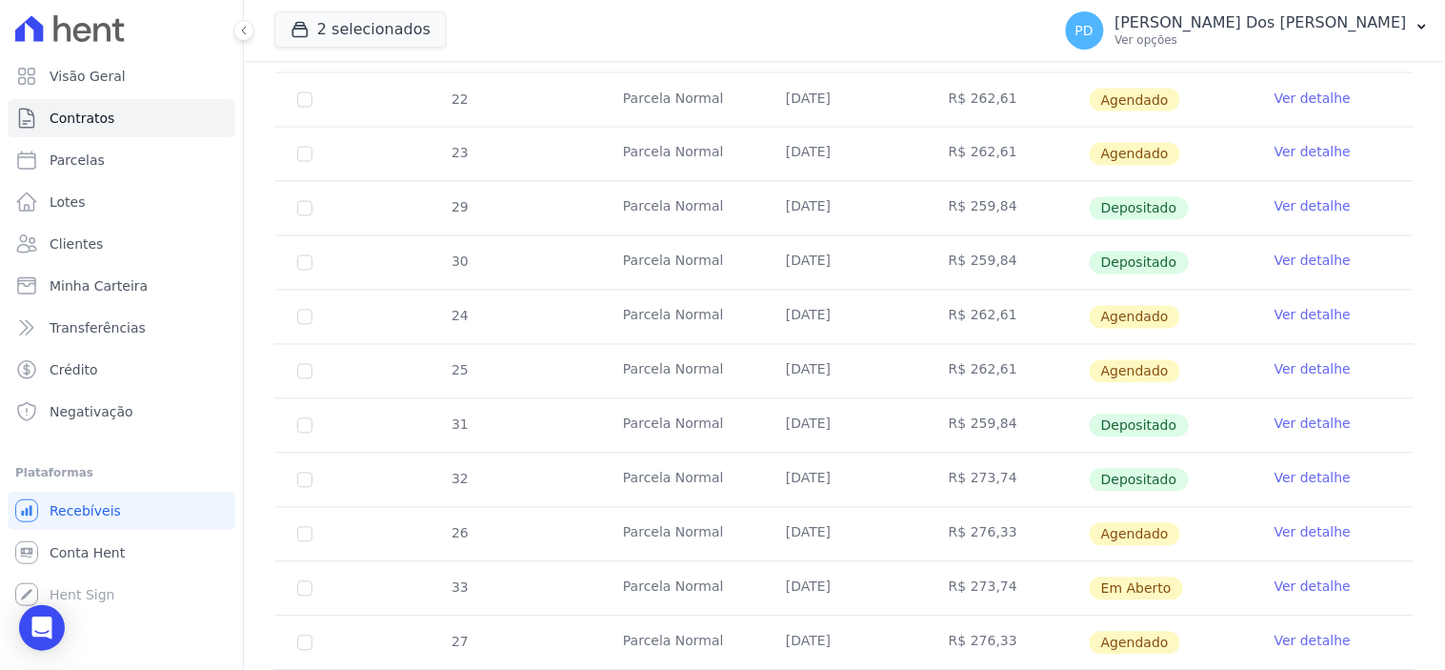
scroll to position [1270, 0]
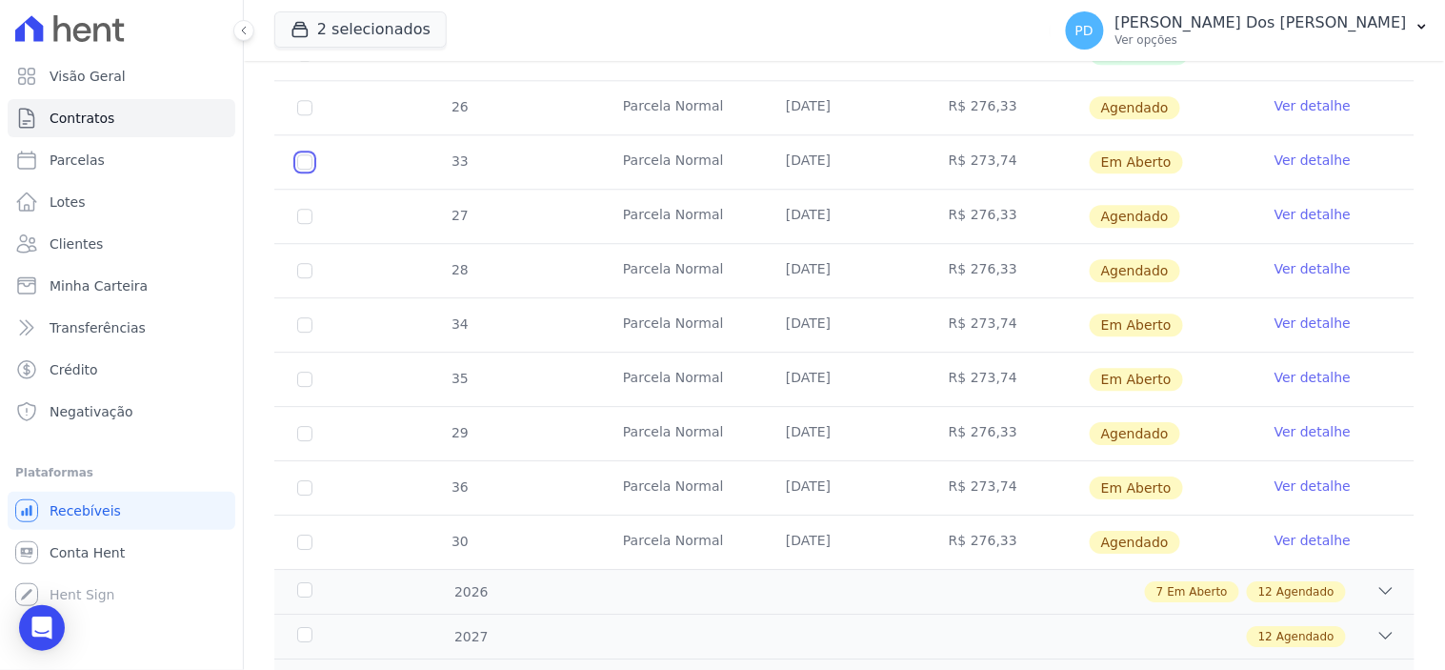
click at [297, 155] on input "checkbox" at bounding box center [304, 161] width 15 height 15
checkbox input "true"
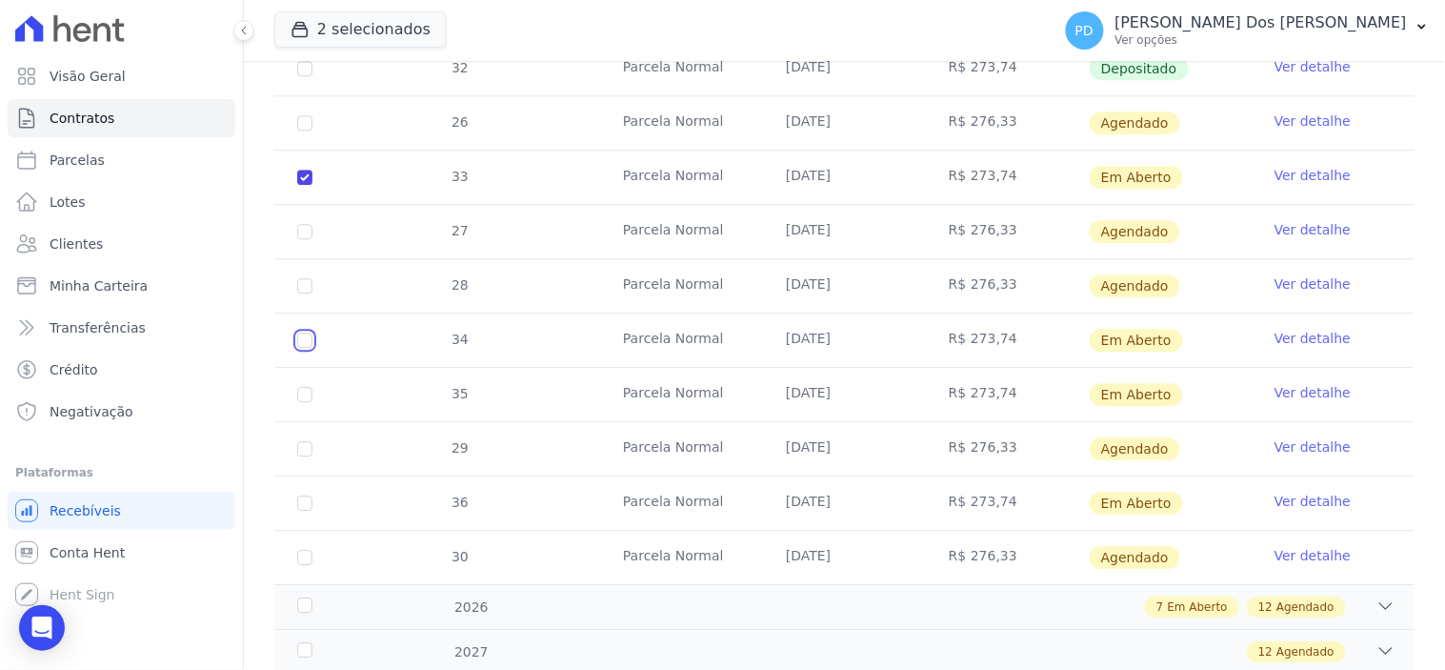
click at [299, 185] on input "checkbox" at bounding box center [304, 177] width 15 height 15
checkbox input "true"
click at [309, 185] on input "checkbox" at bounding box center [304, 177] width 15 height 15
checkbox input "true"
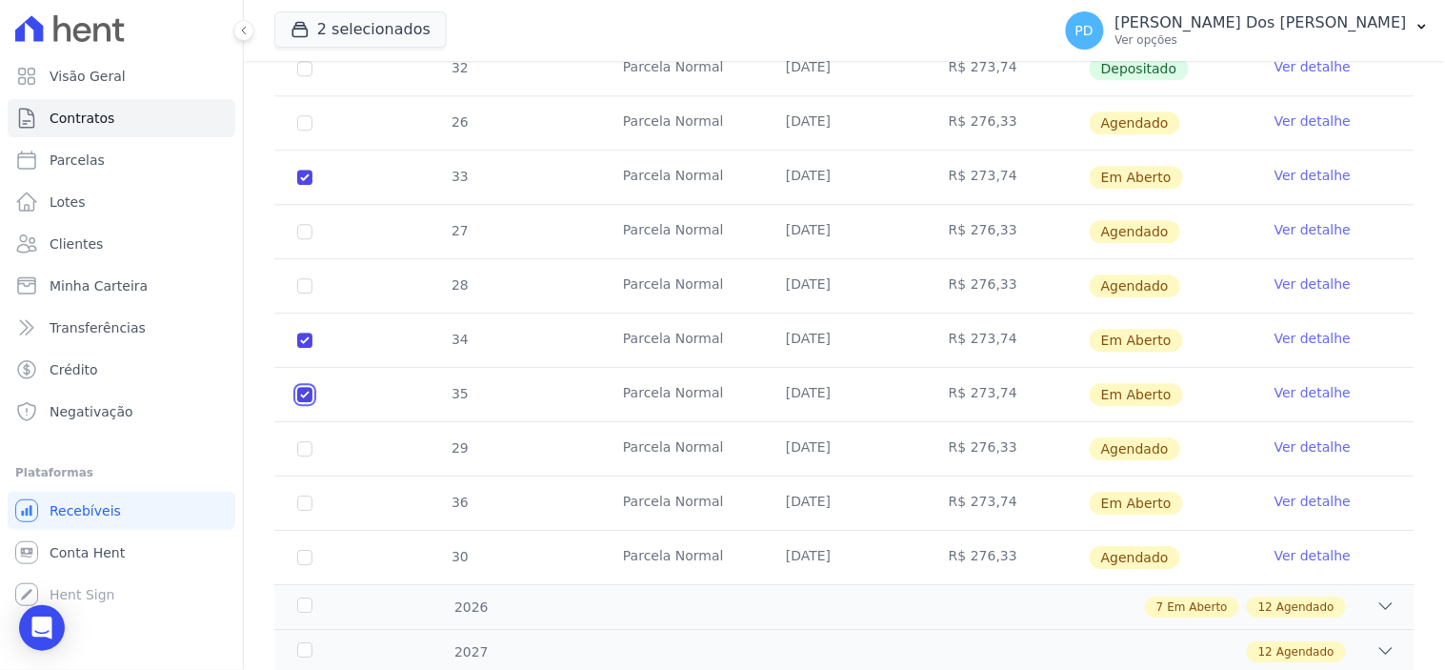
checkbox input "true"
click at [300, 185] on input "checkbox" at bounding box center [304, 177] width 15 height 15
checkbox input "true"
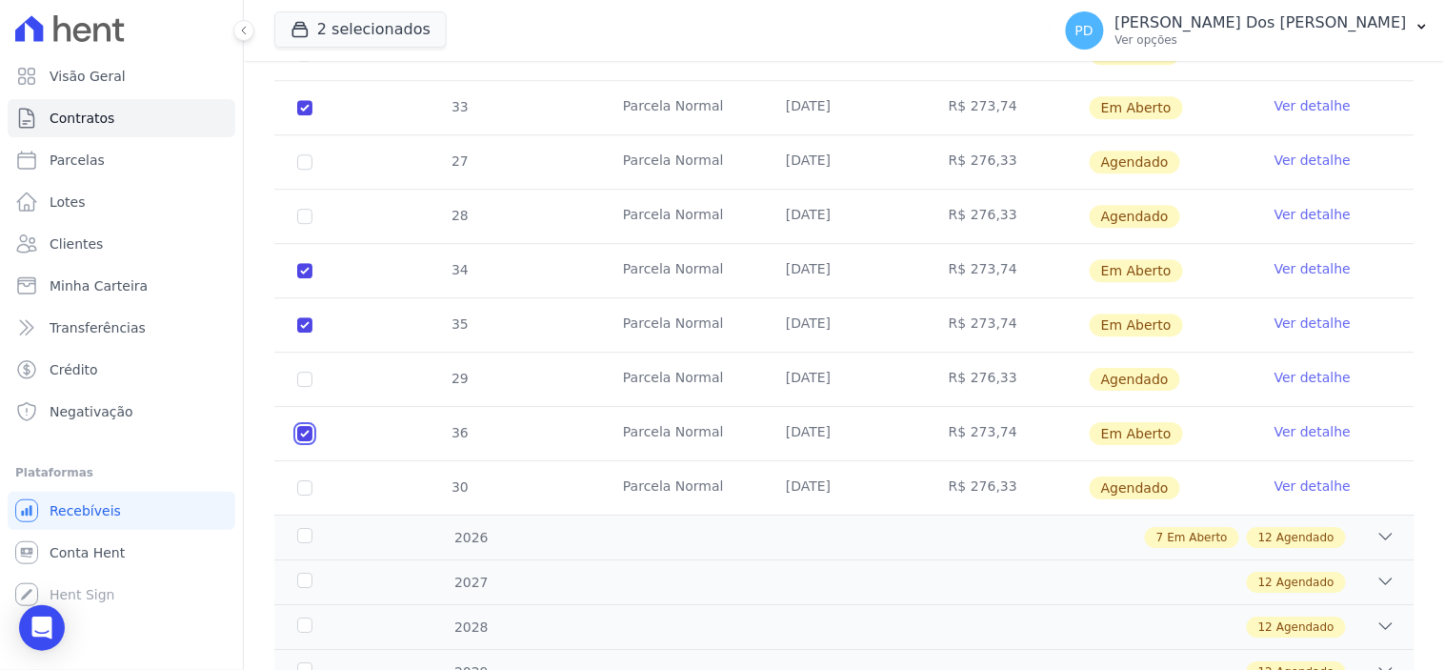
scroll to position [1375, 0]
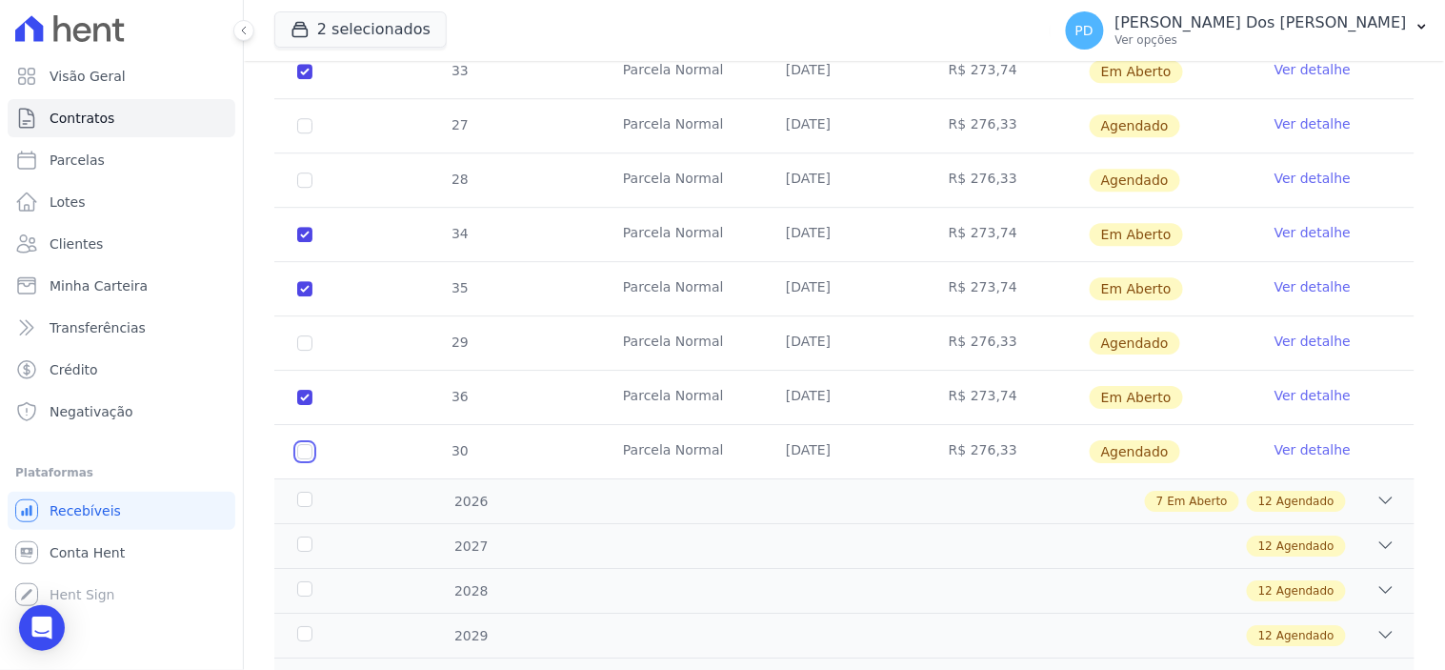
checkbox input "true"
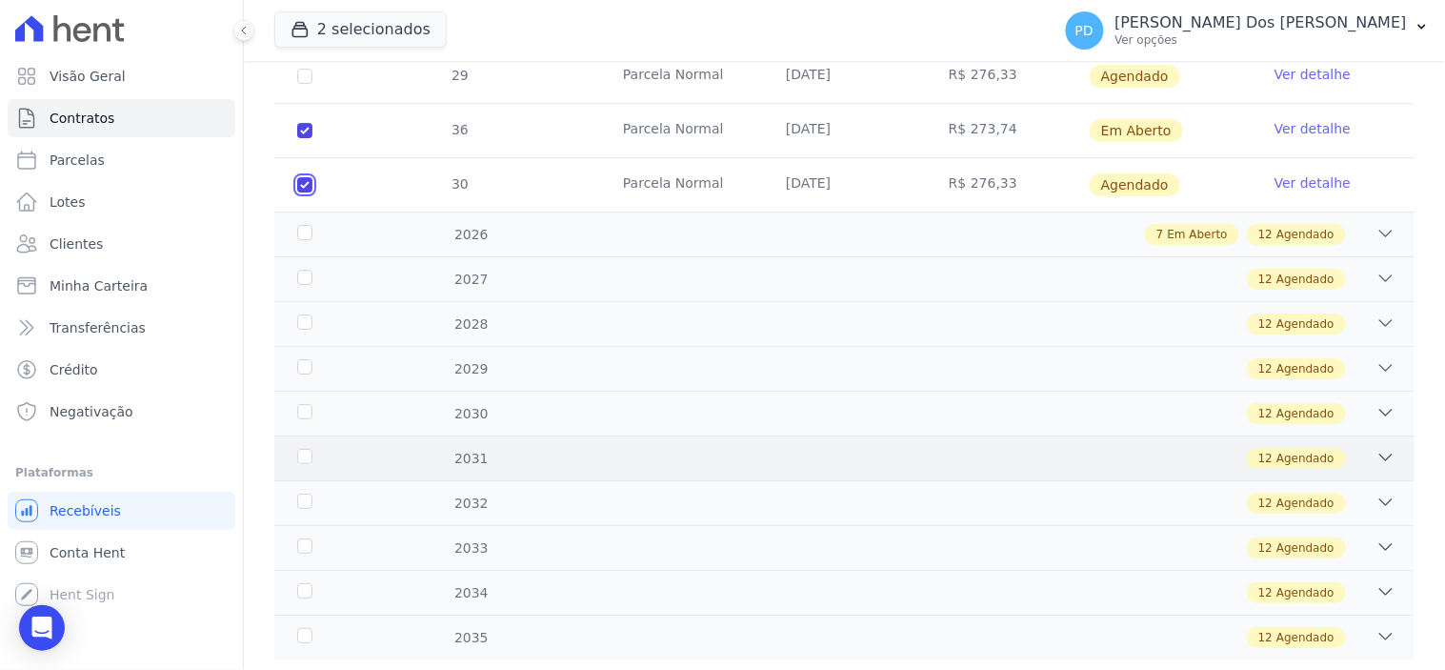
scroll to position [1674, 0]
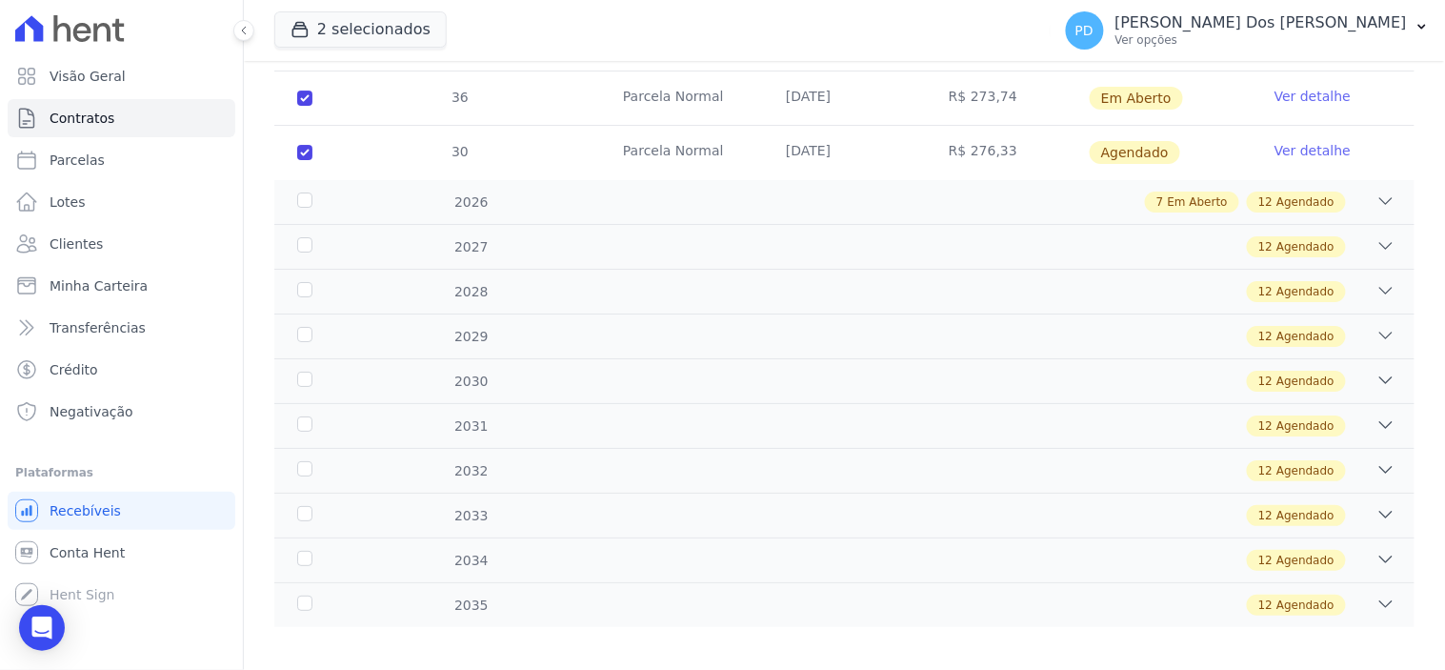
click at [297, 130] on td "30" at bounding box center [304, 152] width 61 height 53
click at [299, 129] on td "30" at bounding box center [304, 152] width 61 height 53
checkbox input "false"
checkbox input "true"
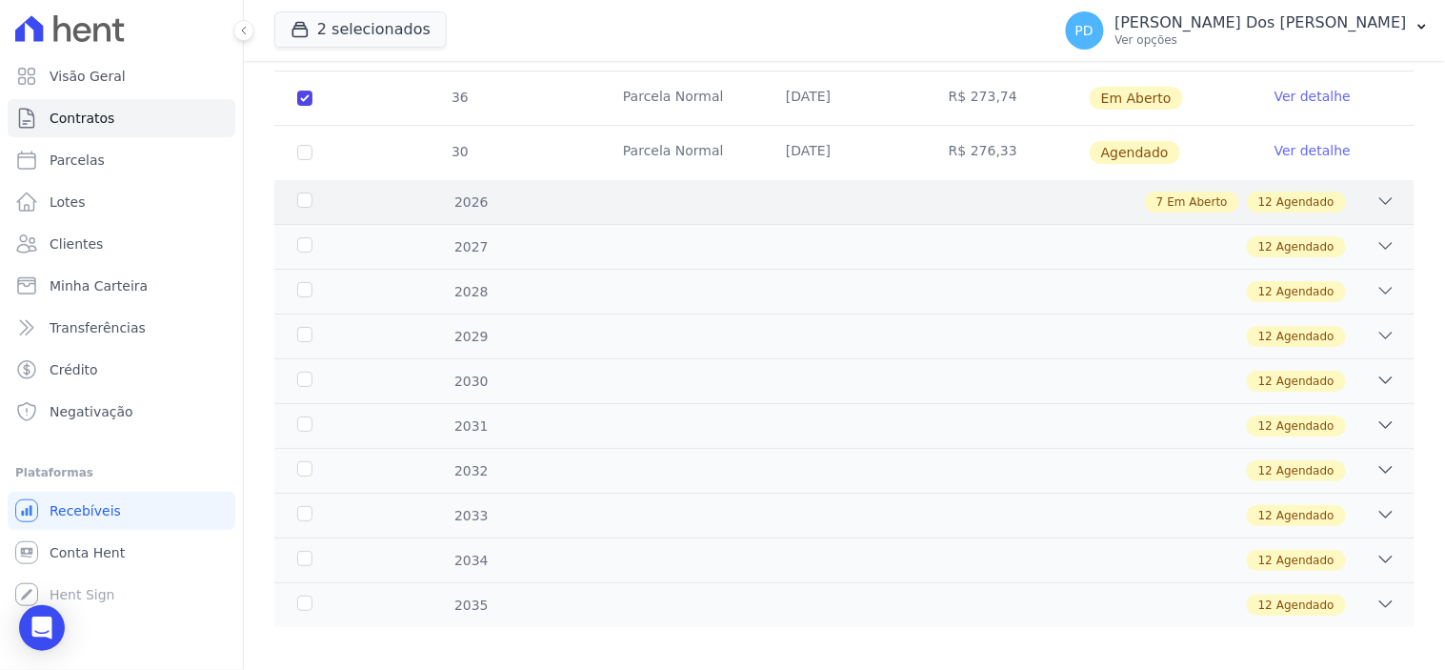
click at [302, 192] on div "2026" at bounding box center [343, 202] width 100 height 20
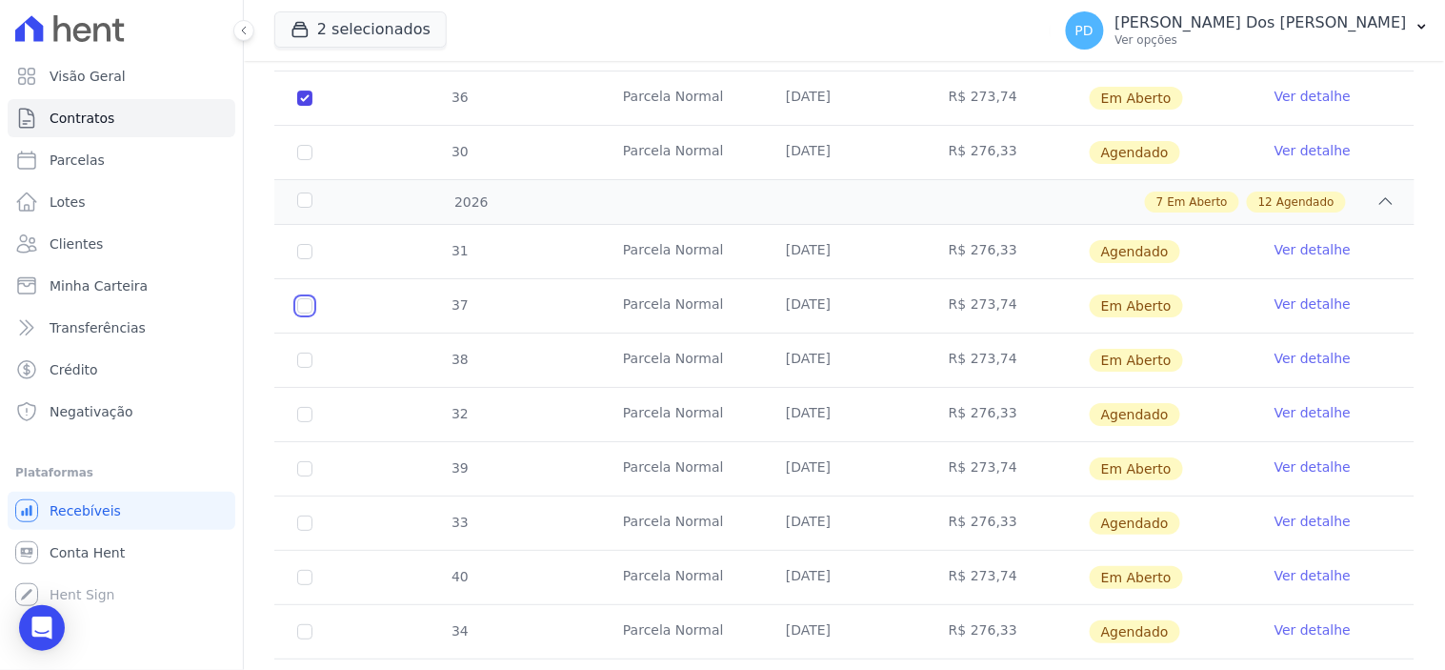
click at [298, 298] on input "checkbox" at bounding box center [304, 305] width 15 height 15
checkbox input "true"
click at [301, 313] on input "checkbox" at bounding box center [304, 305] width 15 height 15
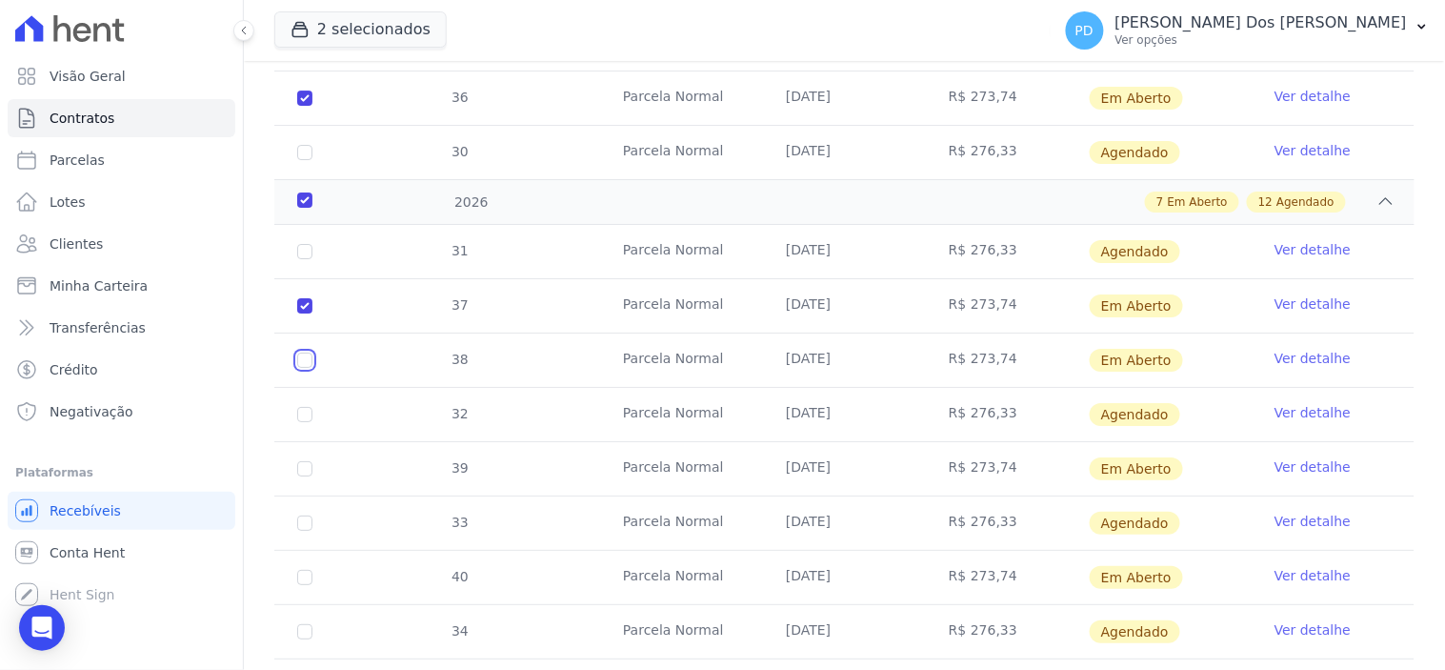
checkbox input "true"
click at [299, 313] on input "checkbox" at bounding box center [304, 305] width 15 height 15
checkbox input "true"
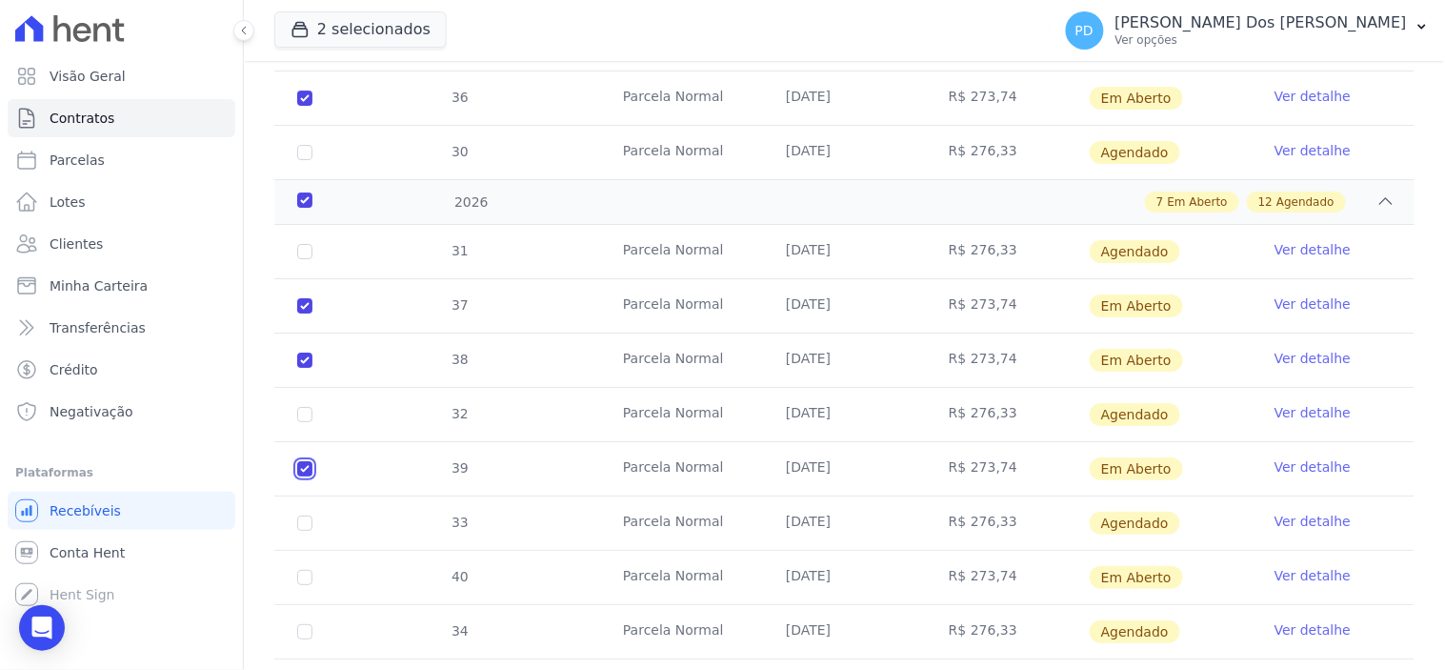
checkbox input "true"
click at [307, 313] on input "checkbox" at bounding box center [304, 305] width 15 height 15
checkbox input "true"
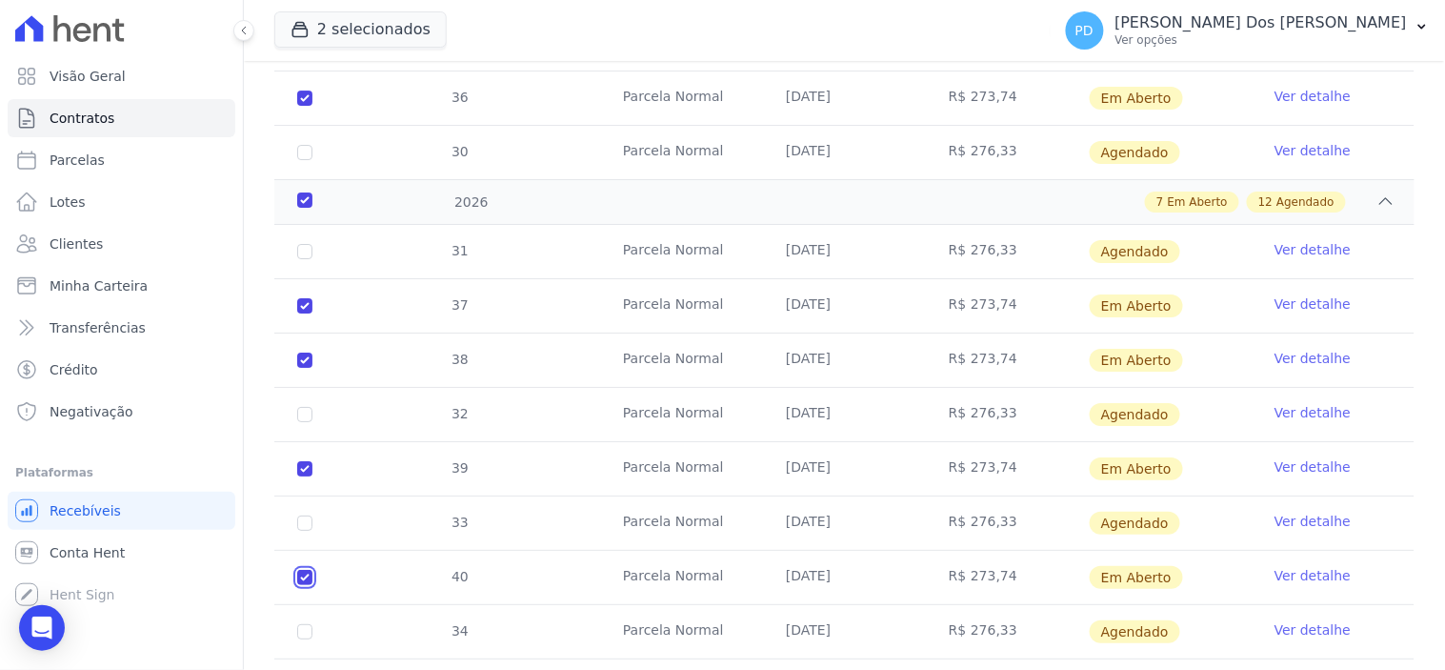
checkbox input "true"
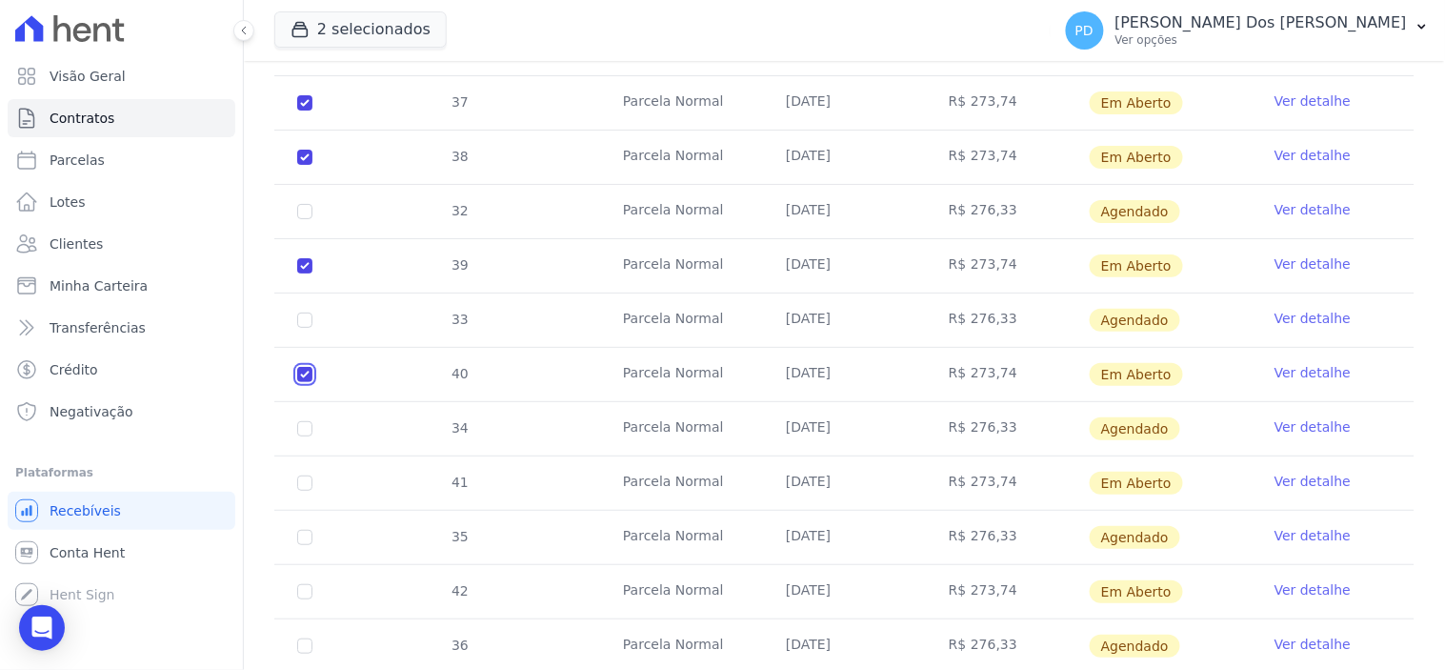
scroll to position [1887, 0]
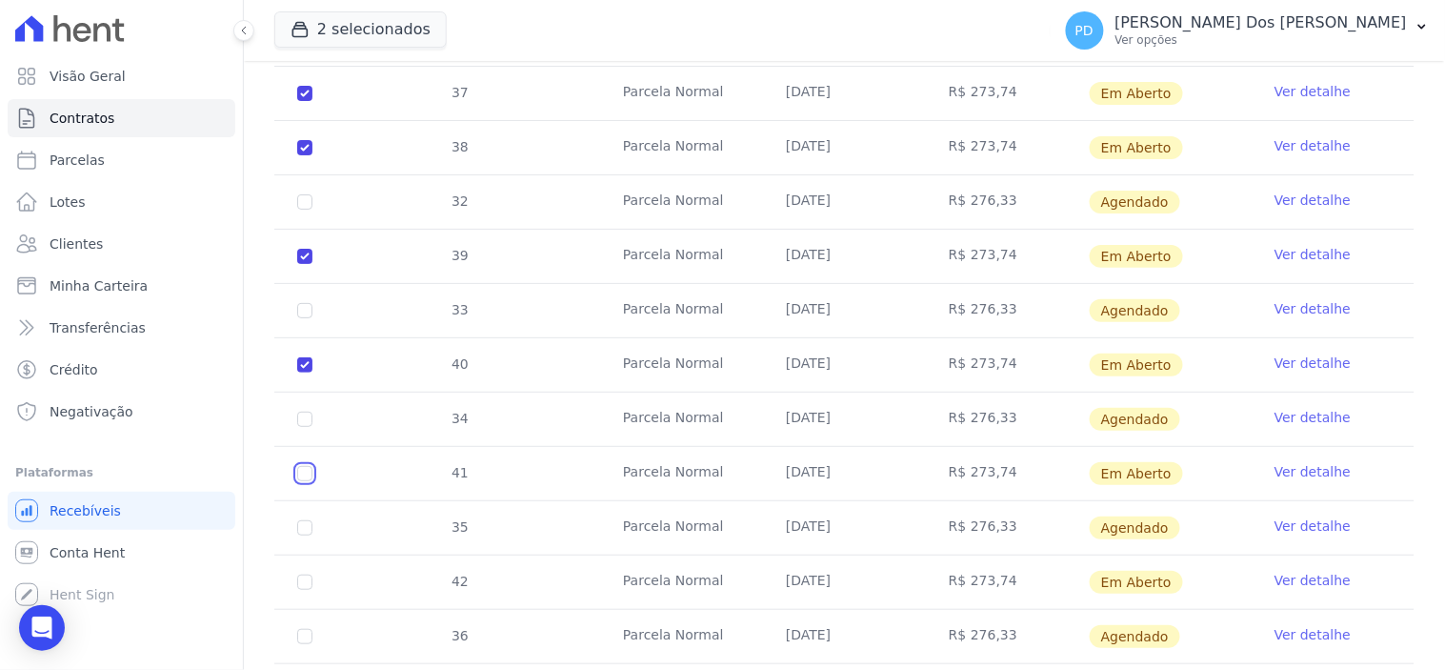
click at [306, 101] on input "checkbox" at bounding box center [304, 93] width 15 height 15
checkbox input "true"
click at [302, 101] on input "checkbox" at bounding box center [304, 93] width 15 height 15
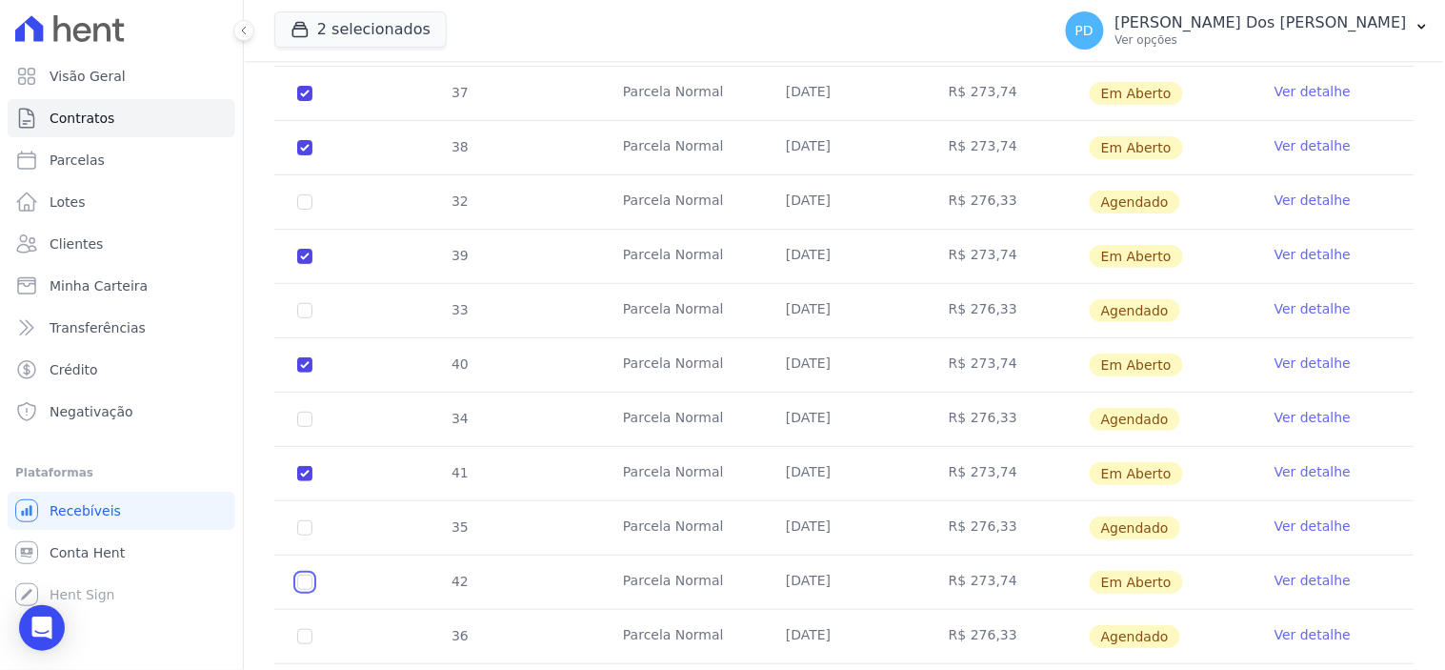
checkbox input "true"
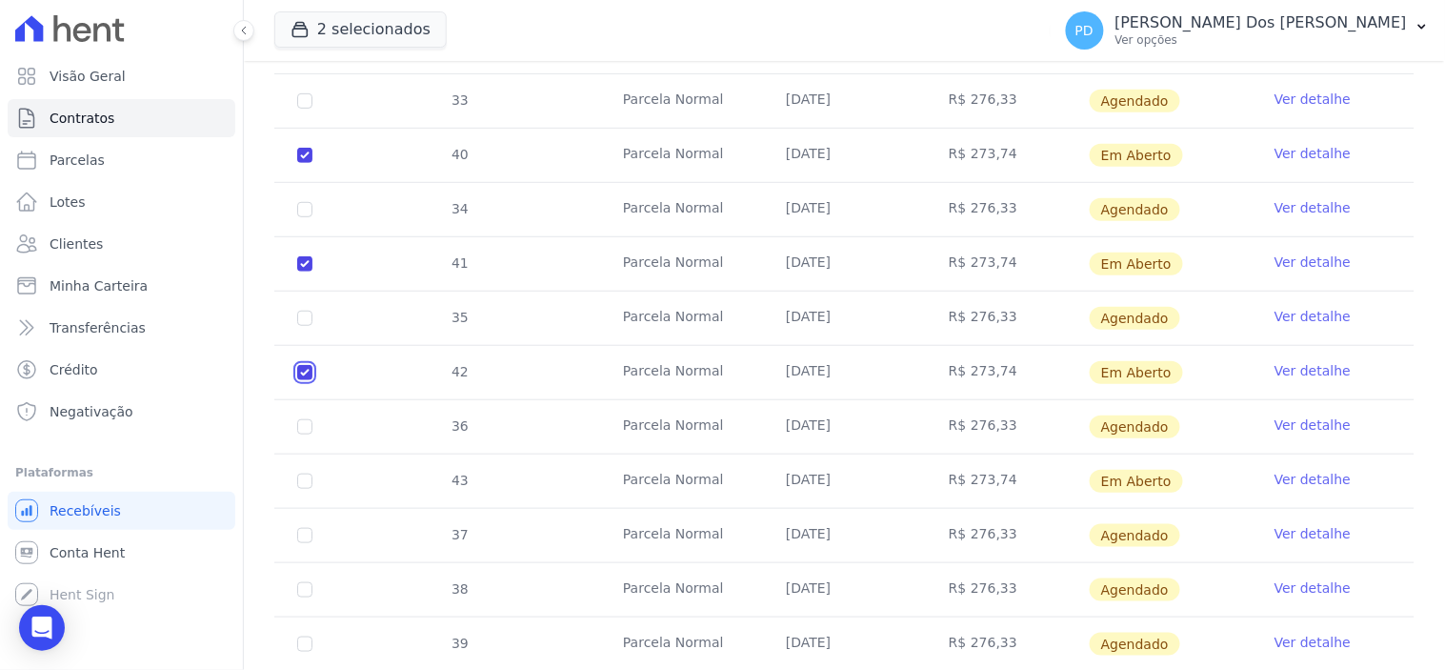
scroll to position [2098, 0]
checkbox input "true"
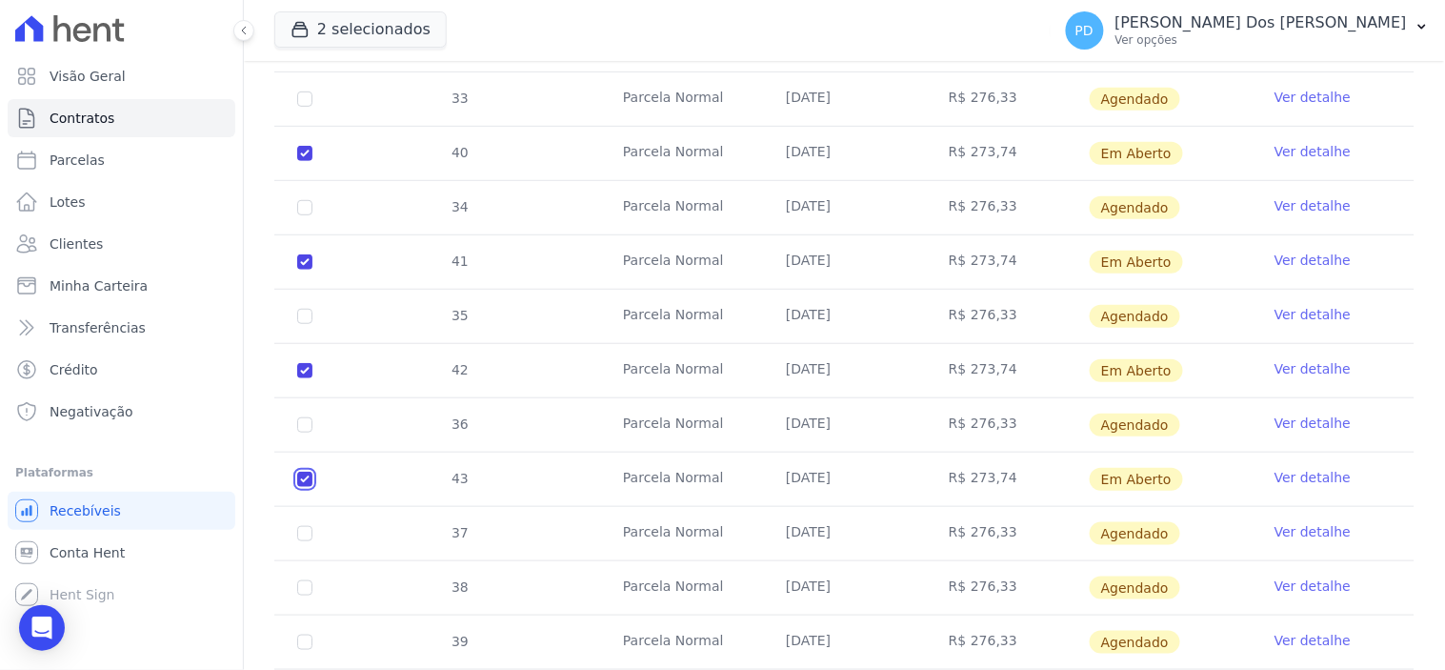
checkbox input "true"
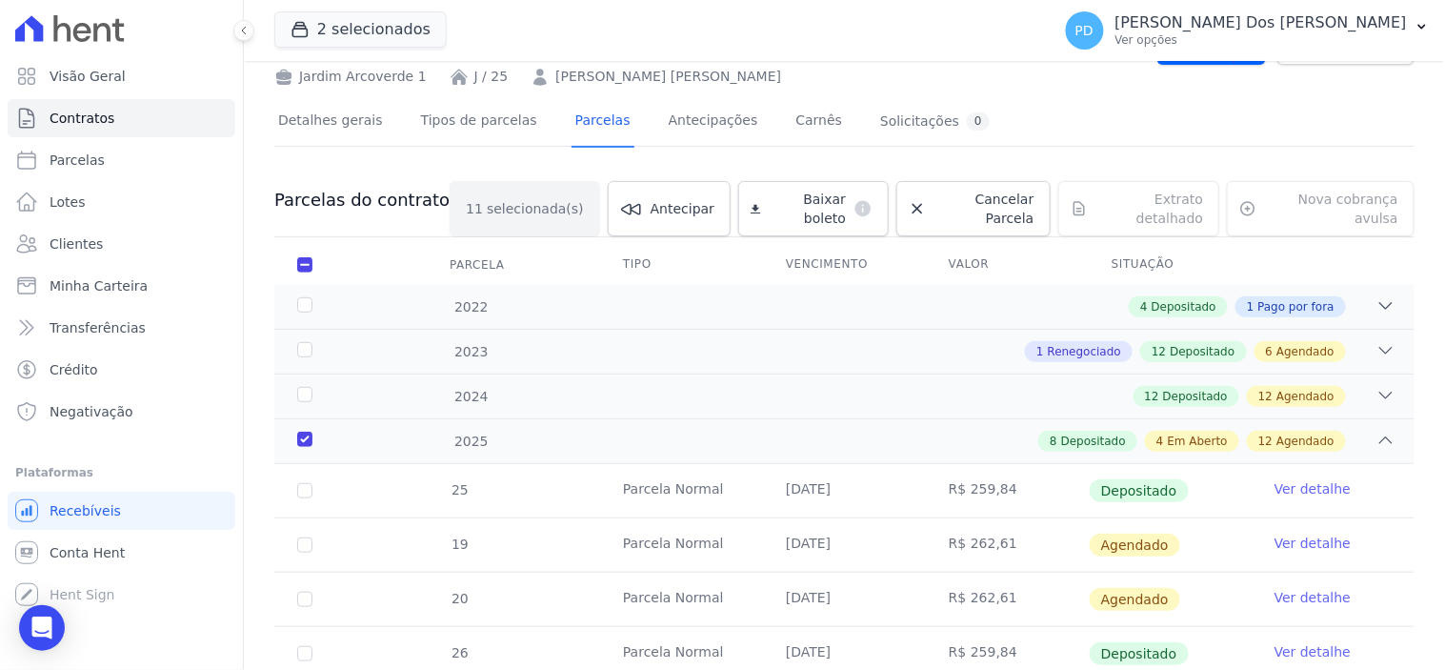
scroll to position [0, 0]
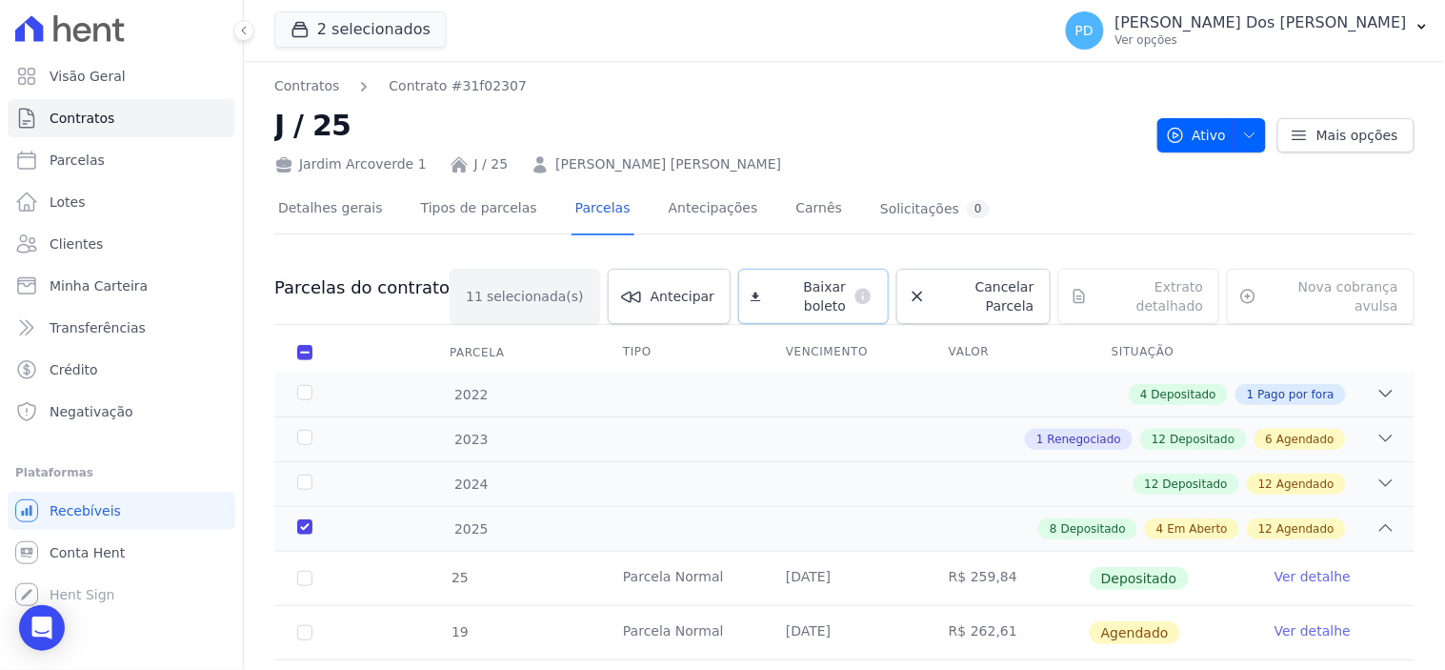
click at [773, 283] on span "Baixar boleto" at bounding box center [808, 296] width 78 height 38
click at [1426, 26] on icon "button" at bounding box center [1421, 26] width 15 height 15
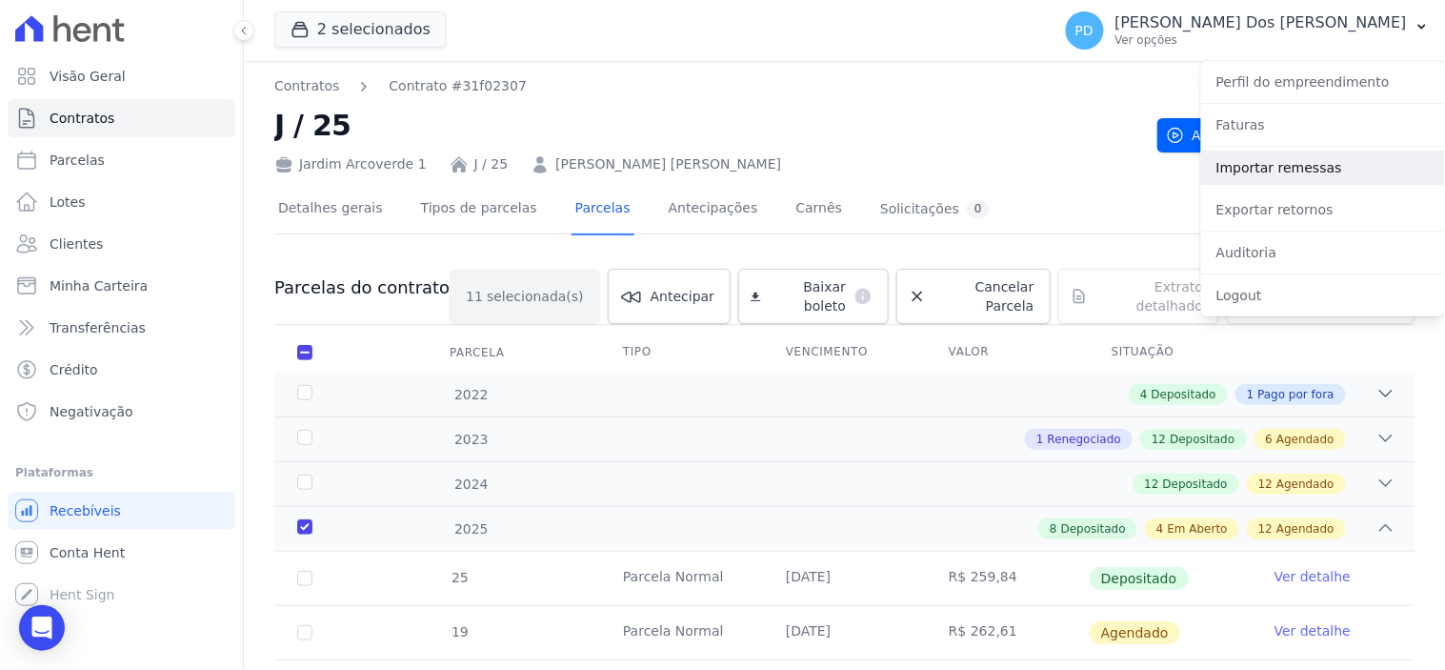
click at [1389, 166] on link "Importar remessas" at bounding box center [1323, 167] width 244 height 34
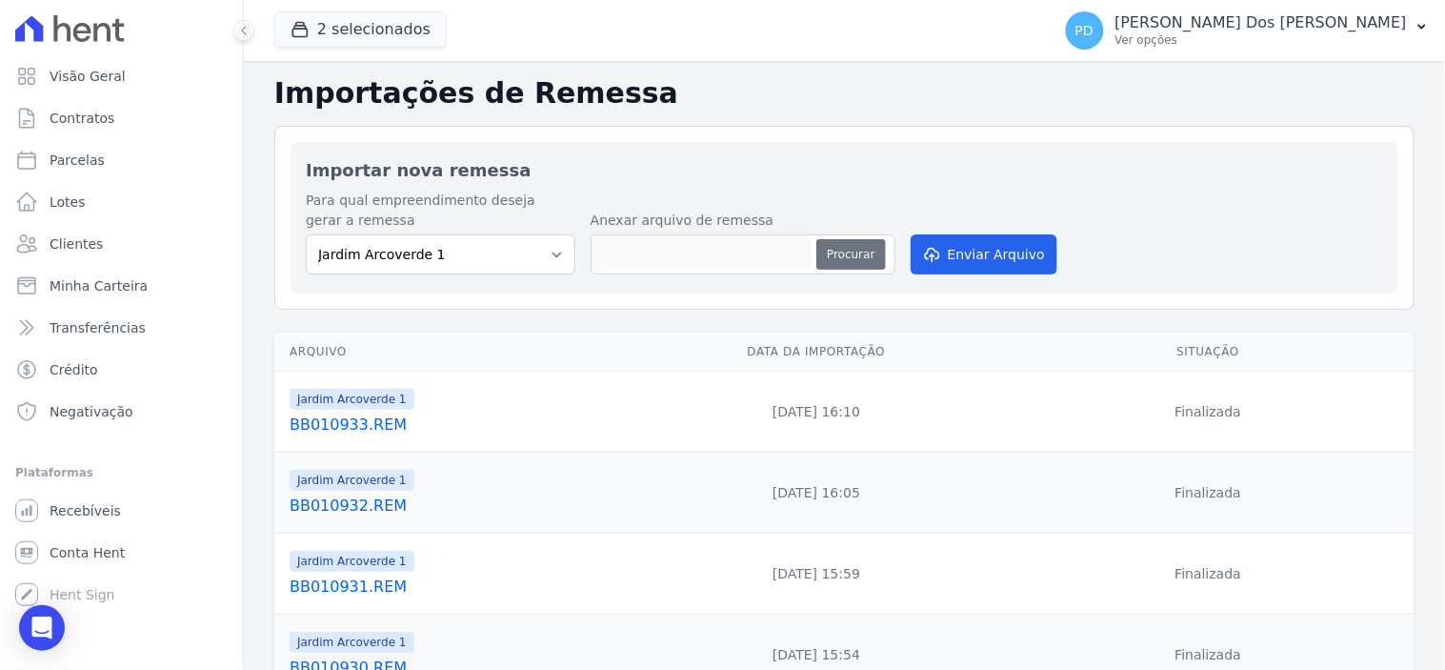
click at [855, 248] on button "Procurar" at bounding box center [850, 254] width 69 height 30
type input "BB010934.REM"
click at [1010, 255] on button "Enviar Arquivo" at bounding box center [984, 254] width 147 height 40
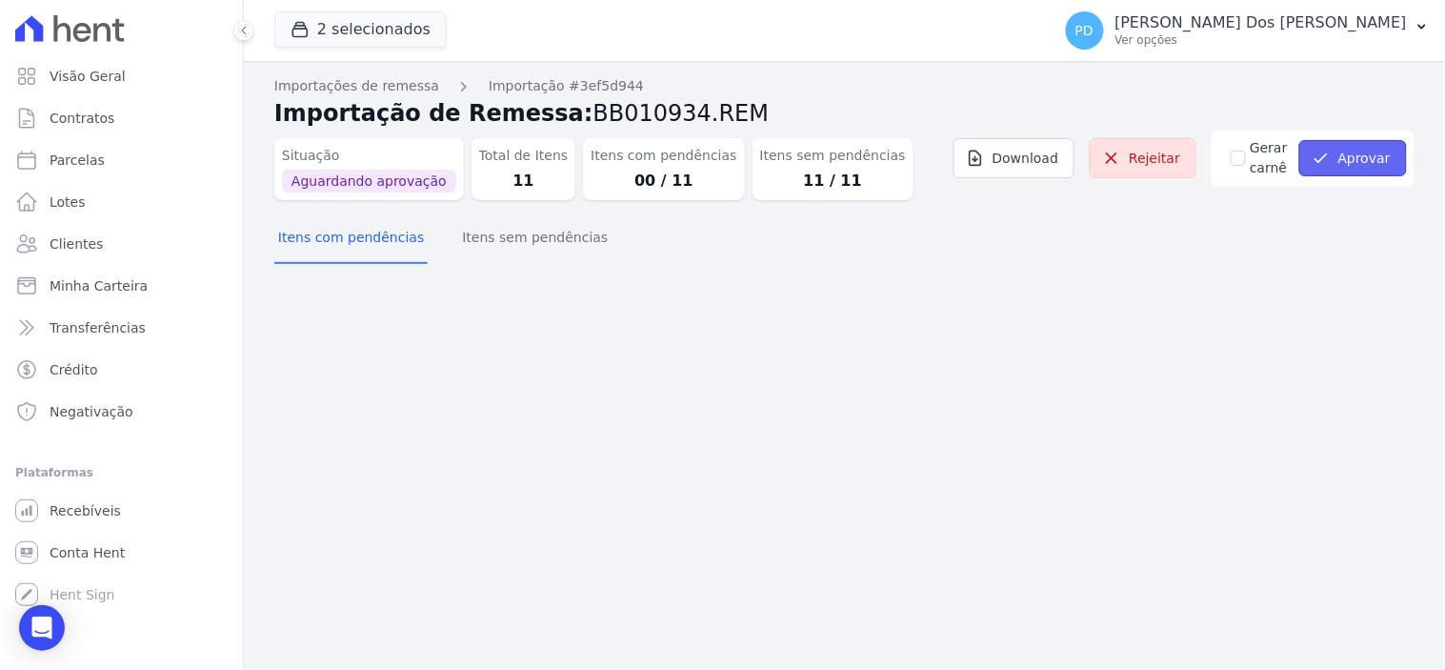
click at [1343, 150] on button "Aprovar" at bounding box center [1353, 158] width 108 height 36
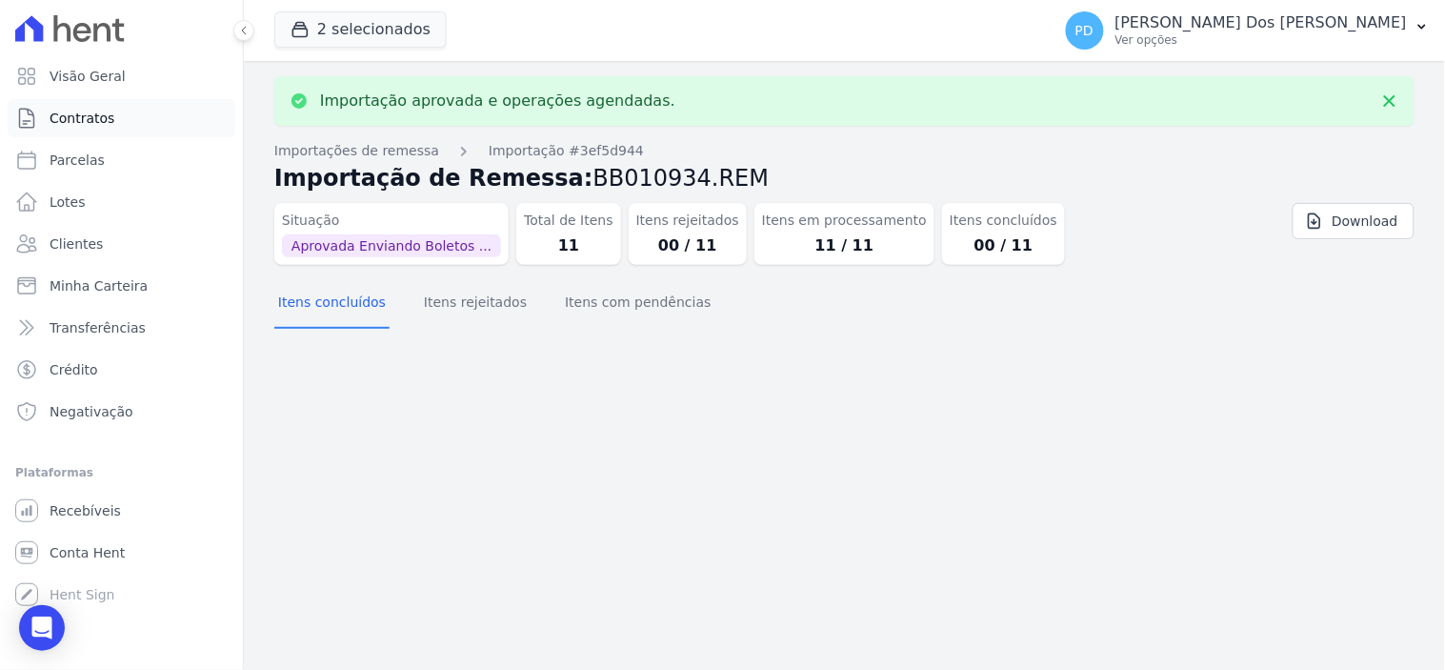
click at [91, 117] on span "Contratos" at bounding box center [82, 118] width 65 height 19
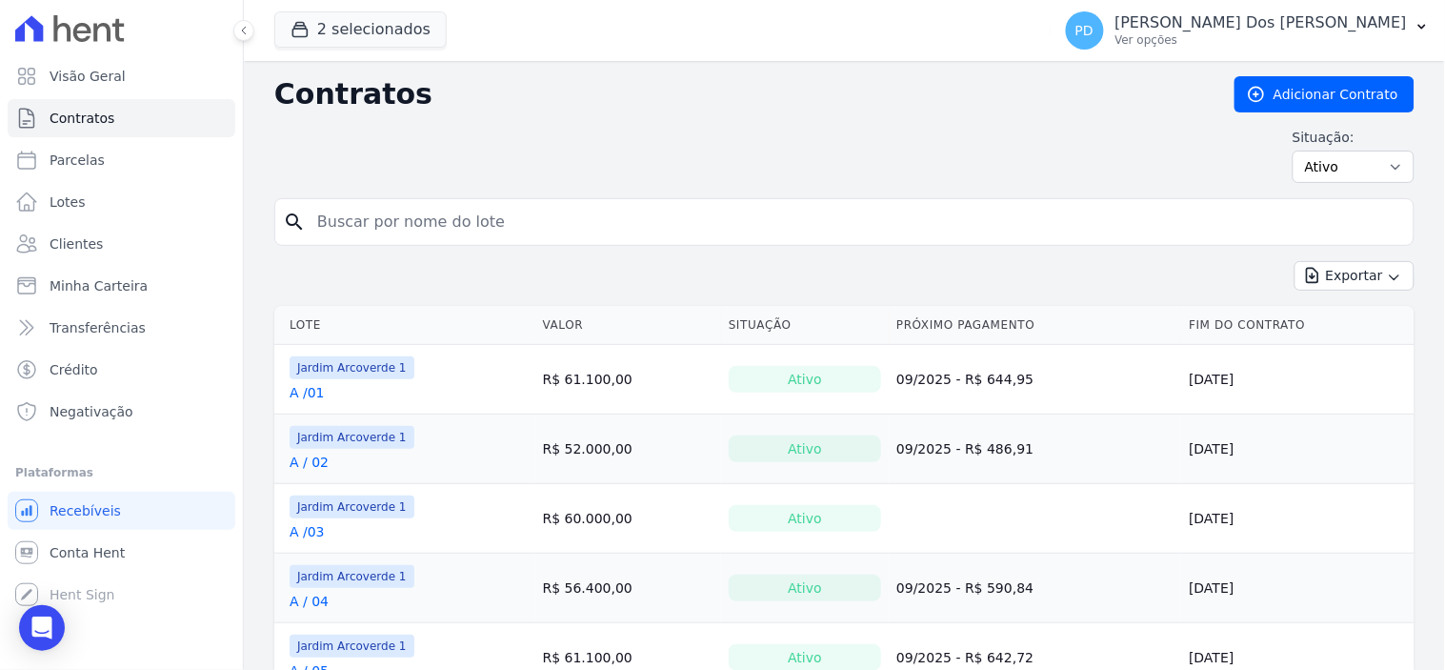
click at [452, 216] on input "search" at bounding box center [856, 222] width 1100 height 38
type input "j / 34"
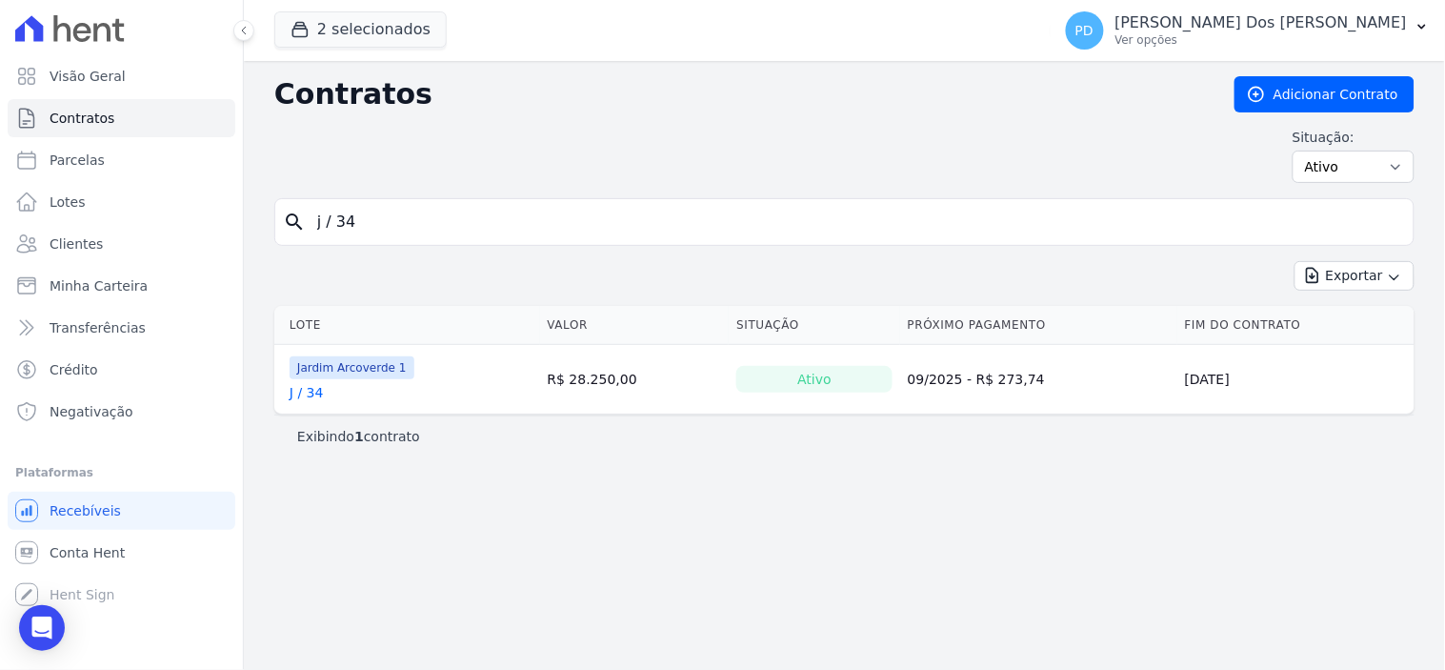
click at [308, 393] on link "J / 34" at bounding box center [307, 392] width 34 height 19
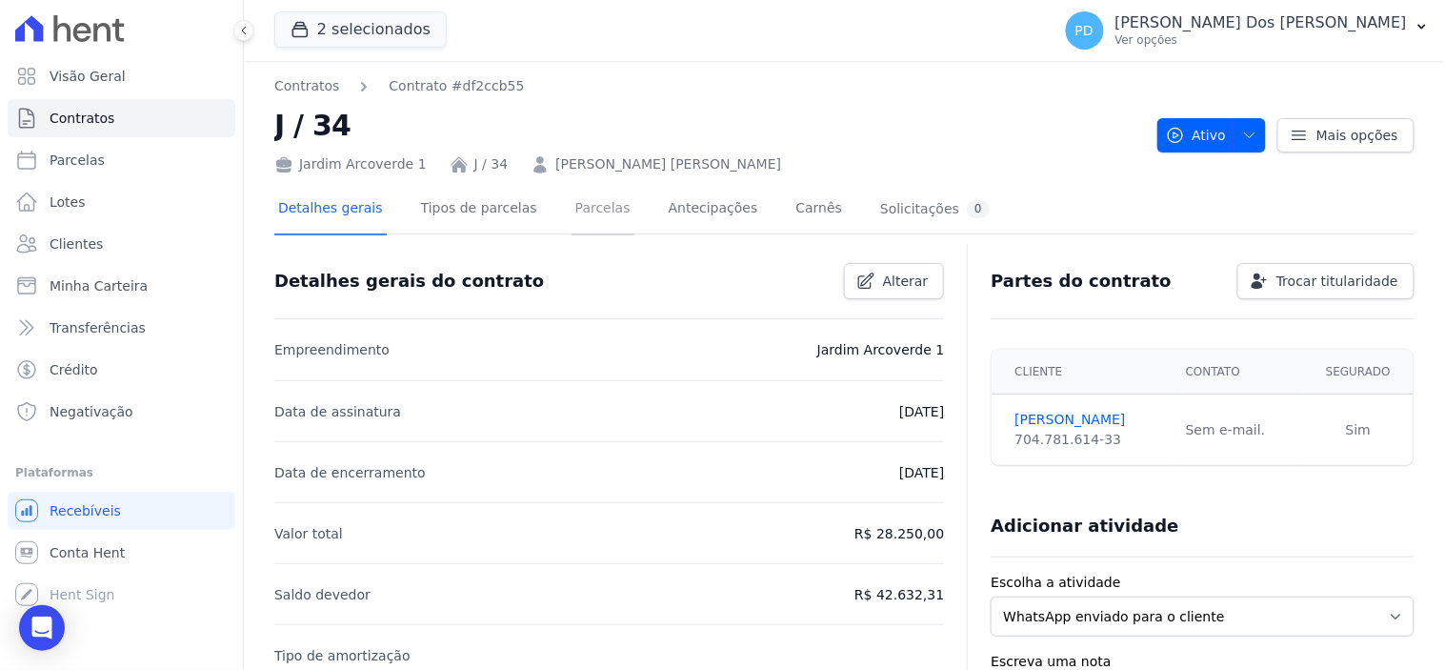
click at [588, 208] on link "Parcelas" at bounding box center [602, 210] width 63 height 50
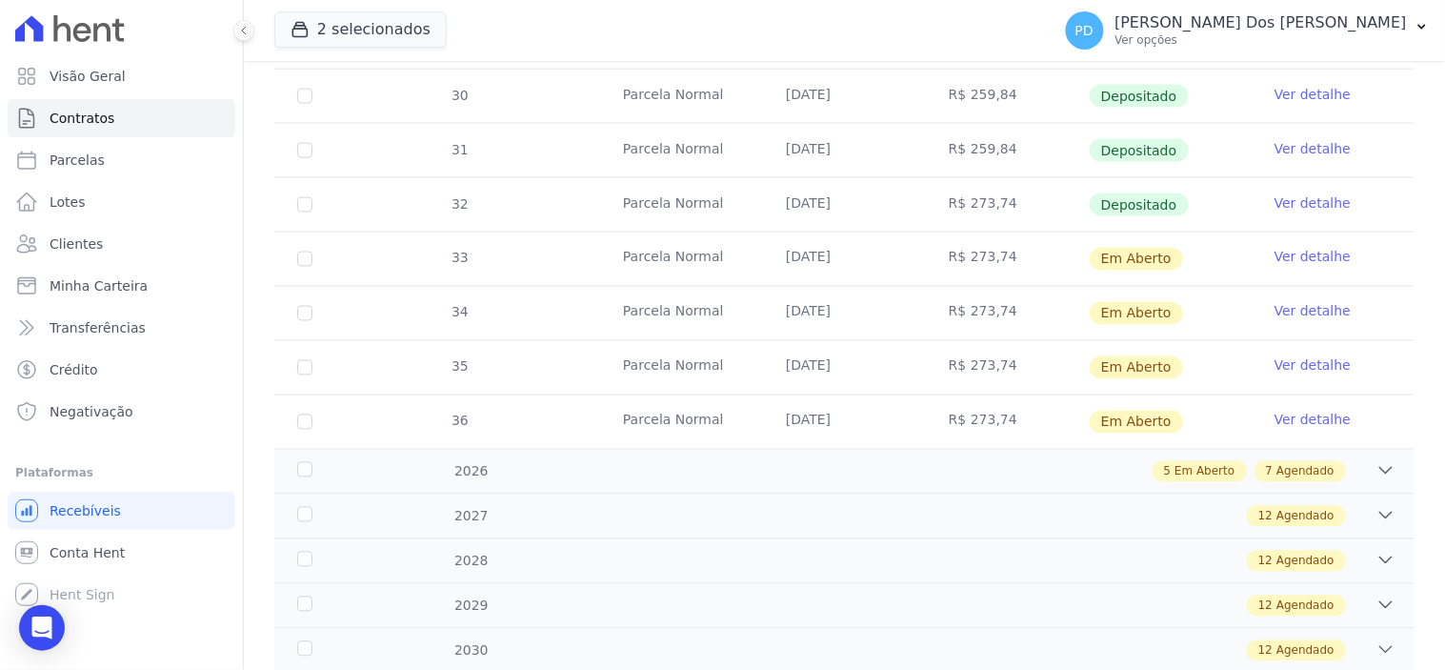
scroll to position [740, 0]
click at [292, 255] on td "33" at bounding box center [304, 256] width 61 height 53
click at [307, 252] on input "checkbox" at bounding box center [304, 257] width 15 height 15
checkbox input "true"
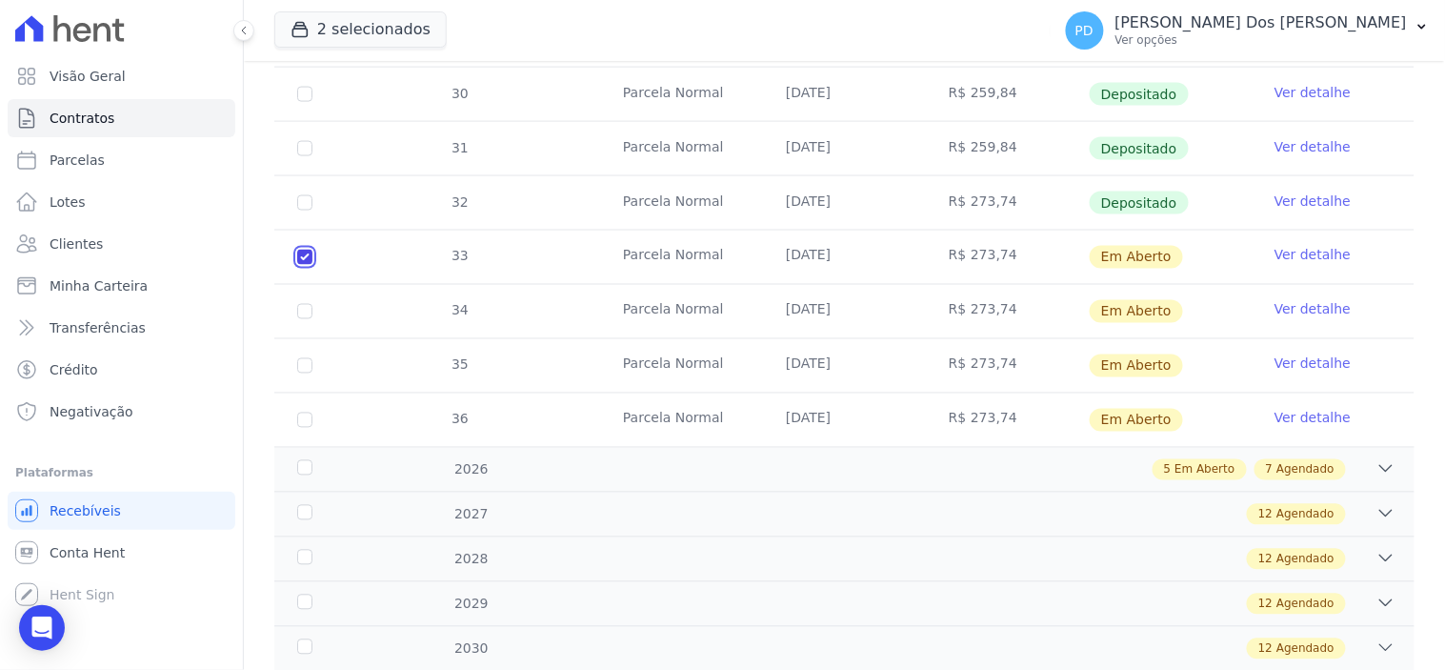
checkbox input "true"
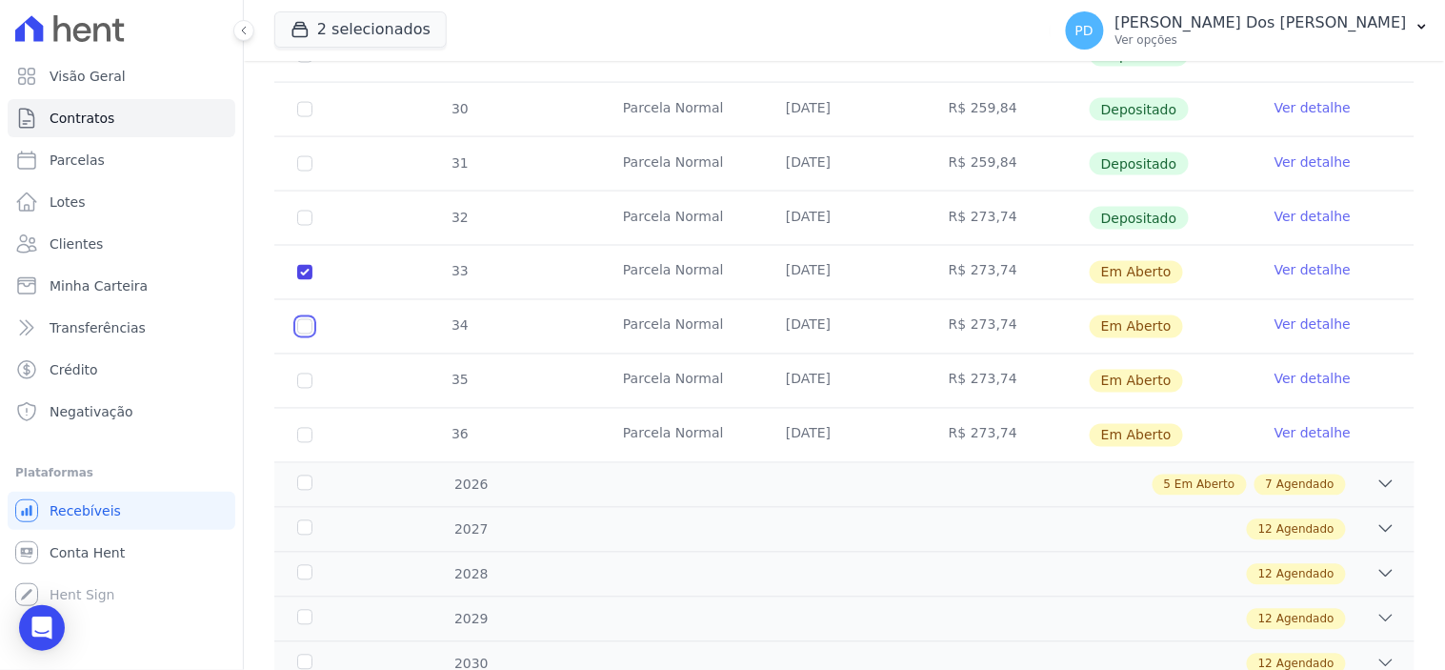
click at [306, 280] on input "checkbox" at bounding box center [304, 272] width 15 height 15
checkbox input "true"
click at [301, 280] on input "checkbox" at bounding box center [304, 272] width 15 height 15
checkbox input "true"
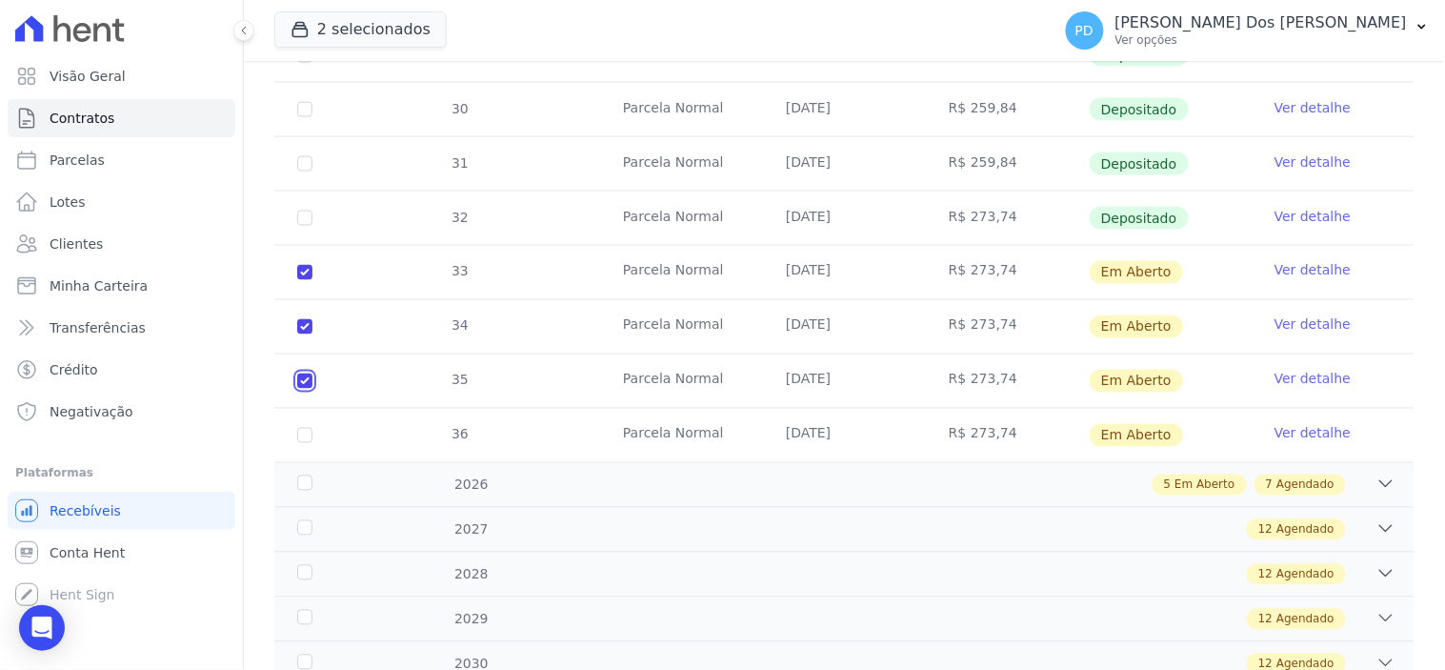
checkbox input "true"
click at [306, 280] on input "checkbox" at bounding box center [304, 272] width 15 height 15
checkbox input "true"
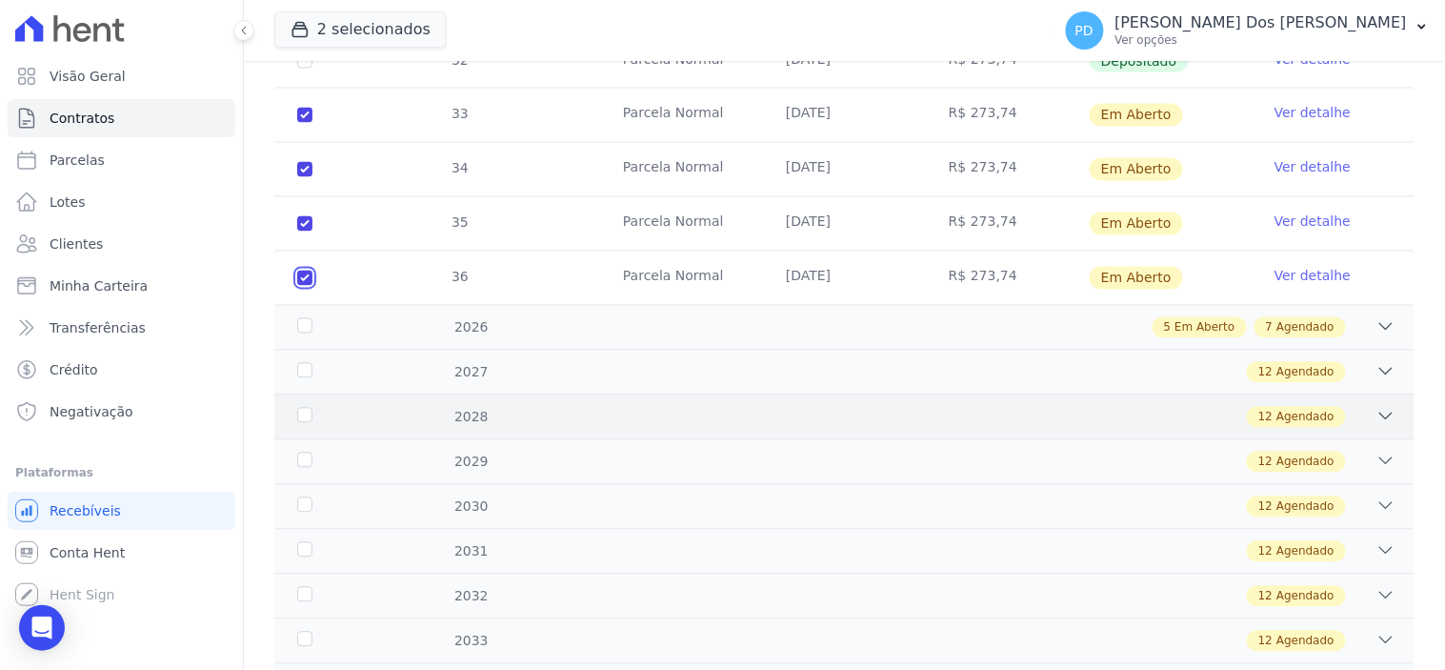
scroll to position [952, 0]
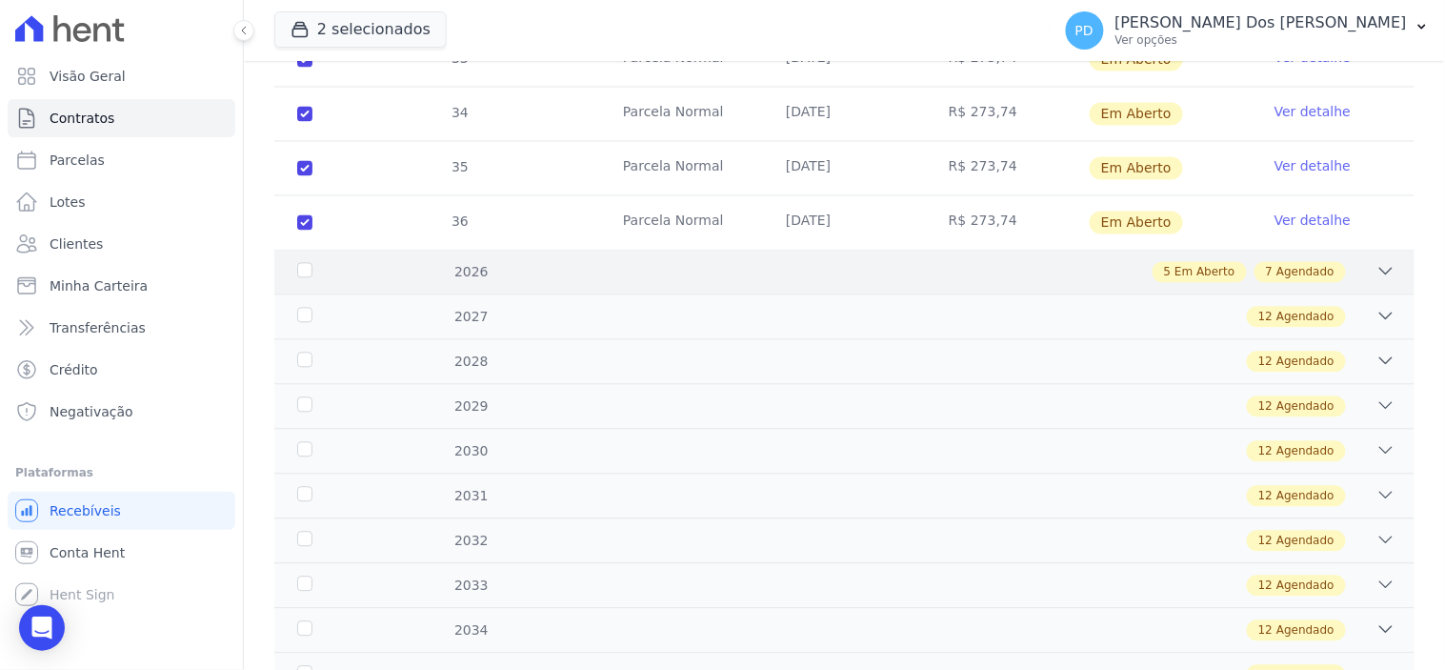
click at [309, 263] on div "2026" at bounding box center [343, 273] width 100 height 20
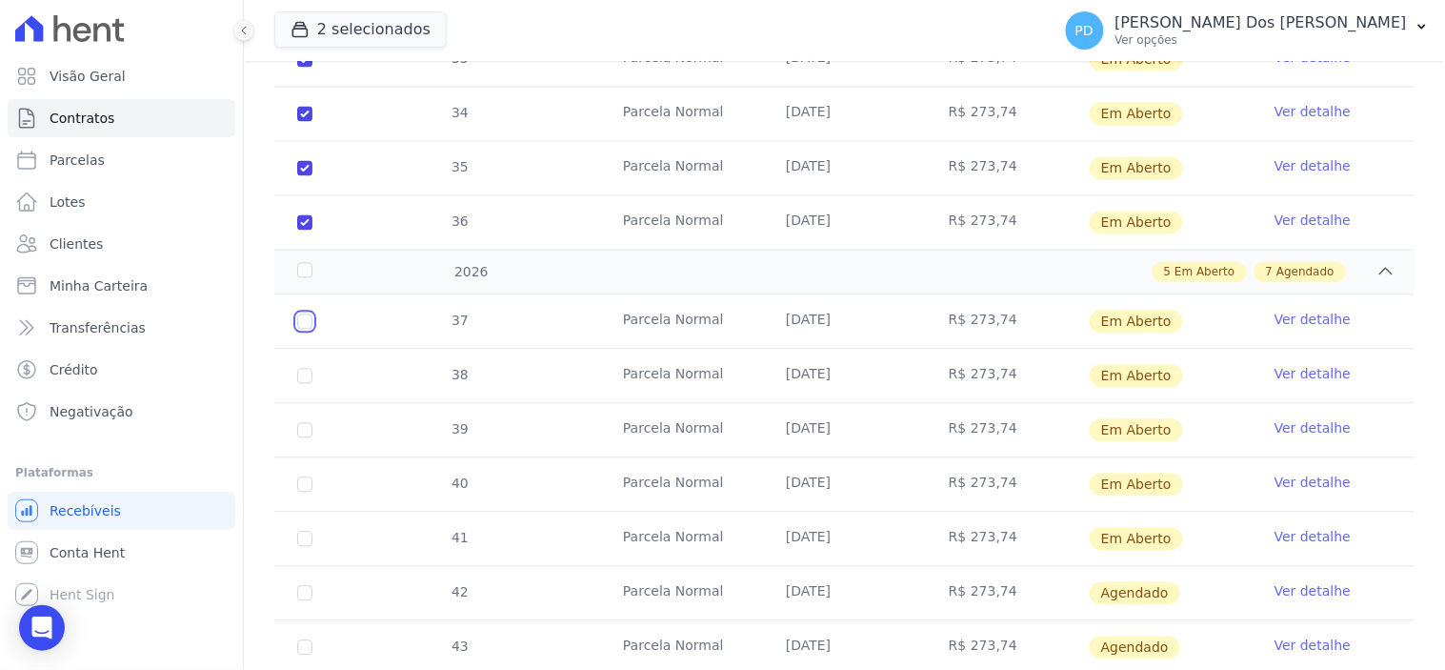
click at [301, 314] on input "checkbox" at bounding box center [304, 321] width 15 height 15
checkbox input "true"
click at [303, 330] on input "checkbox" at bounding box center [304, 321] width 15 height 15
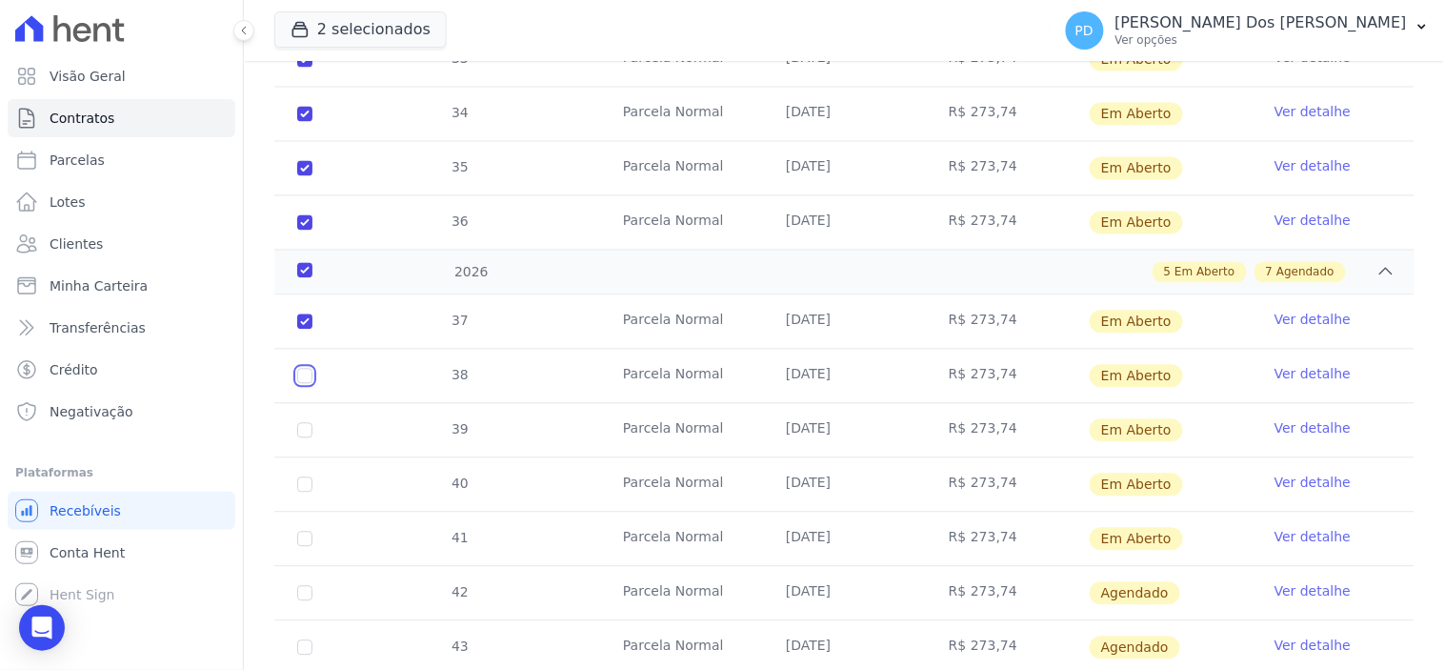
checkbox input "true"
click at [303, 330] on input "checkbox" at bounding box center [304, 321] width 15 height 15
checkbox input "true"
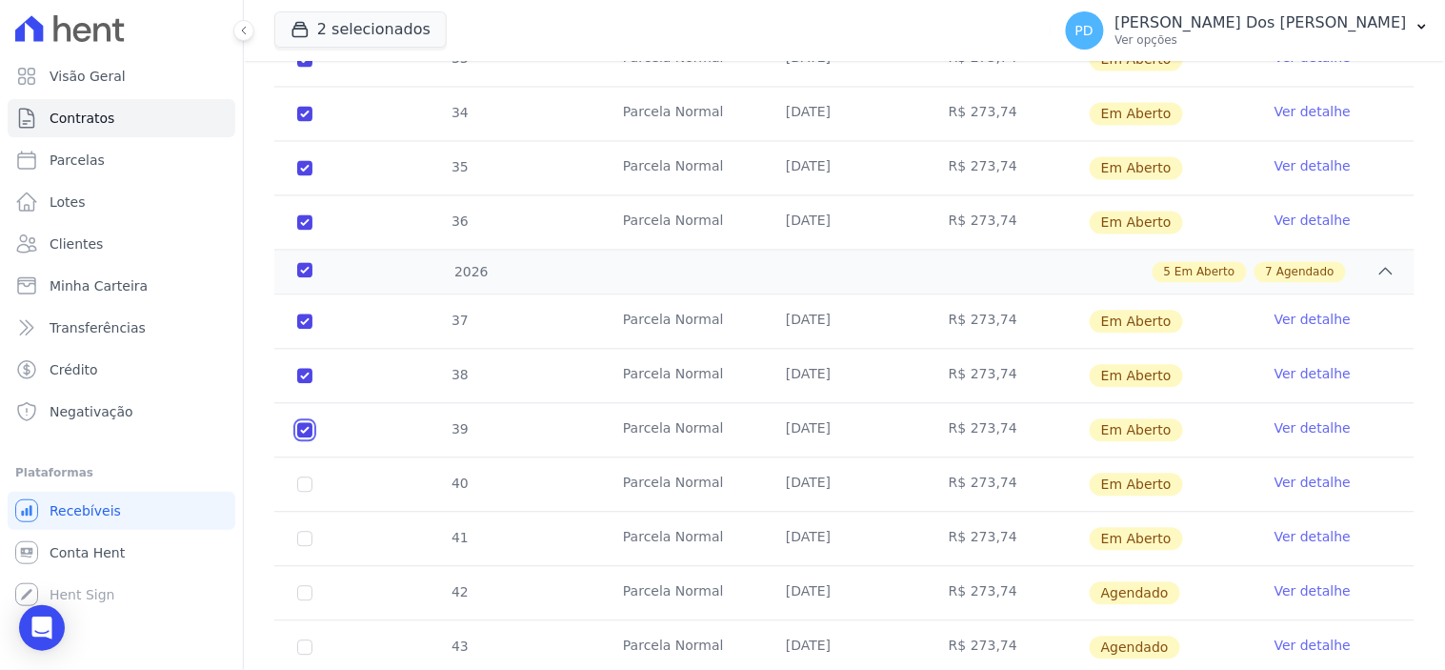
checkbox input "true"
click at [300, 330] on input "checkbox" at bounding box center [304, 321] width 15 height 15
checkbox input "true"
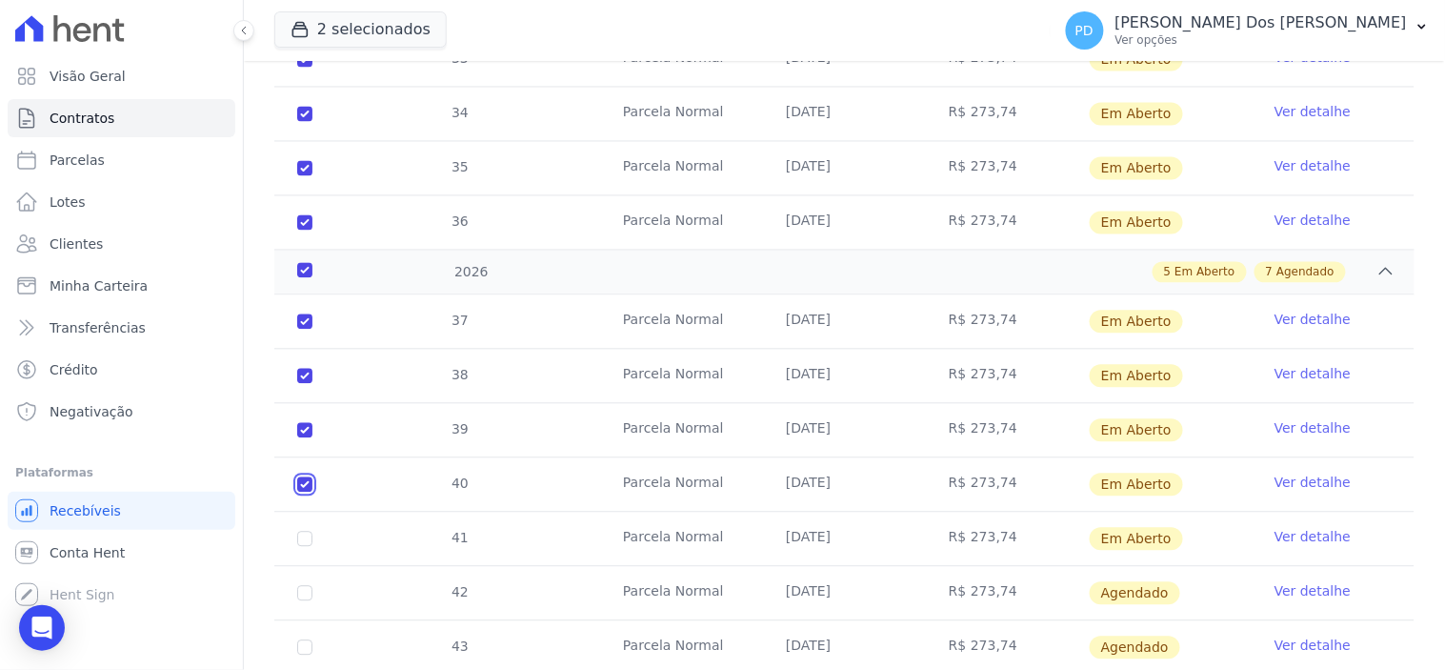
checkbox input "true"
click at [302, 330] on input "checkbox" at bounding box center [304, 321] width 15 height 15
checkbox input "true"
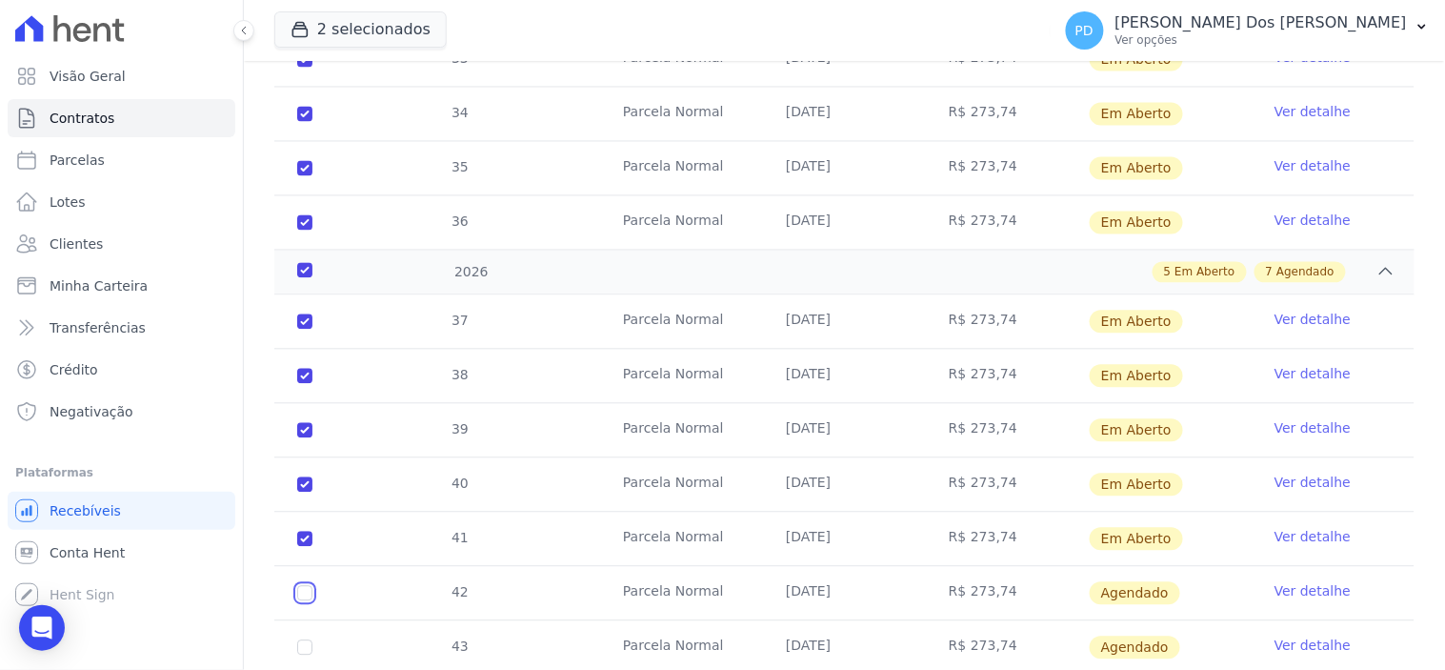
click at [301, 586] on input "checkbox" at bounding box center [304, 593] width 15 height 15
checkbox input "true"
drag, startPoint x: 300, startPoint y: 575, endPoint x: 300, endPoint y: 557, distance: 18.1
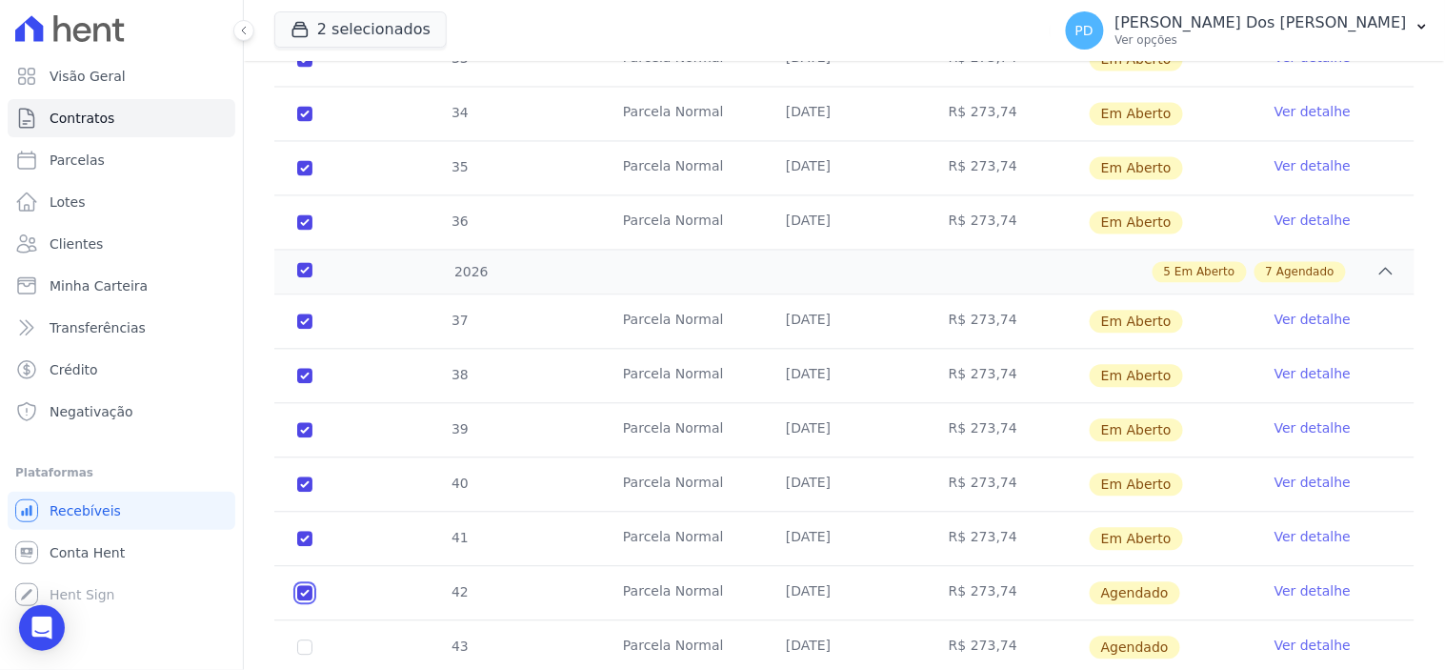
click at [300, 586] on input "checkbox" at bounding box center [304, 593] width 15 height 15
checkbox input "false"
checkbox input "true"
click at [307, 601] on input "checkbox" at bounding box center [304, 593] width 15 height 15
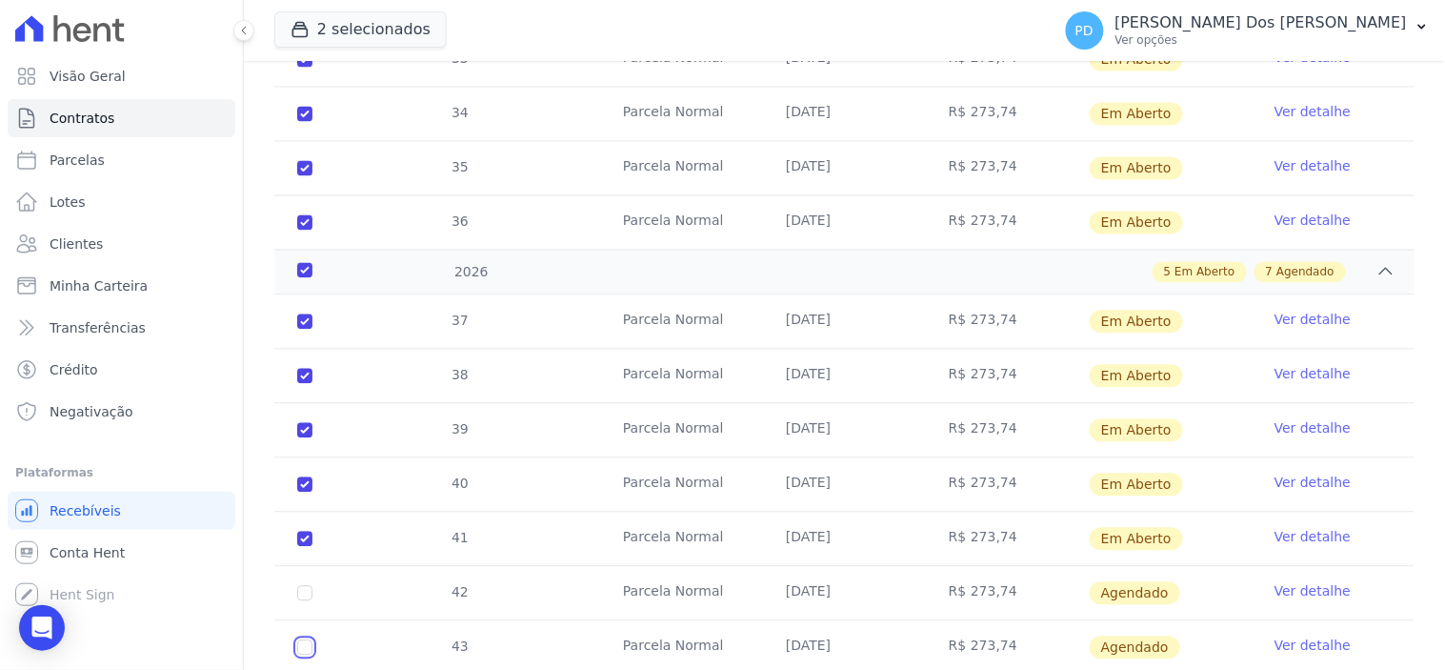
checkbox input "true"
click at [309, 586] on input "checkbox" at bounding box center [304, 593] width 15 height 15
checkbox input "true"
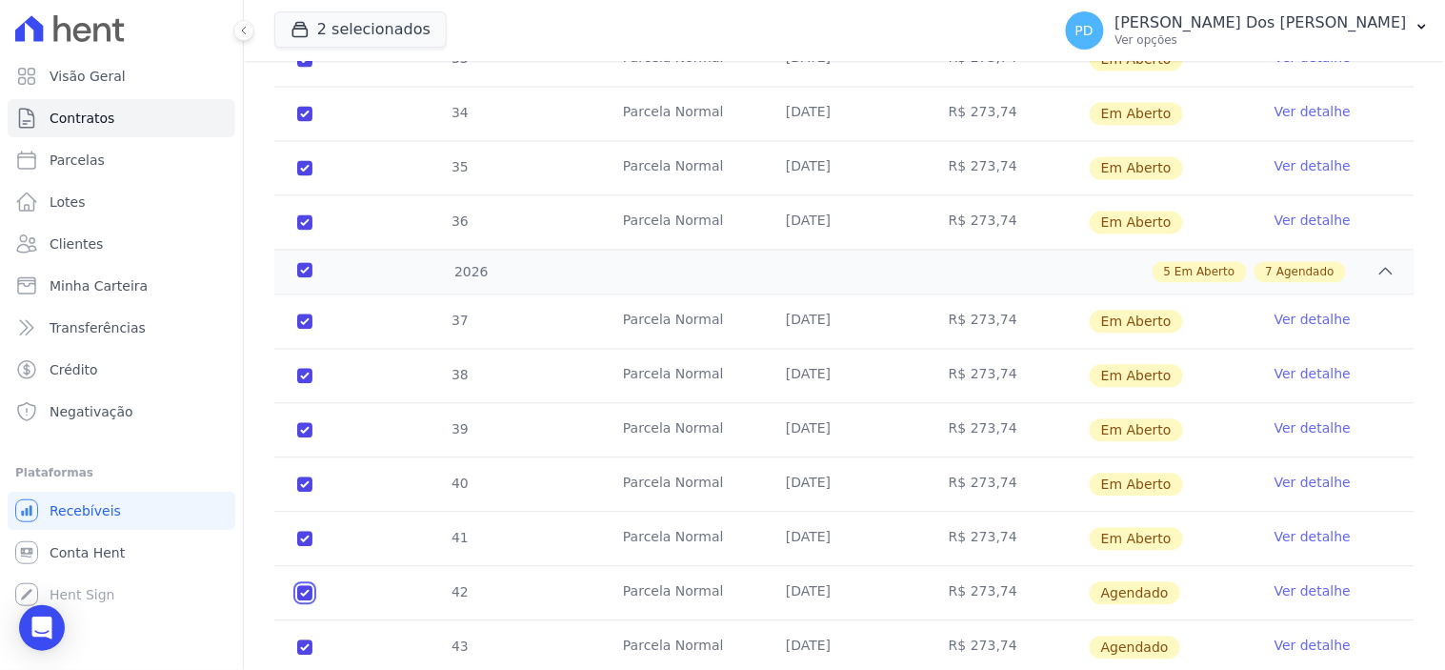
checkbox input "true"
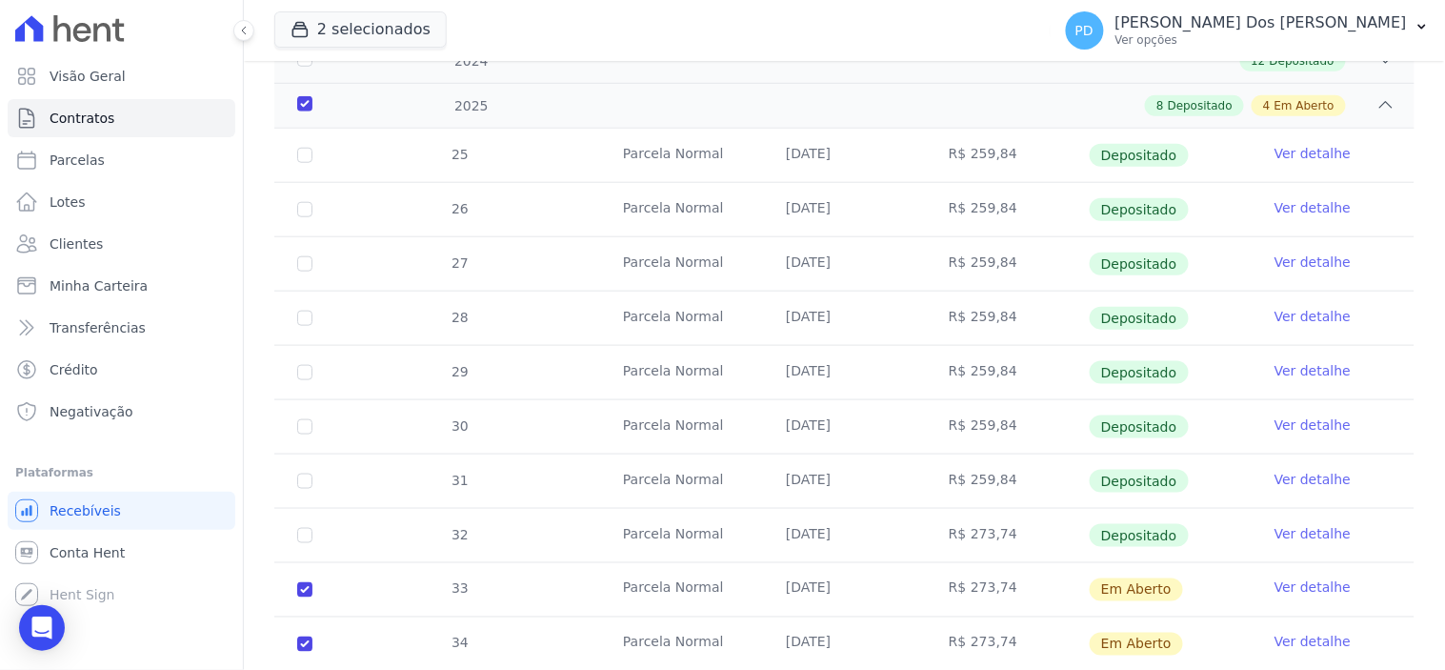
scroll to position [0, 0]
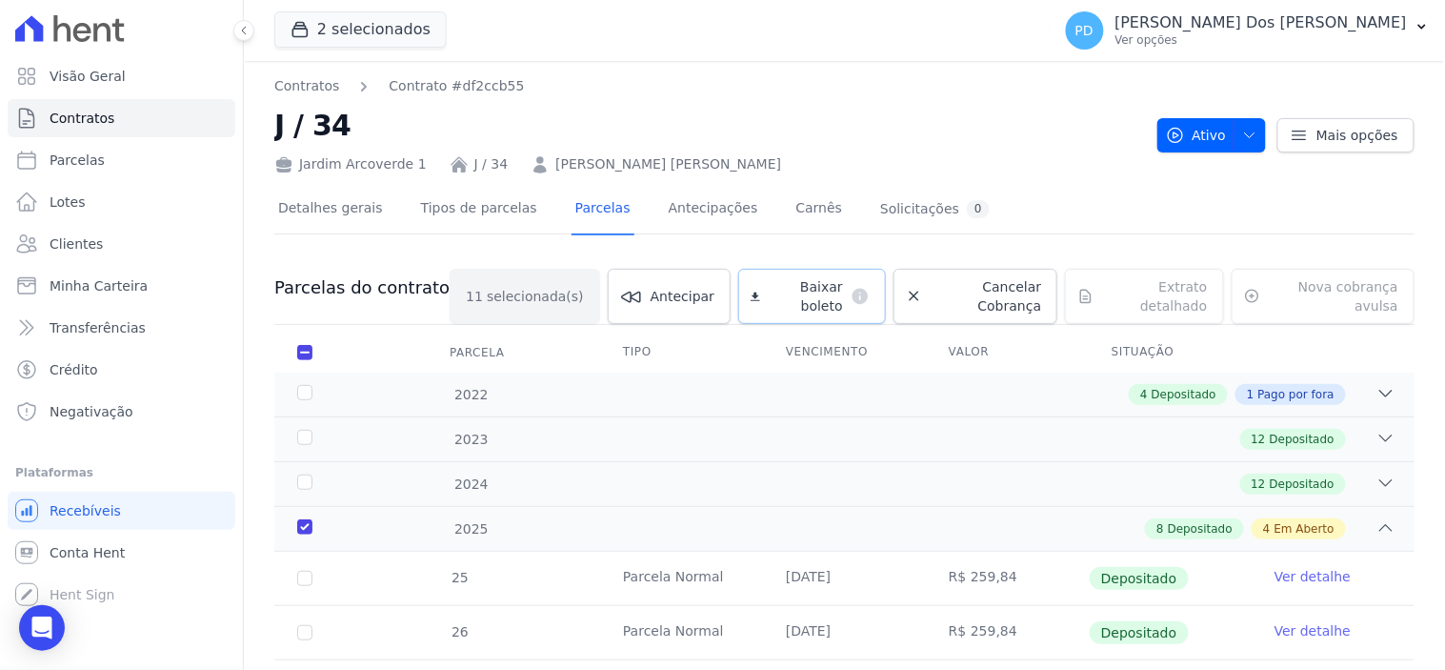
click at [785, 288] on span "Baixar boleto" at bounding box center [805, 296] width 75 height 38
click at [141, 130] on link "Contratos" at bounding box center [122, 118] width 228 height 38
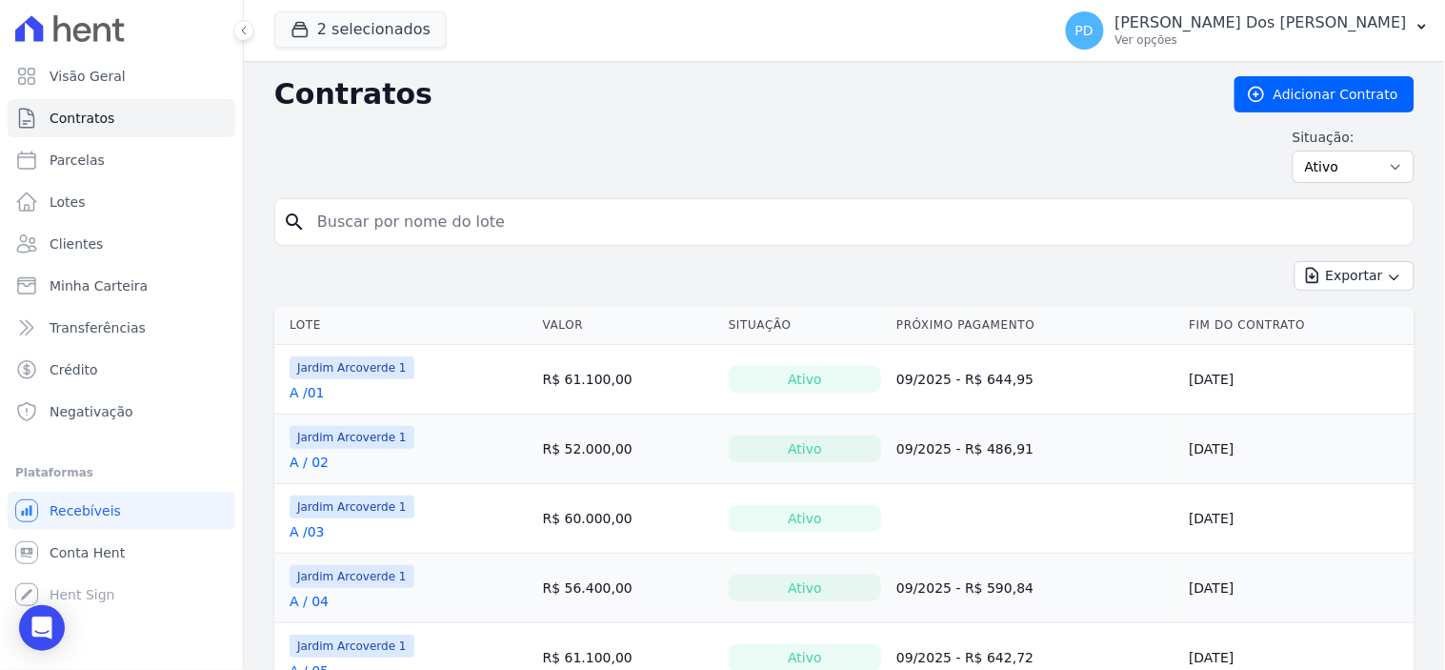
click at [367, 223] on input "search" at bounding box center [856, 222] width 1100 height 38
type input "j / 35"
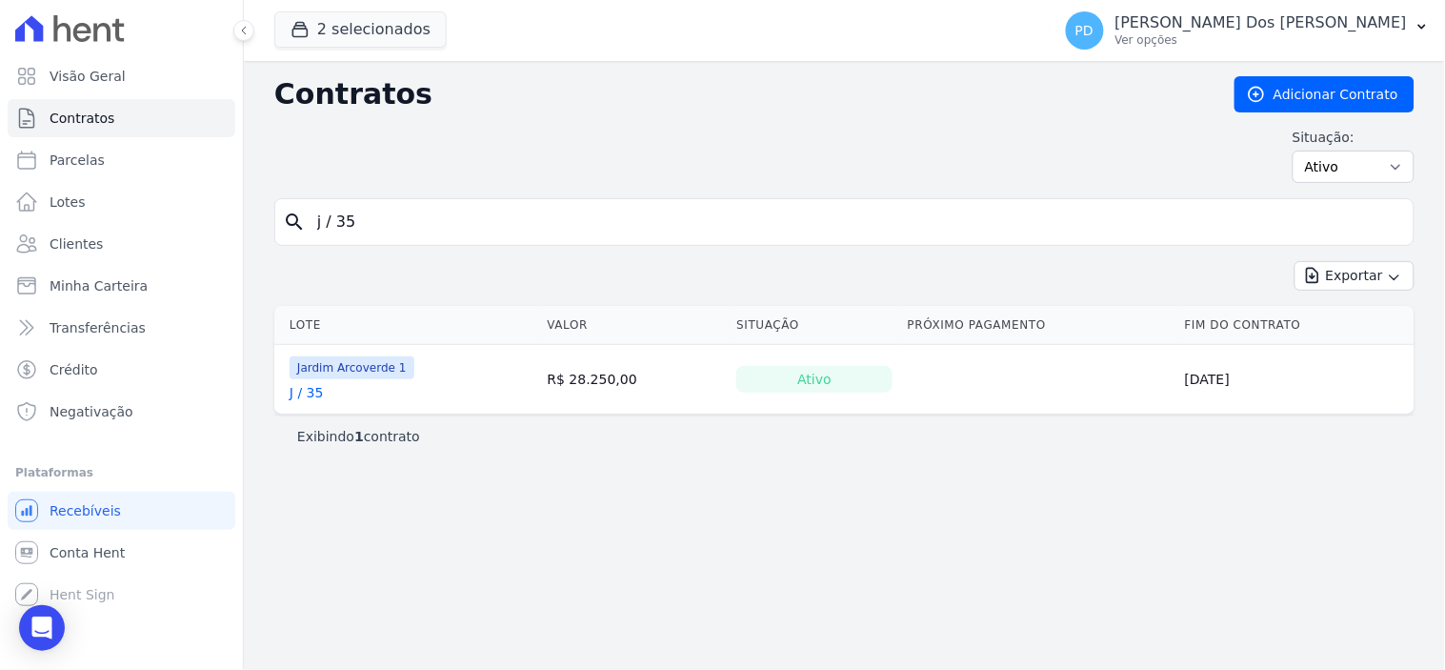
click at [296, 394] on link "J / 35" at bounding box center [307, 392] width 34 height 19
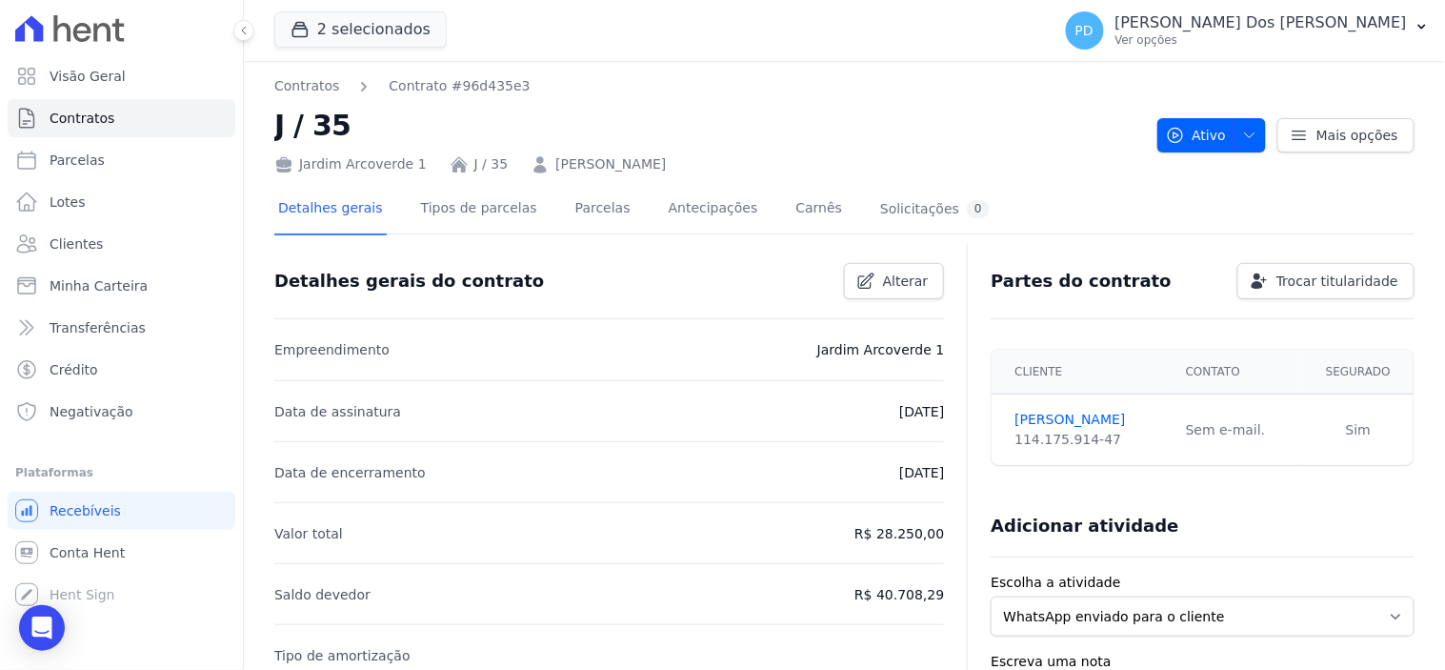
drag, startPoint x: 698, startPoint y: 160, endPoint x: 540, endPoint y: 156, distance: 158.1
click at [540, 156] on div "Jardim Arcoverde 1 J / 35 Rayanne Pereira da Silva" at bounding box center [708, 161] width 868 height 28
copy link "Rayanne Pereira da Silva"
click at [1415, 33] on icon "button" at bounding box center [1421, 26] width 15 height 15
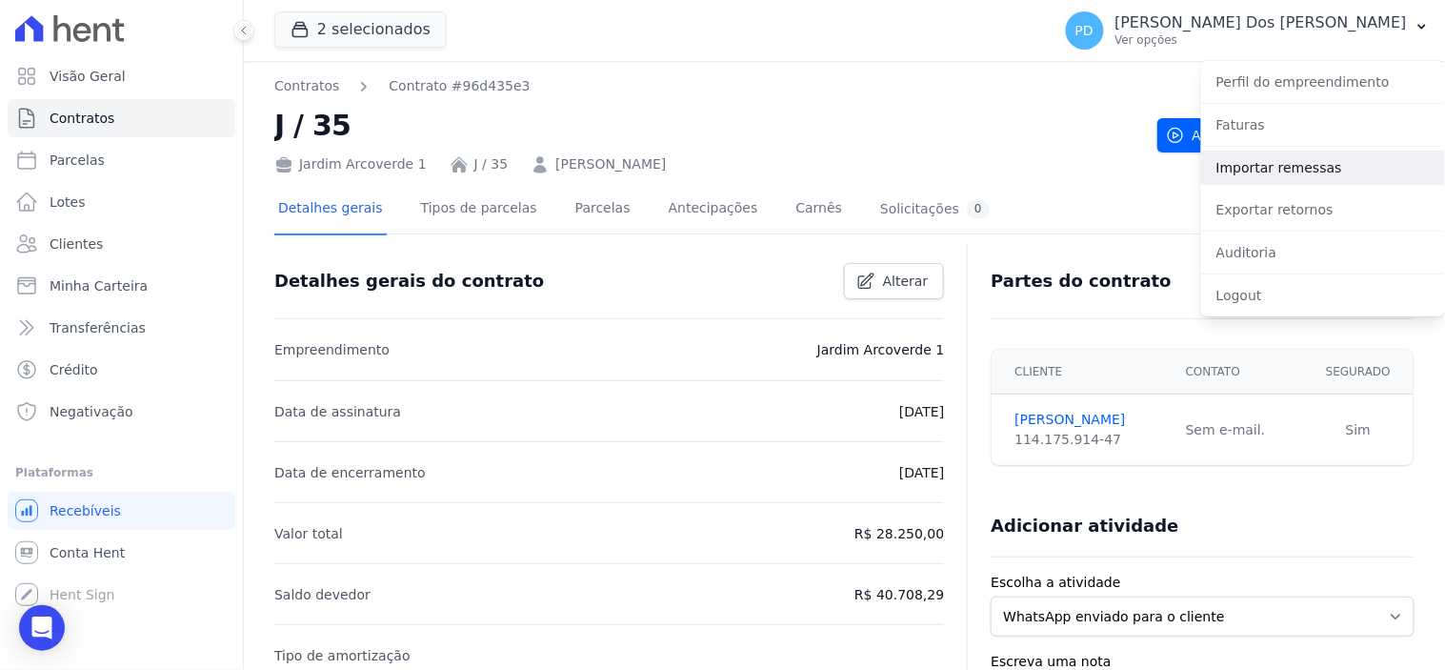
click at [1354, 168] on link "Importar remessas" at bounding box center [1323, 167] width 244 height 34
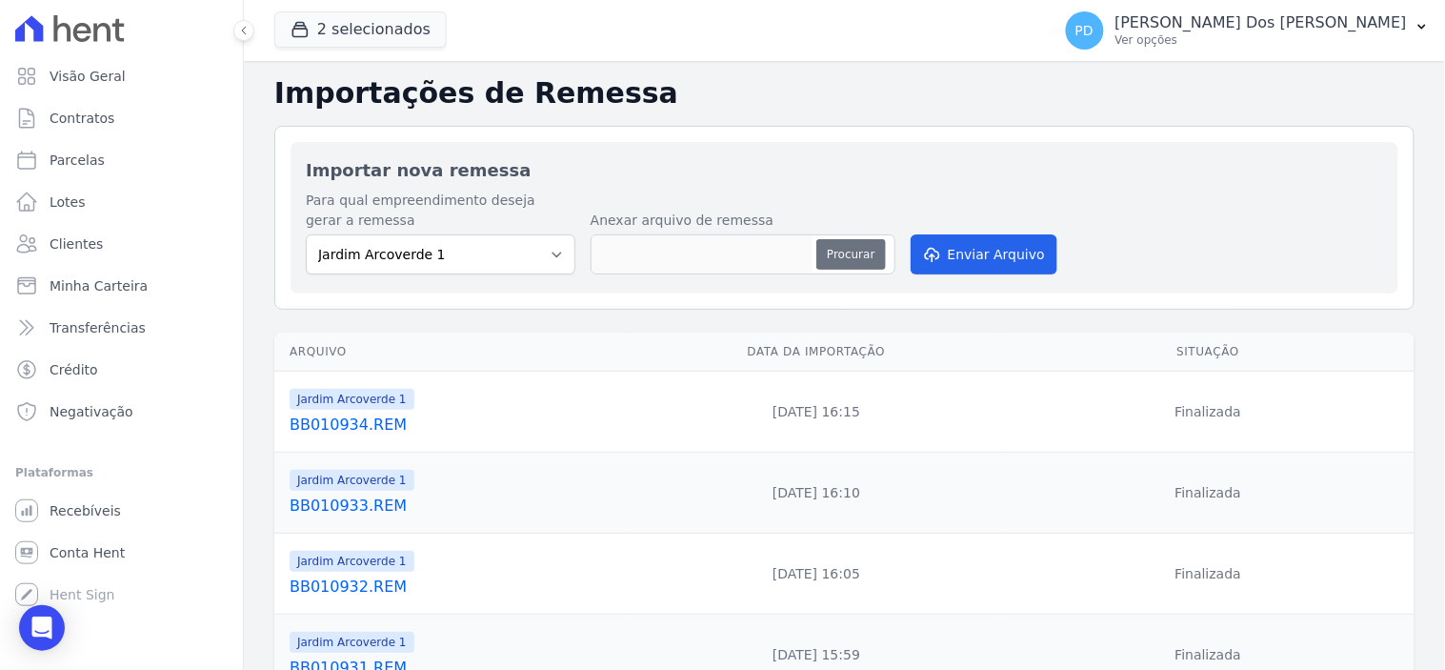
click at [864, 255] on button "Procurar" at bounding box center [850, 254] width 69 height 30
type input "BB010935.REM"
click at [1001, 261] on button "Enviar Arquivo" at bounding box center [984, 254] width 147 height 40
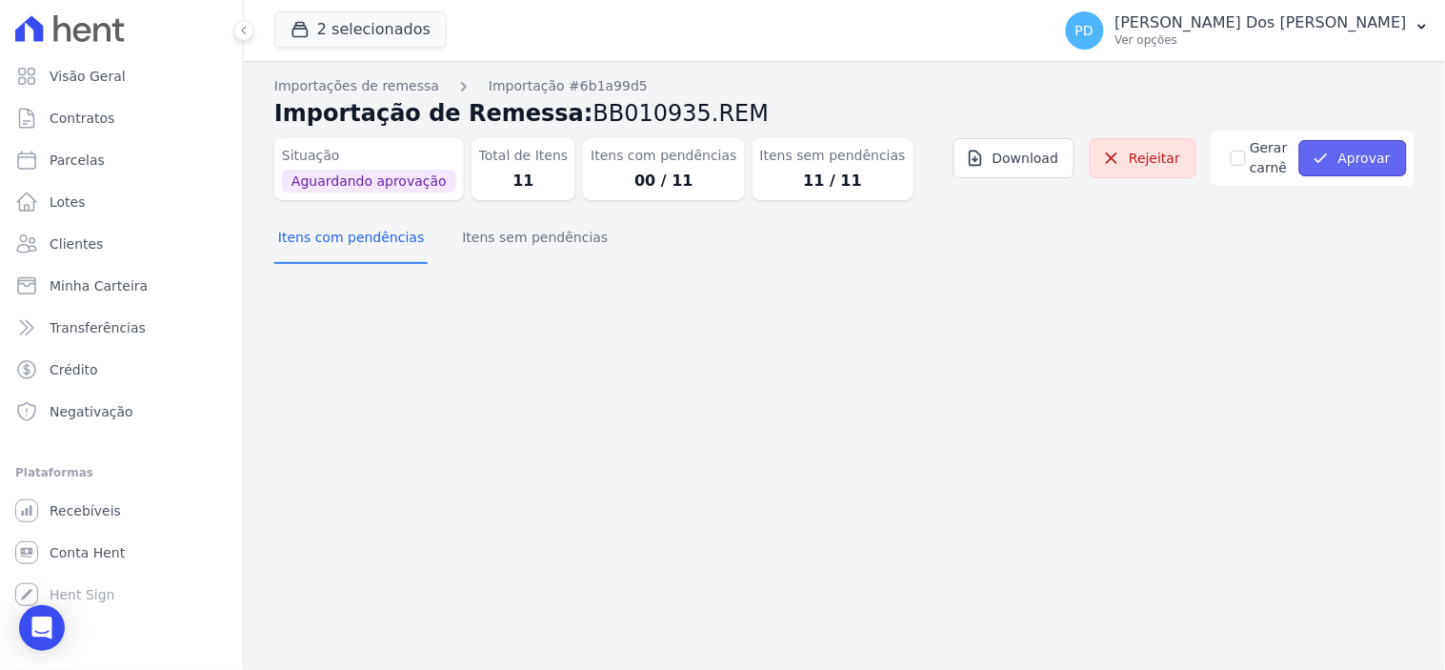
click at [1389, 158] on button "Aprovar" at bounding box center [1353, 158] width 108 height 36
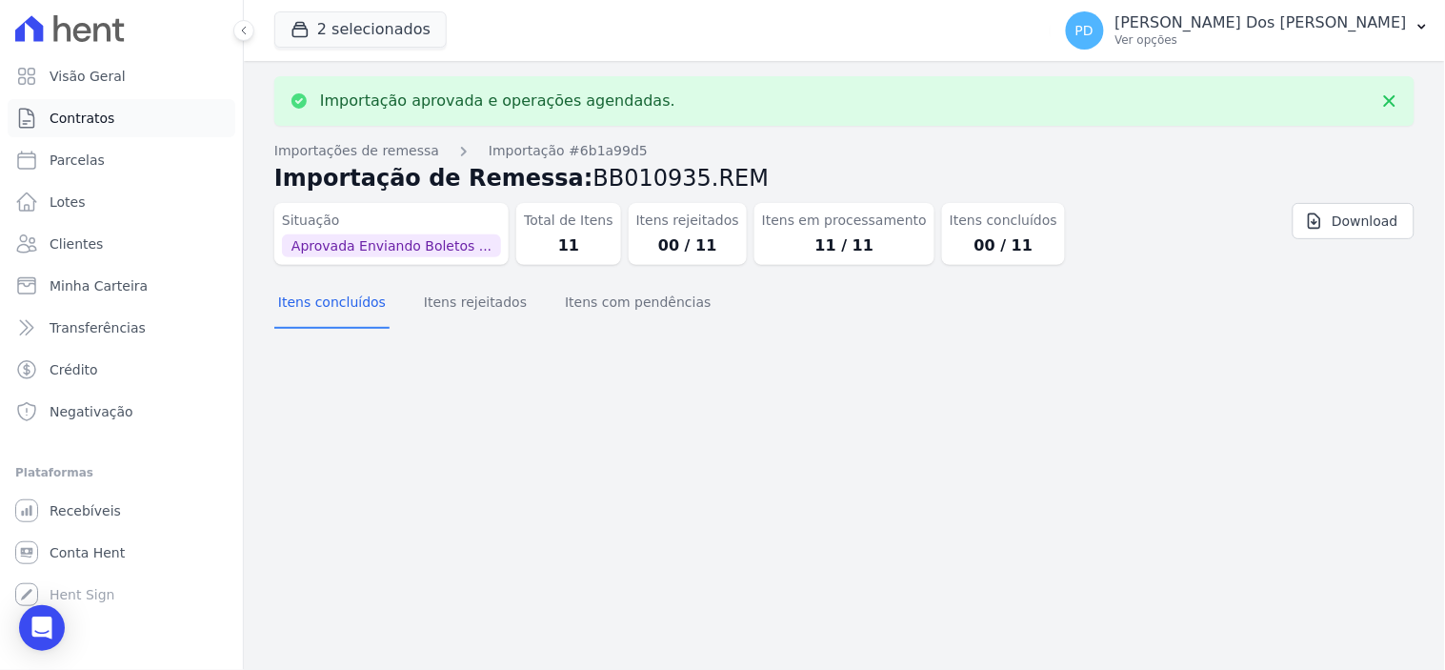
click at [92, 112] on span "Contratos" at bounding box center [82, 118] width 65 height 19
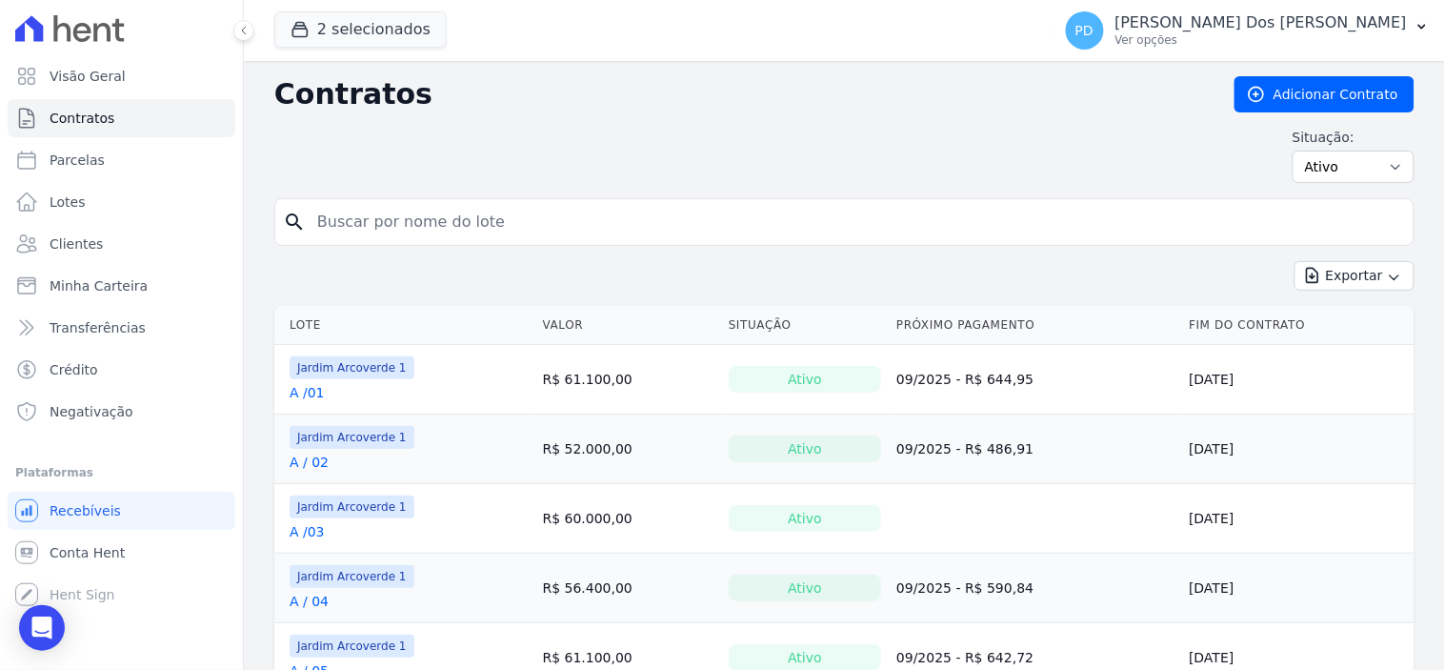
click at [392, 236] on input "search" at bounding box center [856, 222] width 1100 height 38
type input "j / 35"
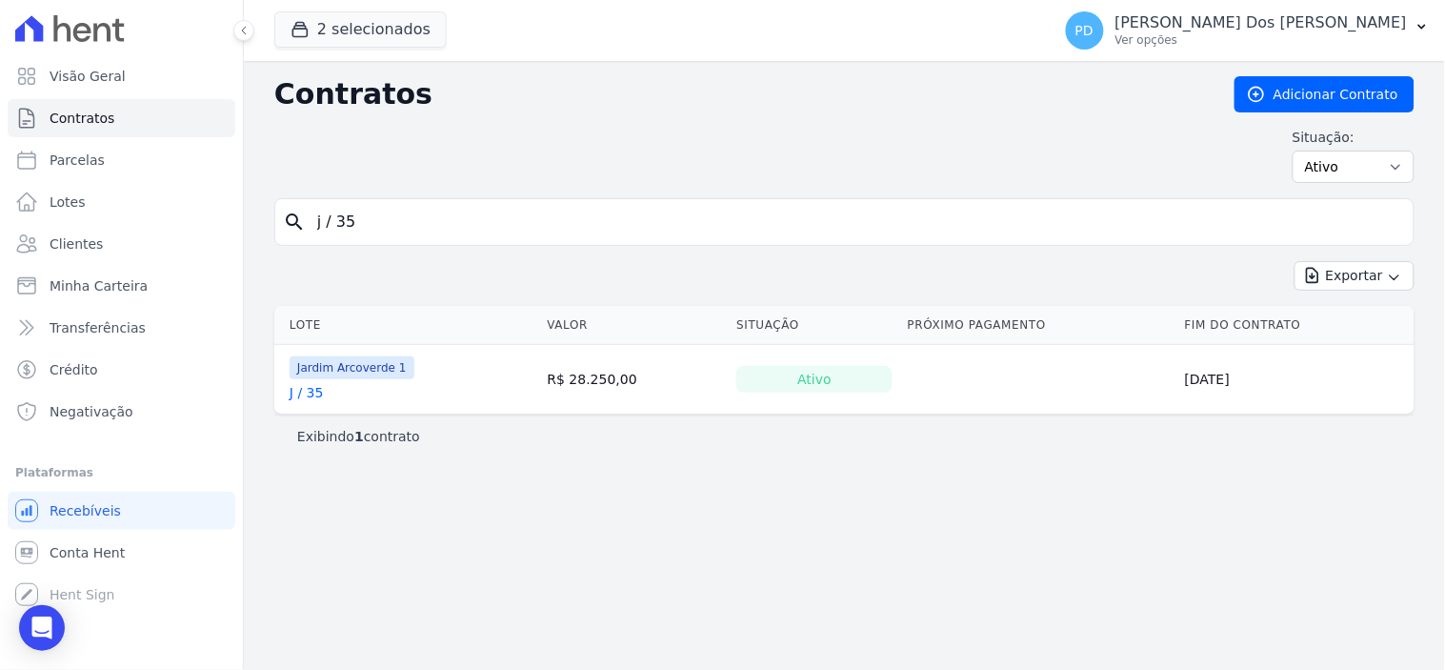
click at [320, 395] on link "J / 35" at bounding box center [307, 392] width 34 height 19
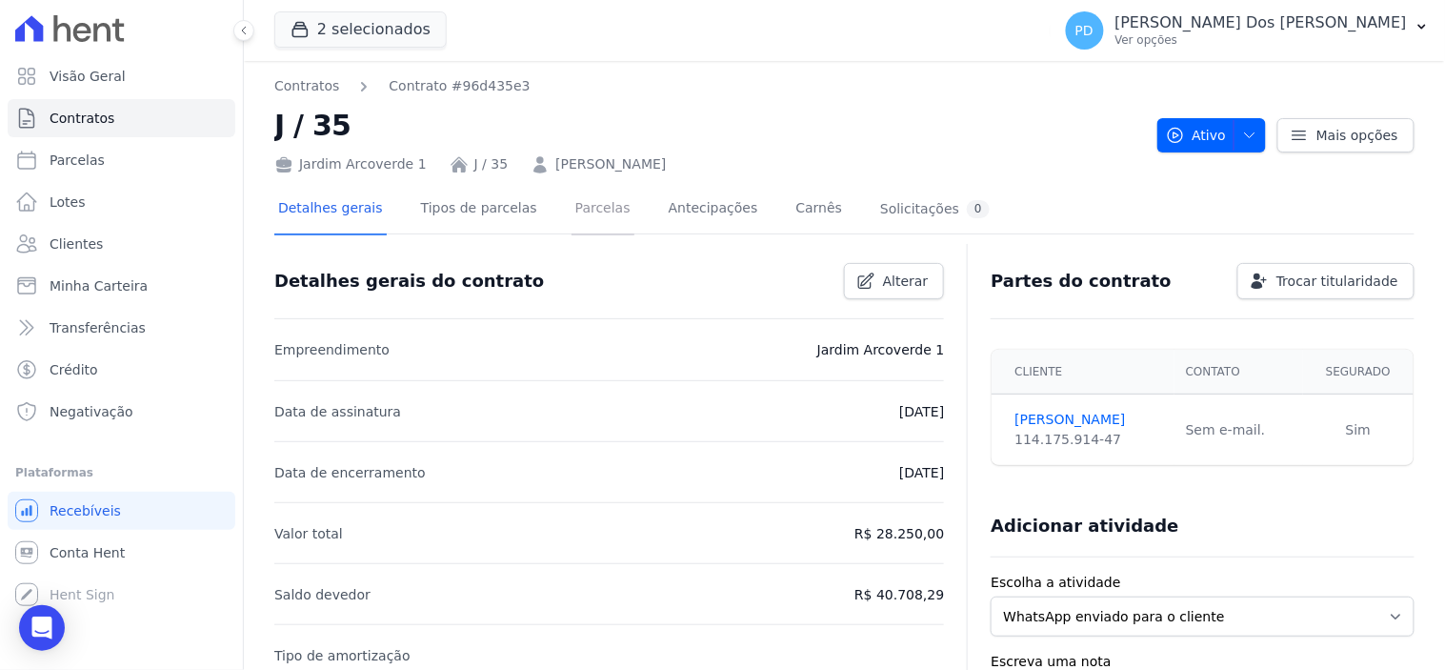
click at [579, 210] on link "Parcelas" at bounding box center [602, 210] width 63 height 50
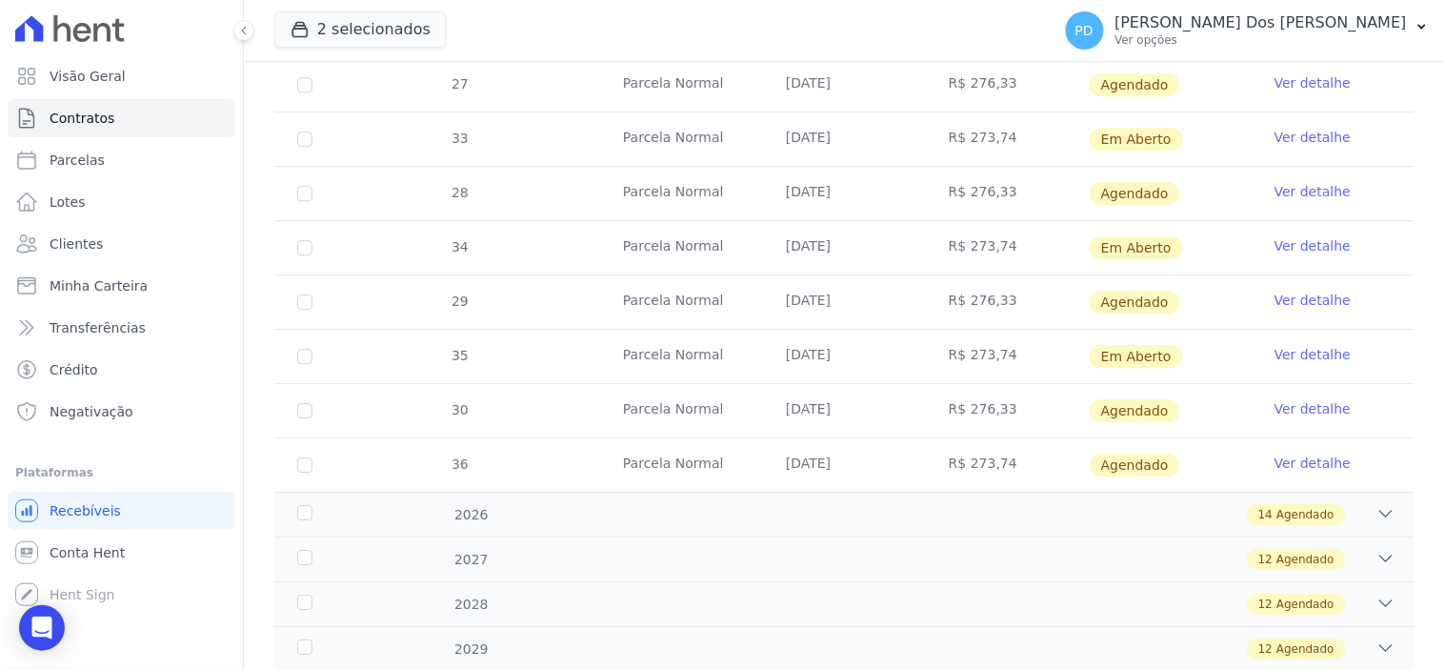
scroll to position [1375, 0]
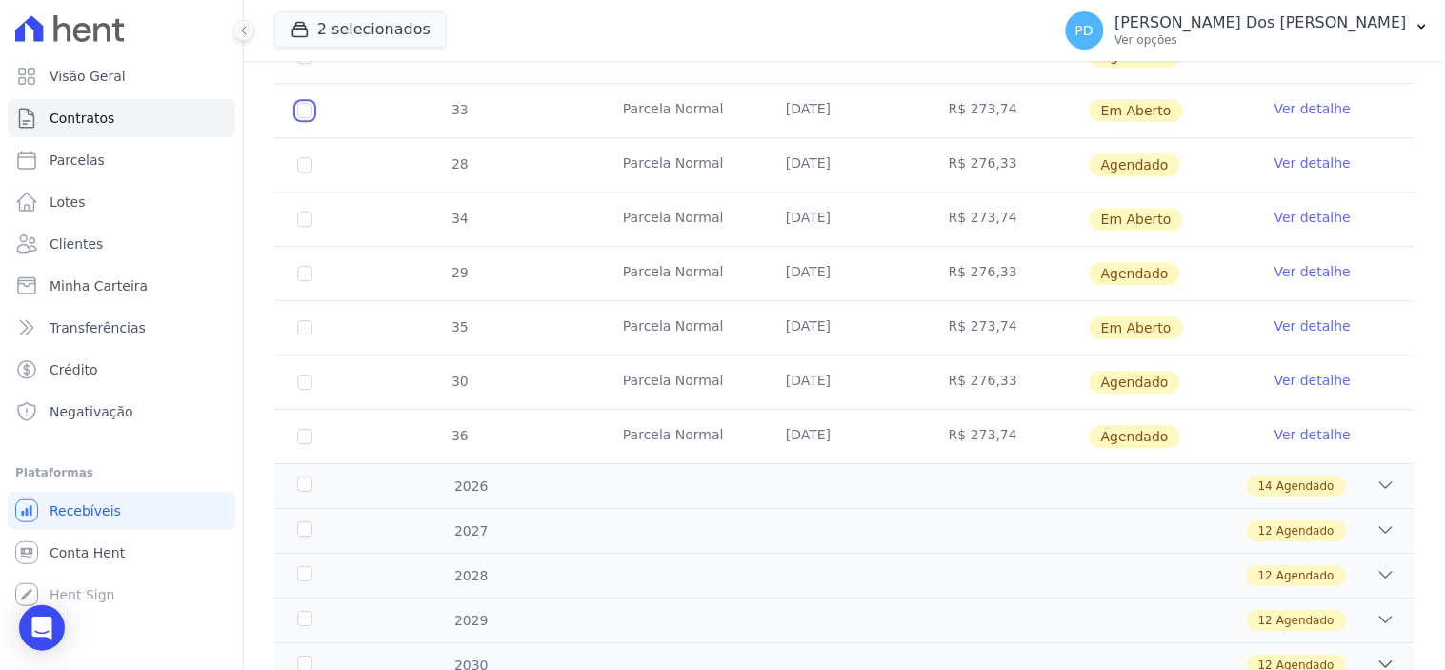
click at [308, 105] on input "checkbox" at bounding box center [304, 110] width 15 height 15
checkbox input "true"
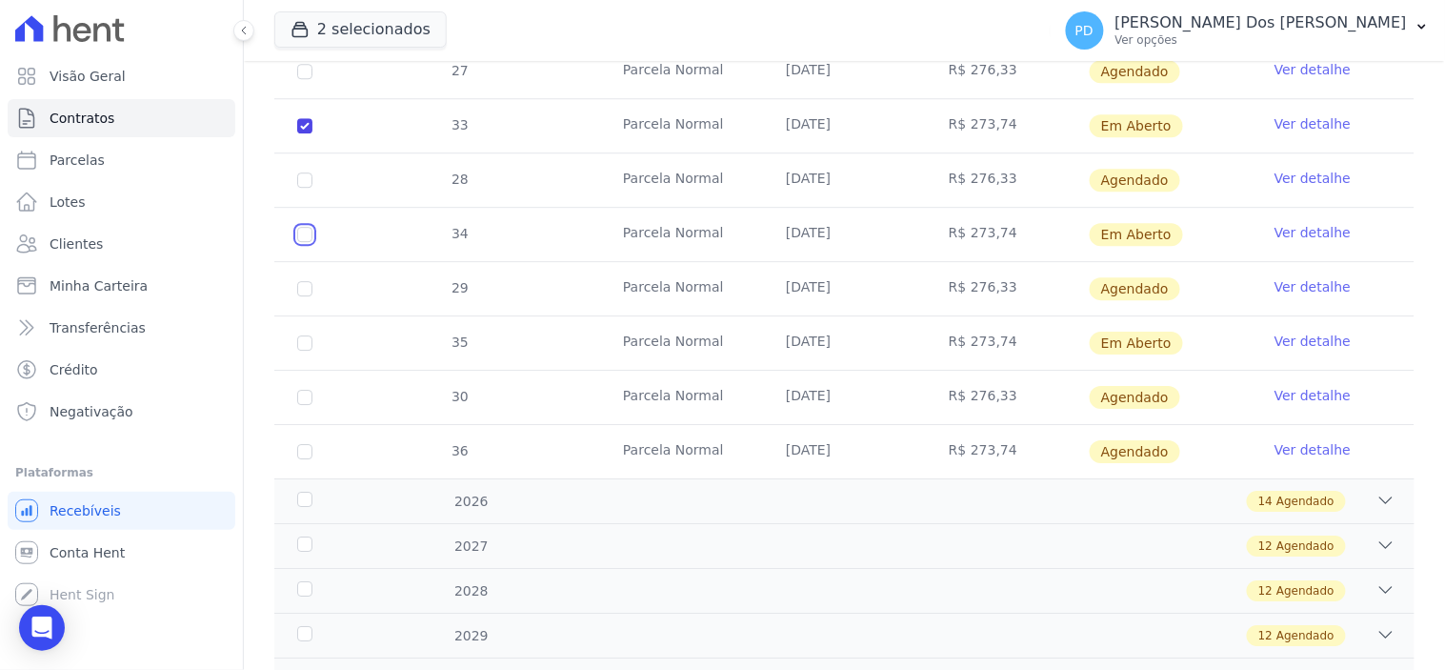
click at [302, 133] on input "checkbox" at bounding box center [304, 125] width 15 height 15
checkbox input "true"
click at [301, 133] on input "checkbox" at bounding box center [304, 125] width 15 height 15
checkbox input "true"
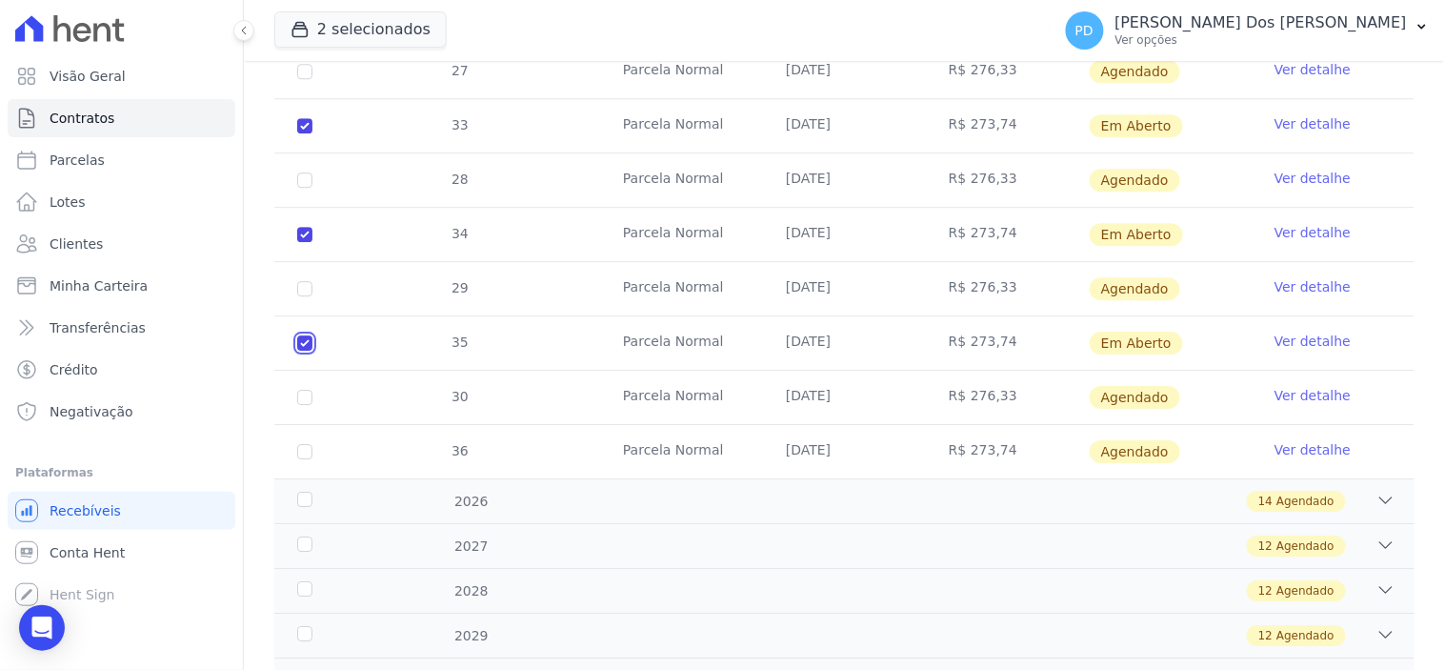
checkbox input "true"
click at [300, 491] on div "2026" at bounding box center [343, 501] width 100 height 20
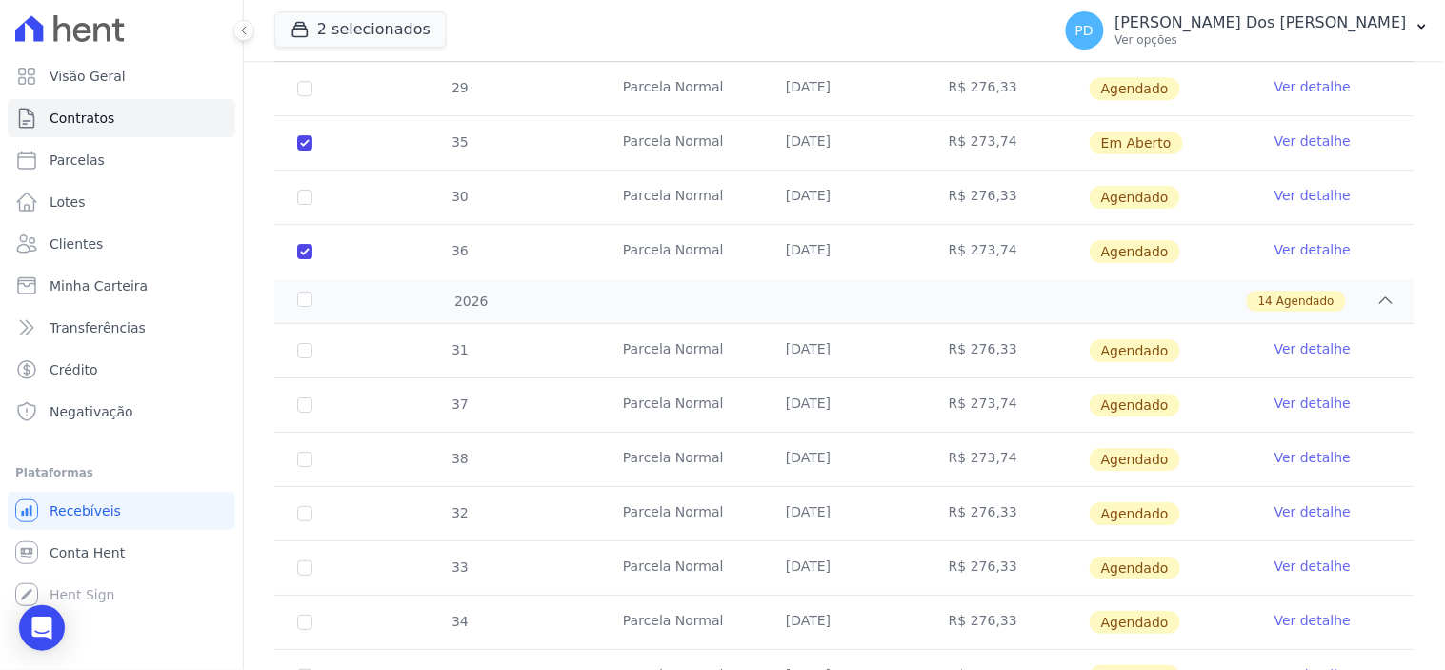
scroll to position [1692, 0]
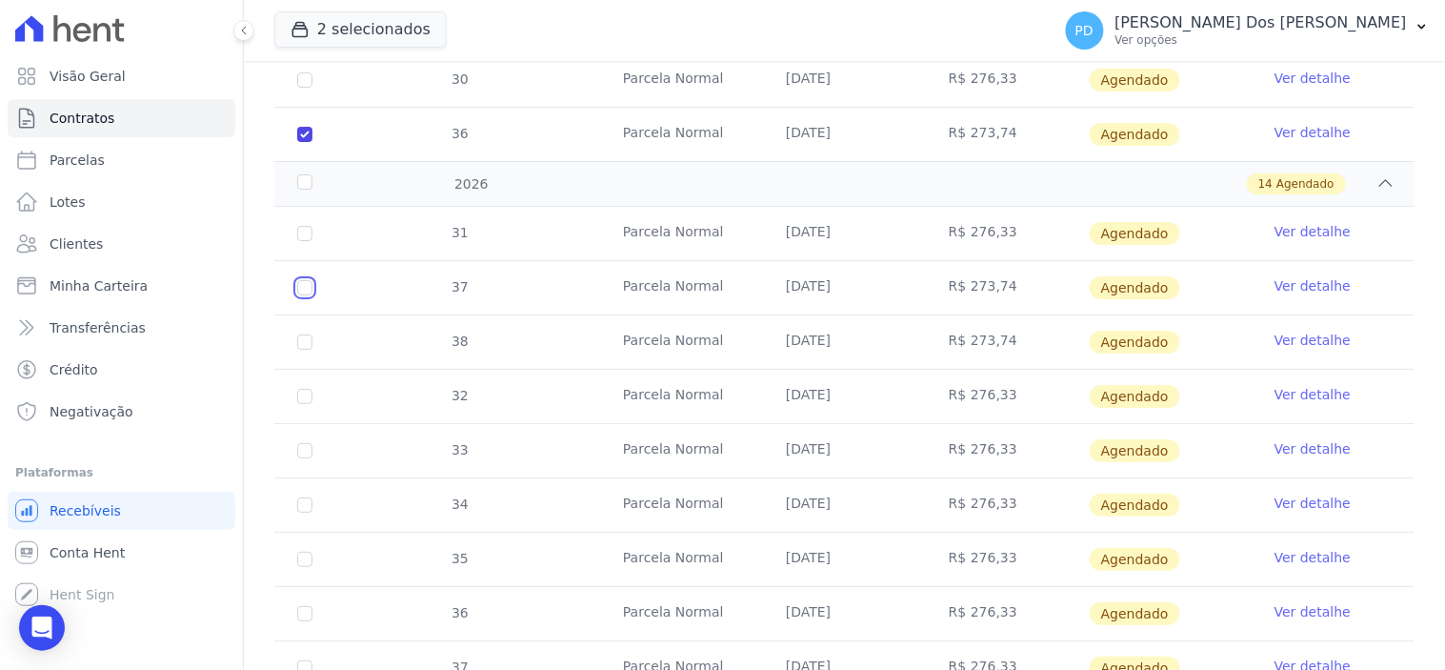
click at [303, 241] on input "checkbox" at bounding box center [304, 233] width 15 height 15
checkbox input "true"
click at [306, 241] on input "checkbox" at bounding box center [304, 233] width 15 height 15
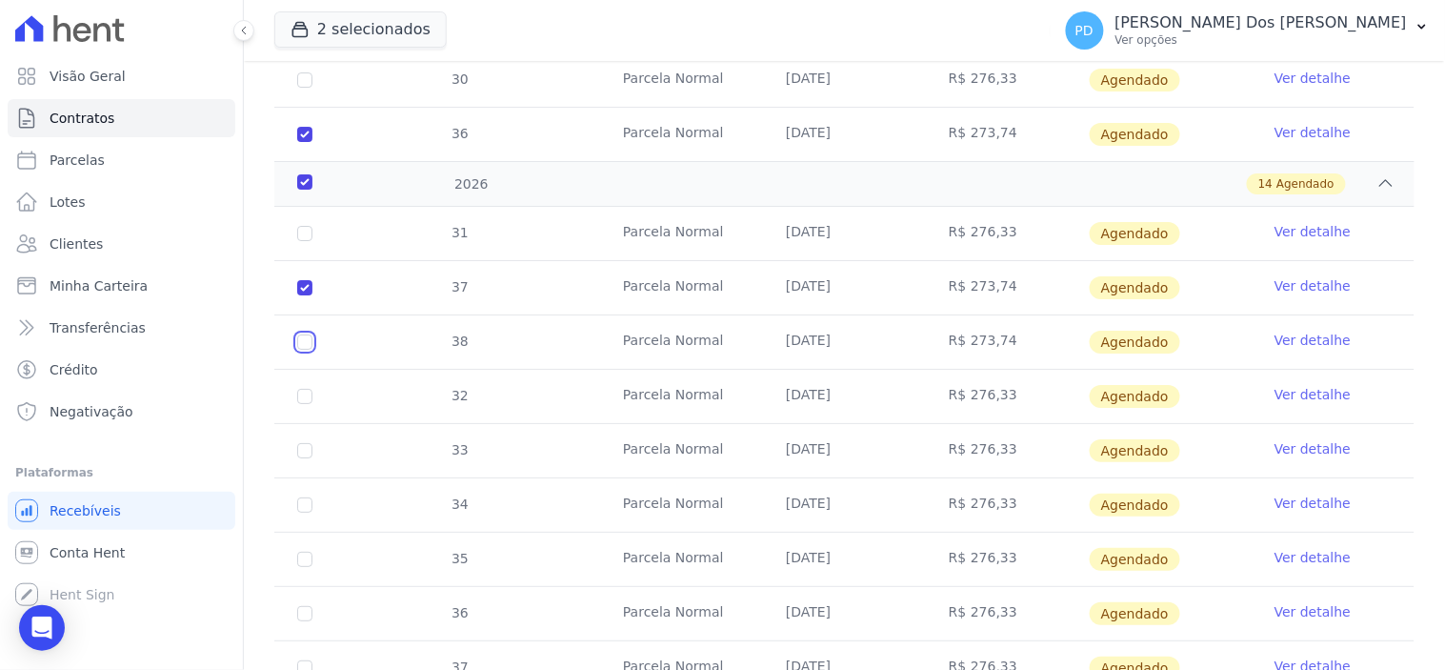
checkbox input "true"
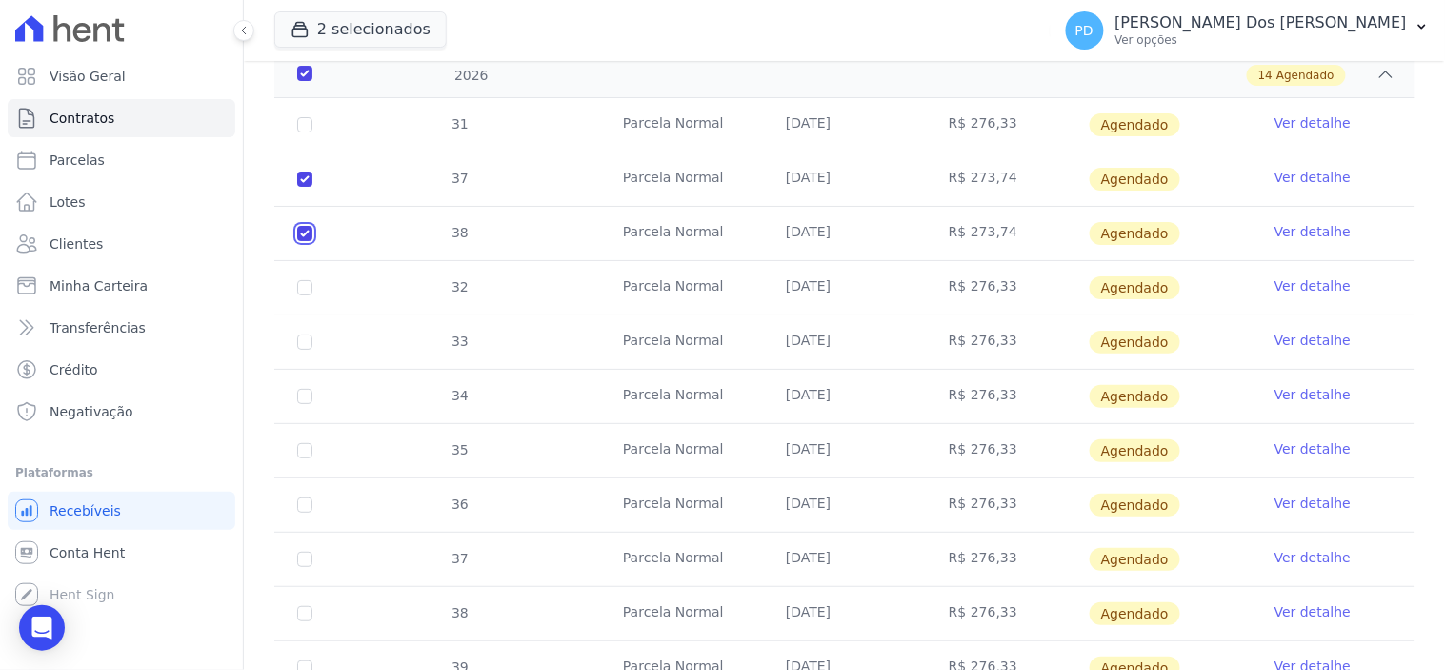
scroll to position [1907, 0]
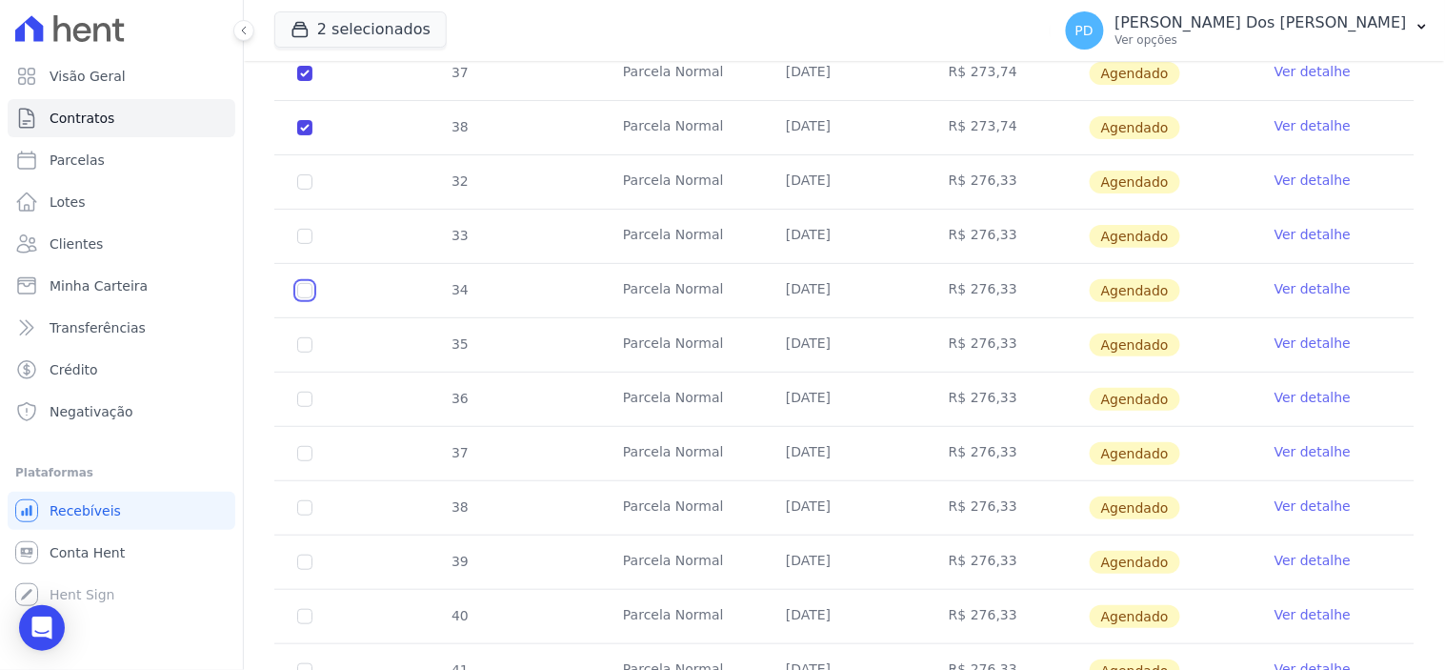
click at [303, 27] on input "checkbox" at bounding box center [304, 18] width 15 height 15
checkbox input "true"
click at [303, 27] on input "checkbox" at bounding box center [304, 18] width 15 height 15
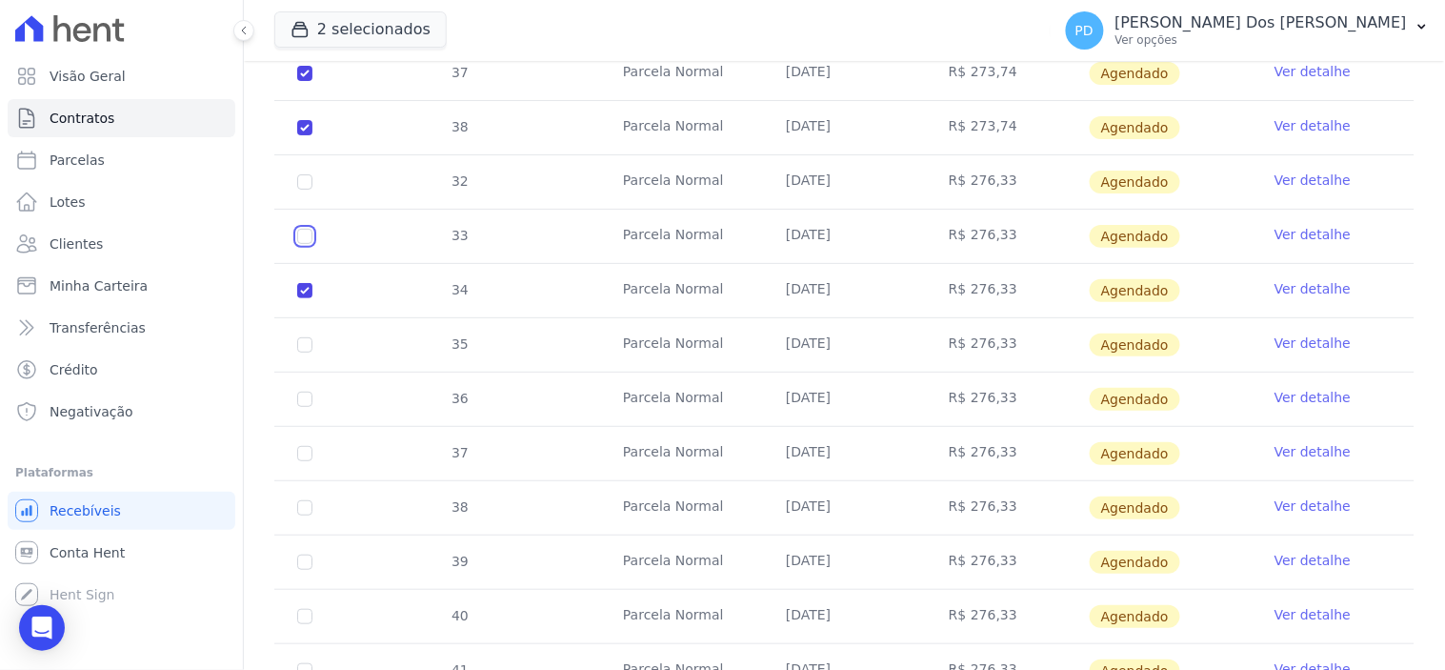
checkbox input "true"
drag, startPoint x: 301, startPoint y: 217, endPoint x: 300, endPoint y: 231, distance: 14.3
click at [300, 27] on input "checkbox" at bounding box center [304, 18] width 15 height 15
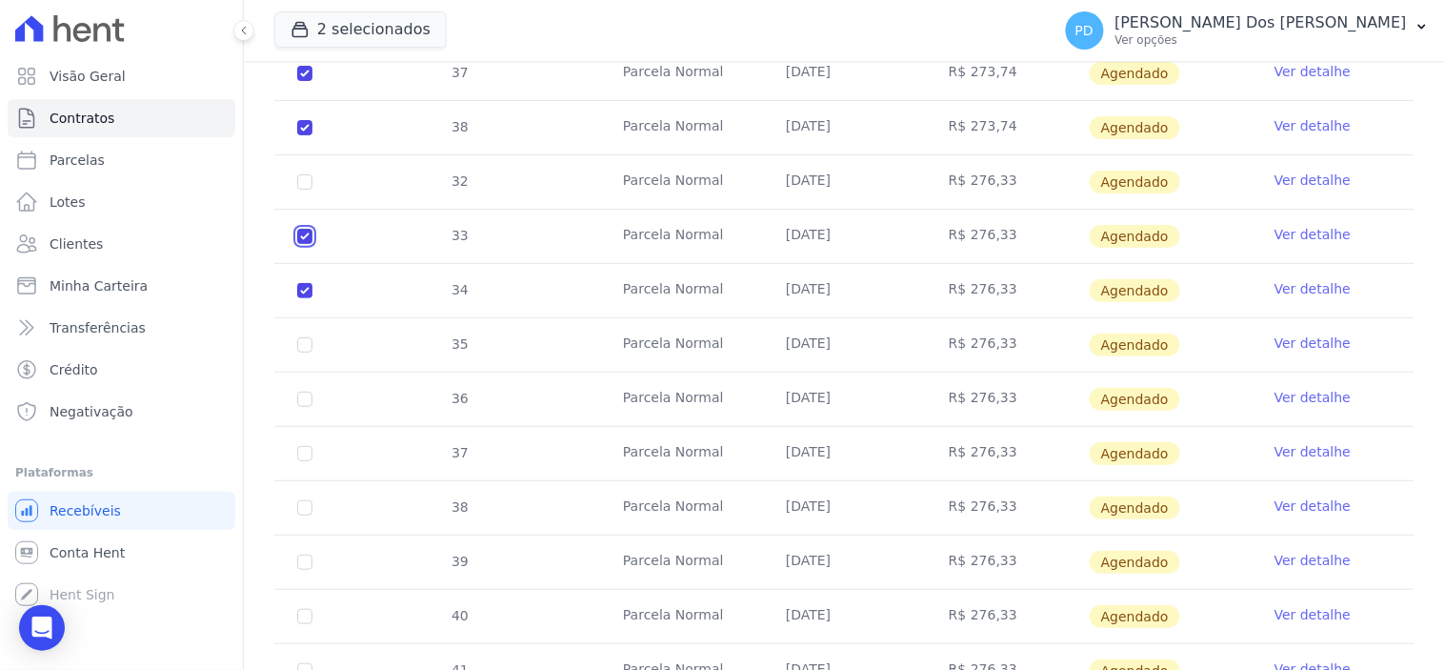
checkbox input "false"
checkbox input "true"
click at [302, 27] on input "checkbox" at bounding box center [304, 18] width 15 height 15
checkbox input "false"
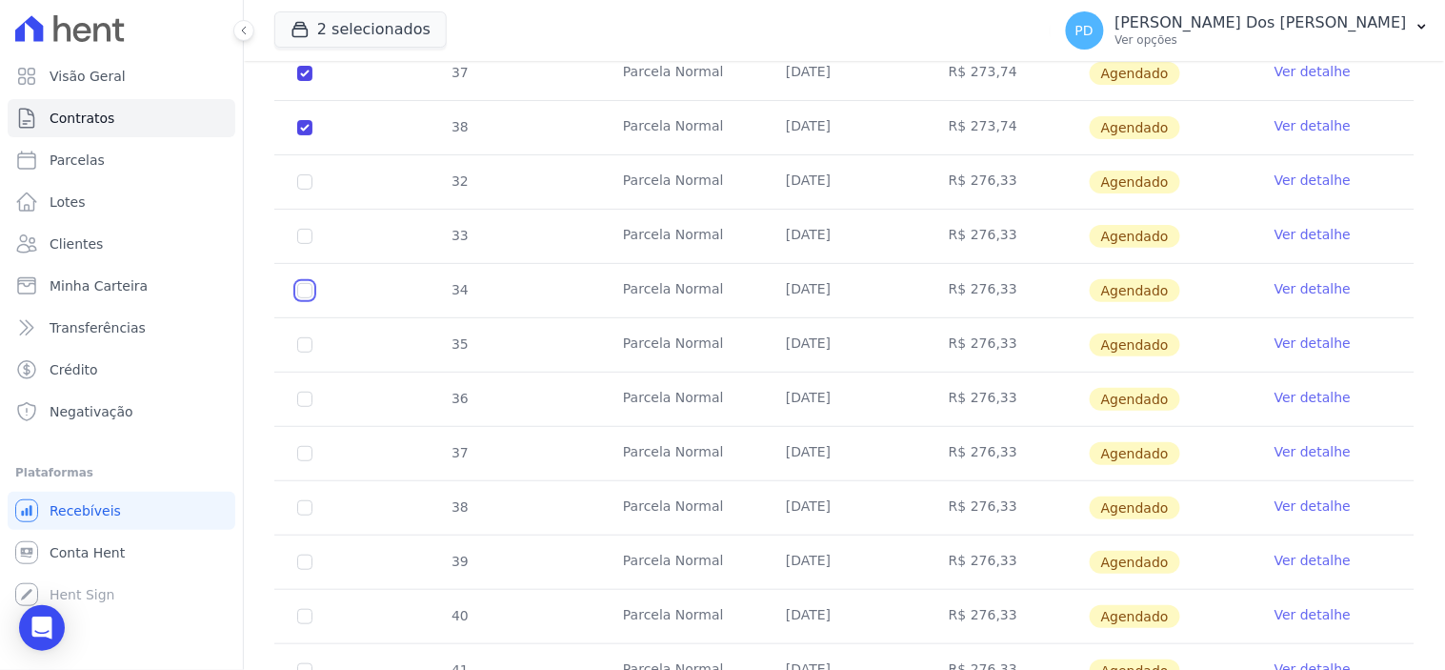
checkbox input "true"
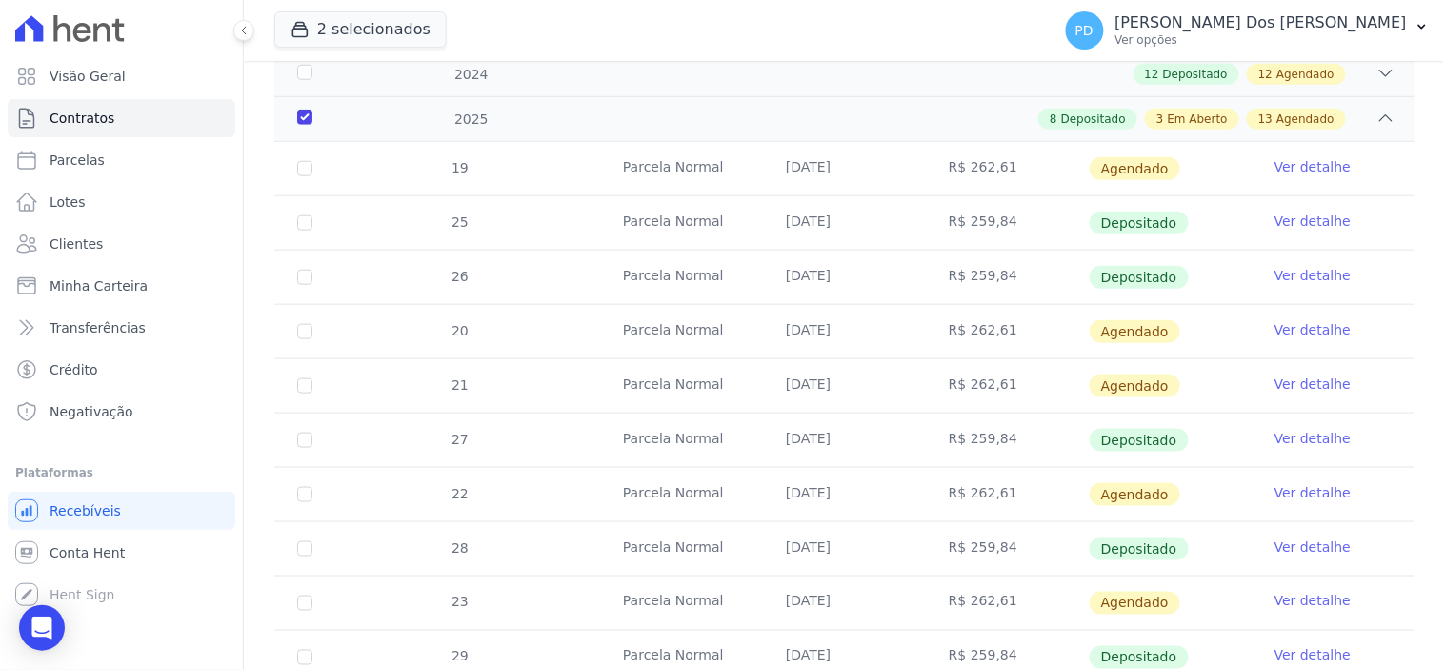
scroll to position [0, 0]
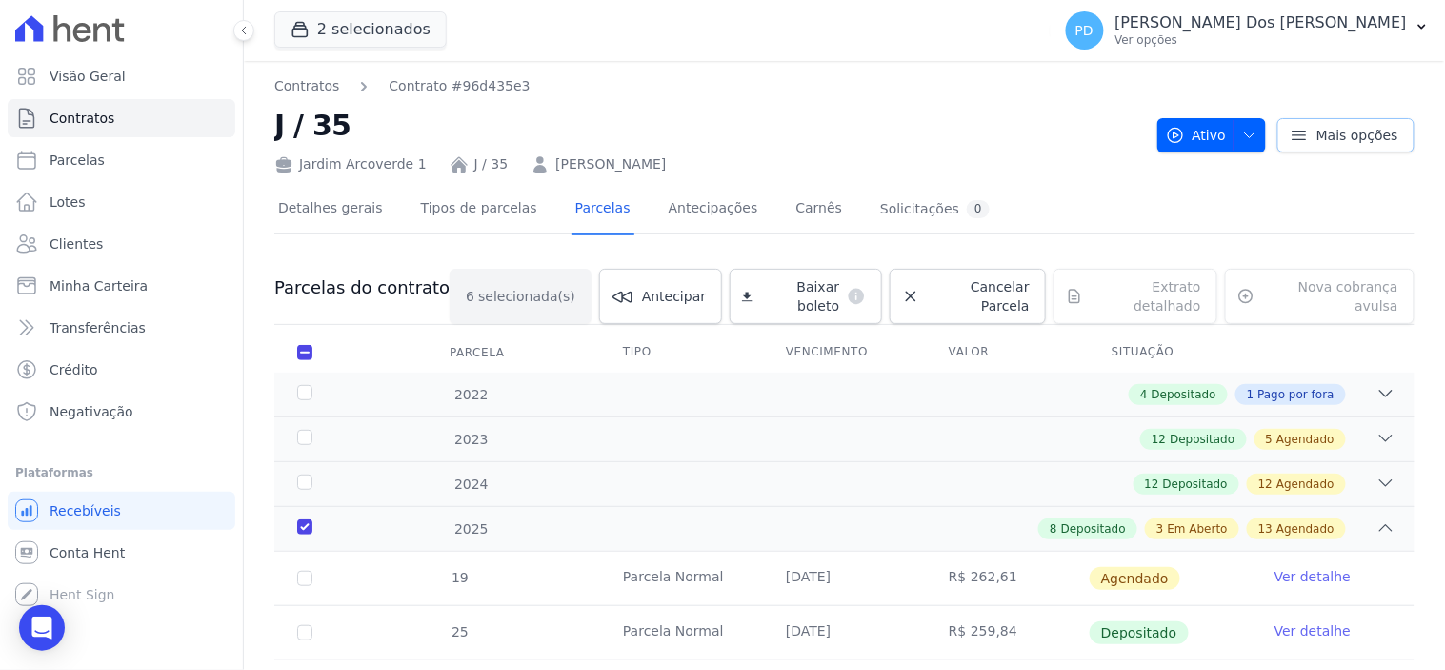
click at [1346, 134] on span "Mais opções" at bounding box center [1357, 135] width 82 height 19
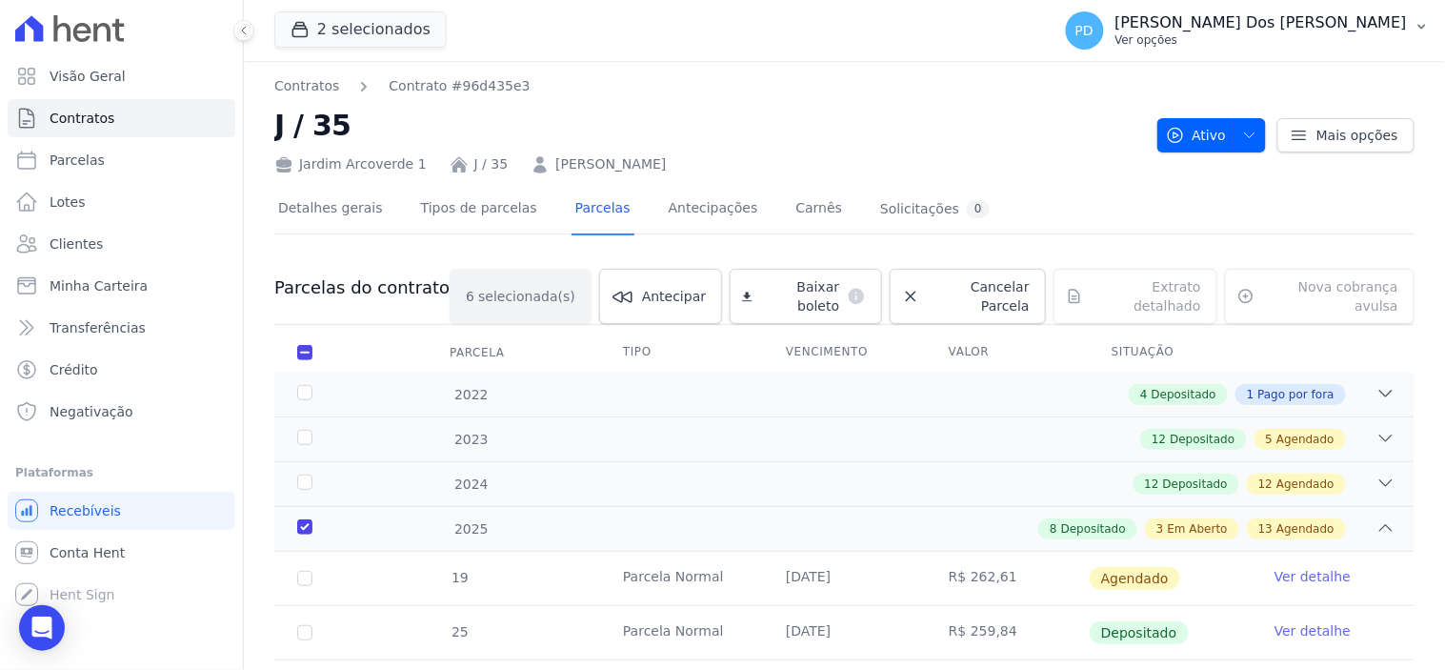
click at [1429, 30] on icon "button" at bounding box center [1421, 26] width 15 height 15
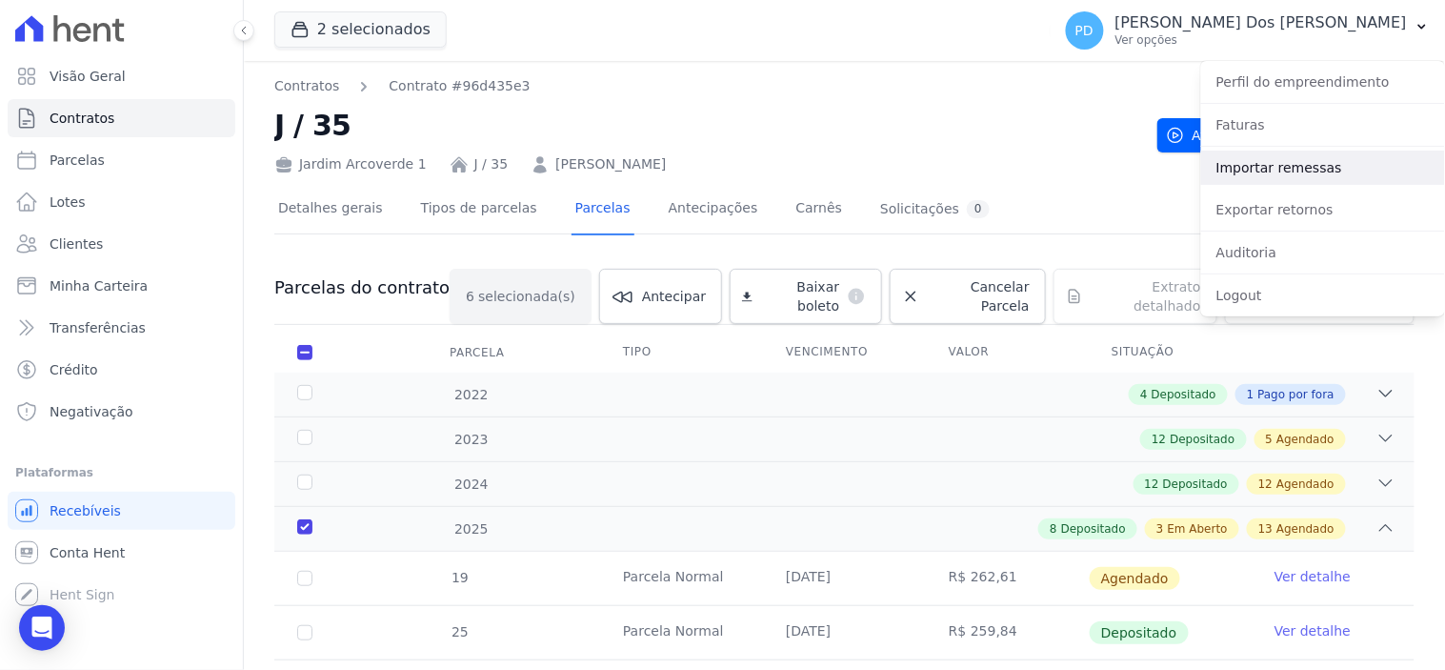
click at [1277, 173] on link "Importar remessas" at bounding box center [1323, 167] width 244 height 34
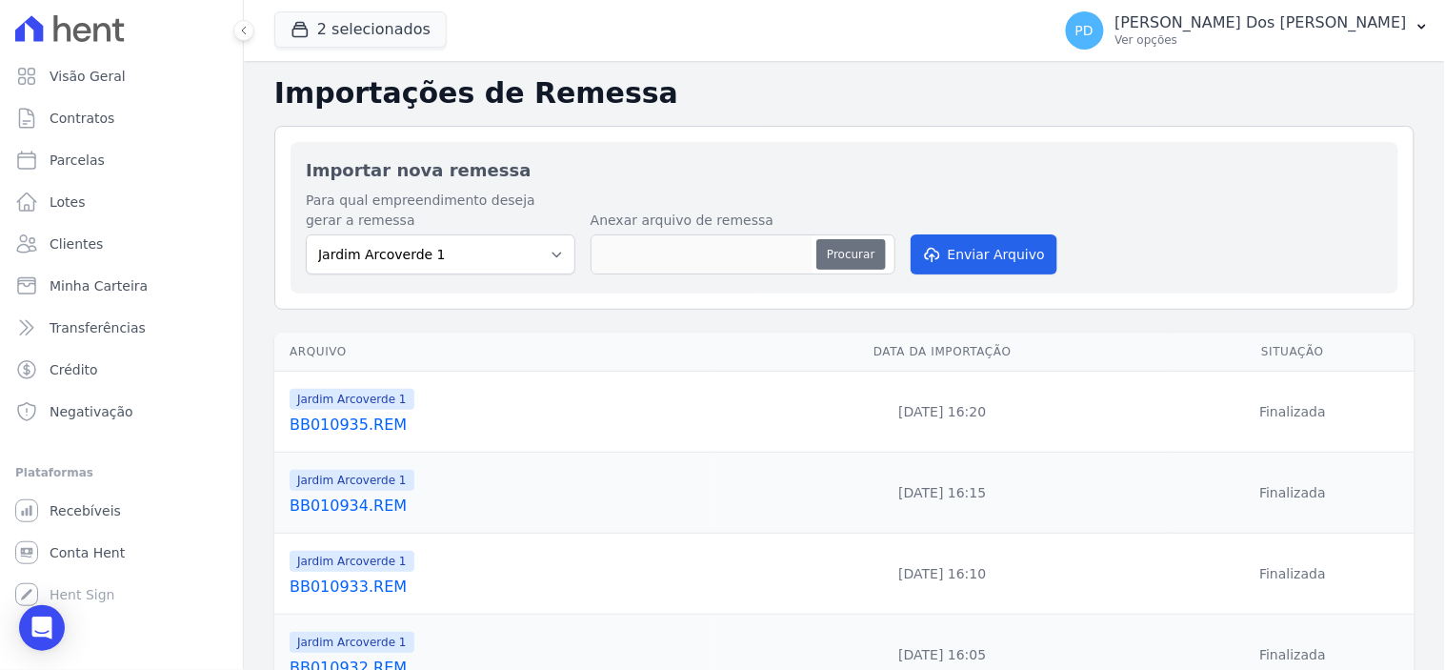
click at [858, 251] on button "Procurar" at bounding box center [850, 254] width 69 height 30
type input "BB010935.REM"
click at [1023, 255] on button "Enviar Arquivo" at bounding box center [984, 254] width 147 height 40
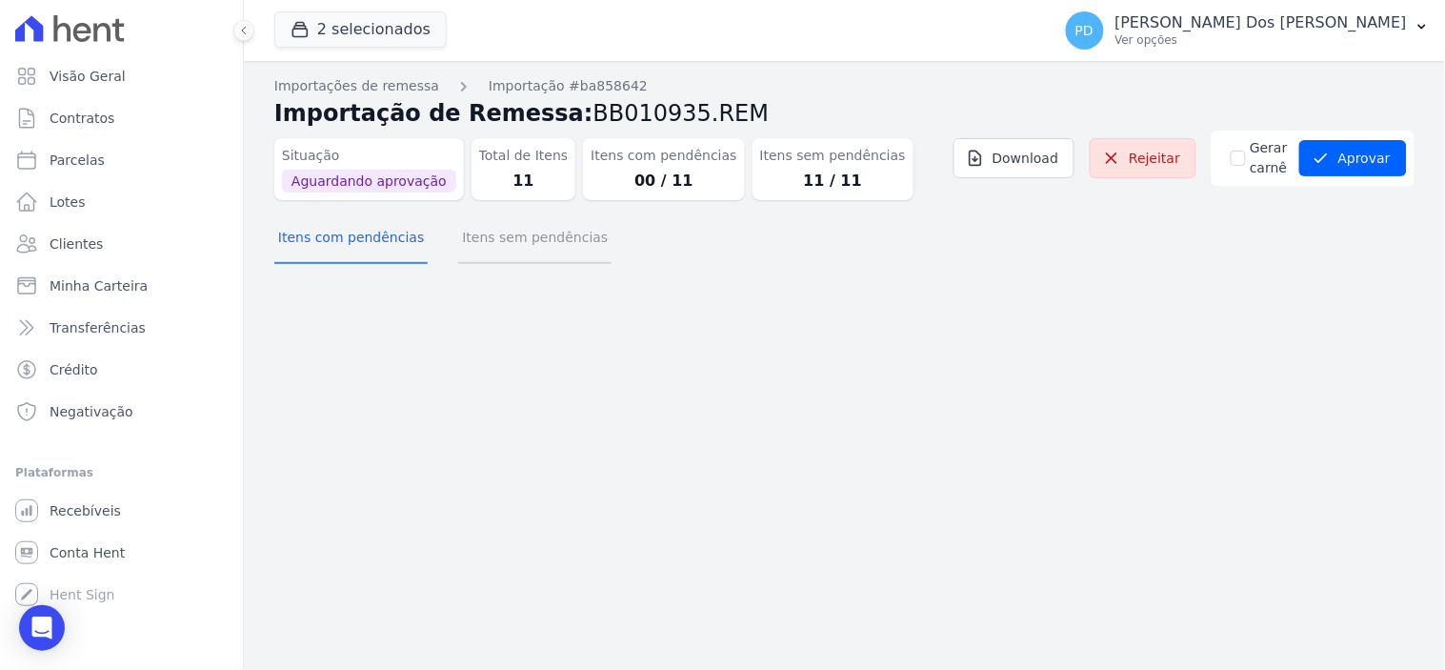
click at [547, 244] on button "Itens sem pendências" at bounding box center [534, 239] width 153 height 50
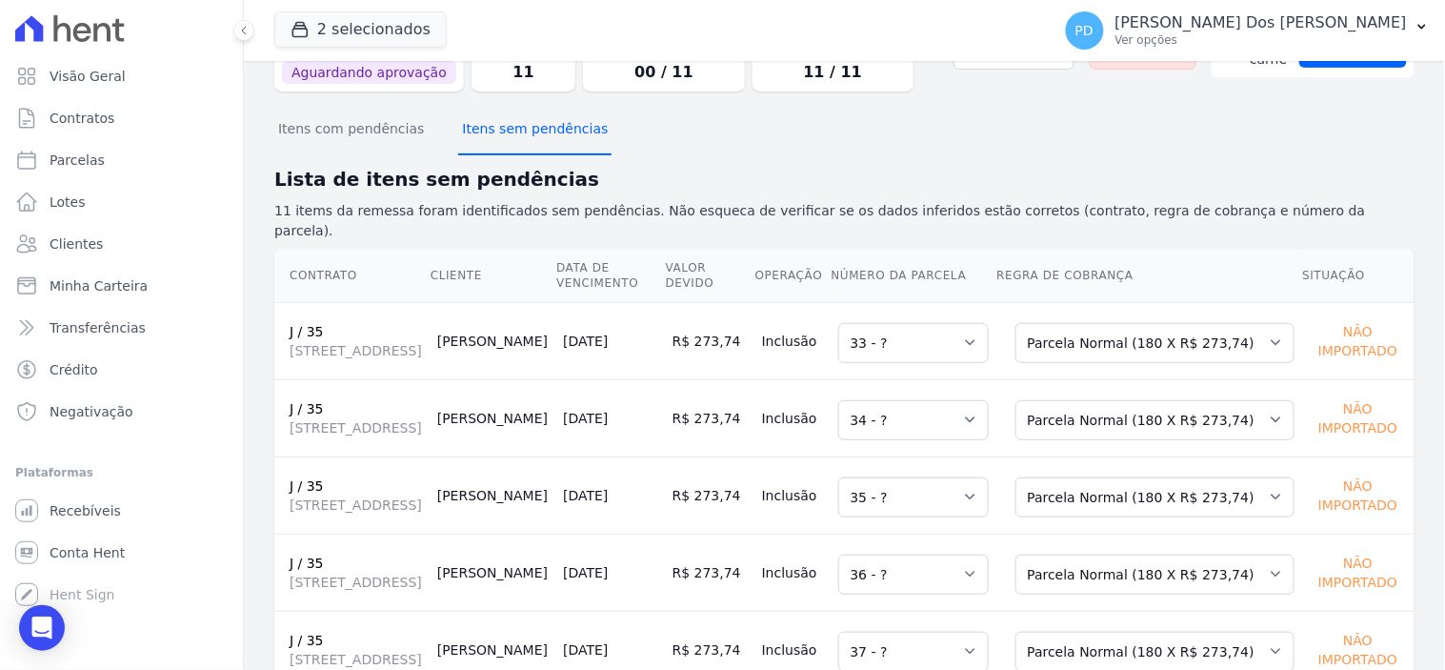
scroll to position [211, 0]
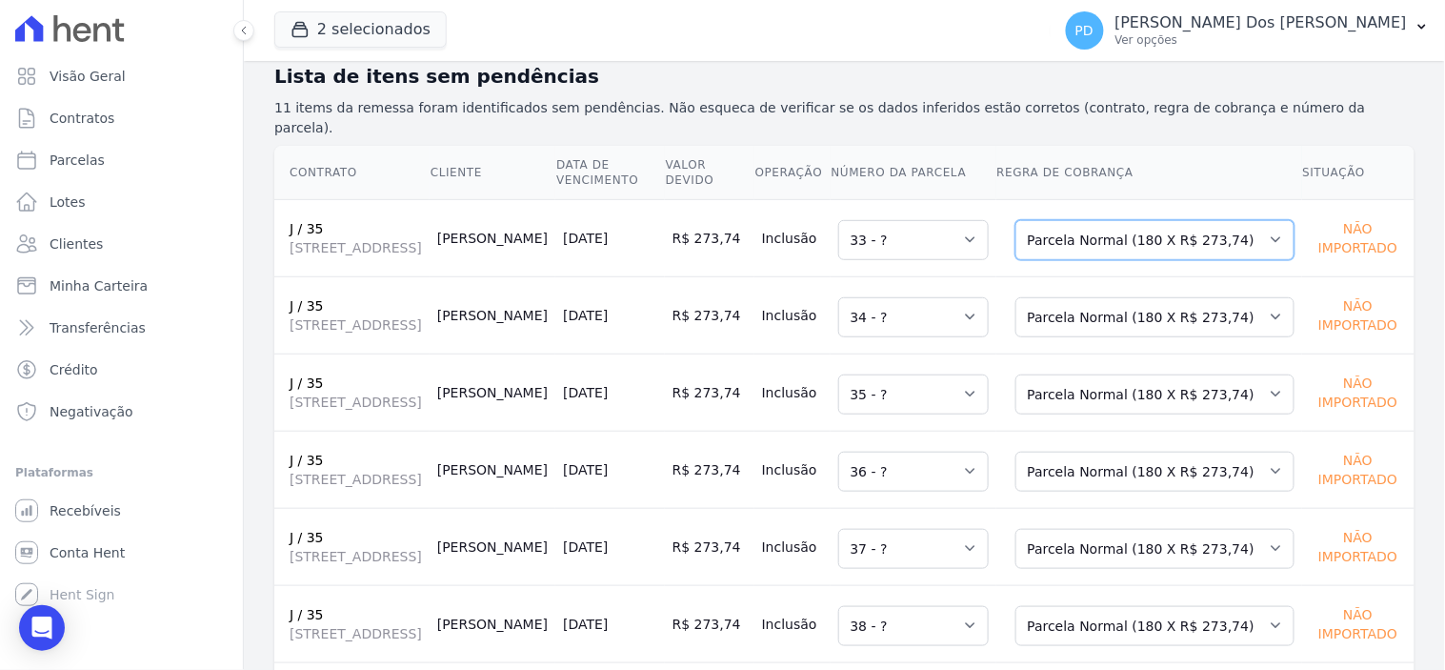
click at [1182, 227] on select "Selecione uma Nova Parcela Avulsa Parcela Avulsa Existente Sinal (4 X R$ 361,25…" at bounding box center [1154, 240] width 279 height 40
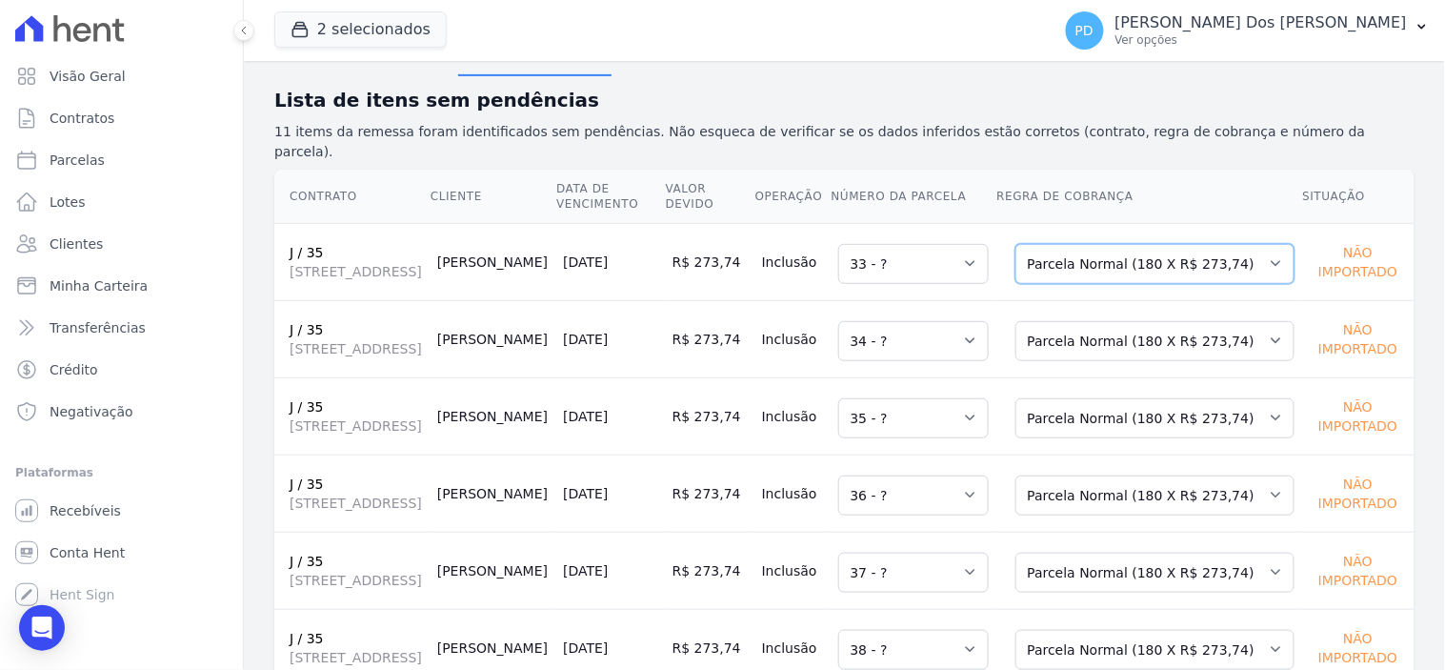
scroll to position [0, 0]
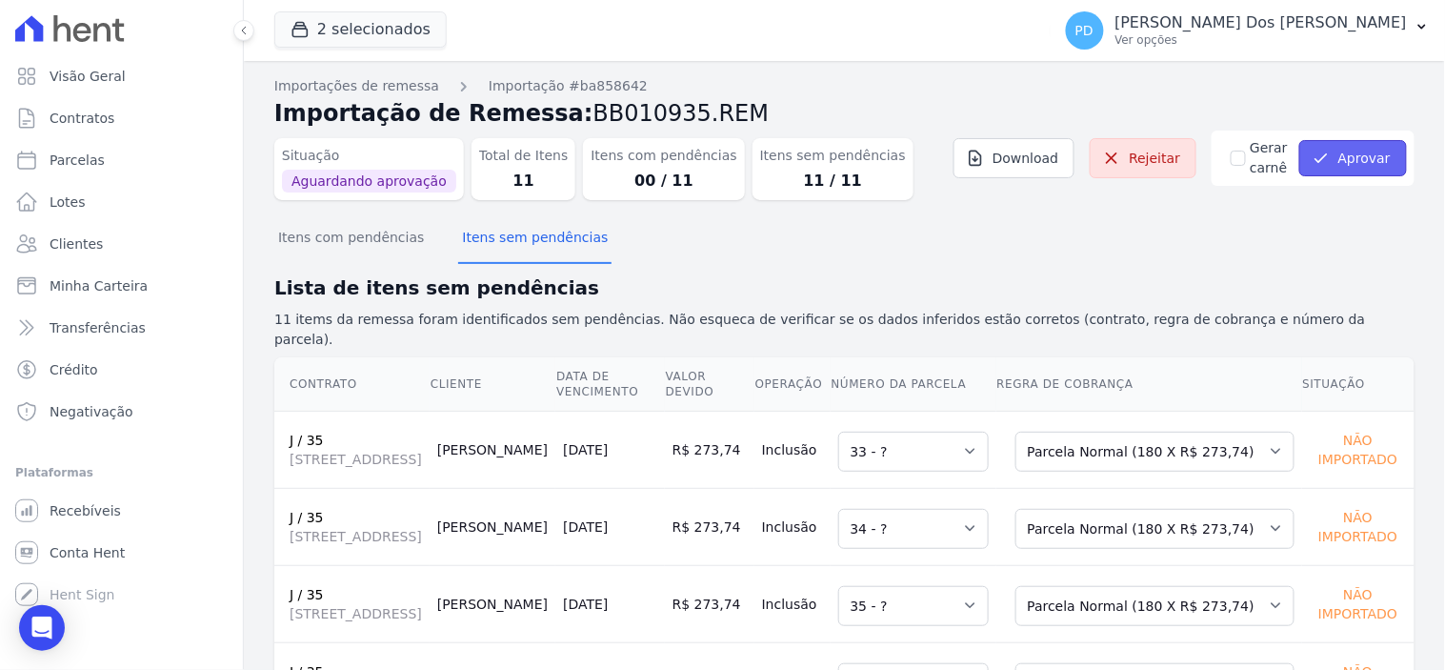
click at [1329, 155] on button "Aprovar" at bounding box center [1353, 158] width 108 height 36
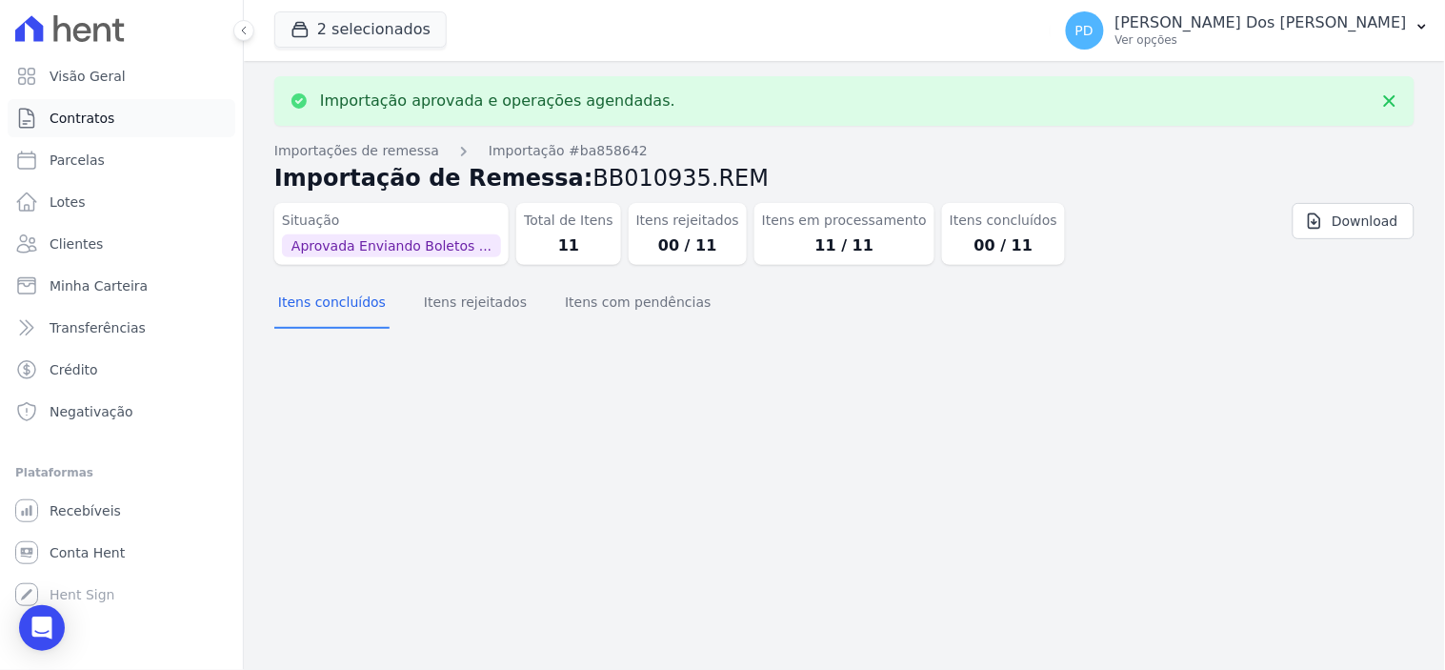
click at [101, 121] on span "Contratos" at bounding box center [82, 118] width 65 height 19
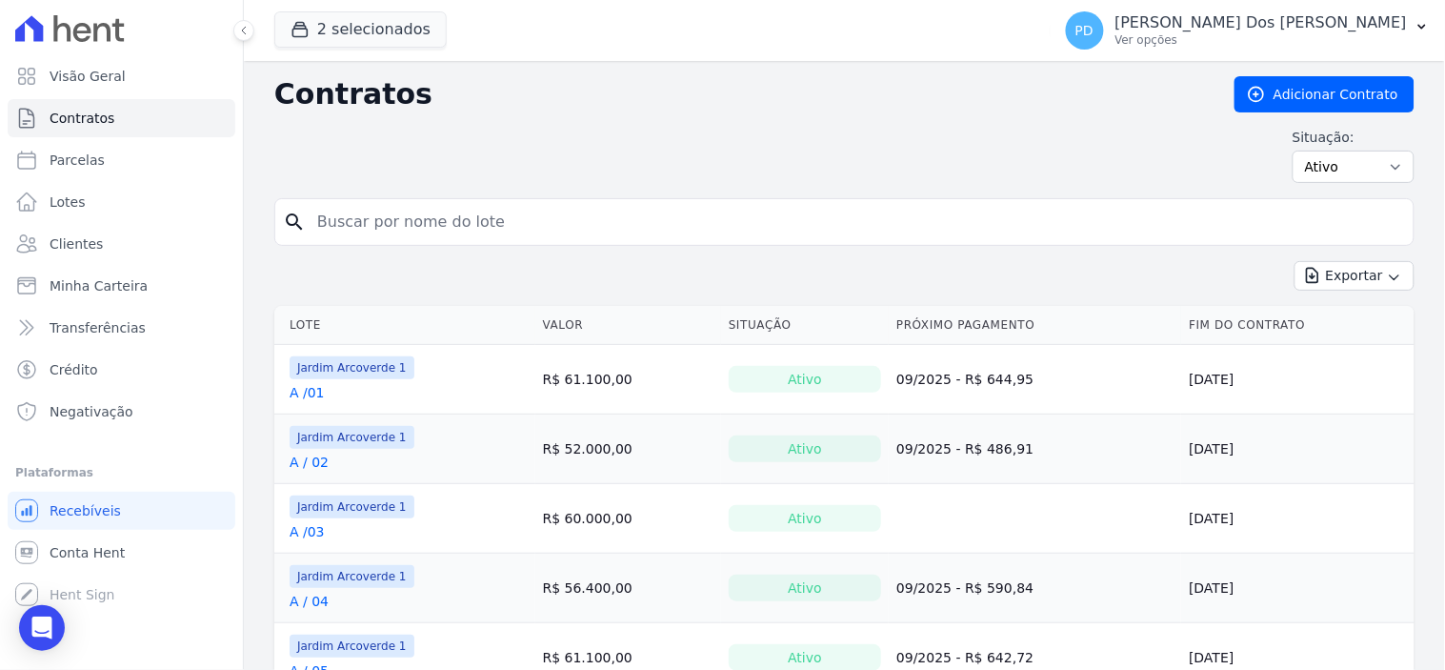
click at [449, 226] on input "search" at bounding box center [856, 222] width 1100 height 38
type input "j / 35"
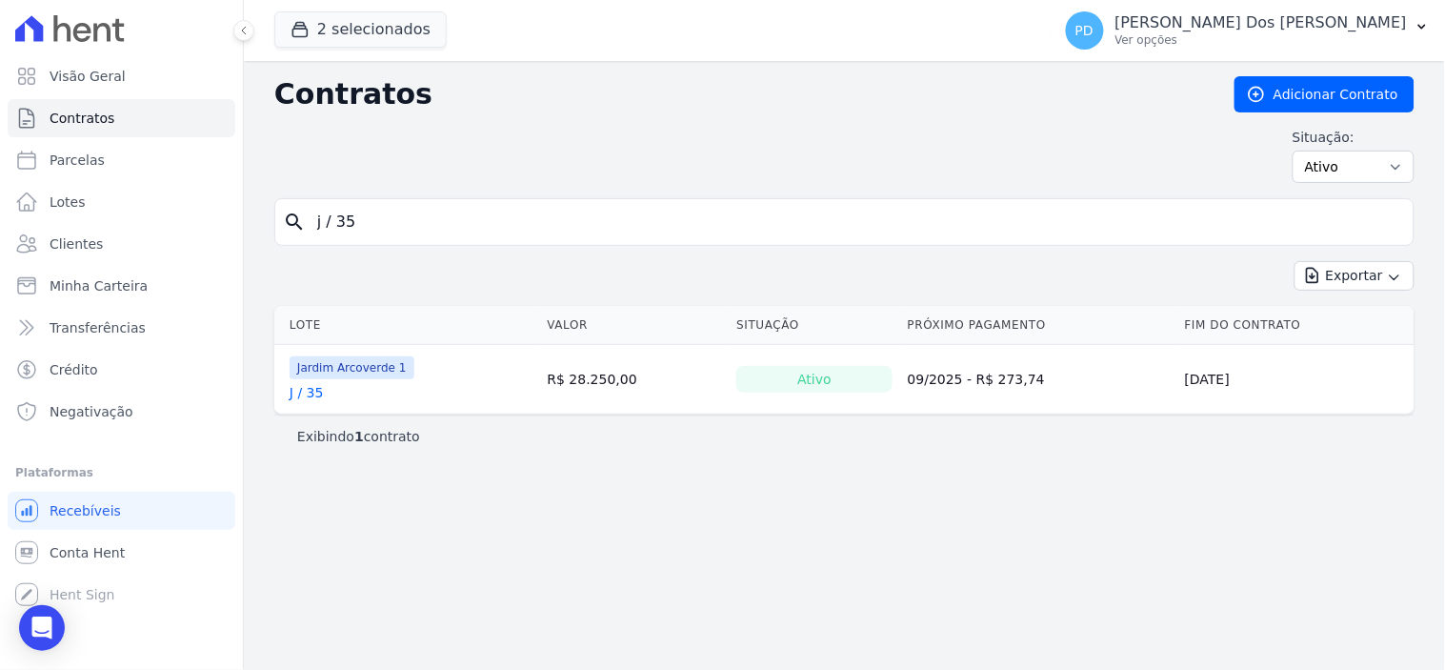
click at [319, 393] on link "J / 35" at bounding box center [307, 392] width 34 height 19
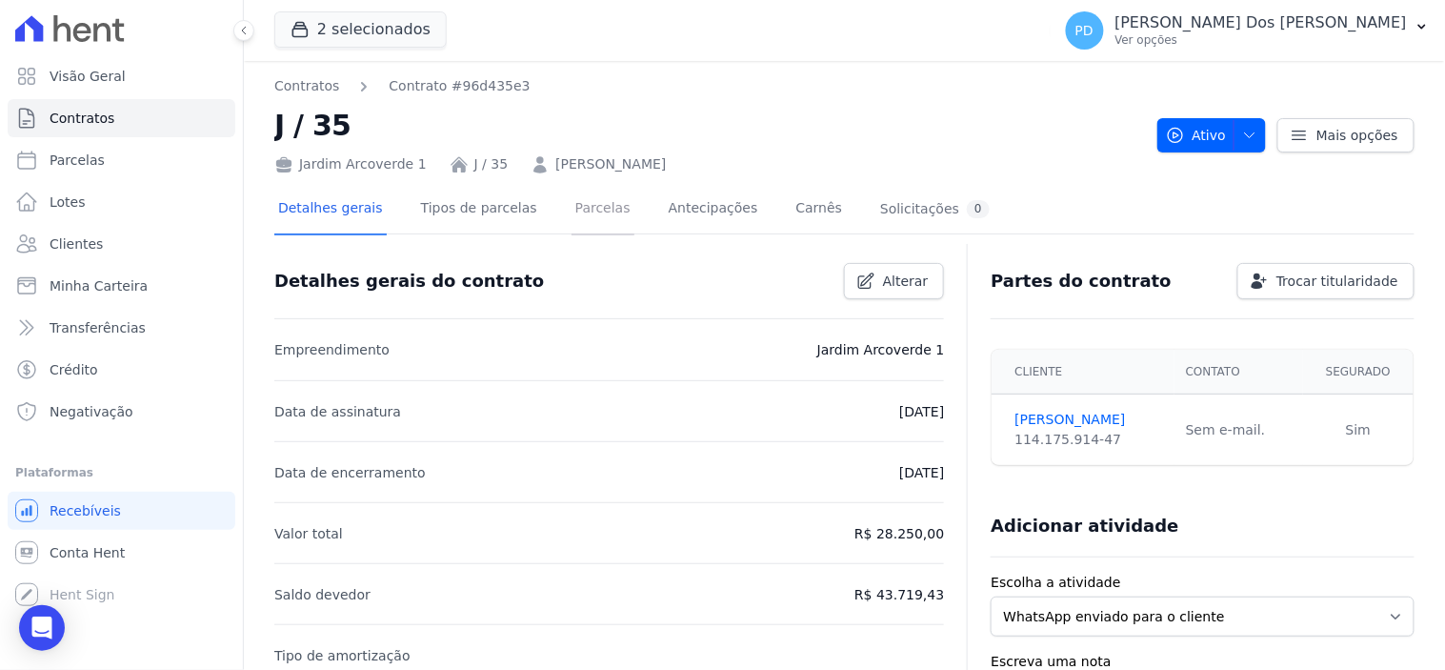
click at [579, 212] on link "Parcelas" at bounding box center [602, 210] width 63 height 50
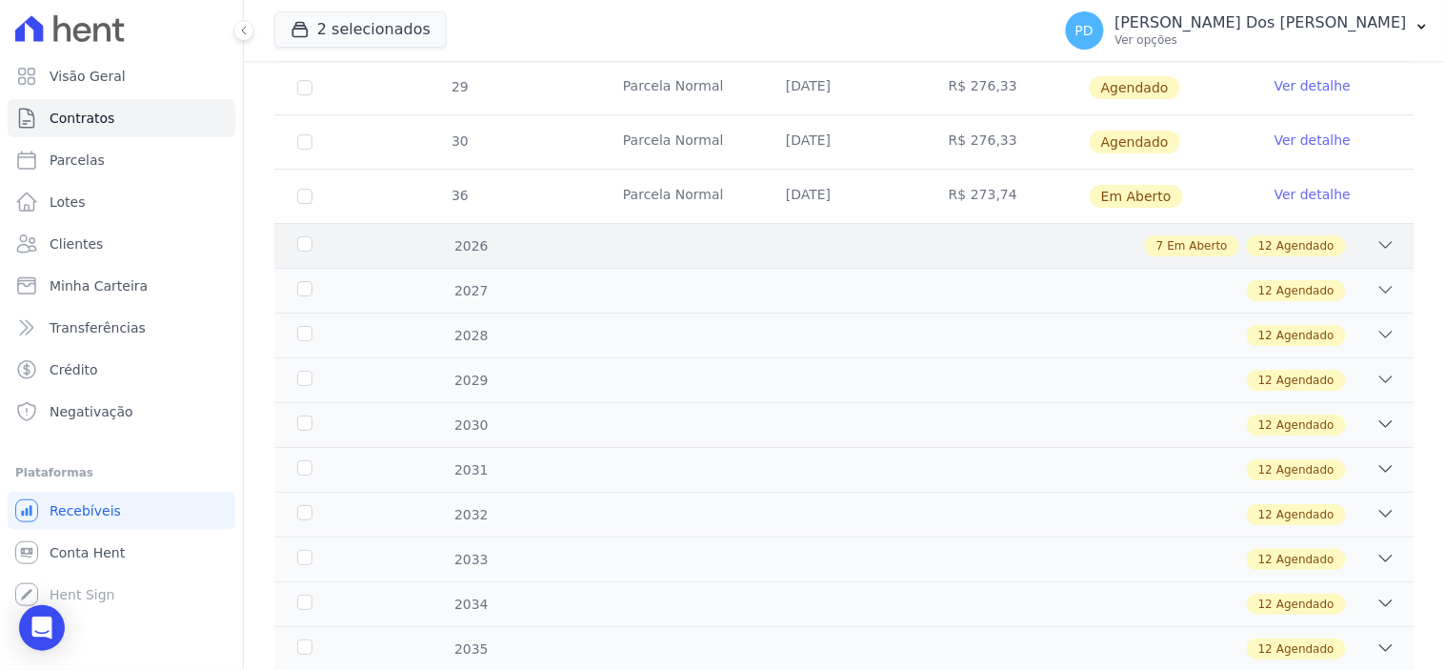
scroll to position [1569, 0]
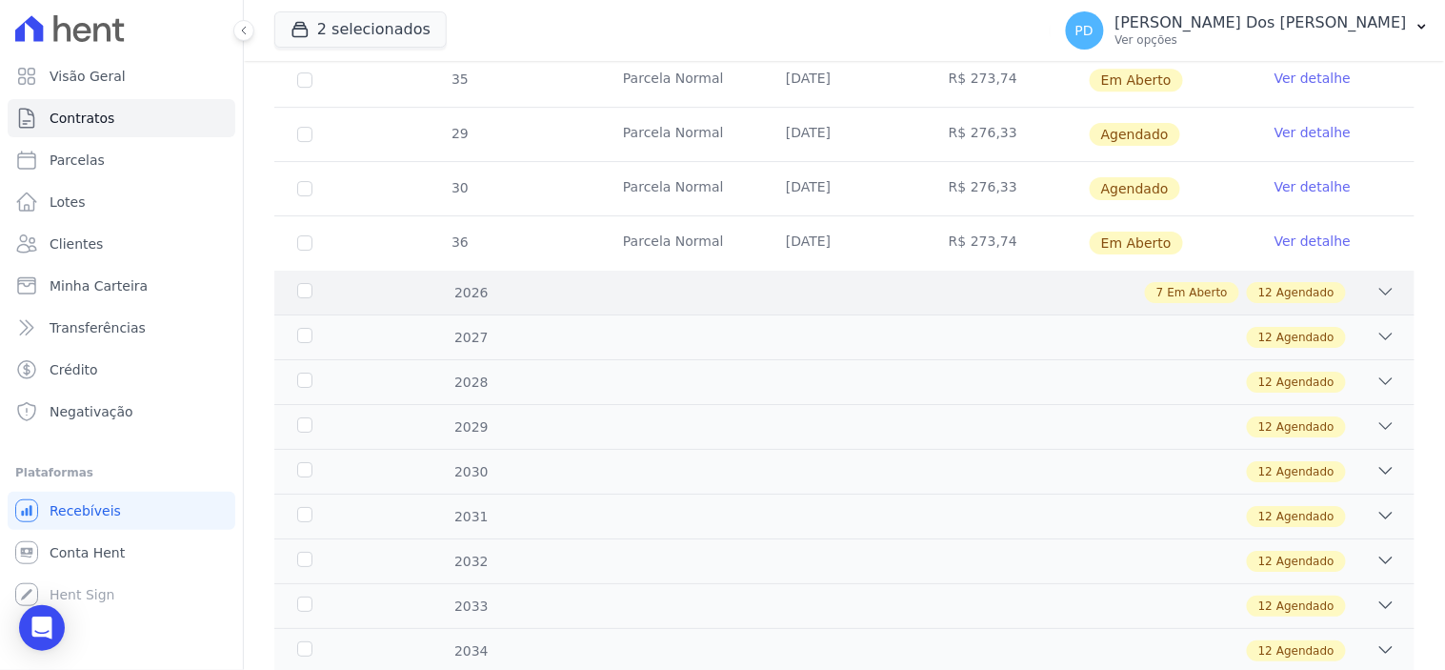
click at [307, 289] on div "2026" at bounding box center [343, 293] width 100 height 20
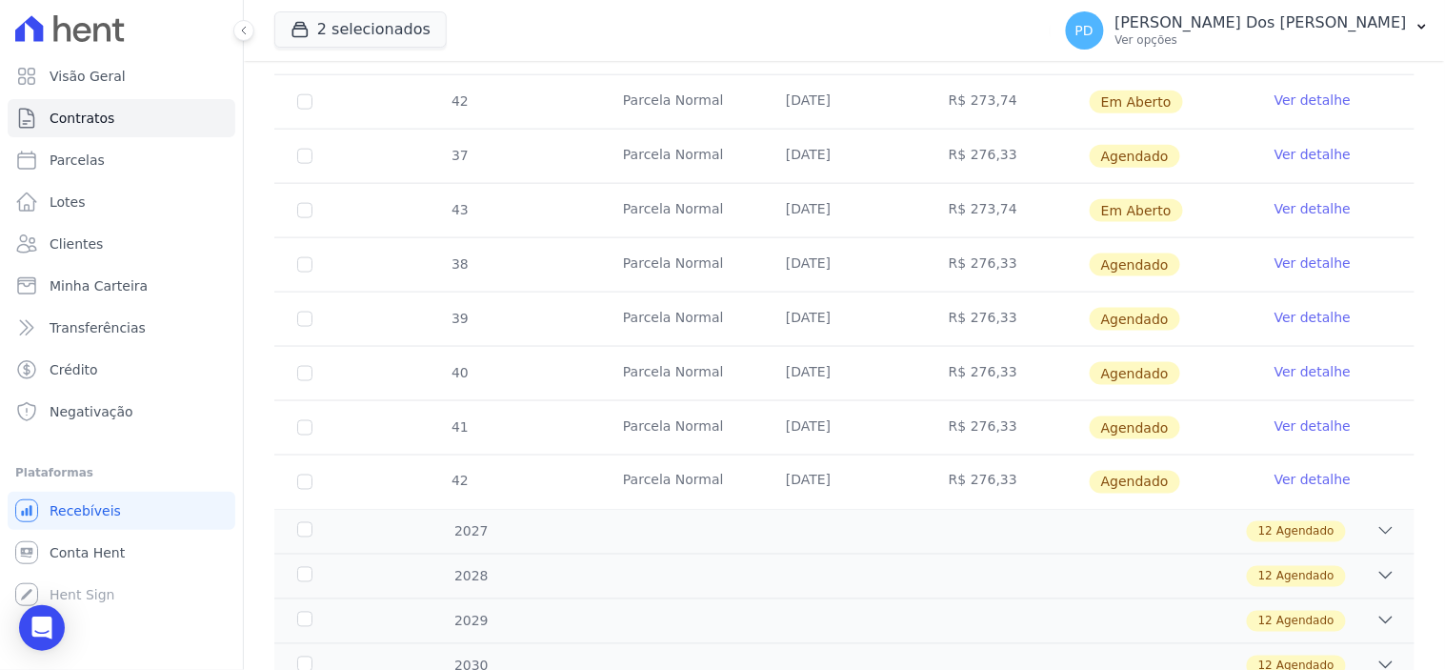
scroll to position [2310, 0]
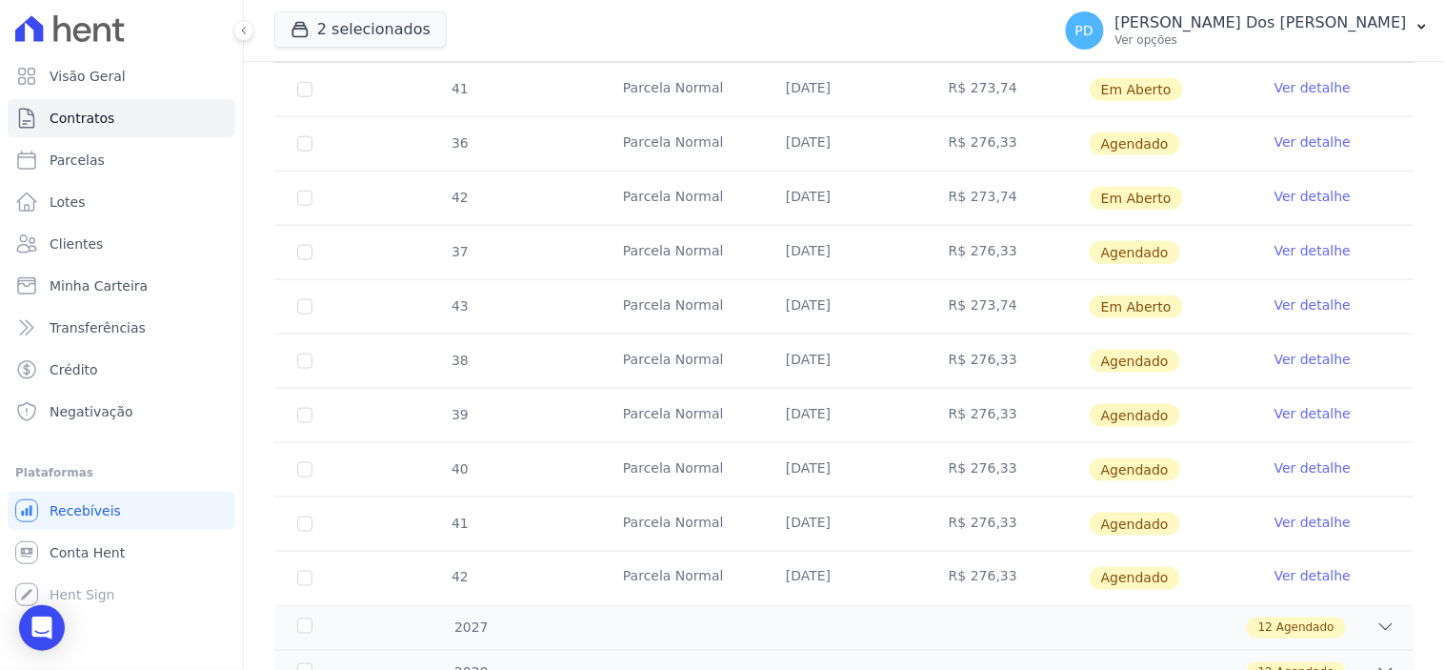
click at [293, 301] on td "43" at bounding box center [304, 306] width 61 height 53
checkbox input "true"
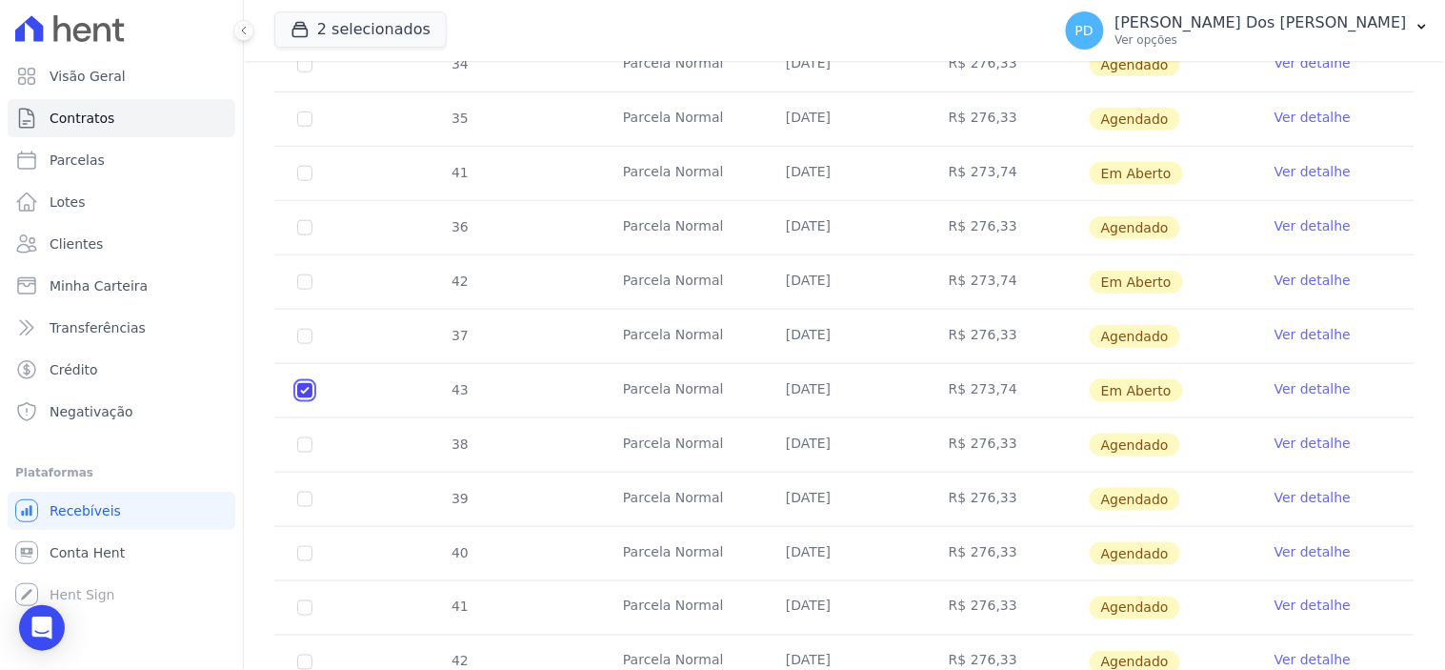
scroll to position [2204, 0]
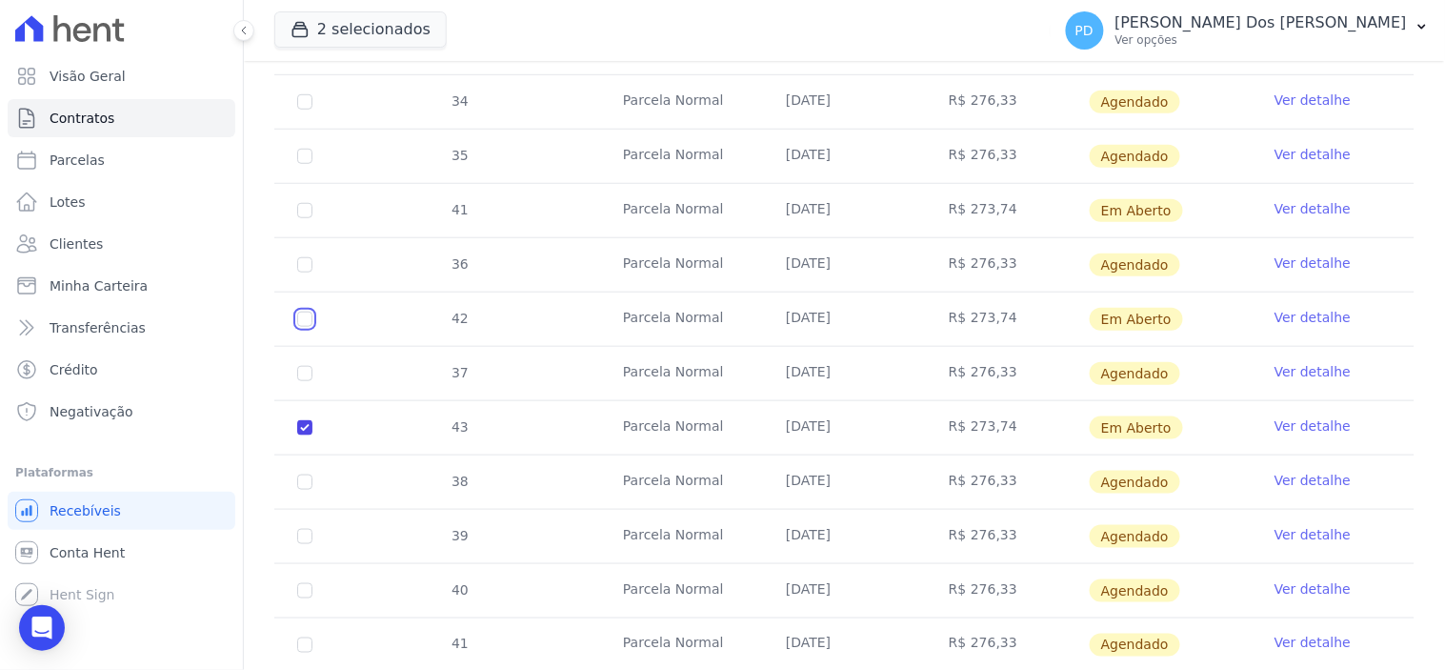
checkbox input "true"
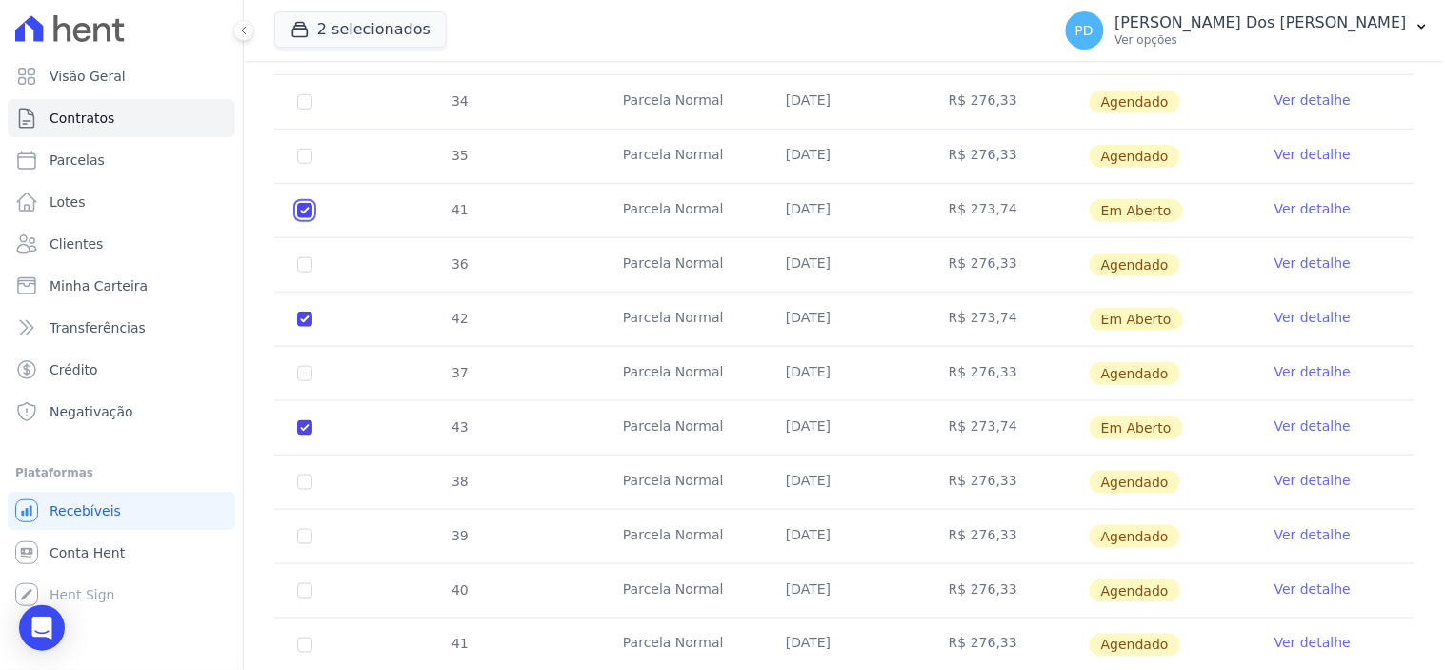
checkbox input "true"
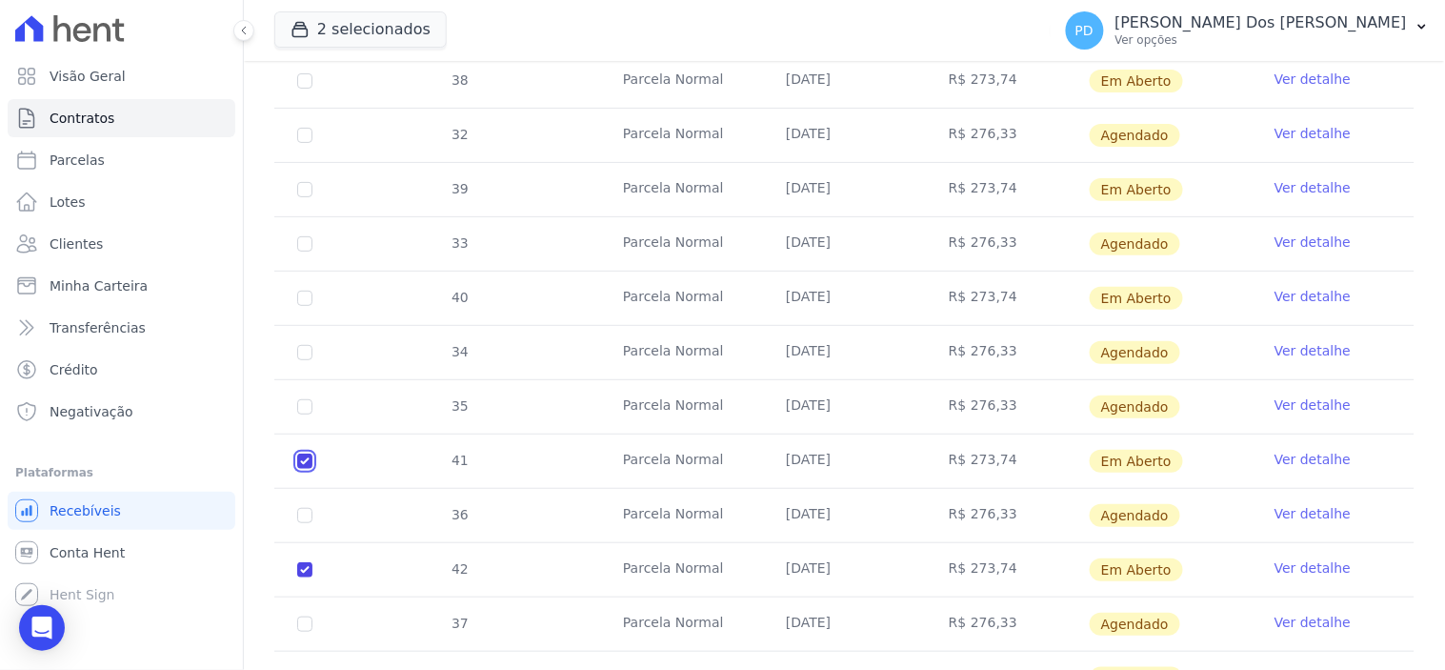
scroll to position [1887, 0]
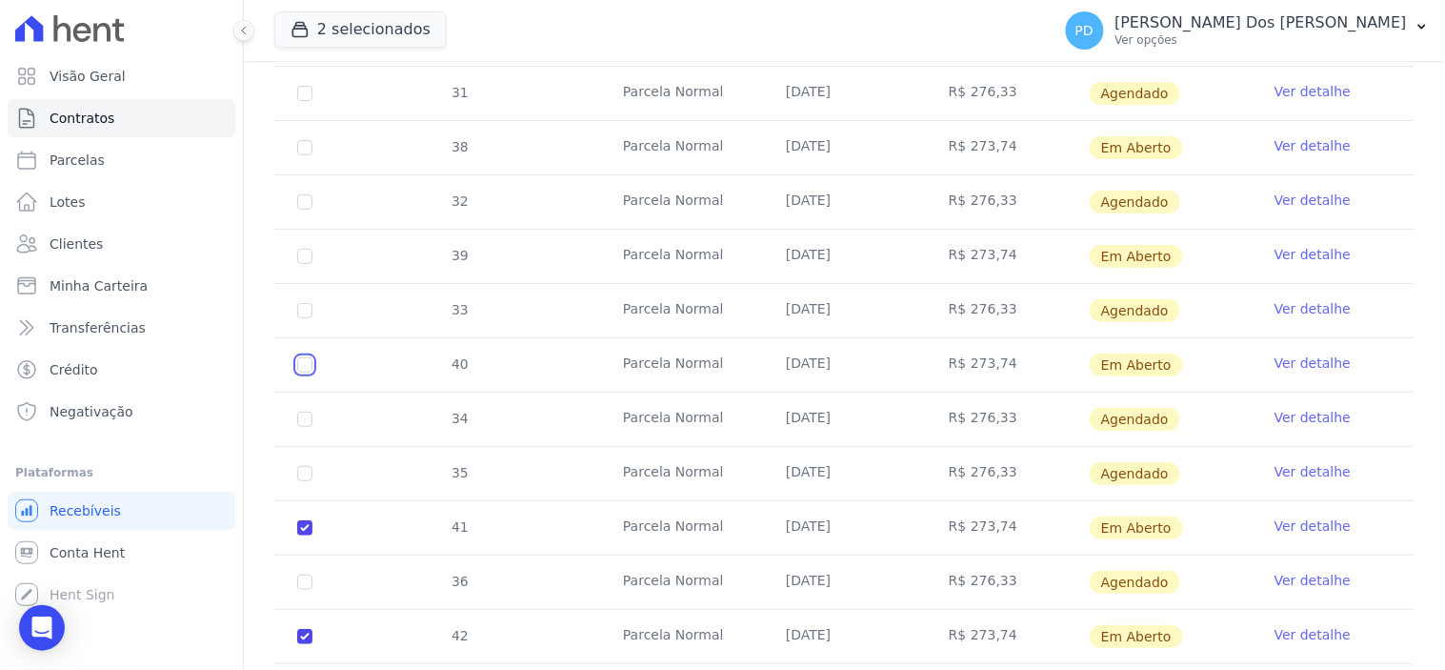
click at [300, 47] on input "checkbox" at bounding box center [304, 38] width 15 height 15
checkbox input "true"
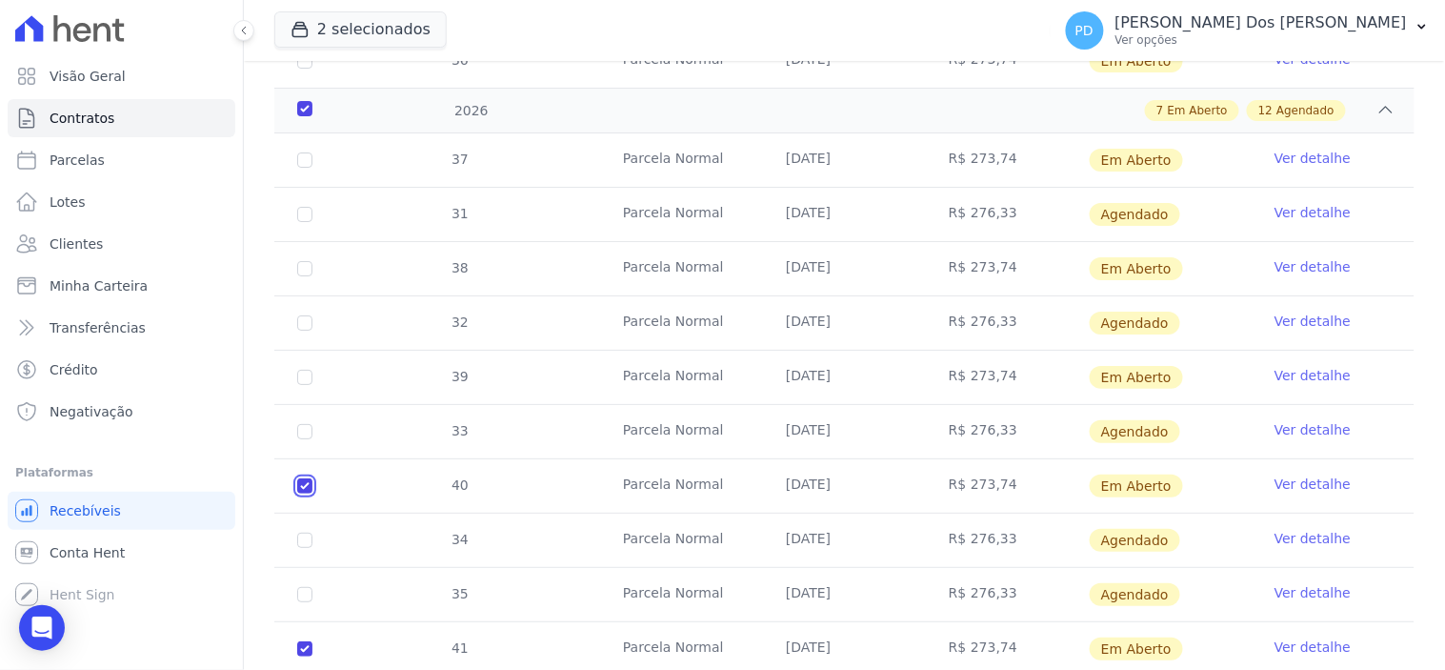
scroll to position [1674, 0]
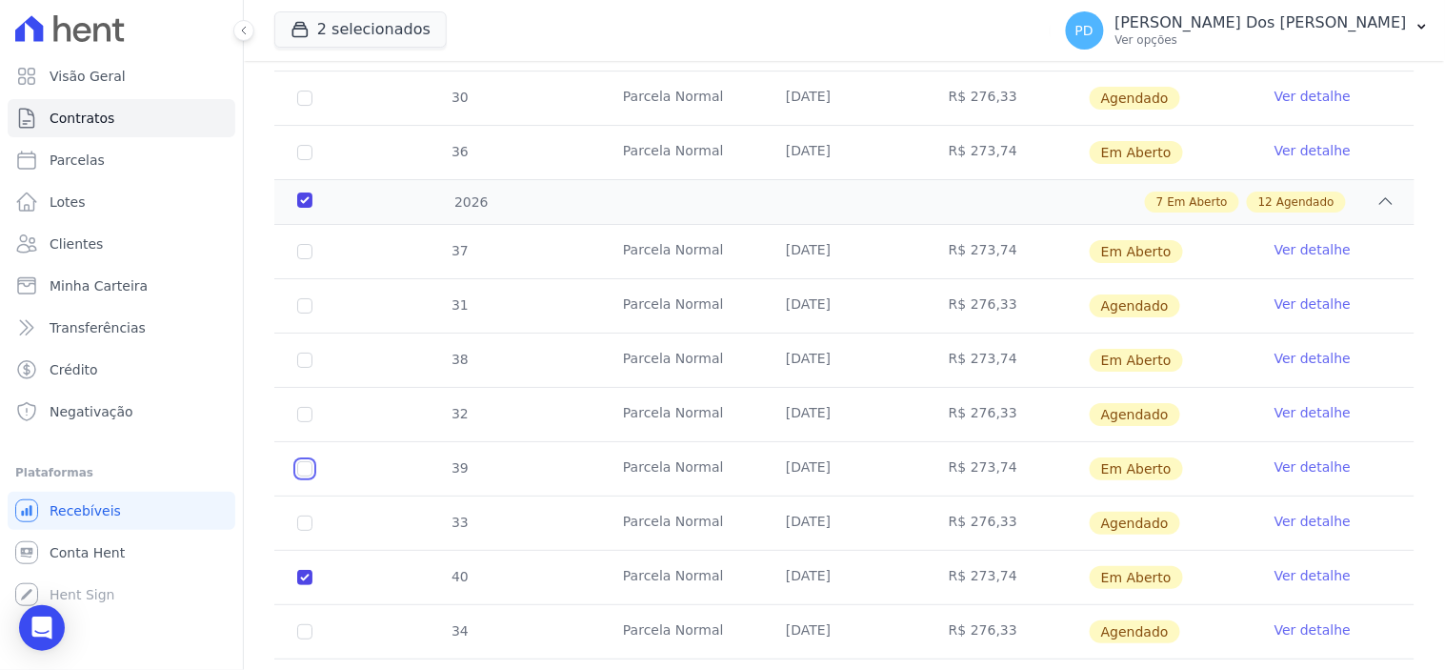
click at [299, 259] on input "checkbox" at bounding box center [304, 251] width 15 height 15
checkbox input "true"
click at [302, 259] on input "checkbox" at bounding box center [304, 251] width 15 height 15
checkbox input "true"
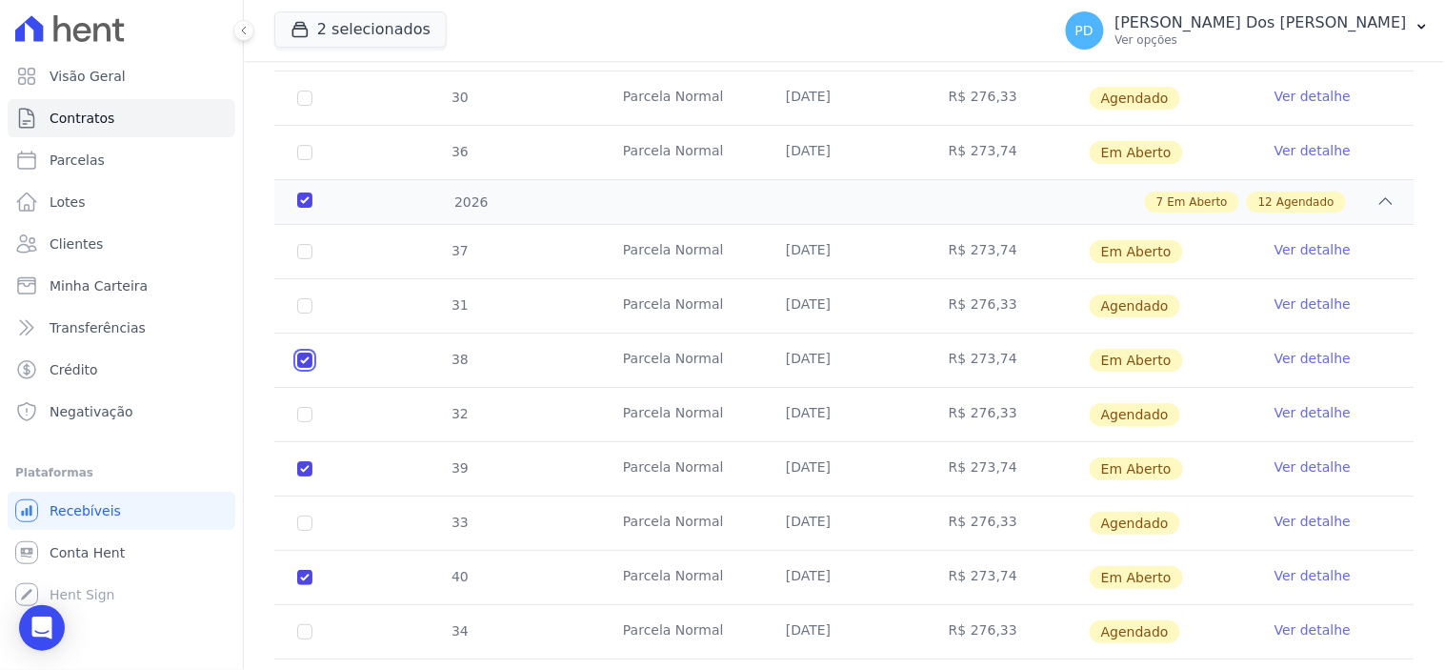
checkbox input "true"
click at [308, 244] on input "checkbox" at bounding box center [304, 251] width 15 height 15
checkbox input "true"
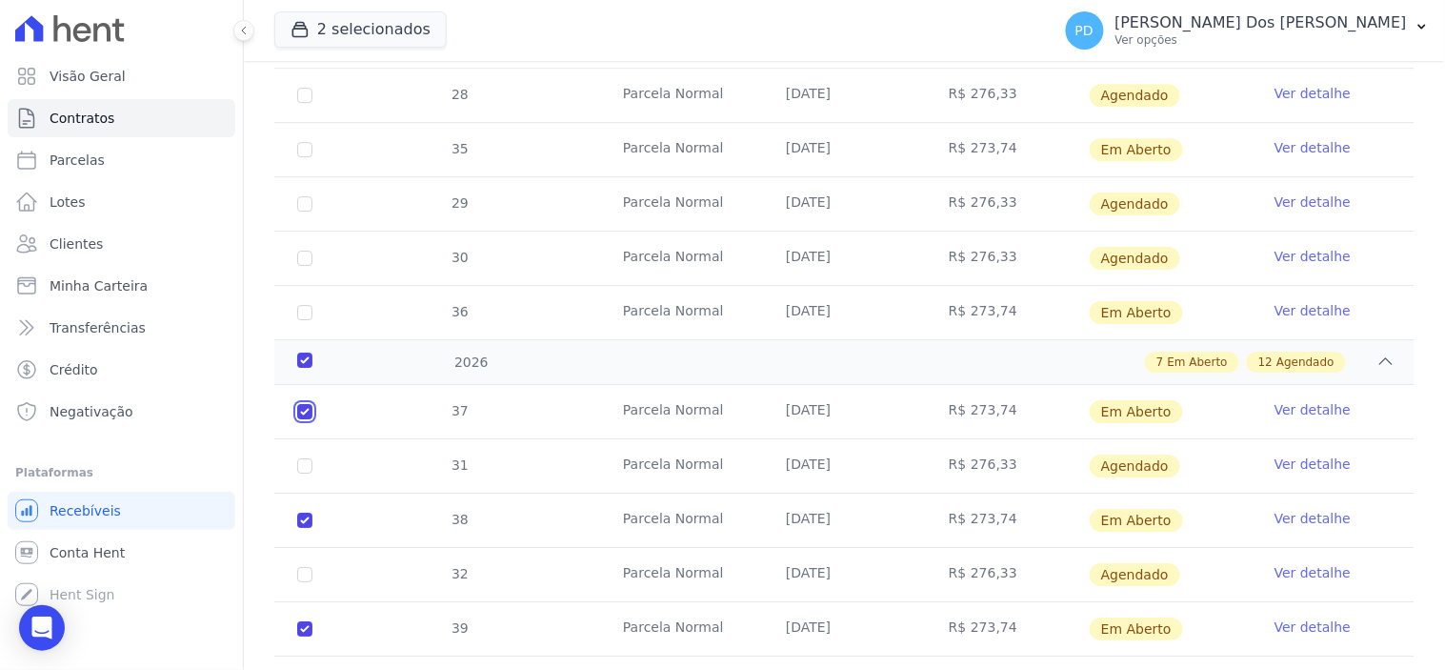
scroll to position [1357, 0]
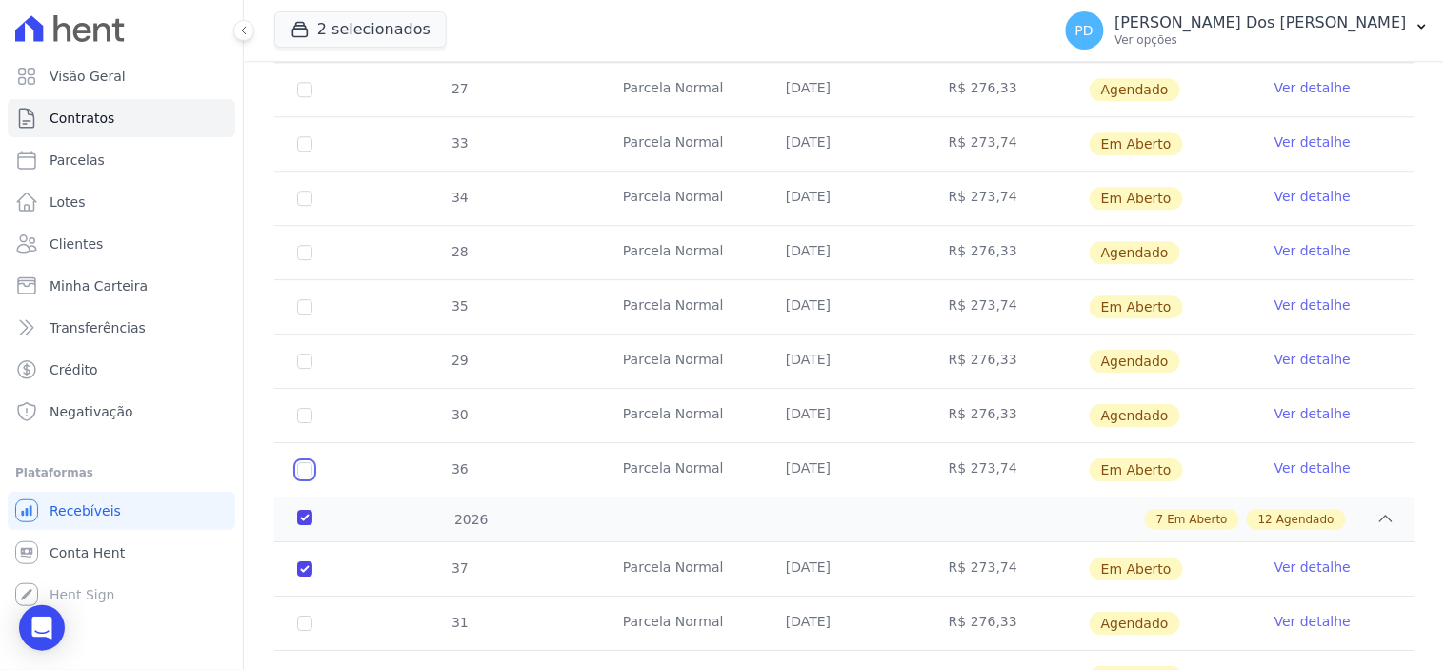
click at [300, 151] on input "checkbox" at bounding box center [304, 143] width 15 height 15
checkbox input "true"
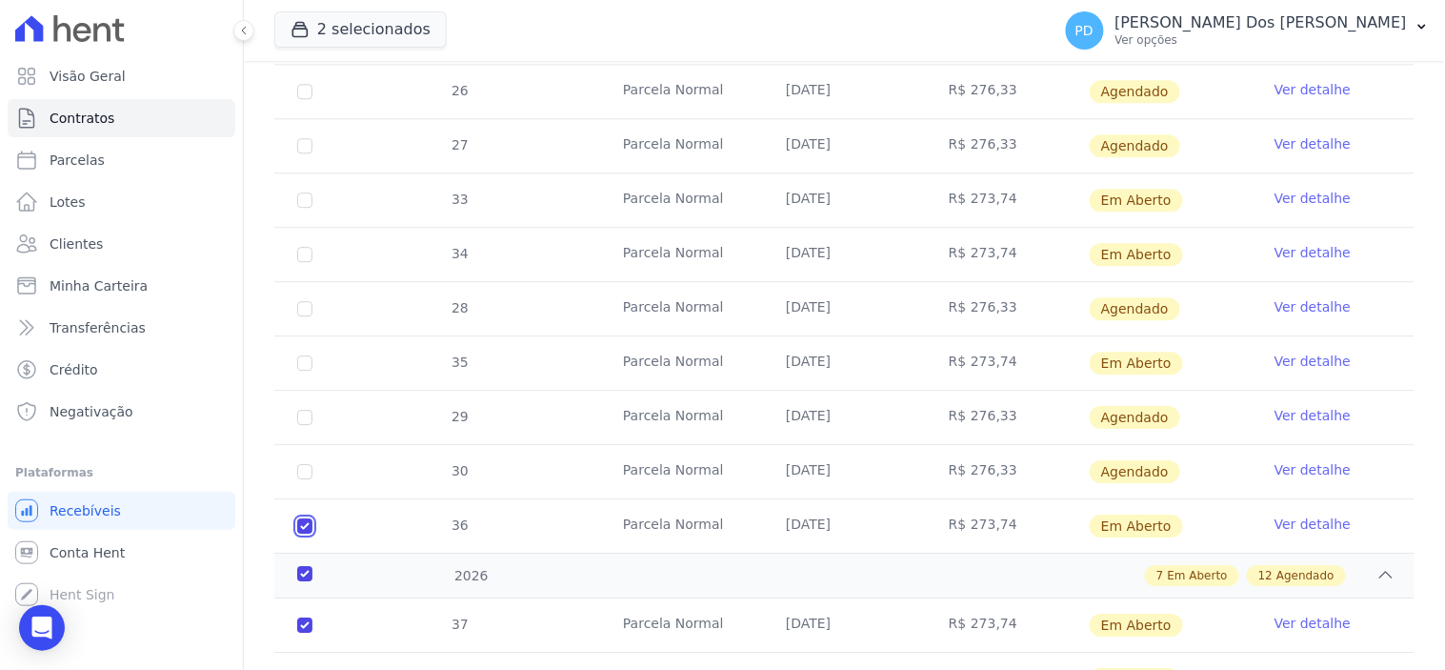
scroll to position [1251, 0]
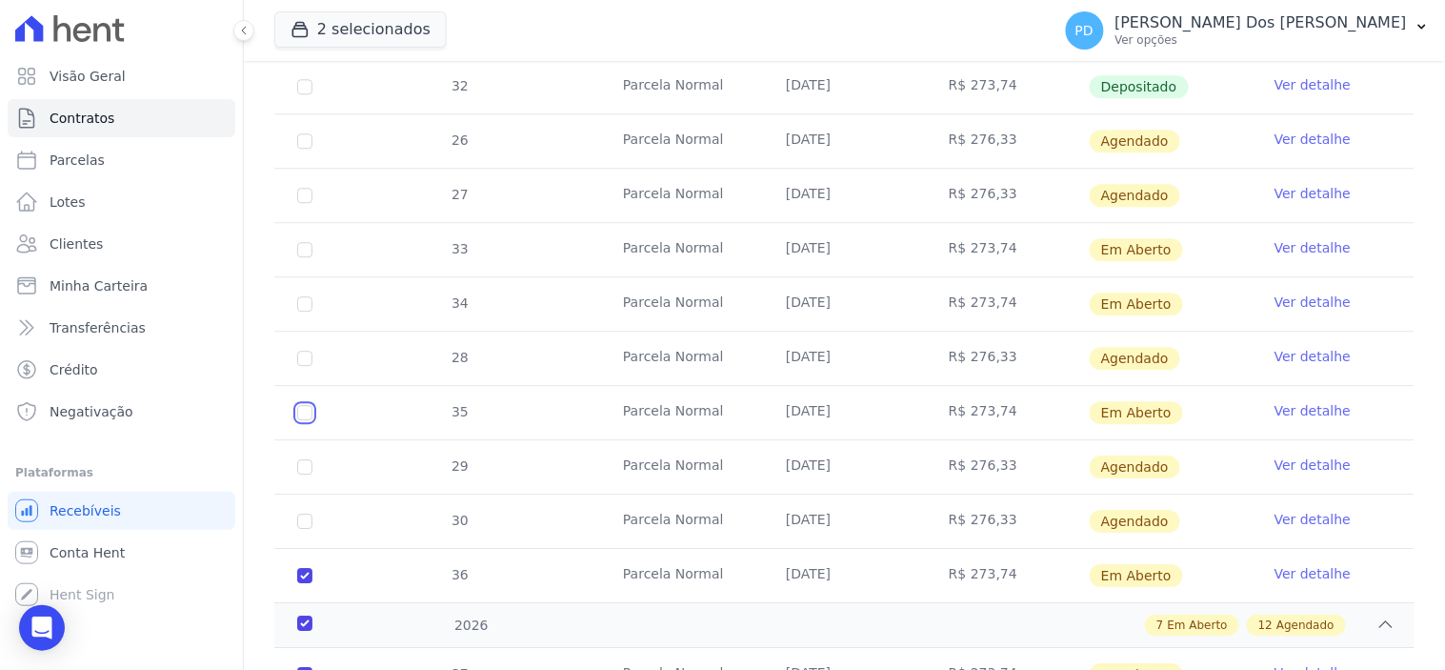
click at [300, 257] on input "checkbox" at bounding box center [304, 249] width 15 height 15
checkbox input "true"
click at [297, 257] on input "checkbox" at bounding box center [304, 249] width 15 height 15
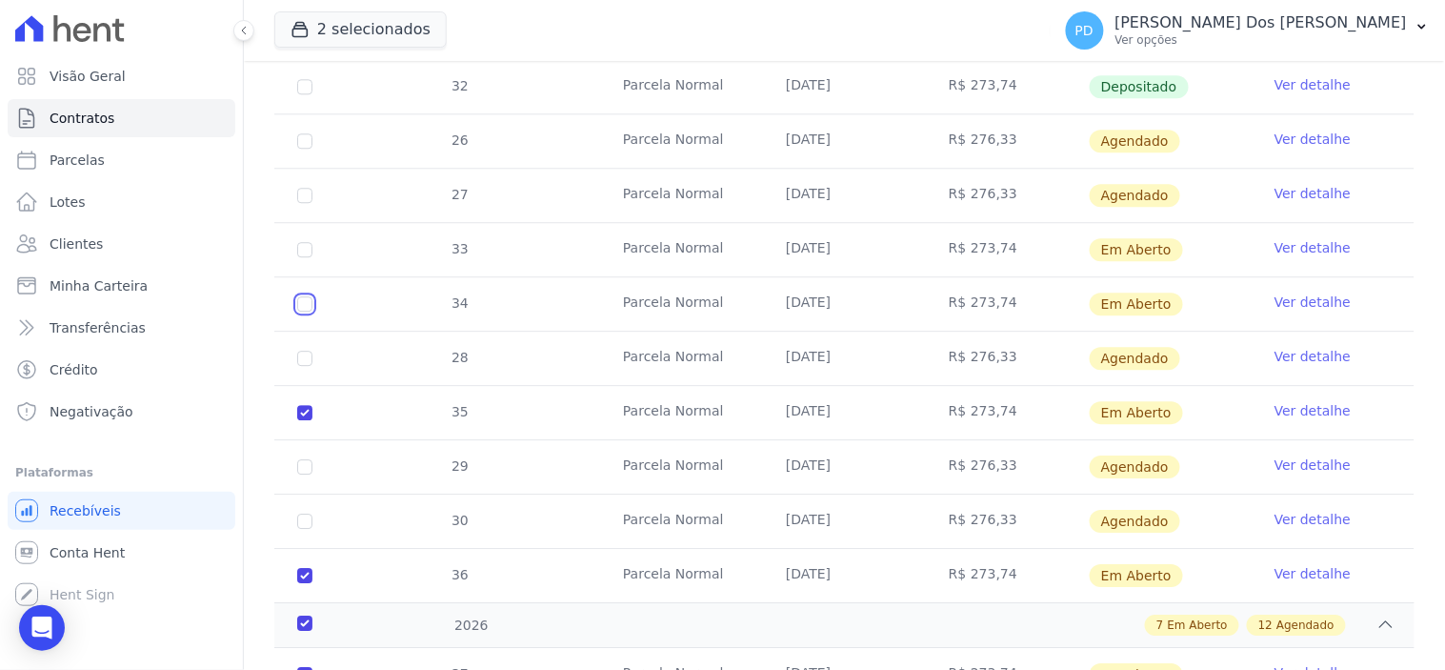
checkbox input "true"
click at [303, 242] on input "checkbox" at bounding box center [304, 249] width 15 height 15
checkbox input "true"
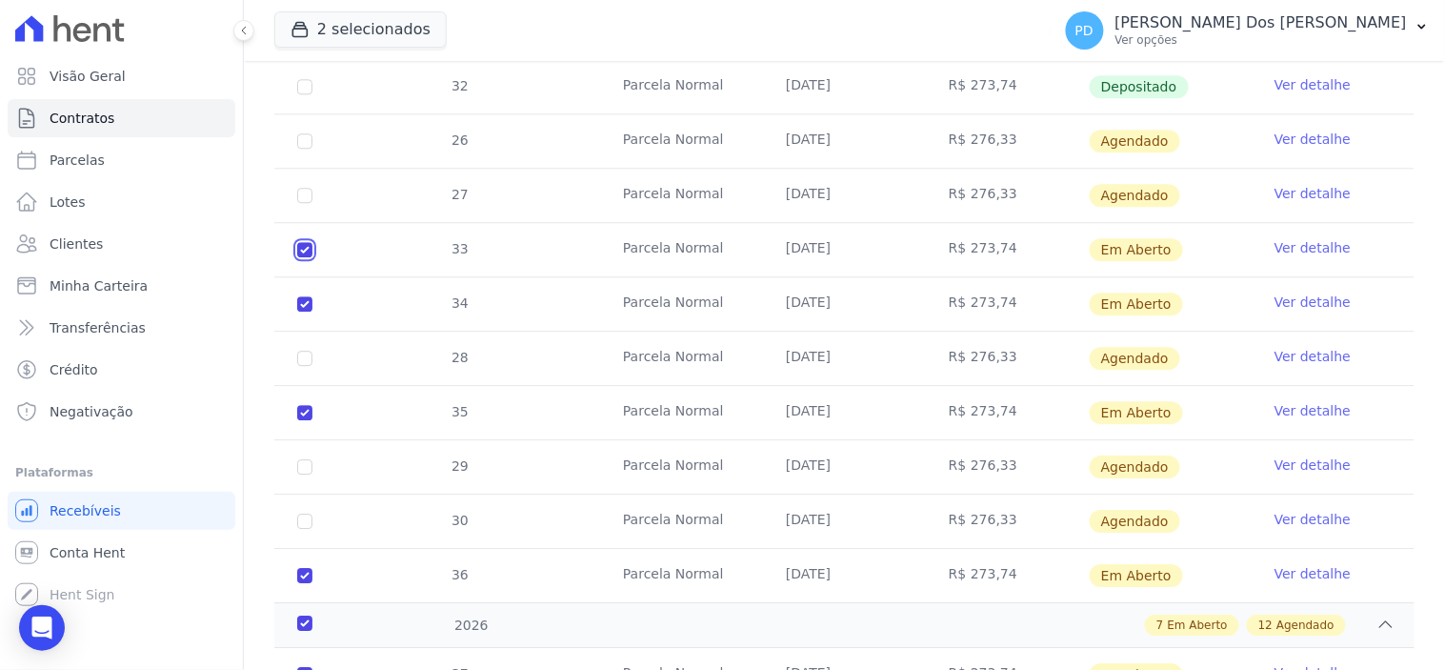
checkbox input "true"
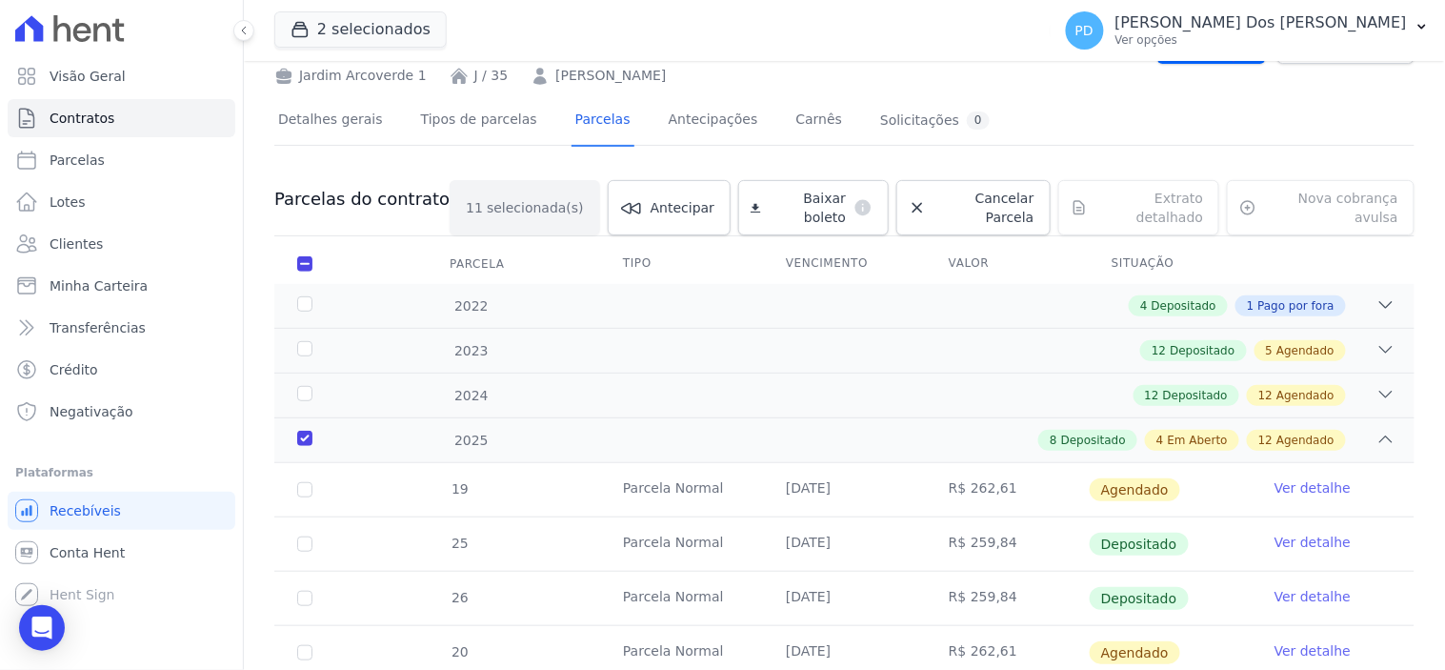
scroll to position [0, 0]
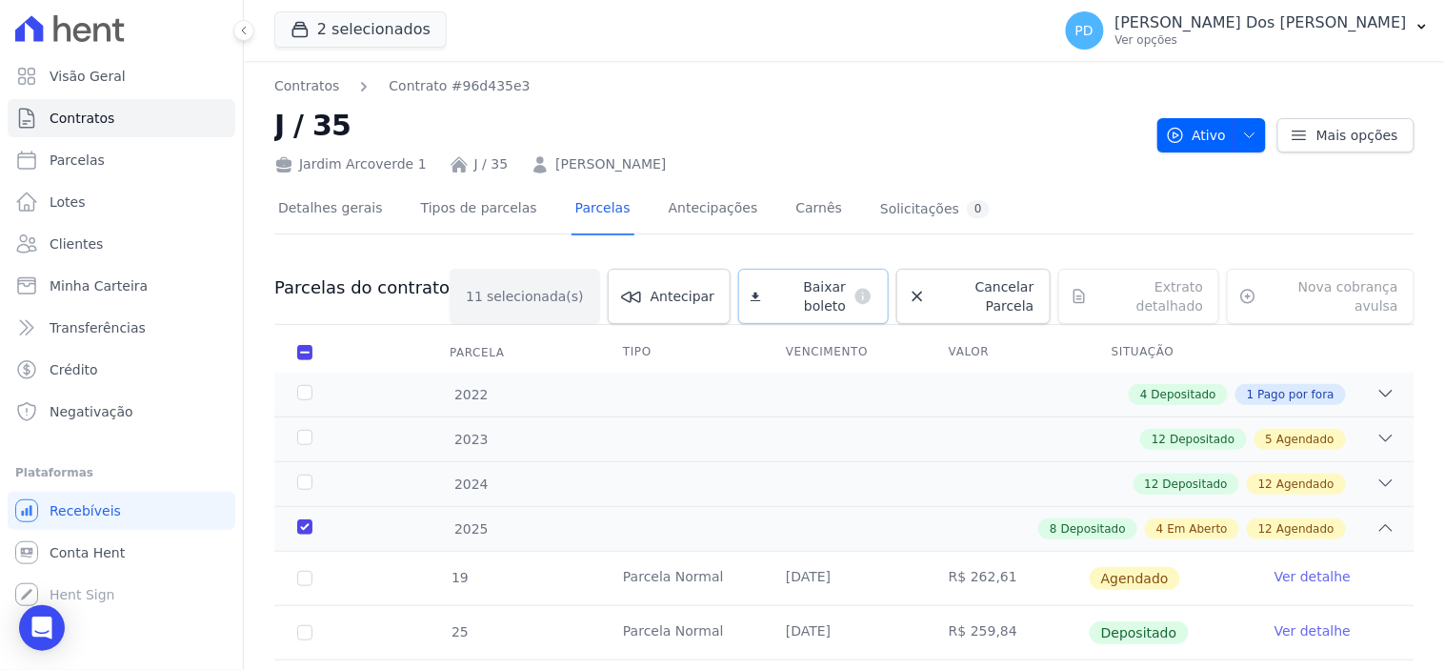
click at [769, 289] on span "Baixar boleto" at bounding box center [808, 296] width 78 height 38
click at [1424, 20] on icon "button" at bounding box center [1421, 26] width 15 height 15
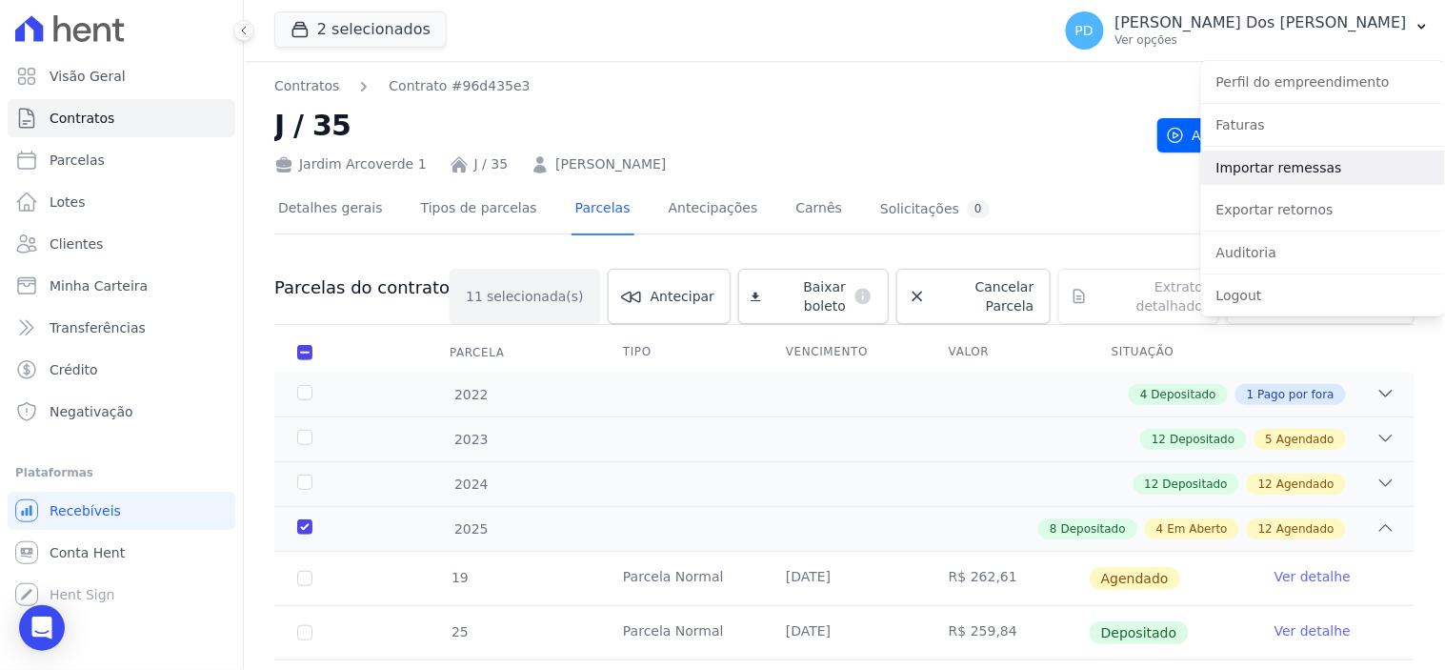
click at [1284, 158] on link "Importar remessas" at bounding box center [1323, 167] width 244 height 34
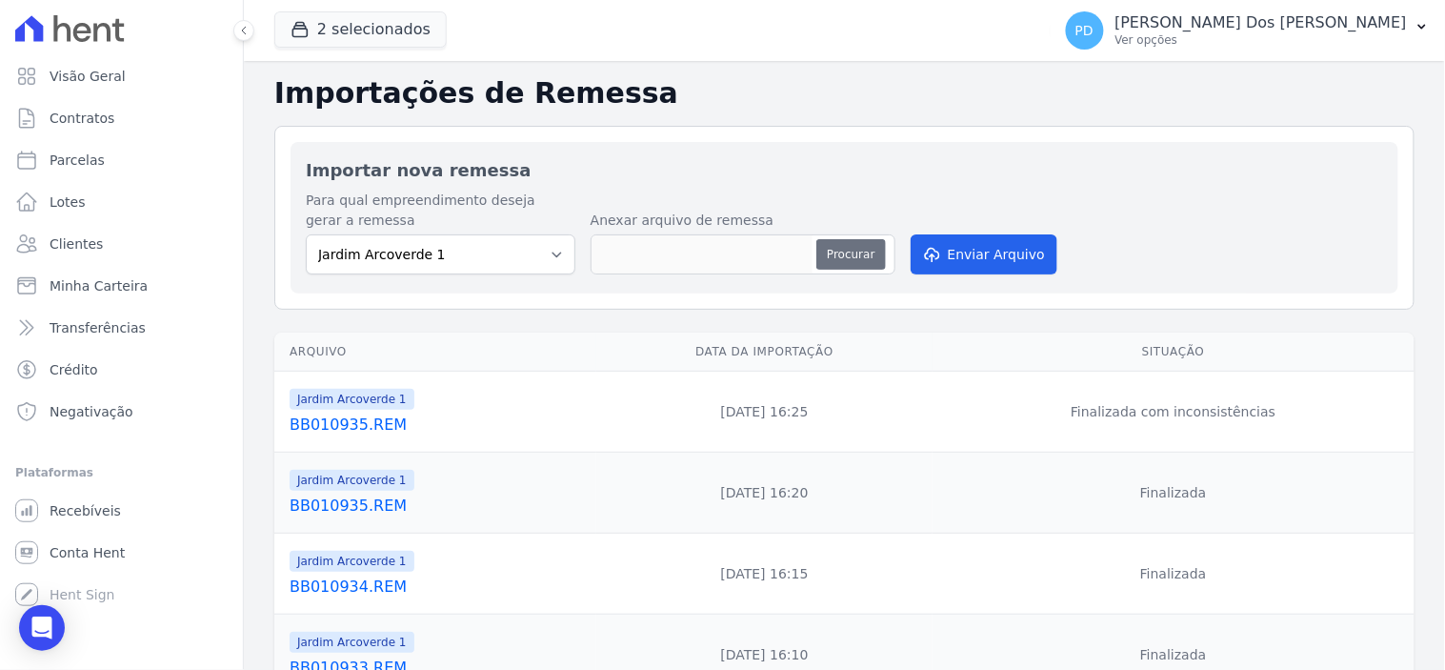
click at [854, 248] on button "Procurar" at bounding box center [850, 254] width 69 height 30
type input "BB010936.REM"
click at [1004, 254] on button "Enviar Arquivo" at bounding box center [984, 254] width 147 height 40
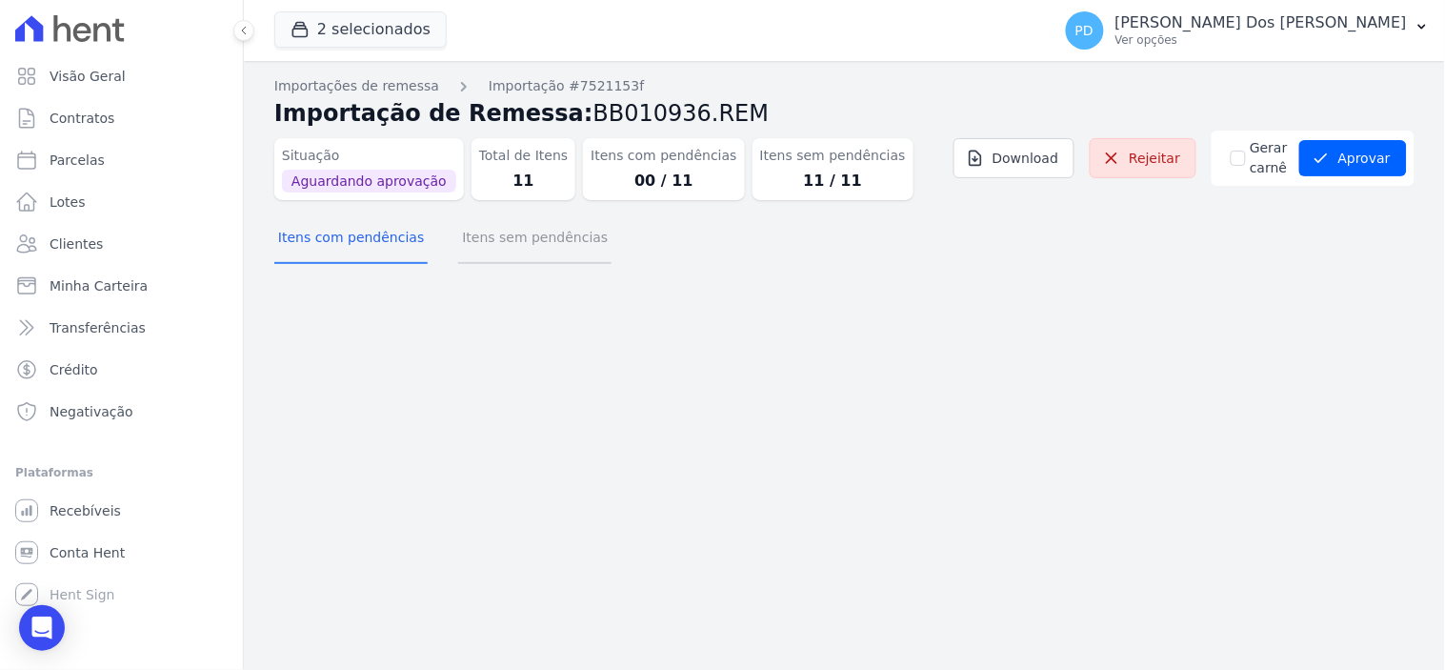
click at [521, 240] on button "Itens sem pendências" at bounding box center [534, 239] width 153 height 50
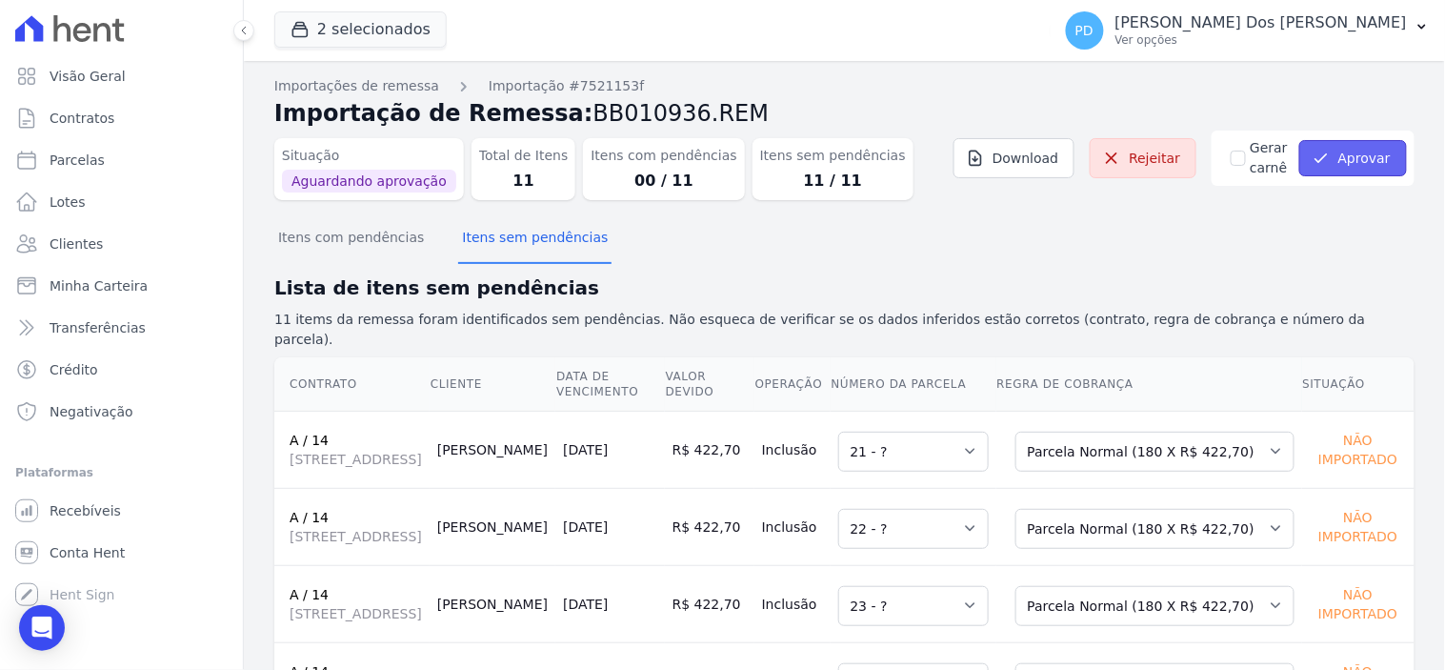
click at [1326, 152] on button "Aprovar" at bounding box center [1353, 158] width 108 height 36
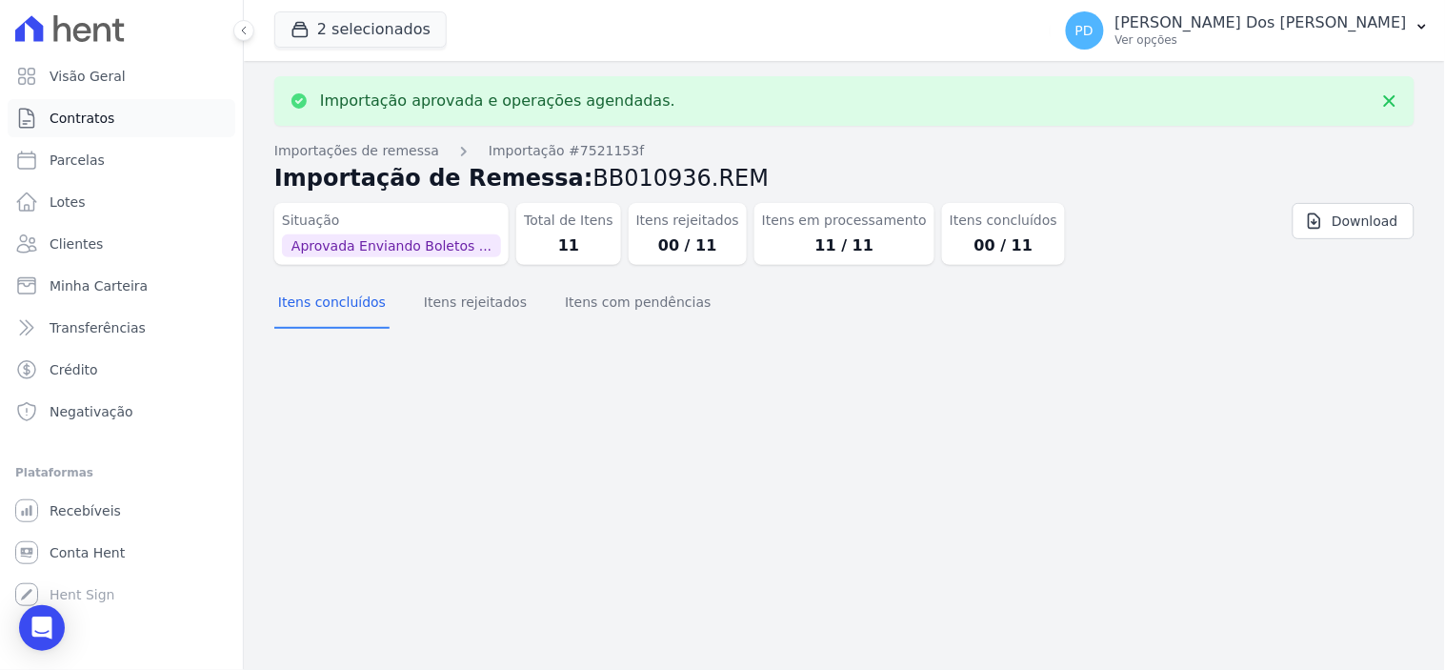
click at [99, 118] on span "Contratos" at bounding box center [82, 118] width 65 height 19
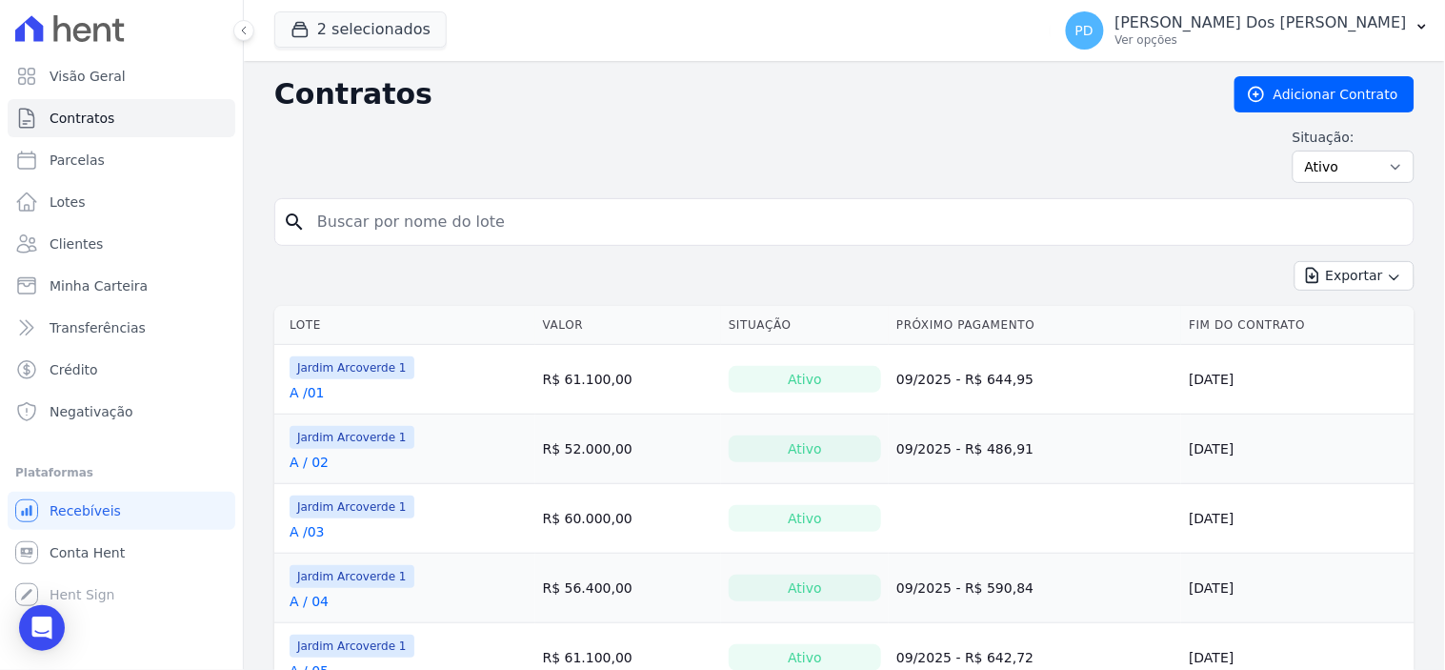
click at [355, 224] on input "search" at bounding box center [856, 222] width 1100 height 38
type input "a / 14"
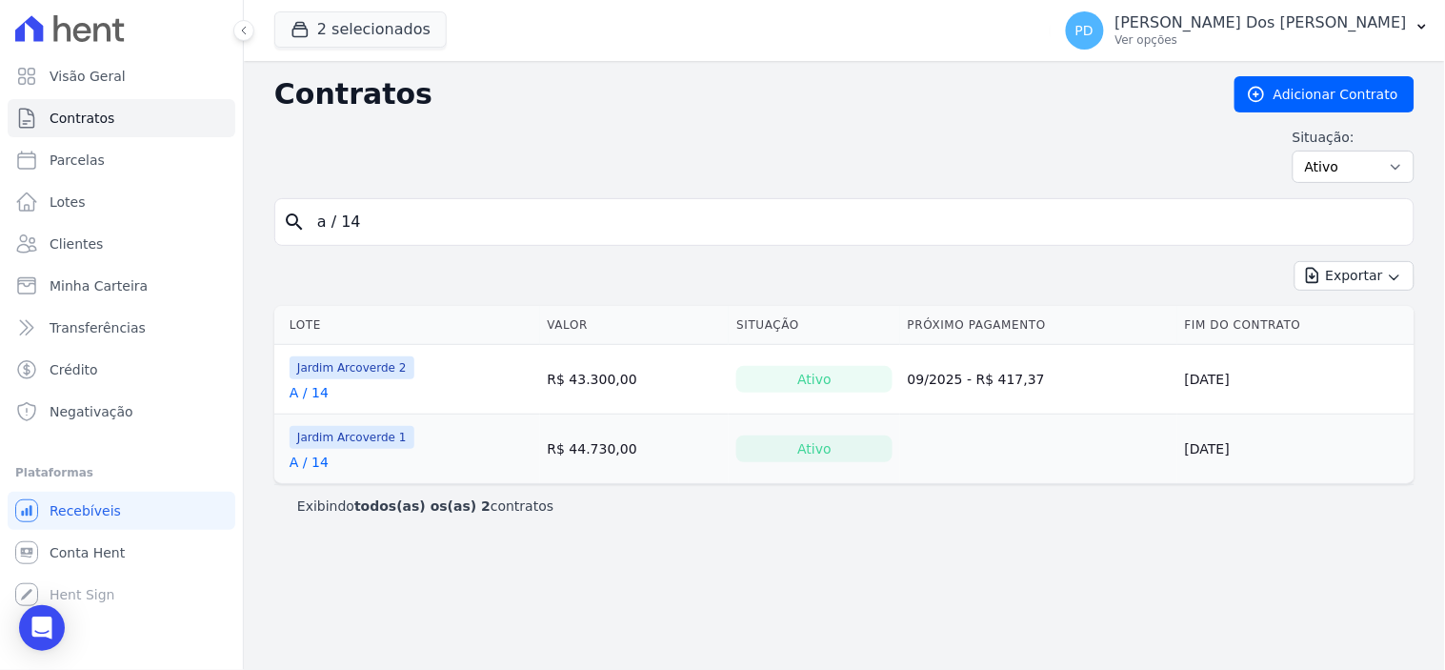
click at [320, 465] on link "A / 14" at bounding box center [309, 461] width 39 height 19
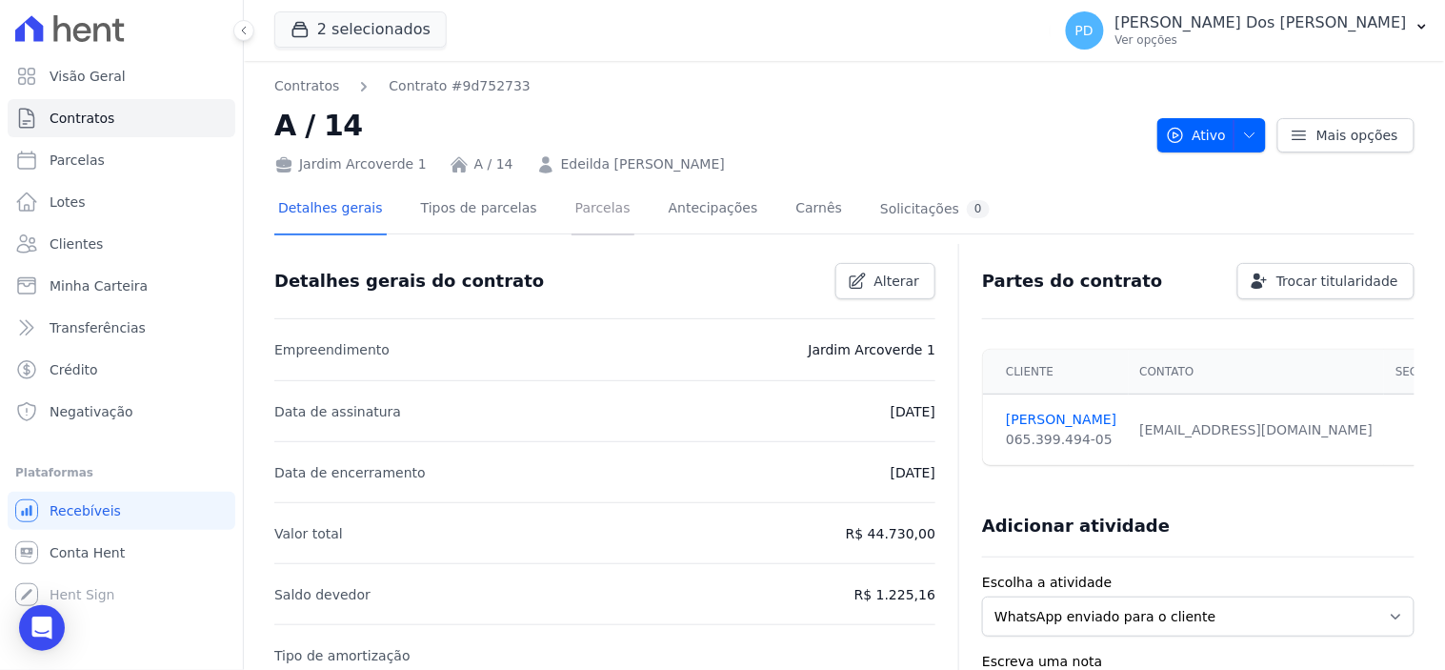
click at [571, 202] on link "Parcelas" at bounding box center [602, 210] width 63 height 50
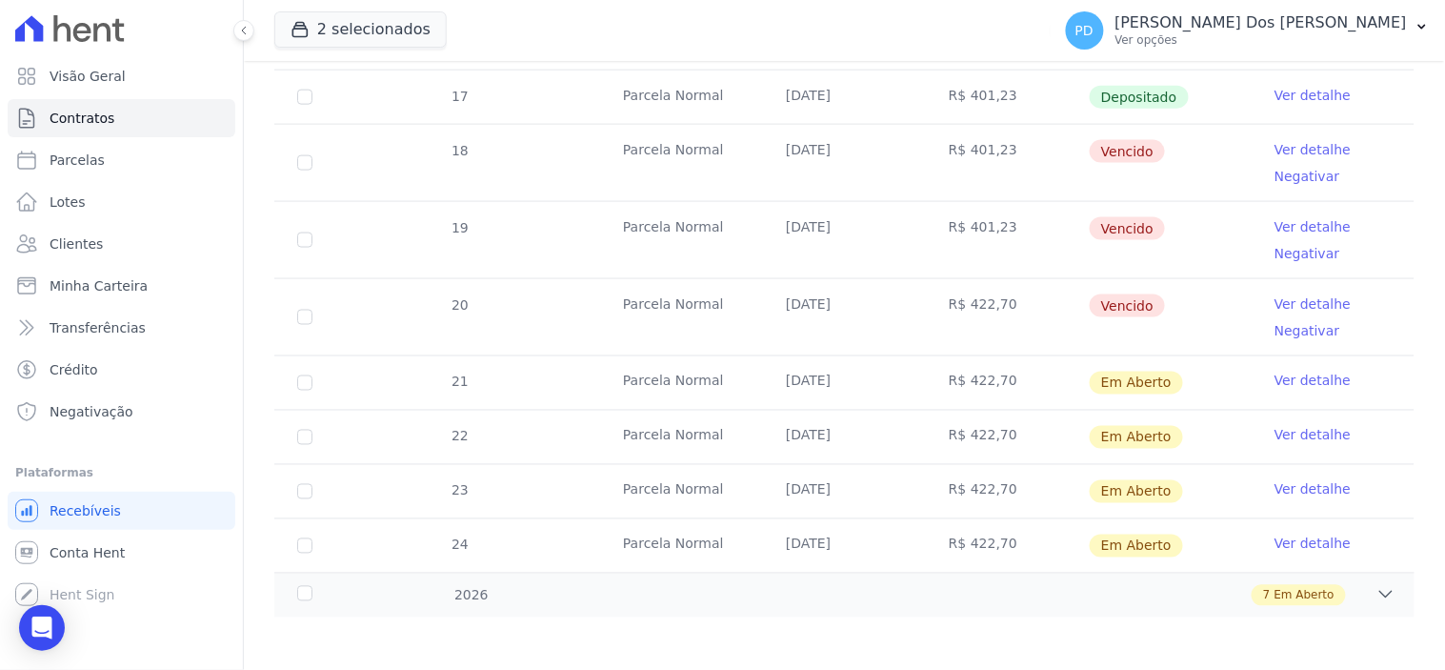
scroll to position [643, 0]
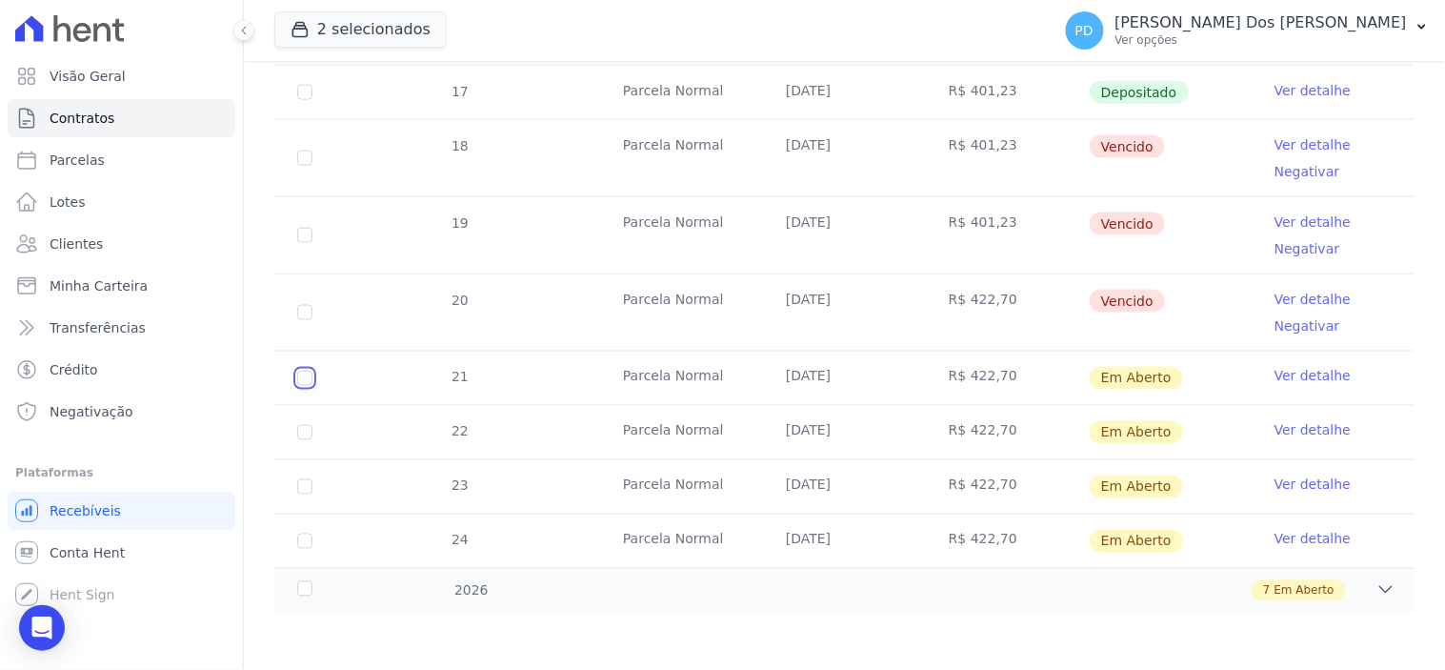
click at [305, 381] on input "checkbox" at bounding box center [304, 377] width 15 height 15
checkbox input "true"
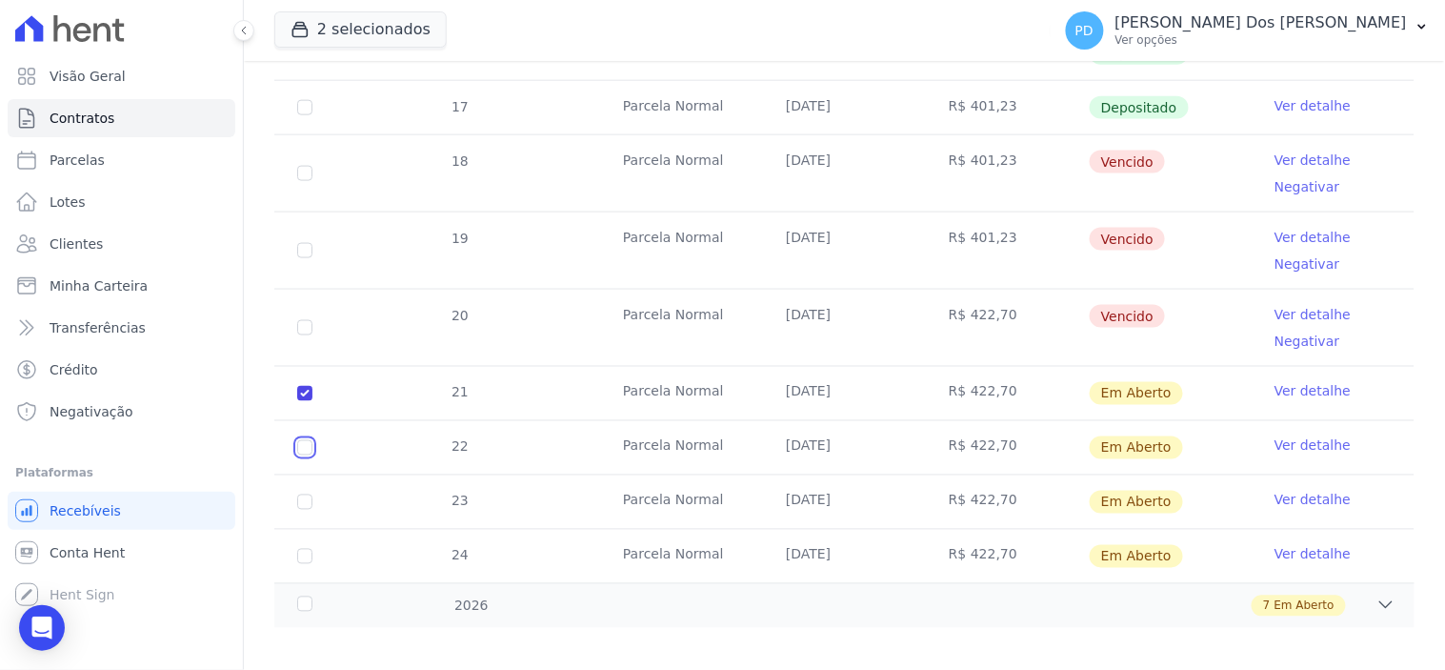
click at [306, 401] on input "checkbox" at bounding box center [304, 393] width 15 height 15
checkbox input "true"
click at [302, 401] on input "checkbox" at bounding box center [304, 393] width 15 height 15
checkbox input "true"
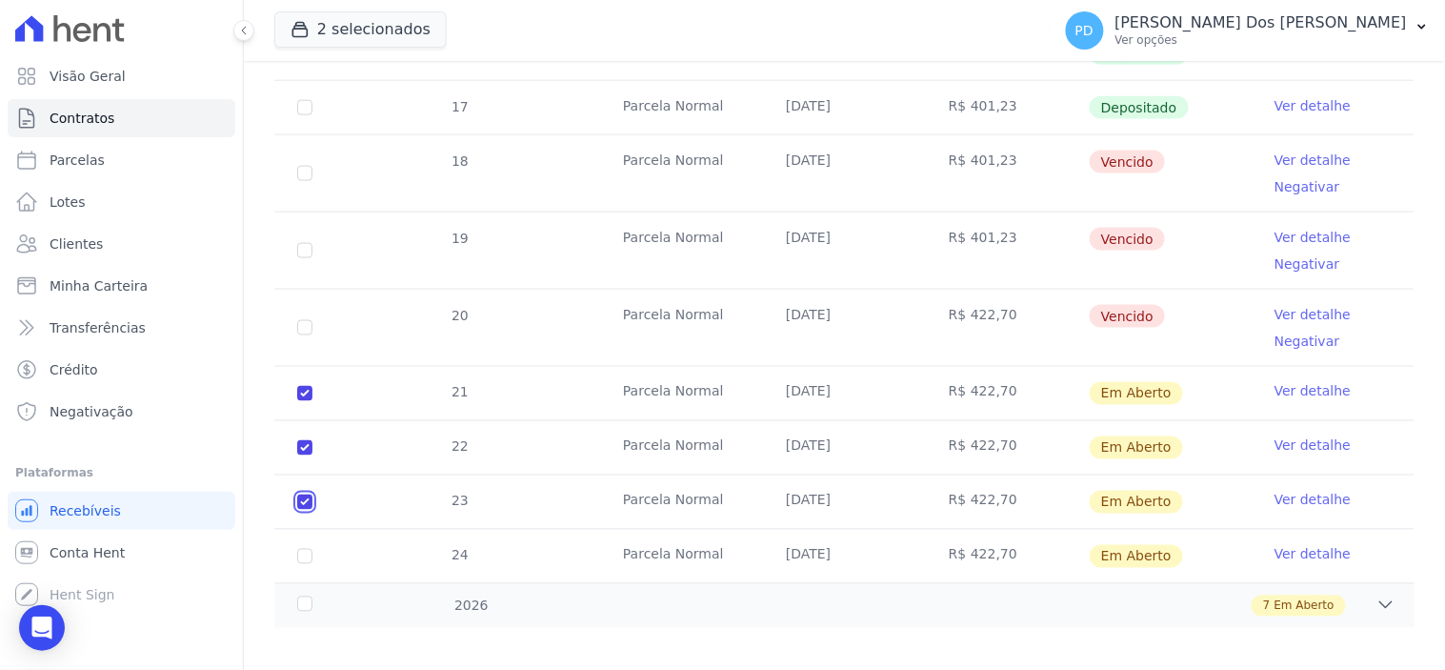
checkbox input "true"
click at [305, 401] on input "checkbox" at bounding box center [304, 393] width 15 height 15
checkbox input "true"
click at [309, 596] on div "2026" at bounding box center [343, 606] width 100 height 20
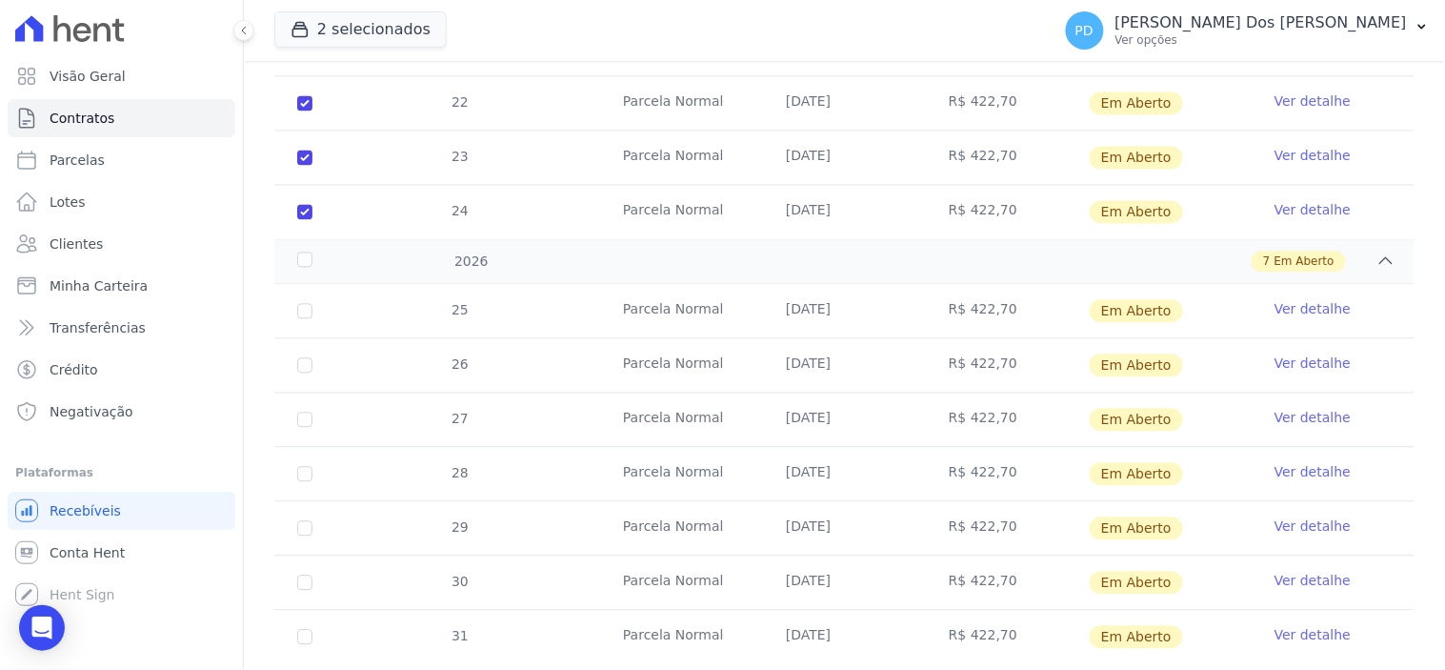
scroll to position [1023, 0]
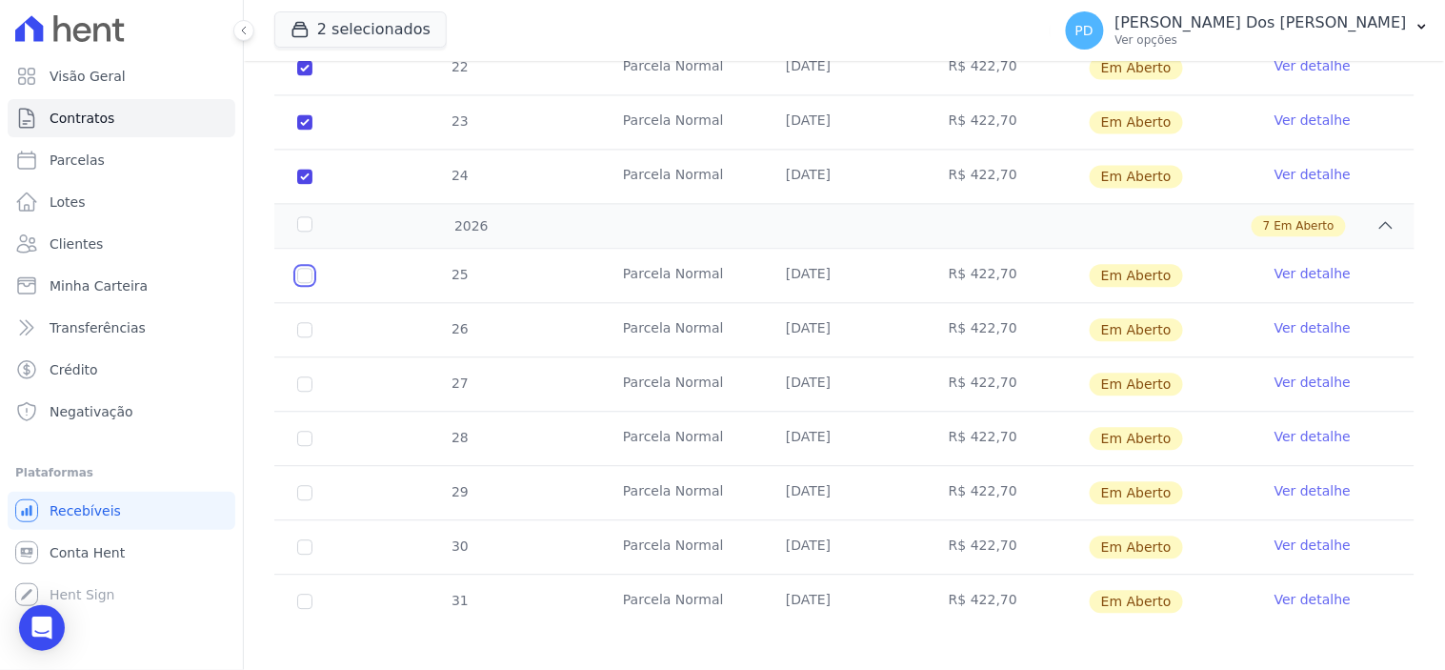
click at [305, 268] on input "checkbox" at bounding box center [304, 275] width 15 height 15
checkbox input "true"
click at [305, 283] on input "checkbox" at bounding box center [304, 275] width 15 height 15
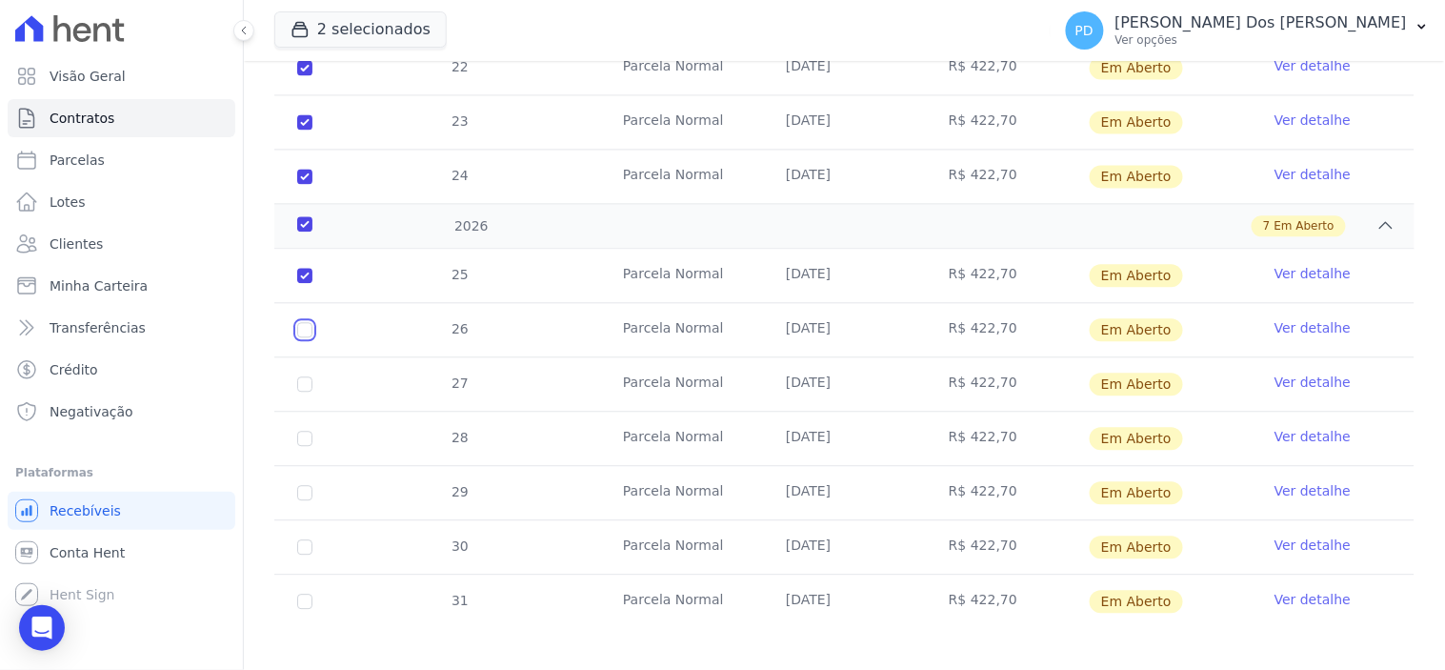
checkbox input "true"
click at [297, 283] on input "checkbox" at bounding box center [304, 275] width 15 height 15
checkbox input "true"
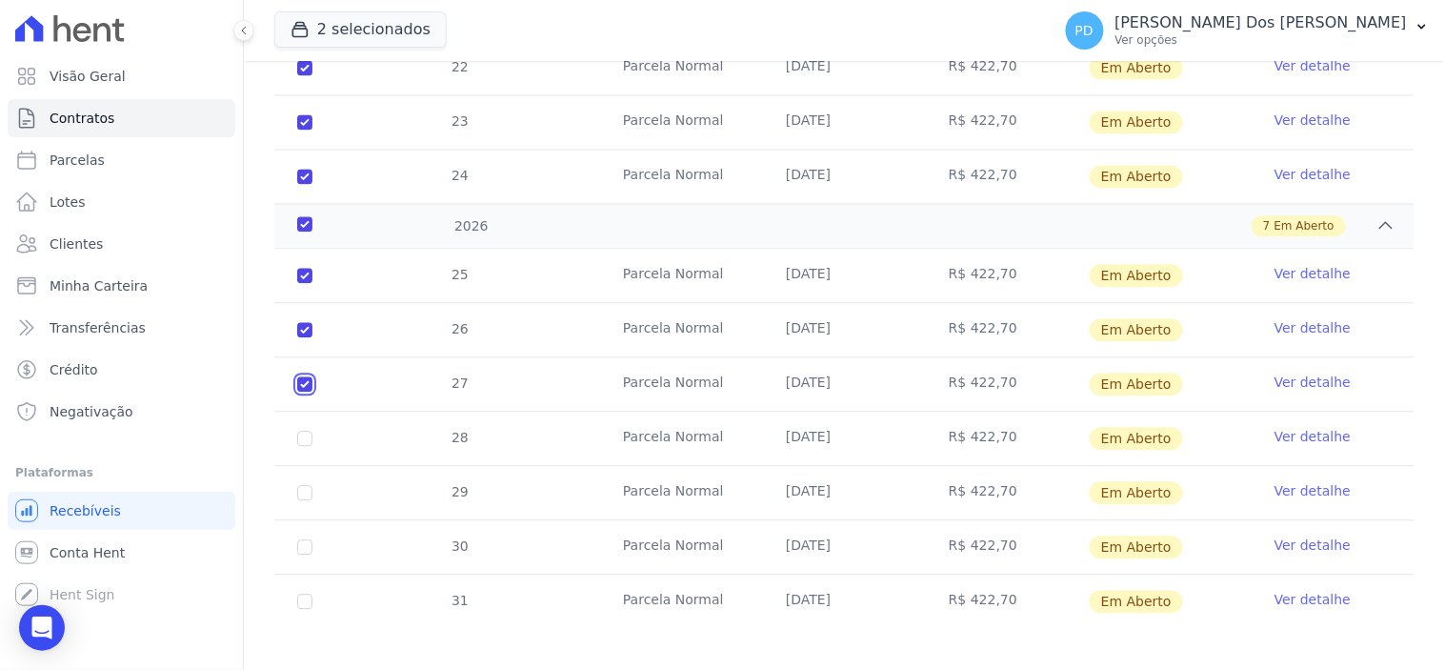
checkbox input "true"
click at [305, 283] on input "checkbox" at bounding box center [304, 275] width 15 height 15
checkbox input "true"
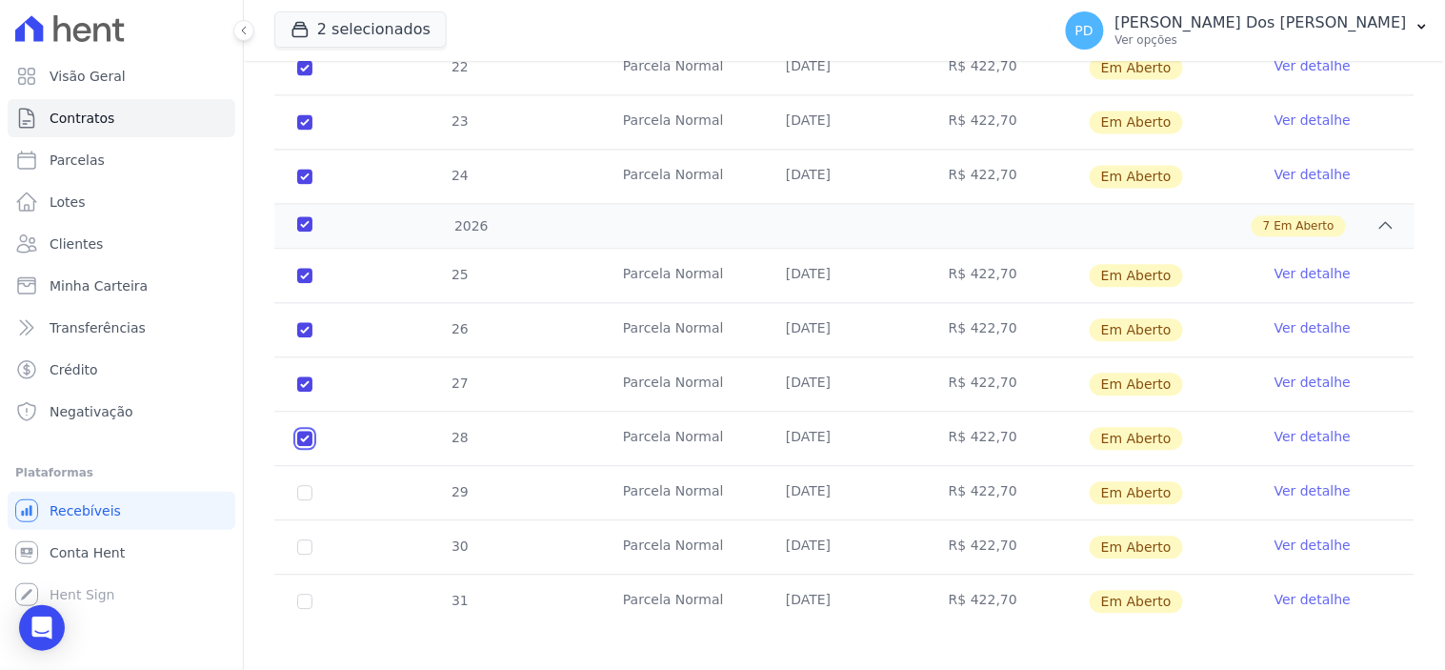
checkbox input "true"
click at [303, 283] on input "checkbox" at bounding box center [304, 275] width 15 height 15
checkbox input "true"
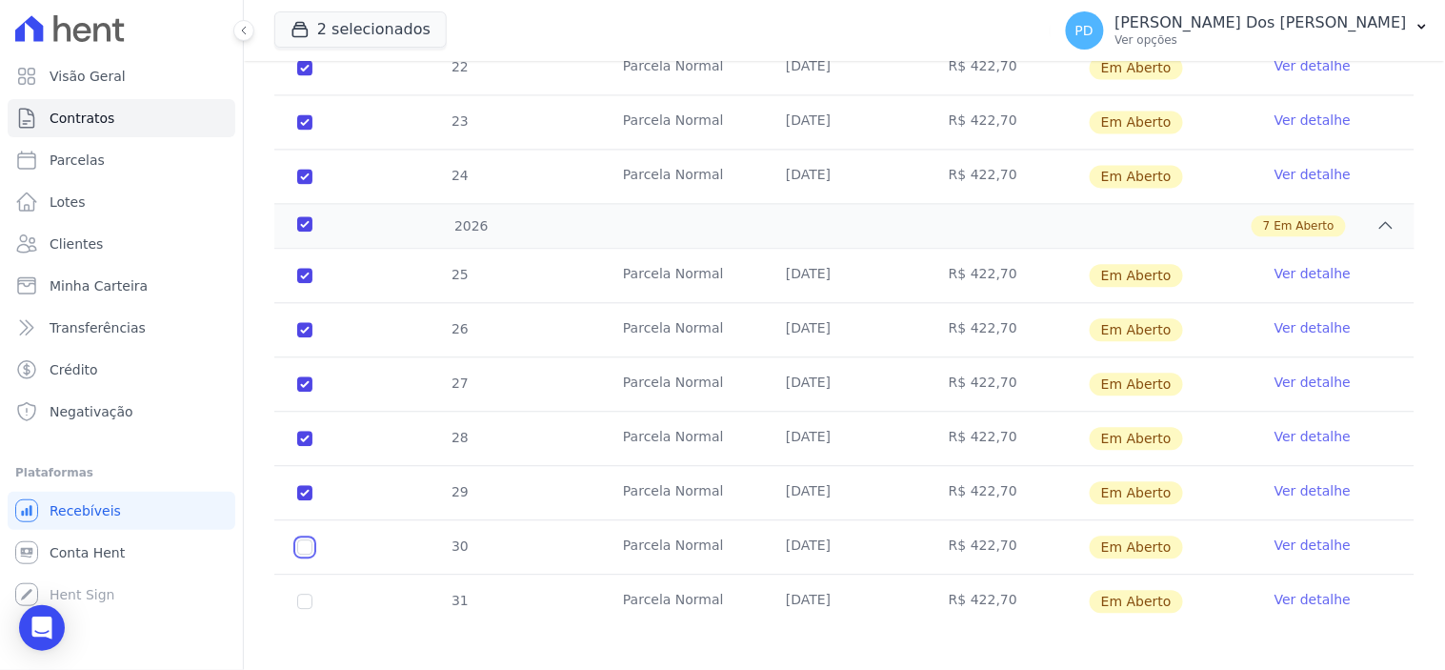
click at [300, 283] on input "checkbox" at bounding box center [304, 275] width 15 height 15
checkbox input "true"
click at [303, 283] on input "checkbox" at bounding box center [304, 275] width 15 height 15
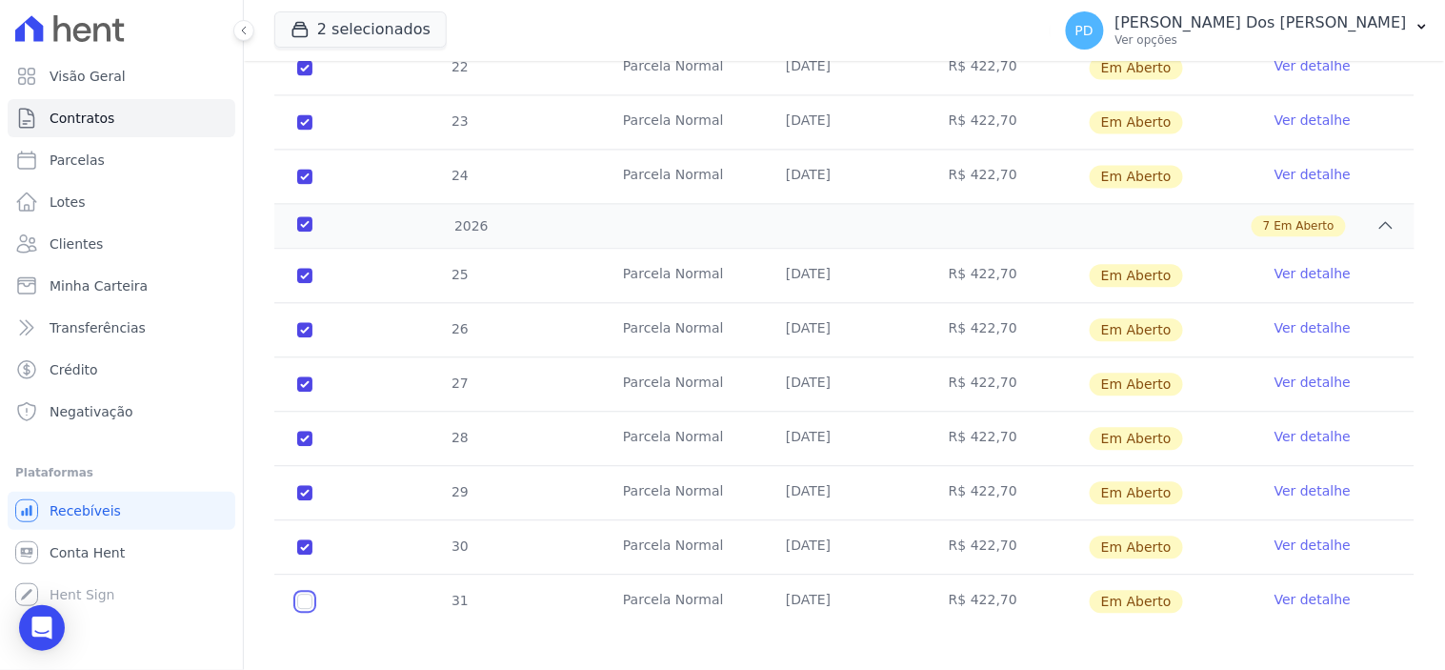
checkbox input "true"
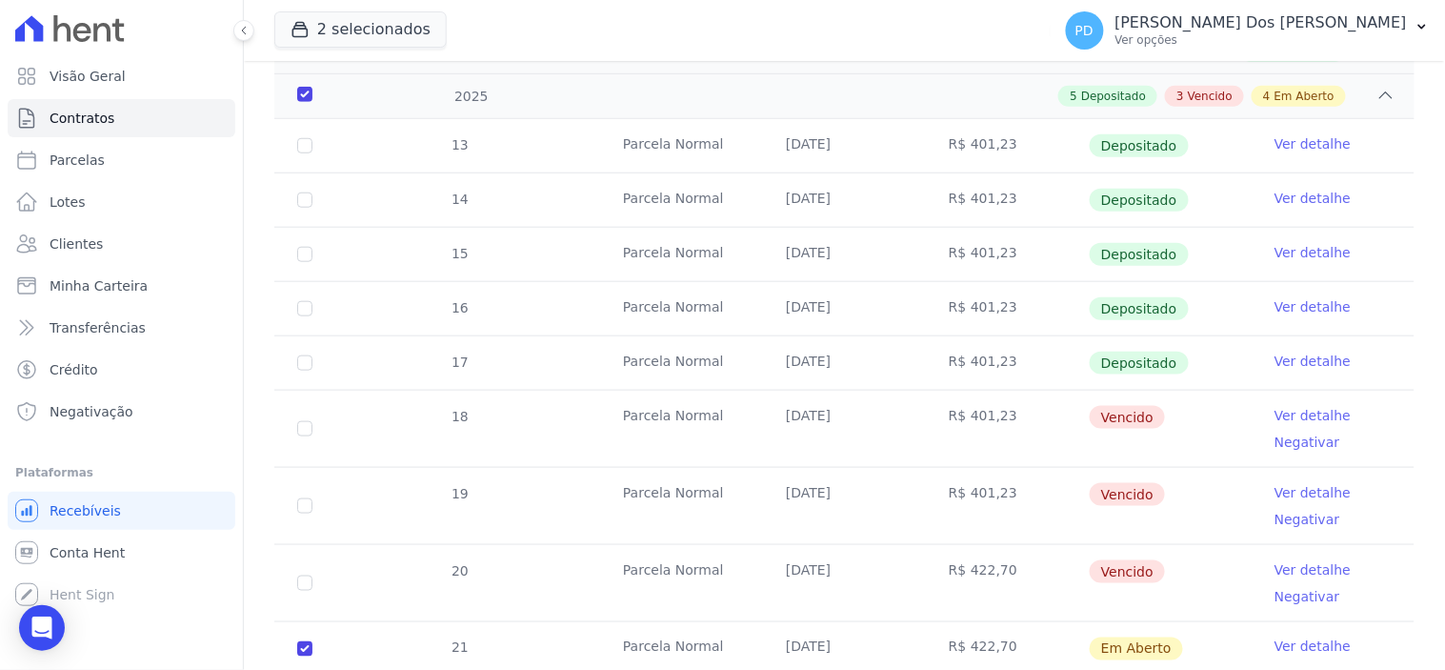
scroll to position [0, 0]
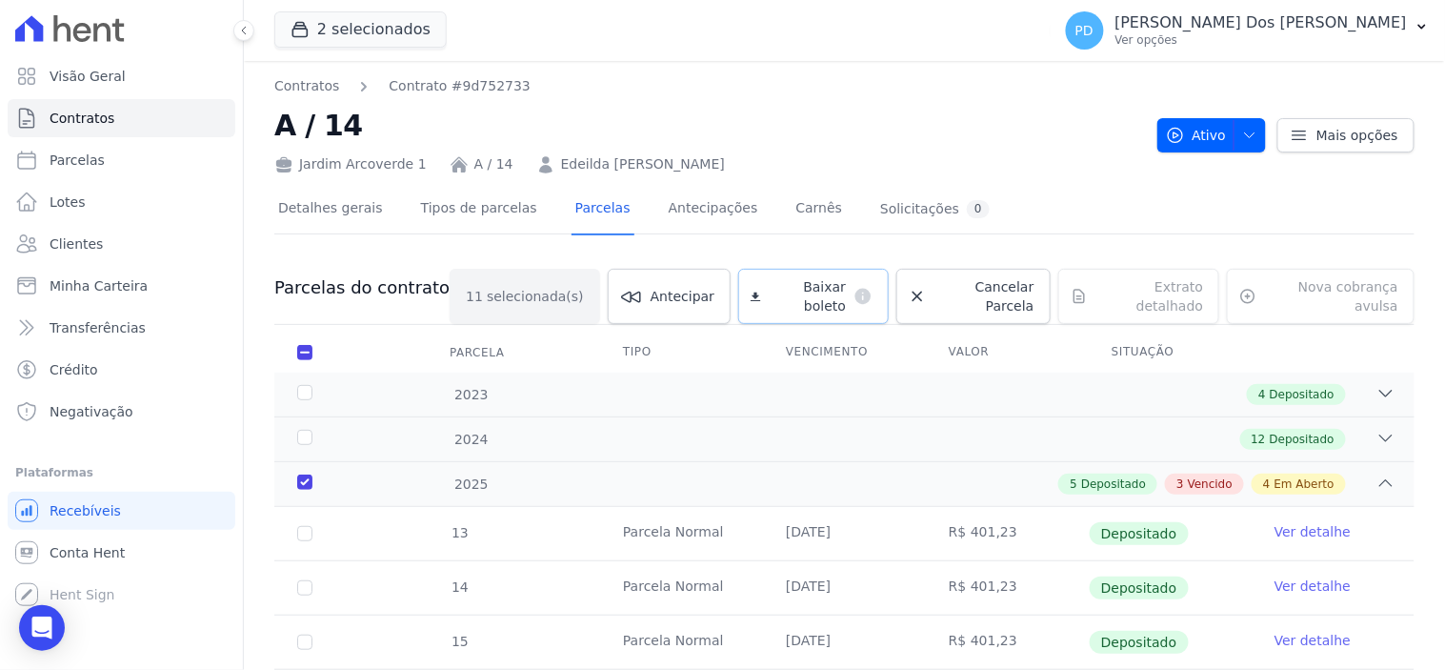
click at [773, 289] on span "Baixar boleto" at bounding box center [808, 296] width 78 height 38
click at [1417, 26] on icon "button" at bounding box center [1421, 26] width 15 height 15
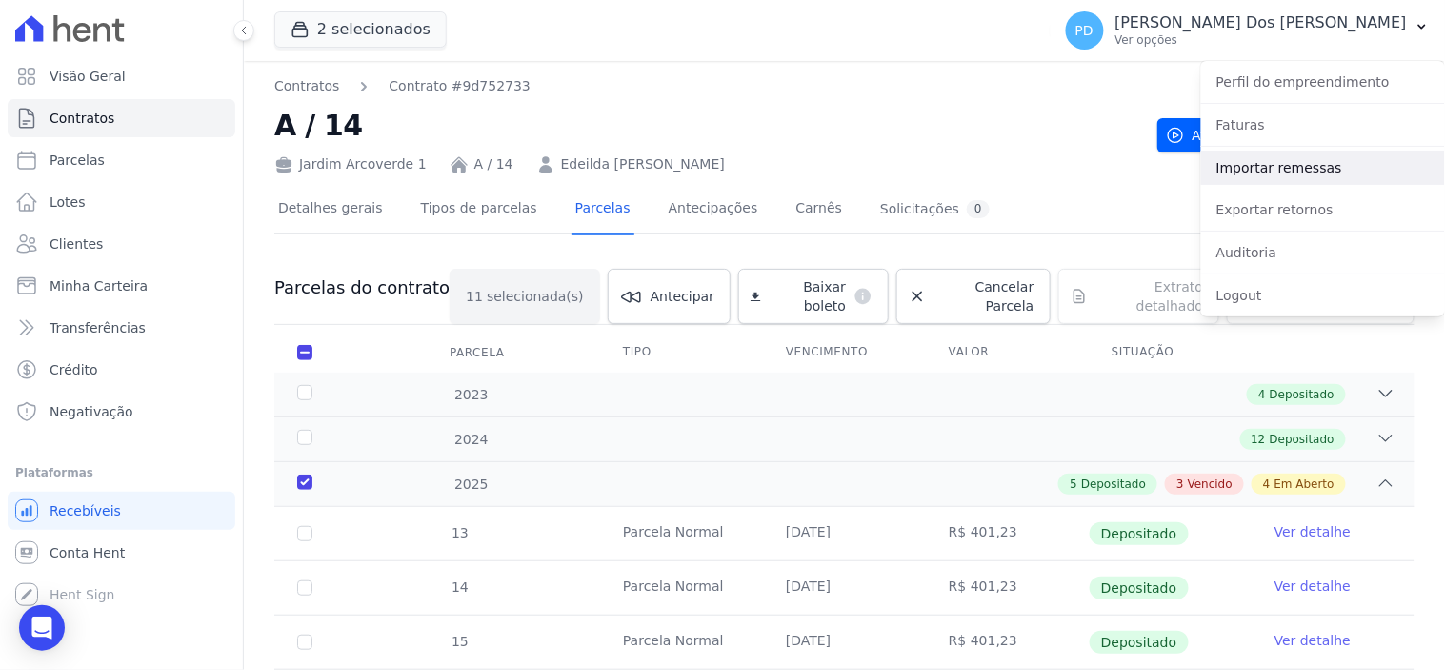
click at [1344, 168] on link "Importar remessas" at bounding box center [1323, 167] width 244 height 34
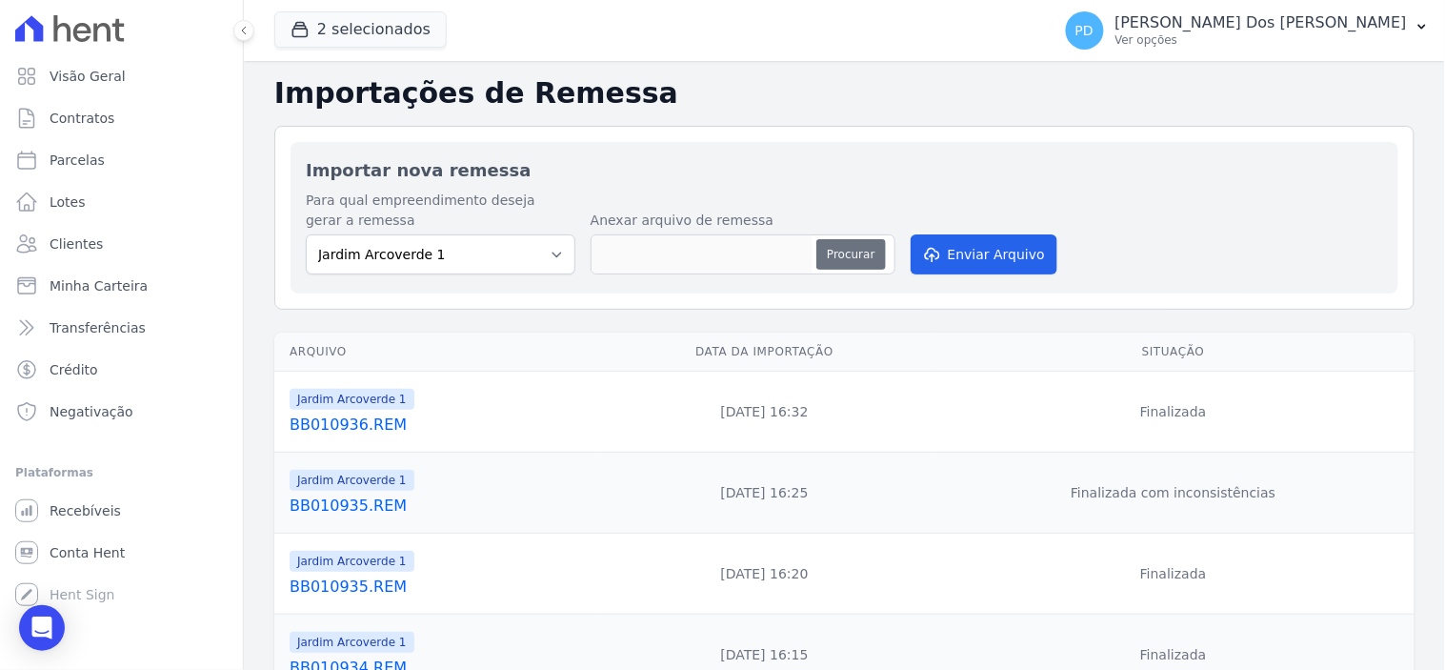
click at [851, 250] on button "Procurar" at bounding box center [850, 254] width 69 height 30
type input "BB010937.REM"
click at [972, 252] on button "Enviar Arquivo" at bounding box center [984, 254] width 147 height 40
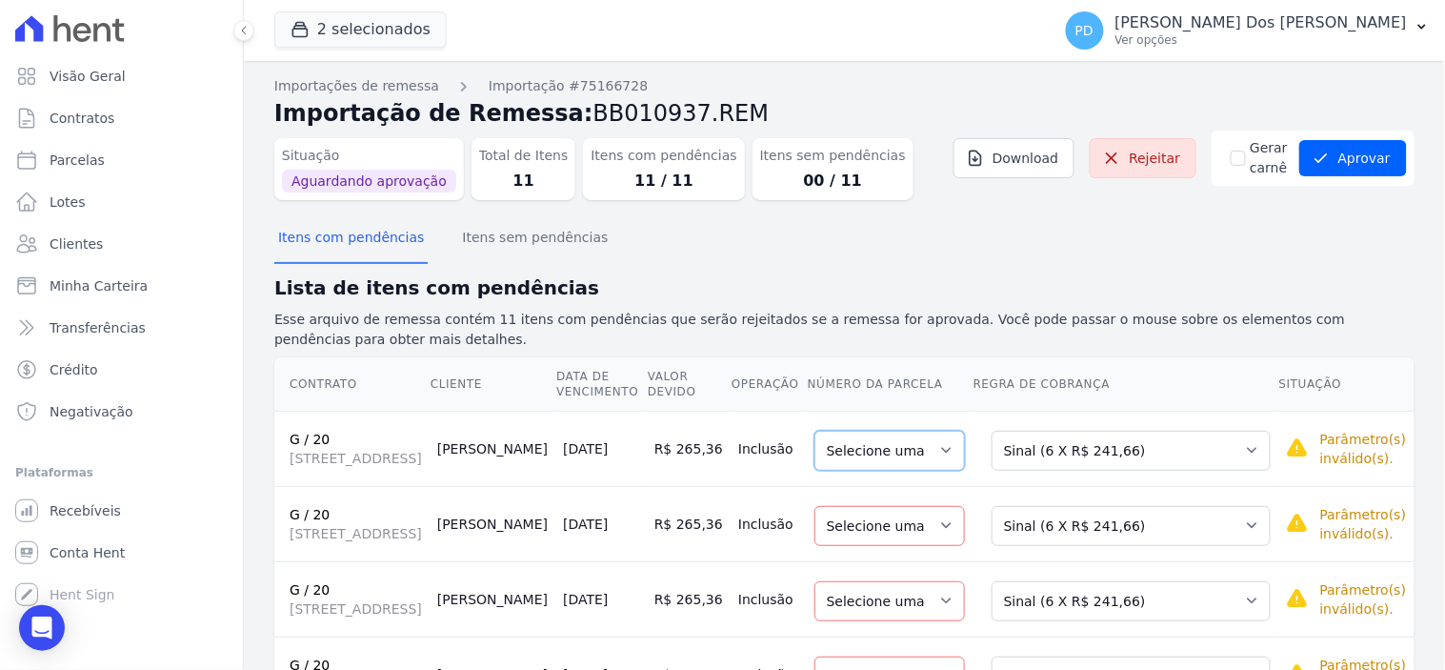
click at [943, 458] on select "Selecione uma" at bounding box center [889, 450] width 150 height 40
click at [1065, 454] on select "Selecione uma Nova Parcela Avulsa Parcela Avulsa Existente Sinal (6 X R$ 241,66…" at bounding box center [1130, 450] width 279 height 40
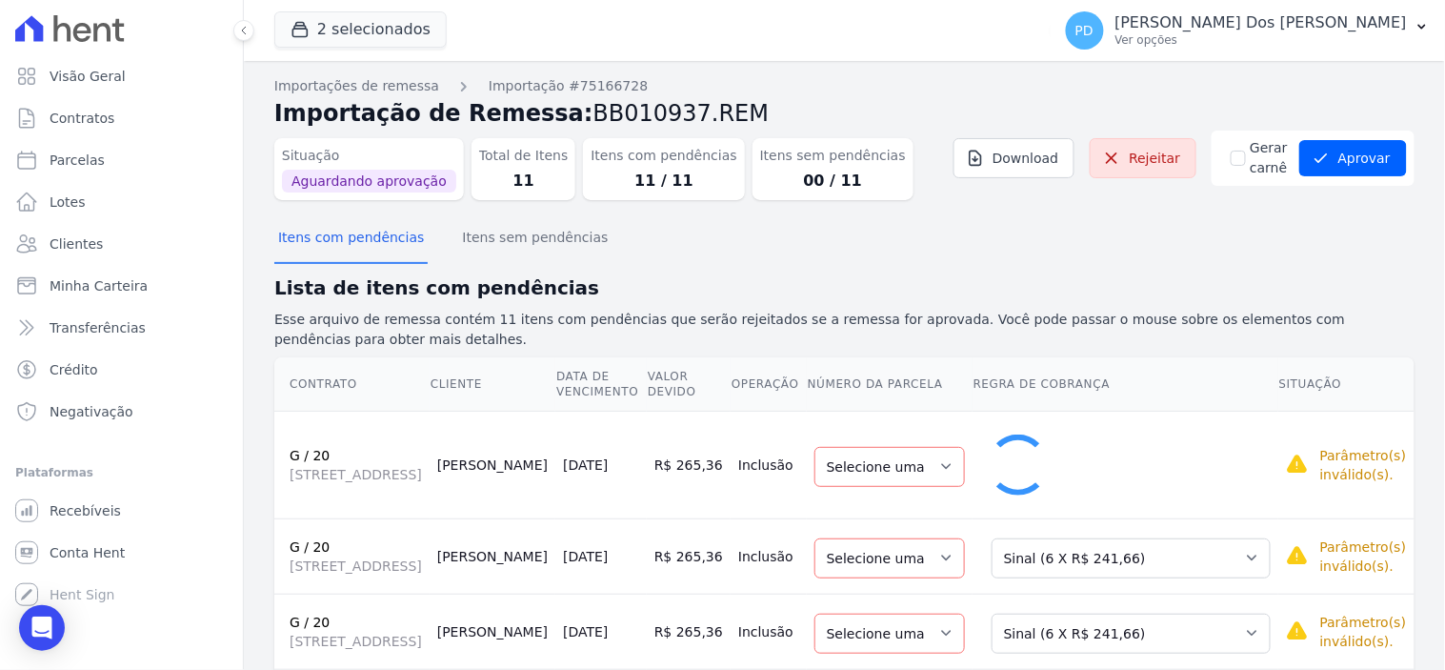
select select "20"
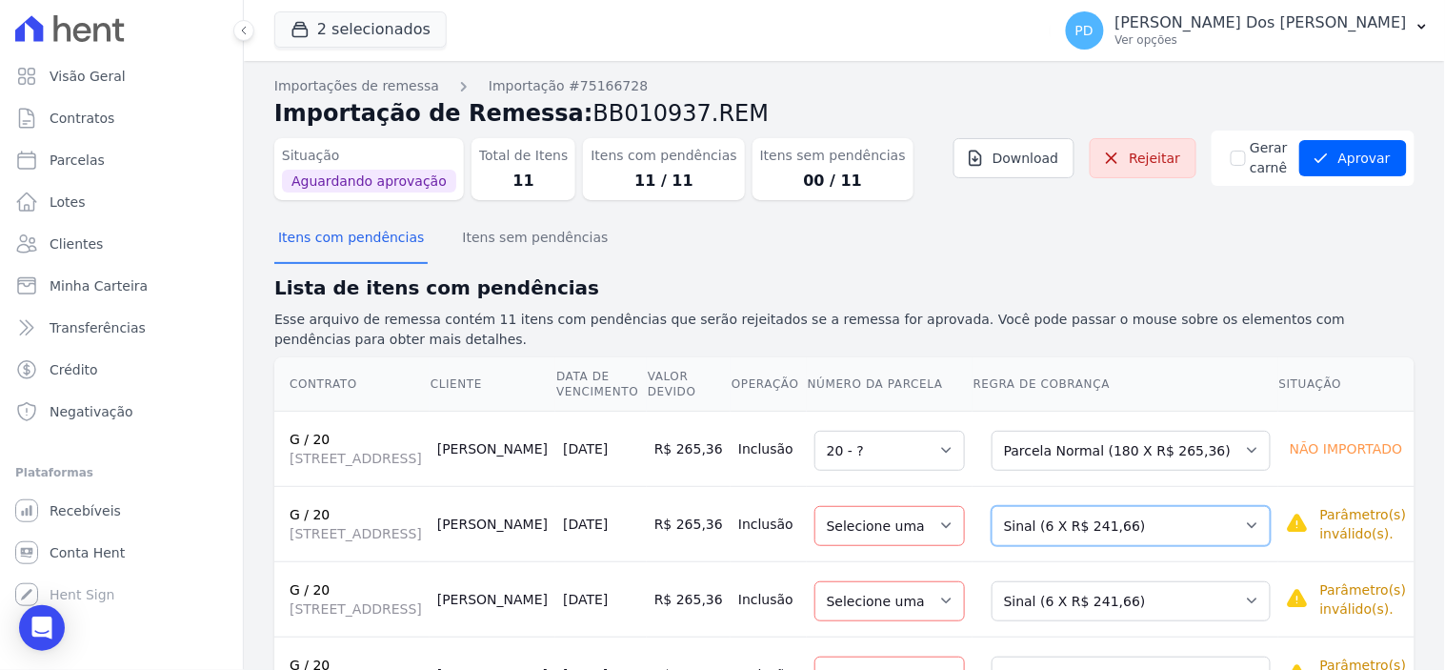
click at [1110, 541] on select "Selecione uma Nova Parcela Avulsa Parcela Avulsa Existente Sinal (6 X R$ 241,66…" at bounding box center [1130, 526] width 279 height 40
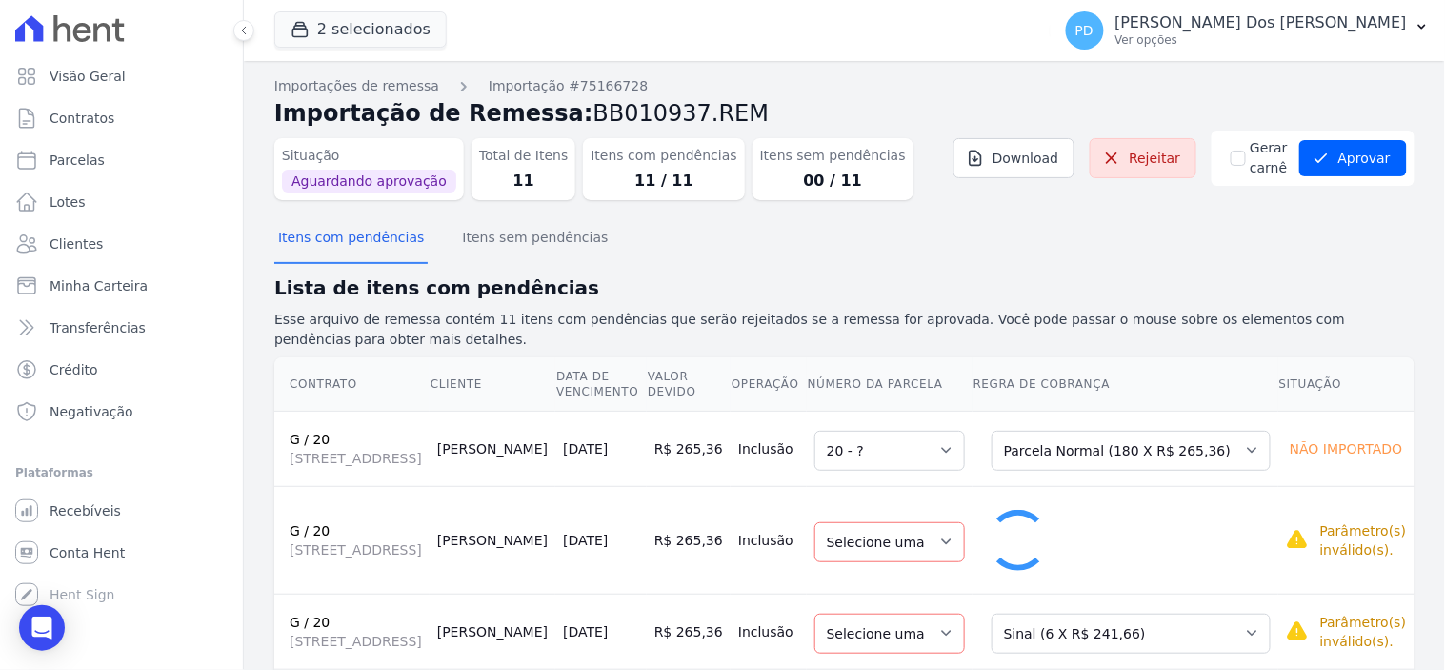
select select "21"
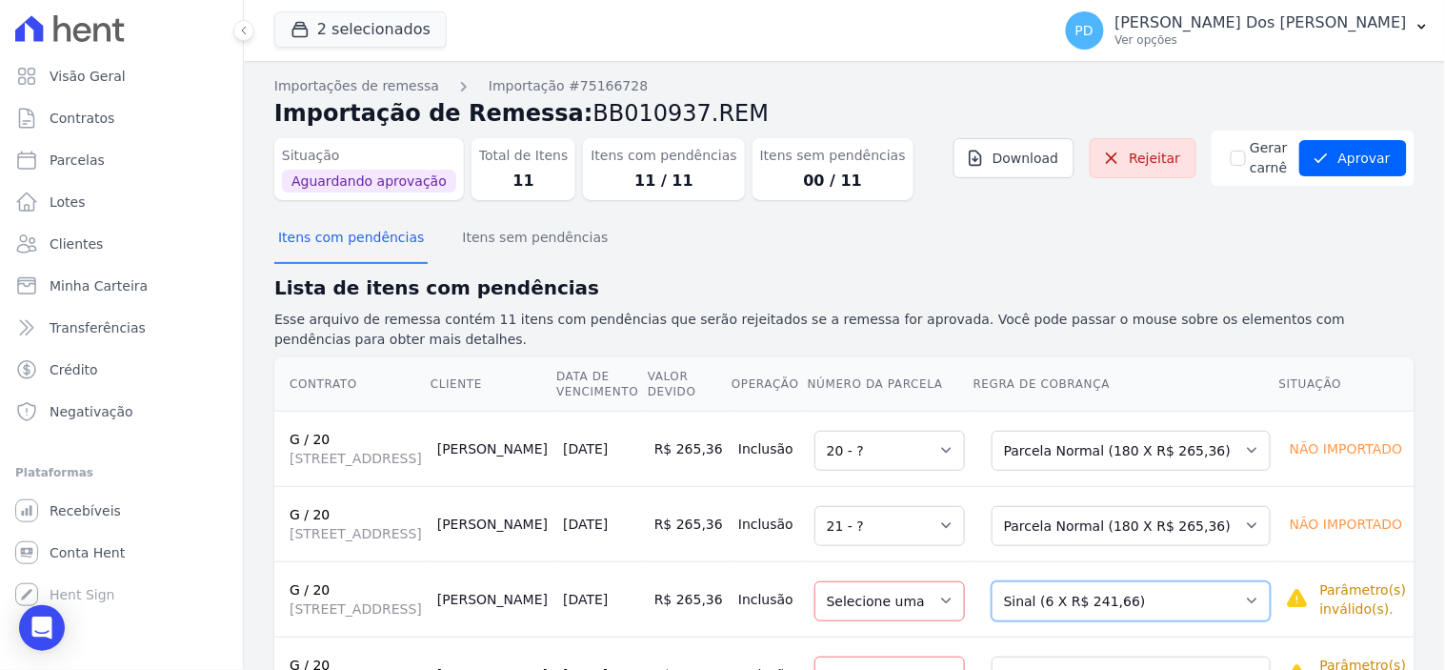
click at [1124, 621] on select "Selecione uma Nova Parcela Avulsa Parcela Avulsa Existente Sinal (6 X R$ 241,66…" at bounding box center [1130, 601] width 279 height 40
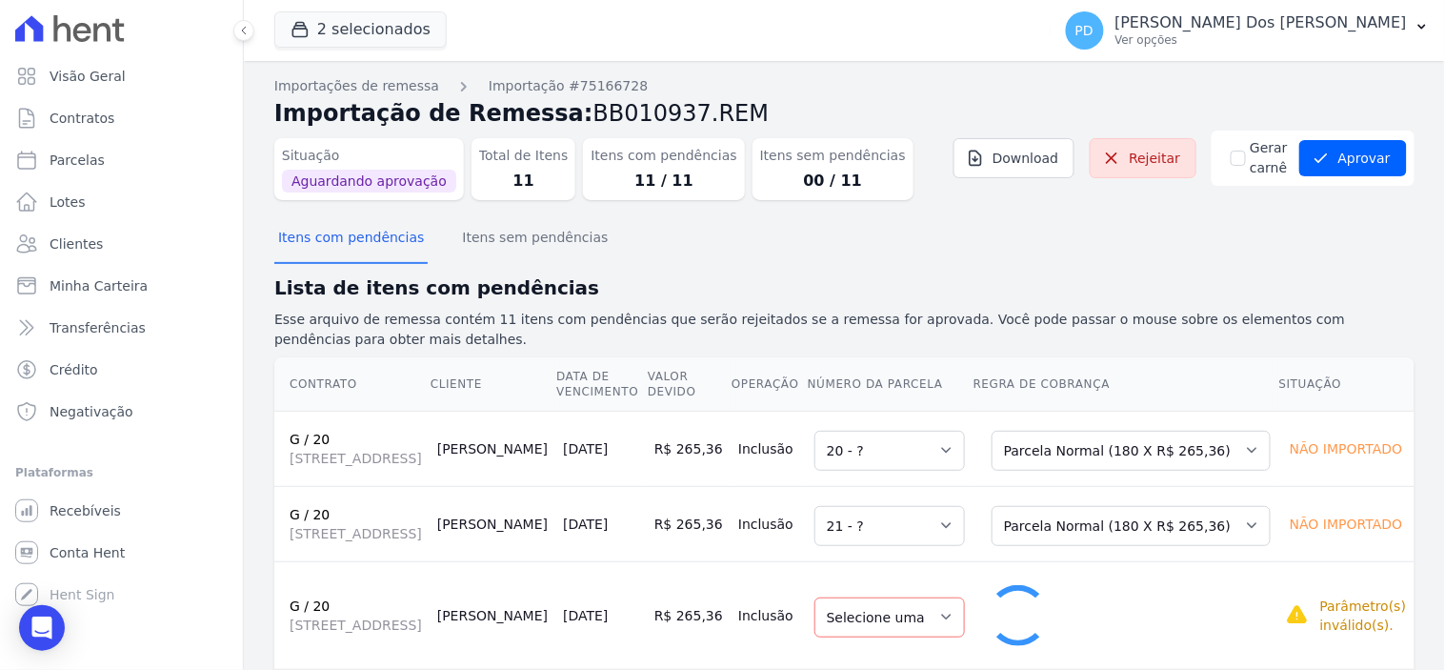
select select "22"
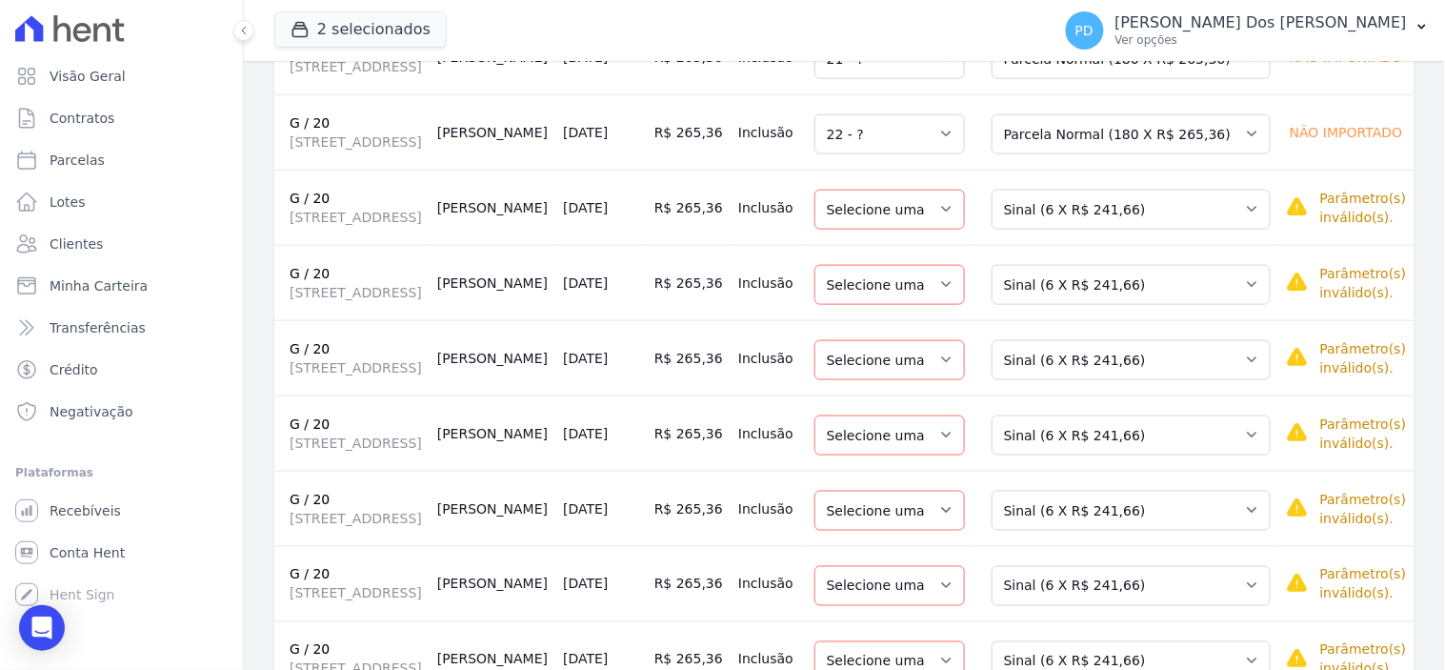
scroll to position [529, 0]
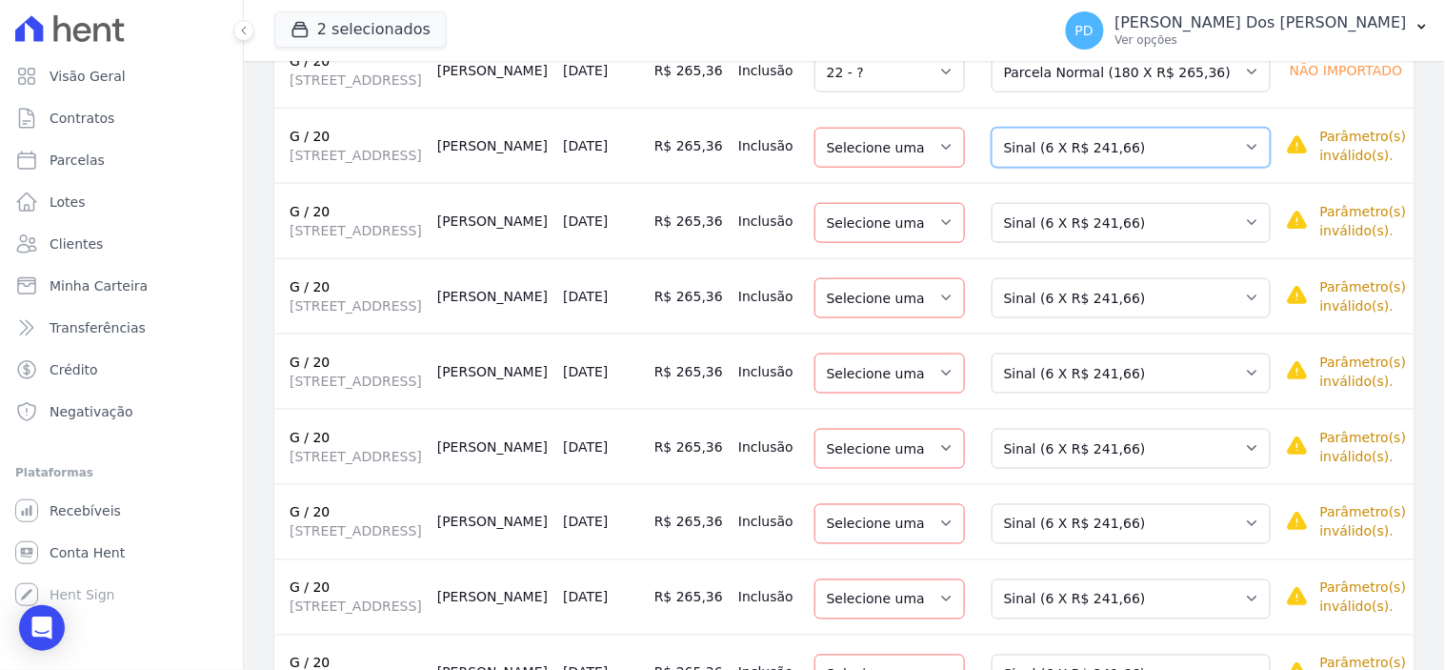
drag, startPoint x: 1136, startPoint y: 178, endPoint x: 1138, endPoint y: 206, distance: 27.7
click at [1137, 168] on select "Selecione uma Nova Parcela Avulsa Parcela Avulsa Existente Sinal (6 X R$ 241,66…" at bounding box center [1130, 148] width 279 height 40
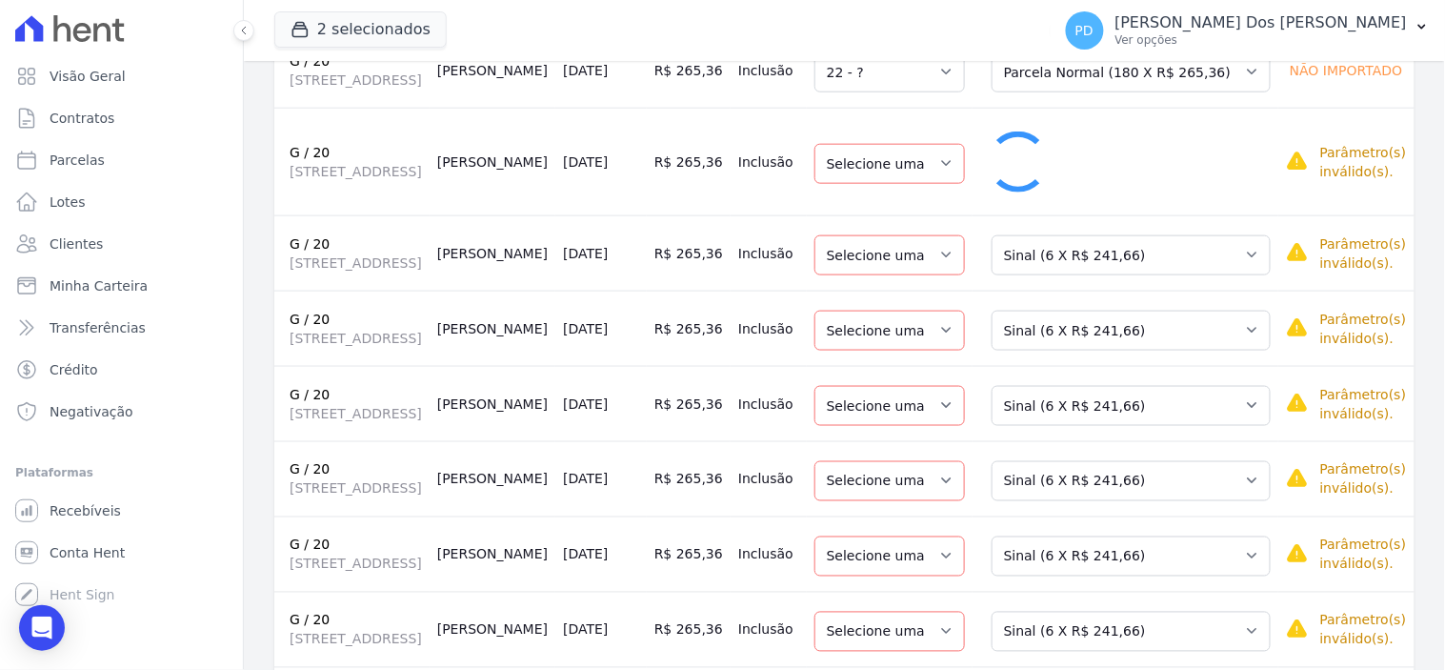
select select "23"
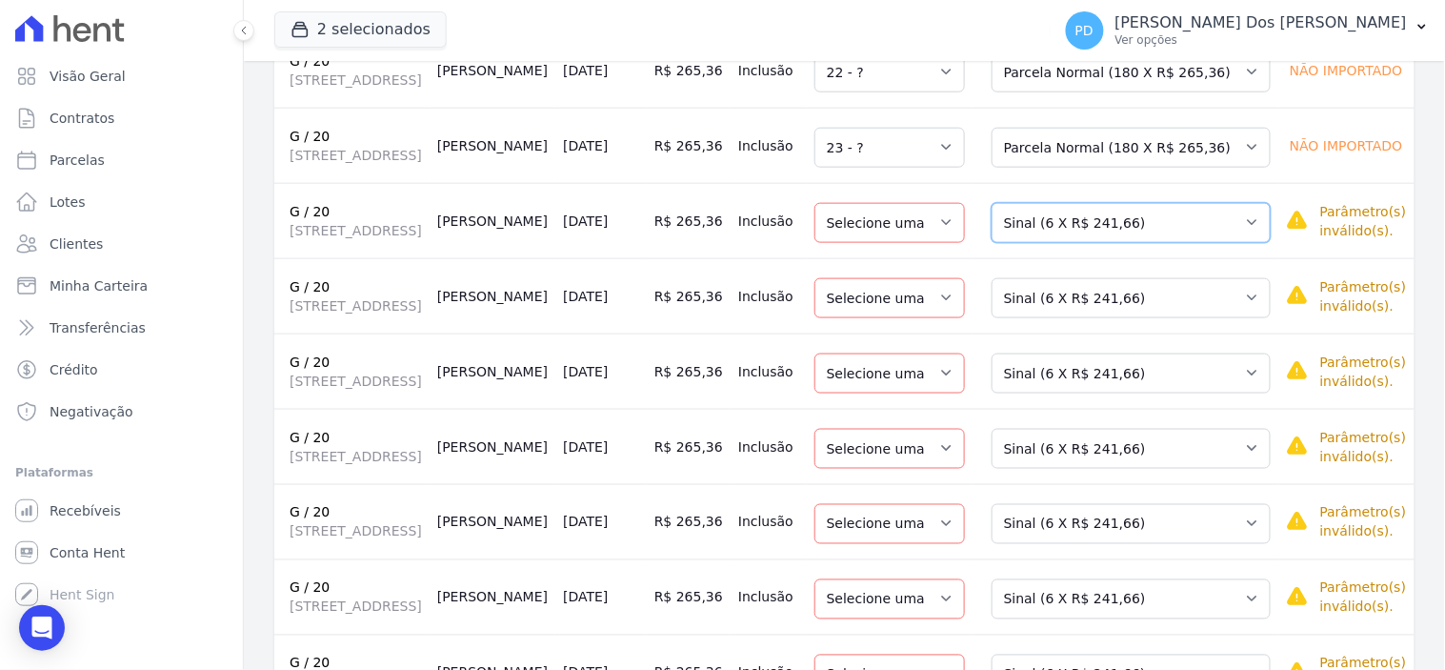
click at [1112, 243] on select "Selecione uma Nova Parcela Avulsa Parcela Avulsa Existente Sinal (6 X R$ 241,66…" at bounding box center [1130, 223] width 279 height 40
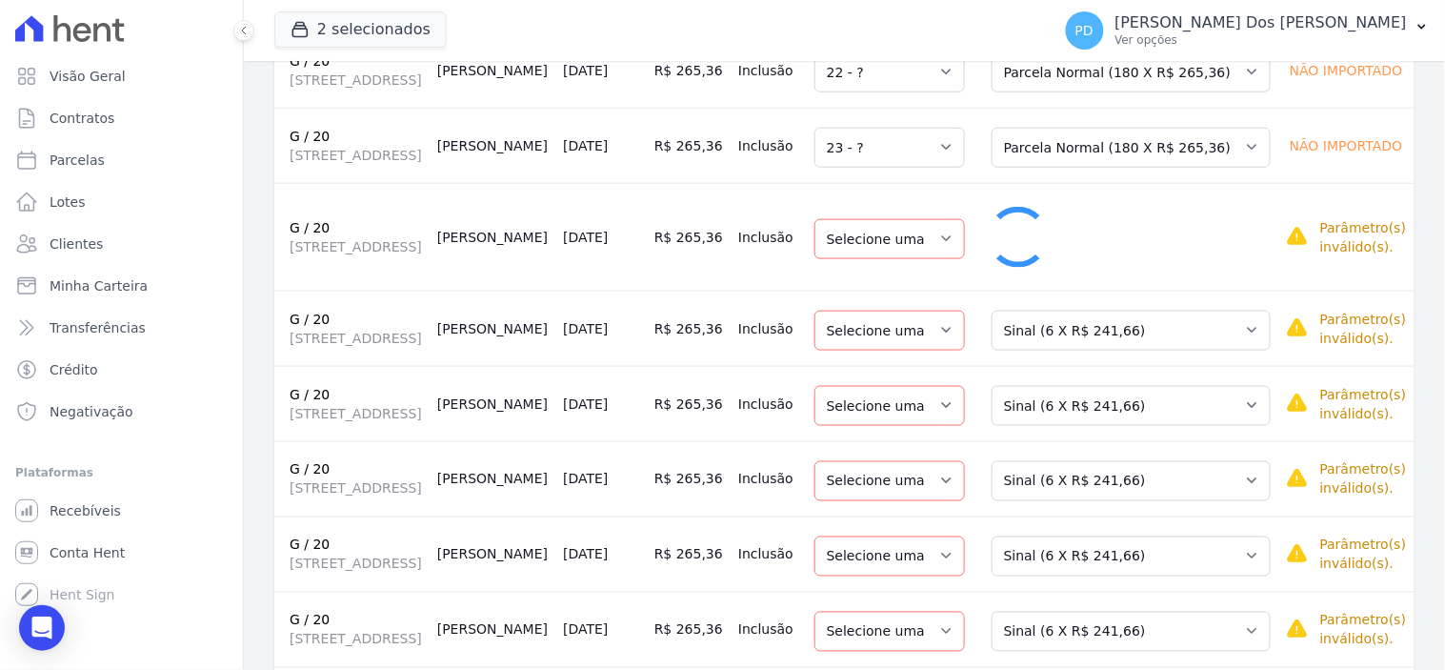
select select "24"
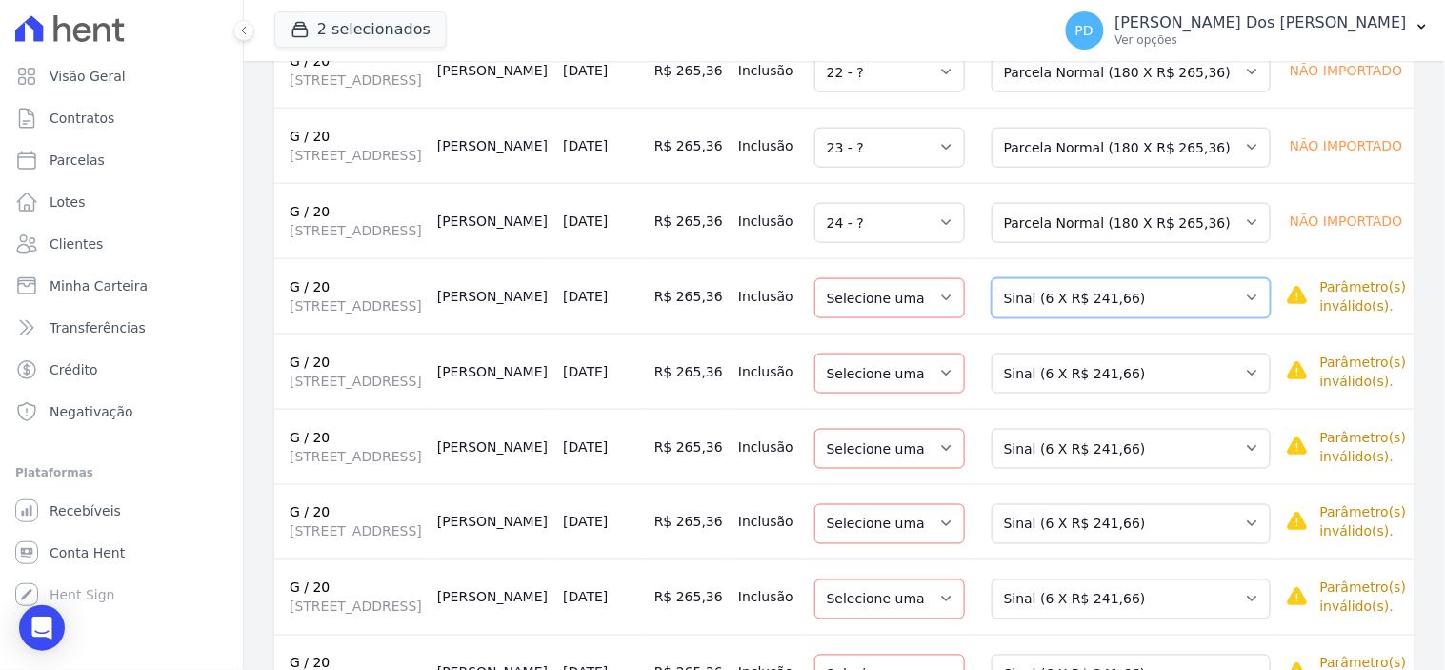
click at [1097, 318] on select "Selecione uma Nova Parcela Avulsa Parcela Avulsa Existente Sinal (6 X R$ 241,66…" at bounding box center [1130, 298] width 279 height 40
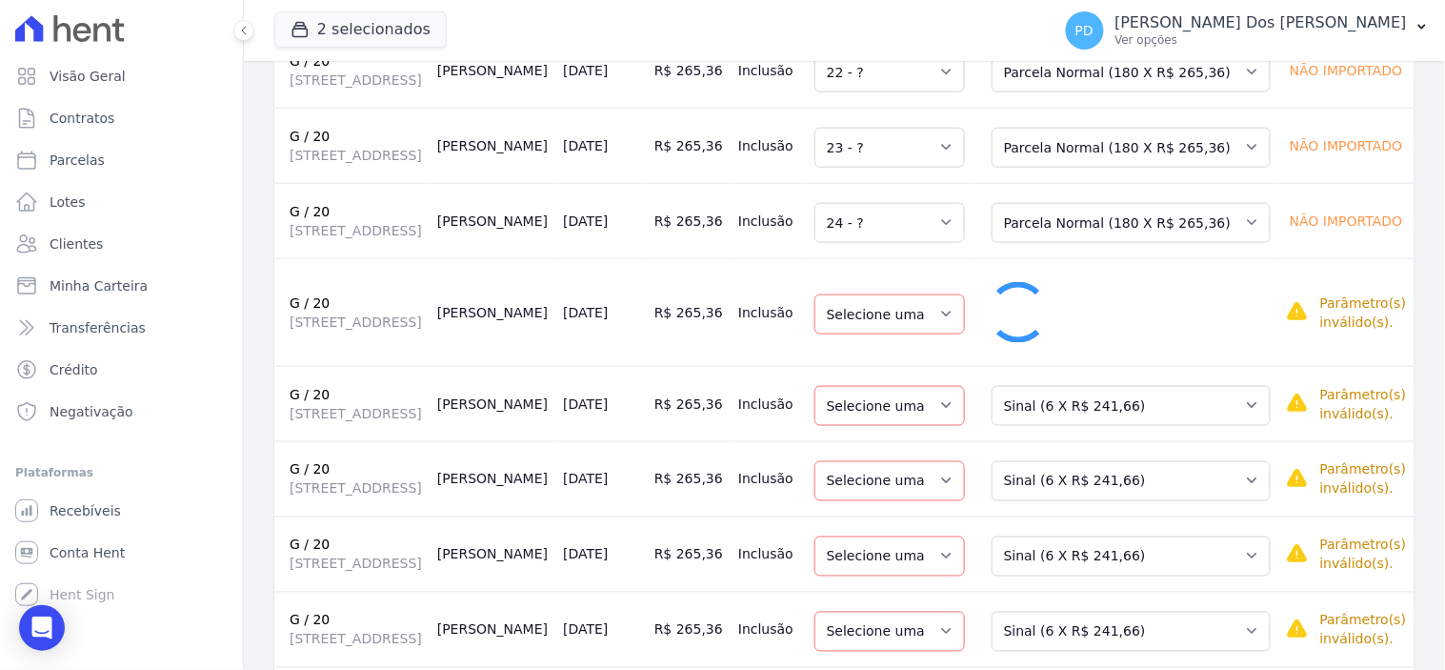
select select "25"
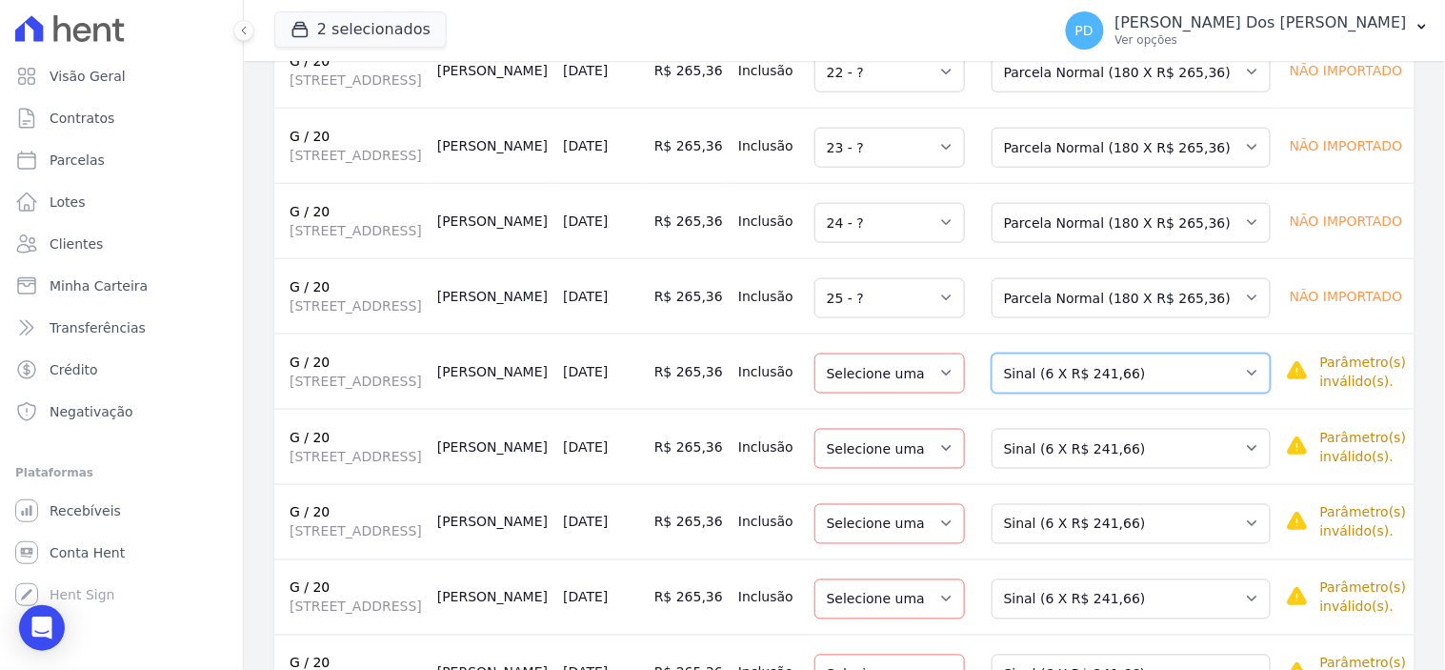
click at [1101, 393] on select "Selecione uma Nova Parcela Avulsa Parcela Avulsa Existente Sinal (6 X R$ 241,66…" at bounding box center [1130, 373] width 279 height 40
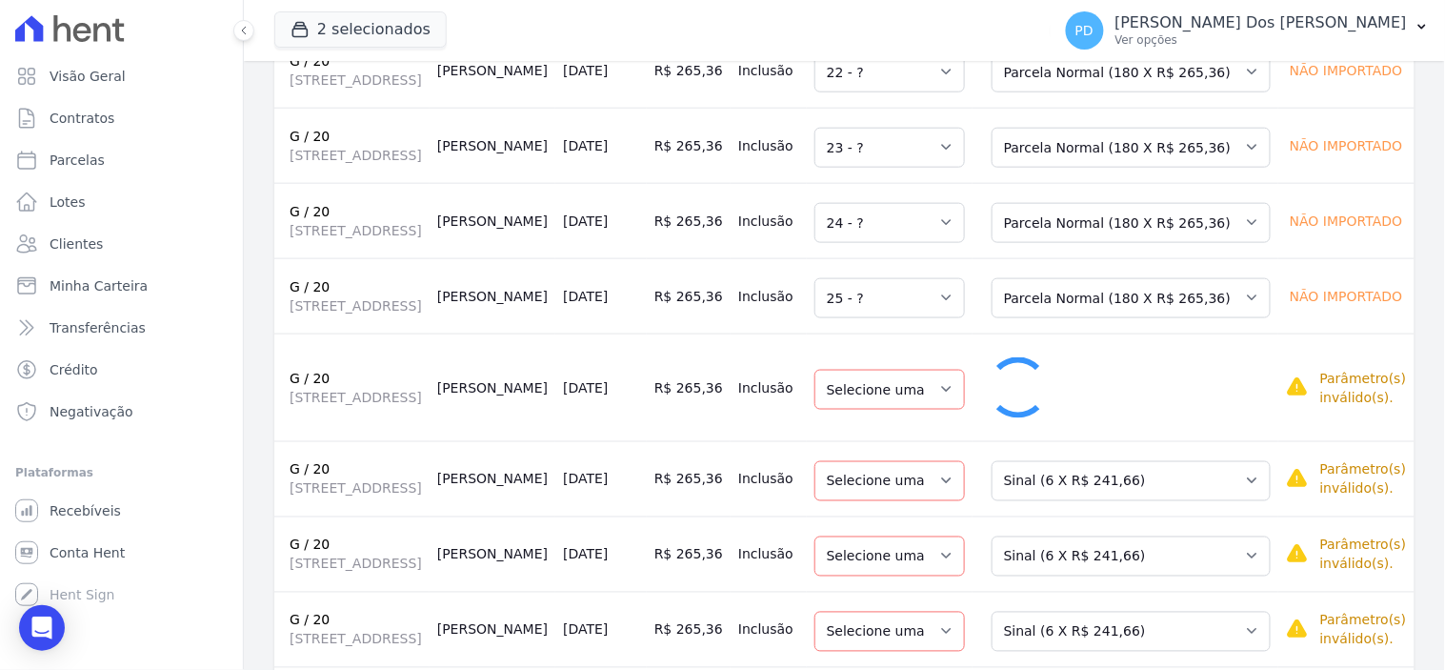
select select "26"
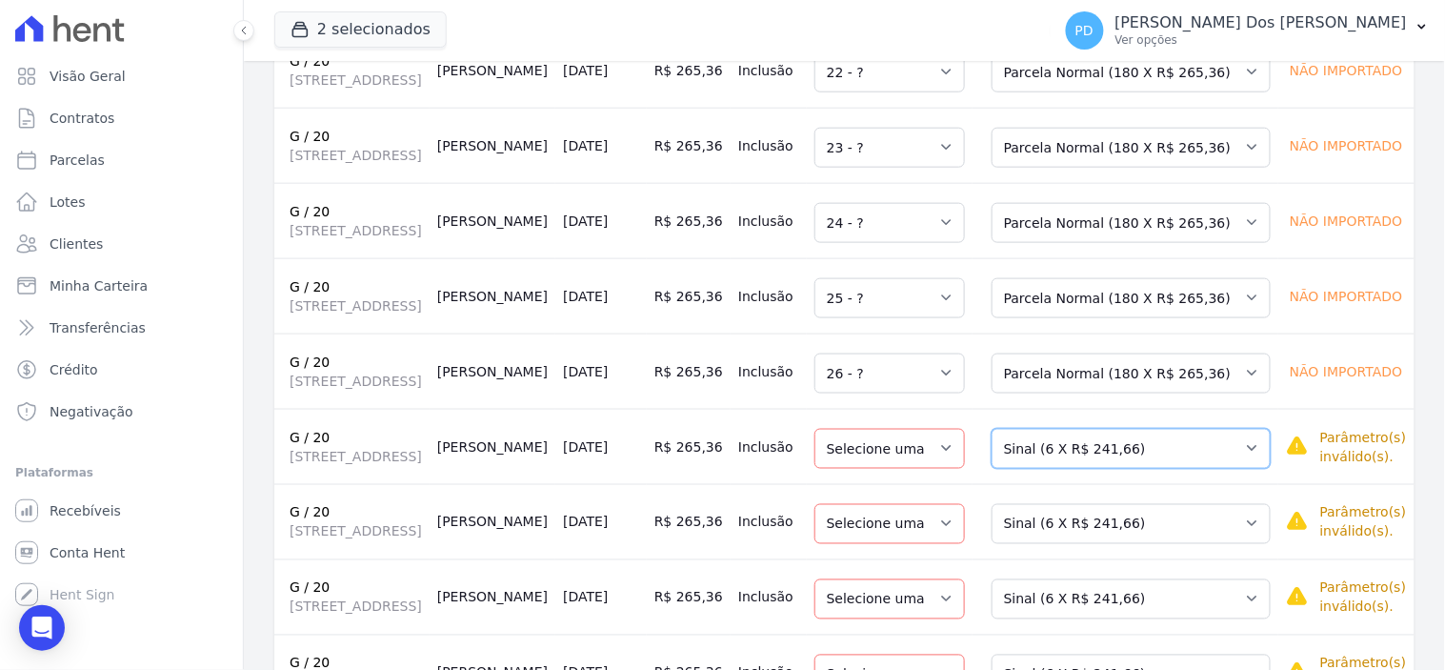
click at [1101, 469] on select "Selecione uma Nova Parcela Avulsa Parcela Avulsa Existente Sinal (6 X R$ 241,66…" at bounding box center [1130, 449] width 279 height 40
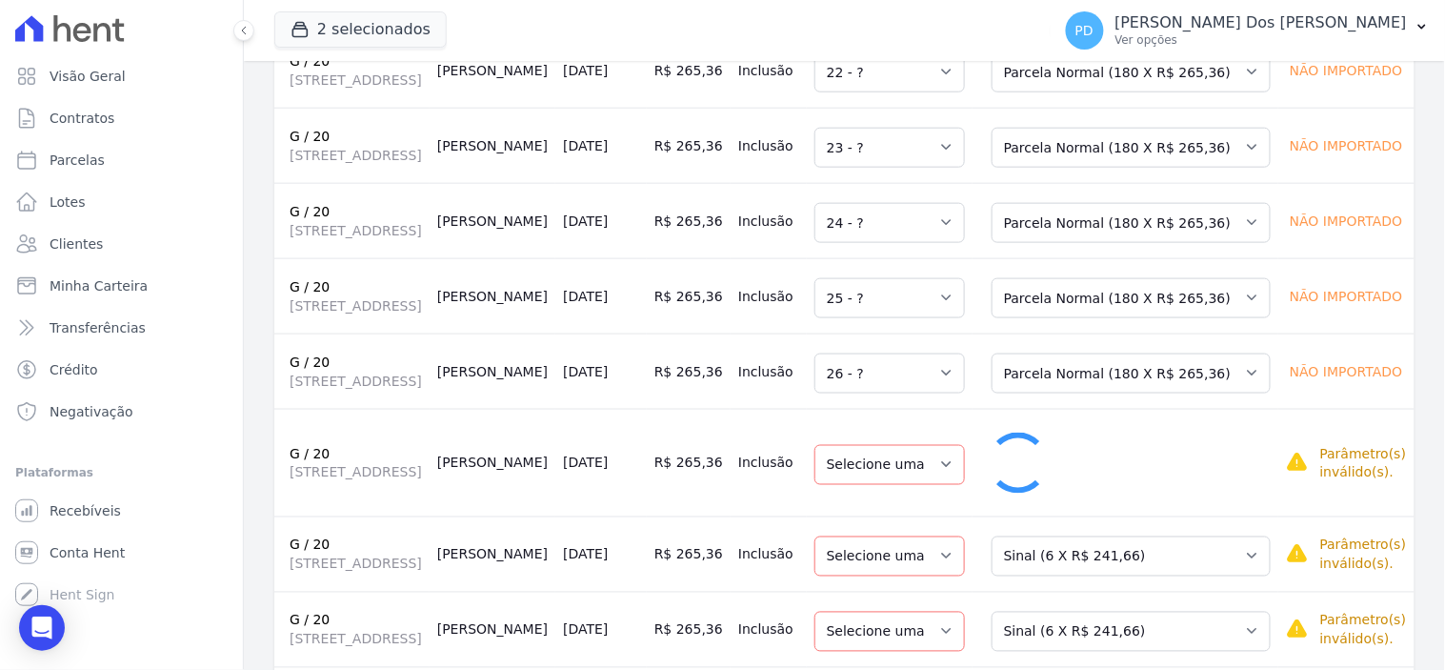
select select "27"
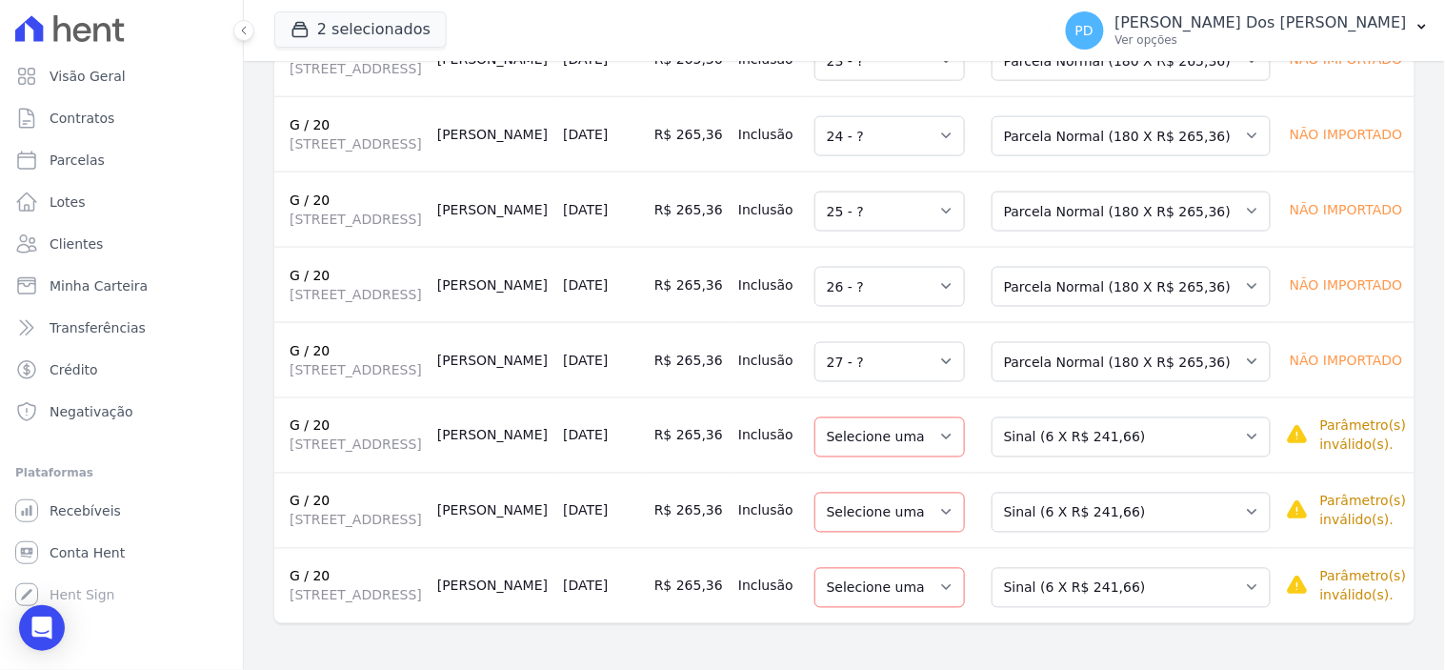
scroll to position [740, 0]
click at [1160, 417] on select "Selecione uma Nova Parcela Avulsa Parcela Avulsa Existente Sinal (6 X R$ 241,66…" at bounding box center [1130, 437] width 279 height 40
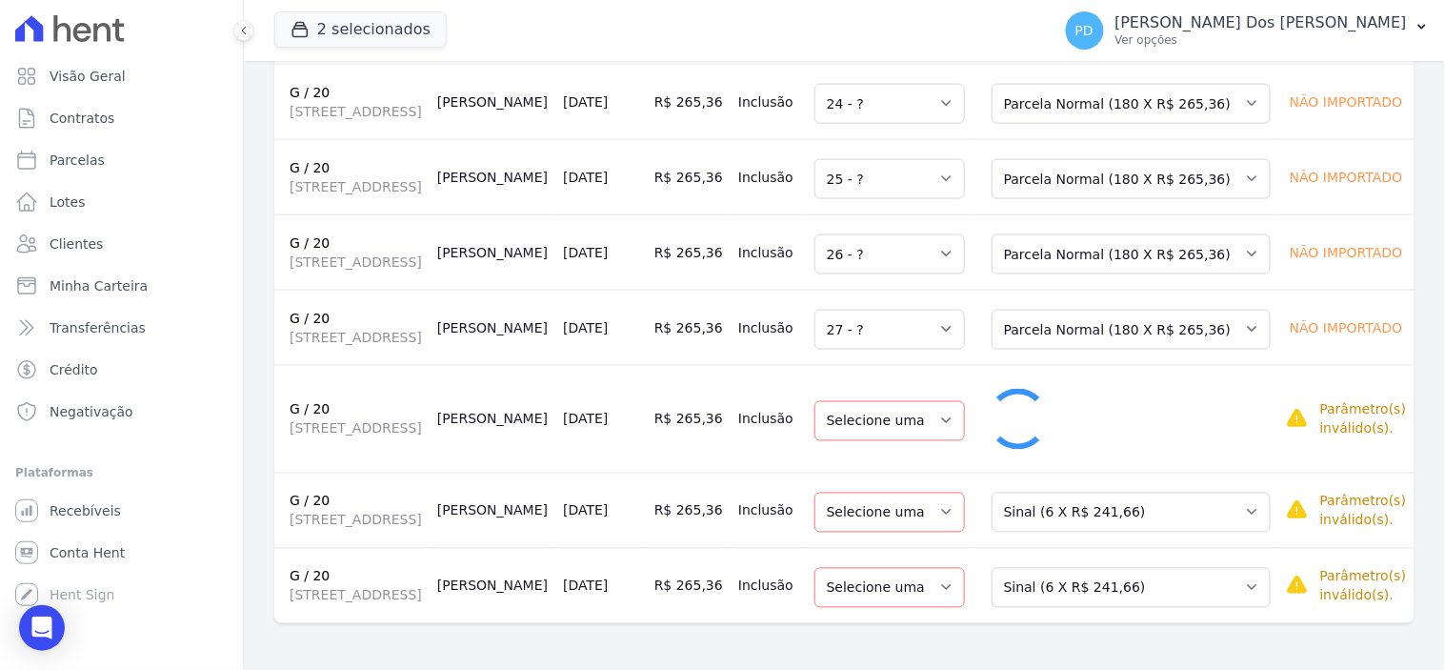
select select "28"
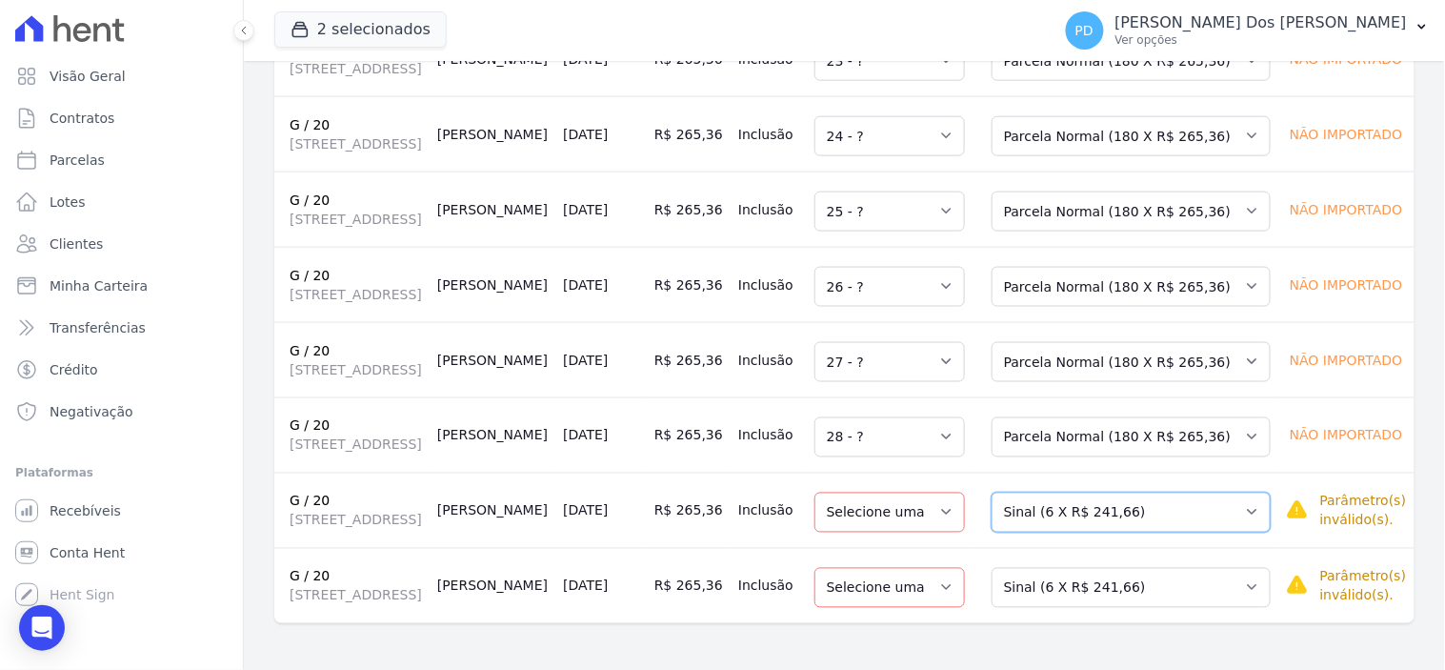
click at [1145, 527] on select "Selecione uma Nova Parcela Avulsa Parcela Avulsa Existente Sinal (6 X R$ 241,66…" at bounding box center [1130, 512] width 279 height 40
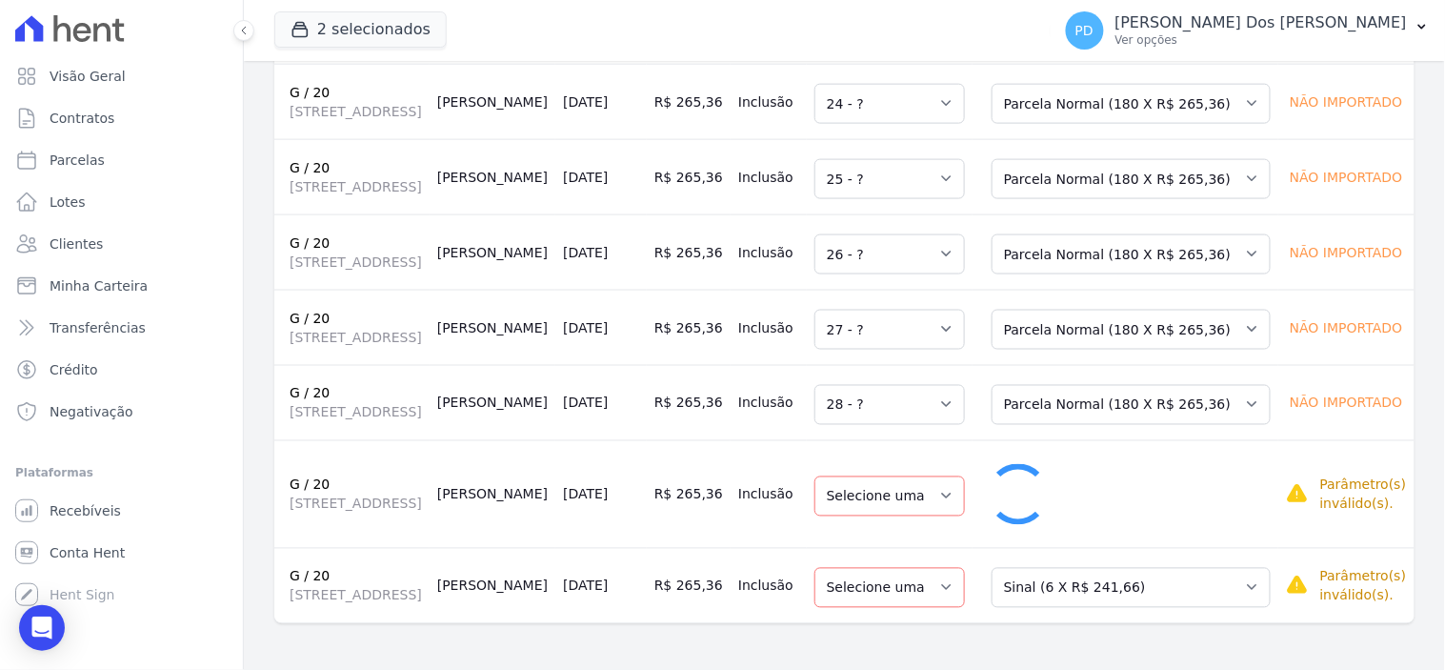
select select "29"
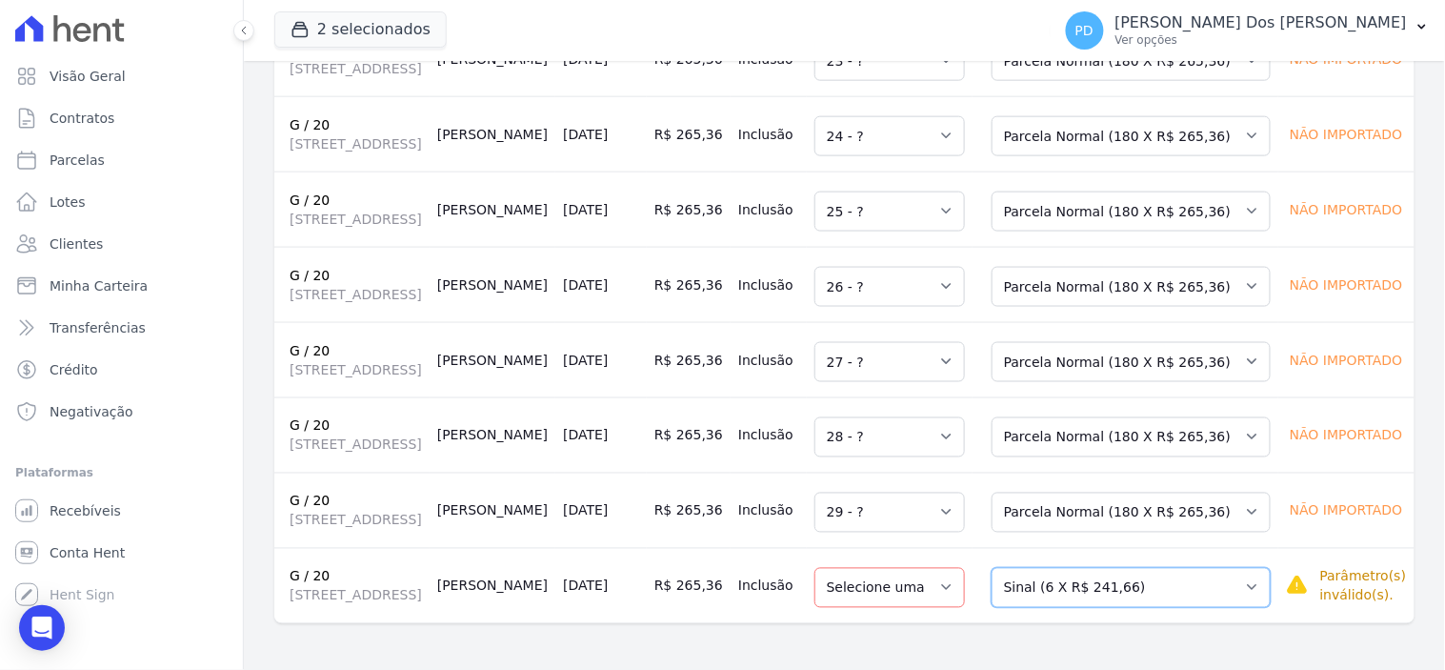
click at [1121, 604] on select "Selecione uma Nova Parcela Avulsa Parcela Avulsa Existente Sinal (6 X R$ 241,66…" at bounding box center [1130, 588] width 279 height 40
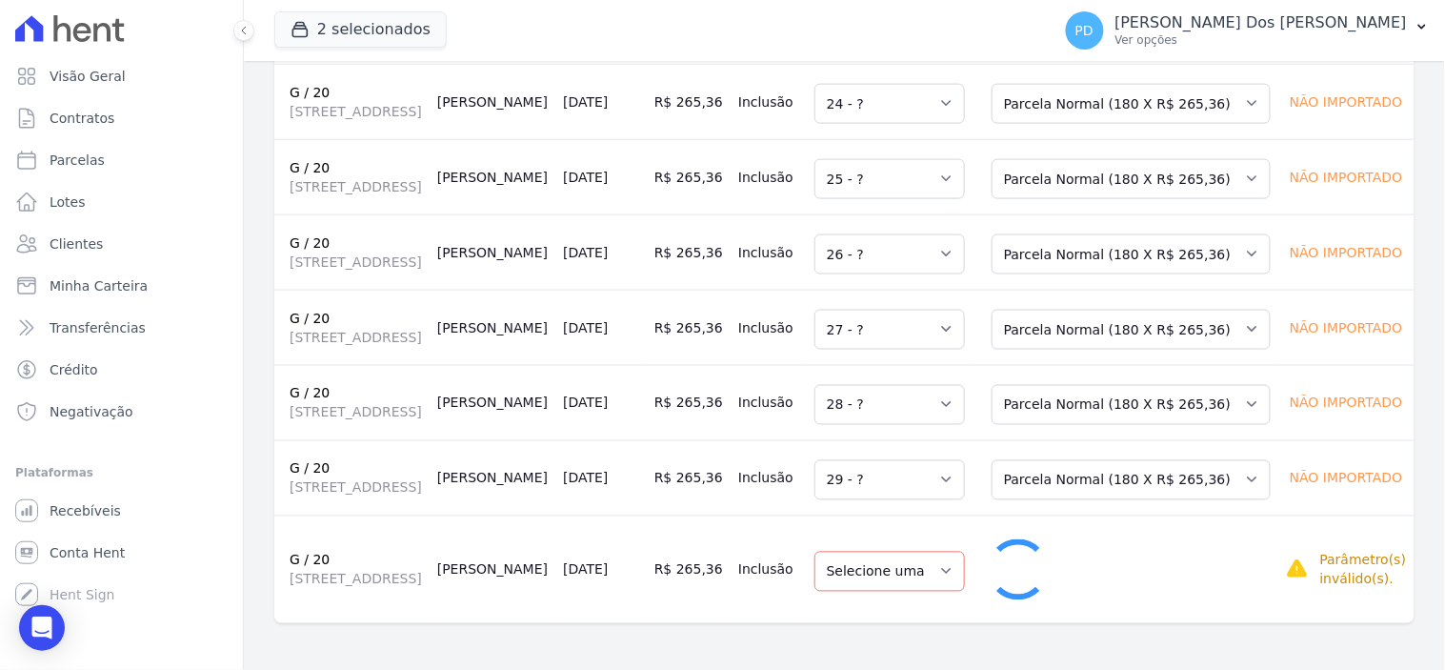
select select "30"
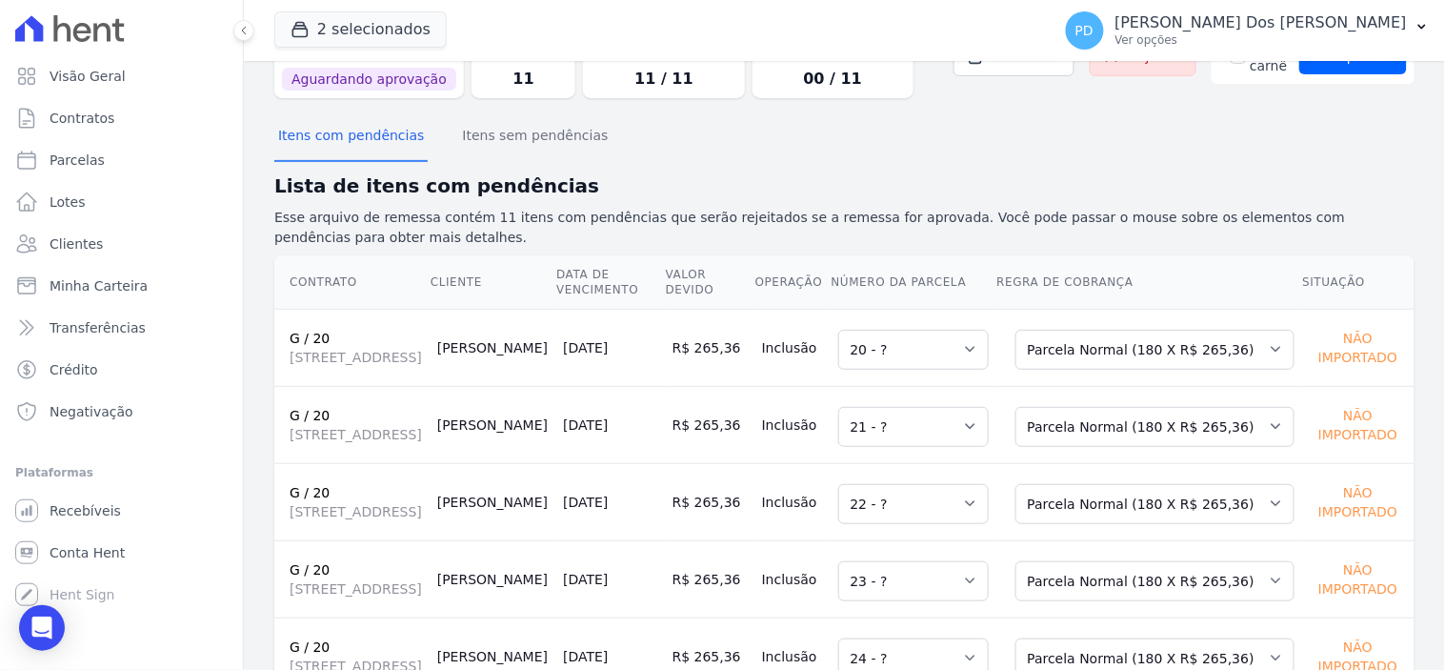
scroll to position [0, 0]
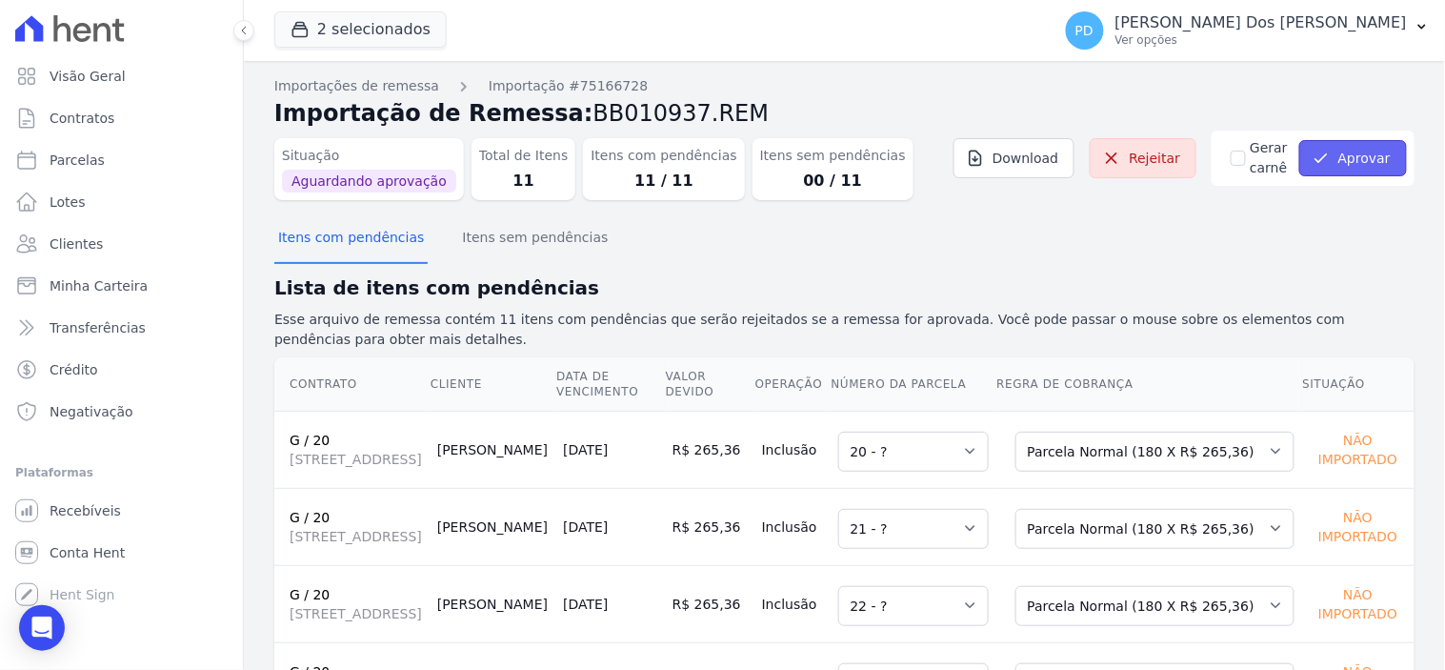
click at [1356, 156] on button "Aprovar" at bounding box center [1353, 158] width 108 height 36
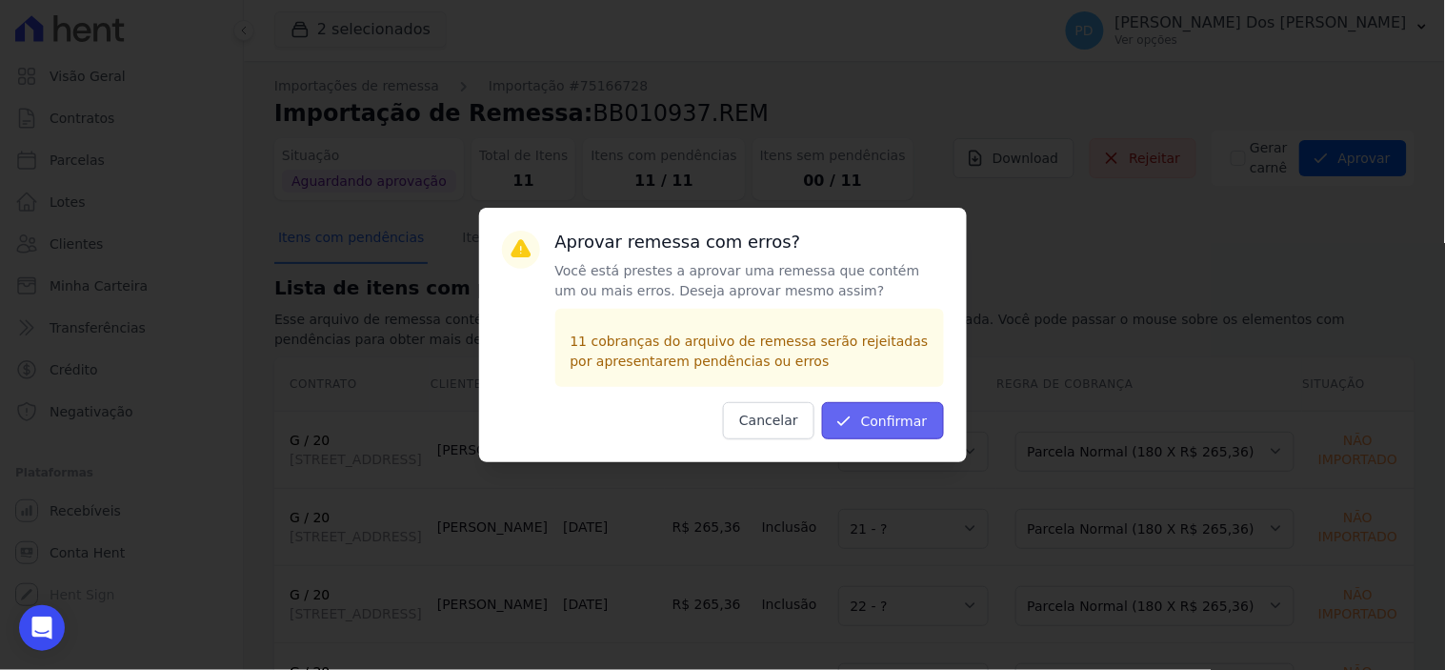
click at [917, 410] on button "Confirmar" at bounding box center [883, 420] width 122 height 37
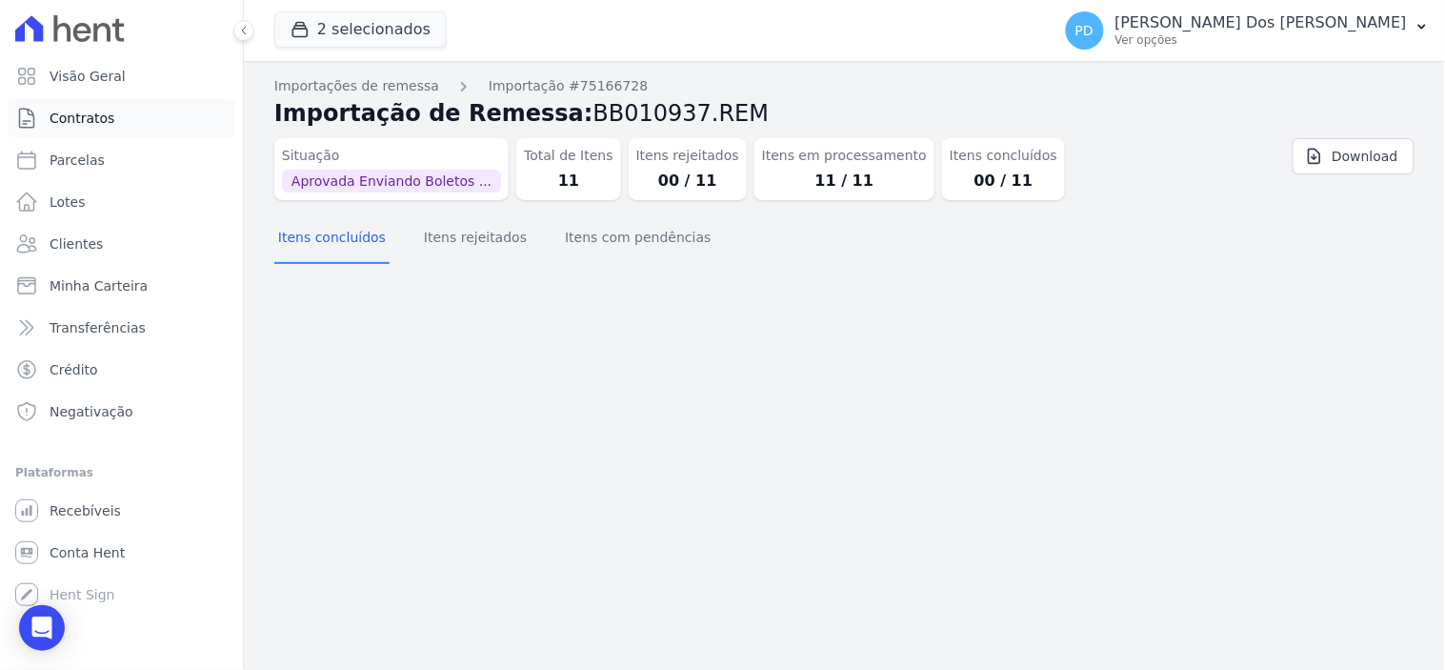
click at [110, 116] on link "Contratos" at bounding box center [122, 118] width 228 height 38
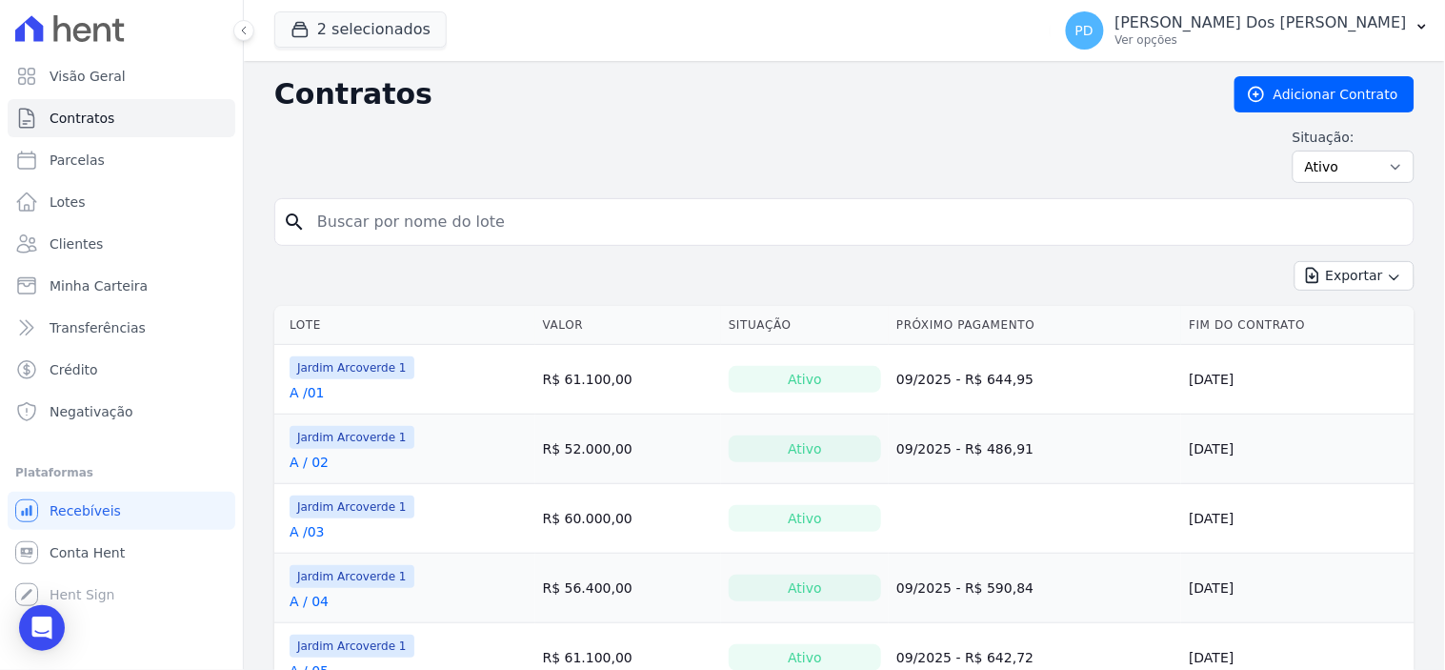
click at [423, 230] on input "search" at bounding box center [856, 222] width 1100 height 38
type input "g / 20"
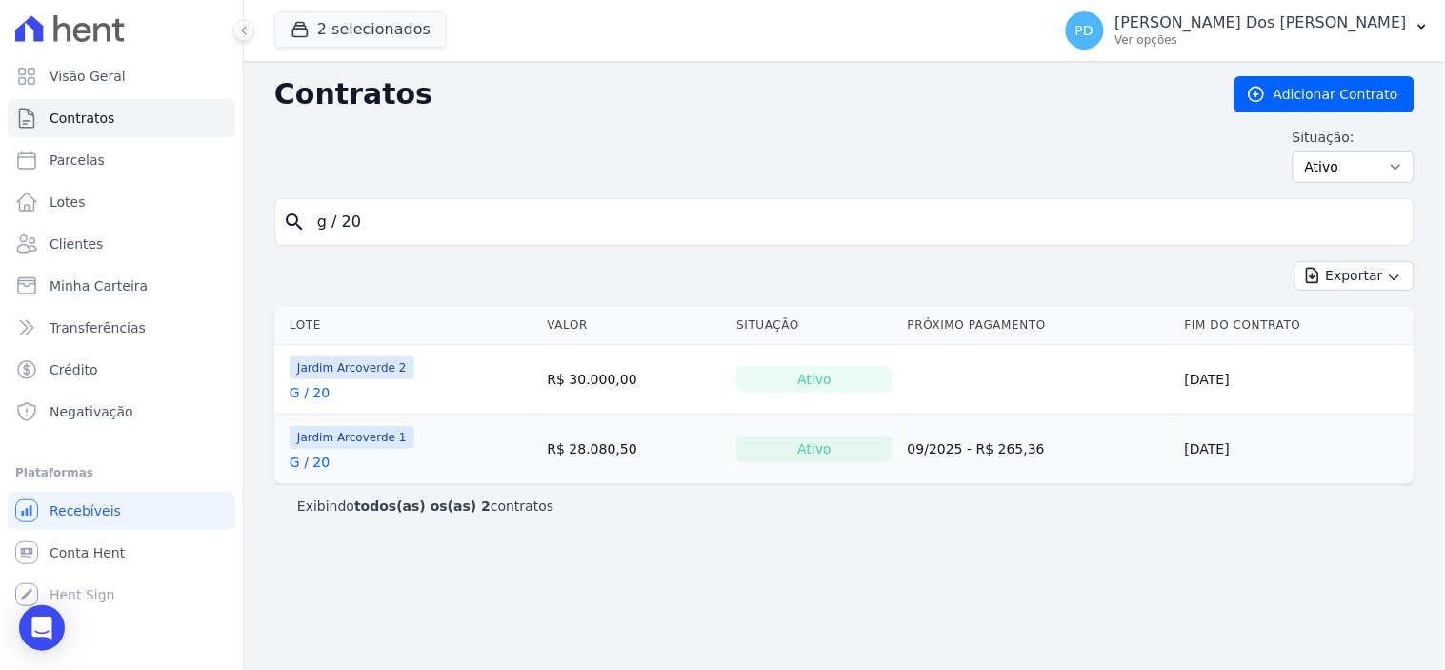
click at [319, 464] on link "G / 20" at bounding box center [310, 461] width 40 height 19
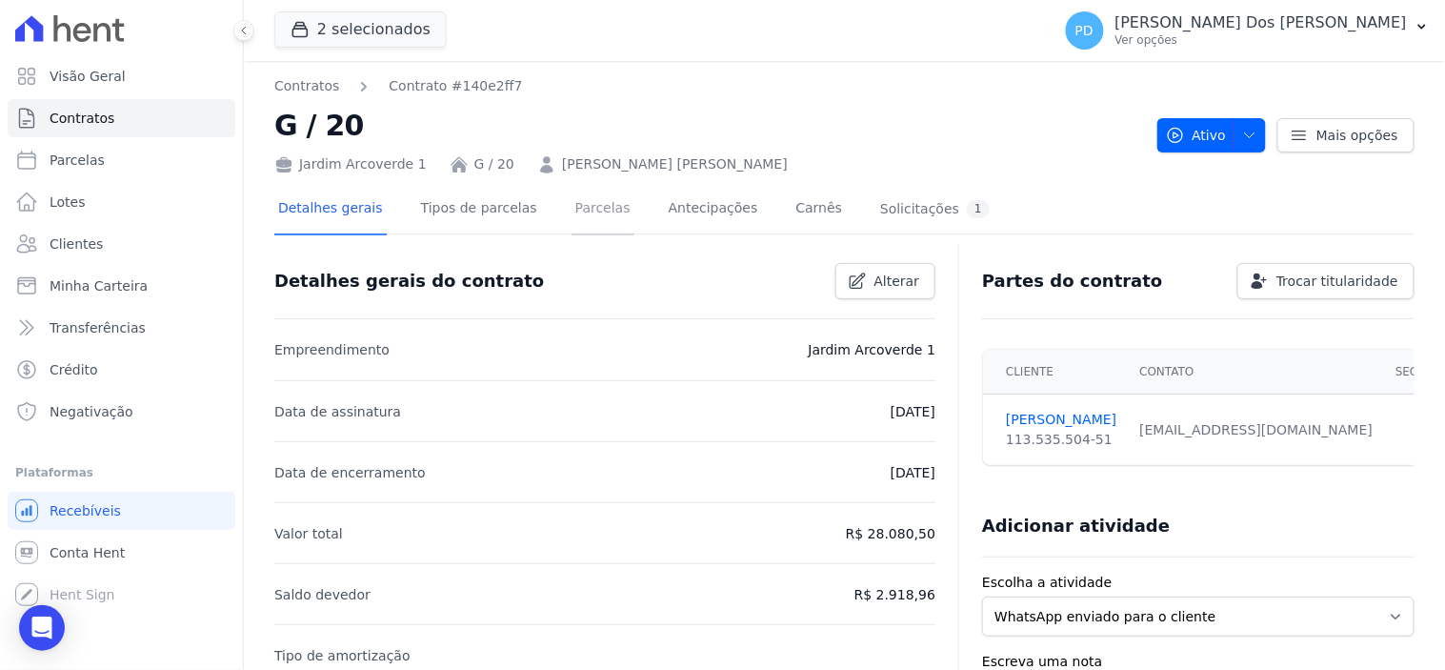
click at [582, 210] on link "Parcelas" at bounding box center [602, 210] width 63 height 50
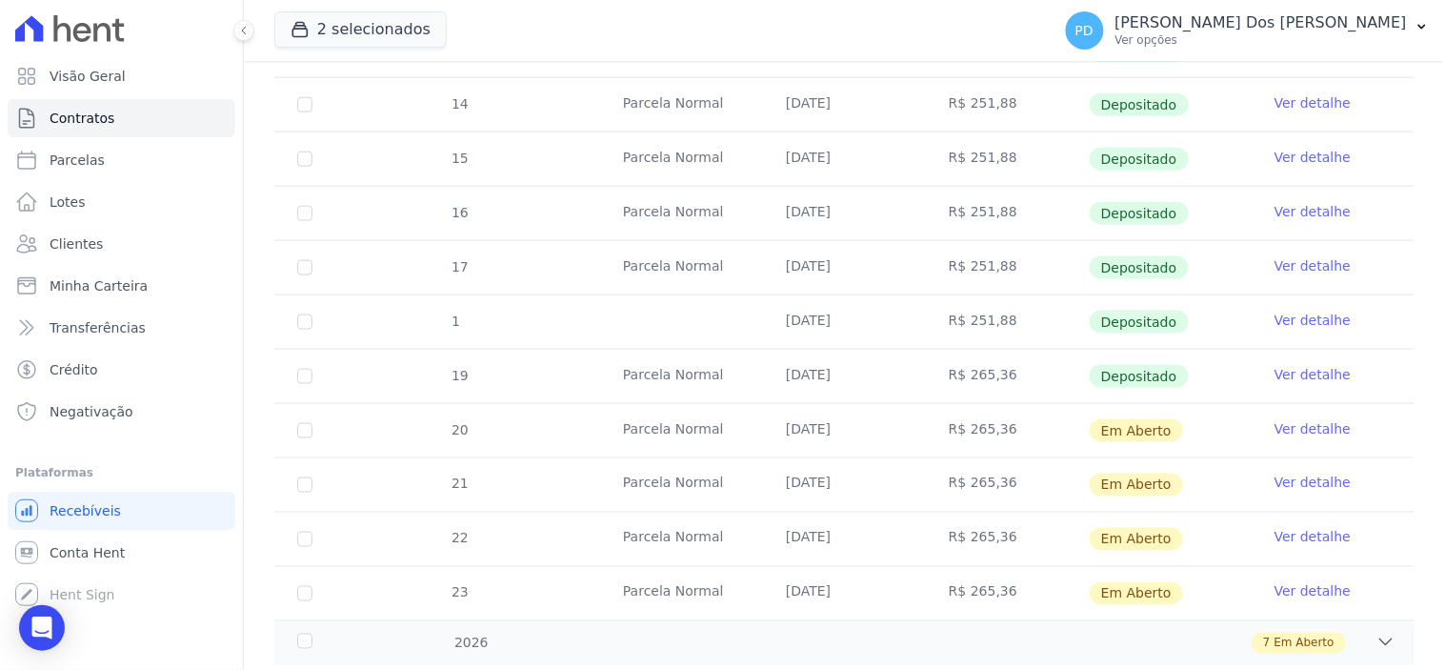
scroll to position [529, 0]
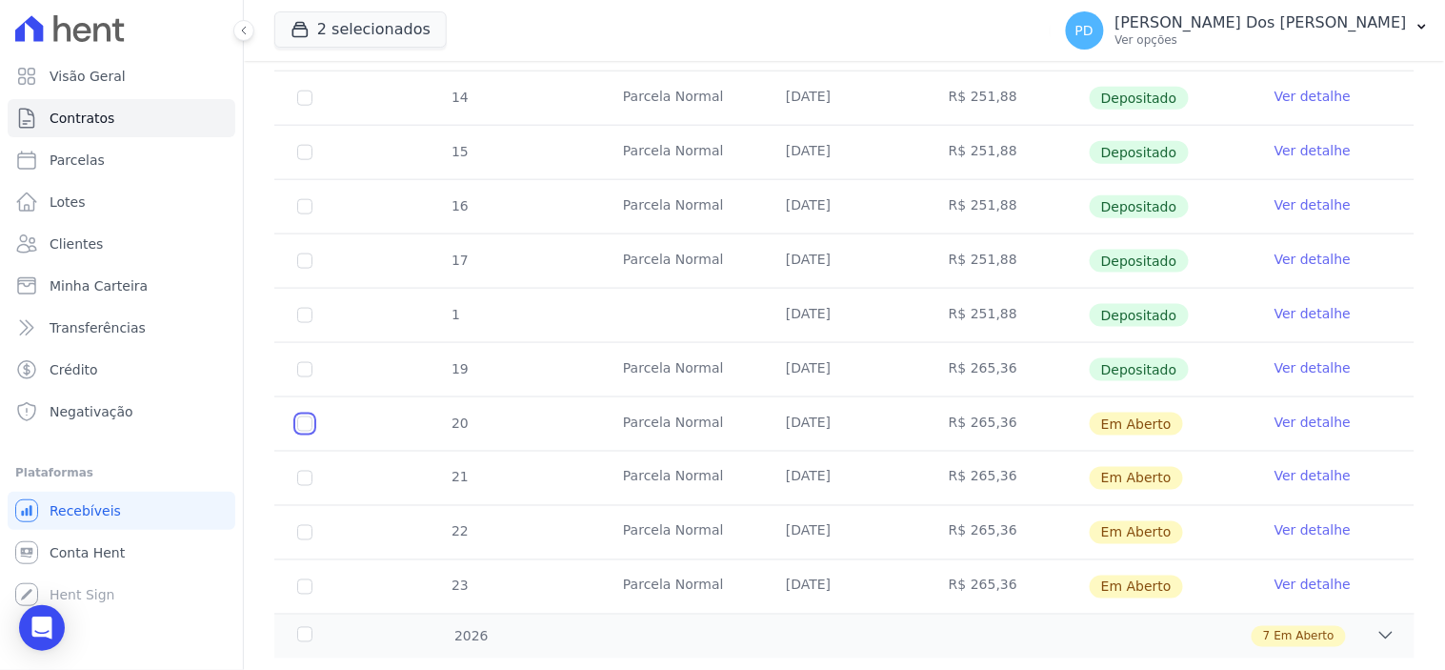
click at [298, 424] on input "checkbox" at bounding box center [304, 423] width 15 height 15
checkbox input "true"
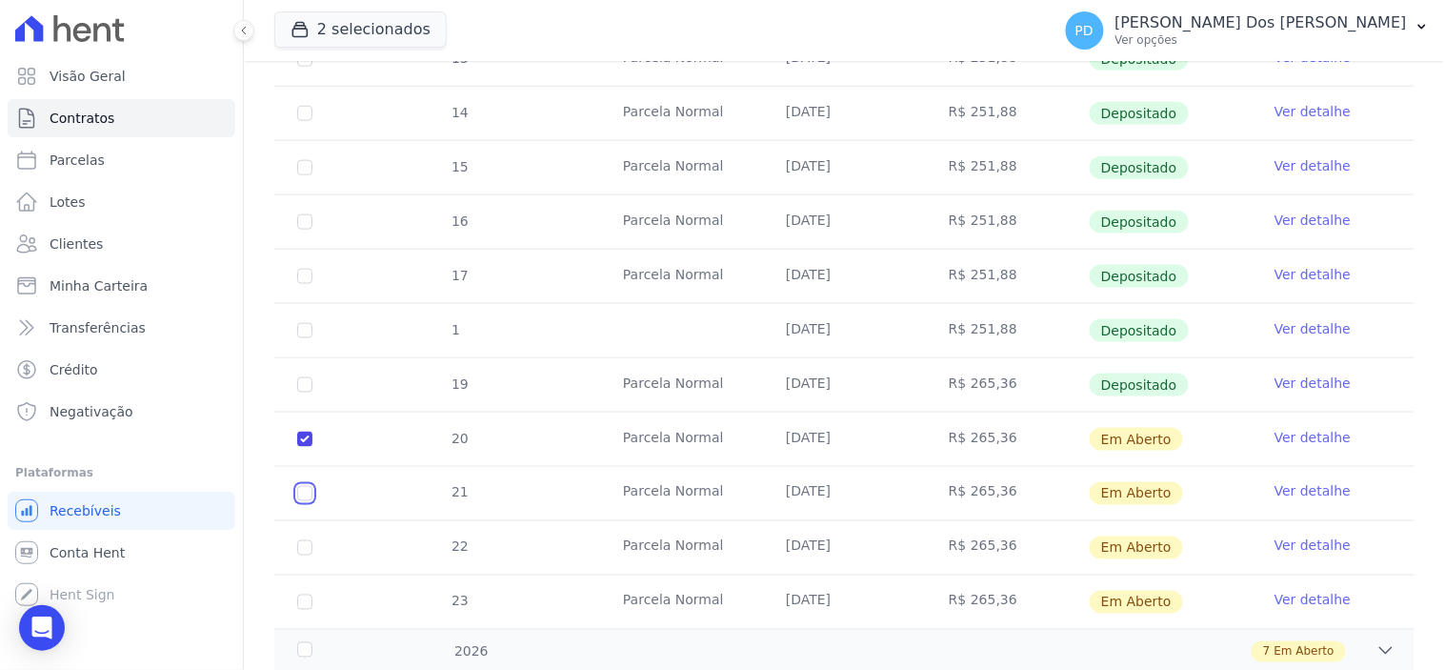
click at [298, 447] on input "checkbox" at bounding box center [304, 438] width 15 height 15
checkbox input "true"
click at [295, 537] on td "22" at bounding box center [304, 547] width 61 height 53
click at [305, 447] on input "checkbox" at bounding box center [304, 438] width 15 height 15
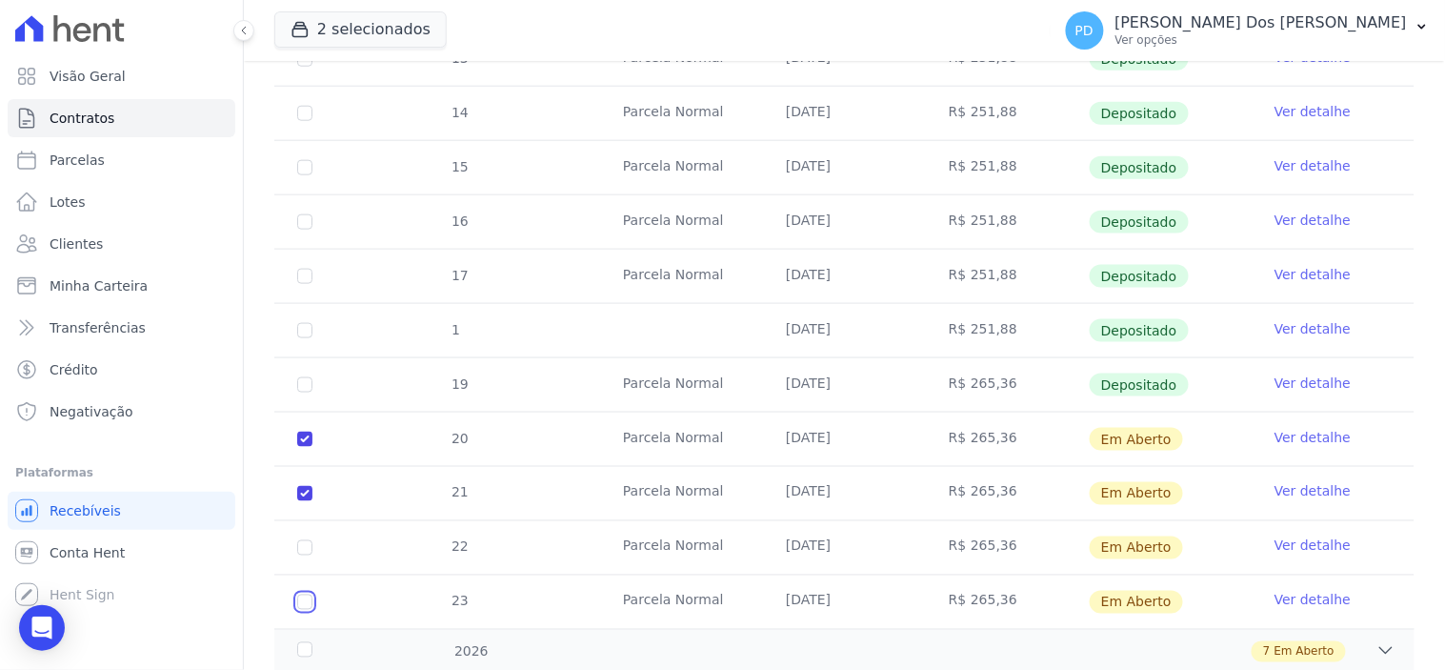
checkbox input "true"
click at [302, 447] on input "checkbox" at bounding box center [304, 438] width 15 height 15
checkbox input "true"
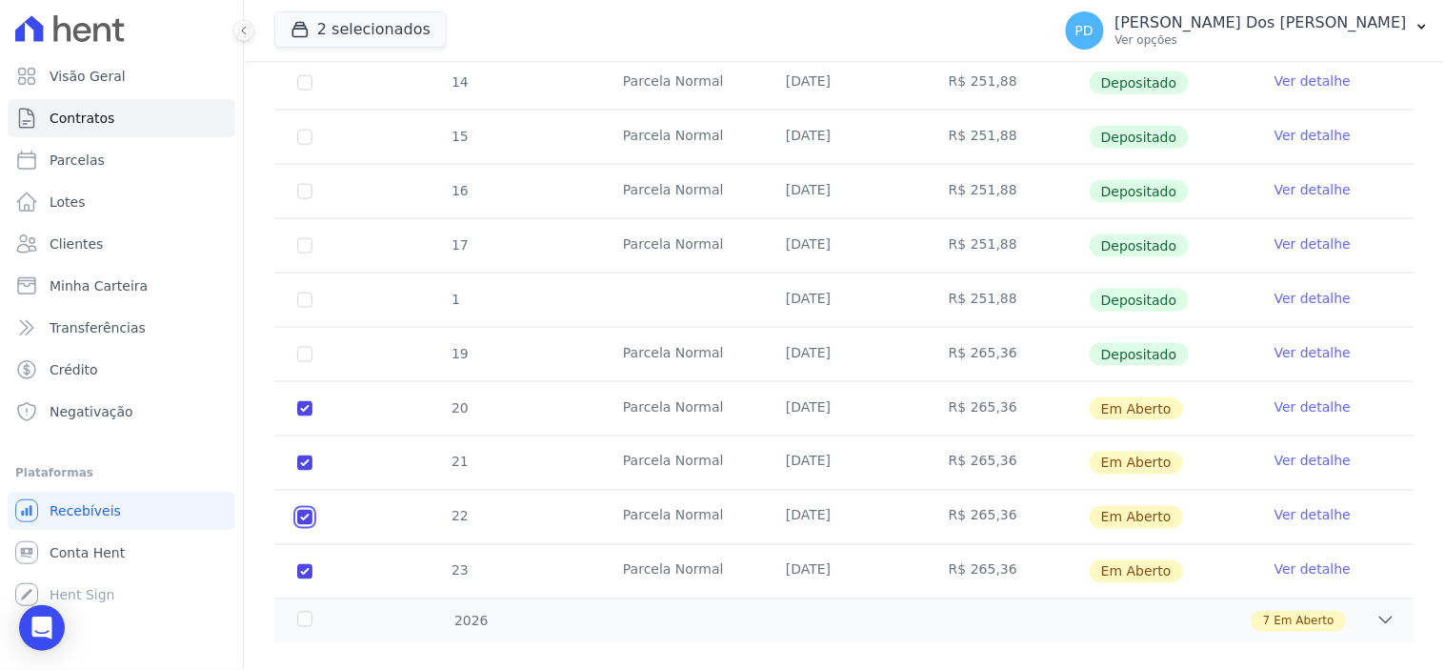
scroll to position [574, 0]
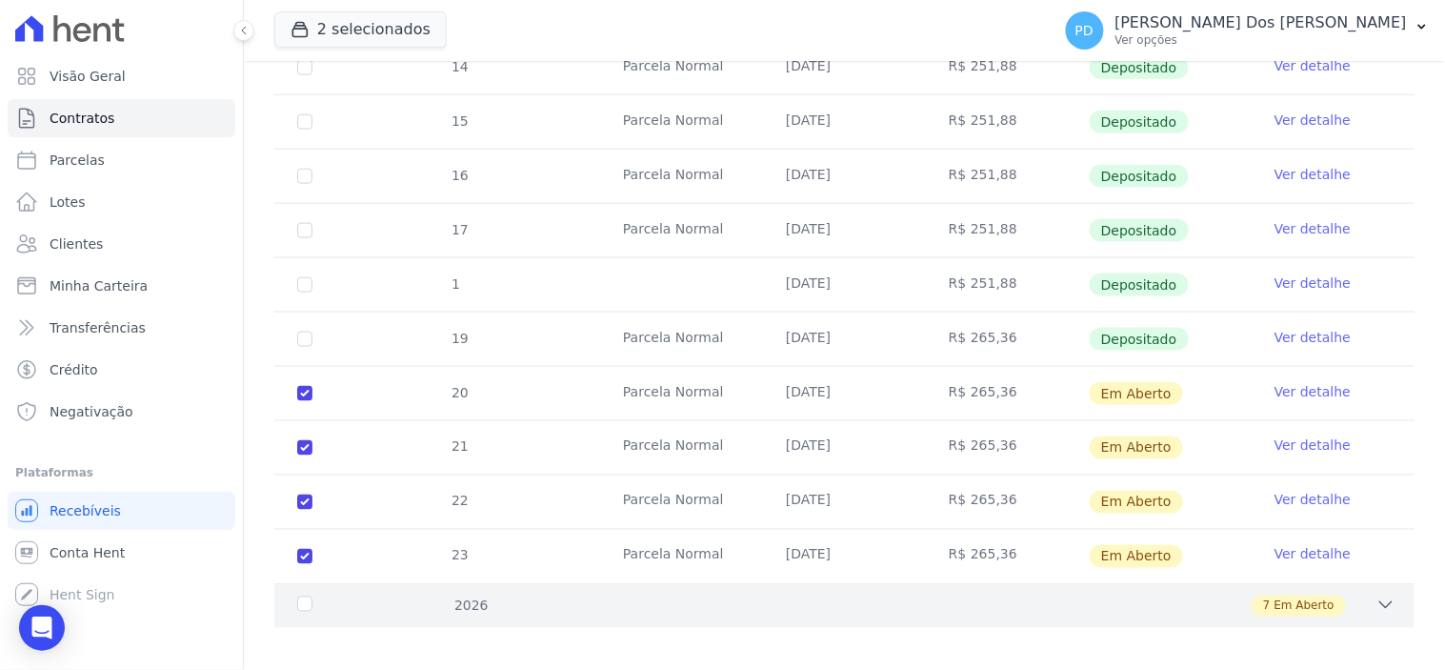
click at [311, 596] on div "2026" at bounding box center [343, 606] width 100 height 20
click at [309, 634] on td "24" at bounding box center [304, 655] width 61 height 53
click at [309, 648] on input "checkbox" at bounding box center [304, 655] width 15 height 15
checkbox input "true"
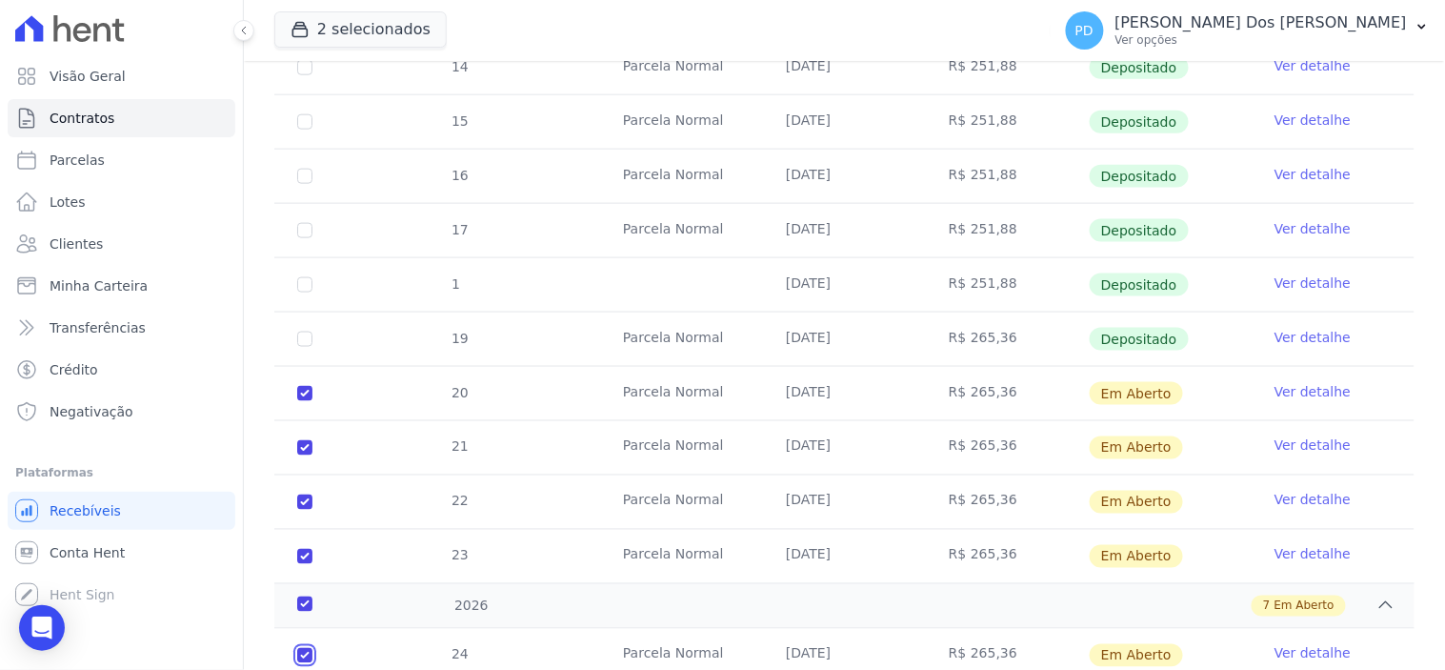
checkbox input "true"
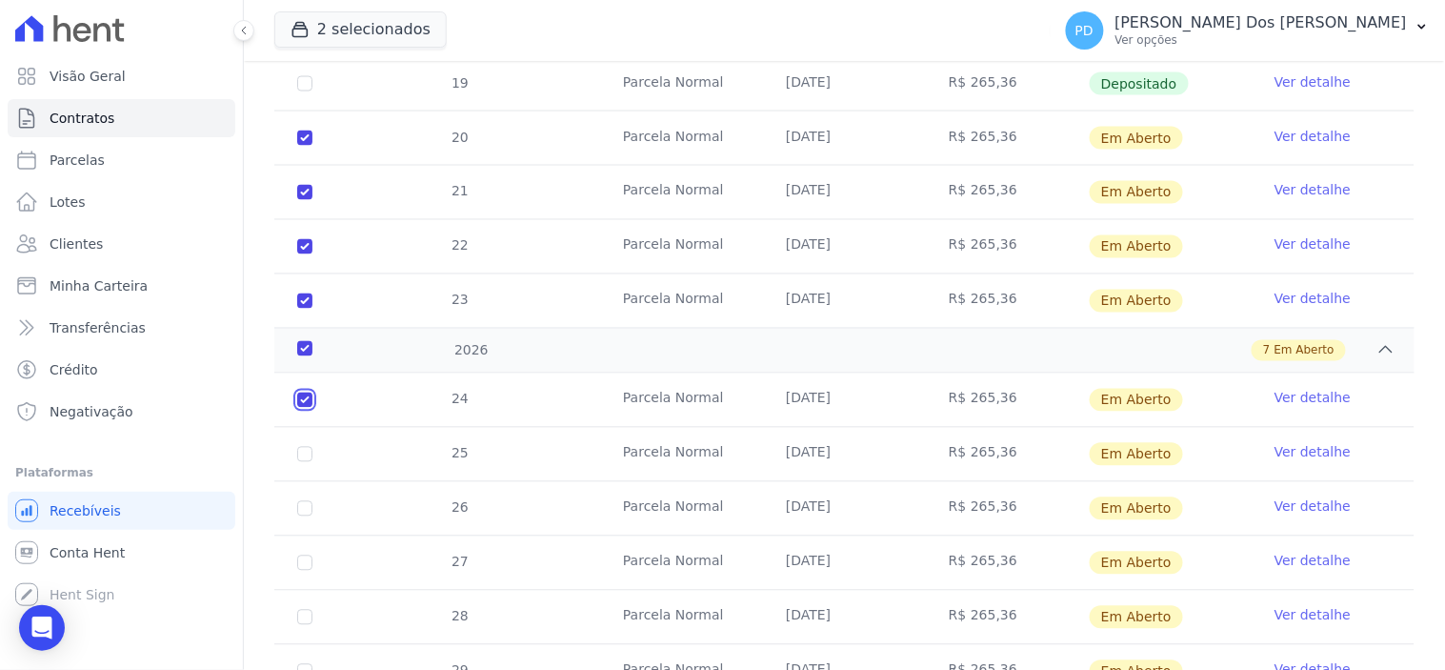
scroll to position [955, 0]
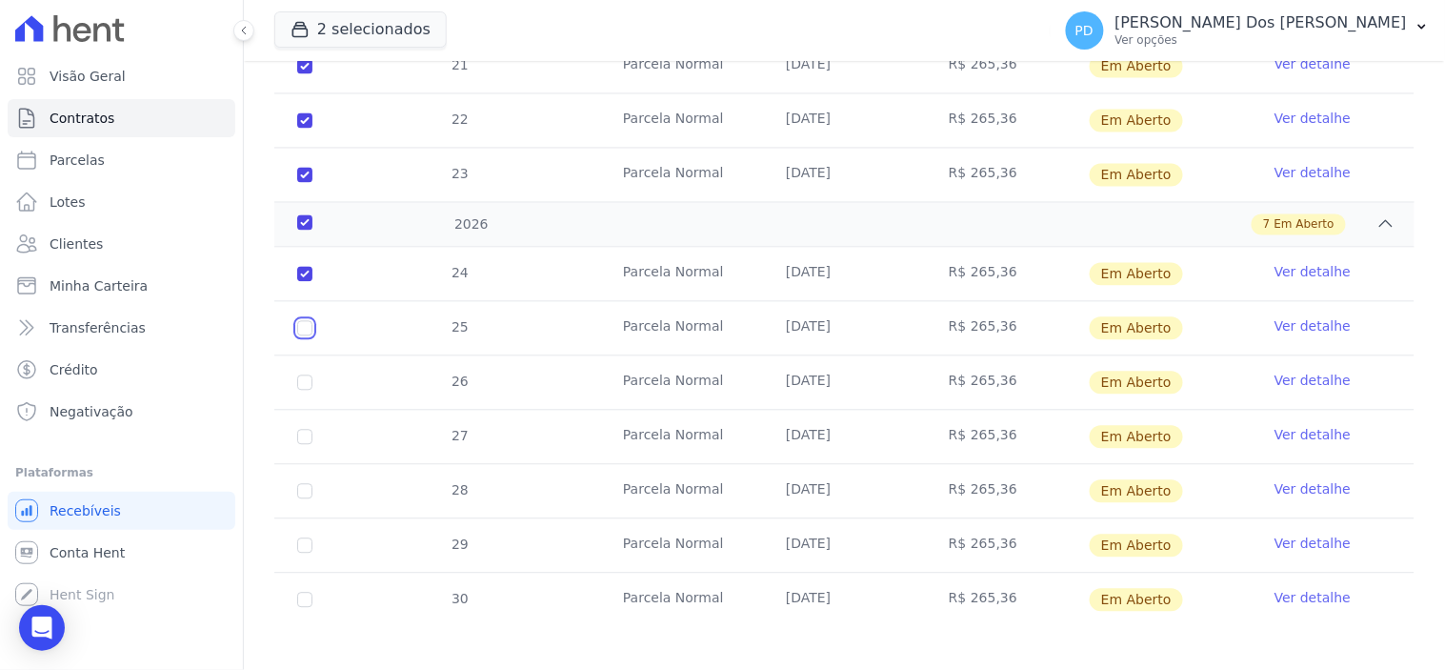
click at [300, 282] on input "checkbox" at bounding box center [304, 274] width 15 height 15
checkbox input "true"
click at [301, 282] on input "checkbox" at bounding box center [304, 274] width 15 height 15
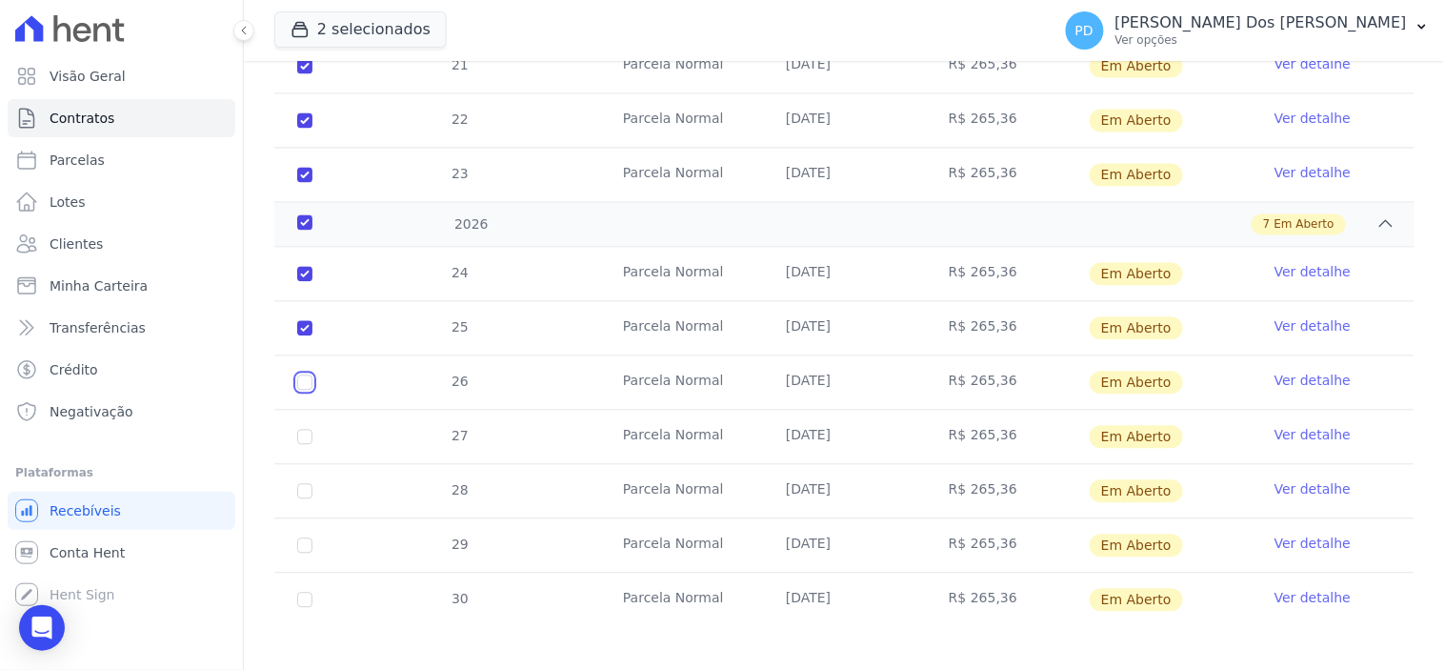
checkbox input "true"
click at [307, 282] on input "checkbox" at bounding box center [304, 274] width 15 height 15
checkbox input "true"
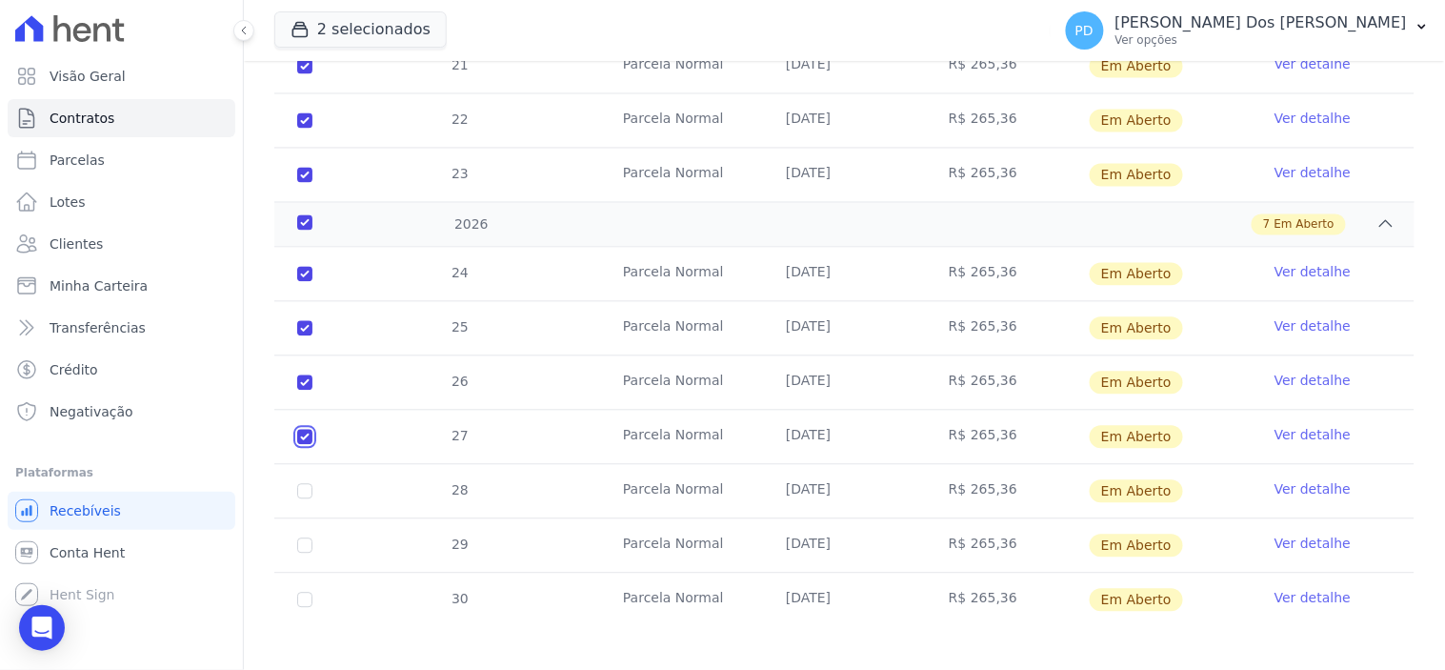
checkbox input "true"
click at [306, 282] on input "checkbox" at bounding box center [304, 274] width 15 height 15
checkbox input "true"
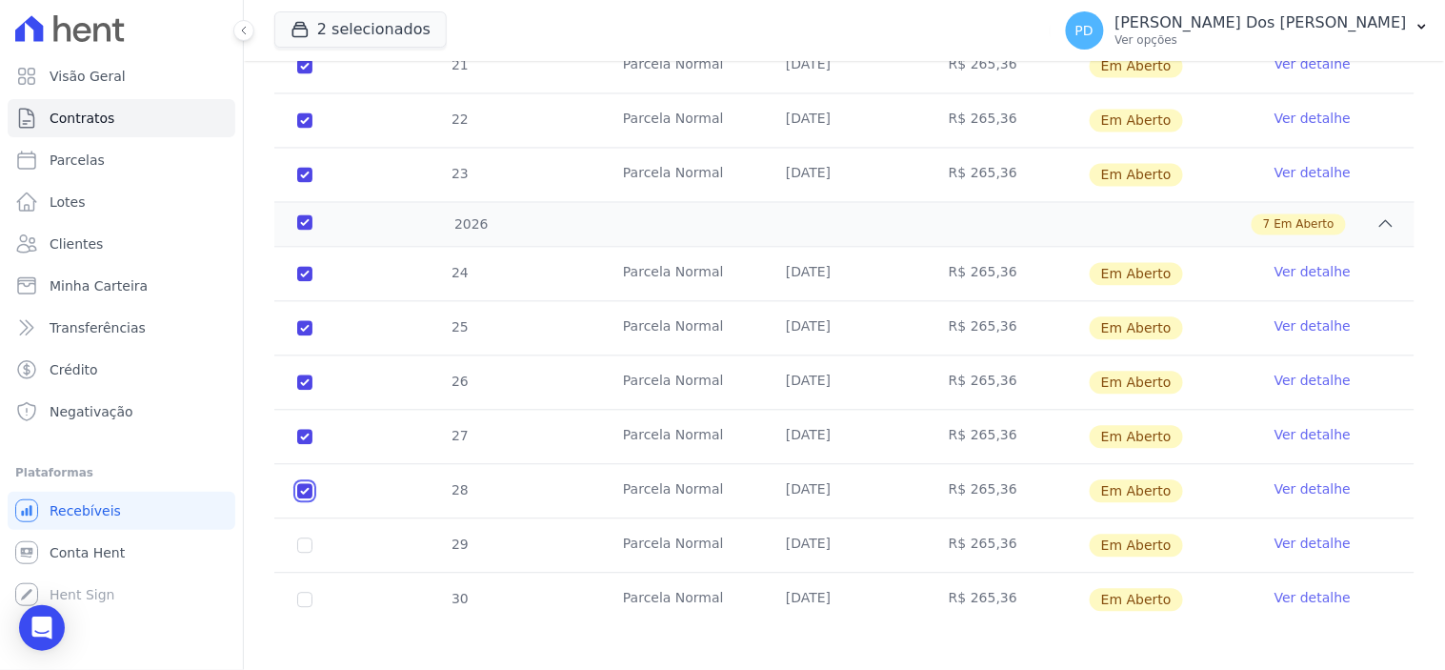
checkbox input "true"
click at [301, 282] on input "checkbox" at bounding box center [304, 274] width 15 height 15
checkbox input "true"
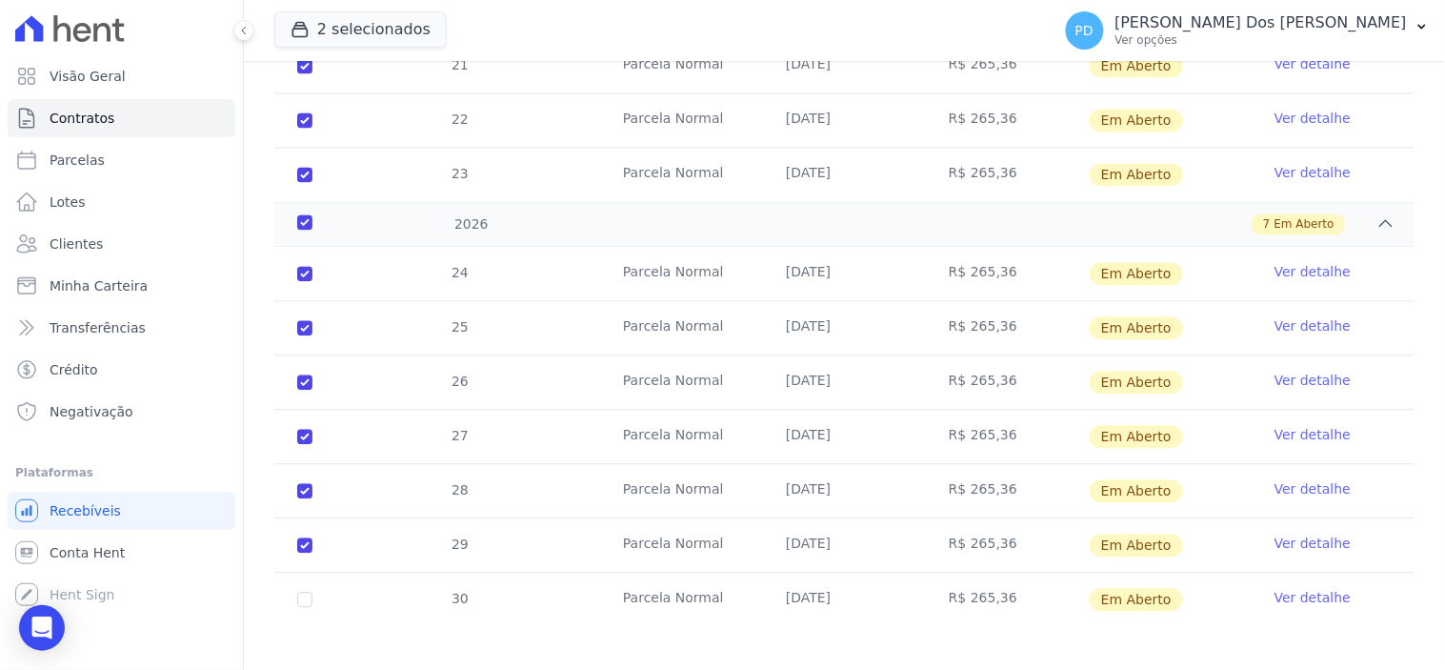
click at [302, 596] on td "30" at bounding box center [304, 599] width 61 height 53
click at [302, 282] on input "checkbox" at bounding box center [304, 274] width 15 height 15
checkbox input "true"
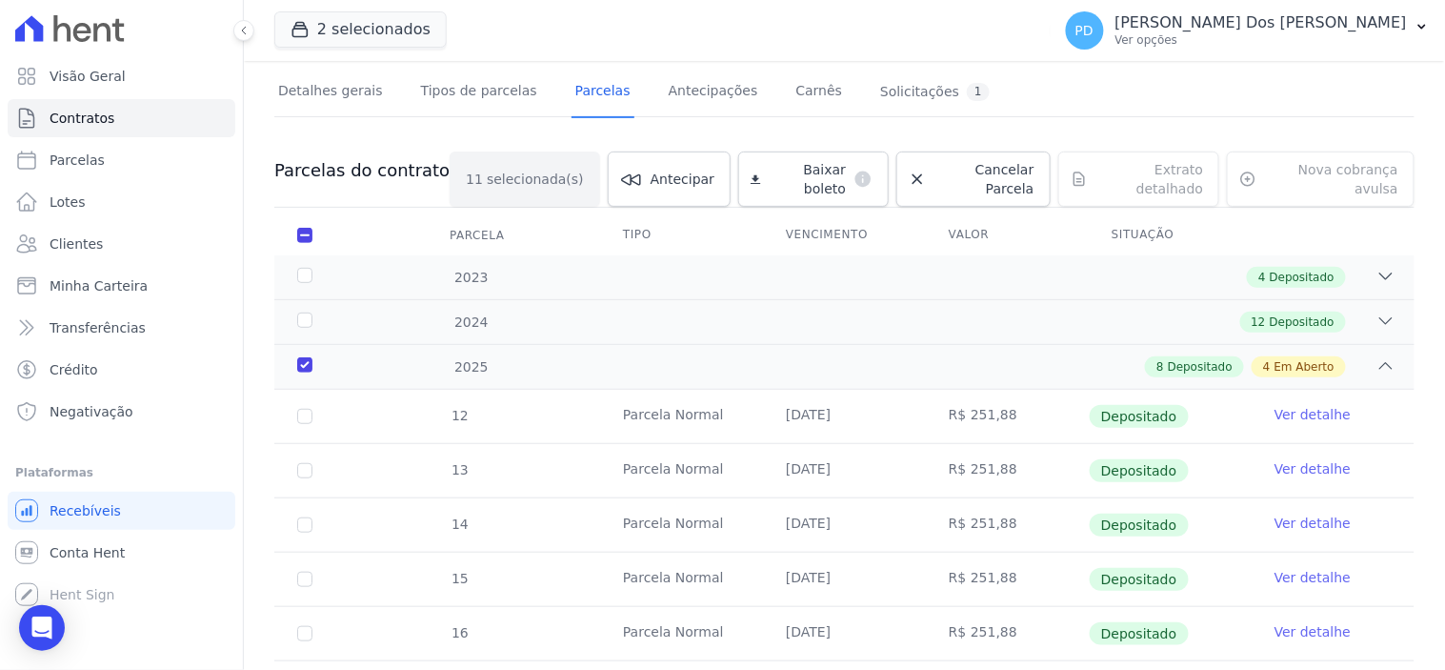
scroll to position [0, 0]
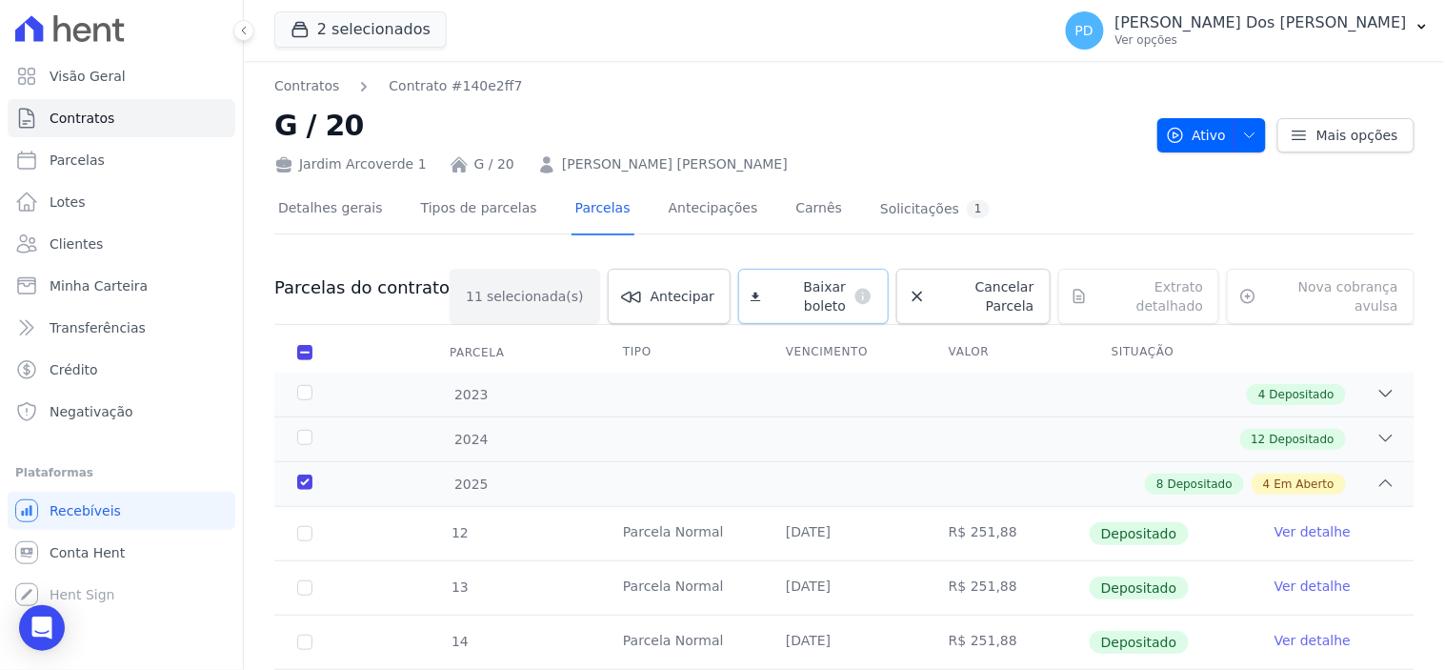
click at [774, 293] on span "Baixar boleto" at bounding box center [808, 296] width 78 height 38
click at [1422, 26] on icon "button" at bounding box center [1421, 26] width 15 height 15
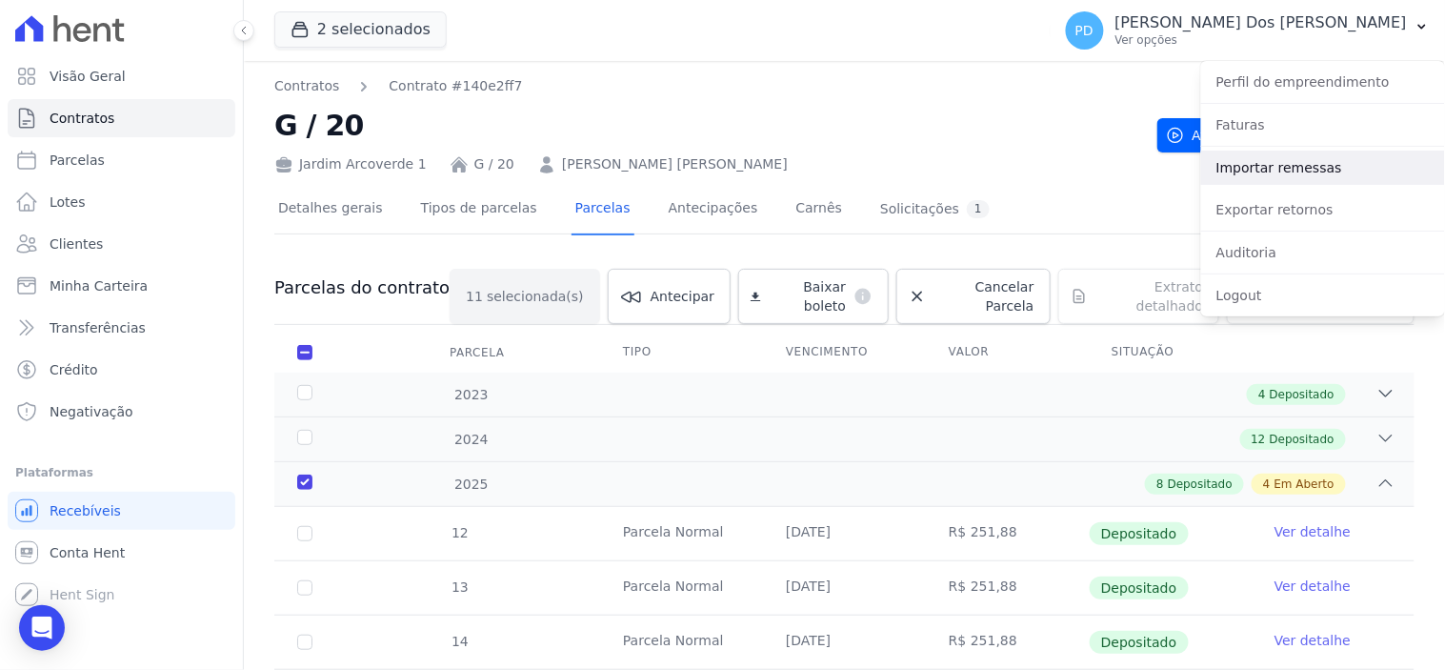
click at [1340, 165] on link "Importar remessas" at bounding box center [1323, 167] width 244 height 34
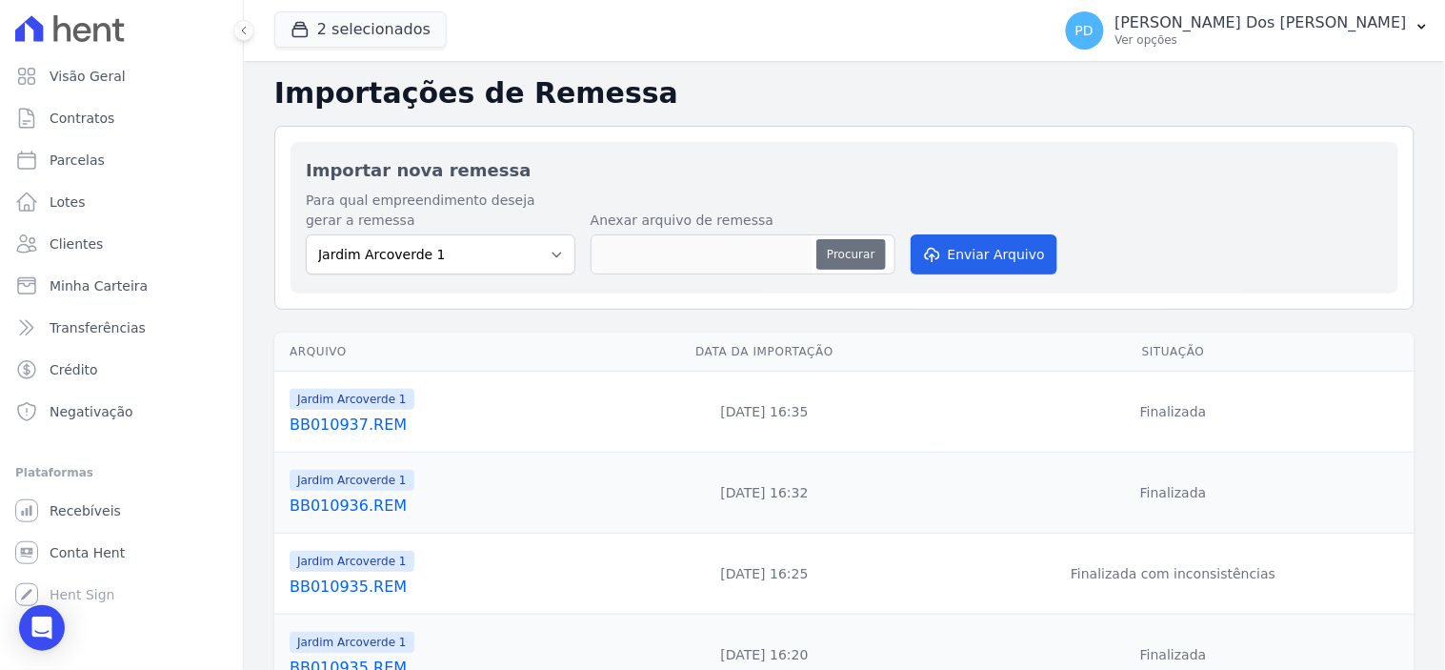
click at [859, 250] on button "Procurar" at bounding box center [850, 254] width 69 height 30
type input "BB010938.REM"
click at [996, 245] on button "Enviar Arquivo" at bounding box center [984, 254] width 147 height 40
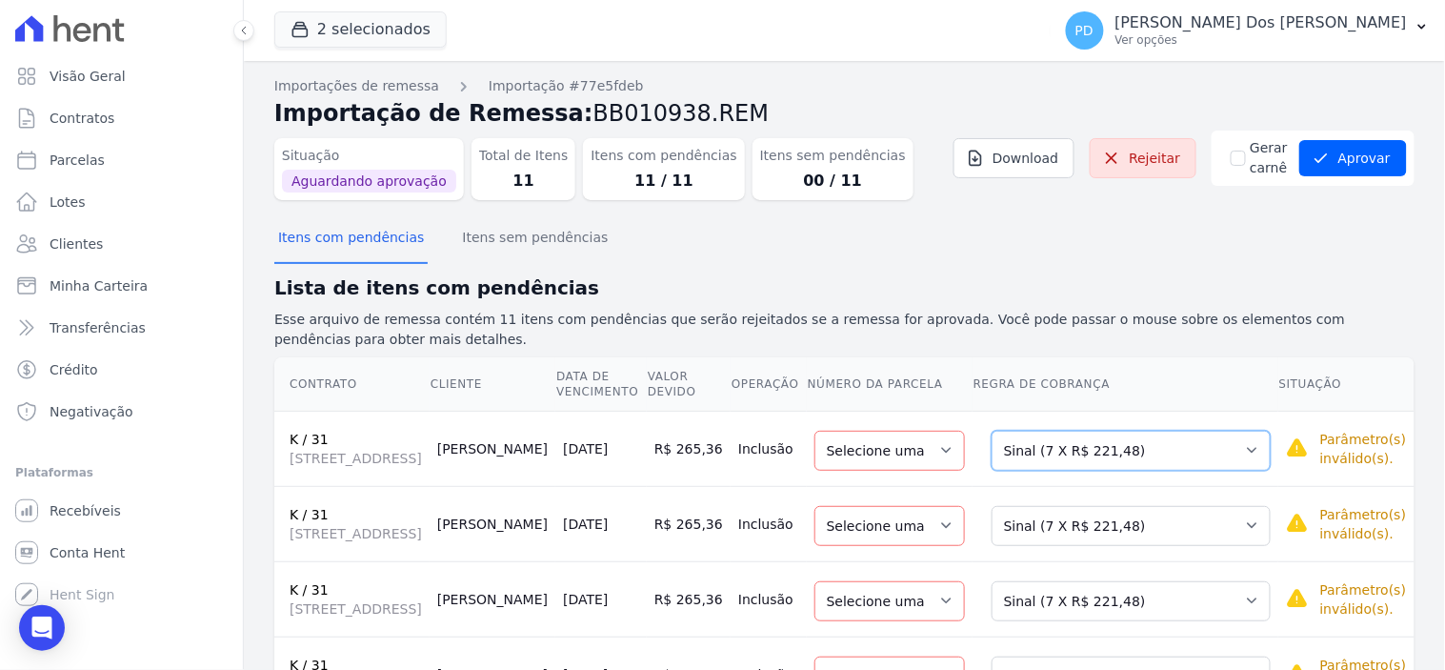
click at [1103, 469] on select "Selecione uma Nova Parcela Avulsa Parcela Avulsa Existente Sinal (7 X R$ 221,48…" at bounding box center [1130, 450] width 279 height 40
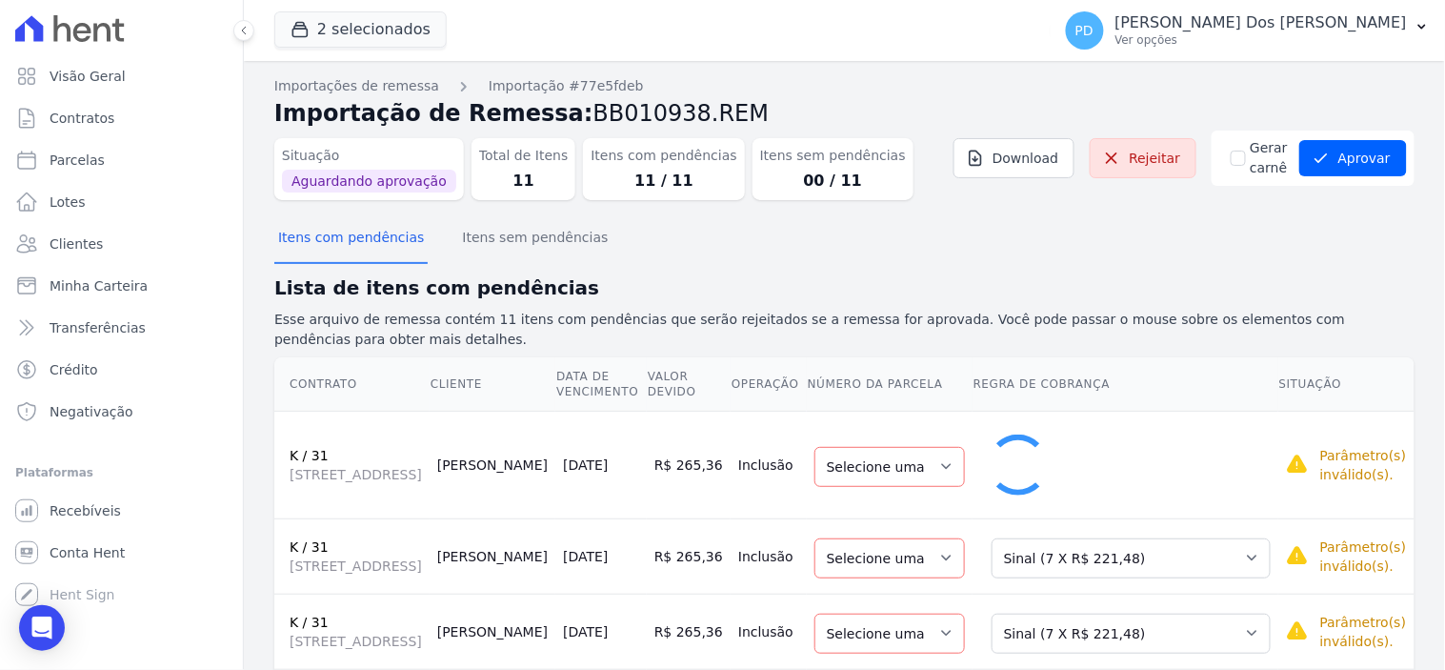
select select "18"
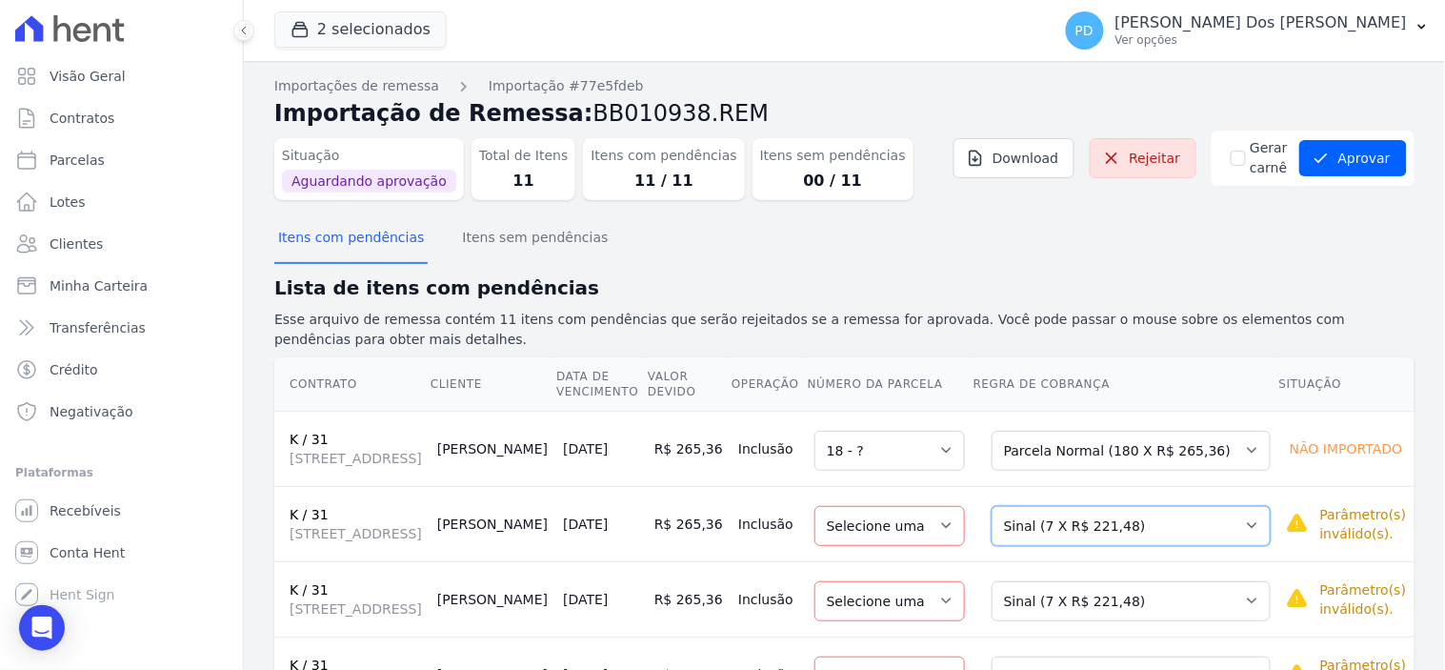
click at [1060, 546] on select "Selecione uma Nova Parcela Avulsa Parcela Avulsa Existente Sinal (7 X R$ 221,48…" at bounding box center [1130, 526] width 279 height 40
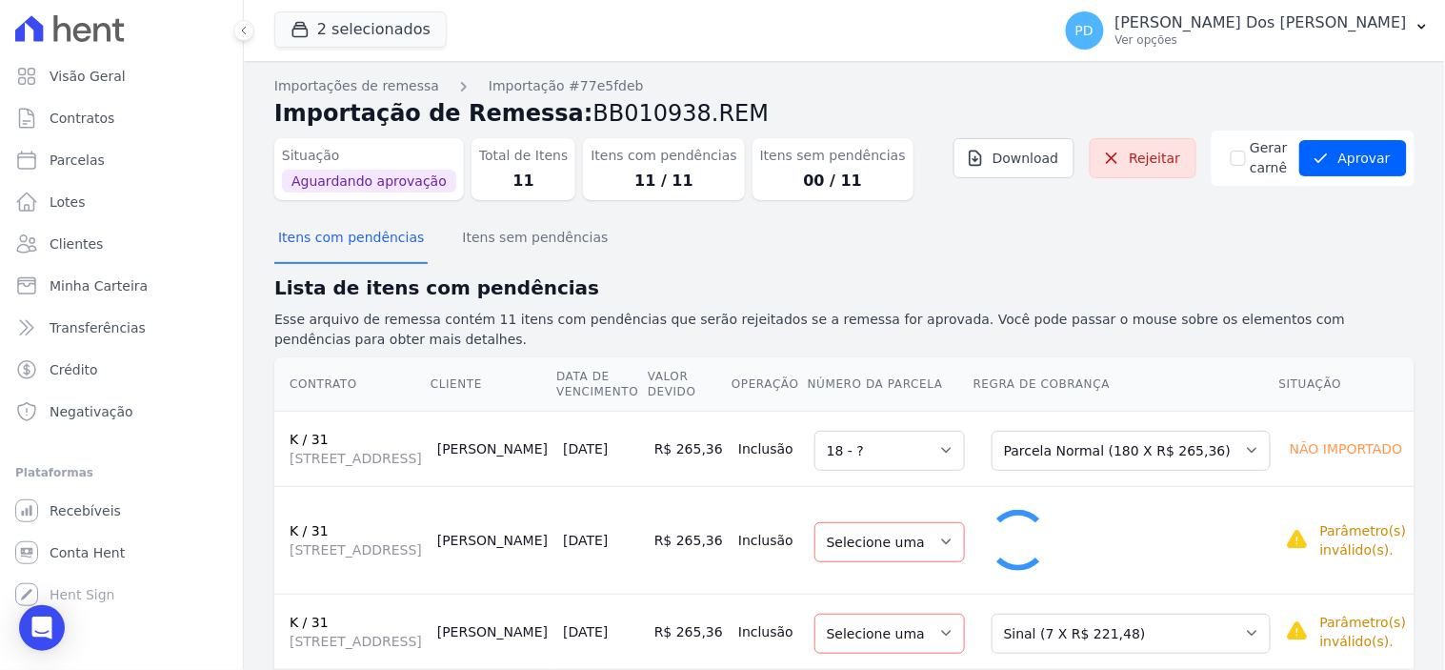
select select "19"
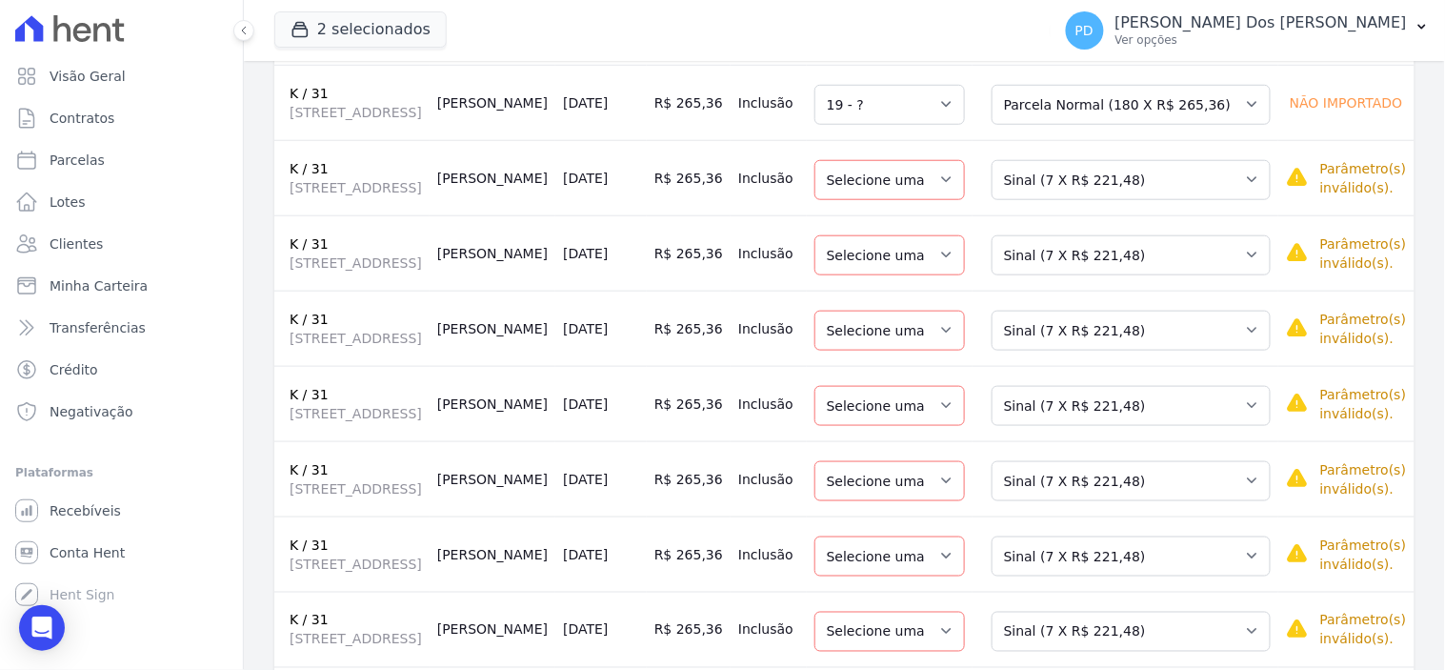
scroll to position [423, 0]
click at [1046, 198] on select "Selecione uma Nova Parcela Avulsa Parcela Avulsa Existente Sinal (7 X R$ 221,48…" at bounding box center [1130, 178] width 279 height 40
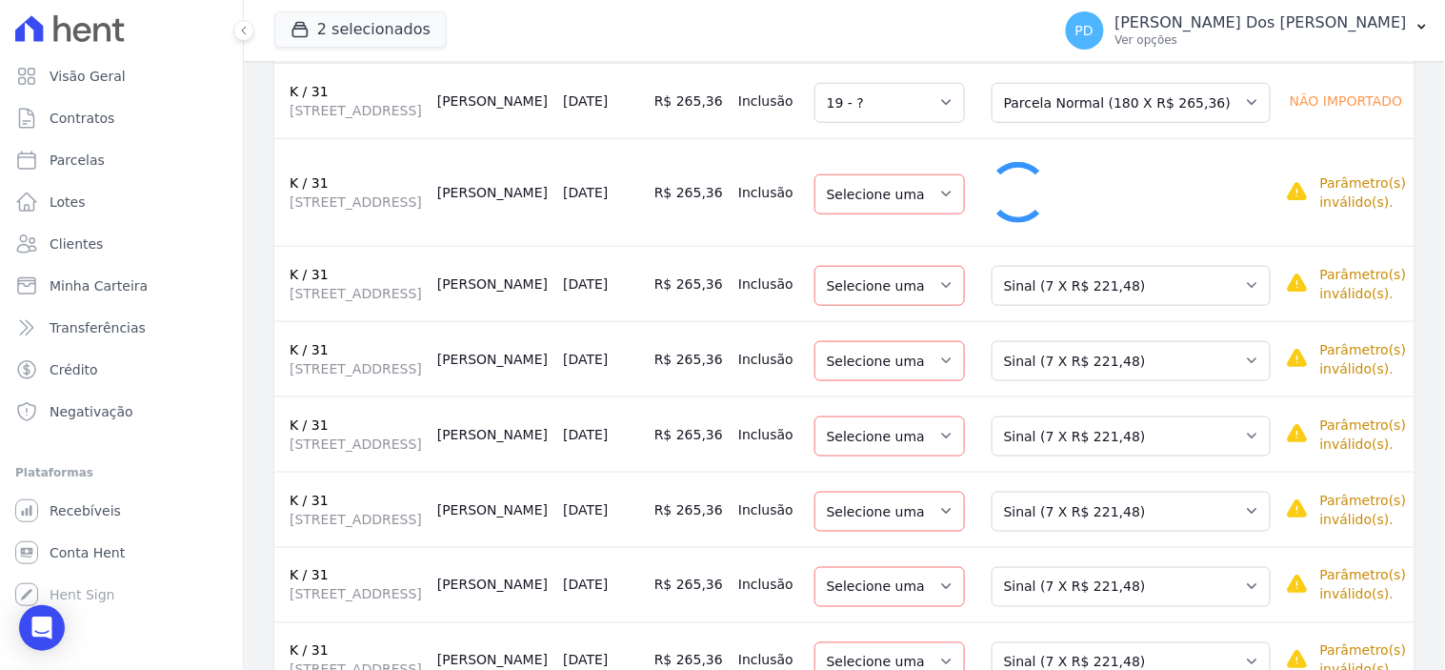
select select "20"
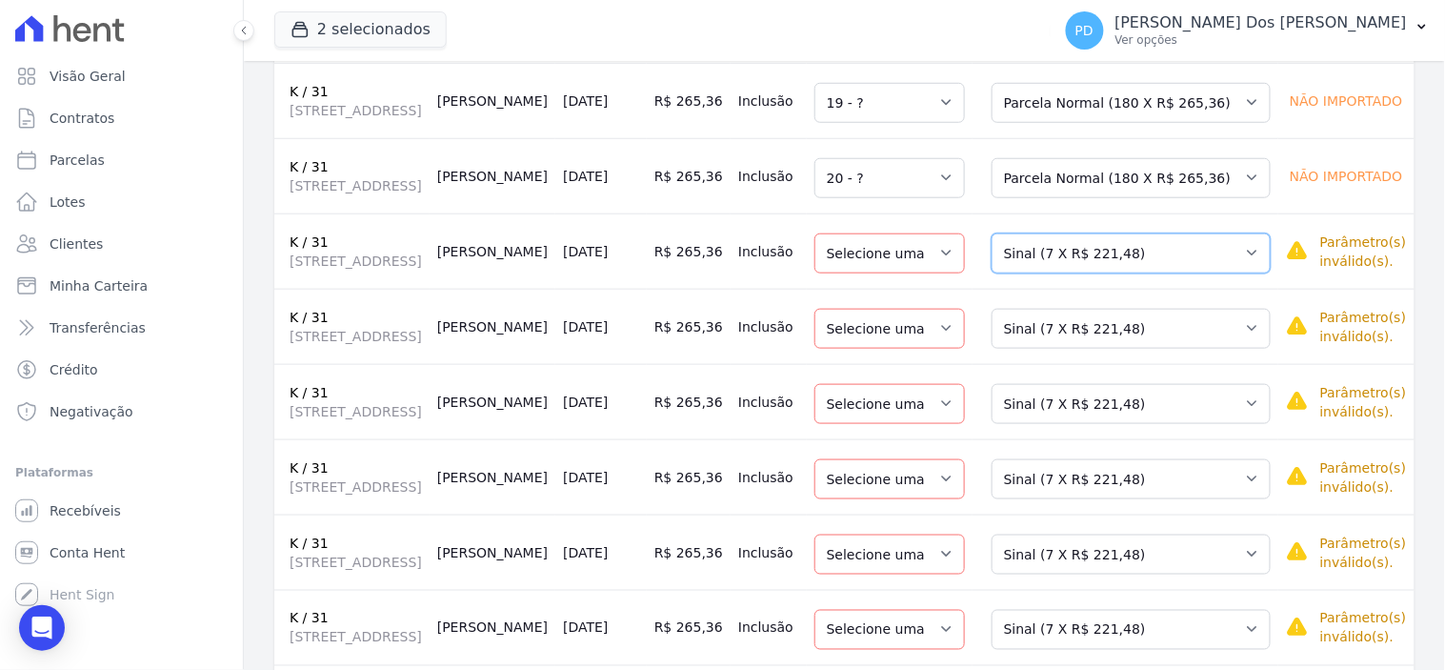
click at [1065, 273] on select "Selecione uma Nova Parcela Avulsa Parcela Avulsa Existente Sinal (7 X R$ 221,48…" at bounding box center [1130, 253] width 279 height 40
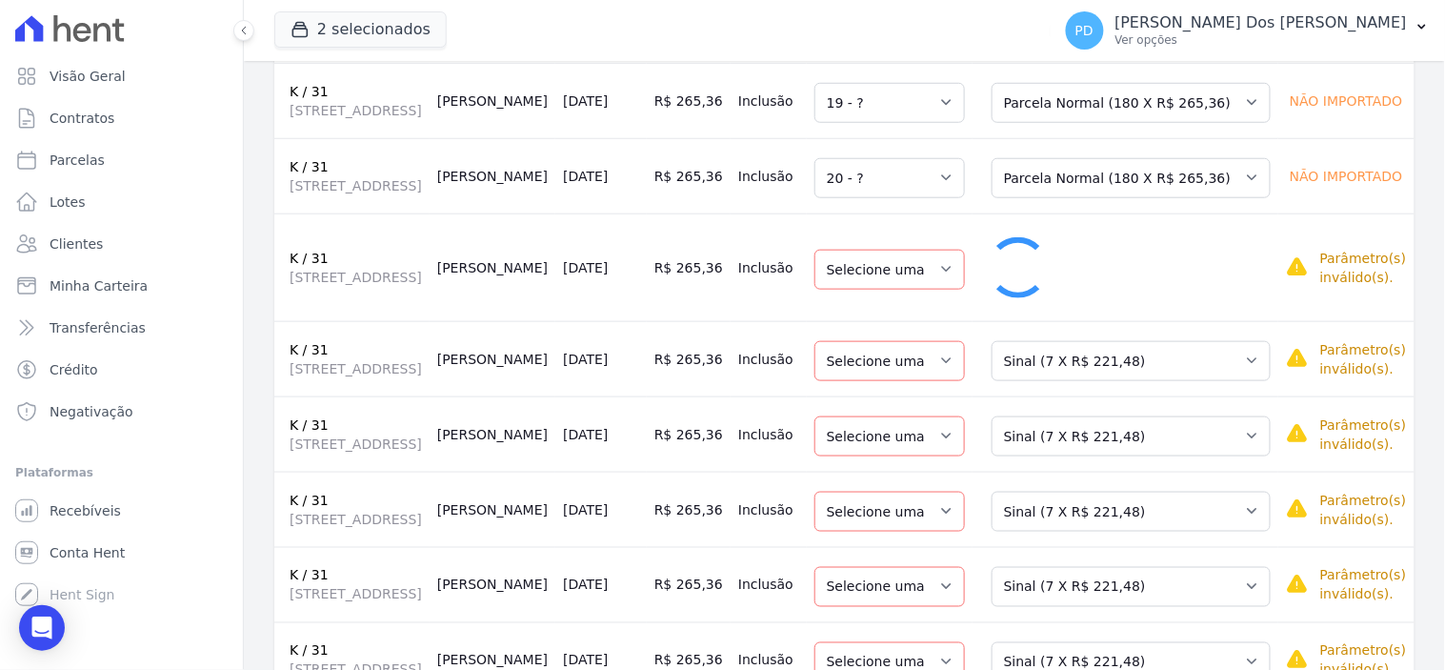
select select "21"
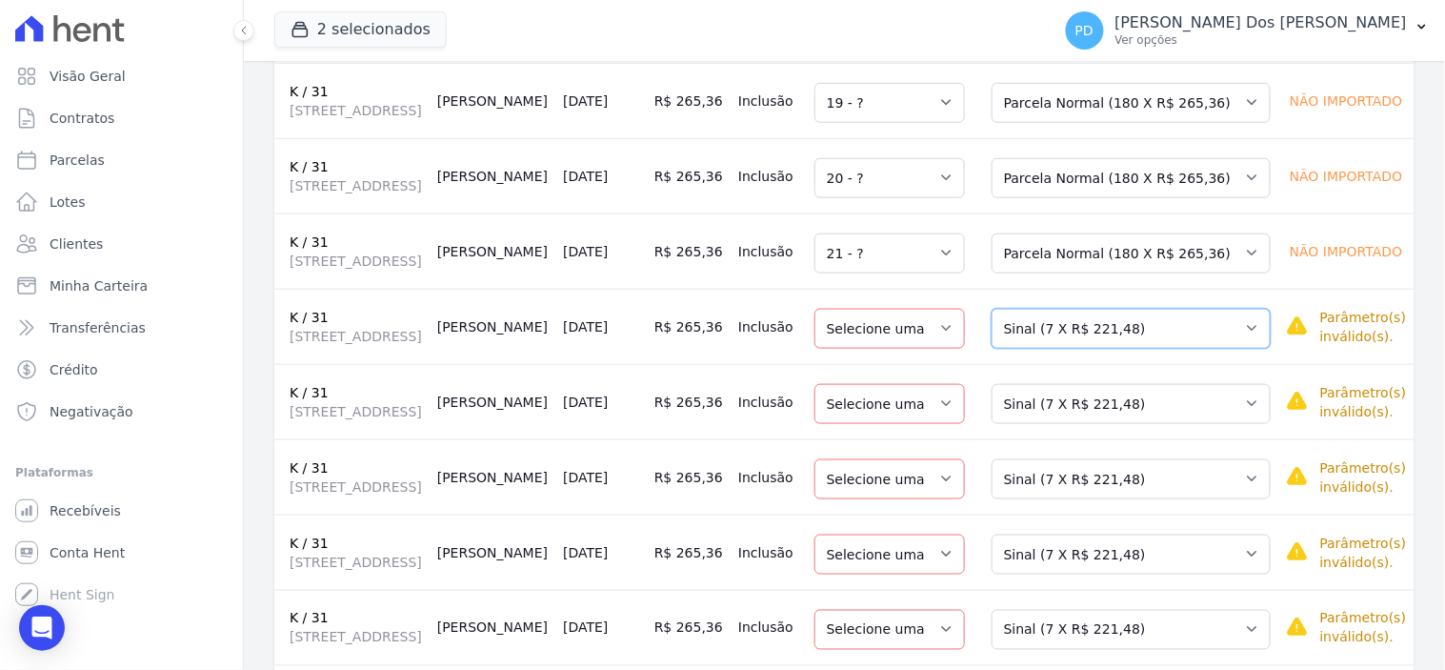
click at [1062, 349] on select "Selecione uma Nova Parcela Avulsa Parcela Avulsa Existente Sinal (7 X R$ 221,48…" at bounding box center [1130, 329] width 279 height 40
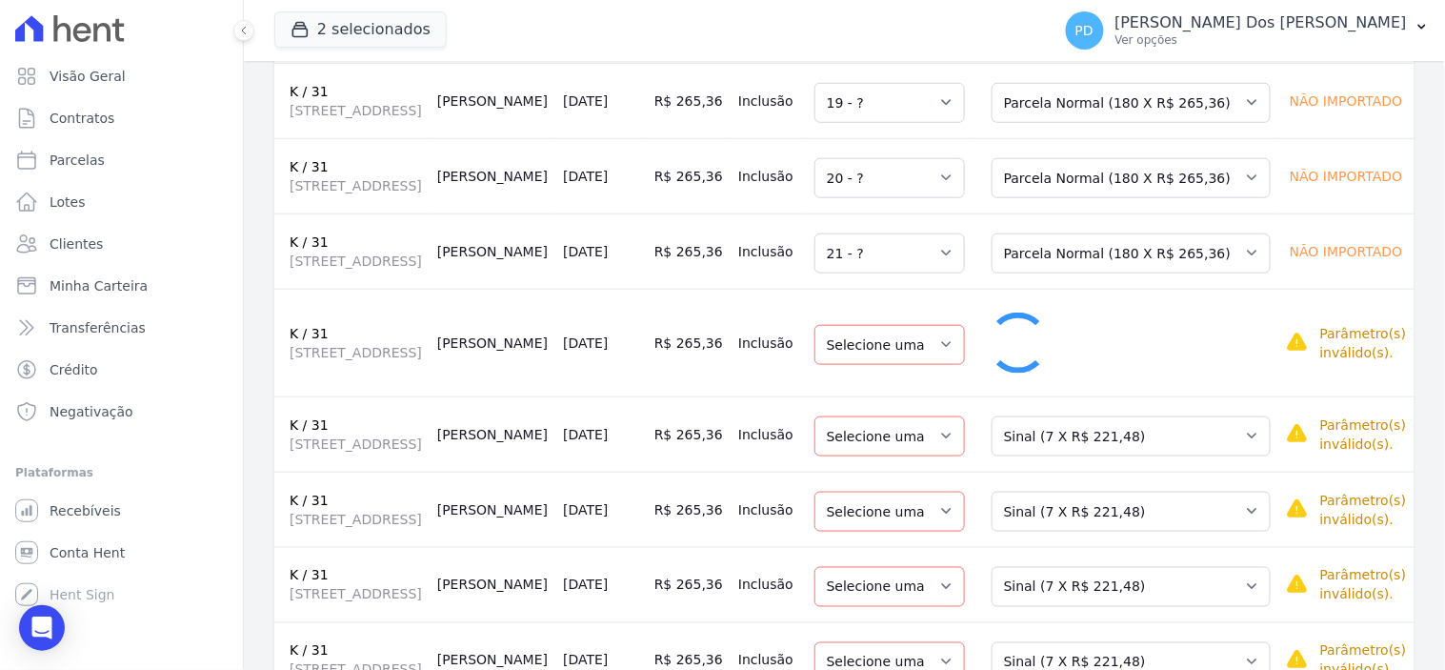
select select "22"
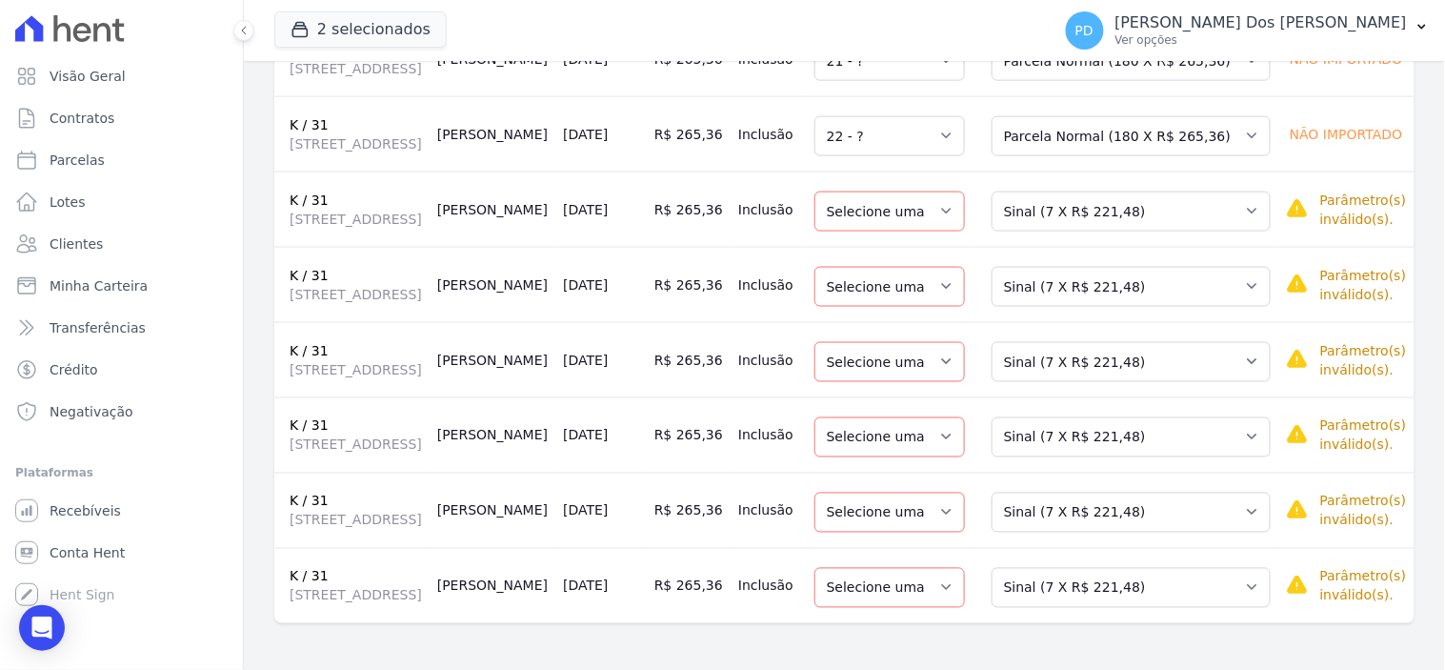
scroll to position [846, 0]
drag, startPoint x: 1077, startPoint y: 164, endPoint x: 1077, endPoint y: 174, distance: 10.5
click at [1077, 191] on select "Selecione uma Nova Parcela Avulsa Parcela Avulsa Existente Sinal (7 X R$ 221,48…" at bounding box center [1130, 211] width 279 height 40
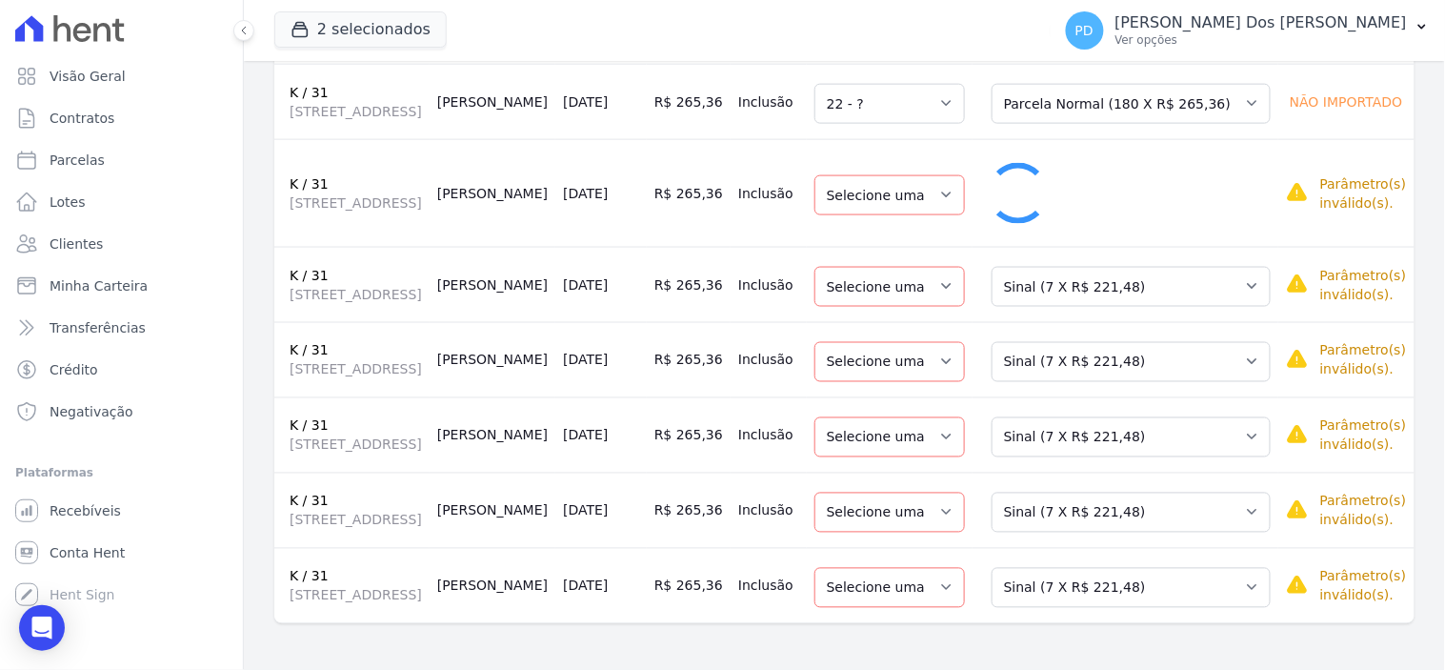
select select "23"
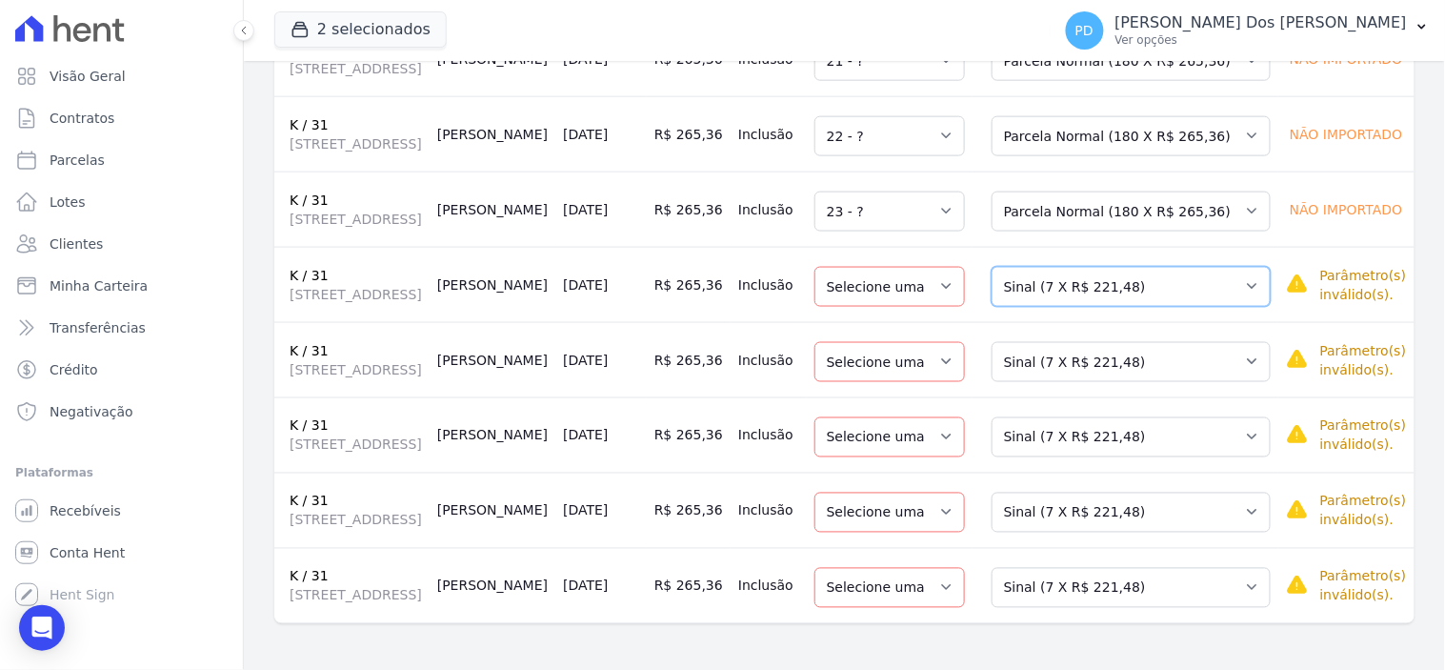
click at [1082, 270] on select "Selecione uma Nova Parcela Avulsa Parcela Avulsa Existente Sinal (7 X R$ 221,48…" at bounding box center [1130, 287] width 279 height 40
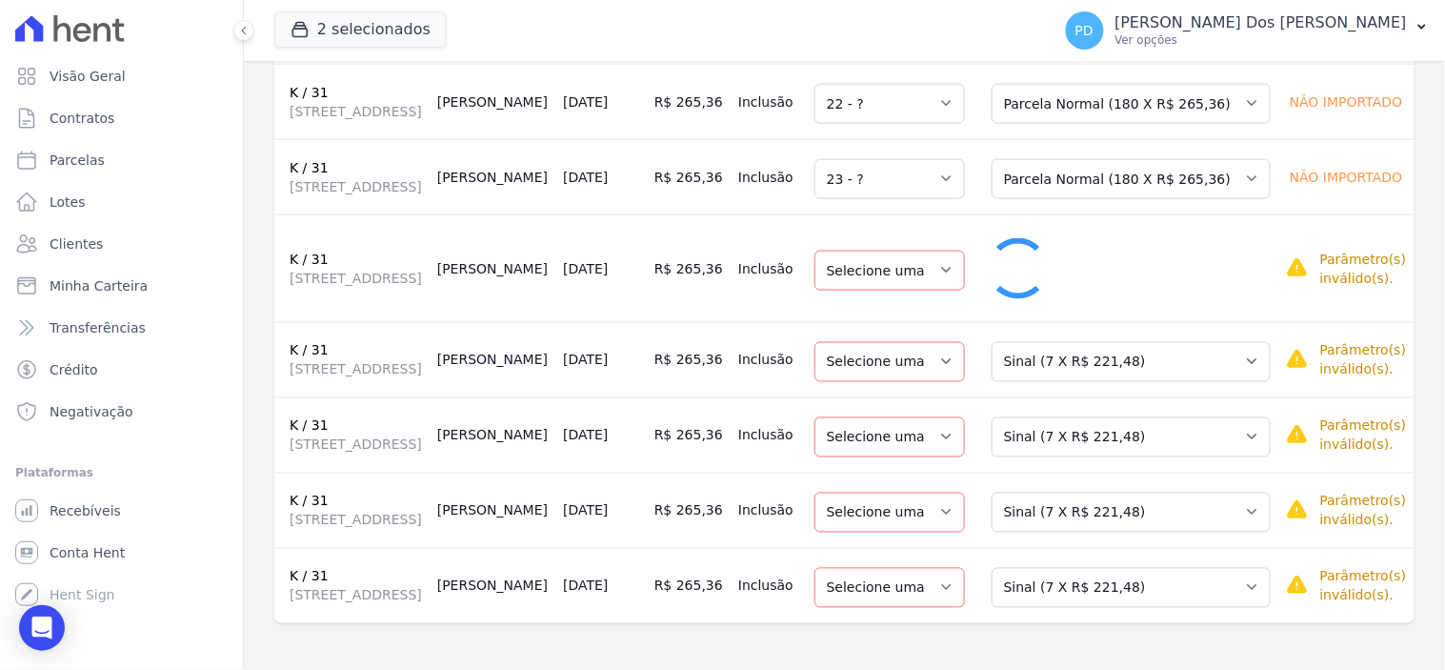
select select "24"
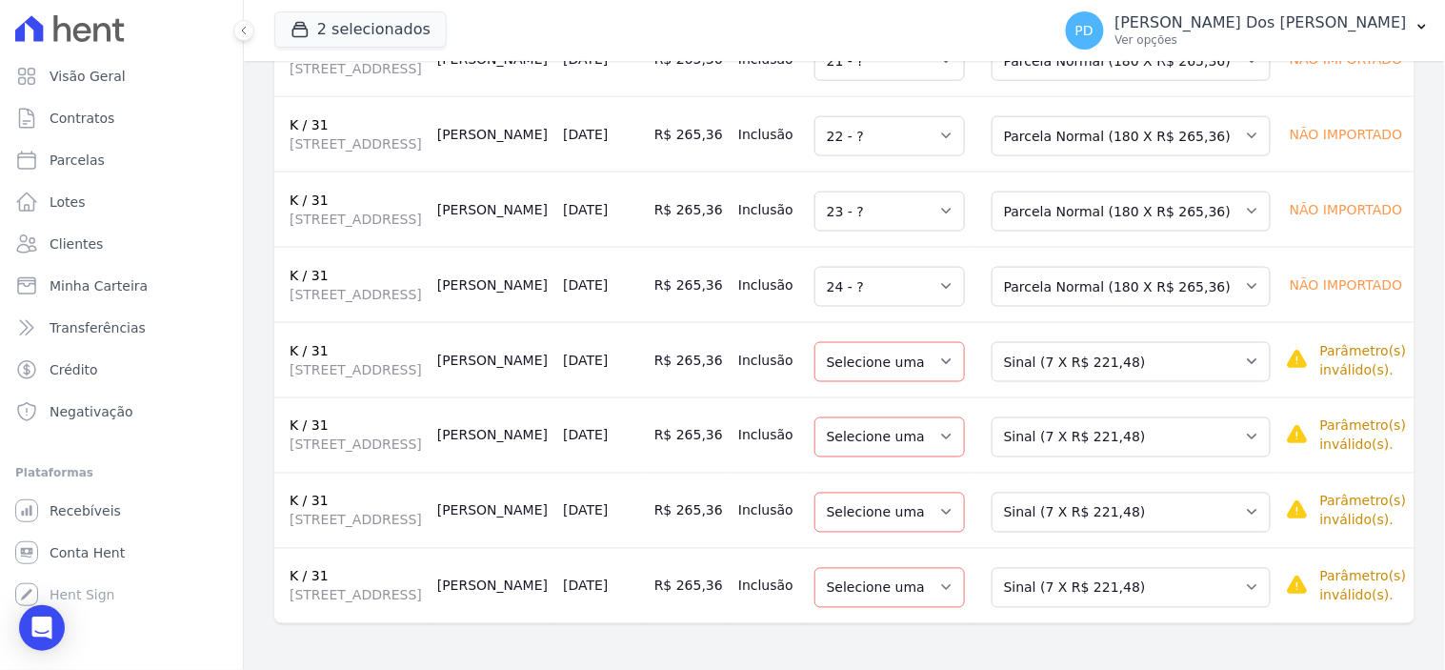
scroll to position [970, 0]
click at [1052, 342] on select "Selecione uma Nova Parcela Avulsa Parcela Avulsa Existente Sinal (7 X R$ 221,48…" at bounding box center [1130, 362] width 279 height 40
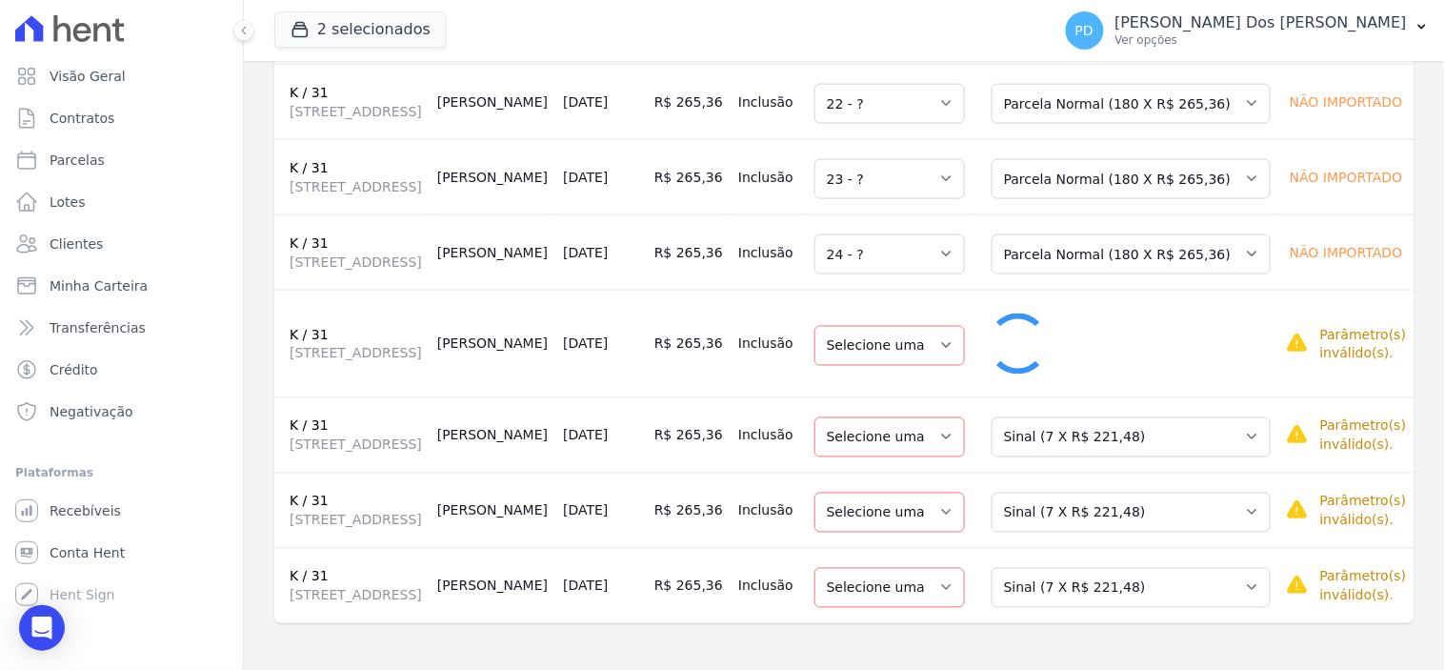
select select "25"
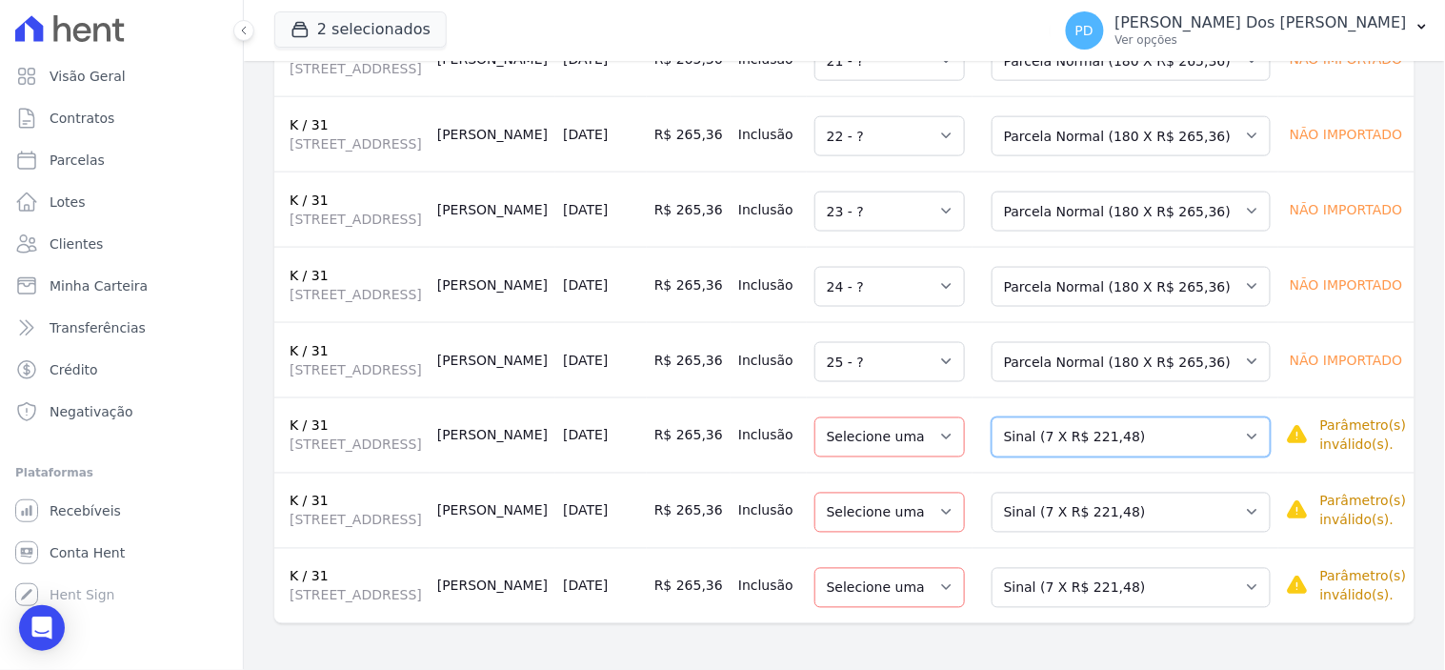
click at [1099, 417] on select "Selecione uma Nova Parcela Avulsa Parcela Avulsa Existente Sinal (7 X R$ 221,48…" at bounding box center [1130, 437] width 279 height 40
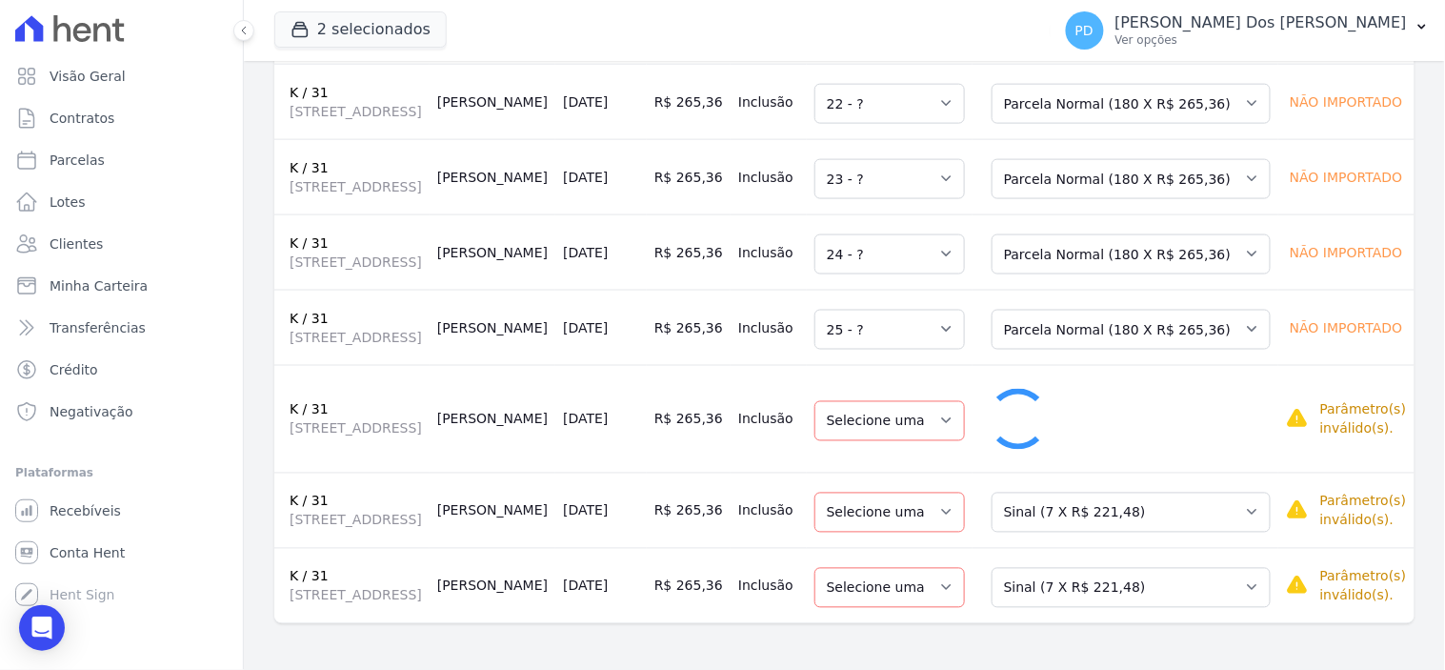
select select "26"
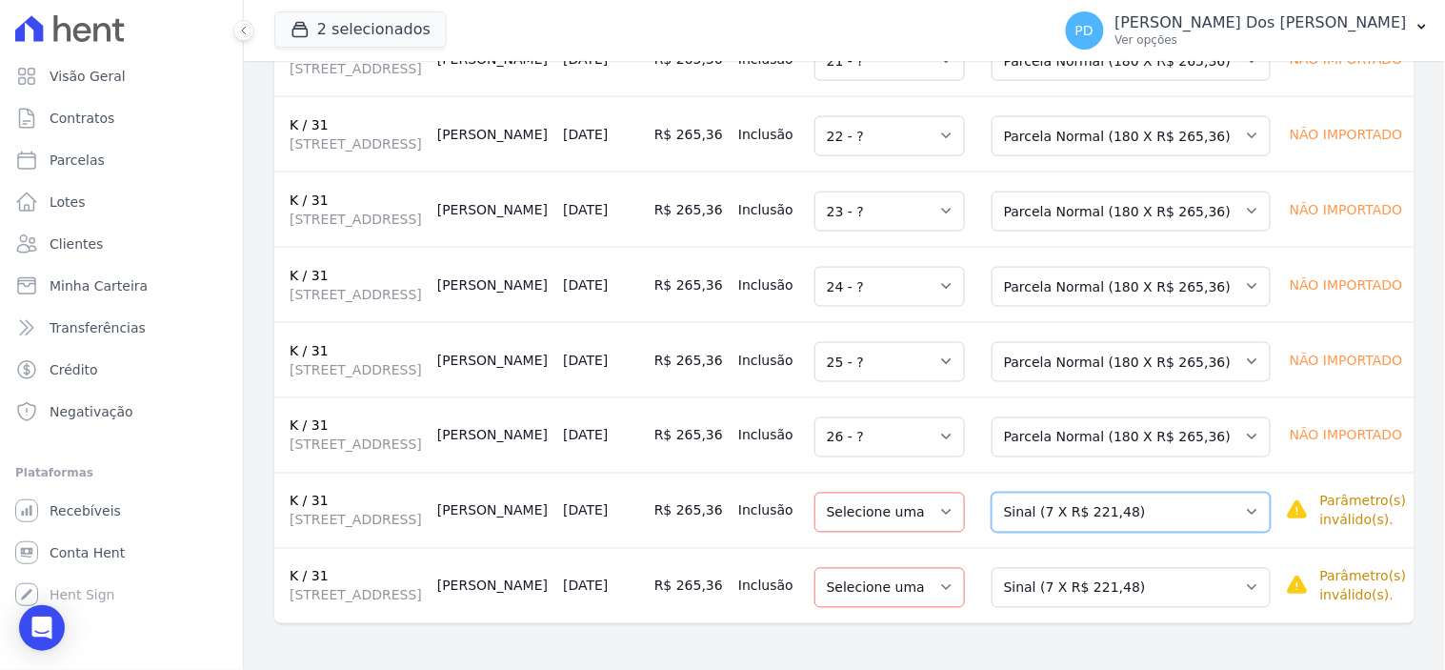
drag, startPoint x: 1099, startPoint y: 463, endPoint x: 1092, endPoint y: 482, distance: 20.2
click at [1099, 492] on select "Selecione uma Nova Parcela Avulsa Parcela Avulsa Existente Sinal (7 X R$ 221,48…" at bounding box center [1130, 512] width 279 height 40
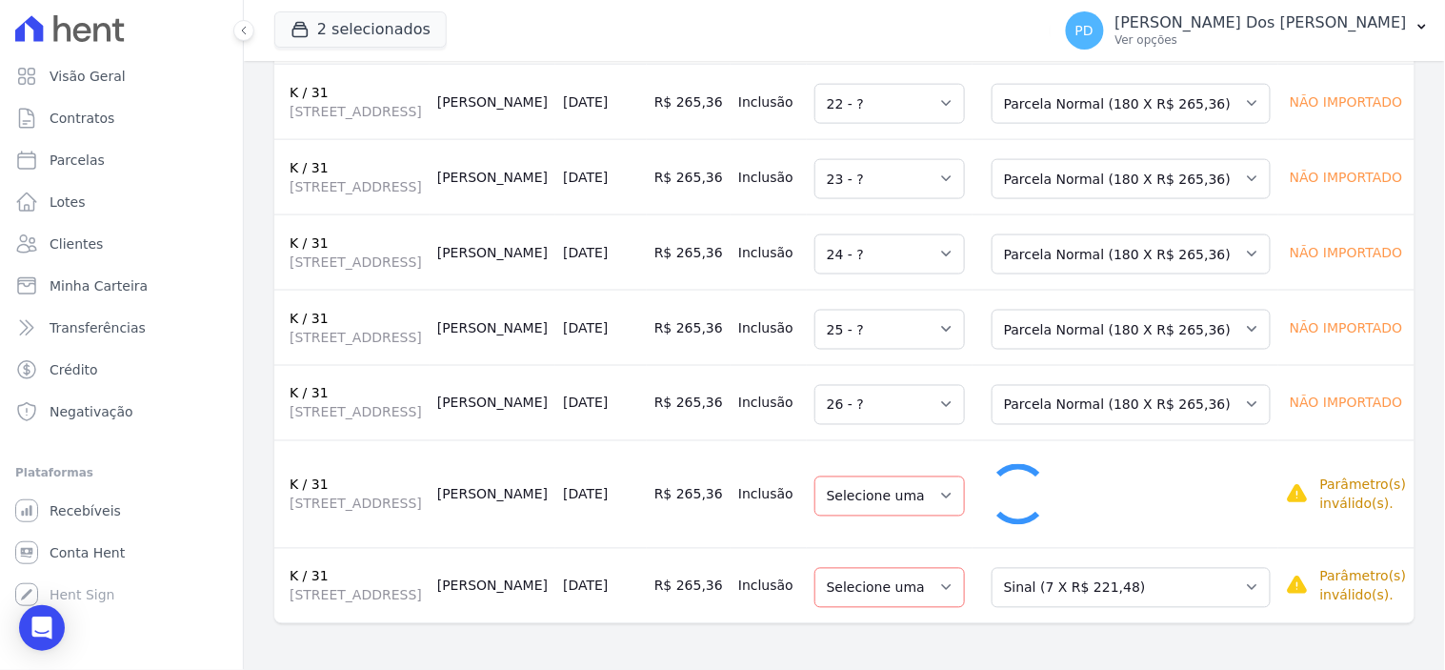
select select "27"
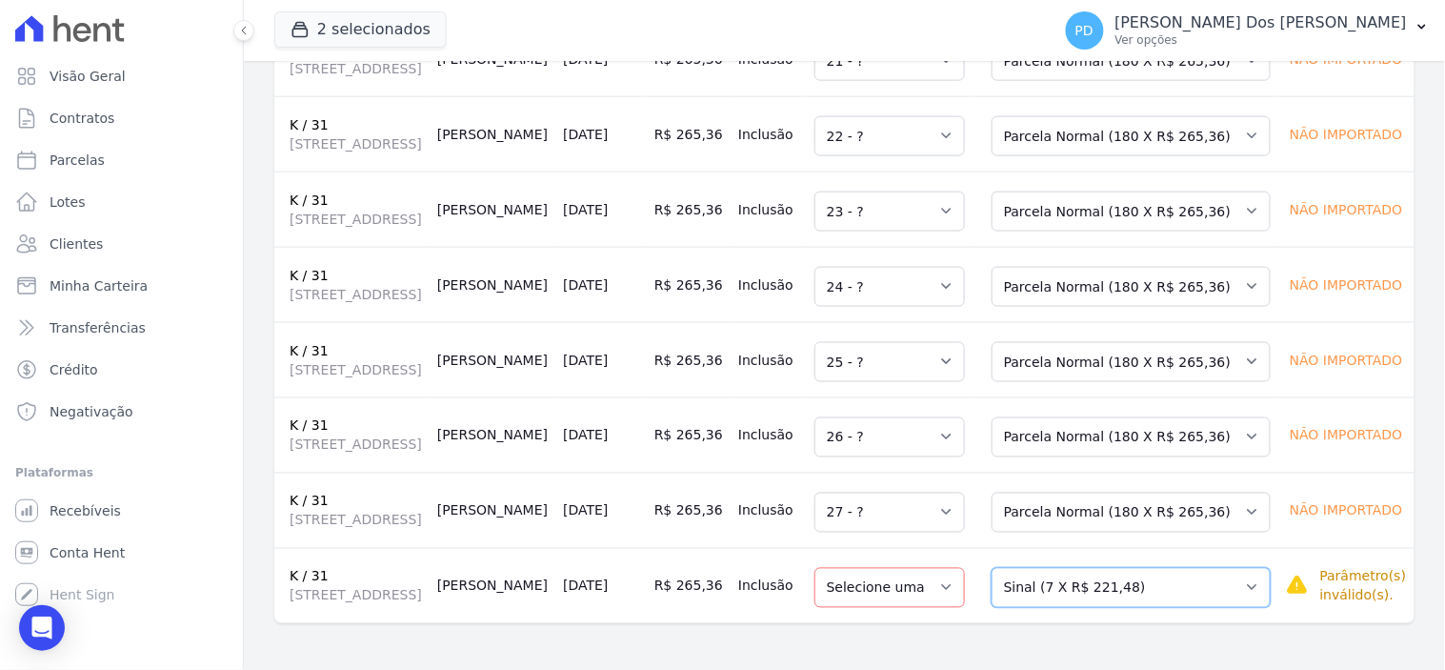
click at [1088, 568] on select "Selecione uma Nova Parcela Avulsa Parcela Avulsa Existente Sinal (7 X R$ 221,48…" at bounding box center [1130, 588] width 279 height 40
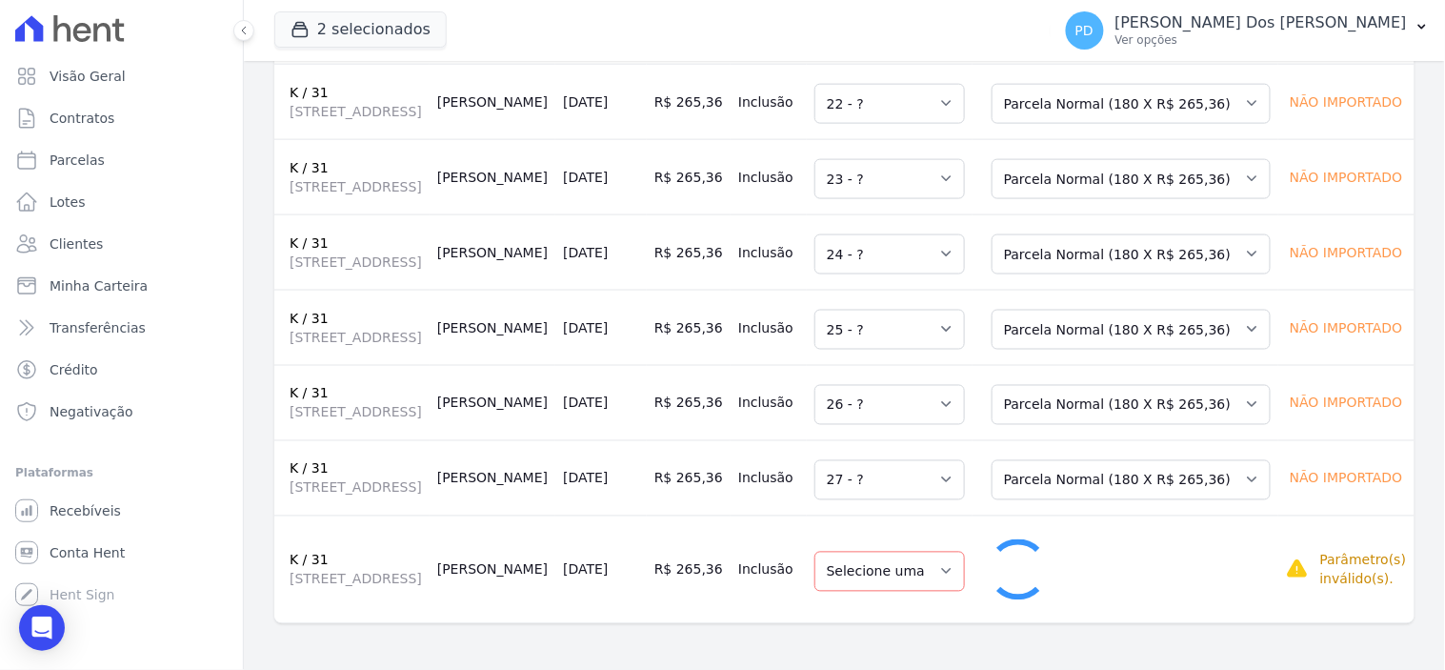
select select "28"
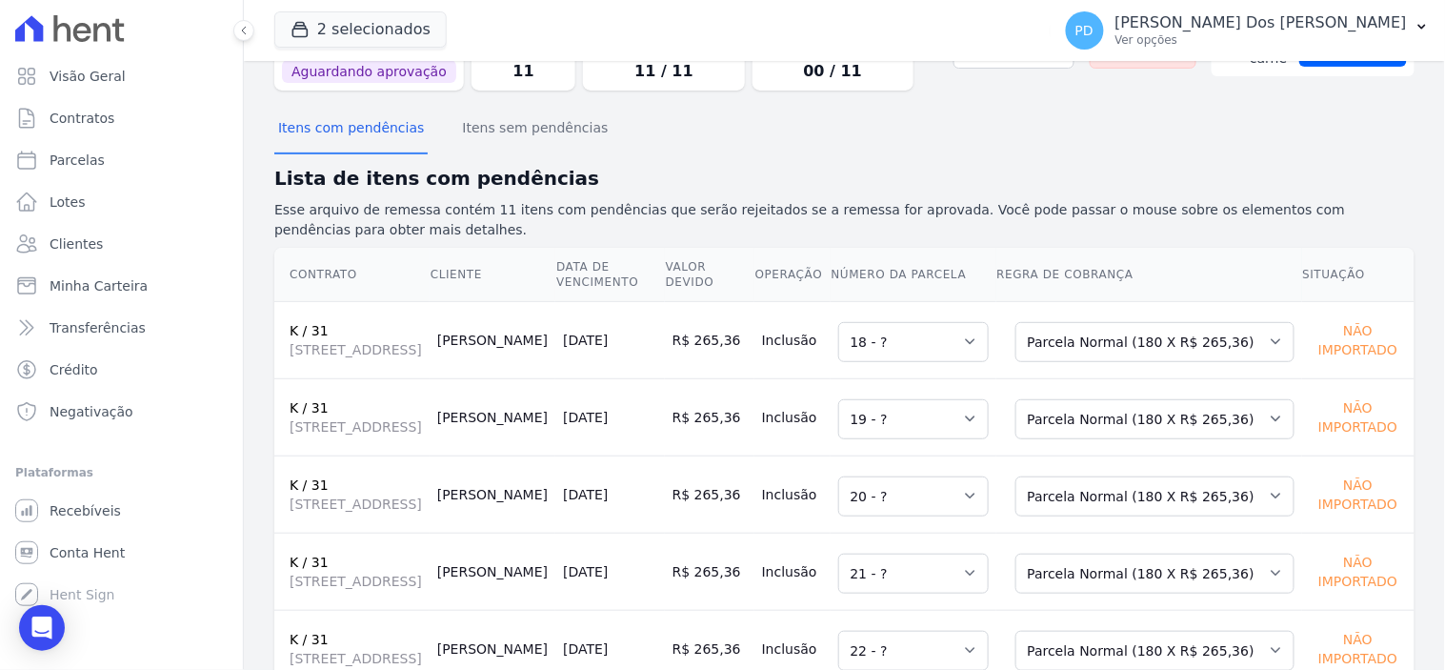
scroll to position [0, 0]
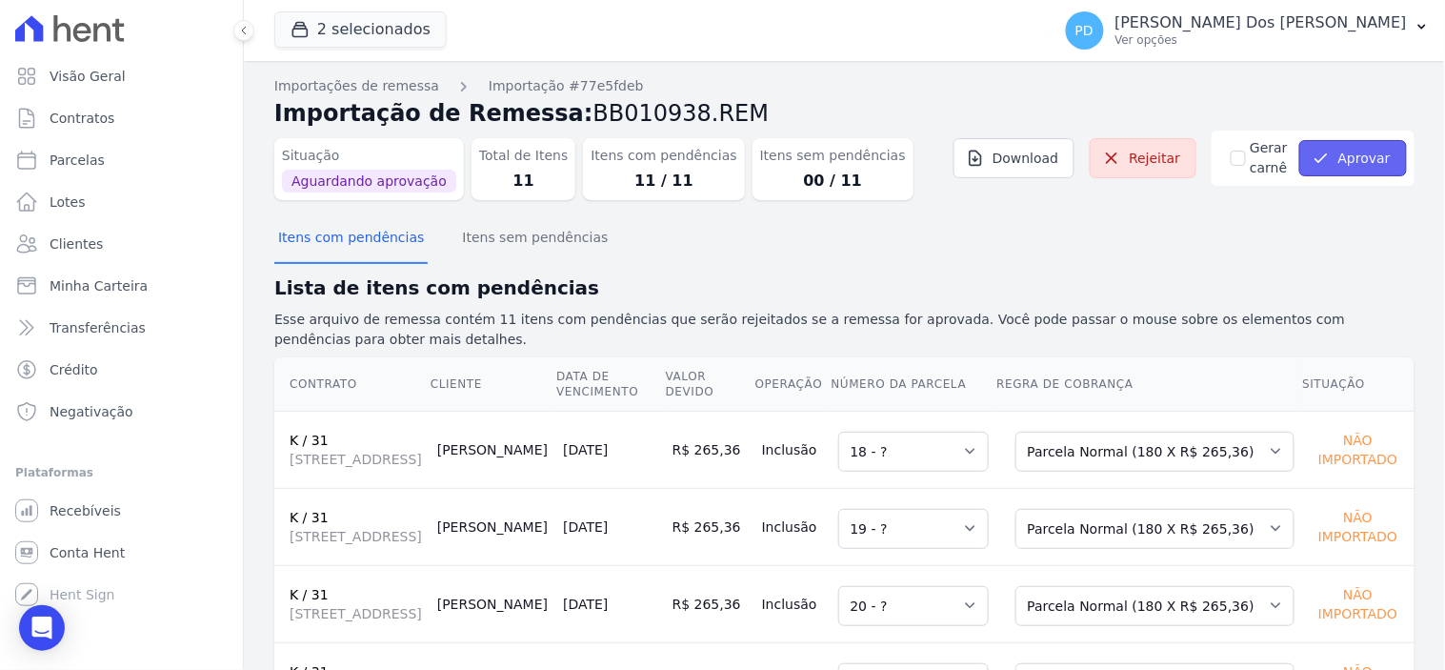
click at [1330, 141] on button "Aprovar" at bounding box center [1353, 158] width 108 height 36
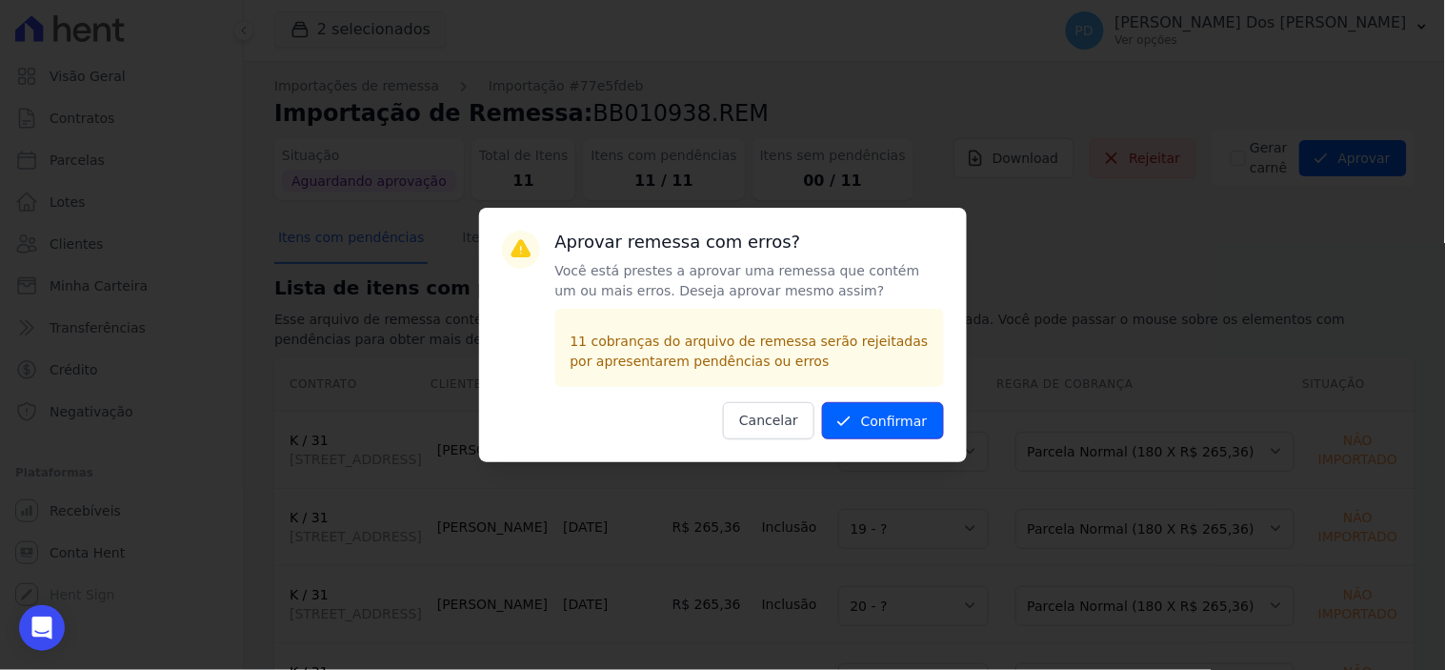
click at [891, 425] on button "Confirmar" at bounding box center [883, 420] width 122 height 37
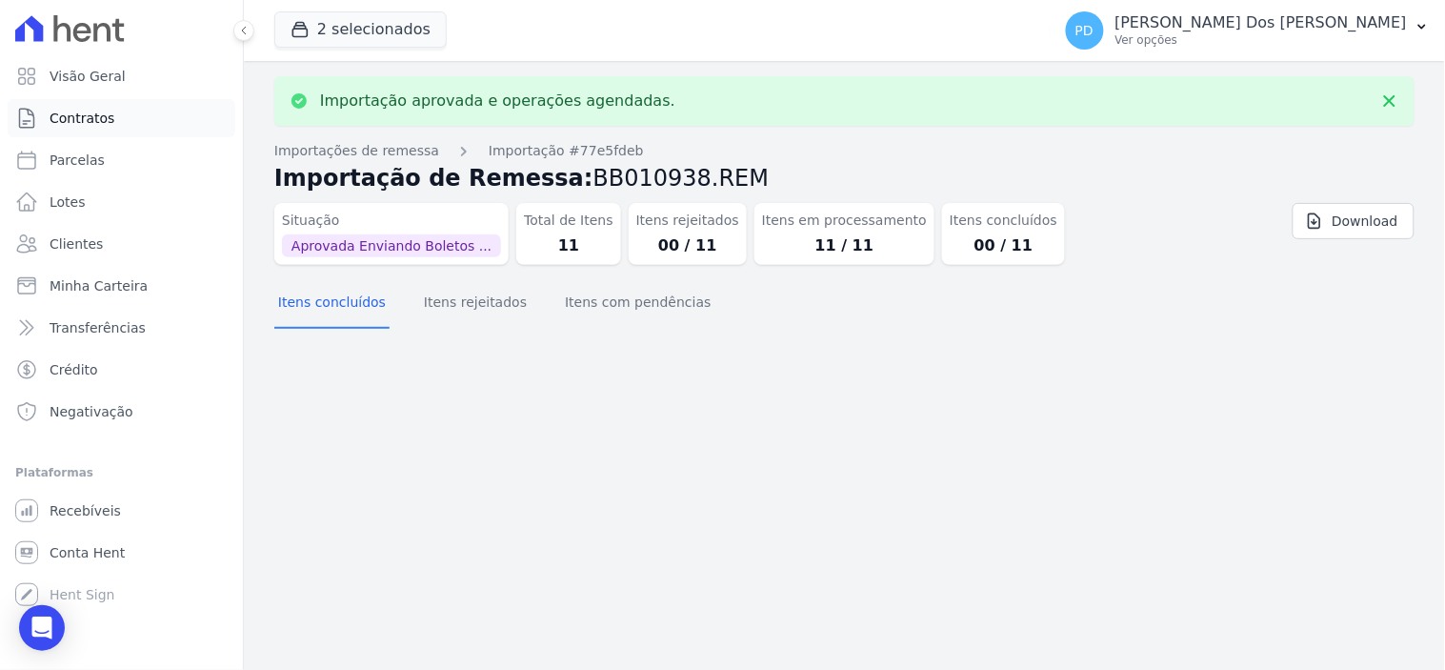
click at [73, 107] on link "Contratos" at bounding box center [122, 118] width 228 height 38
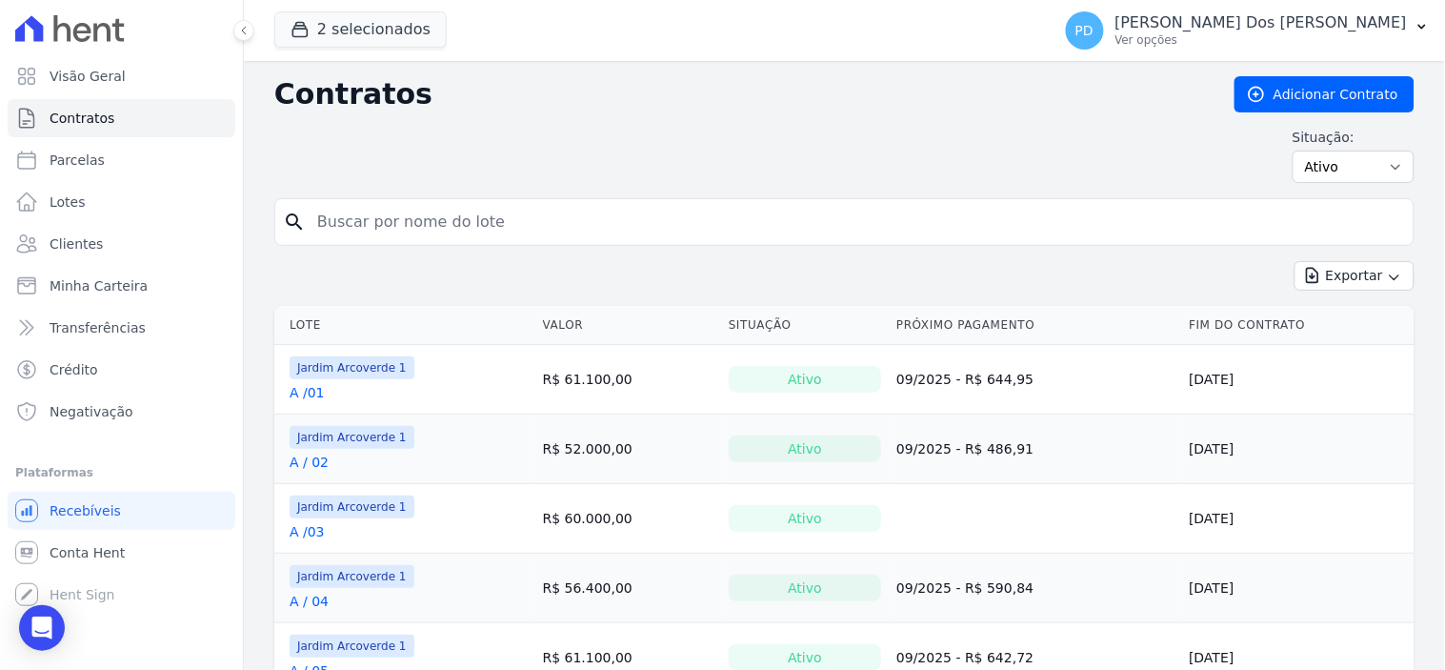
click at [377, 221] on input "search" at bounding box center [856, 222] width 1100 height 38
type input "k / 31"
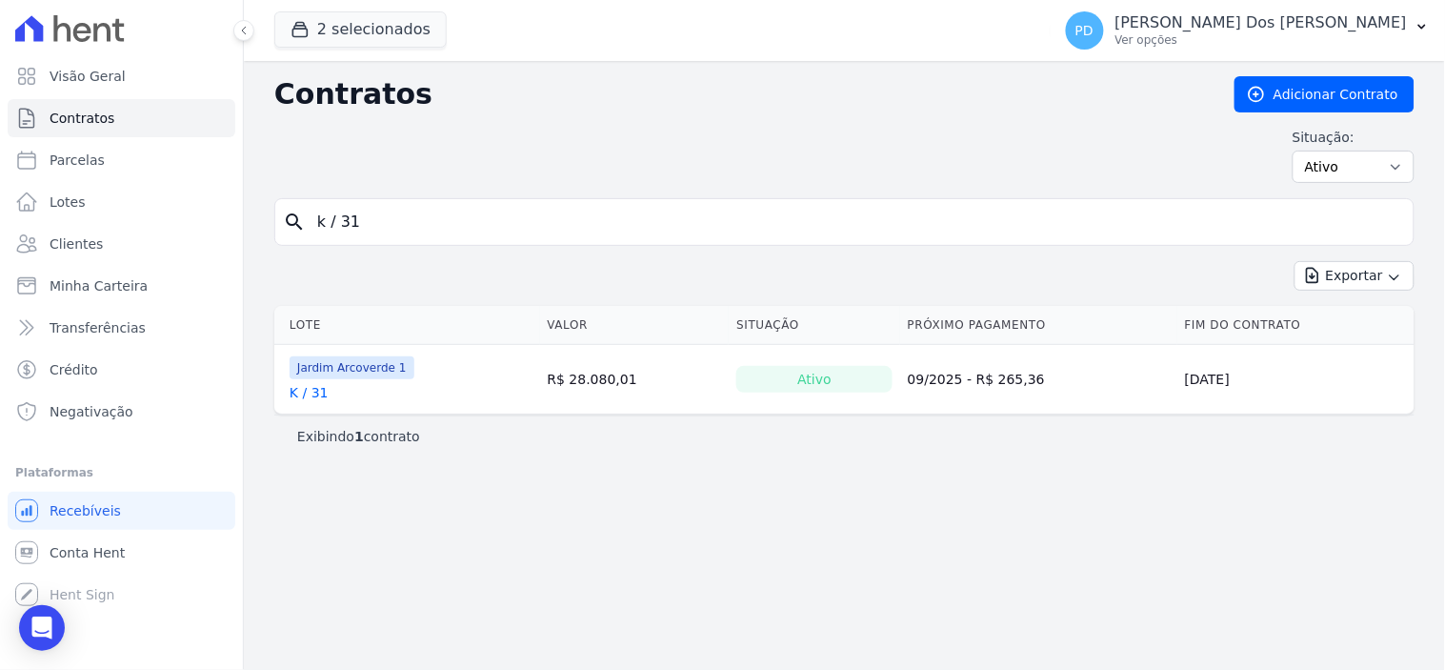
click at [310, 386] on link "K / 31" at bounding box center [309, 392] width 39 height 19
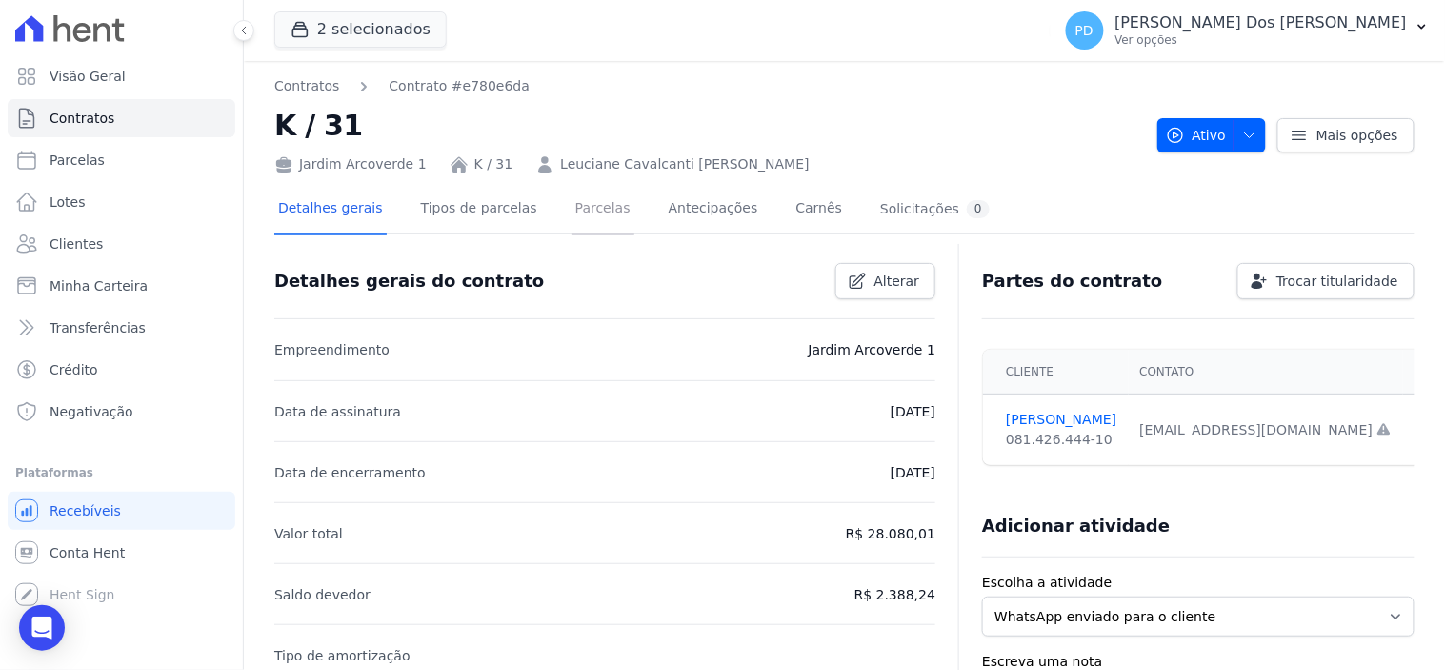
click at [583, 203] on link "Parcelas" at bounding box center [602, 210] width 63 height 50
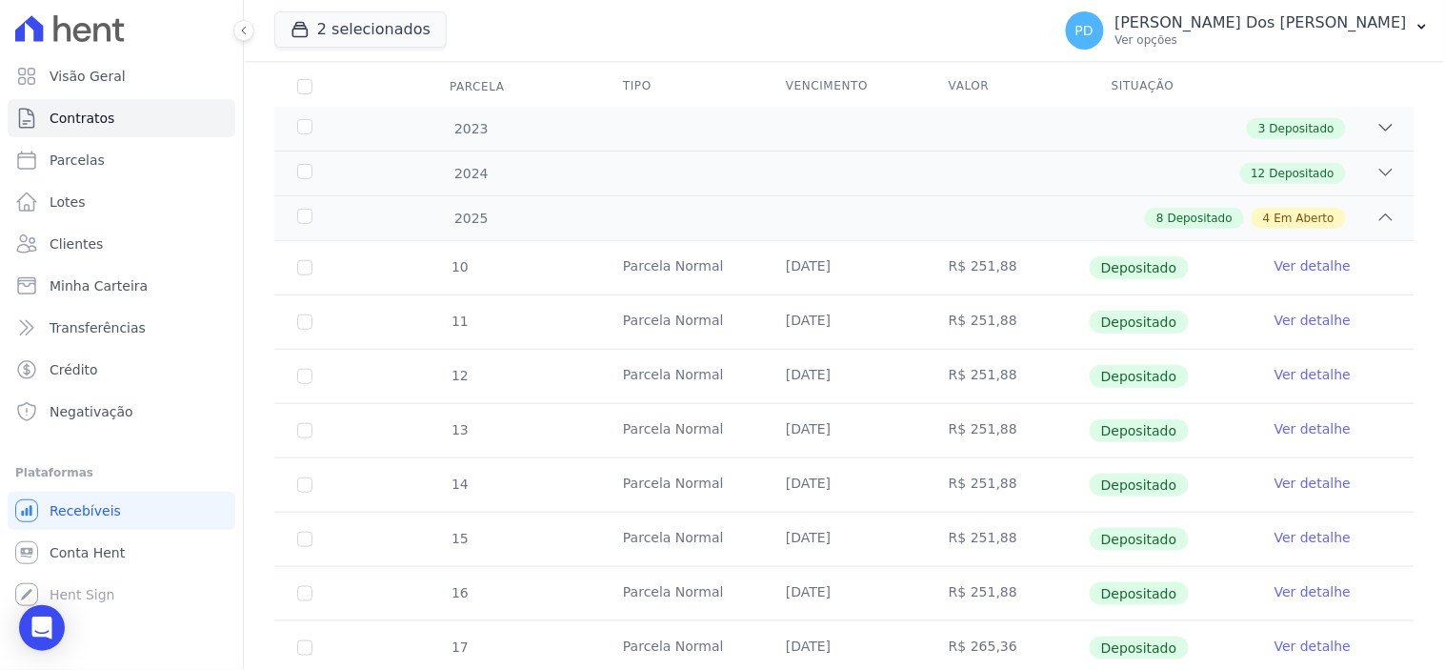
scroll to position [574, 0]
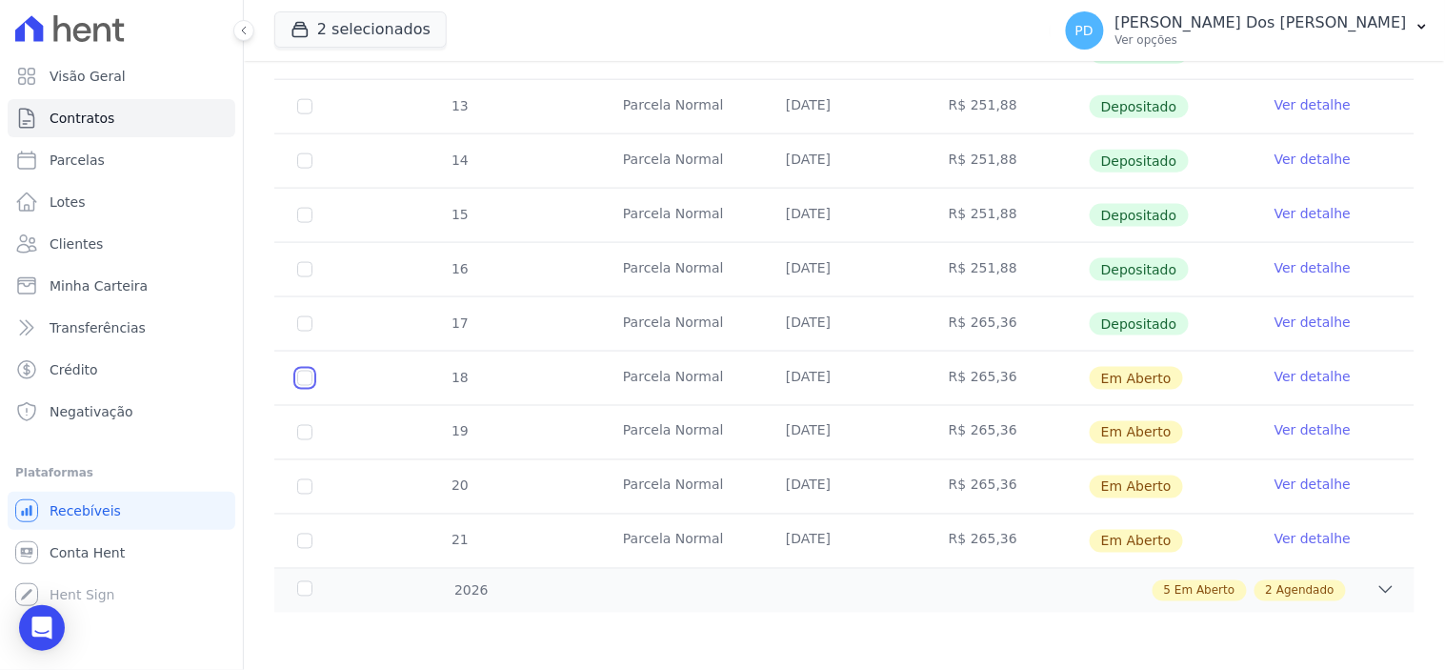
click at [301, 381] on input "checkbox" at bounding box center [304, 377] width 15 height 15
checkbox input "true"
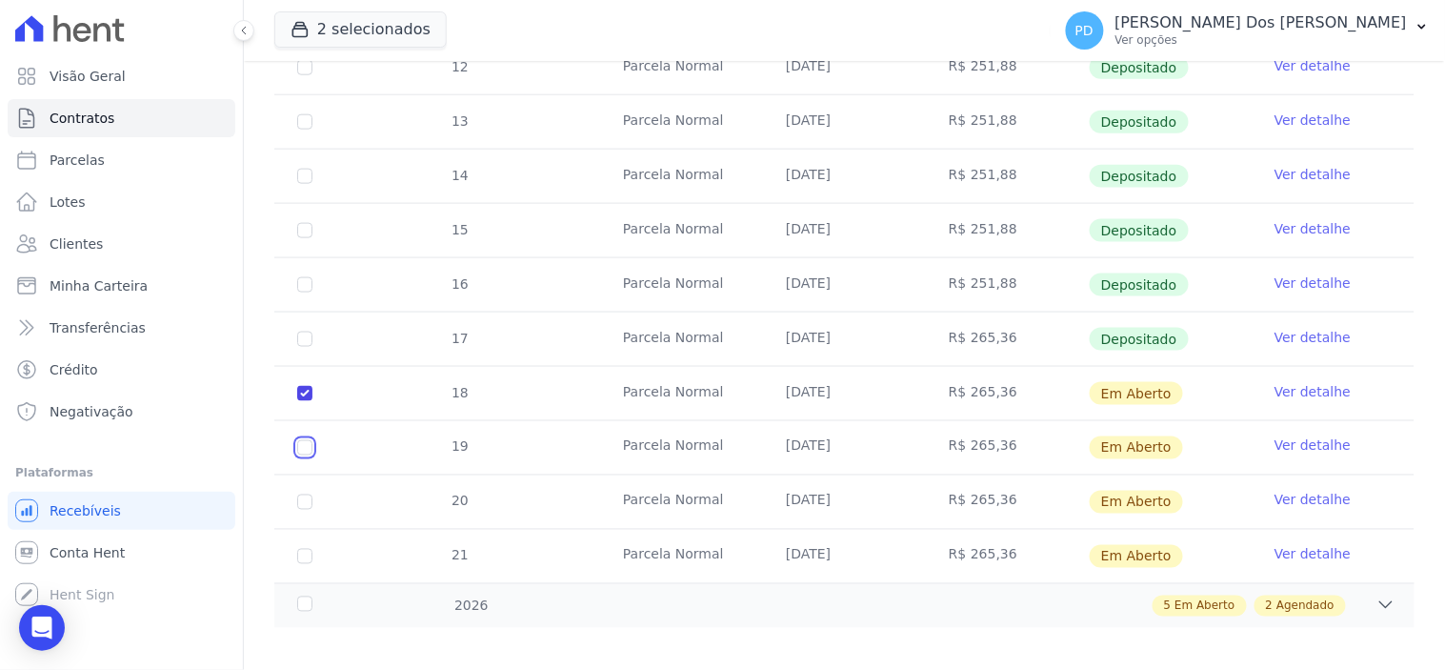
click at [306, 401] on input "checkbox" at bounding box center [304, 393] width 15 height 15
checkbox input "true"
click at [306, 401] on input "checkbox" at bounding box center [304, 393] width 15 height 15
checkbox input "true"
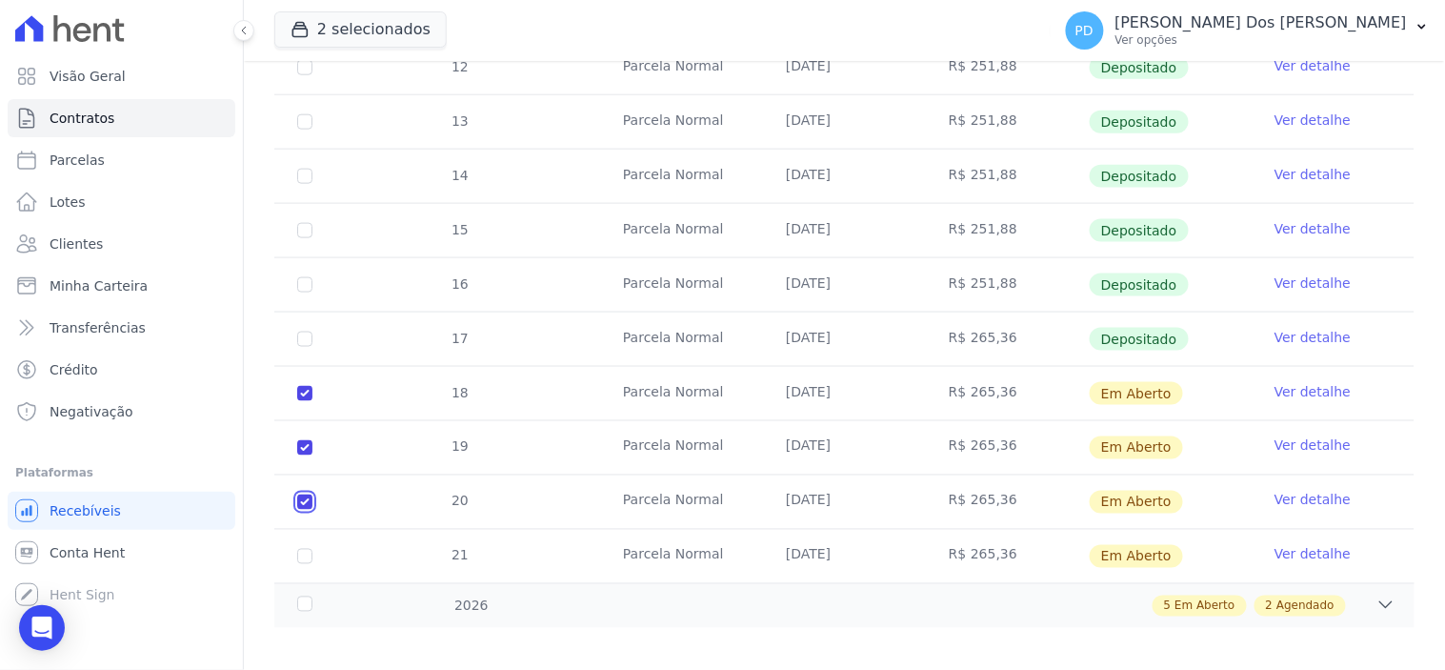
checkbox input "true"
click at [303, 401] on input "checkbox" at bounding box center [304, 393] width 15 height 15
checkbox input "true"
click at [306, 596] on div "2026" at bounding box center [343, 606] width 100 height 20
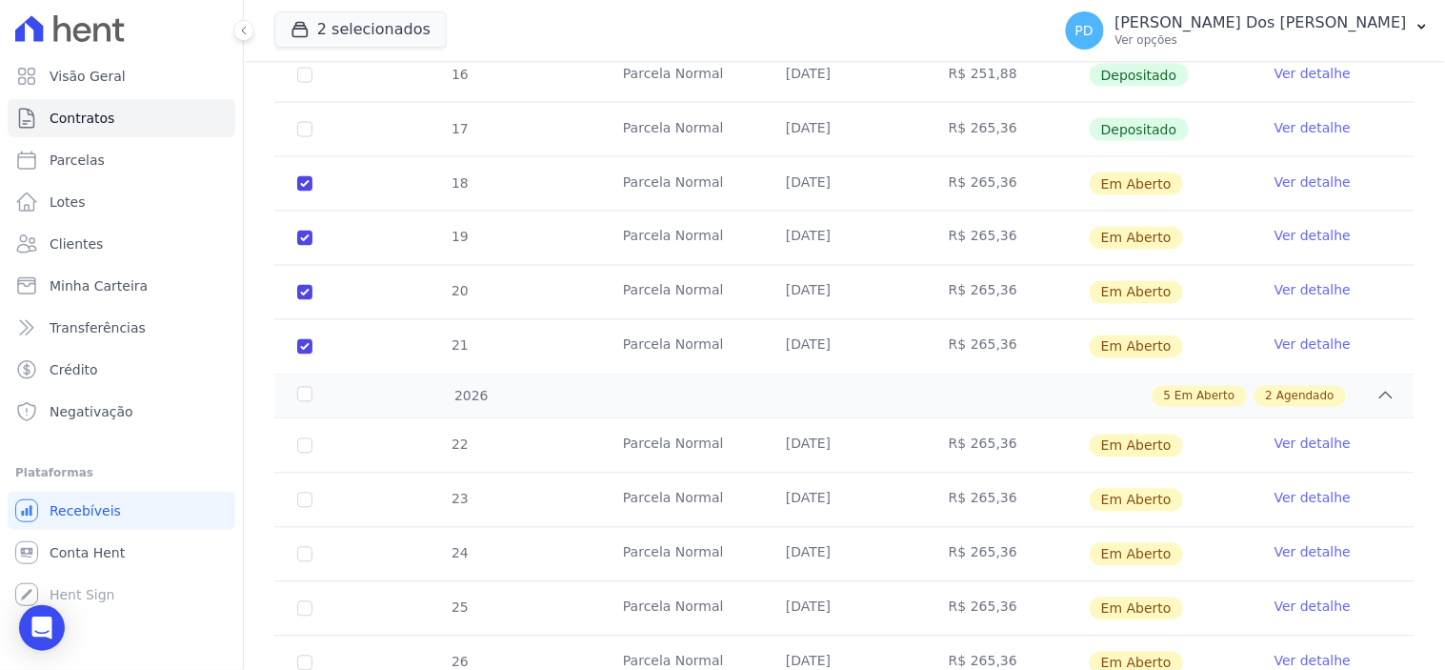
scroll to position [786, 0]
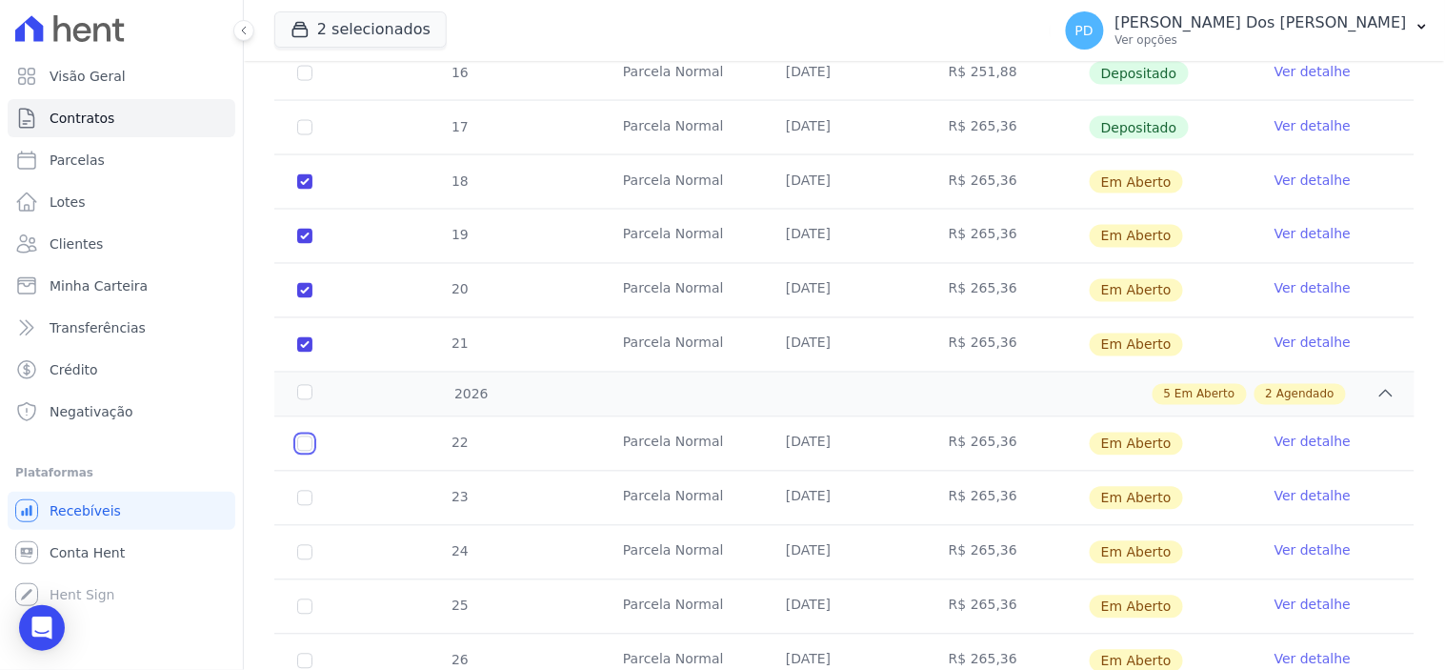
click at [303, 436] on input "checkbox" at bounding box center [304, 443] width 15 height 15
checkbox input "true"
click at [307, 451] on input "checkbox" at bounding box center [304, 443] width 15 height 15
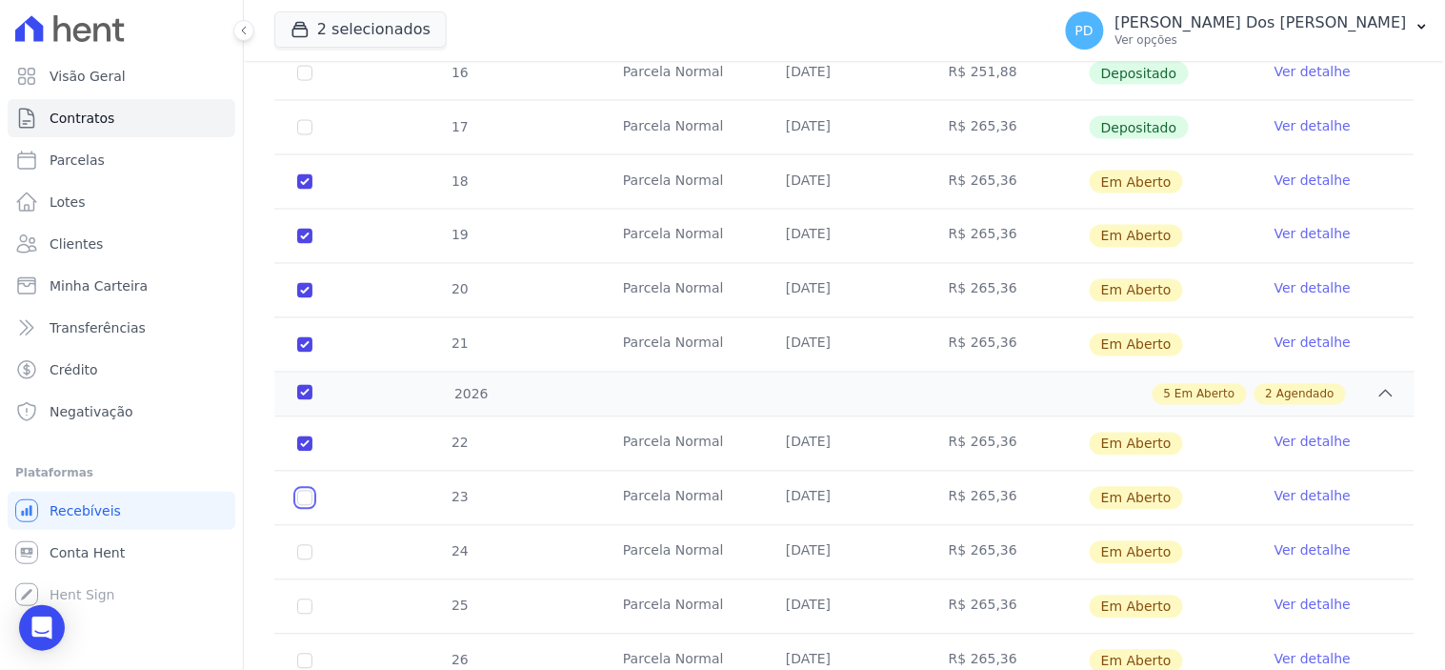
checkbox input "true"
click at [305, 451] on input "checkbox" at bounding box center [304, 443] width 15 height 15
checkbox input "true"
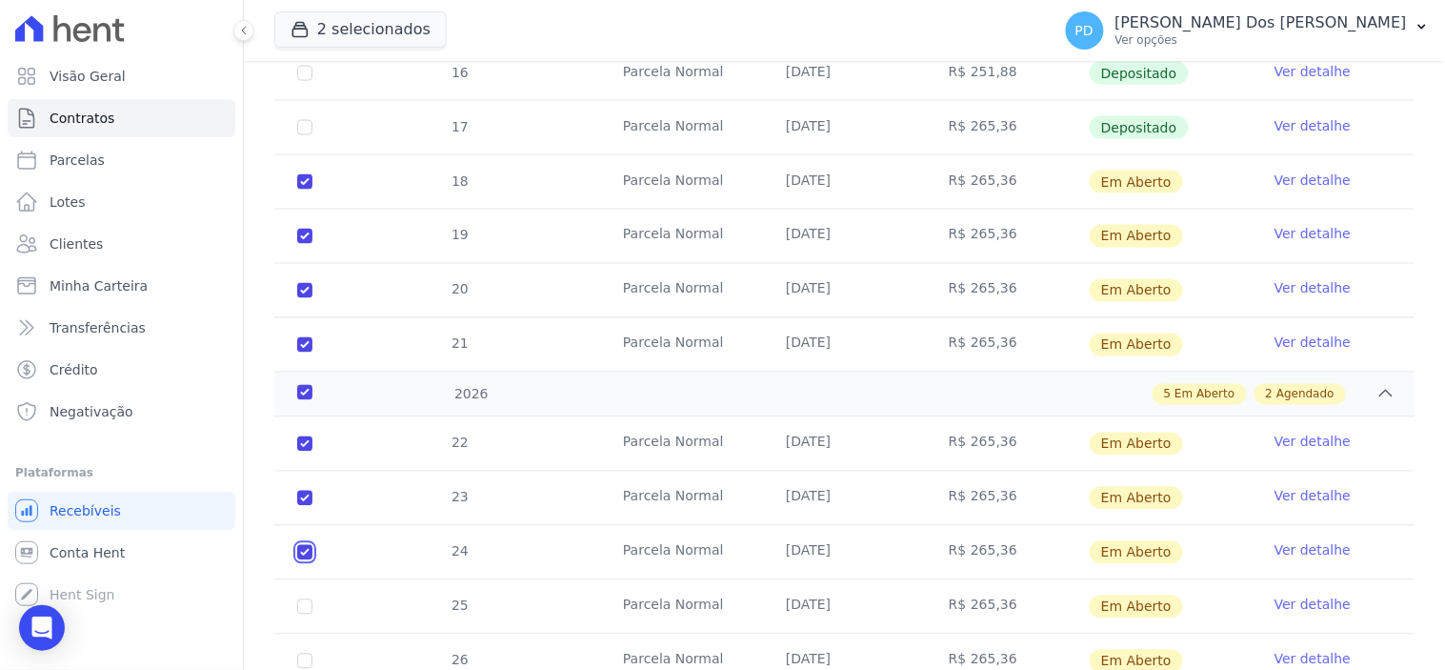
checkbox input "true"
click at [305, 451] on input "checkbox" at bounding box center [304, 443] width 15 height 15
checkbox input "true"
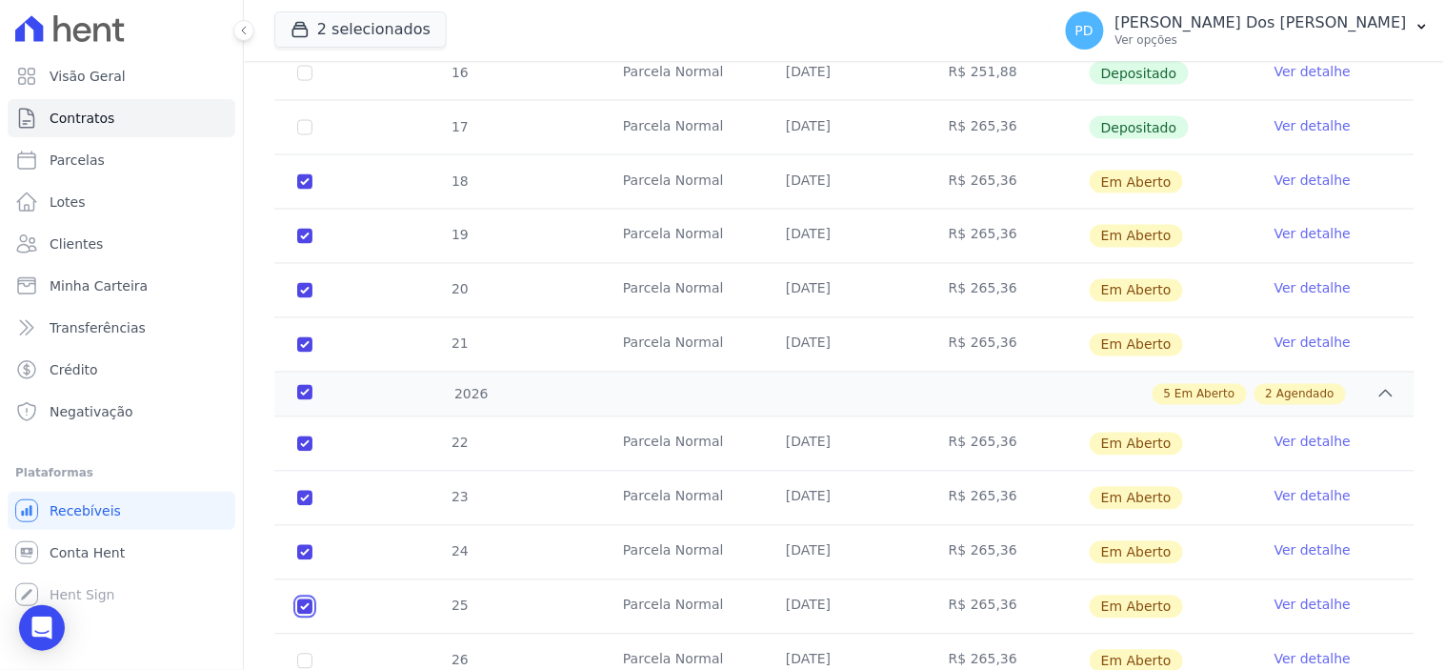
checkbox input "true"
click at [310, 451] on input "checkbox" at bounding box center [304, 443] width 15 height 15
checkbox input "true"
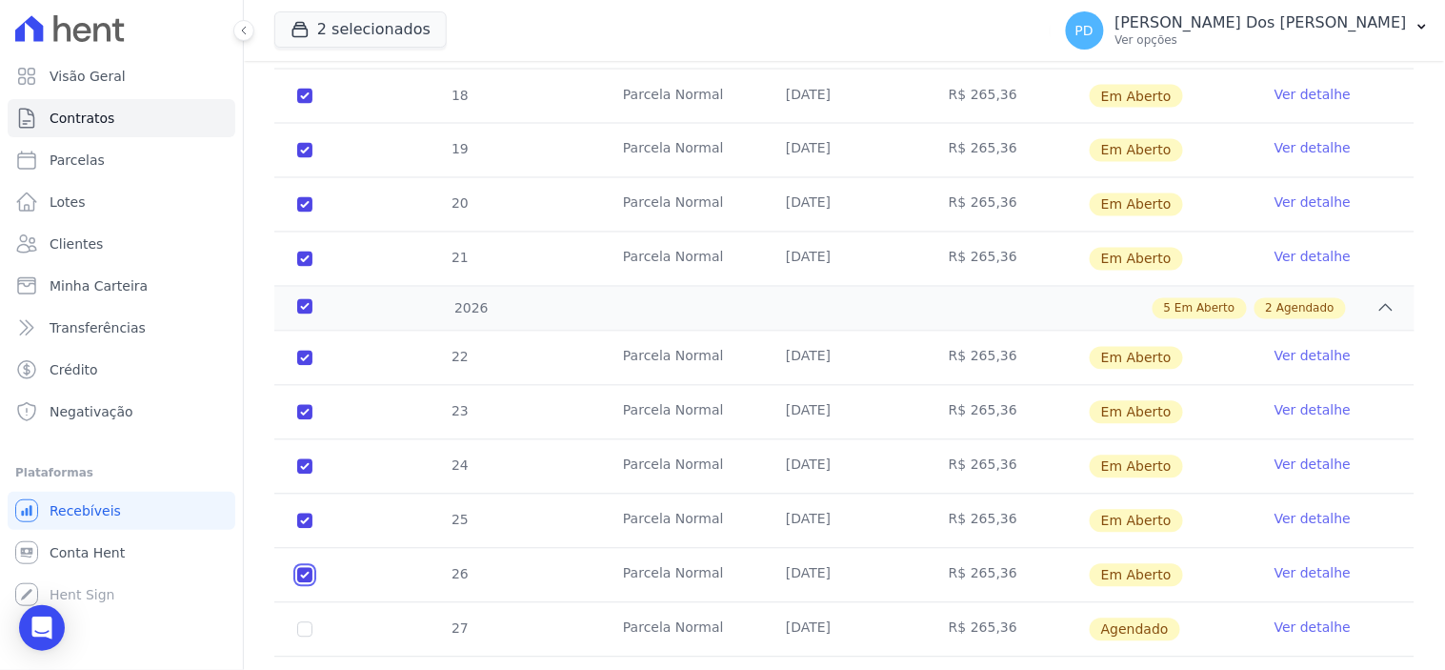
scroll to position [955, 0]
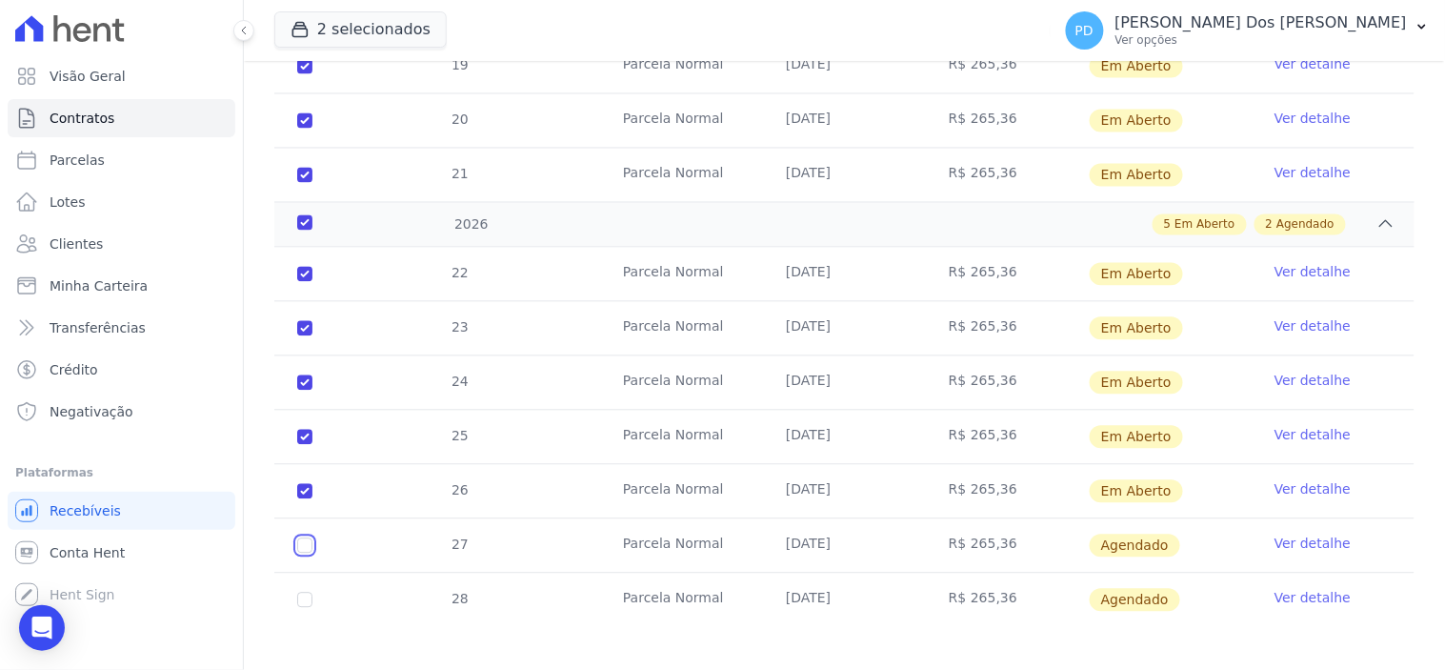
click at [305, 538] on input "checkbox" at bounding box center [304, 545] width 15 height 15
checkbox input "true"
click at [299, 553] on input "checkbox" at bounding box center [304, 545] width 15 height 15
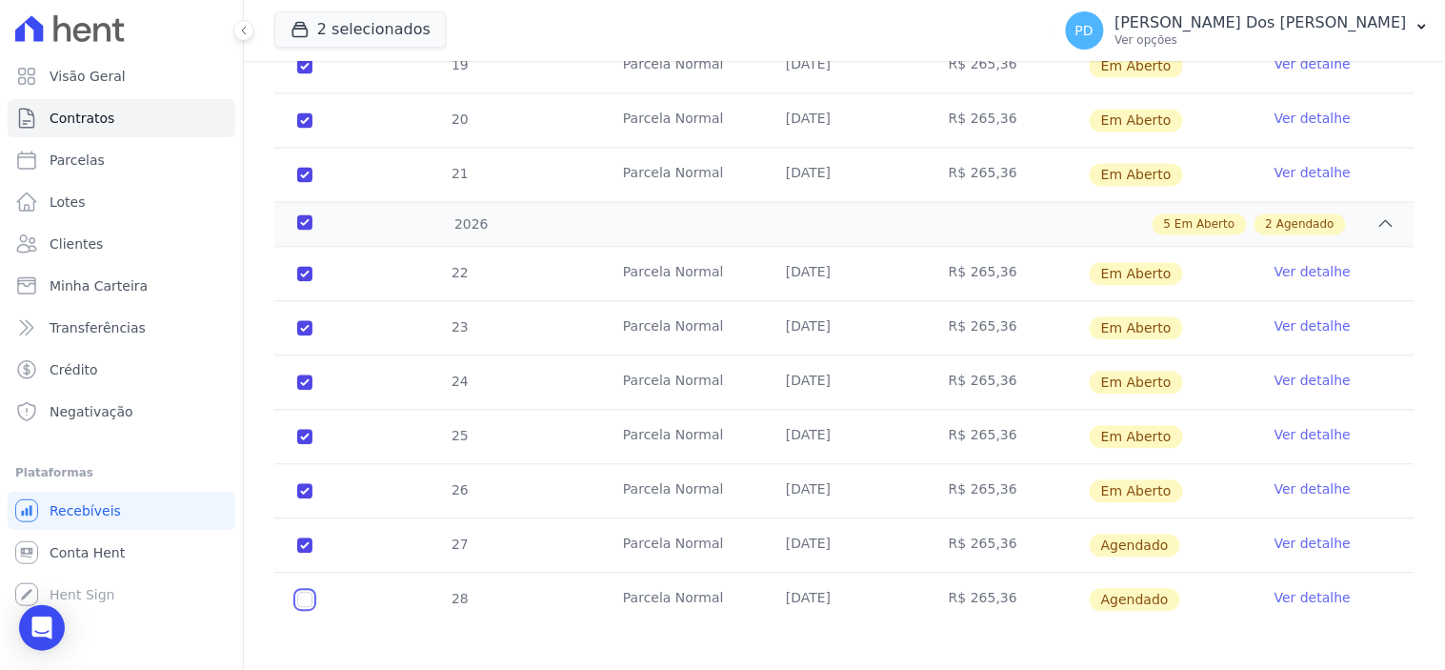
checkbox input "true"
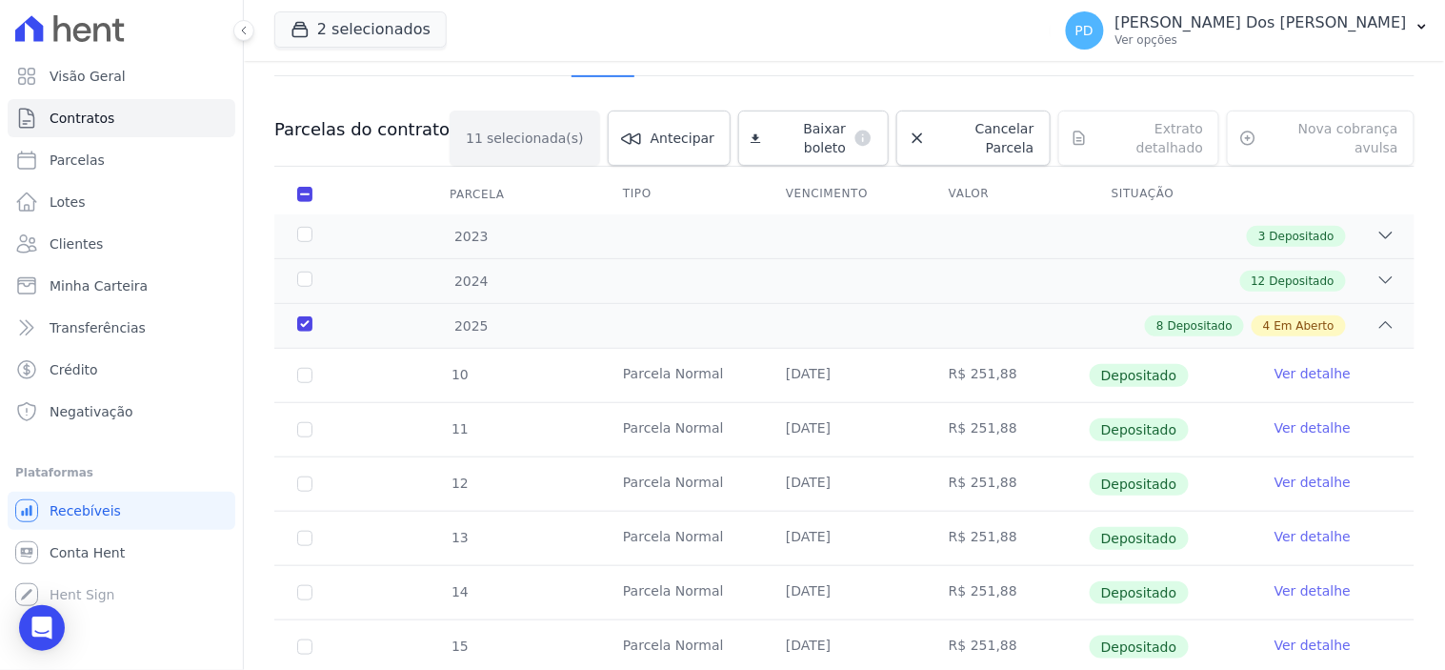
scroll to position [0, 0]
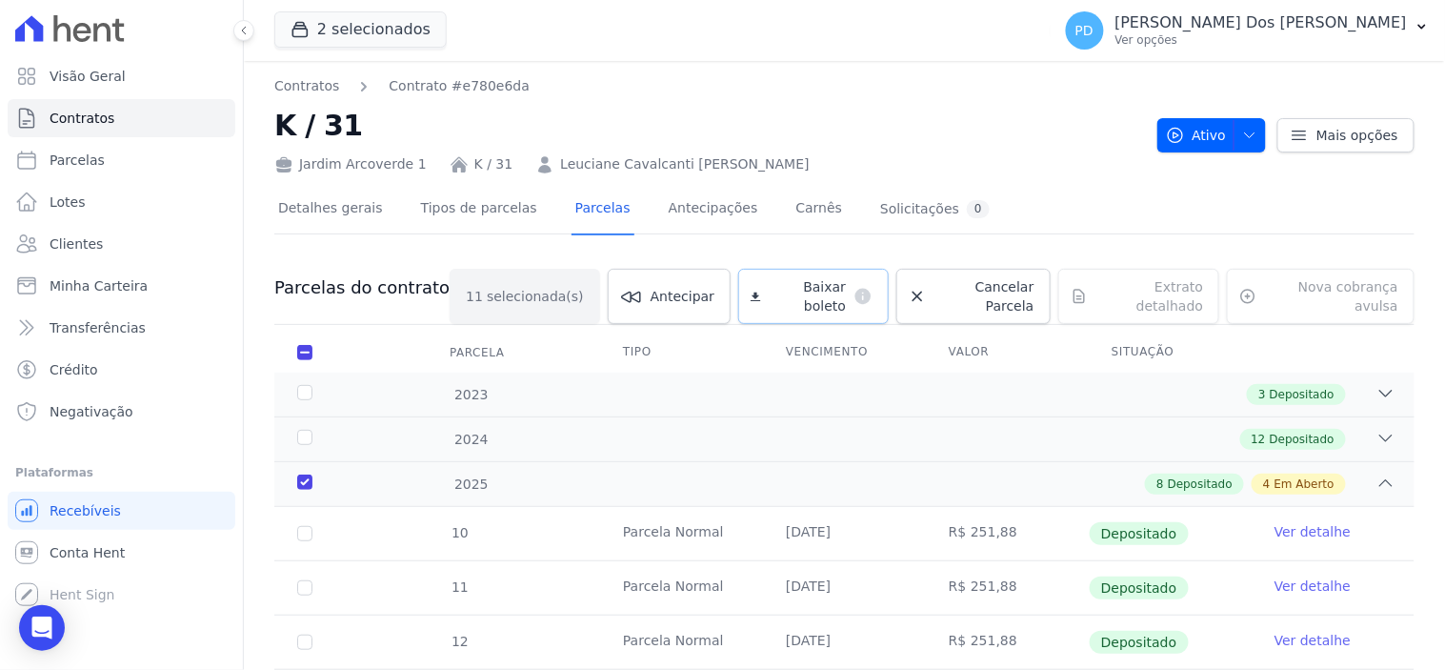
click at [784, 283] on span "Baixar boleto" at bounding box center [808, 296] width 78 height 38
click at [1429, 25] on icon "button" at bounding box center [1421, 26] width 15 height 15
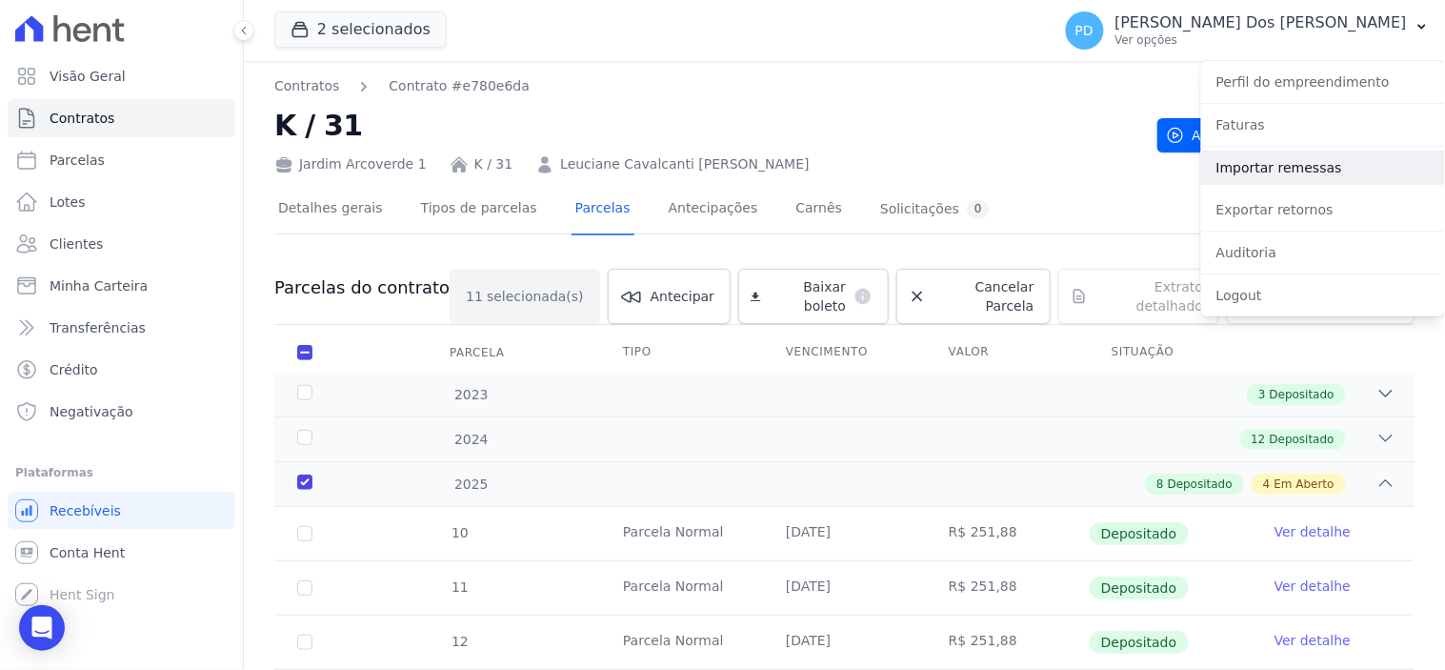
click at [1271, 169] on link "Importar remessas" at bounding box center [1323, 167] width 244 height 34
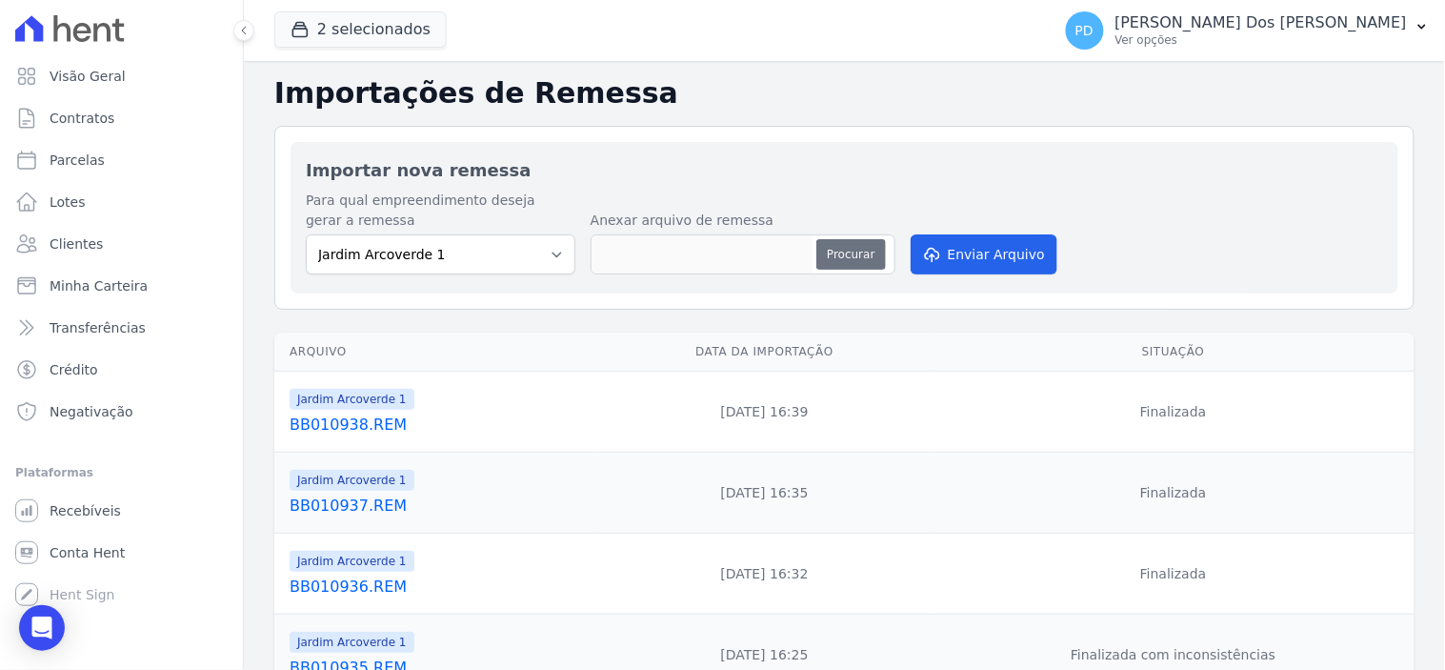
click at [845, 245] on button "Procurar" at bounding box center [850, 254] width 69 height 30
type input "BB010939.REM"
click at [1011, 255] on button "Enviar Arquivo" at bounding box center [984, 254] width 147 height 40
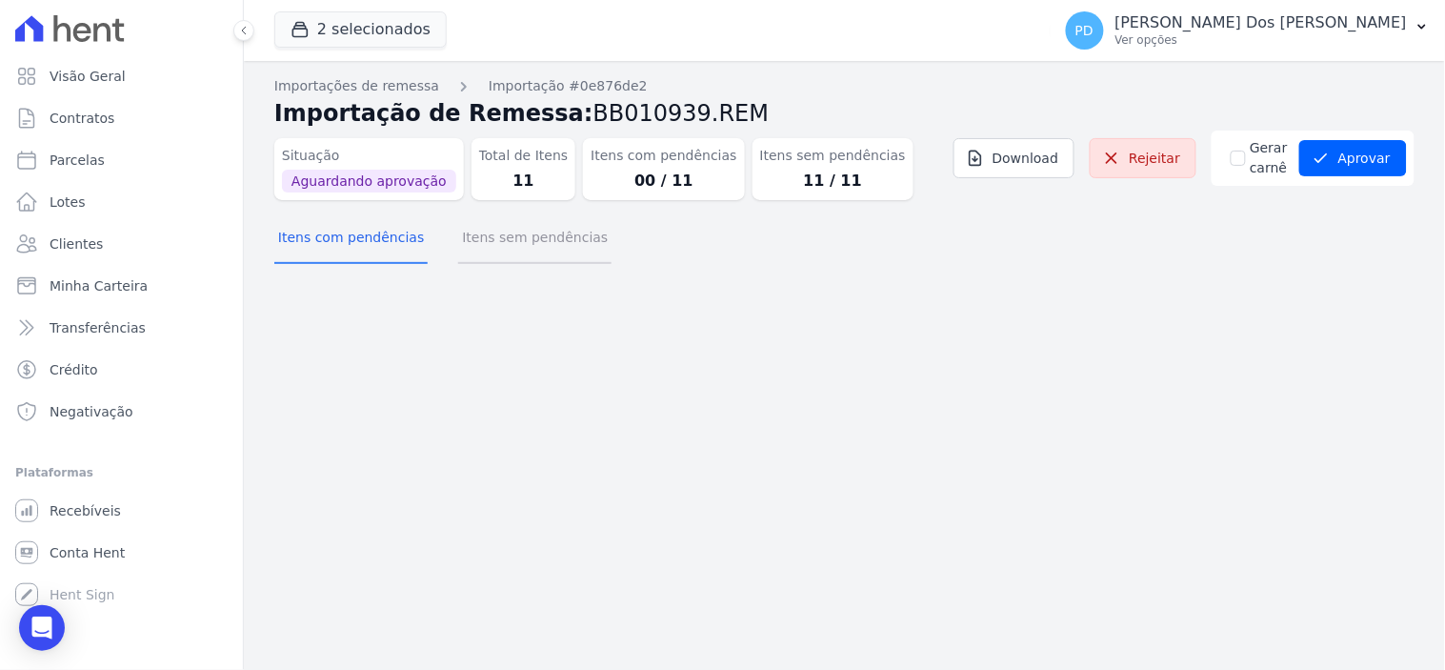
click at [550, 249] on button "Itens sem pendências" at bounding box center [534, 239] width 153 height 50
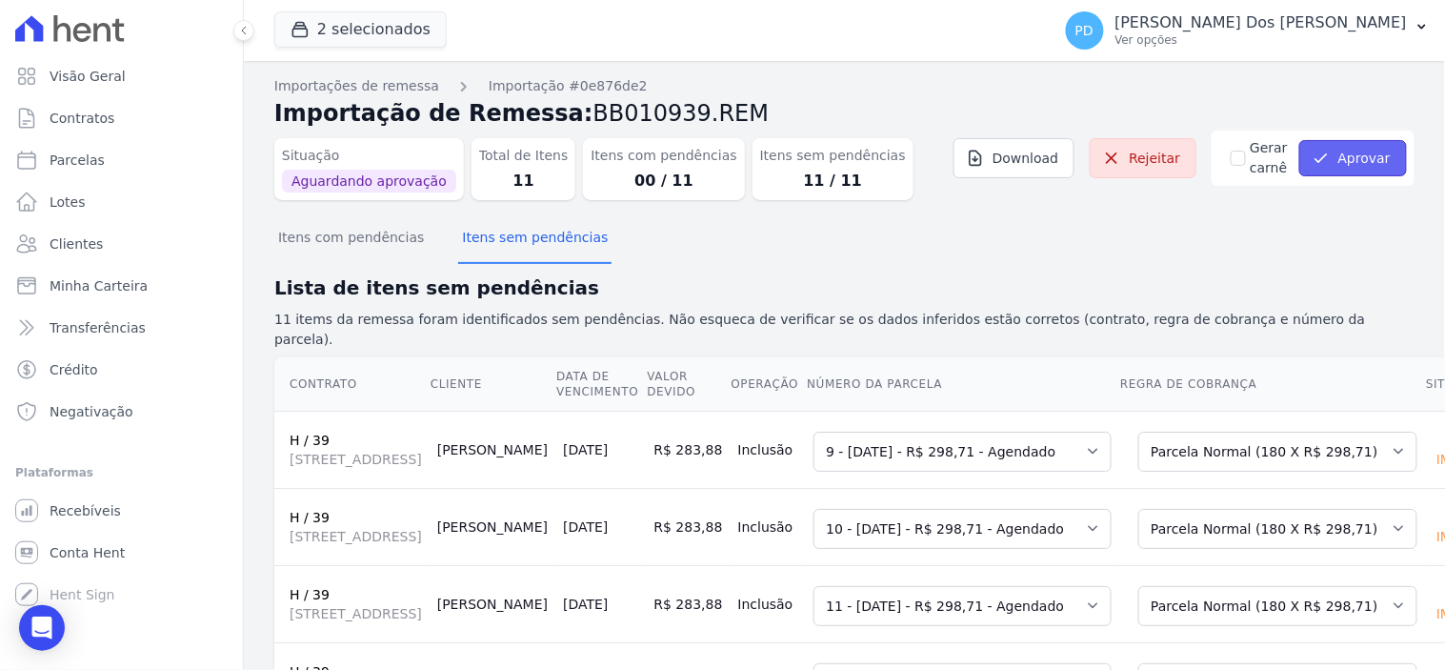
click at [1334, 146] on button "Aprovar" at bounding box center [1353, 158] width 108 height 36
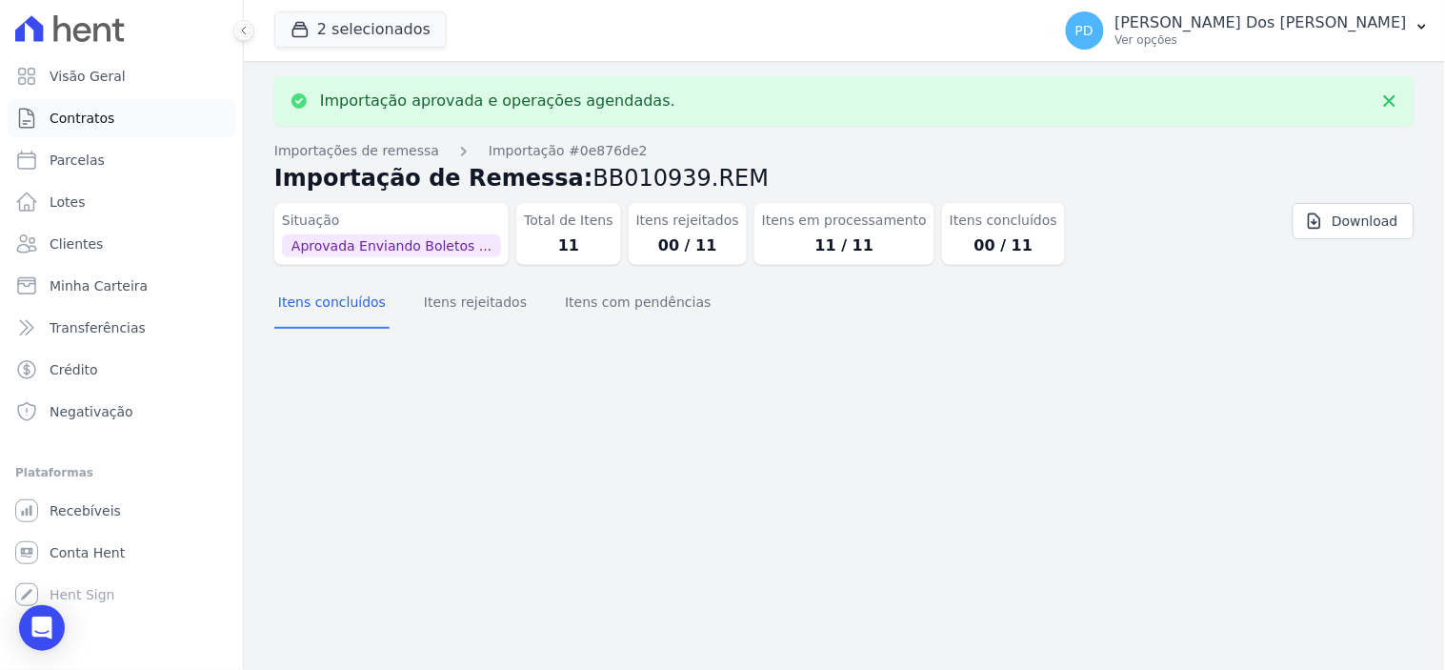
click at [107, 112] on span "Contratos" at bounding box center [82, 118] width 65 height 19
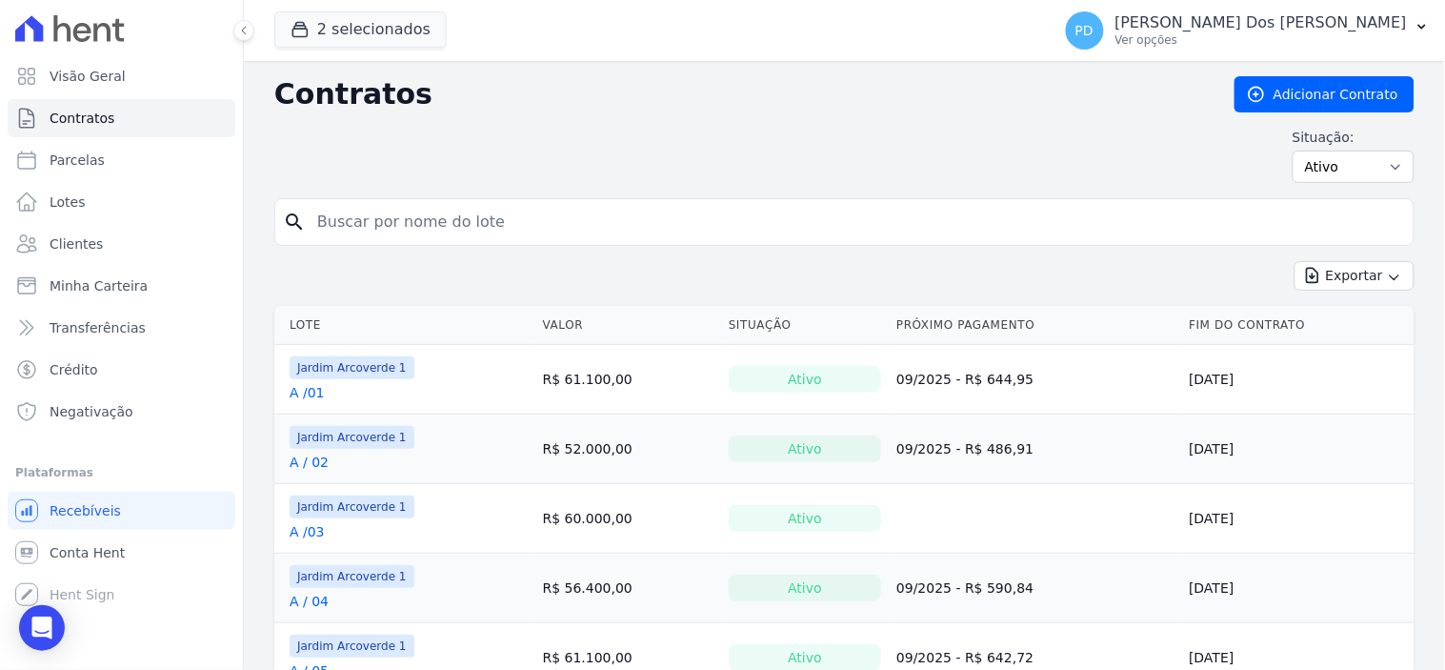
click at [375, 210] on input "search" at bounding box center [856, 222] width 1100 height 38
type input "h / 39"
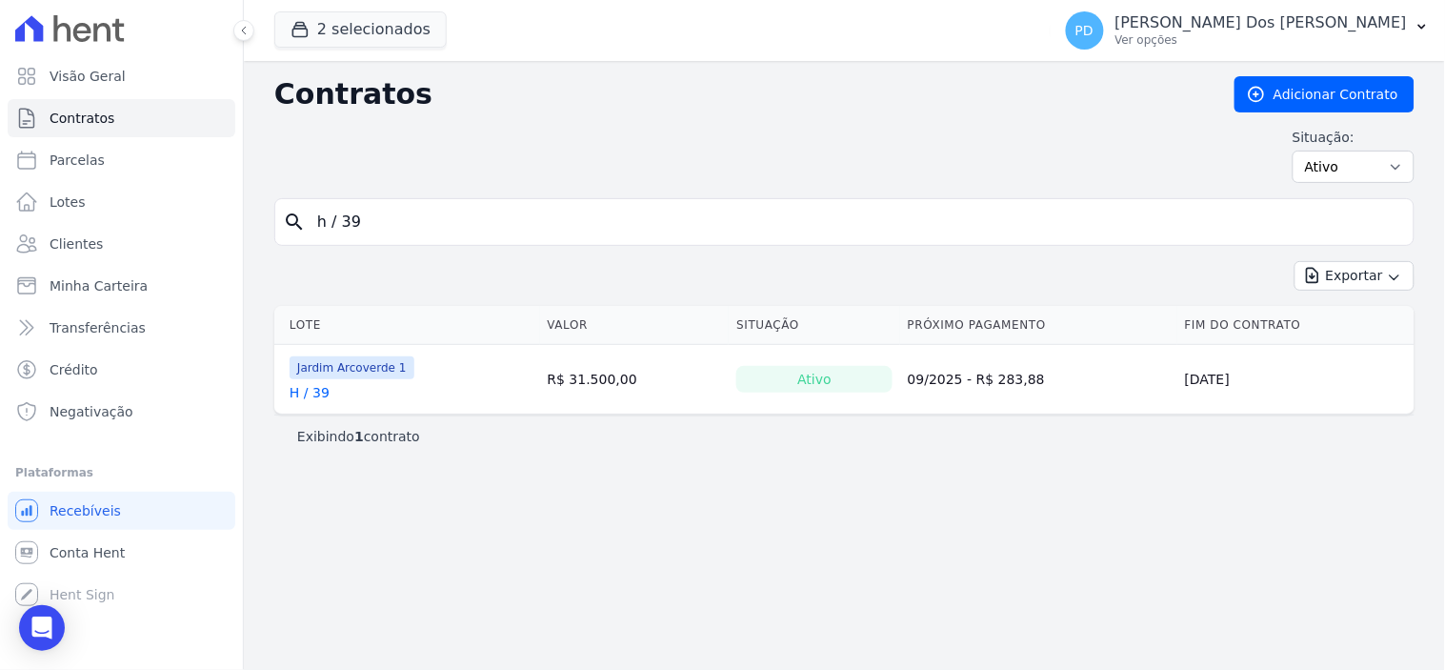
click at [325, 392] on link "H / 39" at bounding box center [310, 392] width 40 height 19
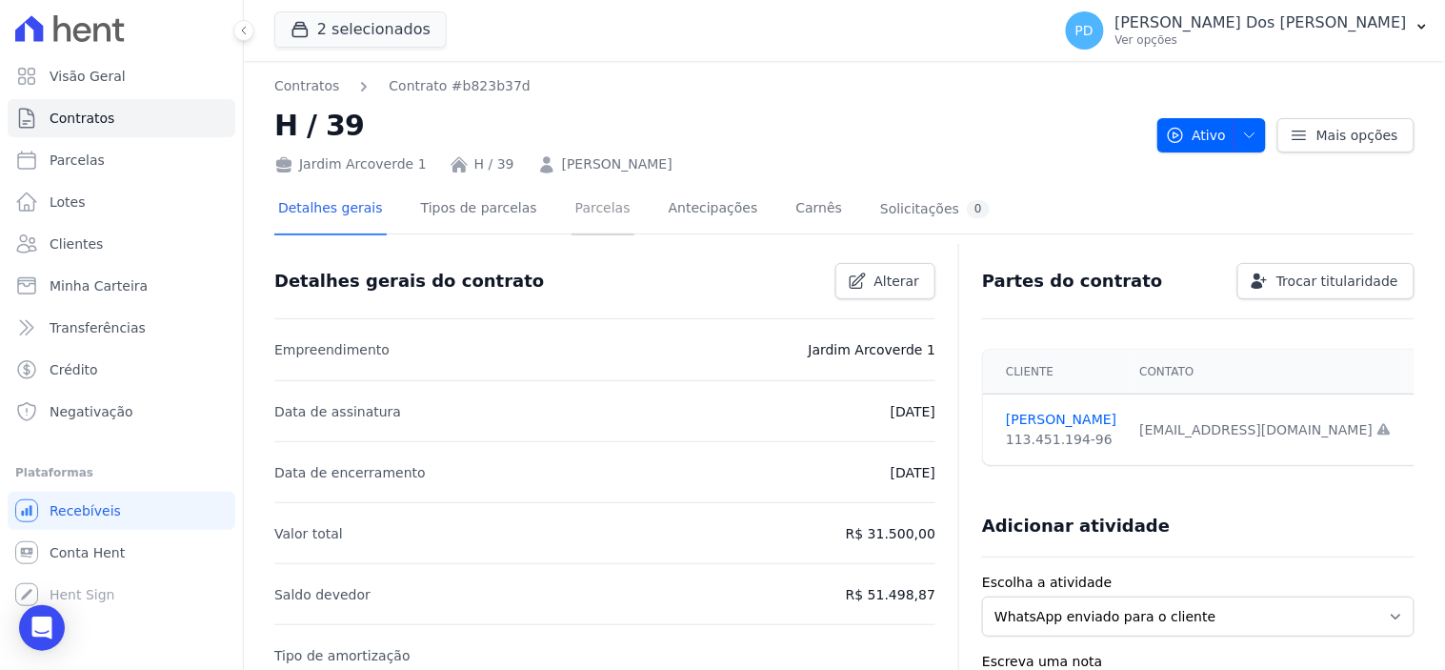
click at [571, 200] on link "Parcelas" at bounding box center [602, 210] width 63 height 50
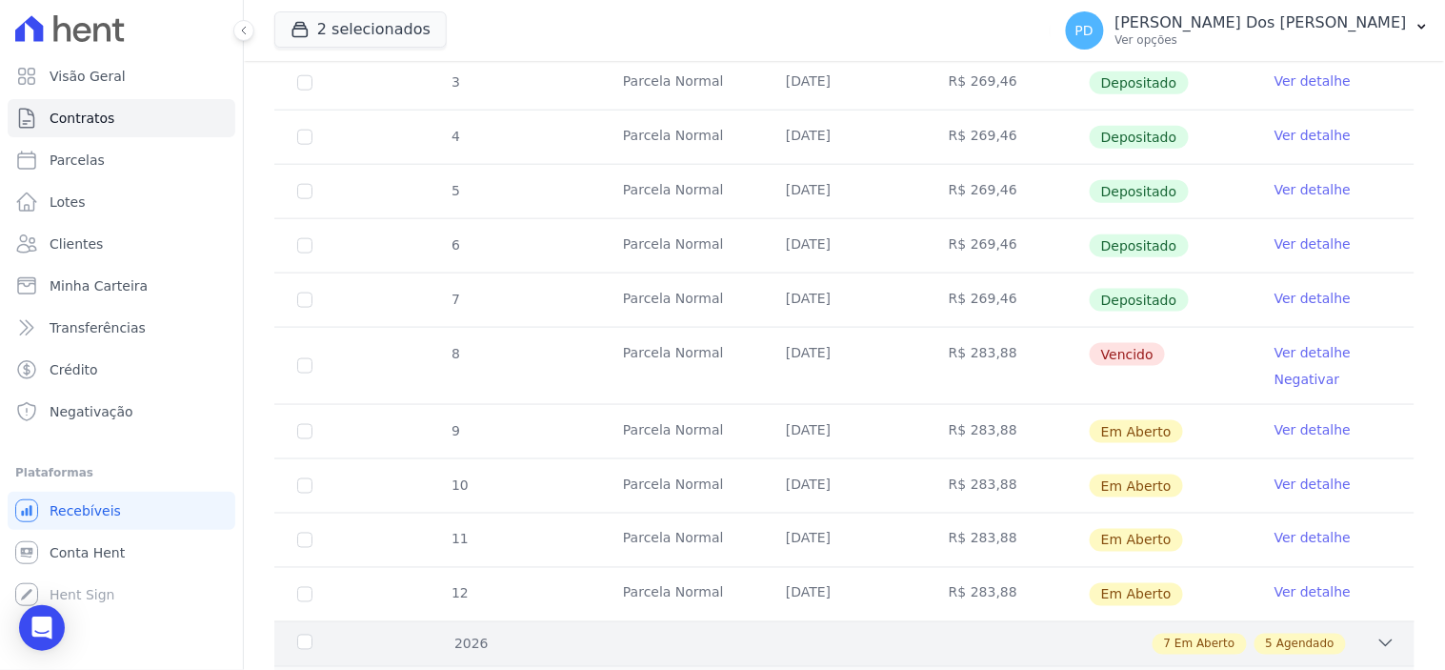
scroll to position [740, 0]
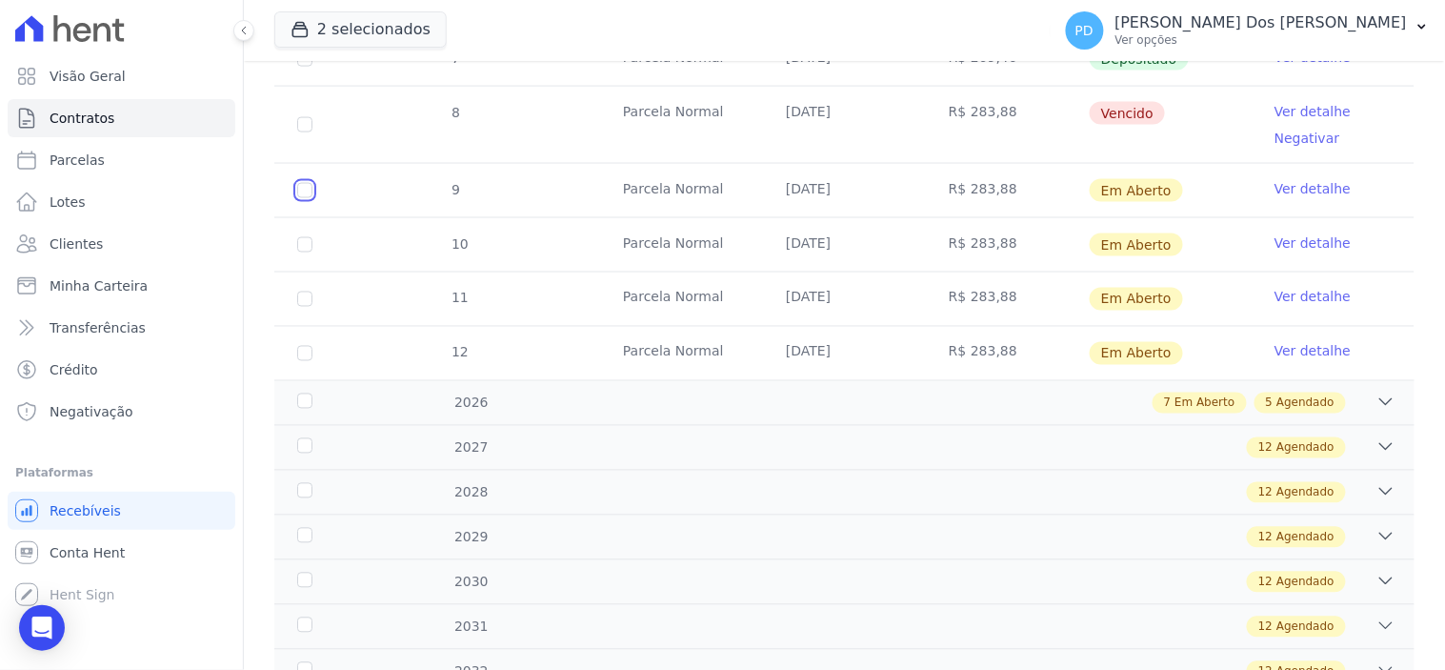
click at [310, 192] on input "checkbox" at bounding box center [304, 190] width 15 height 15
checkbox input "true"
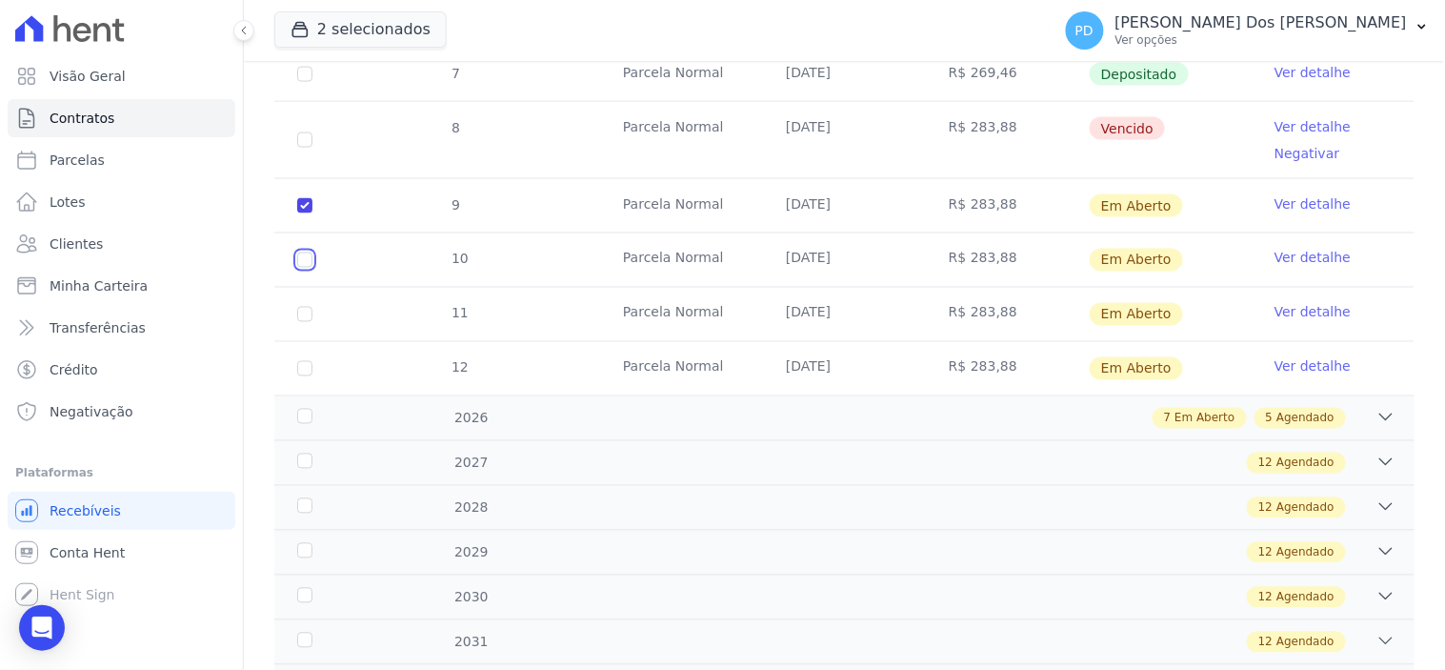
click at [301, 213] on input "checkbox" at bounding box center [304, 205] width 15 height 15
checkbox input "true"
click at [306, 213] on input "checkbox" at bounding box center [304, 205] width 15 height 15
checkbox input "true"
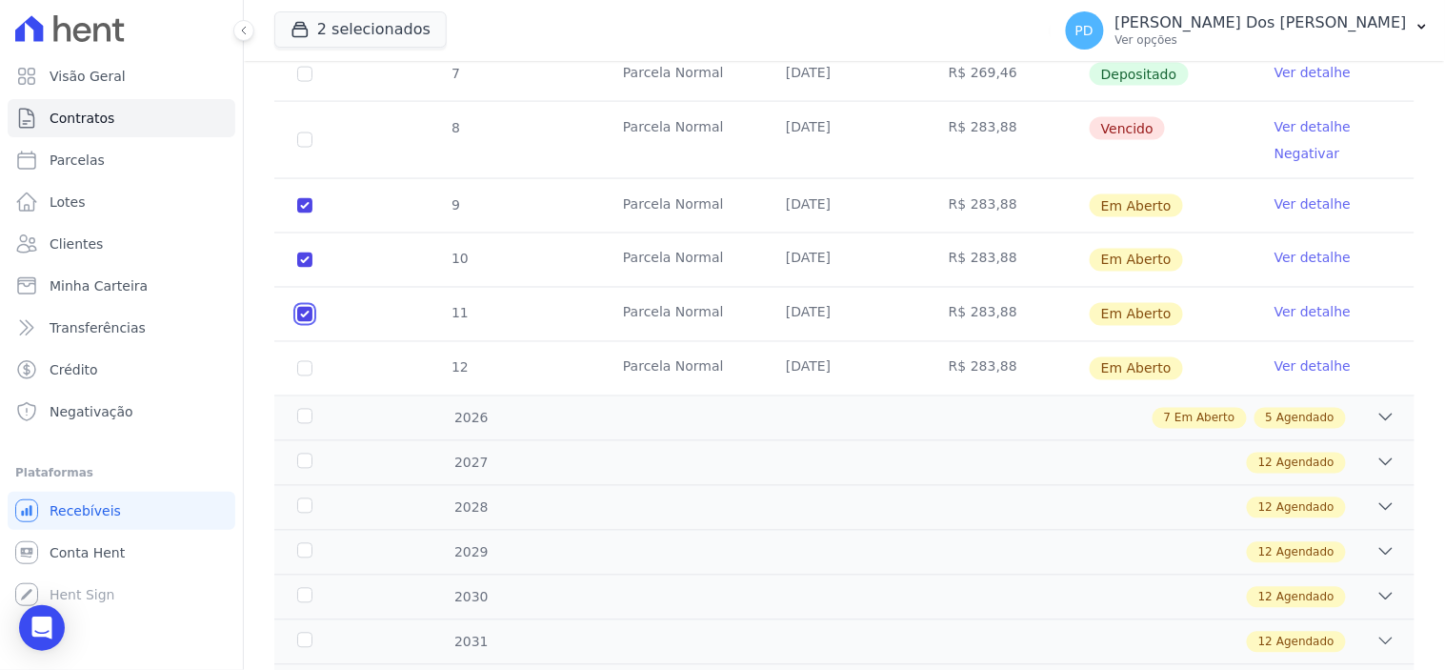
checkbox input "true"
click at [305, 213] on input "checkbox" at bounding box center [304, 205] width 15 height 15
checkbox input "true"
click at [303, 409] on div "2026" at bounding box center [343, 419] width 100 height 20
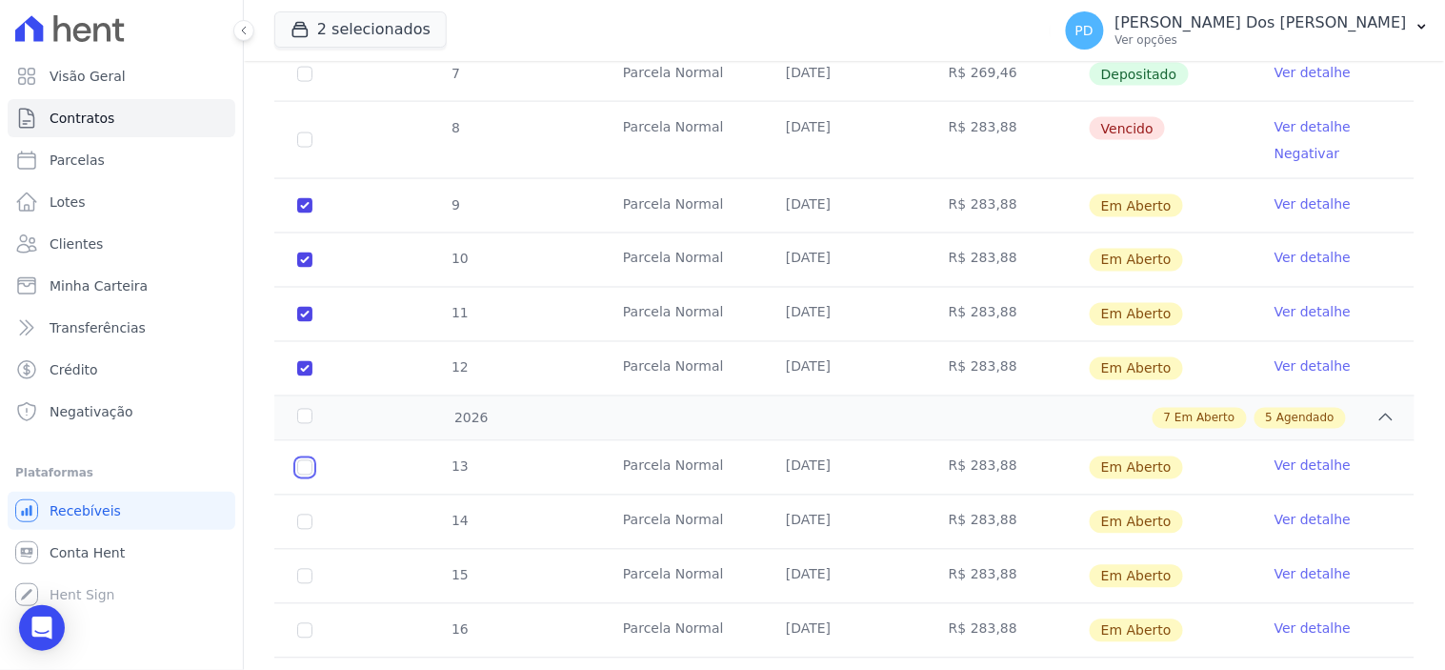
click at [306, 460] on input "checkbox" at bounding box center [304, 467] width 15 height 15
checkbox input "true"
click at [303, 475] on input "checkbox" at bounding box center [304, 467] width 15 height 15
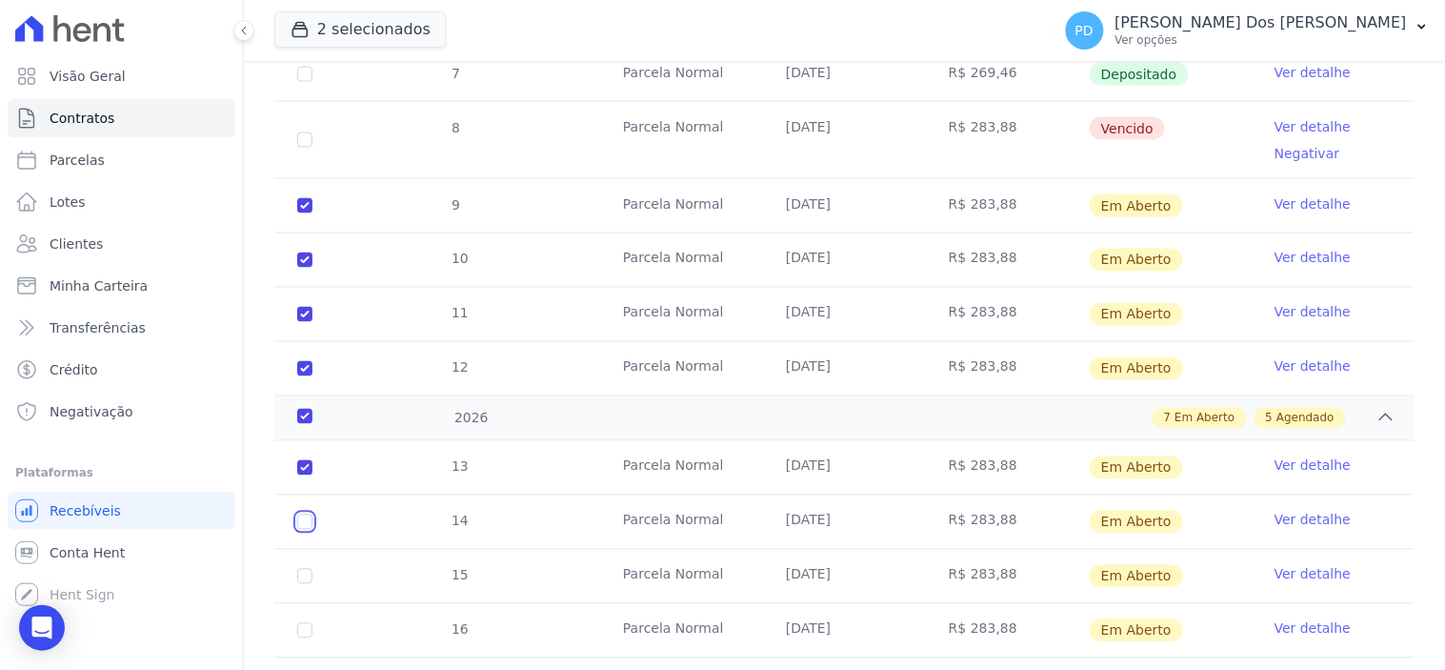
checkbox input "true"
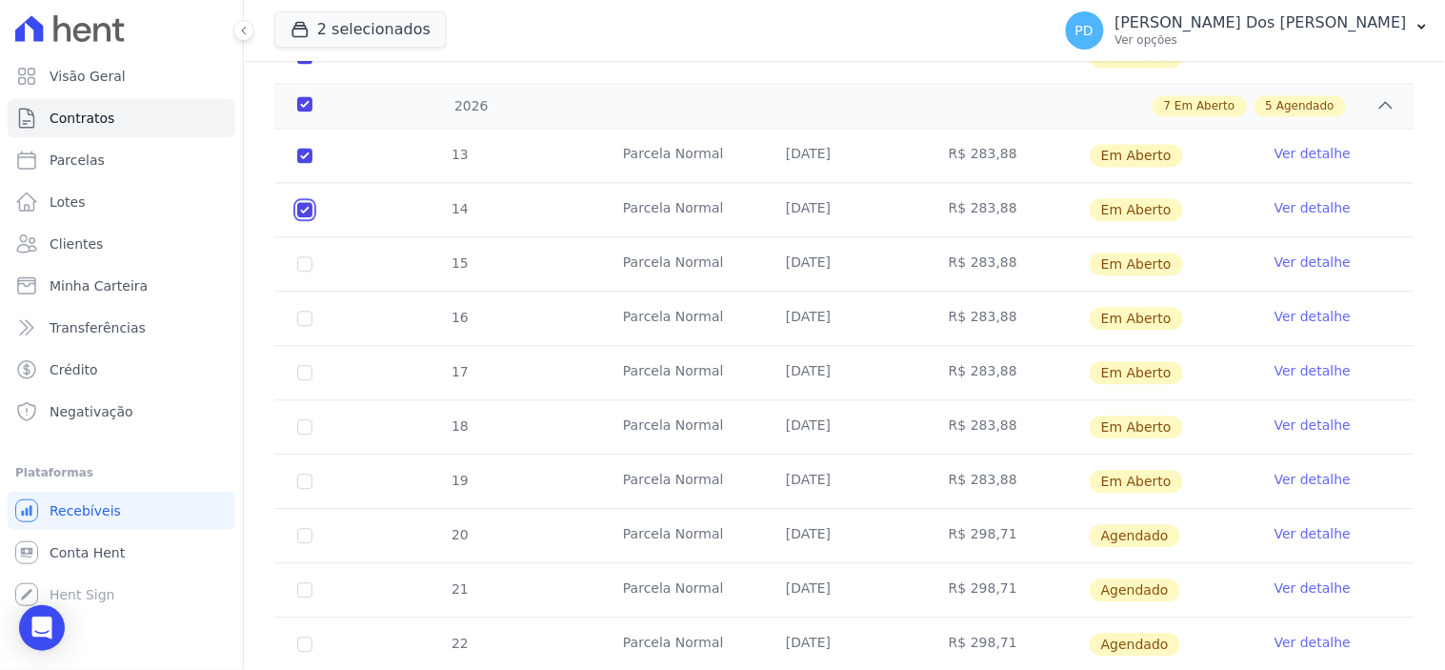
scroll to position [1058, 0]
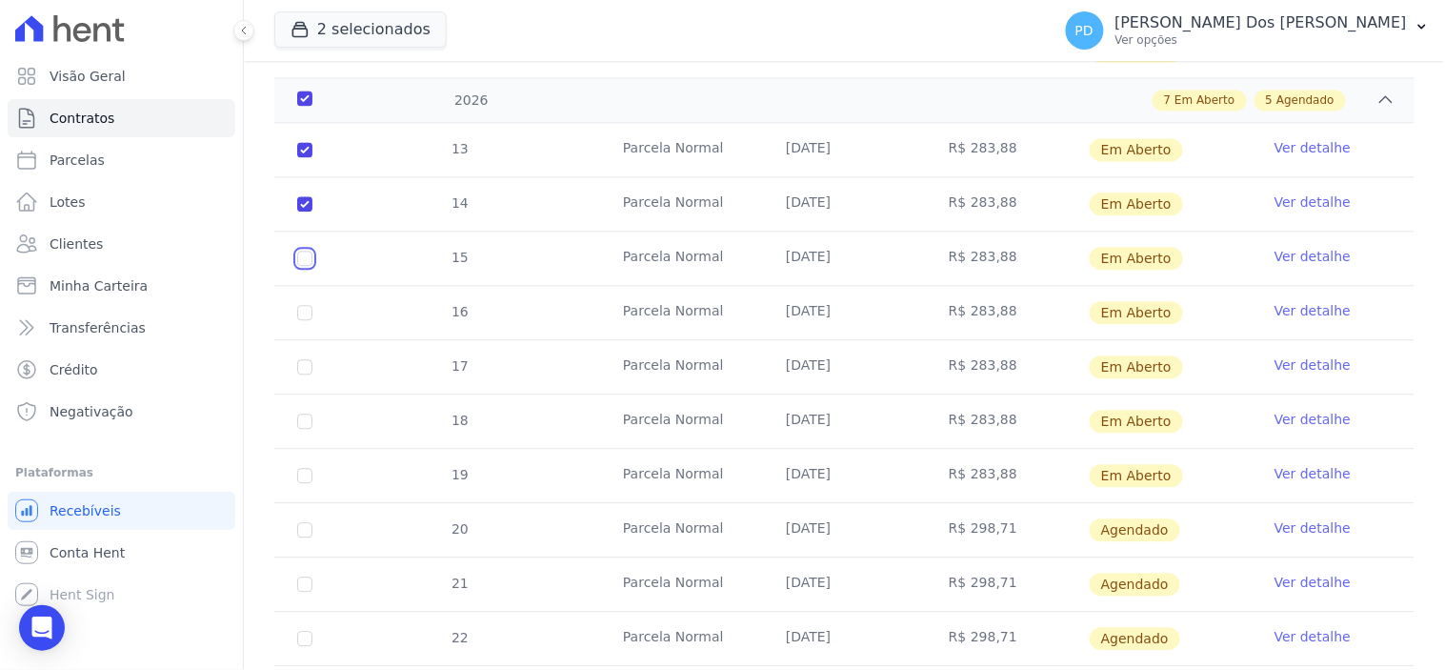
click at [308, 157] on input "checkbox" at bounding box center [304, 149] width 15 height 15
checkbox input "true"
click at [300, 157] on input "checkbox" at bounding box center [304, 149] width 15 height 15
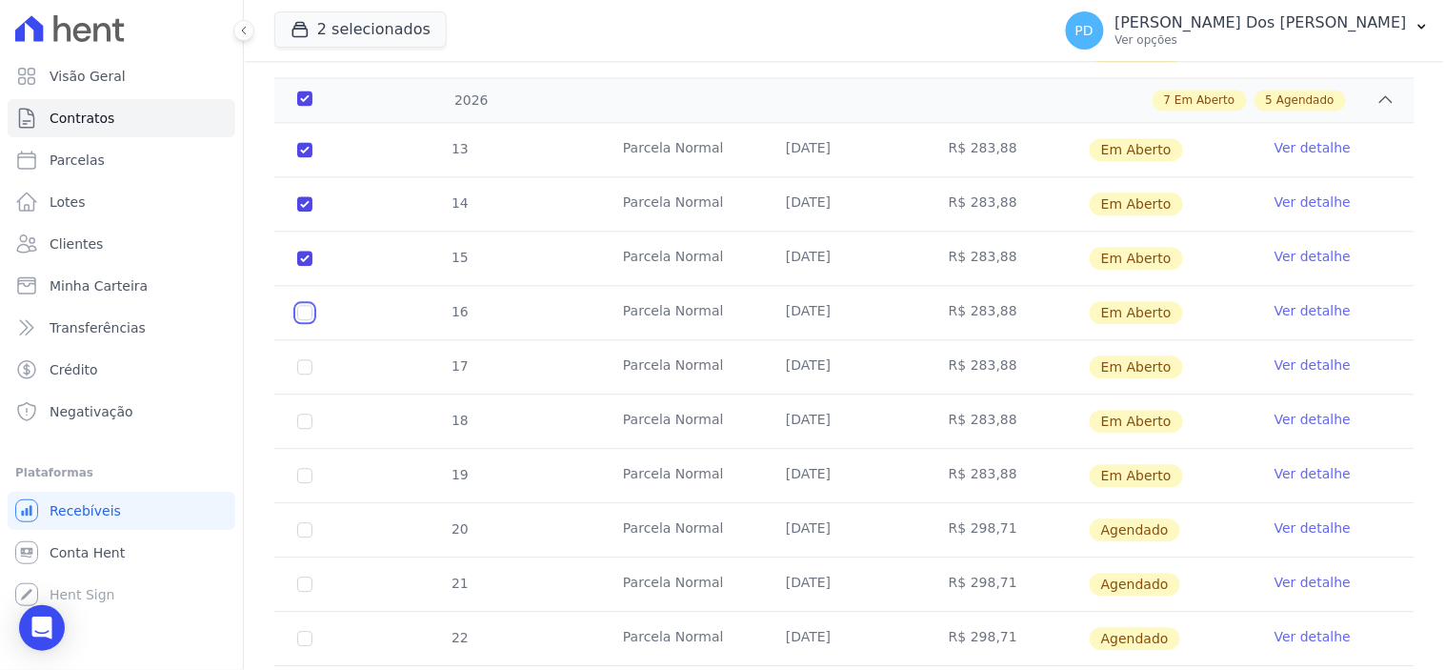
checkbox input "true"
click at [308, 157] on input "checkbox" at bounding box center [304, 149] width 15 height 15
checkbox input "true"
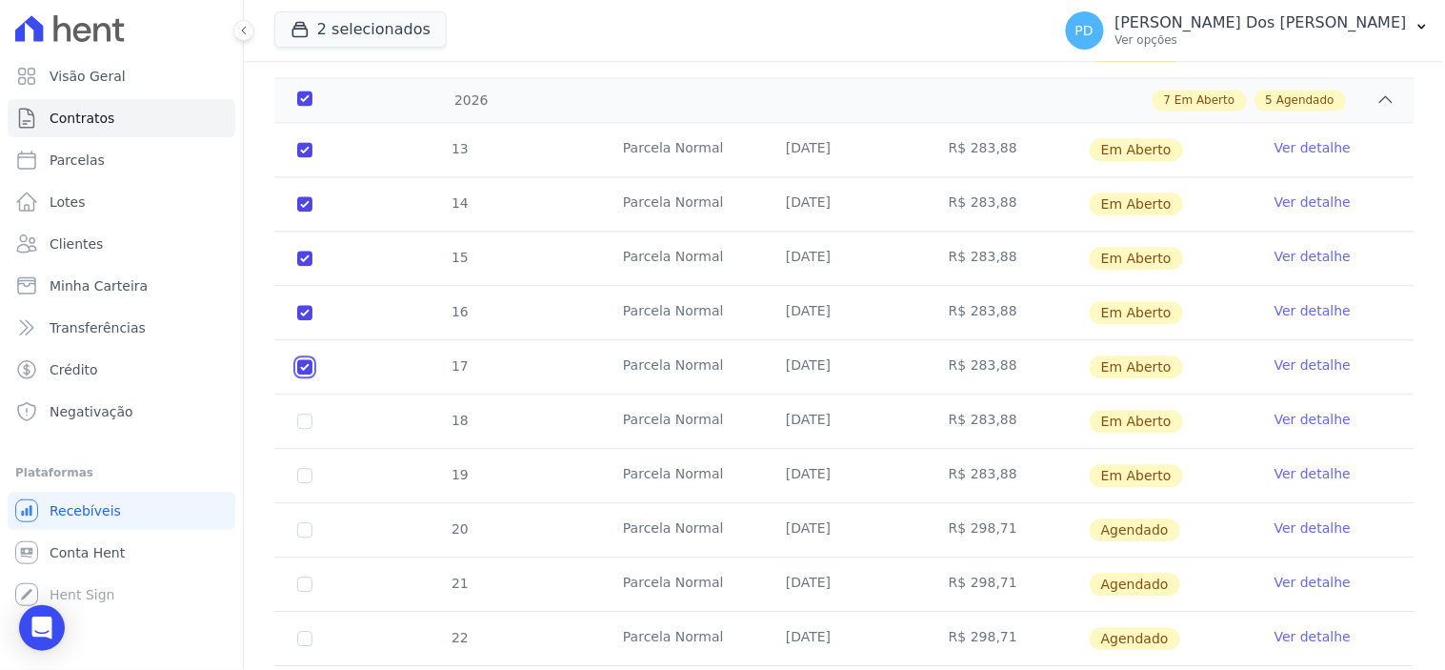
checkbox input "true"
click at [298, 449] on td "19" at bounding box center [304, 475] width 61 height 53
click at [305, 157] on input "checkbox" at bounding box center [304, 149] width 15 height 15
checkbox input "true"
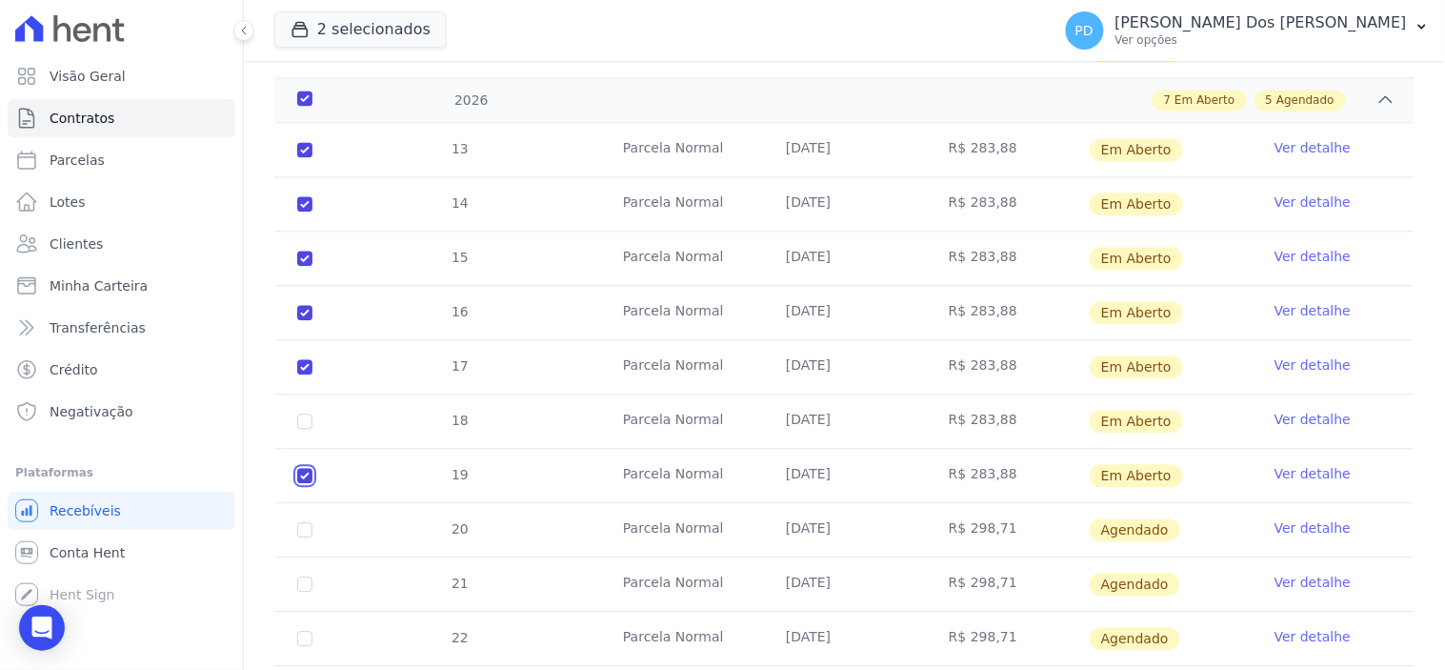
checkbox input "true"
click at [302, 157] on input "checkbox" at bounding box center [304, 149] width 15 height 15
checkbox input "true"
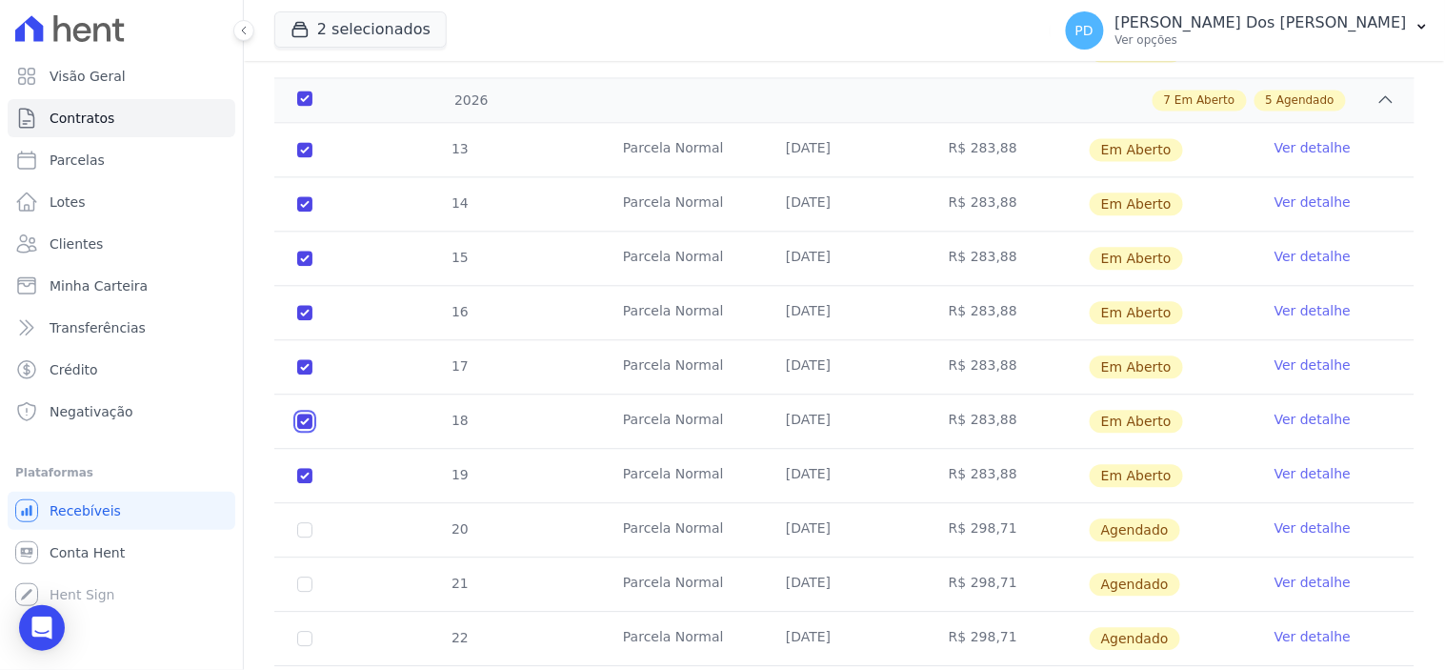
checkbox input "true"
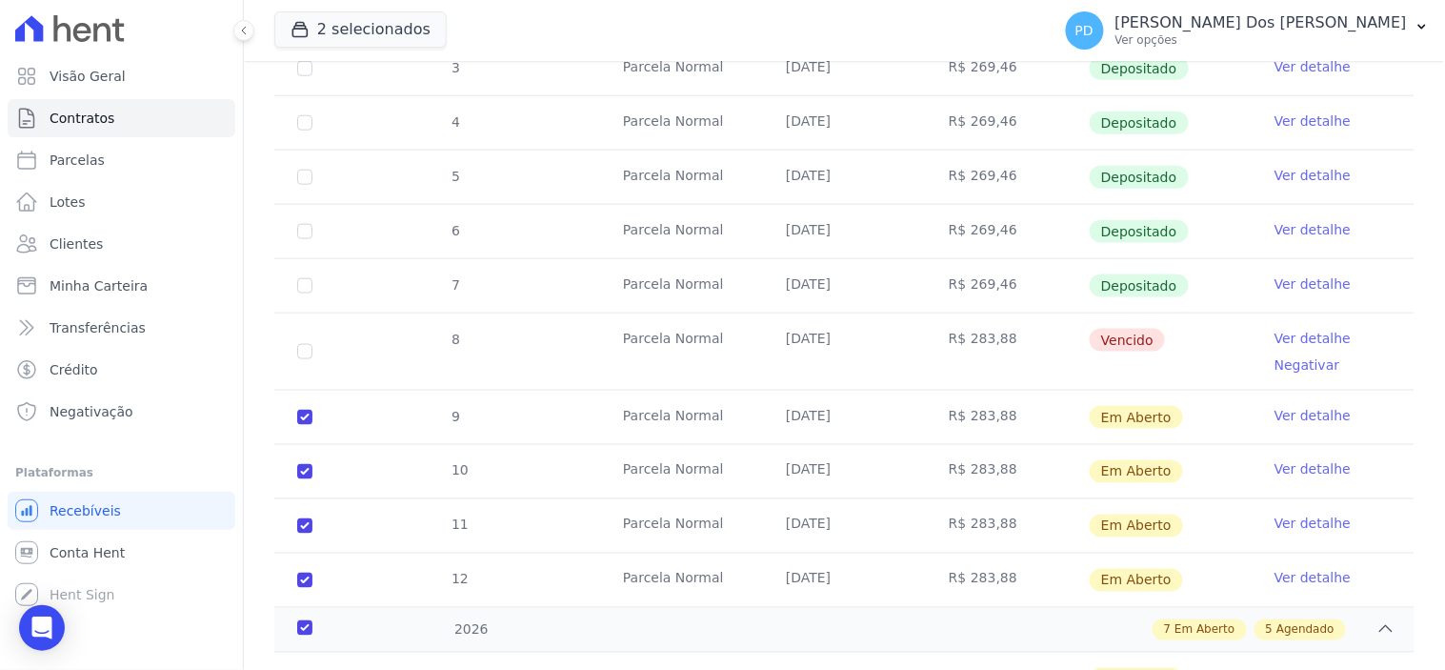
scroll to position [106, 0]
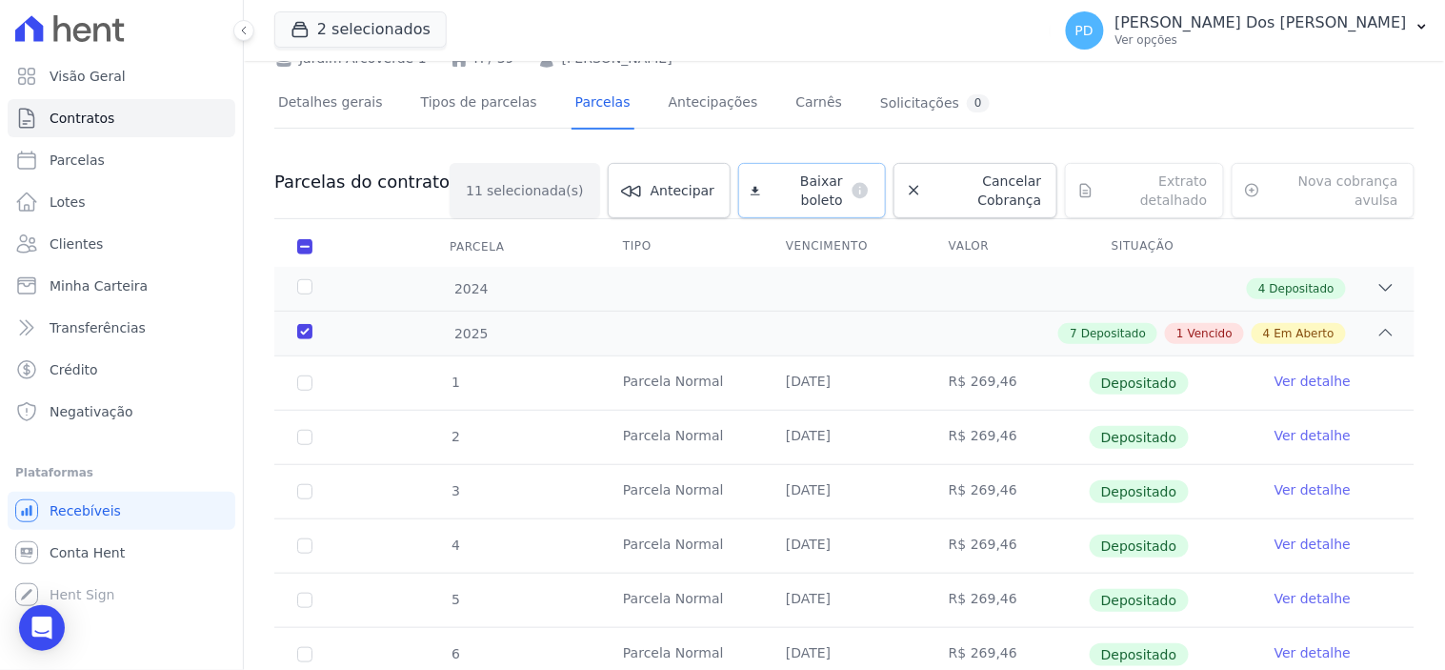
click at [768, 181] on span "Baixar boleto" at bounding box center [805, 190] width 75 height 38
click at [1421, 26] on icon "button" at bounding box center [1422, 27] width 8 height 5
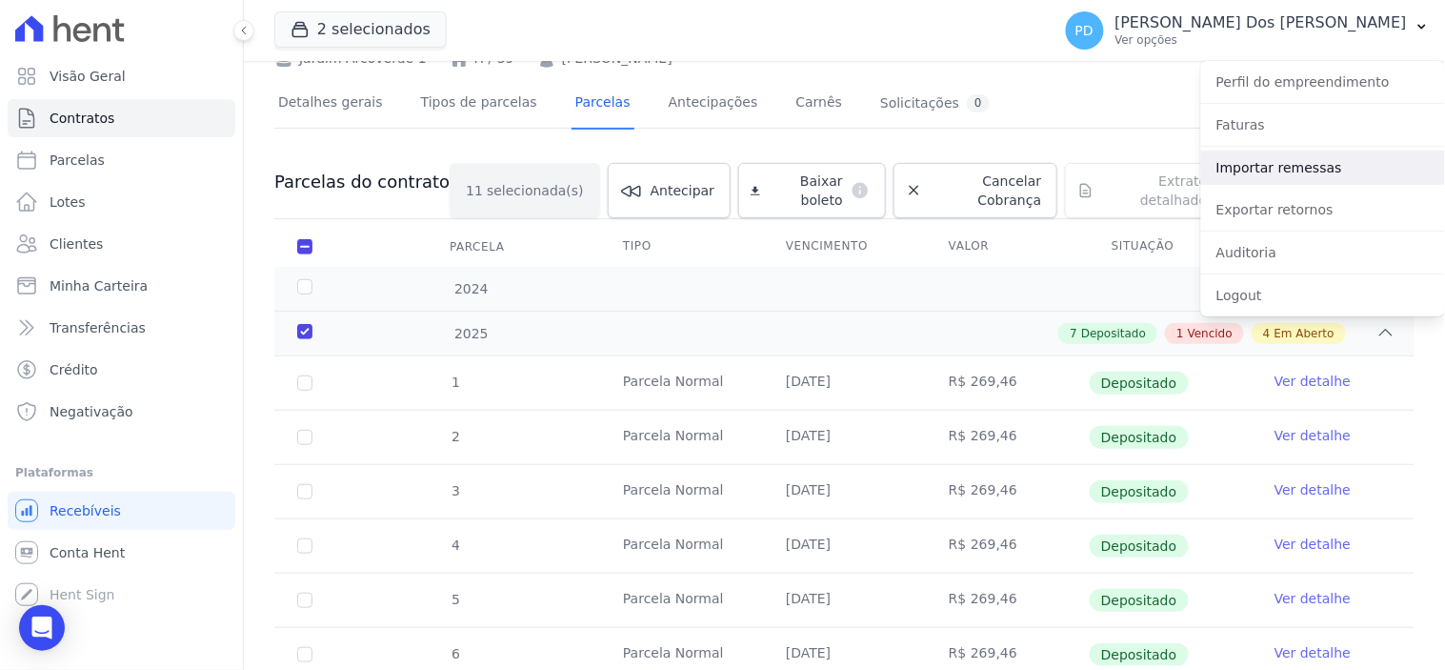
click at [1310, 168] on link "Importar remessas" at bounding box center [1323, 167] width 244 height 34
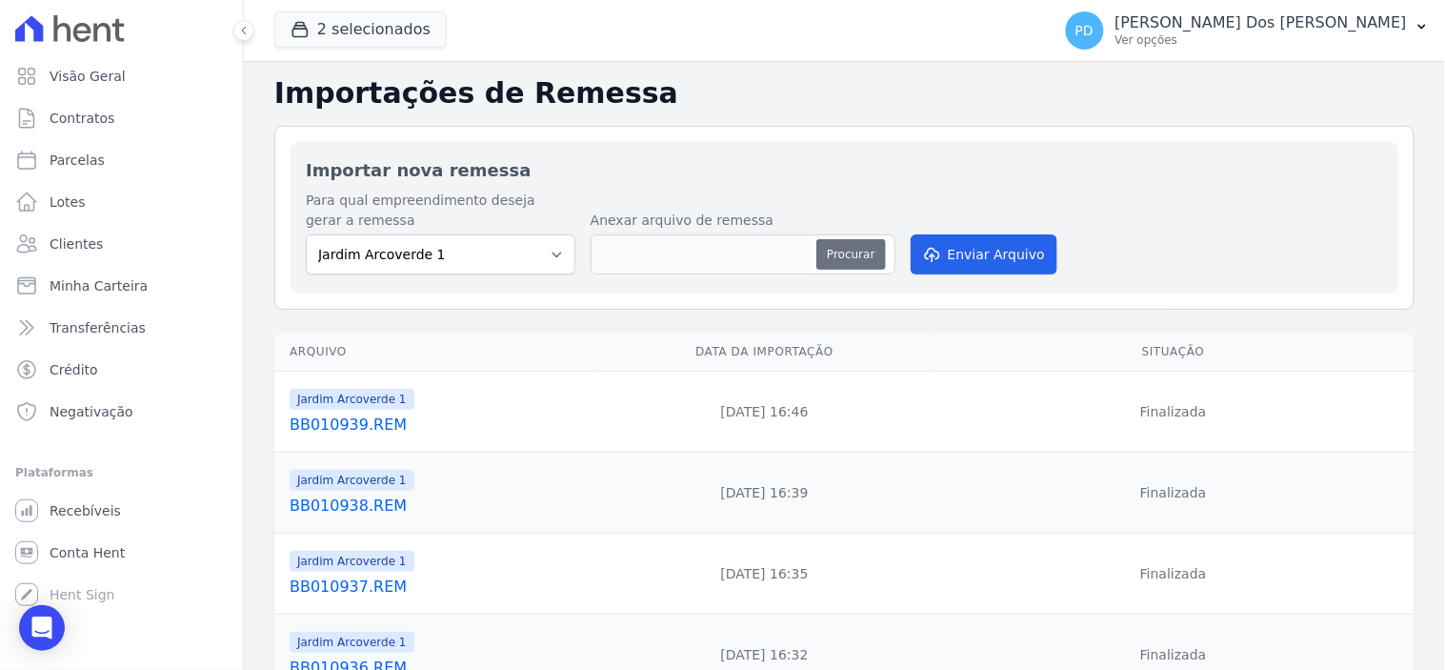
click at [854, 249] on button "Procurar" at bounding box center [850, 254] width 69 height 30
type input "BB010940.REM"
click at [1002, 250] on button "Enviar Arquivo" at bounding box center [984, 254] width 147 height 40
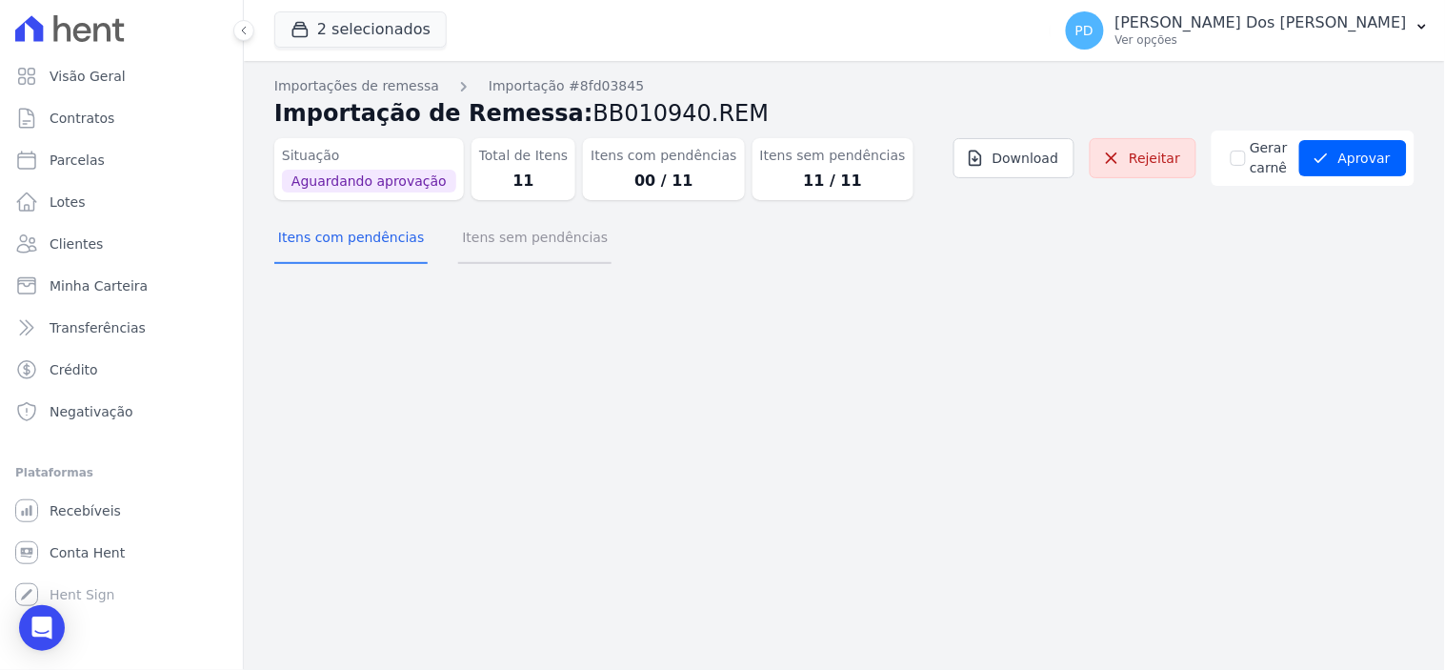
click at [486, 244] on button "Itens sem pendências" at bounding box center [534, 239] width 153 height 50
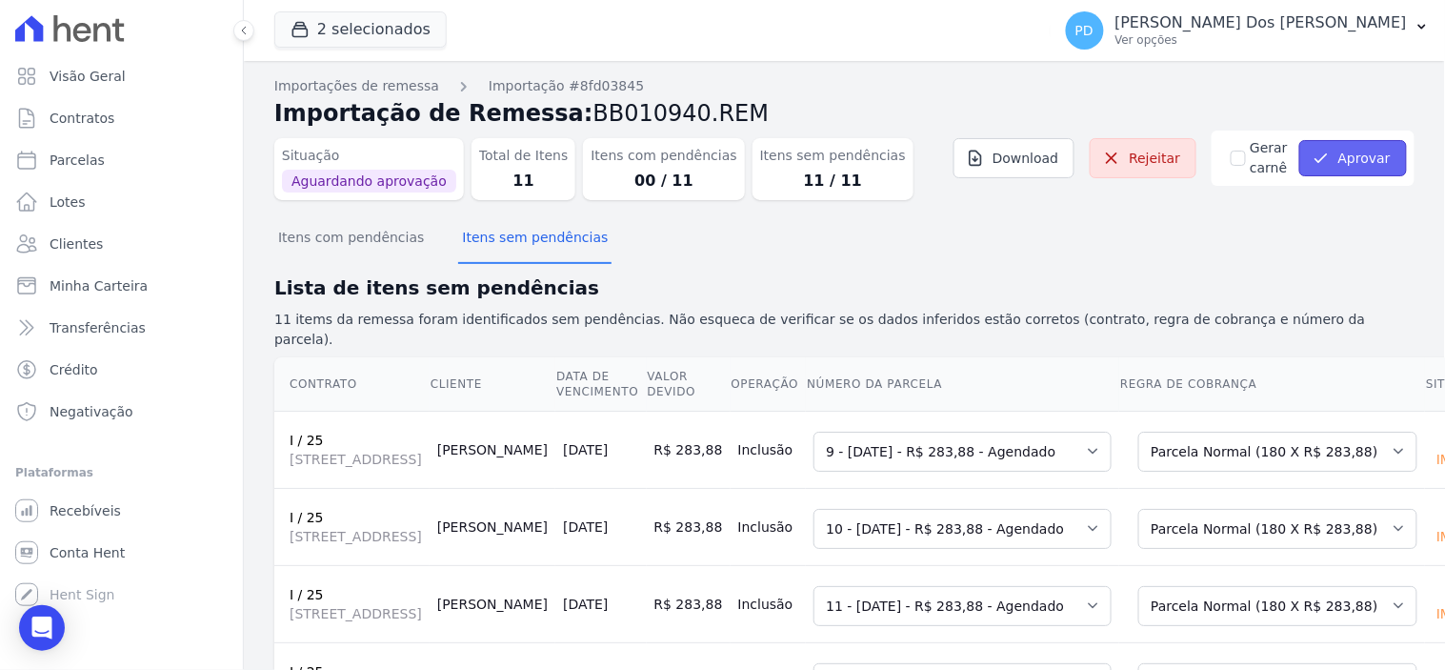
click at [1344, 158] on button "Aprovar" at bounding box center [1353, 158] width 108 height 36
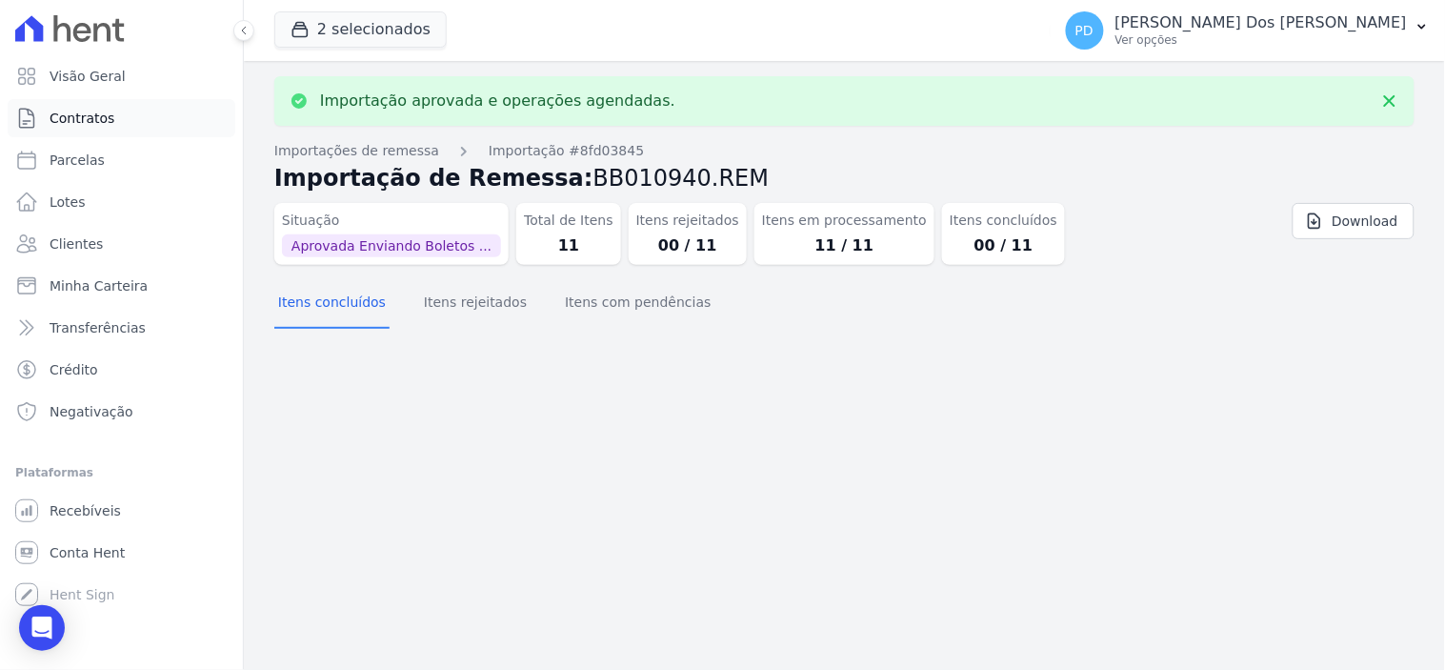
click at [88, 116] on span "Contratos" at bounding box center [82, 118] width 65 height 19
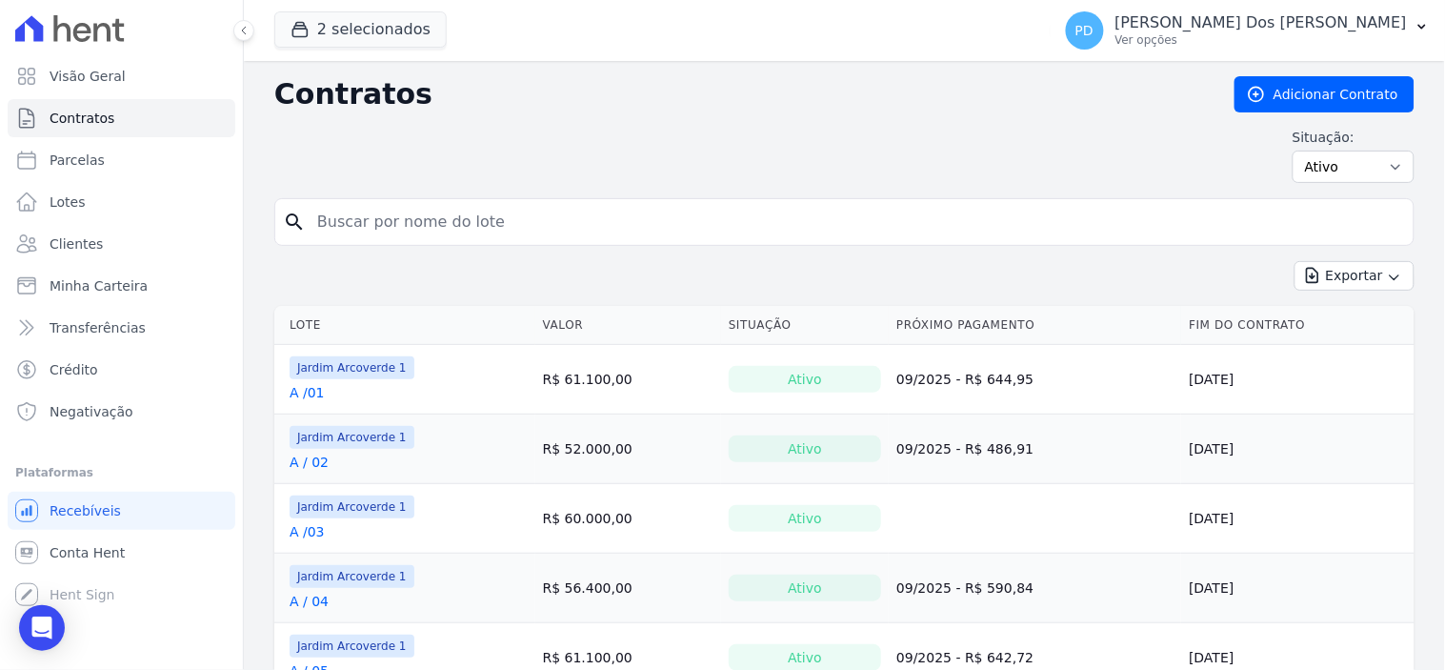
click at [502, 233] on input "search" at bounding box center [856, 222] width 1100 height 38
type input "i / 25"
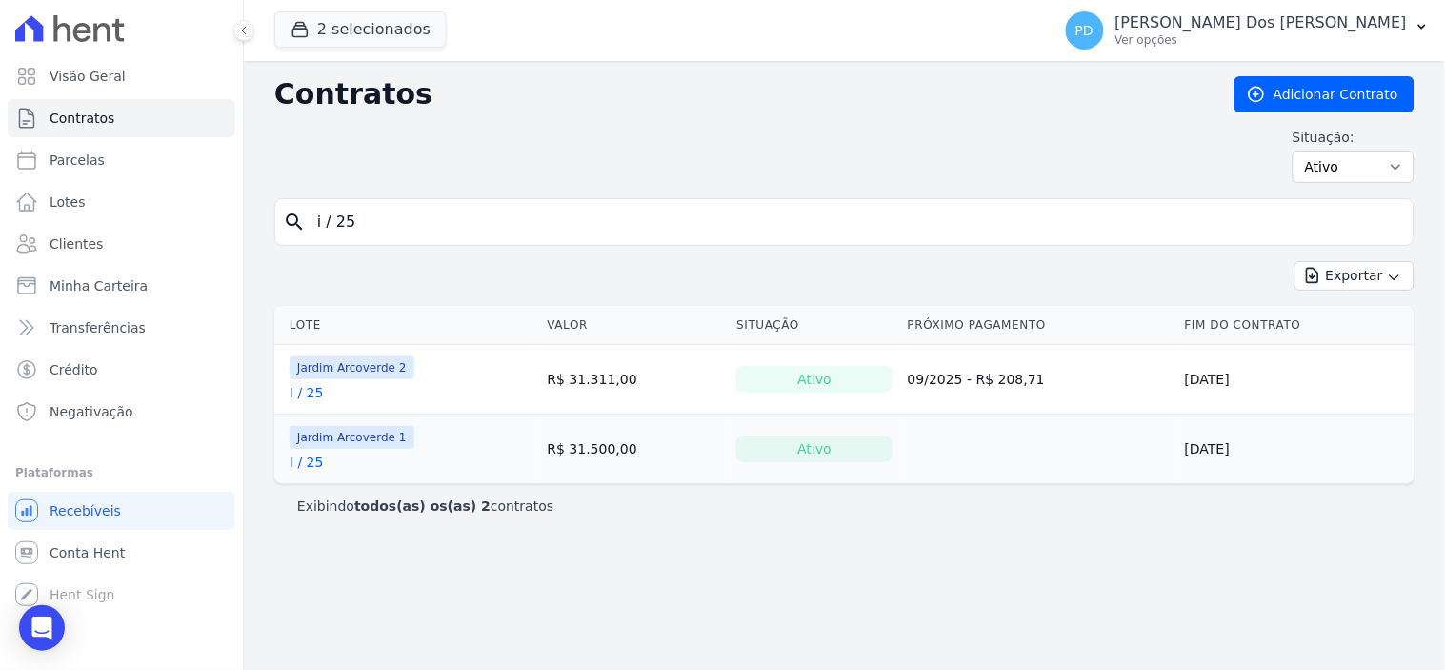
click at [316, 468] on link "I / 25" at bounding box center [307, 461] width 34 height 19
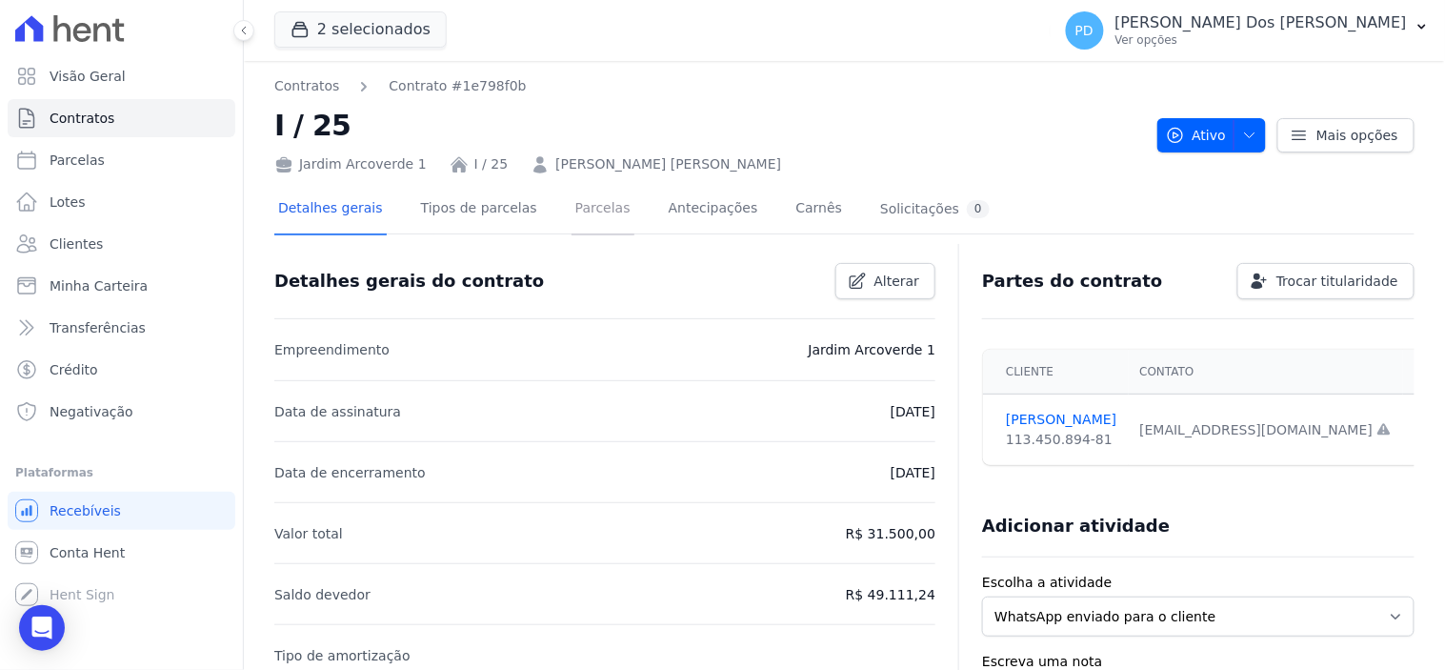
drag, startPoint x: 560, startPoint y: 207, endPoint x: 594, endPoint y: 215, distance: 35.3
click at [571, 207] on link "Parcelas" at bounding box center [602, 210] width 63 height 50
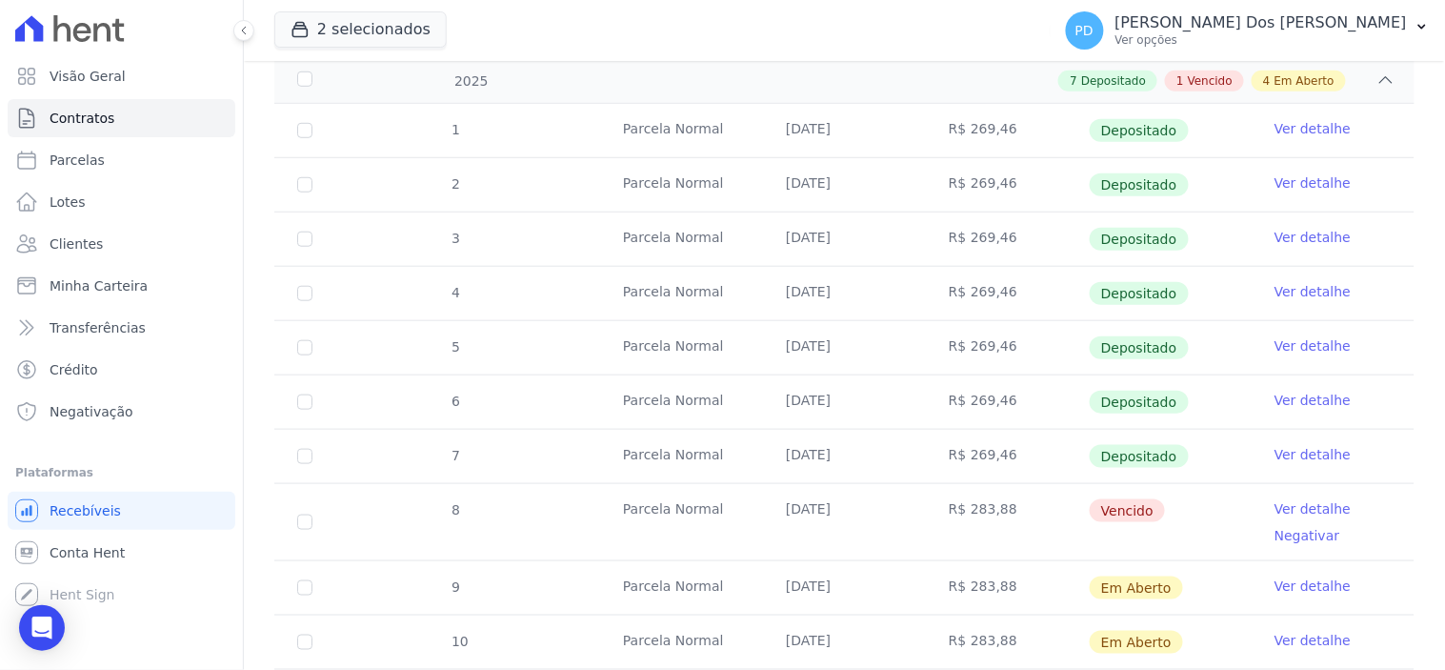
scroll to position [634, 0]
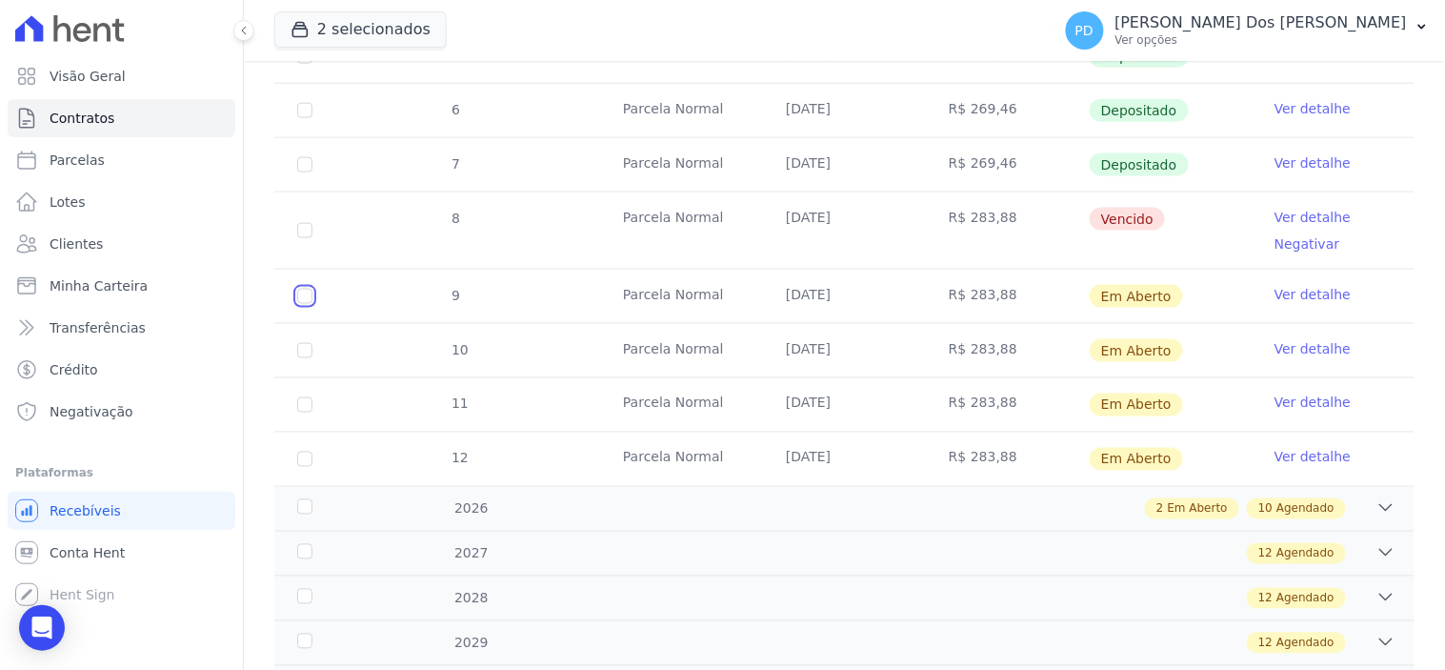
click at [309, 296] on input "checkbox" at bounding box center [304, 296] width 15 height 15
checkbox input "true"
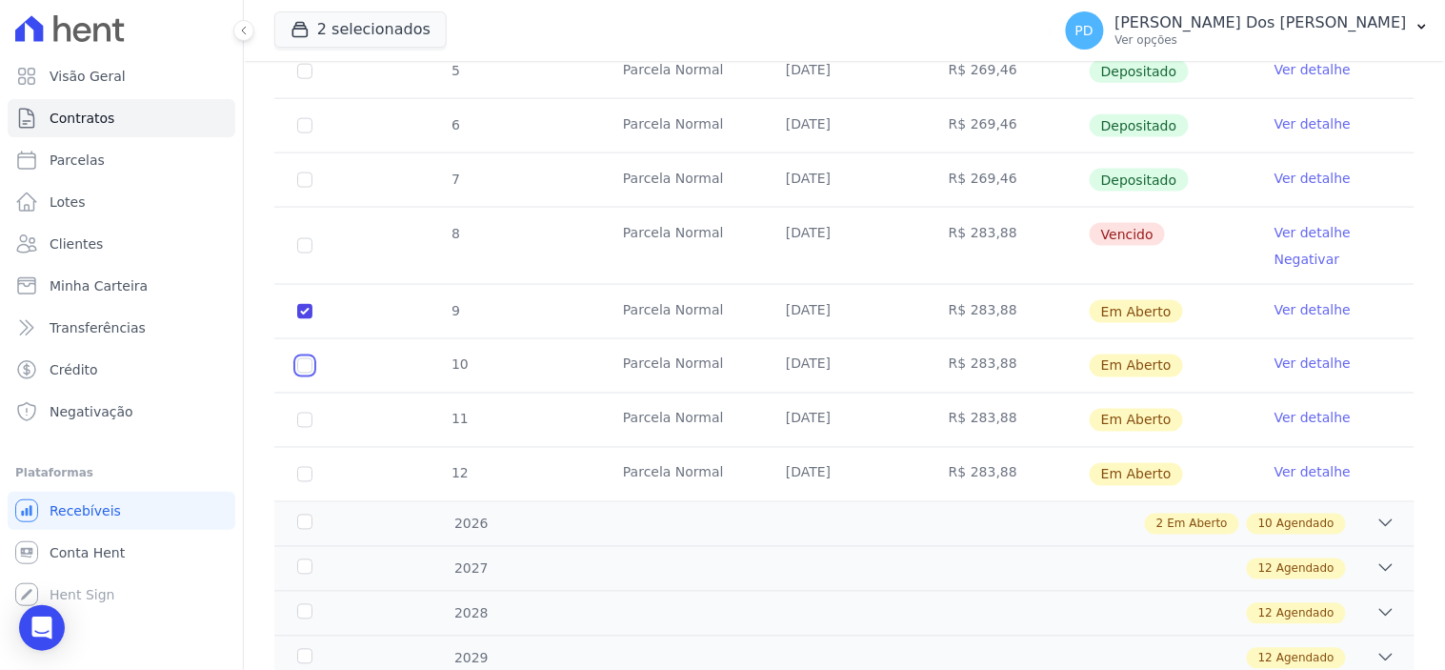
click at [306, 319] on input "checkbox" at bounding box center [304, 311] width 15 height 15
checkbox input "true"
drag, startPoint x: 300, startPoint y: 405, endPoint x: 300, endPoint y: 441, distance: 36.2
click at [300, 319] on input "checkbox" at bounding box center [304, 311] width 15 height 15
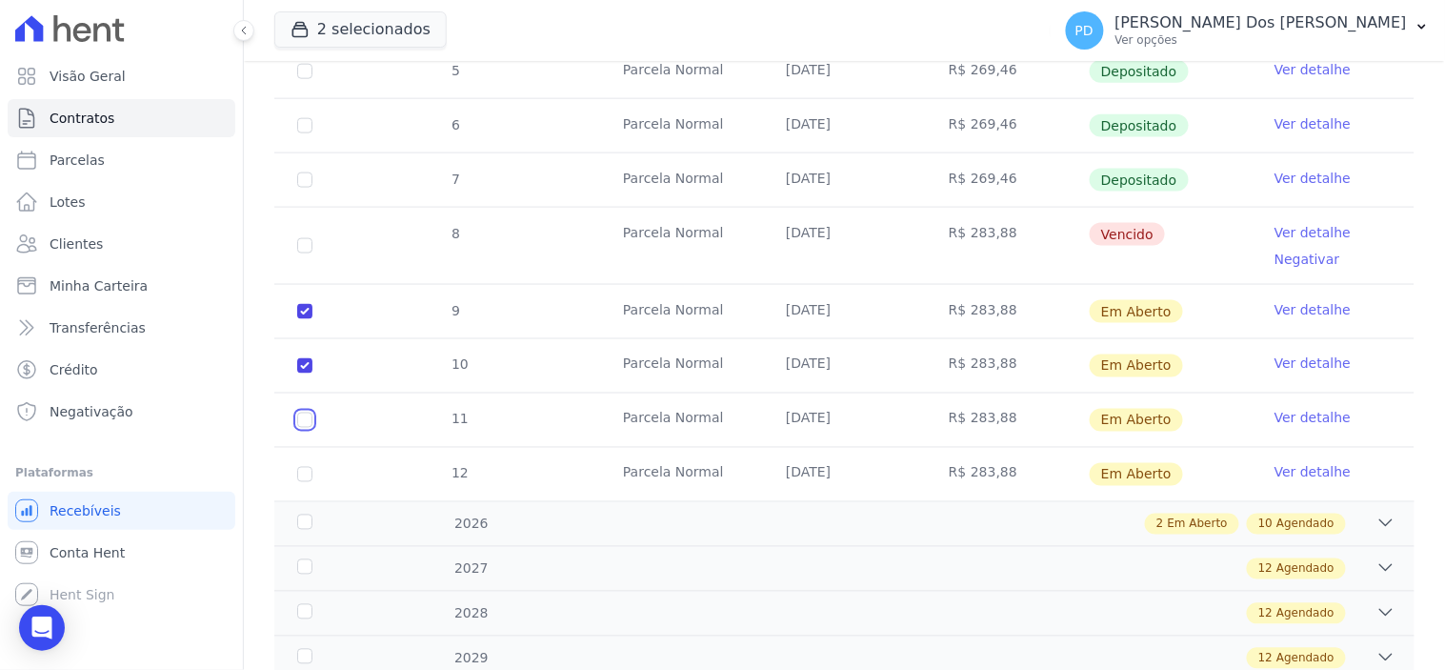
checkbox input "true"
click at [302, 319] on input "checkbox" at bounding box center [304, 311] width 15 height 15
checkbox input "true"
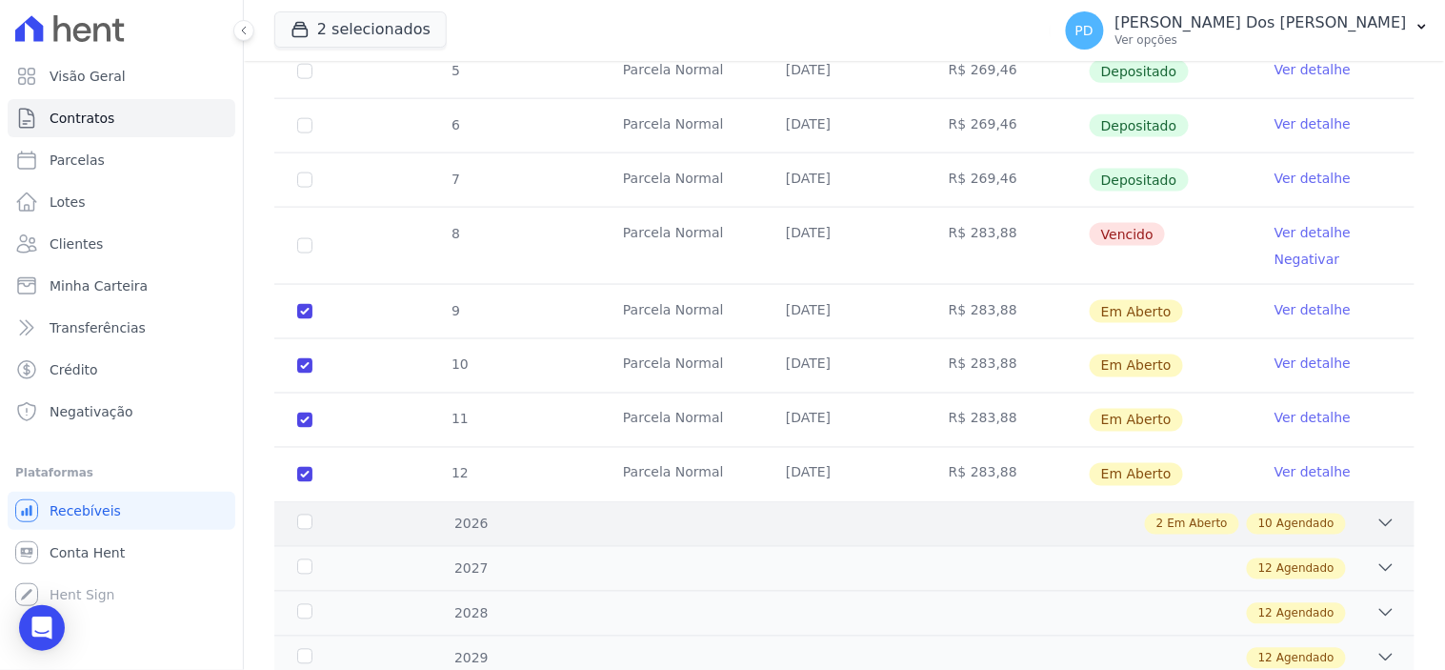
click at [301, 514] on div "2026" at bounding box center [343, 524] width 100 height 20
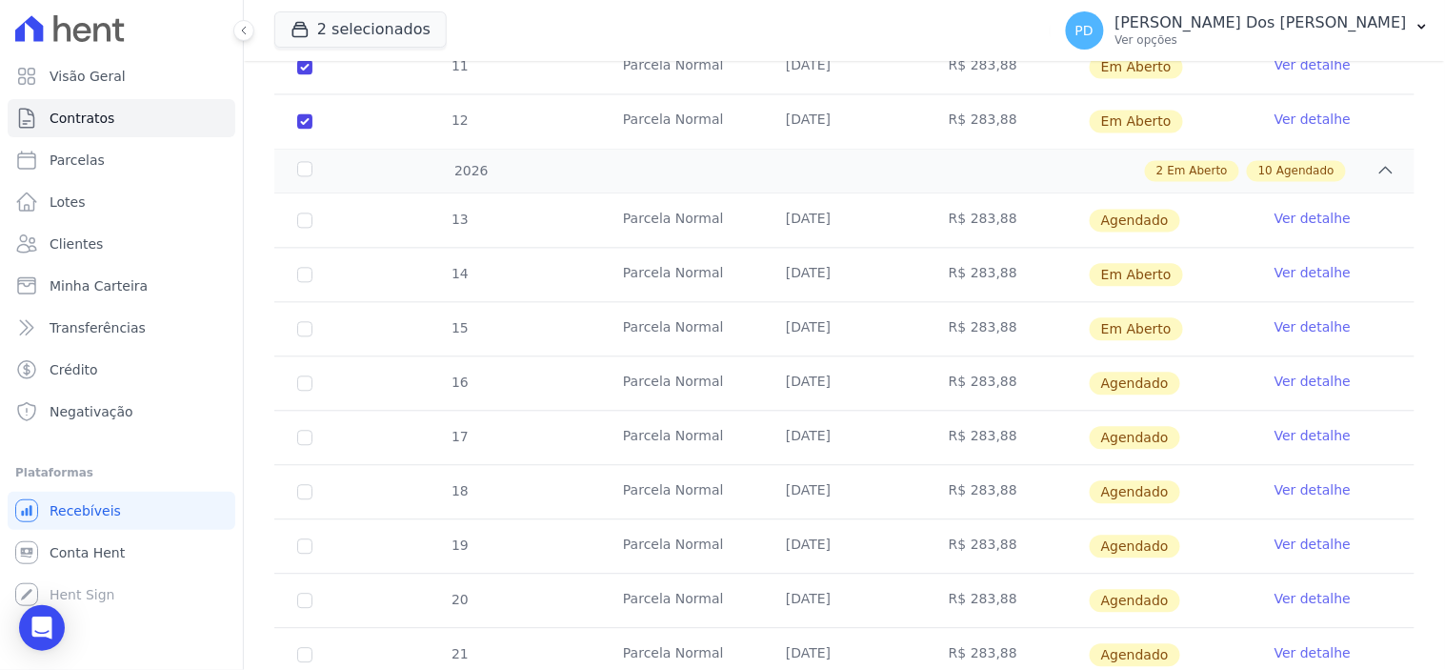
scroll to position [952, 0]
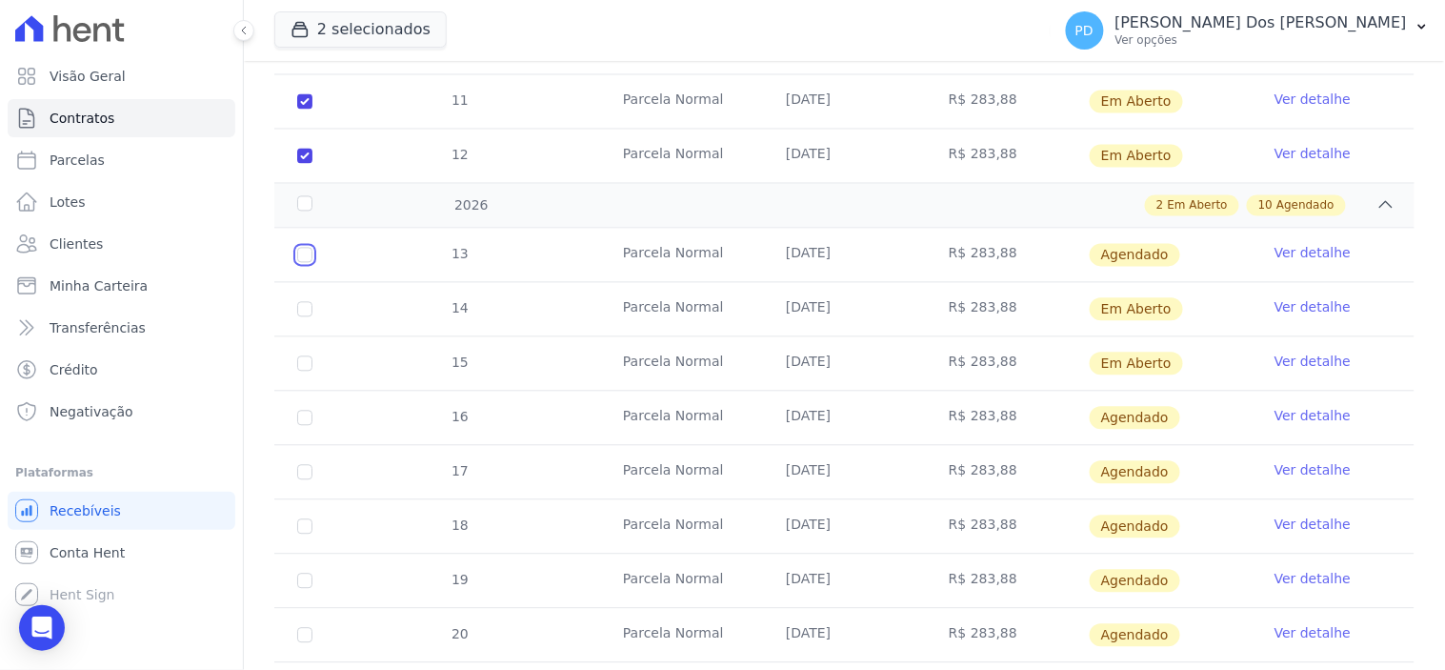
click at [309, 248] on input "checkbox" at bounding box center [304, 255] width 15 height 15
checkbox input "true"
click at [306, 302] on input "checkbox" at bounding box center [304, 309] width 15 height 15
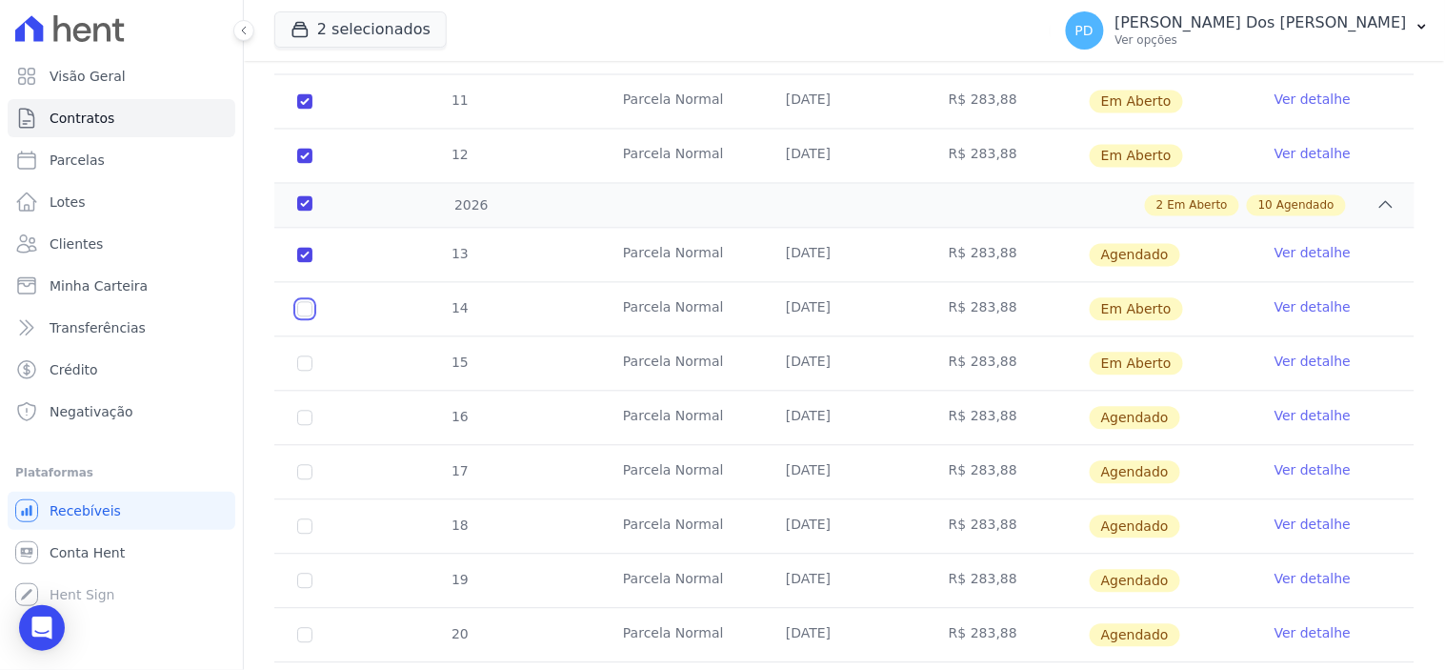
checkbox input "true"
click at [300, 317] on input "checkbox" at bounding box center [304, 309] width 15 height 15
checkbox input "true"
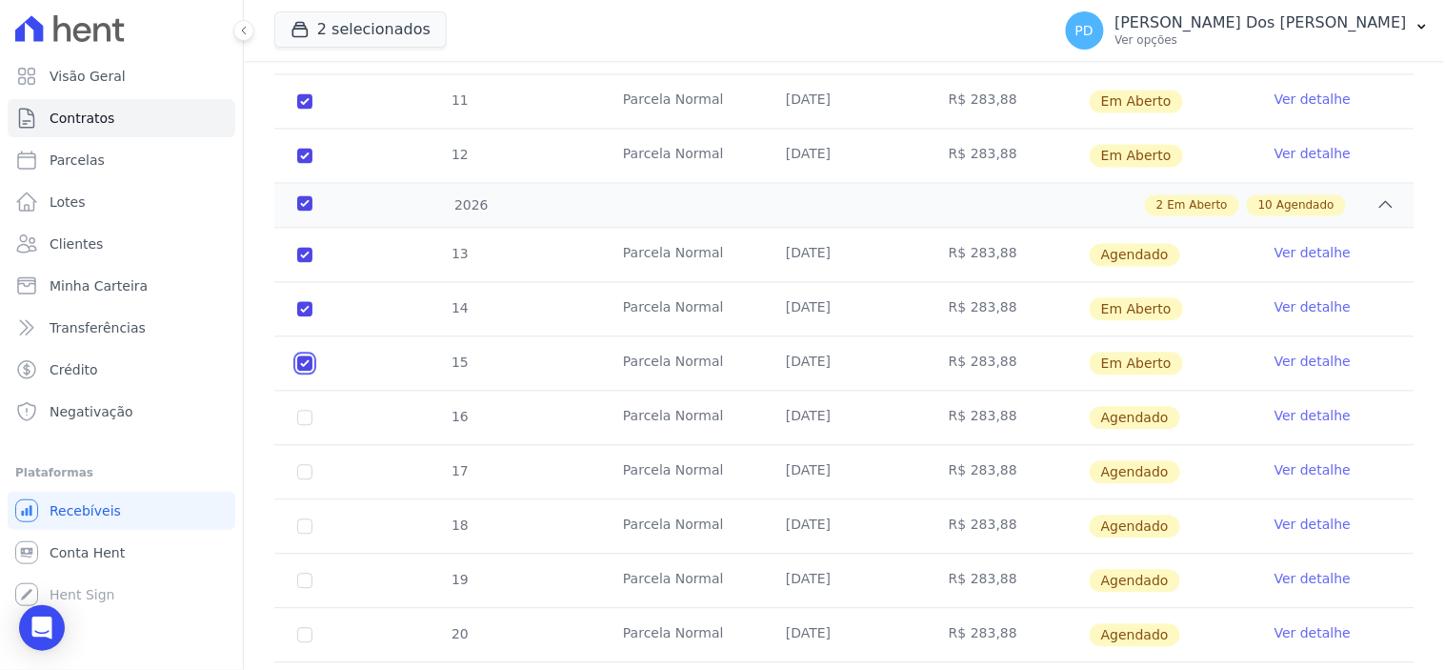
checkbox input "true"
click at [302, 263] on input "checkbox" at bounding box center [304, 255] width 15 height 15
checkbox input "true"
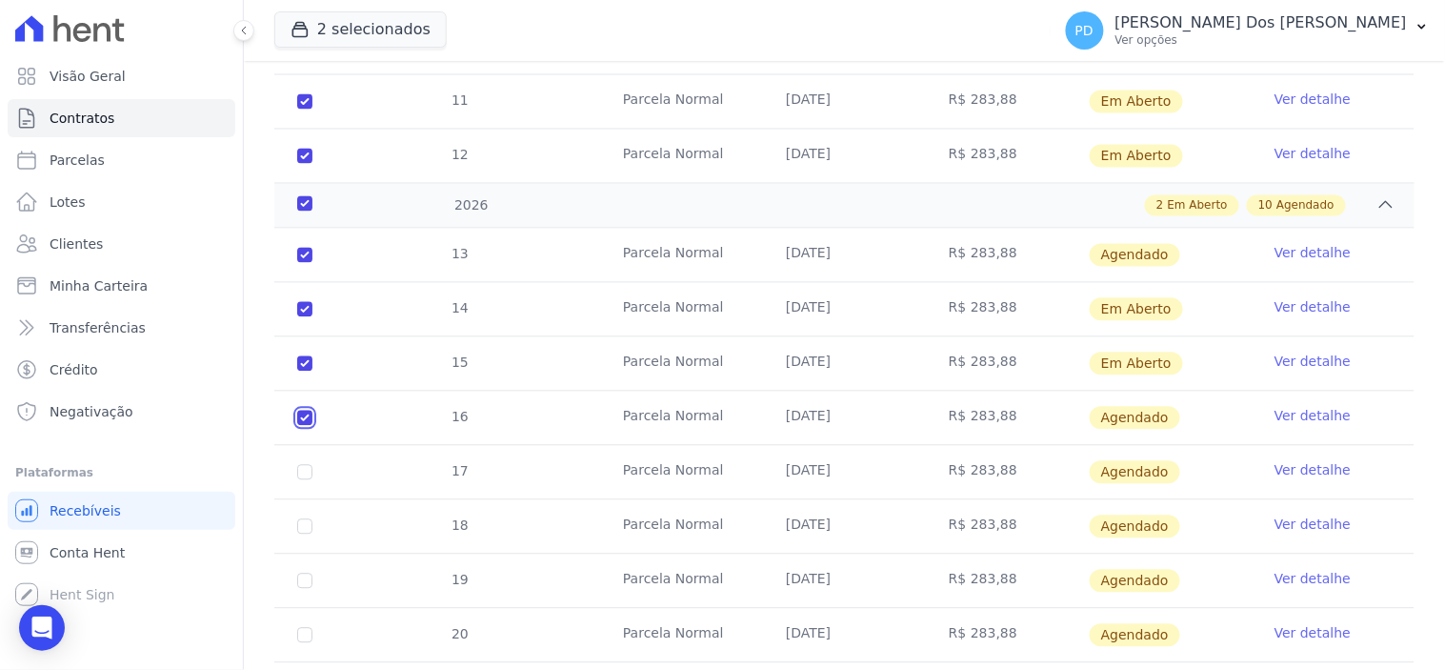
checkbox input "true"
click at [302, 263] on input "checkbox" at bounding box center [304, 255] width 15 height 15
checkbox input "true"
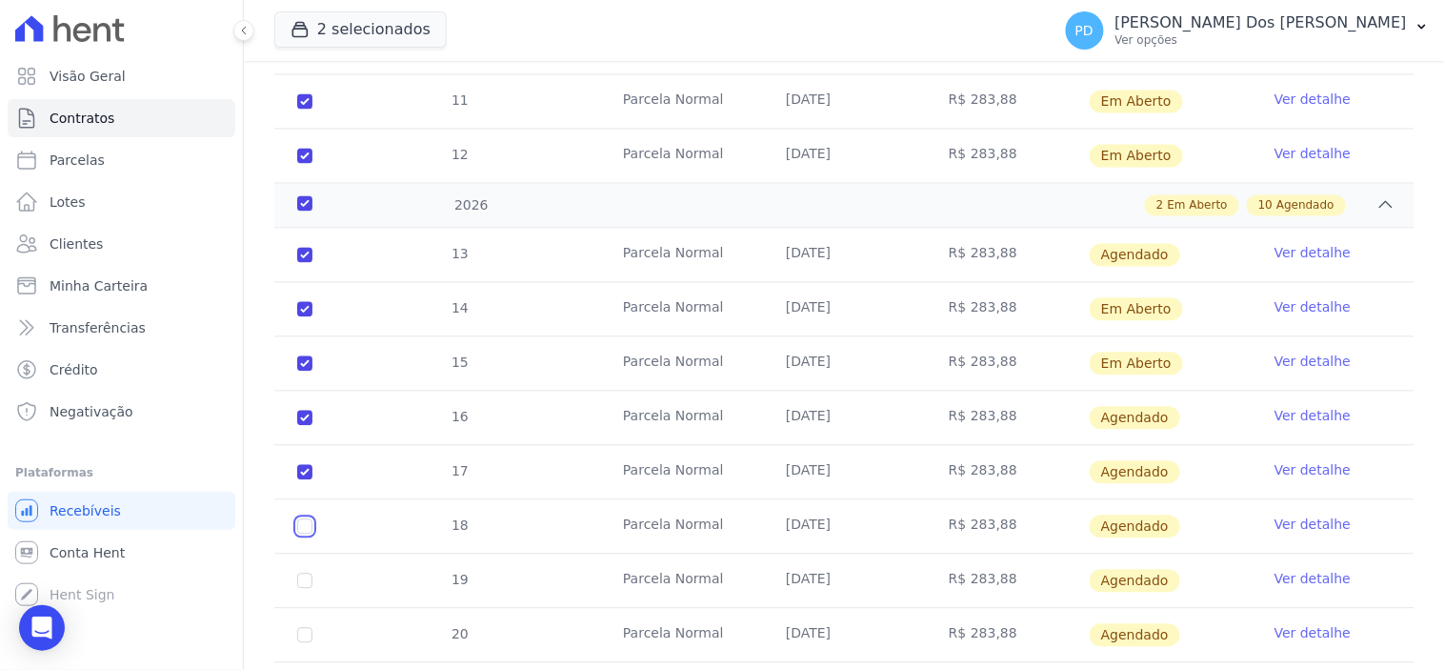
click at [301, 263] on input "checkbox" at bounding box center [304, 255] width 15 height 15
checkbox input "true"
click at [301, 263] on input "checkbox" at bounding box center [304, 255] width 15 height 15
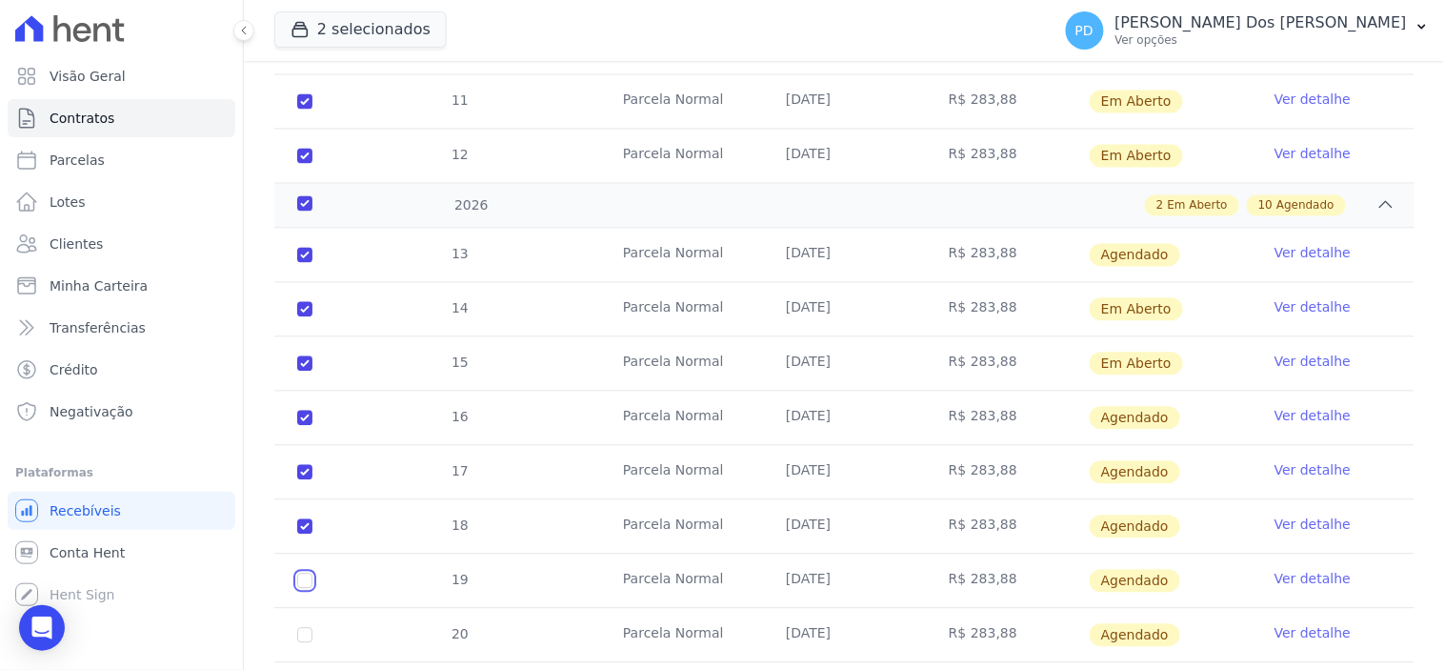
checkbox input "true"
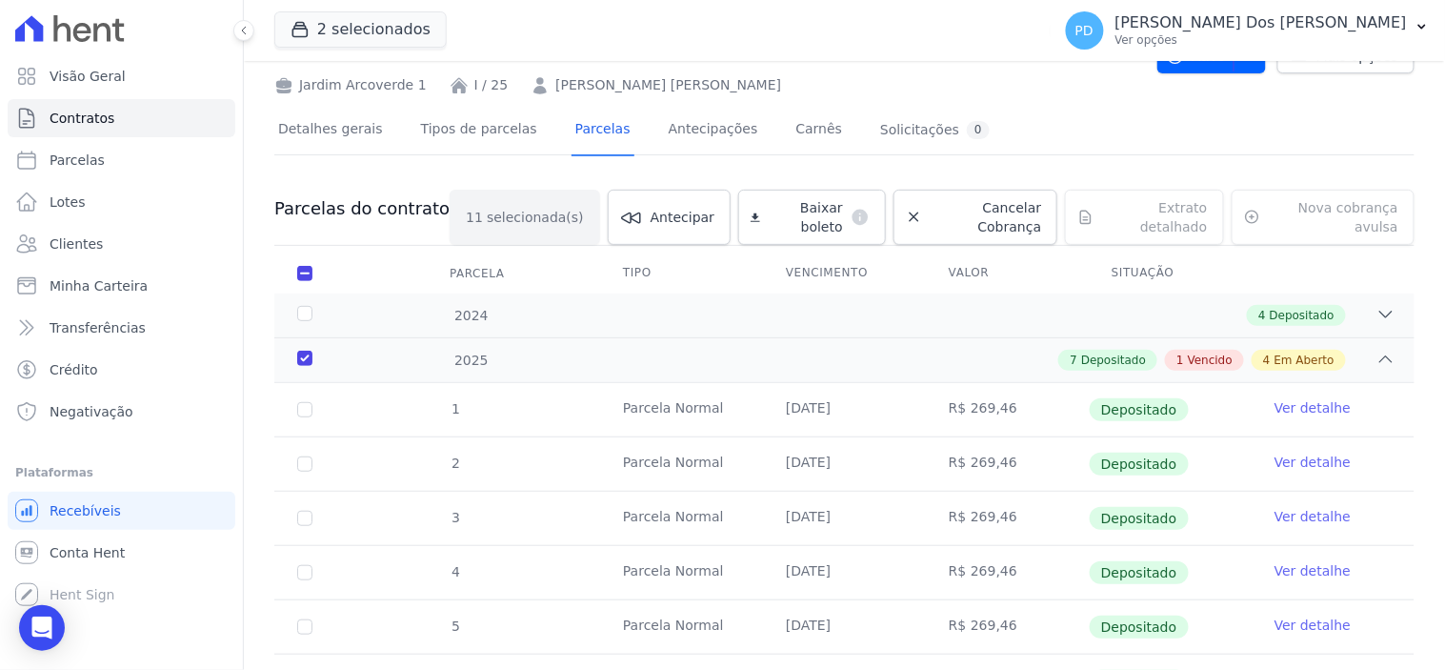
scroll to position [0, 0]
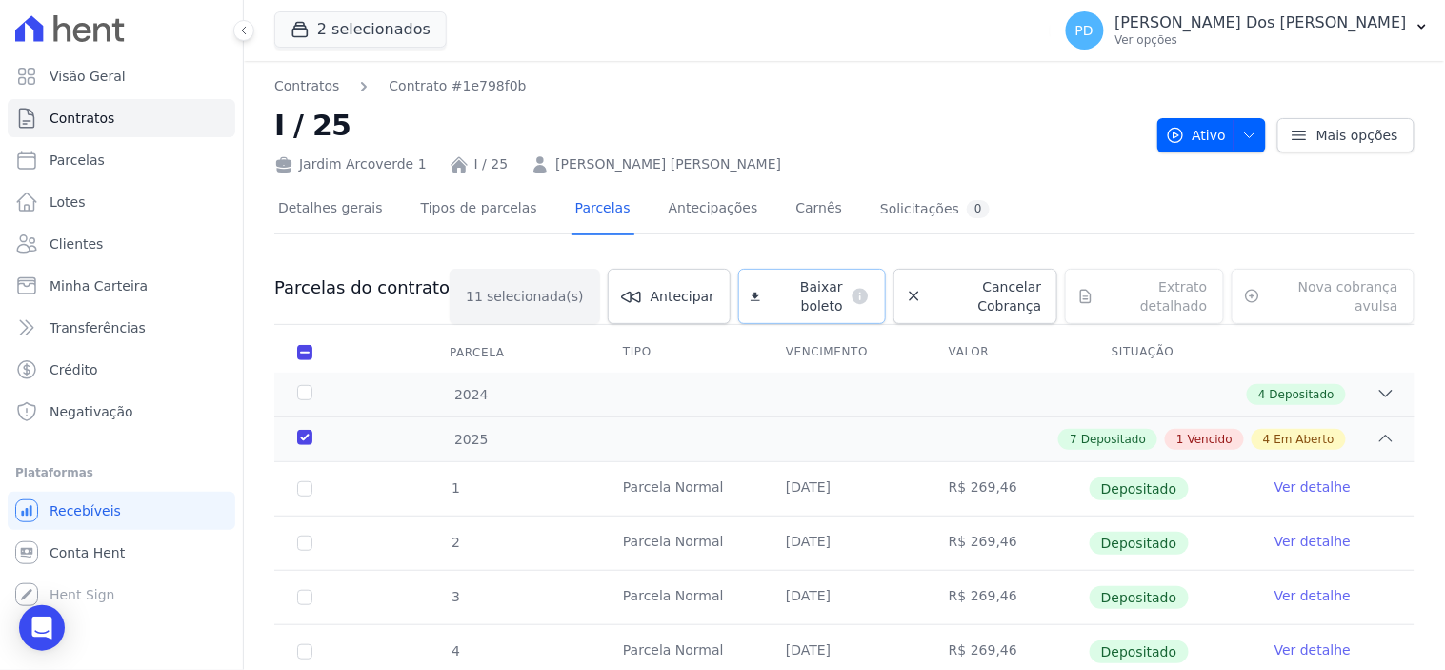
click at [768, 290] on span "Baixar boleto" at bounding box center [805, 296] width 75 height 38
click at [1427, 30] on icon "button" at bounding box center [1421, 26] width 15 height 15
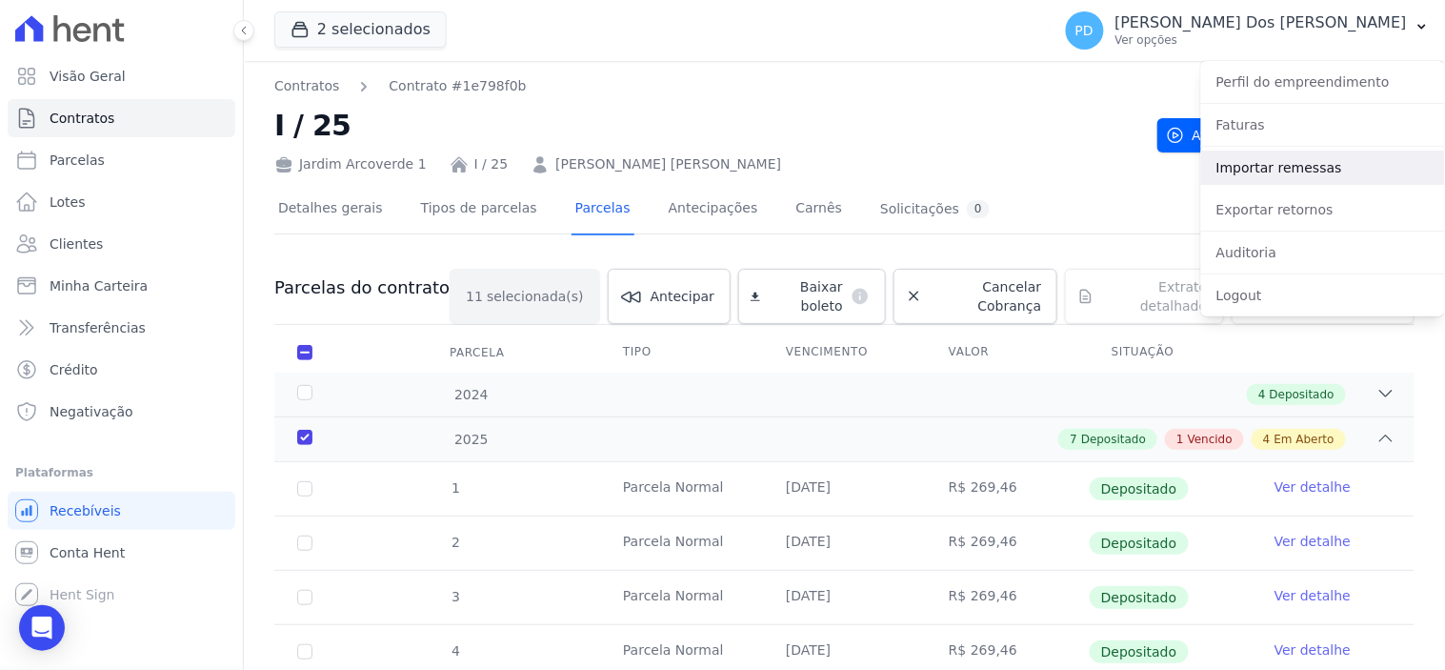
click at [1320, 167] on link "Importar remessas" at bounding box center [1323, 167] width 244 height 34
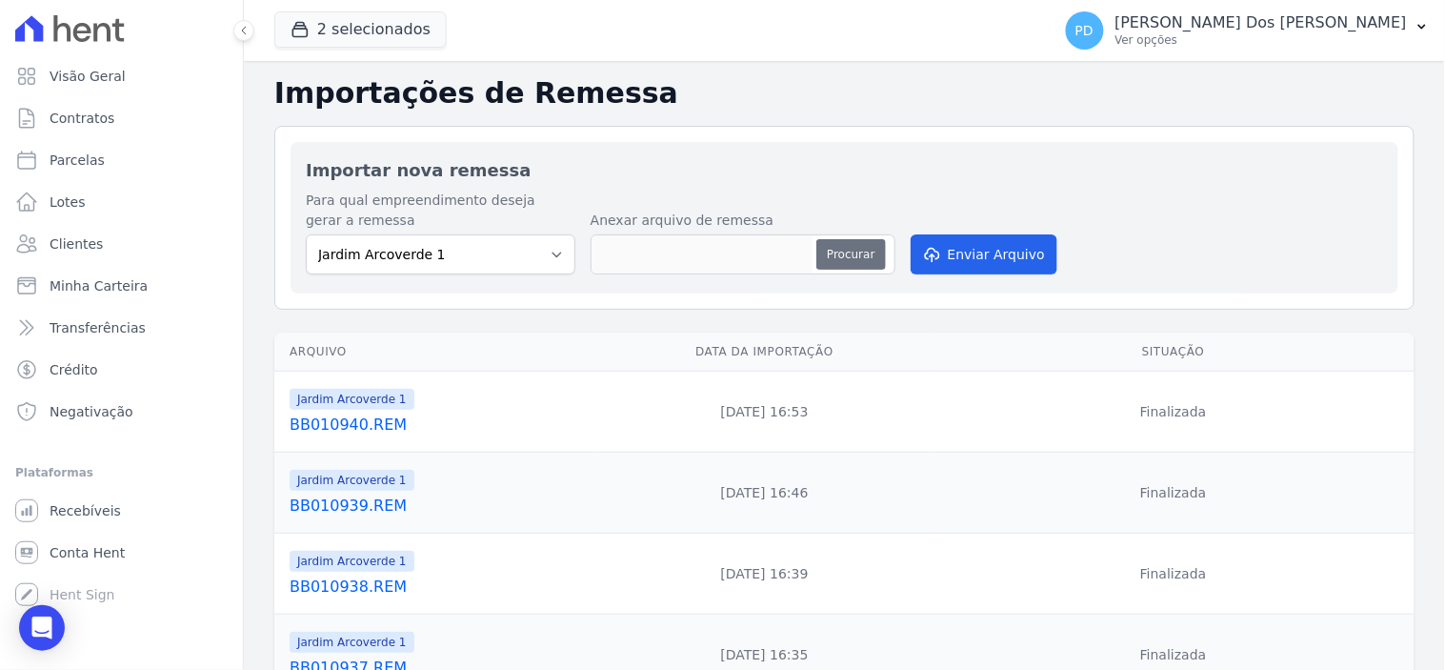
click at [870, 252] on button "Procurar" at bounding box center [850, 254] width 69 height 30
type input "BB010941.REM"
click at [953, 259] on button "Enviar Arquivo" at bounding box center [984, 254] width 147 height 40
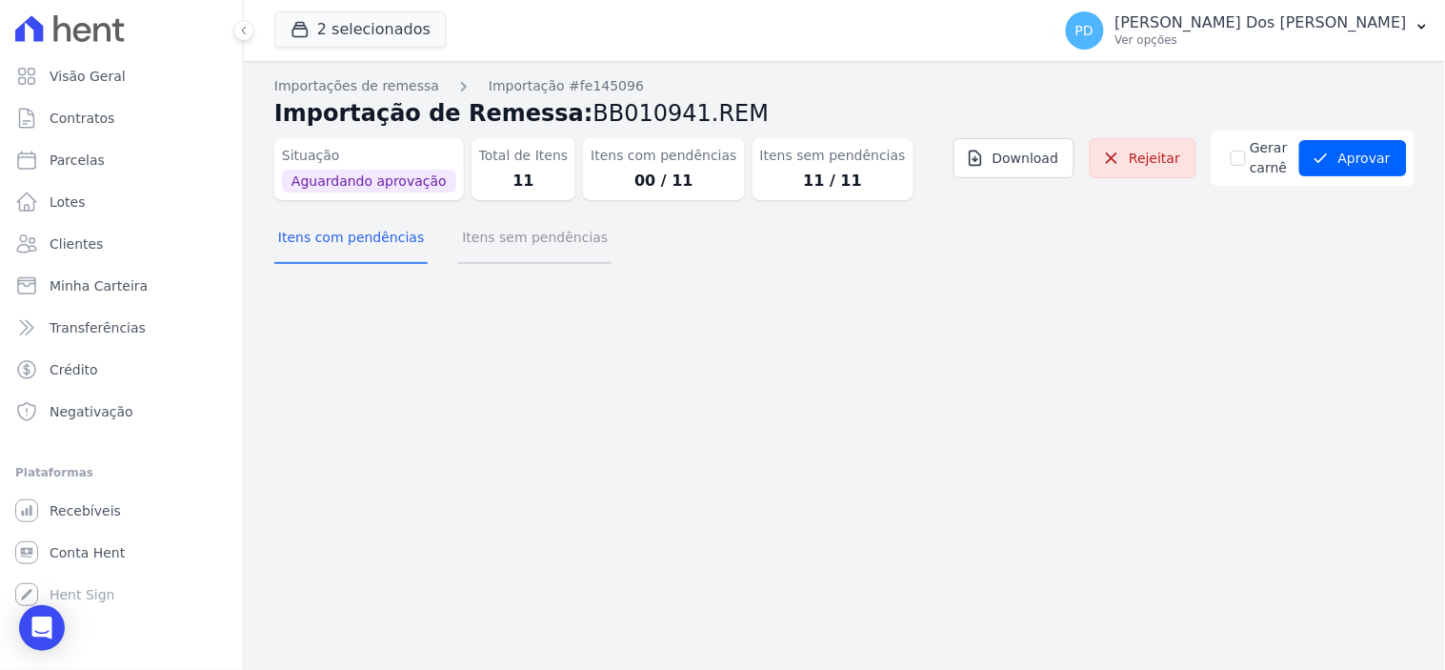
click at [505, 242] on button "Itens sem pendências" at bounding box center [534, 239] width 153 height 50
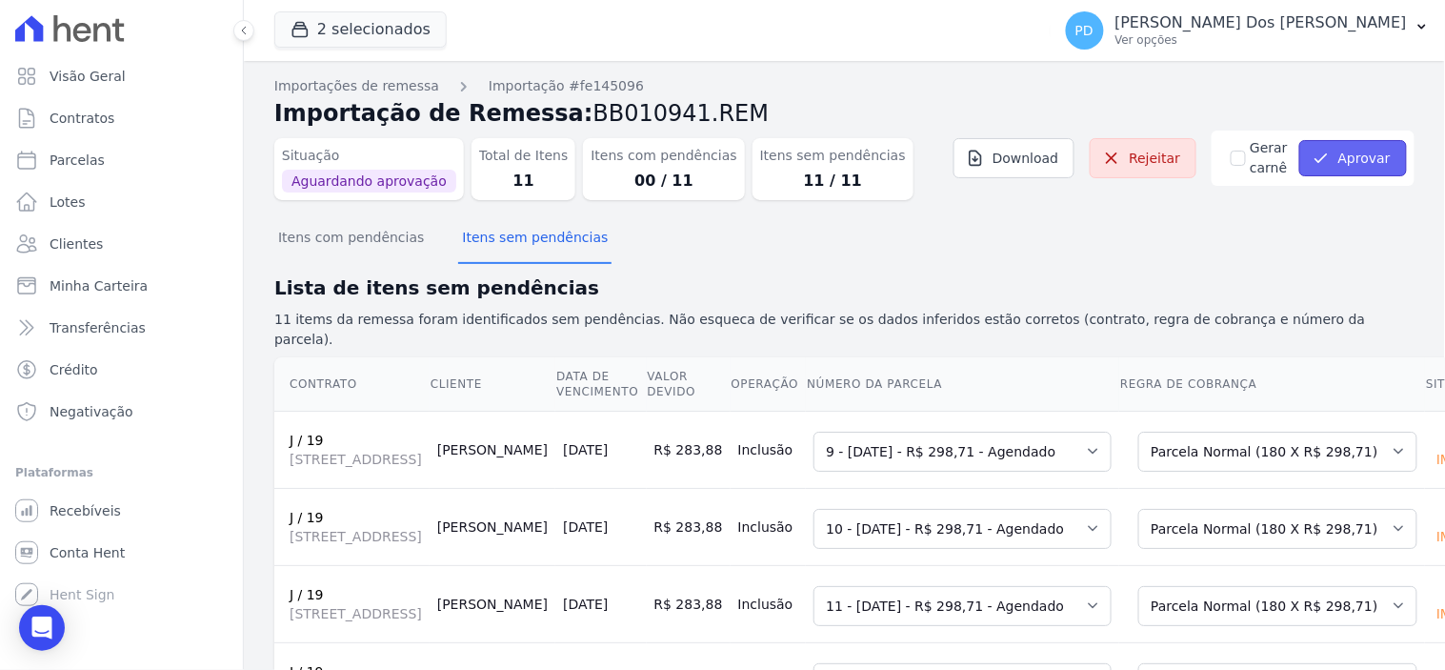
click at [1337, 167] on button "Aprovar" at bounding box center [1353, 158] width 108 height 36
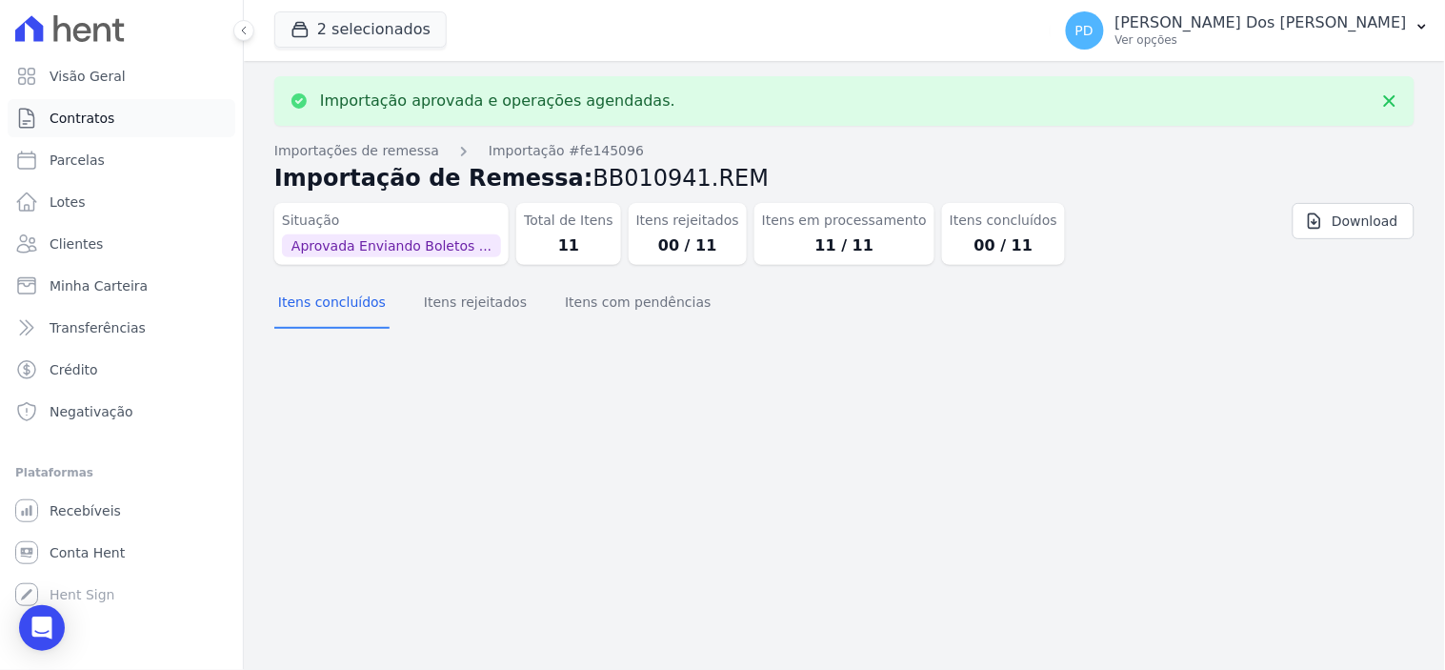
click at [87, 112] on span "Contratos" at bounding box center [82, 118] width 65 height 19
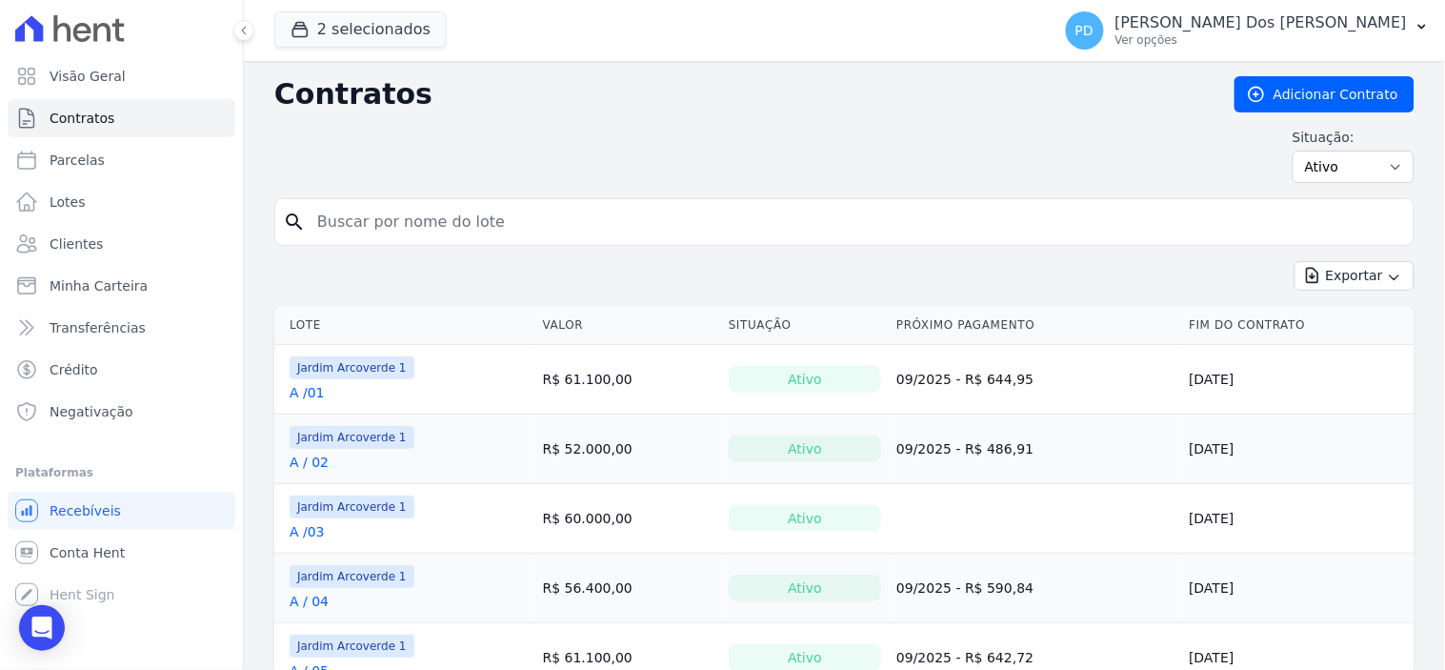
click at [469, 230] on input "search" at bounding box center [856, 222] width 1100 height 38
type input "j / 19"
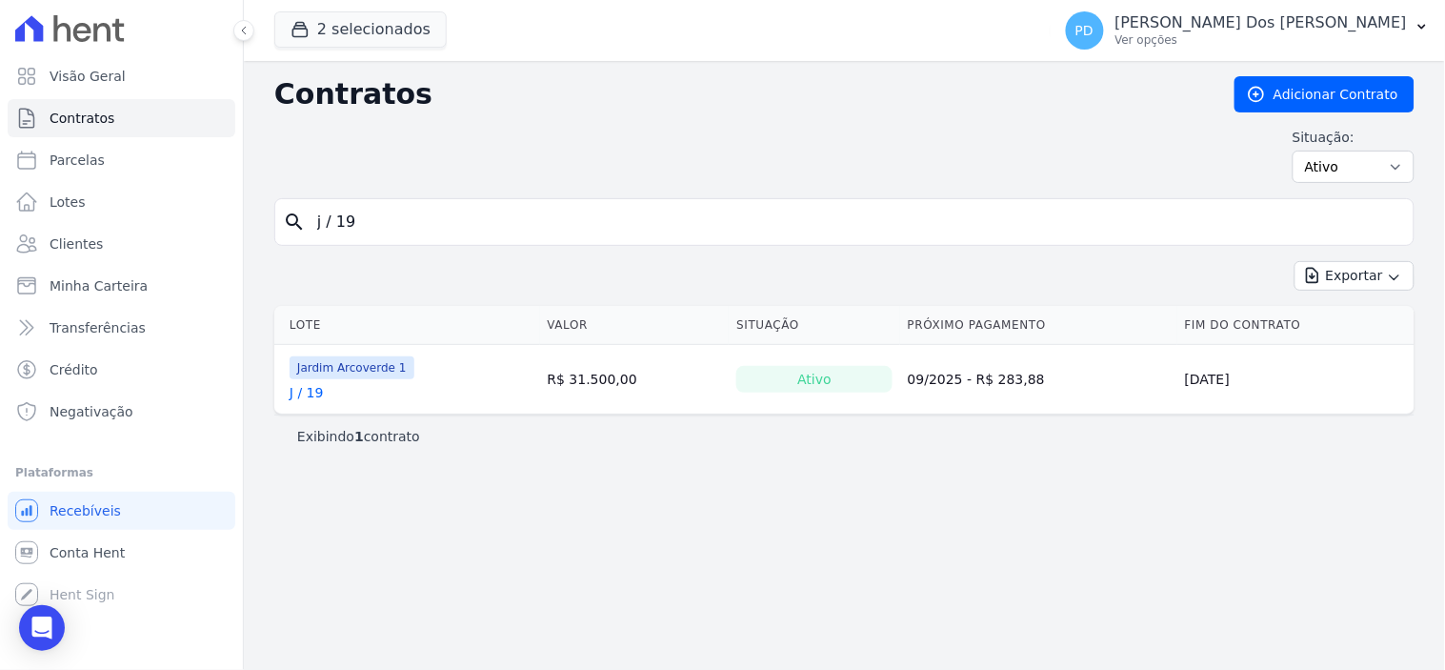
click at [316, 392] on link "J / 19" at bounding box center [307, 392] width 34 height 19
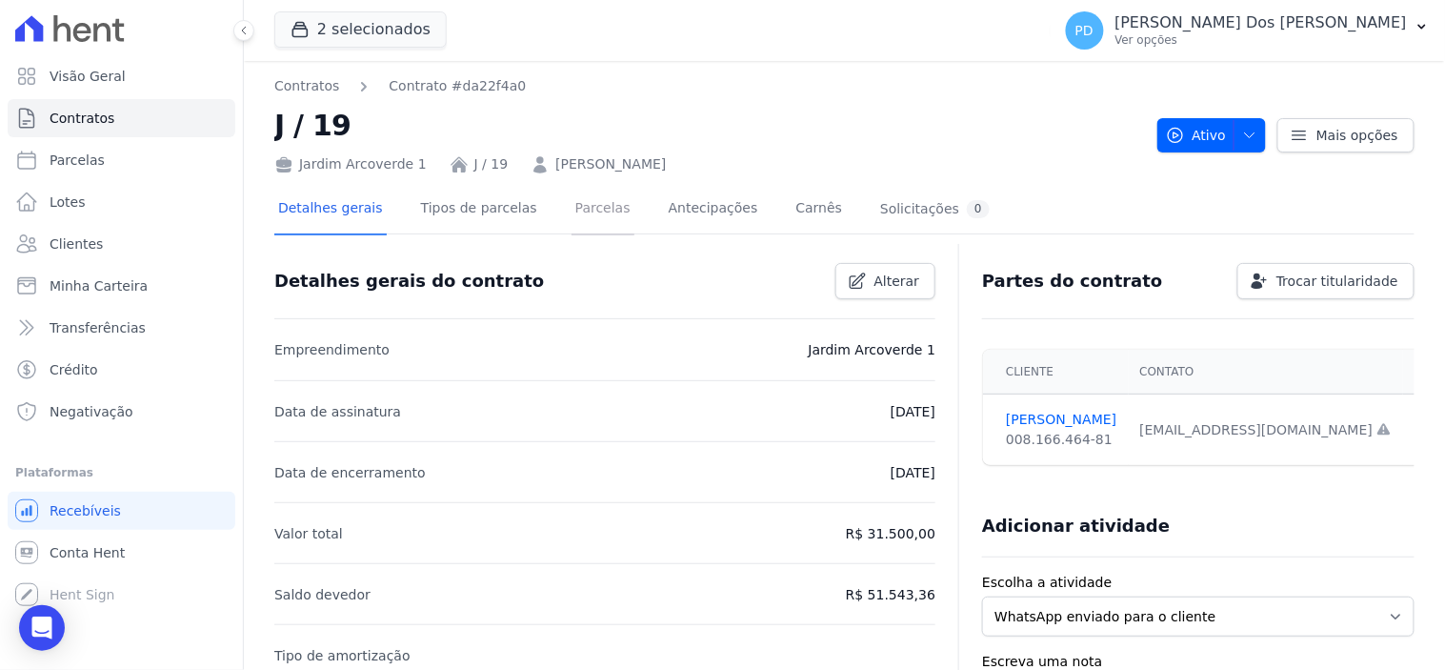
click at [595, 207] on link "Parcelas" at bounding box center [602, 210] width 63 height 50
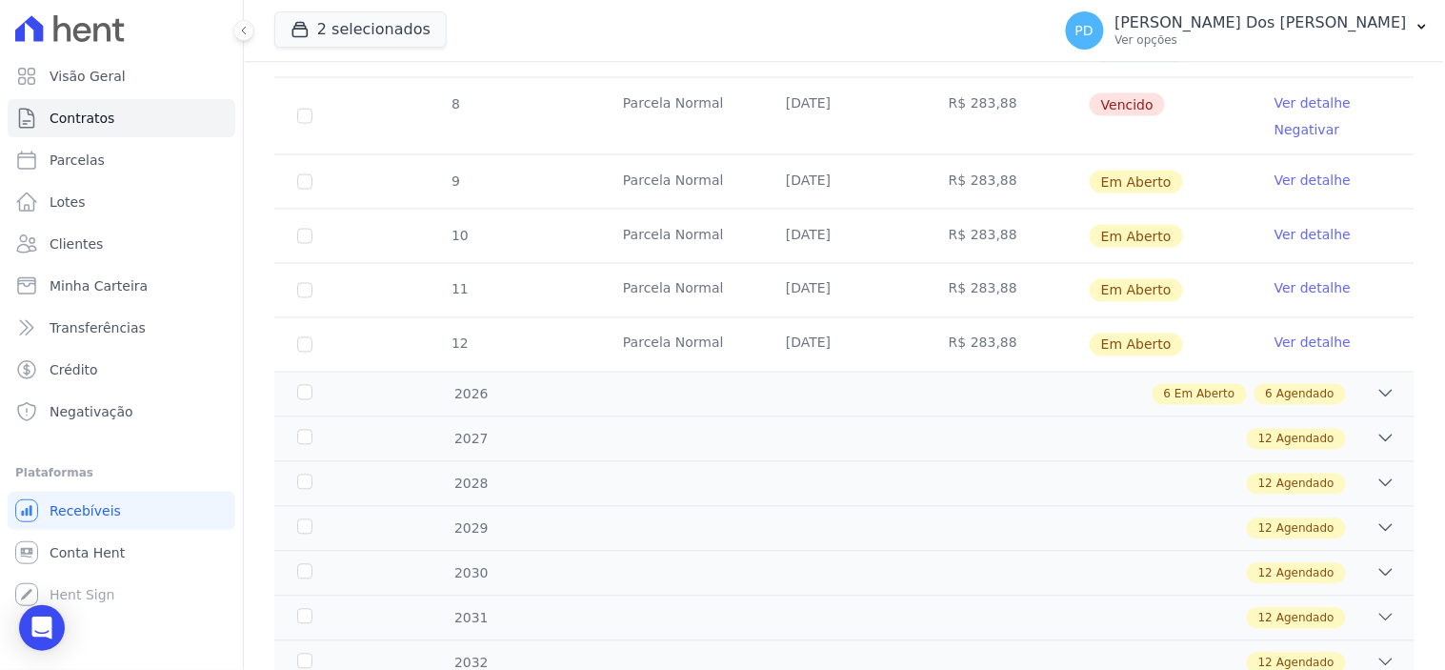
scroll to position [529, 0]
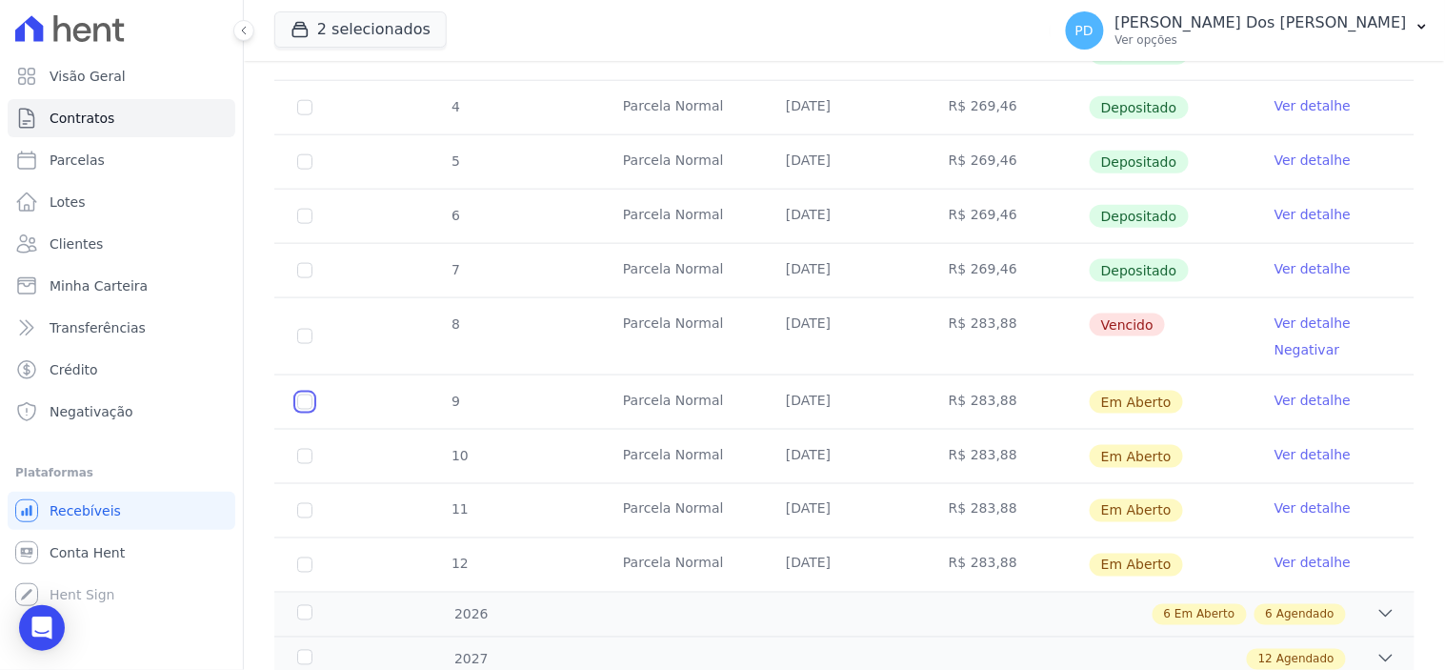
click at [302, 401] on input "checkbox" at bounding box center [304, 401] width 15 height 15
checkbox input "true"
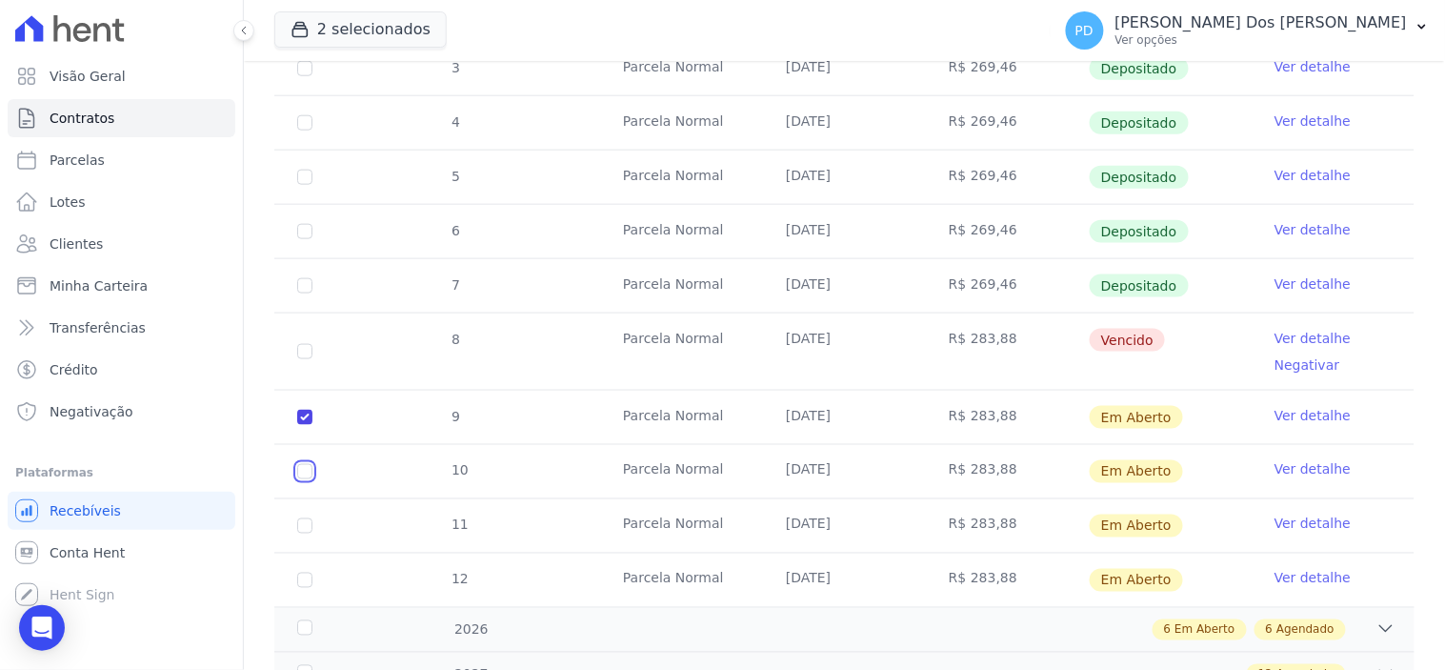
click at [300, 425] on input "checkbox" at bounding box center [304, 417] width 15 height 15
checkbox input "true"
click at [300, 425] on input "checkbox" at bounding box center [304, 417] width 15 height 15
checkbox input "true"
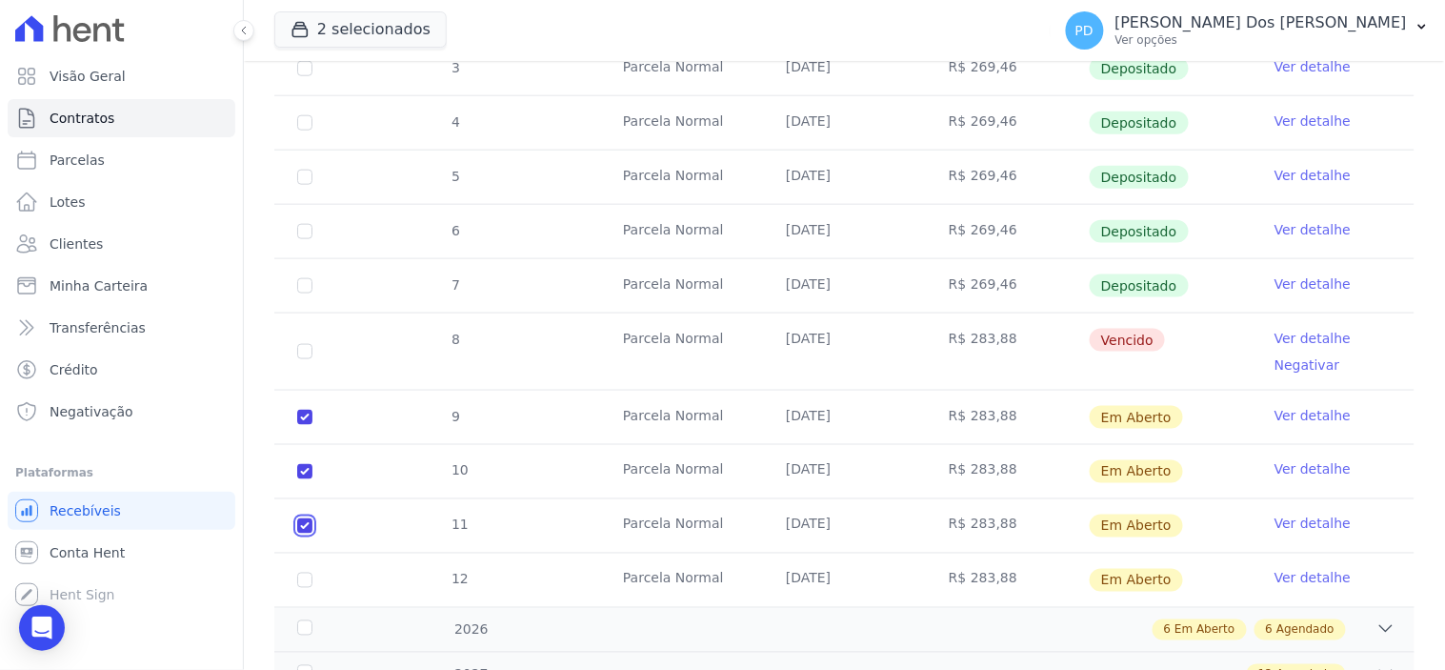
checkbox input "true"
click at [302, 425] on input "checkbox" at bounding box center [304, 417] width 15 height 15
checkbox input "true"
click at [306, 620] on div "2026" at bounding box center [343, 630] width 100 height 20
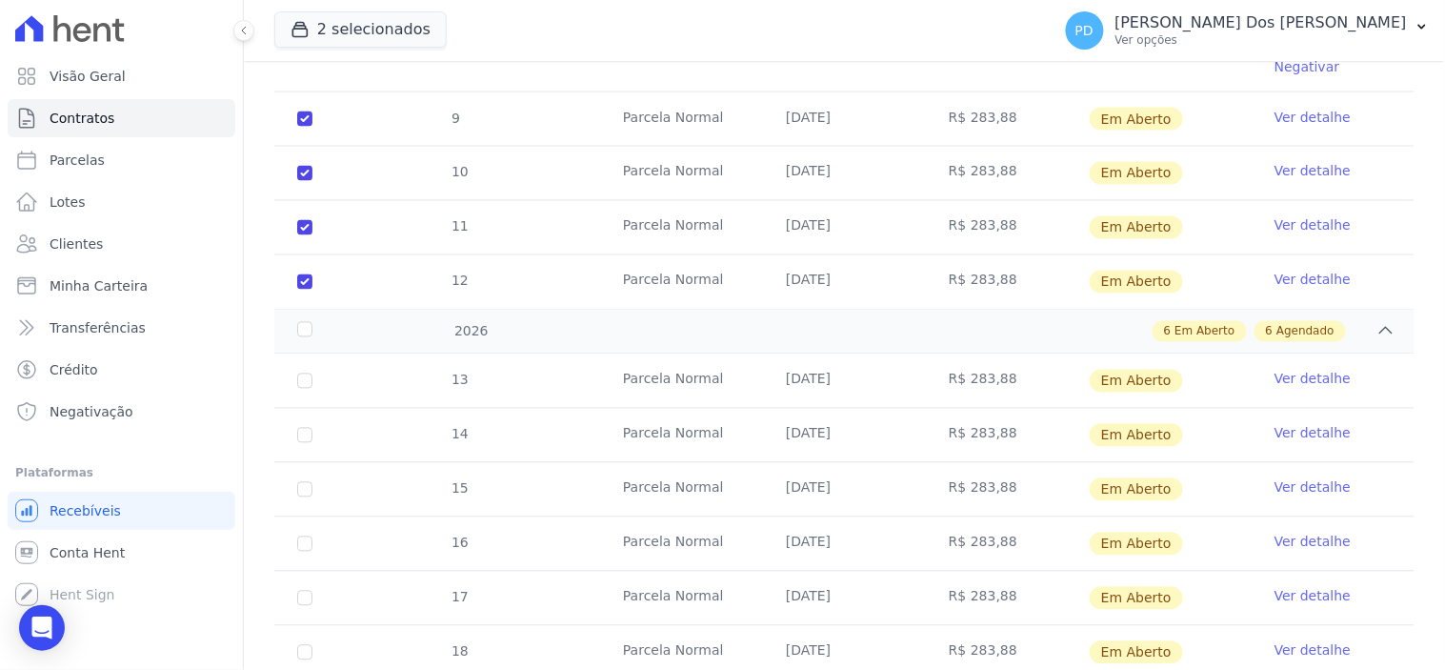
scroll to position [846, 0]
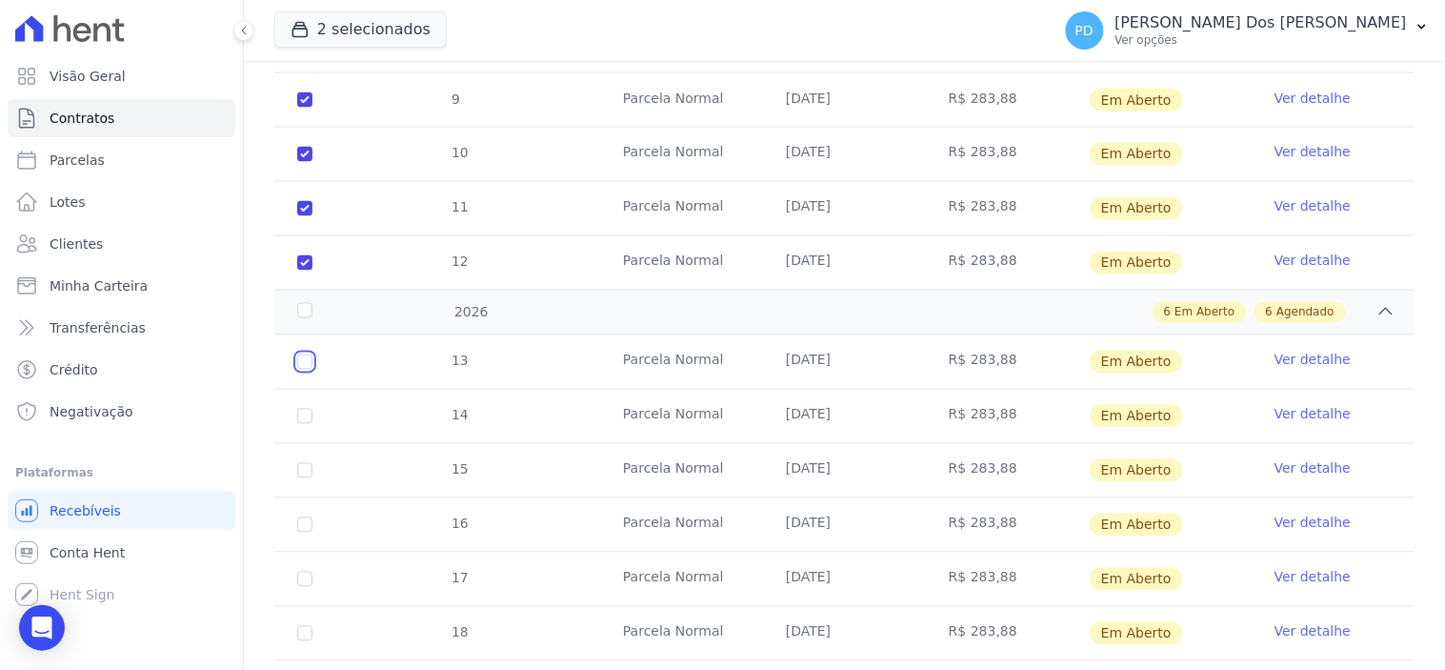
click at [302, 354] on input "checkbox" at bounding box center [304, 361] width 15 height 15
checkbox input "true"
drag, startPoint x: 301, startPoint y: 401, endPoint x: 301, endPoint y: 413, distance: 12.4
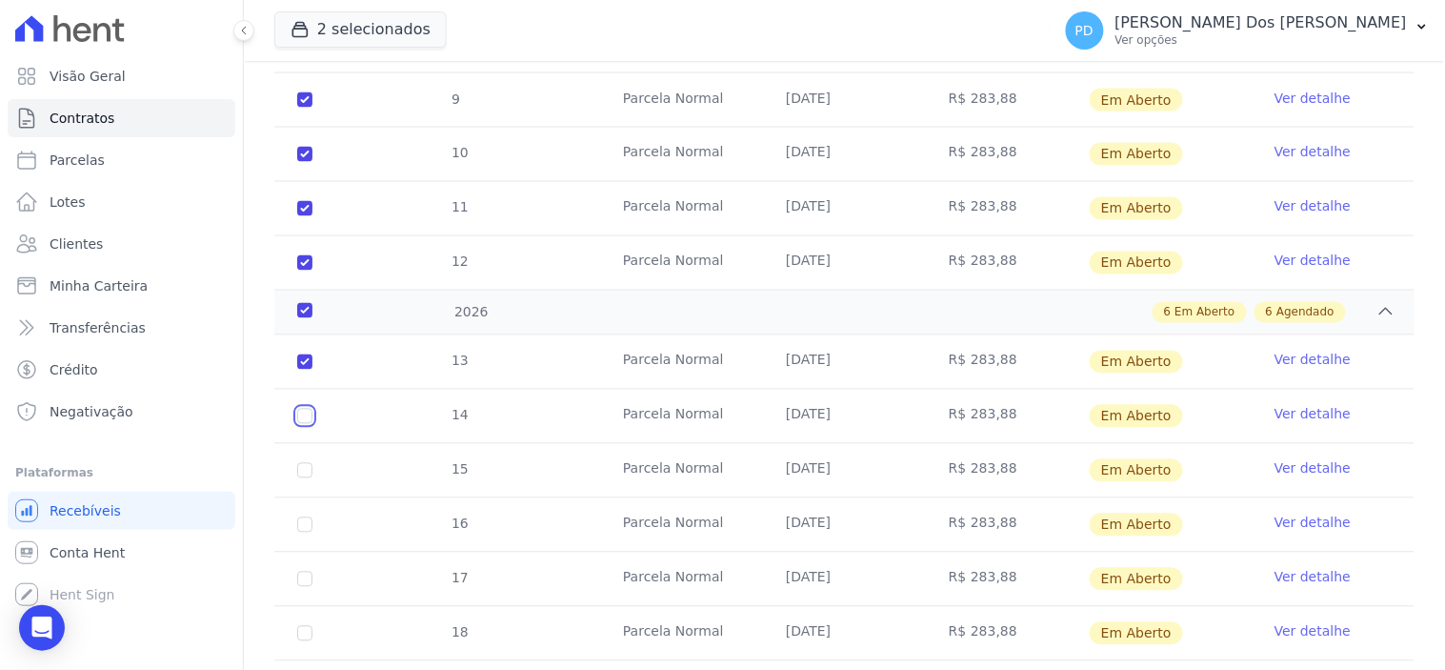
click at [302, 370] on input "checkbox" at bounding box center [304, 361] width 15 height 15
checkbox input "true"
click at [302, 370] on input "checkbox" at bounding box center [304, 361] width 15 height 15
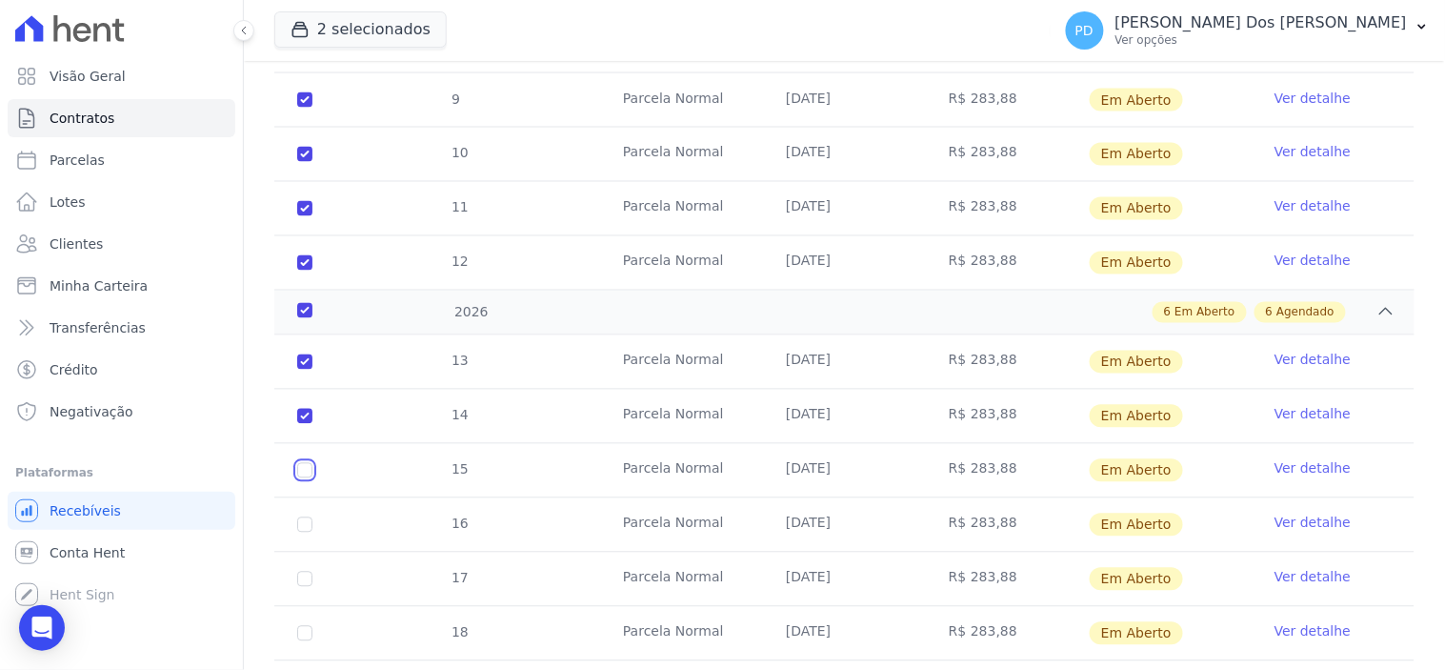
checkbox input "true"
click at [302, 370] on input "checkbox" at bounding box center [304, 361] width 15 height 15
checkbox input "true"
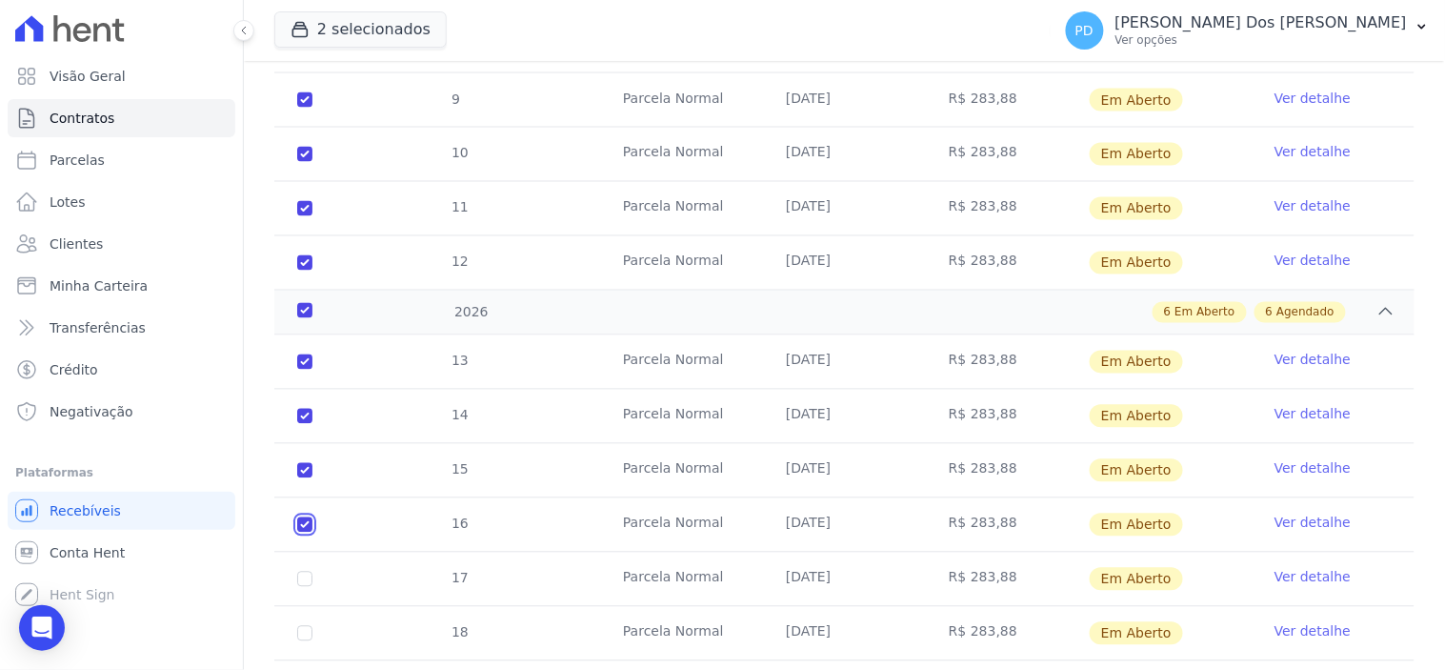
checkbox input "true"
click at [302, 370] on input "checkbox" at bounding box center [304, 361] width 15 height 15
checkbox input "true"
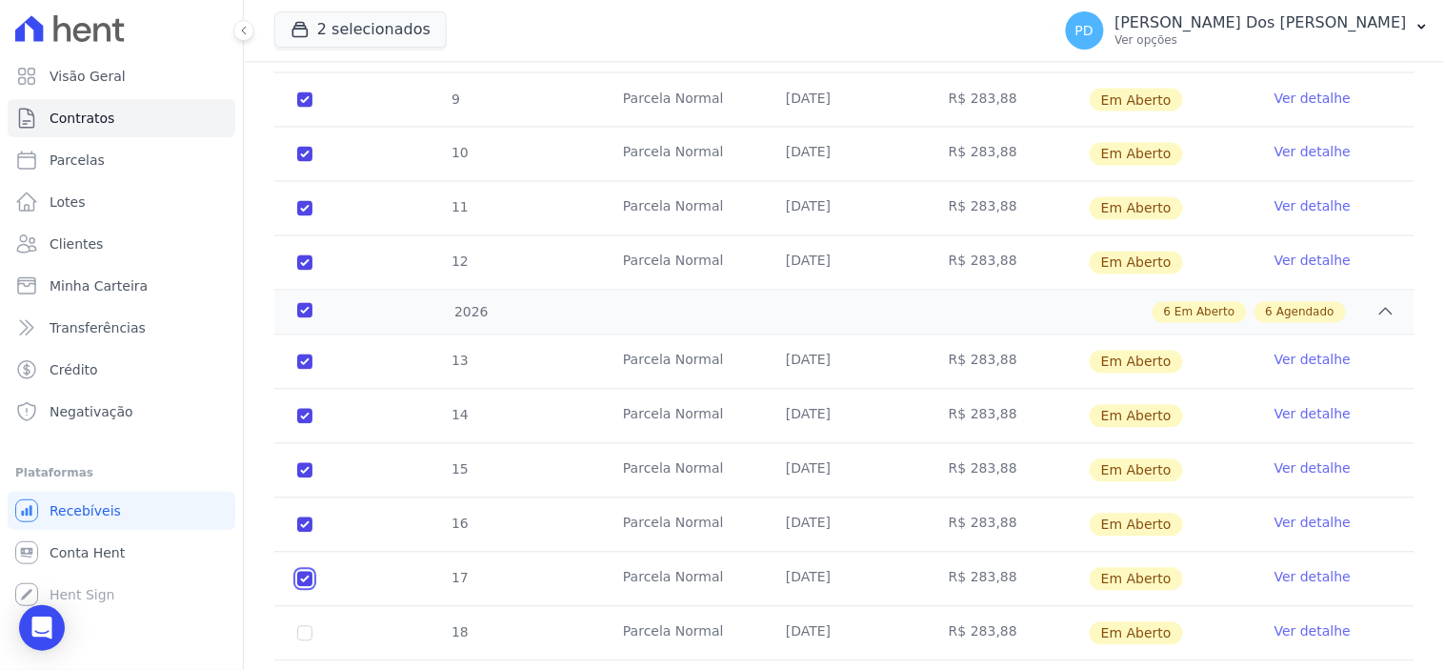
checkbox input "true"
click at [301, 370] on input "checkbox" at bounding box center [304, 361] width 15 height 15
checkbox input "true"
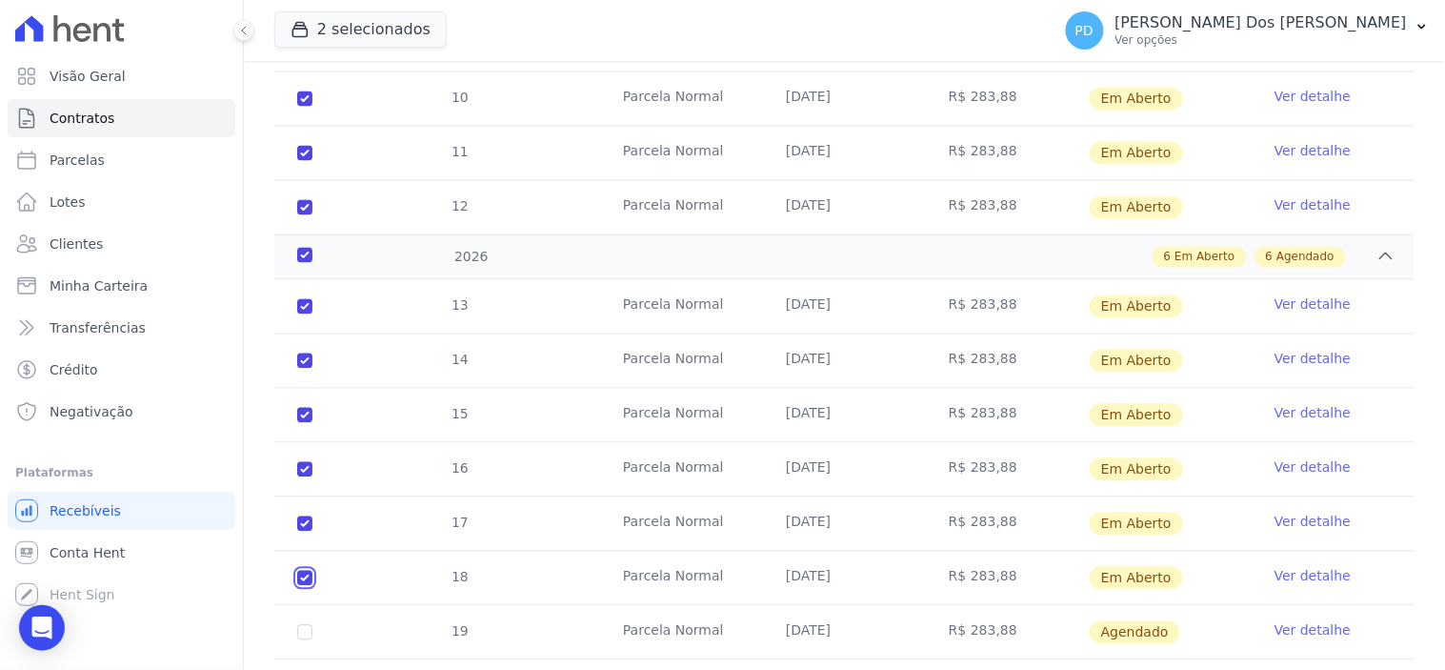
scroll to position [952, 0]
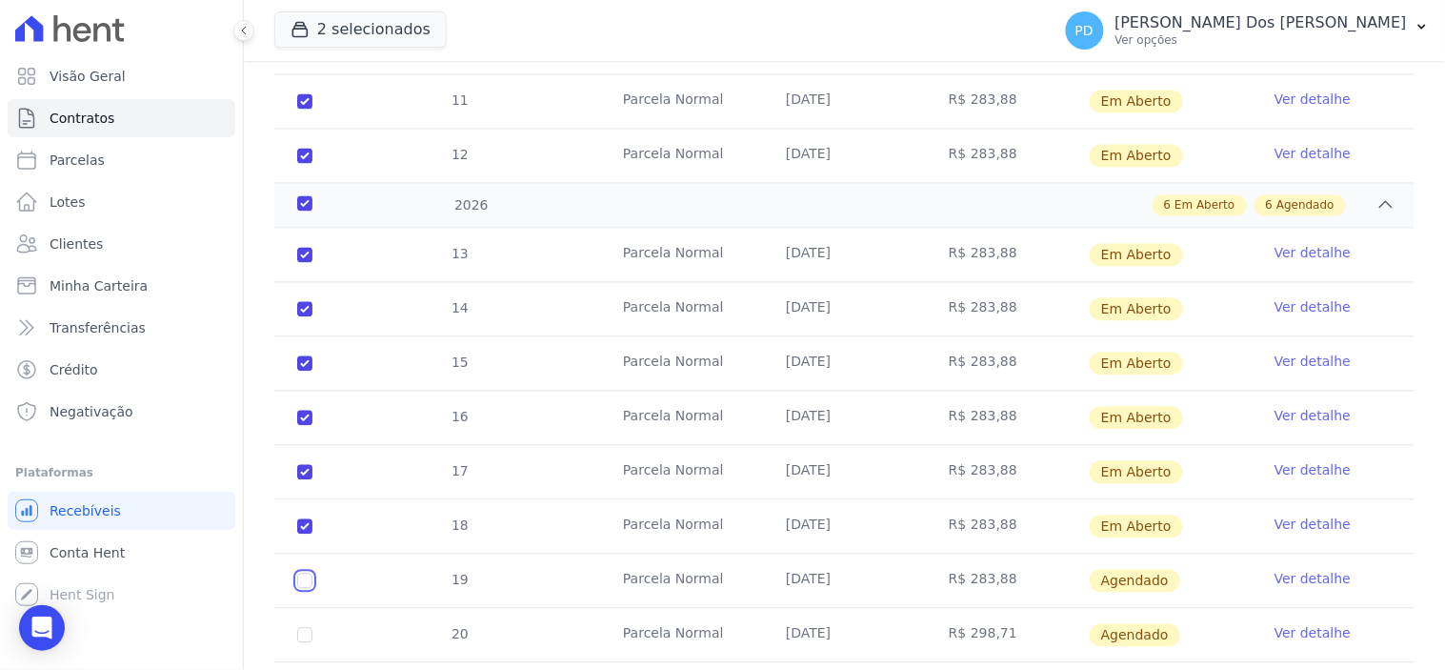
click at [302, 573] on input "checkbox" at bounding box center [304, 580] width 15 height 15
checkbox input "true"
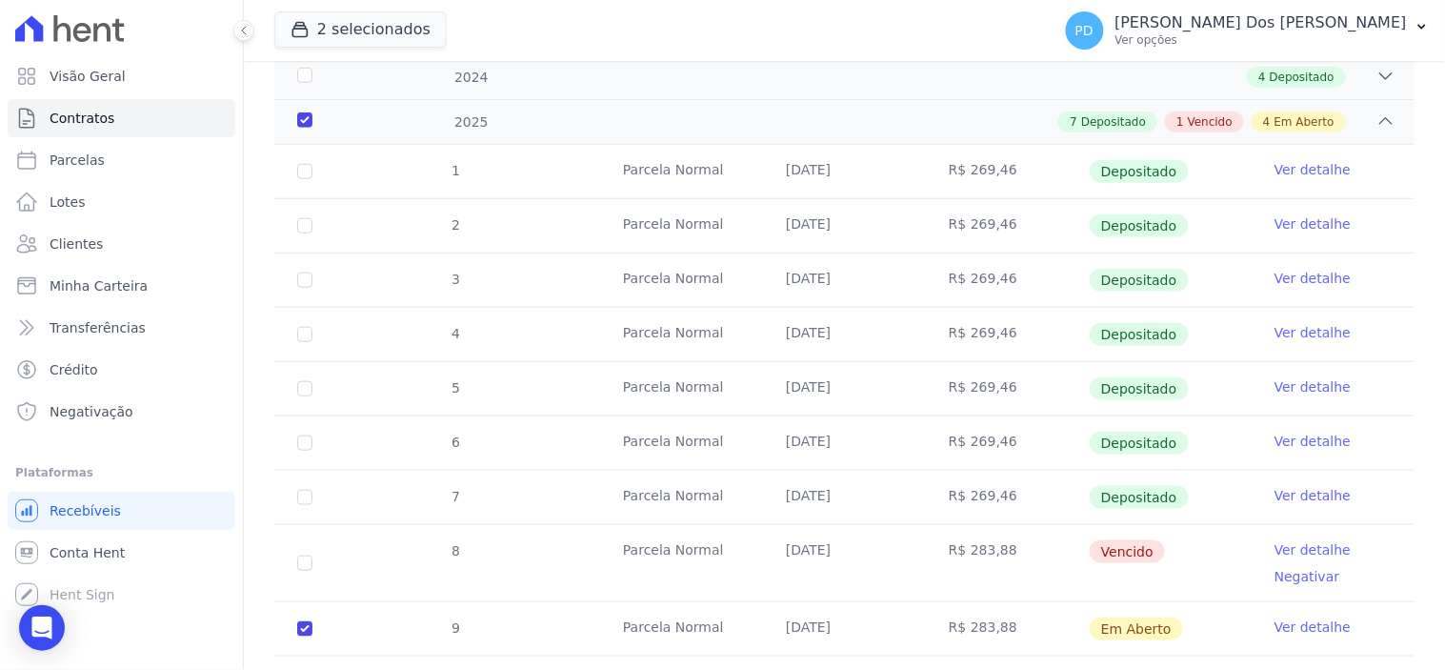
scroll to position [0, 0]
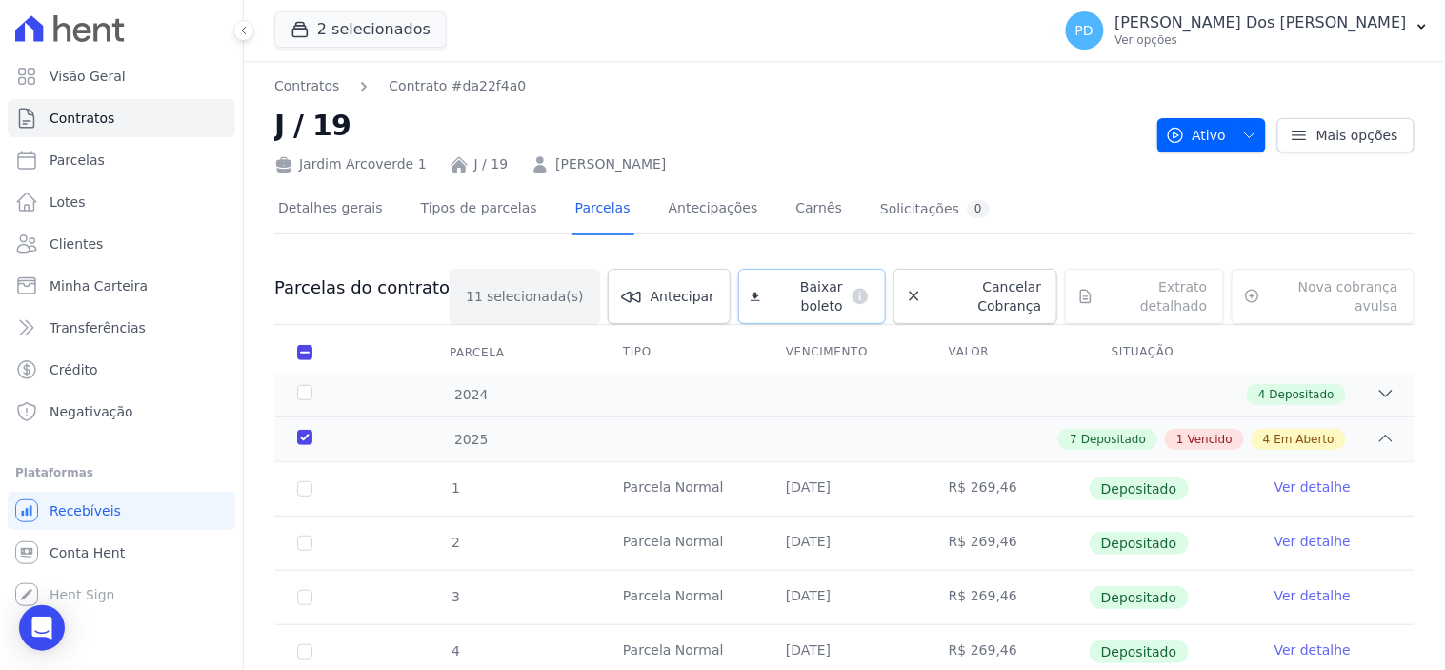
click at [773, 286] on span "Baixar boleto" at bounding box center [805, 296] width 75 height 38
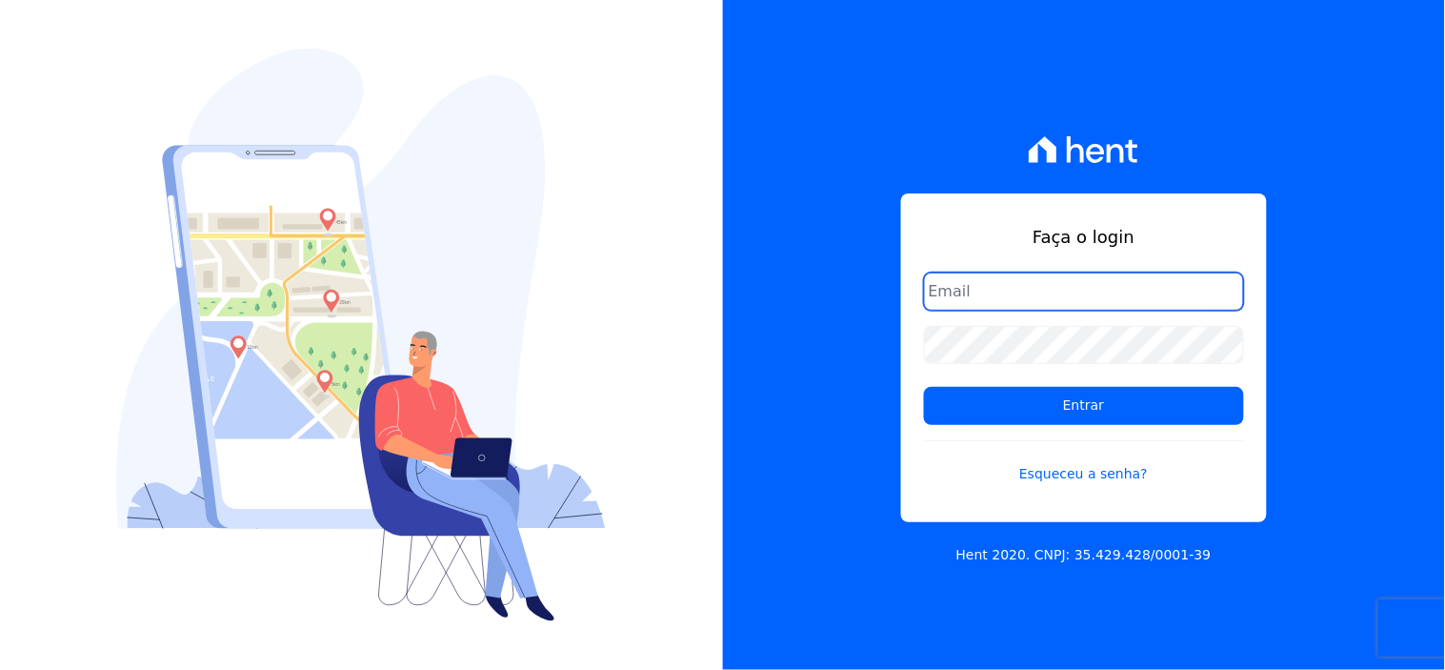
click at [997, 302] on input "email" at bounding box center [1084, 291] width 320 height 38
type input "comunicacaojardim@hotmail.com"
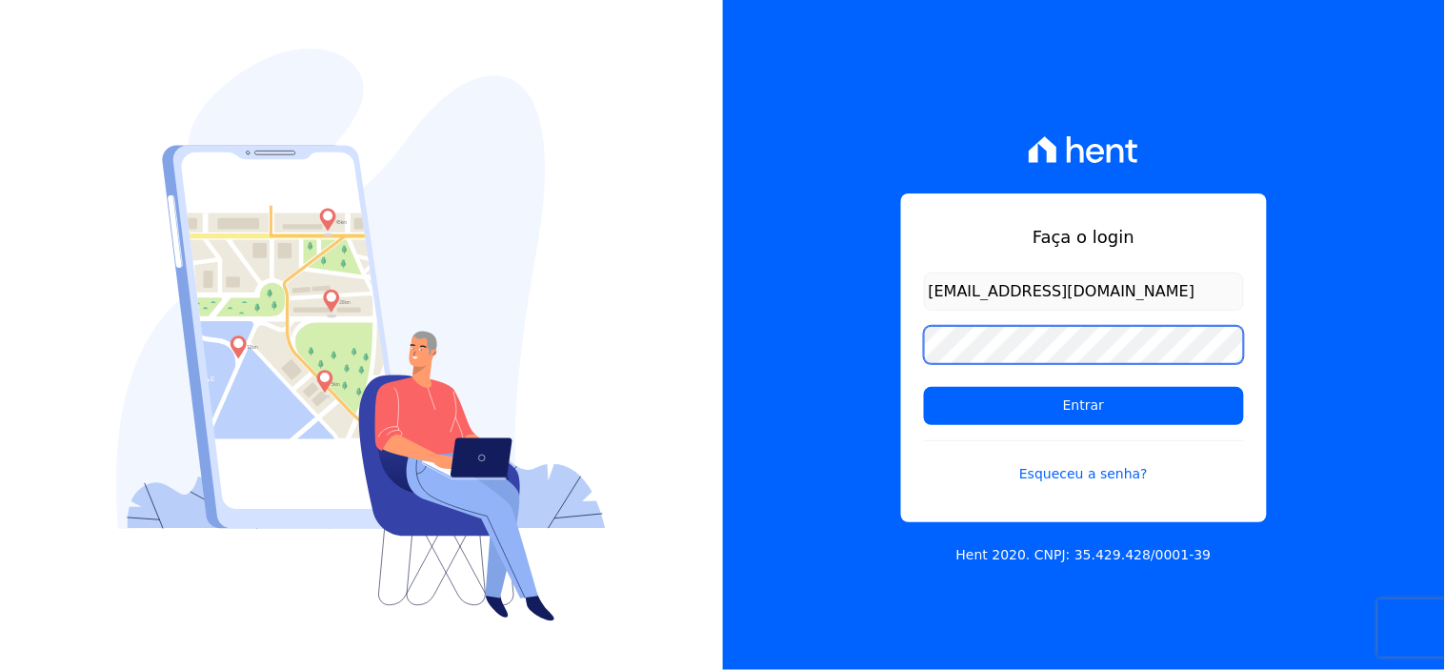
click at [924, 387] on input "Entrar" at bounding box center [1084, 406] width 320 height 38
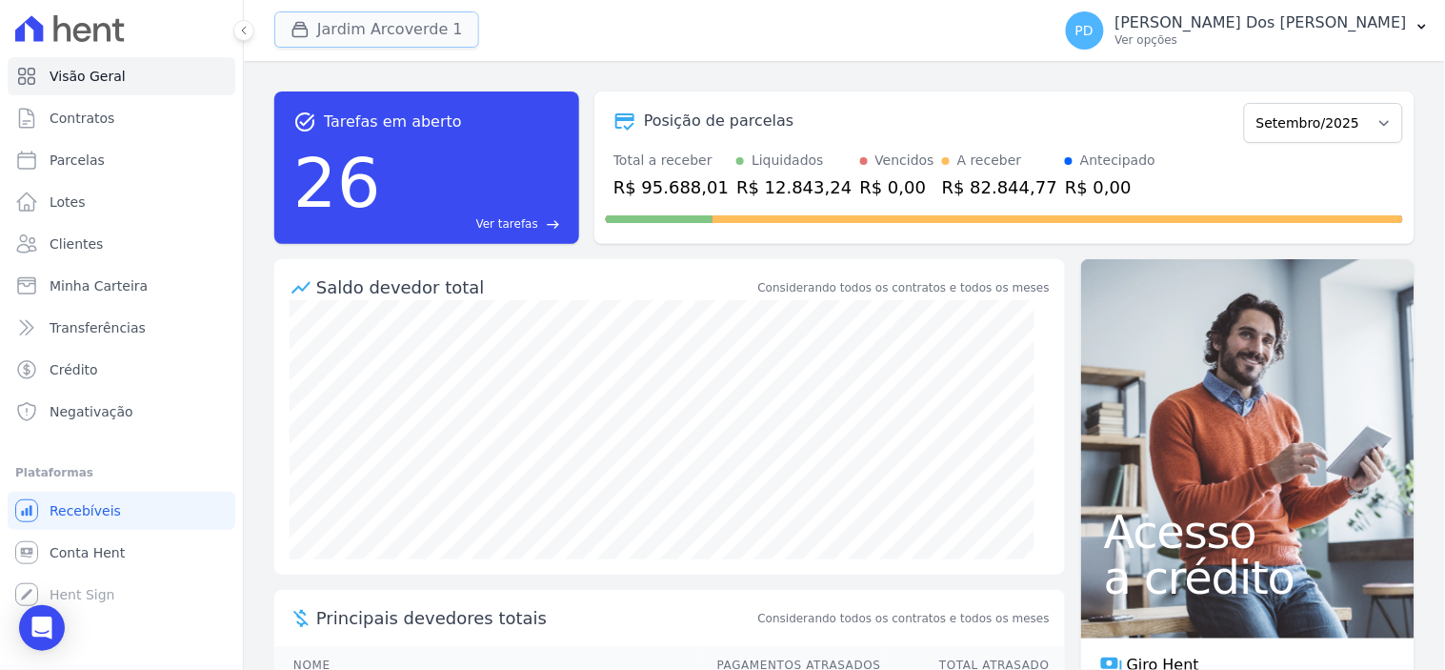
click at [309, 27] on icon "button" at bounding box center [299, 29] width 19 height 19
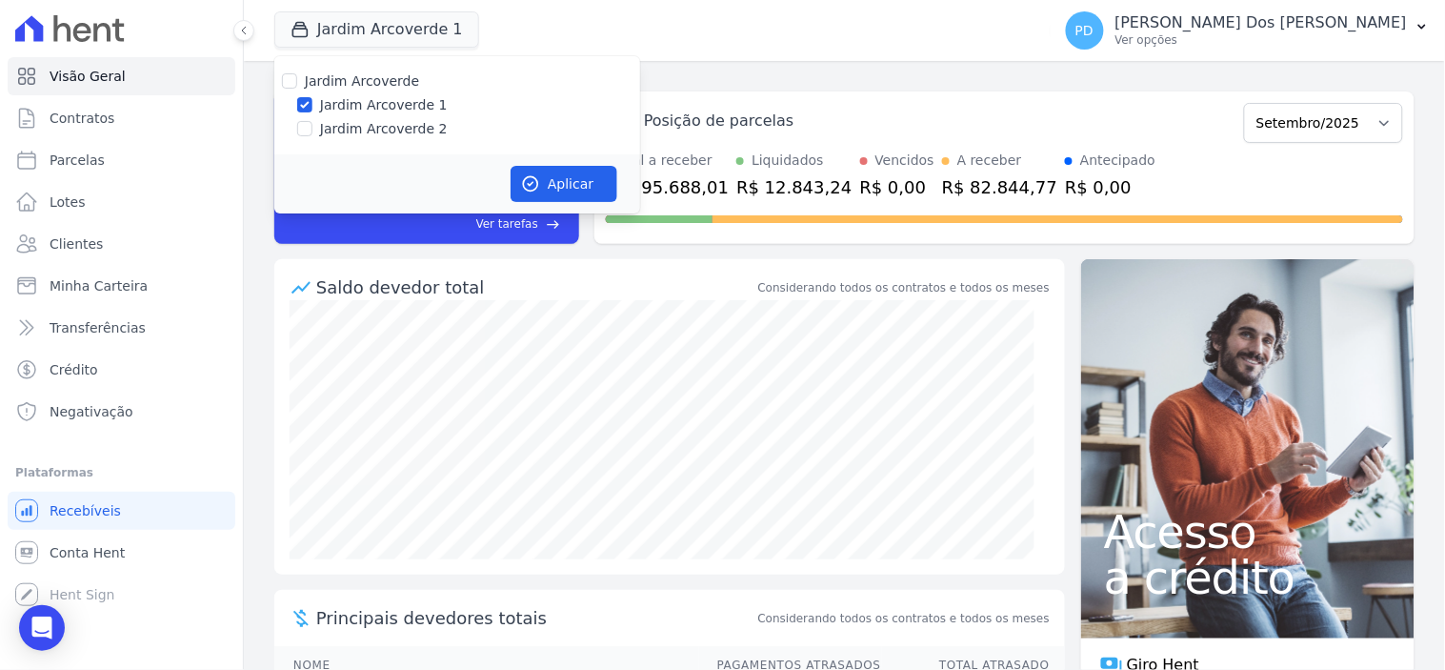
click at [337, 128] on label "Jardim Arcoverde 2" at bounding box center [384, 129] width 128 height 20
click at [312, 128] on input "Jardim Arcoverde 2" at bounding box center [304, 128] width 15 height 15
checkbox input "true"
click at [550, 183] on button "Aplicar" at bounding box center [563, 184] width 107 height 36
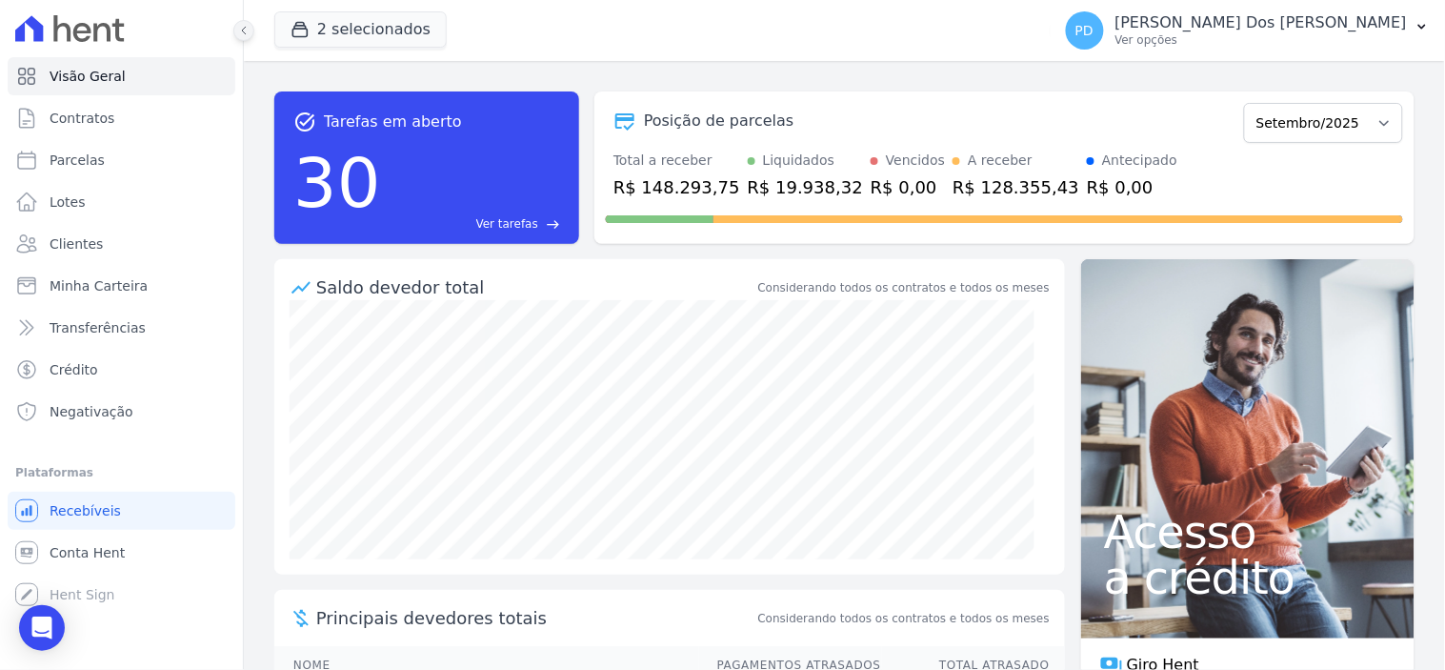
click at [249, 31] on icon at bounding box center [243, 30] width 11 height 11
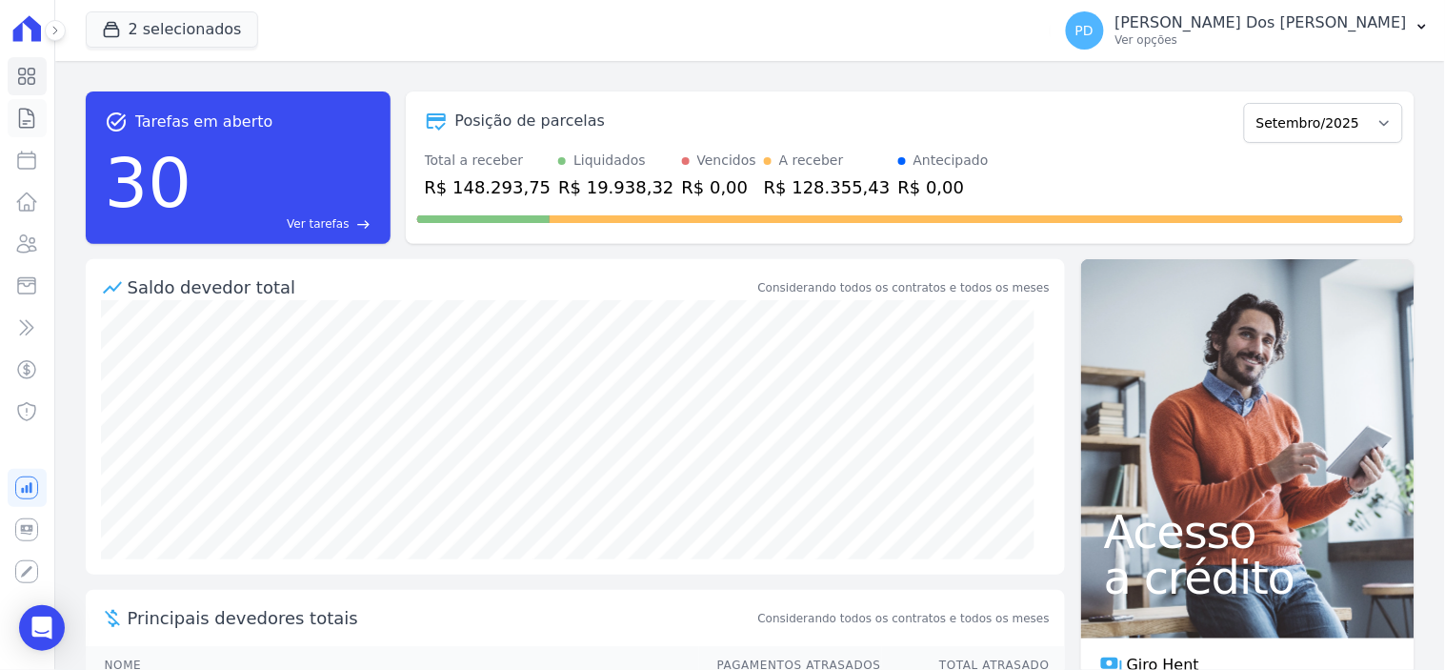
click at [22, 110] on icon at bounding box center [26, 118] width 23 height 23
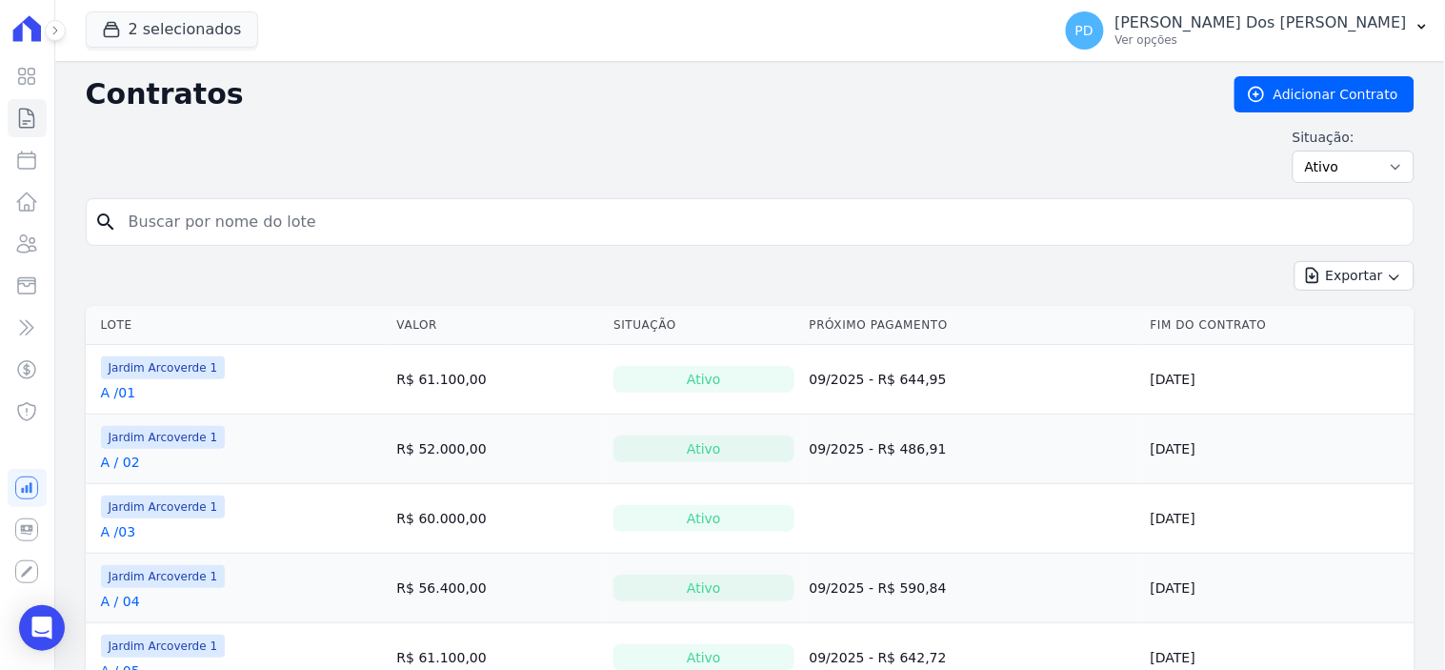
click at [289, 219] on input "search" at bounding box center [761, 222] width 1289 height 38
type input "d / 13"
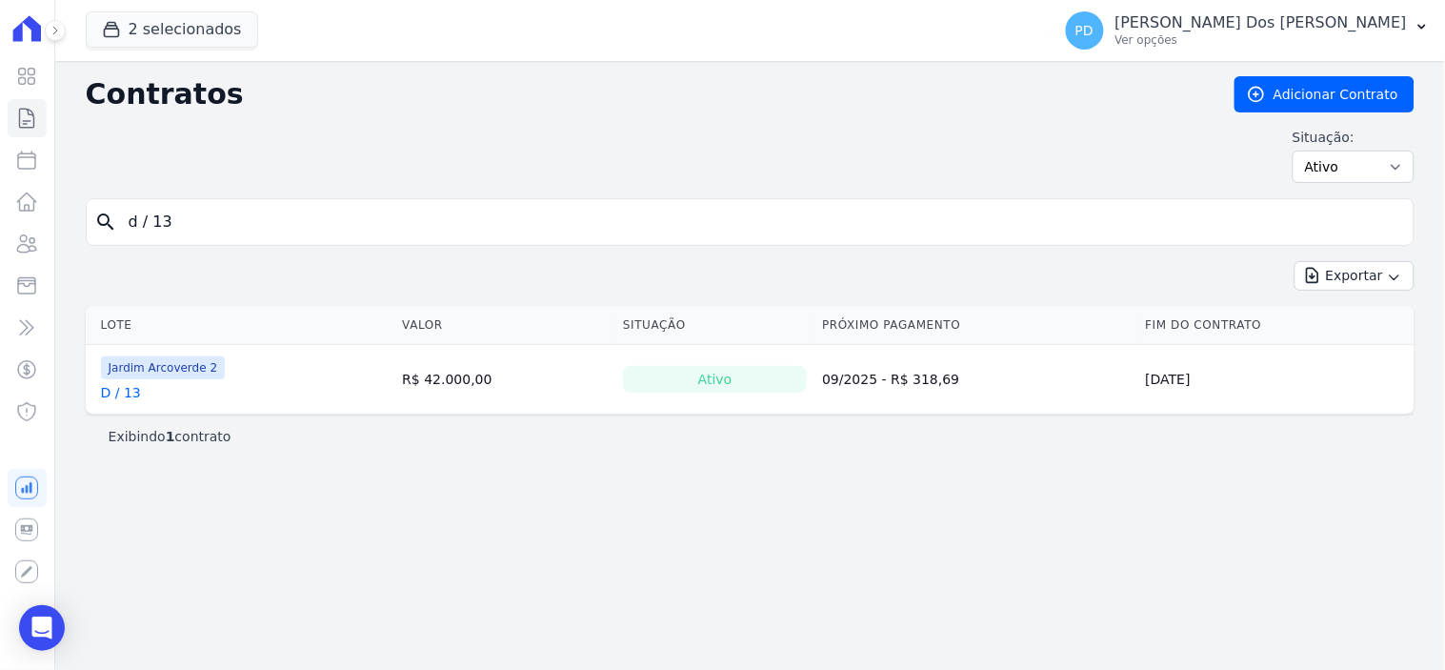
click at [127, 394] on link "D / 13" at bounding box center [121, 392] width 40 height 19
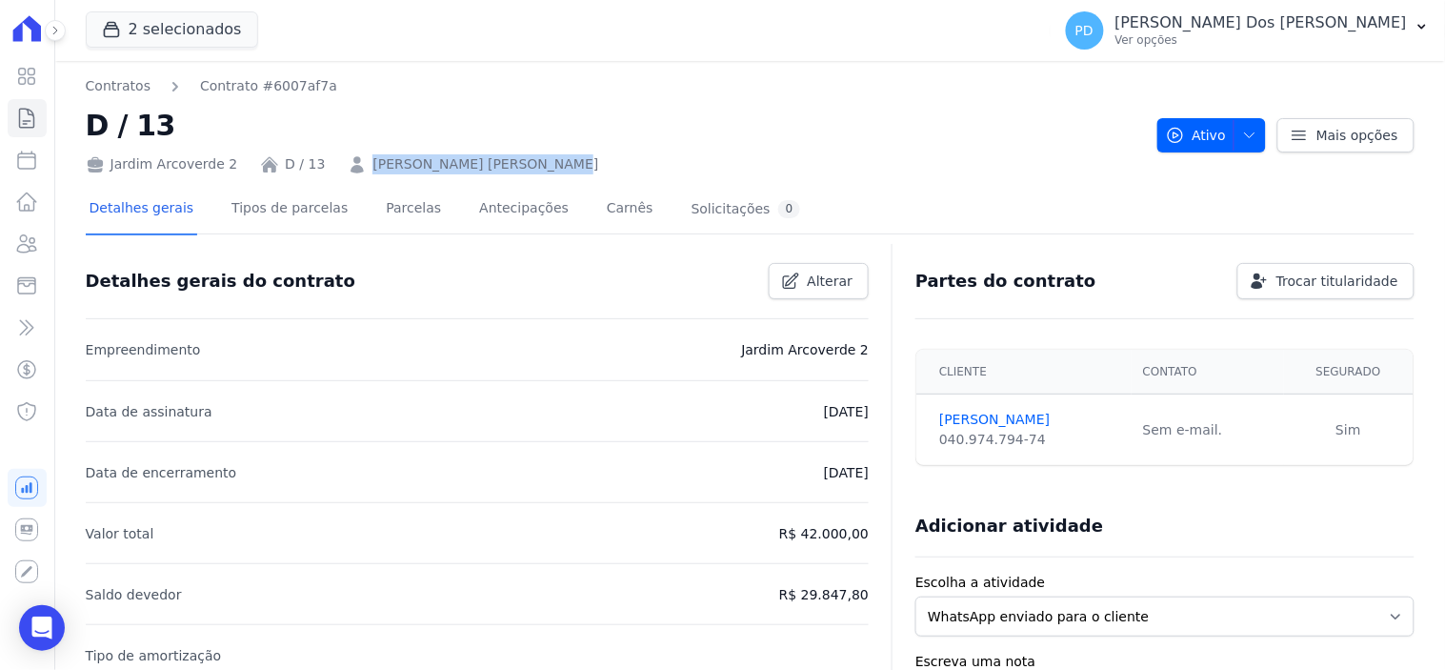
drag, startPoint x: 519, startPoint y: 169, endPoint x: 355, endPoint y: 155, distance: 164.4
click at [355, 155] on div "Jardim Arcoverde 2 D / 13 [PERSON_NAME] [PERSON_NAME]" at bounding box center [614, 161] width 1056 height 28
copy link "[PERSON_NAME] [PERSON_NAME]"
